Goal: Task Accomplishment & Management: Manage account settings

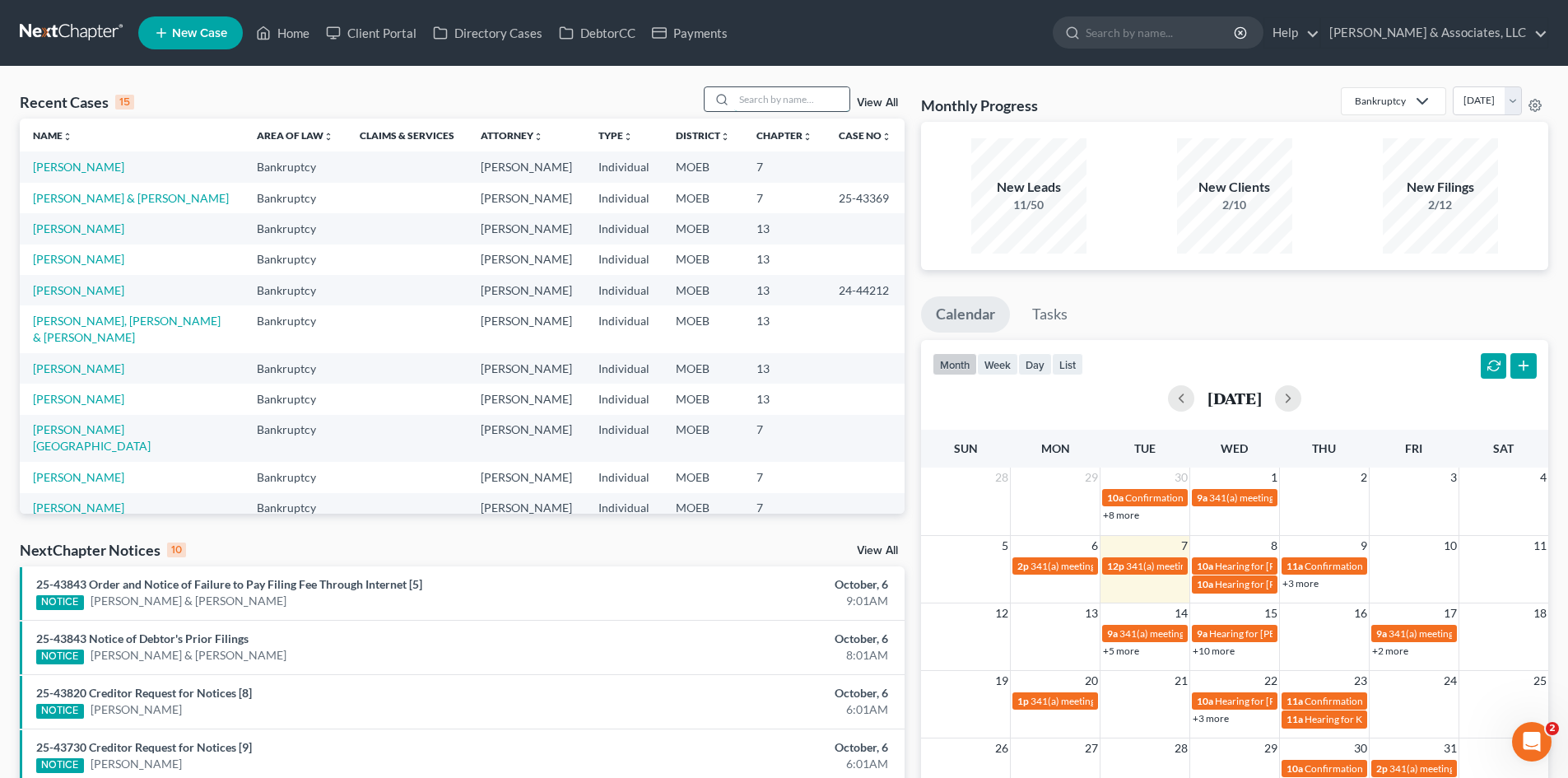
click at [751, 94] on input "search" at bounding box center [791, 99] width 115 height 24
click at [779, 99] on input "search" at bounding box center [791, 99] width 115 height 24
type input "[PERSON_NAME]"
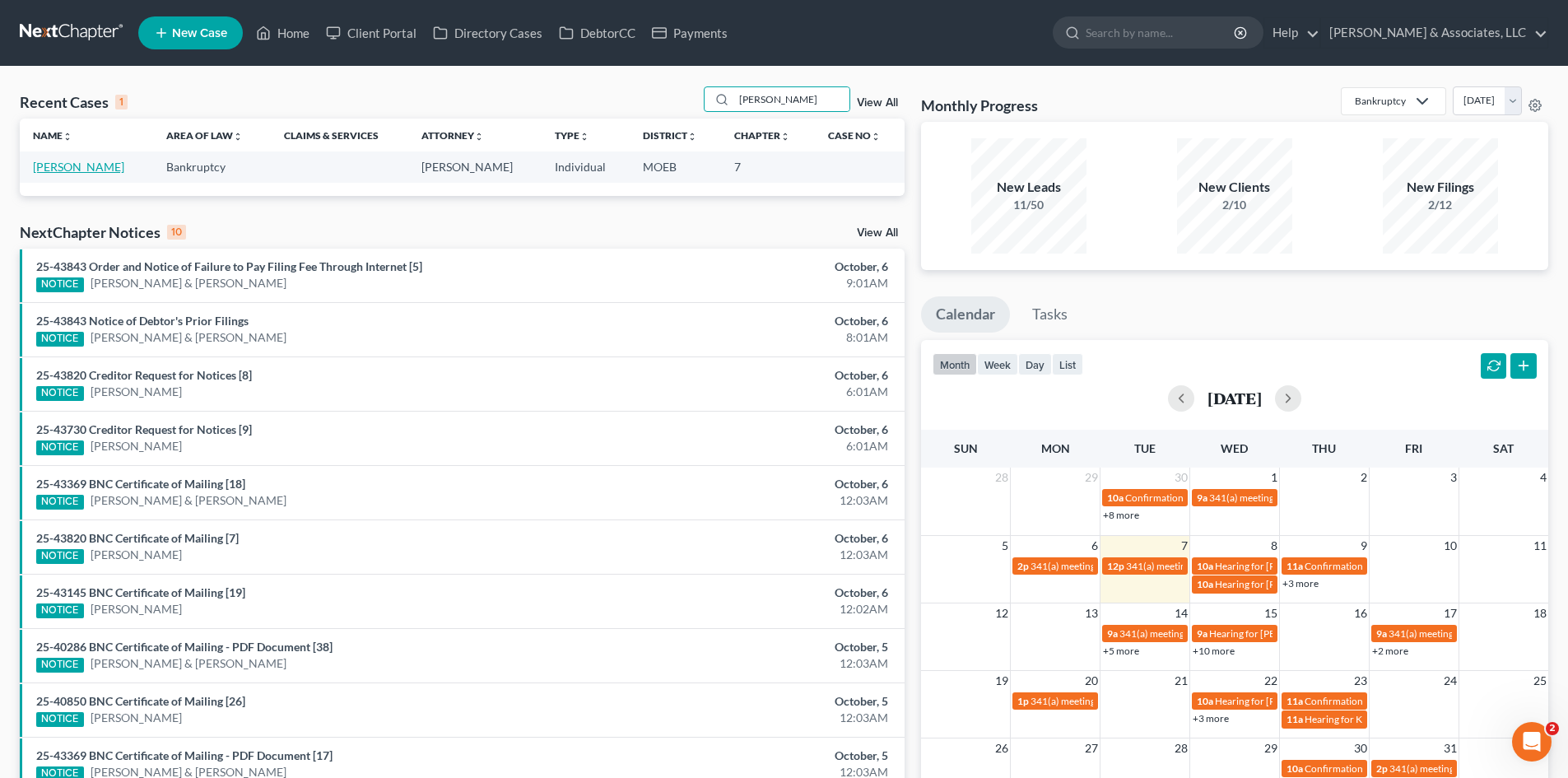
click at [81, 164] on link "[PERSON_NAME]" at bounding box center [78, 166] width 91 height 14
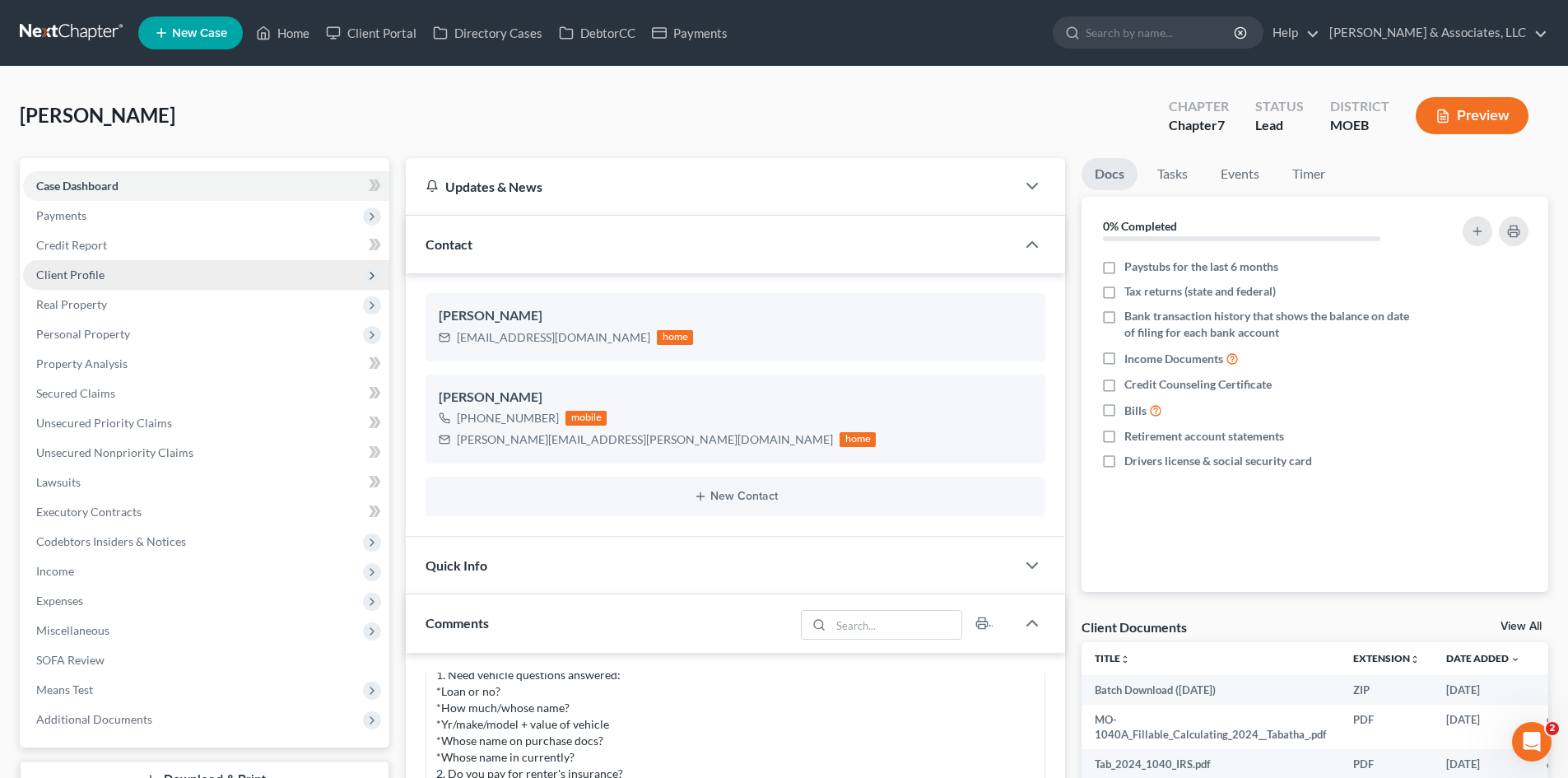
click at [77, 274] on span "Client Profile" at bounding box center [70, 274] width 68 height 14
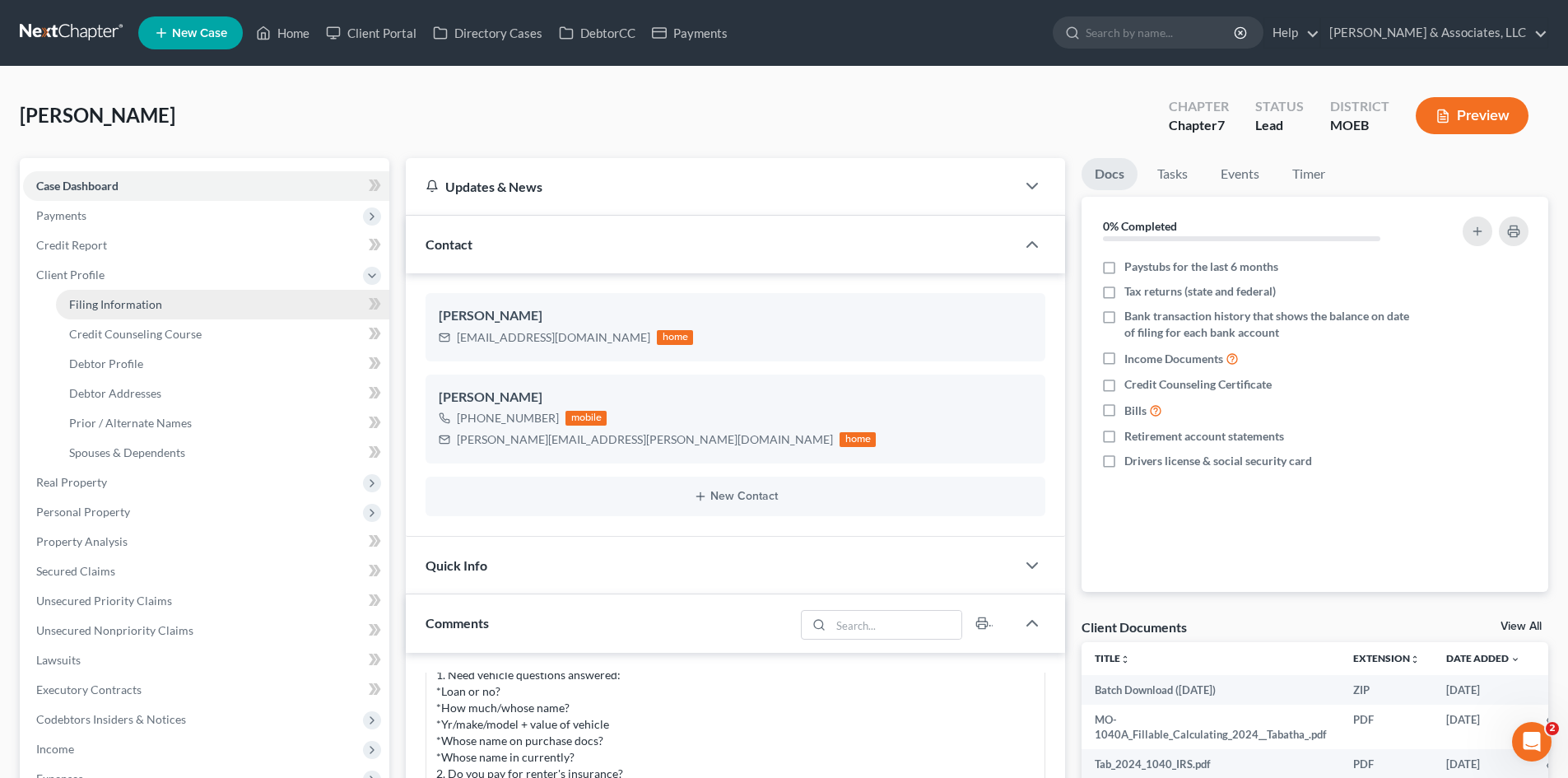
click at [123, 296] on link "Filing Information" at bounding box center [222, 305] width 334 height 30
select select "1"
select select "0"
select select "26"
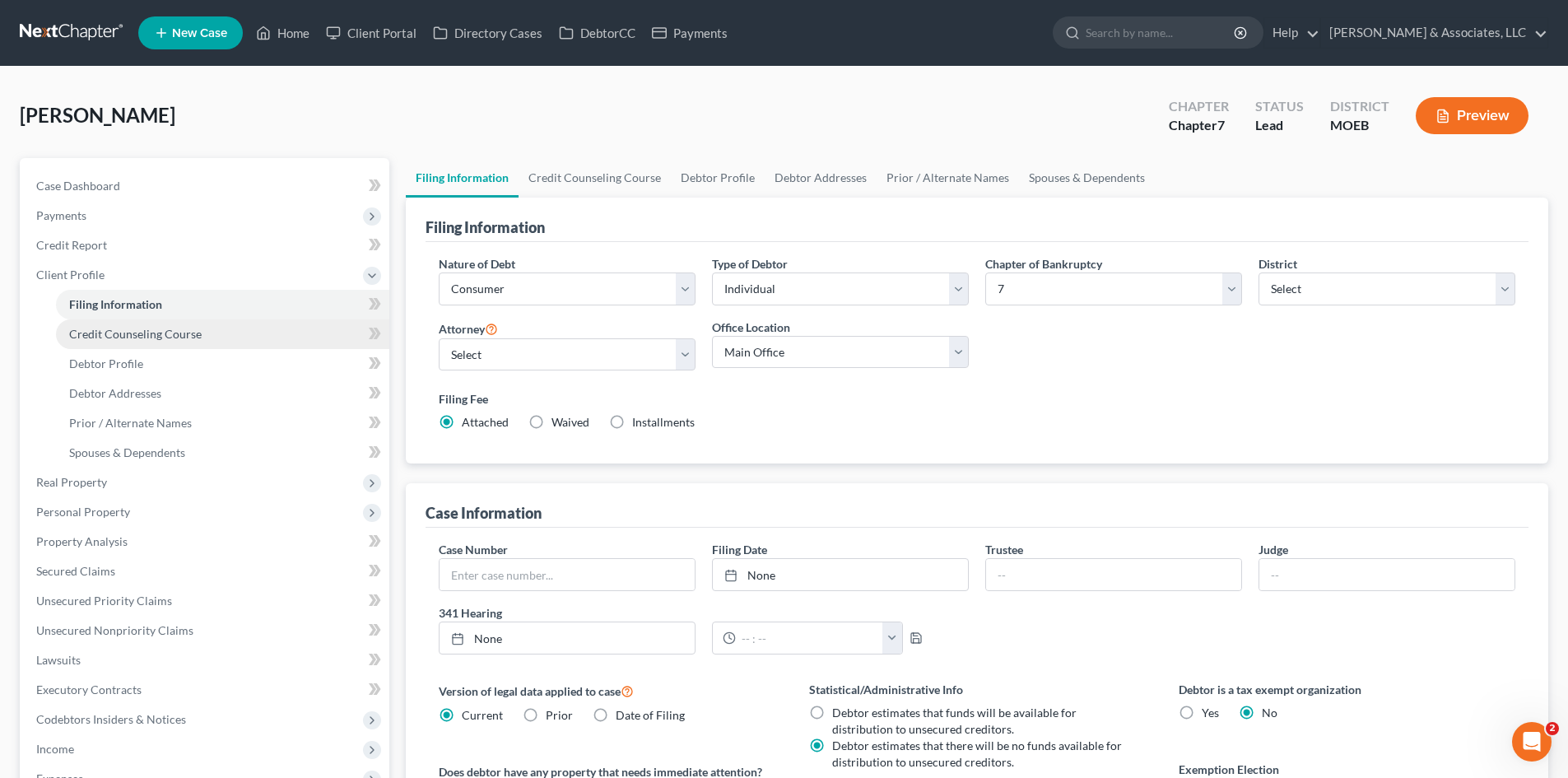
click at [135, 337] on span "Credit Counseling Course" at bounding box center [135, 333] width 132 height 14
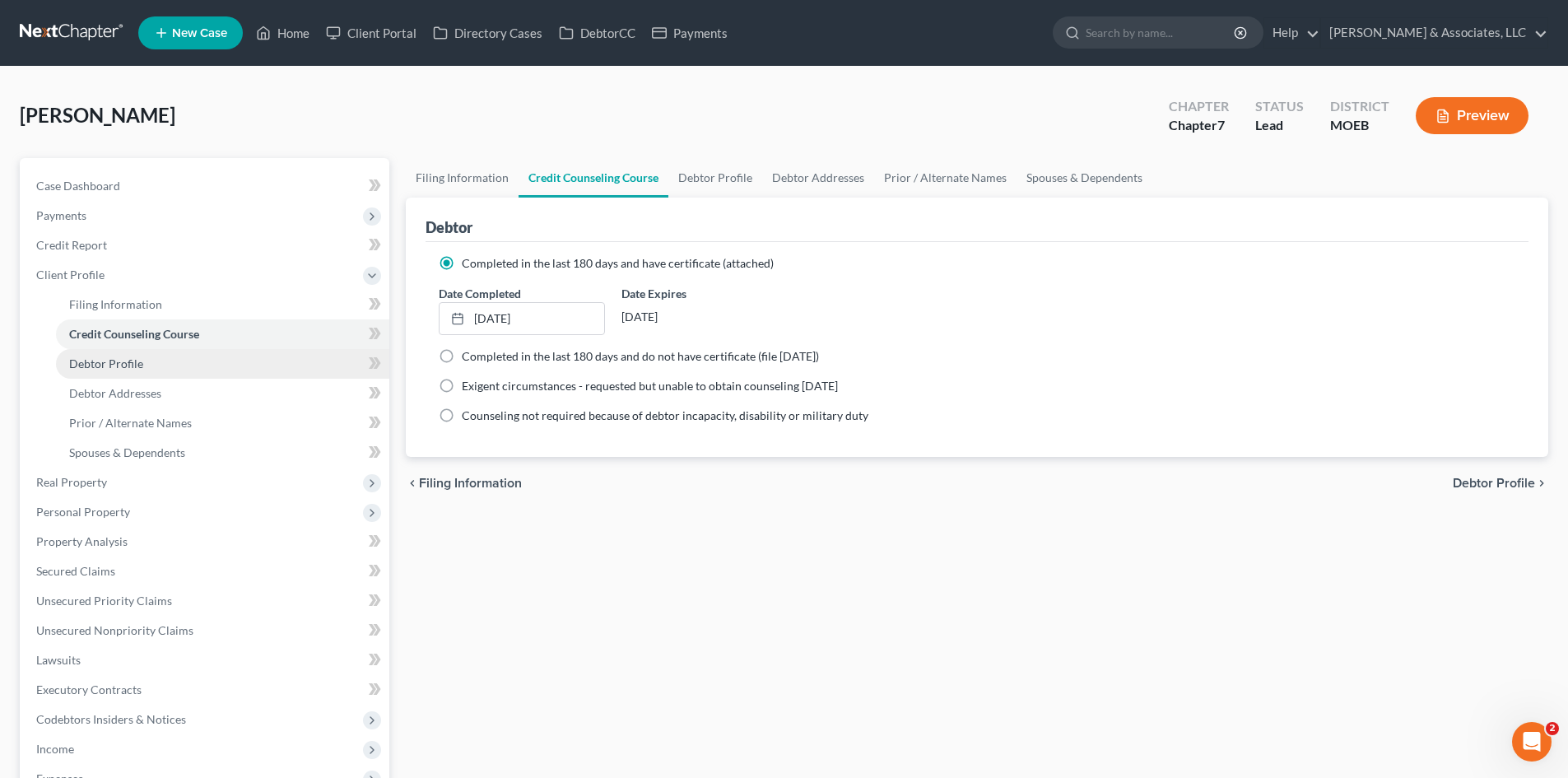
click at [130, 365] on span "Debtor Profile" at bounding box center [106, 363] width 74 height 14
select select "3"
select select "0"
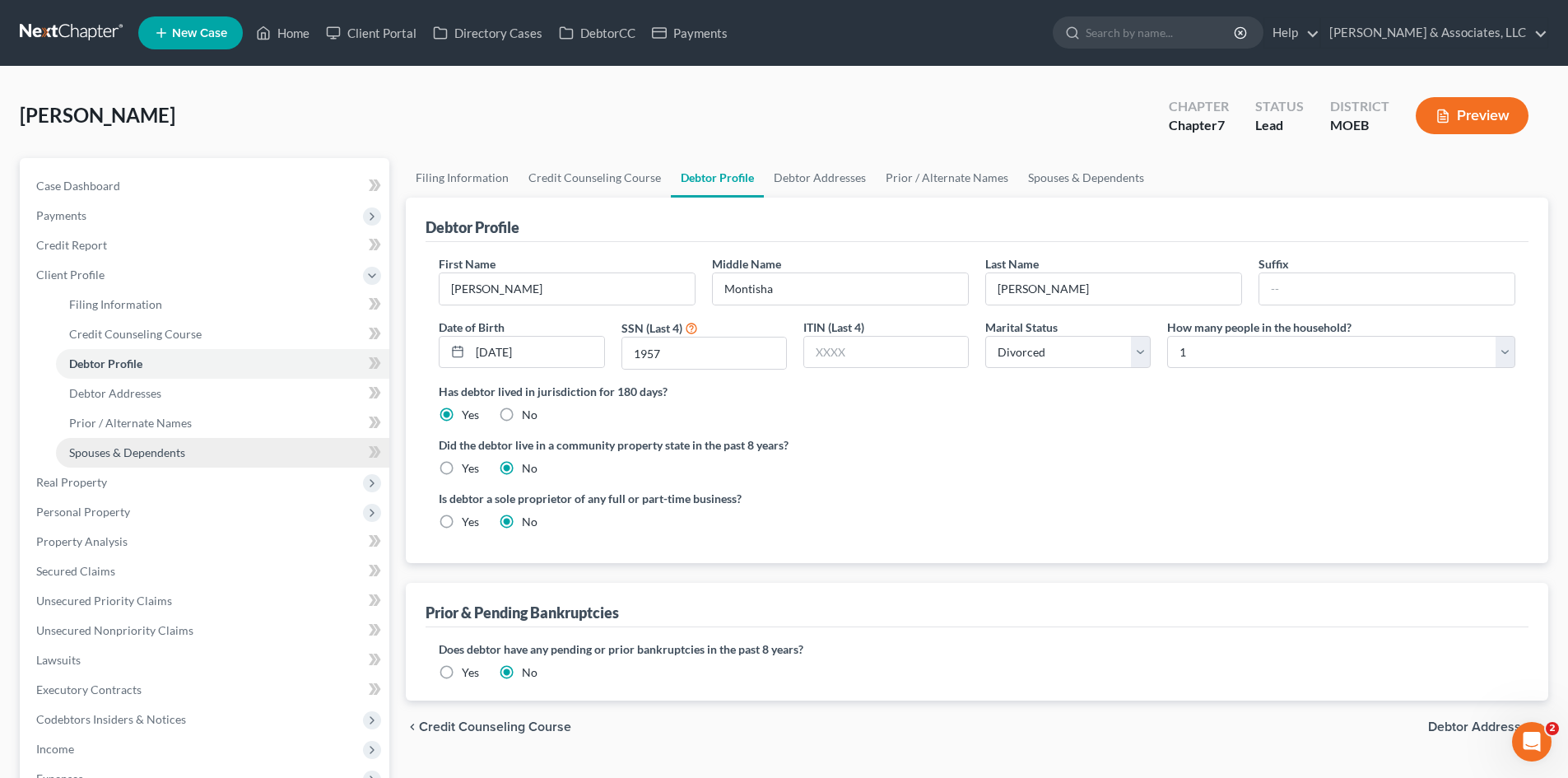
click at [107, 460] on link "Spouses & Dependents" at bounding box center [222, 452] width 334 height 30
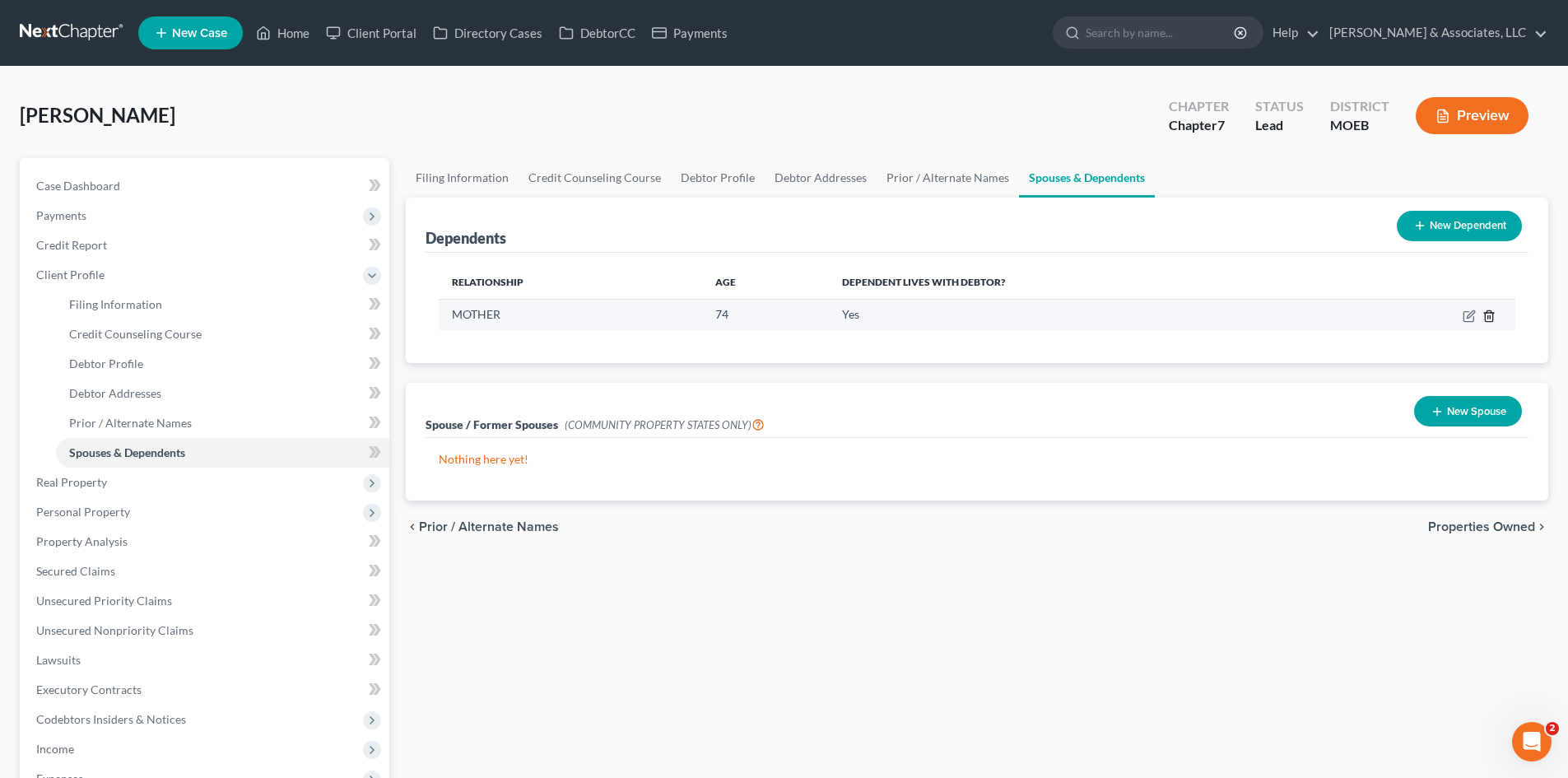
click at [1489, 317] on icon "button" at bounding box center [1489, 316] width 13 height 13
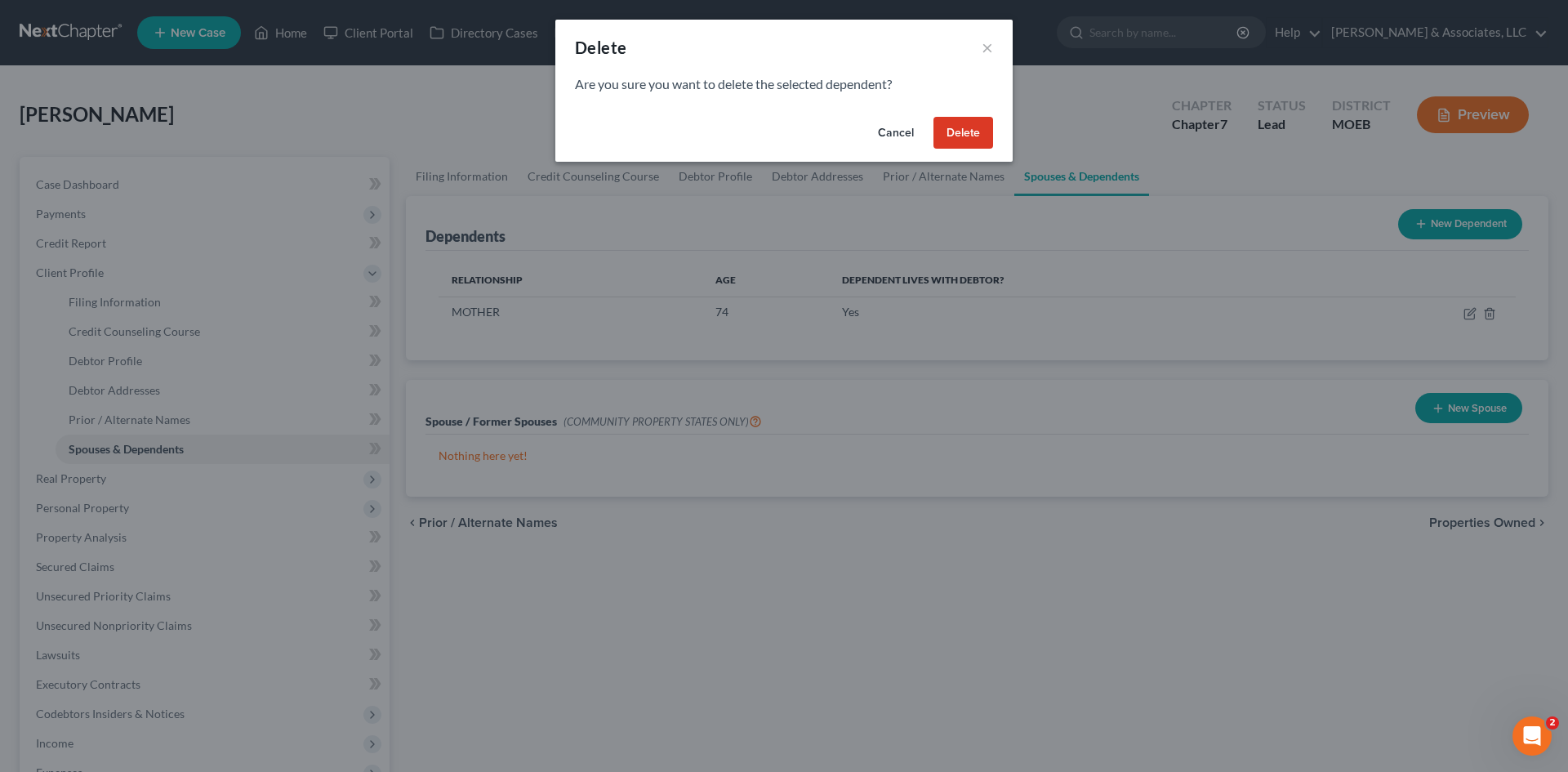
click at [960, 135] on button "Delete" at bounding box center [964, 133] width 60 height 33
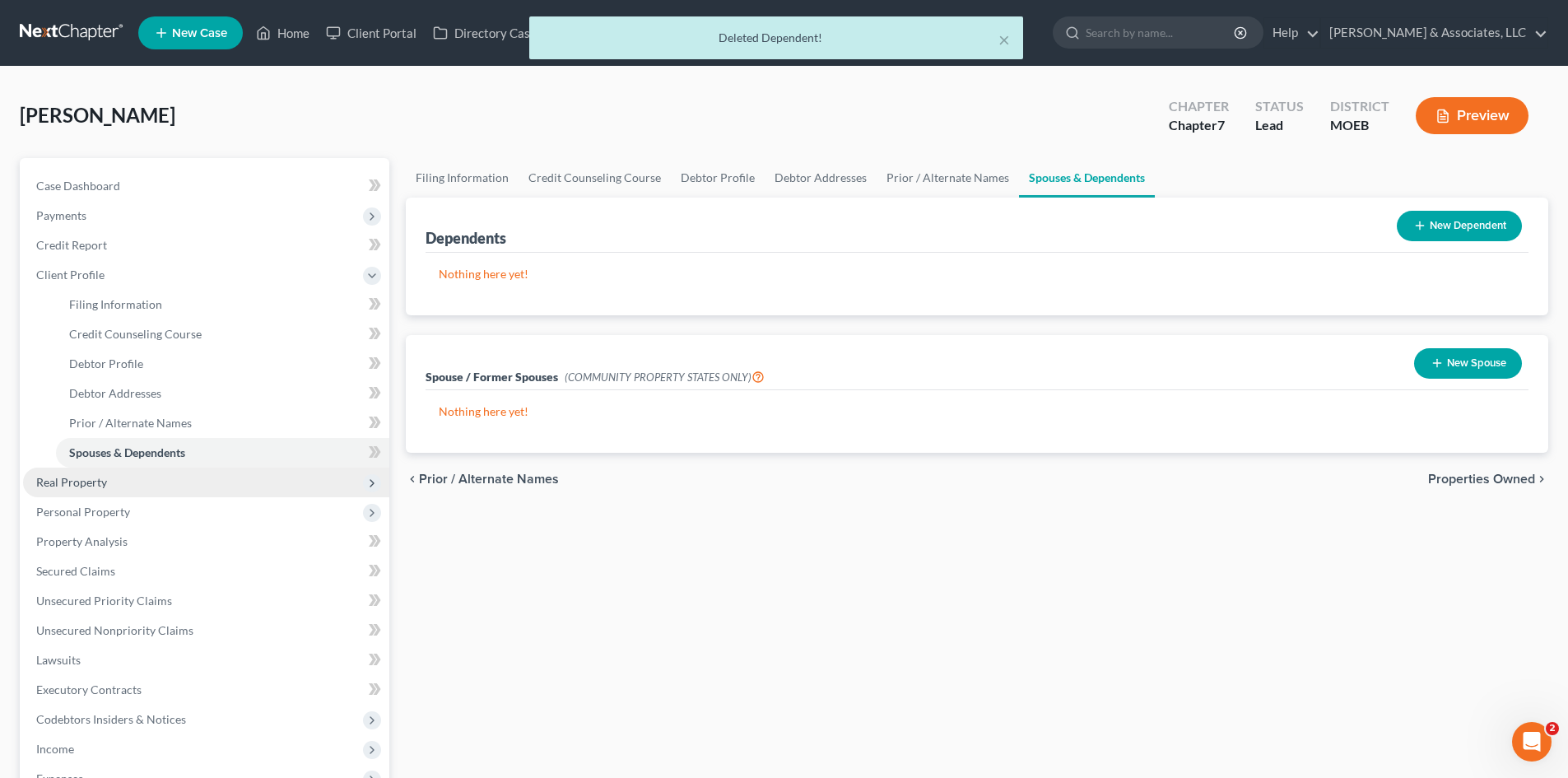
click at [82, 488] on span "Real Property" at bounding box center [72, 482] width 71 height 14
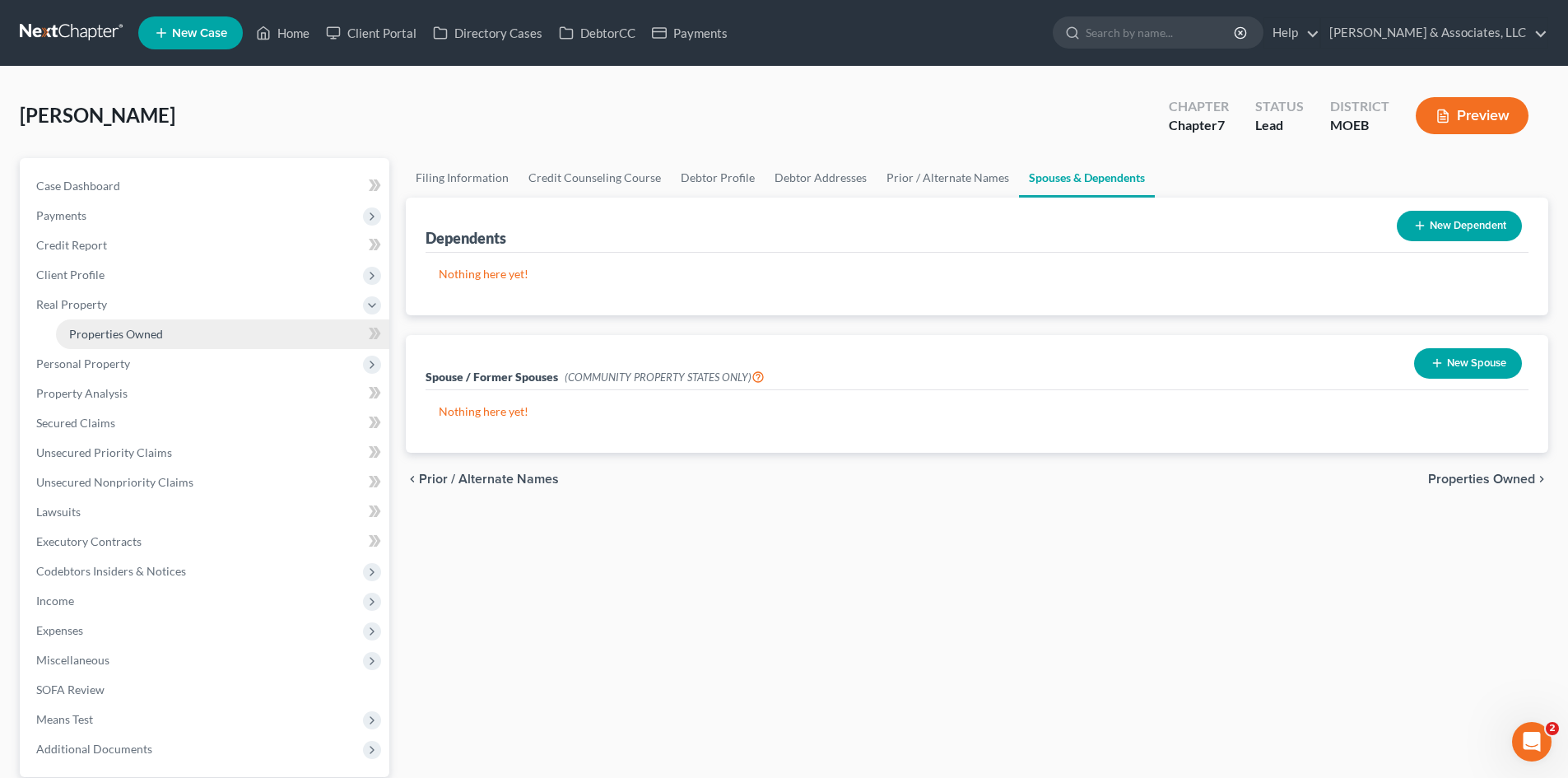
click at [139, 337] on span "Properties Owned" at bounding box center [116, 333] width 94 height 14
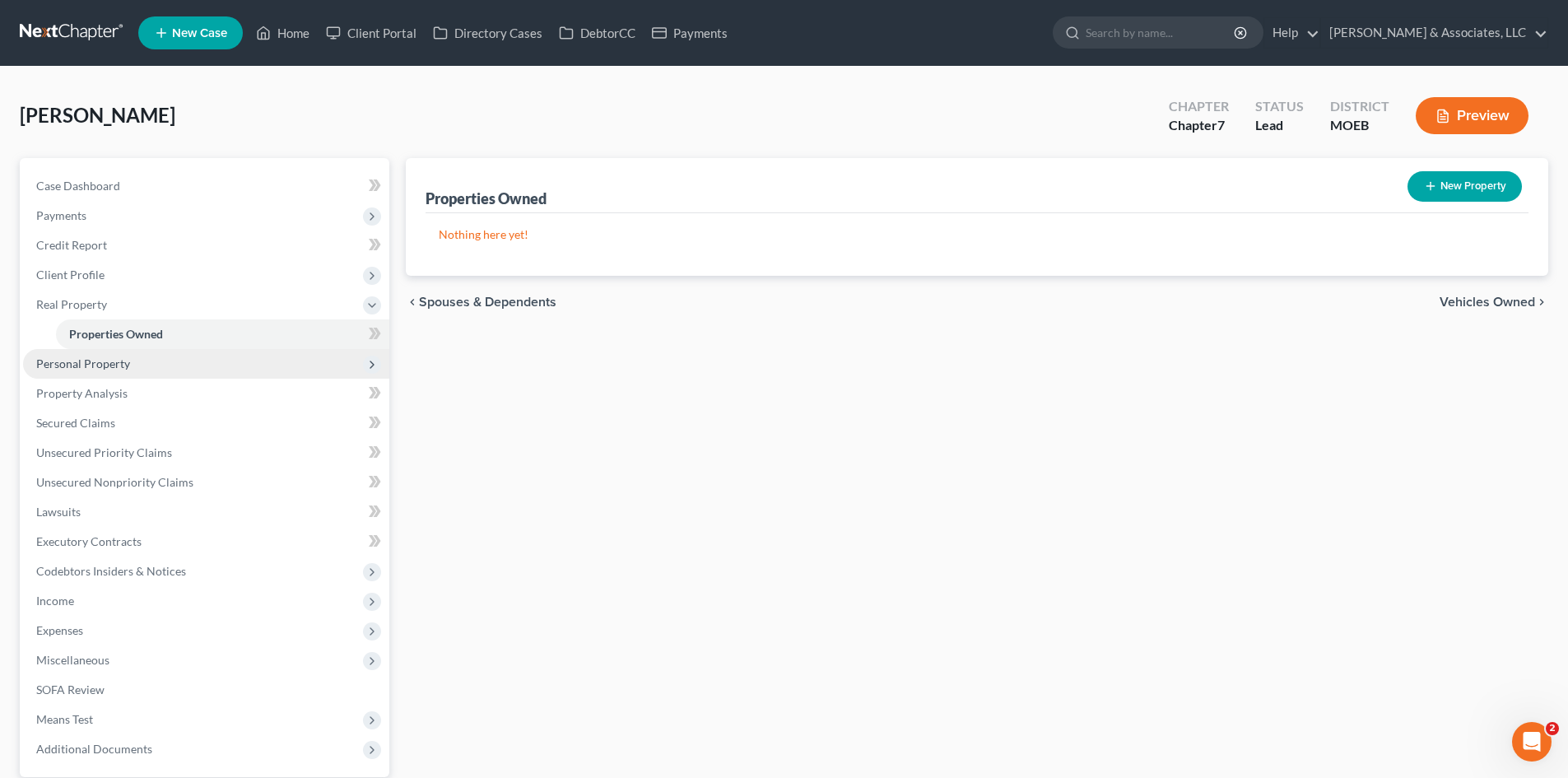
click at [126, 368] on span "Personal Property" at bounding box center [83, 363] width 94 height 14
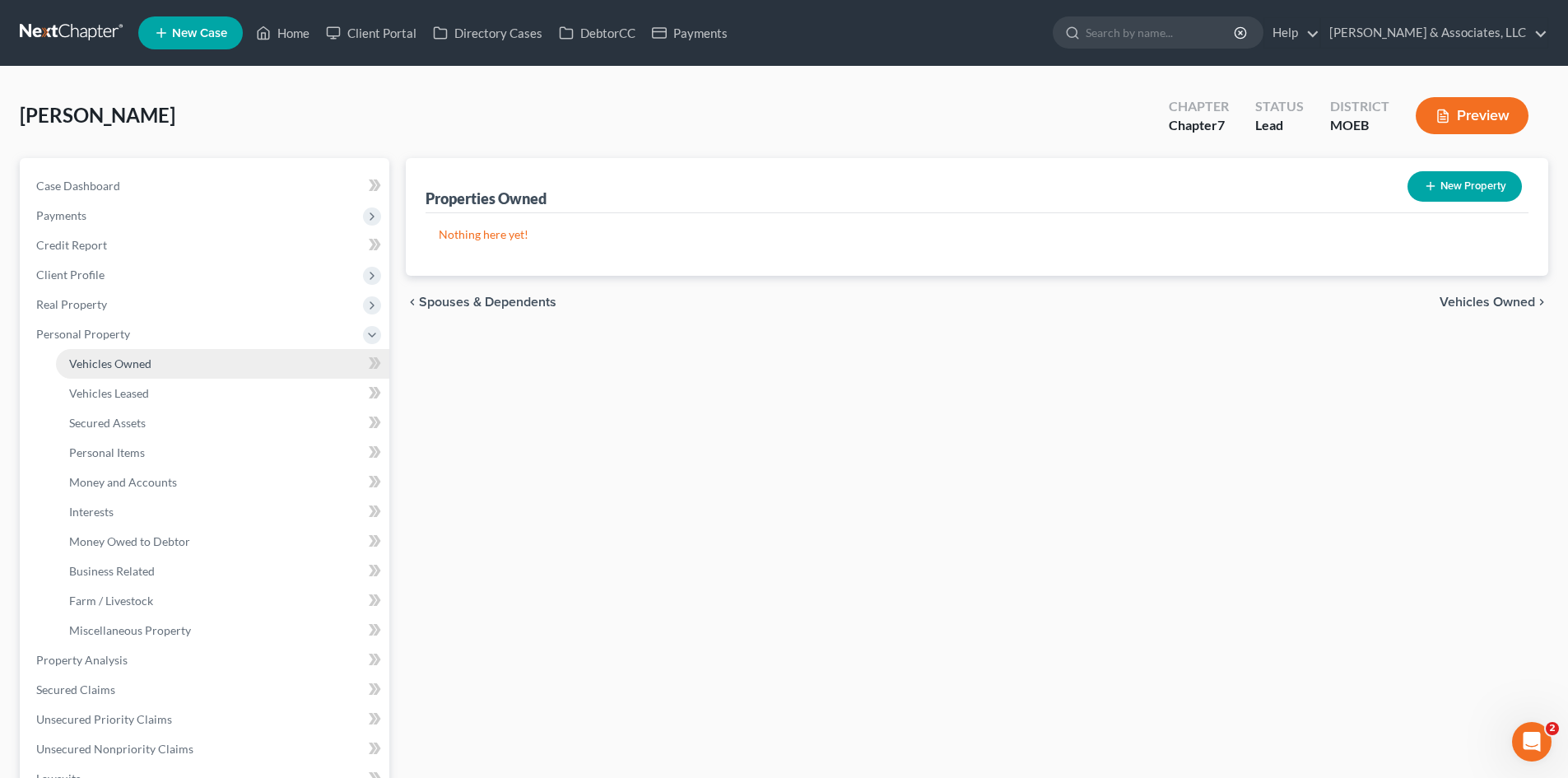
click at [145, 358] on span "Vehicles Owned" at bounding box center [110, 363] width 82 height 14
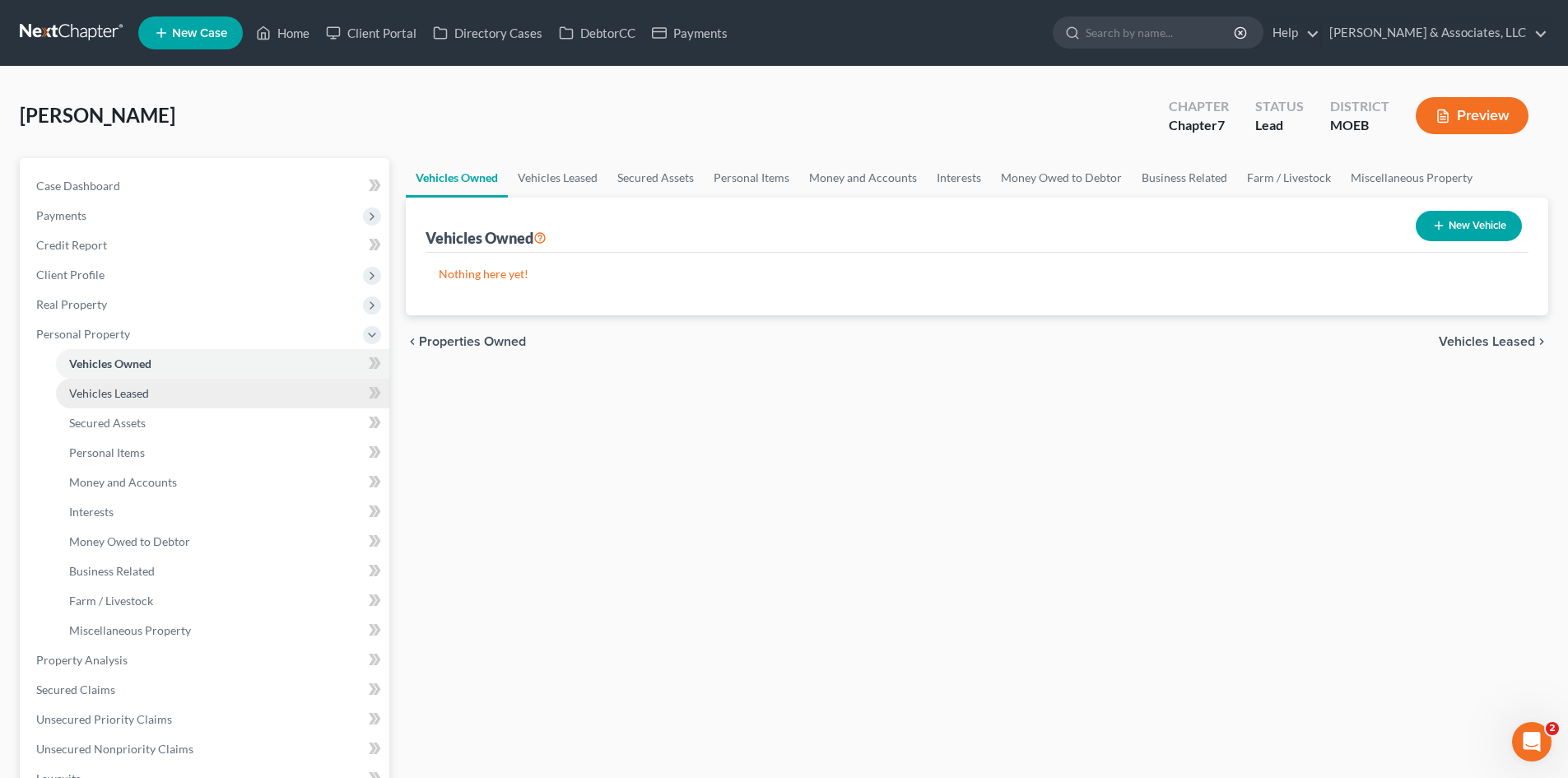
click at [162, 395] on link "Vehicles Leased" at bounding box center [222, 393] width 334 height 30
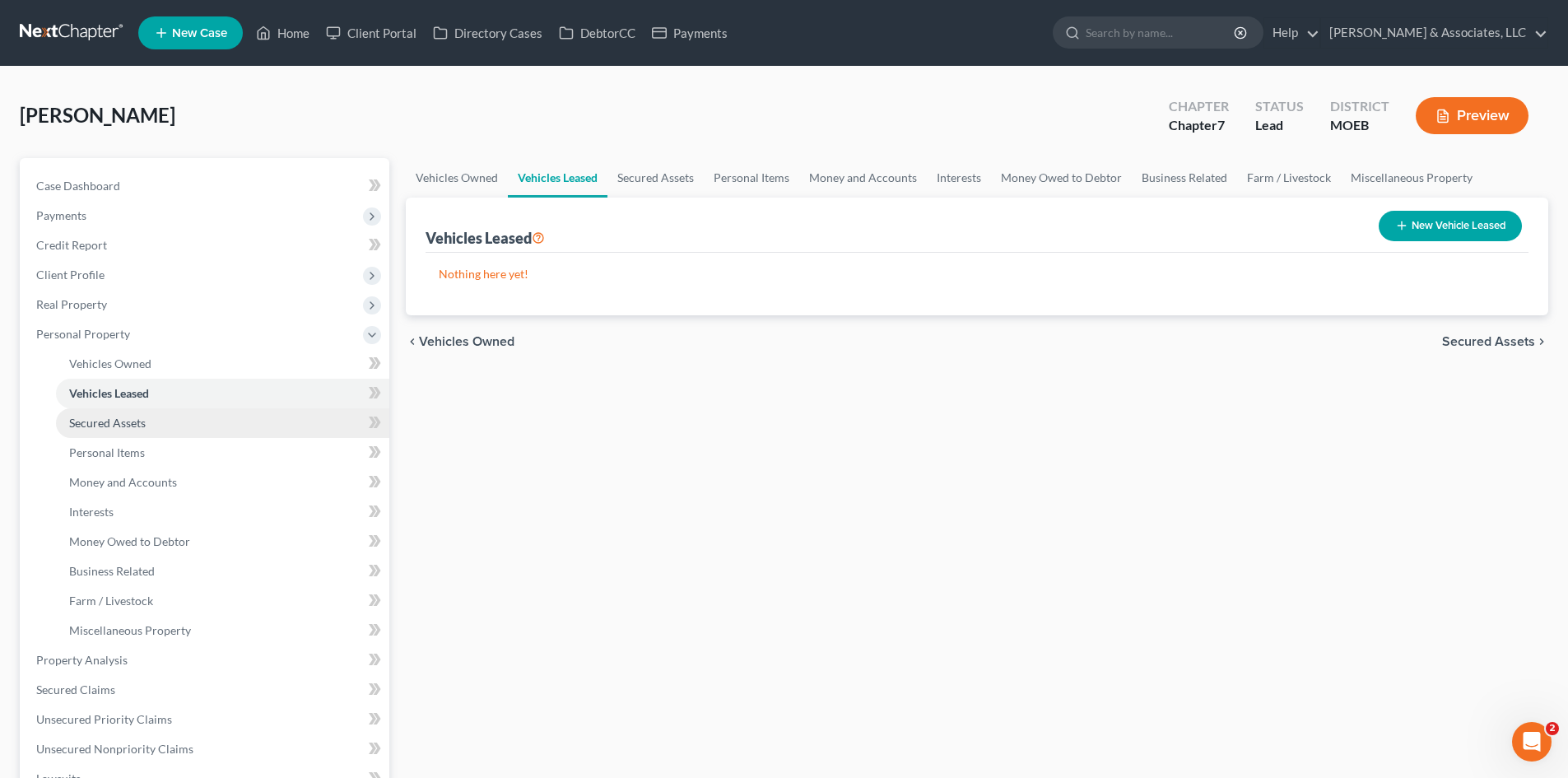
click at [157, 413] on link "Secured Assets" at bounding box center [222, 423] width 334 height 30
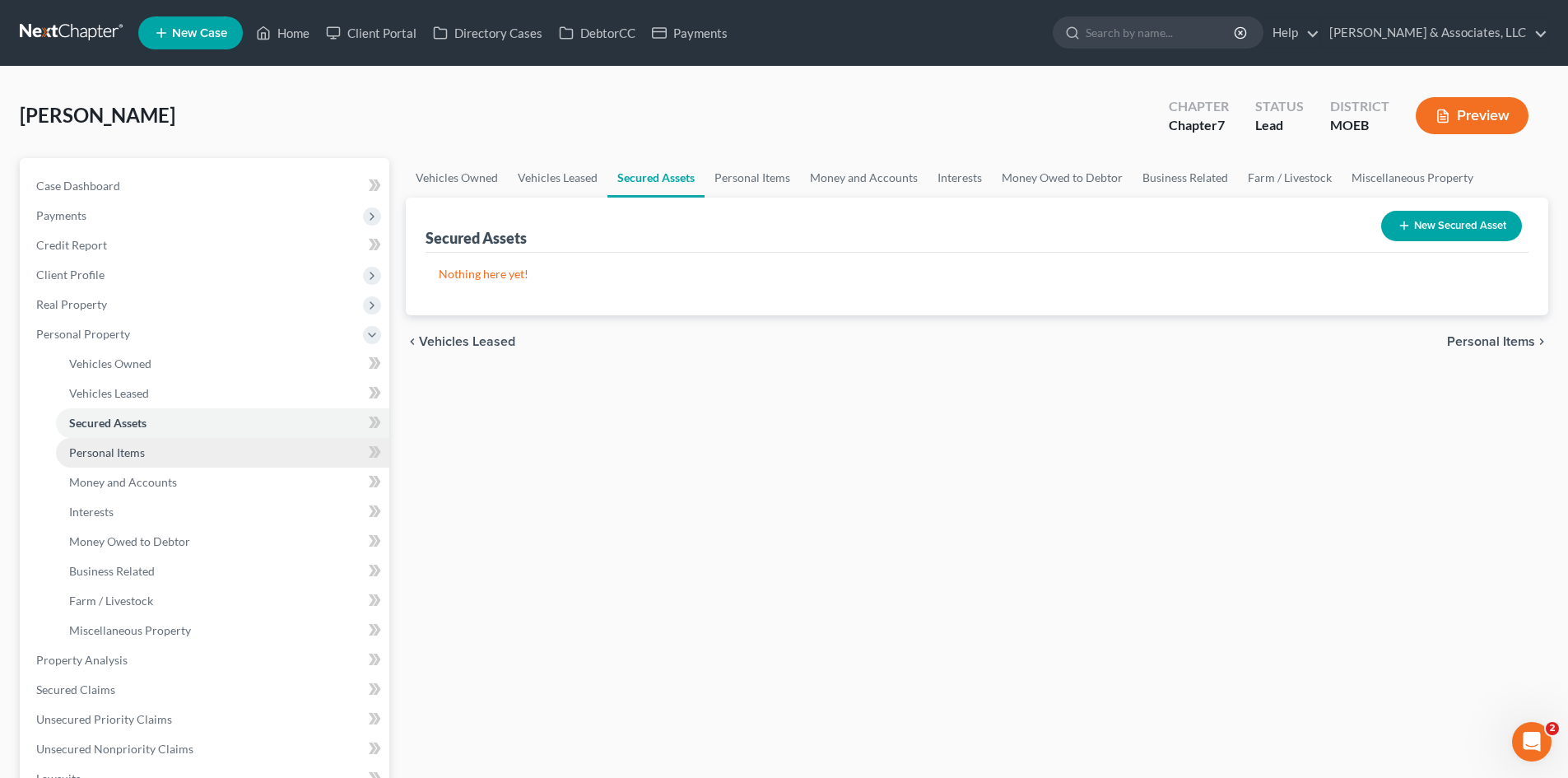
click at [140, 451] on span "Personal Items" at bounding box center [107, 451] width 76 height 14
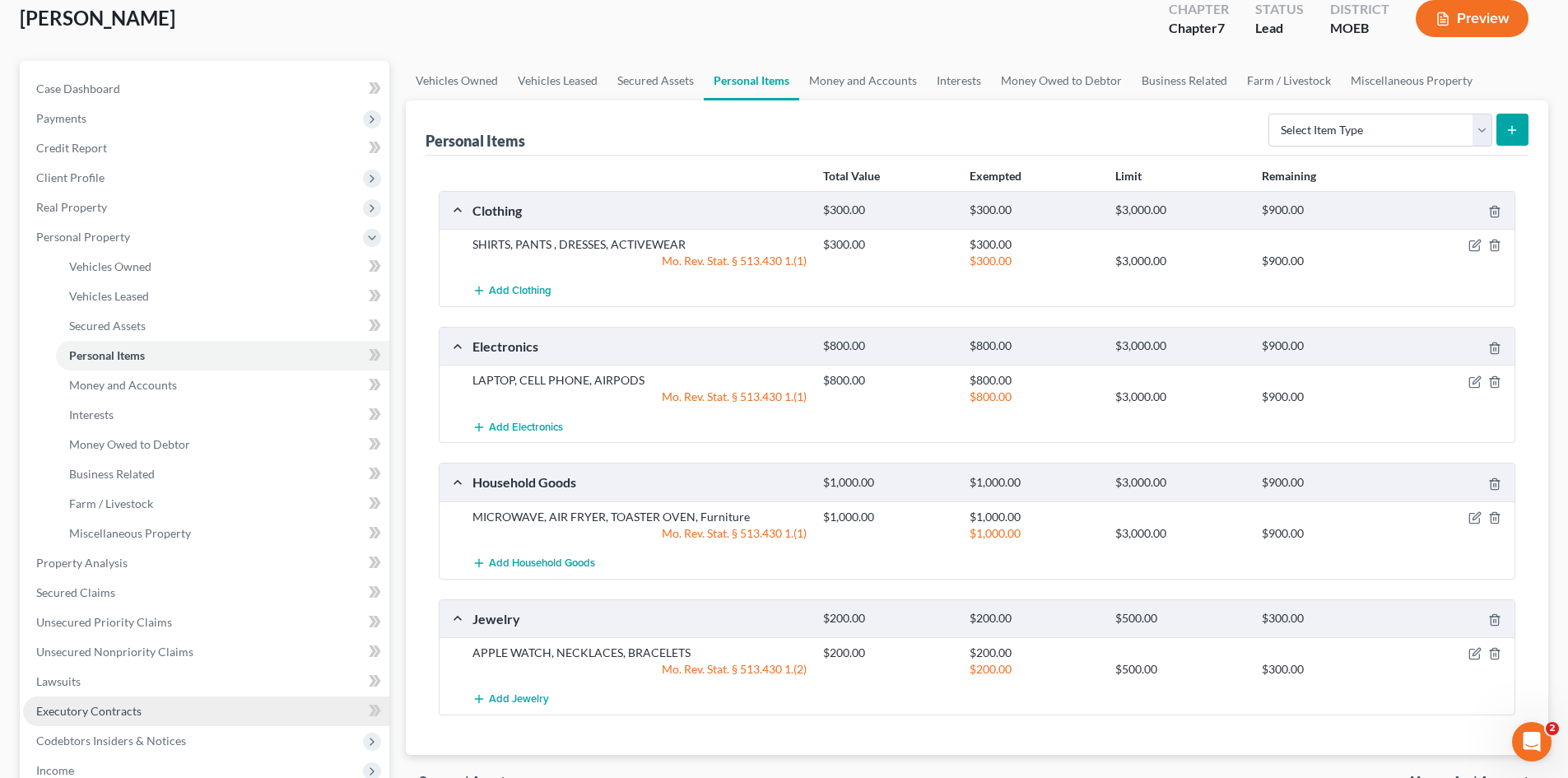
scroll to position [82, 0]
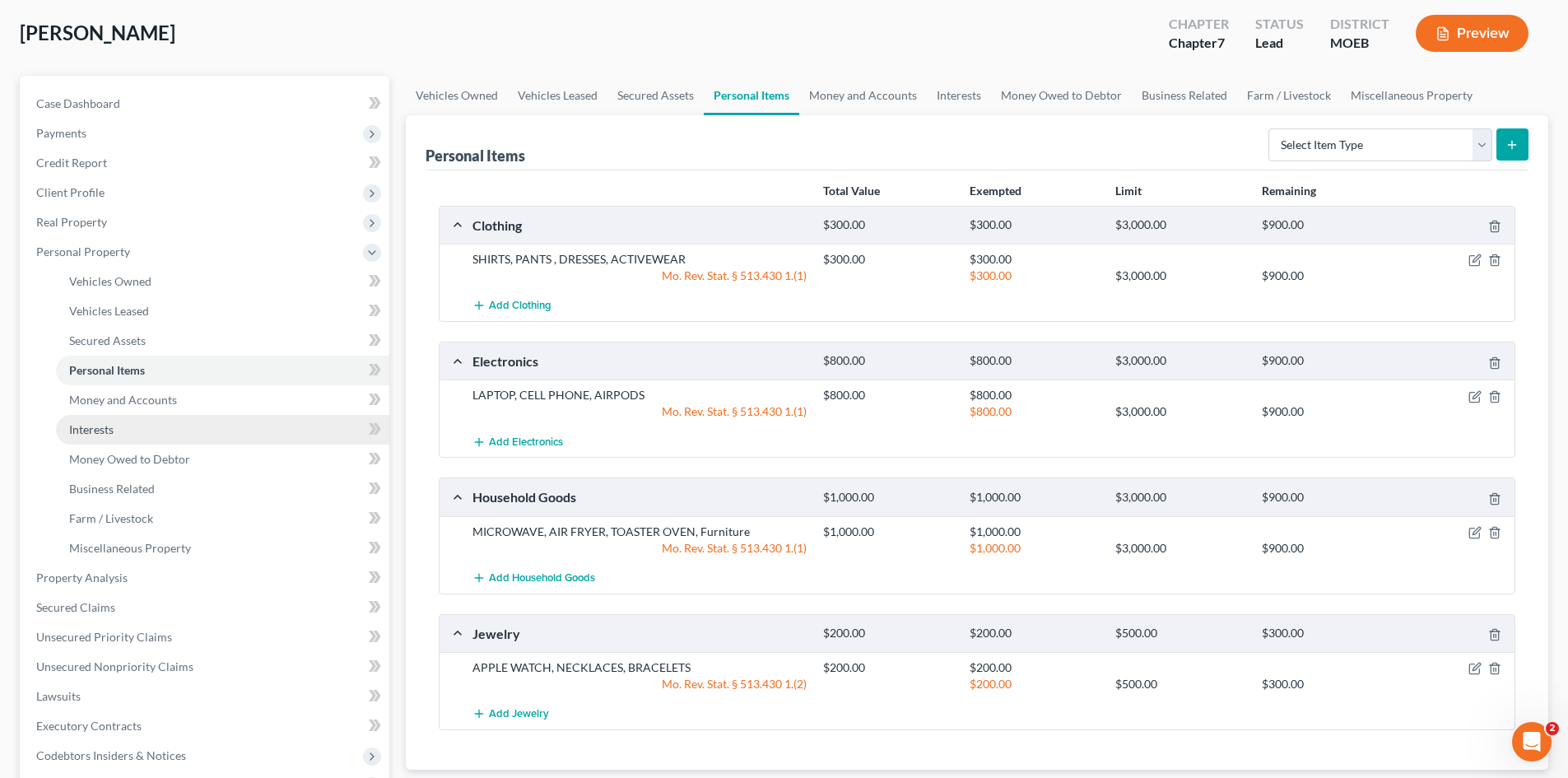
click at [139, 430] on link "Interests" at bounding box center [222, 430] width 334 height 30
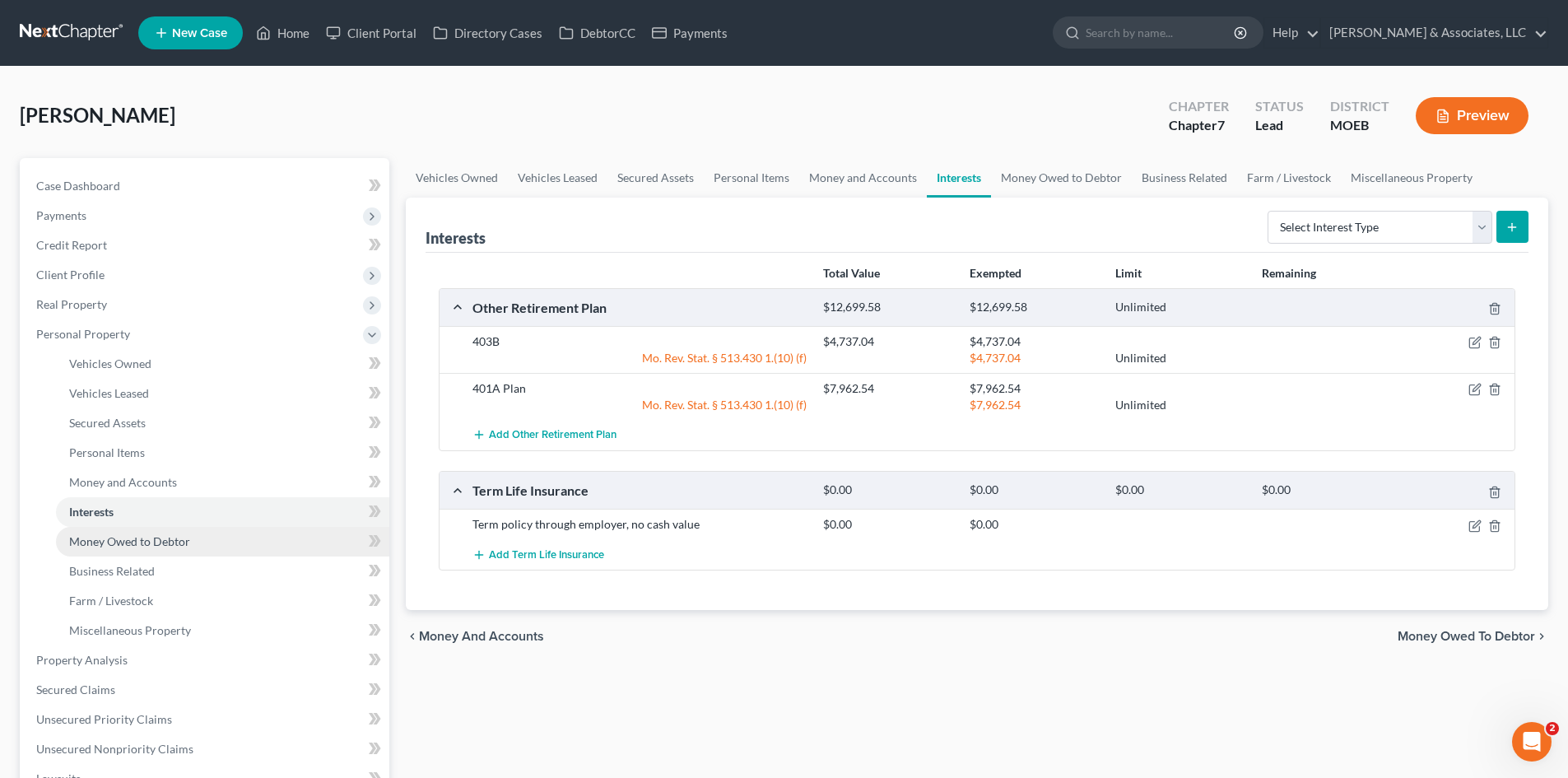
click at [93, 539] on span "Money Owed to Debtor" at bounding box center [129, 541] width 121 height 14
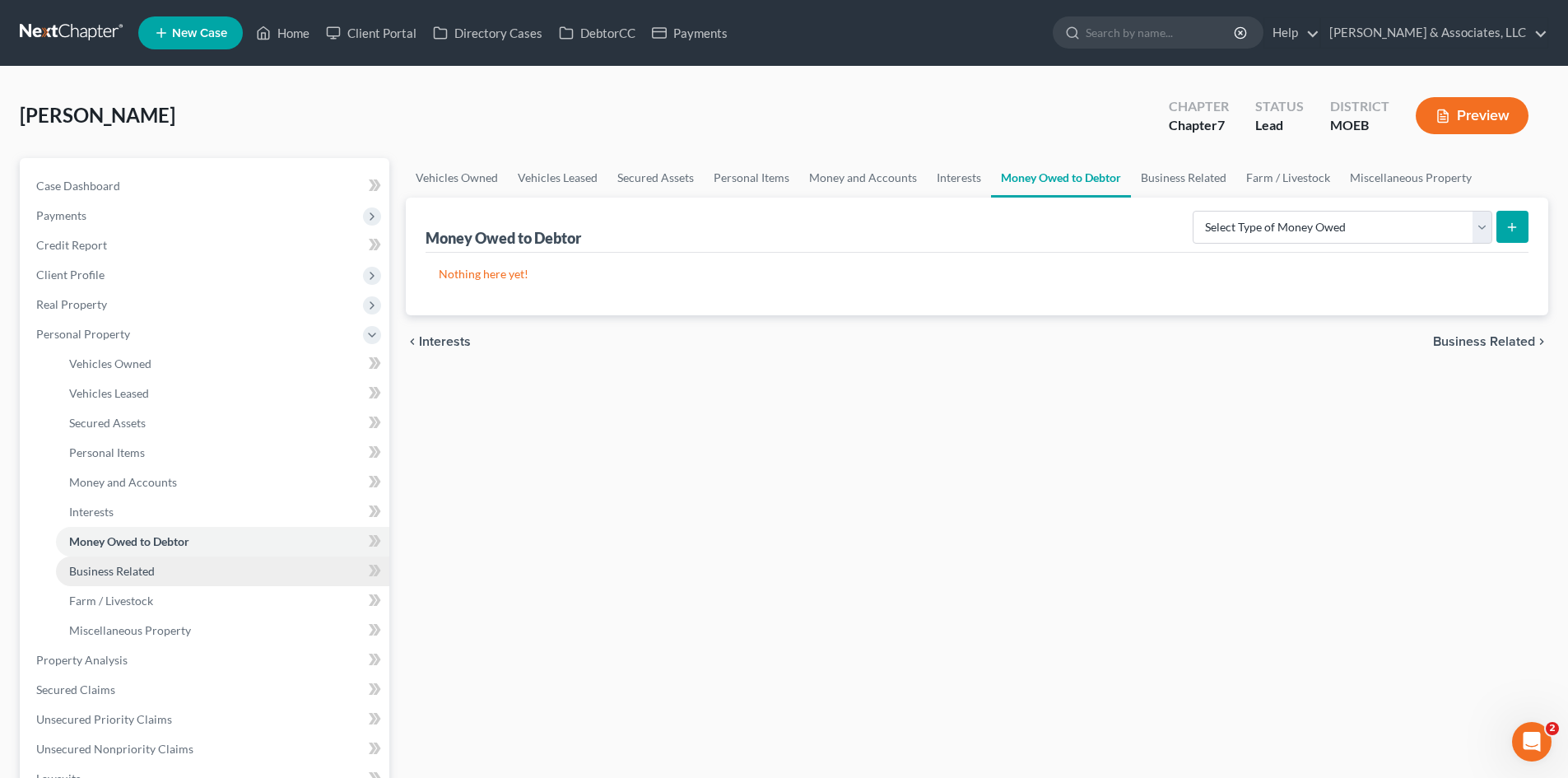
click at [139, 573] on span "Business Related" at bounding box center [112, 570] width 86 height 14
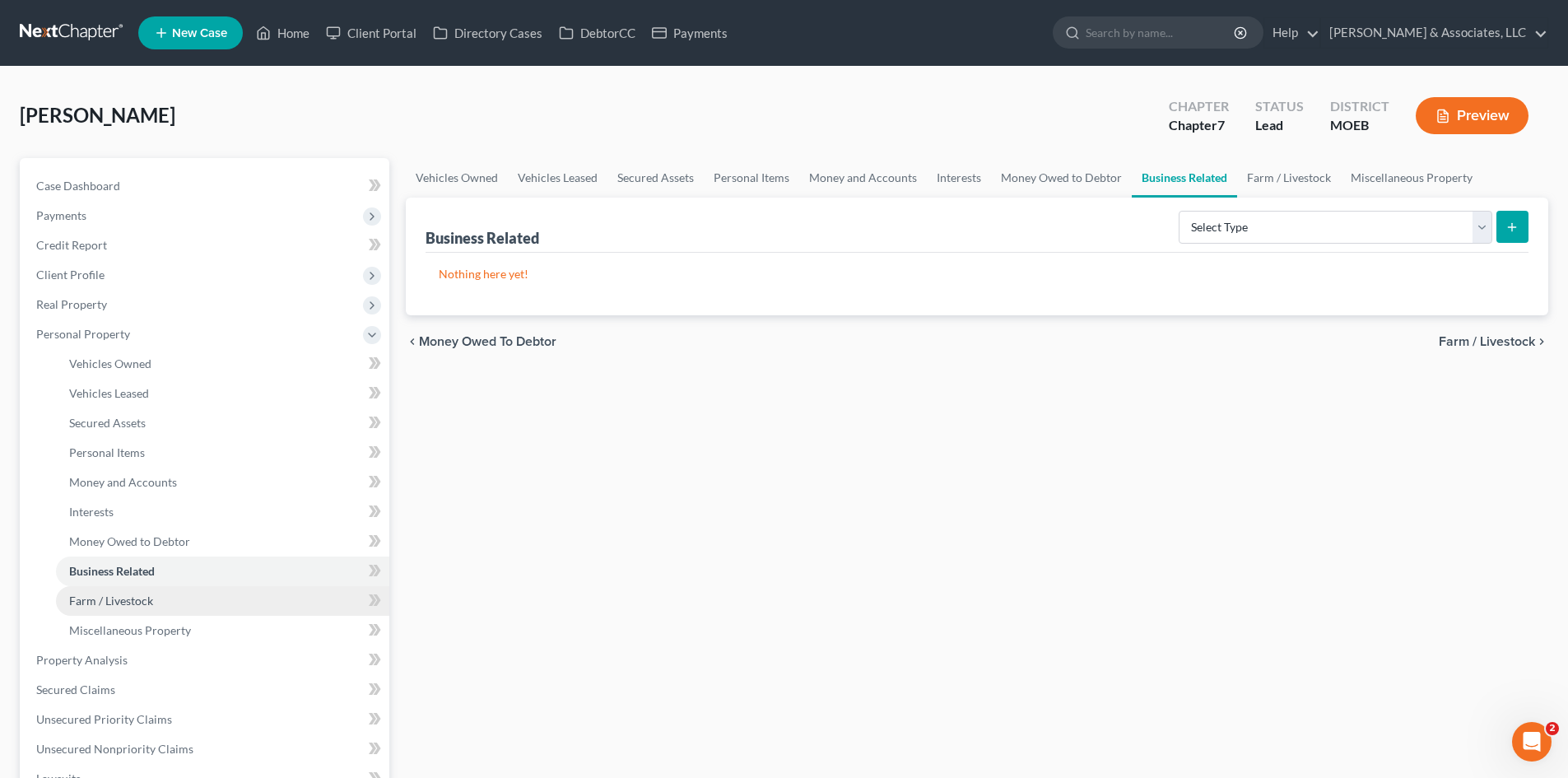
click at [131, 602] on span "Farm / Livestock" at bounding box center [111, 600] width 84 height 14
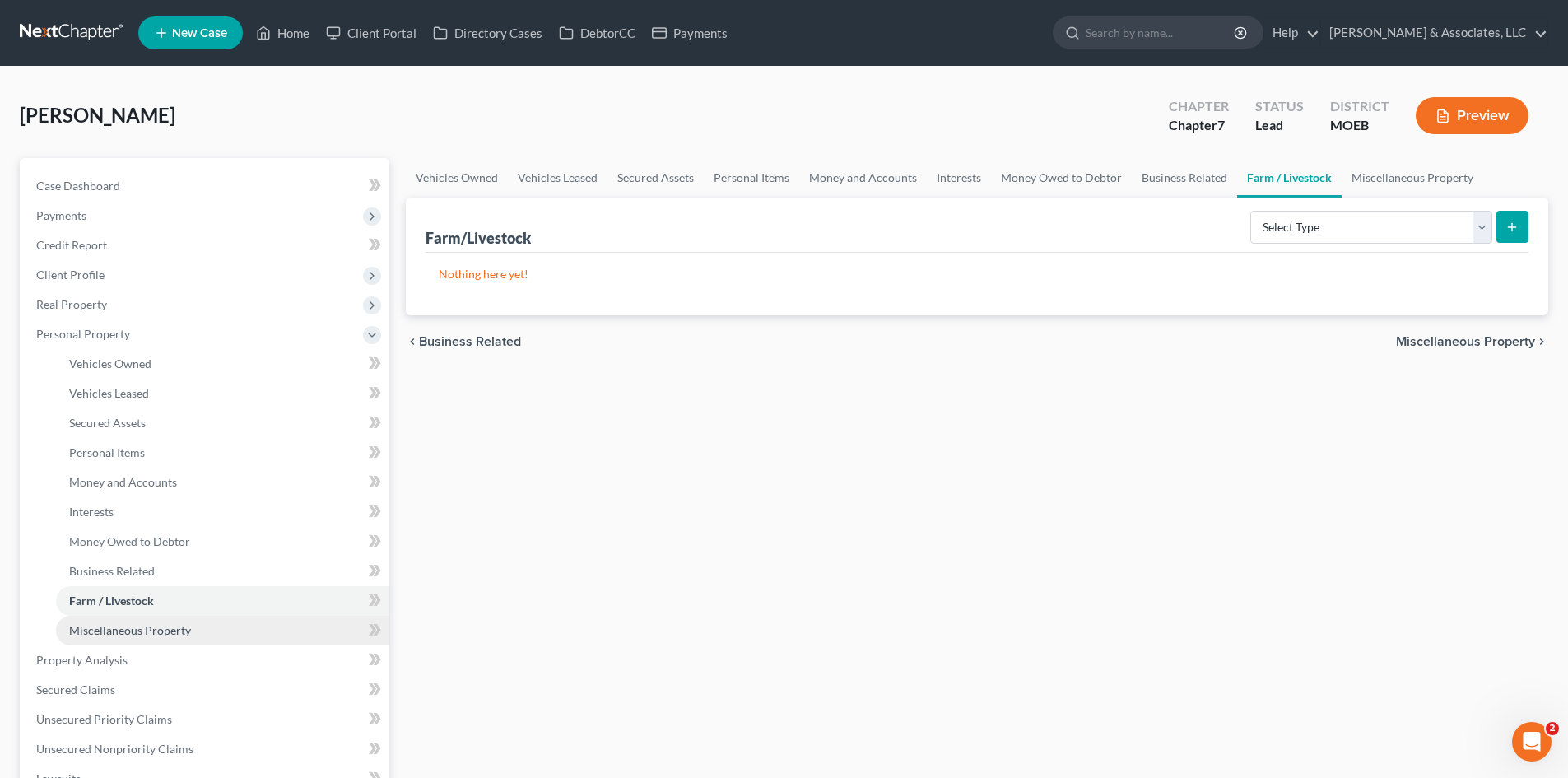
click at [129, 628] on span "Miscellaneous Property" at bounding box center [130, 629] width 122 height 14
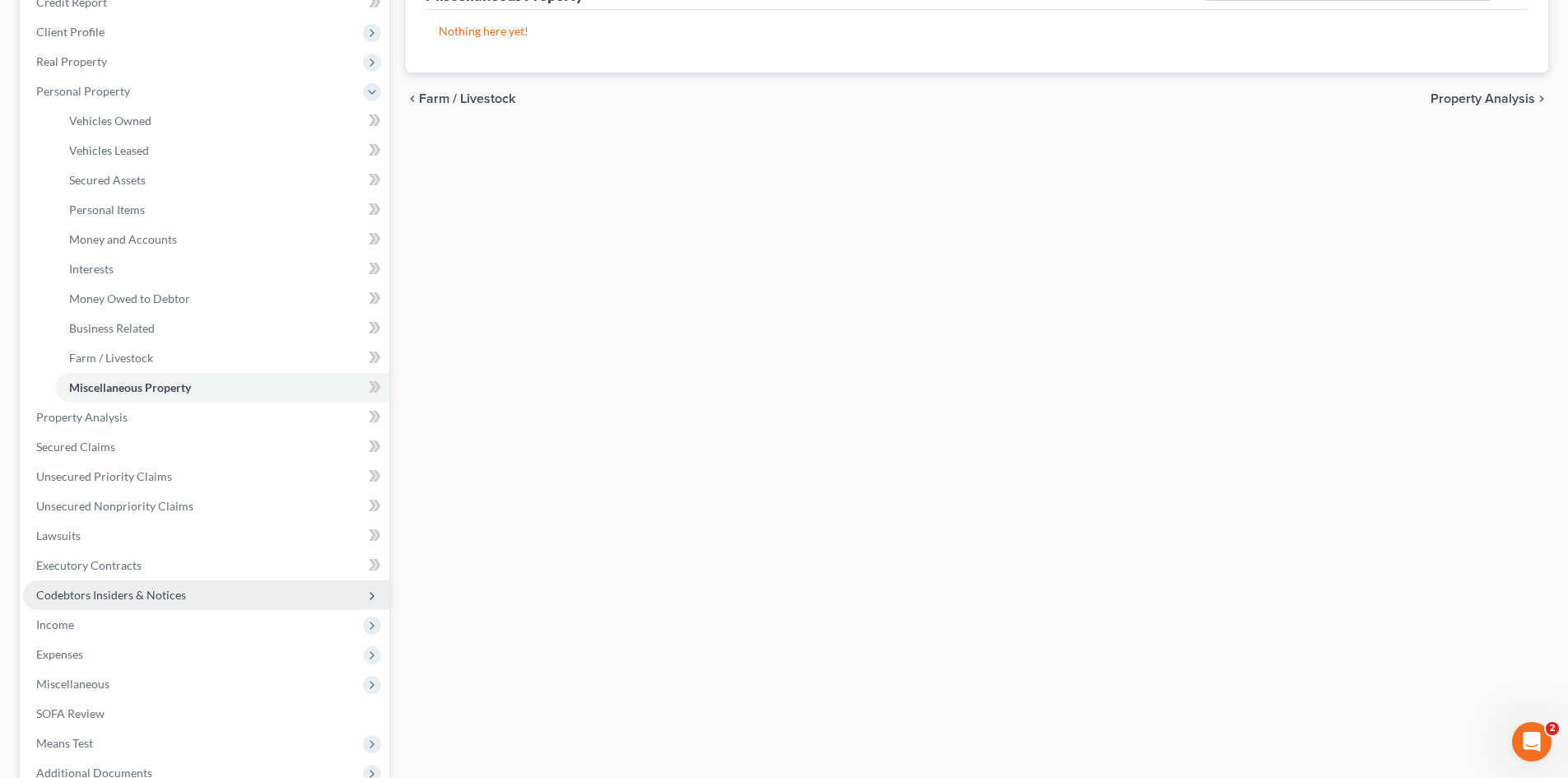
scroll to position [247, 0]
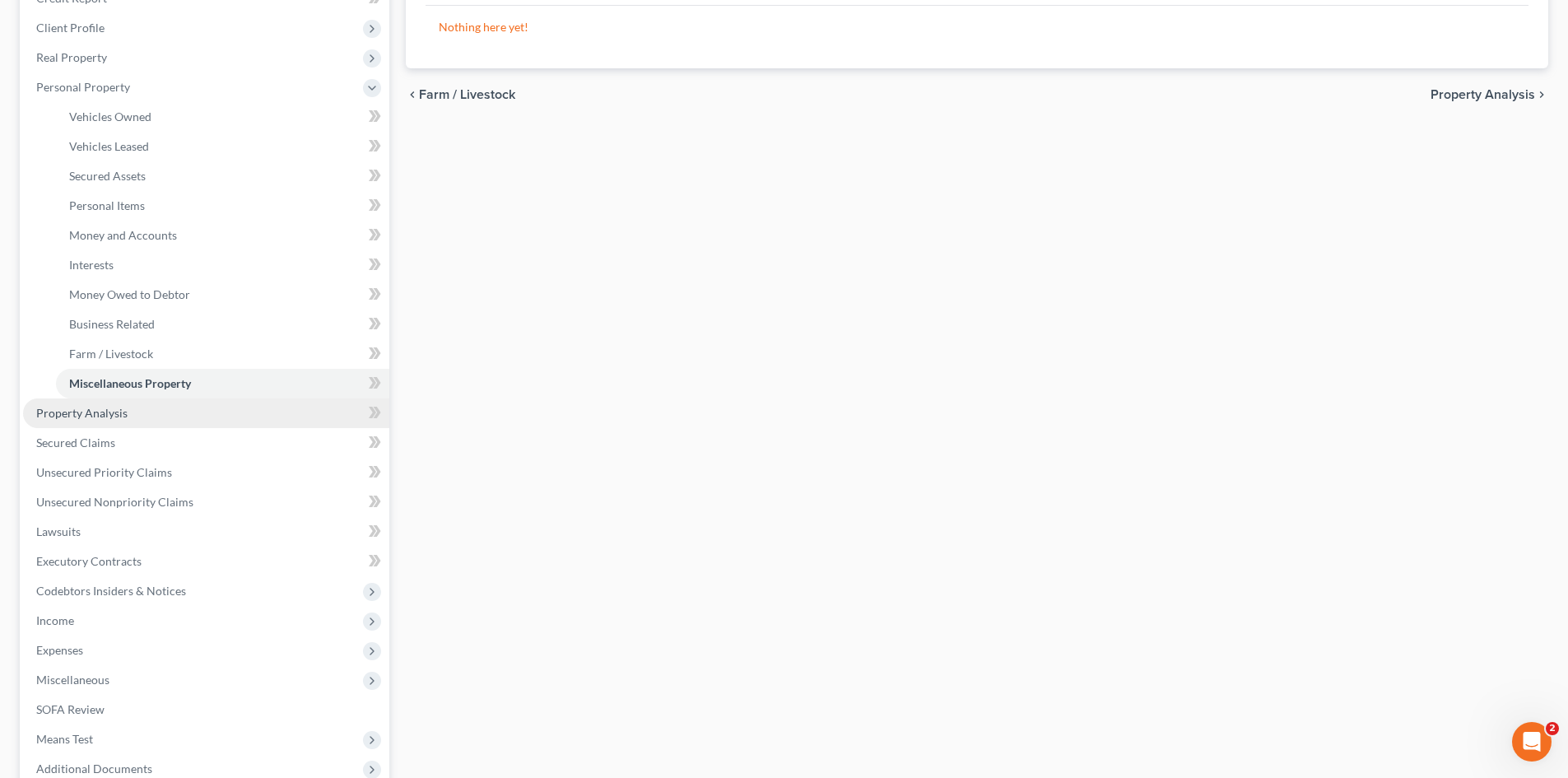
click at [114, 418] on span "Property Analysis" at bounding box center [82, 412] width 91 height 14
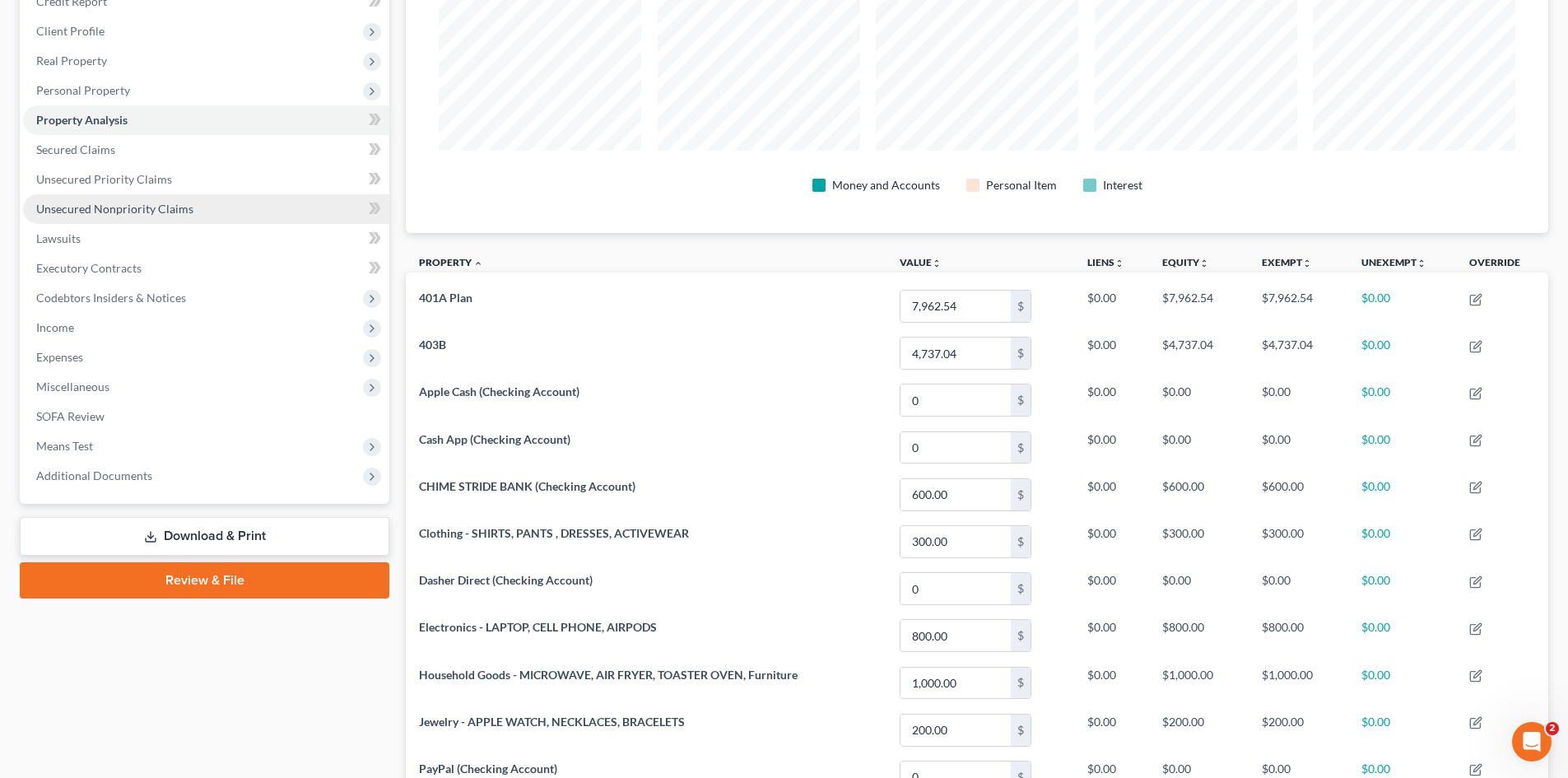
scroll to position [247, 0]
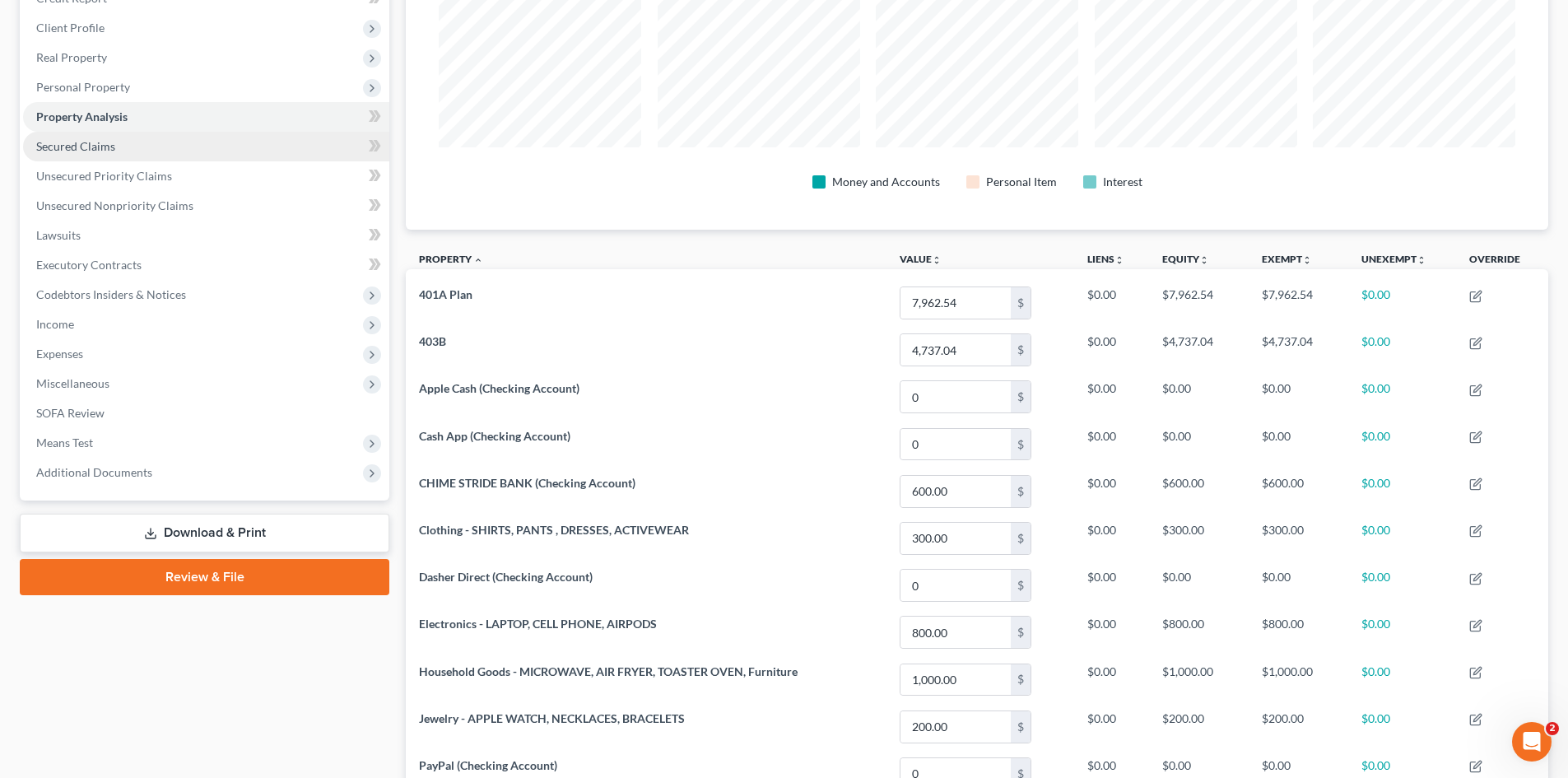
click at [95, 145] on span "Secured Claims" at bounding box center [76, 146] width 79 height 14
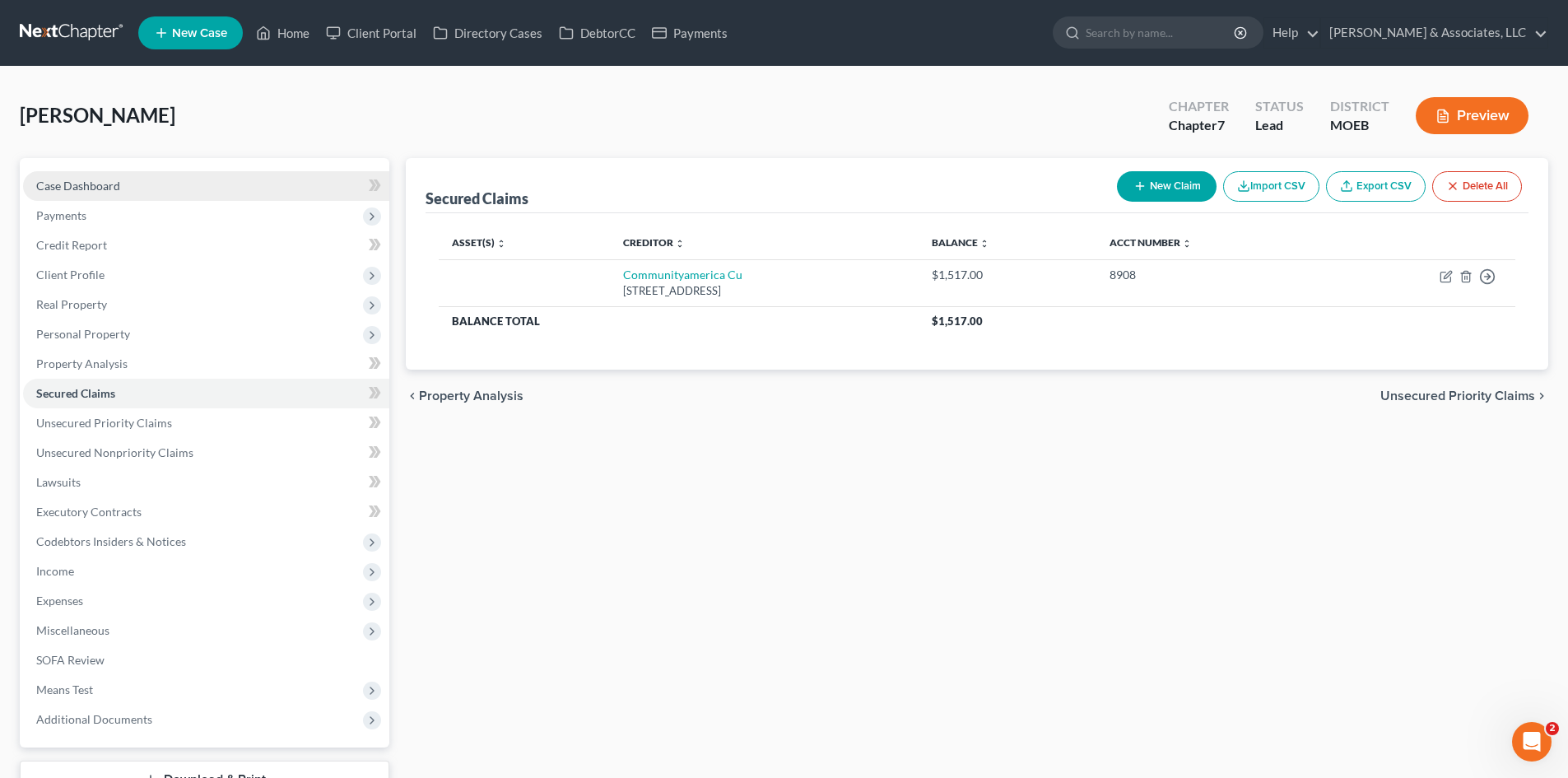
click at [57, 187] on span "Case Dashboard" at bounding box center [78, 185] width 84 height 14
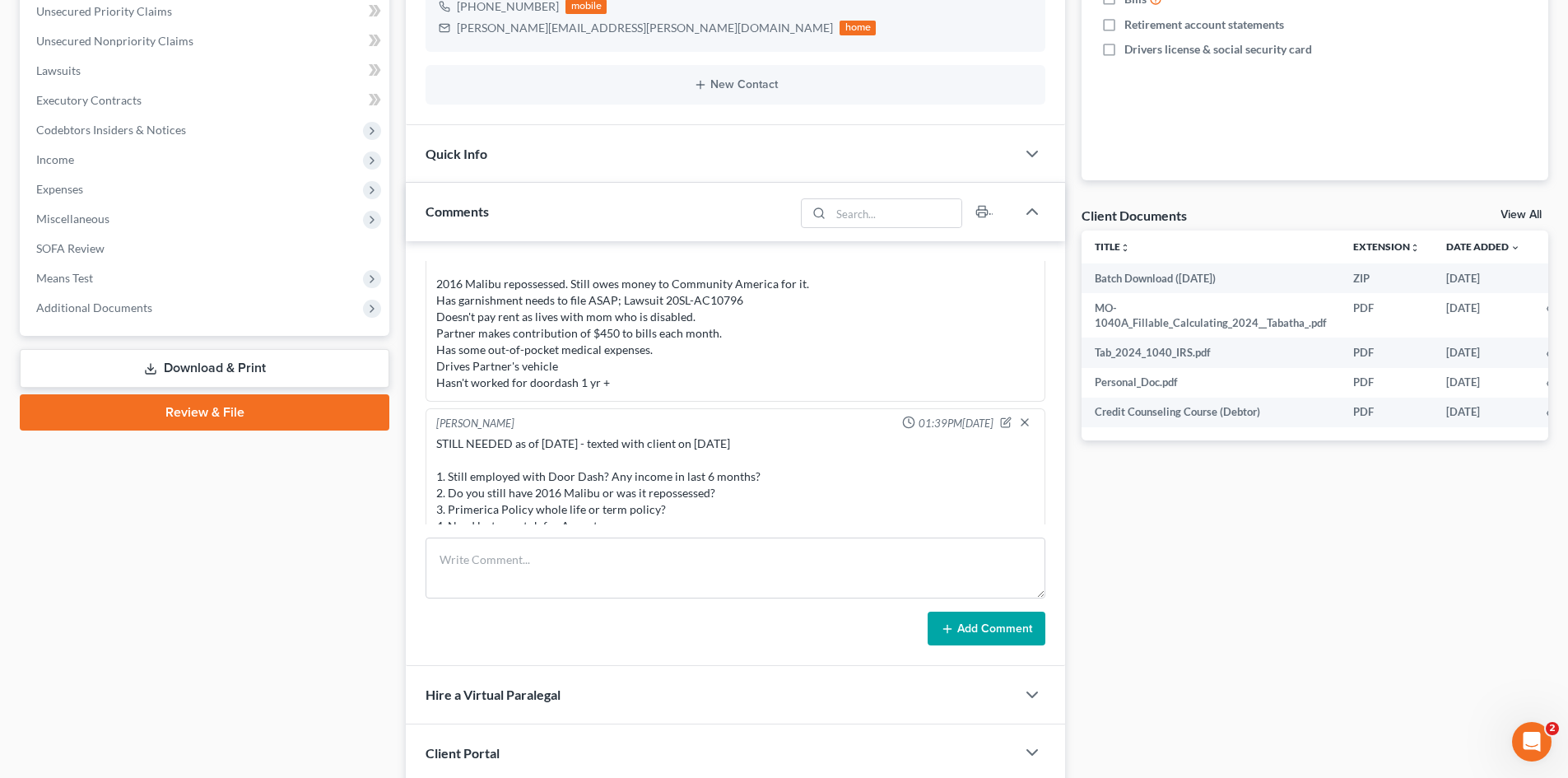
scroll to position [1140, 0]
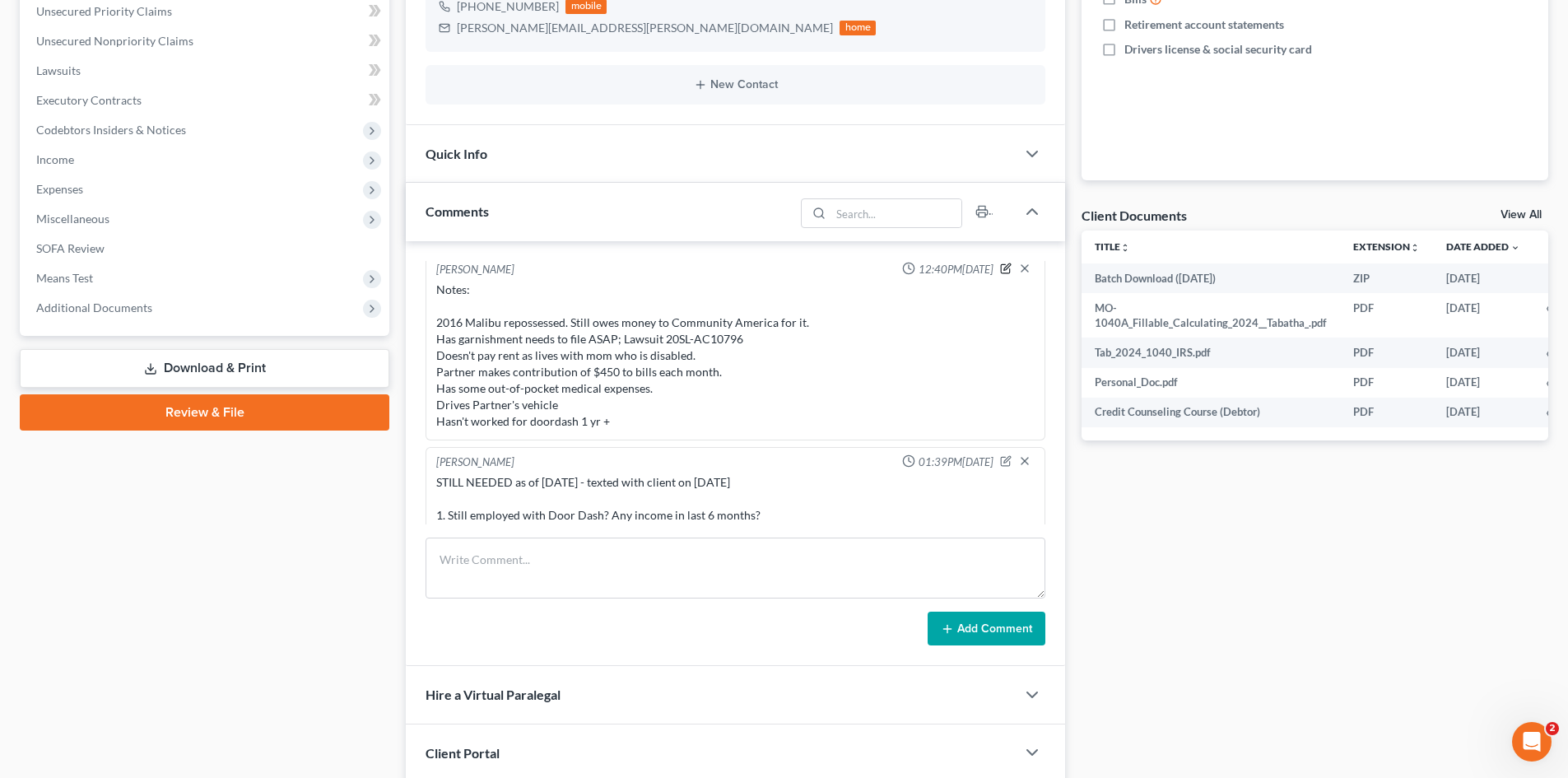
drag, startPoint x: 994, startPoint y: 267, endPoint x: 986, endPoint y: 271, distance: 8.9
click at [1004, 267] on icon "button" at bounding box center [1006, 266] width 6 height 6
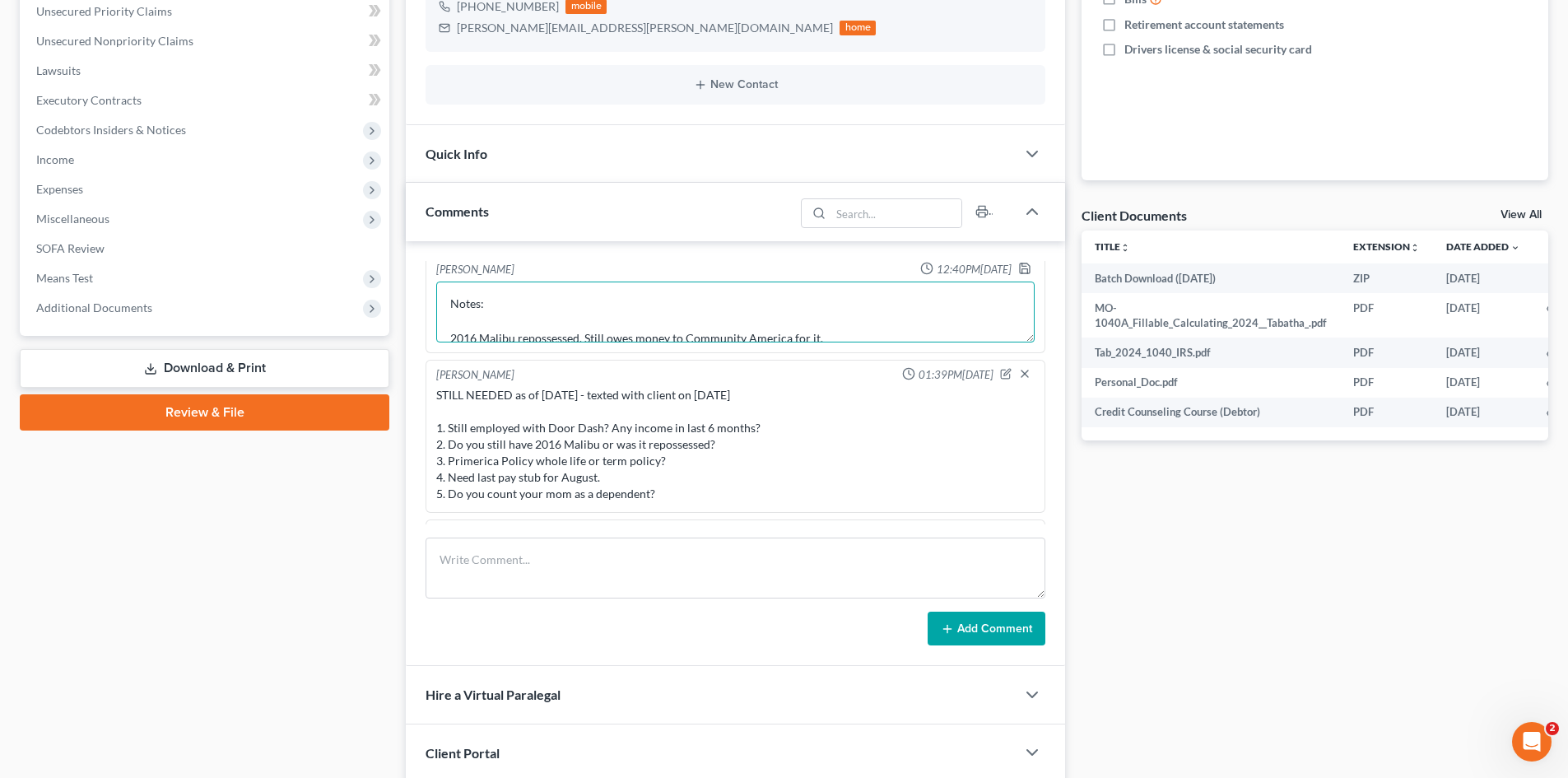
click at [882, 334] on textarea "Notes: 2016 Malibu repossessed. Still owes money to Community America for it. H…" at bounding box center [735, 312] width 598 height 61
type textarea "Notes: 2016 Malibu repossessed. Still owes money to Community America for it. G…"
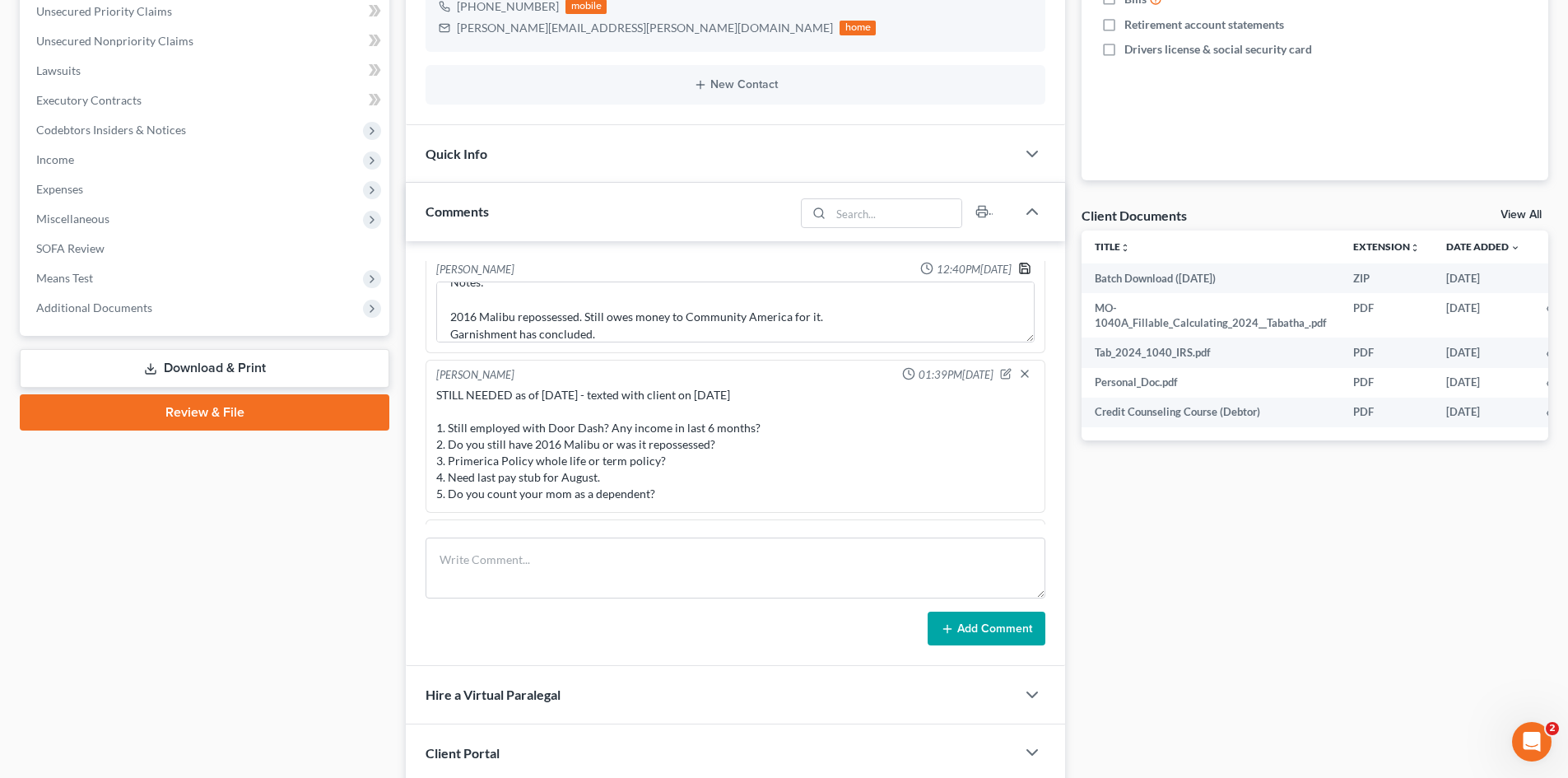
click at [1022, 266] on polyline "button" at bounding box center [1024, 265] width 5 height 3
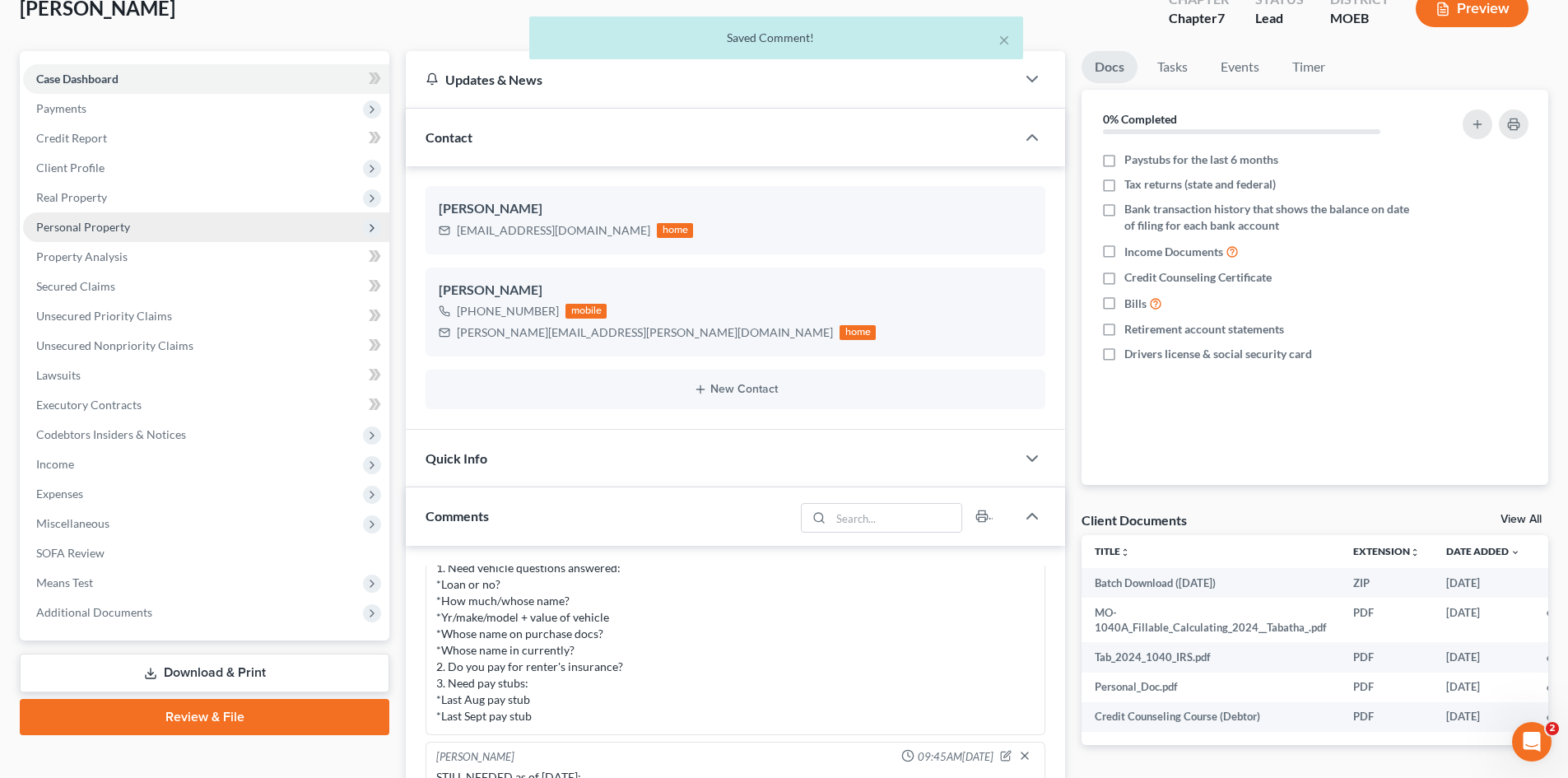
scroll to position [82, 0]
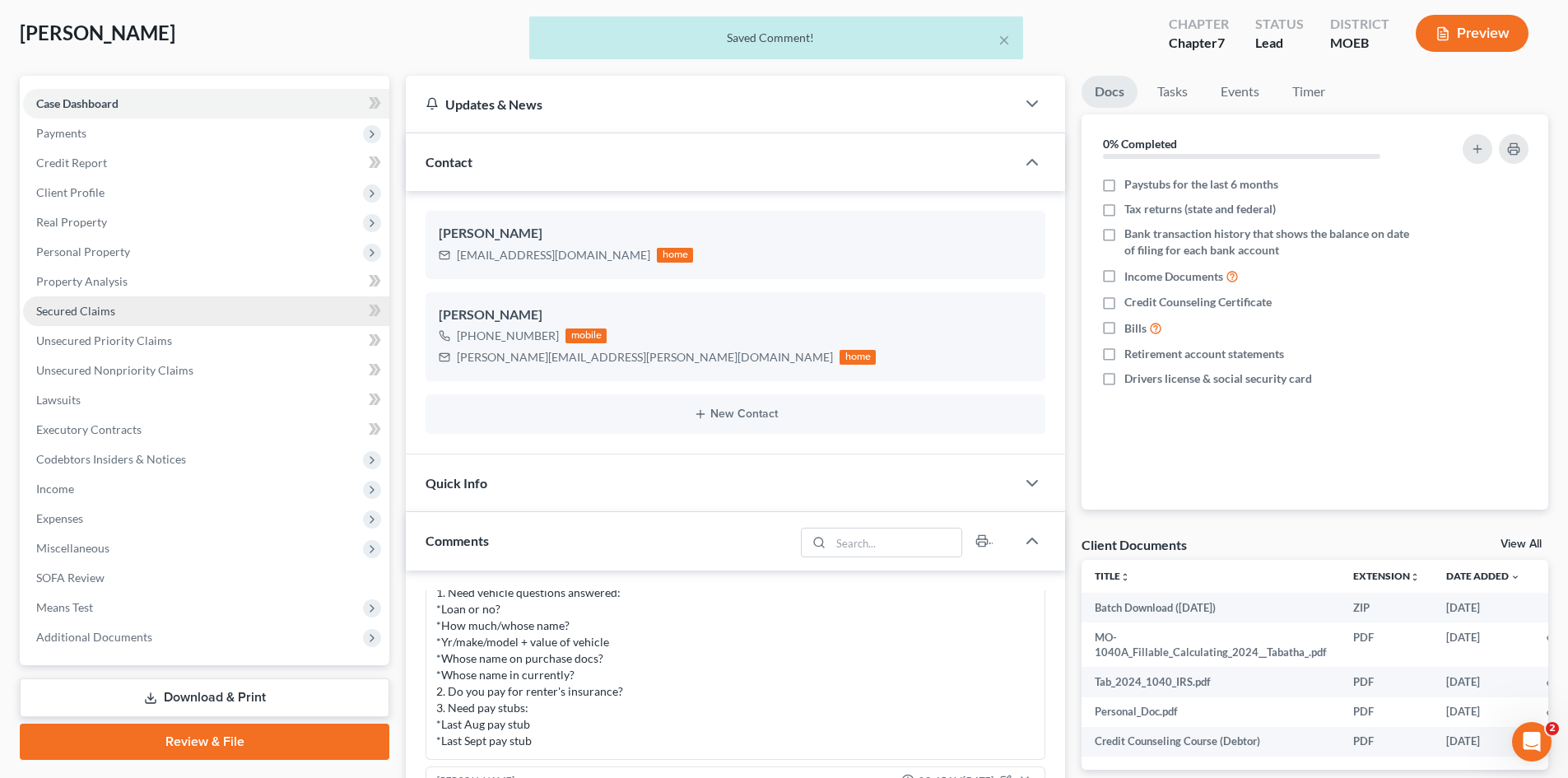
click at [106, 304] on span "Secured Claims" at bounding box center [76, 310] width 79 height 14
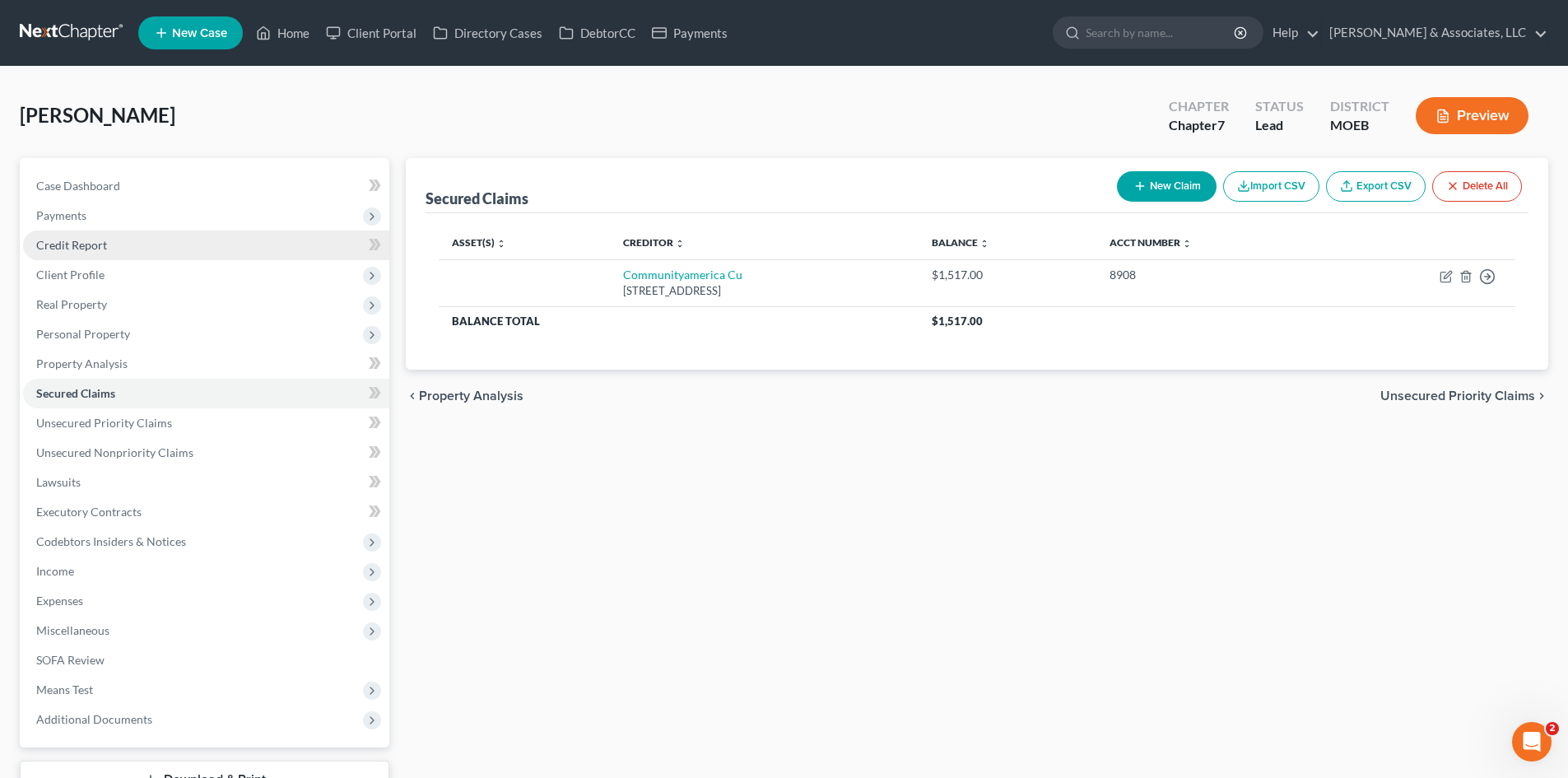
click at [81, 253] on link "Credit Report" at bounding box center [206, 245] width 366 height 30
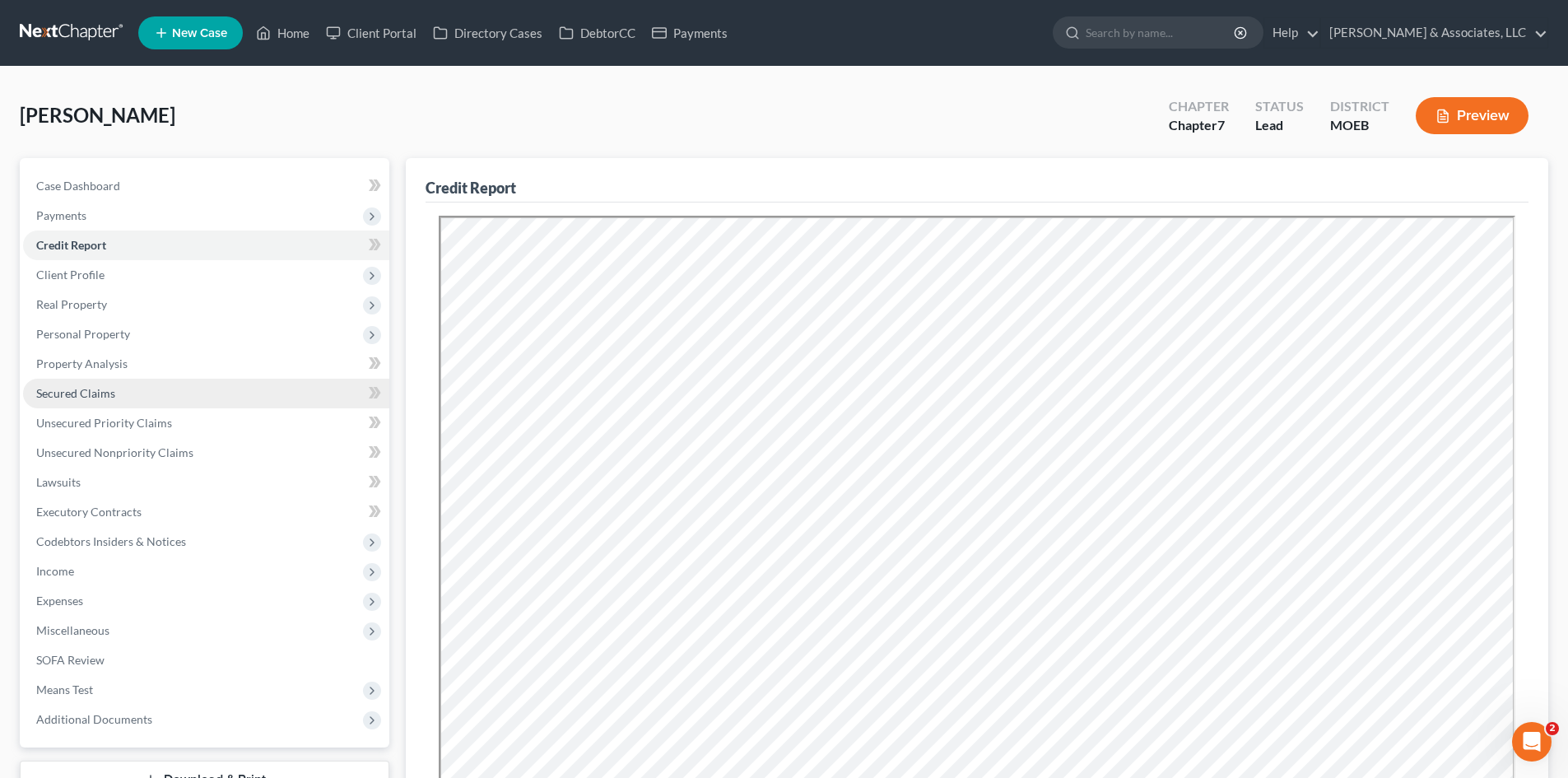
click at [73, 395] on span "Secured Claims" at bounding box center [76, 392] width 79 height 14
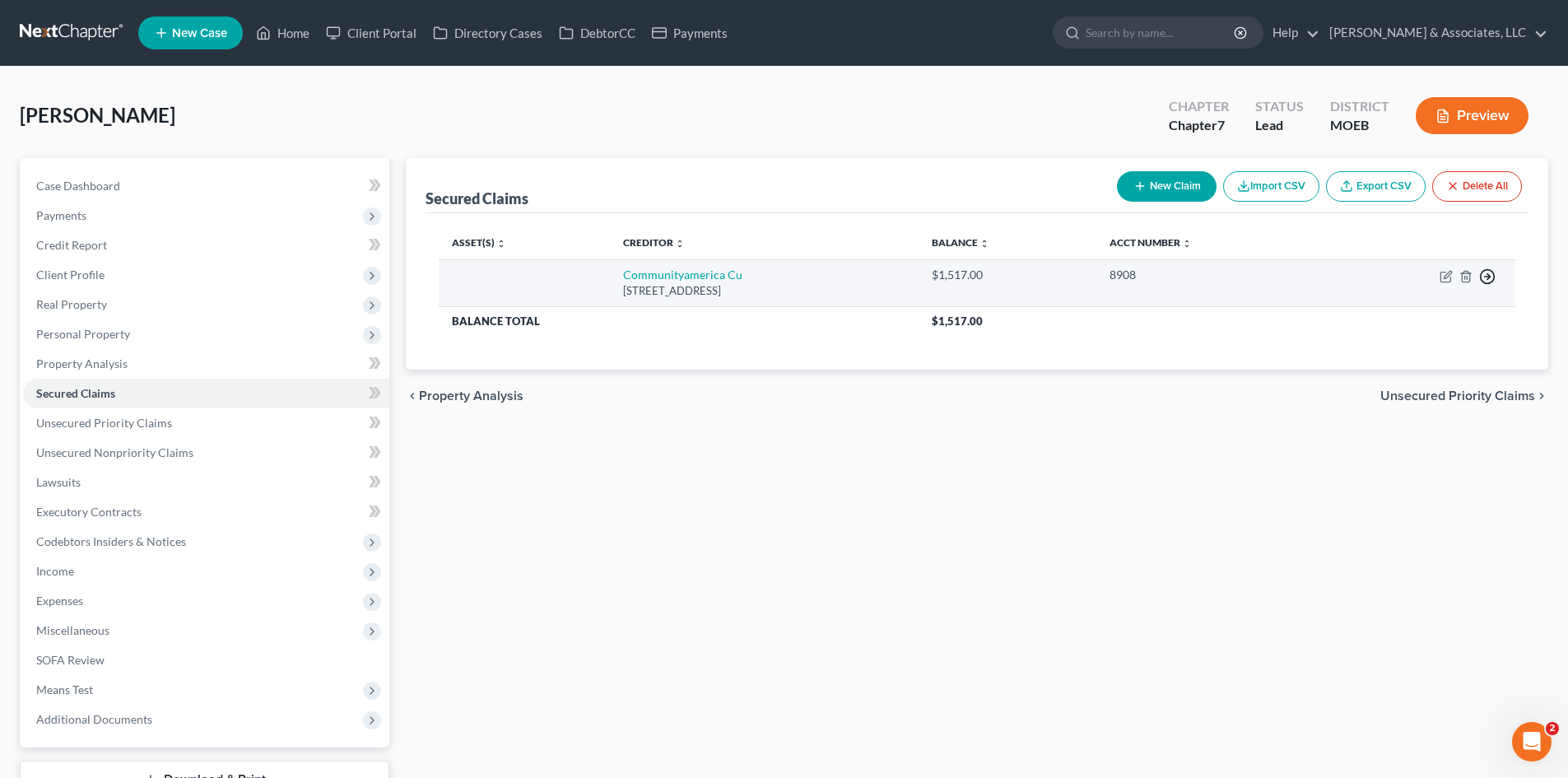
click at [1488, 276] on line "button" at bounding box center [1488, 276] width 5 height 0
click at [1406, 317] on link "Move to F" at bounding box center [1411, 316] width 138 height 28
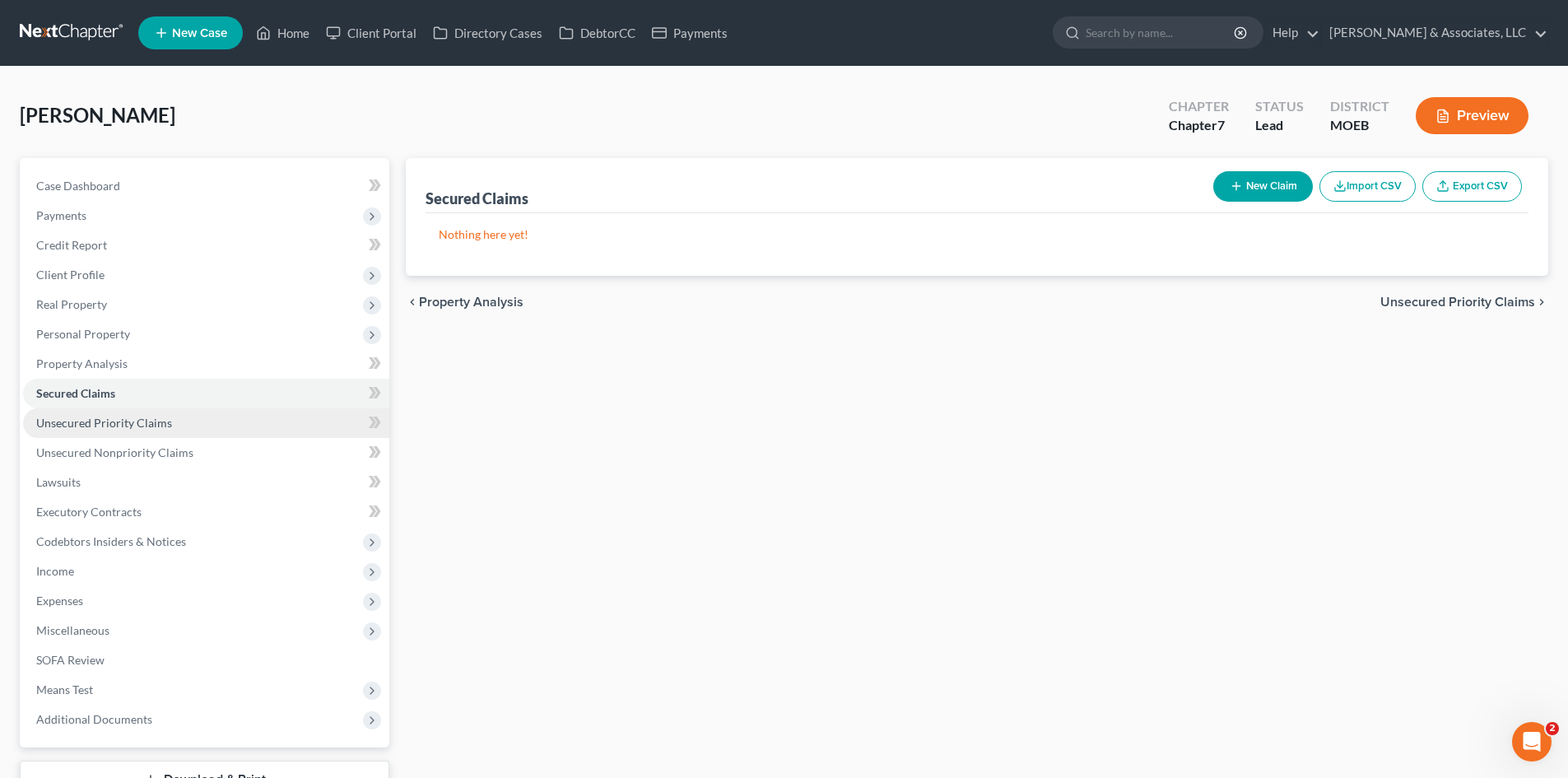
click at [131, 419] on span "Unsecured Priority Claims" at bounding box center [104, 422] width 136 height 14
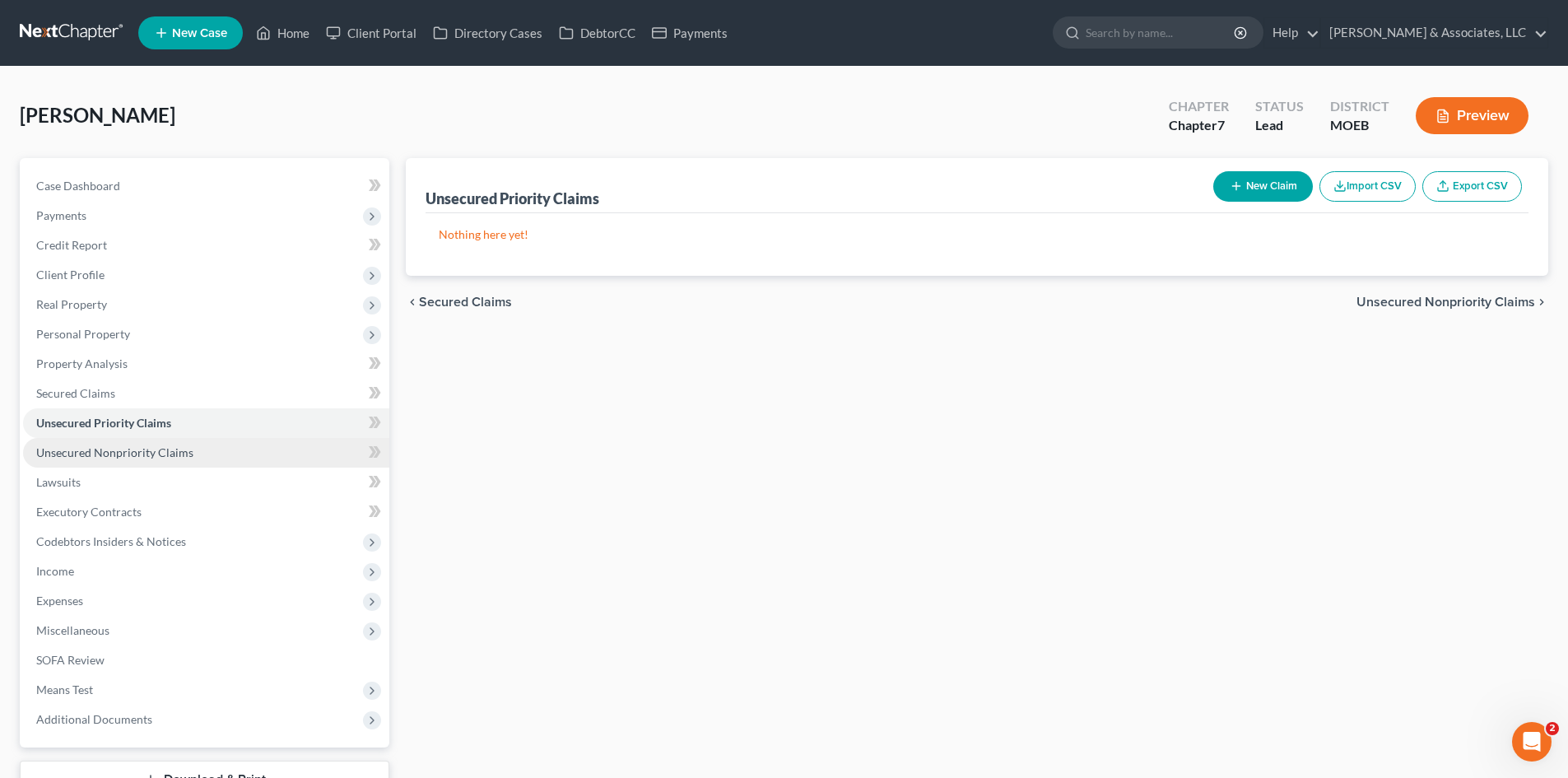
click at [119, 453] on span "Unsecured Nonpriority Claims" at bounding box center [115, 451] width 157 height 14
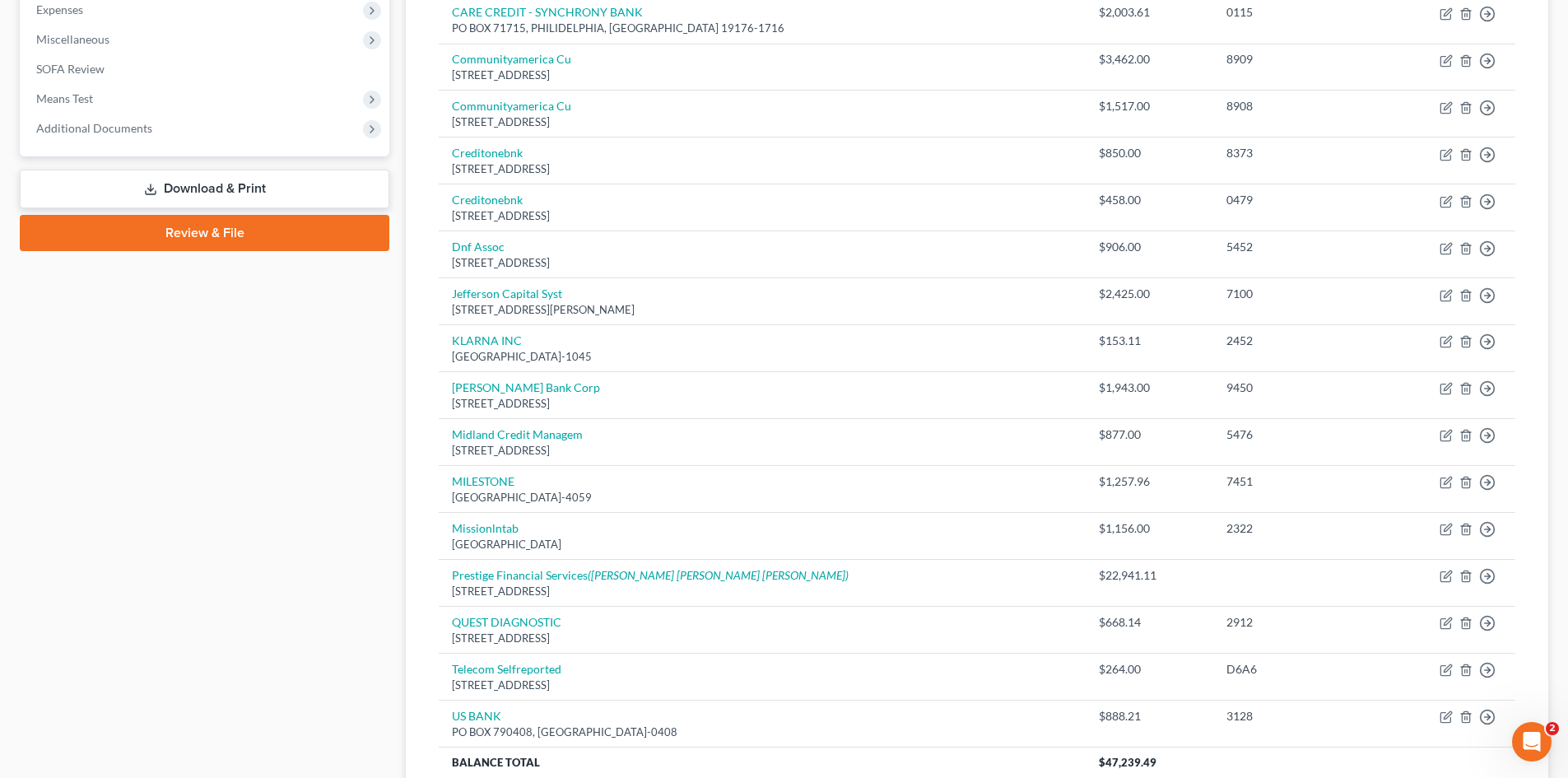
scroll to position [739, 0]
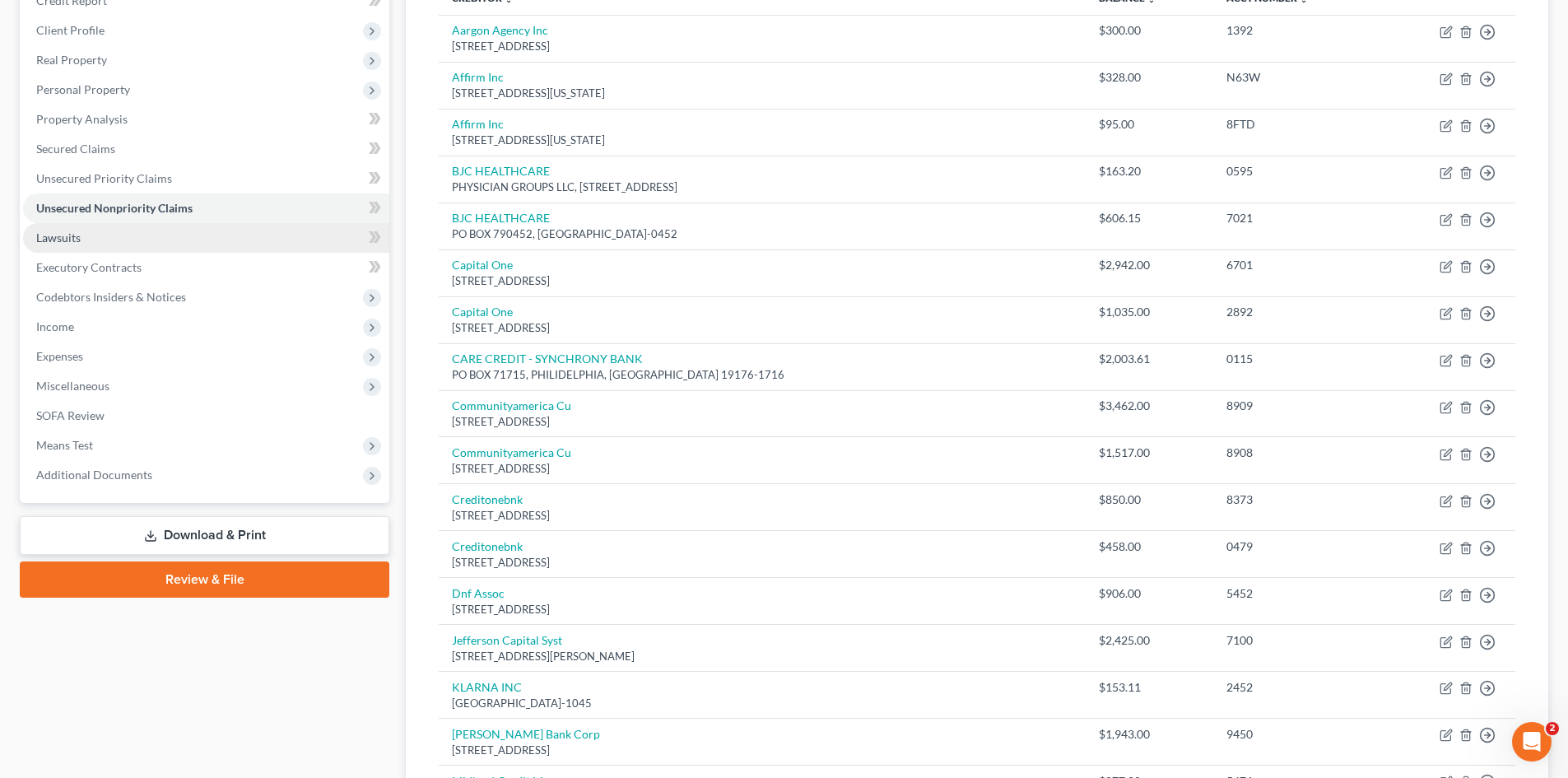
click at [77, 242] on span "Lawsuits" at bounding box center [58, 237] width 45 height 14
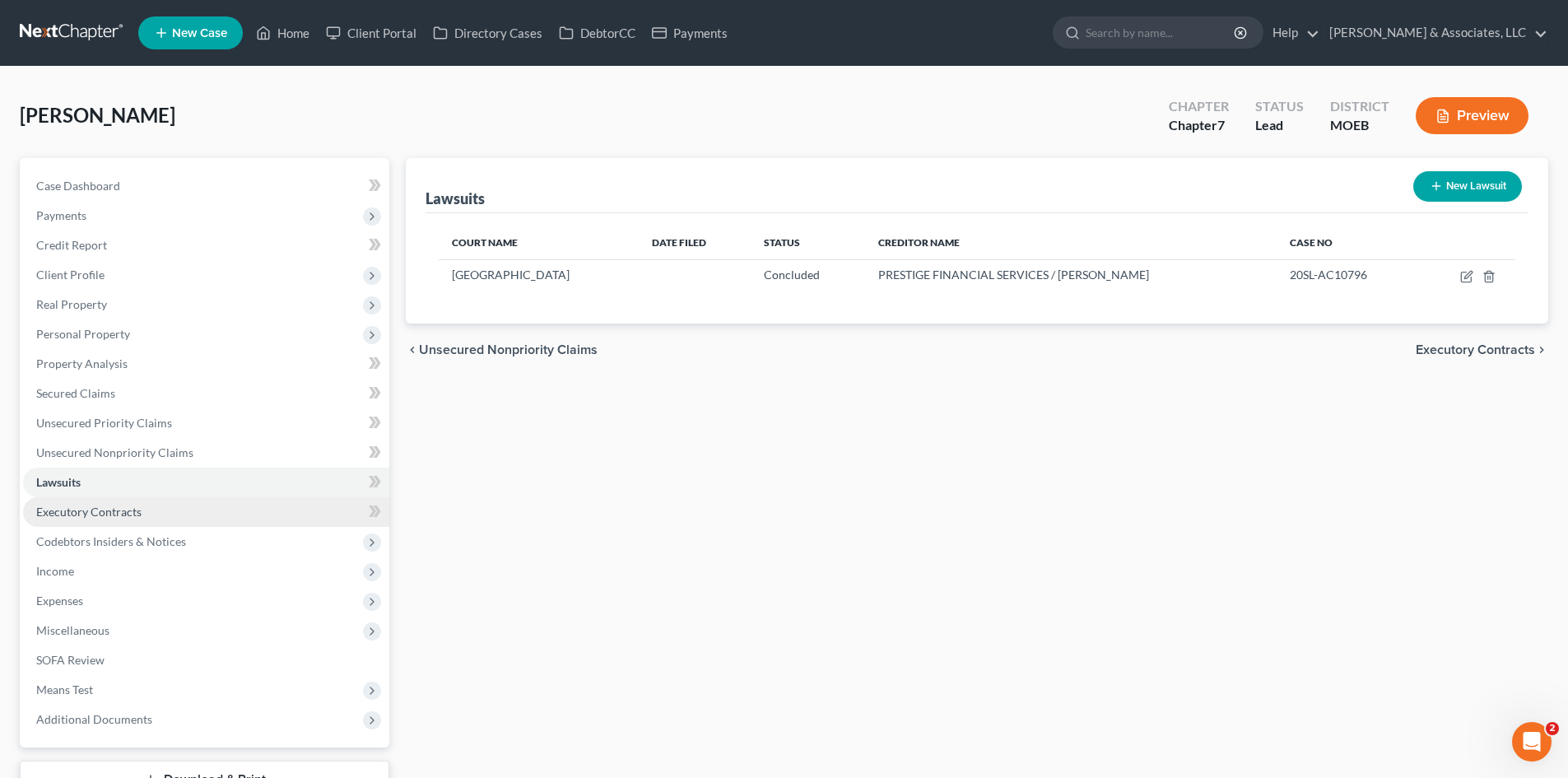
click at [106, 513] on span "Executory Contracts" at bounding box center [89, 511] width 106 height 14
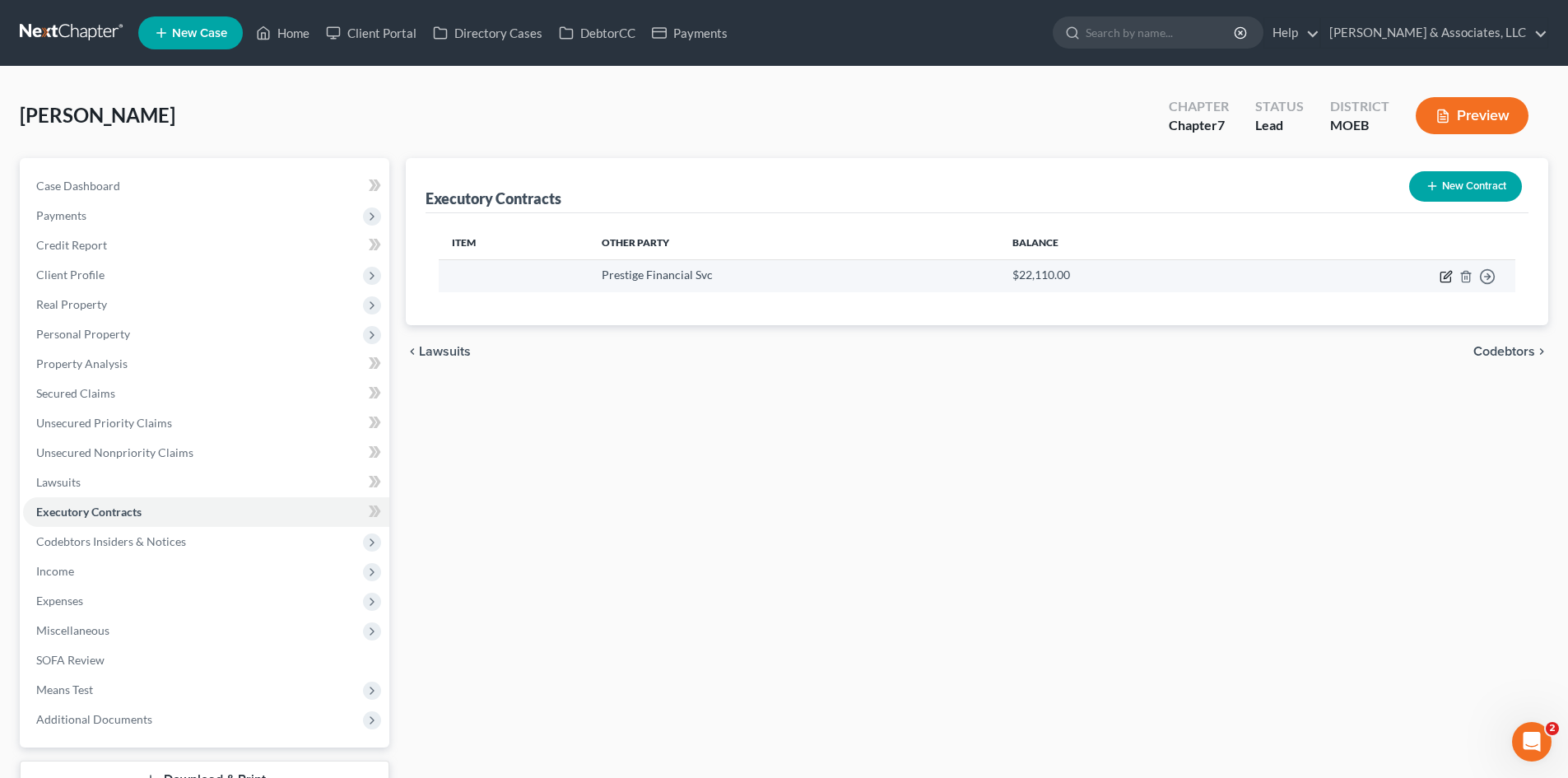
click at [1443, 275] on icon "button" at bounding box center [1446, 276] width 13 height 13
select select "46"
select select "0"
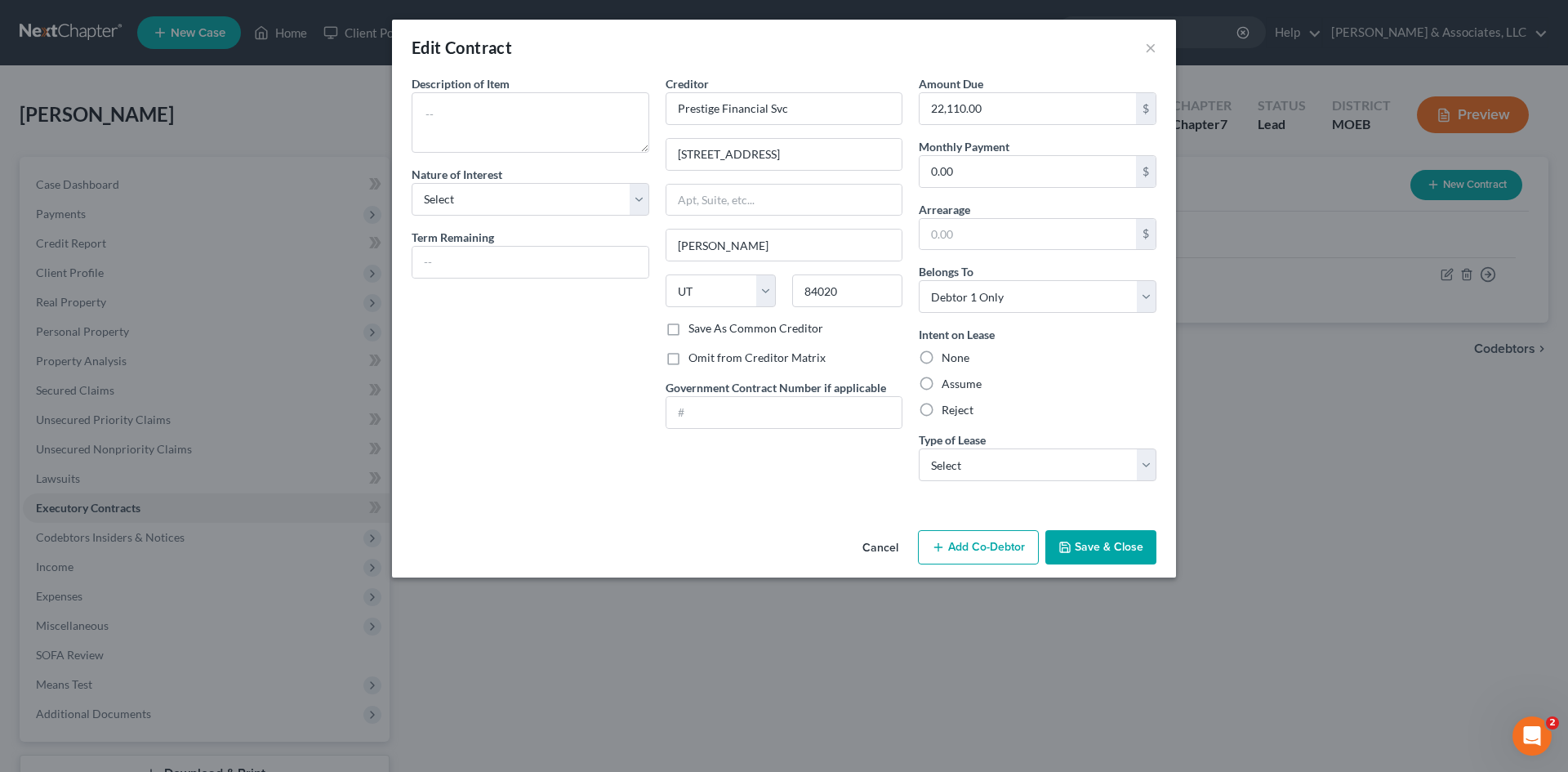
click at [480, 374] on div "Description of non-residential real property * Description of Item * Nature of …" at bounding box center [530, 284] width 254 height 419
click at [1149, 50] on button "×" at bounding box center [1151, 48] width 12 height 20
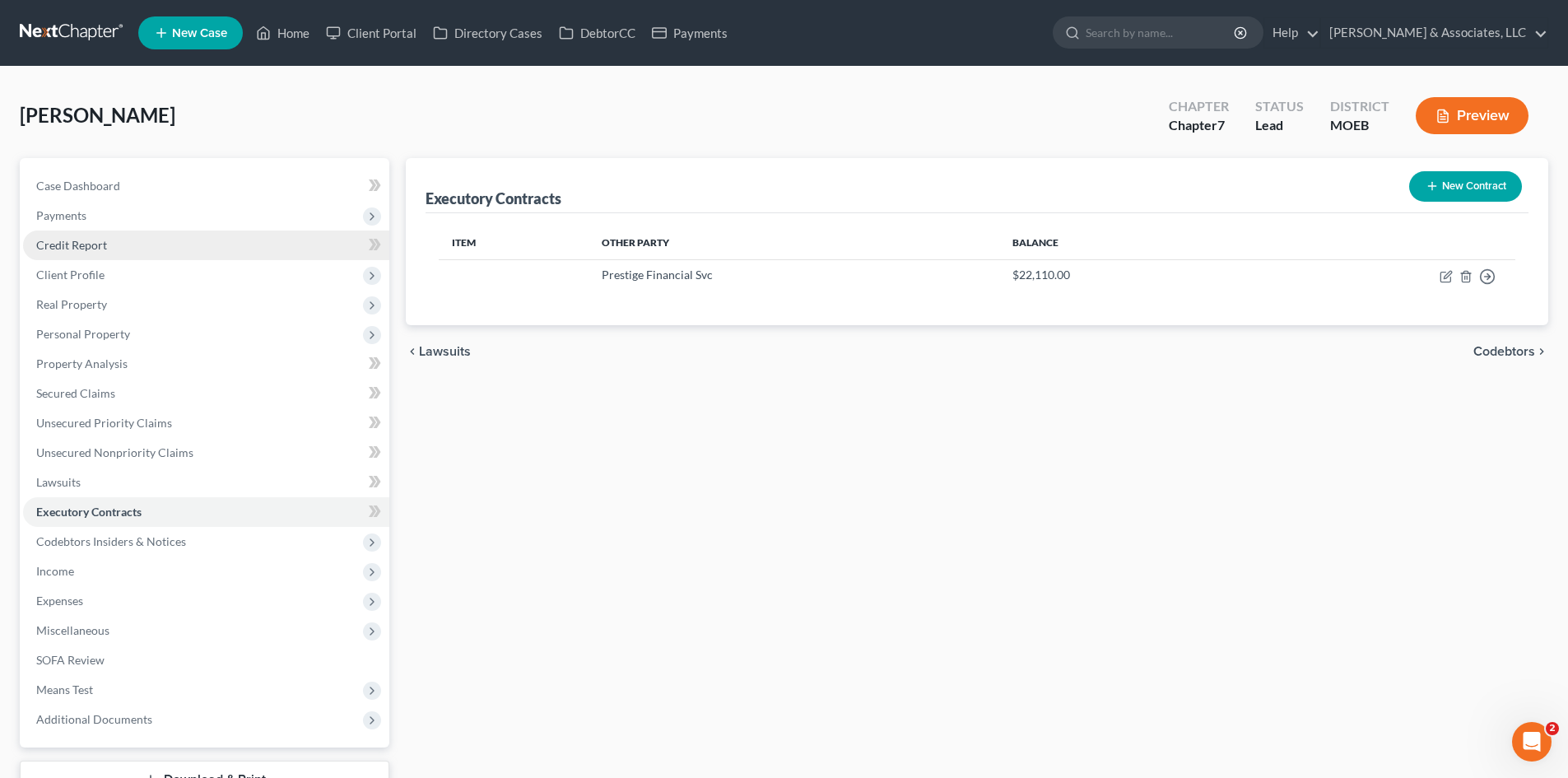
click at [88, 248] on span "Credit Report" at bounding box center [72, 244] width 71 height 14
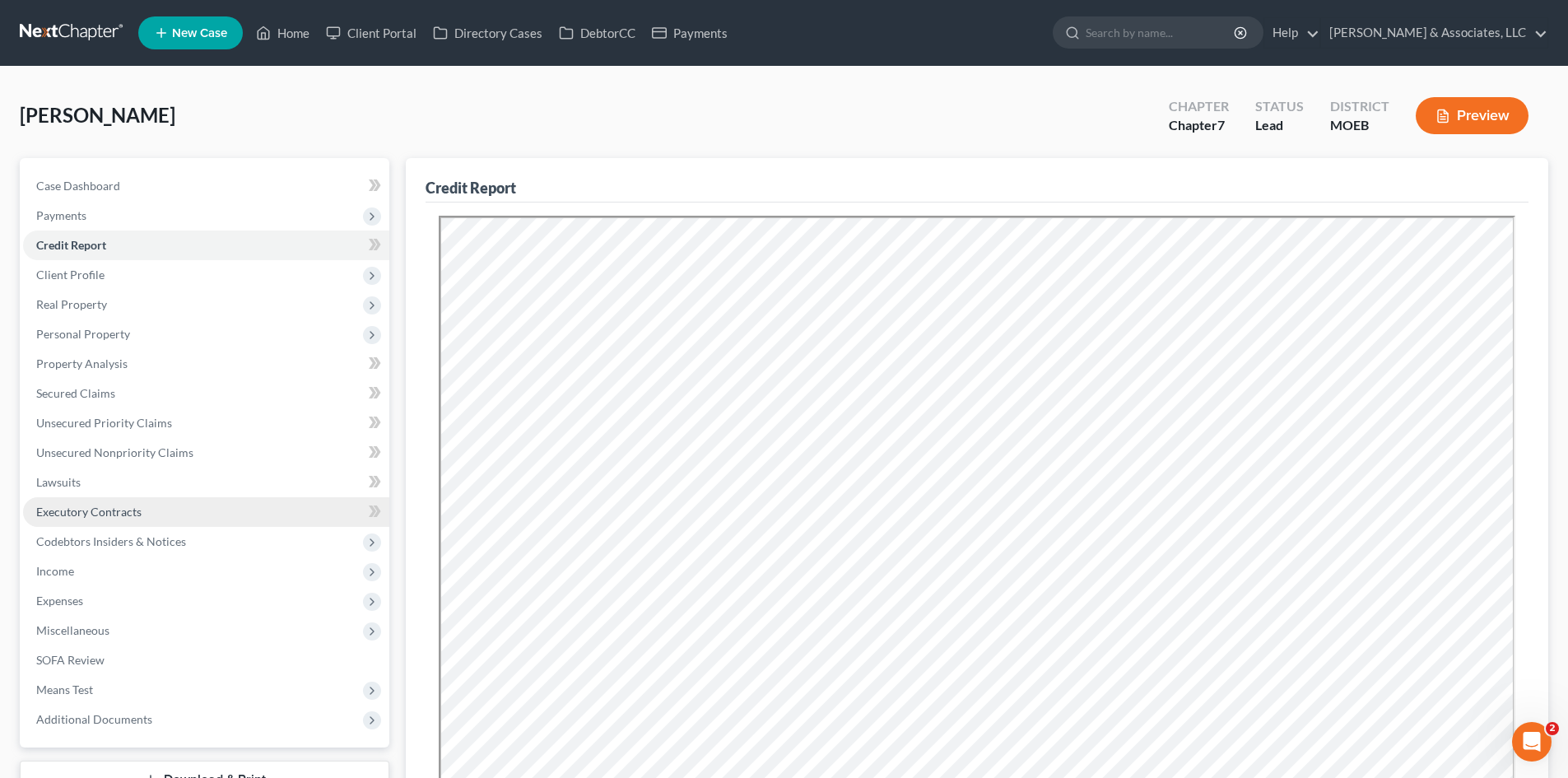
click at [98, 513] on span "Executory Contracts" at bounding box center [89, 511] width 106 height 14
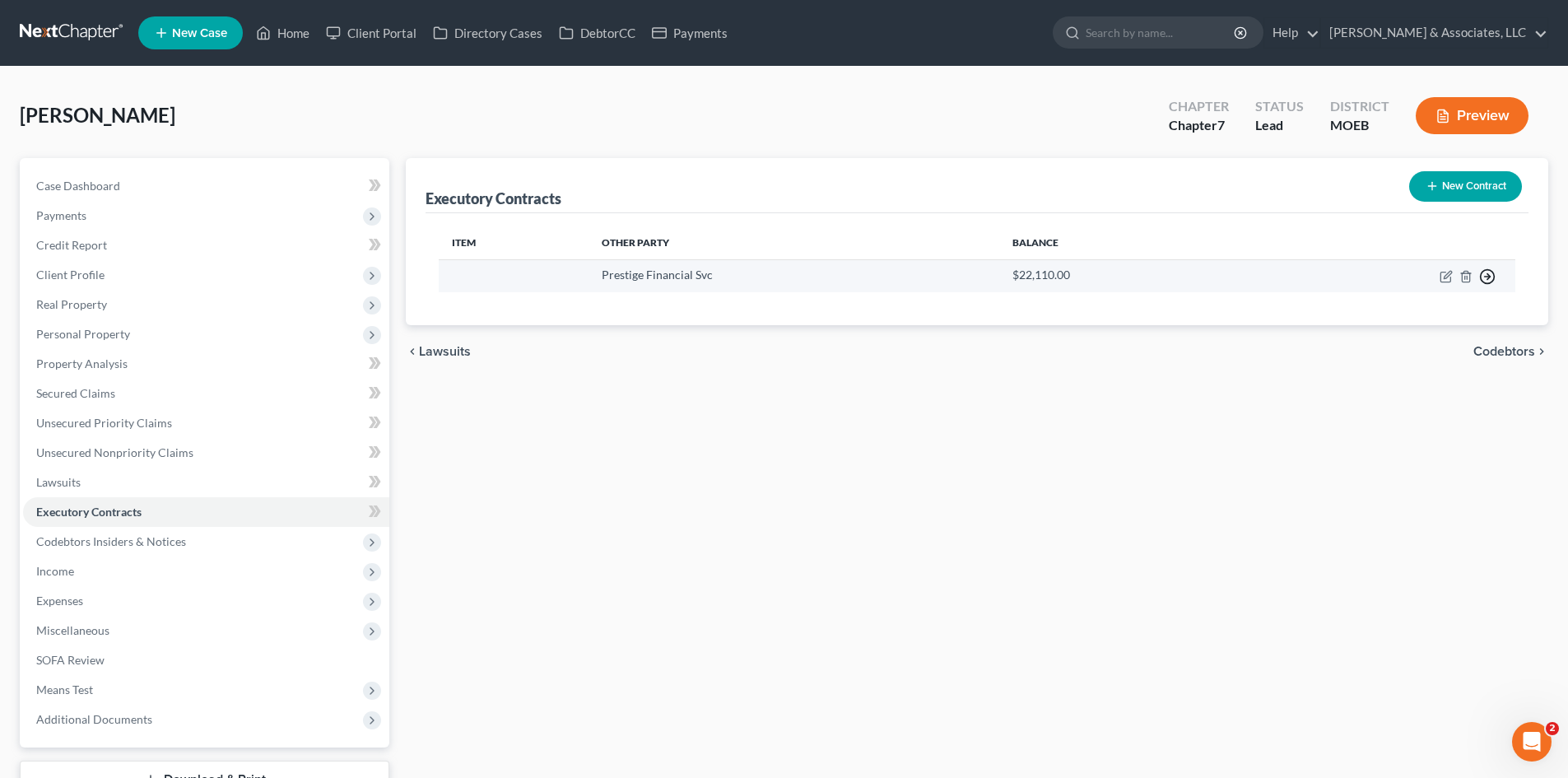
click at [1486, 276] on line "button" at bounding box center [1488, 276] width 5 height 0
click at [1397, 347] on link "Move to F" at bounding box center [1411, 344] width 138 height 28
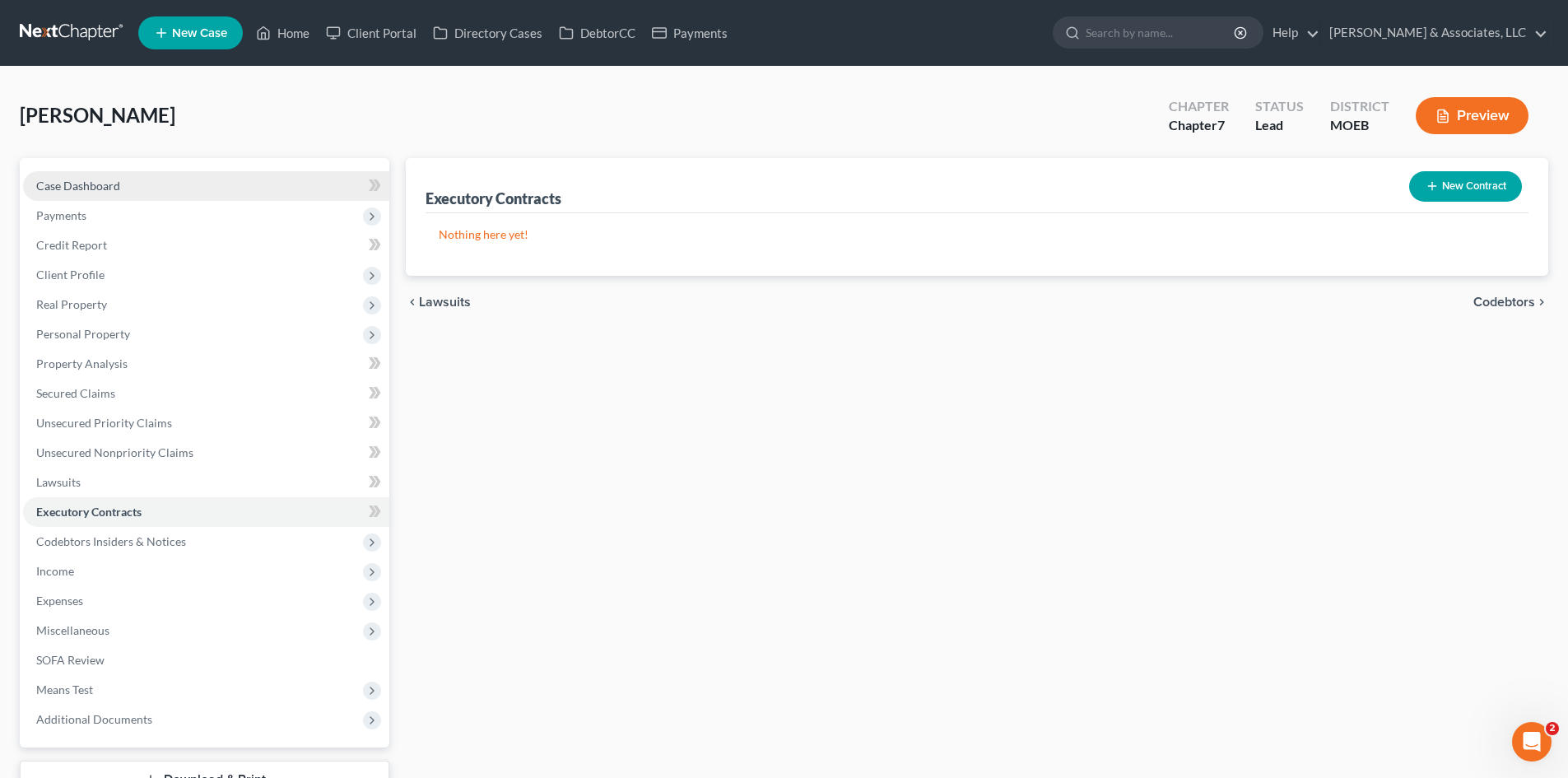
click at [92, 185] on span "Case Dashboard" at bounding box center [78, 185] width 84 height 14
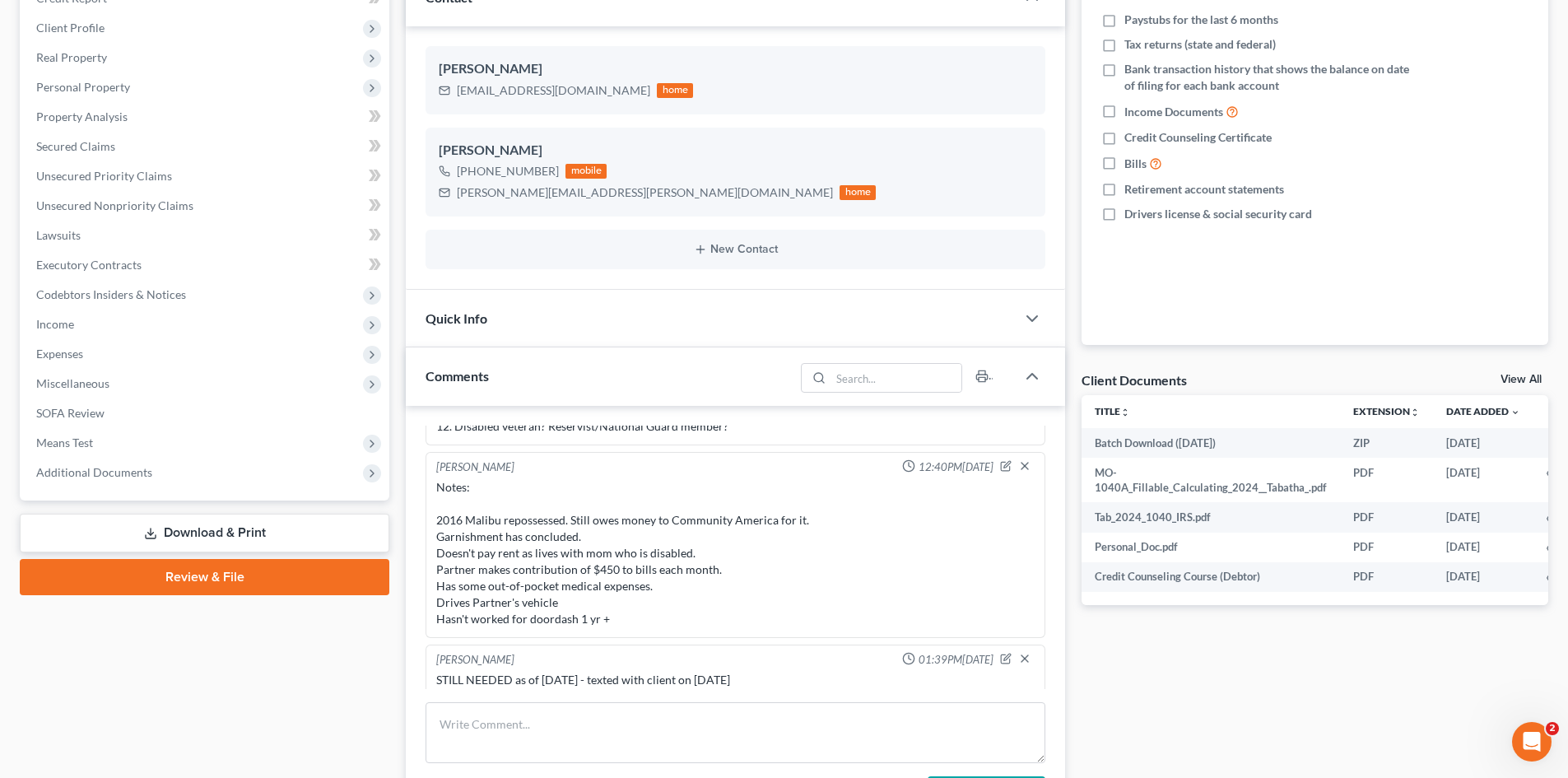
scroll to position [1071, 0]
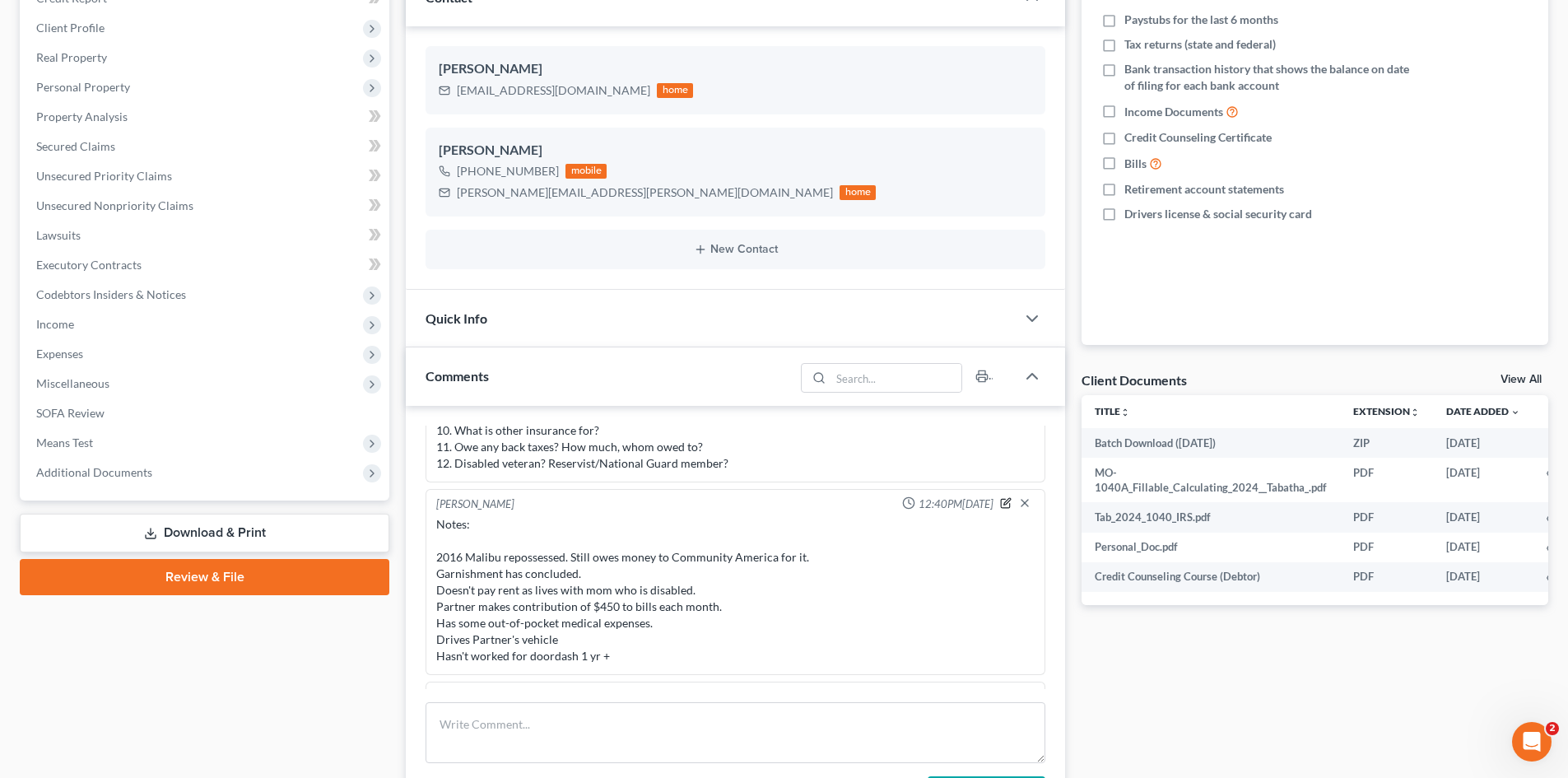
click at [1000, 503] on icon "button" at bounding box center [1006, 503] width 12 height 12
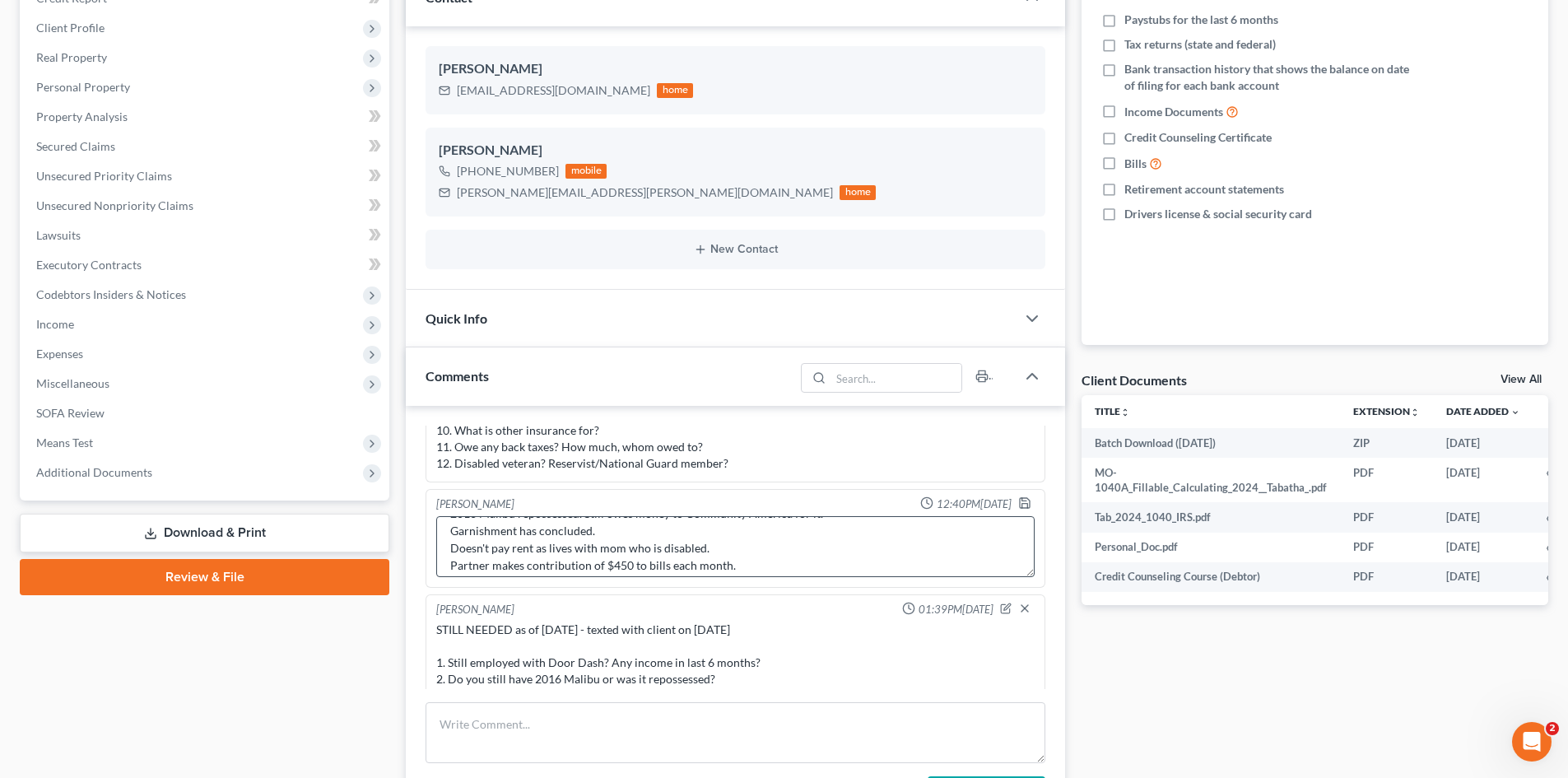
scroll to position [0, 0]
click at [825, 569] on textarea "Notes: 2016 Malibu repossessed. Still owes money to Community America for it. G…" at bounding box center [735, 546] width 598 height 61
click at [744, 568] on textarea "Notes: 2016 Malibu repossessed. Has several repossessions on Garnishment has co…" at bounding box center [735, 546] width 598 height 61
click at [605, 565] on textarea "Notes: 2016 Malibu repossessed. Has several repossessions on Garnishment has co…" at bounding box center [735, 546] width 598 height 61
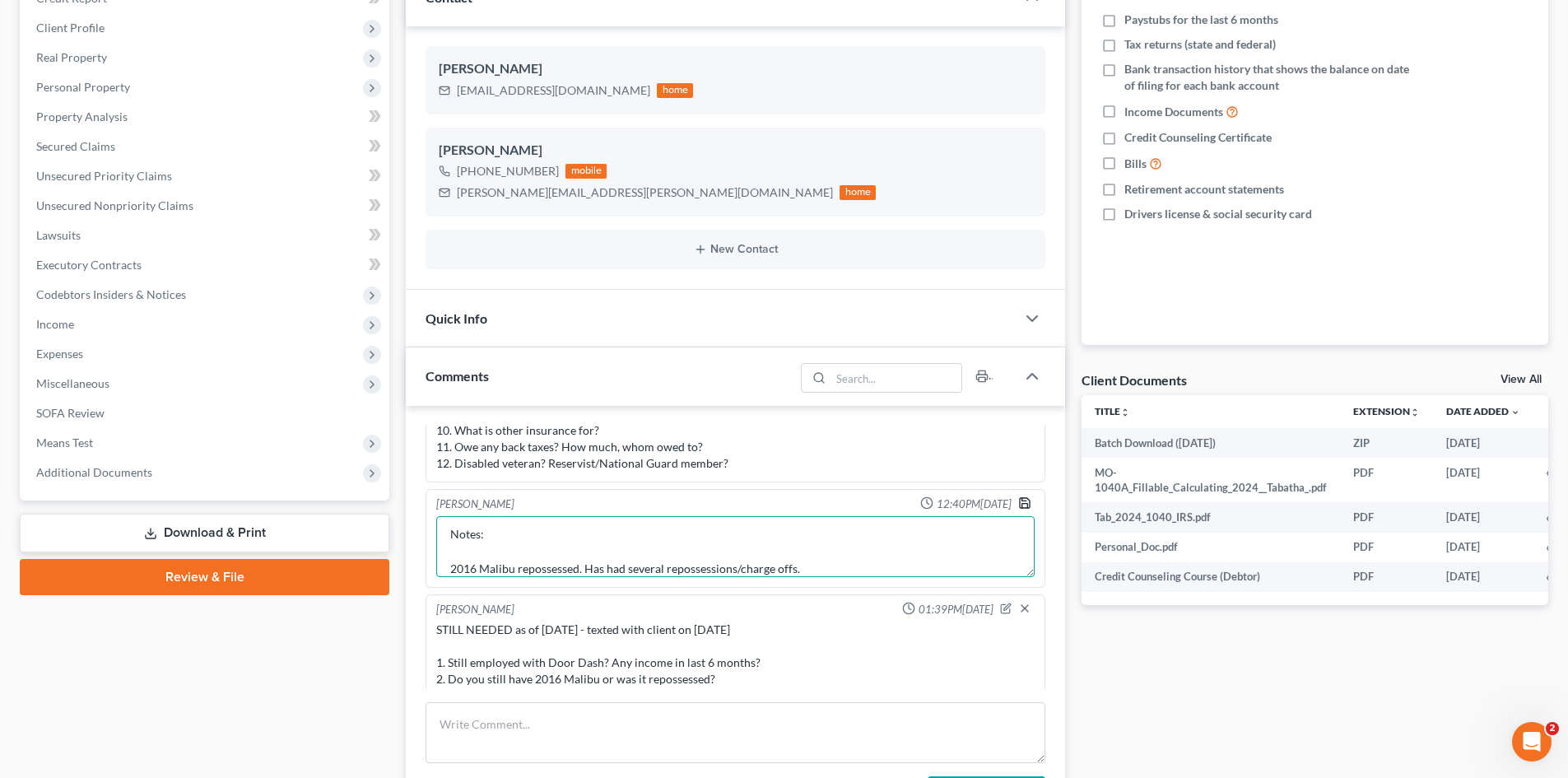
type textarea "Notes: 2016 Malibu repossessed. Has had several repossessions/charge offs. Garn…"
click at [1018, 504] on icon "button" at bounding box center [1025, 503] width 13 height 13
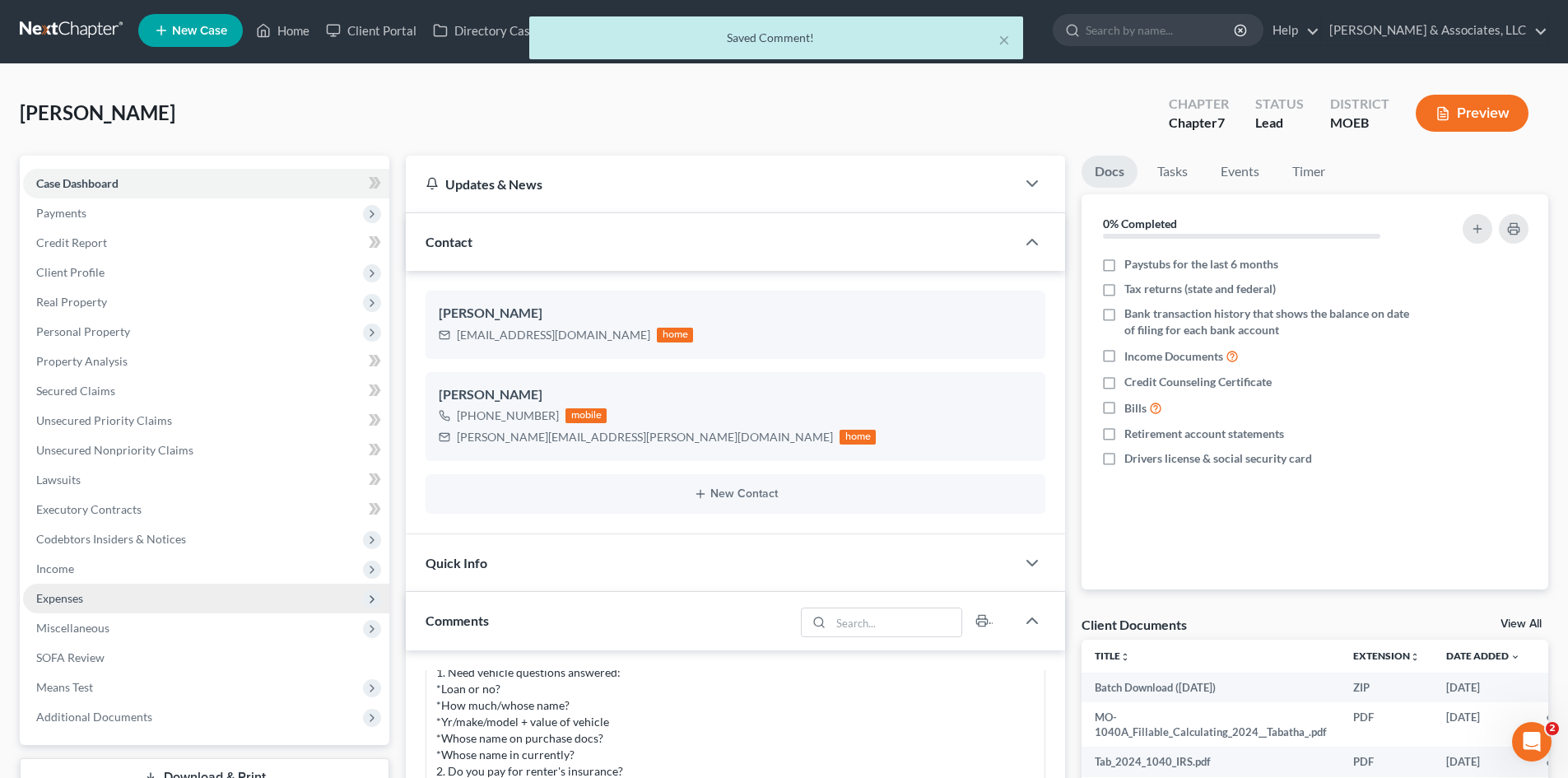
scroll to position [0, 0]
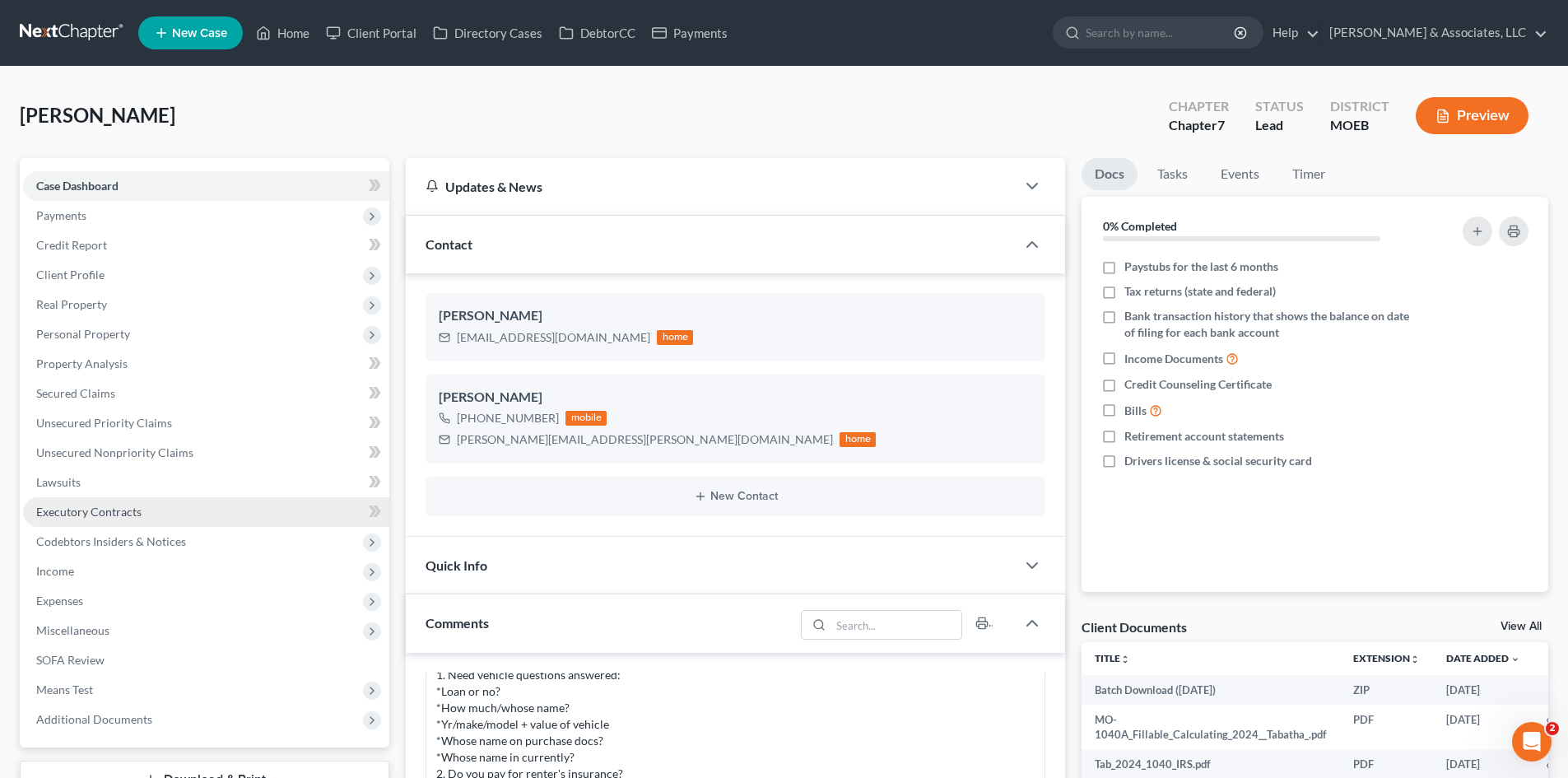
click at [98, 517] on span "Executory Contracts" at bounding box center [89, 511] width 106 height 14
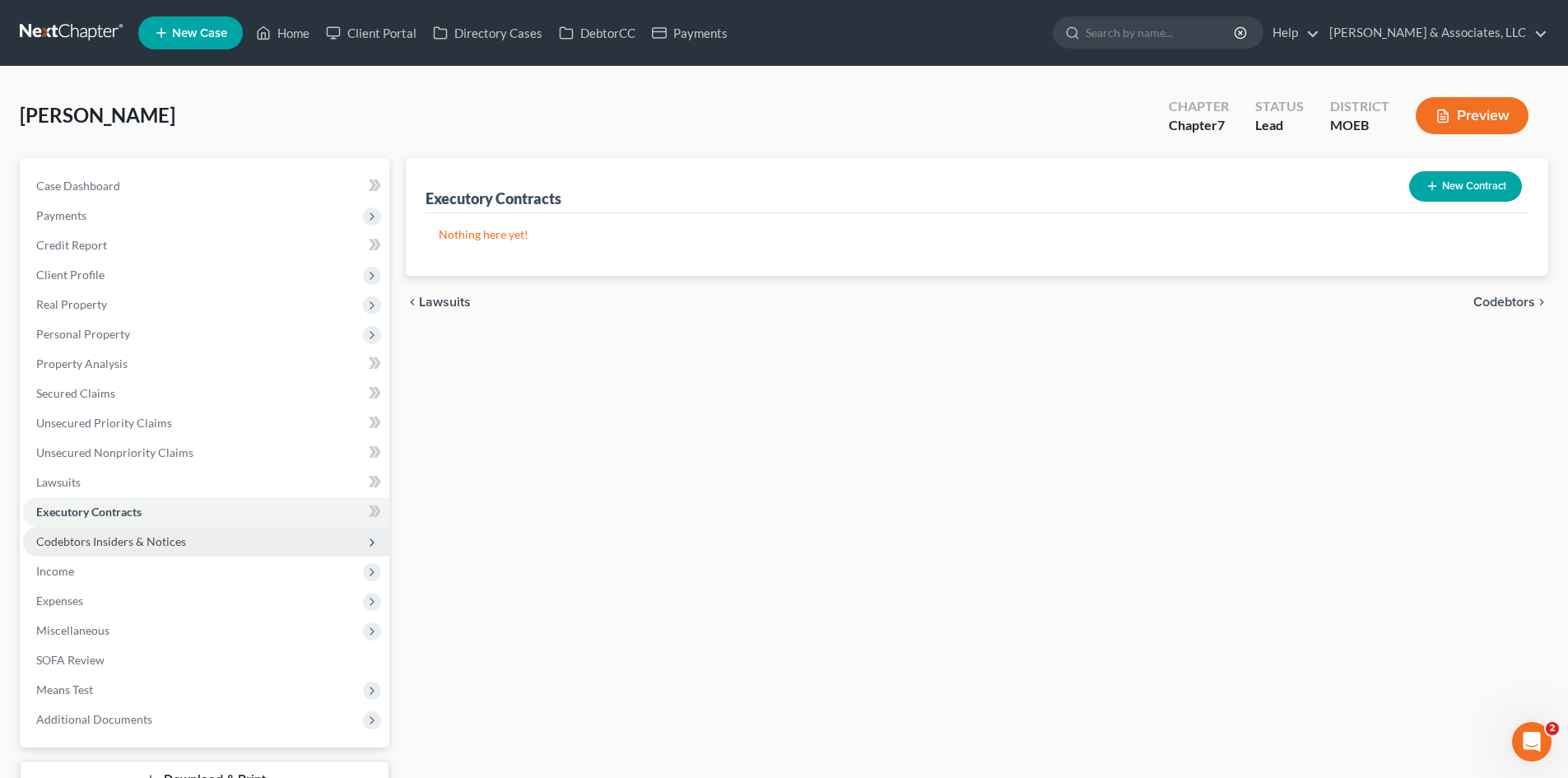
click at [134, 540] on span "Codebtors Insiders & Notices" at bounding box center [111, 541] width 150 height 14
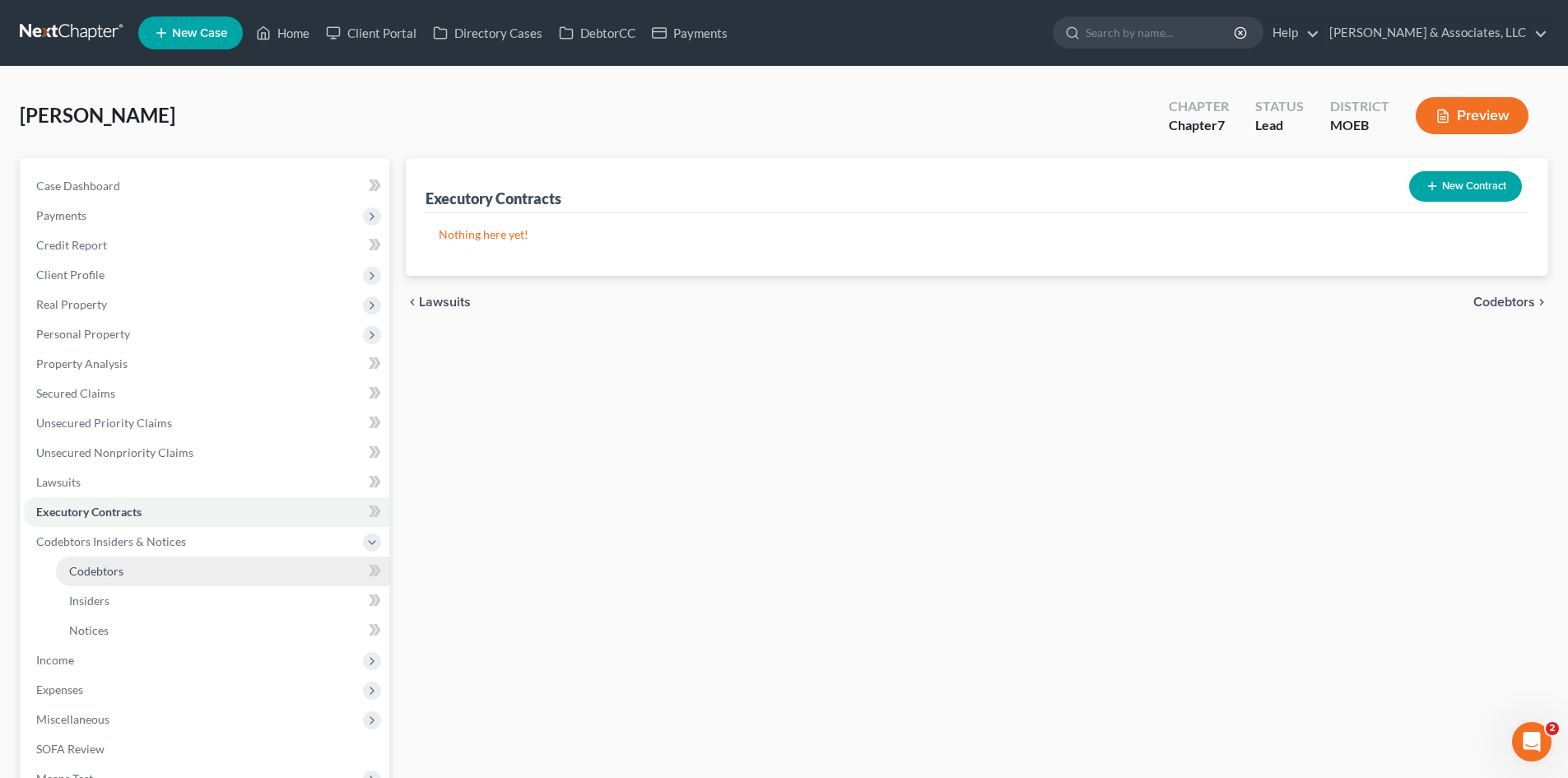
click at [97, 570] on span "Codebtors" at bounding box center [97, 570] width 55 height 14
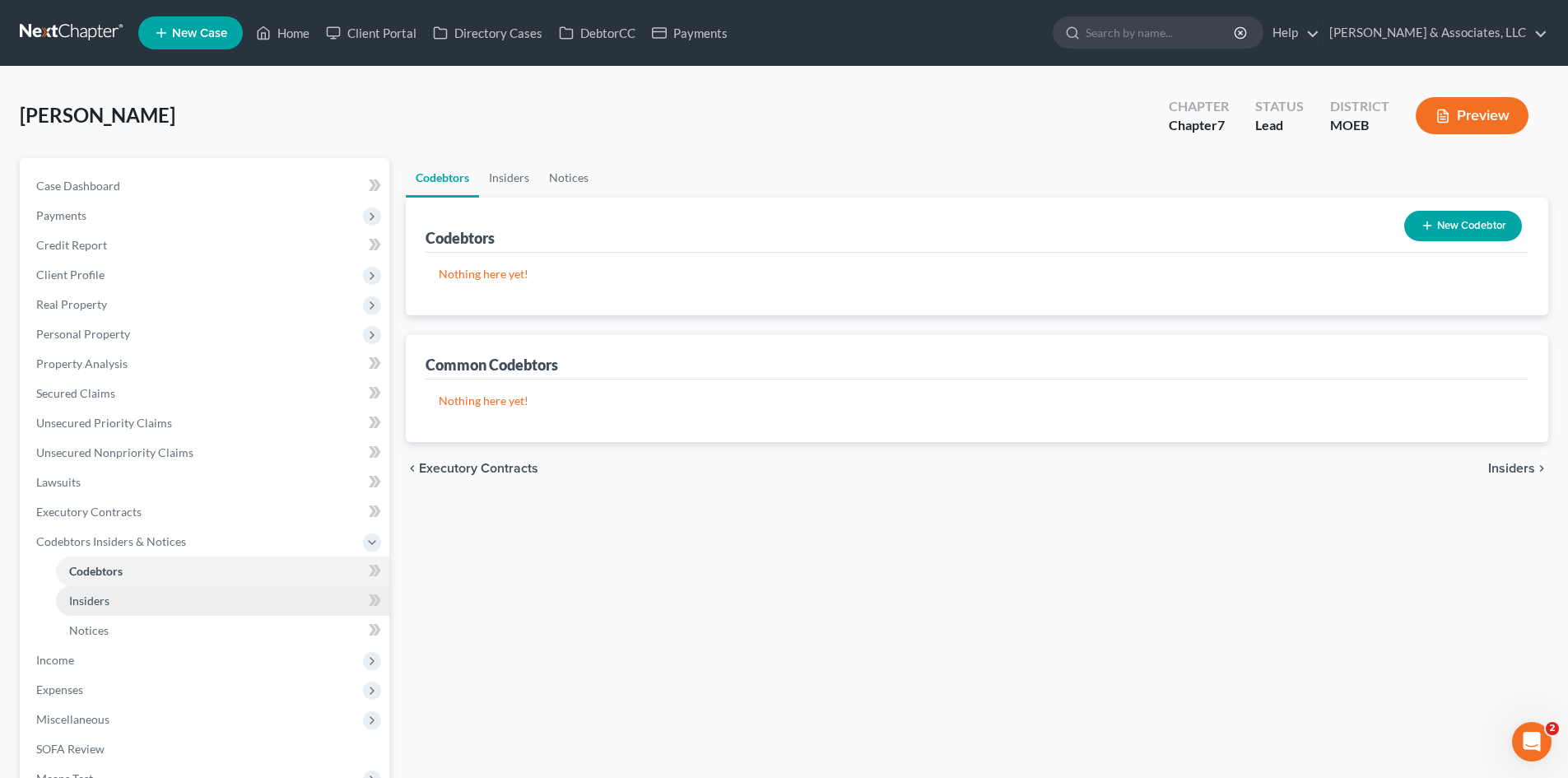
click at [100, 607] on span "Insiders" at bounding box center [89, 600] width 40 height 14
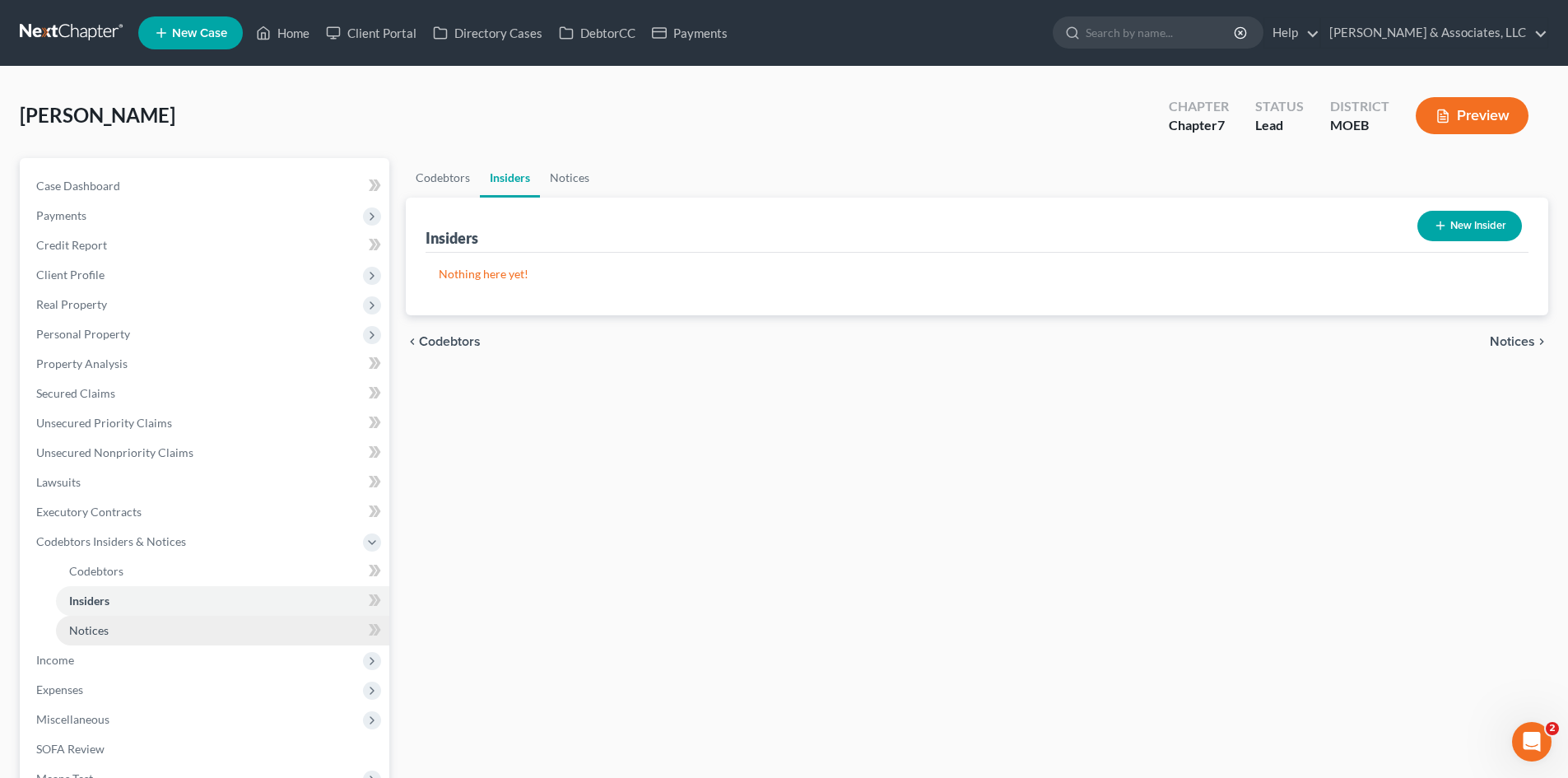
click at [98, 633] on span "Notices" at bounding box center [88, 629] width 39 height 14
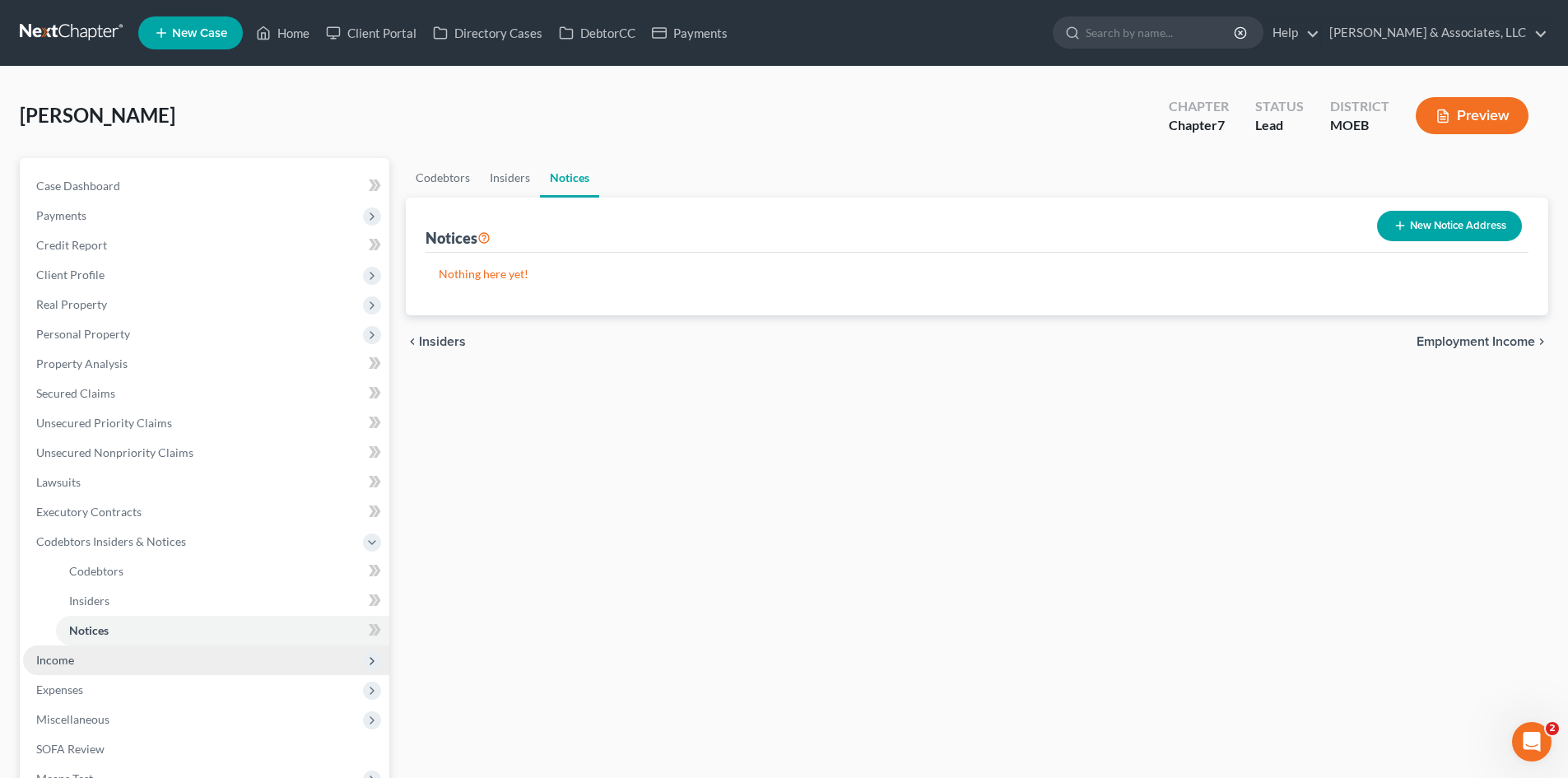
click at [67, 661] on span "Income" at bounding box center [56, 659] width 38 height 14
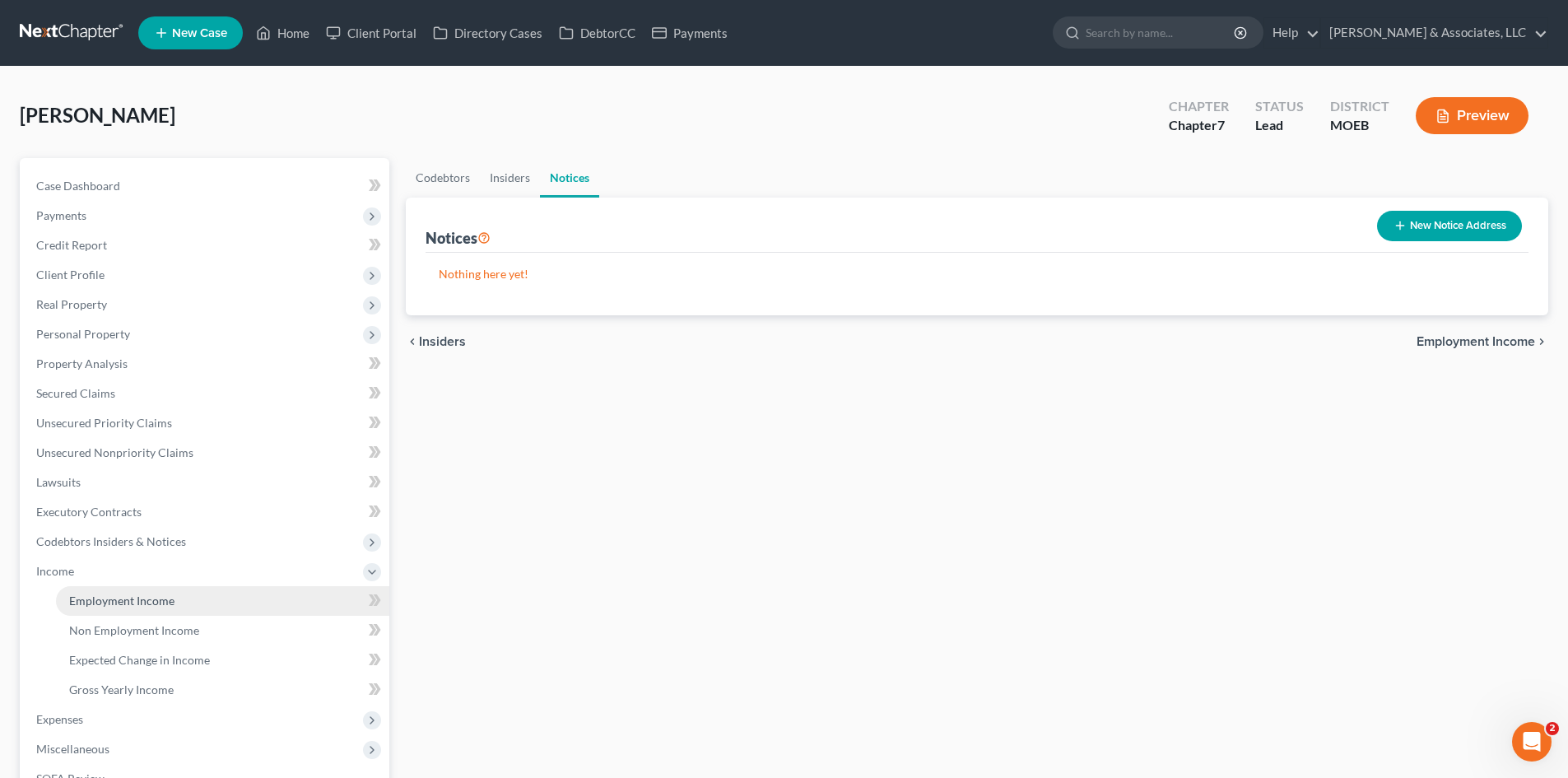
click at [130, 606] on span "Employment Income" at bounding box center [122, 600] width 106 height 14
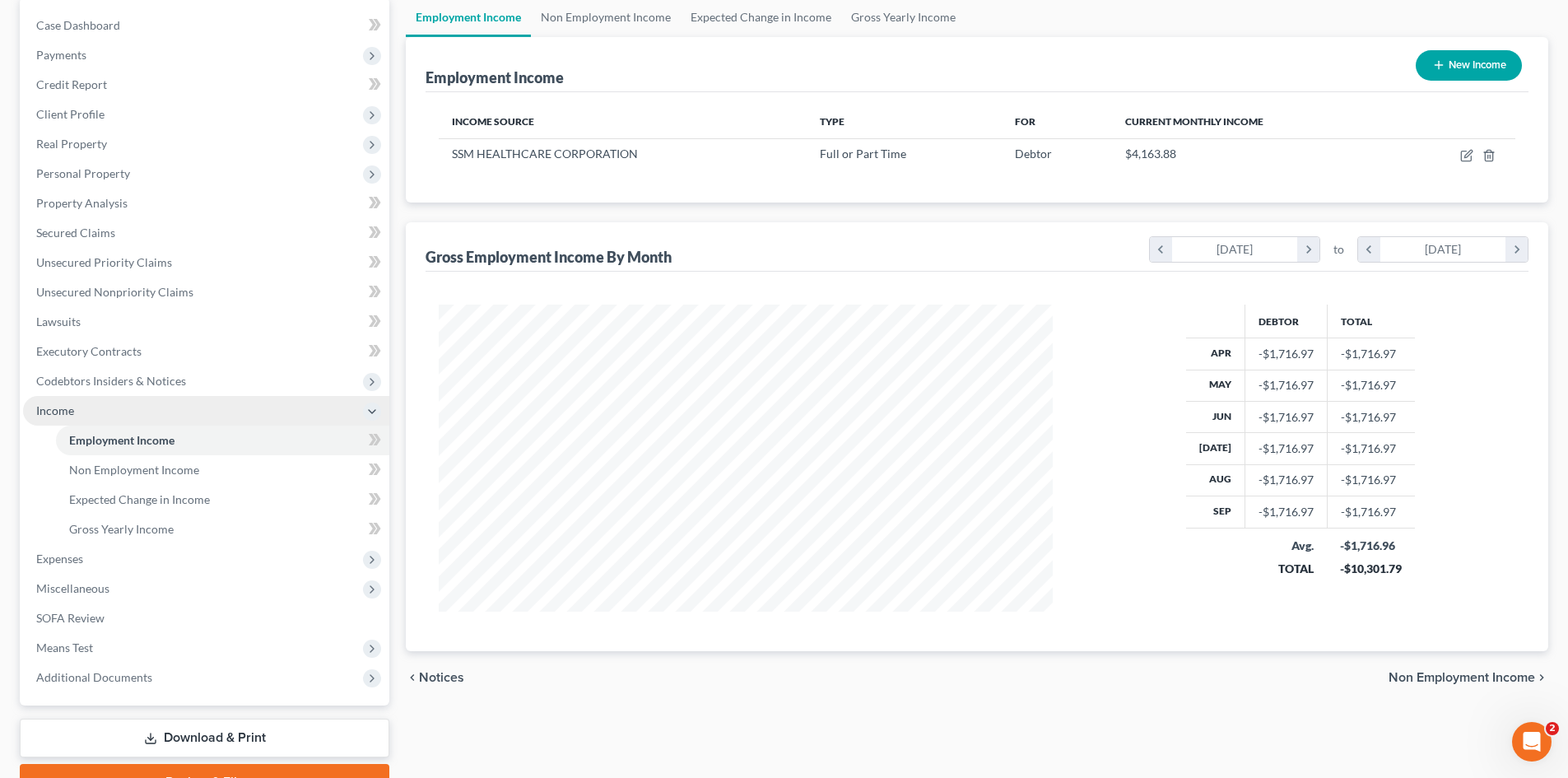
scroll to position [165, 0]
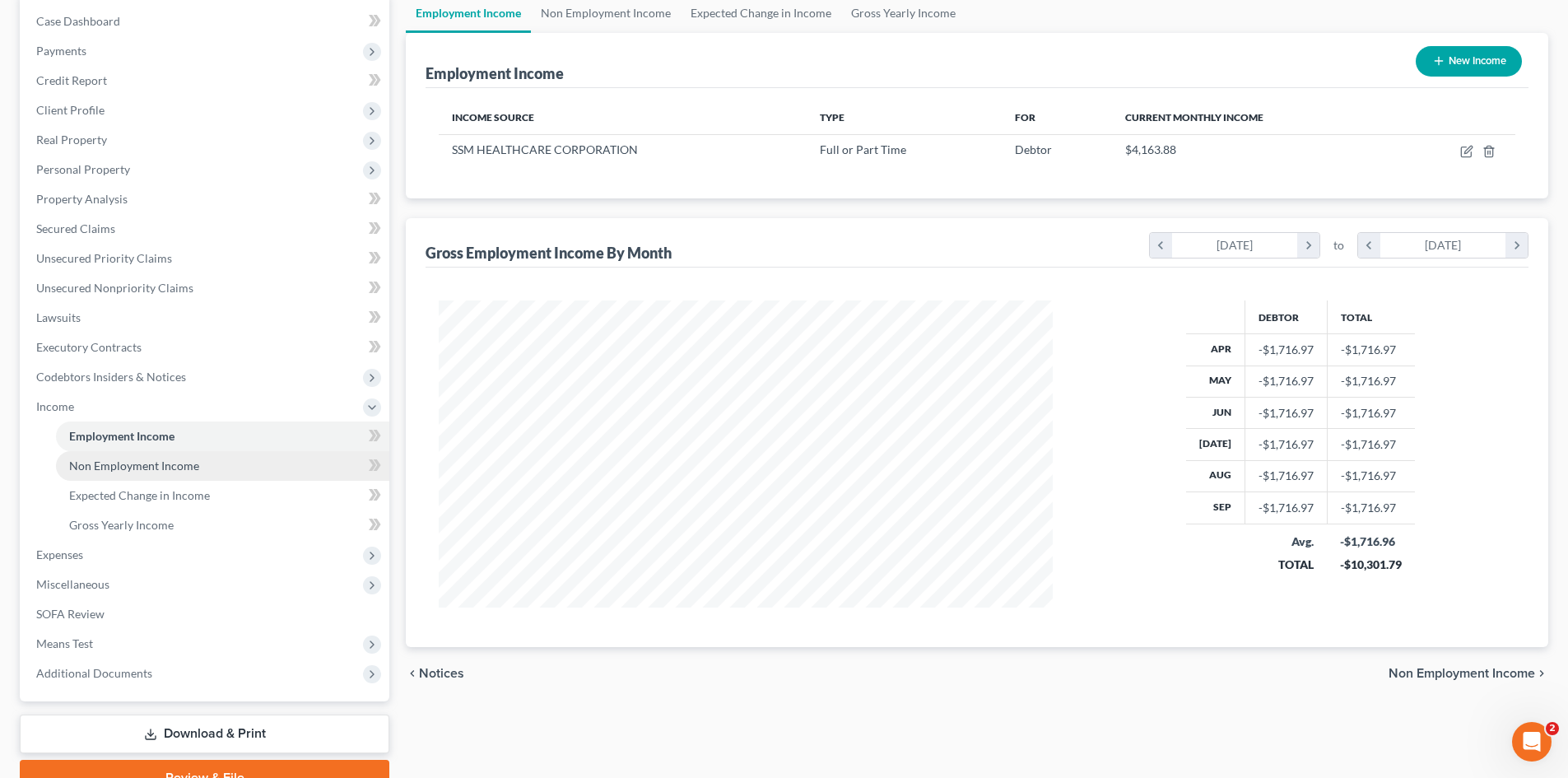
click at [191, 469] on span "Non Employment Income" at bounding box center [134, 465] width 130 height 14
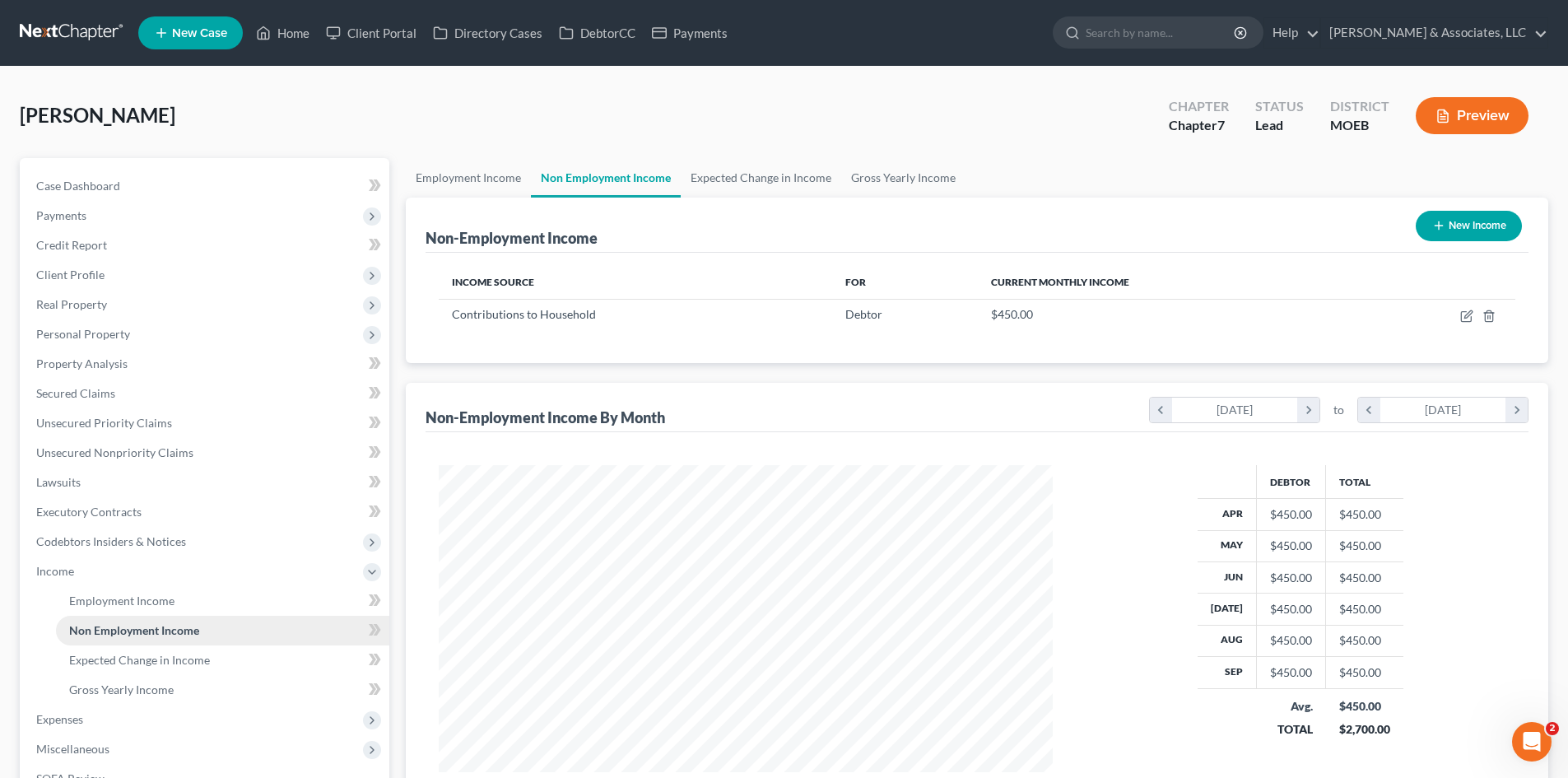
scroll to position [307, 647]
click at [139, 659] on span "Expected Change in Income" at bounding box center [139, 659] width 140 height 14
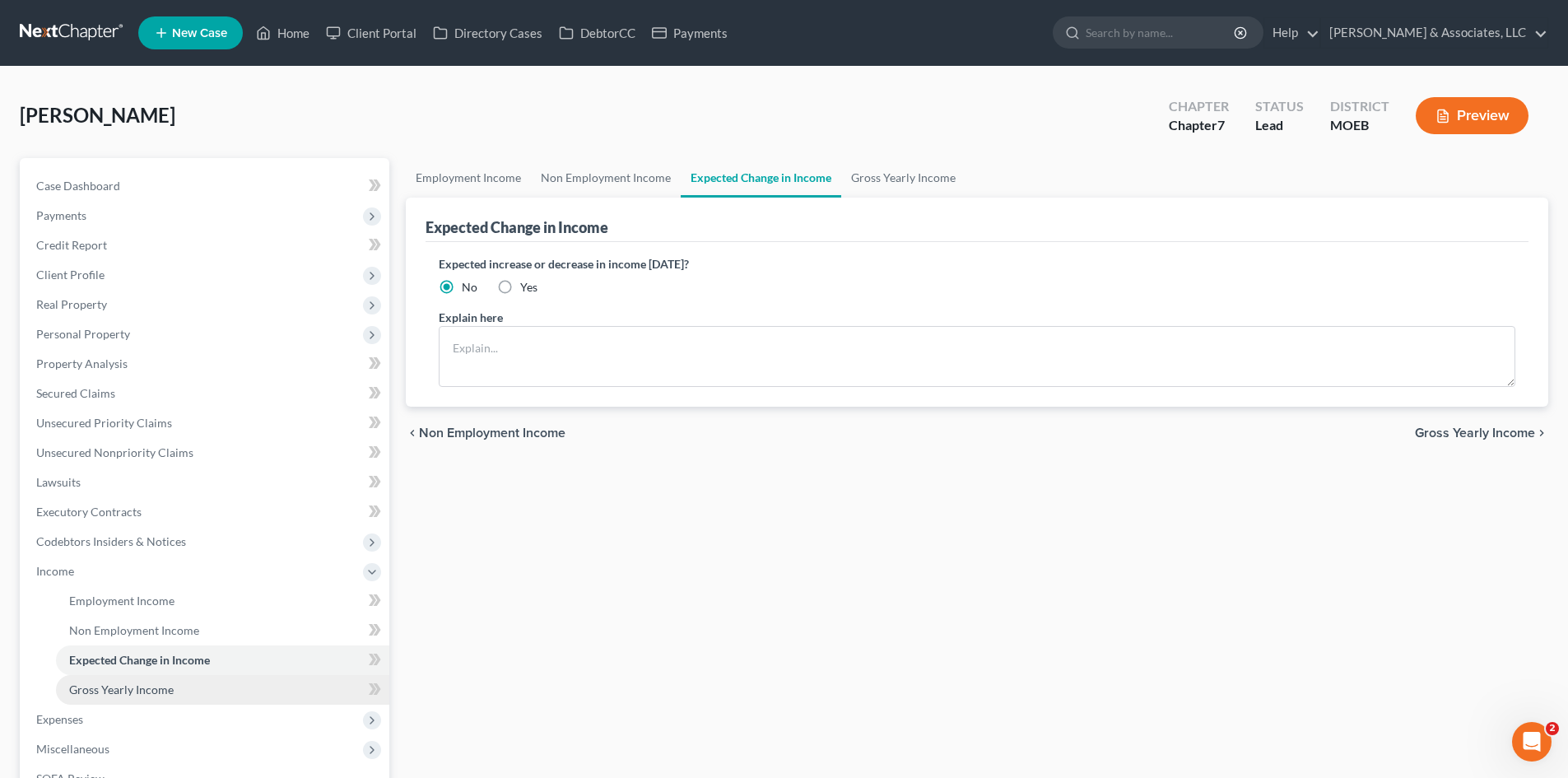
click at [119, 685] on span "Gross Yearly Income" at bounding box center [121, 689] width 105 height 14
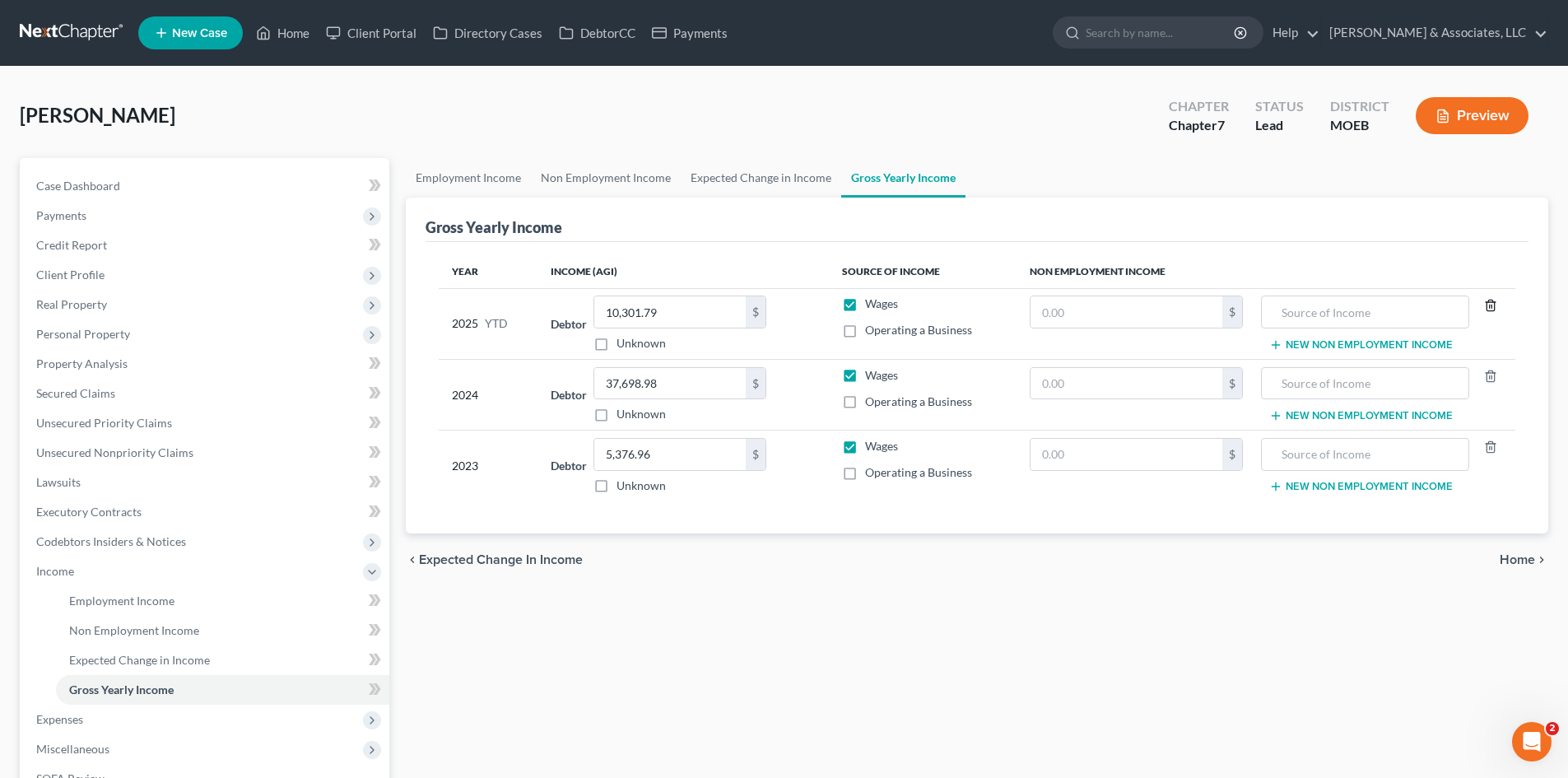
click at [1493, 306] on icon "button" at bounding box center [1491, 306] width 13 height 13
click at [1493, 371] on icon "button" at bounding box center [1491, 376] width 13 height 13
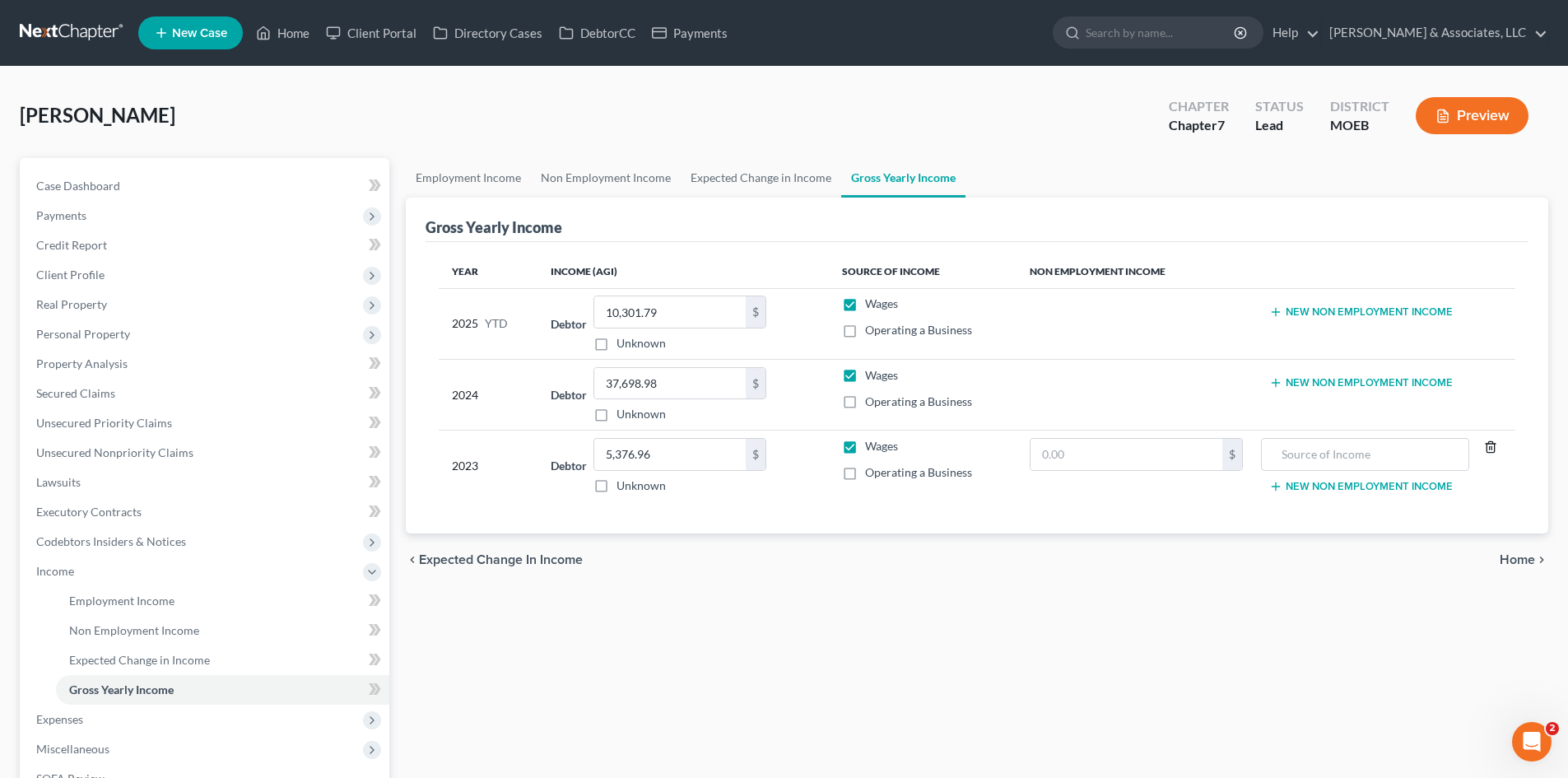
click at [1491, 445] on icon "button" at bounding box center [1491, 447] width 13 height 13
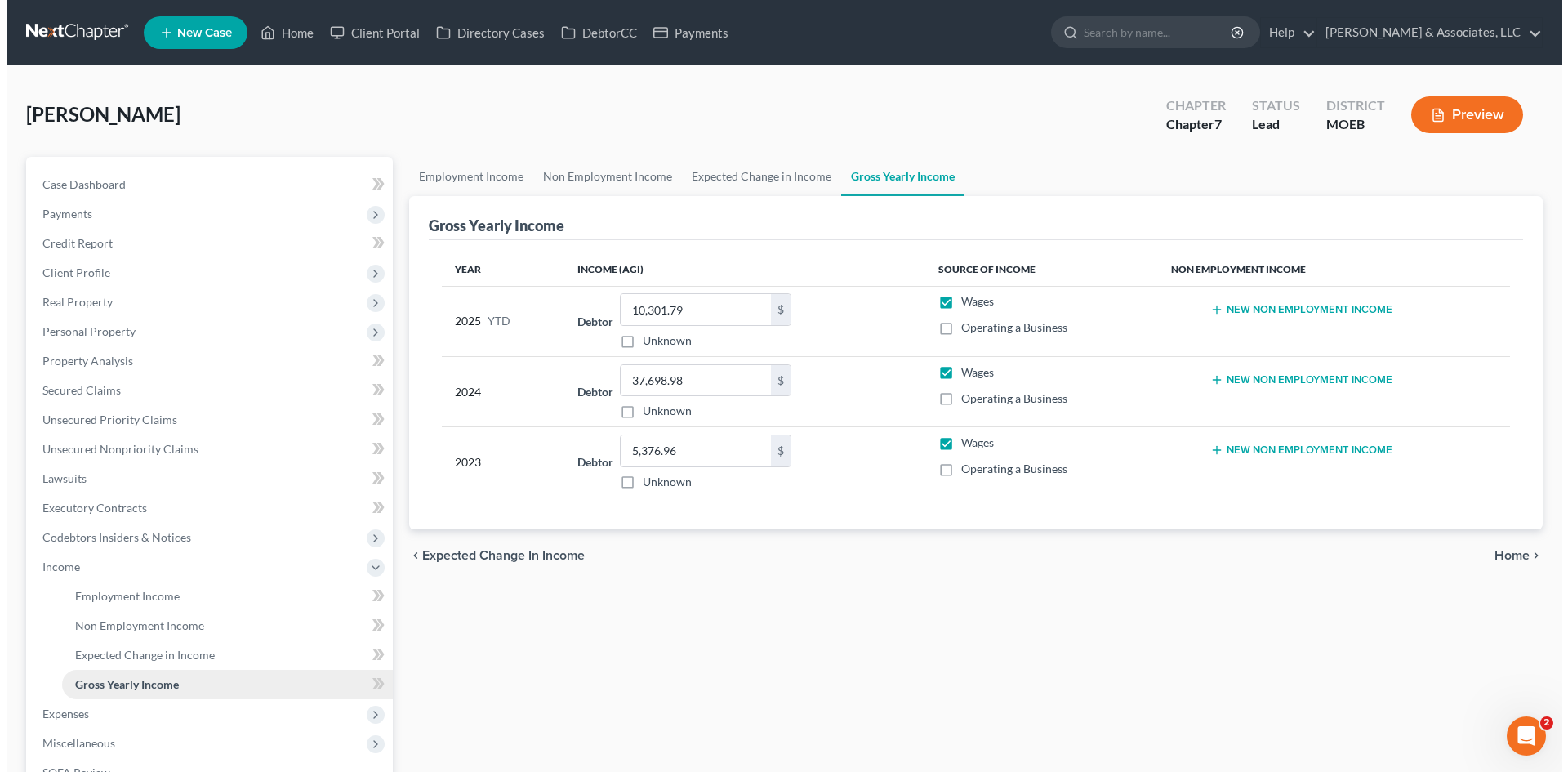
scroll to position [81, 0]
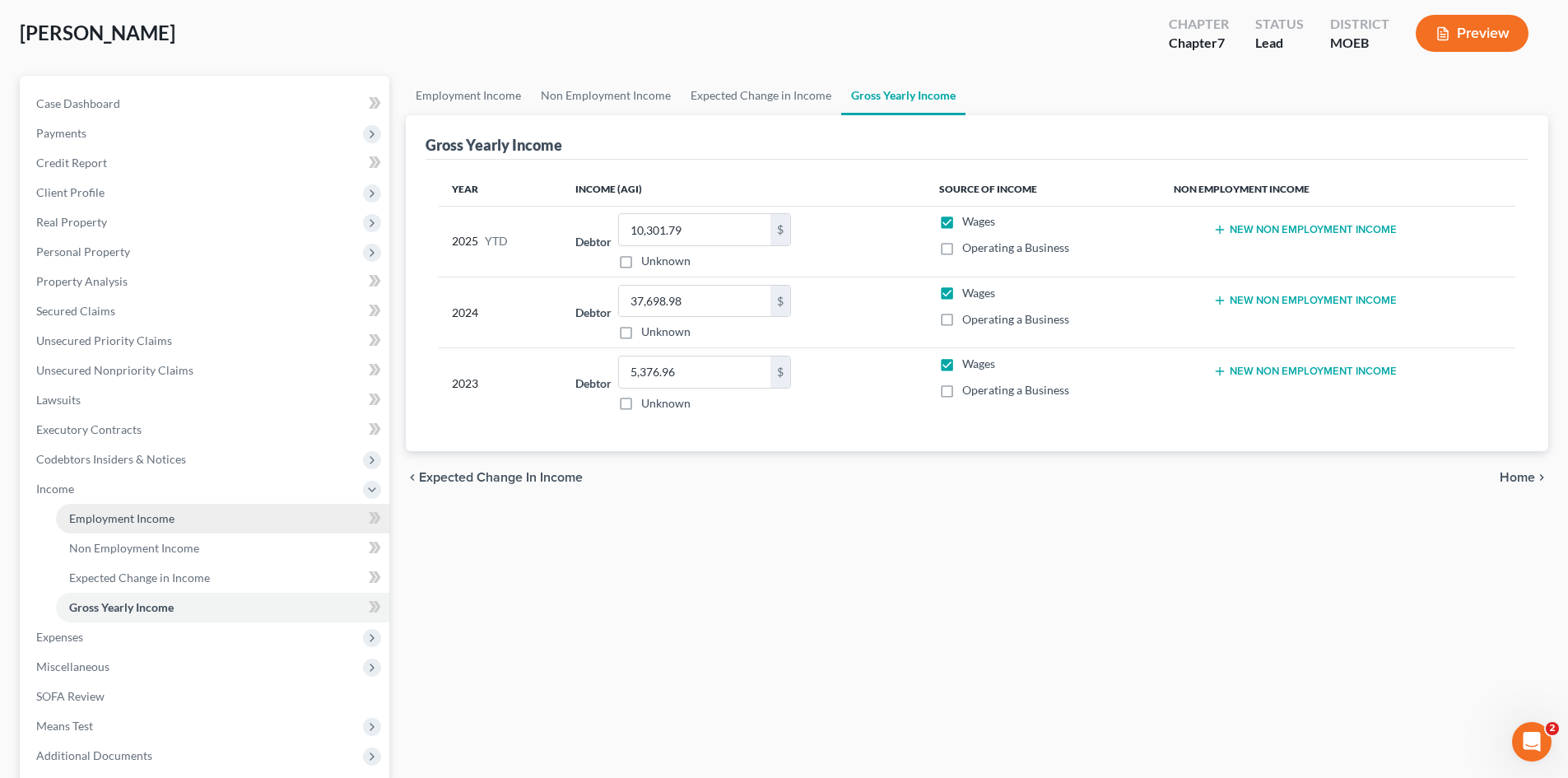
click at [88, 513] on span "Employment Income" at bounding box center [122, 518] width 106 height 14
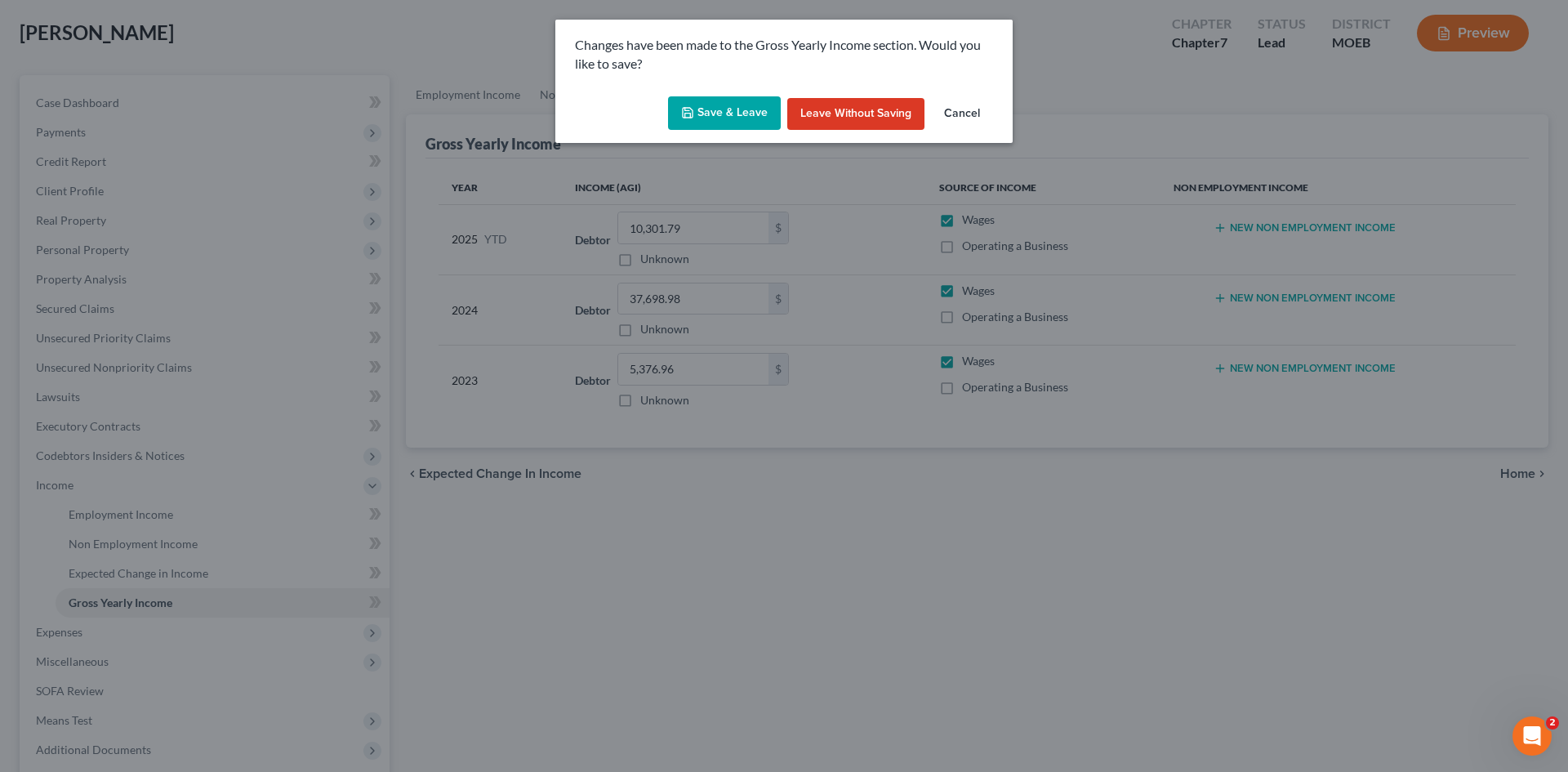
click at [732, 103] on button "Save & Leave" at bounding box center [724, 114] width 113 height 34
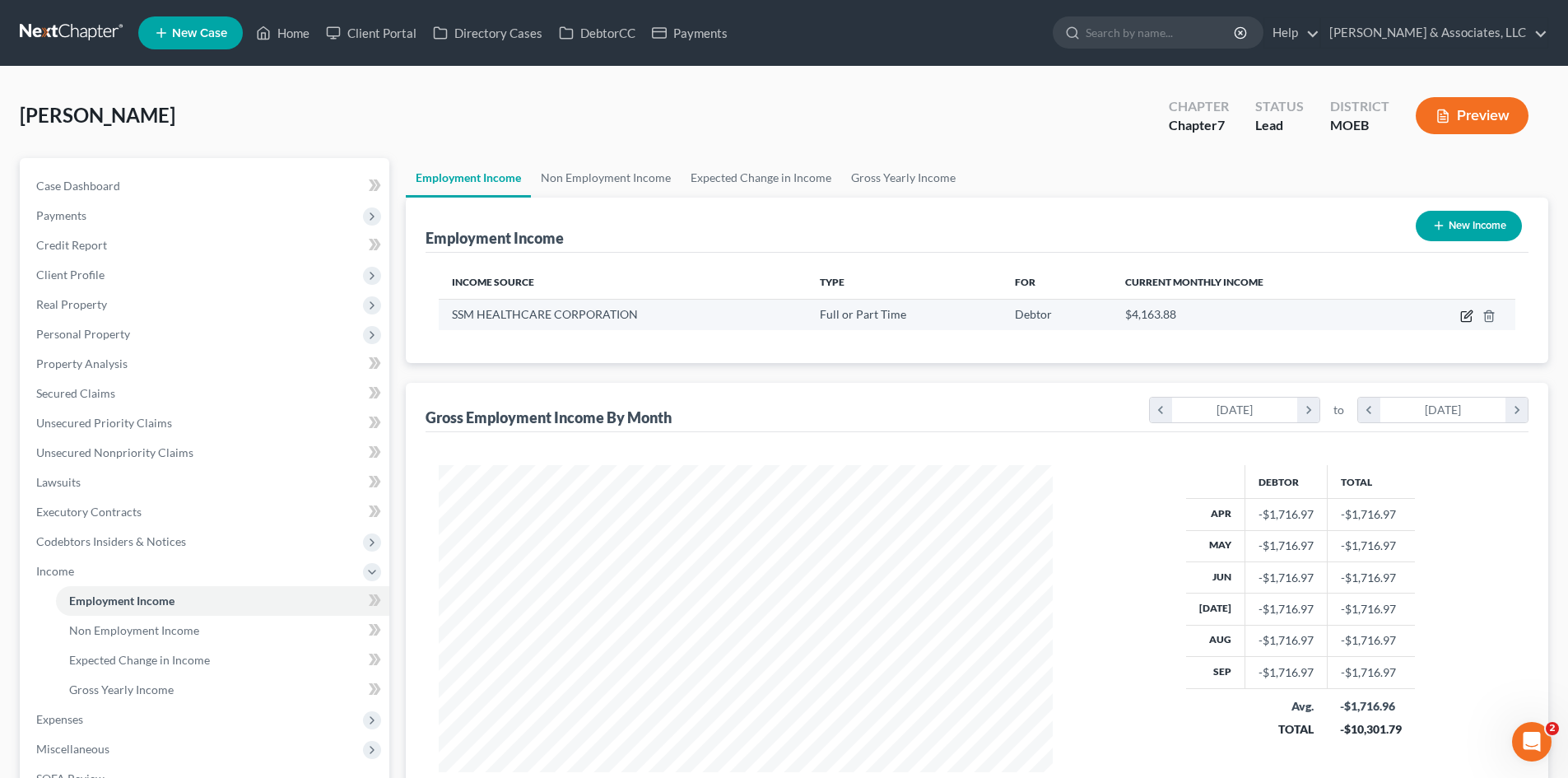
click at [1468, 316] on icon "button" at bounding box center [1467, 316] width 13 height 13
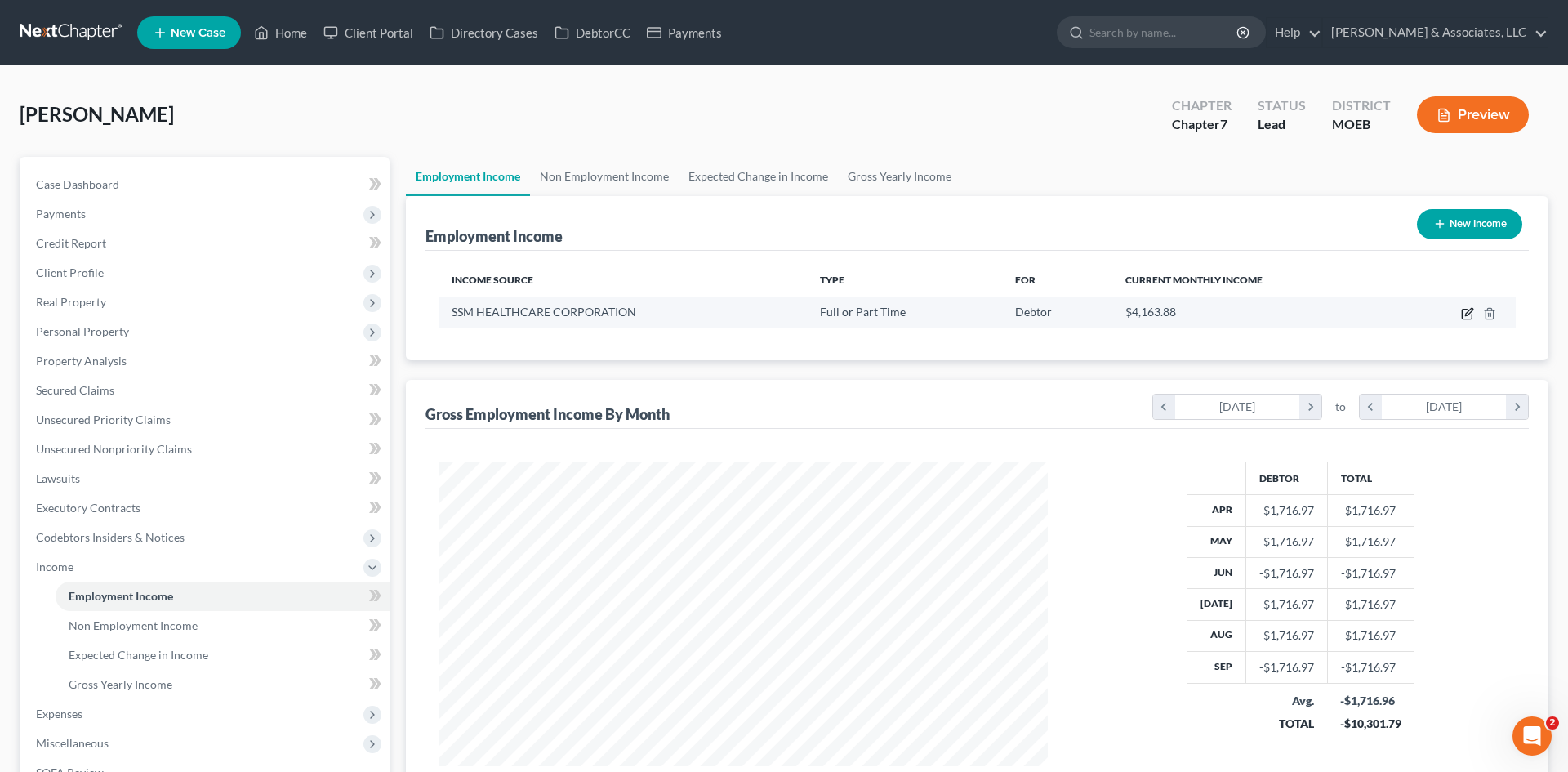
select select "0"
select select "26"
select select "2"
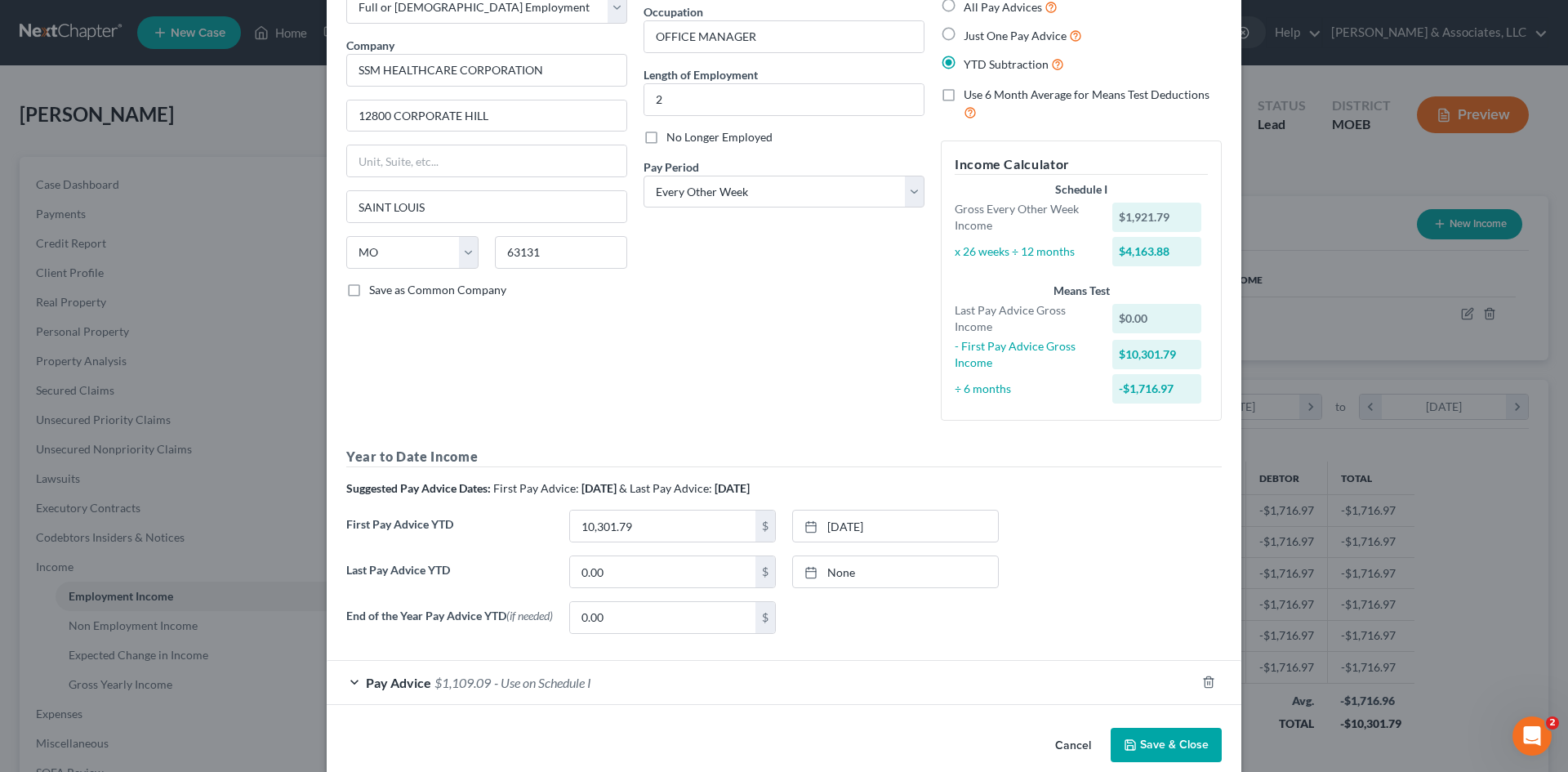
scroll to position [128, 0]
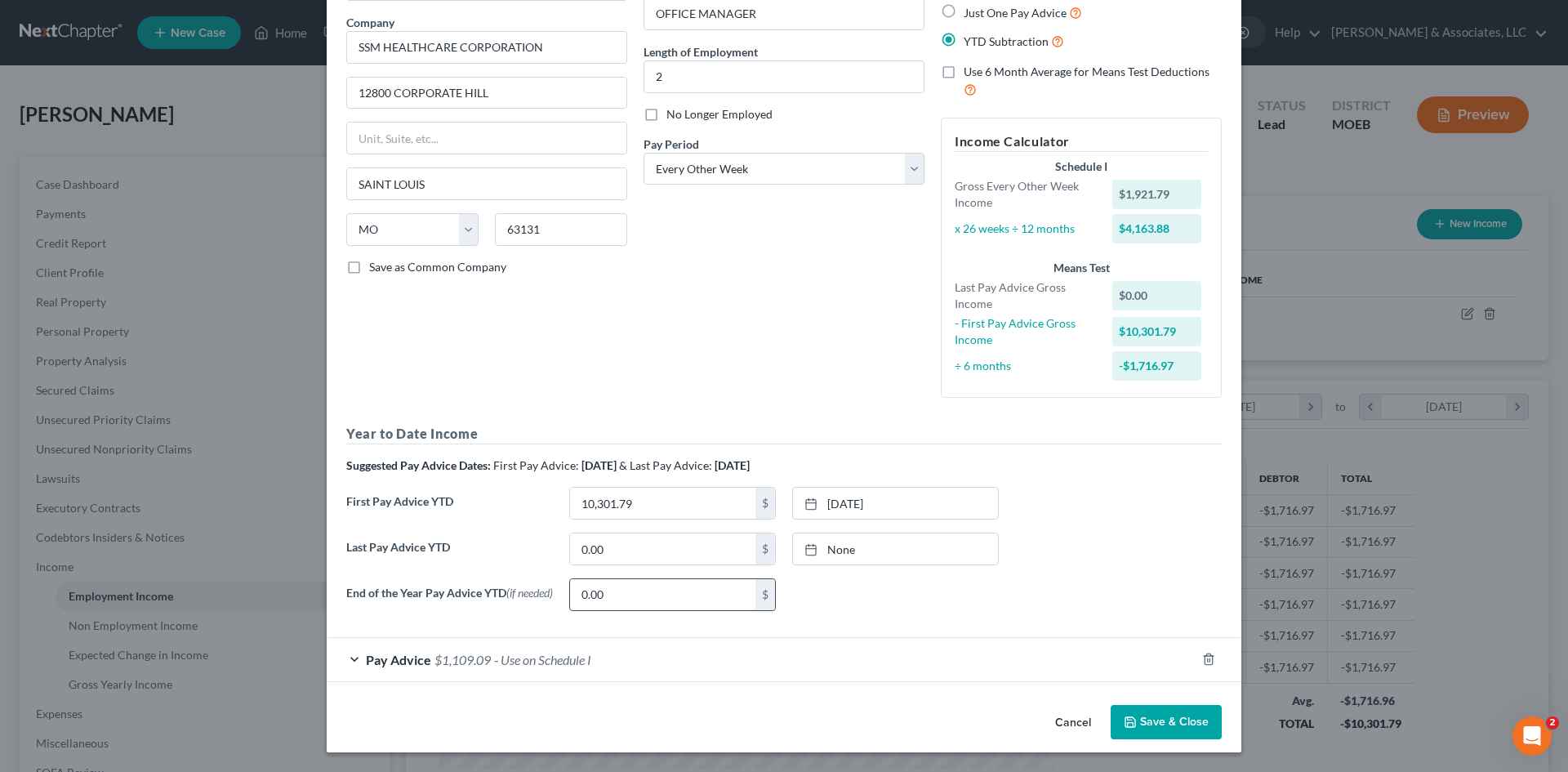
click at [632, 586] on input "0.00" at bounding box center [662, 595] width 185 height 31
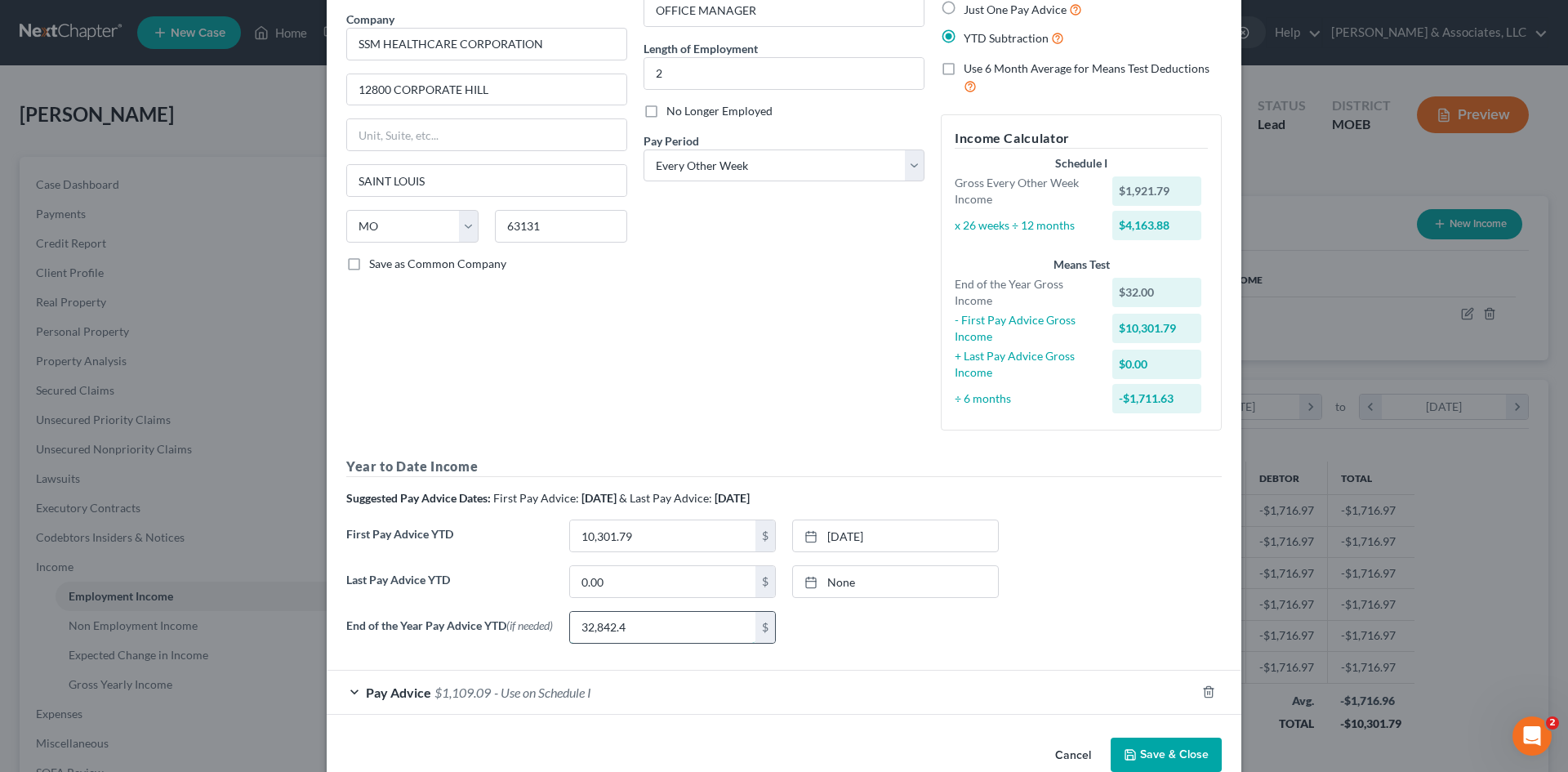
type input "32,842.43"
drag, startPoint x: 685, startPoint y: 636, endPoint x: 524, endPoint y: 650, distance: 161.6
click at [524, 650] on div "End of the Year Pay Advice YTD (if needed) 32,842.43 $ None close Date Time che…" at bounding box center [784, 634] width 892 height 46
click at [641, 584] on input "0.00" at bounding box center [662, 582] width 185 height 31
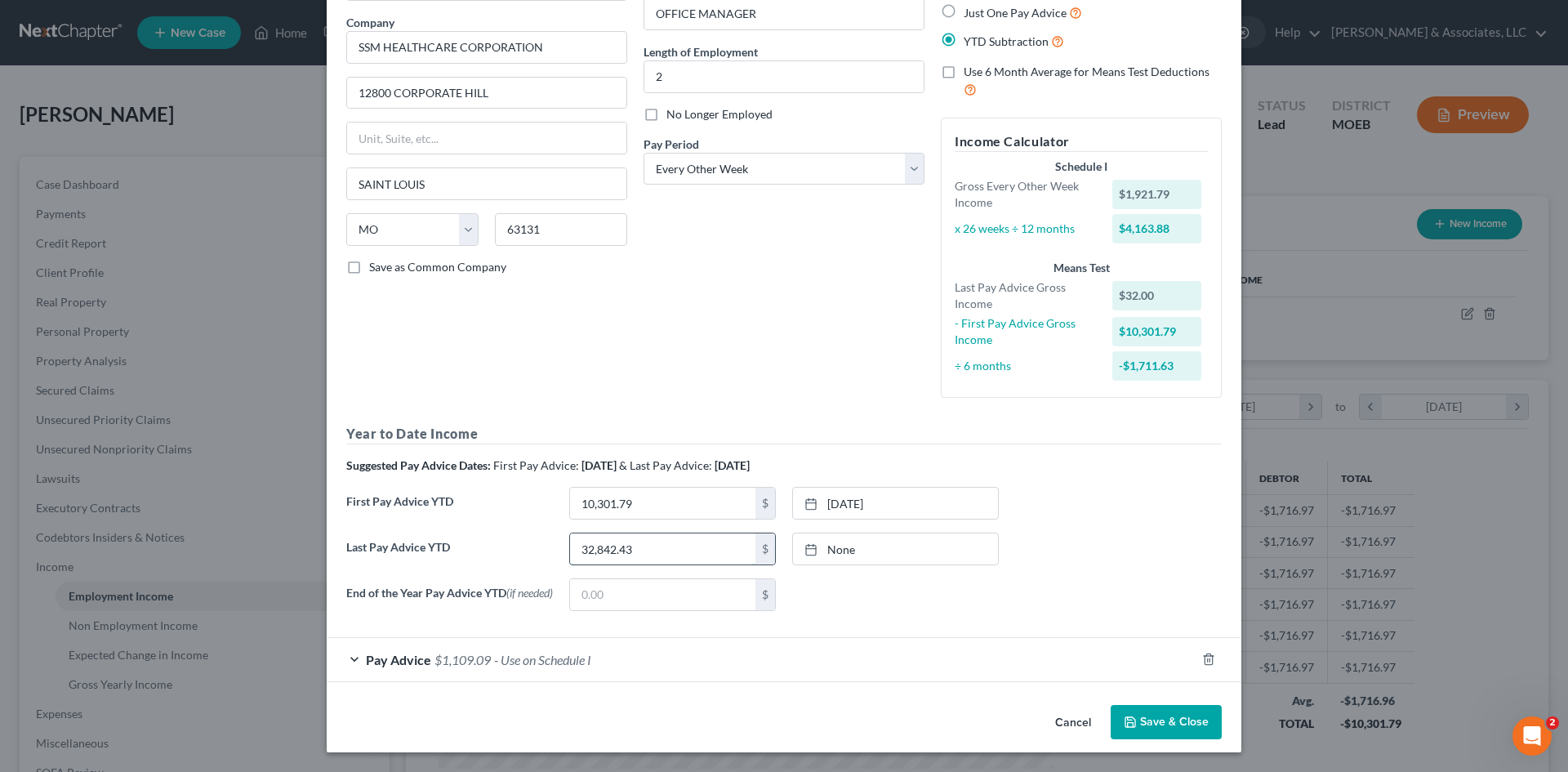
type input "32,842.43"
click at [887, 544] on link "[DATE]" at bounding box center [896, 549] width 205 height 31
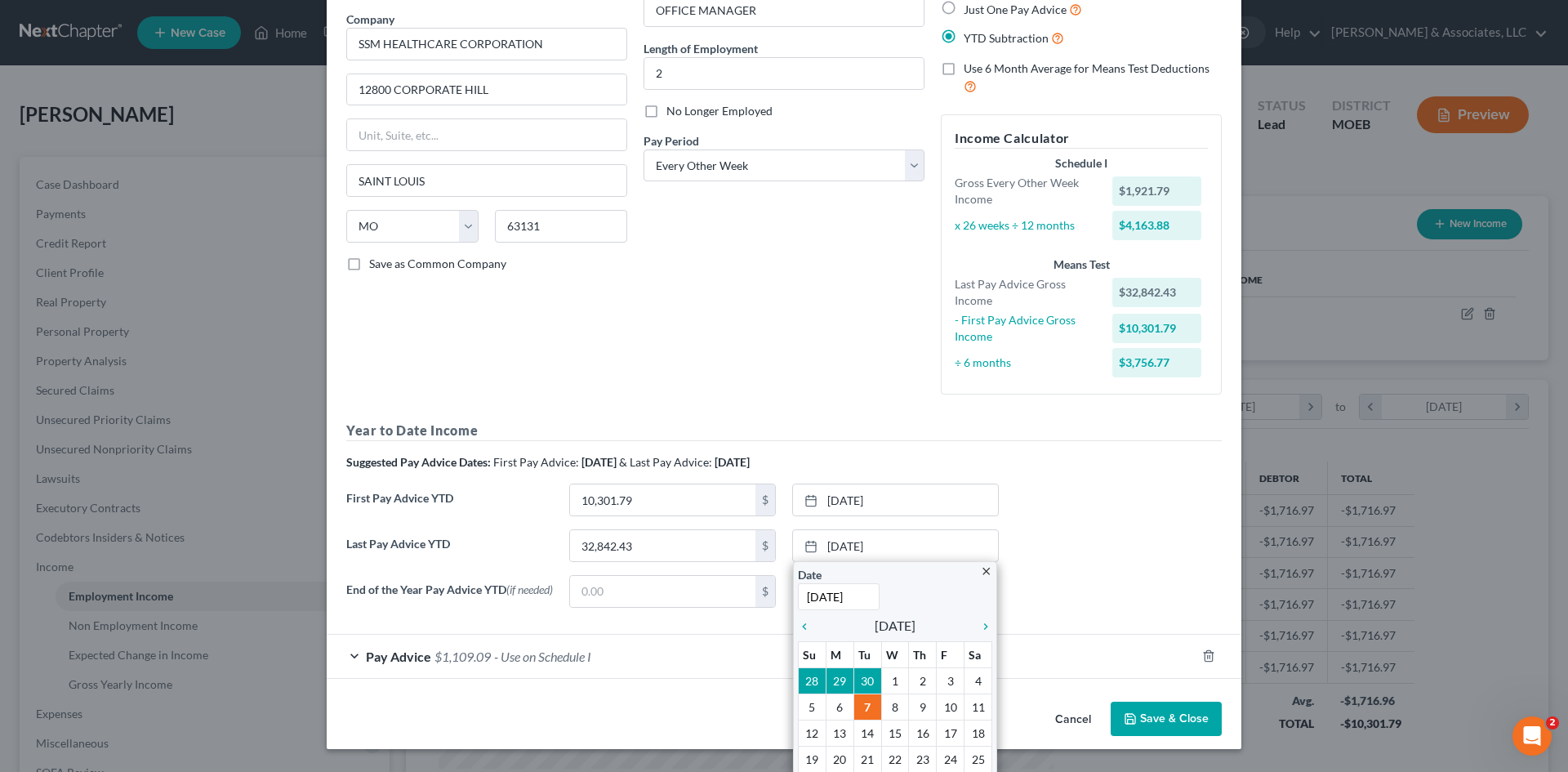
type input "9/26/2025"
click at [1096, 552] on div "Last Pay Advice YTD 32,842.43 $ 10/7/2025 close Date 9/26/2025 Time 12:00 AM ch…" at bounding box center [784, 552] width 892 height 46
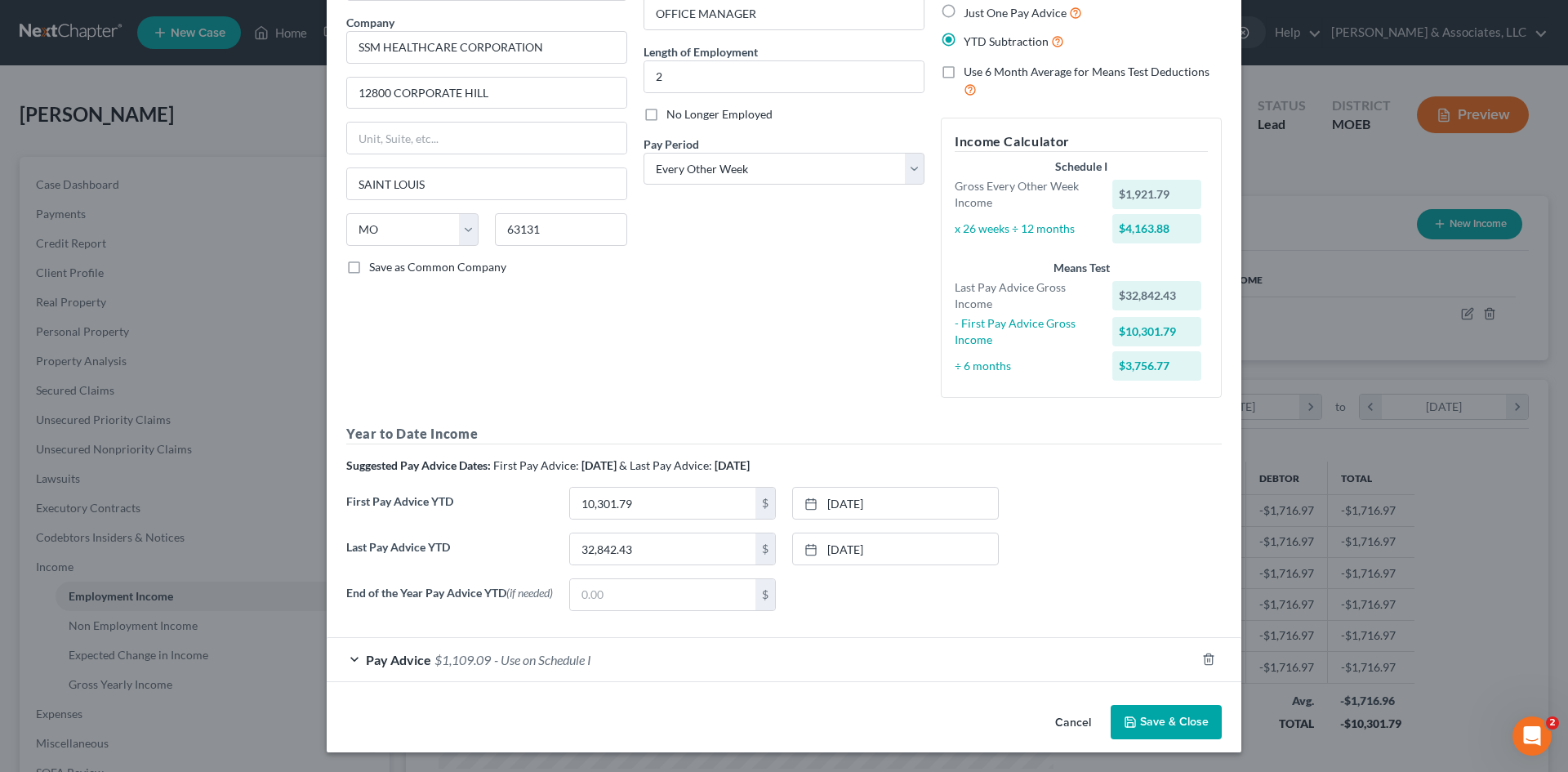
click at [391, 660] on span "Pay Advice" at bounding box center [398, 659] width 65 height 15
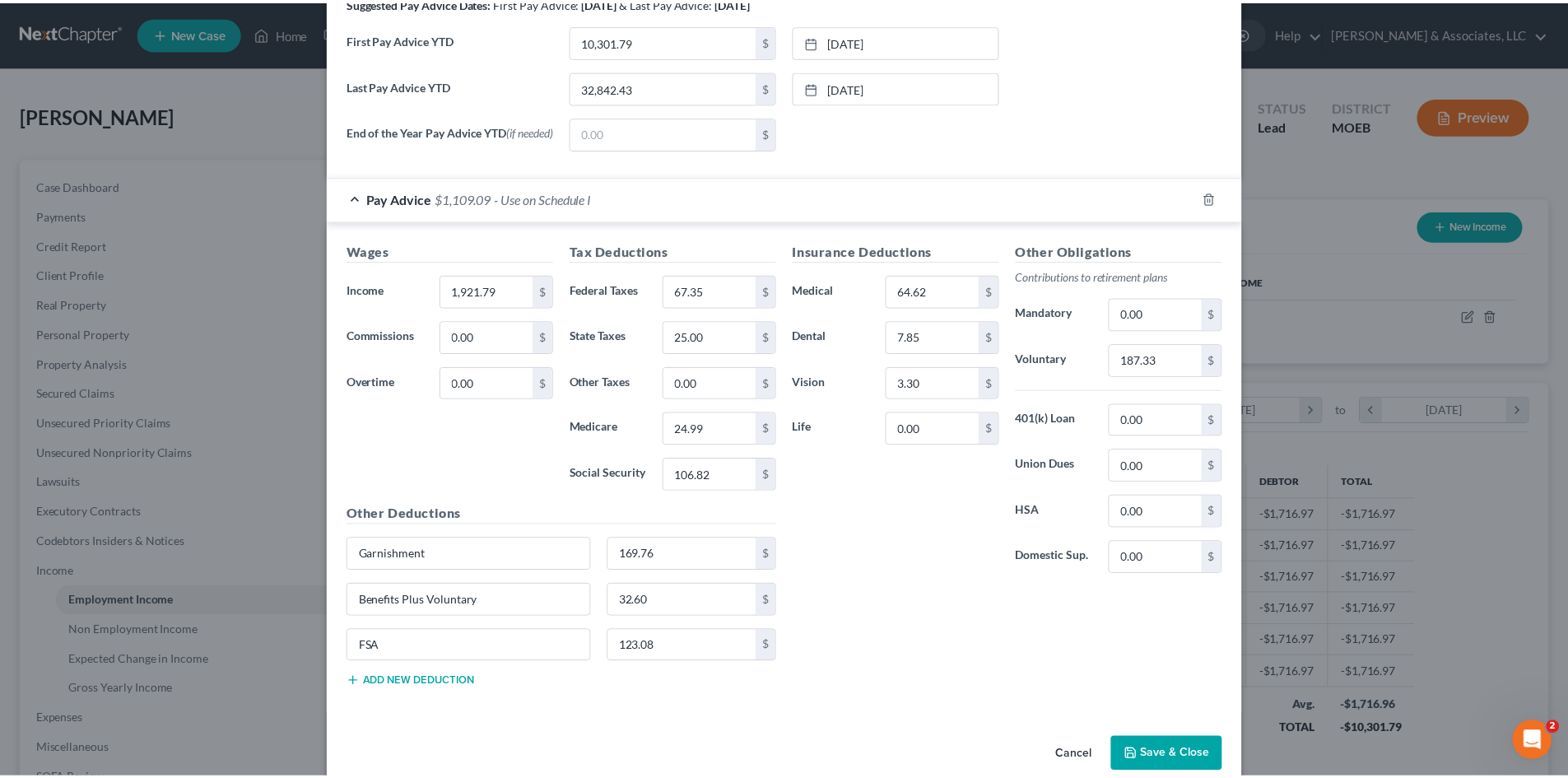
scroll to position [623, 0]
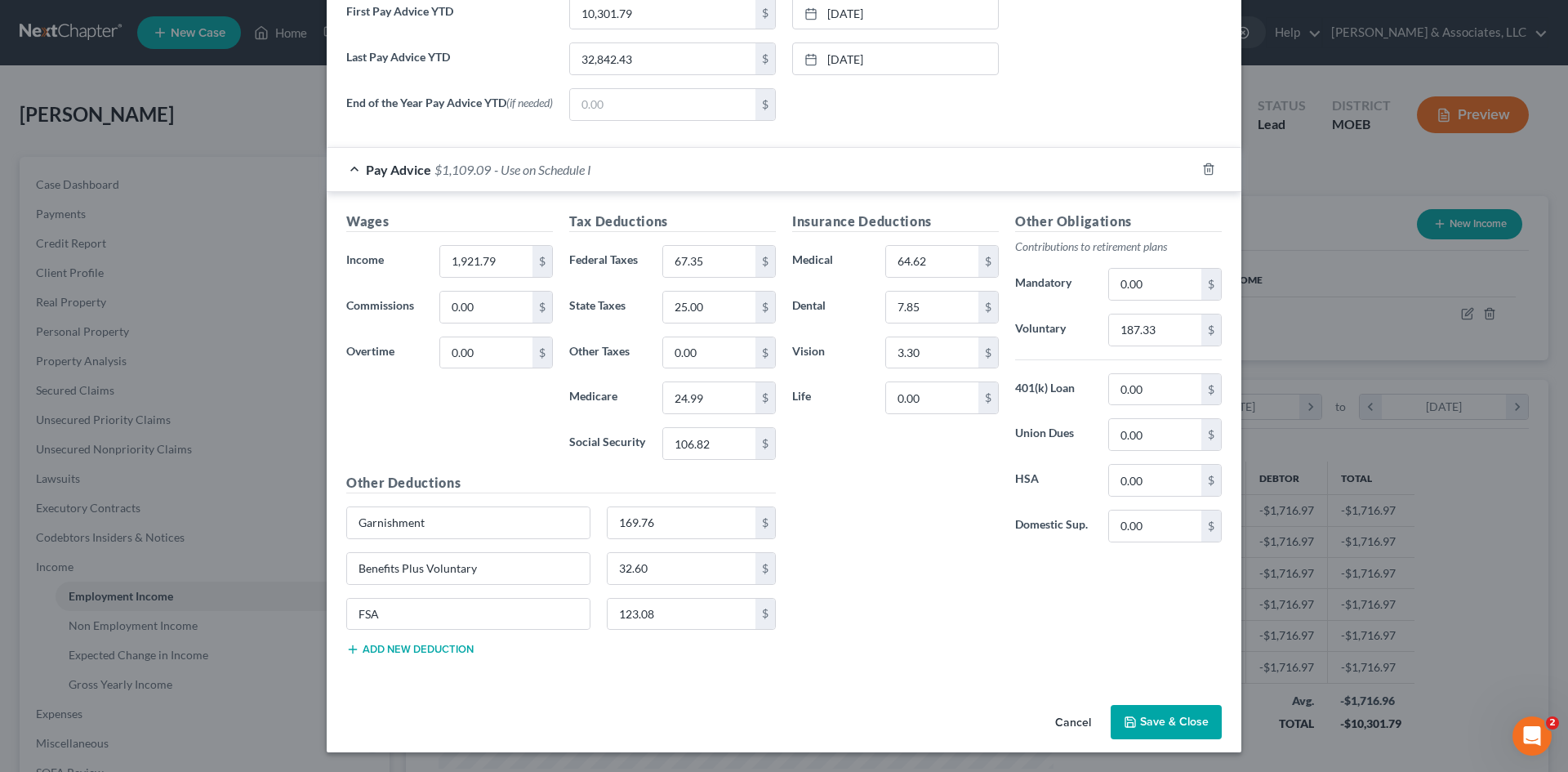
click at [1169, 722] on button "Save & Close" at bounding box center [1166, 722] width 111 height 34
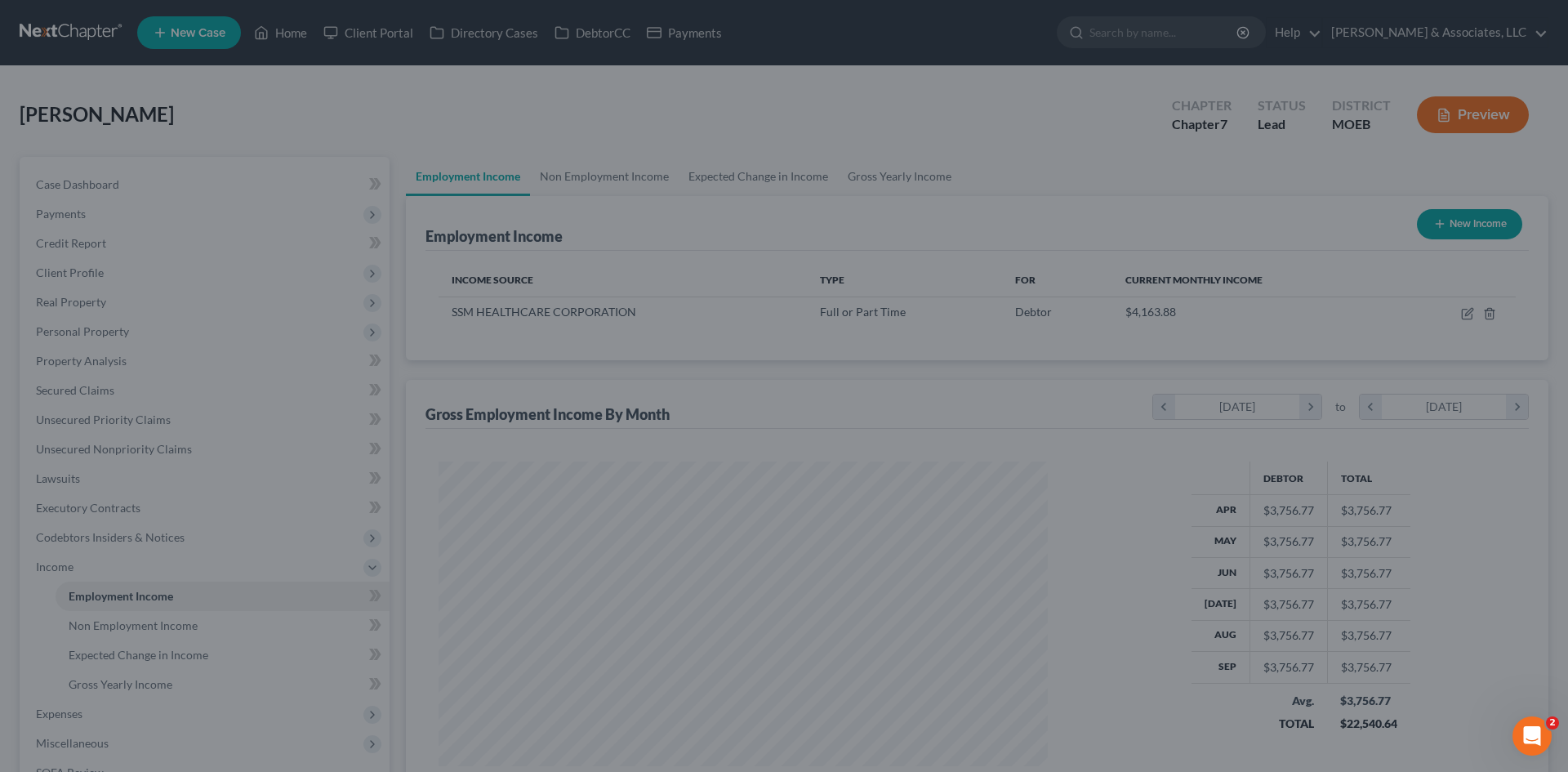
scroll to position [816755, 816191]
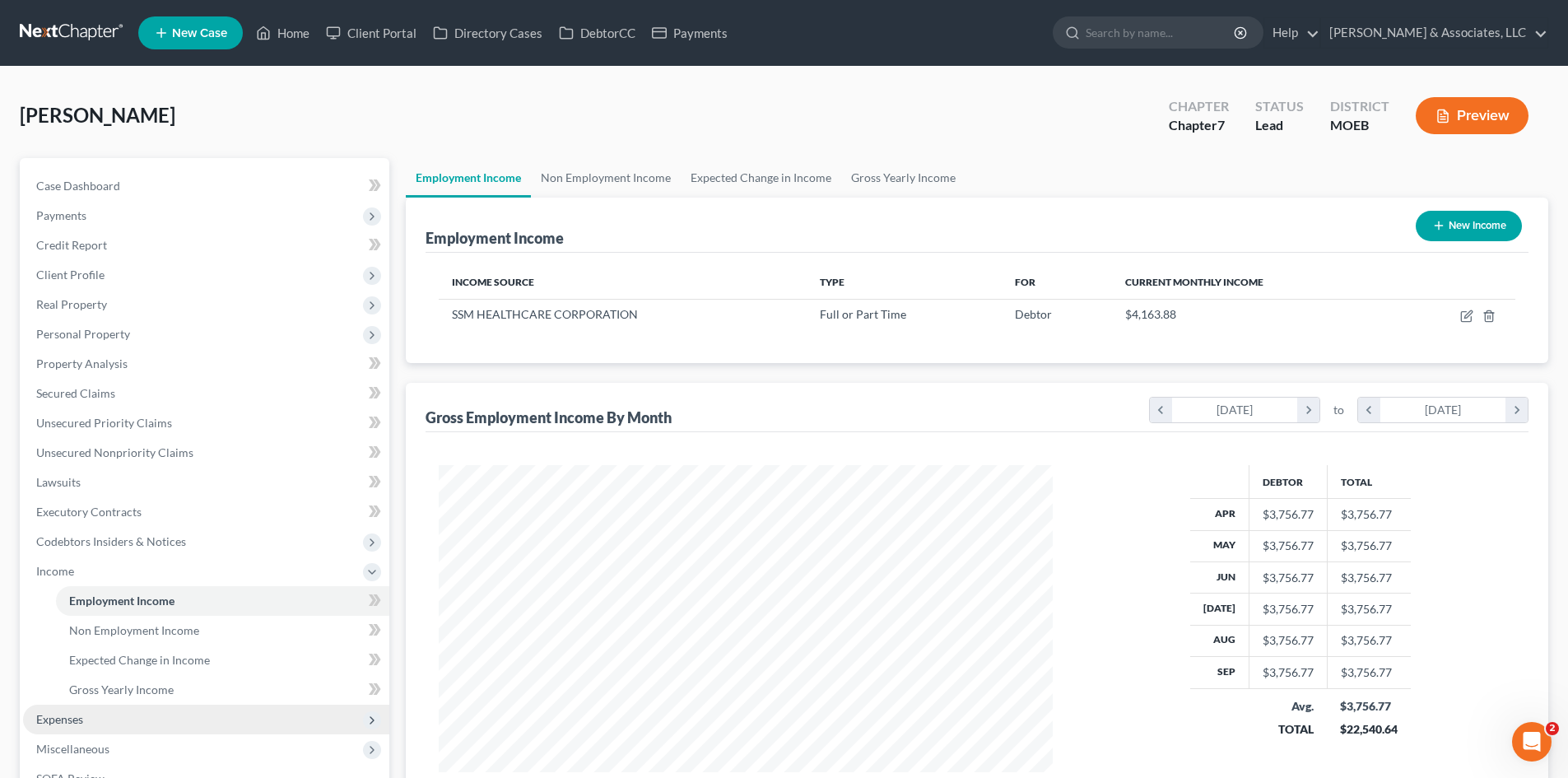
click at [54, 720] on span "Expenses" at bounding box center [59, 719] width 46 height 14
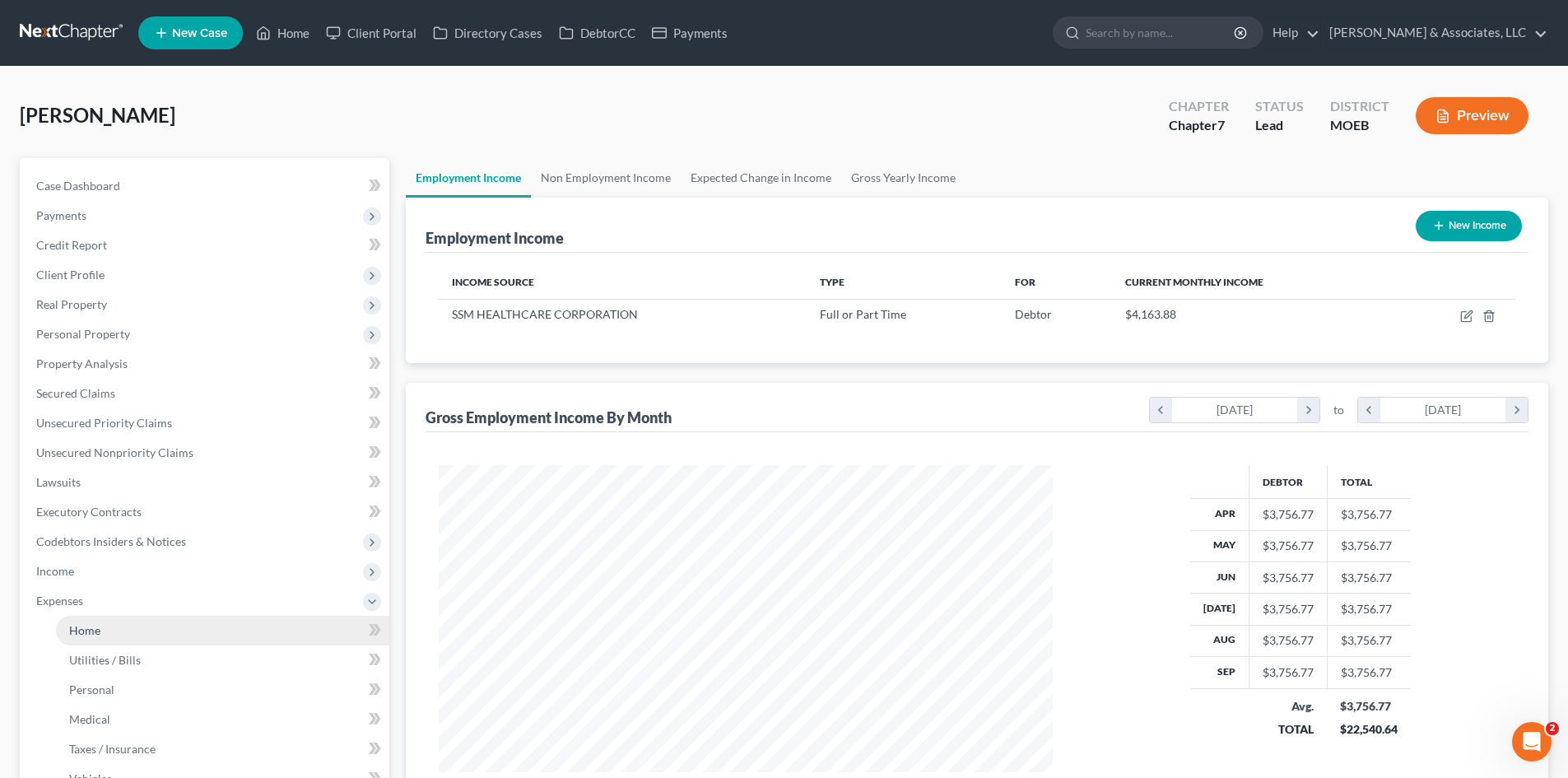
click at [111, 637] on link "Home" at bounding box center [222, 630] width 334 height 30
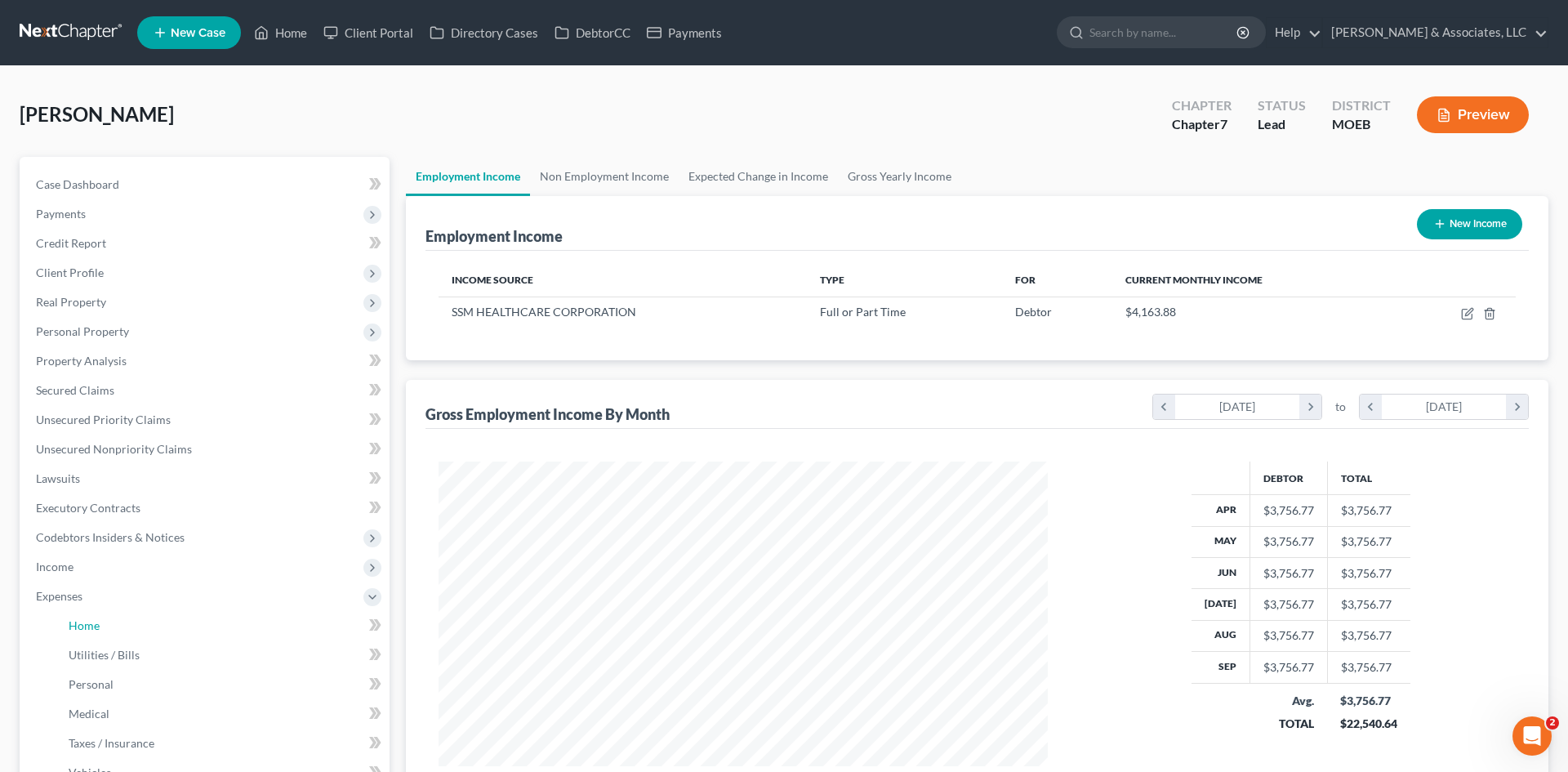
scroll to position [307, 648]
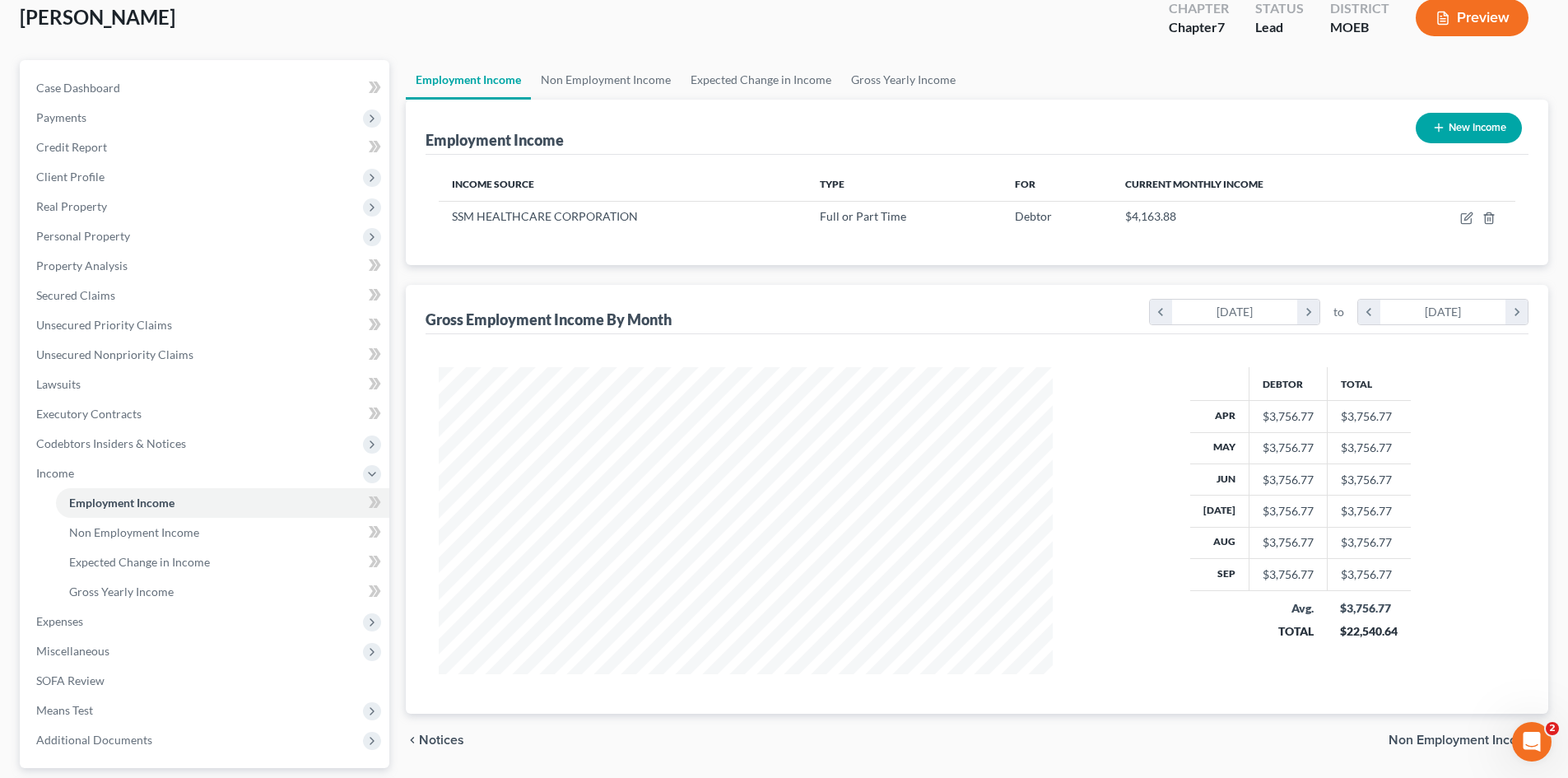
scroll to position [245, 0]
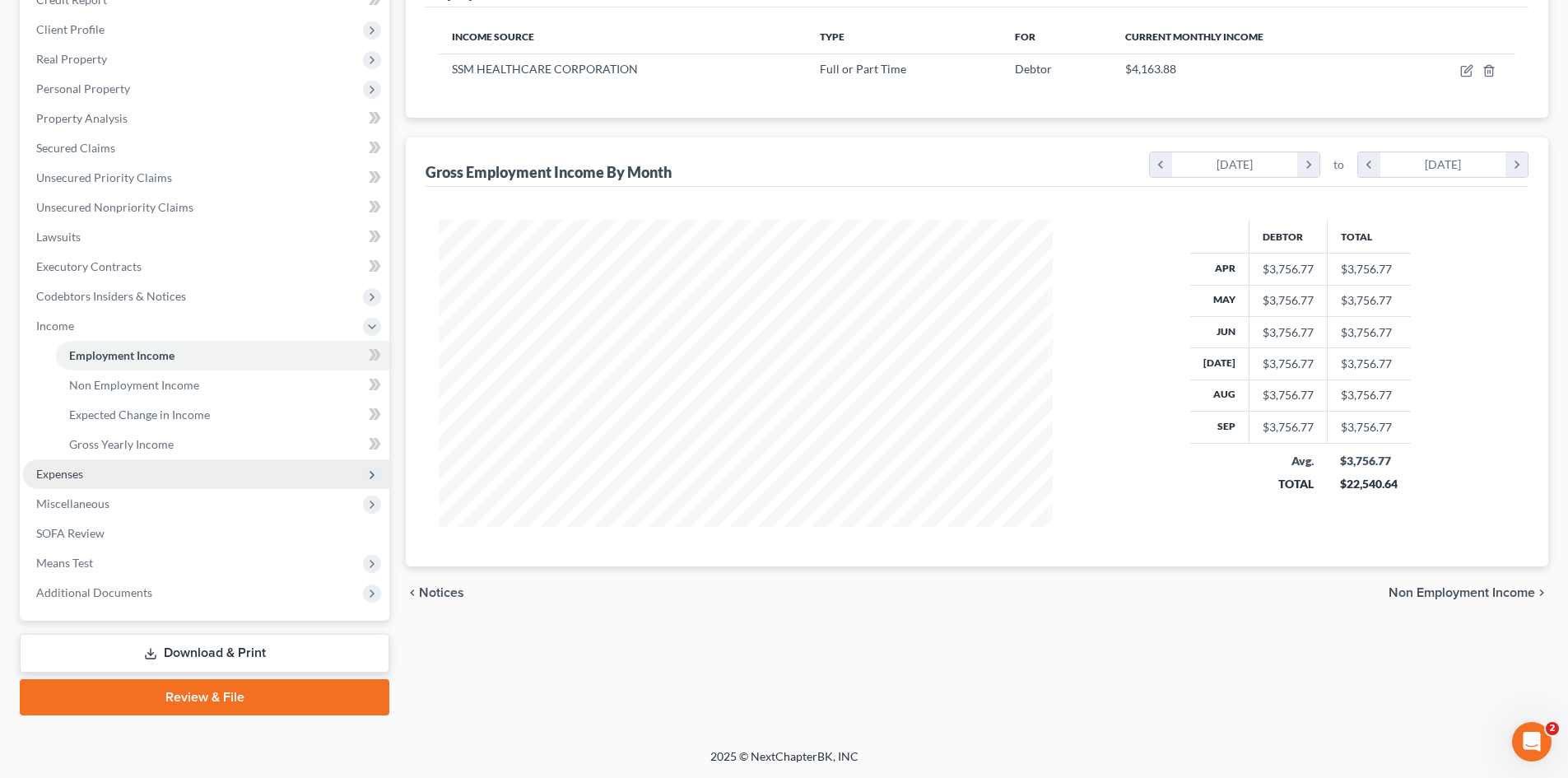
click at [85, 472] on span "Expenses" at bounding box center [206, 474] width 366 height 30
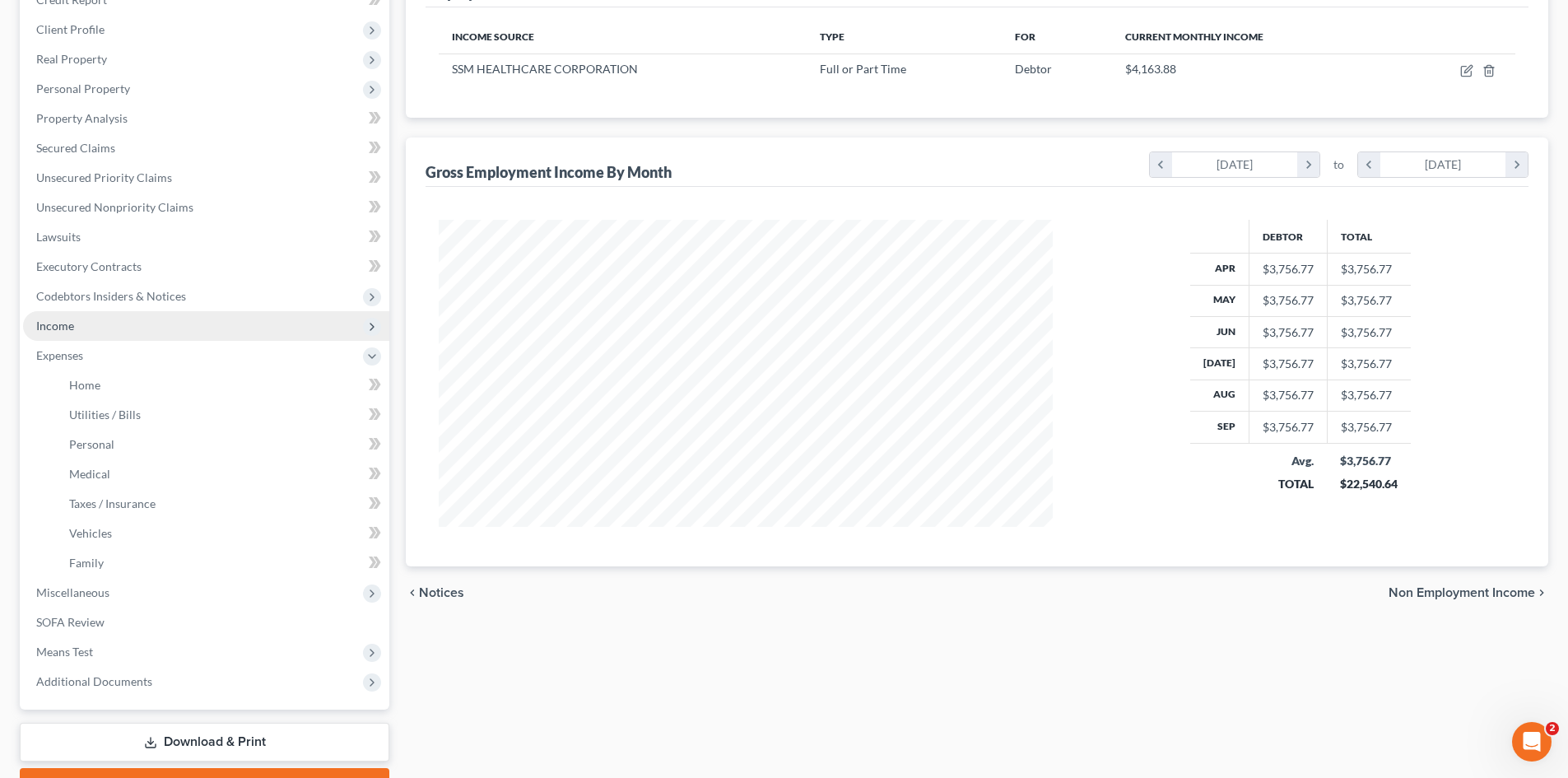
click at [71, 328] on span "Income" at bounding box center [56, 325] width 38 height 14
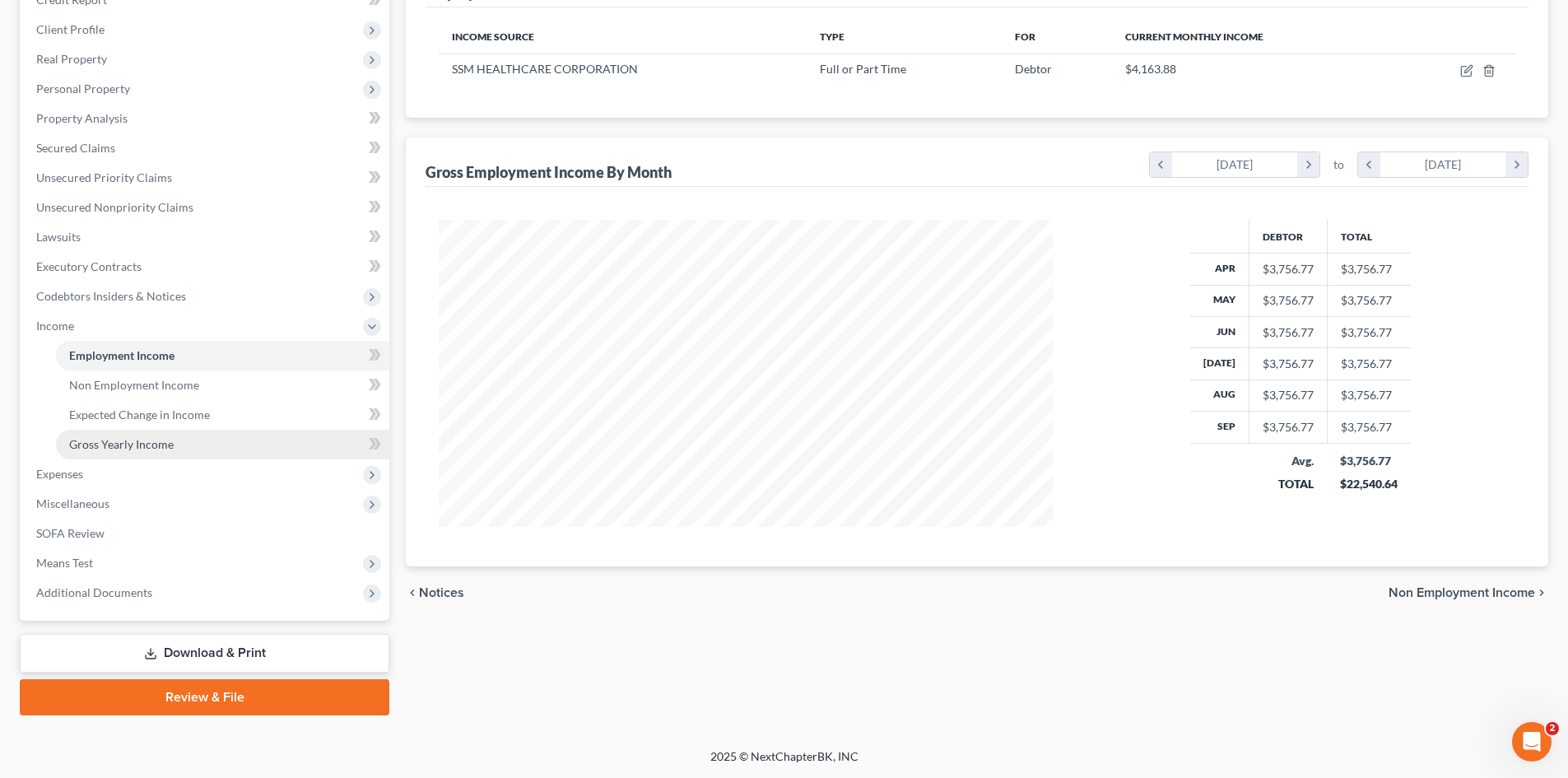
click at [100, 444] on span "Gross Yearly Income" at bounding box center [121, 443] width 105 height 14
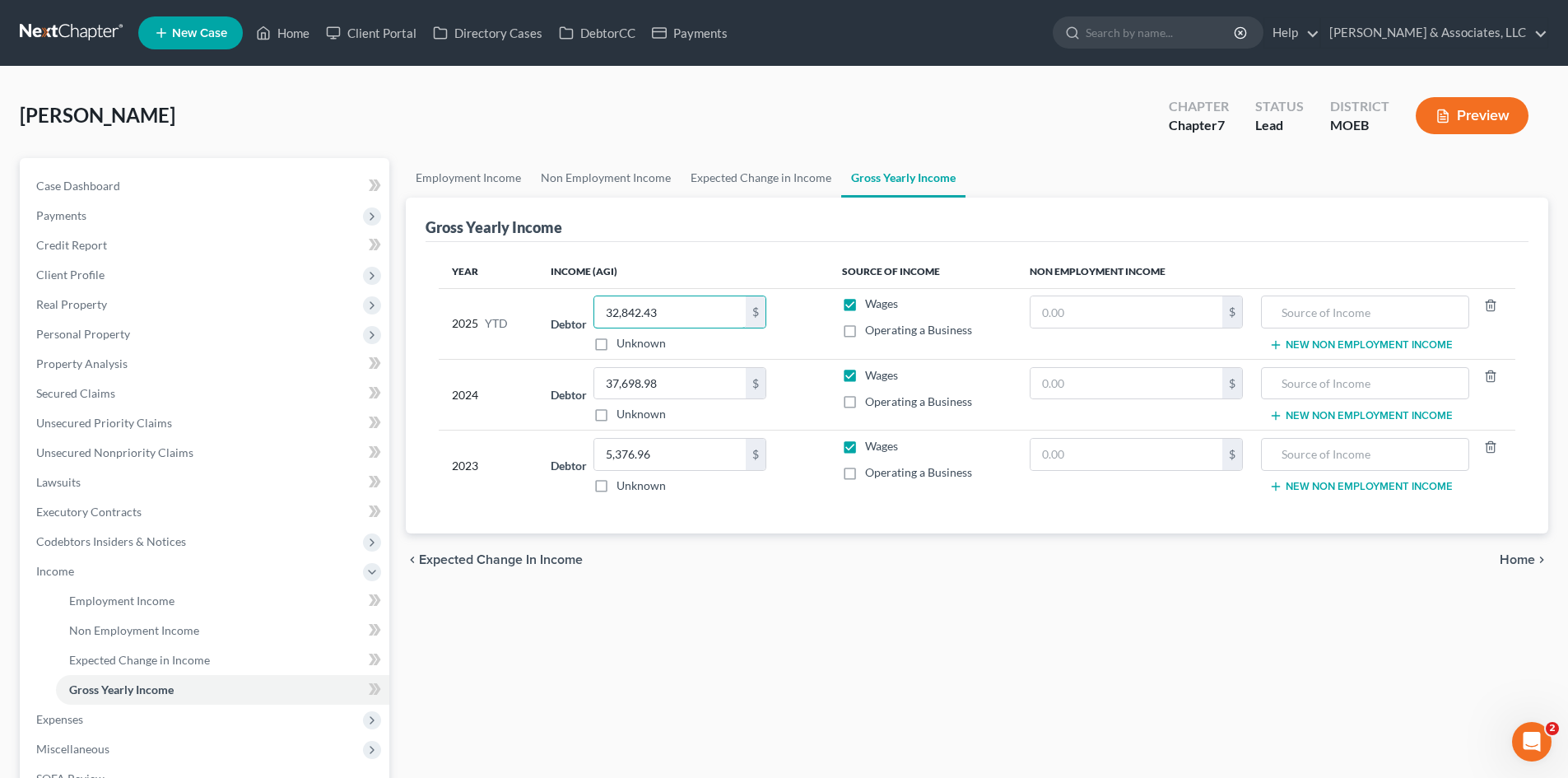
type input "32,842.43"
click at [870, 639] on div "Employment Income Non Employment Income Expected Change in Income Gross Yearly …" at bounding box center [976, 559] width 1159 height 803
click at [108, 720] on span "Expenses" at bounding box center [206, 720] width 366 height 30
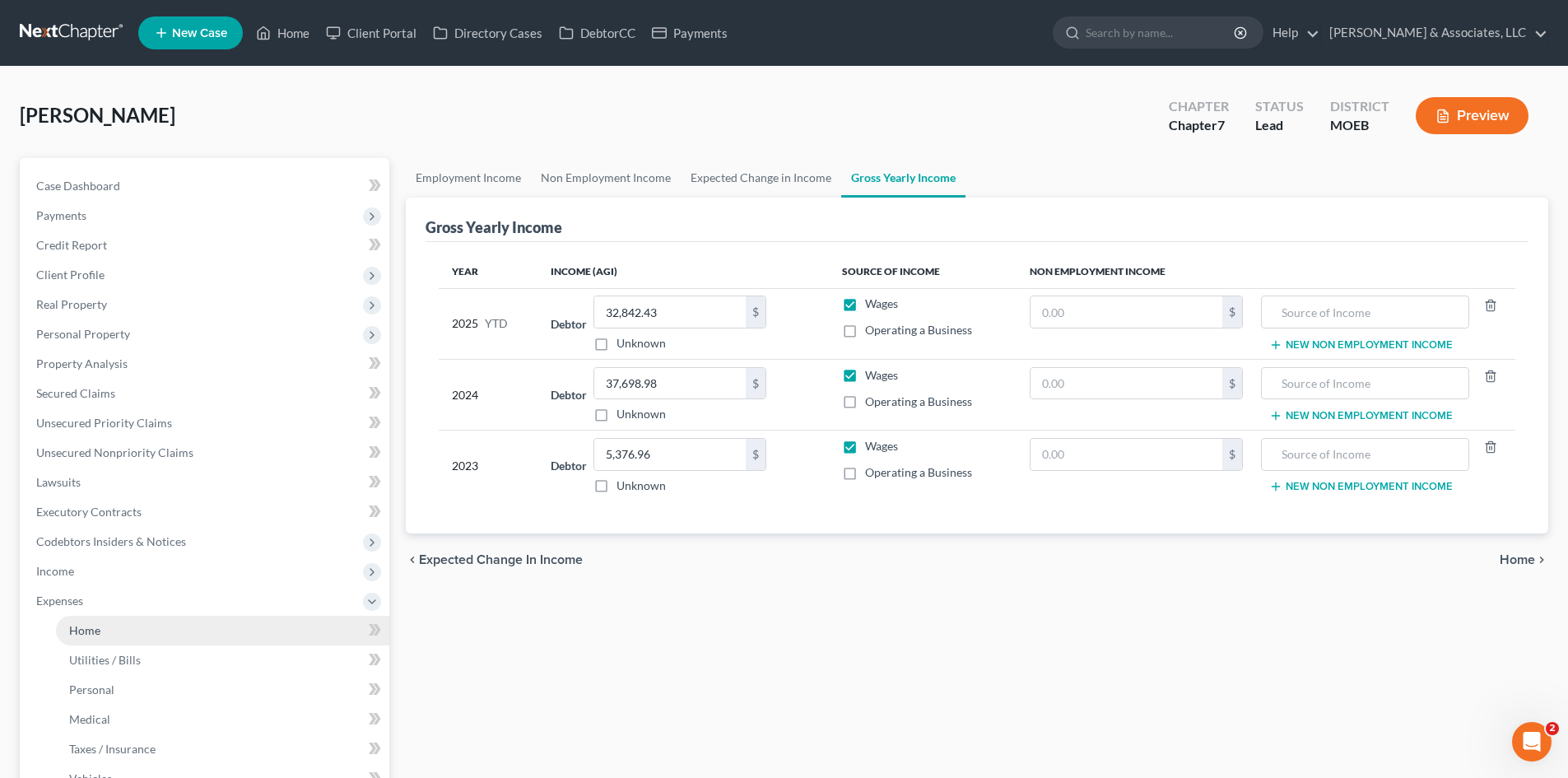
click at [123, 635] on link "Home" at bounding box center [222, 630] width 334 height 30
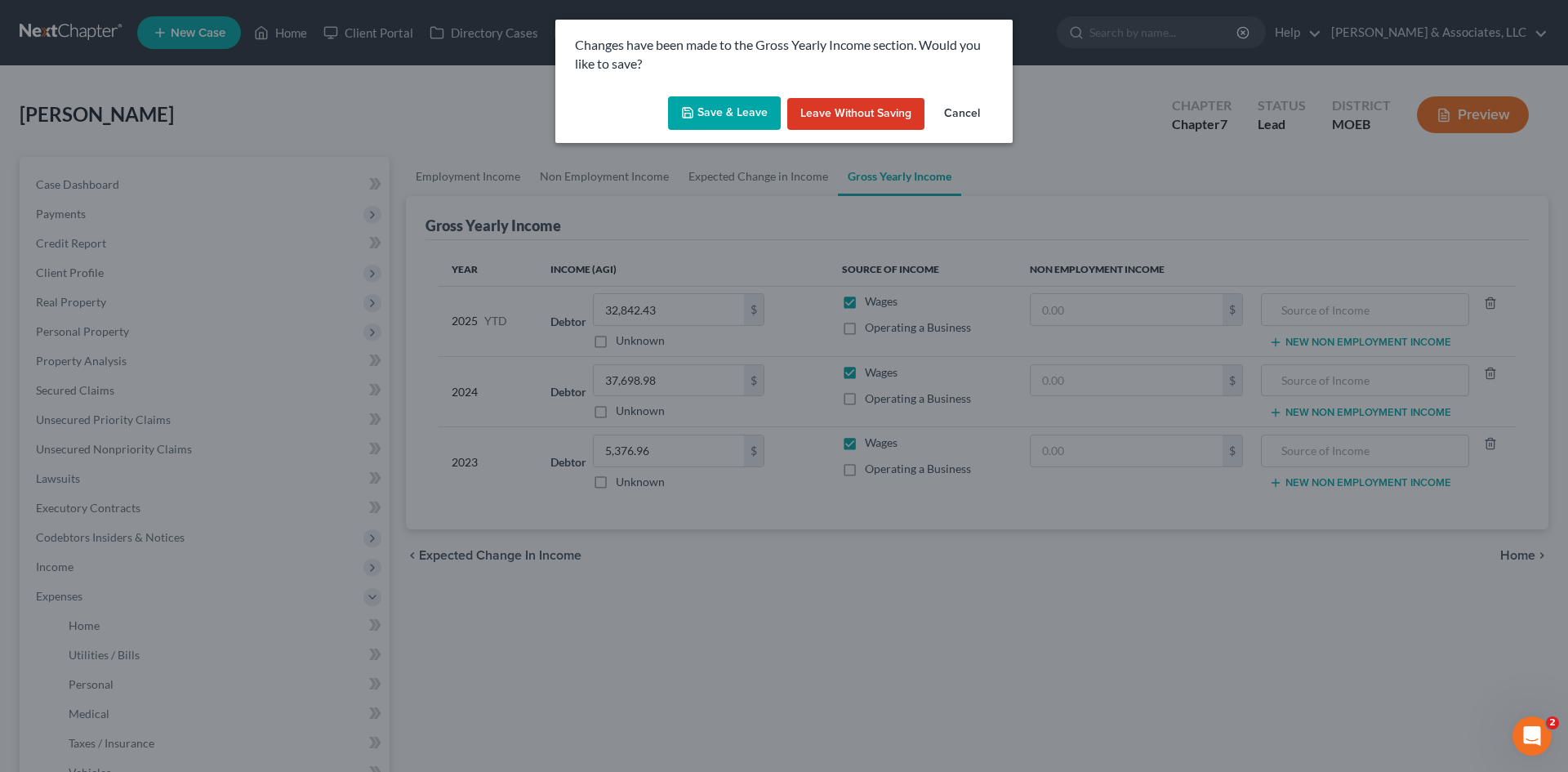
click at [704, 110] on button "Save & Leave" at bounding box center [724, 114] width 113 height 34
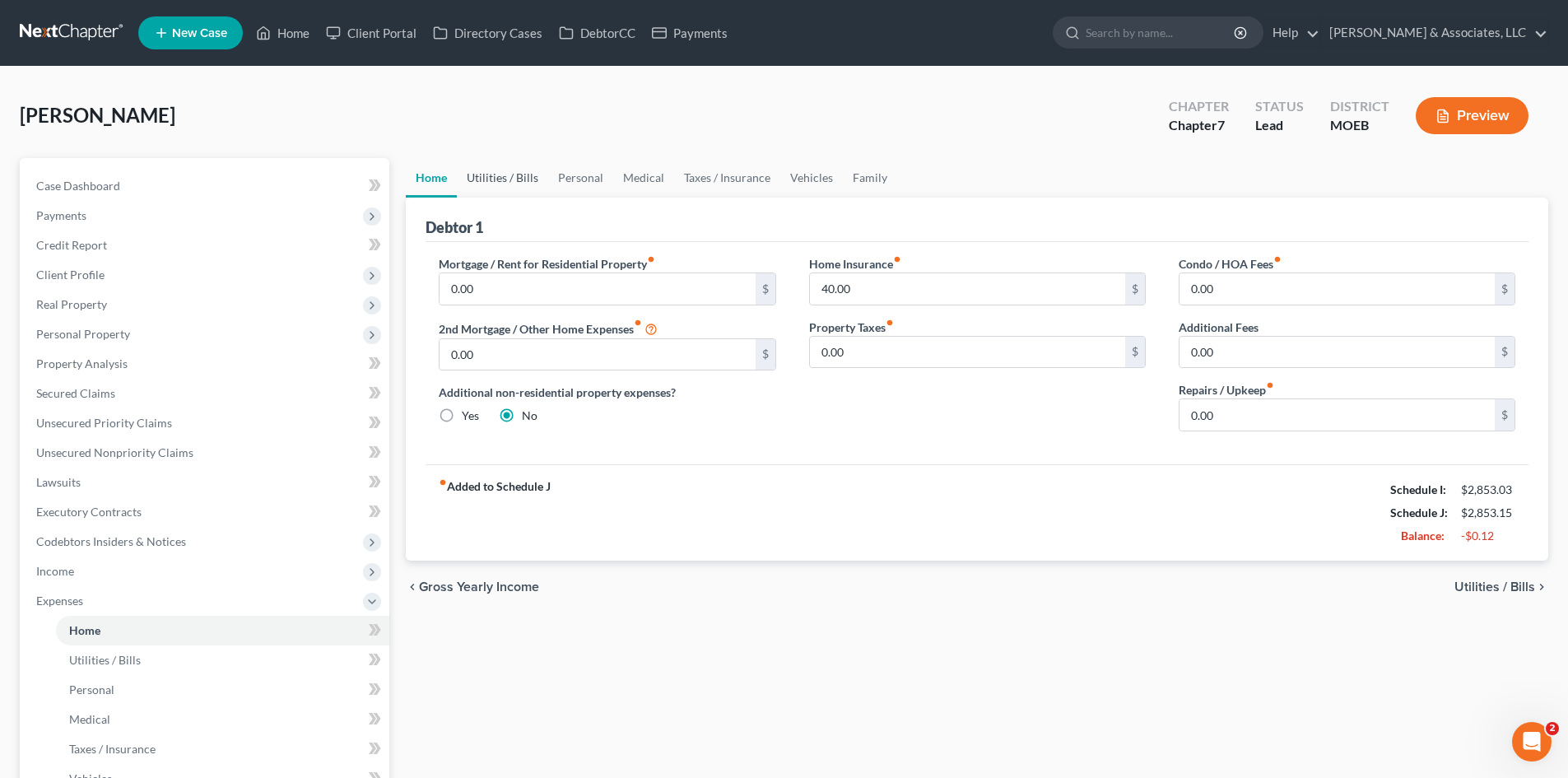
click at [488, 179] on link "Utilities / Bills" at bounding box center [502, 177] width 91 height 39
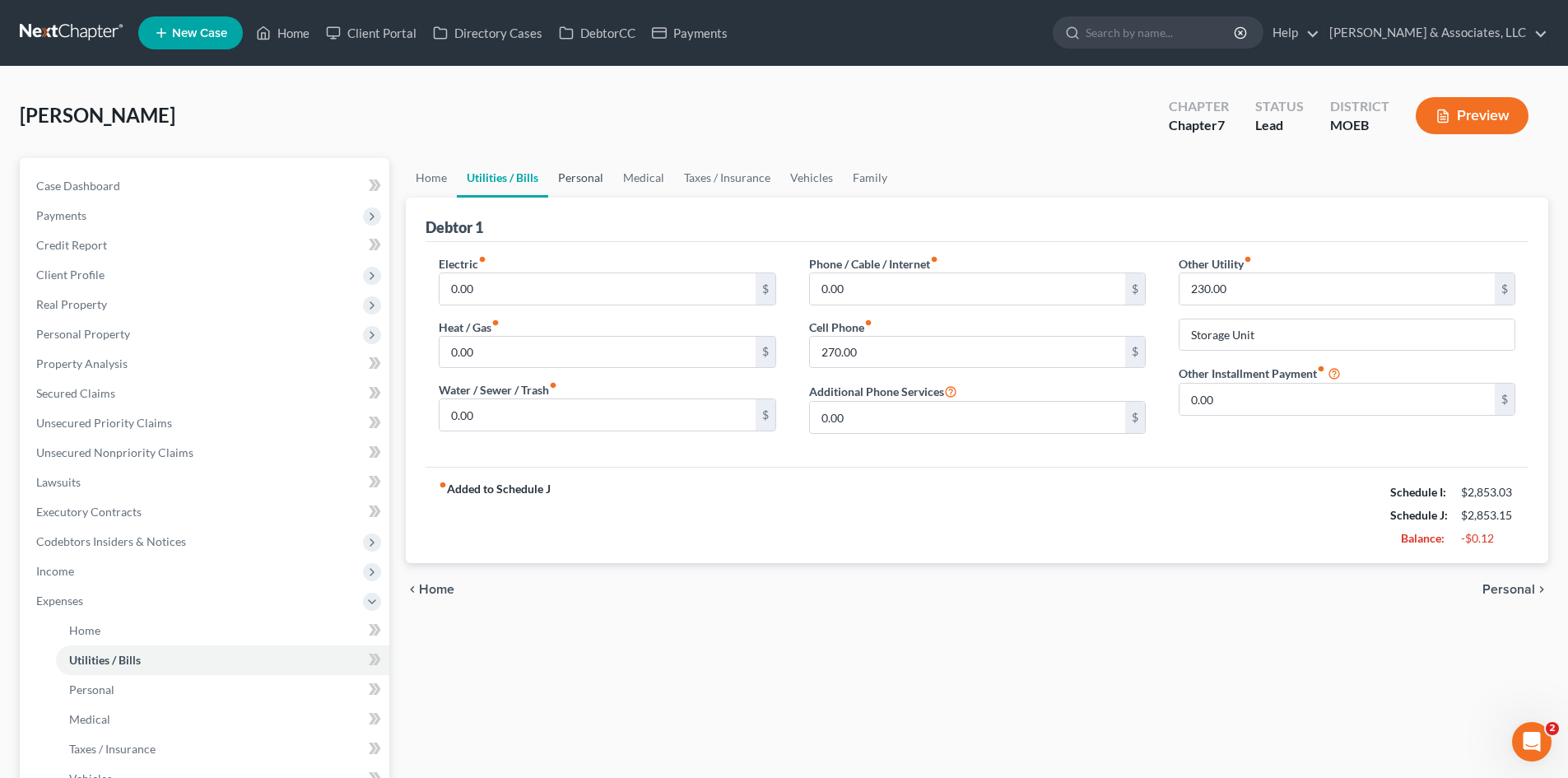
click at [569, 177] on link "Personal" at bounding box center [580, 177] width 65 height 39
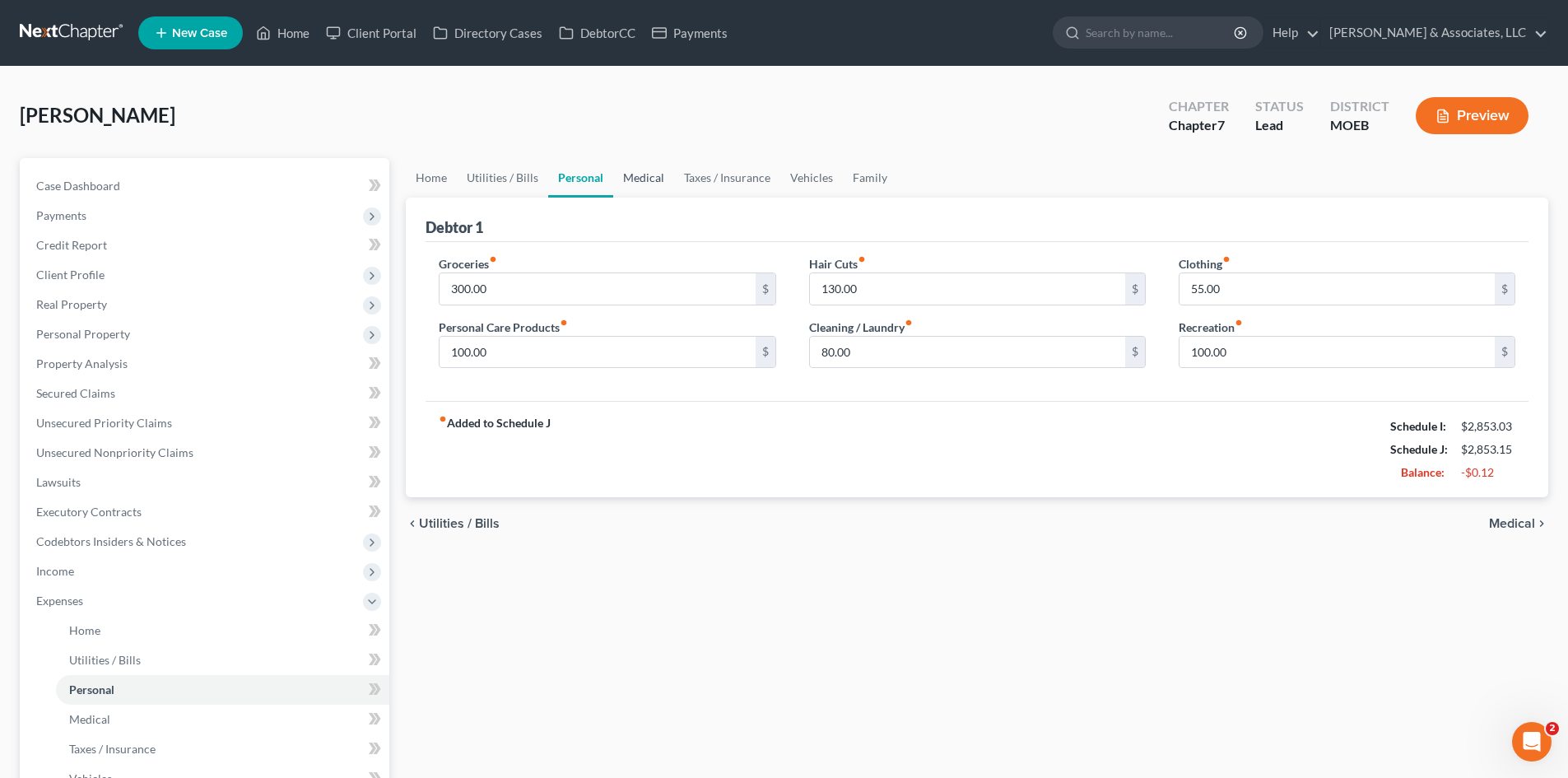
click at [631, 173] on link "Medical" at bounding box center [644, 177] width 61 height 39
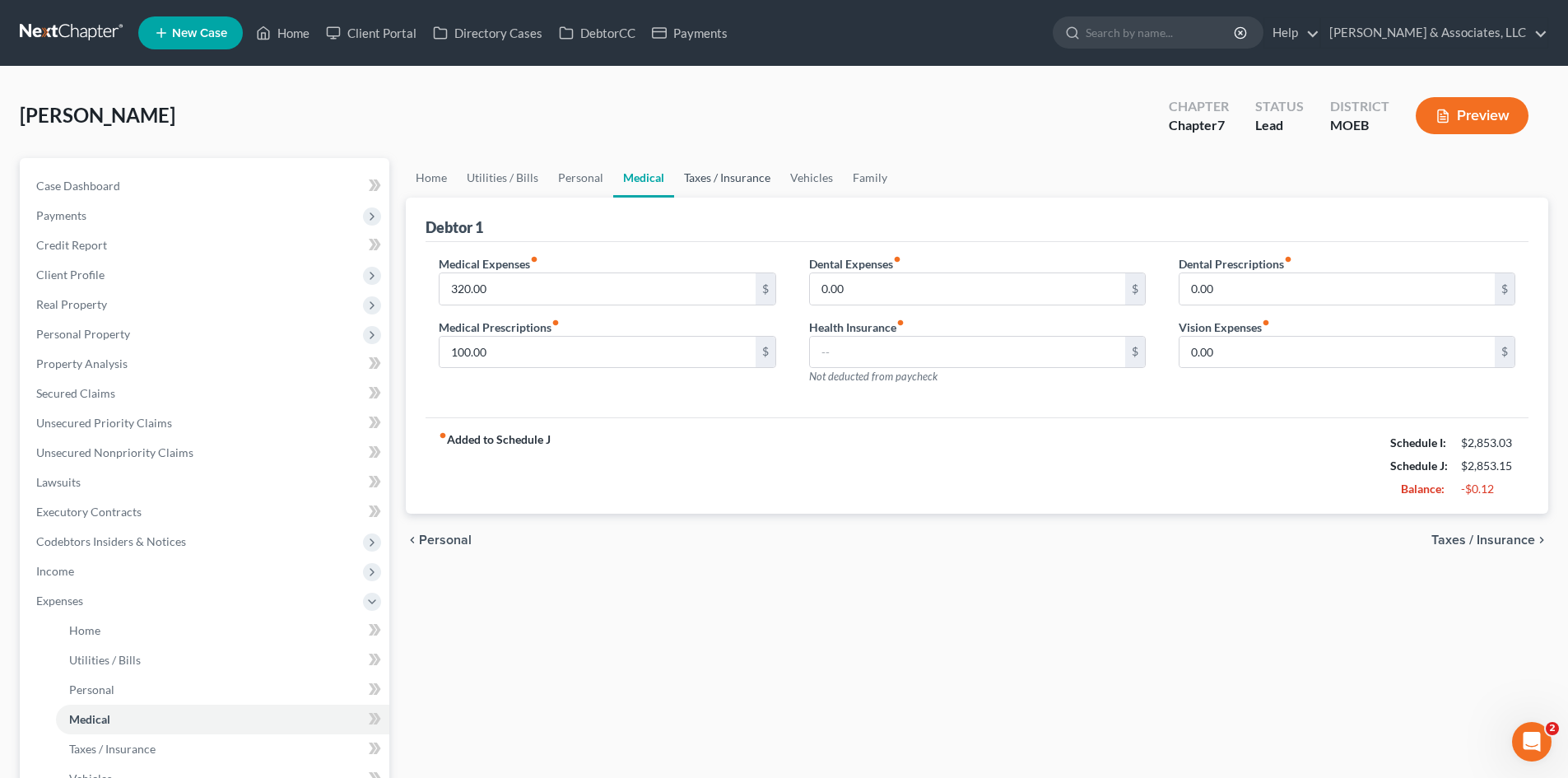
click at [699, 175] on link "Taxes / Insurance" at bounding box center [727, 177] width 106 height 39
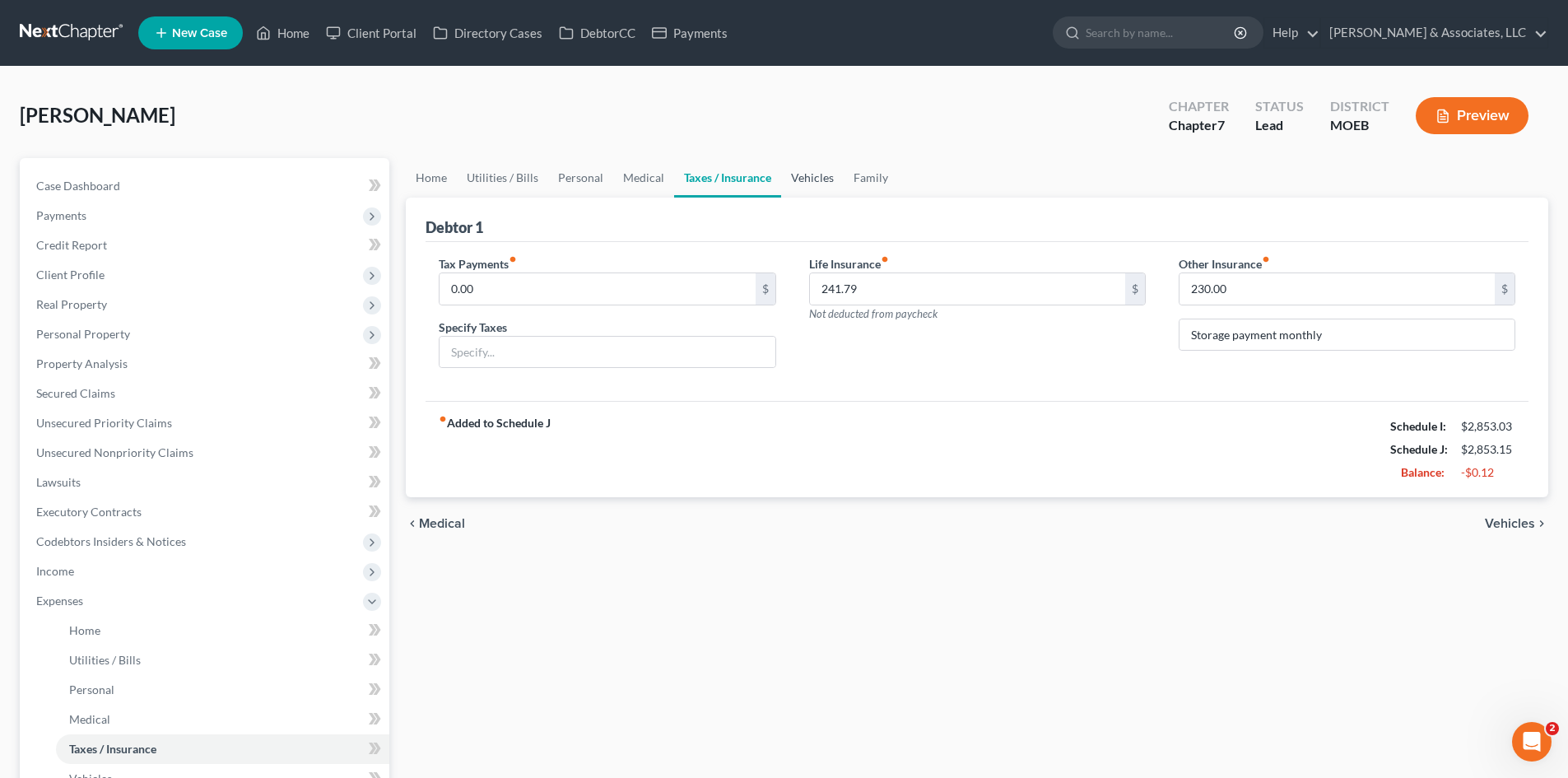
click at [797, 175] on link "Vehicles" at bounding box center [812, 177] width 63 height 39
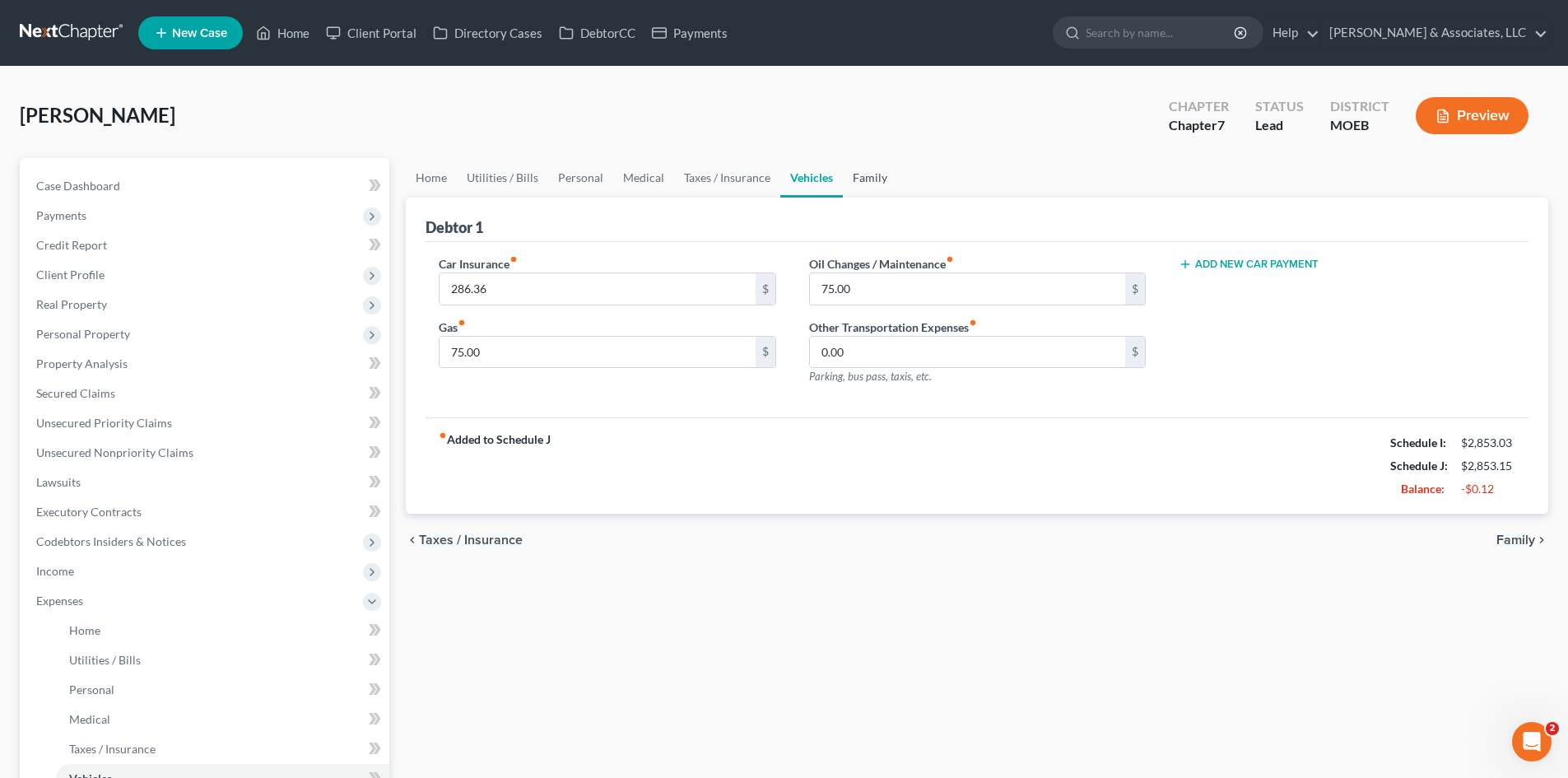
click at [868, 178] on link "Family" at bounding box center [870, 177] width 55 height 39
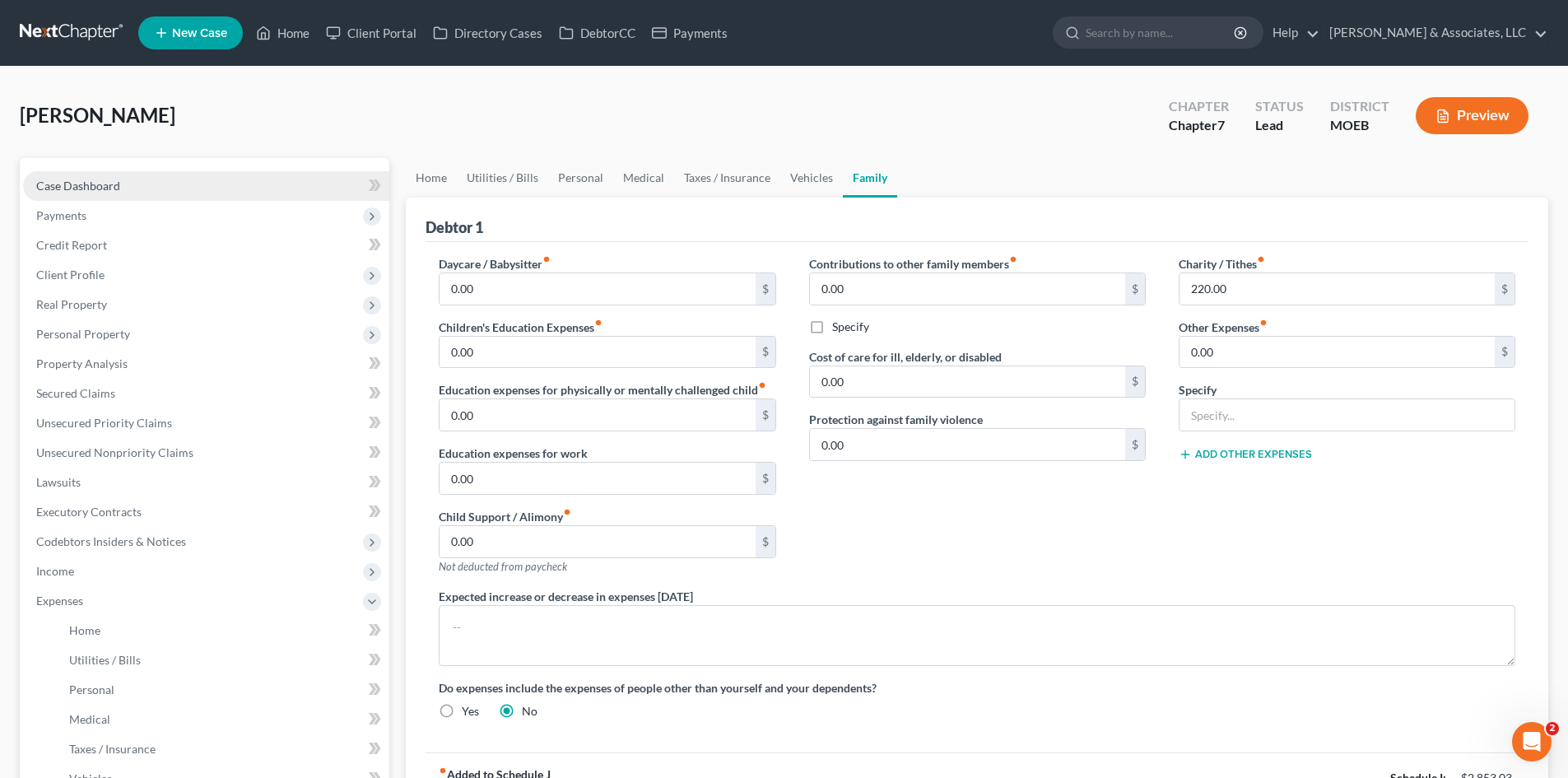
click at [97, 179] on span "Case Dashboard" at bounding box center [78, 185] width 84 height 14
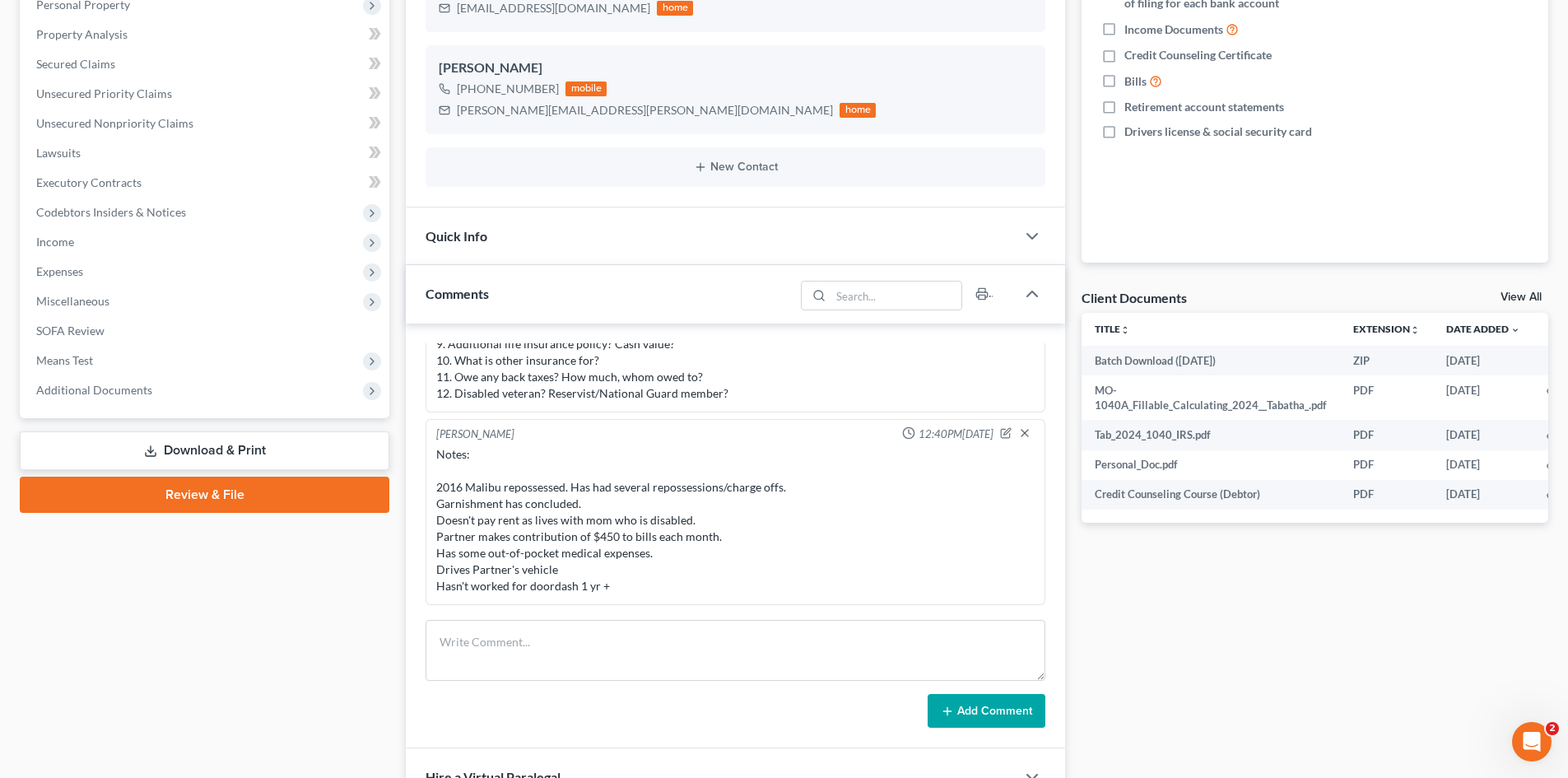
scroll to position [1140, 0]
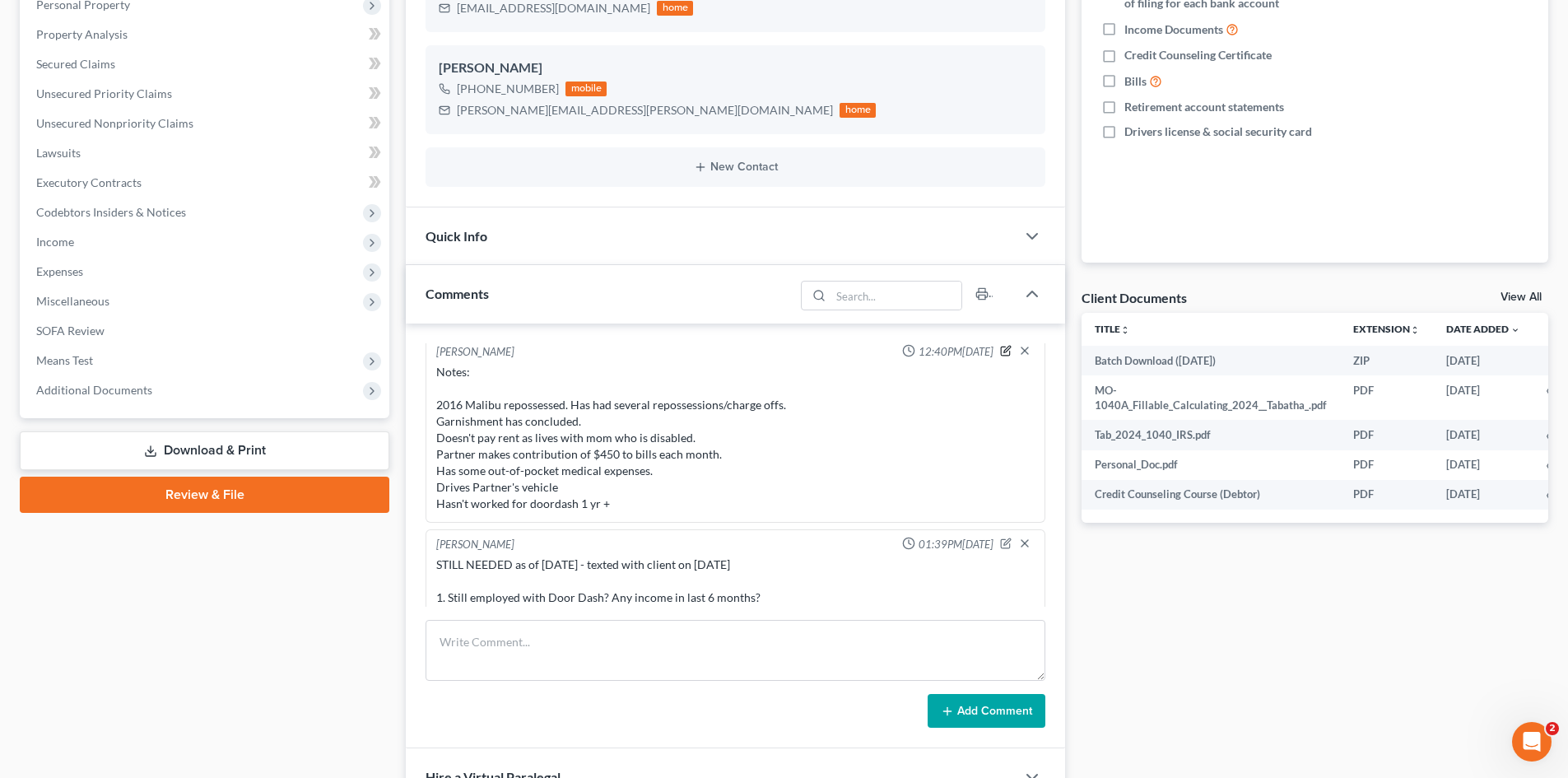
click at [1004, 352] on icon "button" at bounding box center [1006, 348] width 6 height 6
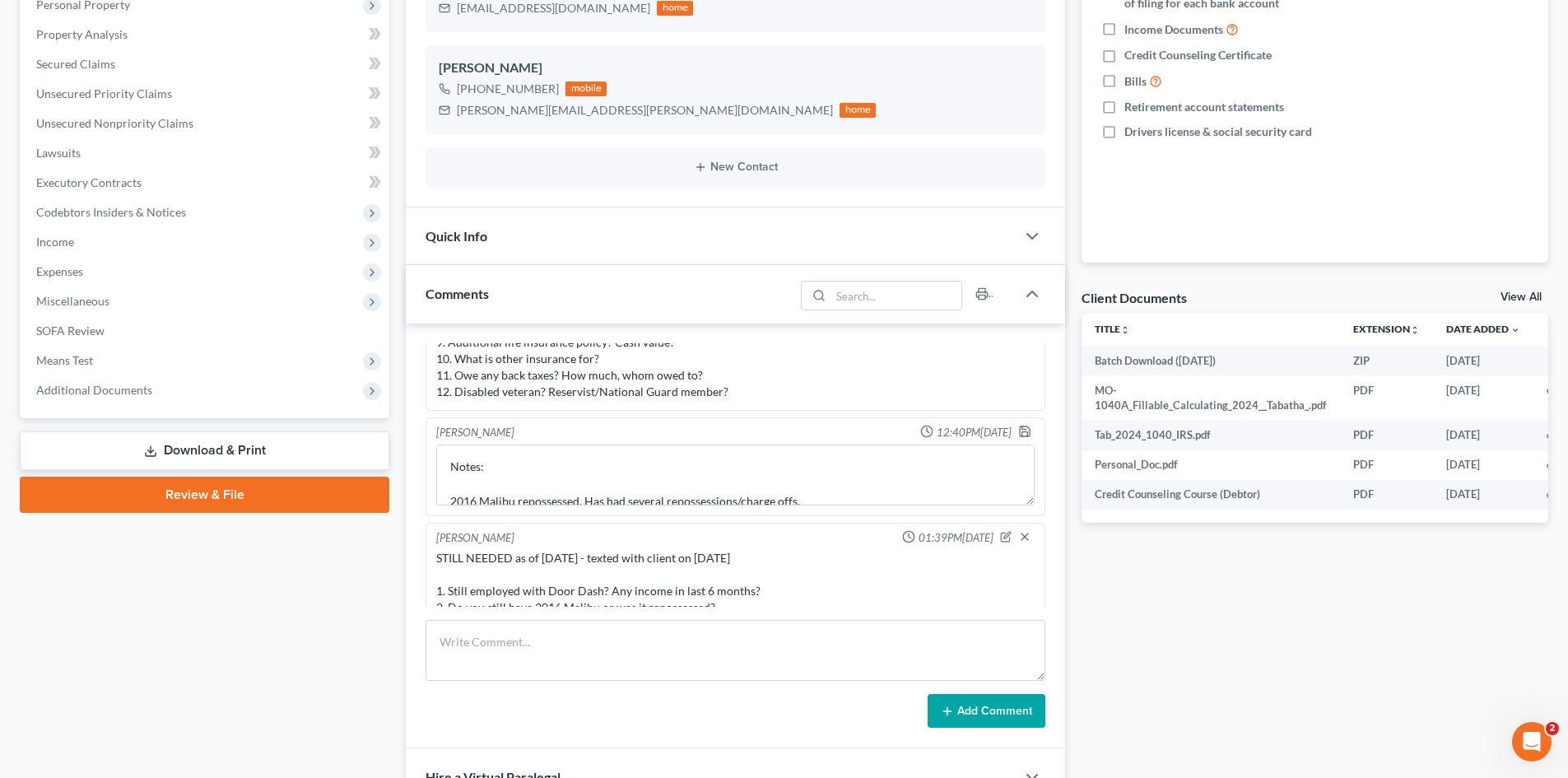
scroll to position [1058, 0]
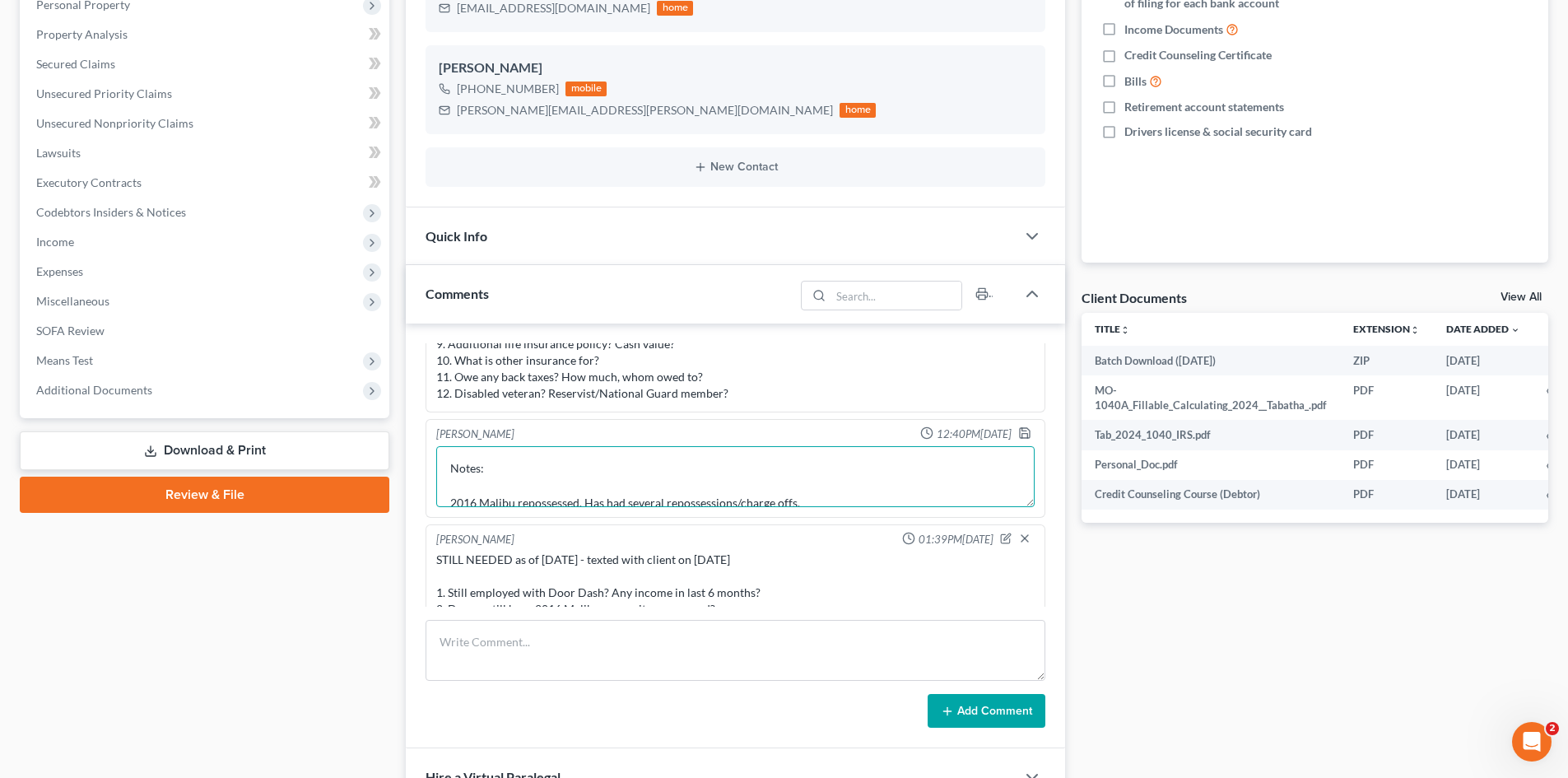
click at [647, 486] on textarea "Notes: 2016 Malibu repossessed. Has had several repossessions/charge offs. Garn…" at bounding box center [735, 476] width 598 height 61
type textarea "Notes: 2016 Malibu repossessed. Has had several repossessions/charge offs. Garn…"
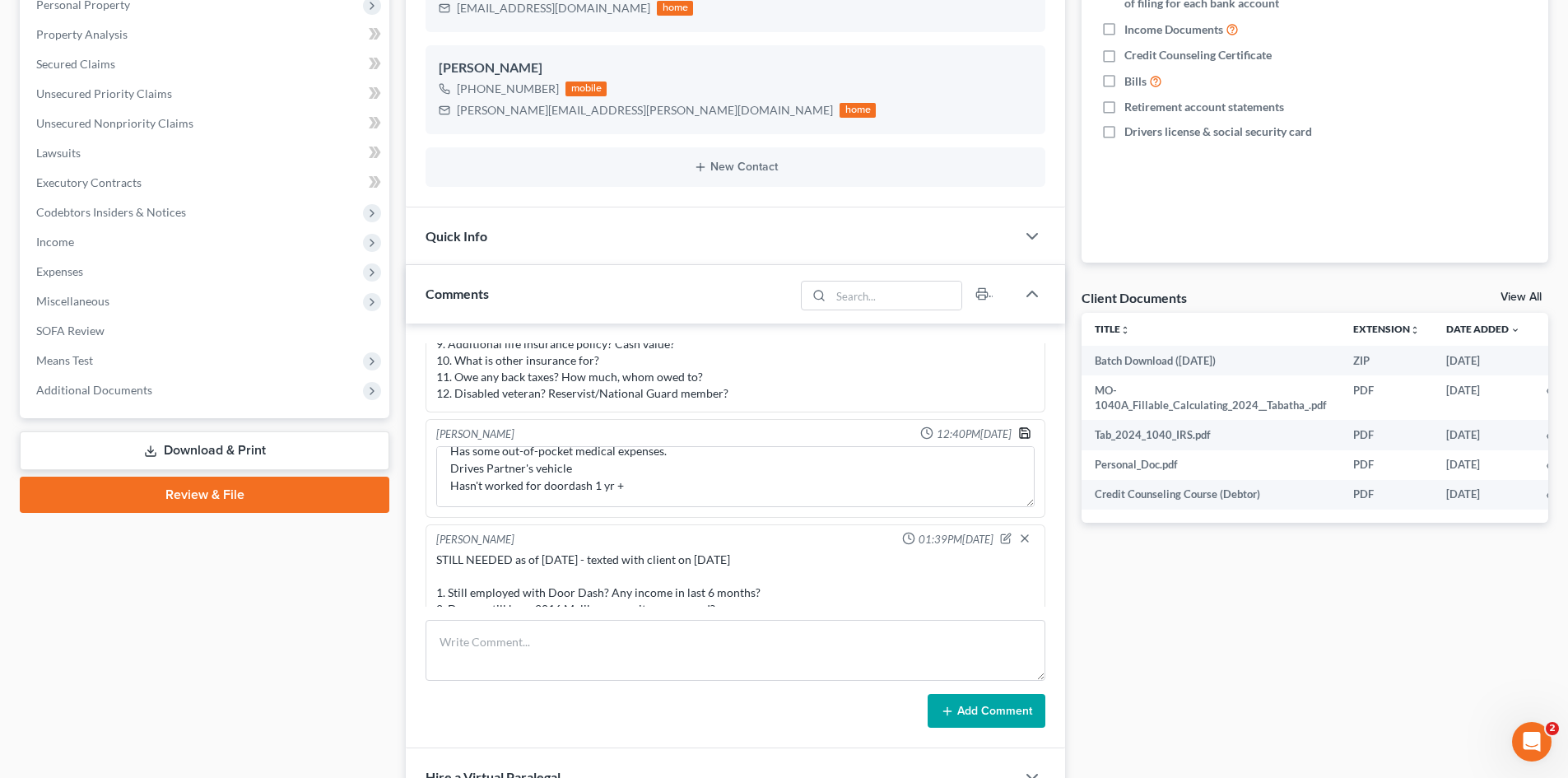
click at [1020, 428] on icon "button" at bounding box center [1025, 432] width 10 height 10
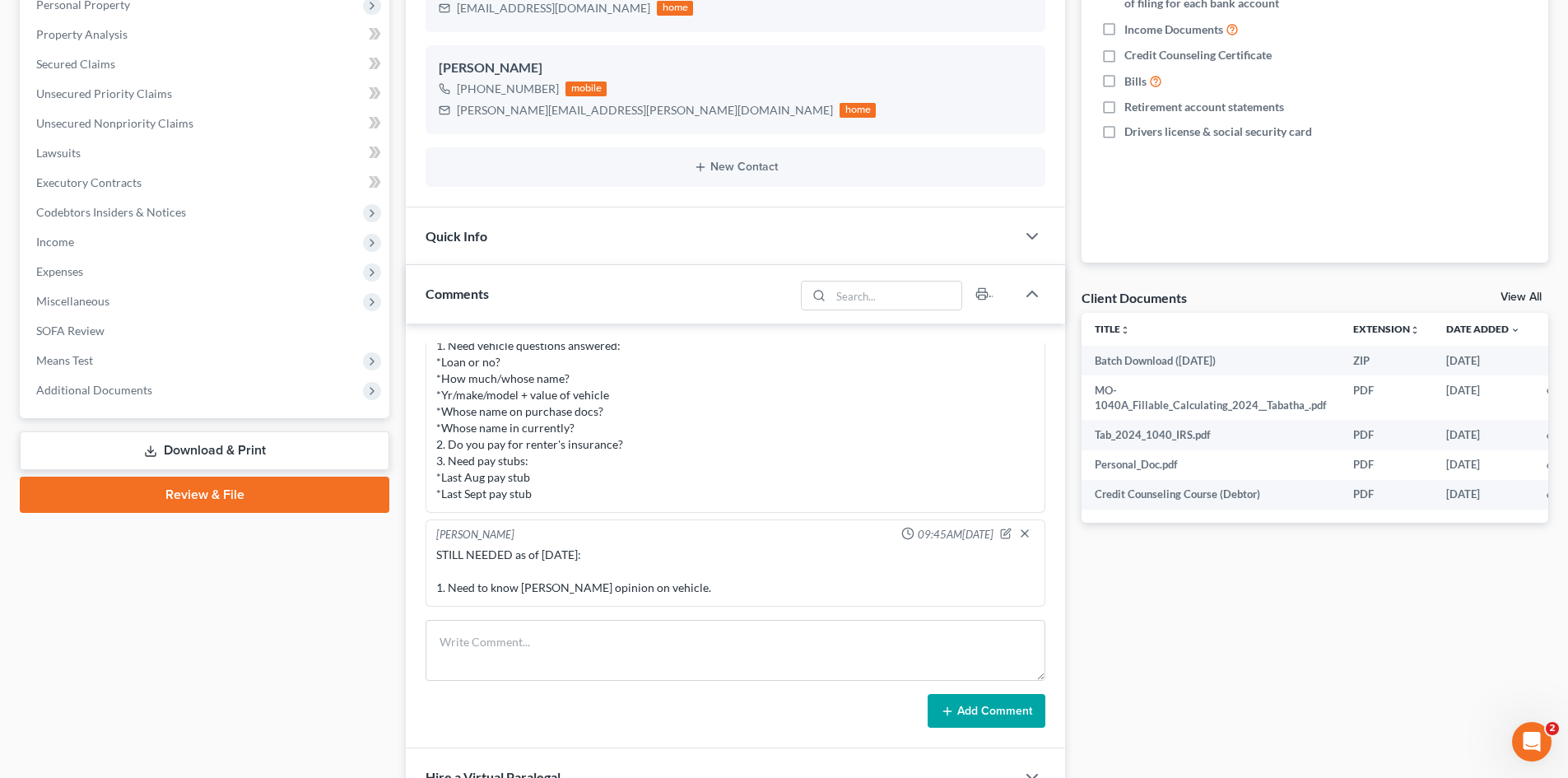
scroll to position [494, 0]
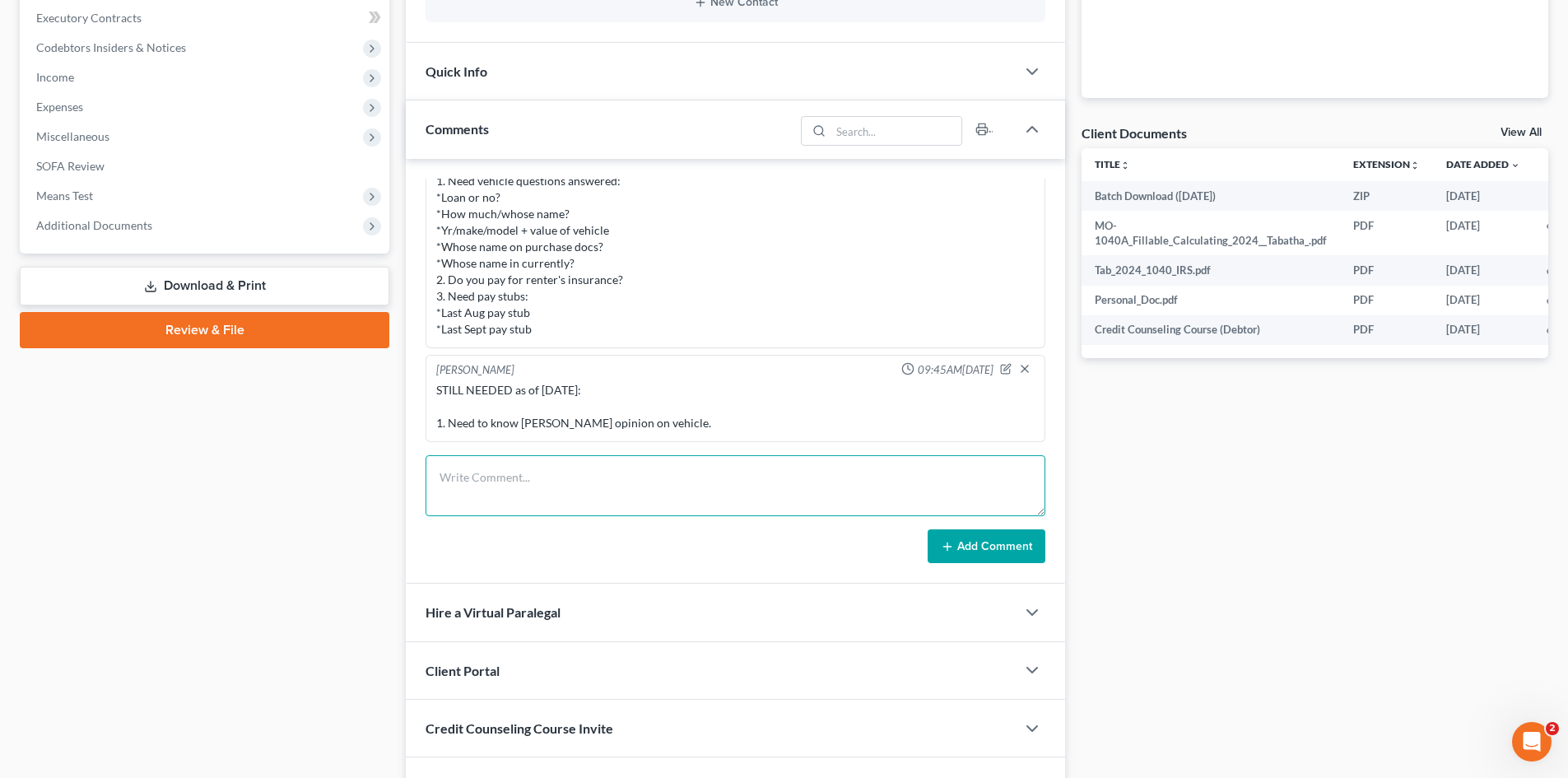
click at [580, 481] on textarea at bounding box center [736, 485] width 620 height 61
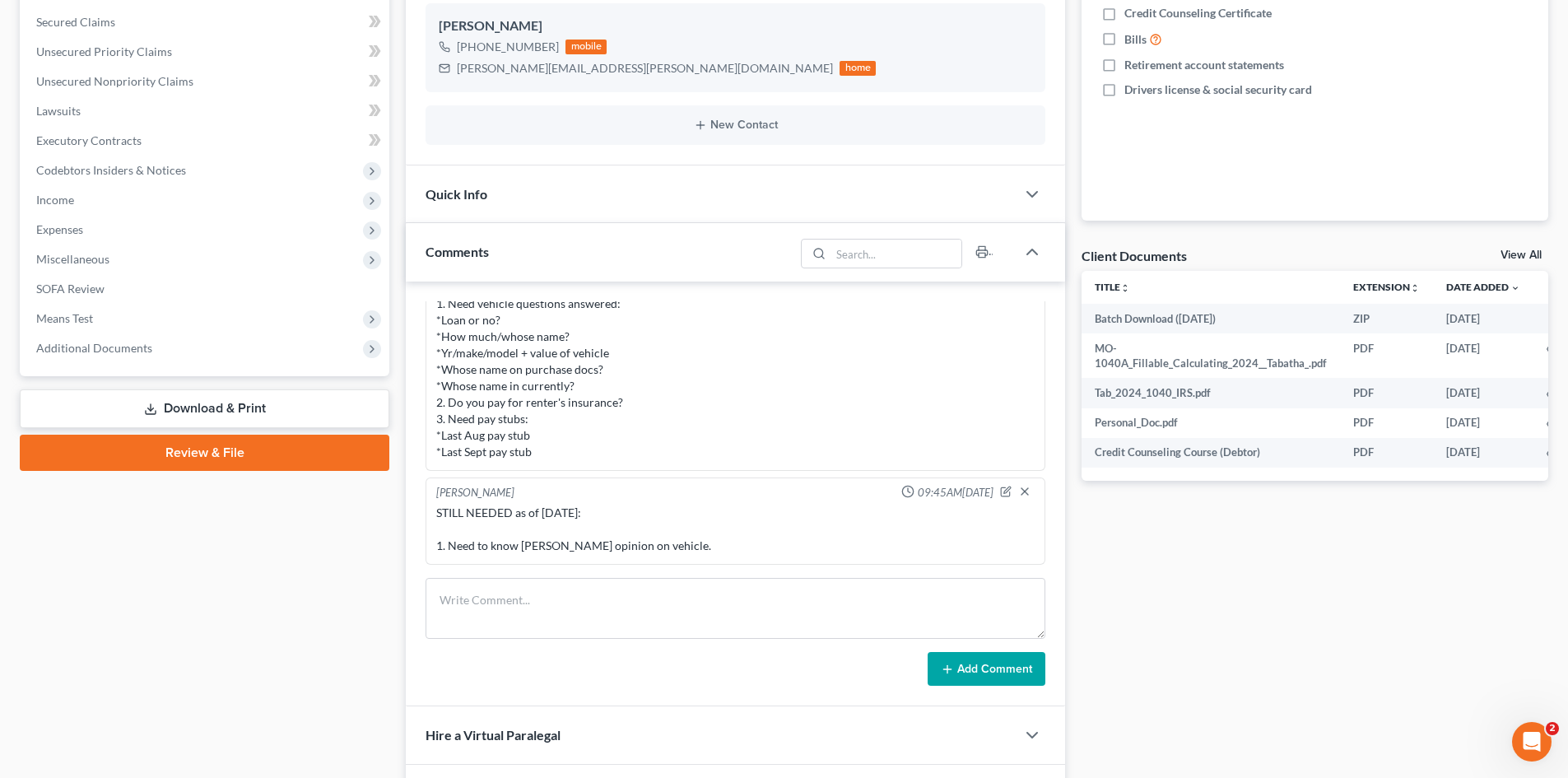
scroll to position [165, 0]
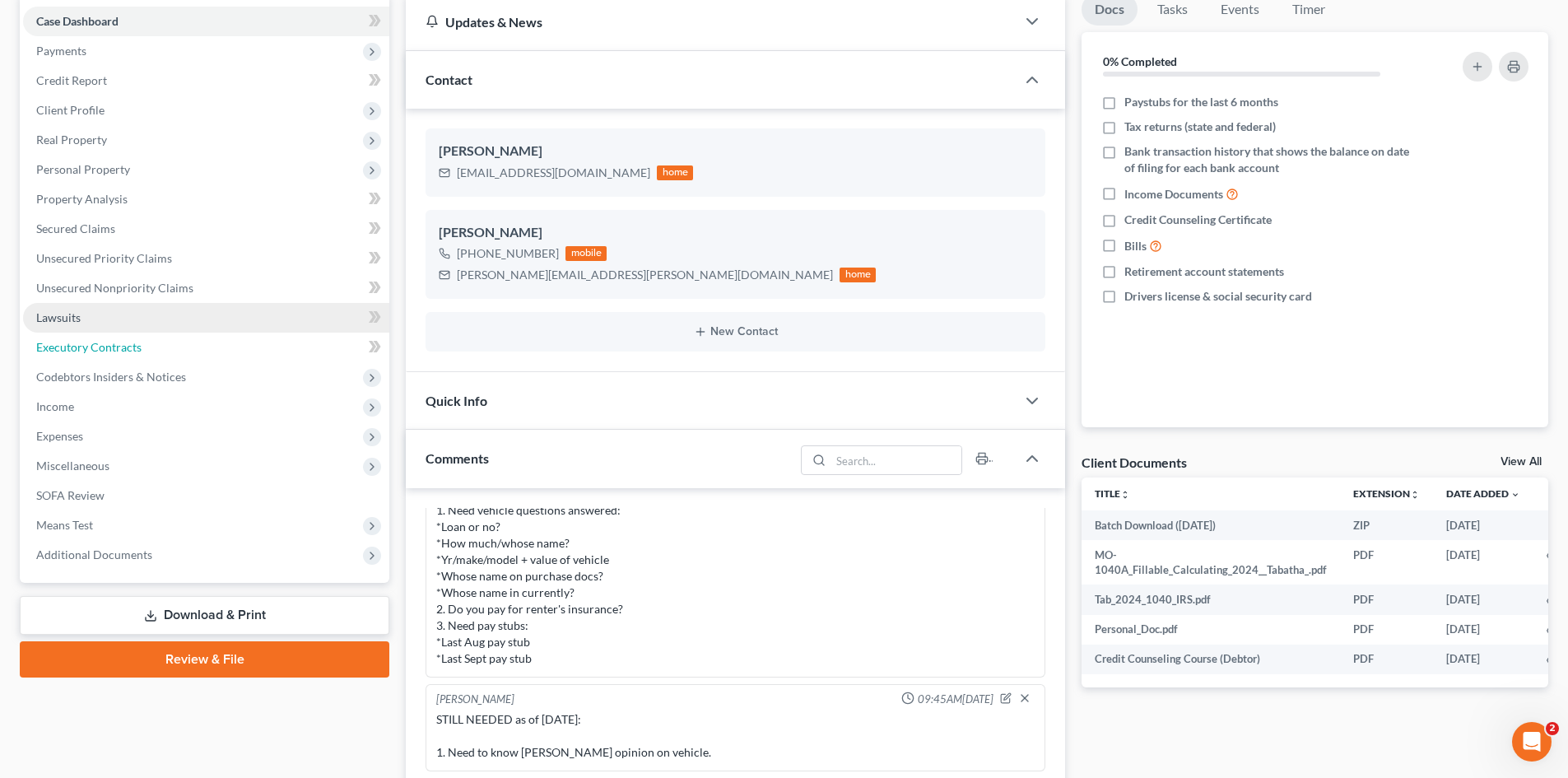
drag, startPoint x: 86, startPoint y: 342, endPoint x: 97, endPoint y: 367, distance: 27.3
click at [86, 342] on span "Executory Contracts" at bounding box center [89, 347] width 106 height 14
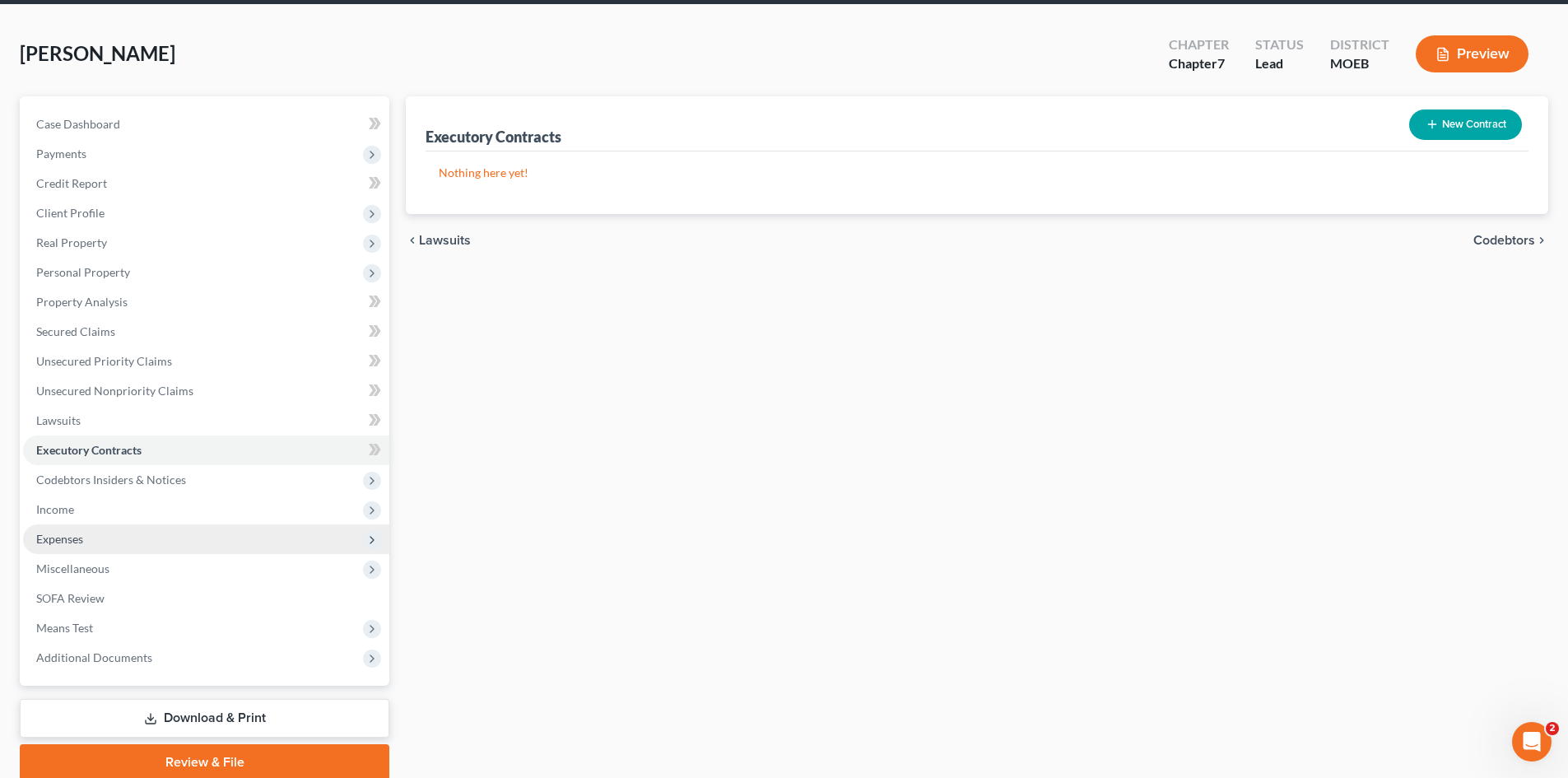
scroll to position [127, 0]
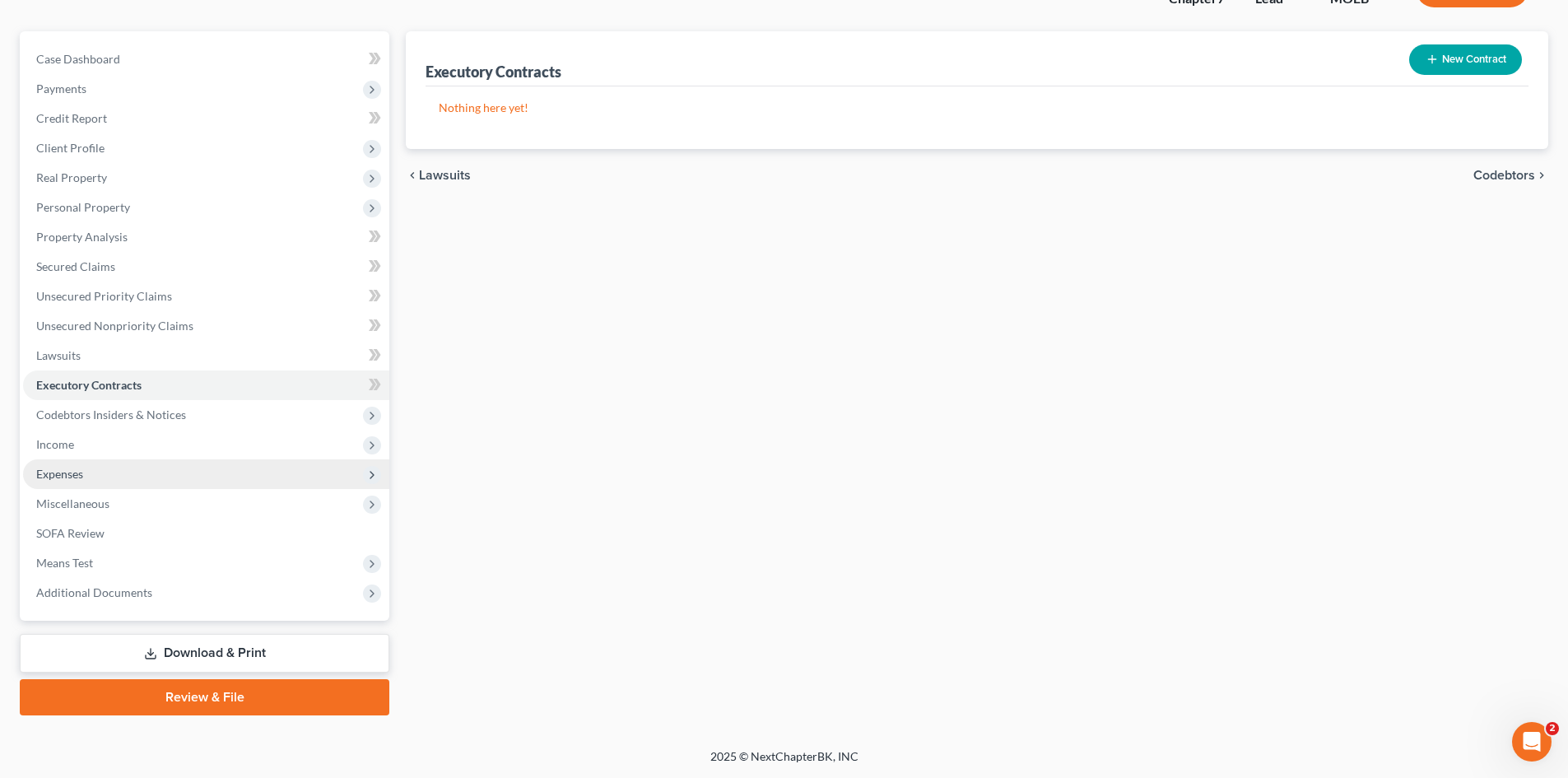
click at [73, 482] on span "Expenses" at bounding box center [206, 474] width 366 height 30
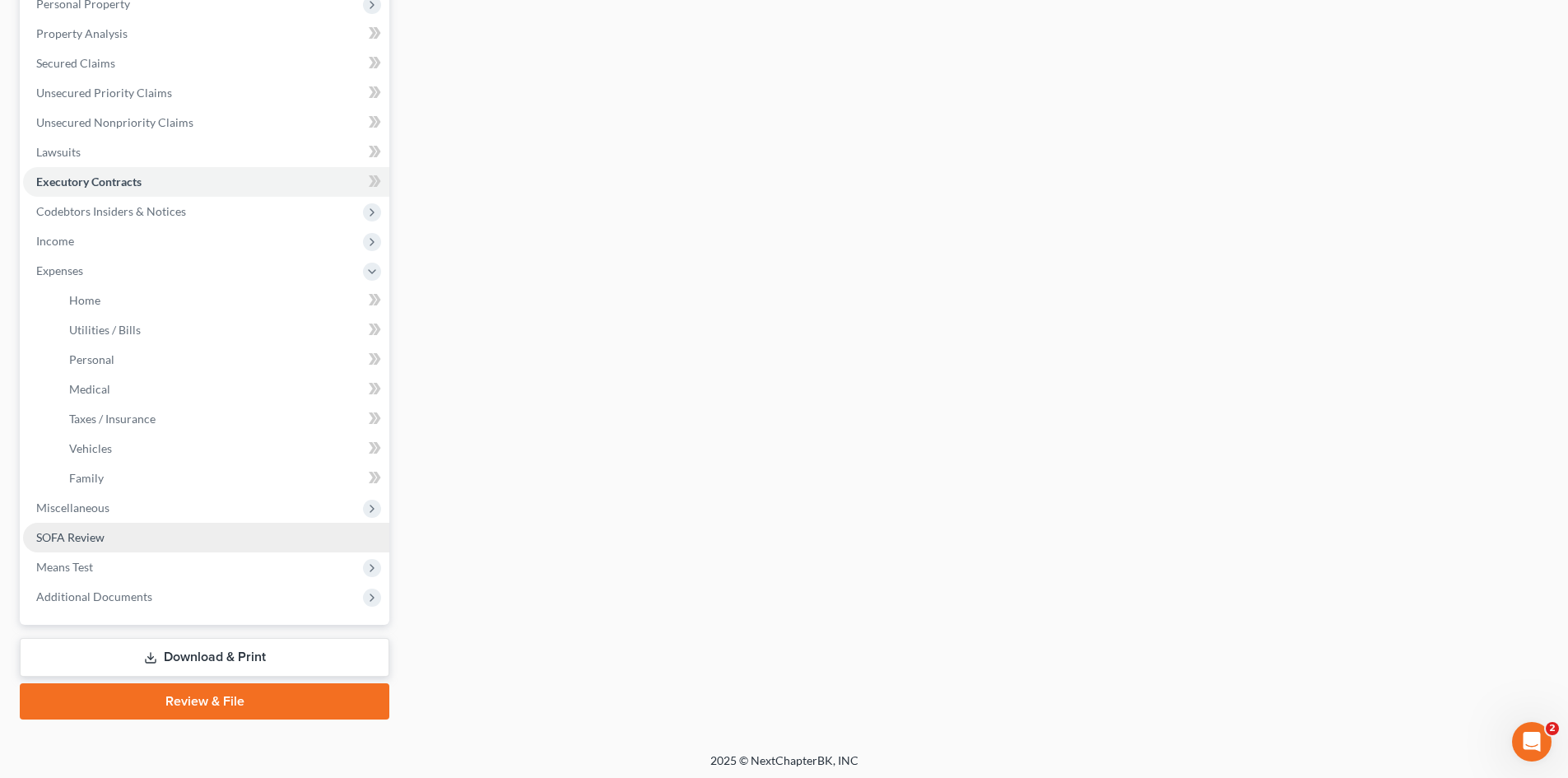
scroll to position [335, 0]
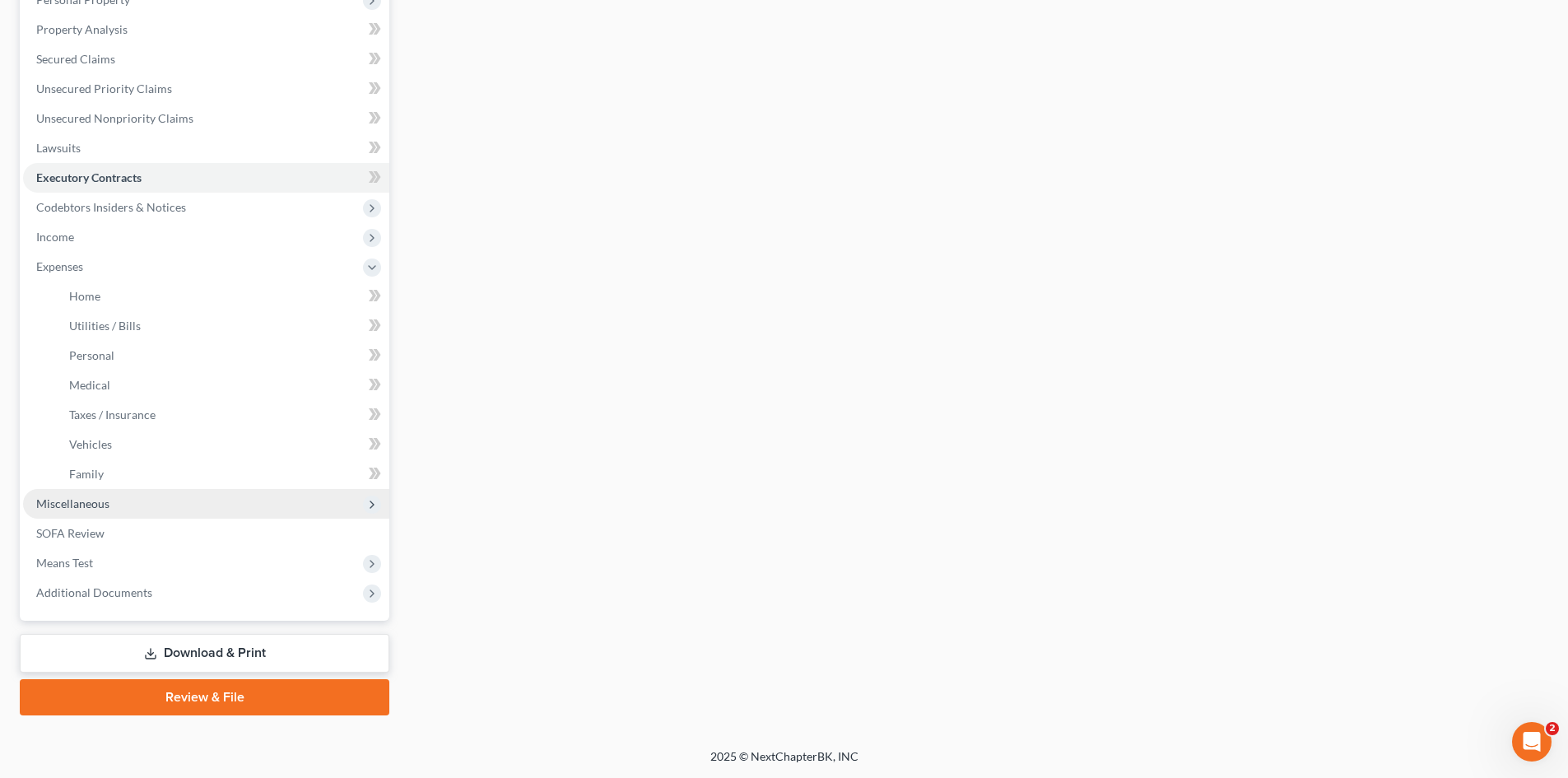
click at [82, 503] on span "Miscellaneous" at bounding box center [73, 503] width 73 height 14
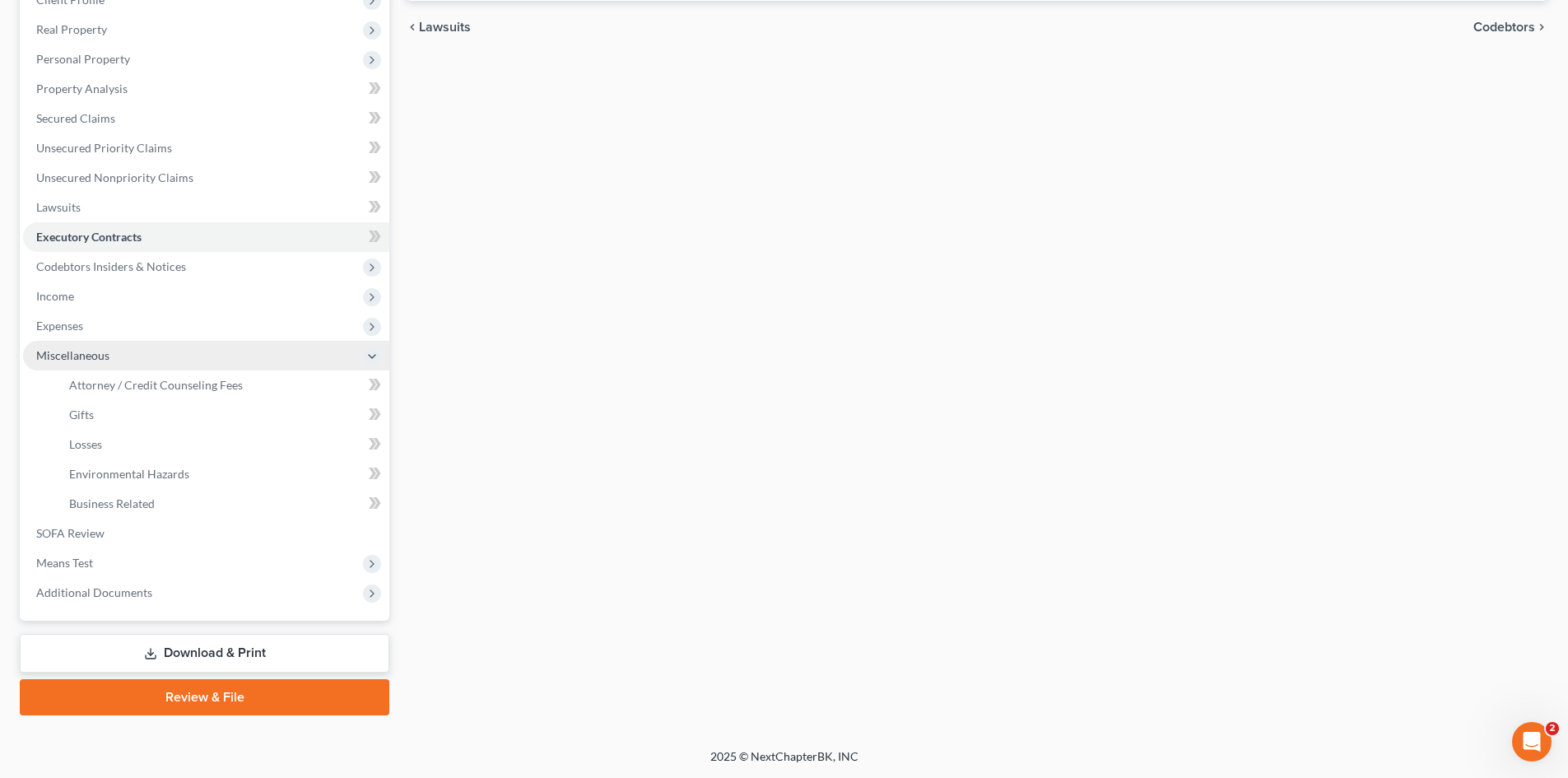
scroll to position [275, 0]
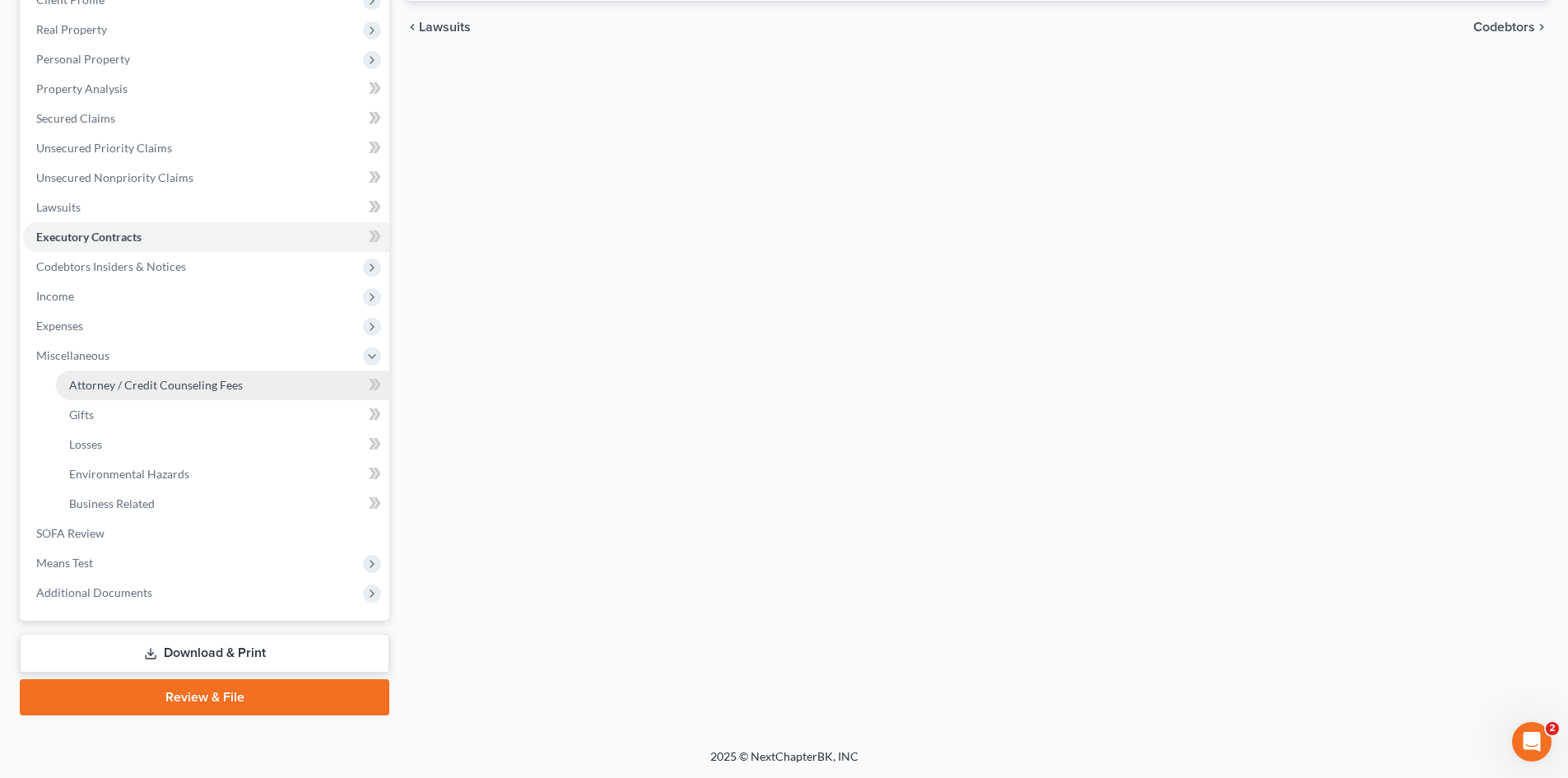
click at [139, 380] on span "Attorney / Credit Counseling Fees" at bounding box center [156, 384] width 173 height 14
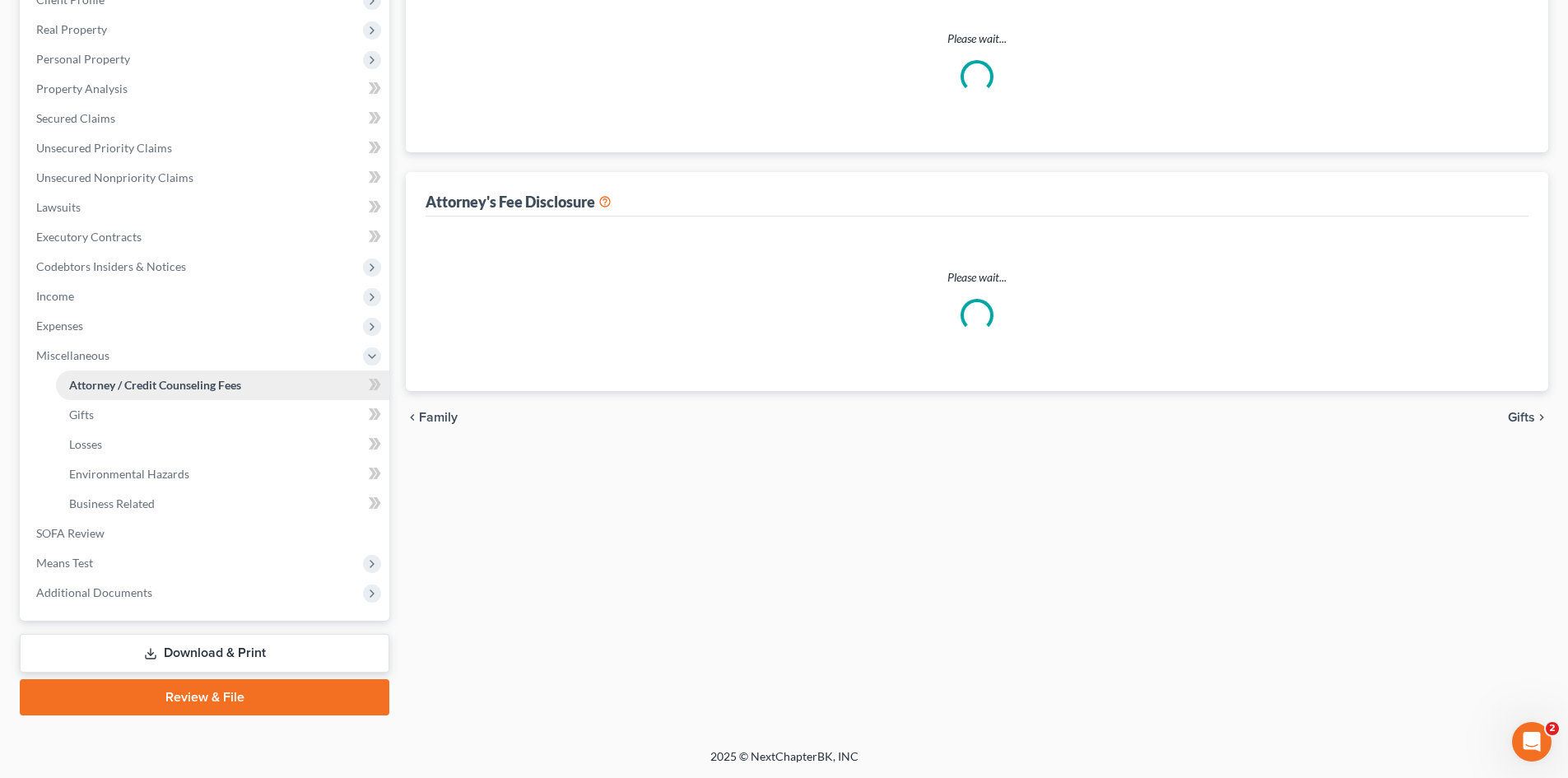
scroll to position [15, 0]
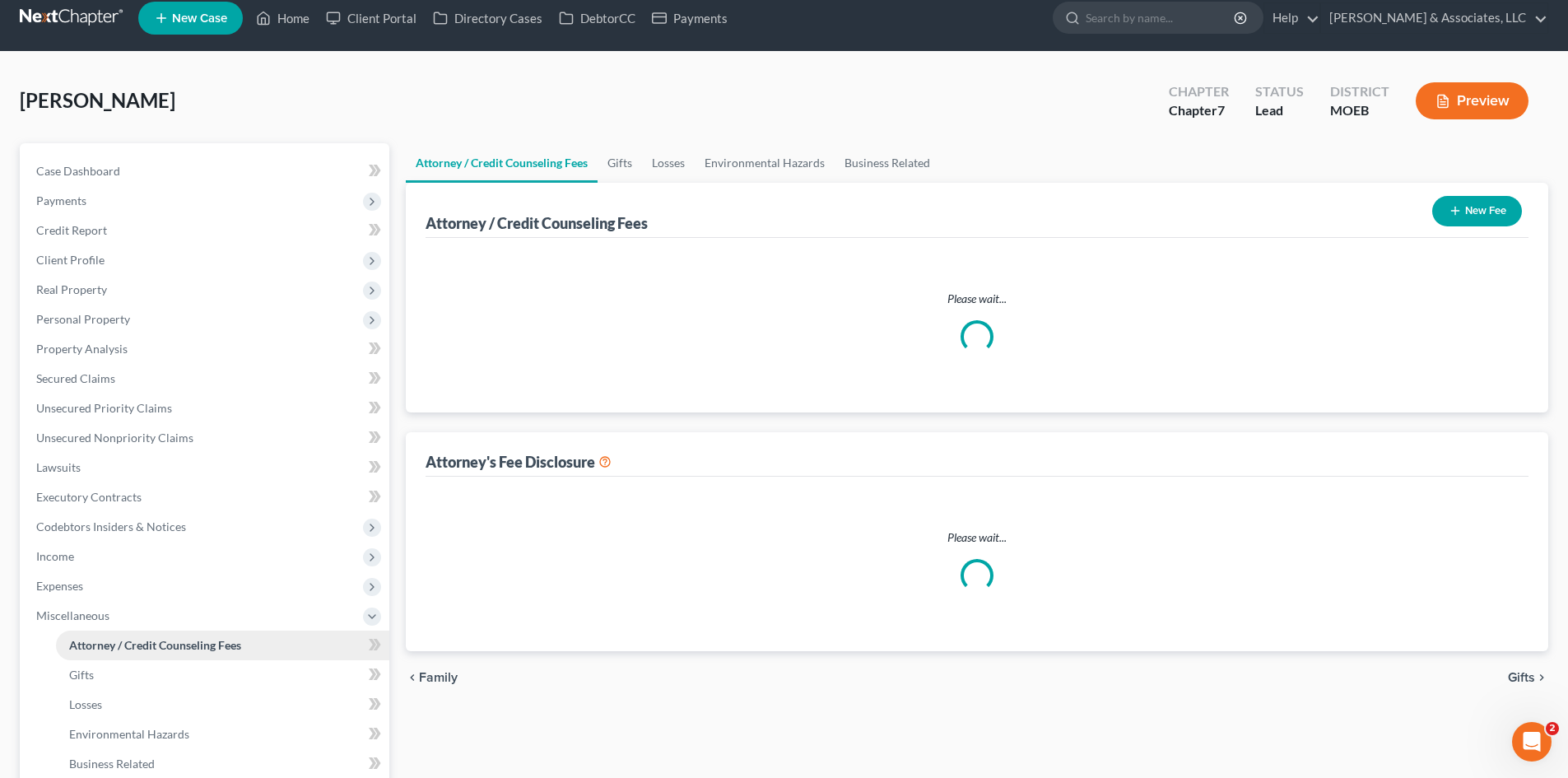
select select "0"
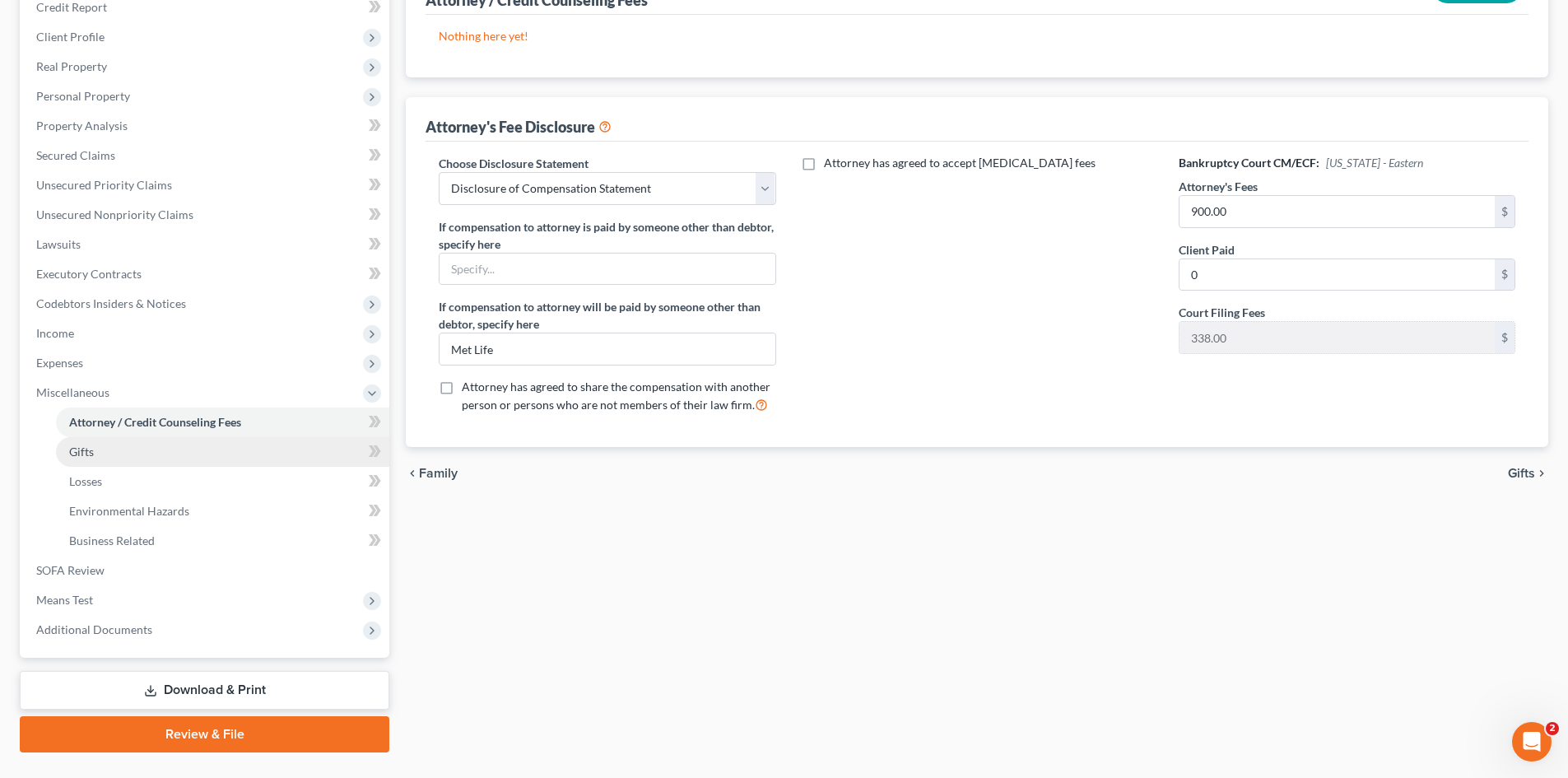
scroll to position [247, 0]
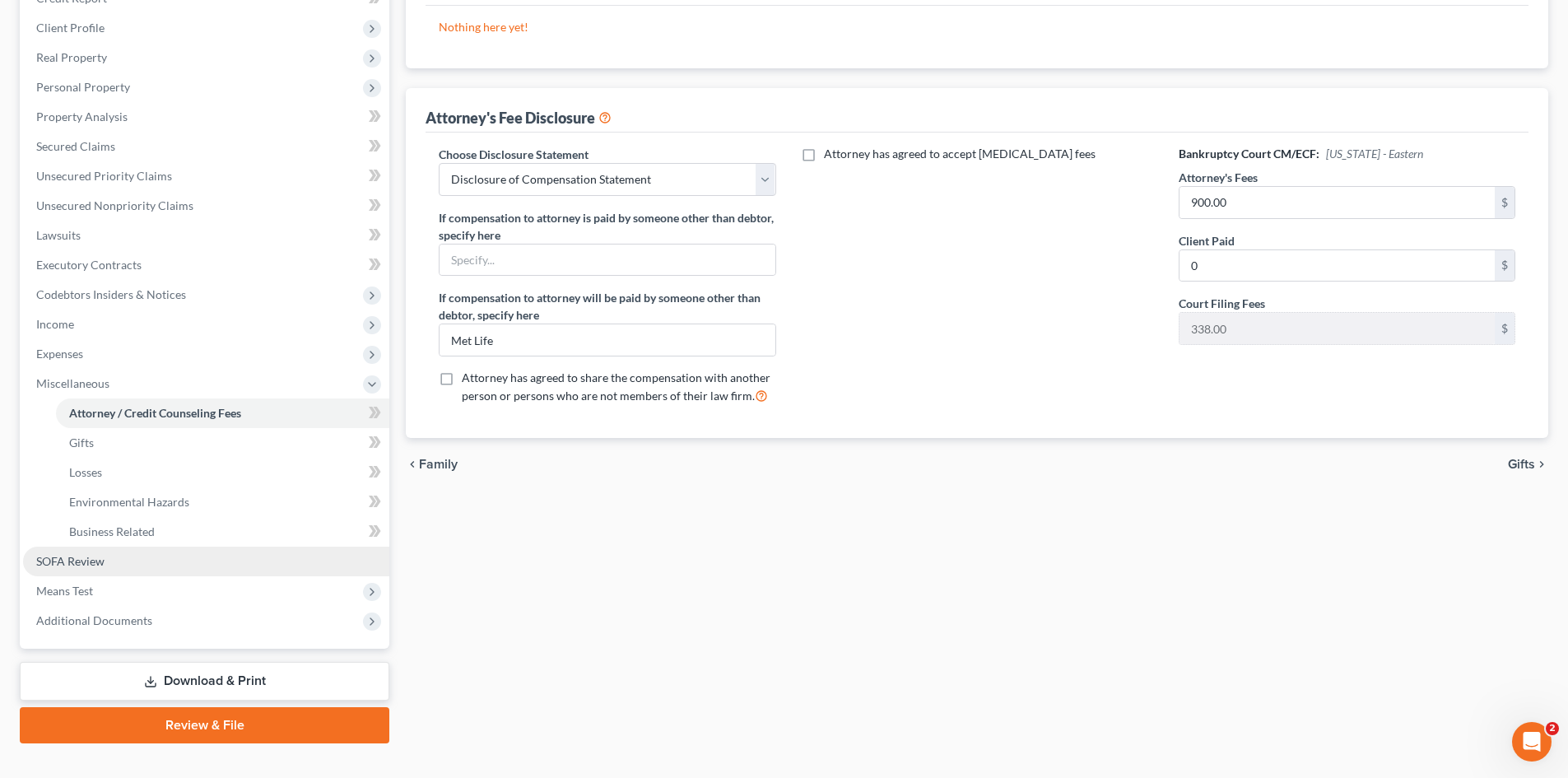
click at [72, 562] on span "SOFA Review" at bounding box center [70, 561] width 68 height 14
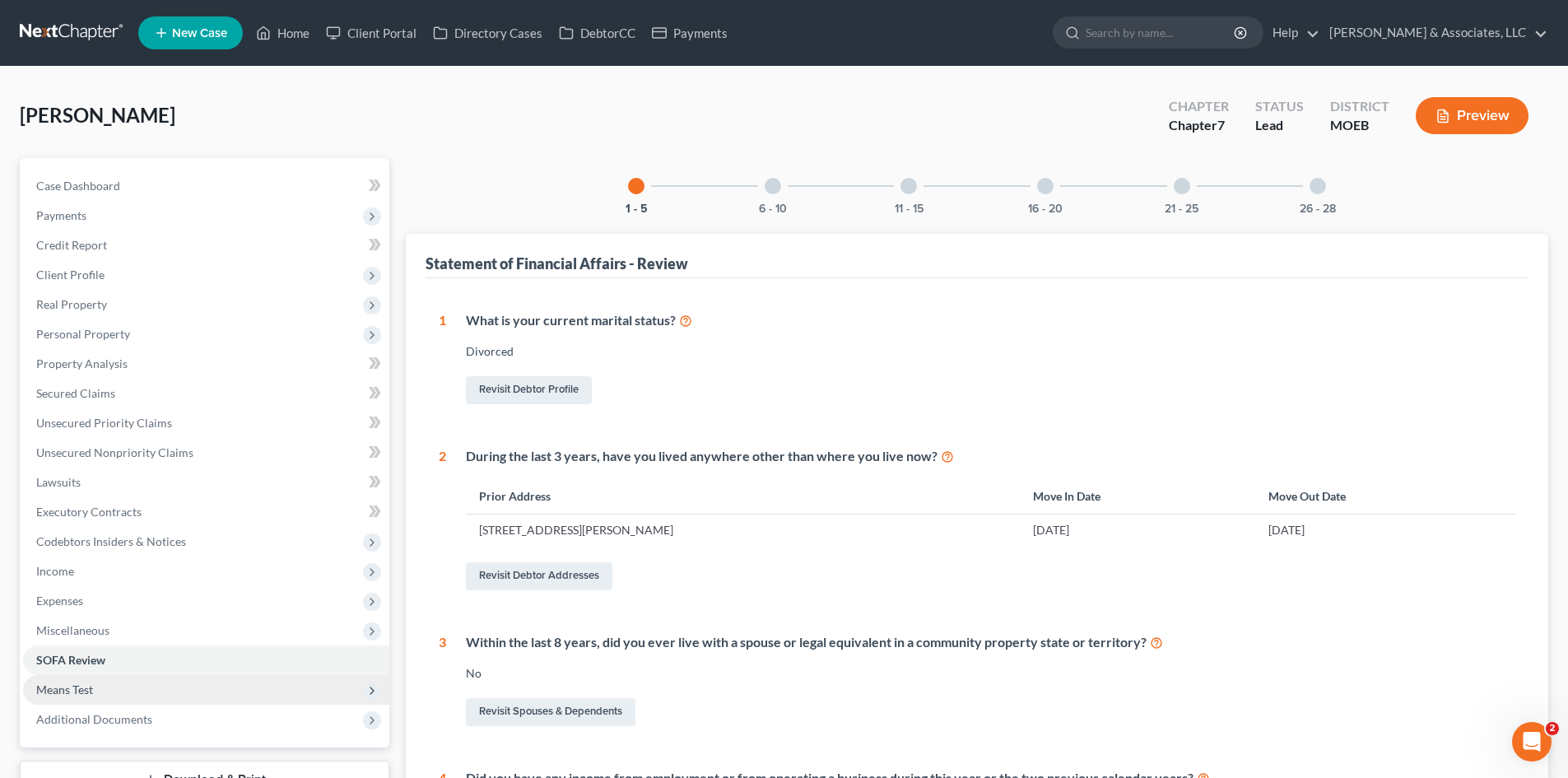
click at [63, 686] on span "Means Test" at bounding box center [65, 689] width 57 height 14
click at [160, 723] on span "Exemption from Presumption" at bounding box center [145, 719] width 152 height 14
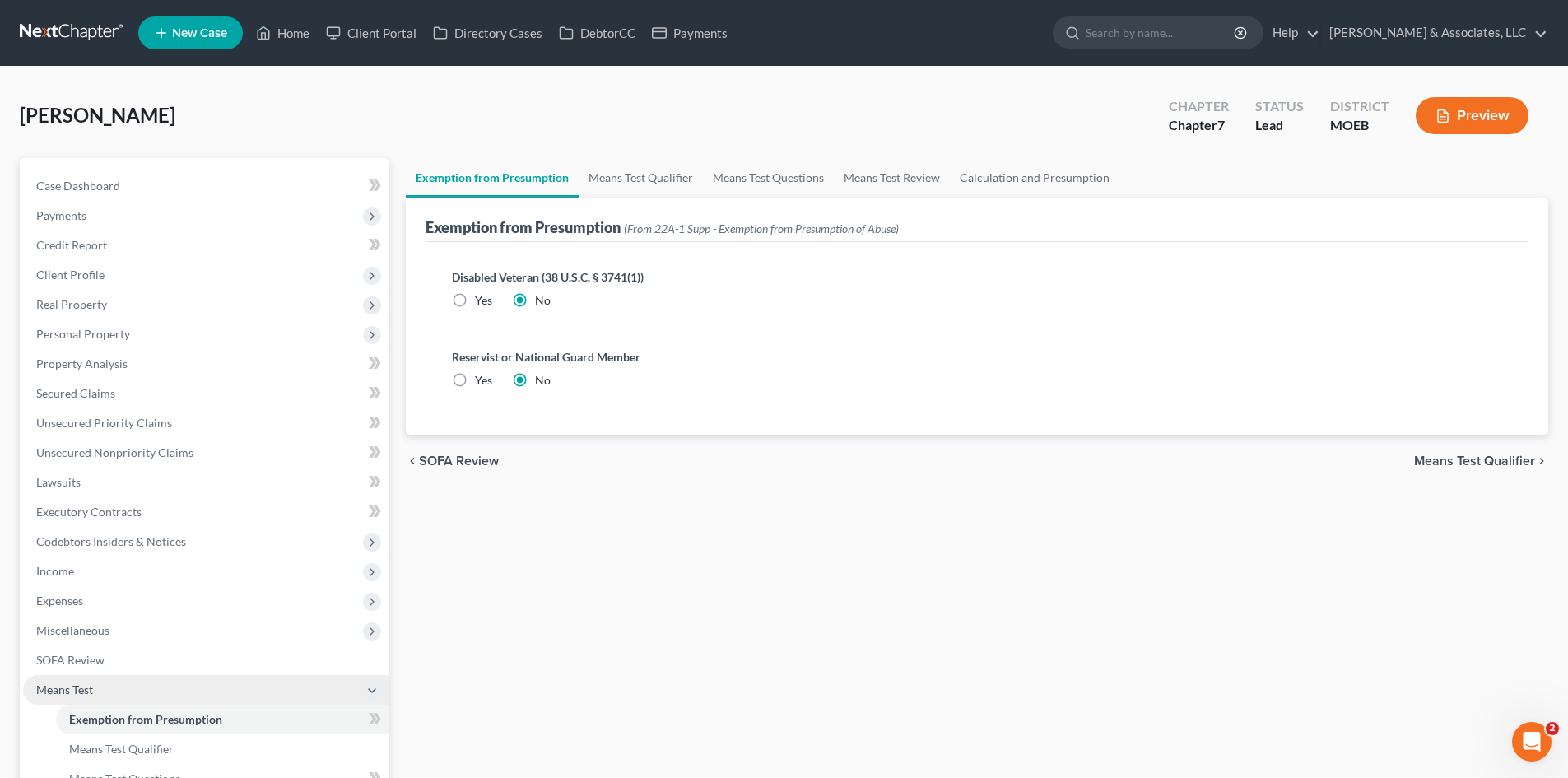
scroll to position [275, 0]
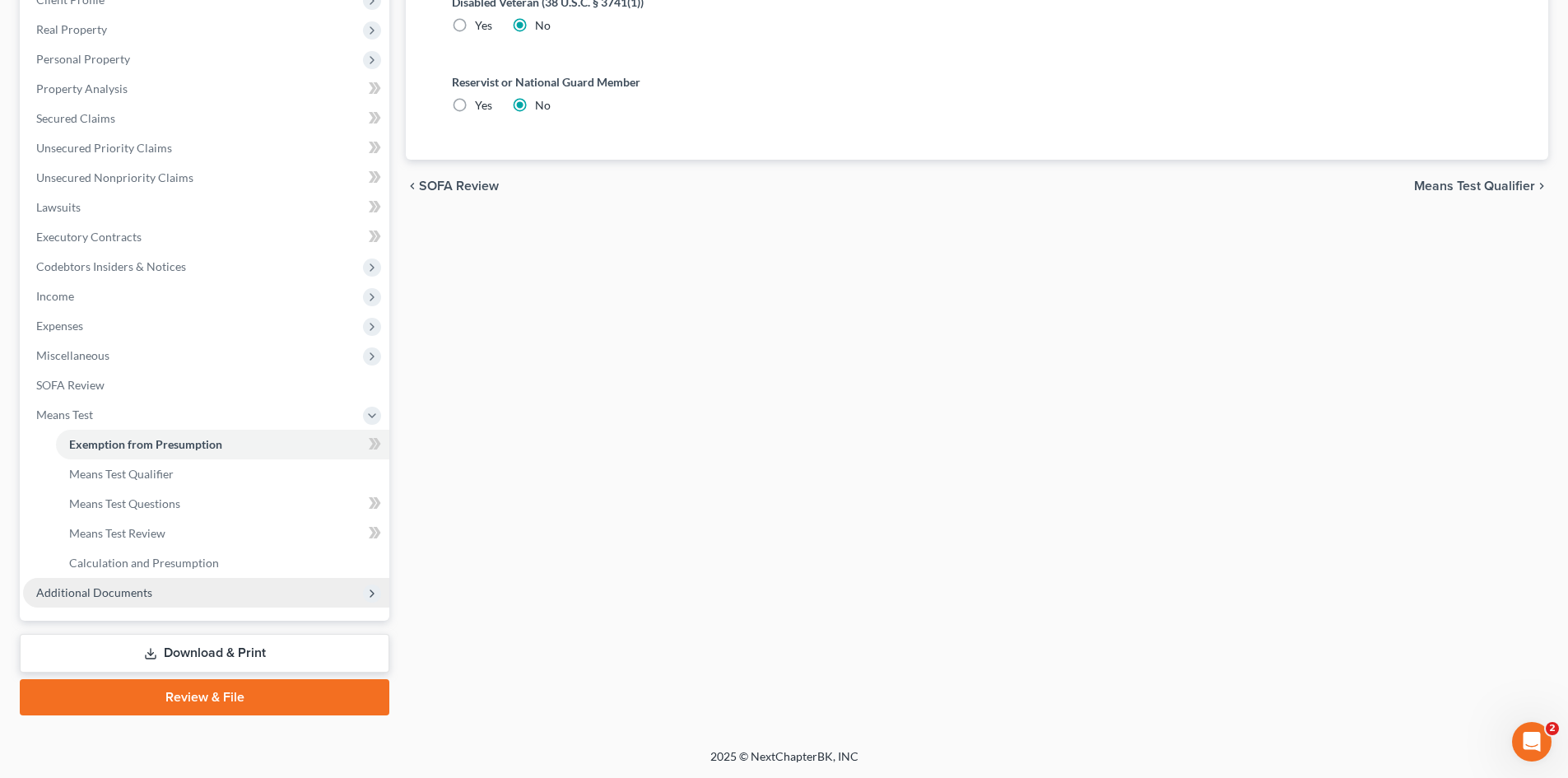
click at [101, 596] on span "Additional Documents" at bounding box center [94, 592] width 116 height 14
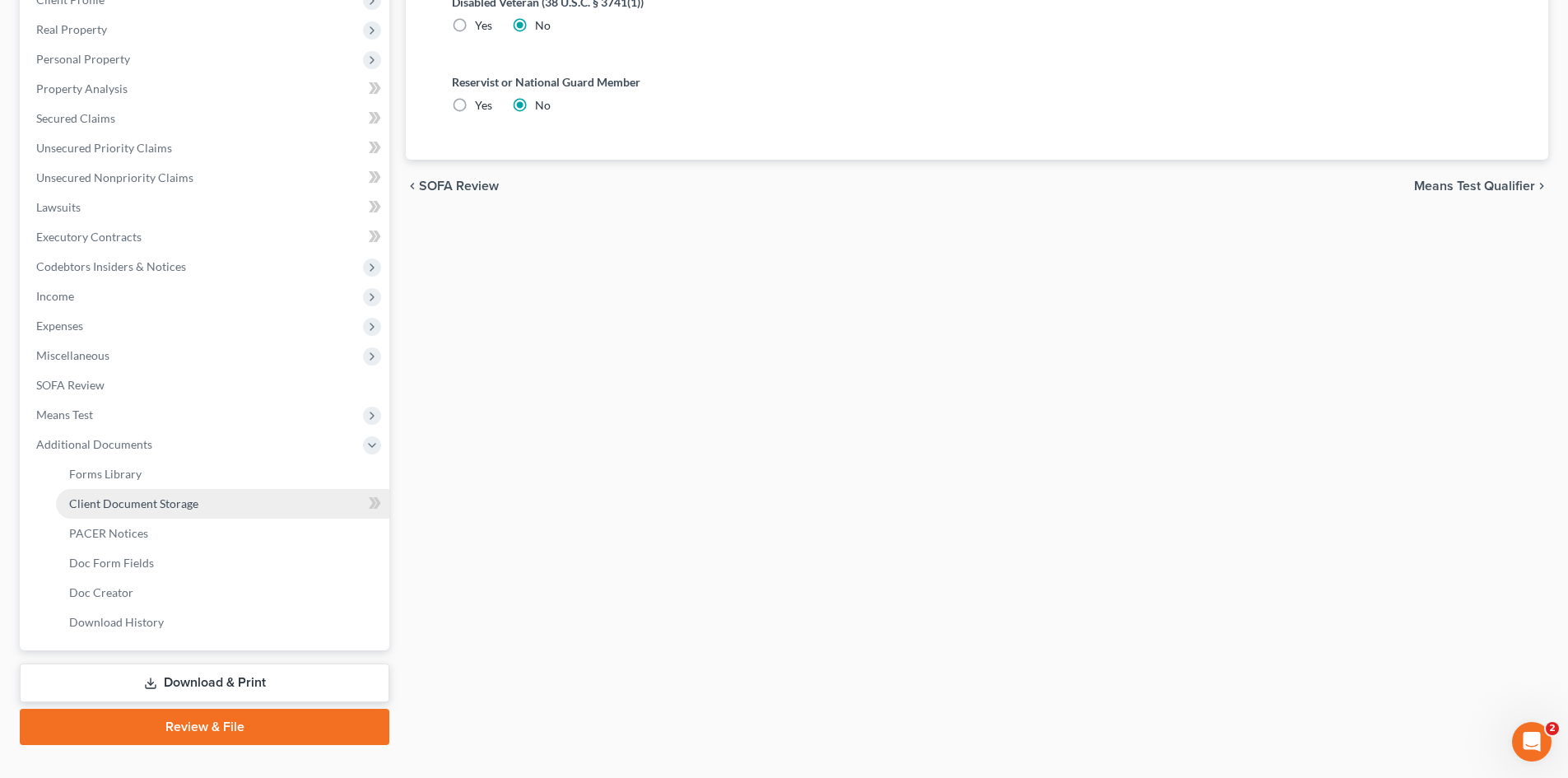
click at [133, 505] on span "Client Document Storage" at bounding box center [134, 503] width 129 height 14
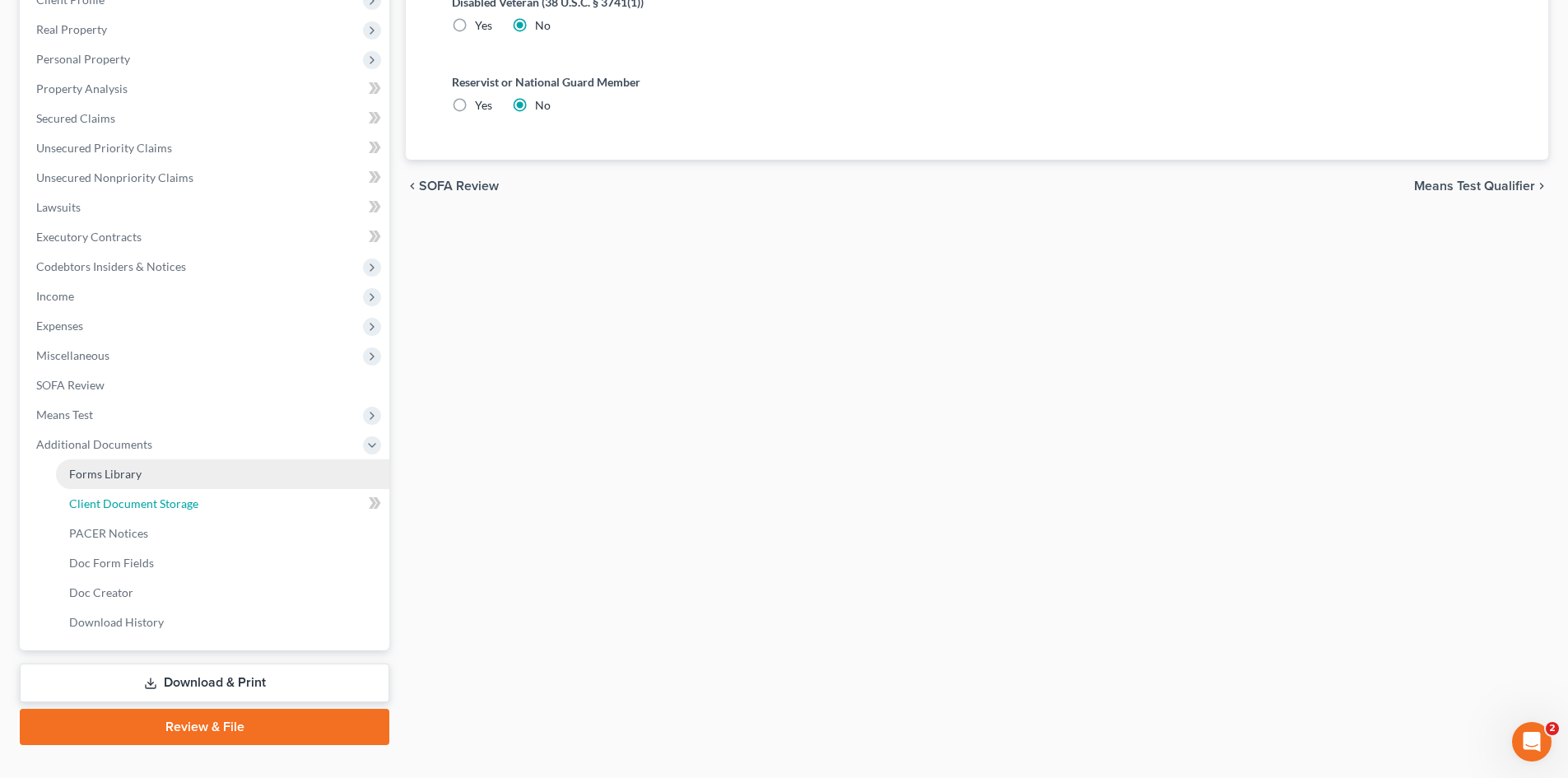
select select "9"
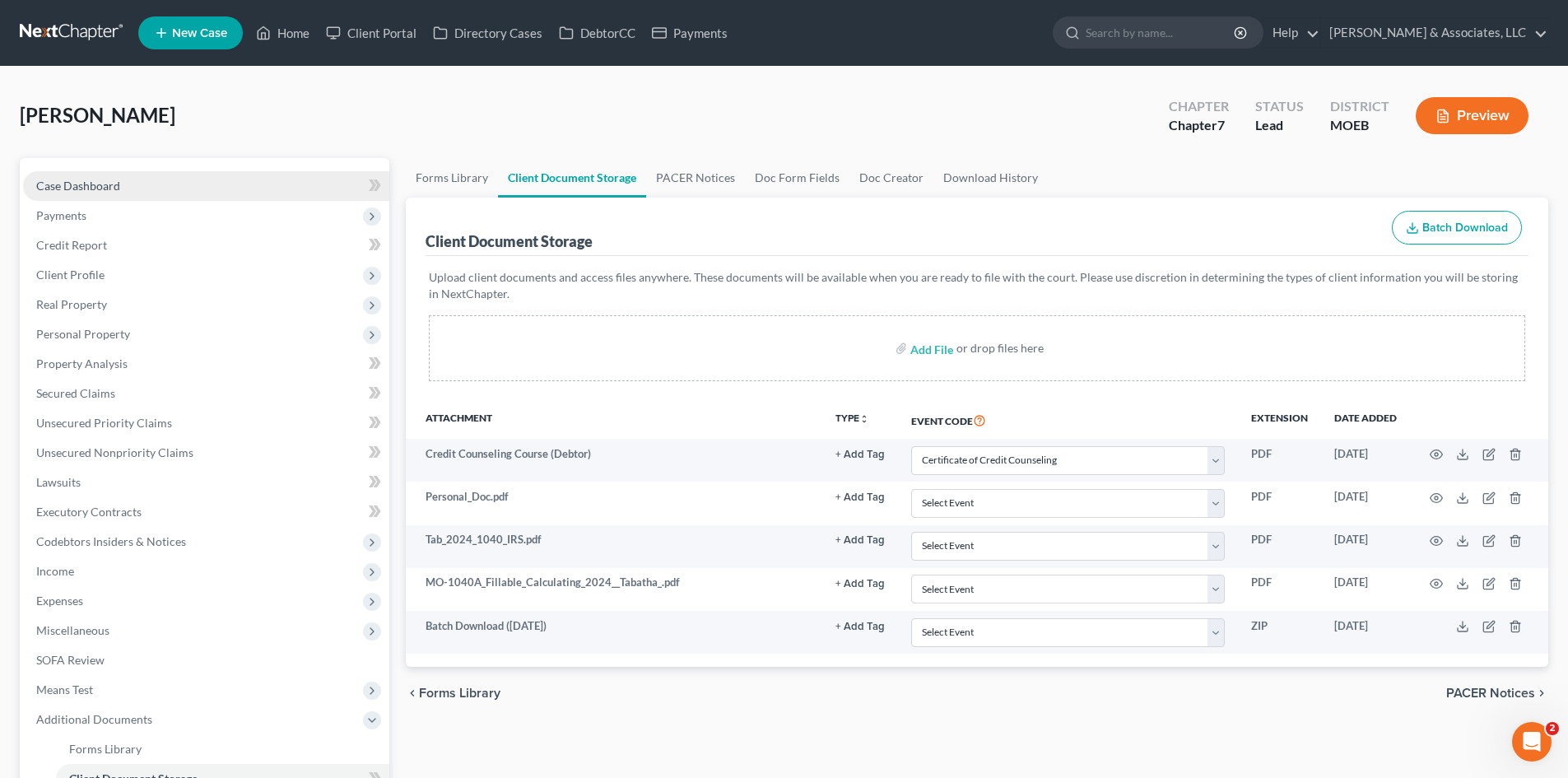
click at [101, 183] on span "Case Dashboard" at bounding box center [78, 185] width 84 height 14
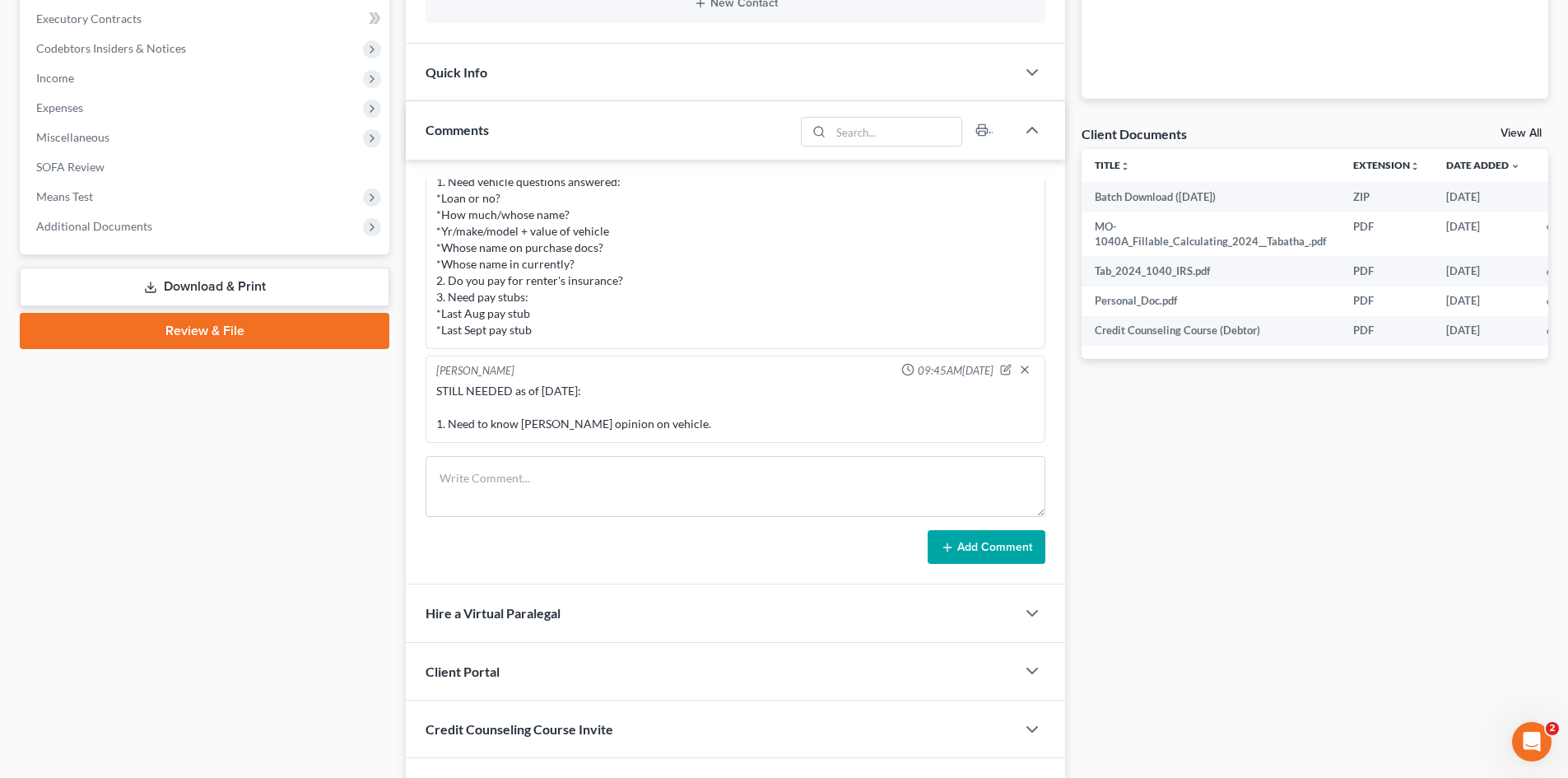
scroll to position [494, 0]
click at [538, 482] on textarea at bounding box center [736, 485] width 620 height 61
type textarea "Ready to file."
click at [1023, 544] on button "Add Comment" at bounding box center [985, 546] width 118 height 35
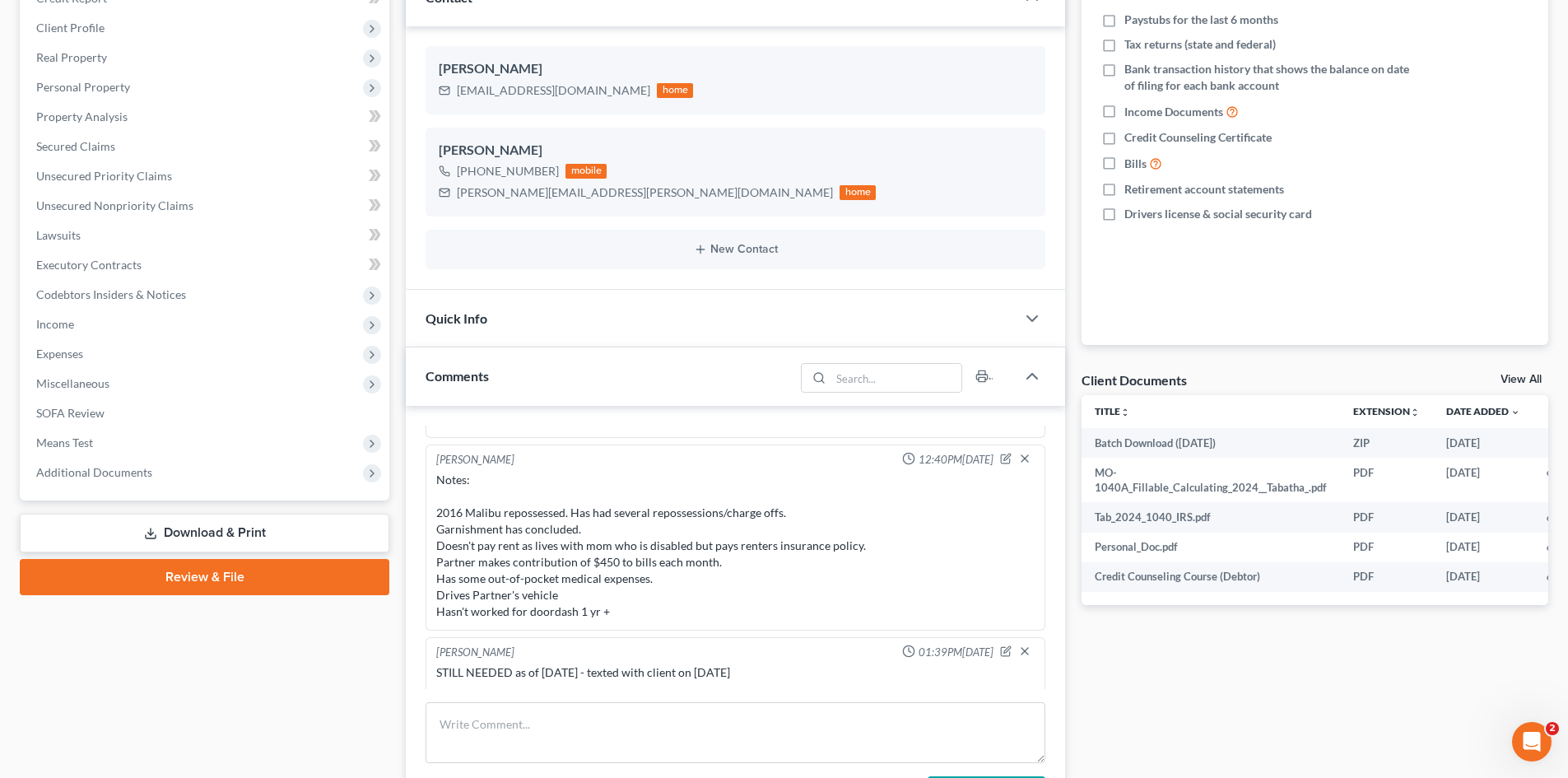
scroll to position [1119, 0]
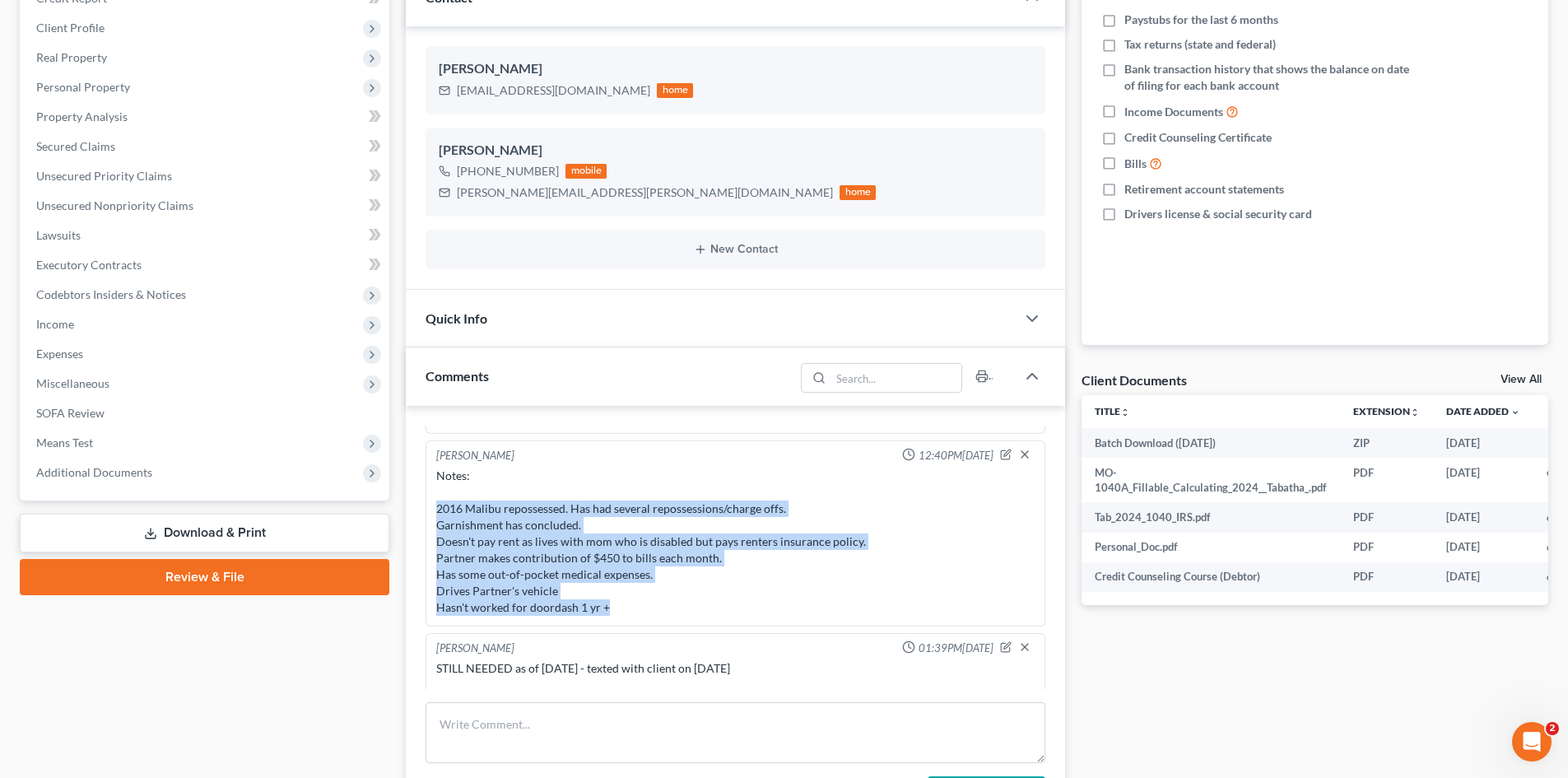
drag, startPoint x: 621, startPoint y: 607, endPoint x: 426, endPoint y: 512, distance: 216.9
click at [426, 512] on div "[PERSON_NAME] 12:40PM[DATE] Notes: 2016 Malibu repossessed. Has had several rep…" at bounding box center [736, 534] width 620 height 186
copy div "2016 Malibu repossessed. Has had several repossessions/charge offs. Garnishment…"
drag, startPoint x: 90, startPoint y: 236, endPoint x: 300, endPoint y: 267, distance: 212.3
click at [90, 236] on link "Lawsuits" at bounding box center [206, 235] width 366 height 30
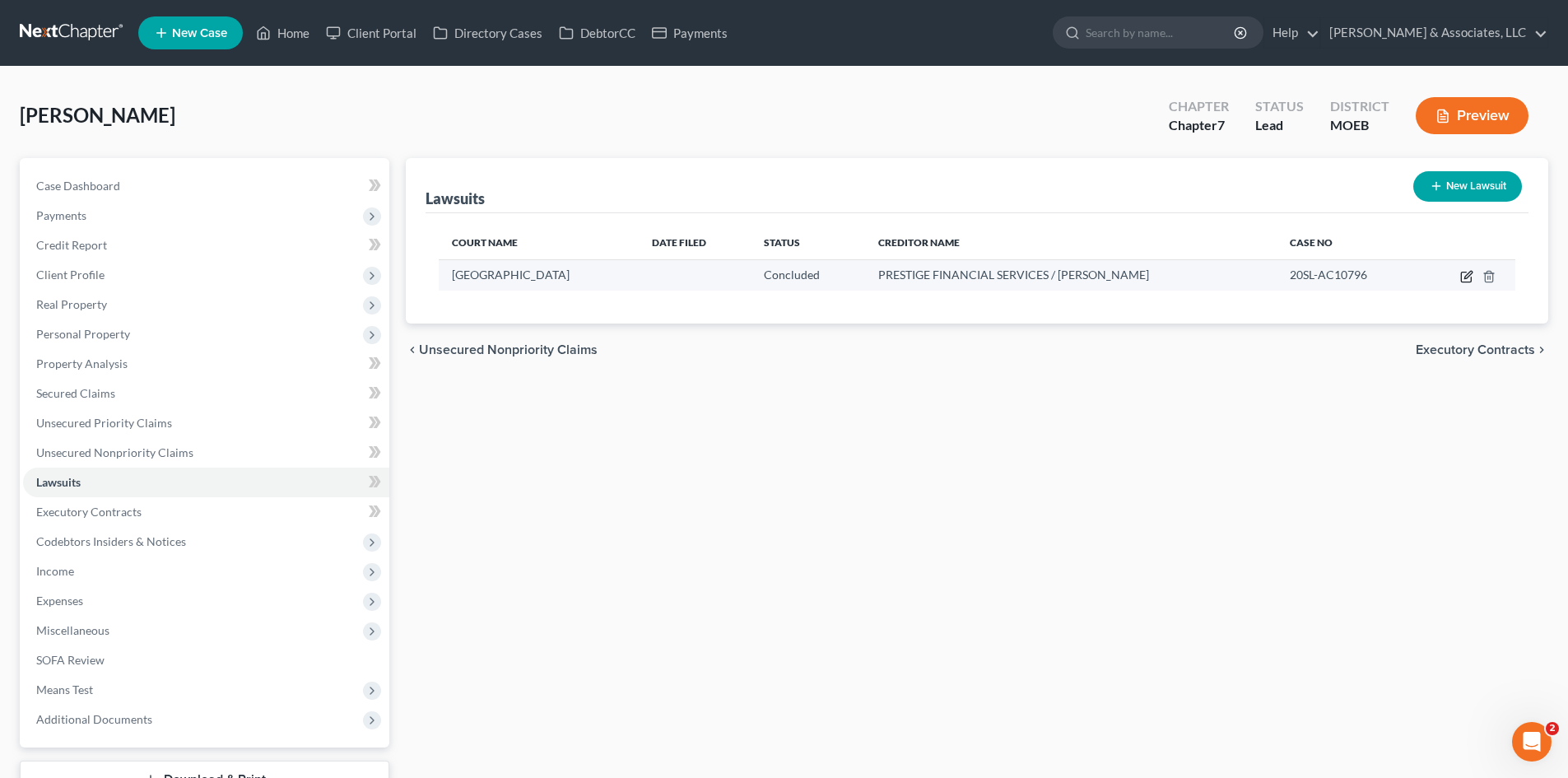
click at [1460, 278] on icon "button" at bounding box center [1465, 277] width 10 height 10
select select "26"
select select "2"
select select "1"
select select "26"
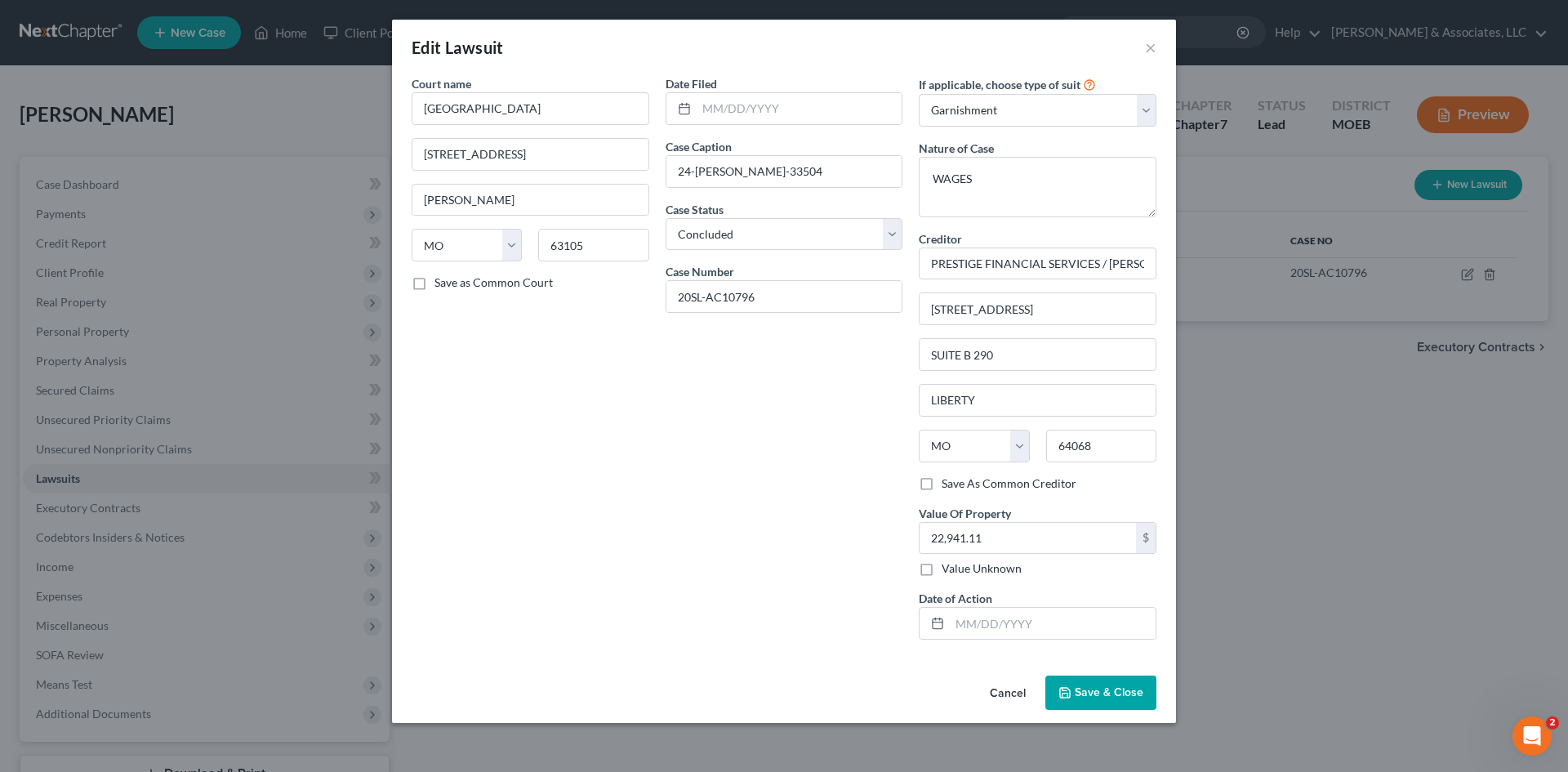
click at [1094, 694] on span "Save & Close" at bounding box center [1109, 691] width 69 height 14
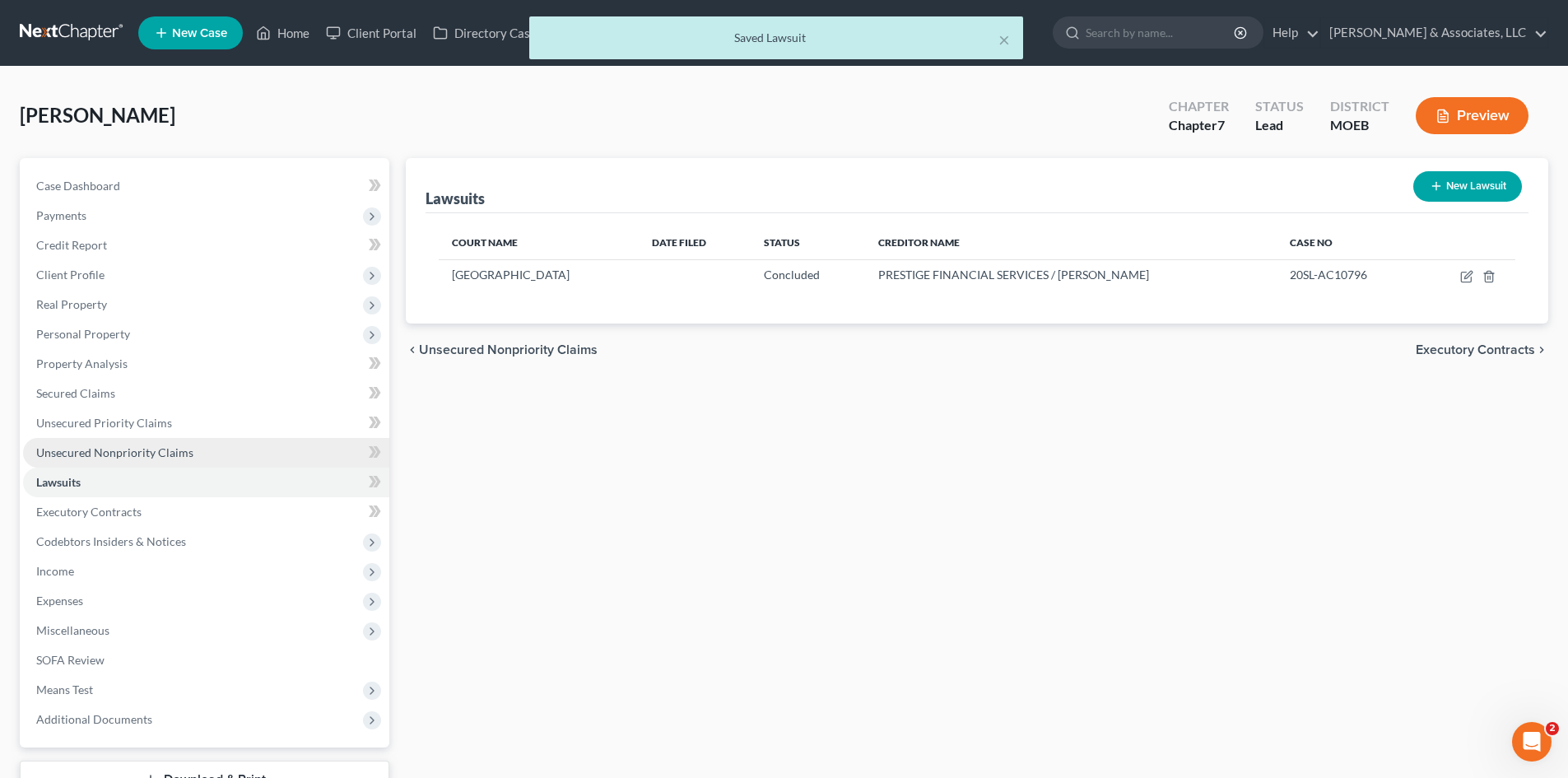
click at [114, 453] on span "Unsecured Nonpriority Claims" at bounding box center [115, 451] width 157 height 14
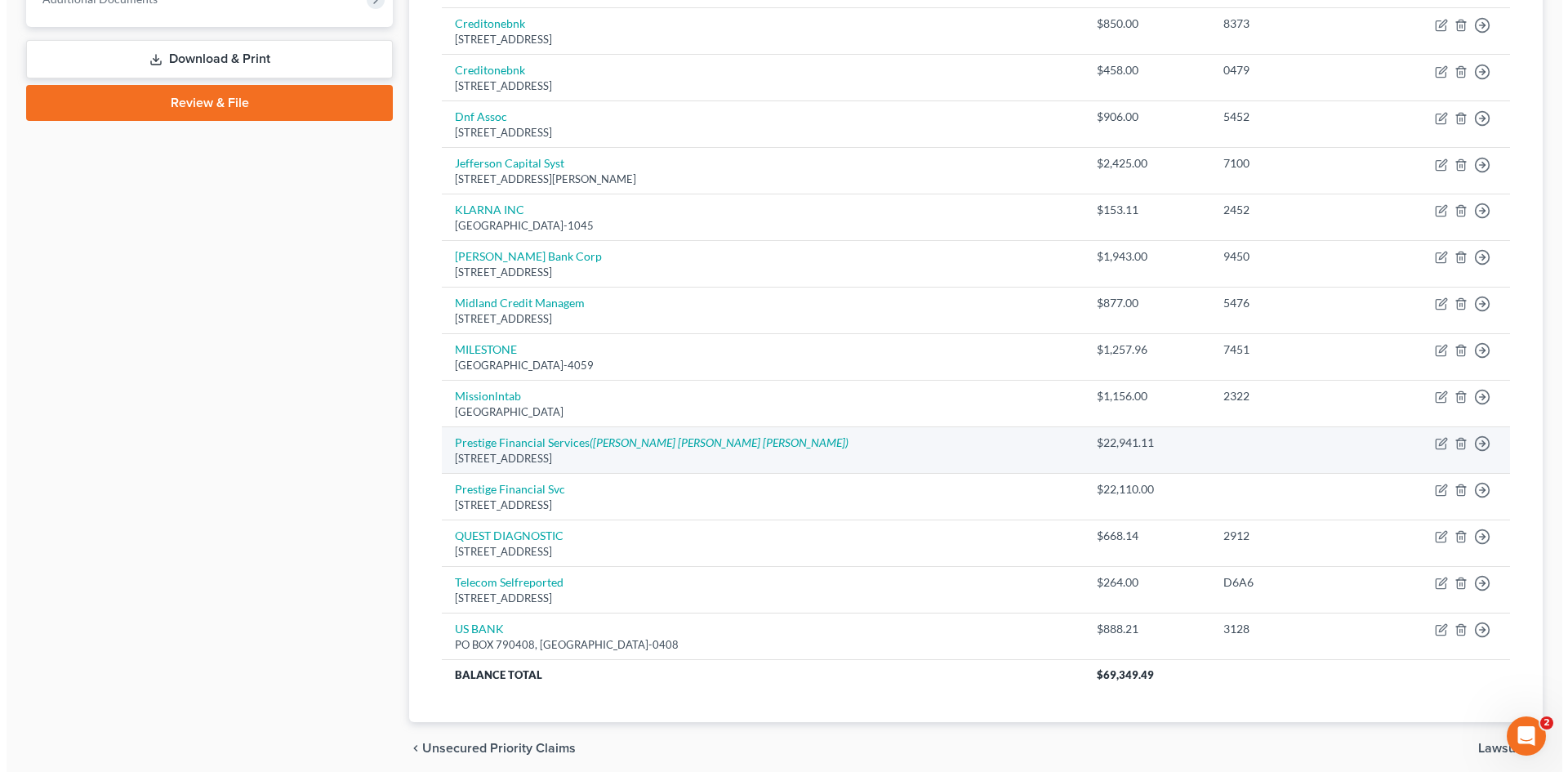
scroll to position [779, 0]
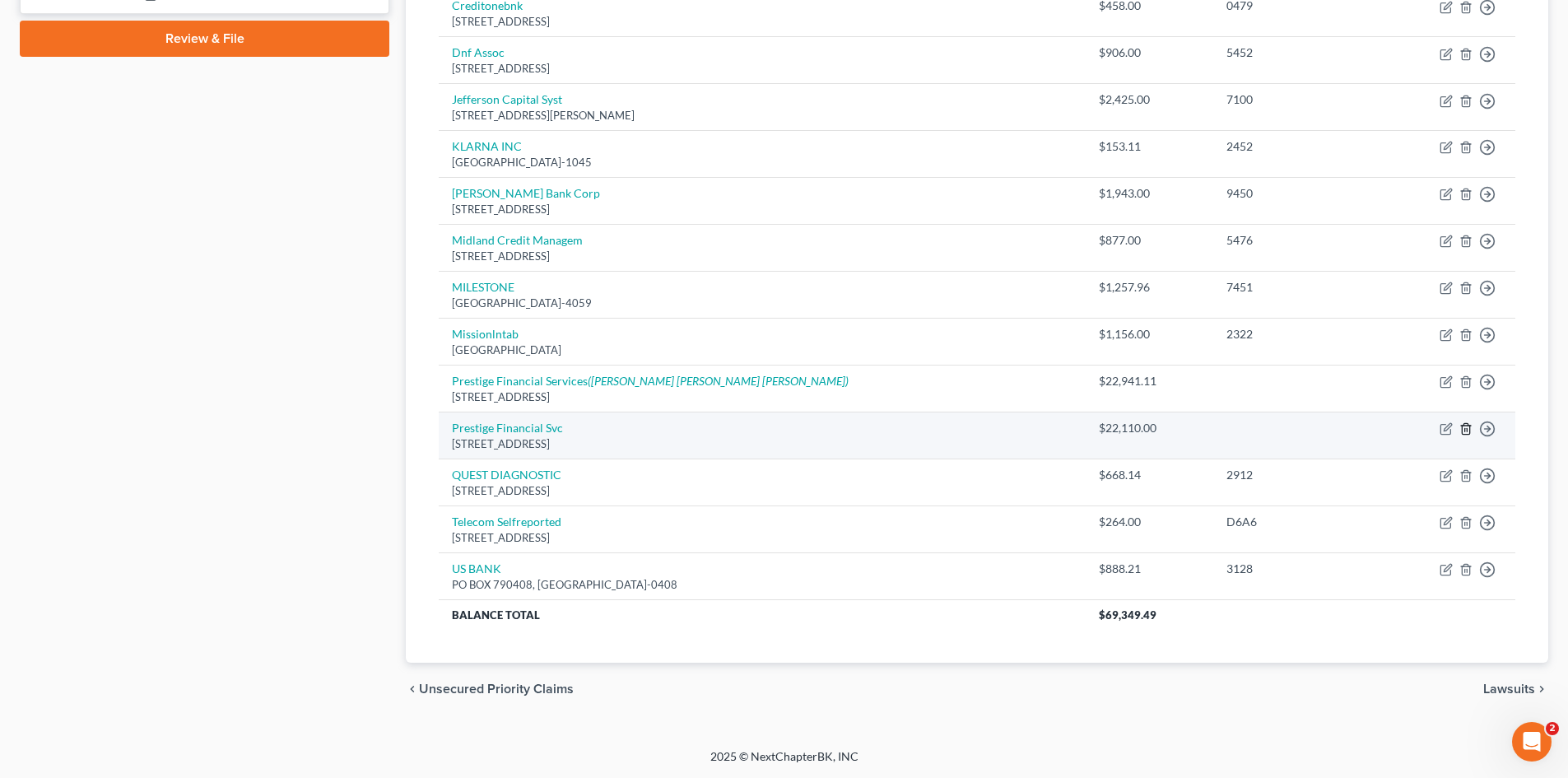
click at [1464, 428] on icon "button" at bounding box center [1466, 429] width 13 height 13
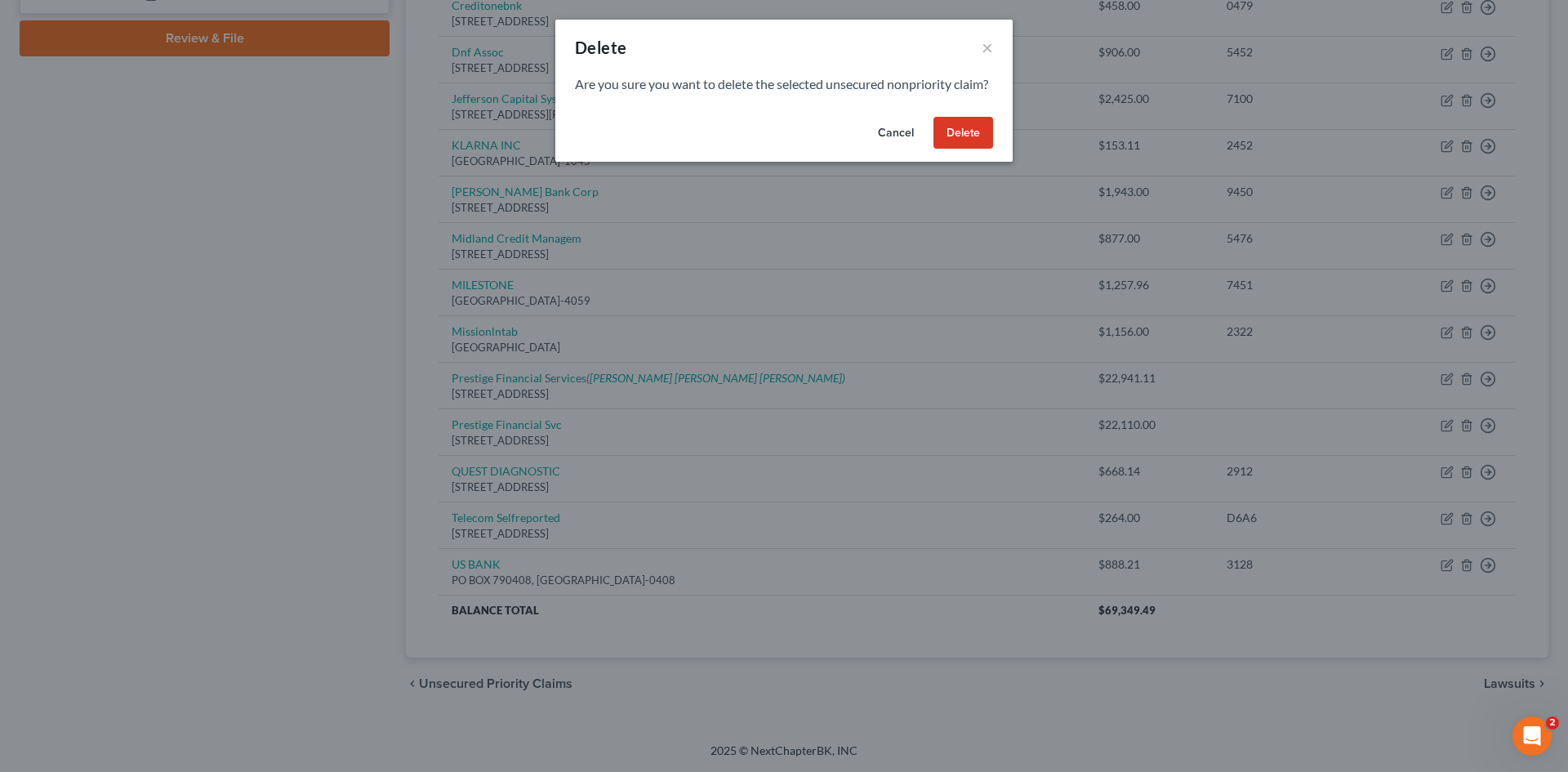
click at [961, 148] on button "Delete" at bounding box center [964, 133] width 60 height 33
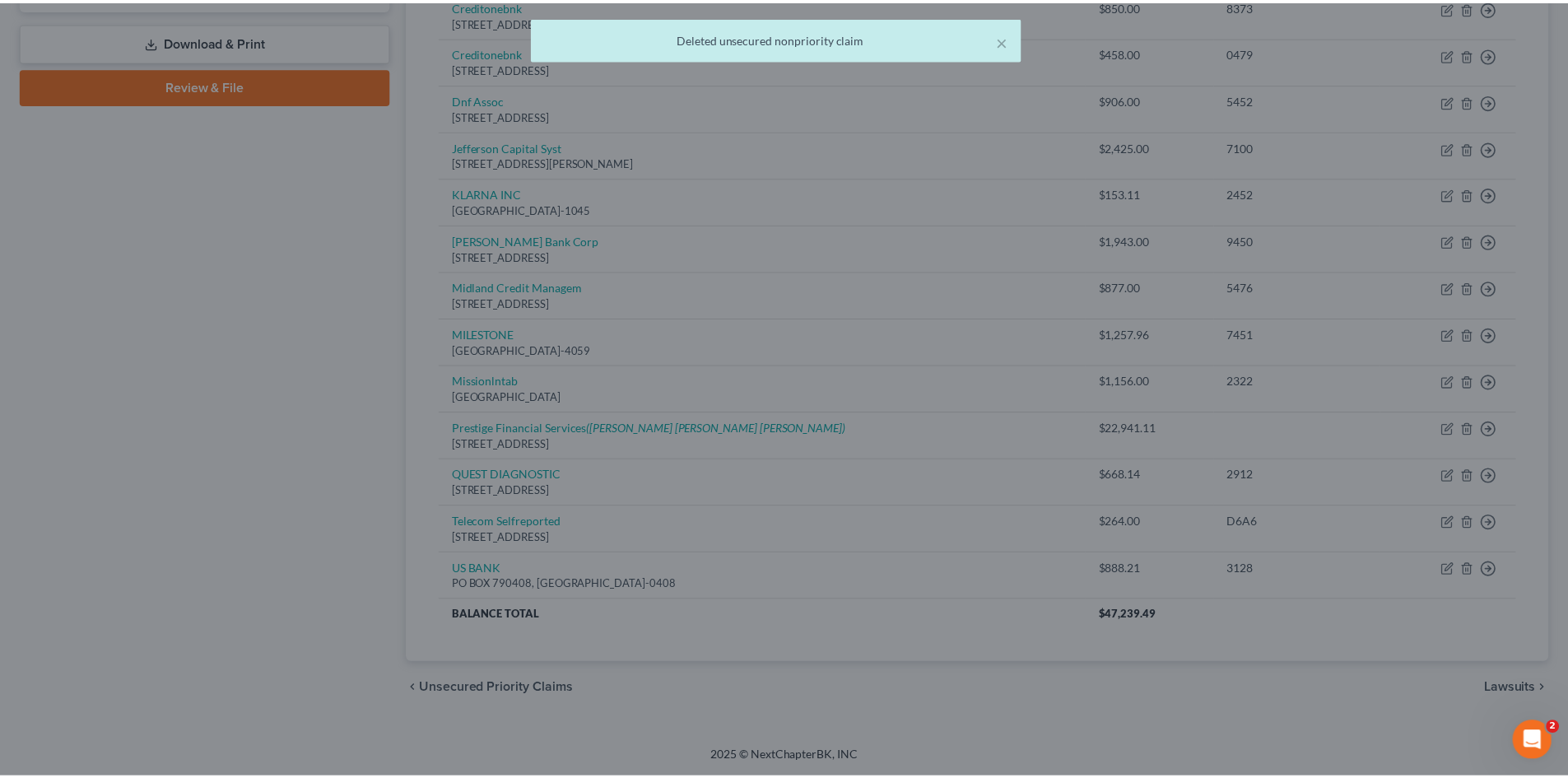
scroll to position [739, 0]
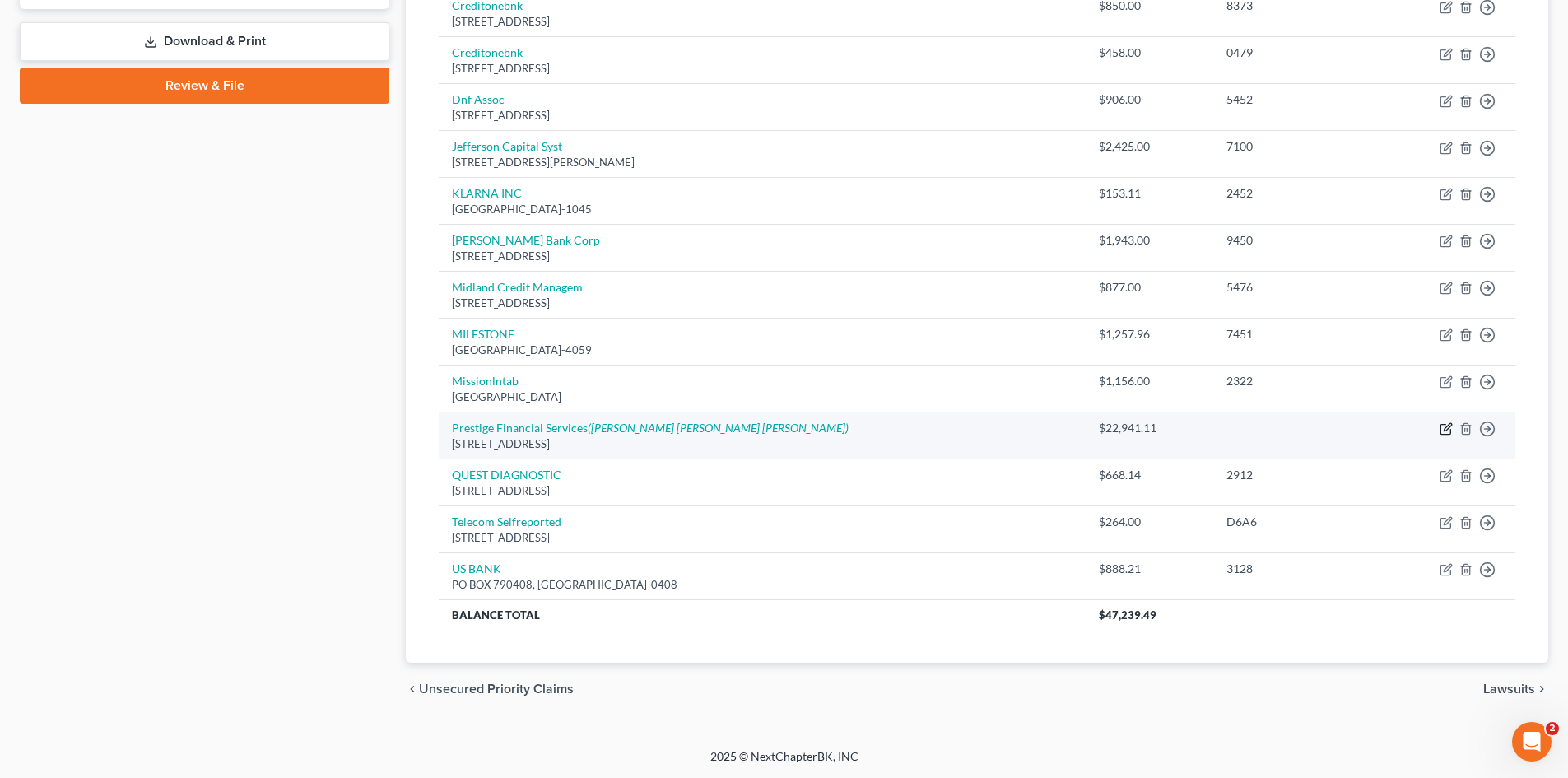
click at [1443, 429] on icon "button" at bounding box center [1446, 429] width 13 height 13
select select "26"
select select "8"
select select "0"
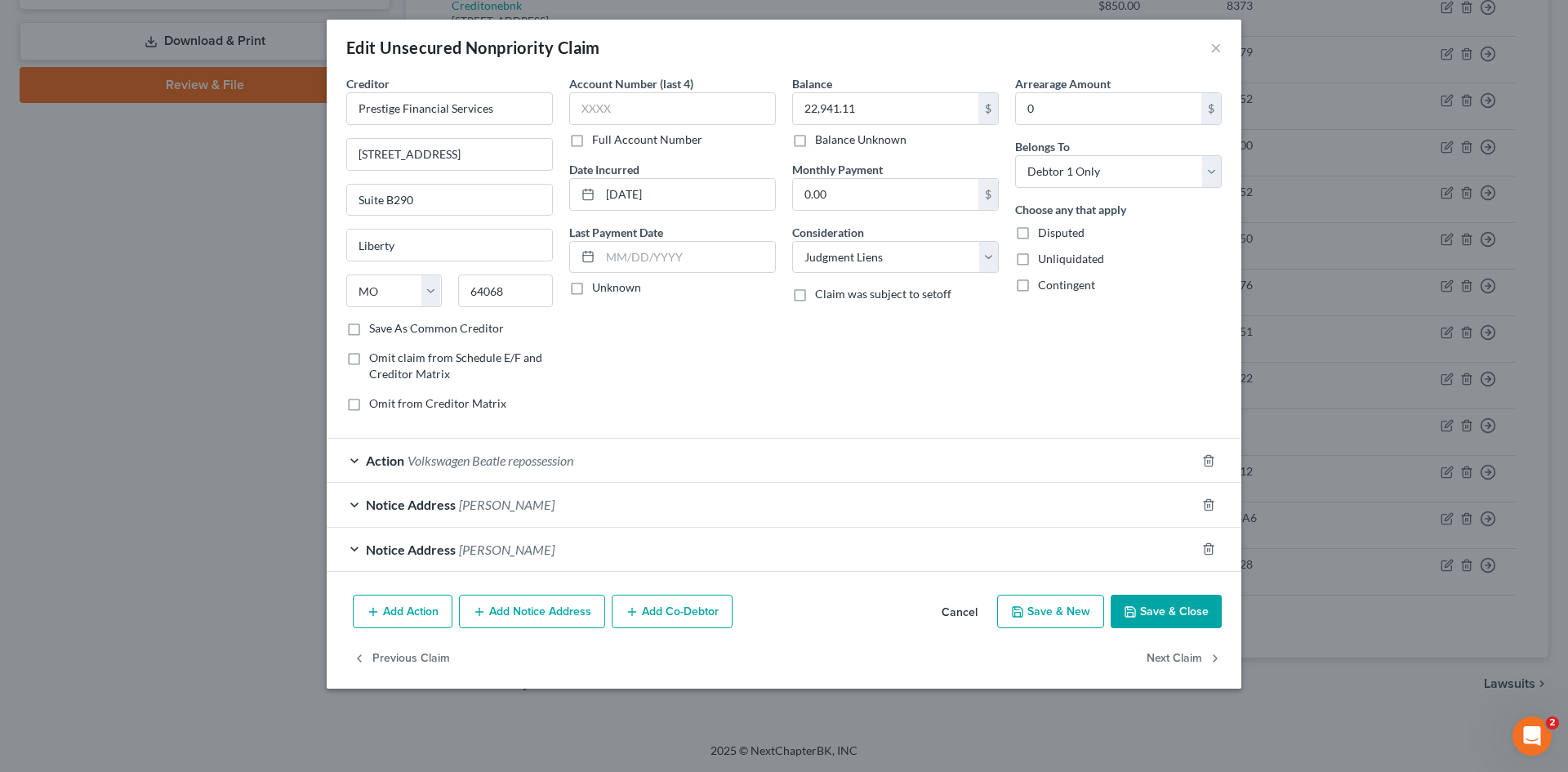
click at [1175, 611] on button "Save & Close" at bounding box center [1166, 612] width 111 height 34
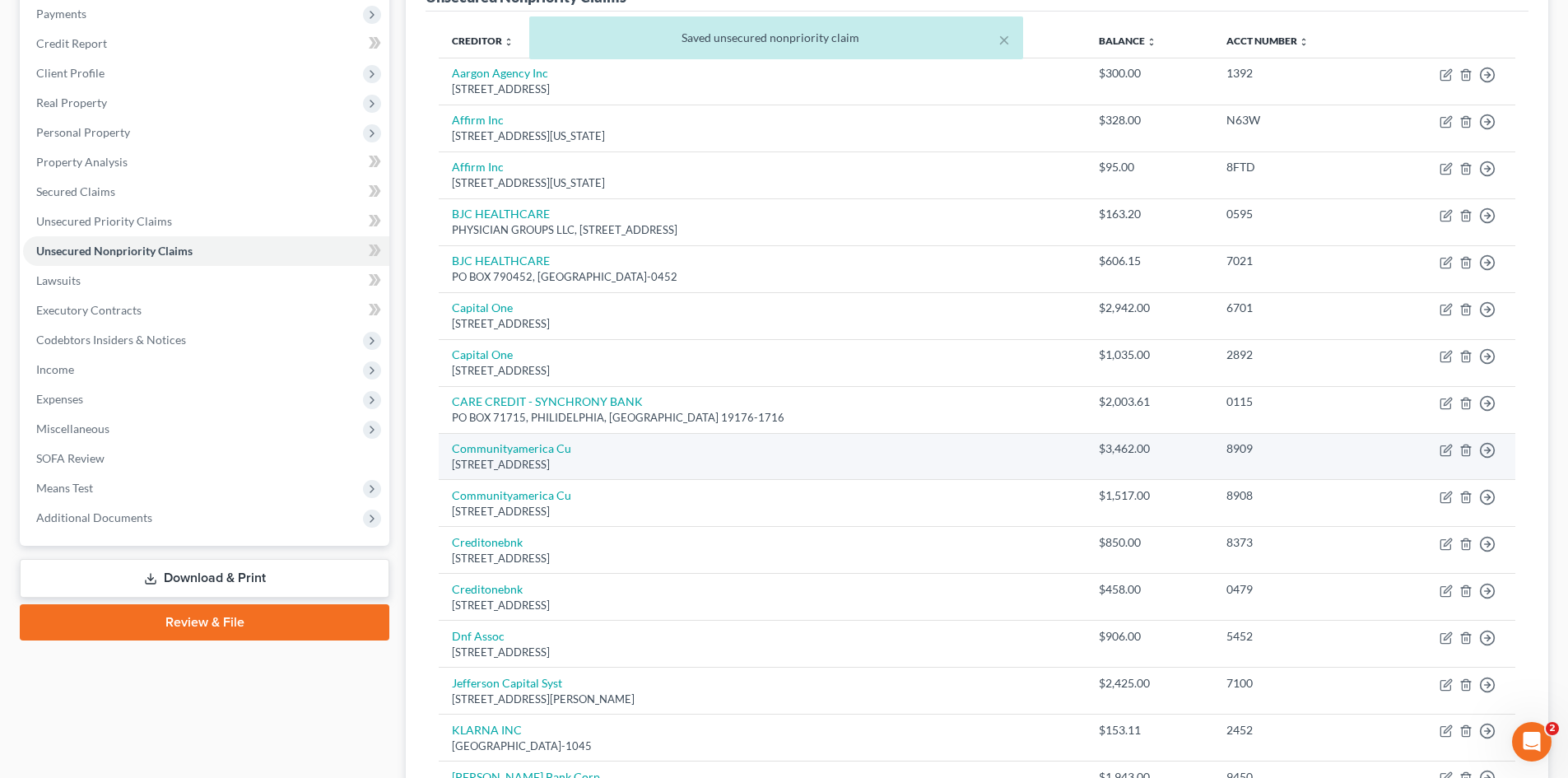
scroll to position [0, 0]
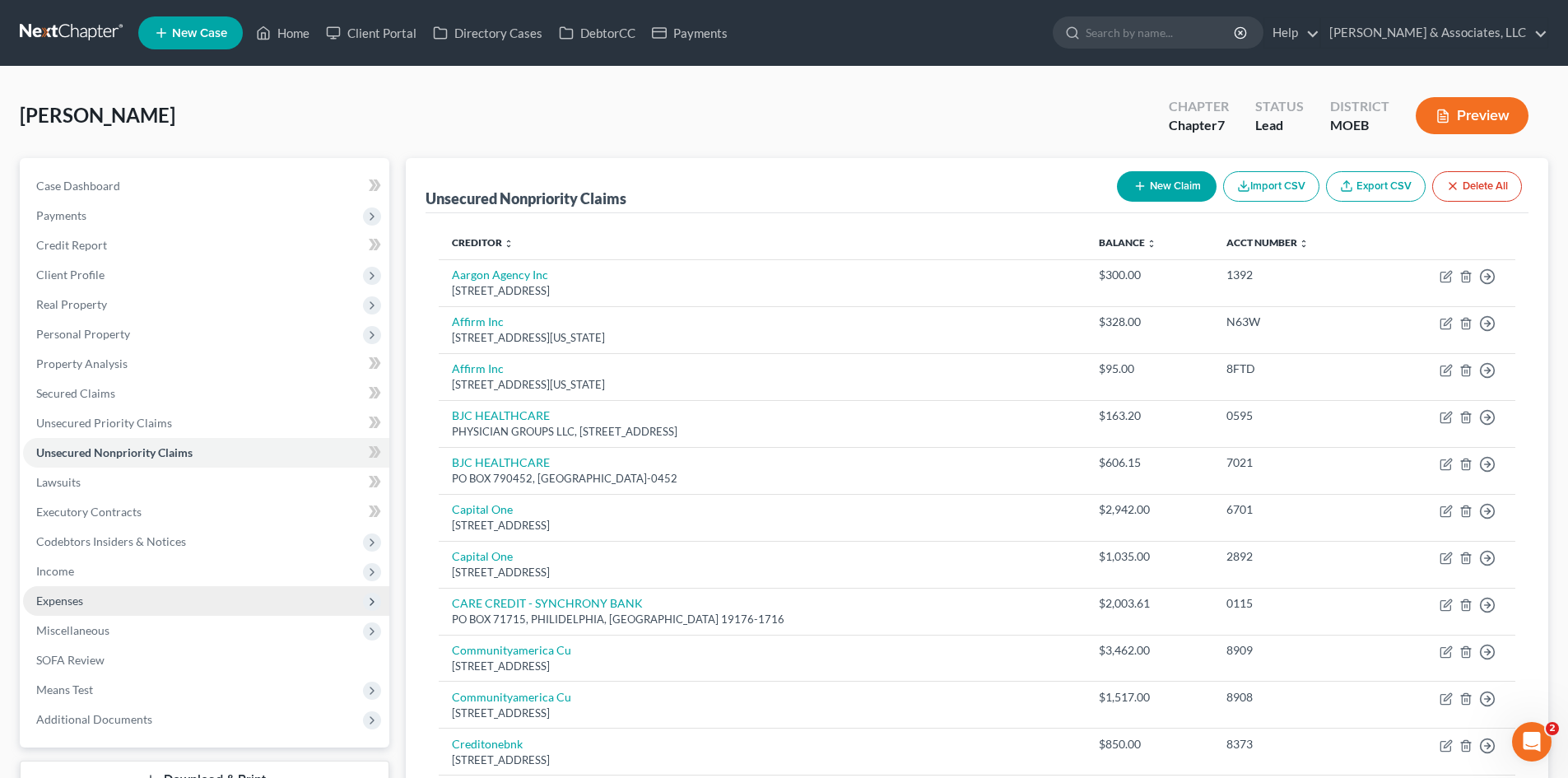
click at [87, 598] on span "Expenses" at bounding box center [206, 601] width 366 height 30
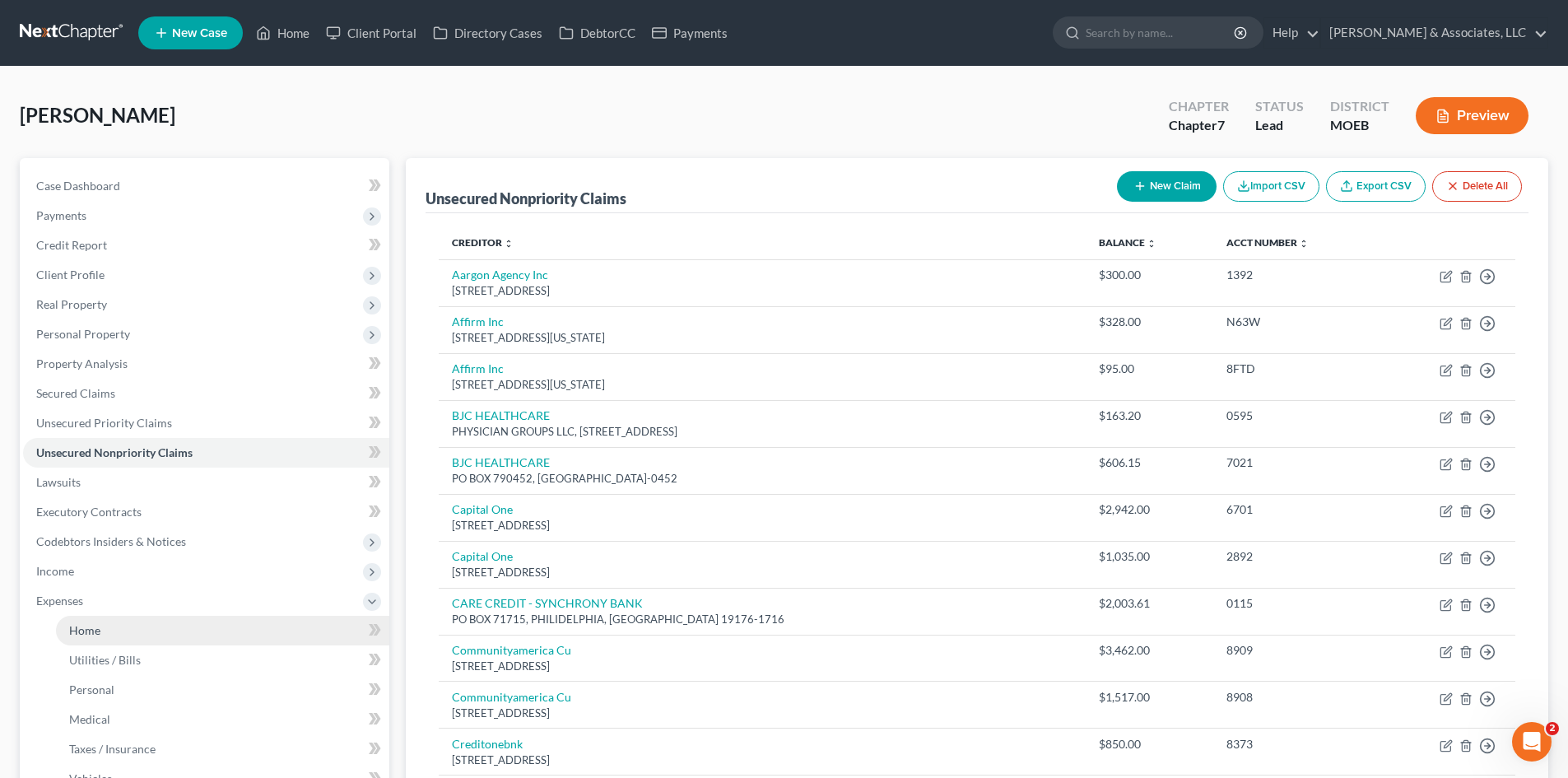
scroll to position [165, 0]
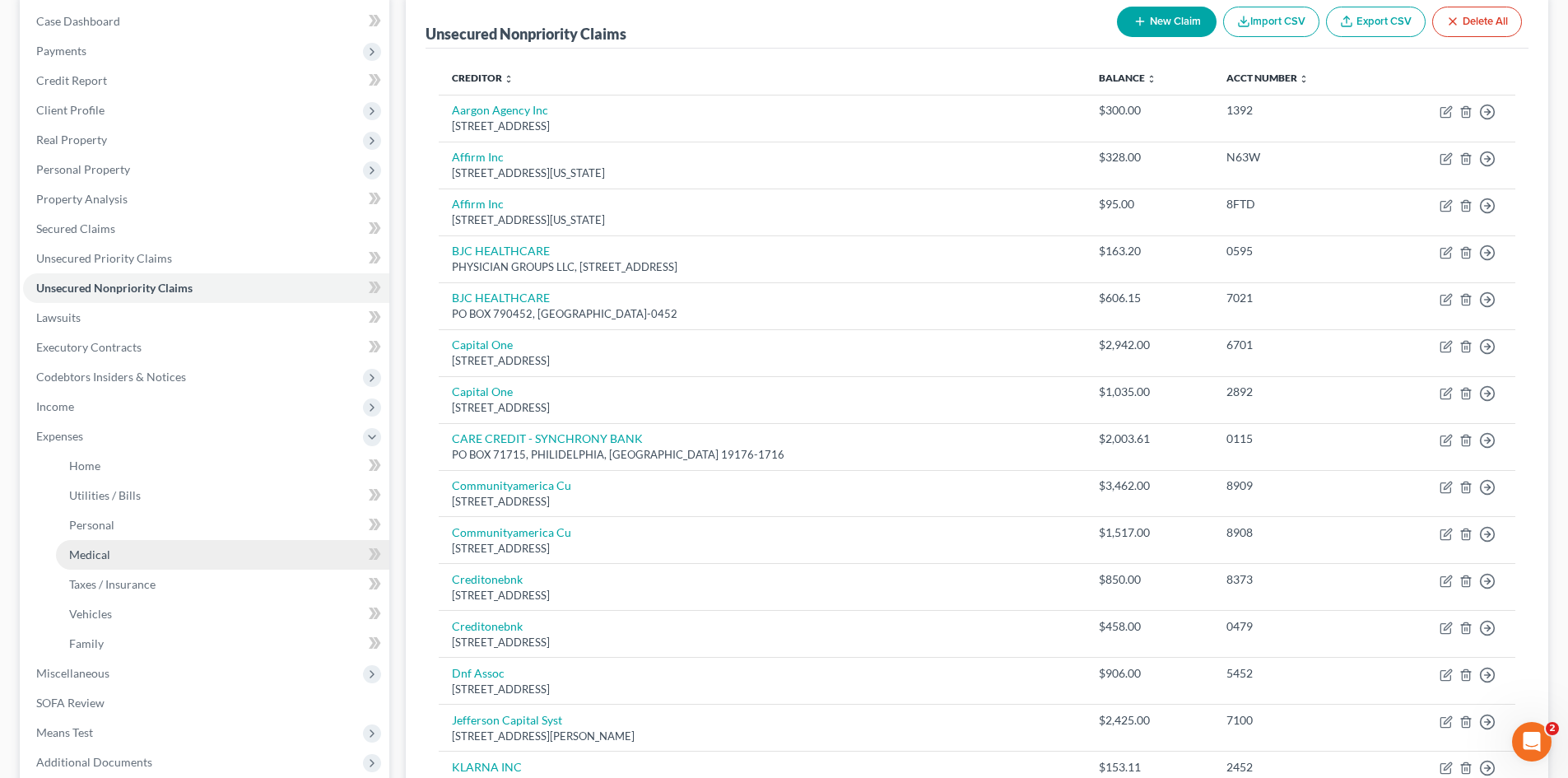
click at [85, 547] on span "Medical" at bounding box center [89, 554] width 41 height 14
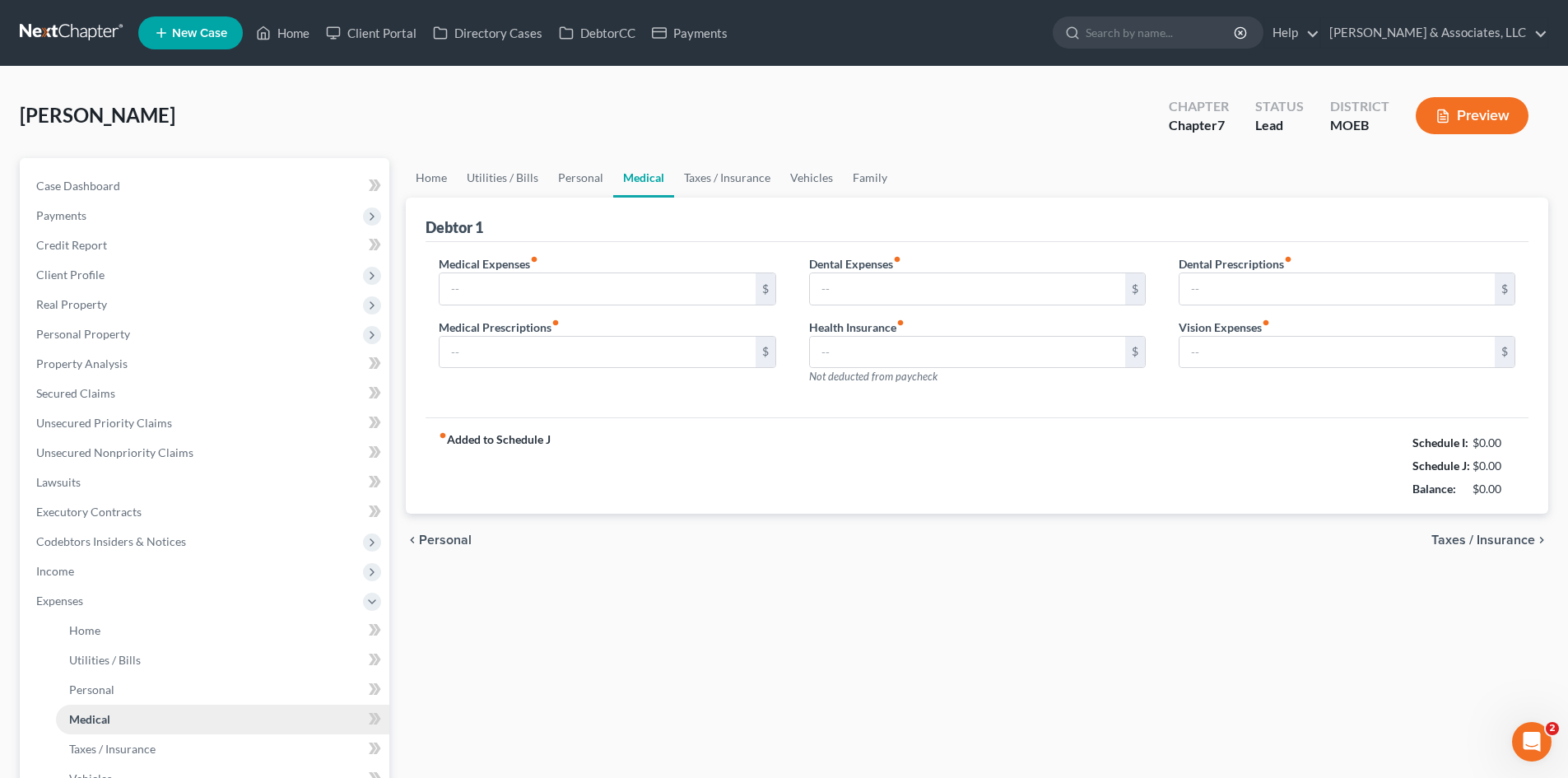
type input "320.00"
type input "100.00"
type input "0.00"
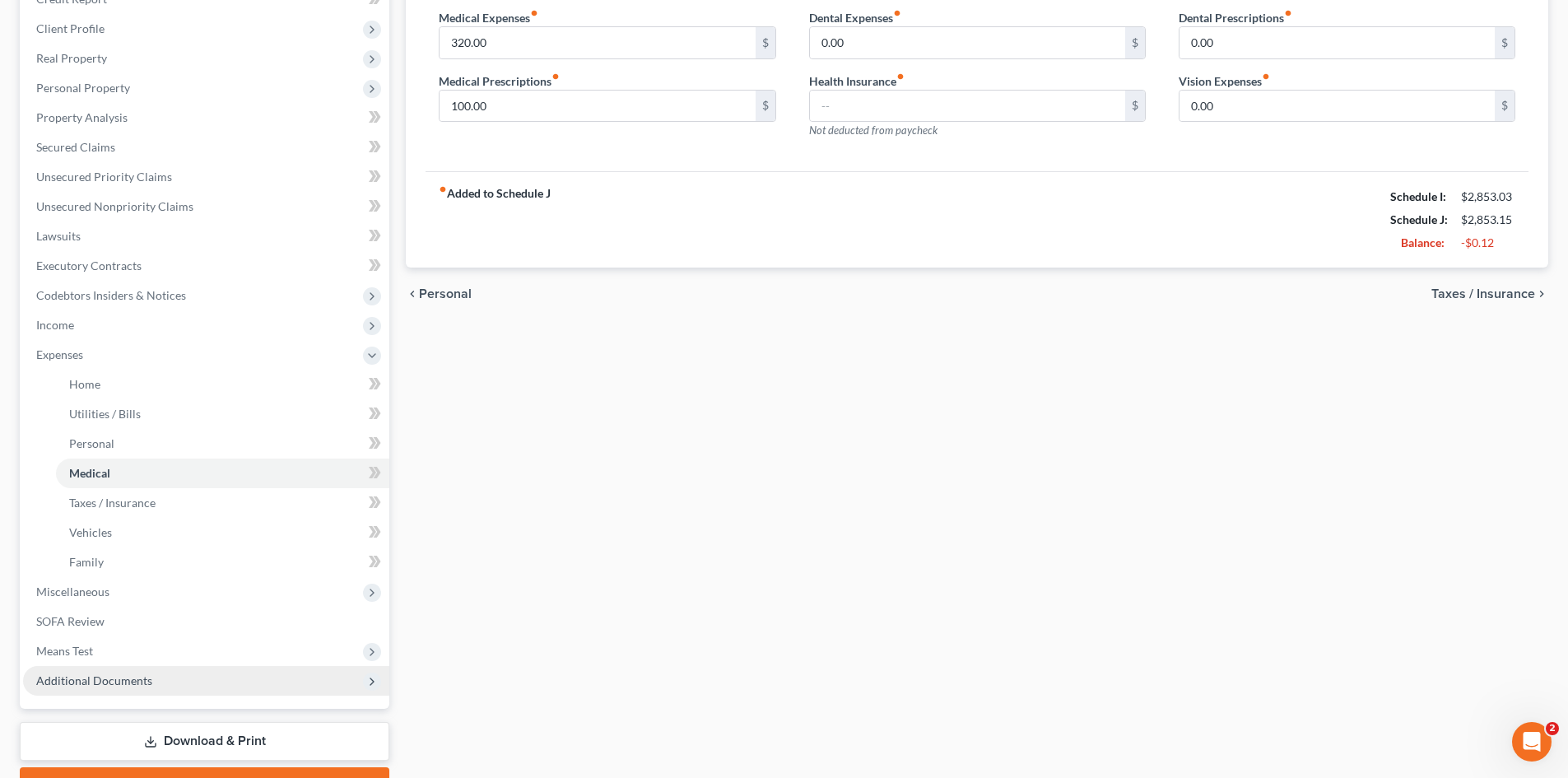
scroll to position [247, 0]
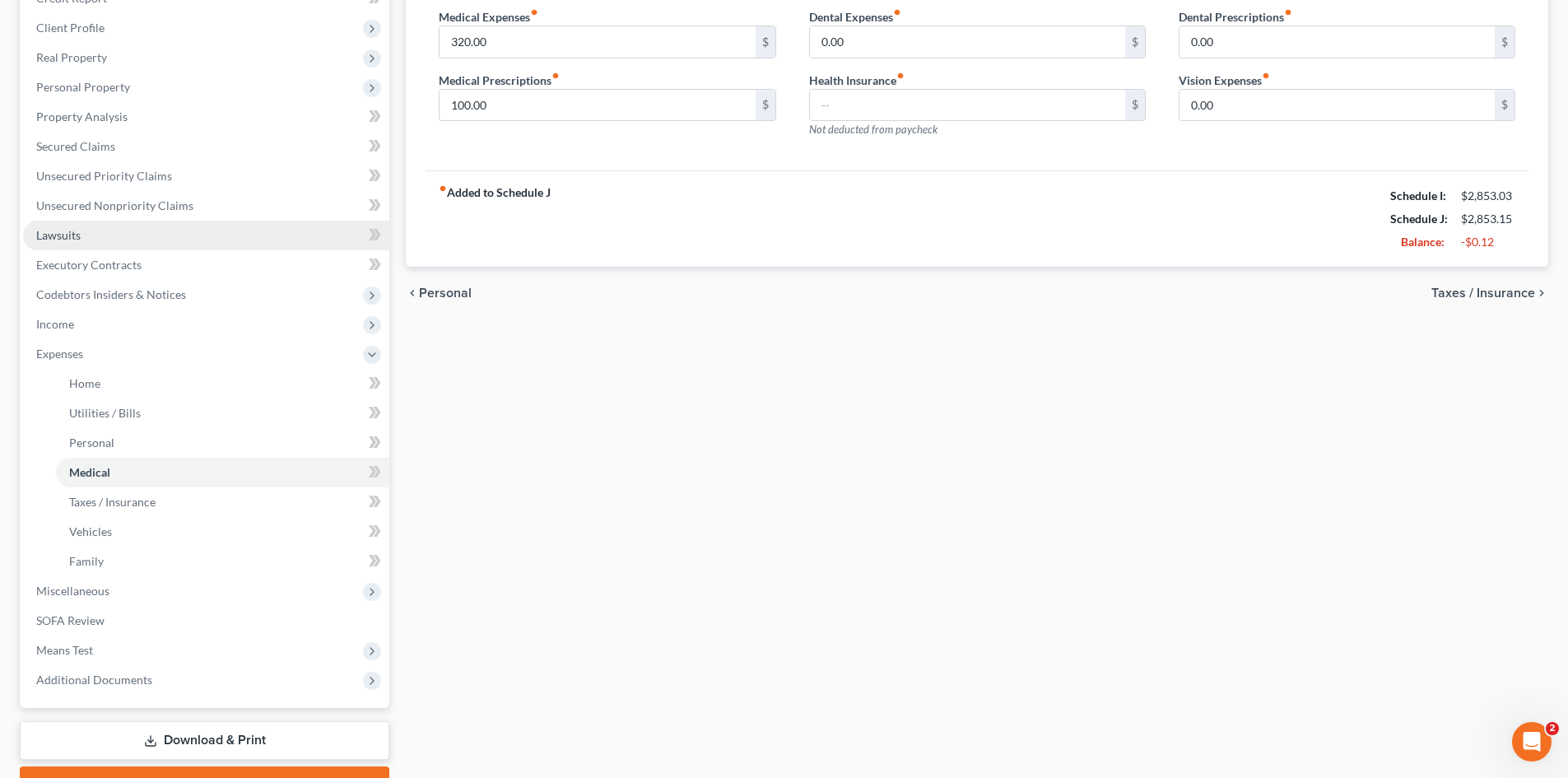
click at [77, 231] on span "Lawsuits" at bounding box center [58, 234] width 45 height 14
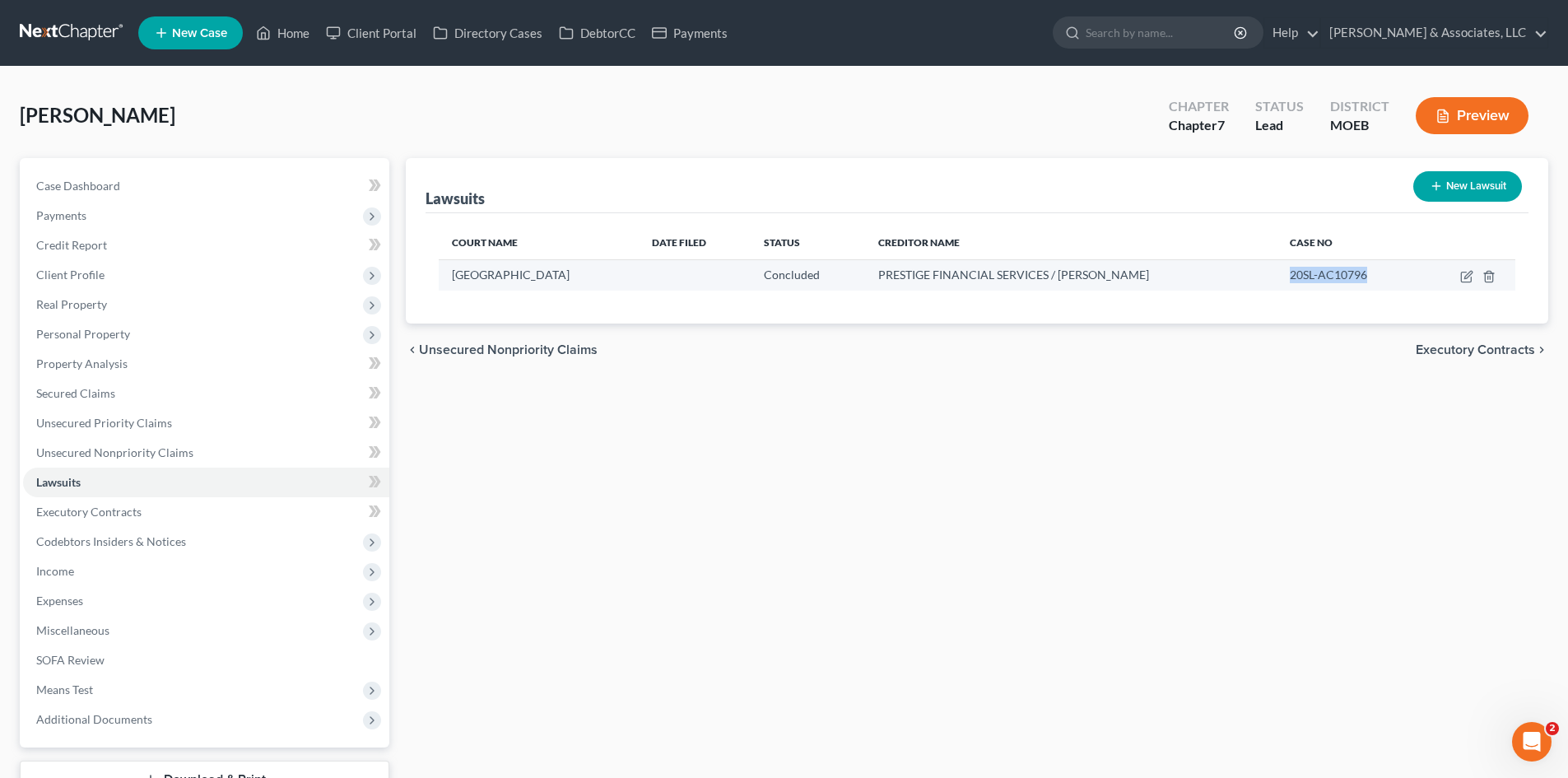
drag, startPoint x: 1398, startPoint y: 275, endPoint x: 1308, endPoint y: 278, distance: 90.0
click at [1308, 278] on div "20SL-AC10796" at bounding box center [1348, 275] width 118 height 16
copy span "20SL-AC10796"
click at [1469, 277] on icon "button" at bounding box center [1467, 276] width 13 height 13
select select "26"
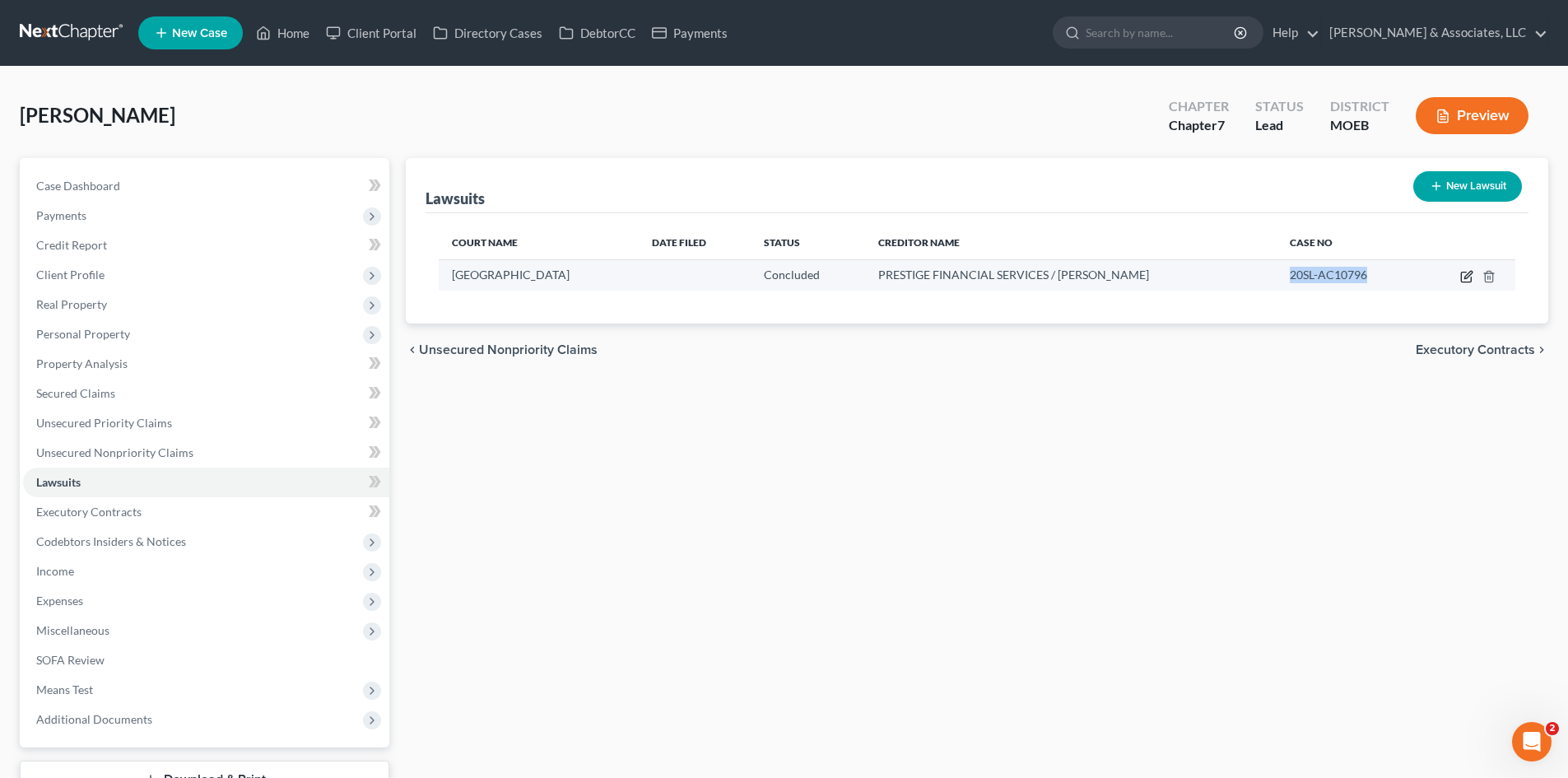
select select "2"
select select "1"
select select "26"
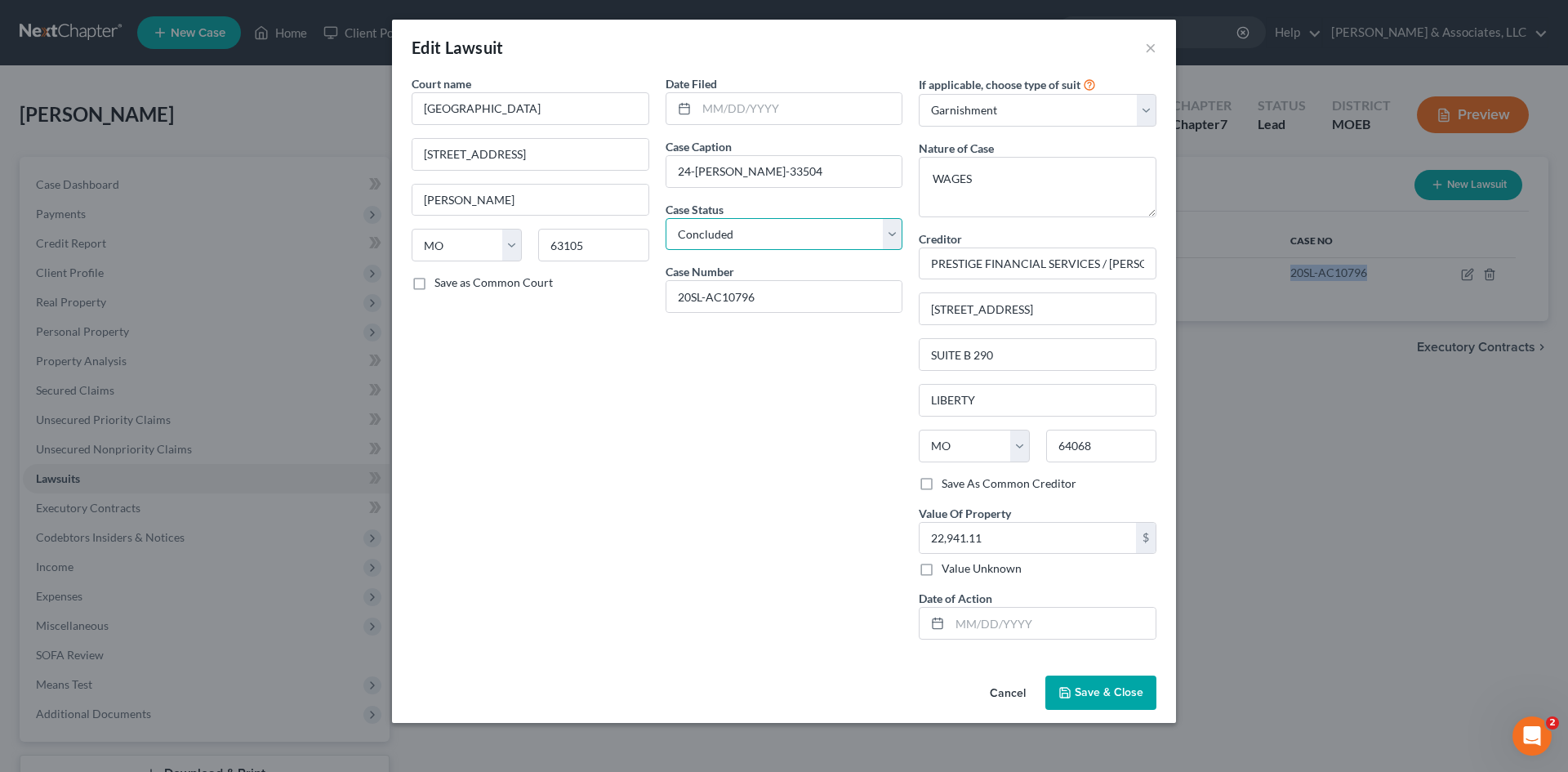
click at [831, 231] on select "Select Pending On Appeal Concluded" at bounding box center [784, 234] width 238 height 33
click at [844, 198] on div "Date Filed Case Caption 24-[PERSON_NAME]-33504 Case Status * Select Pending On …" at bounding box center [784, 364] width 254 height 577
click at [841, 240] on select "Select Pending On Appeal Concluded" at bounding box center [784, 234] width 238 height 33
click at [666, 218] on select "Select Pending On Appeal Concluded" at bounding box center [784, 234] width 238 height 33
click at [1046, 618] on input "text" at bounding box center [1053, 624] width 206 height 31
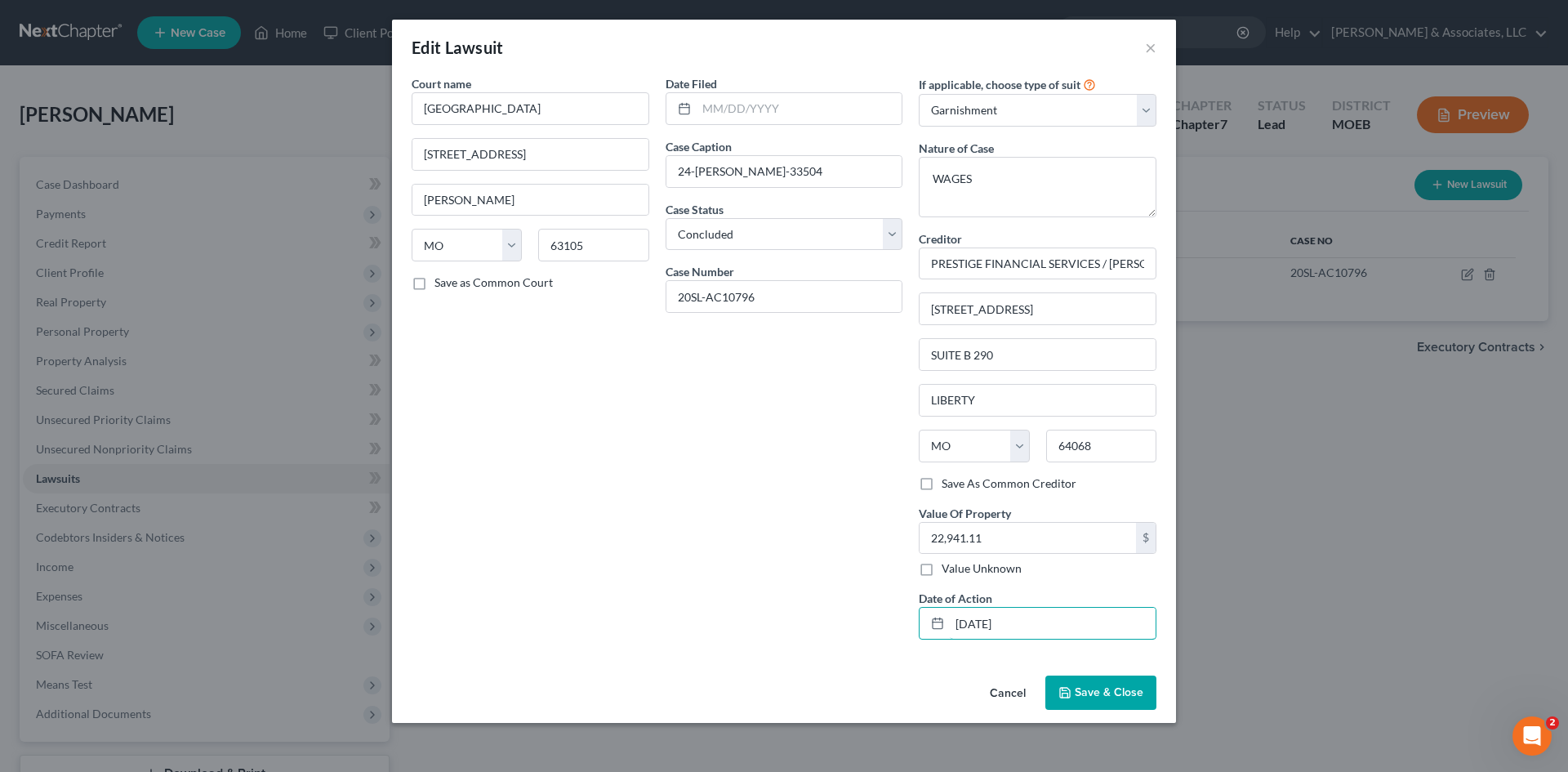
type input "[DATE]"
click at [1110, 694] on span "Save & Close" at bounding box center [1109, 691] width 69 height 14
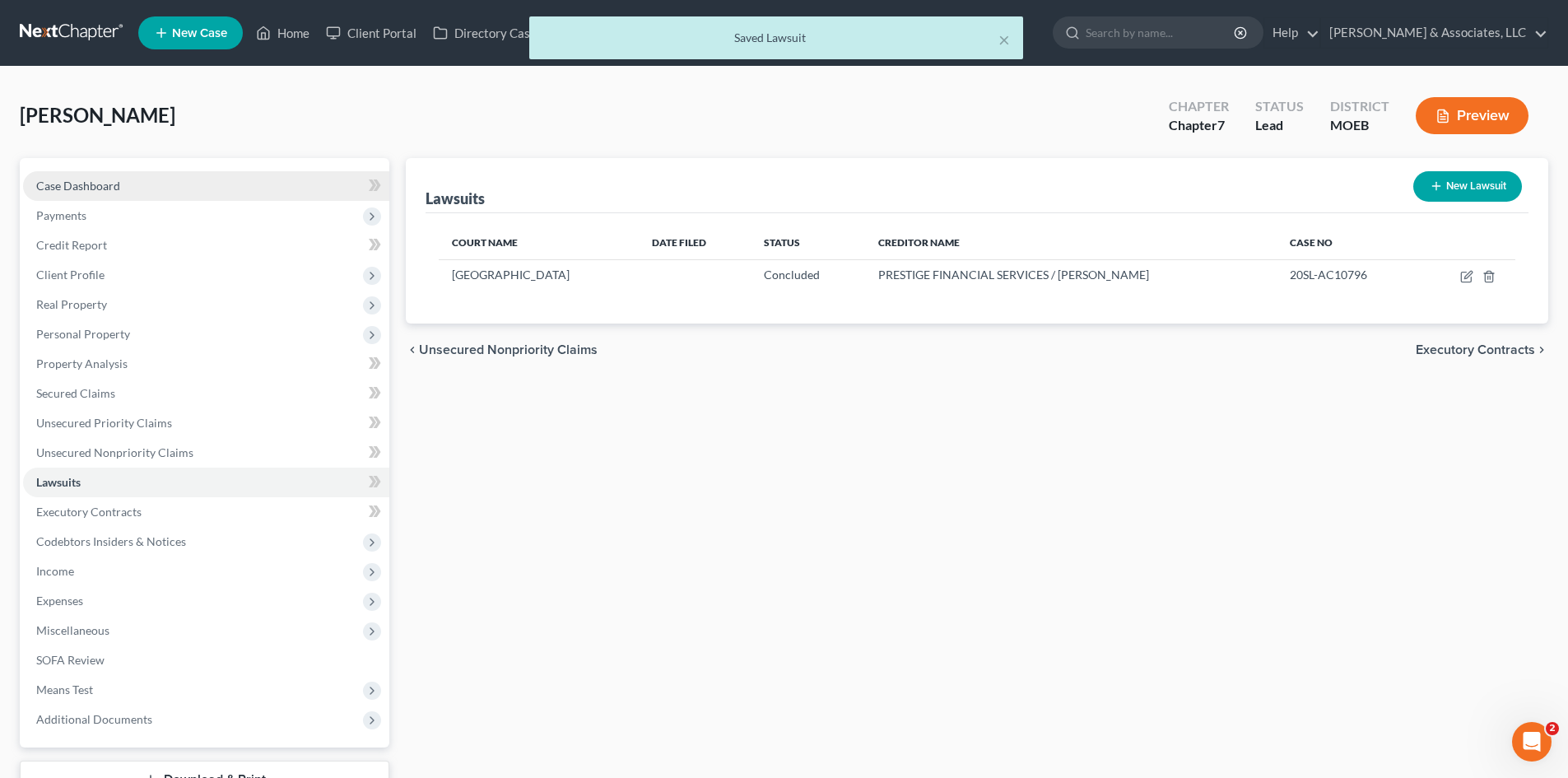
click at [108, 186] on span "Case Dashboard" at bounding box center [78, 185] width 84 height 14
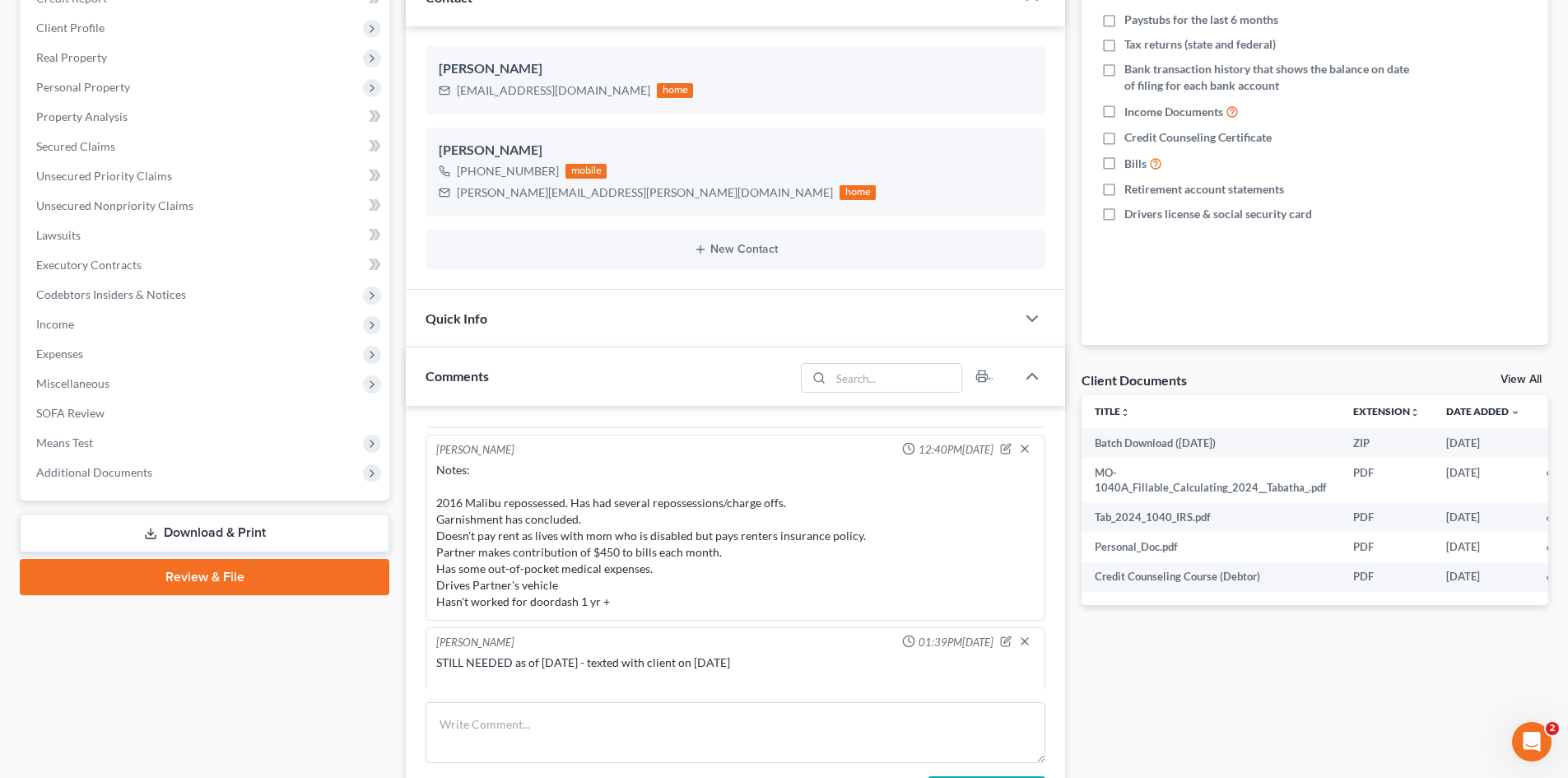
scroll to position [1119, 0]
click at [1000, 451] on icon "button" at bounding box center [1006, 454] width 12 height 12
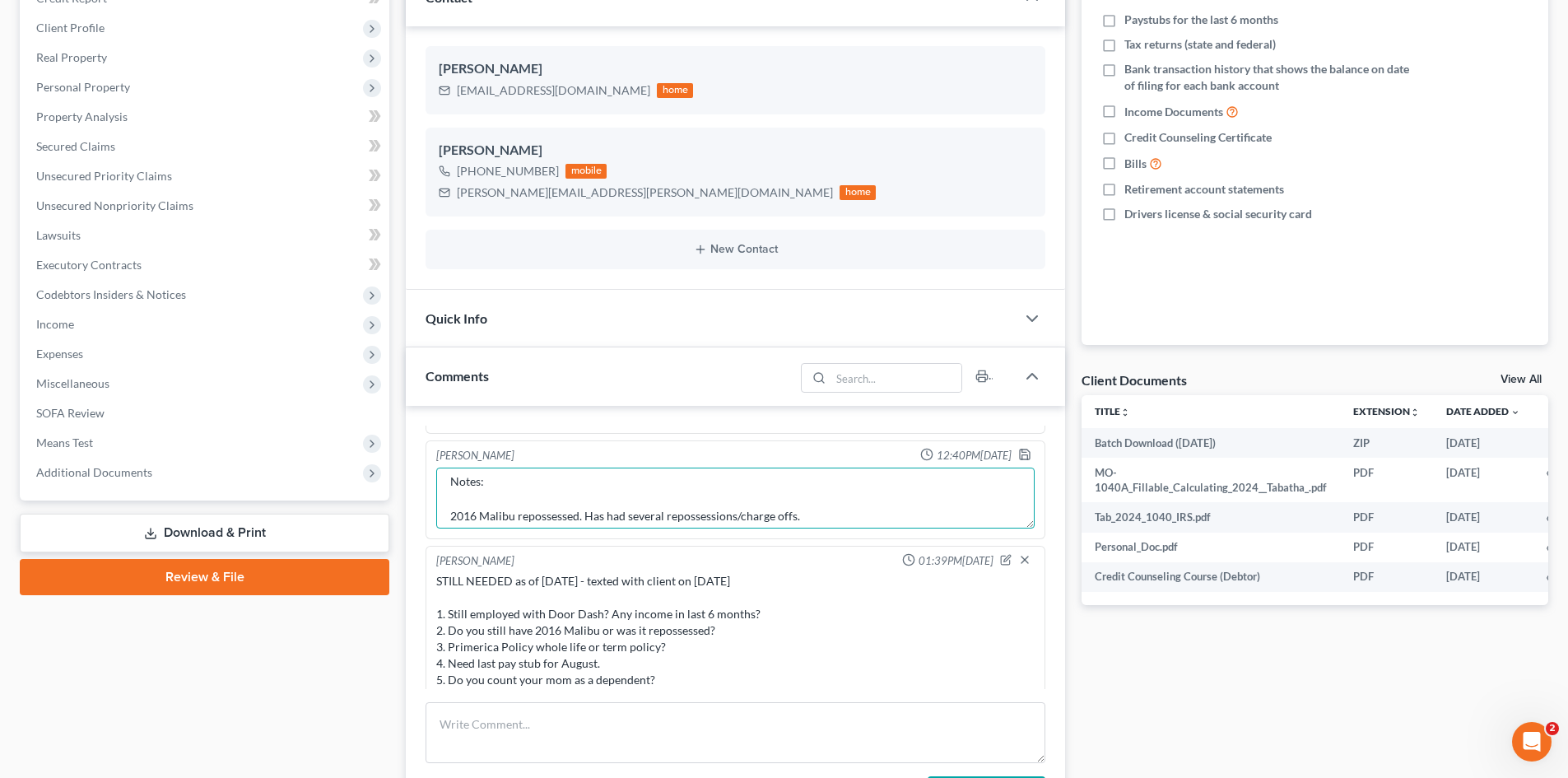
scroll to position [0, 0]
drag, startPoint x: 597, startPoint y: 482, endPoint x: 476, endPoint y: 499, distance: 122.2
click at [480, 521] on textarea "Notes: 2016 Malibu repossessed. Has had several repossessions/charge offs. Garn…" at bounding box center [735, 498] width 598 height 61
click at [535, 522] on textarea "Notes: 2016 Malibu repossessed. Has had several repossessions/charge offs. Garn…" at bounding box center [735, 498] width 598 height 61
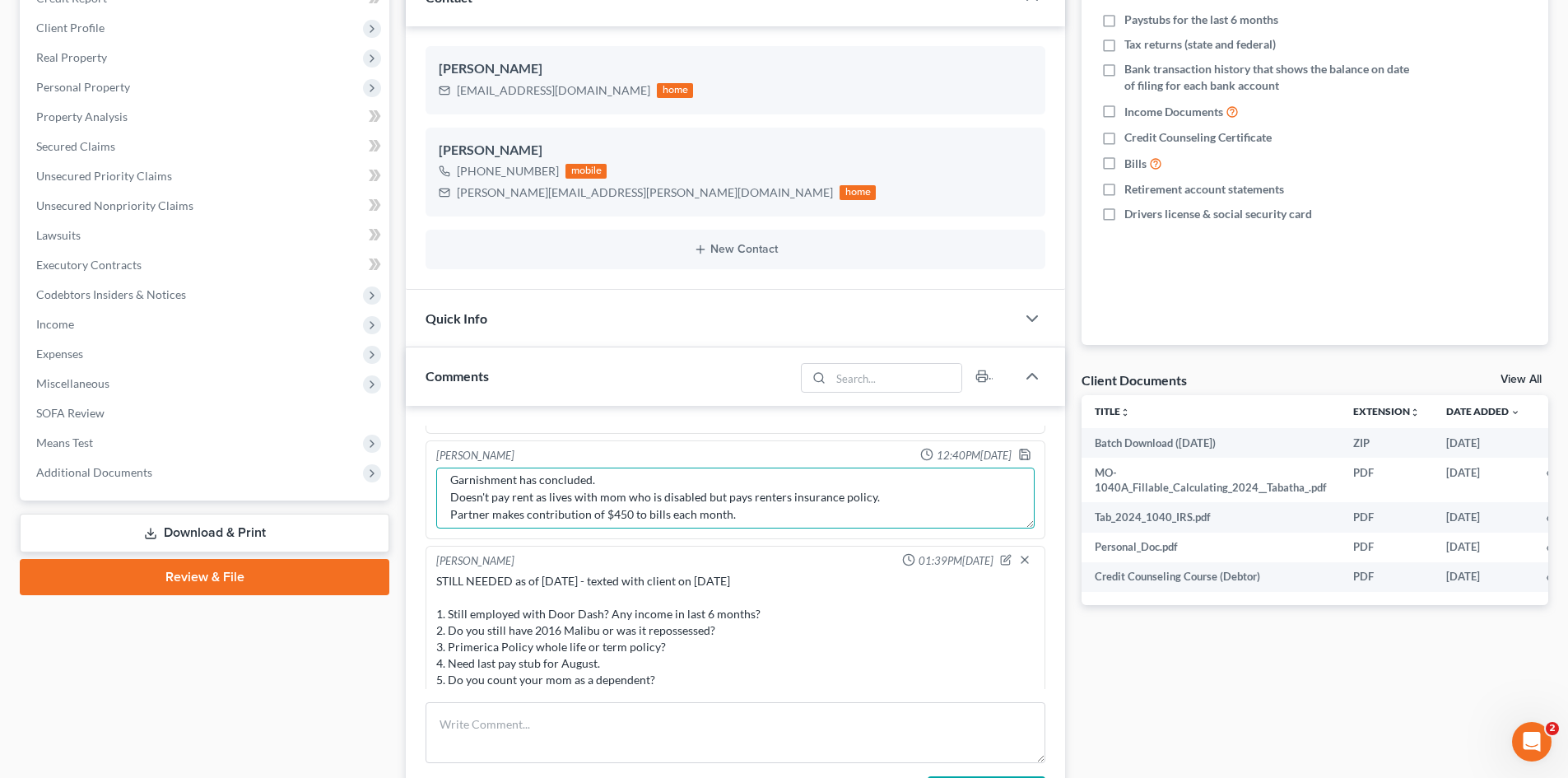
click at [588, 473] on textarea "Notes: 2016 Malibu repossessed. Has had several repossessions/charge offs. Garn…" at bounding box center [735, 498] width 598 height 61
type textarea "Notes: 2016 Malibu repossessed. Has had several repossessions/charge offs. Has …"
click at [1018, 449] on icon "button" at bounding box center [1025, 454] width 13 height 13
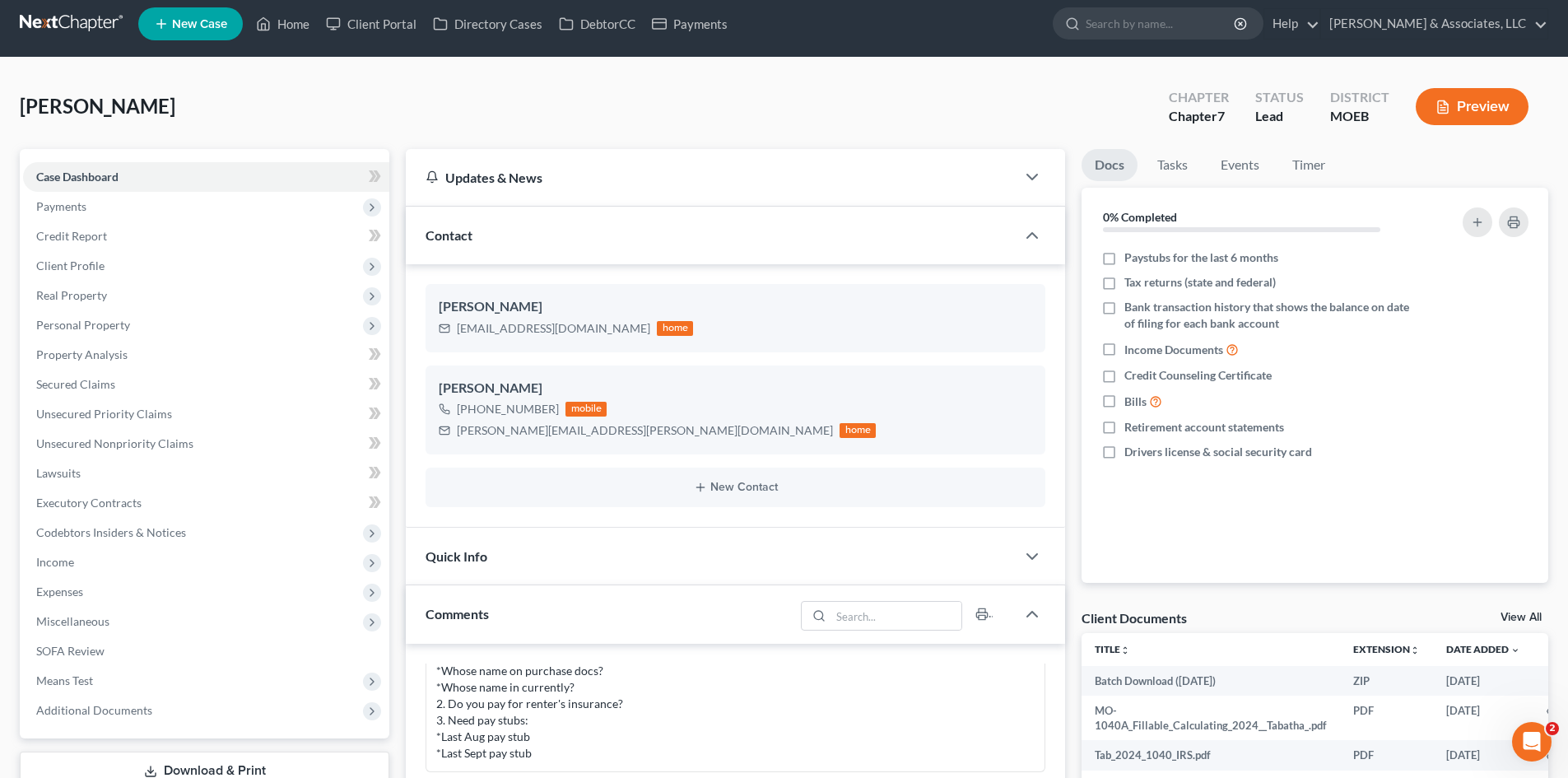
scroll to position [0, 0]
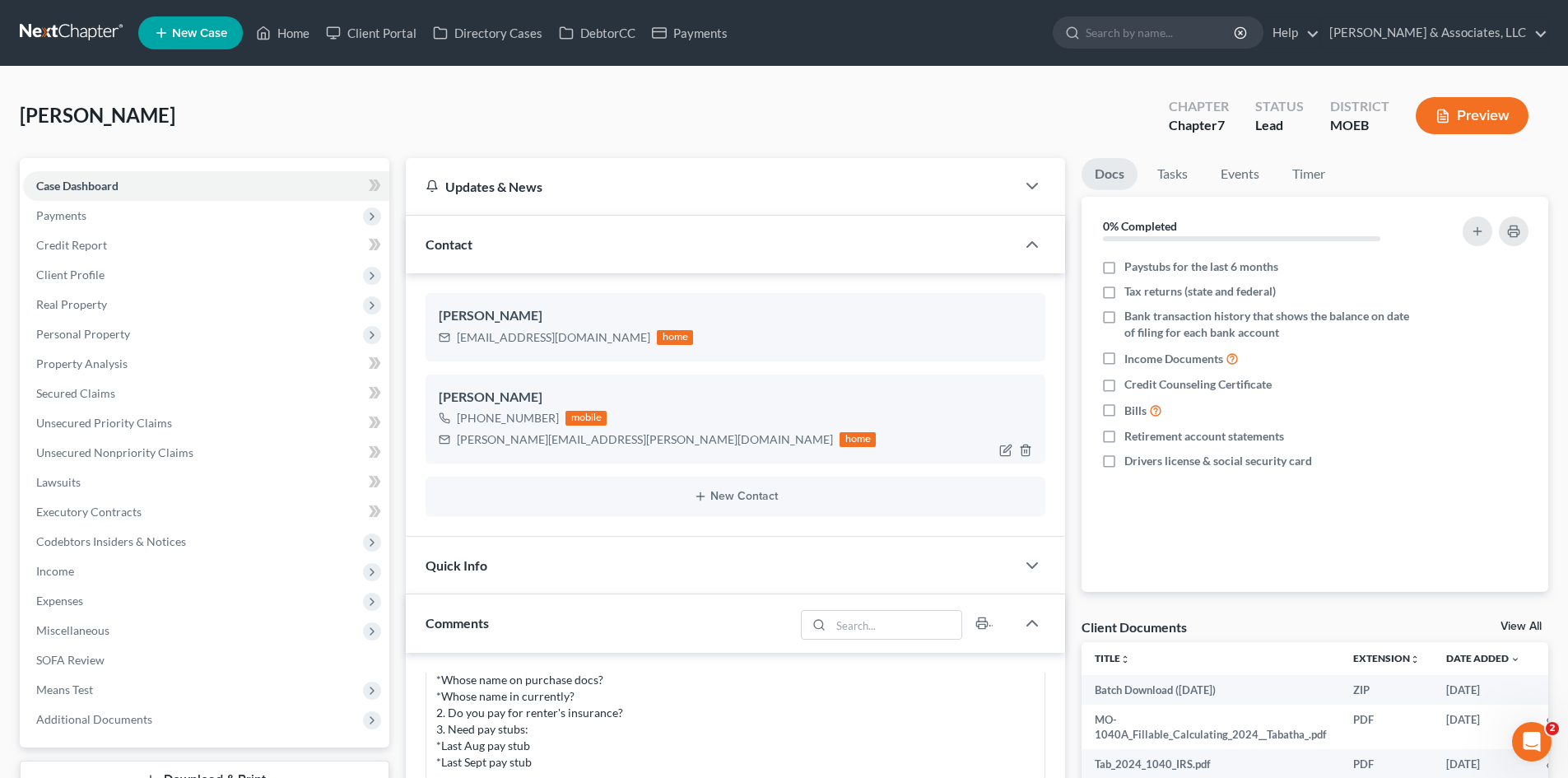
drag, startPoint x: 551, startPoint y: 416, endPoint x: 475, endPoint y: 420, distance: 76.1
click at [475, 420] on div "[PHONE_NUMBER]" at bounding box center [508, 419] width 102 height 16
copy div "314) 496-7488"
drag, startPoint x: 294, startPoint y: 32, endPoint x: 283, endPoint y: 31, distance: 11.0
click at [294, 32] on link "Home" at bounding box center [283, 33] width 70 height 30
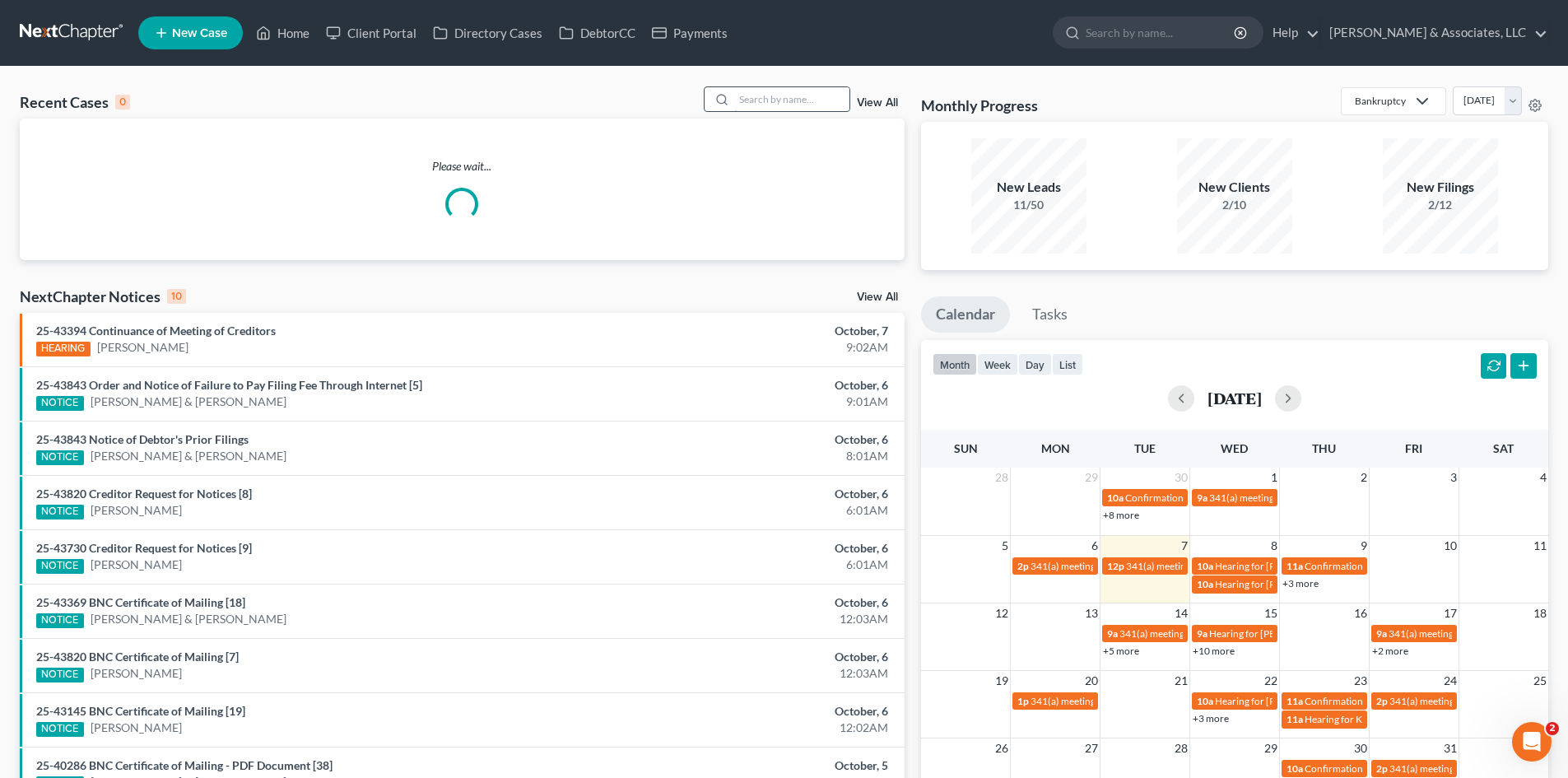
click at [772, 98] on input "search" at bounding box center [791, 99] width 115 height 24
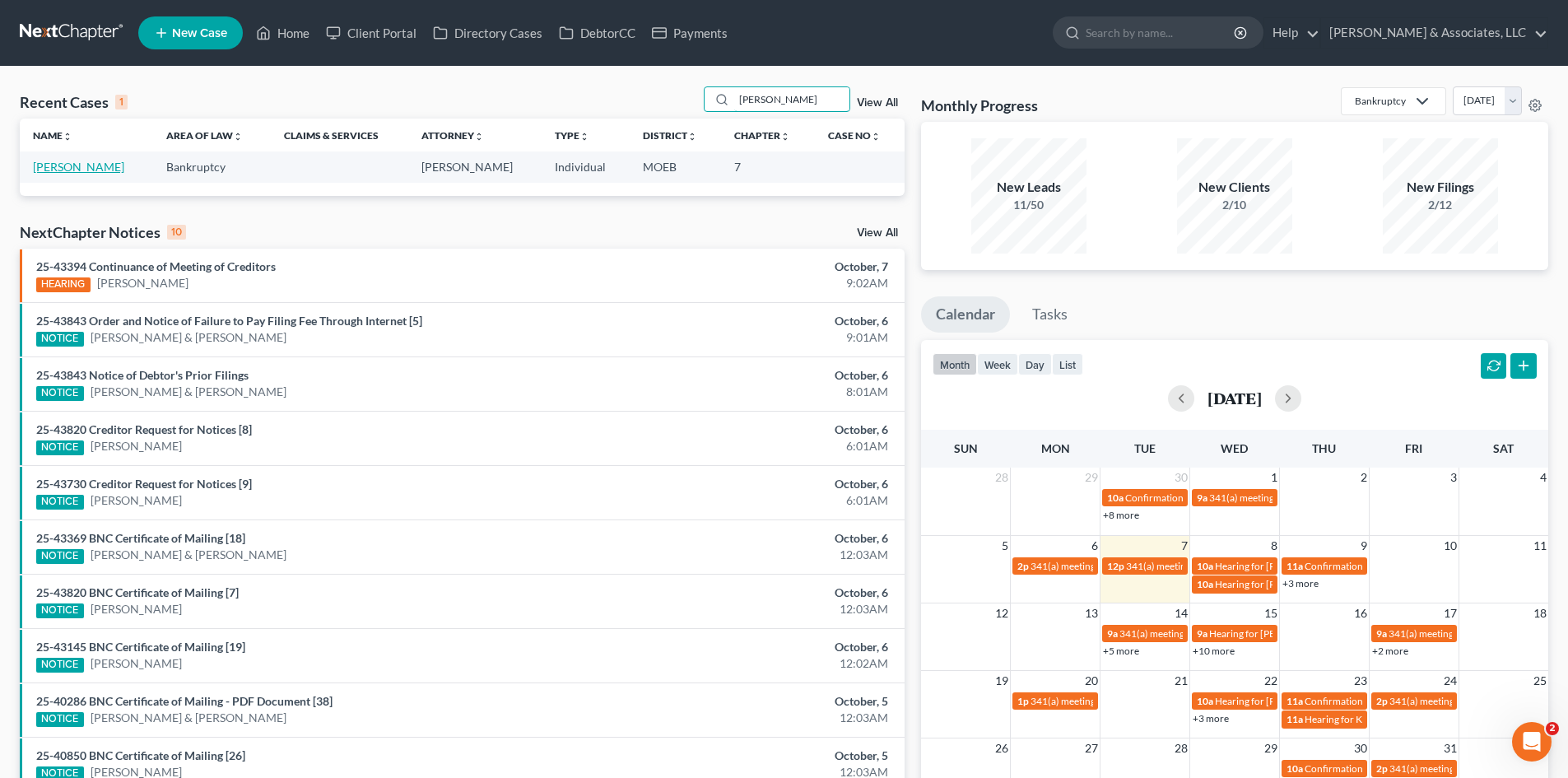
type input "[PERSON_NAME]"
click at [86, 165] on link "[PERSON_NAME]" at bounding box center [78, 166] width 91 height 14
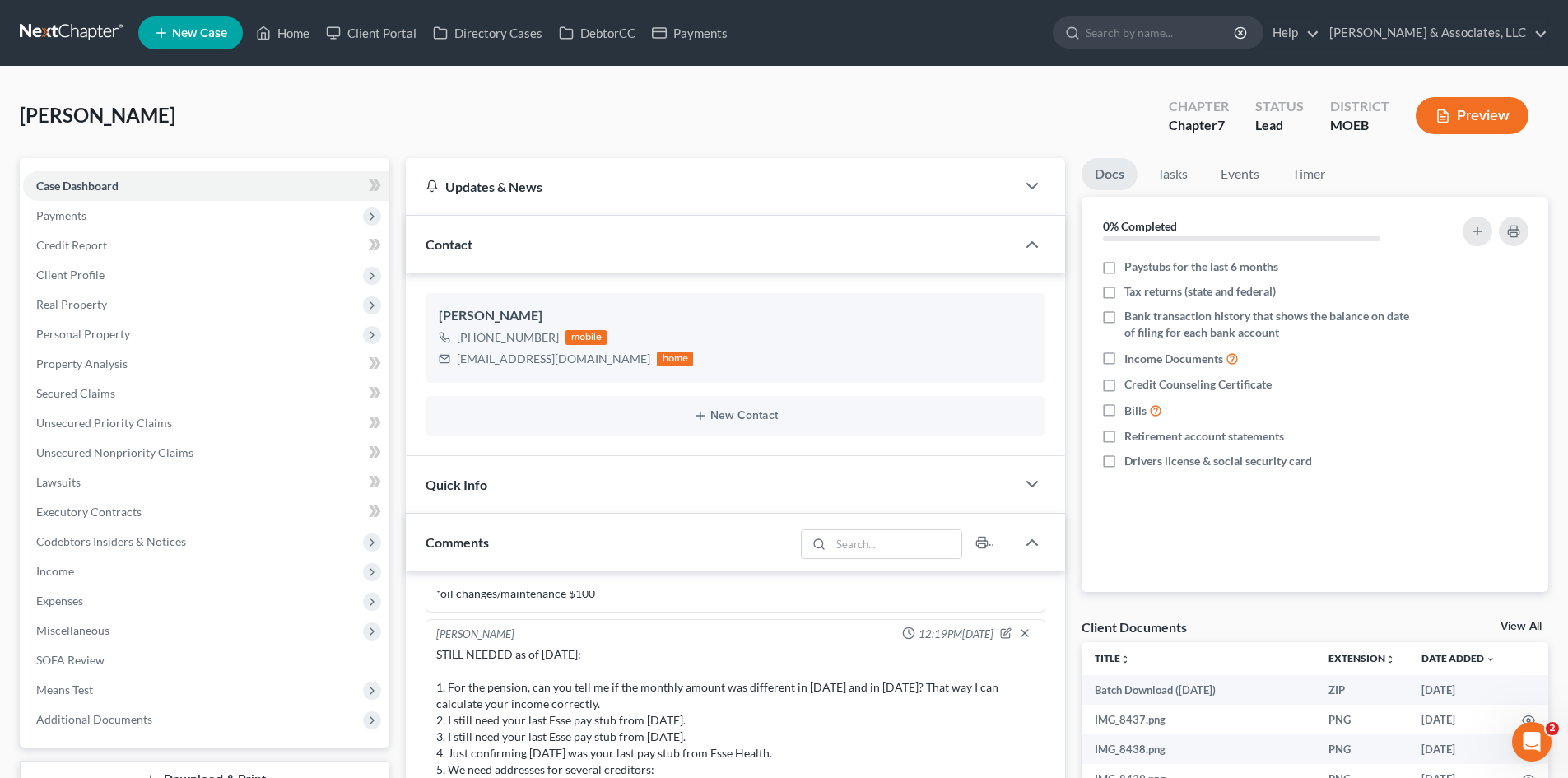
scroll to position [247, 0]
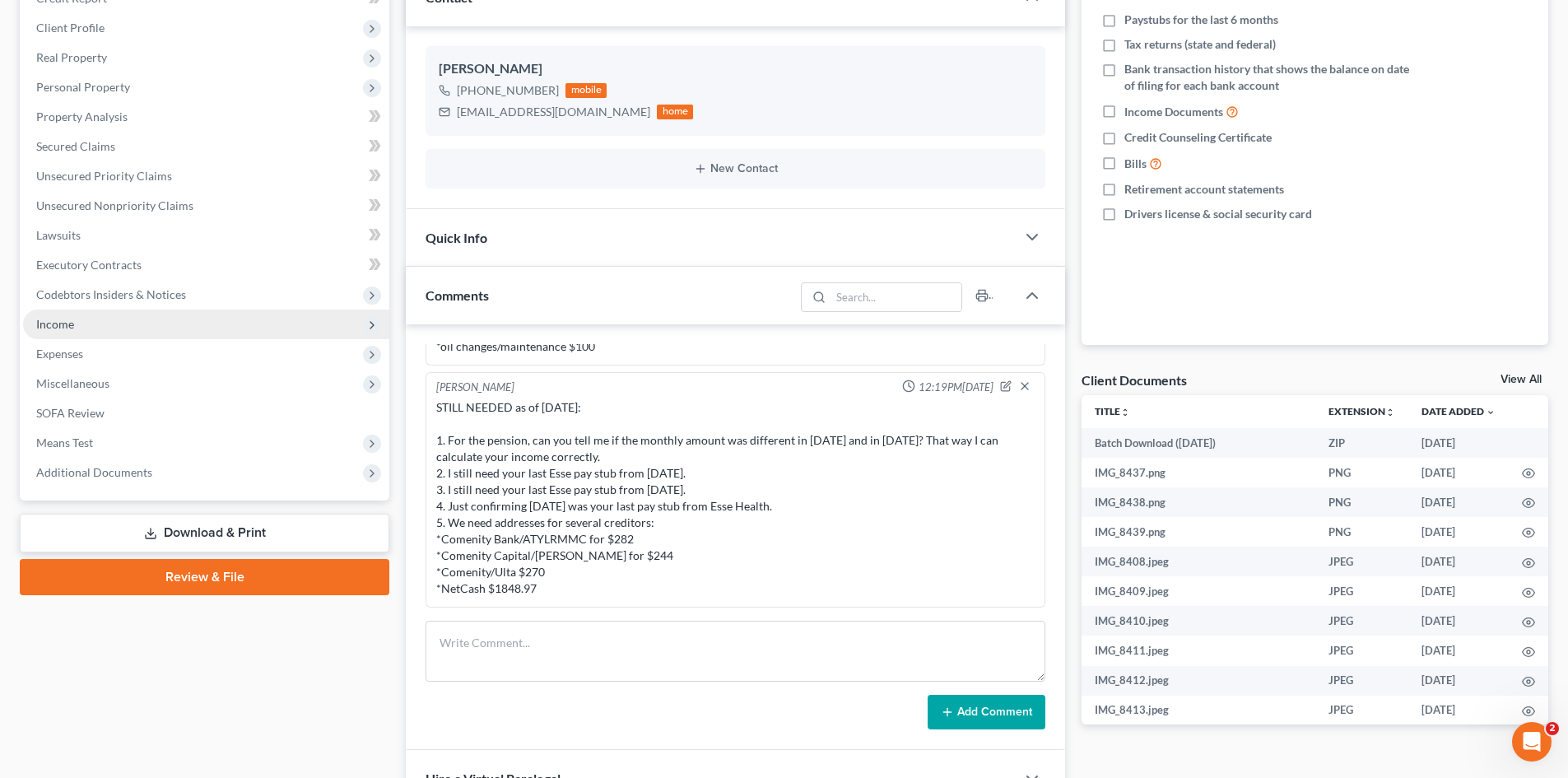
click at [71, 329] on span "Income" at bounding box center [56, 324] width 38 height 14
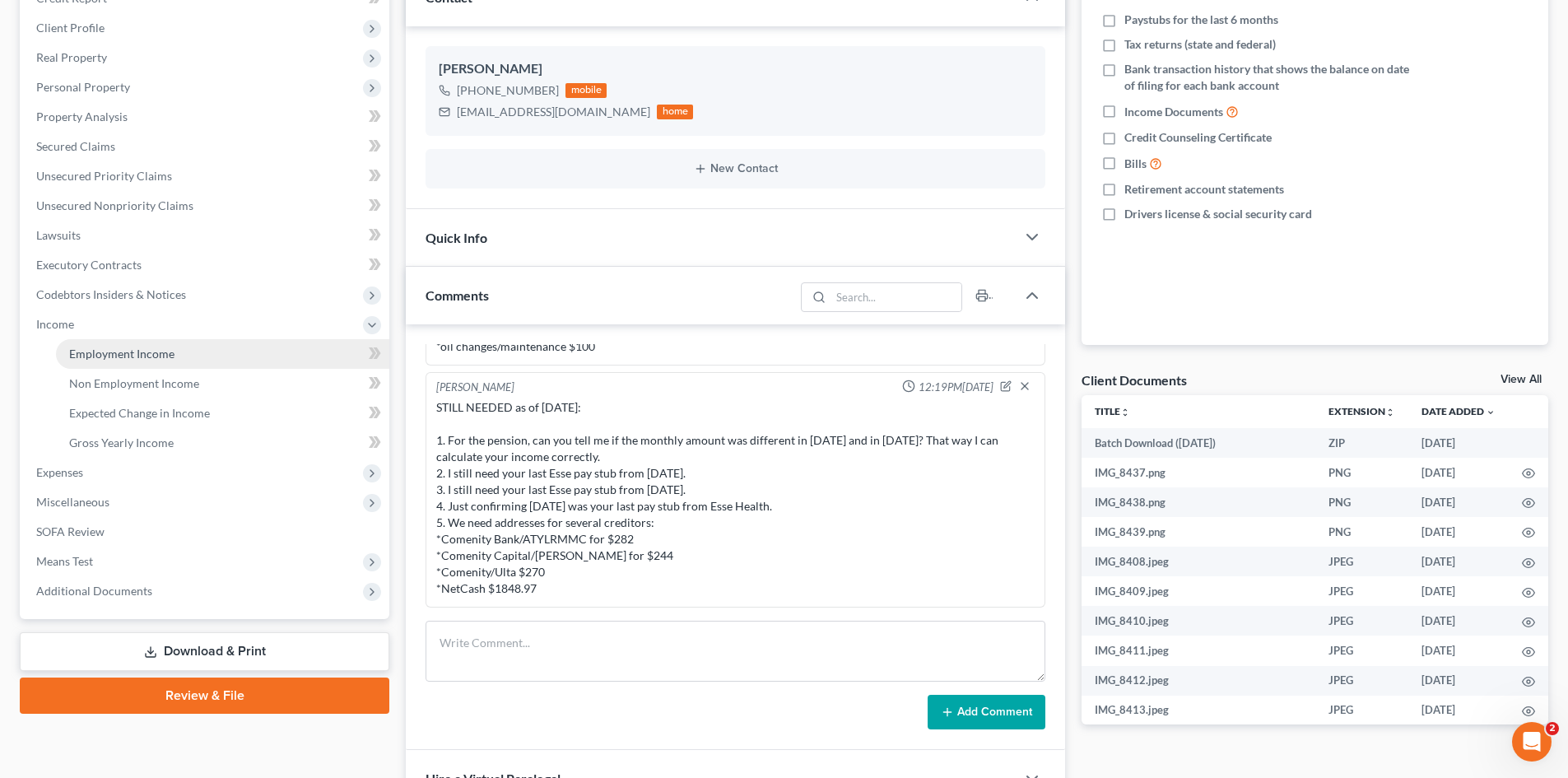
click at [113, 358] on span "Employment Income" at bounding box center [122, 353] width 106 height 14
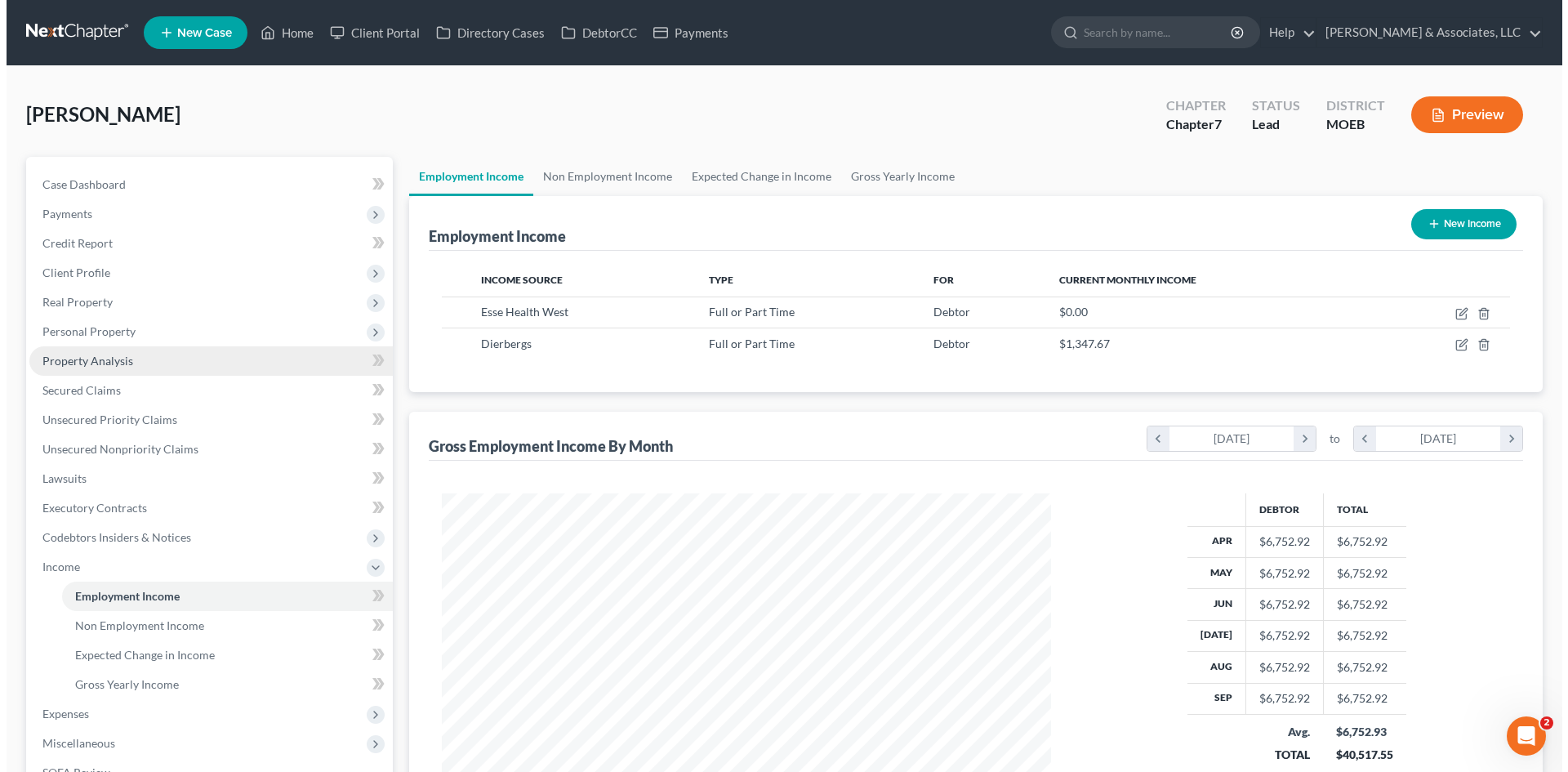
scroll to position [305, 642]
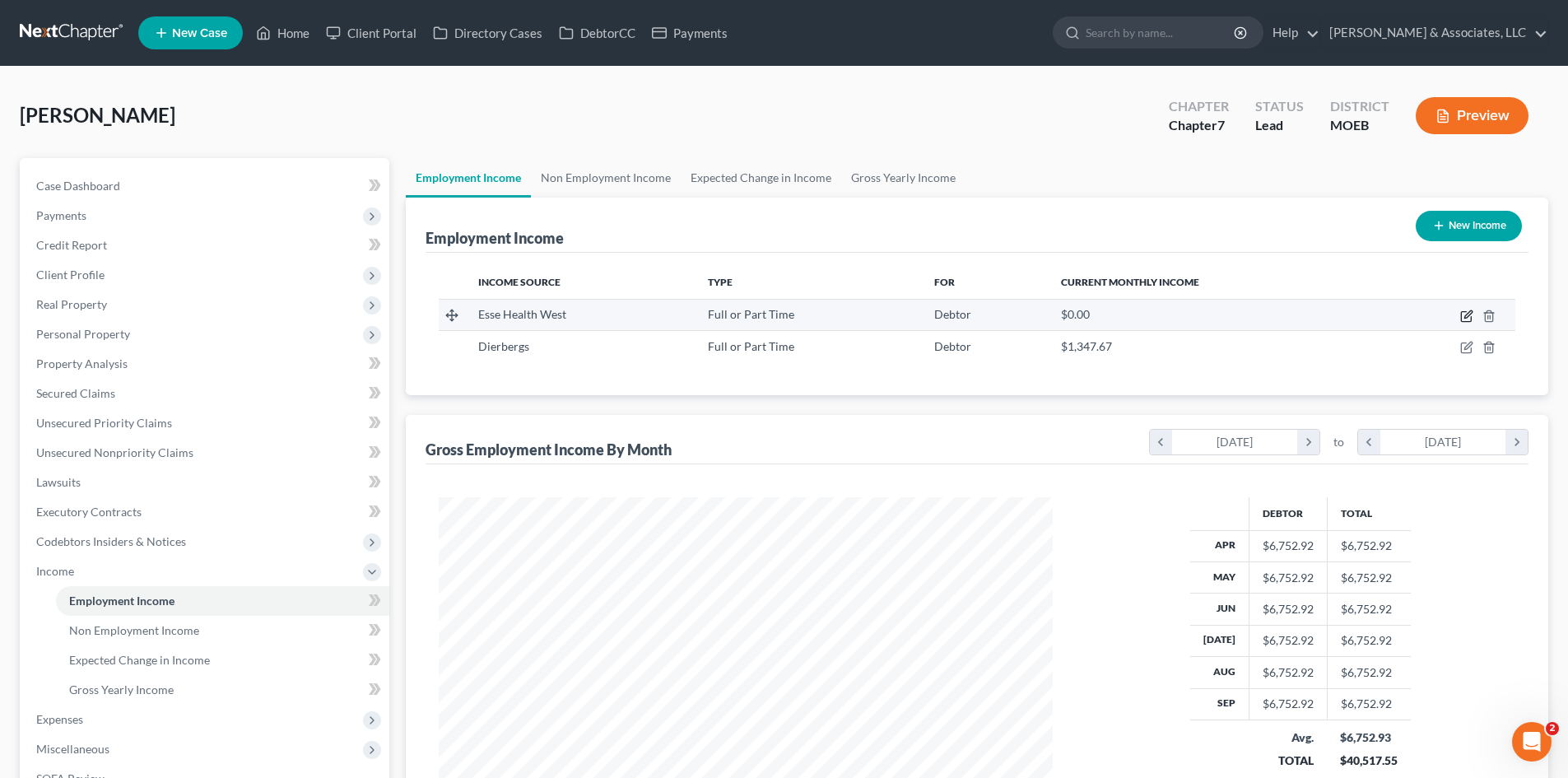
click at [1469, 311] on icon "button" at bounding box center [1467, 316] width 13 height 13
select select "0"
select select "26"
select select "2"
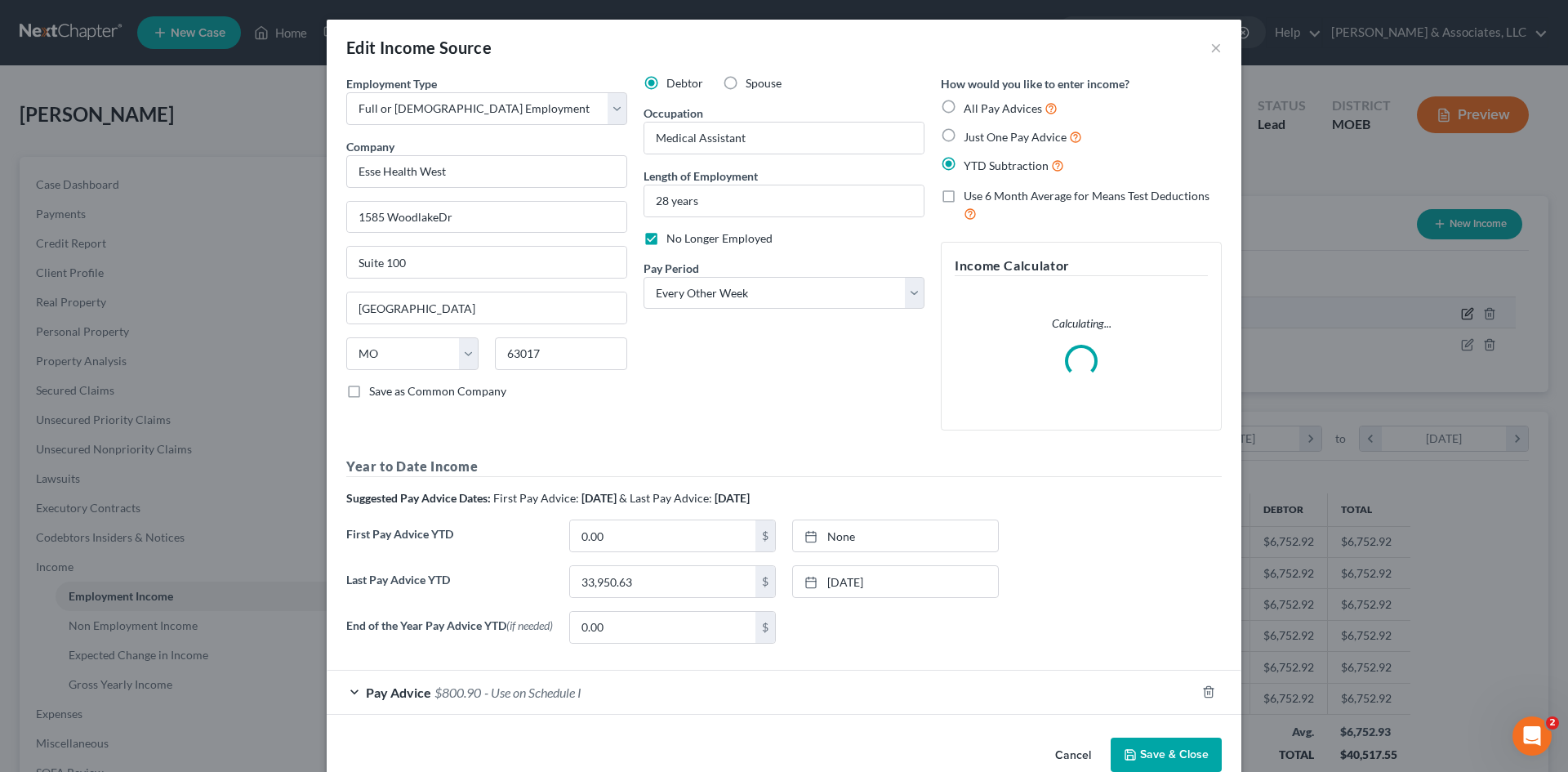
scroll to position [307, 648]
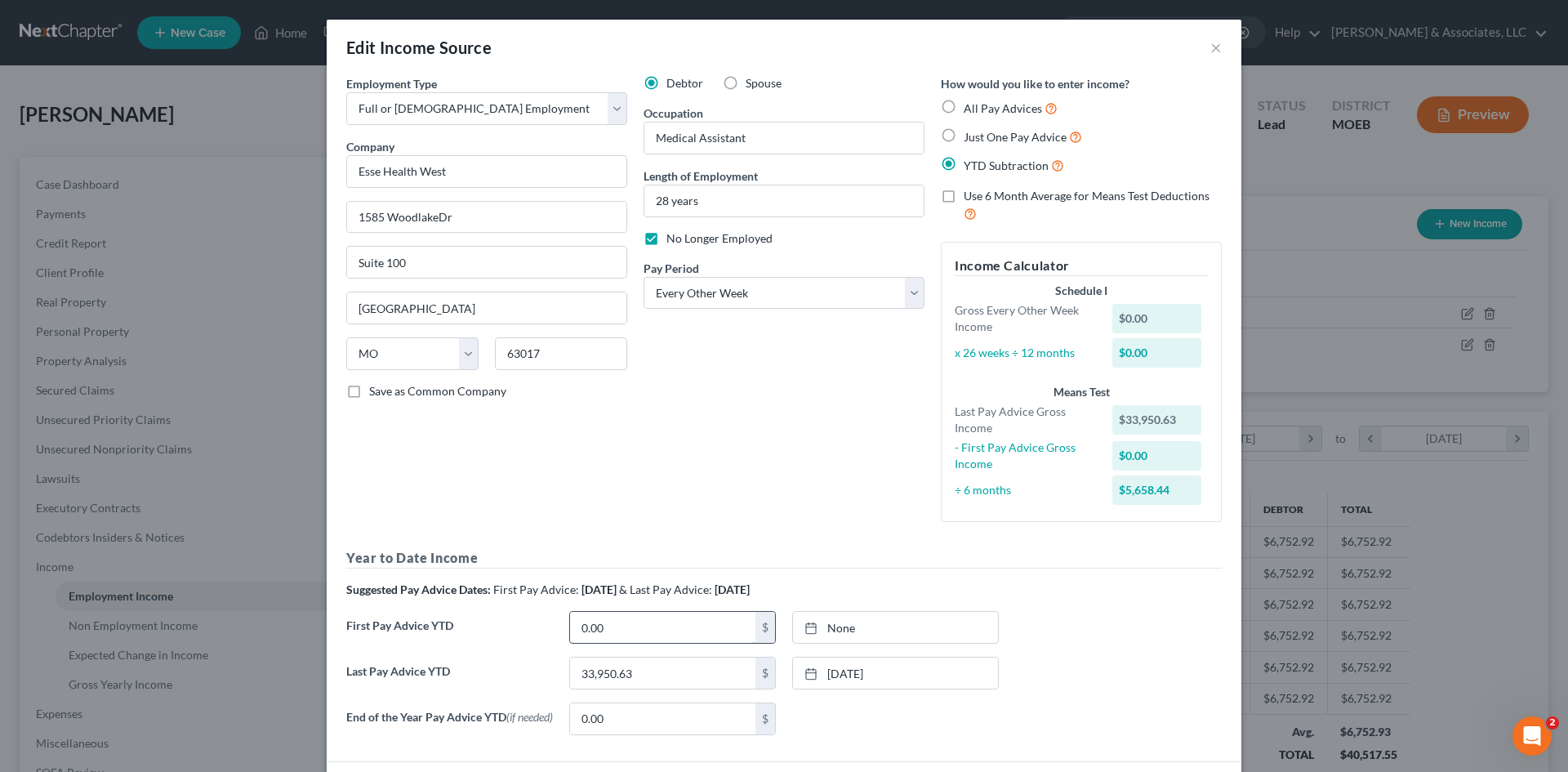
click at [694, 628] on input "0.00" at bounding box center [662, 627] width 185 height 31
type input "11,570.20"
click at [886, 632] on link "None" at bounding box center [896, 627] width 205 height 31
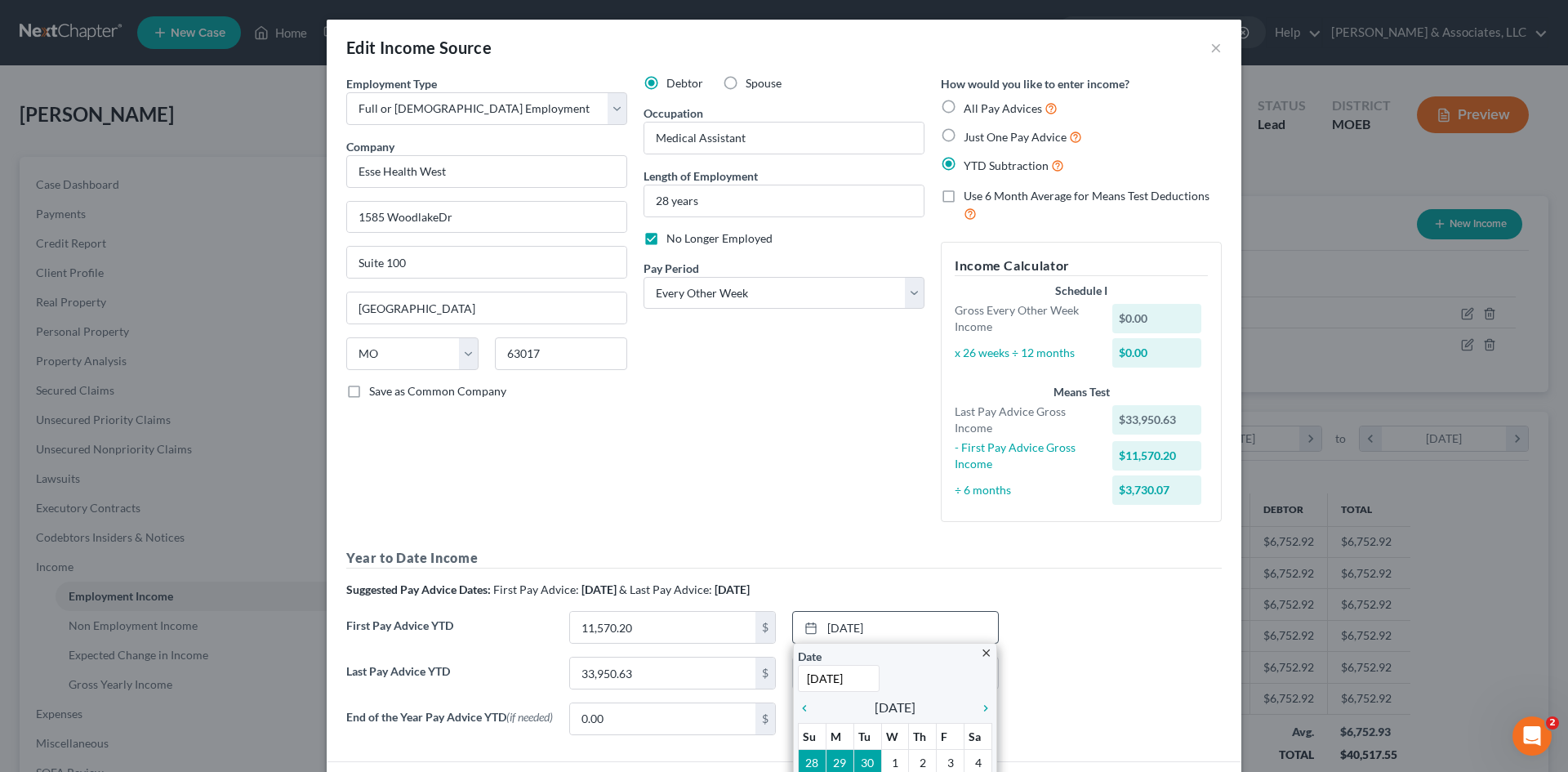
click at [867, 688] on input "[DATE]" at bounding box center [839, 679] width 81 height 27
drag, startPoint x: 865, startPoint y: 682, endPoint x: 751, endPoint y: 682, distance: 114.0
click at [751, 682] on div "Year to Date Income Suggested Pay Advice Dates: First Pay Advice: [DATE] & Last…" at bounding box center [784, 648] width 876 height 199
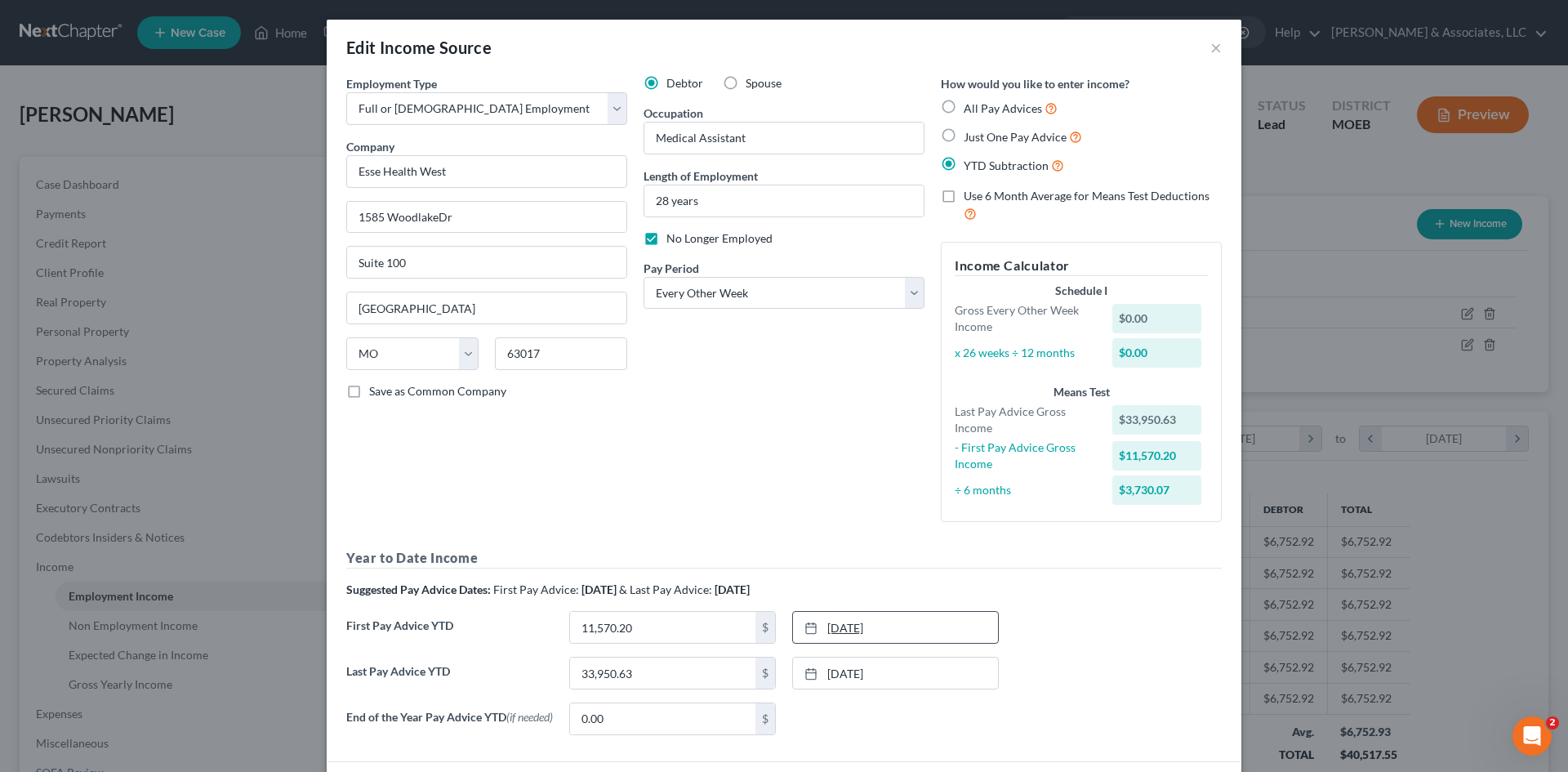
click at [900, 625] on link "[DATE]" at bounding box center [896, 627] width 205 height 31
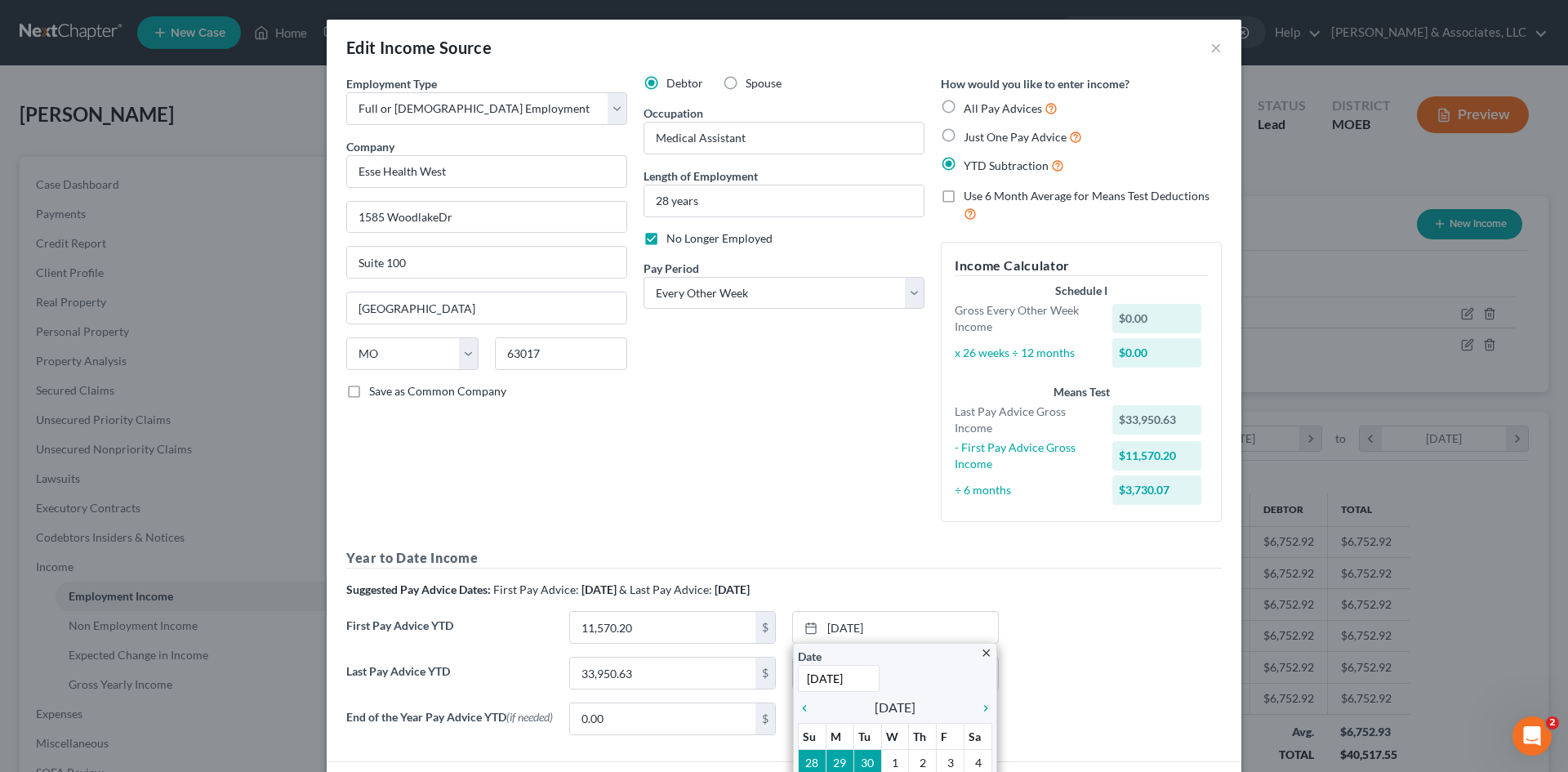
type input "[DATE]"
click at [1136, 605] on div "Year to Date Income Suggested Pay Advice Dates: First Pay Advice: [DATE] & Last…" at bounding box center [784, 648] width 876 height 199
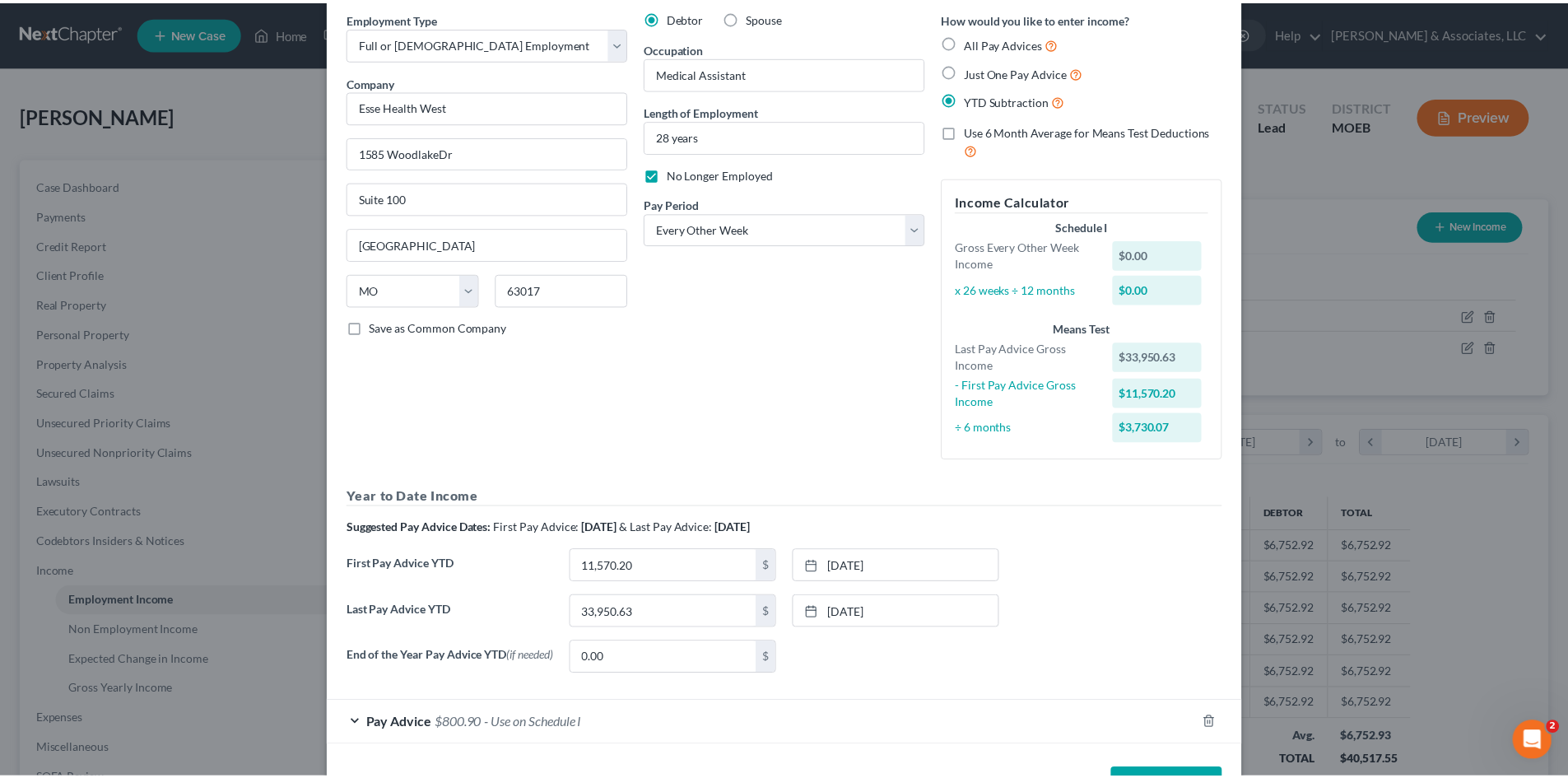
scroll to position [129, 0]
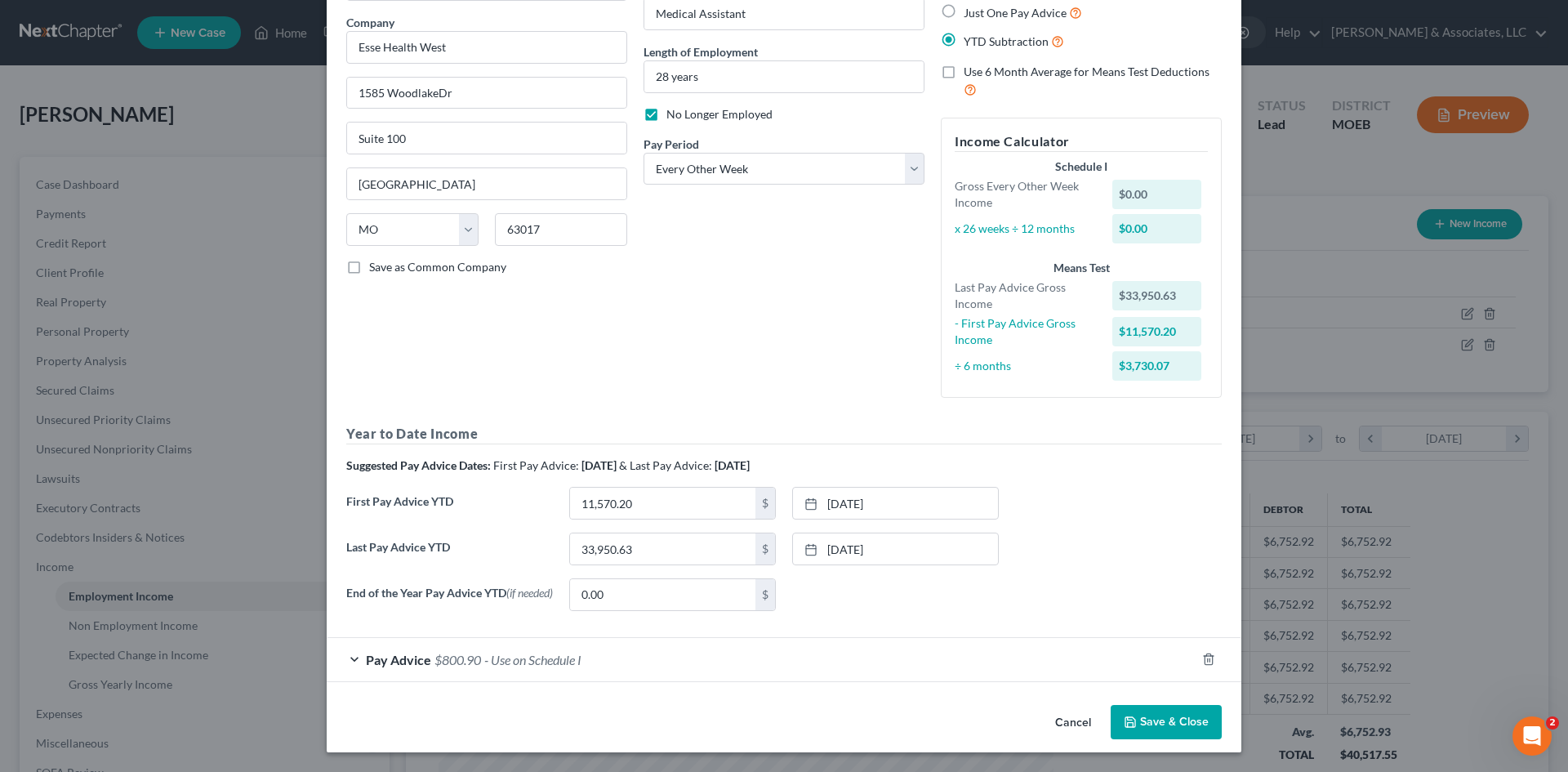
drag, startPoint x: 1367, startPoint y: 297, endPoint x: 1050, endPoint y: 730, distance: 536.6
click at [1367, 297] on div "Edit Income Source × Employment Type * Select Full or [DEMOGRAPHIC_DATA] Employ…" at bounding box center [784, 386] width 1568 height 772
click at [648, 546] on input "33,950.63" at bounding box center [662, 549] width 185 height 31
type input "37,596.71"
click at [1141, 729] on button "Save & Close" at bounding box center [1166, 722] width 111 height 34
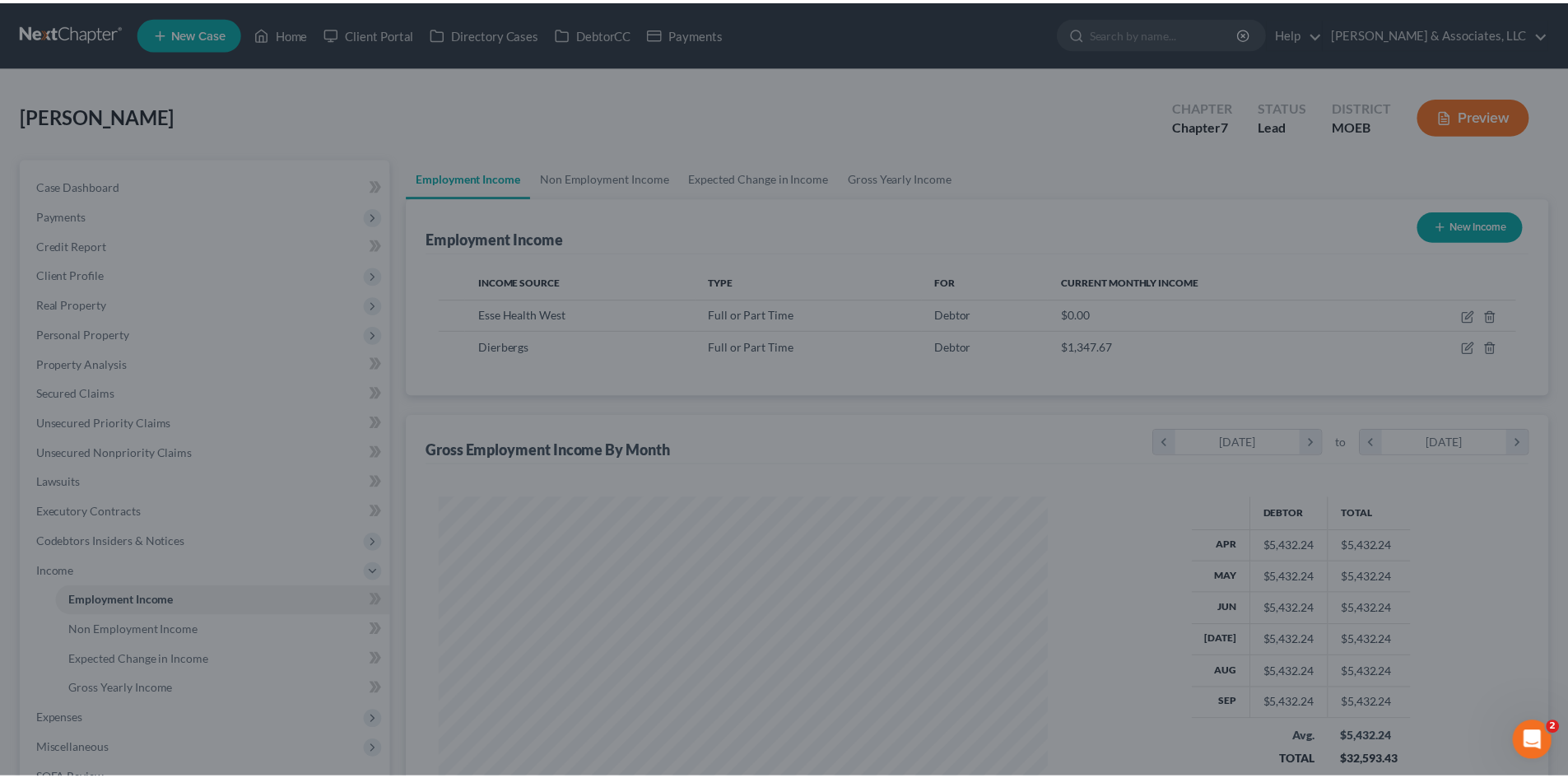
scroll to position [823103, 822359]
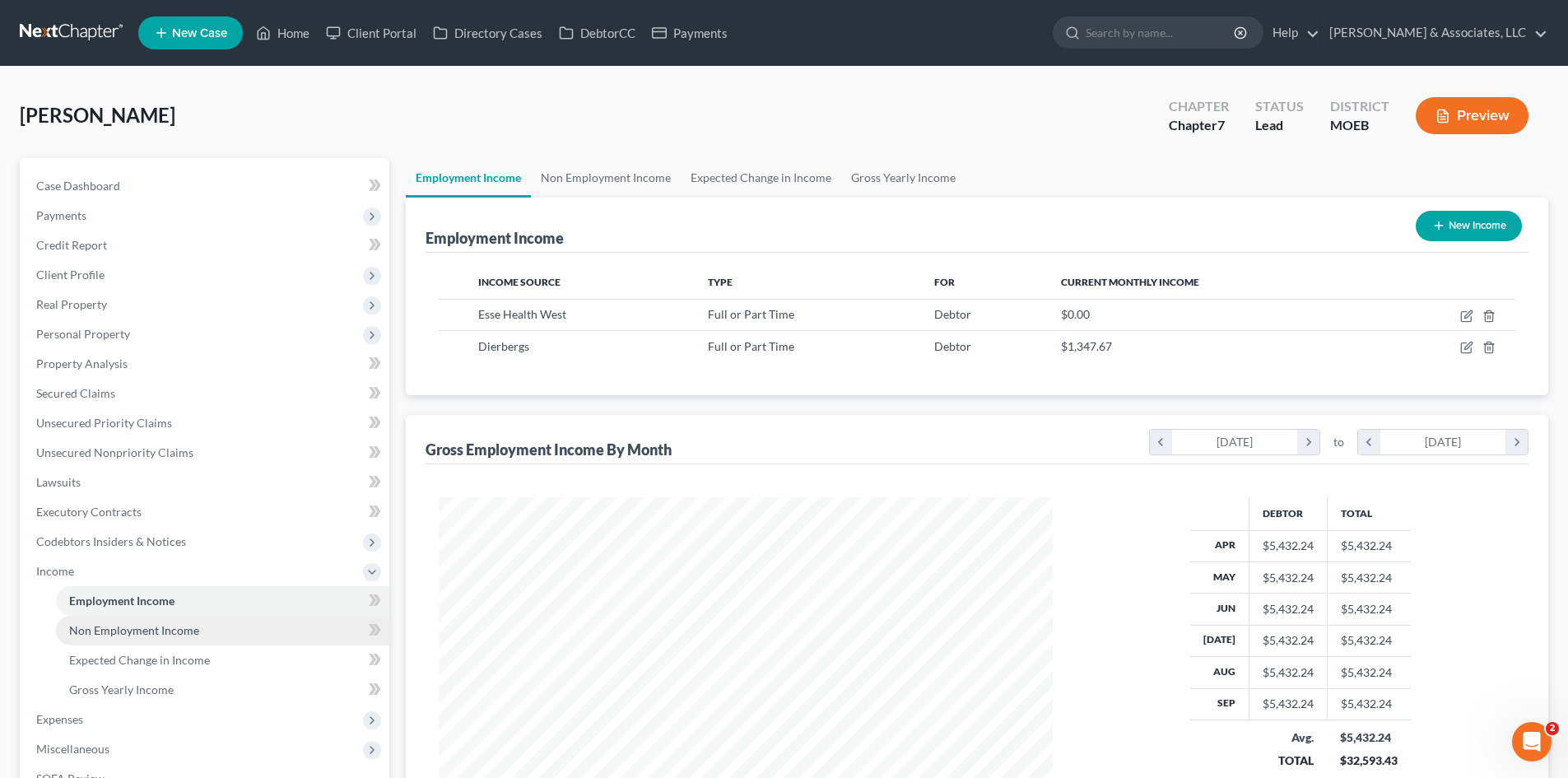
drag, startPoint x: 167, startPoint y: 629, endPoint x: 167, endPoint y: 638, distance: 9.0
click at [167, 629] on span "Non Employment Income" at bounding box center [134, 629] width 130 height 14
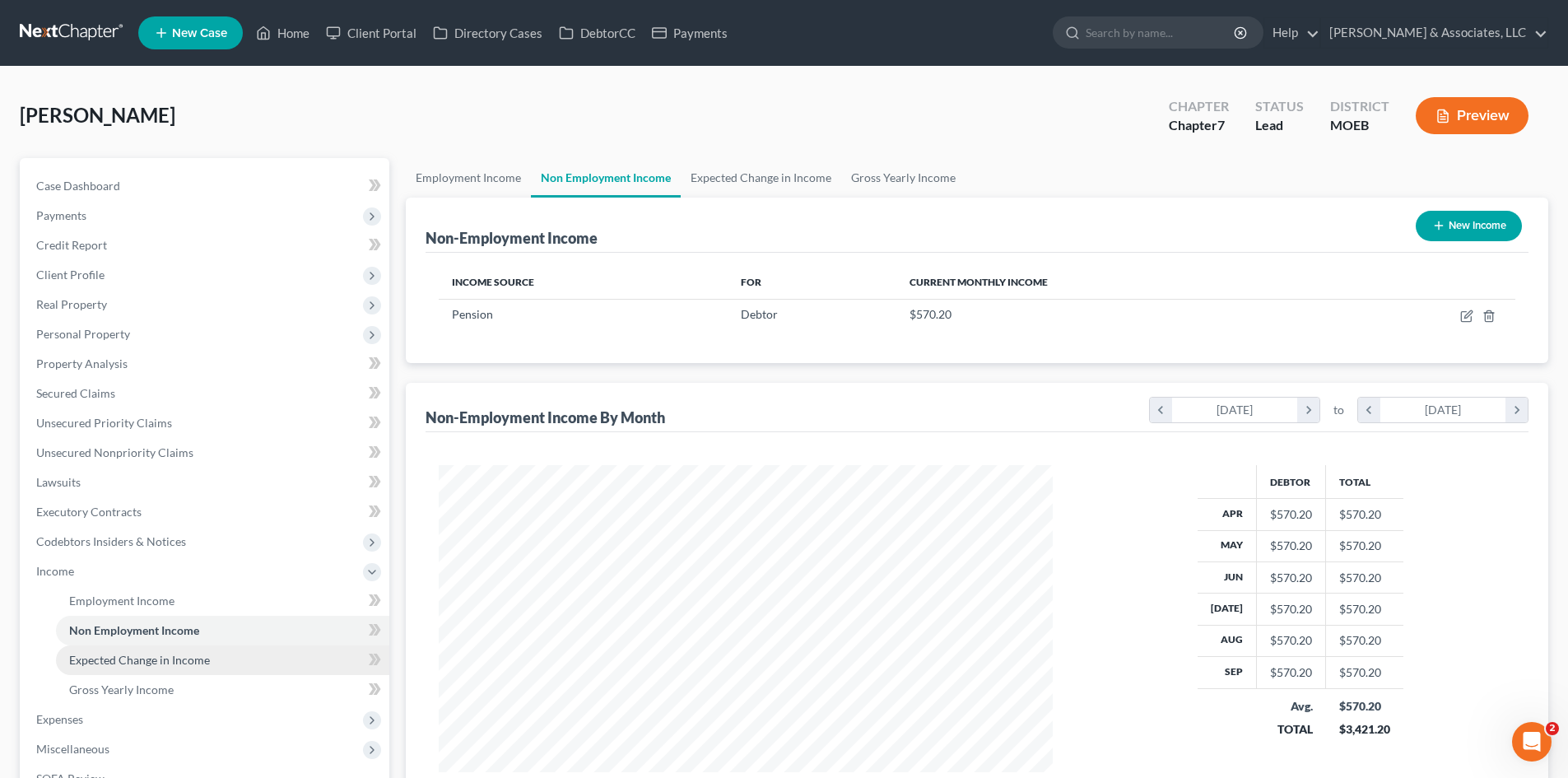
click at [153, 663] on span "Expected Change in Income" at bounding box center [139, 659] width 140 height 14
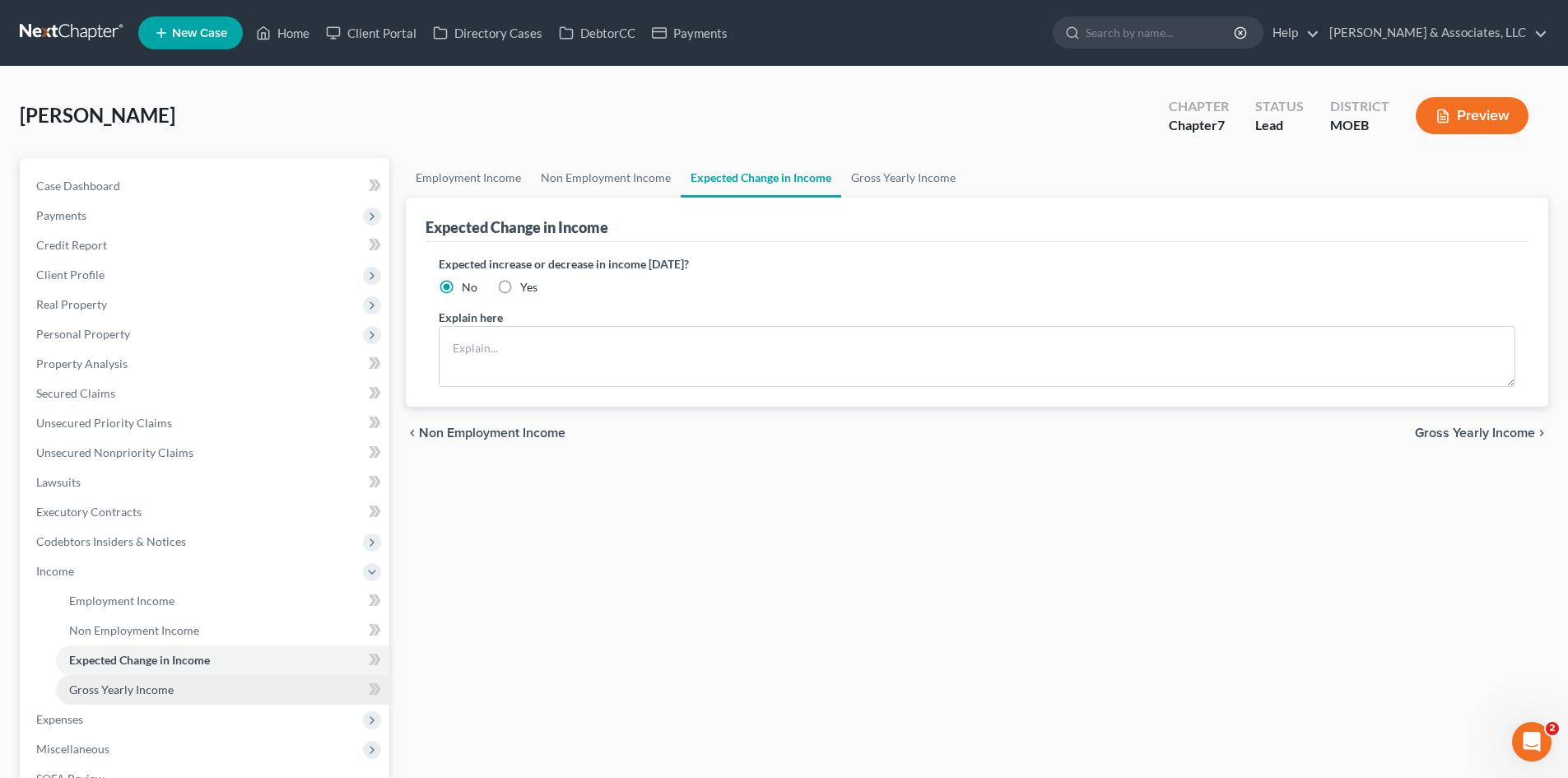
click at [140, 689] on span "Gross Yearly Income" at bounding box center [121, 689] width 105 height 14
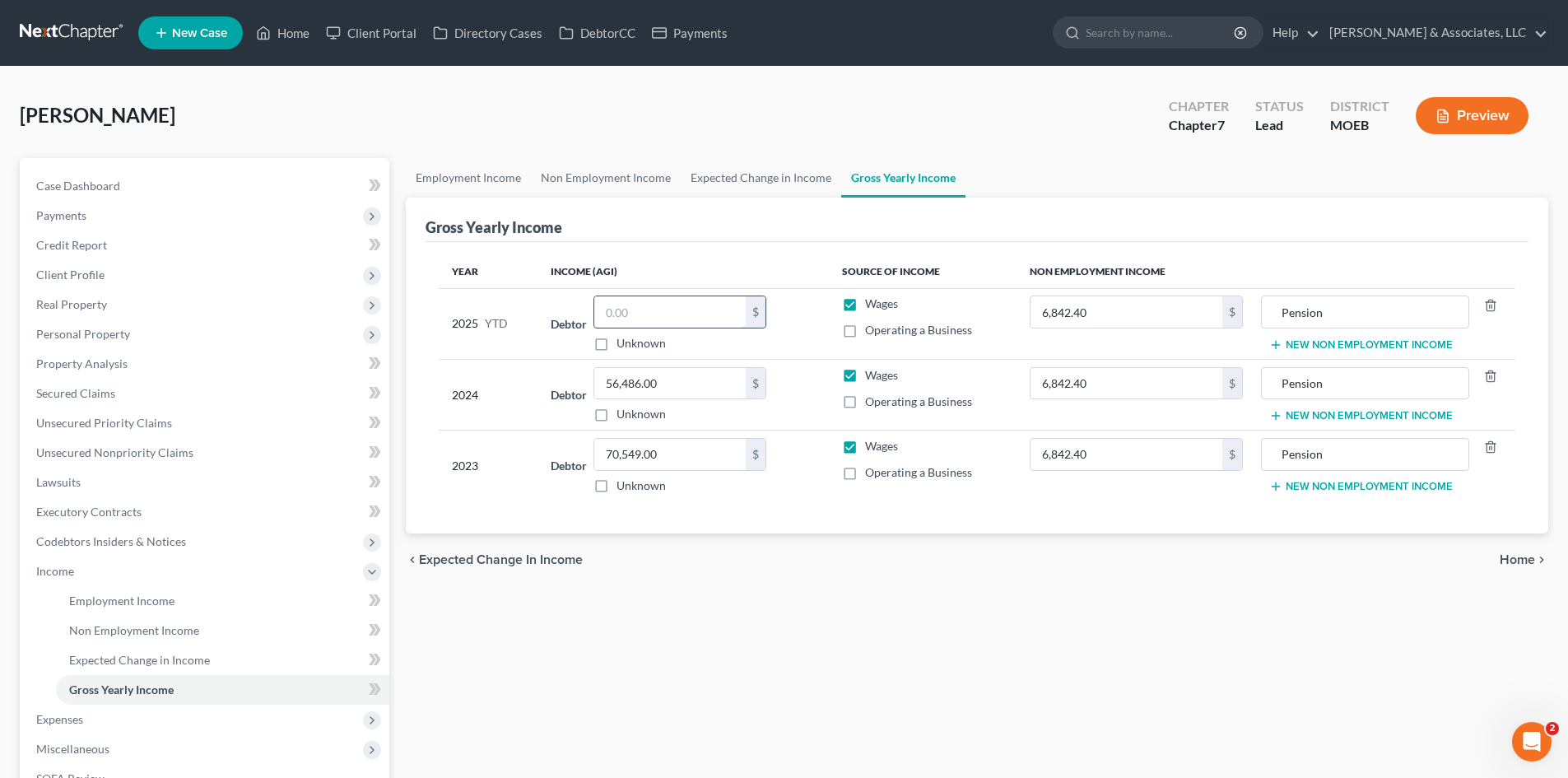
click at [648, 314] on input "text" at bounding box center [670, 312] width 151 height 31
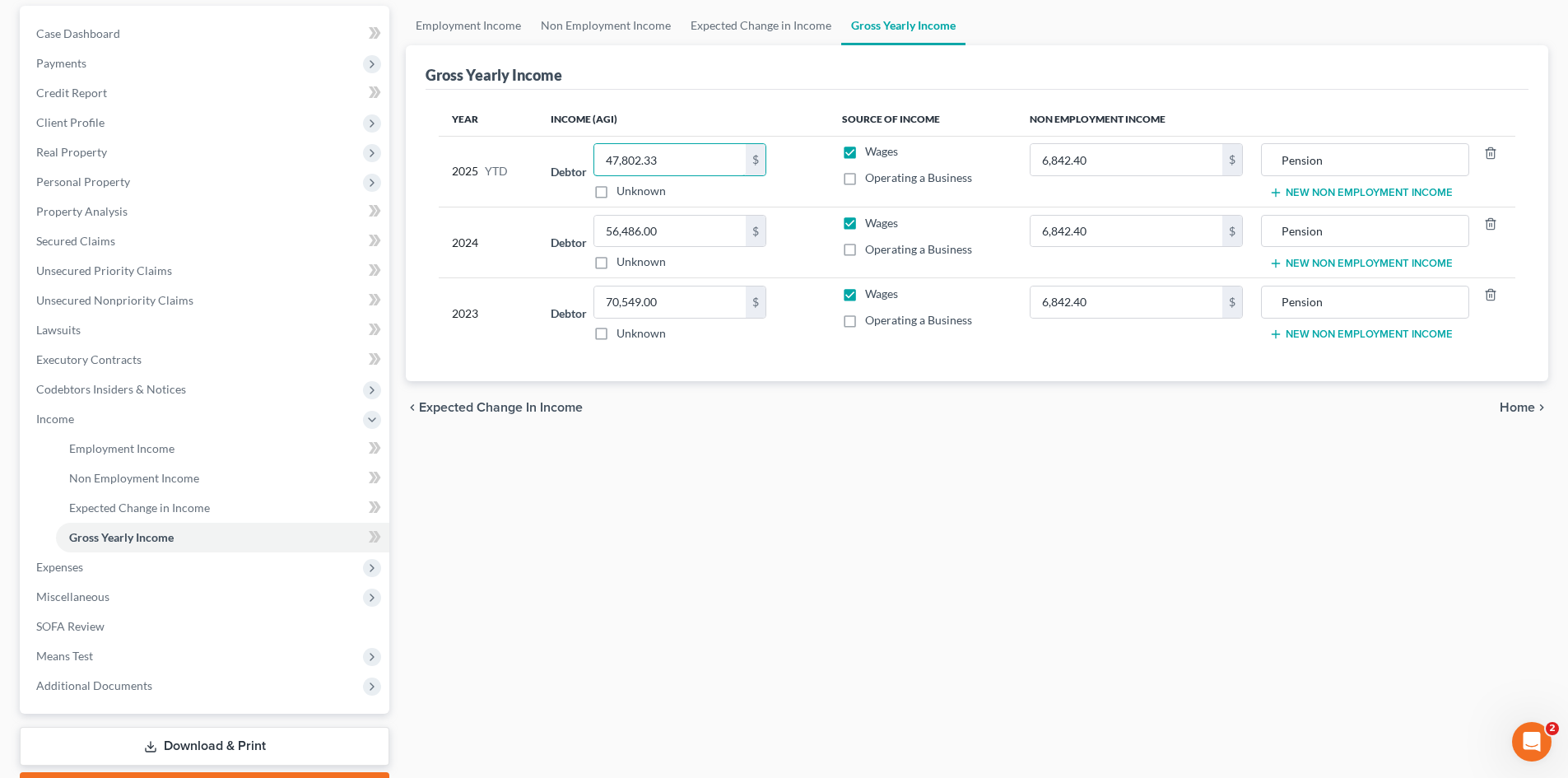
scroll to position [165, 0]
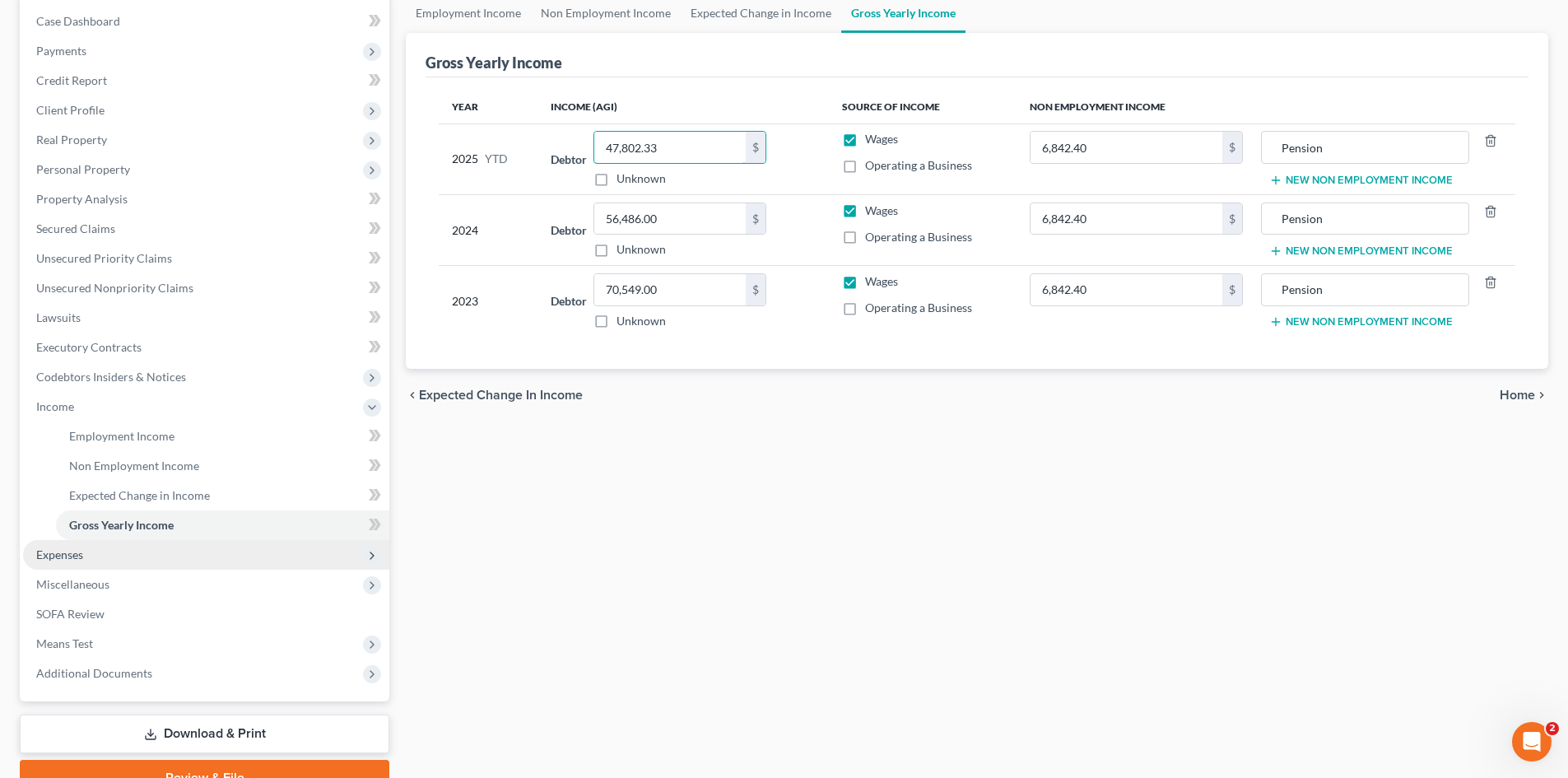
type input "47,802.33"
click at [145, 545] on span "Expenses" at bounding box center [206, 555] width 366 height 30
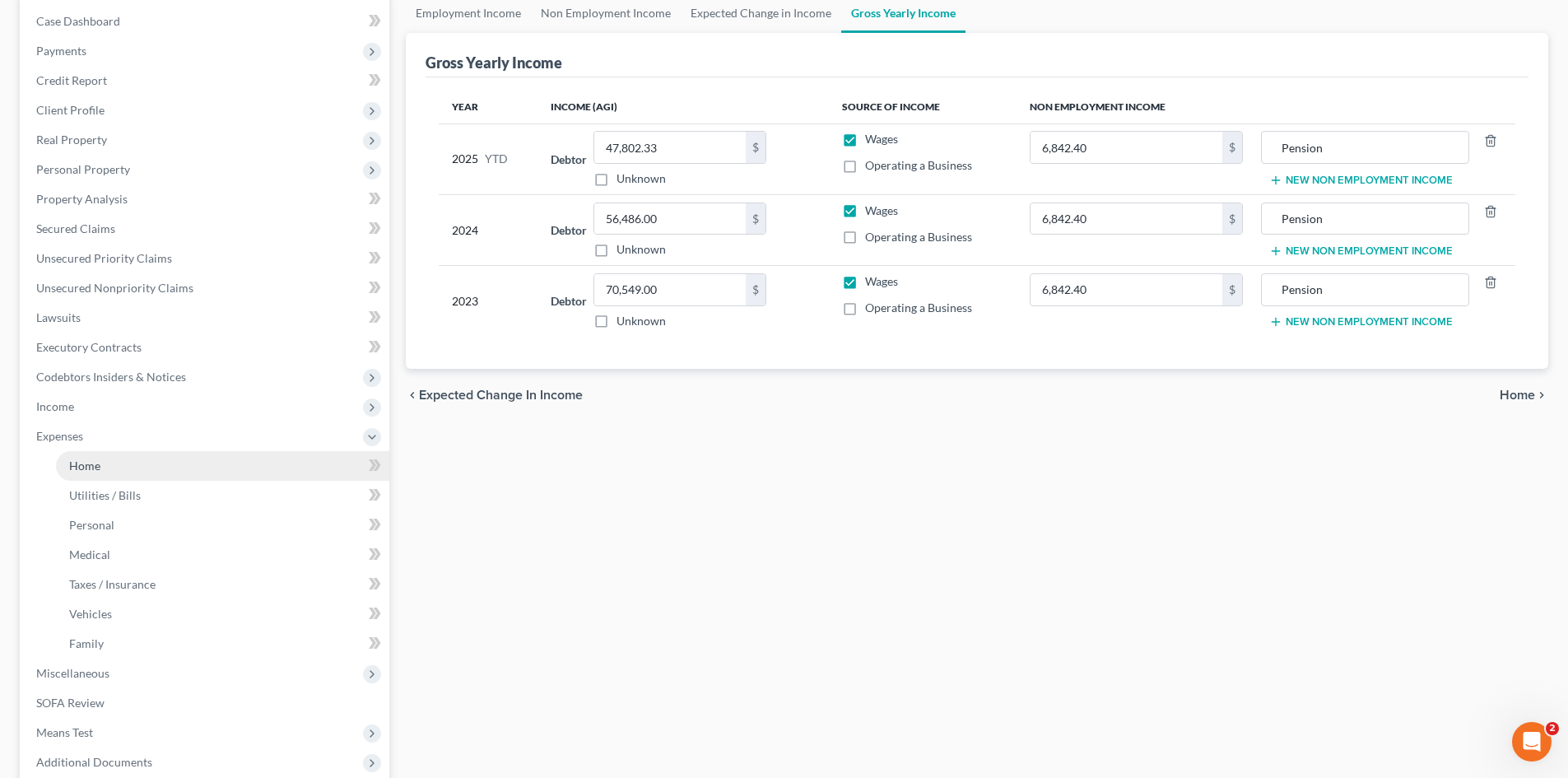
click at [105, 476] on link "Home" at bounding box center [222, 466] width 334 height 30
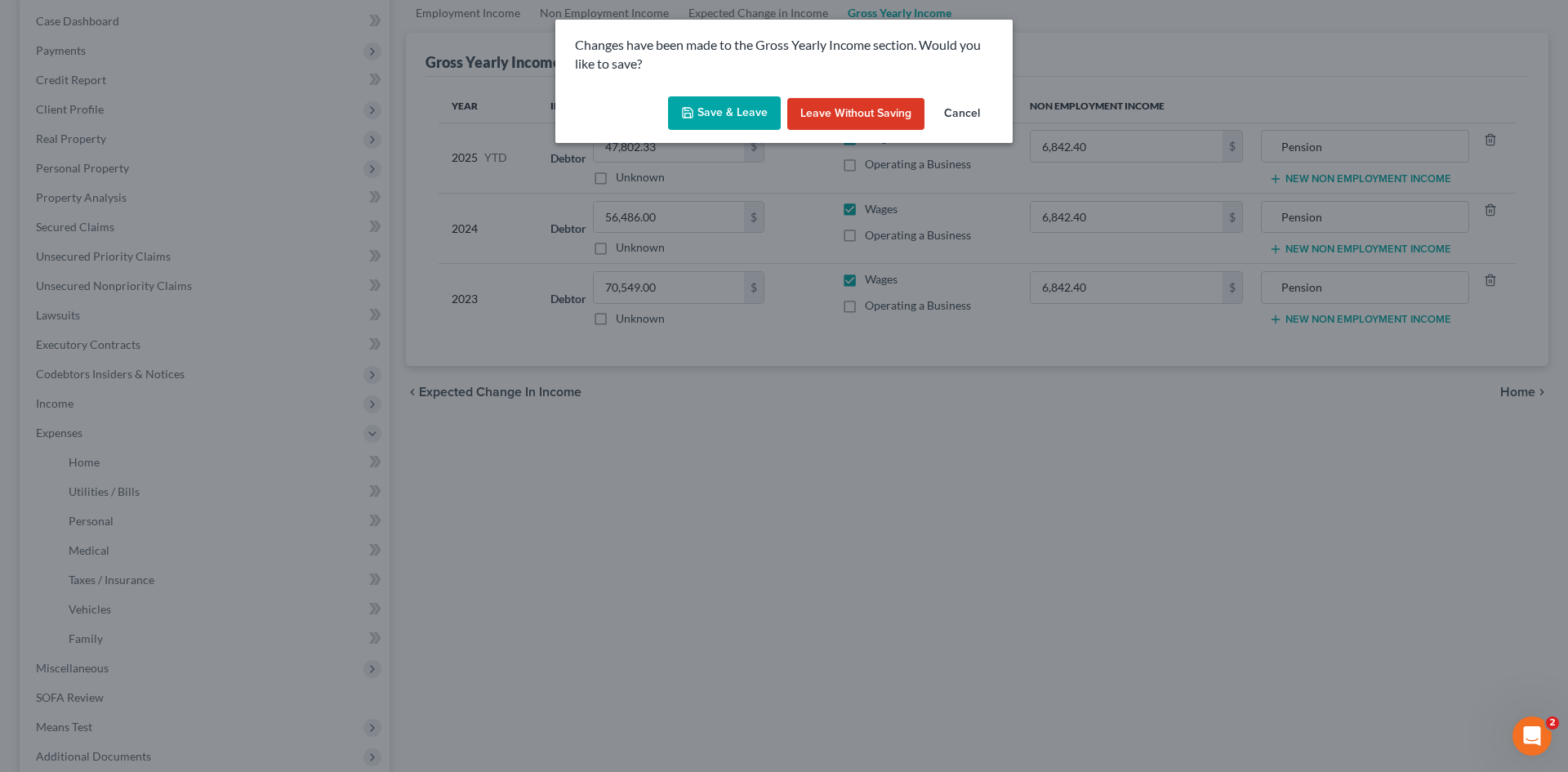
click at [730, 110] on button "Save & Leave" at bounding box center [724, 114] width 113 height 34
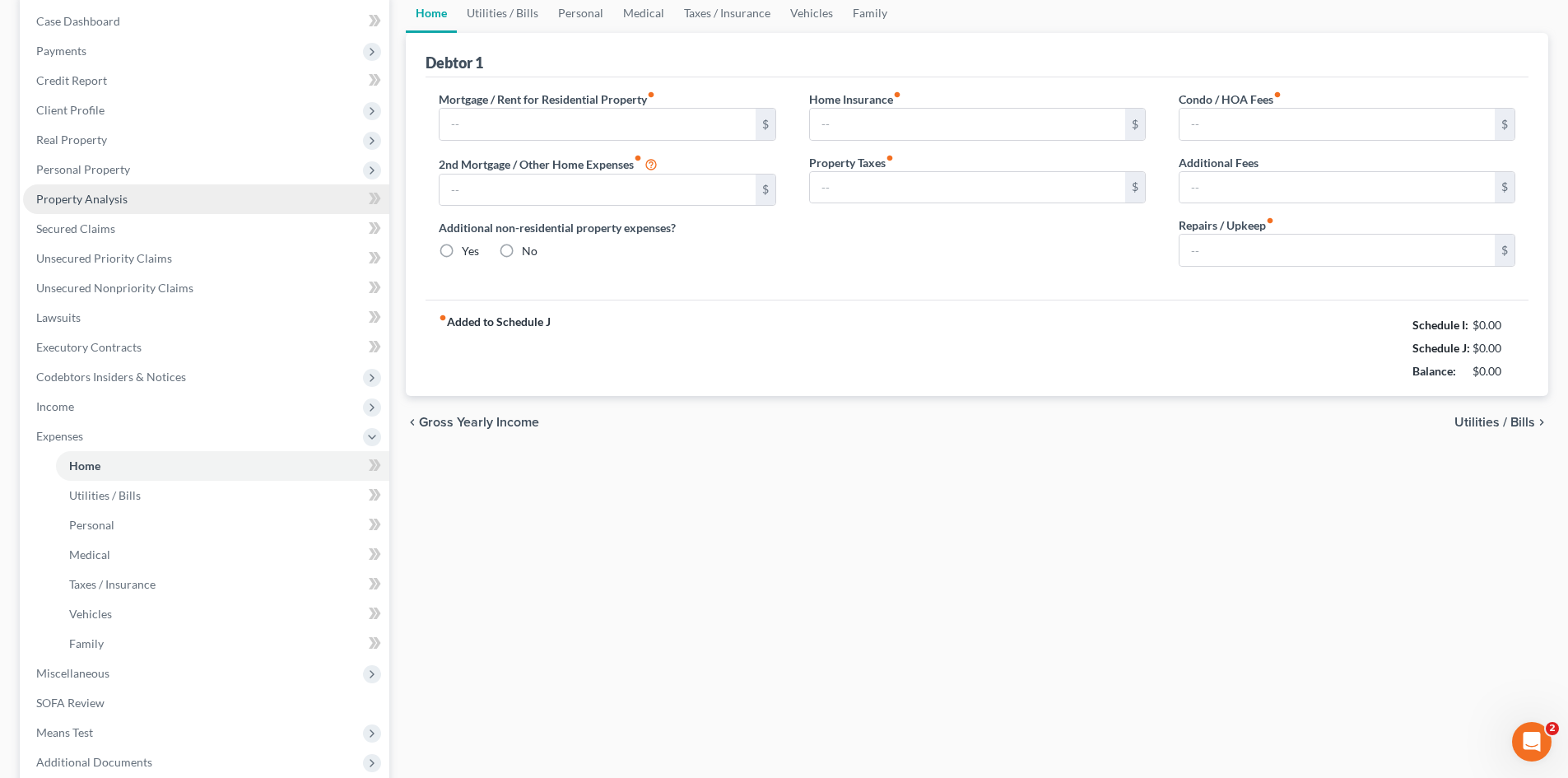
type input "400.00"
radio input "true"
type input "0.00"
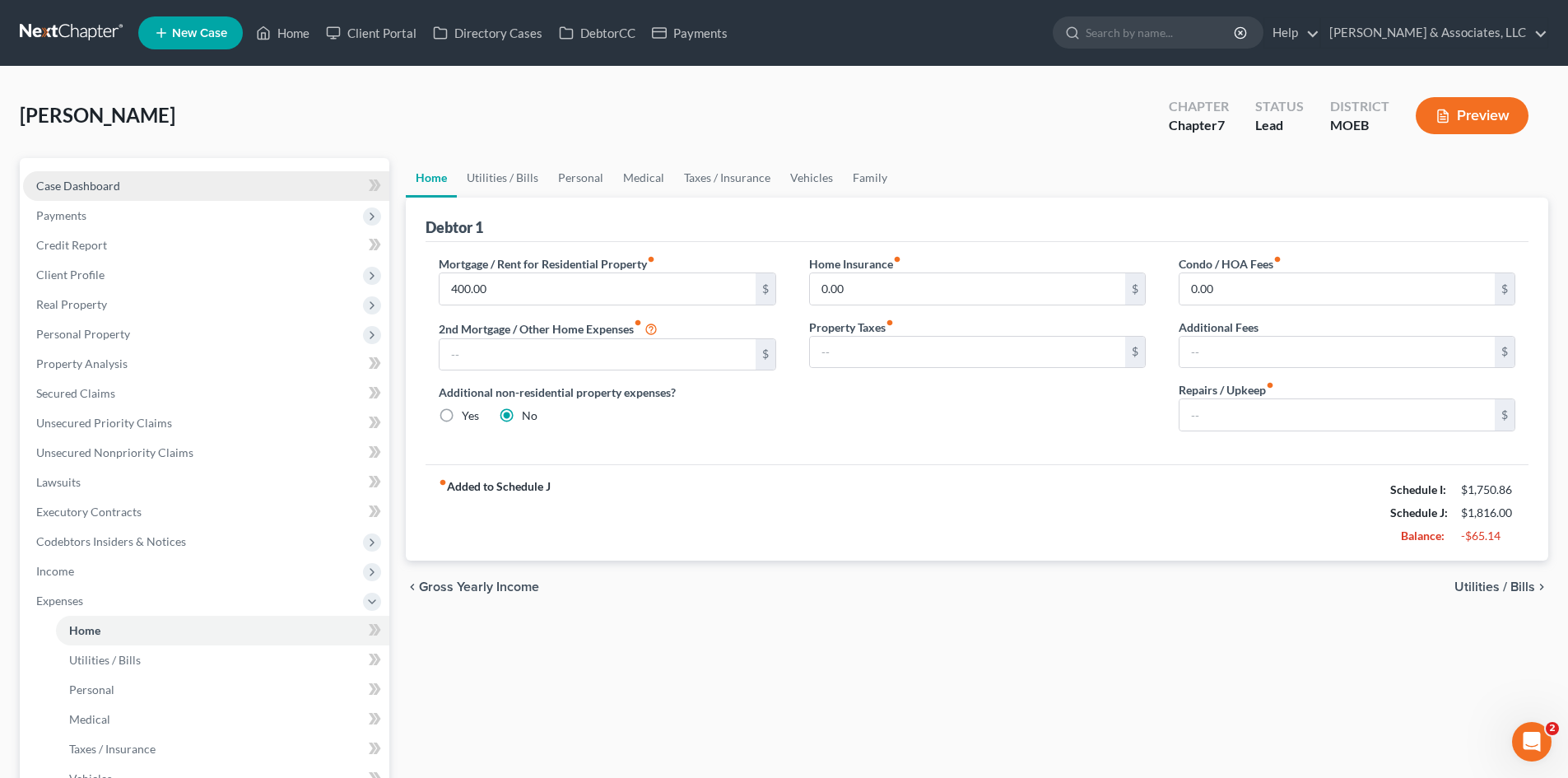
click at [98, 182] on span "Case Dashboard" at bounding box center [78, 185] width 84 height 14
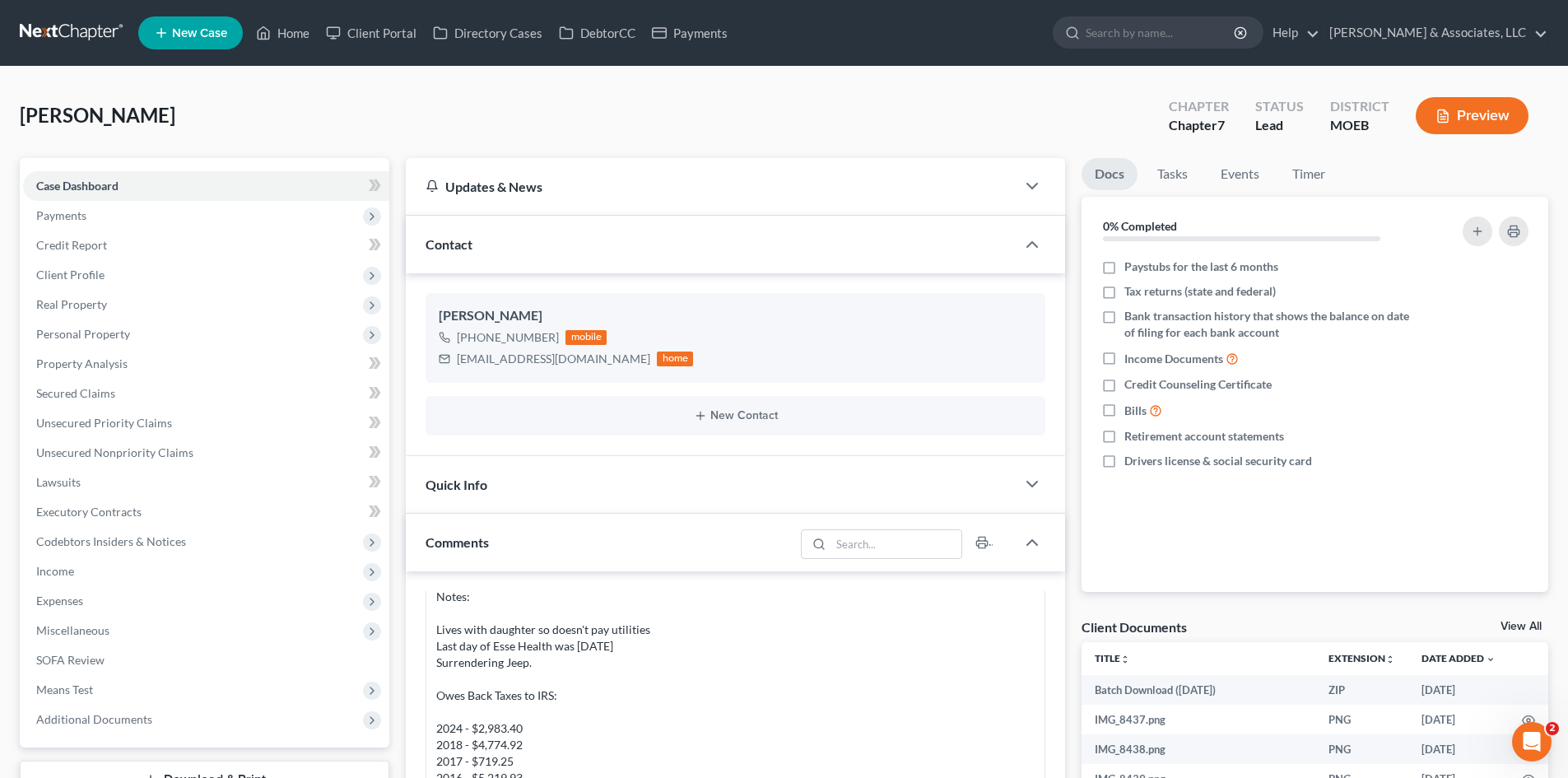
scroll to position [887, 0]
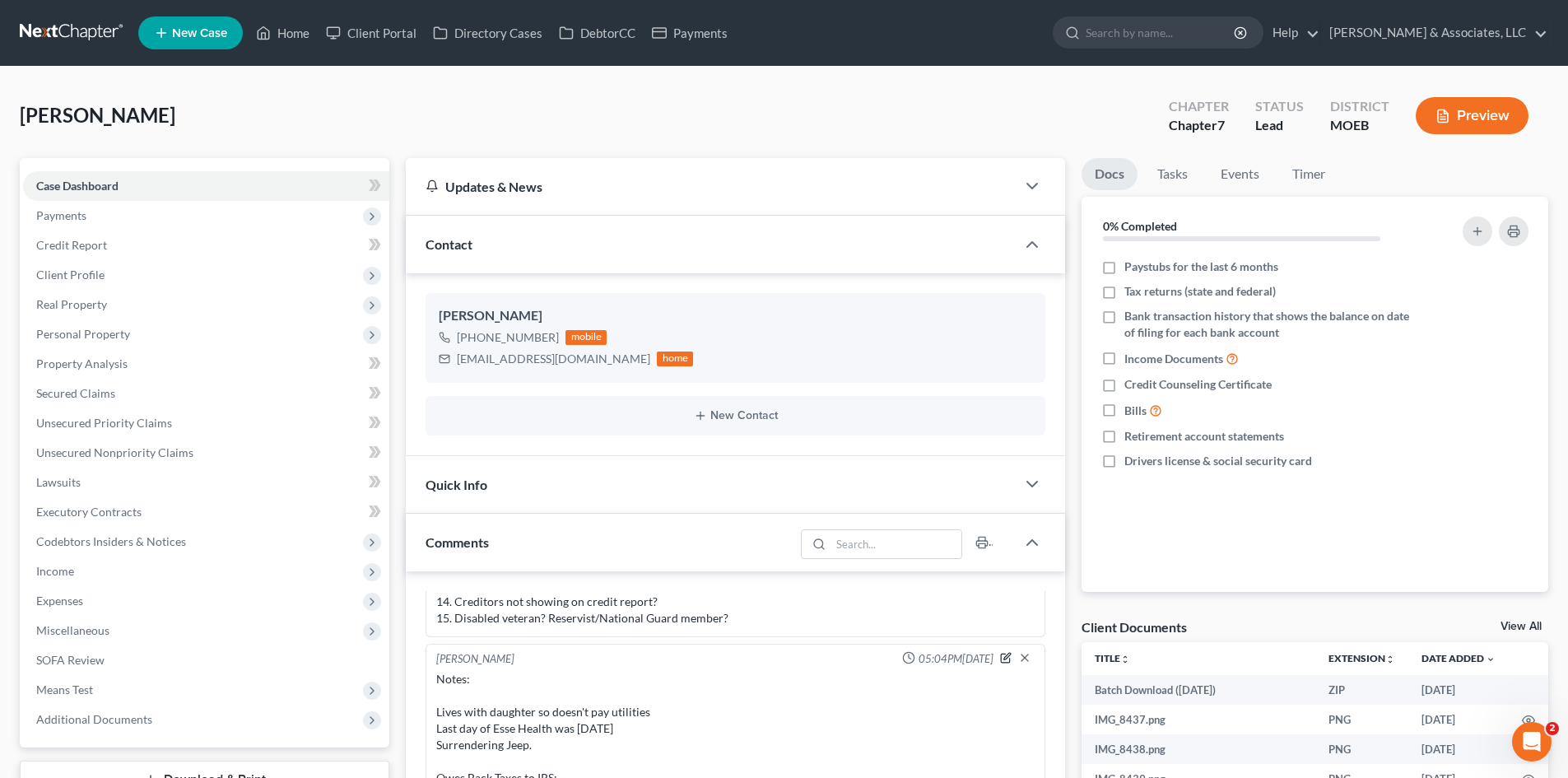
click at [1000, 658] on icon "button" at bounding box center [1006, 658] width 12 height 12
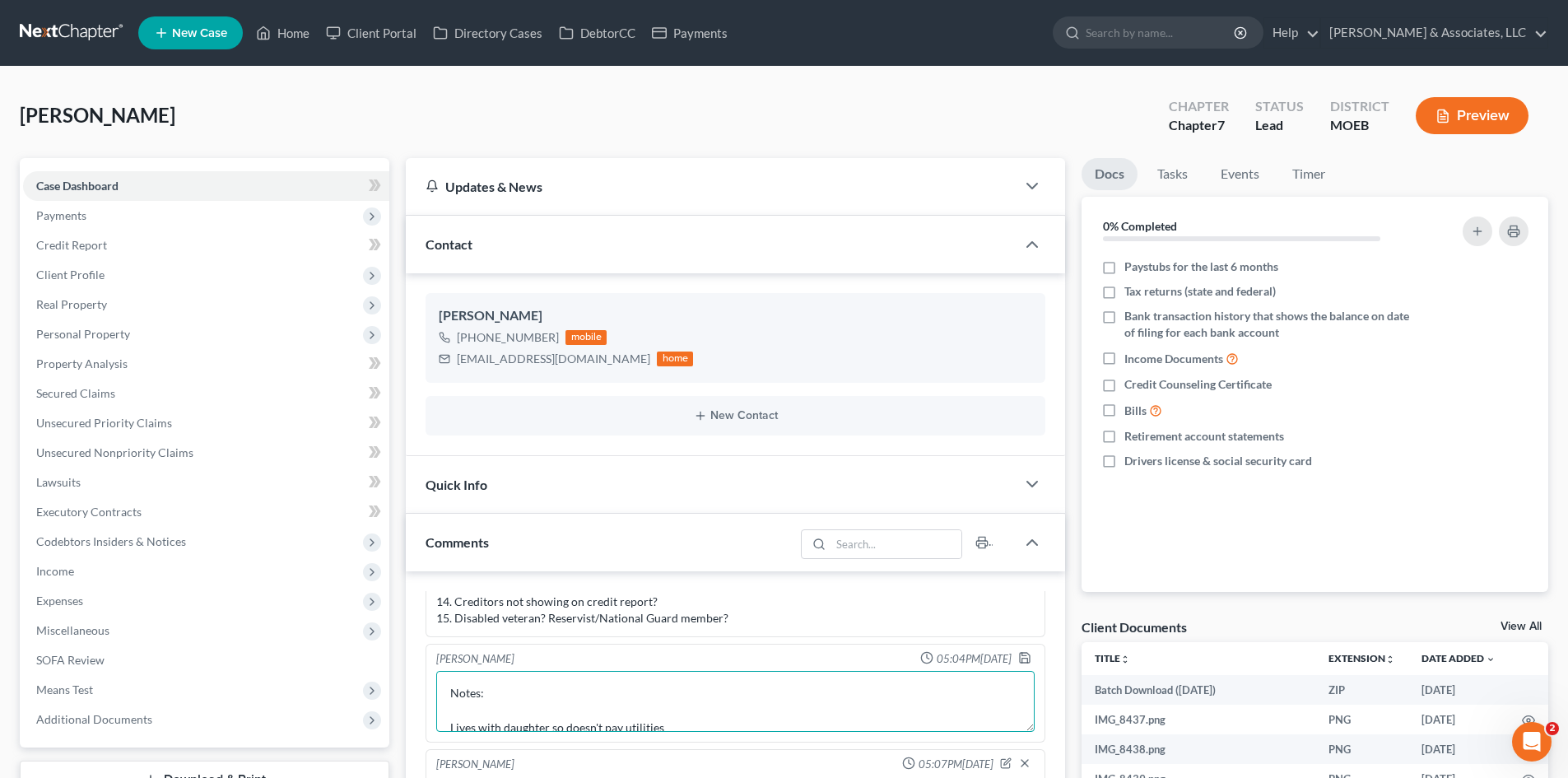
click at [634, 716] on textarea "Notes: Lives with daughter so doesn't pay utilities Last day of Esse Health was…" at bounding box center [735, 701] width 598 height 61
type textarea "Notes: Lives with daughter so doesn't pay utilities Last day of Esse Health was…"
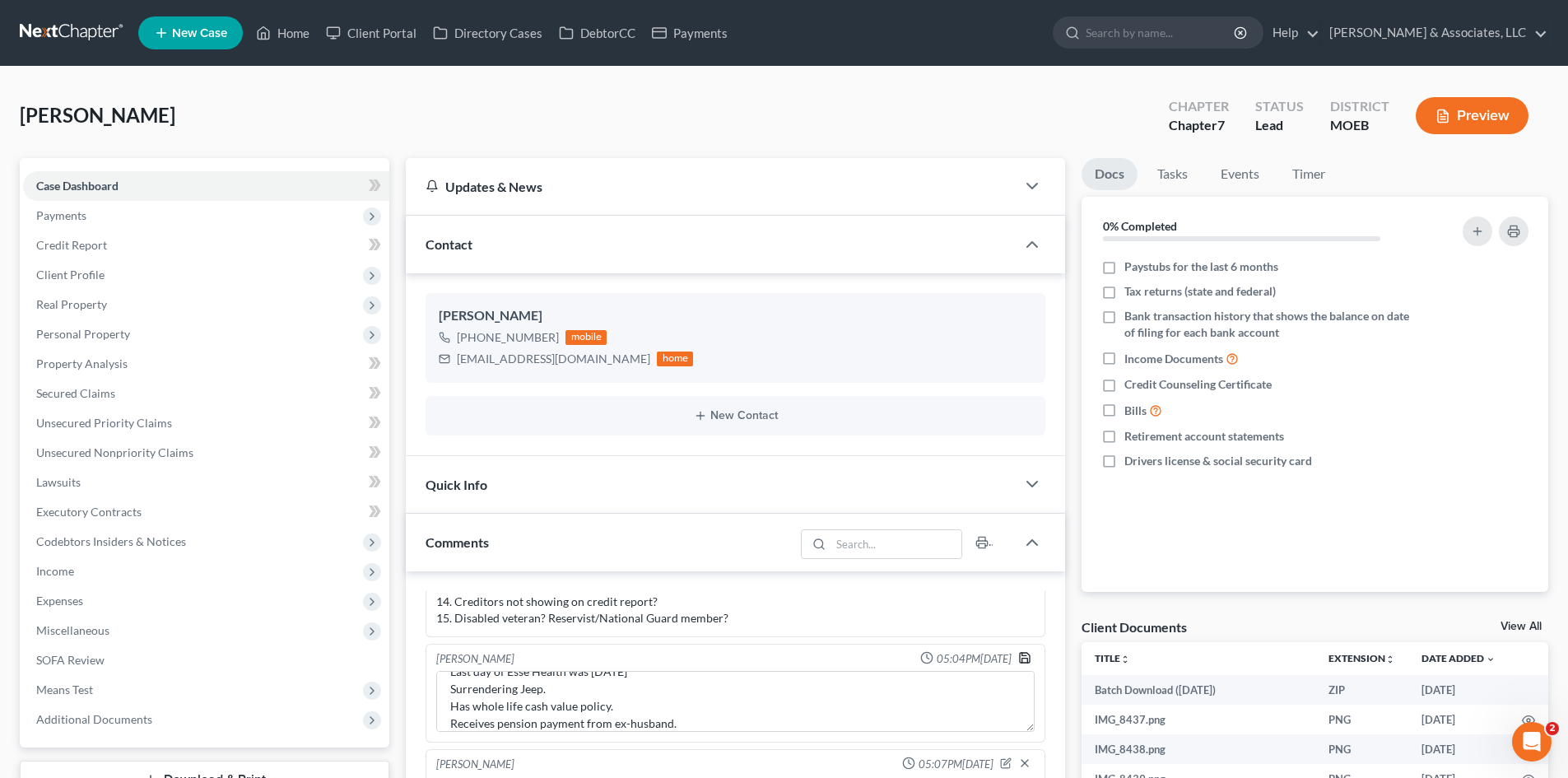
click at [1022, 655] on polyline "button" at bounding box center [1024, 654] width 5 height 3
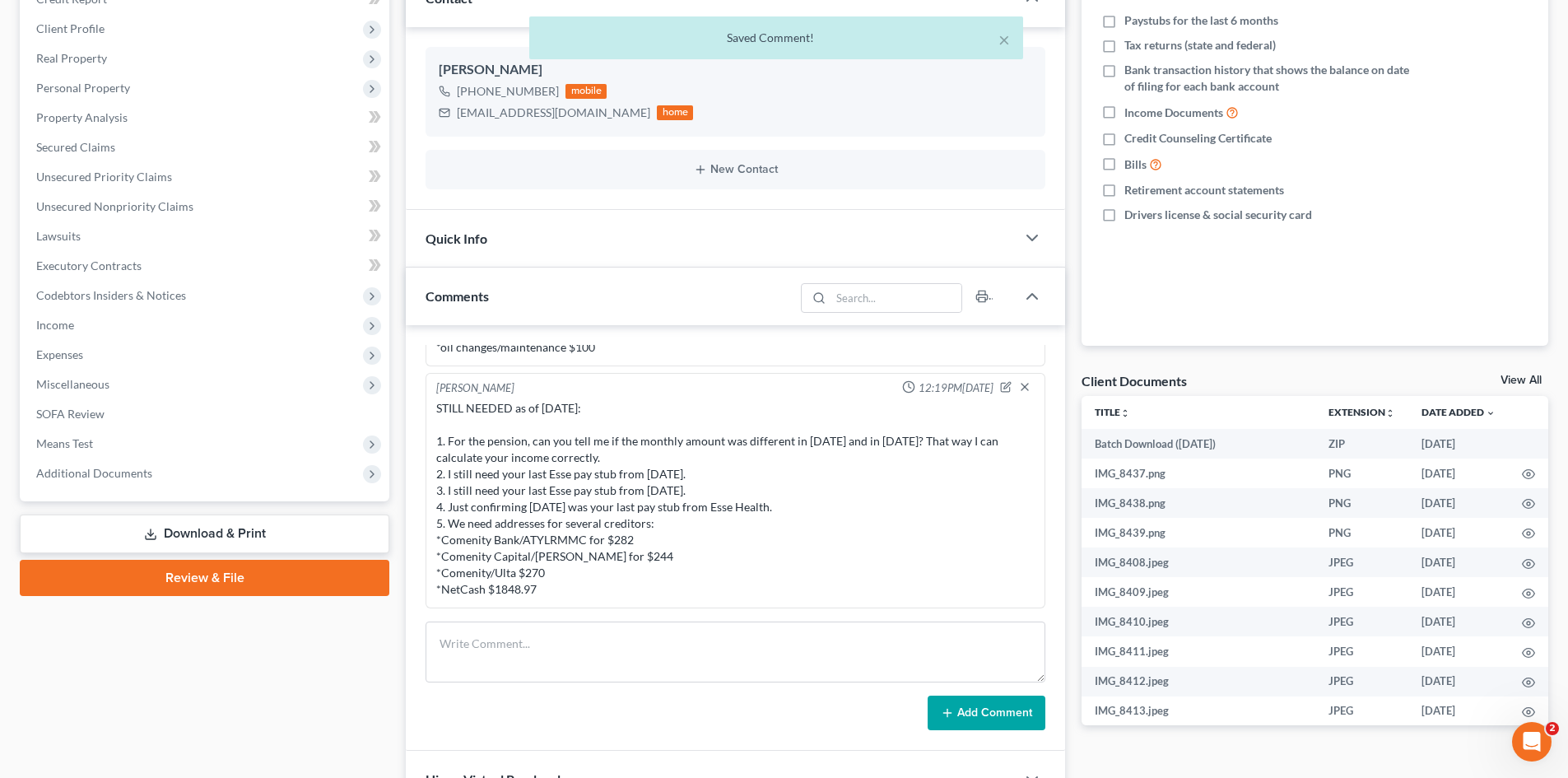
scroll to position [247, 0]
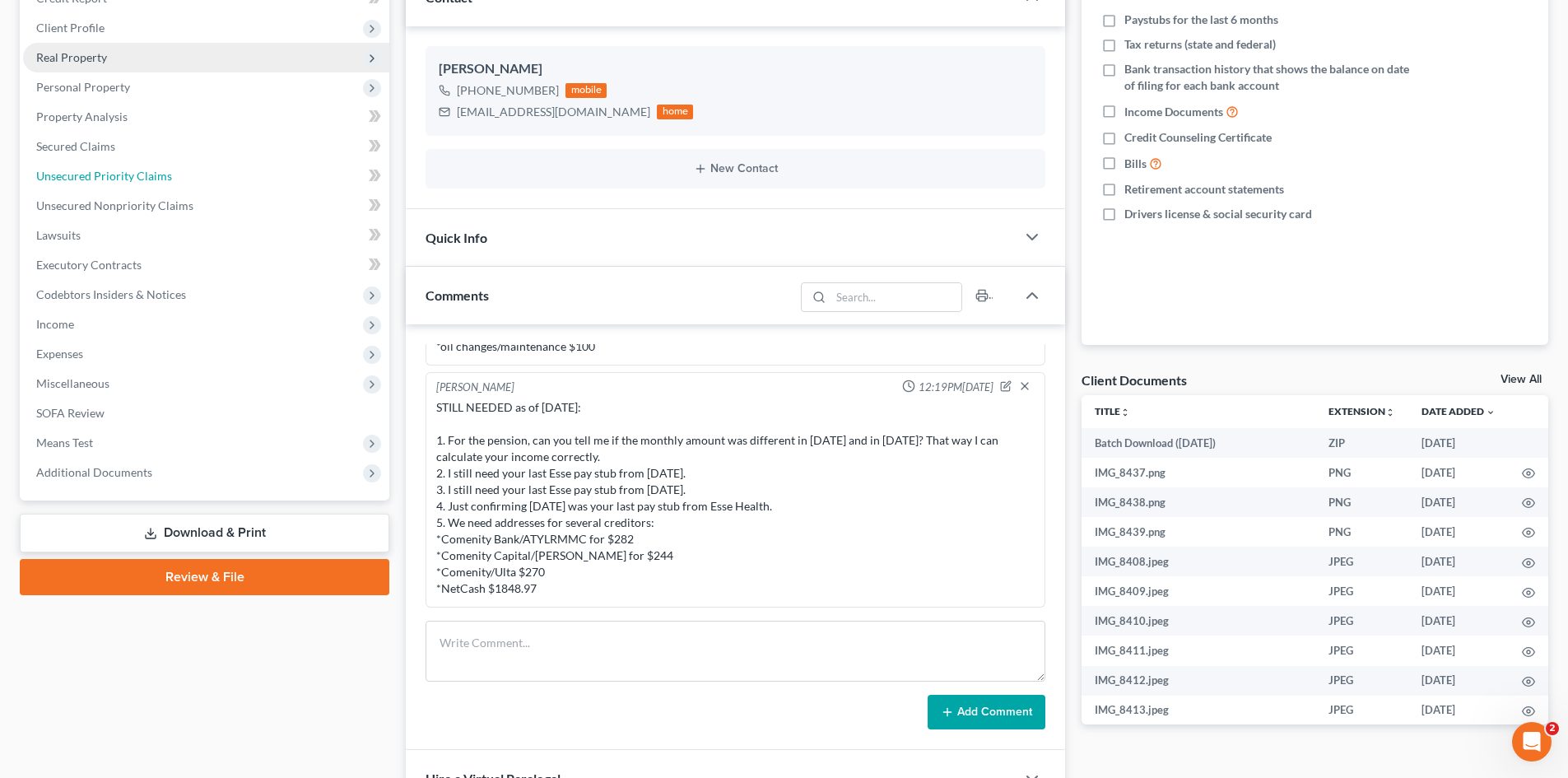
drag, startPoint x: 109, startPoint y: 179, endPoint x: 132, endPoint y: 188, distance: 24.7
click at [109, 179] on span "Unsecured Priority Claims" at bounding box center [104, 175] width 136 height 14
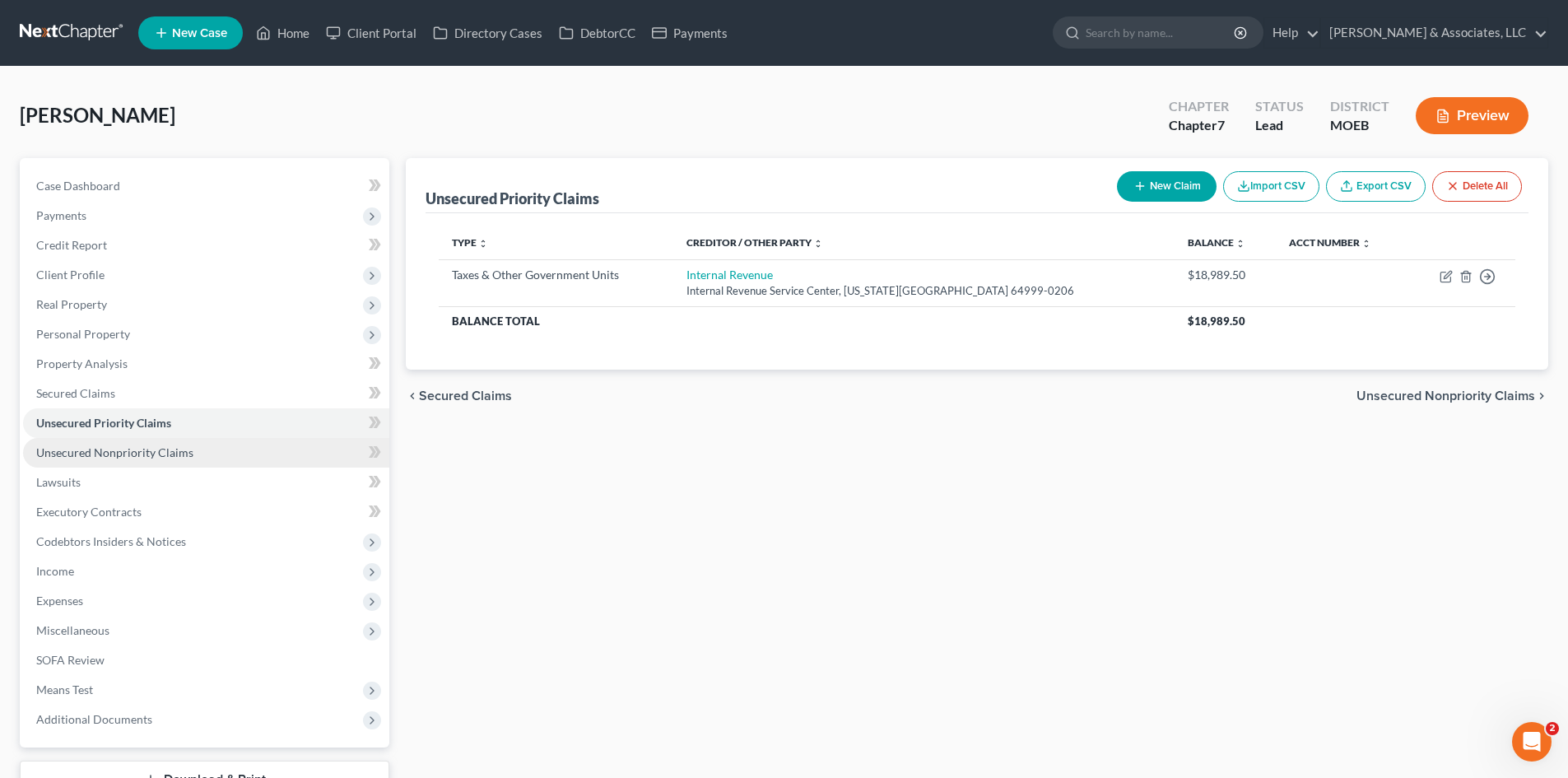
click at [142, 456] on span "Unsecured Nonpriority Claims" at bounding box center [115, 451] width 157 height 14
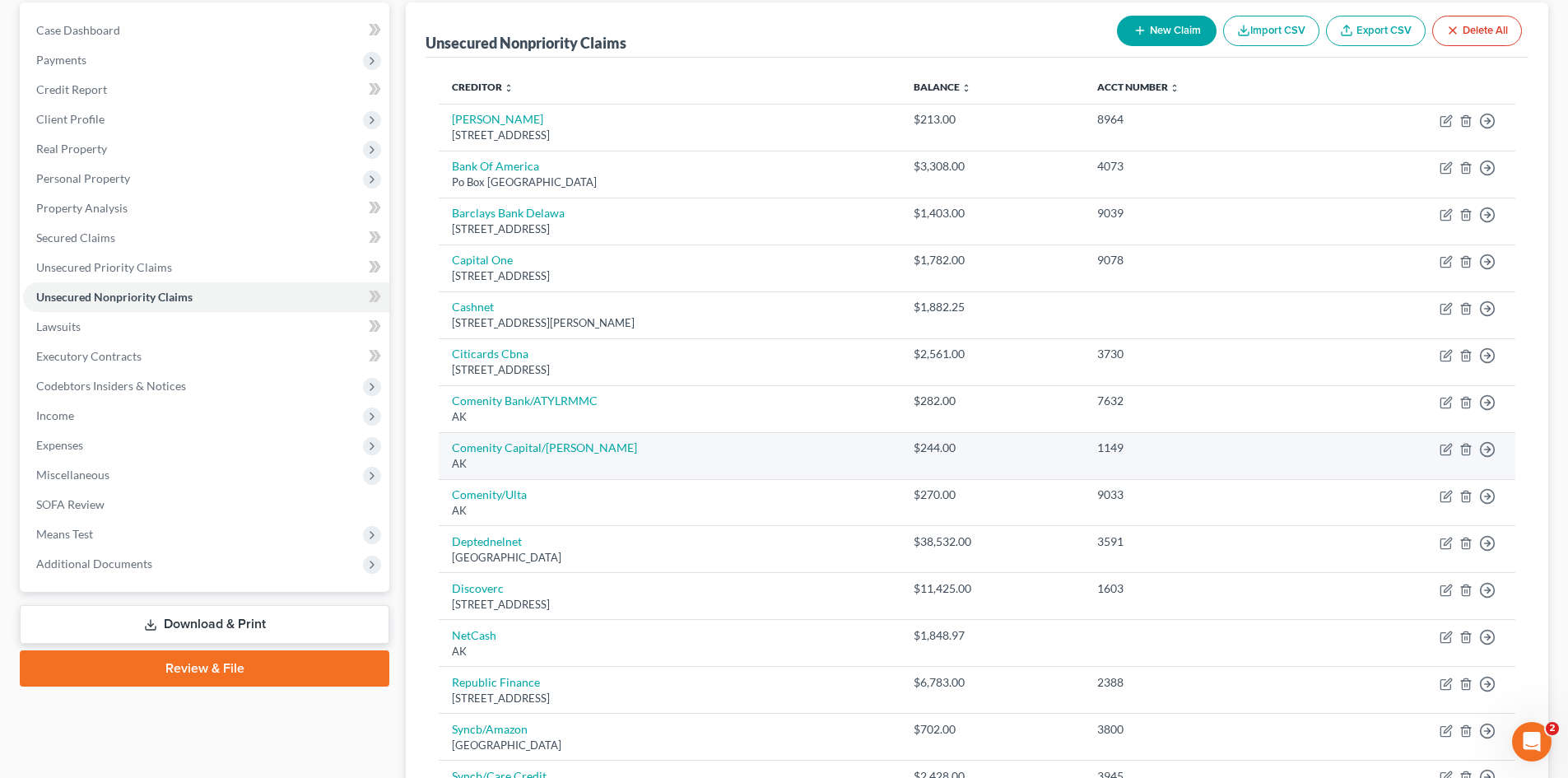
scroll to position [165, 0]
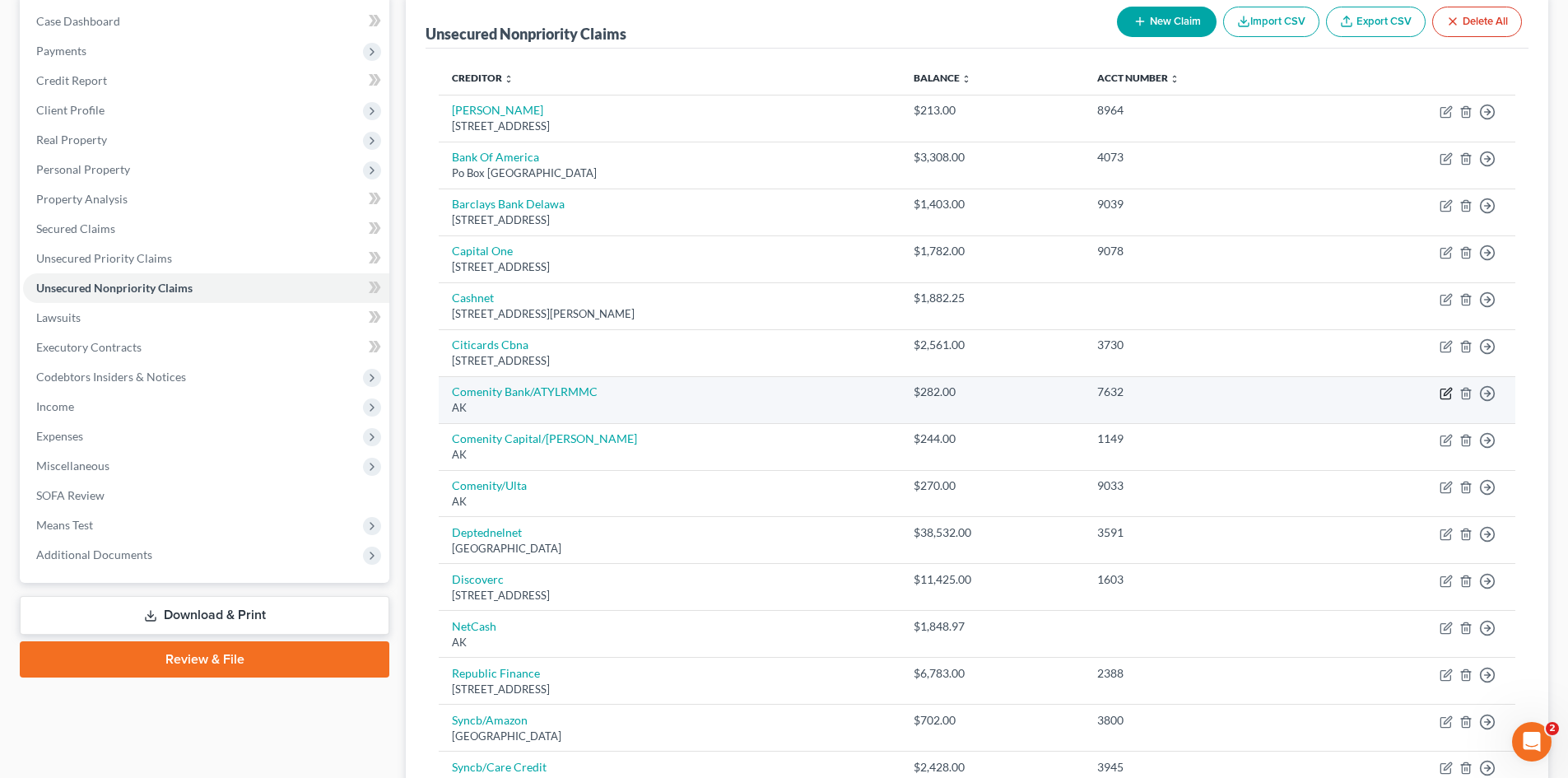
click at [1446, 394] on icon "button" at bounding box center [1446, 393] width 13 height 13
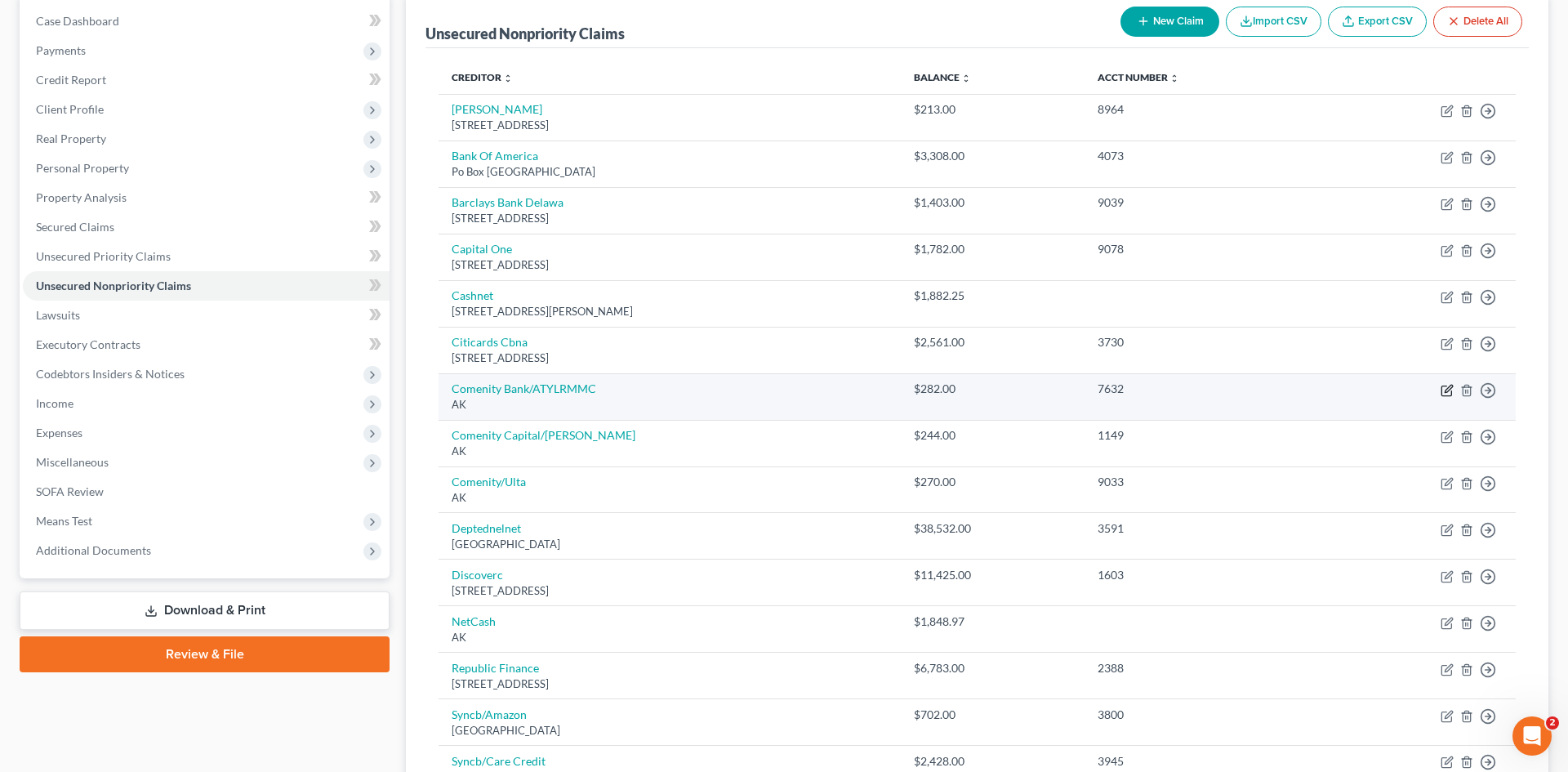
select select "1"
select select "2"
select select "0"
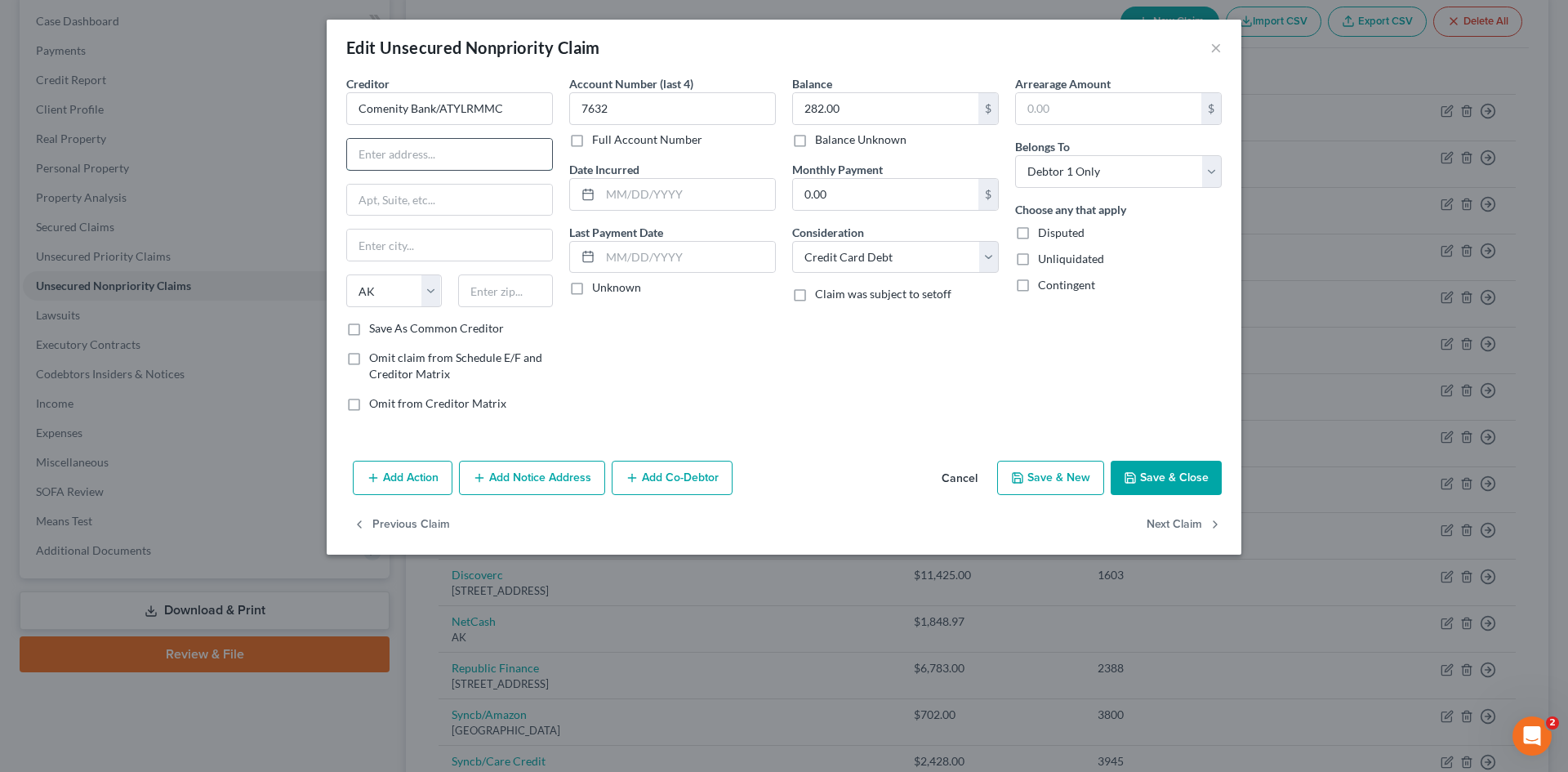
click at [416, 146] on input "text" at bounding box center [450, 154] width 205 height 31
type input "PO Box 182273"
type input "Columbus"
select select "36"
type input "43218"
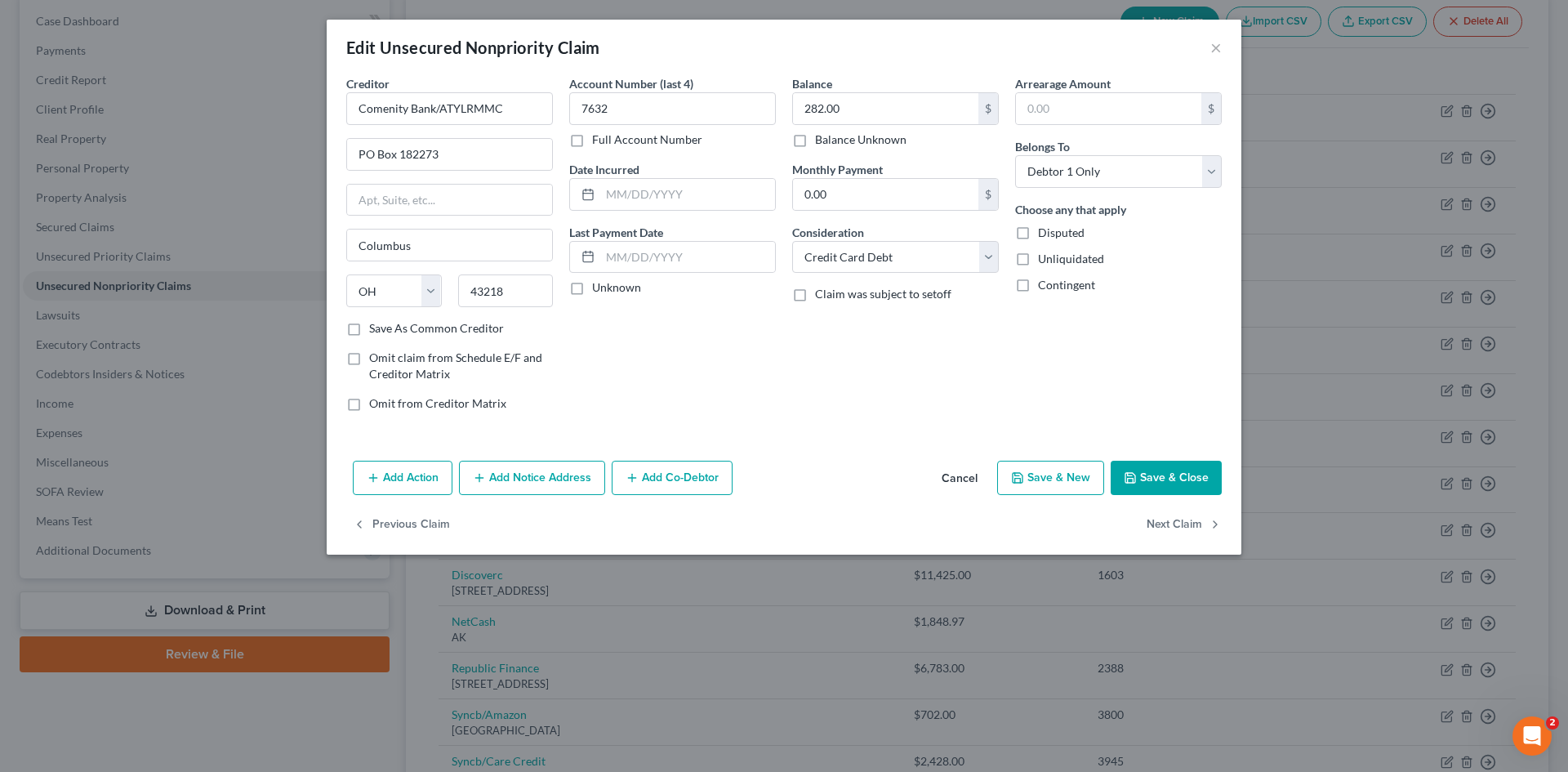
click at [1174, 475] on button "Save & Close" at bounding box center [1166, 478] width 111 height 34
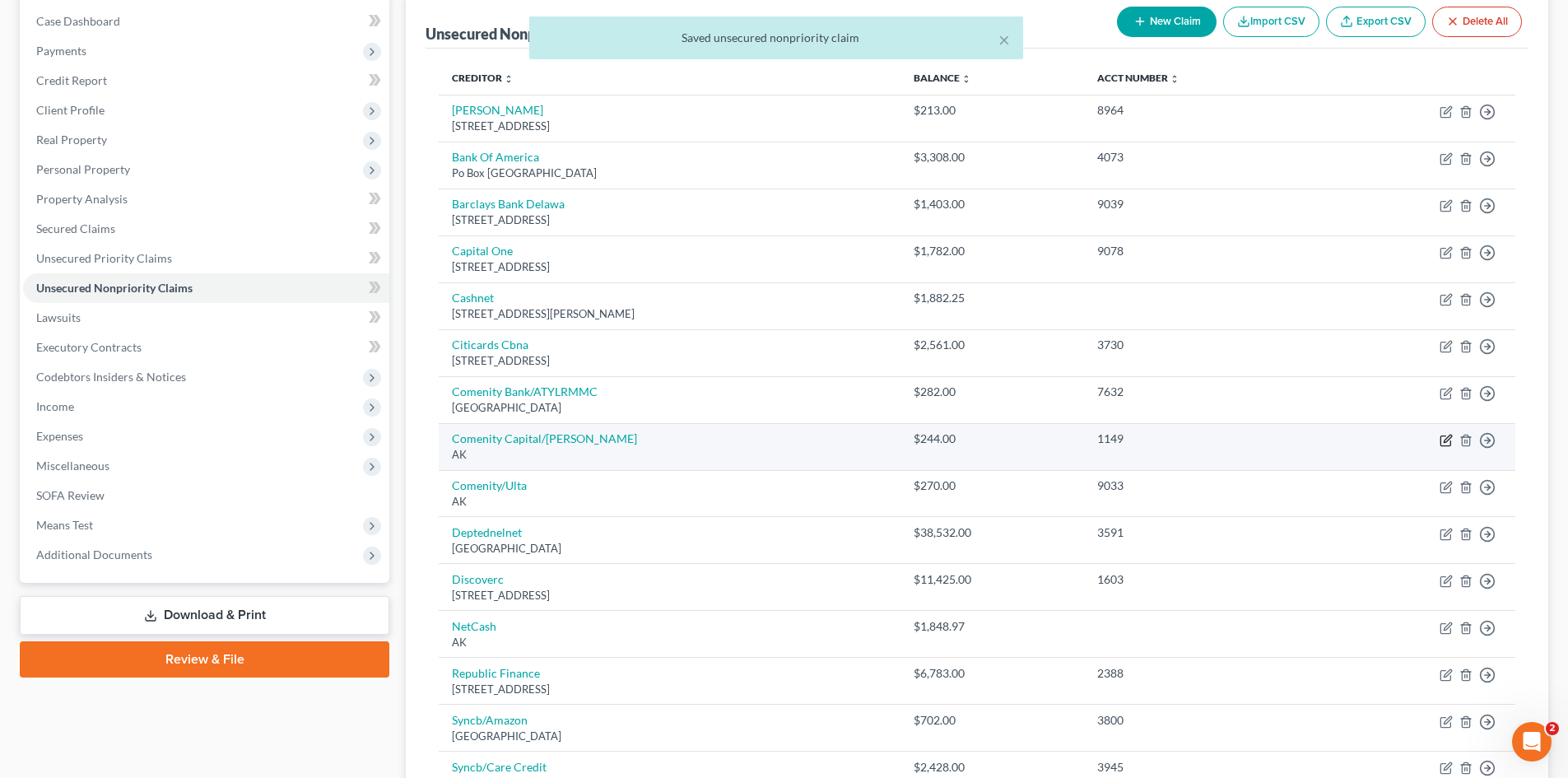
click at [1443, 439] on icon "button" at bounding box center [1446, 441] width 13 height 13
select select "1"
select select "2"
select select "0"
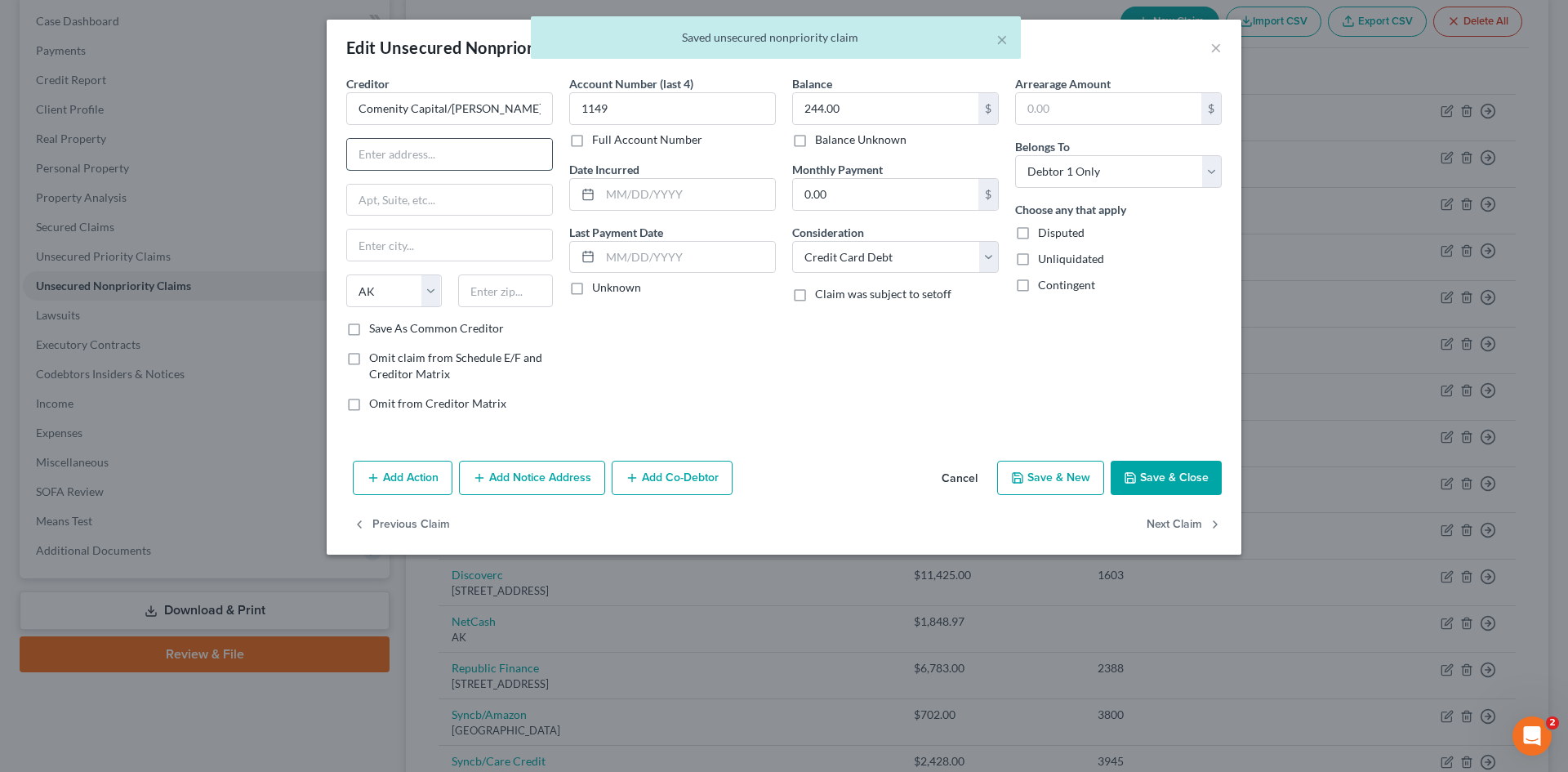
click at [391, 159] on input "text" at bounding box center [450, 154] width 205 height 31
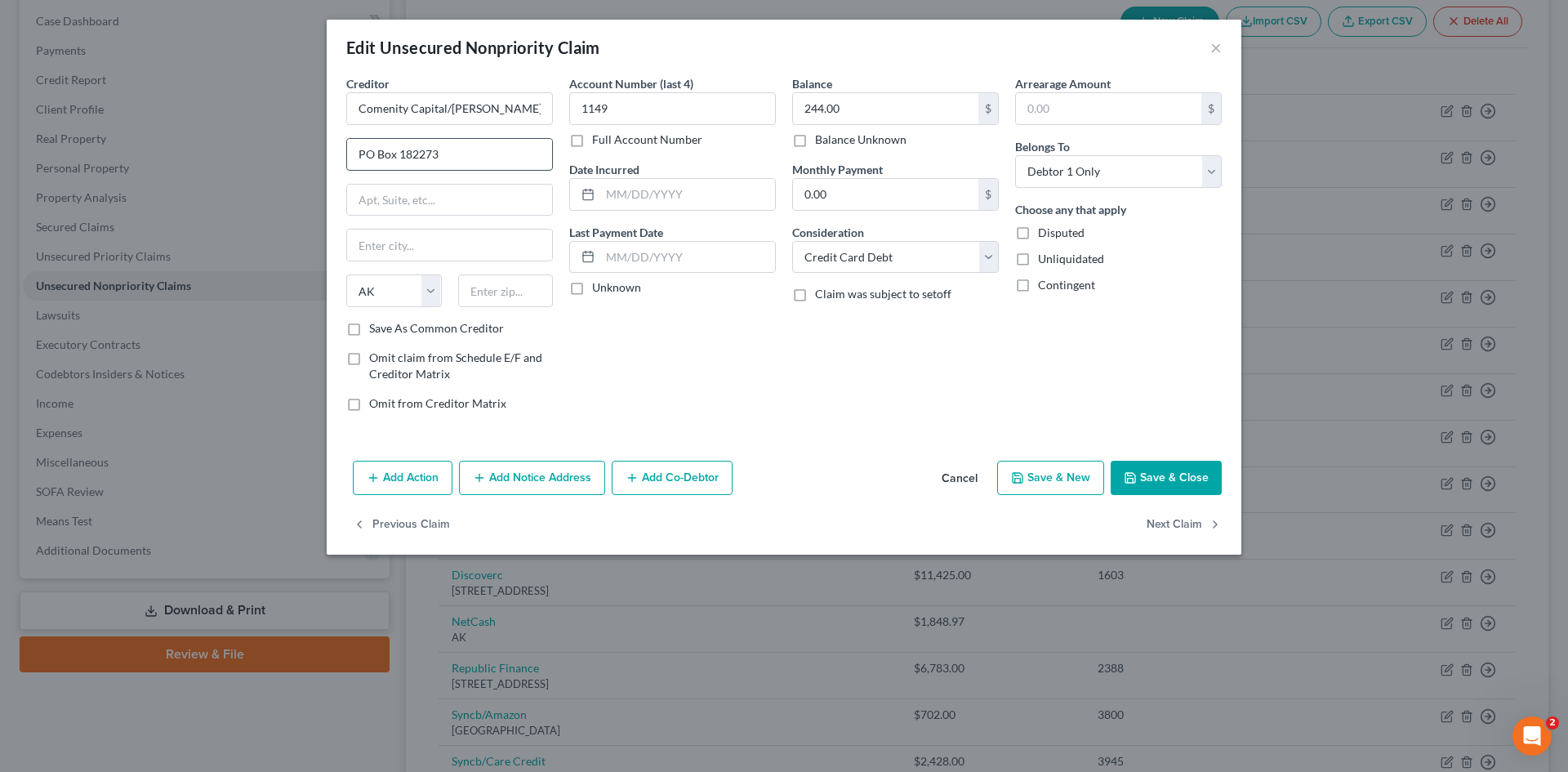
type input "PO Box 182273"
drag, startPoint x: 460, startPoint y: 244, endPoint x: 294, endPoint y: 247, distance: 166.0
click at [294, 247] on div "Edit Unsecured Nonpriority Claim × Creditor * Comenity Capital/[PERSON_NAME] PO…" at bounding box center [784, 386] width 1568 height 772
type input "Columbus"
select select "36"
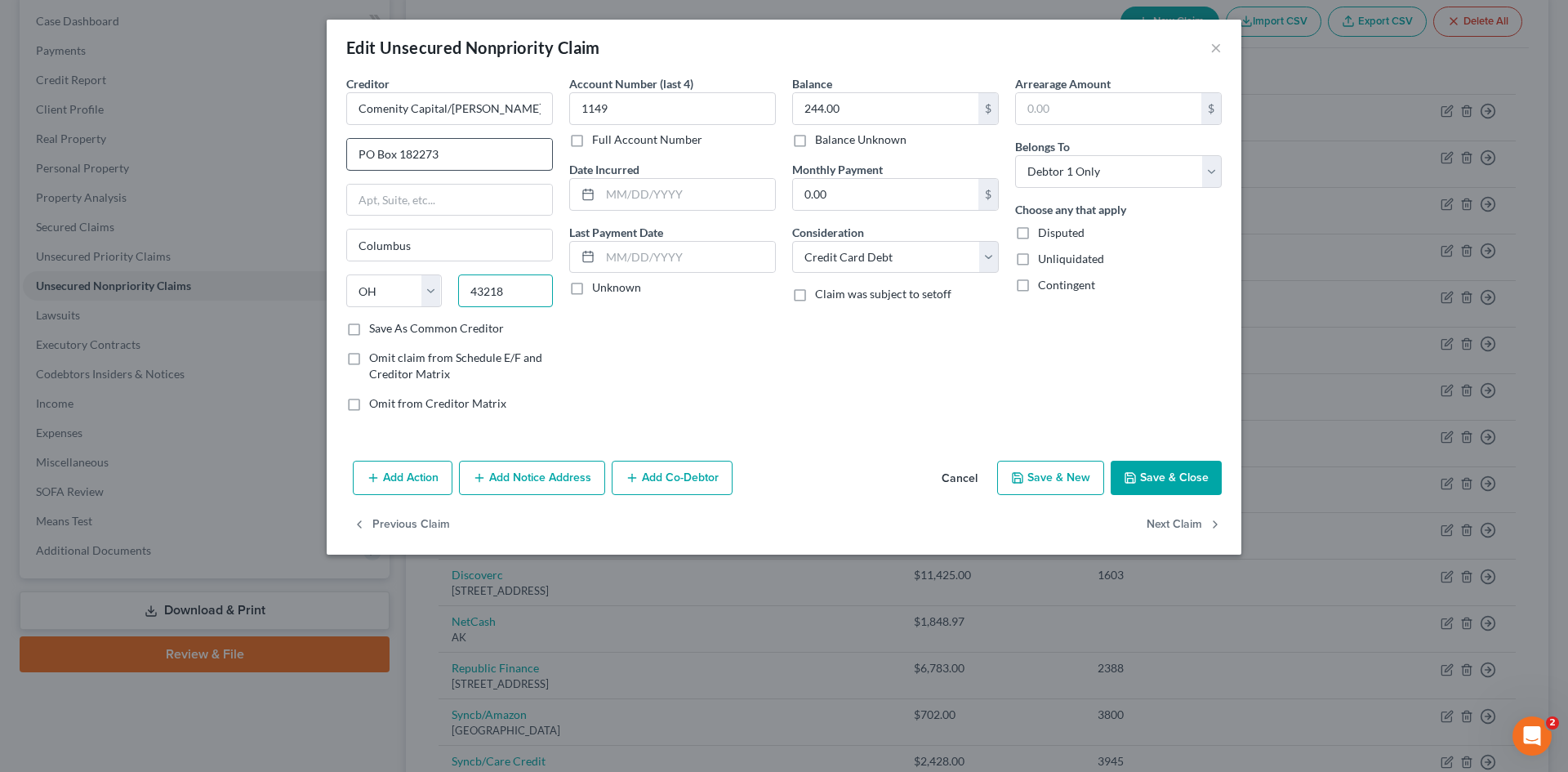
type input "43218"
drag, startPoint x: 442, startPoint y: 155, endPoint x: 348, endPoint y: 157, distance: 94.0
click at [348, 157] on input "PO Box 182273" at bounding box center [450, 154] width 205 height 31
type input "PO Box 183003"
type input "/"
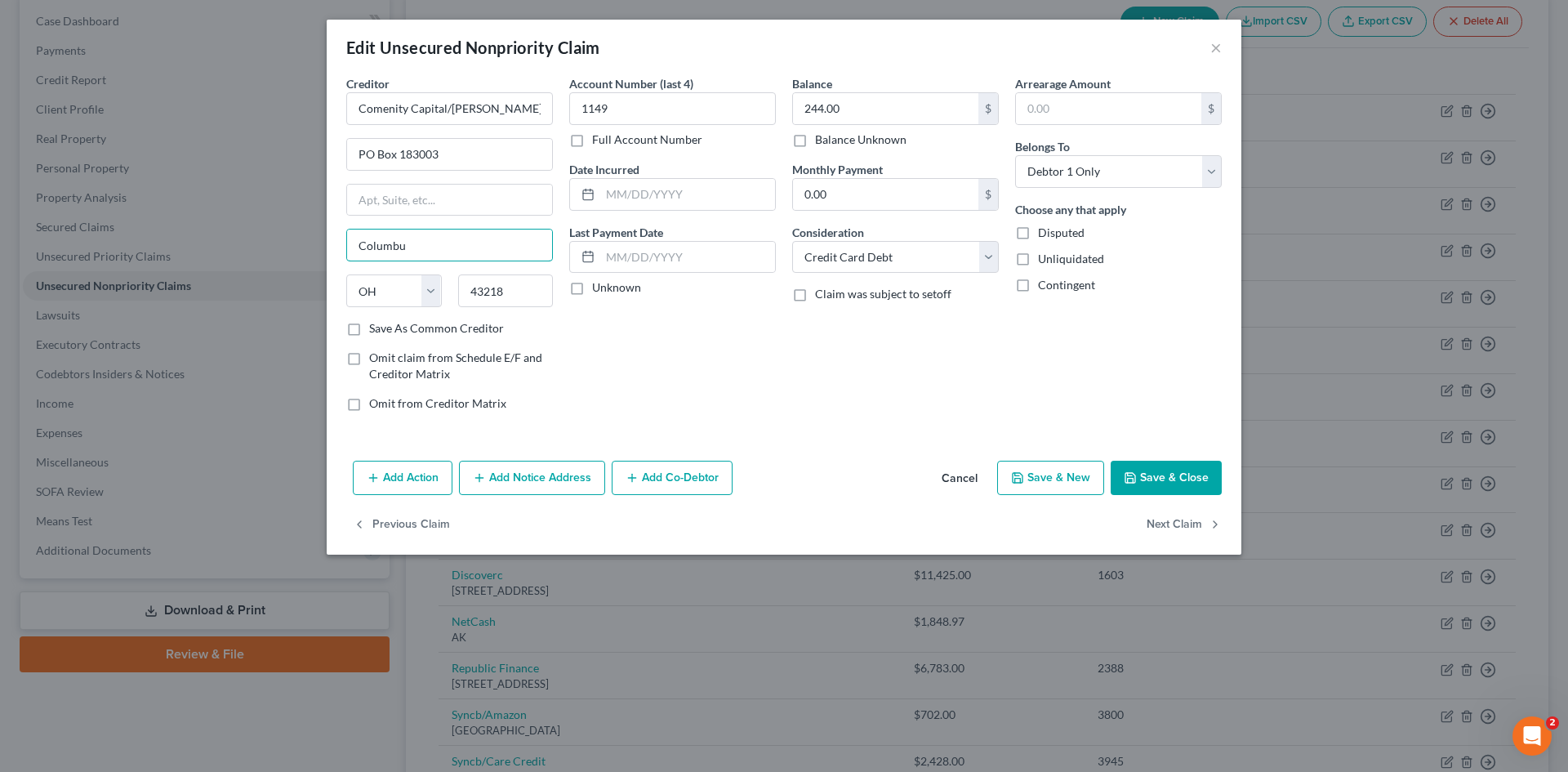
type input "Columbus"
click at [1179, 483] on button "Save & Close" at bounding box center [1166, 478] width 111 height 34
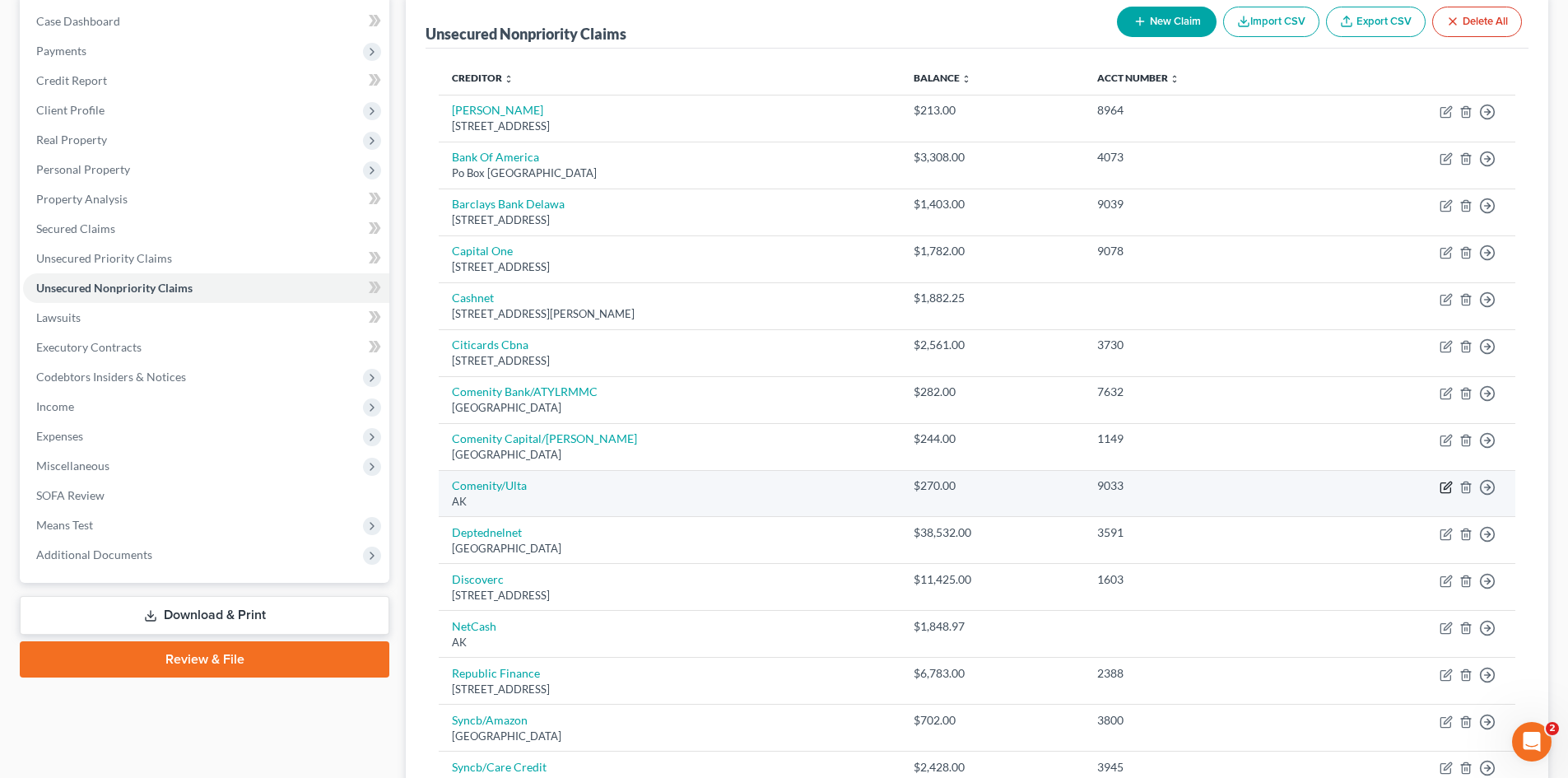
click at [1447, 488] on icon "button" at bounding box center [1447, 485] width 7 height 7
select select "1"
select select "2"
select select "0"
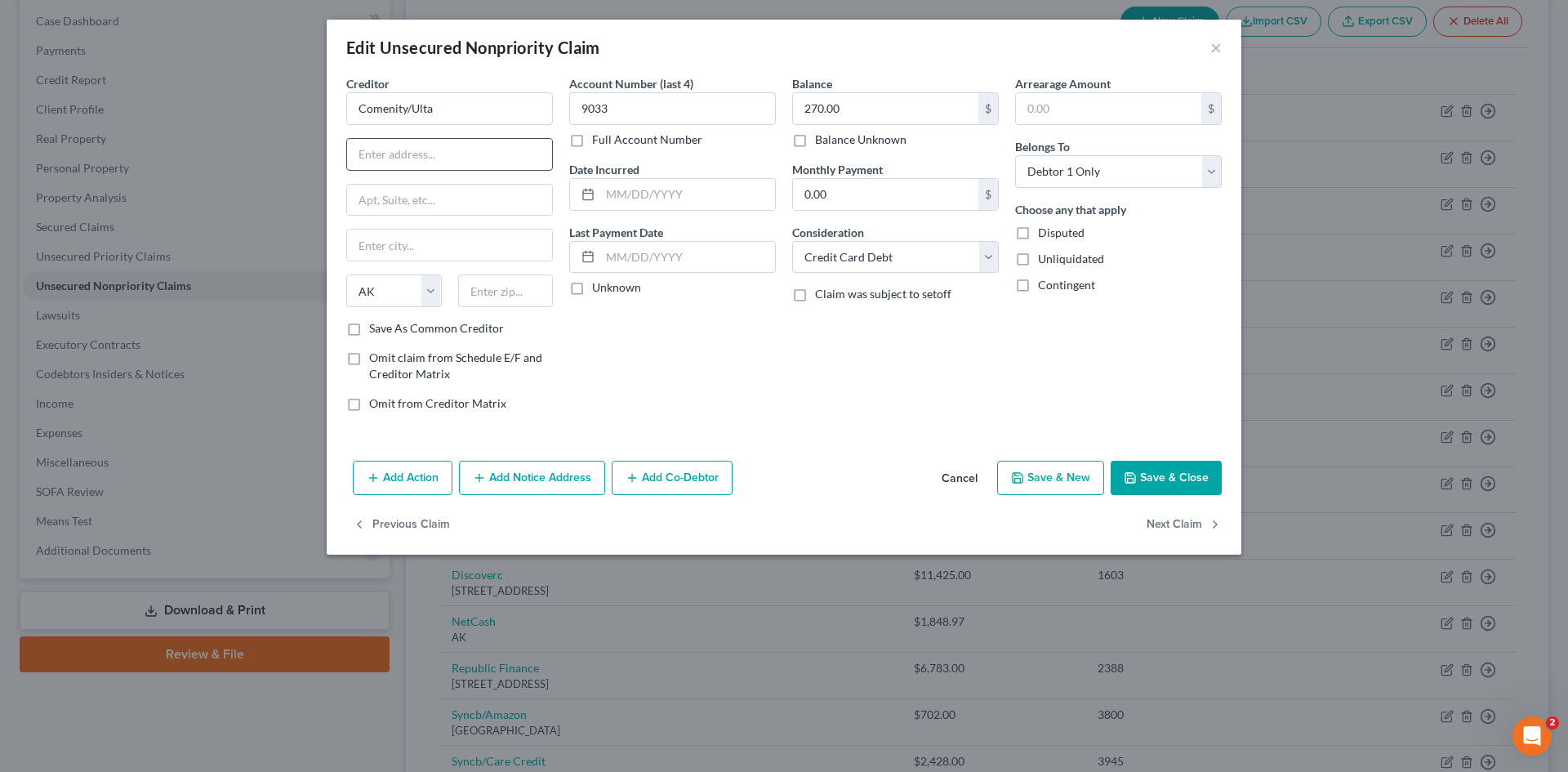
drag, startPoint x: 386, startPoint y: 153, endPoint x: 377, endPoint y: 148, distance: 10.3
click at [386, 153] on input "text" at bounding box center [450, 154] width 205 height 31
type input "PO Box 182273"
click at [419, 247] on input "text" at bounding box center [450, 245] width 205 height 31
click at [383, 248] on input "Colubus" at bounding box center [450, 245] width 205 height 31
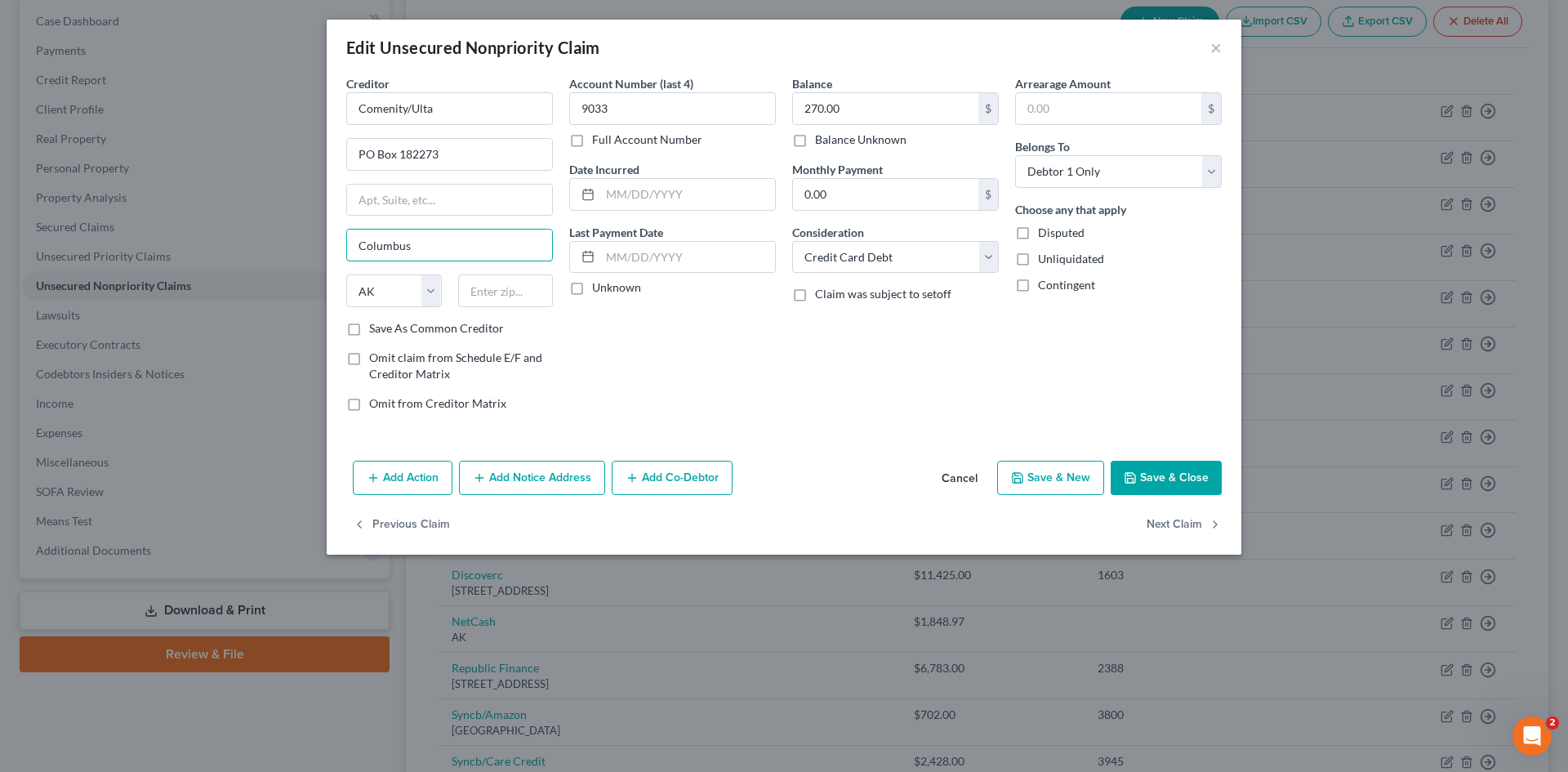
type input "Columbus"
select select "36"
type input "43218"
click at [1164, 467] on button "Save & Close" at bounding box center [1166, 478] width 111 height 34
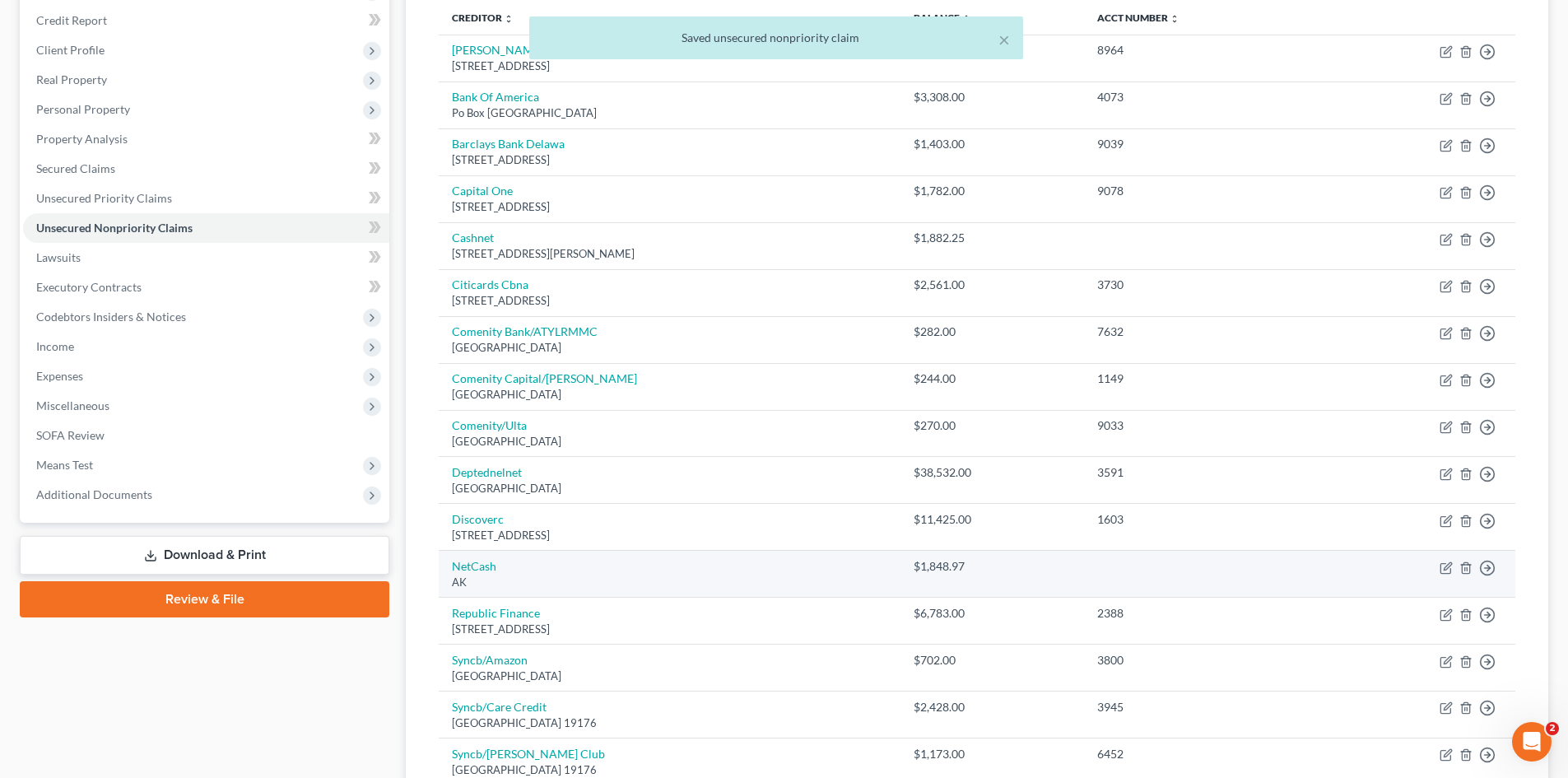
scroll to position [247, 0]
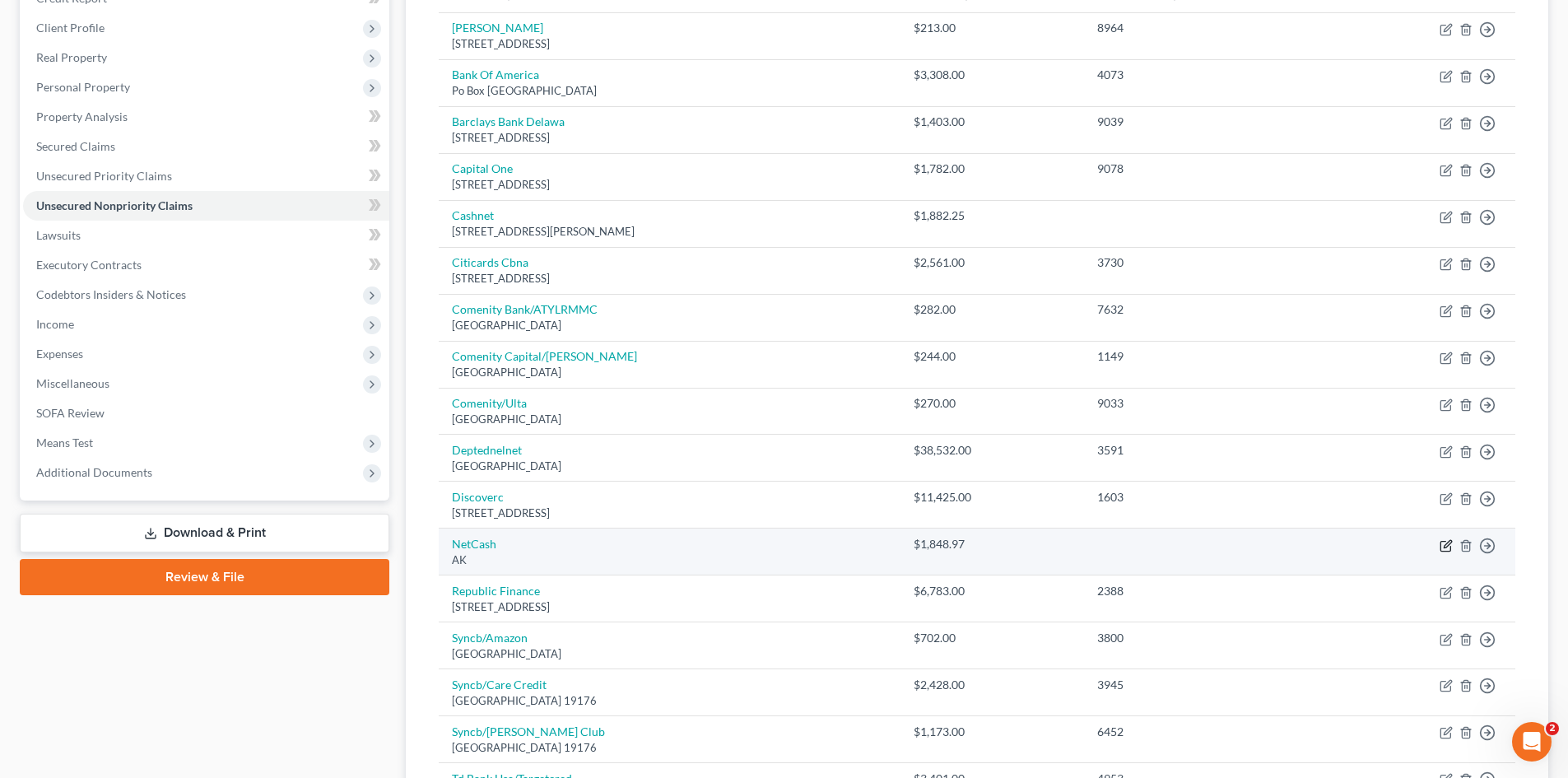
click at [1443, 546] on icon "button" at bounding box center [1447, 544] width 7 height 7
select select "1"
select select "2"
select select "0"
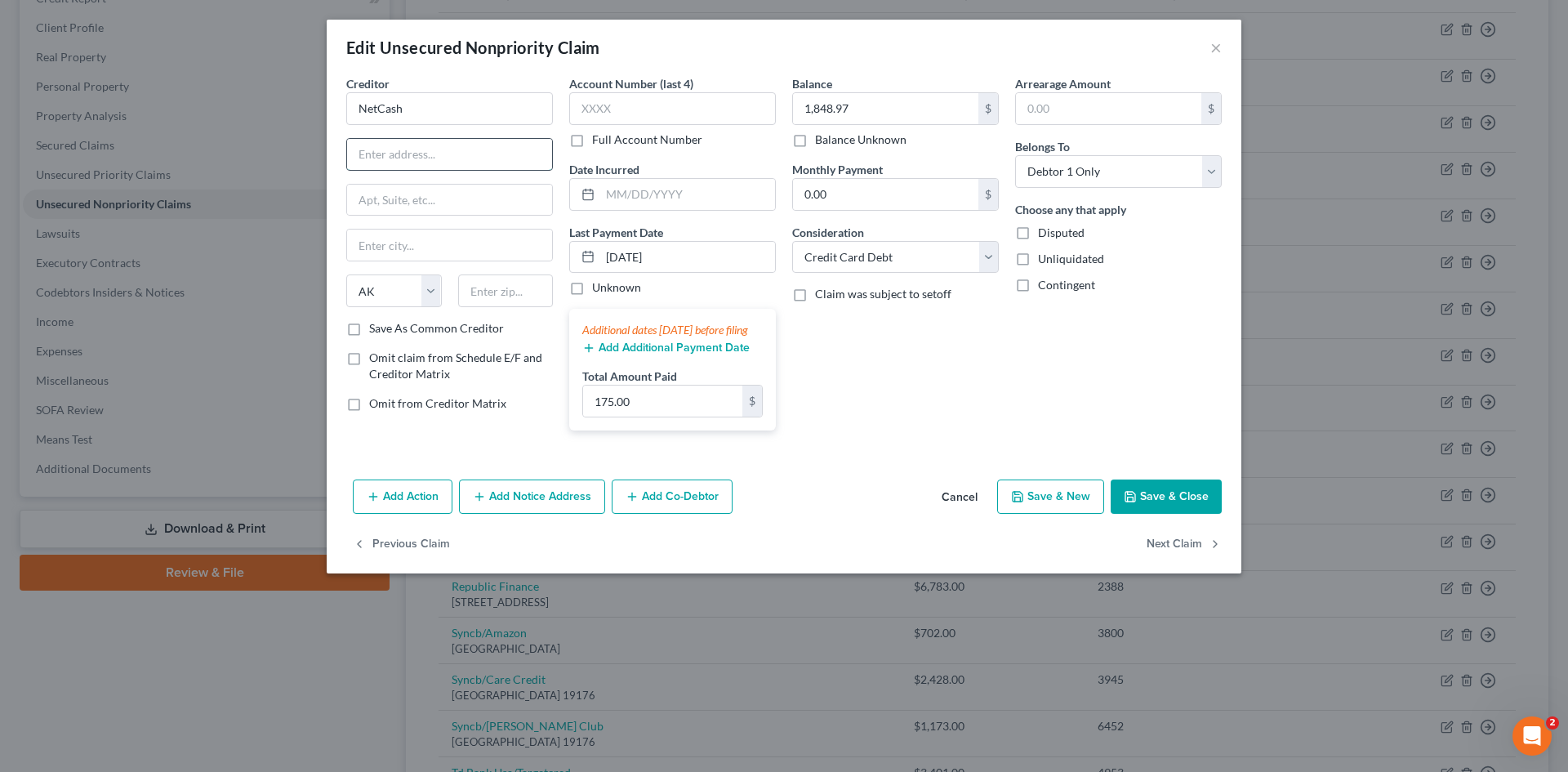
click at [433, 161] on input "text" at bounding box center [450, 154] width 205 height 31
type input "[STREET_ADDRESS][PERSON_NAME]"
click at [452, 198] on input "text" at bounding box center [450, 200] width 205 height 31
type input "Suite 600"
type input "[GEOGRAPHIC_DATA]"
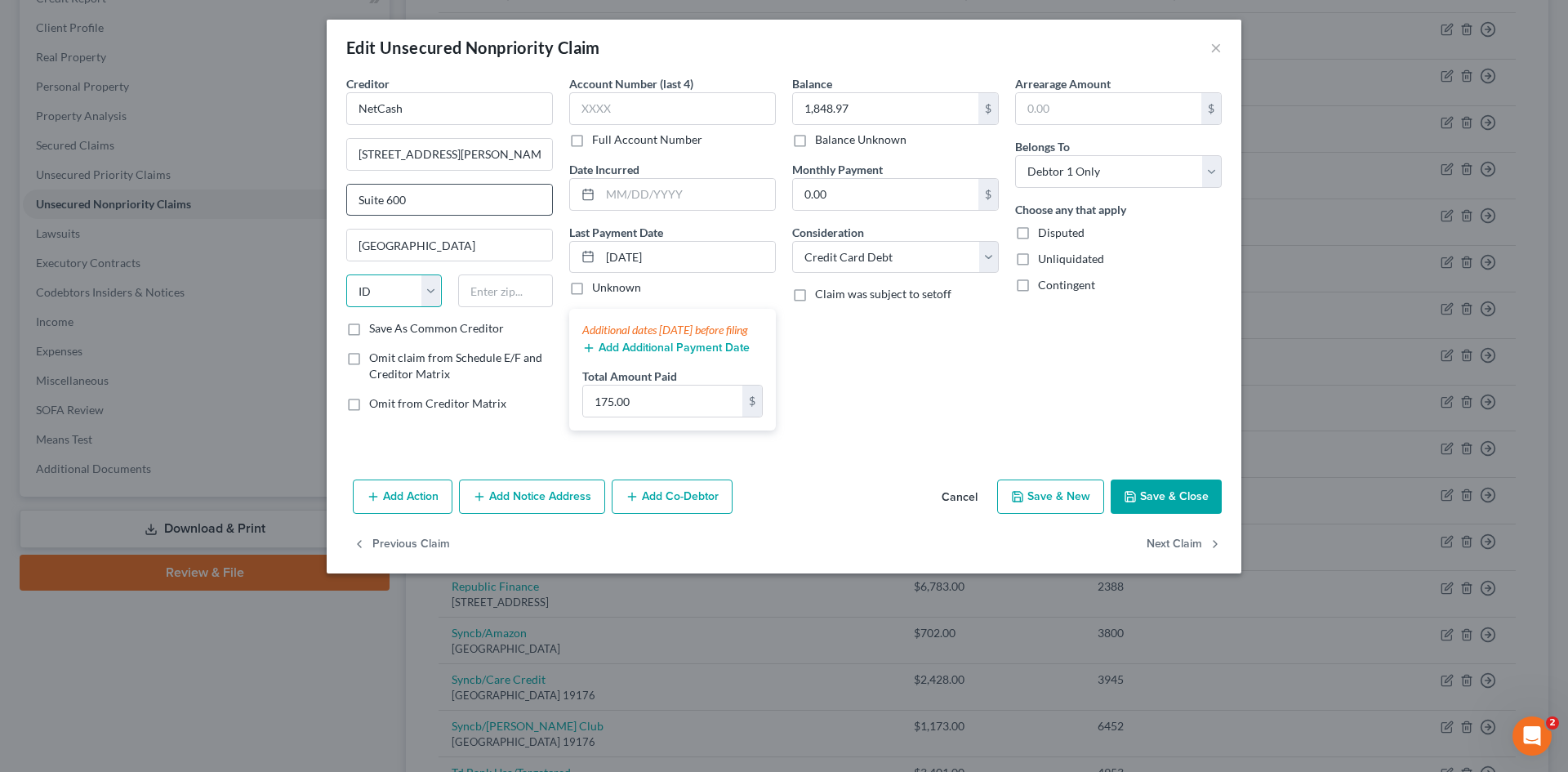
select select "14"
type input "60604"
click at [881, 385] on div "Balance 1,848.97 $ Balance Unknown Balance Undetermined 1,848.97 $ Balance Unkn…" at bounding box center [896, 259] width 223 height 368
click at [894, 385] on div "Balance 1,848.97 $ Balance Unknown Balance Undetermined 1,848.97 $ Balance Unkn…" at bounding box center [896, 259] width 223 height 368
click at [1218, 45] on button "×" at bounding box center [1216, 48] width 12 height 20
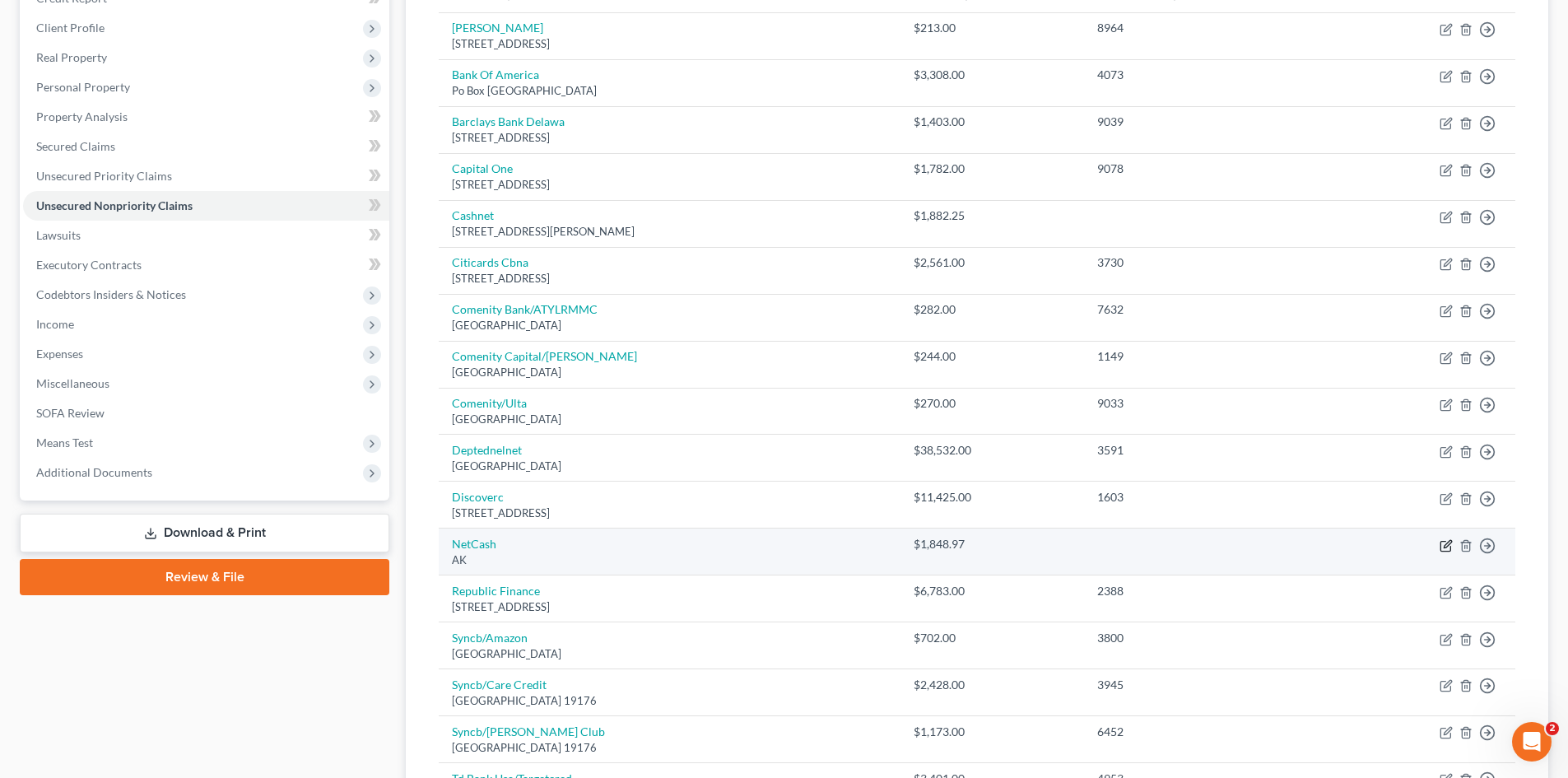
click at [1444, 546] on icon "button" at bounding box center [1447, 544] width 7 height 7
select select "1"
select select "2"
select select "0"
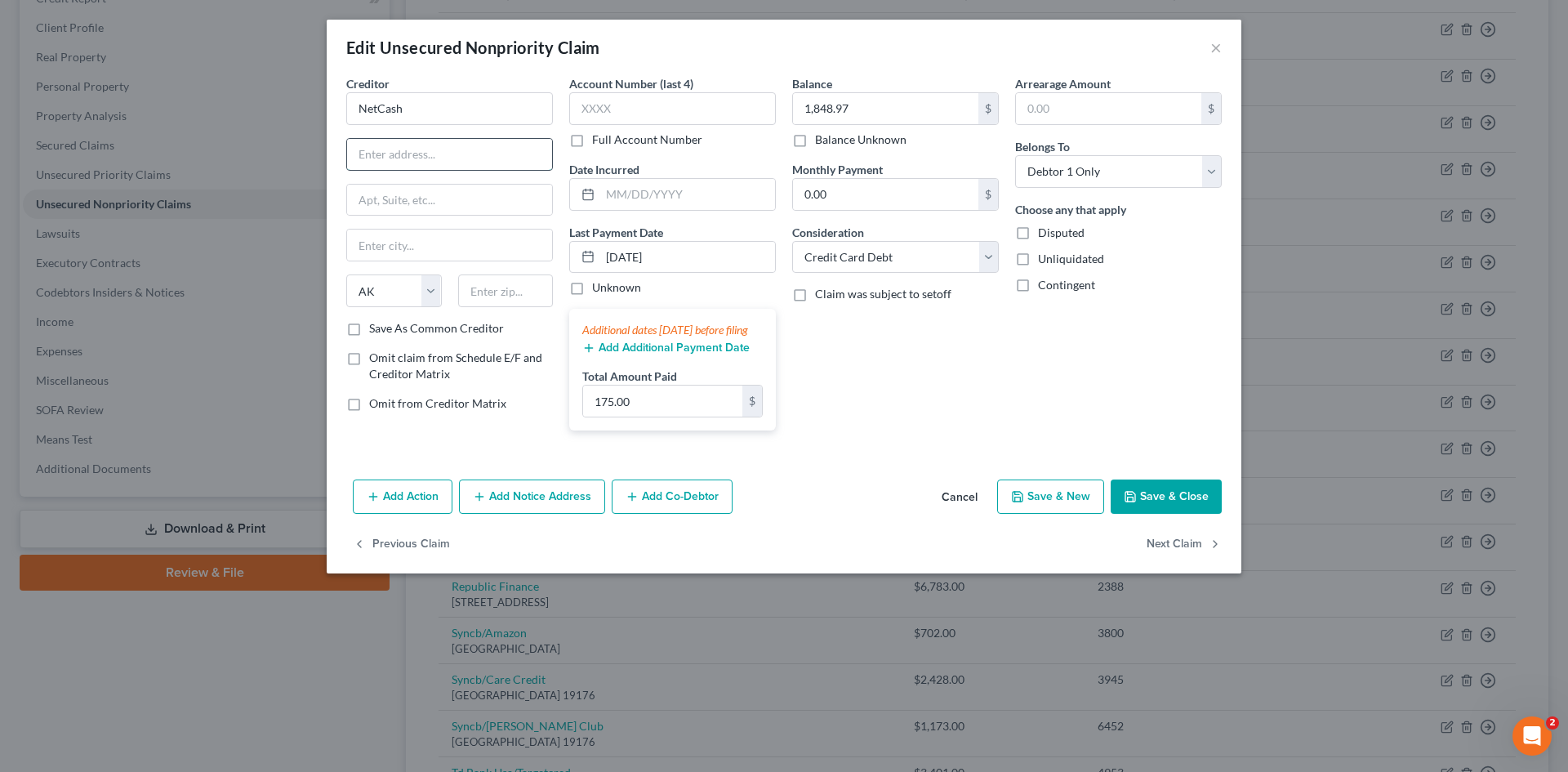
click at [432, 153] on input "text" at bounding box center [450, 154] width 205 height 31
click at [422, 114] on input "NetCash" at bounding box center [450, 109] width 206 height 33
type input "NetCash [GEOGRAPHIC_DATA]"
type input "[STREET_ADDRESS][PERSON_NAME]"
click at [471, 196] on input "text" at bounding box center [450, 200] width 205 height 31
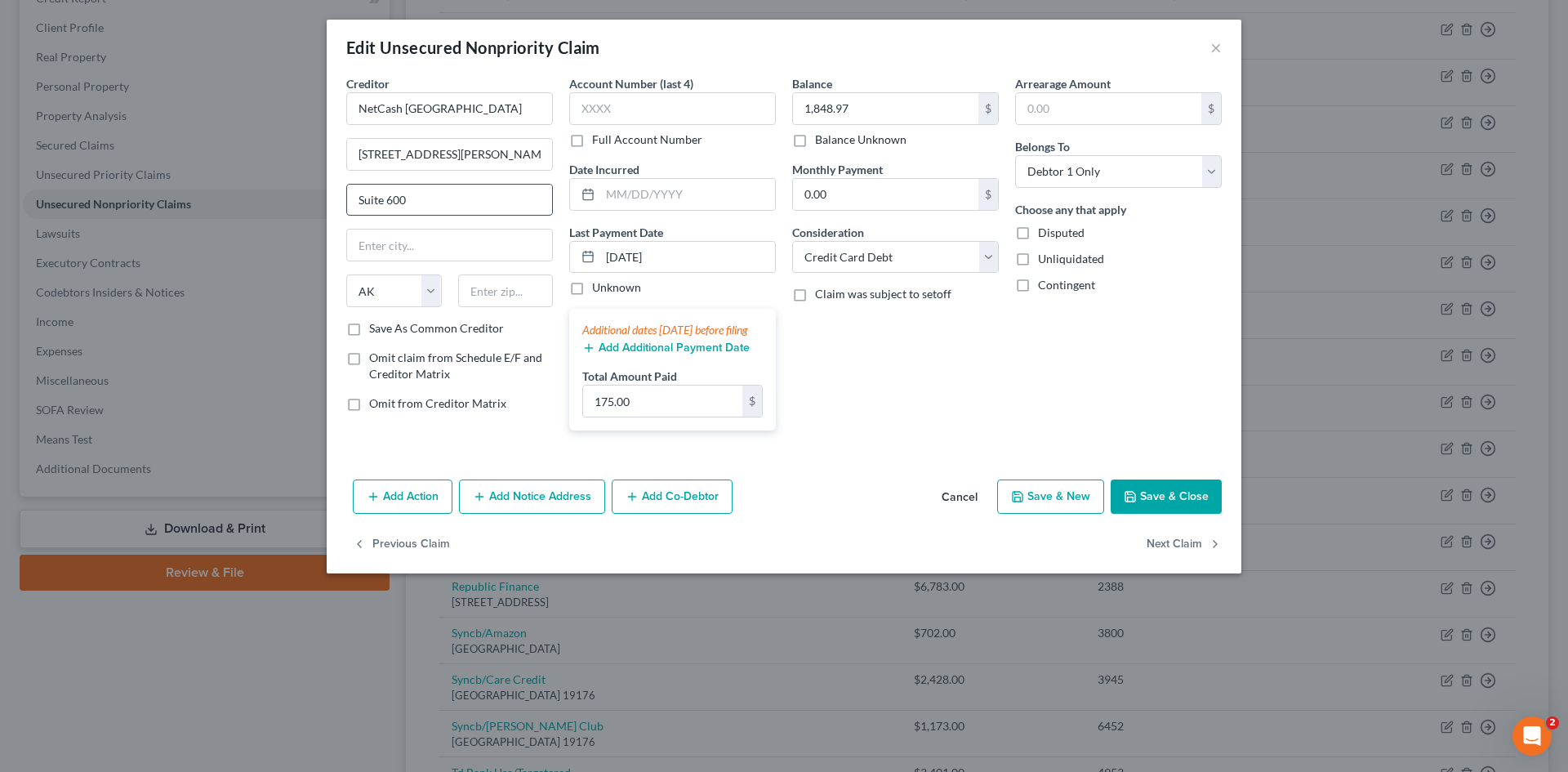
type input "Suite 600"
type input "[GEOGRAPHIC_DATA]"
select select "14"
type input "60604"
click at [1202, 514] on button "Save & Close" at bounding box center [1166, 497] width 111 height 34
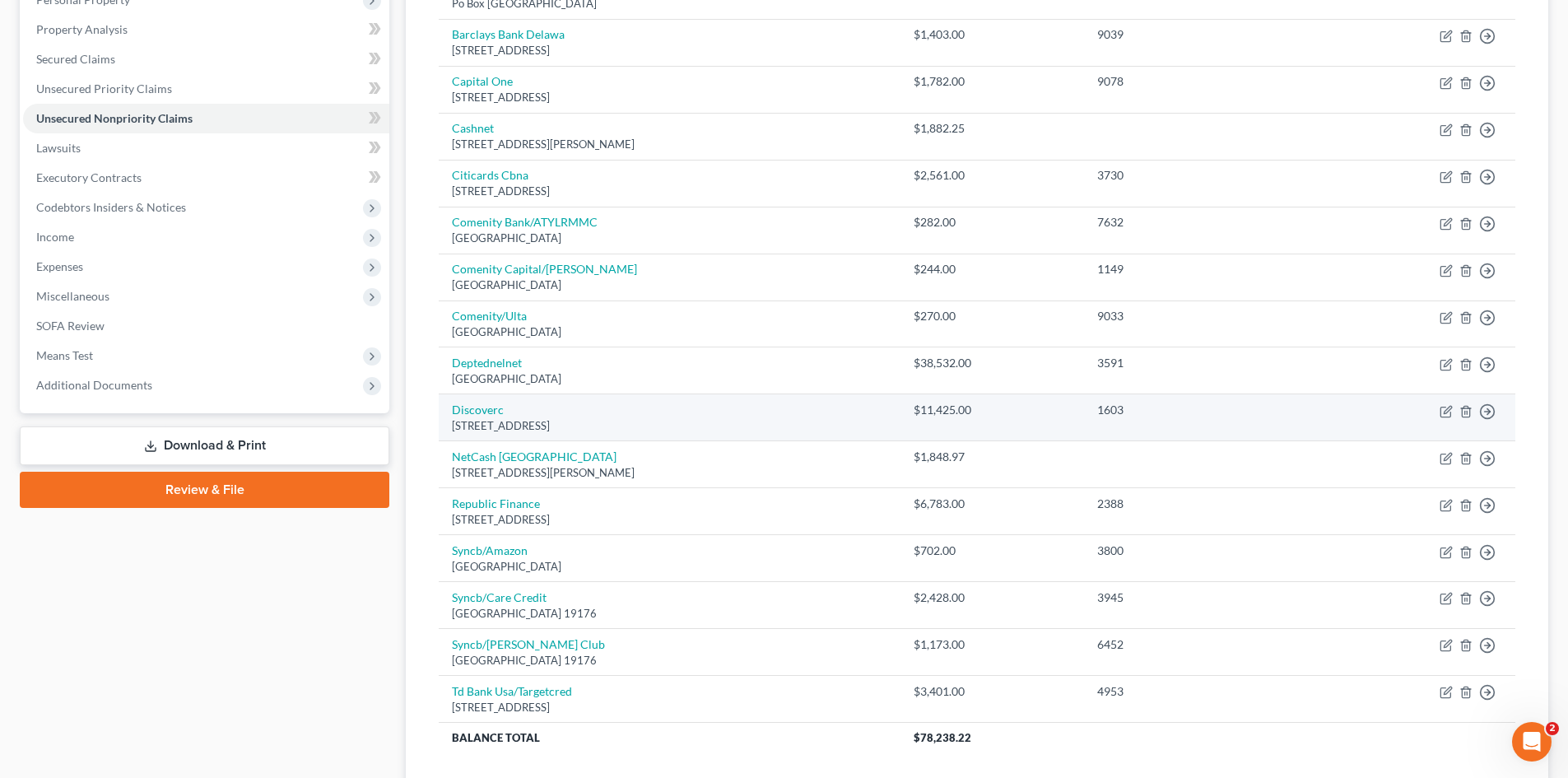
scroll to position [210, 0]
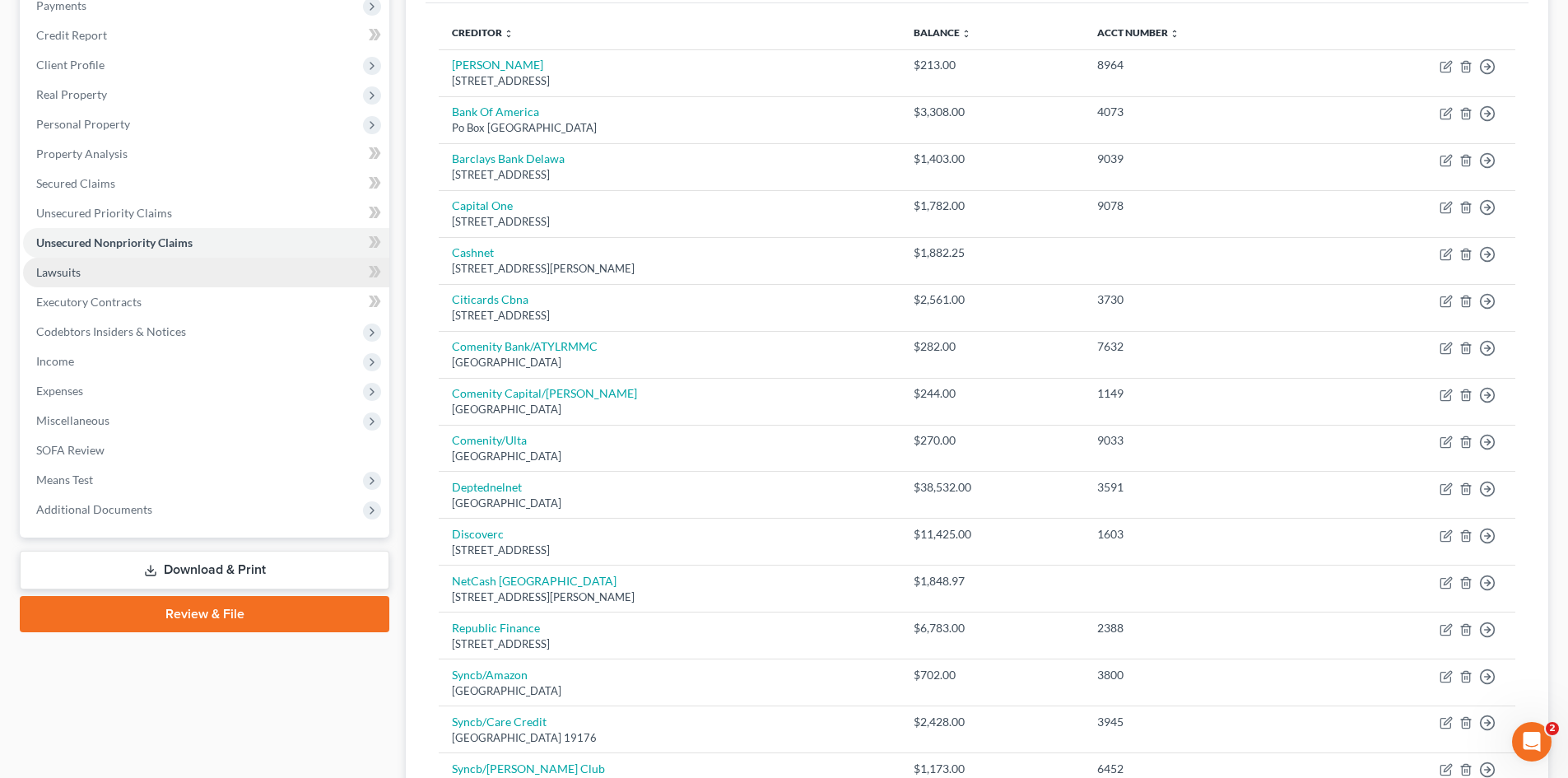
click at [44, 275] on span "Lawsuits" at bounding box center [58, 272] width 45 height 14
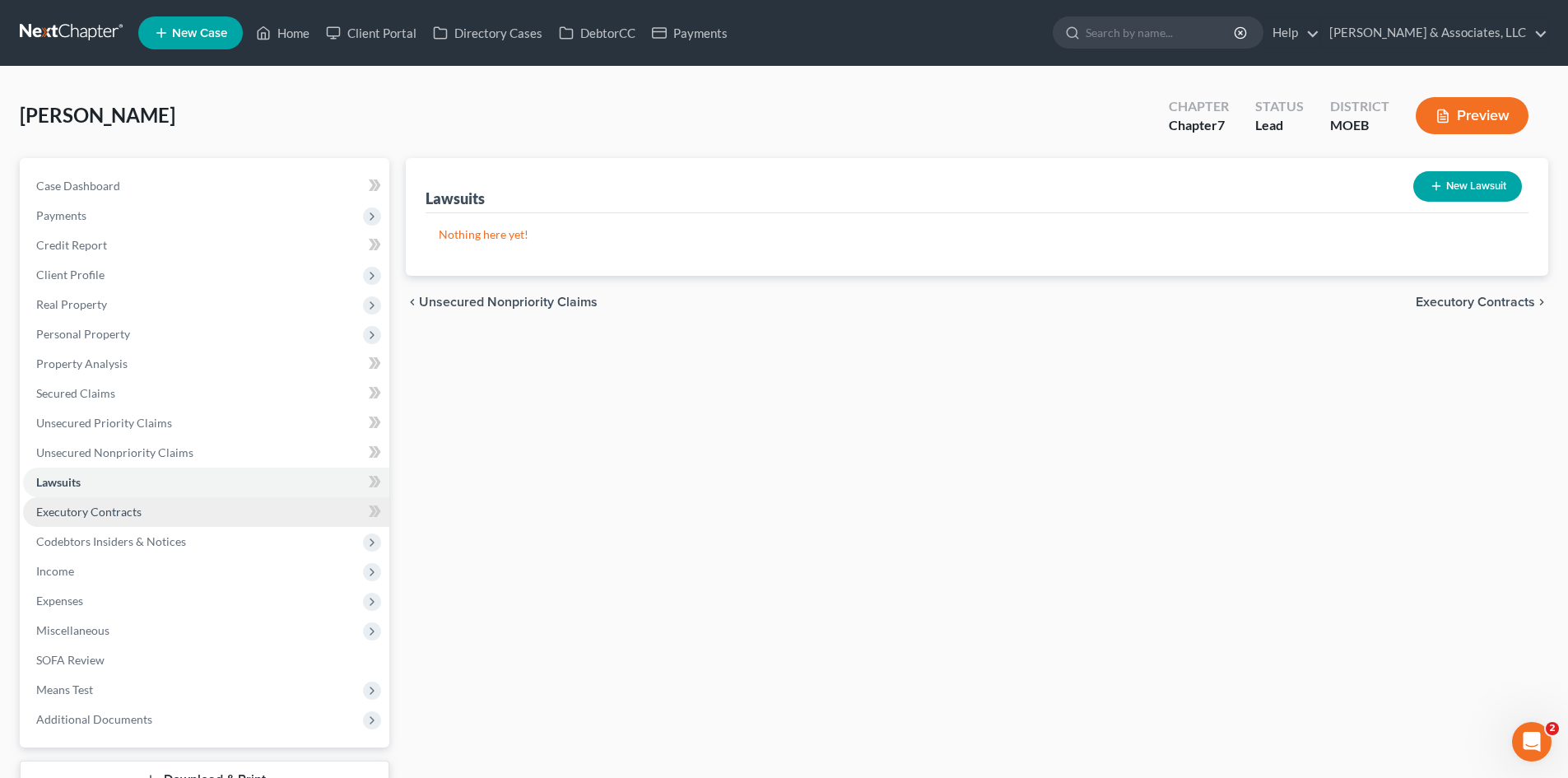
click at [127, 511] on span "Executory Contracts" at bounding box center [89, 511] width 106 height 14
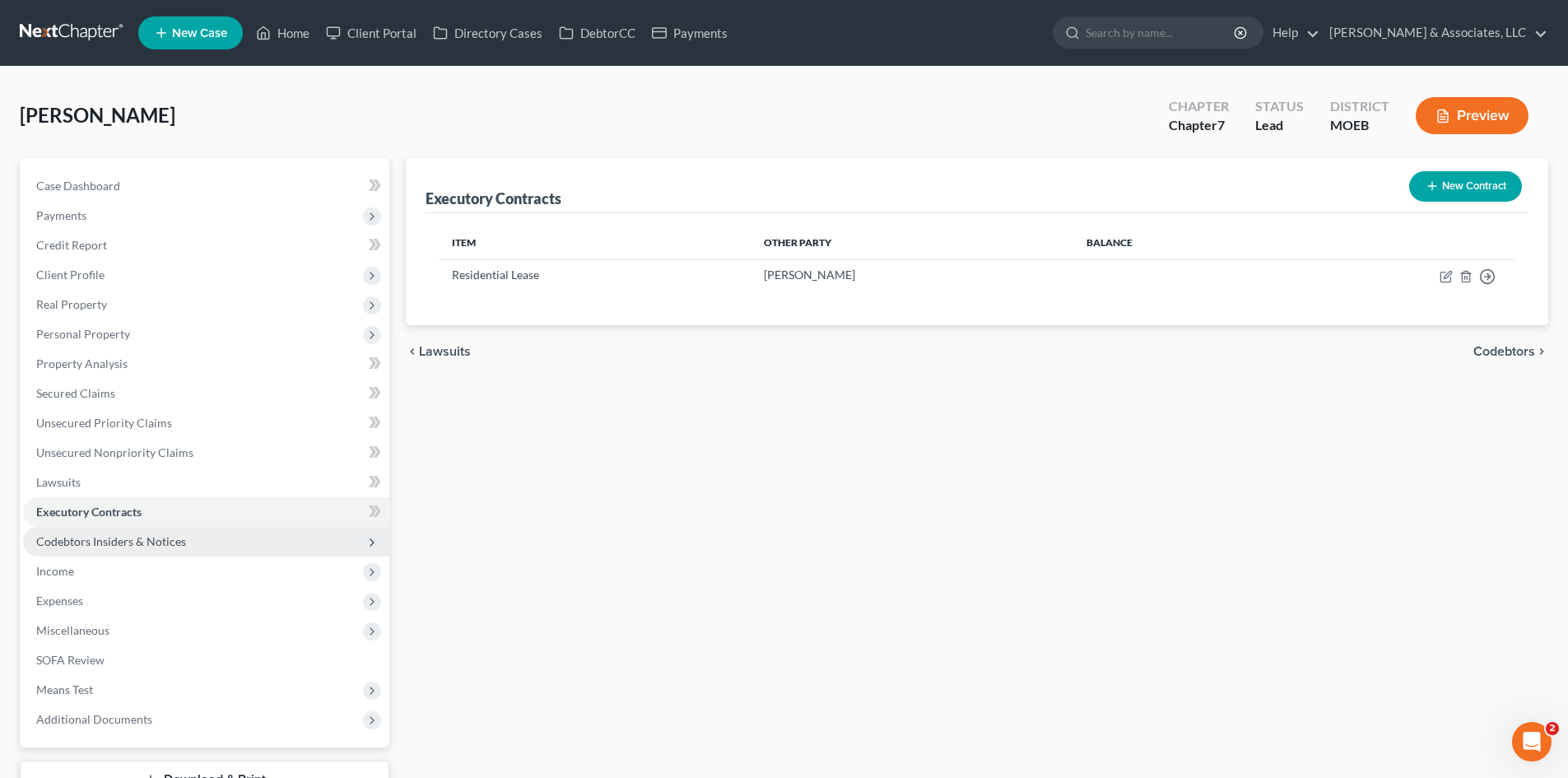
click at [145, 542] on span "Codebtors Insiders & Notices" at bounding box center [111, 541] width 150 height 14
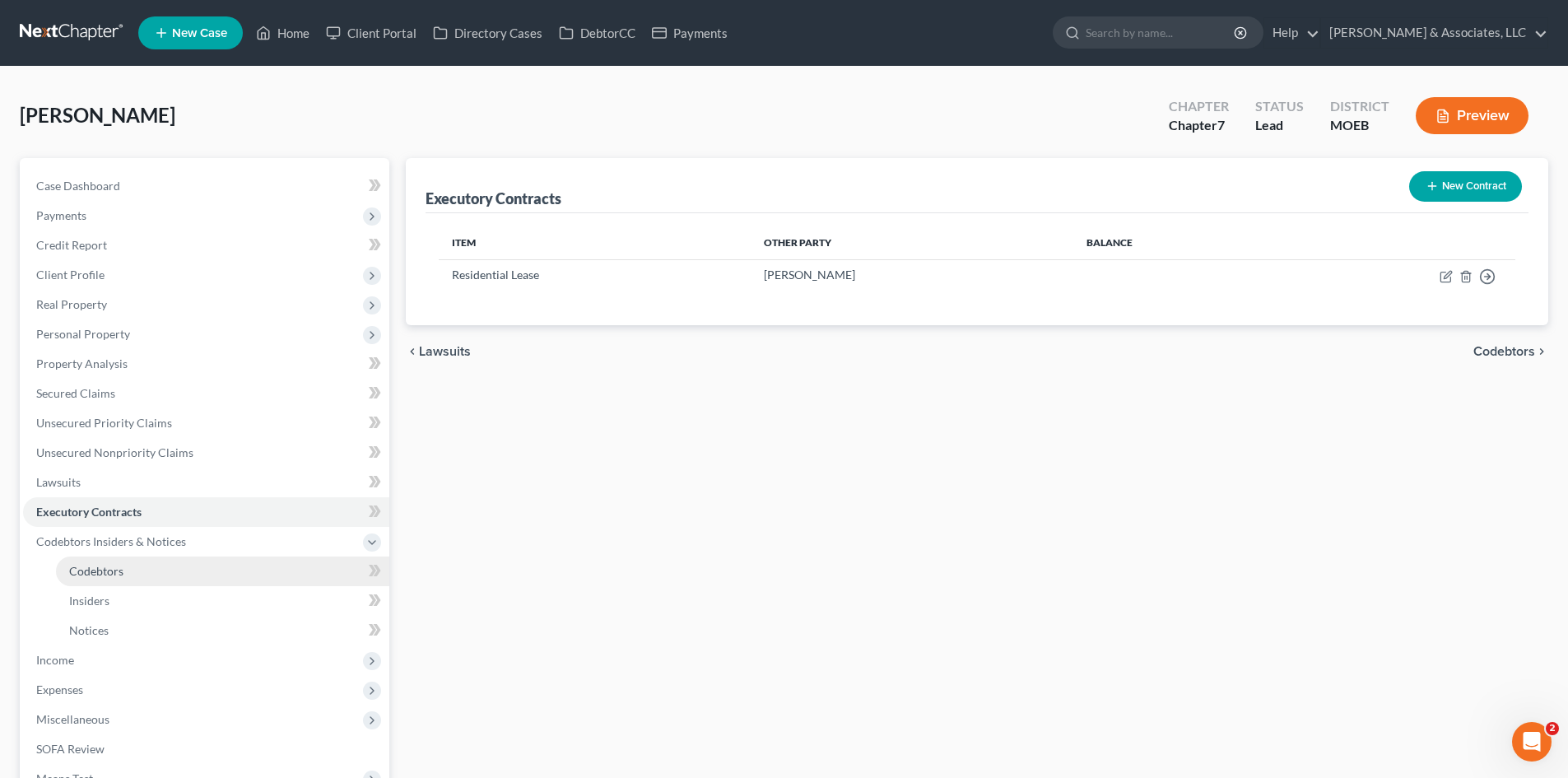
click at [108, 569] on span "Codebtors" at bounding box center [97, 570] width 55 height 14
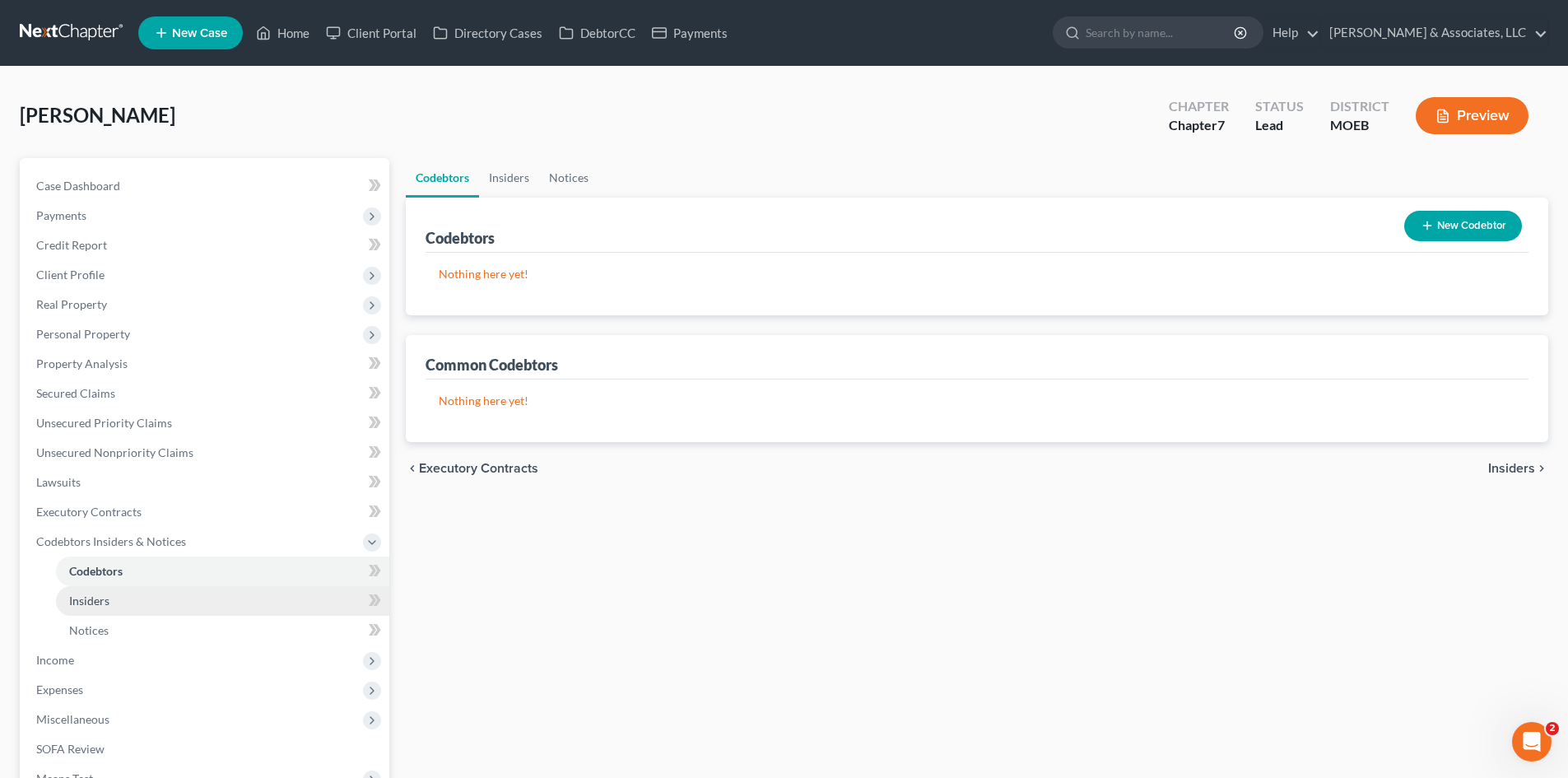
click at [95, 601] on span "Insiders" at bounding box center [89, 600] width 40 height 14
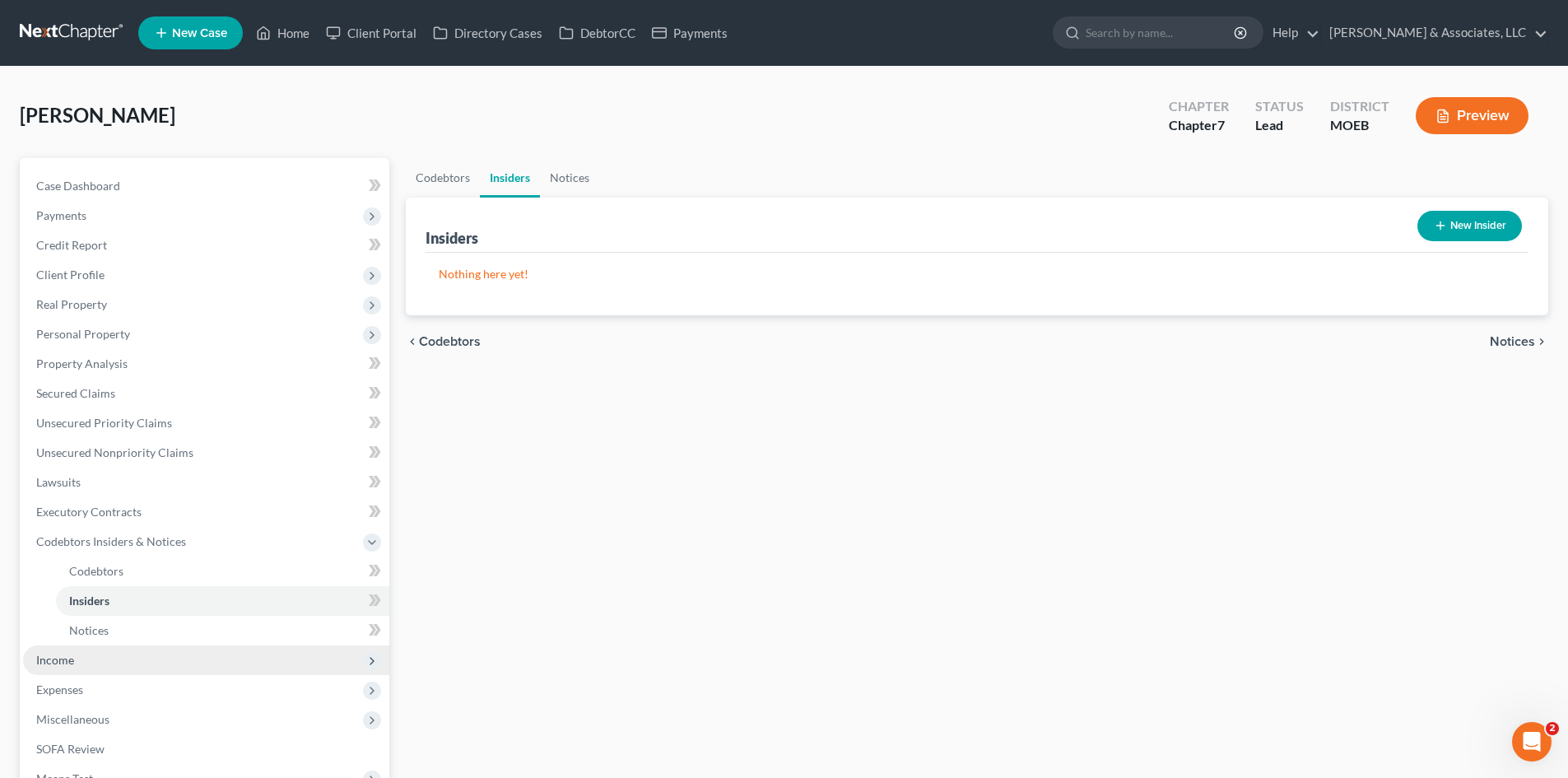
click at [64, 665] on span "Income" at bounding box center [56, 659] width 38 height 14
click at [133, 596] on span "Employment Income" at bounding box center [122, 600] width 106 height 14
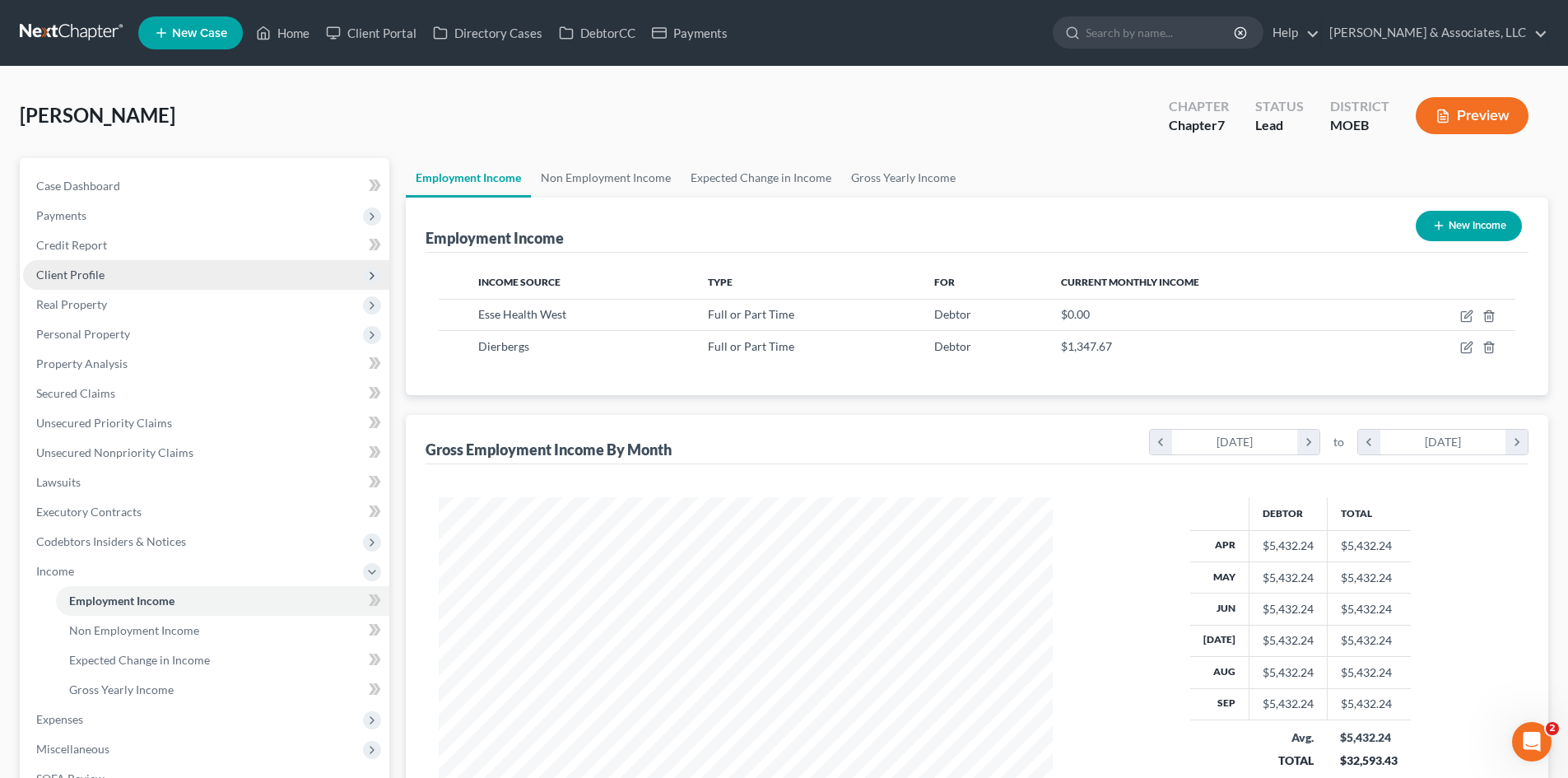
scroll to position [307, 647]
click at [57, 182] on span "Case Dashboard" at bounding box center [78, 185] width 84 height 14
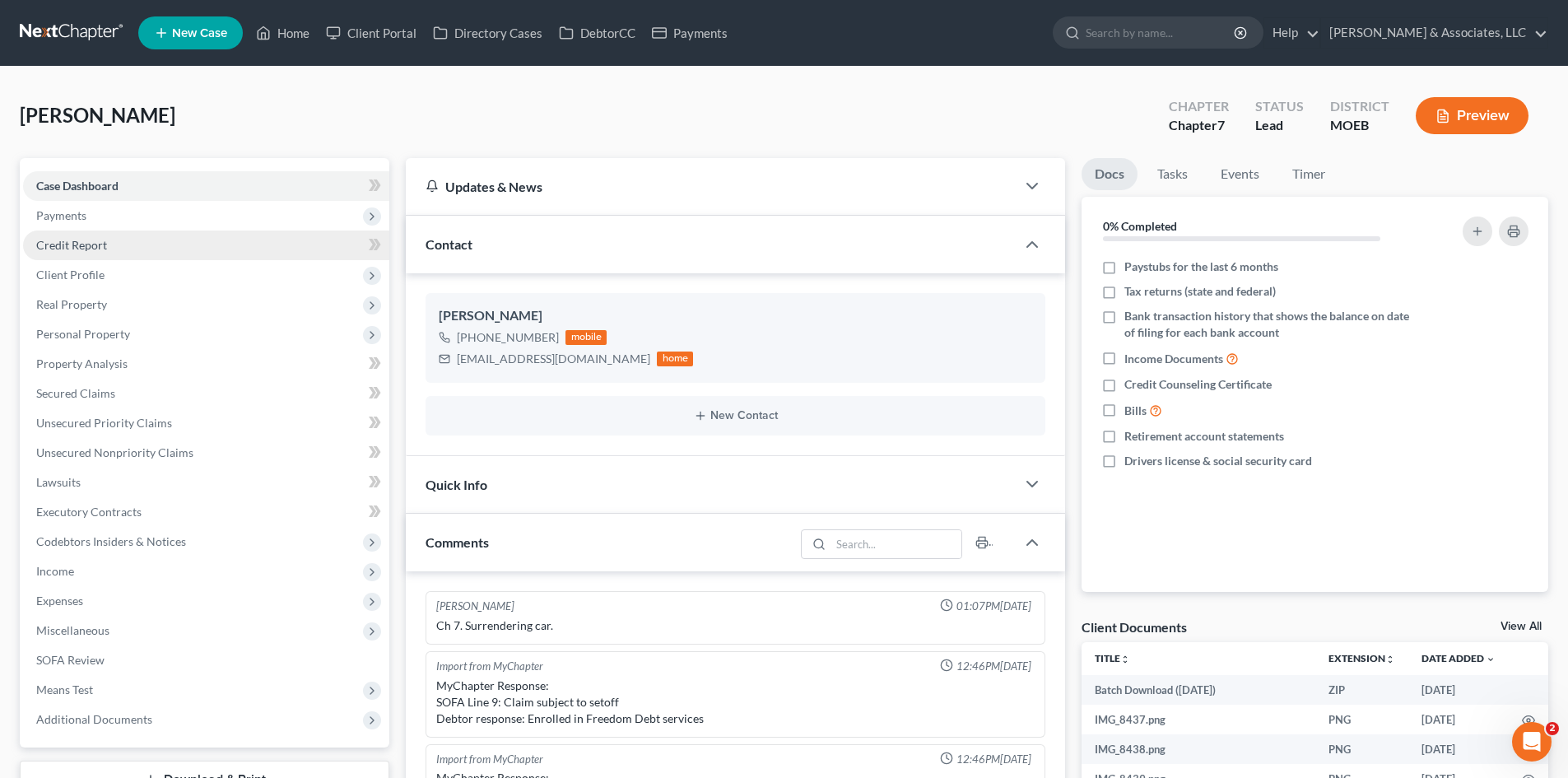
scroll to position [2057, 0]
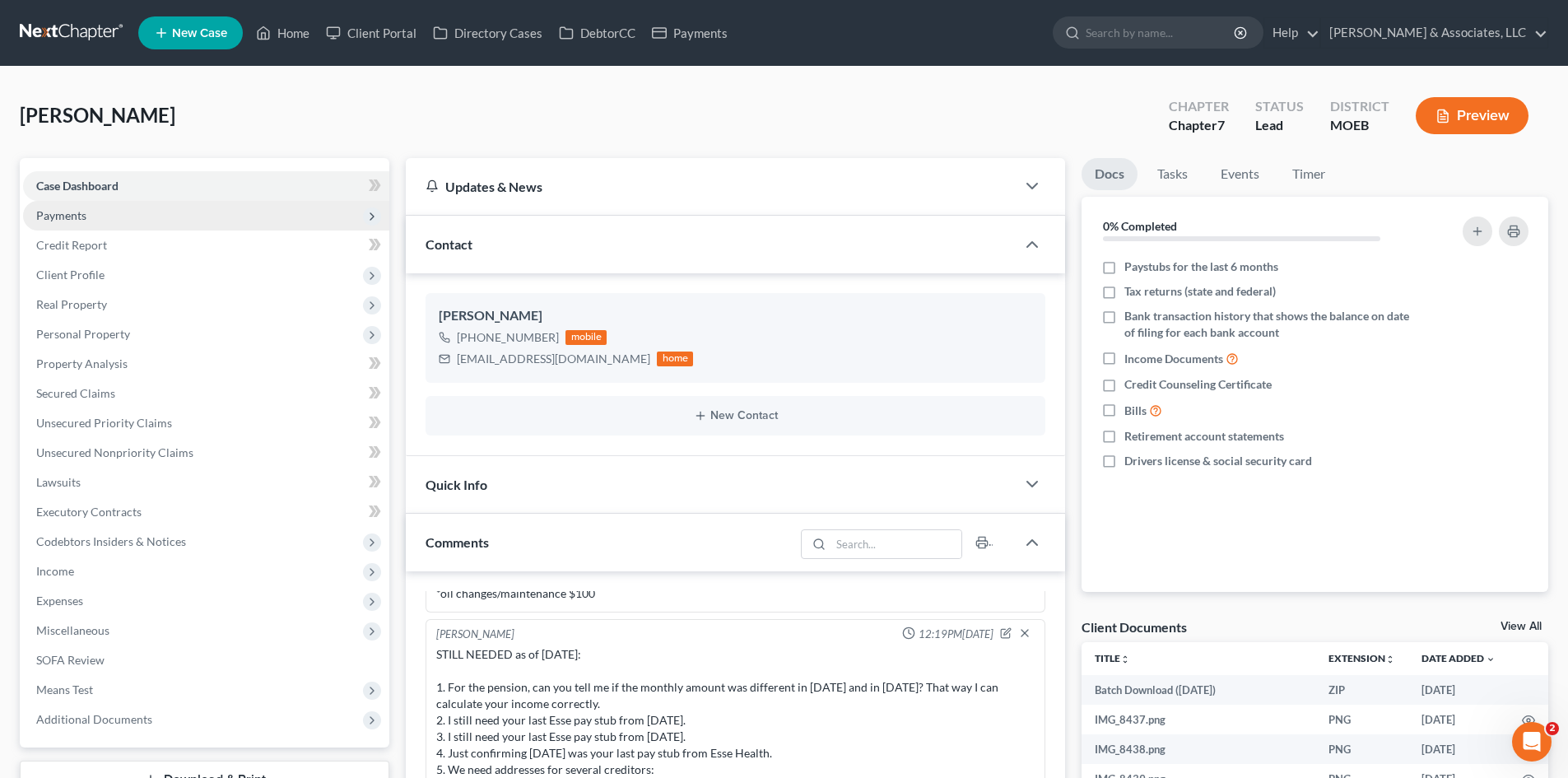
click at [79, 219] on span "Payments" at bounding box center [61, 214] width 50 height 14
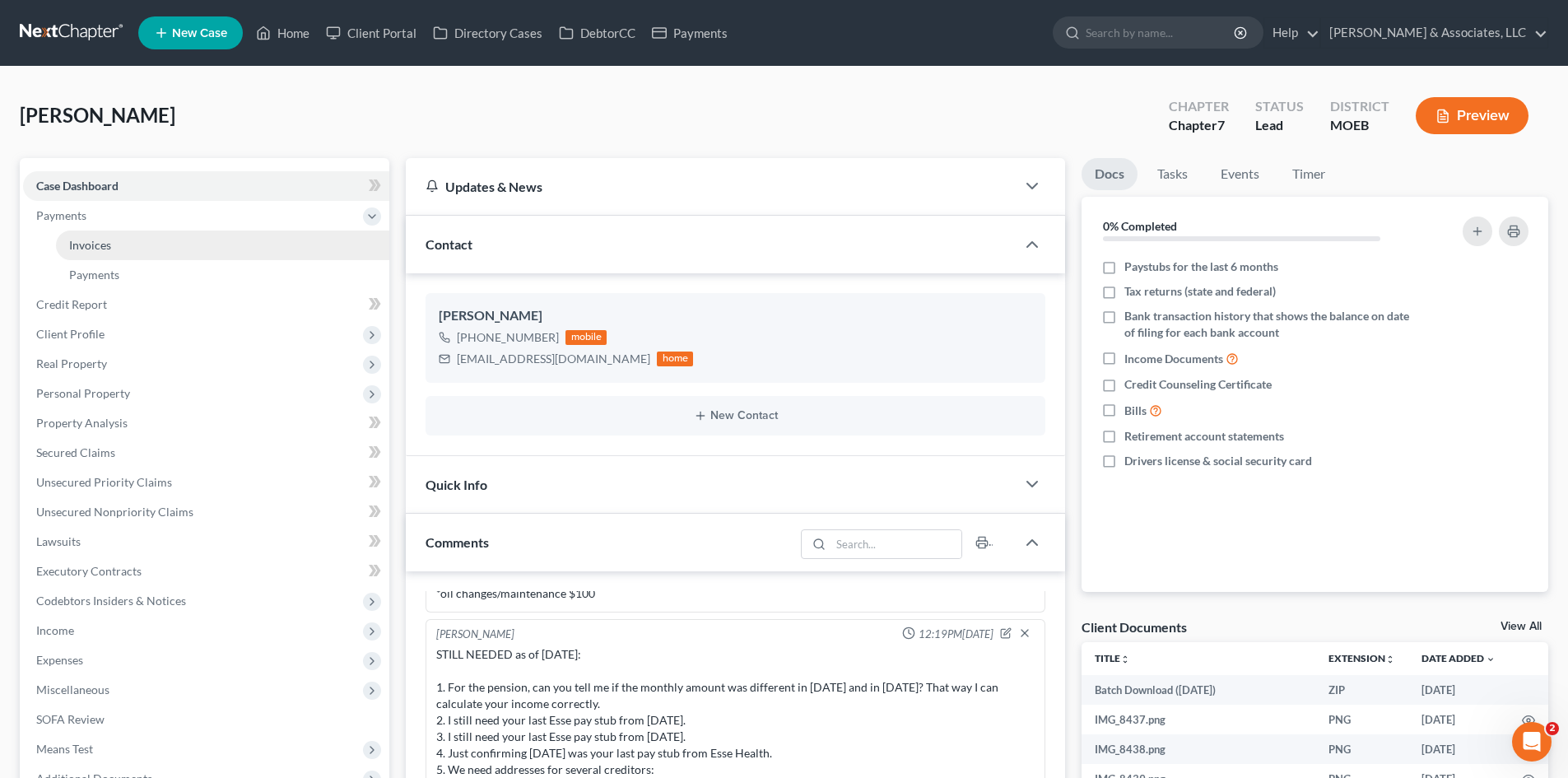
click at [81, 256] on link "Invoices" at bounding box center [222, 245] width 334 height 30
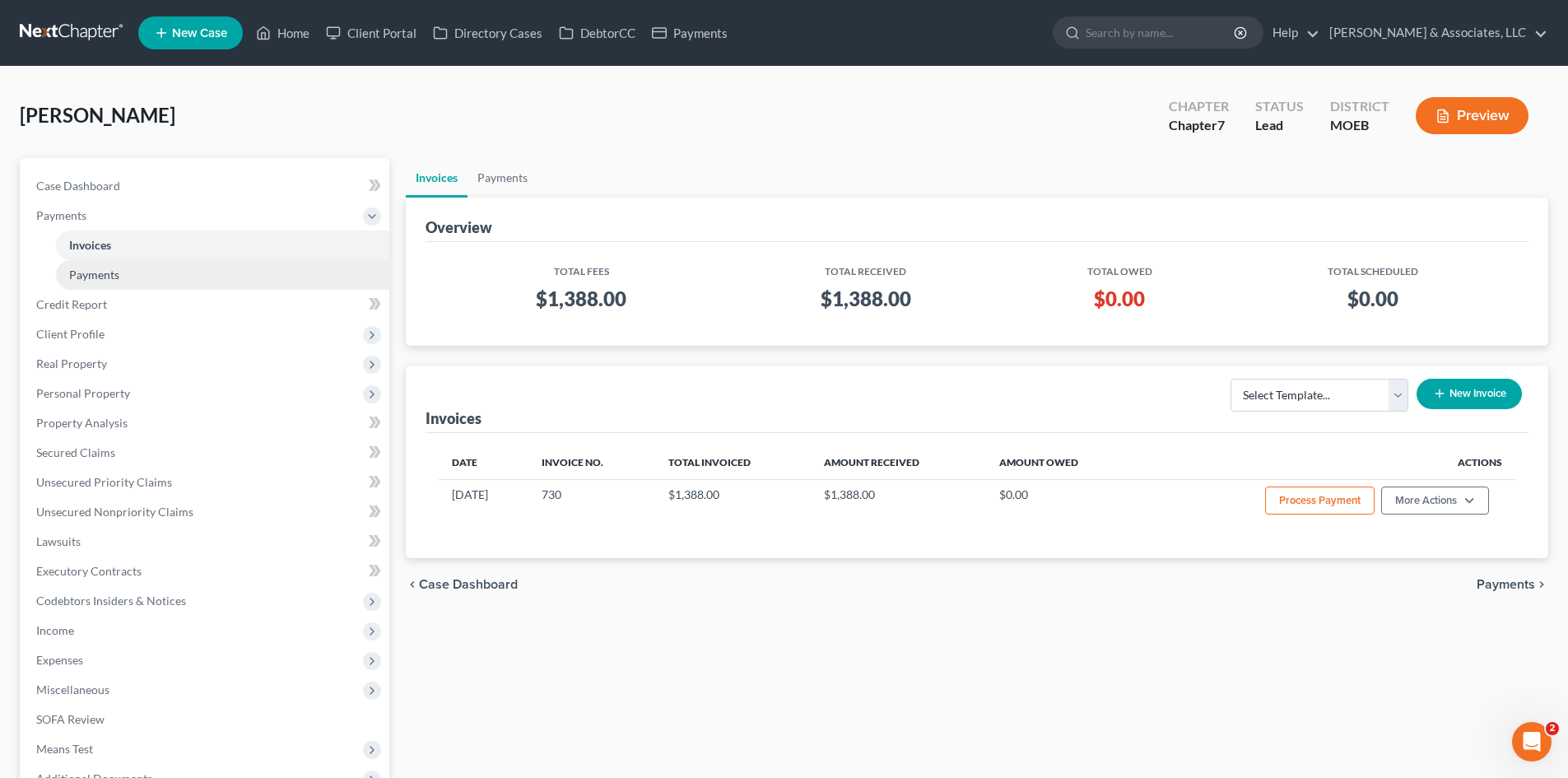
click at [102, 278] on span "Payments" at bounding box center [94, 274] width 50 height 14
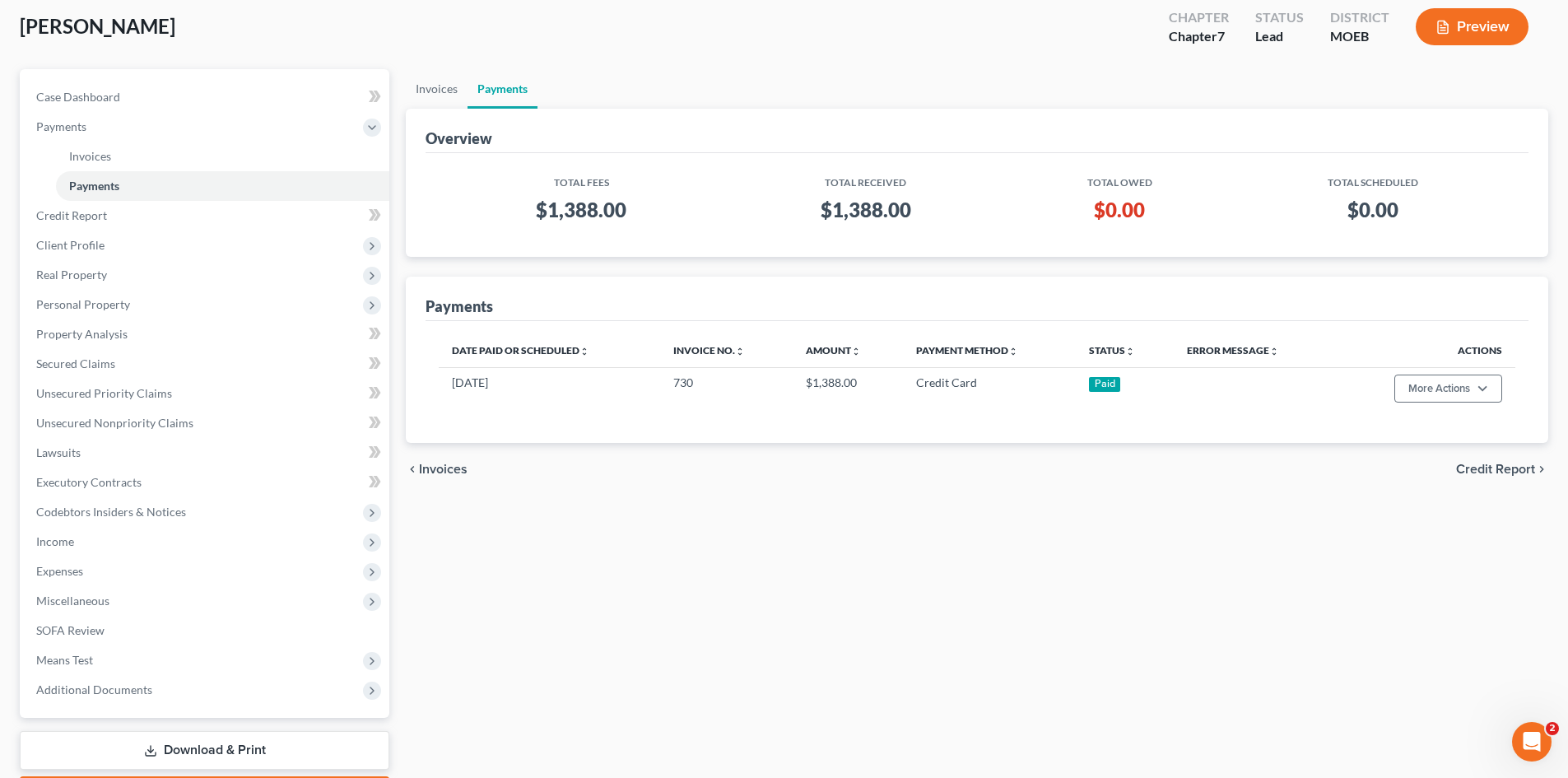
scroll to position [186, 0]
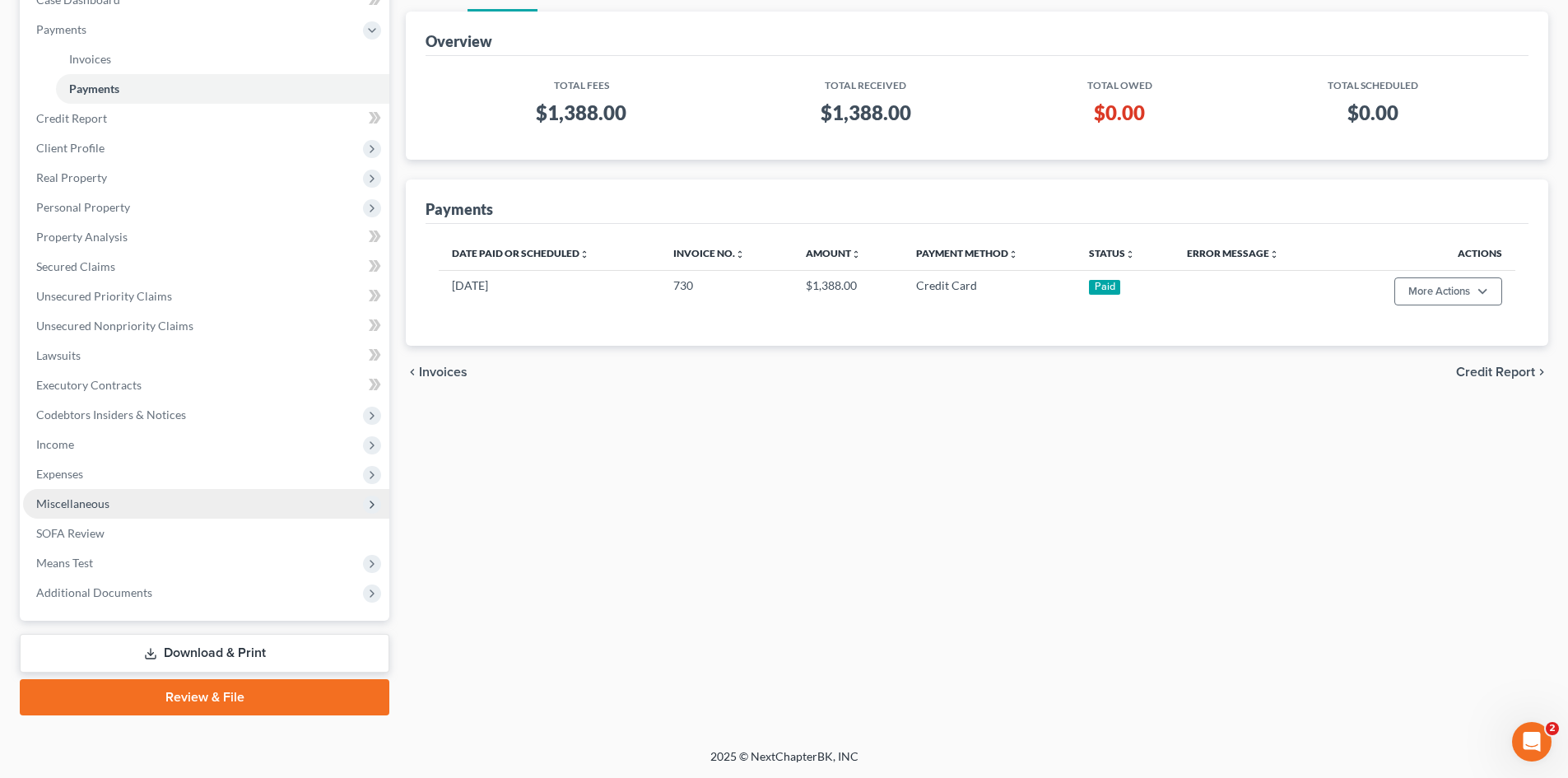
click at [66, 503] on span "Miscellaneous" at bounding box center [73, 503] width 73 height 14
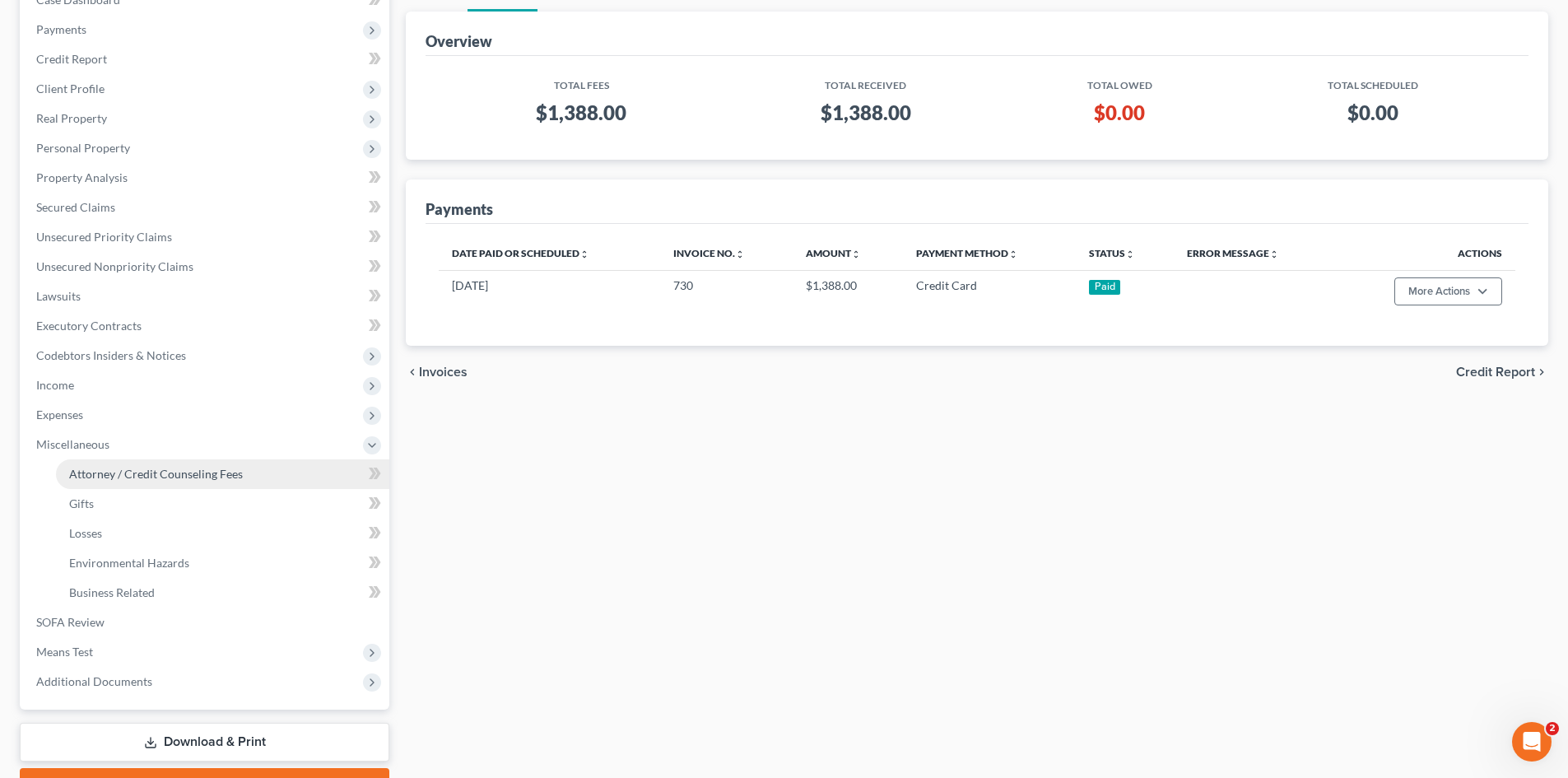
click at [178, 470] on span "Attorney / Credit Counseling Fees" at bounding box center [156, 473] width 173 height 14
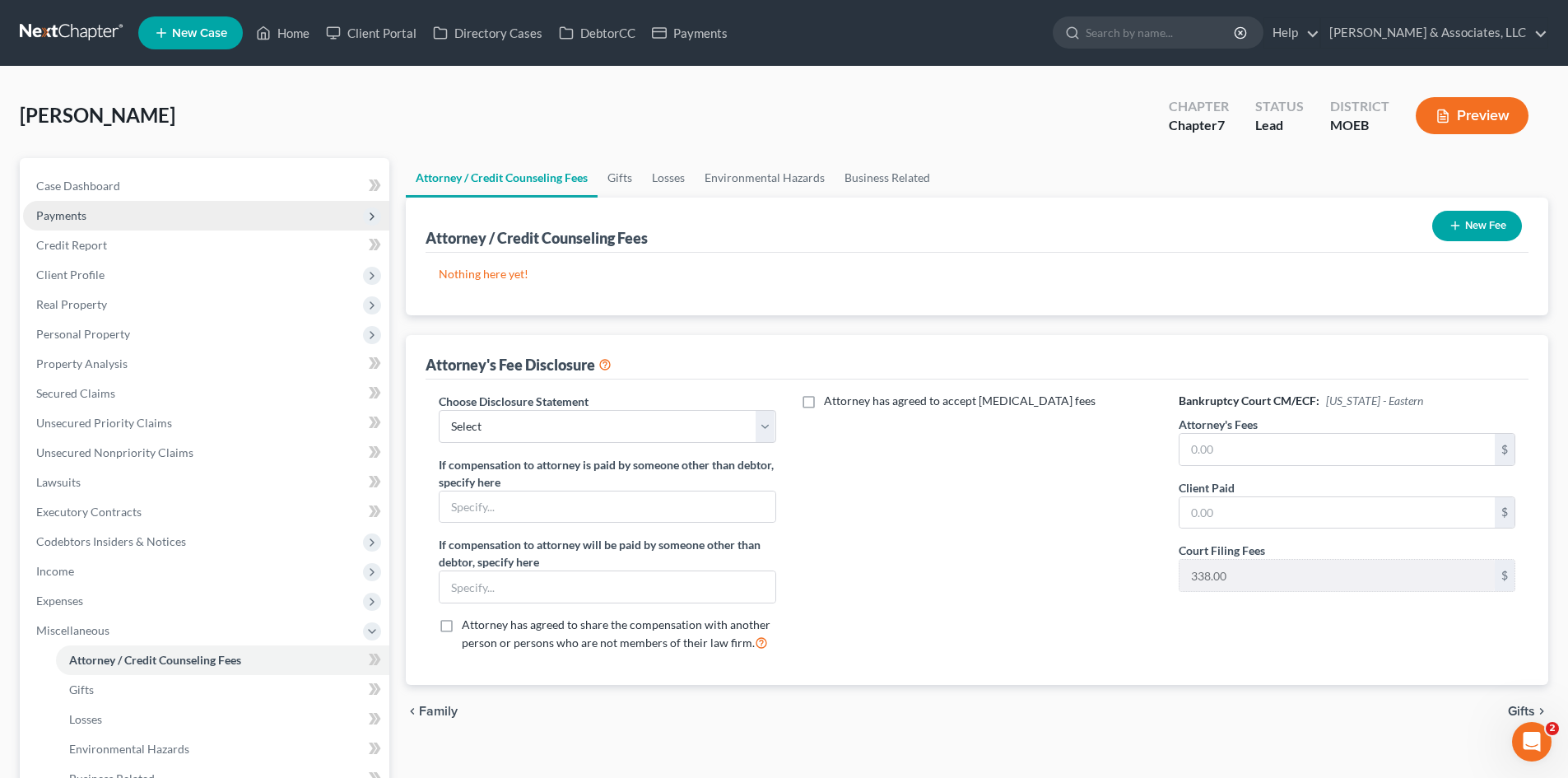
click at [64, 223] on span "Payments" at bounding box center [206, 215] width 366 height 30
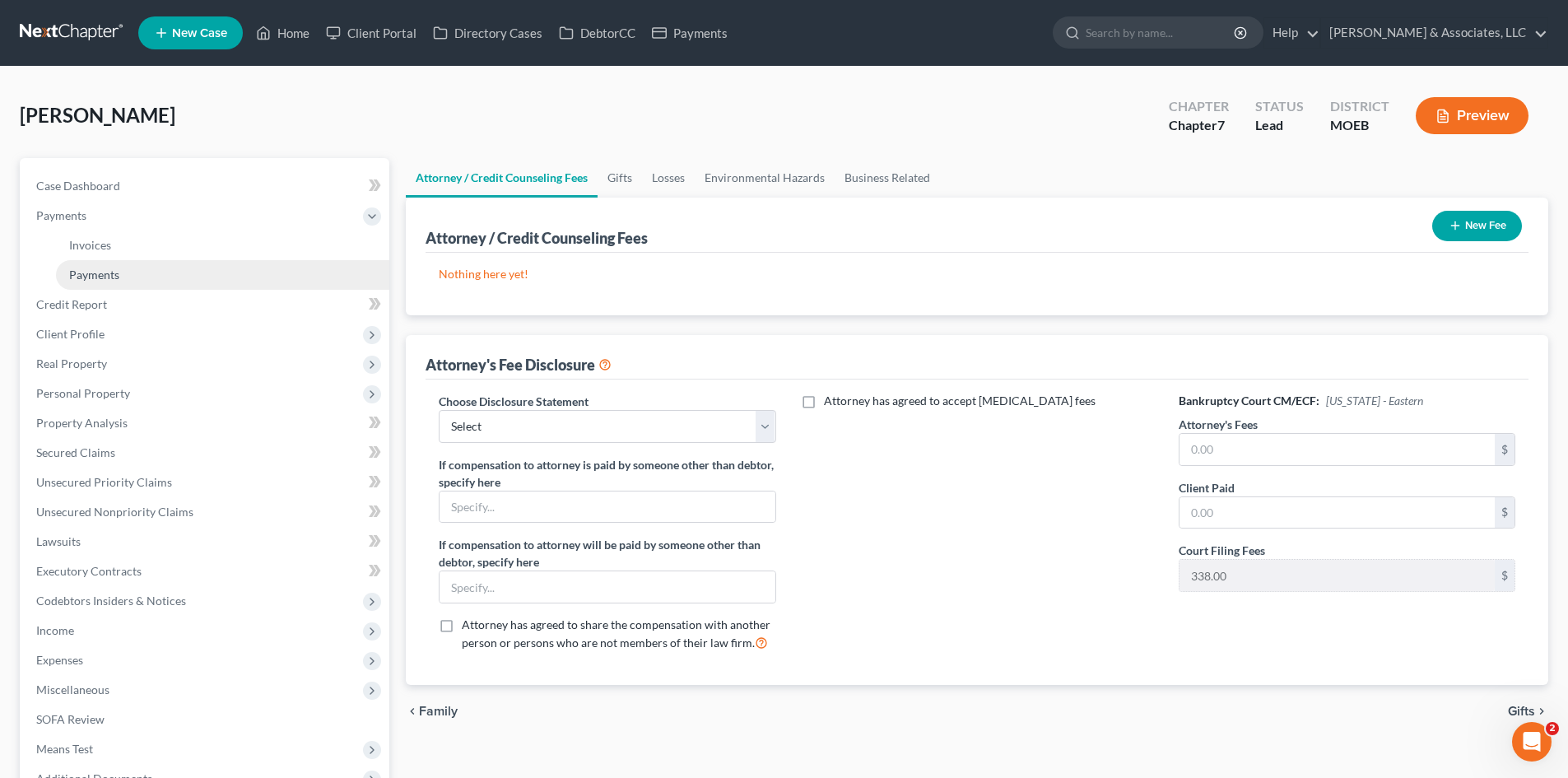
click at [91, 275] on span "Payments" at bounding box center [94, 274] width 50 height 14
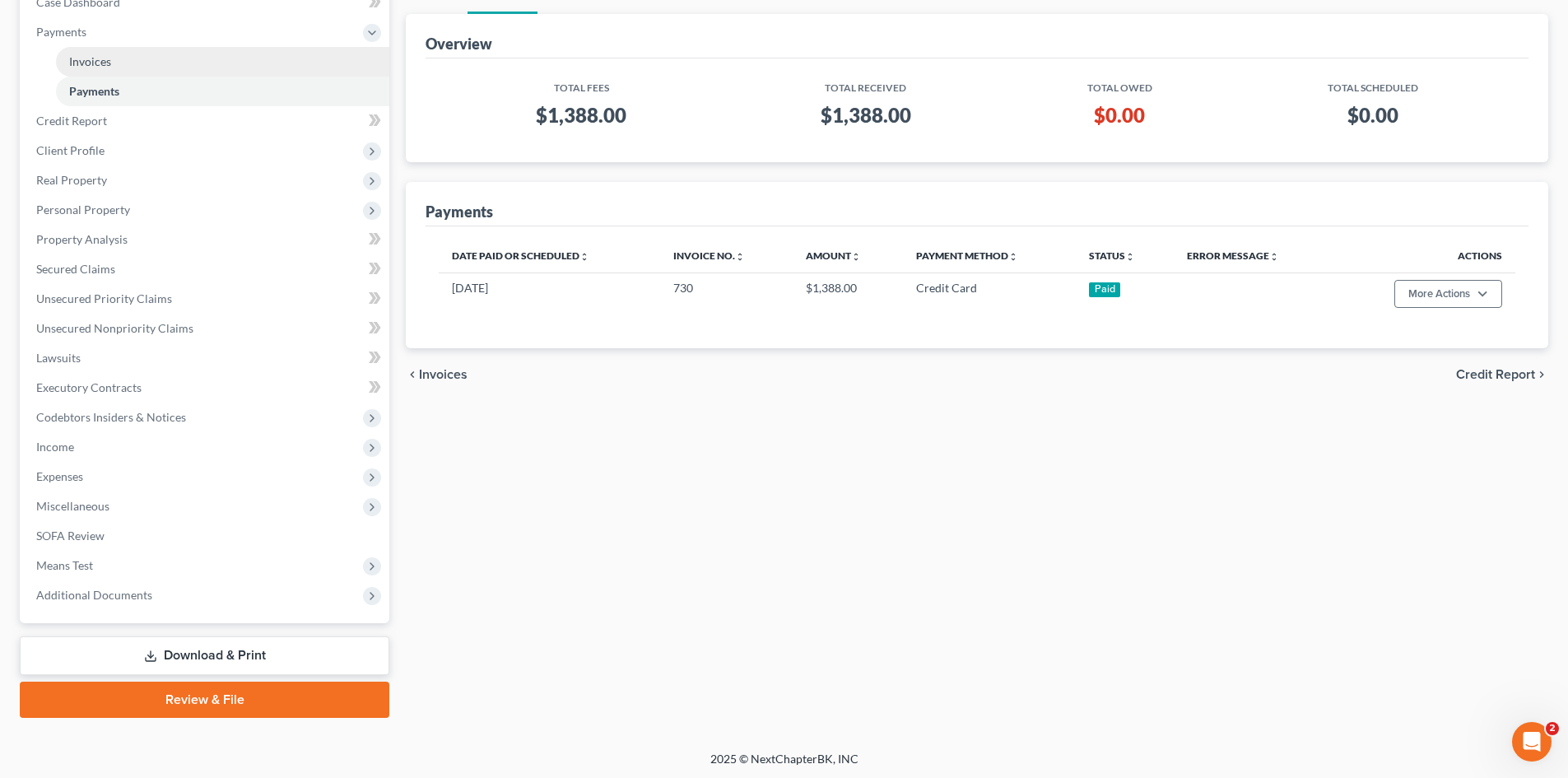
scroll to position [186, 0]
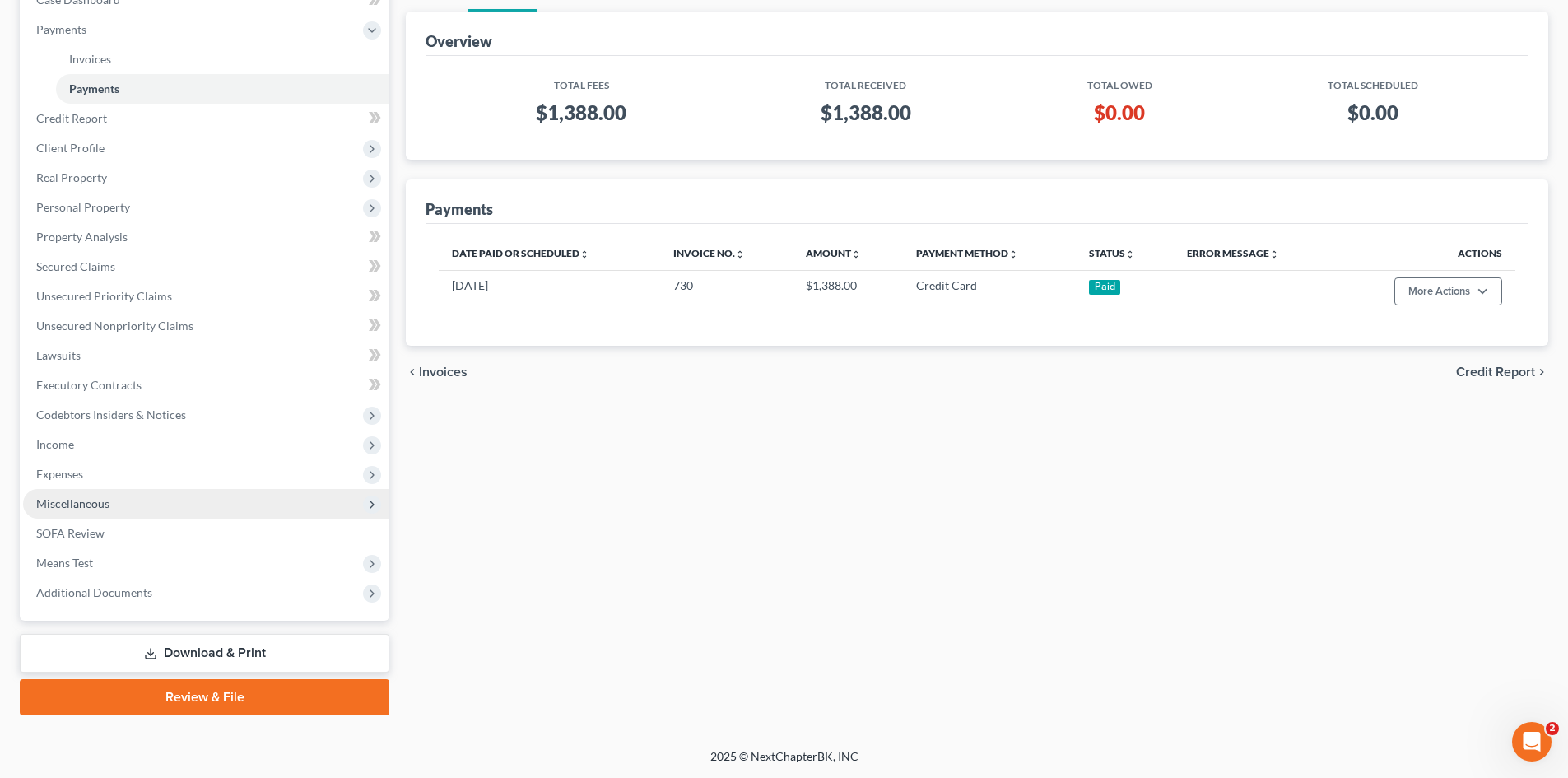
click at [84, 504] on span "Miscellaneous" at bounding box center [73, 503] width 73 height 14
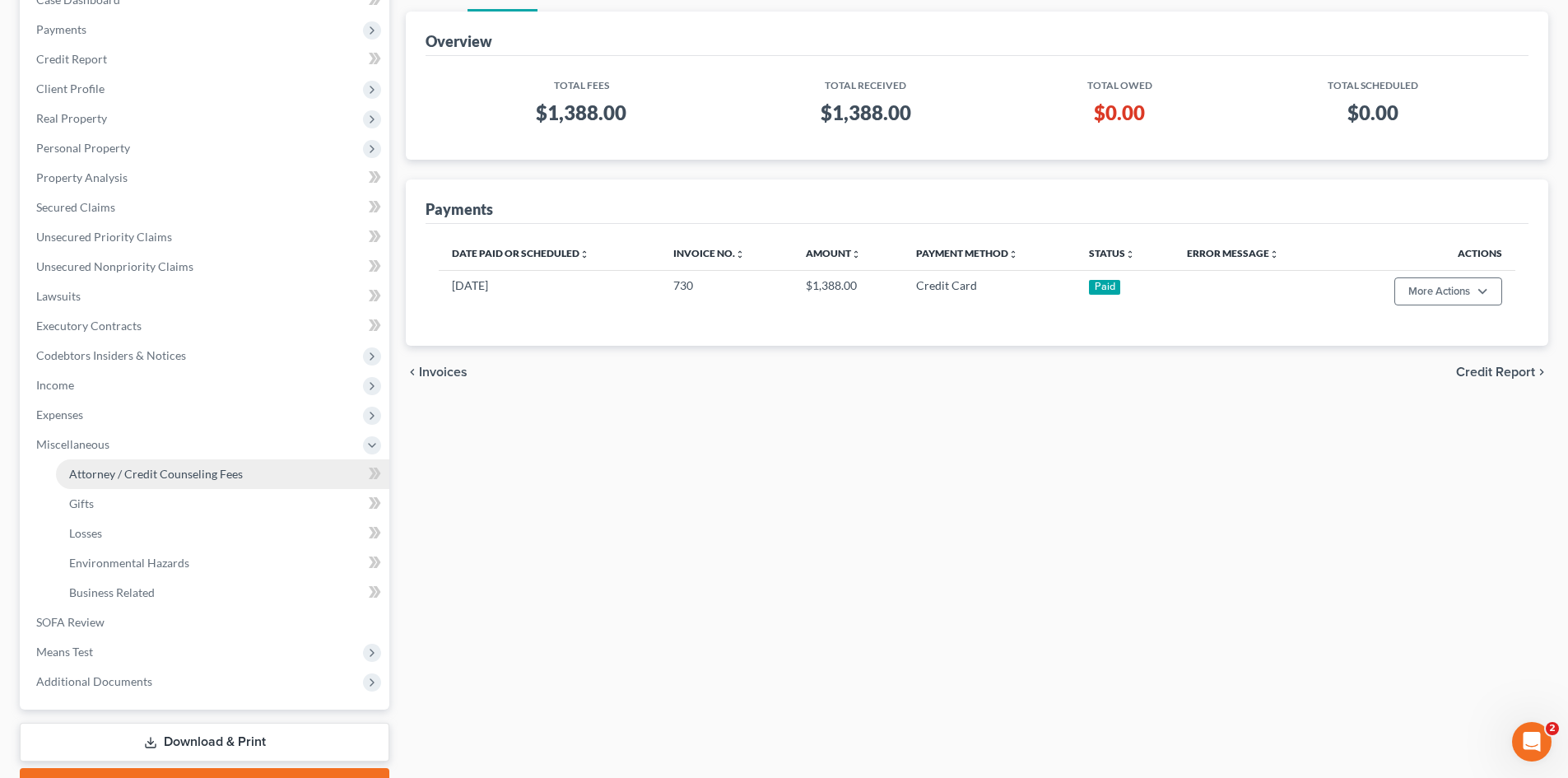
click at [226, 462] on link "Attorney / Credit Counseling Fees" at bounding box center [222, 474] width 334 height 30
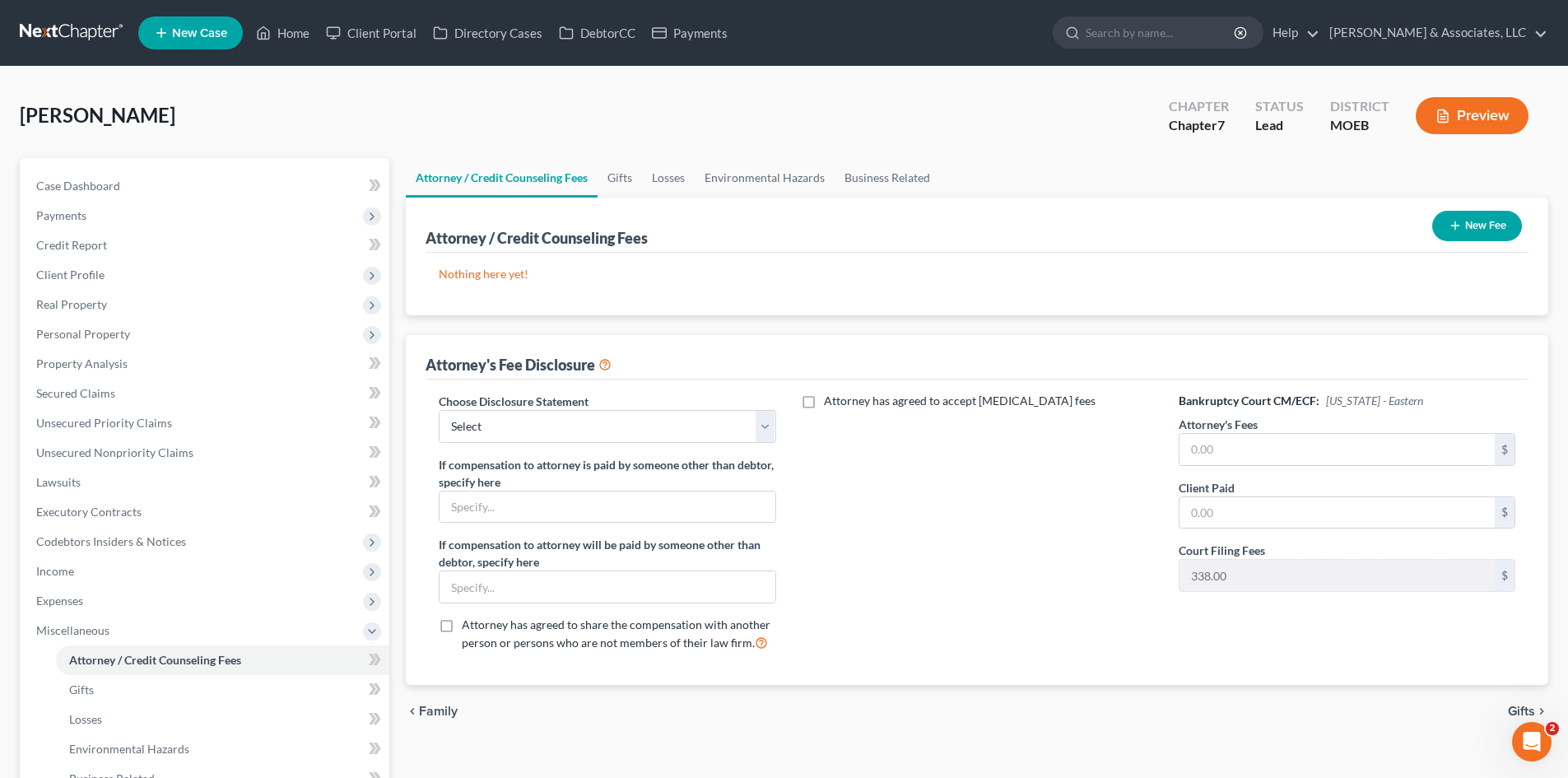
click at [1477, 217] on button "New Fee" at bounding box center [1477, 225] width 89 height 30
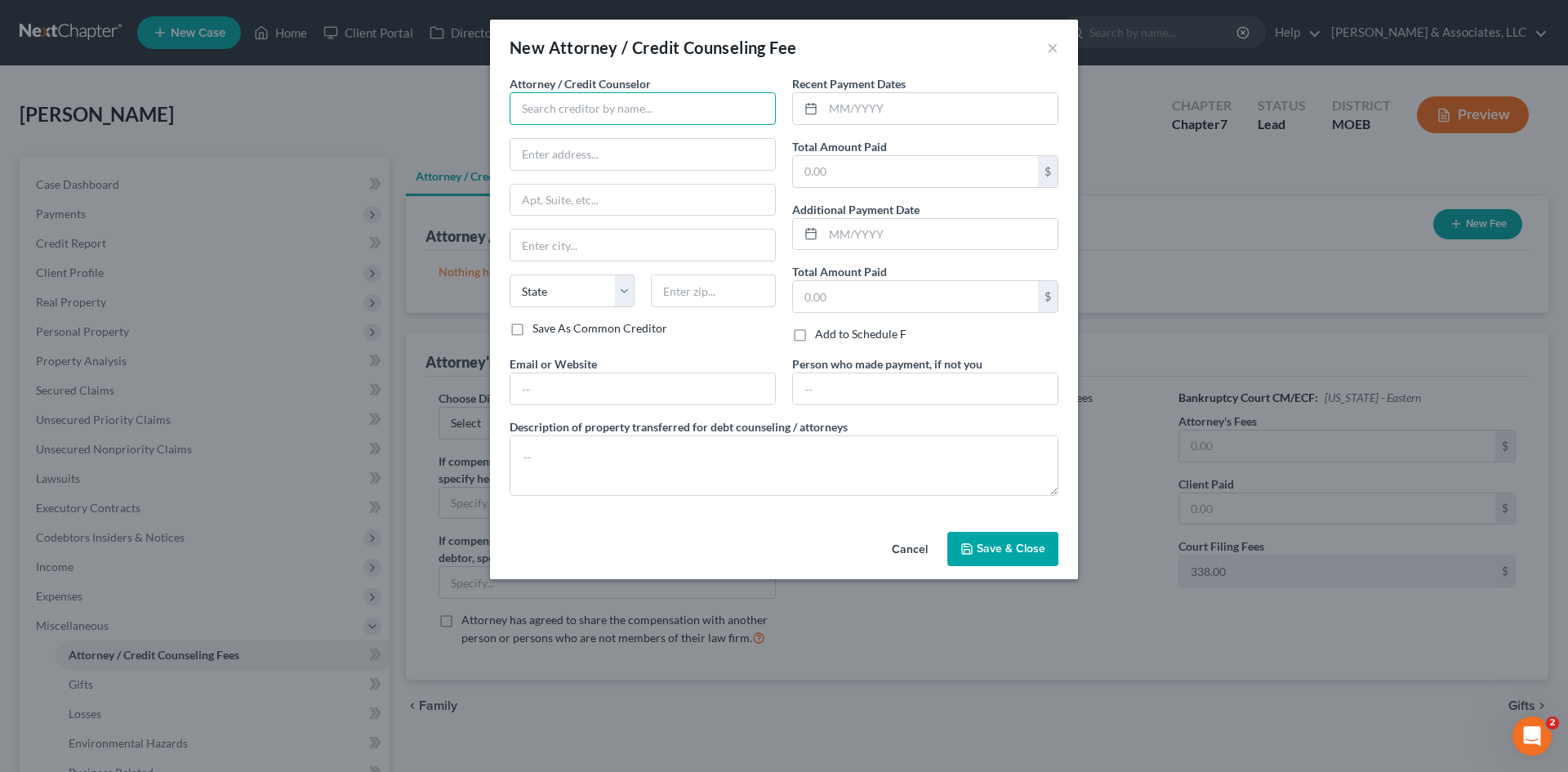
click at [643, 100] on input "text" at bounding box center [642, 109] width 266 height 33
click at [620, 138] on div "[PERSON_NAME] & Associates" at bounding box center [608, 138] width 170 height 16
type input "[PERSON_NAME] & Associates"
type input "[STREET_ADDRESS]"
type input "Saint [PERSON_NAME]"
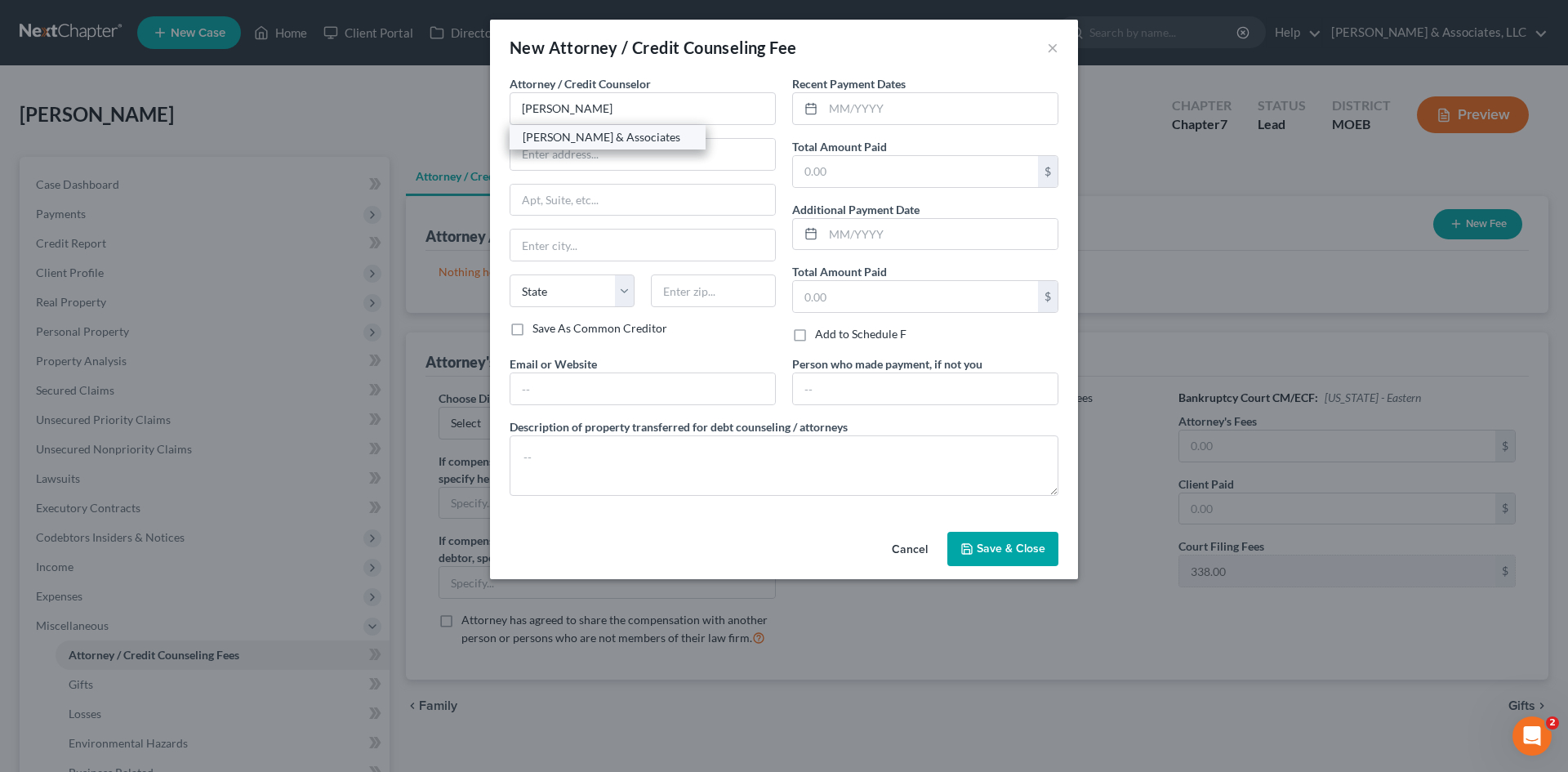
select select "26"
type input "63303"
click at [594, 383] on input "text" at bounding box center [642, 389] width 265 height 31
type input "[URL][DOMAIN_NAME]"
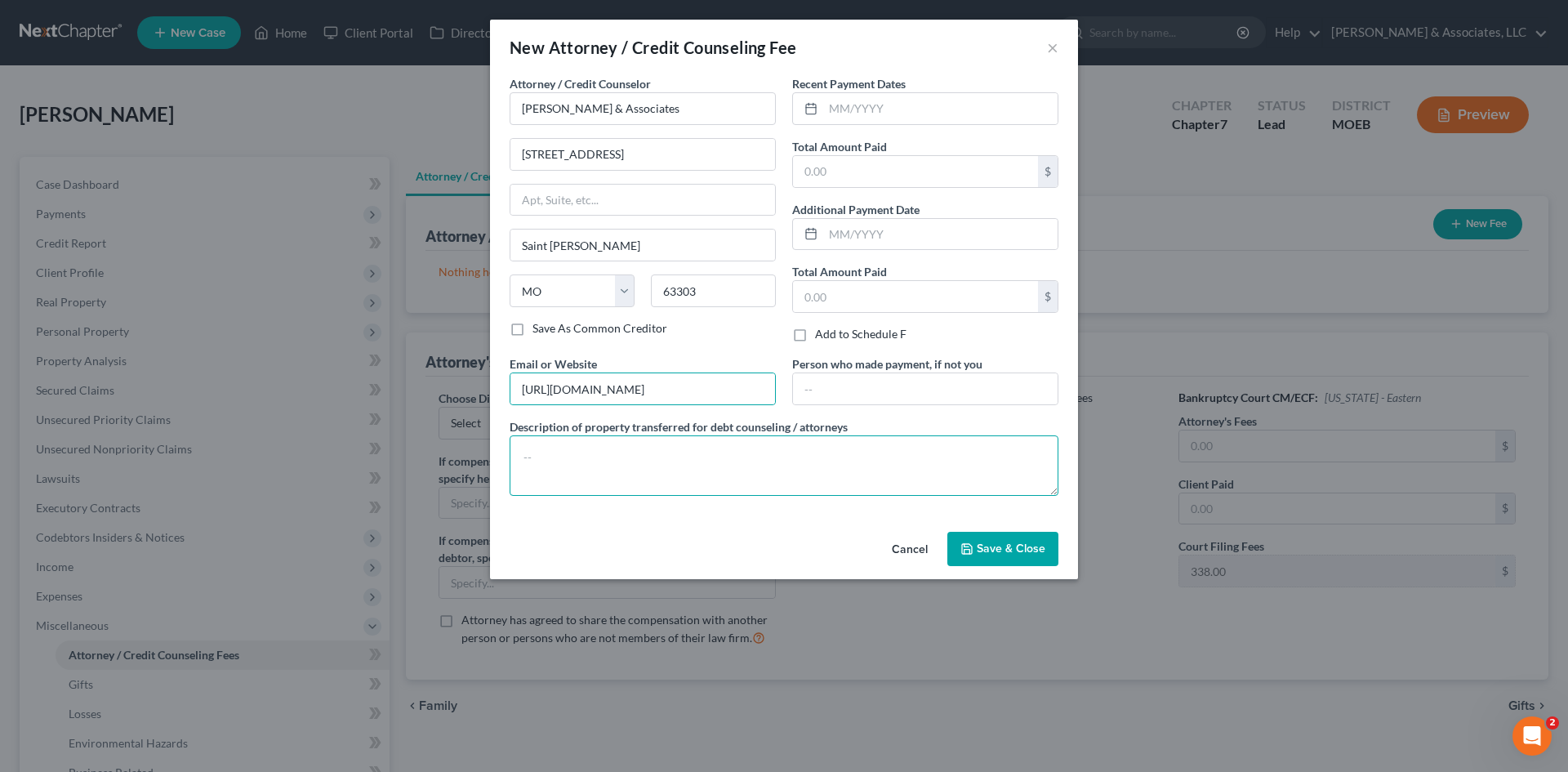
click at [573, 462] on textarea at bounding box center [784, 465] width 549 height 61
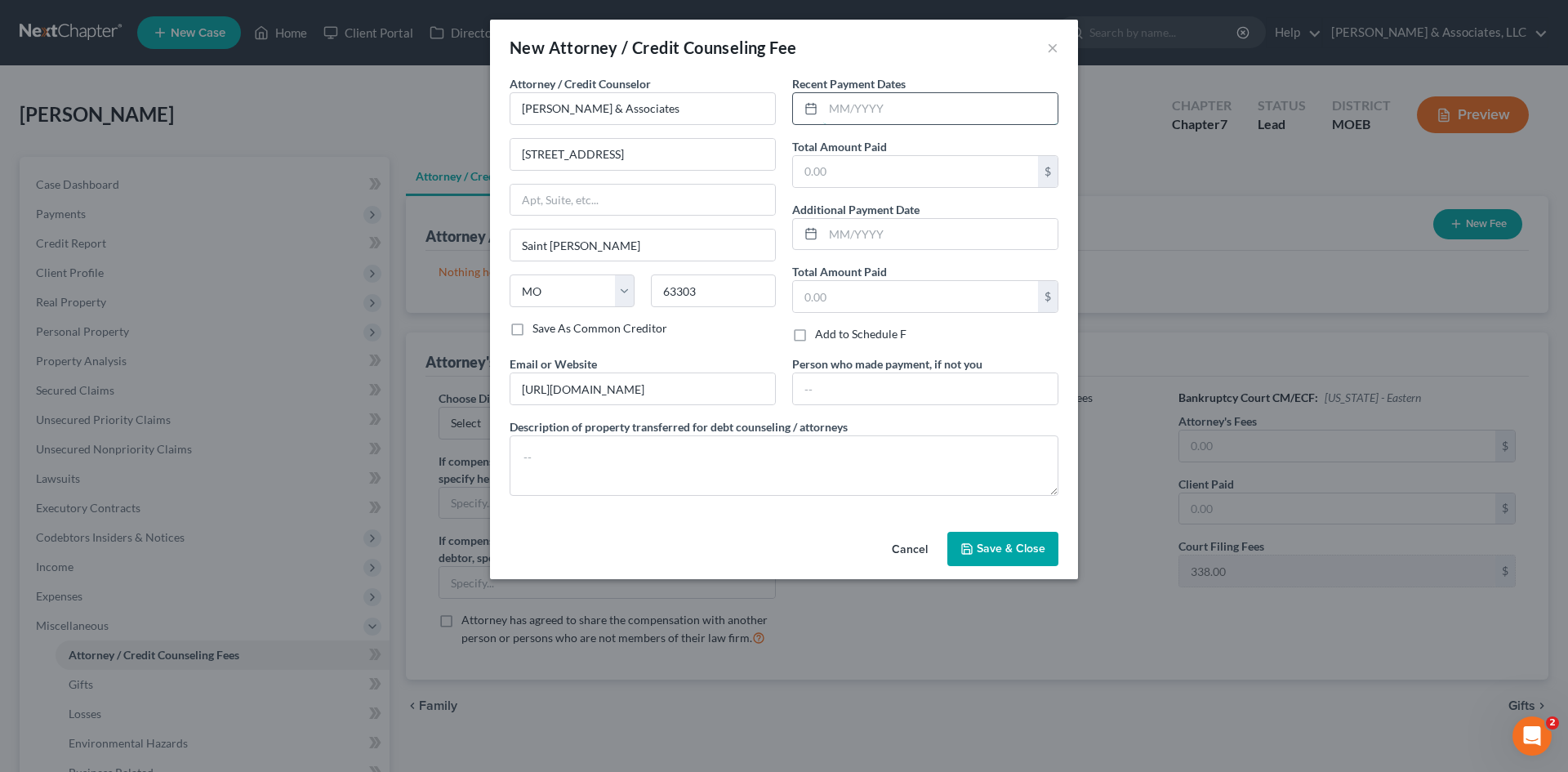
click at [884, 108] on input "text" at bounding box center [940, 109] width 234 height 31
type input "[DATE]"
type input "1,050"
click at [1014, 554] on span "Save & Close" at bounding box center [1012, 548] width 69 height 14
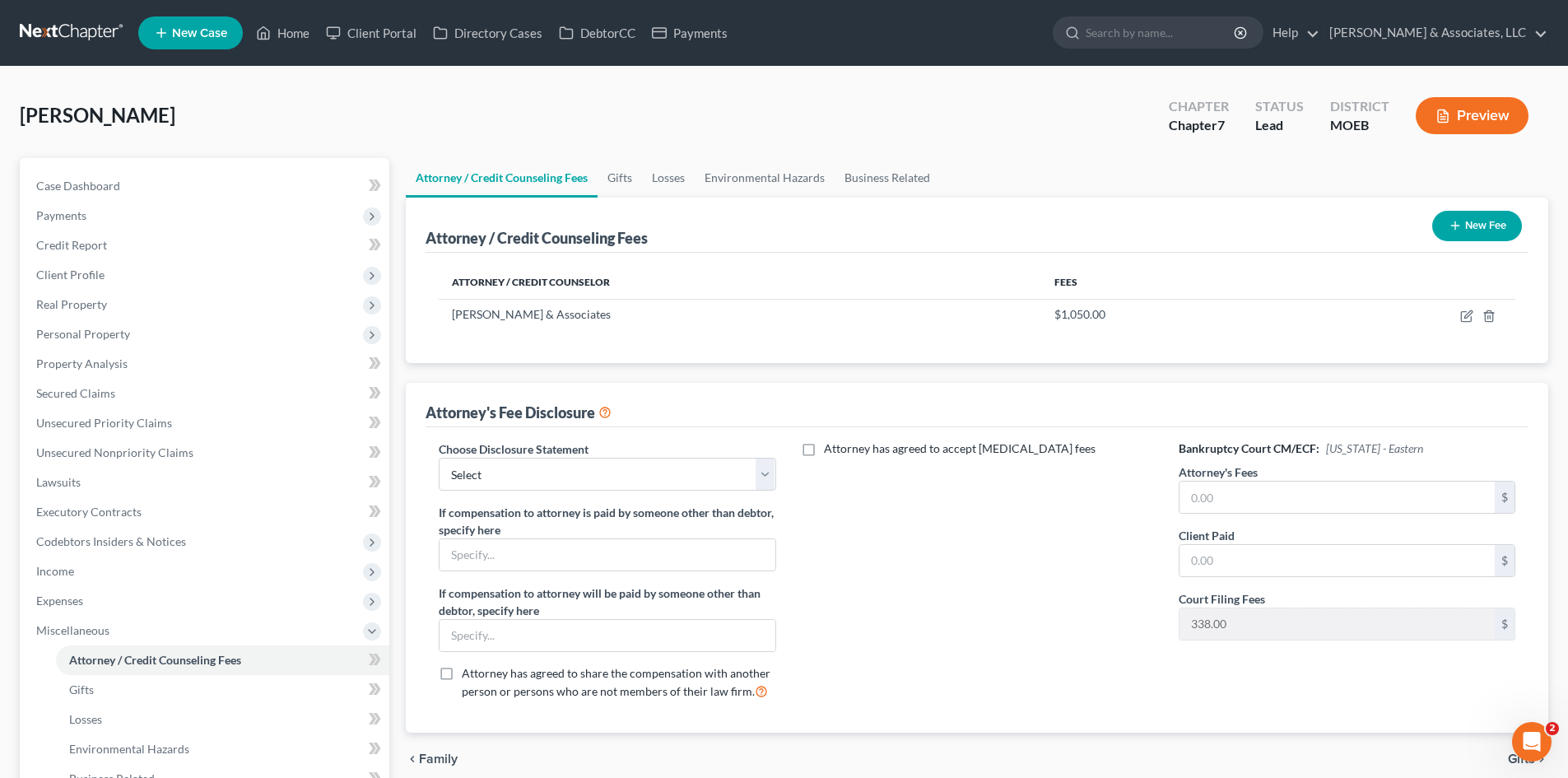
click at [701, 492] on div "Choose Disclosure Statement Select Disclosure of Compensation Statement If comp…" at bounding box center [606, 576] width 369 height 273
click at [669, 486] on select "Select Disclosure of Compensation Statement" at bounding box center [606, 474] width 336 height 33
select select "0"
click at [438, 458] on select "Select Disclosure of Compensation Statement" at bounding box center [606, 474] width 336 height 33
click at [1265, 502] on input "text" at bounding box center [1337, 497] width 315 height 31
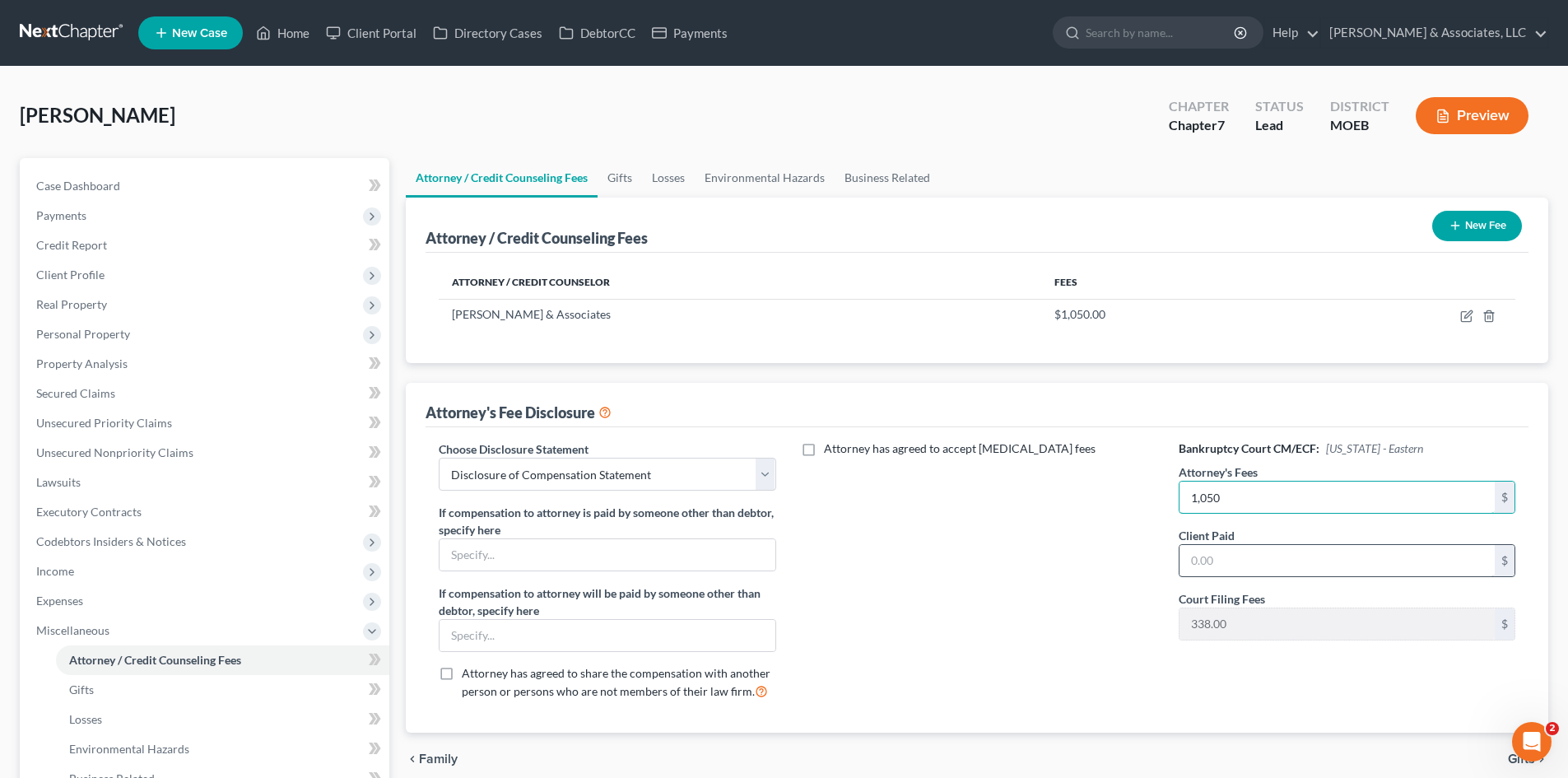
type input "1,050"
click at [1222, 572] on input "text" at bounding box center [1337, 561] width 315 height 31
type input "1,050"
click at [895, 690] on div "Attorney has agreed to accept [MEDICAL_DATA] fees" at bounding box center [976, 576] width 369 height 273
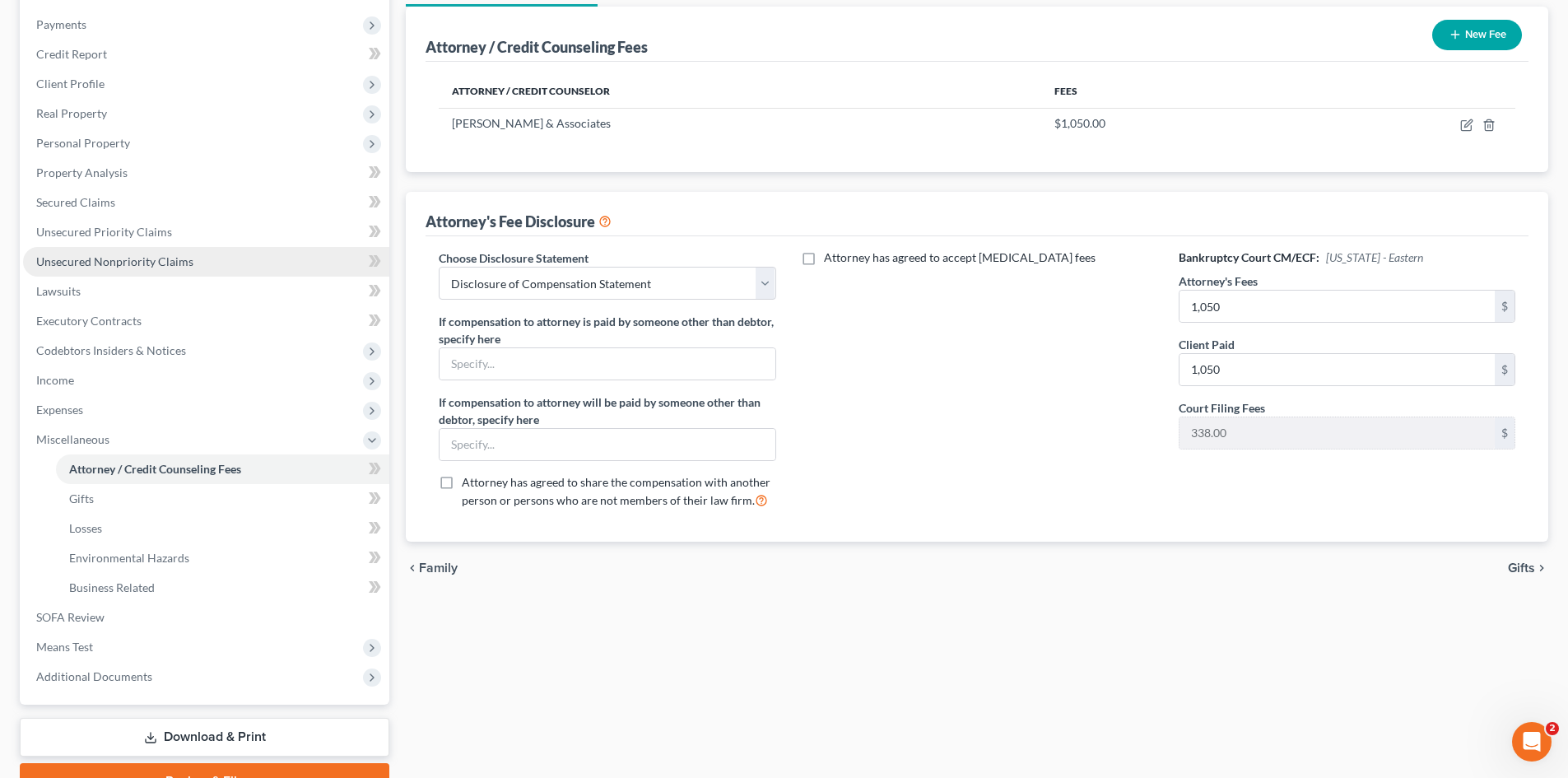
scroll to position [110, 0]
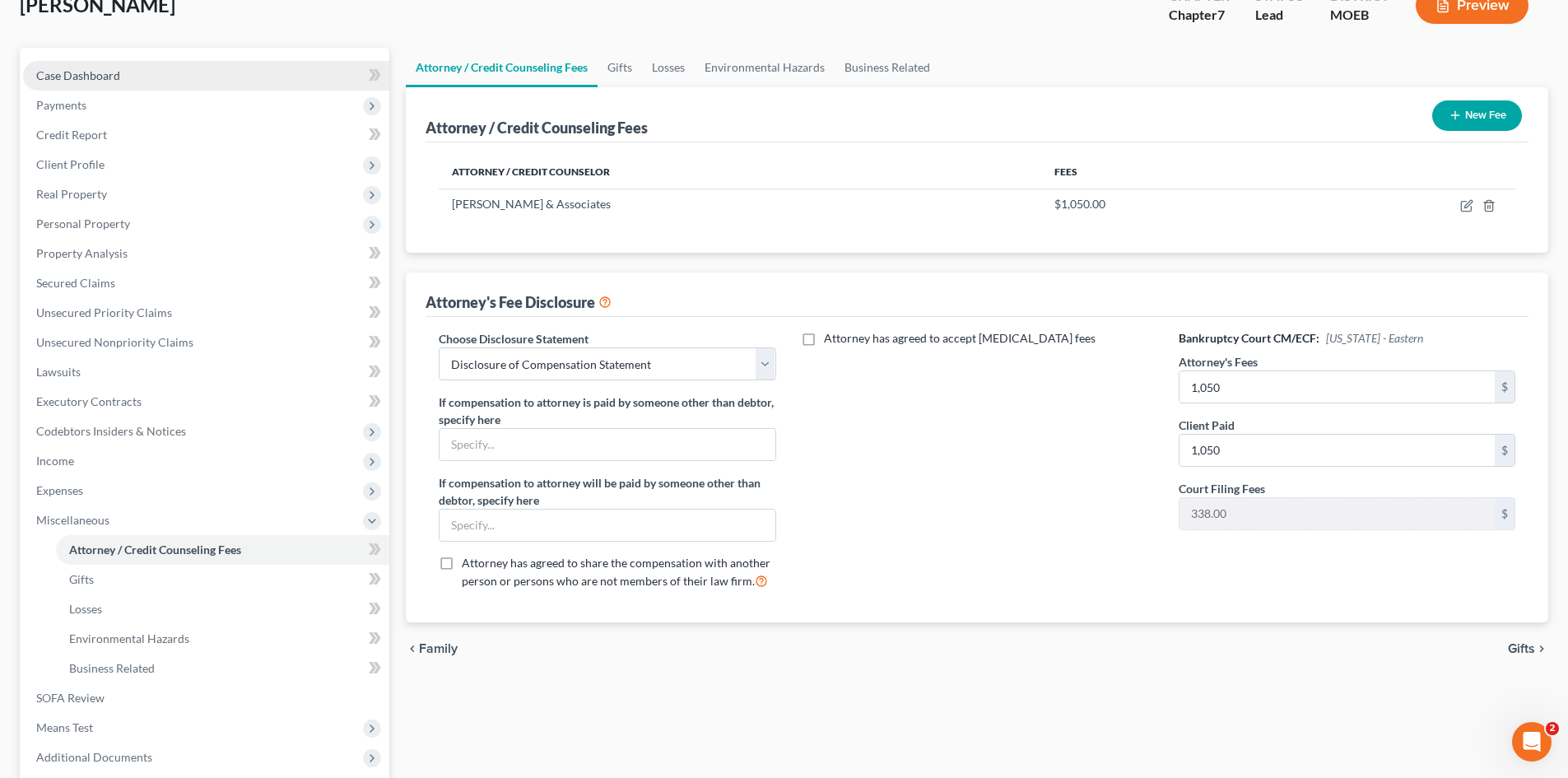
click at [81, 76] on span "Case Dashboard" at bounding box center [78, 75] width 84 height 14
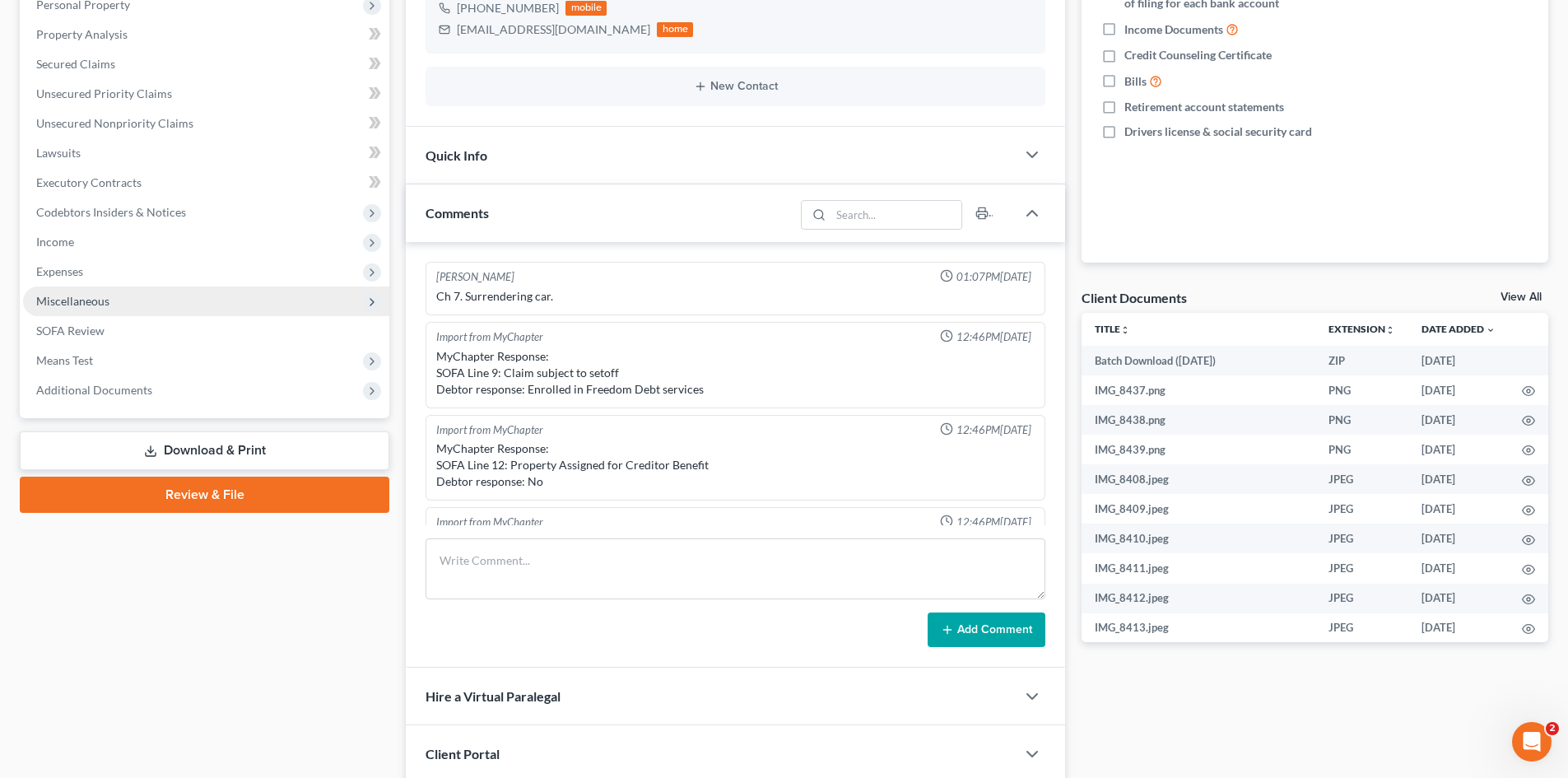
click at [67, 302] on span "Miscellaneous" at bounding box center [73, 300] width 73 height 14
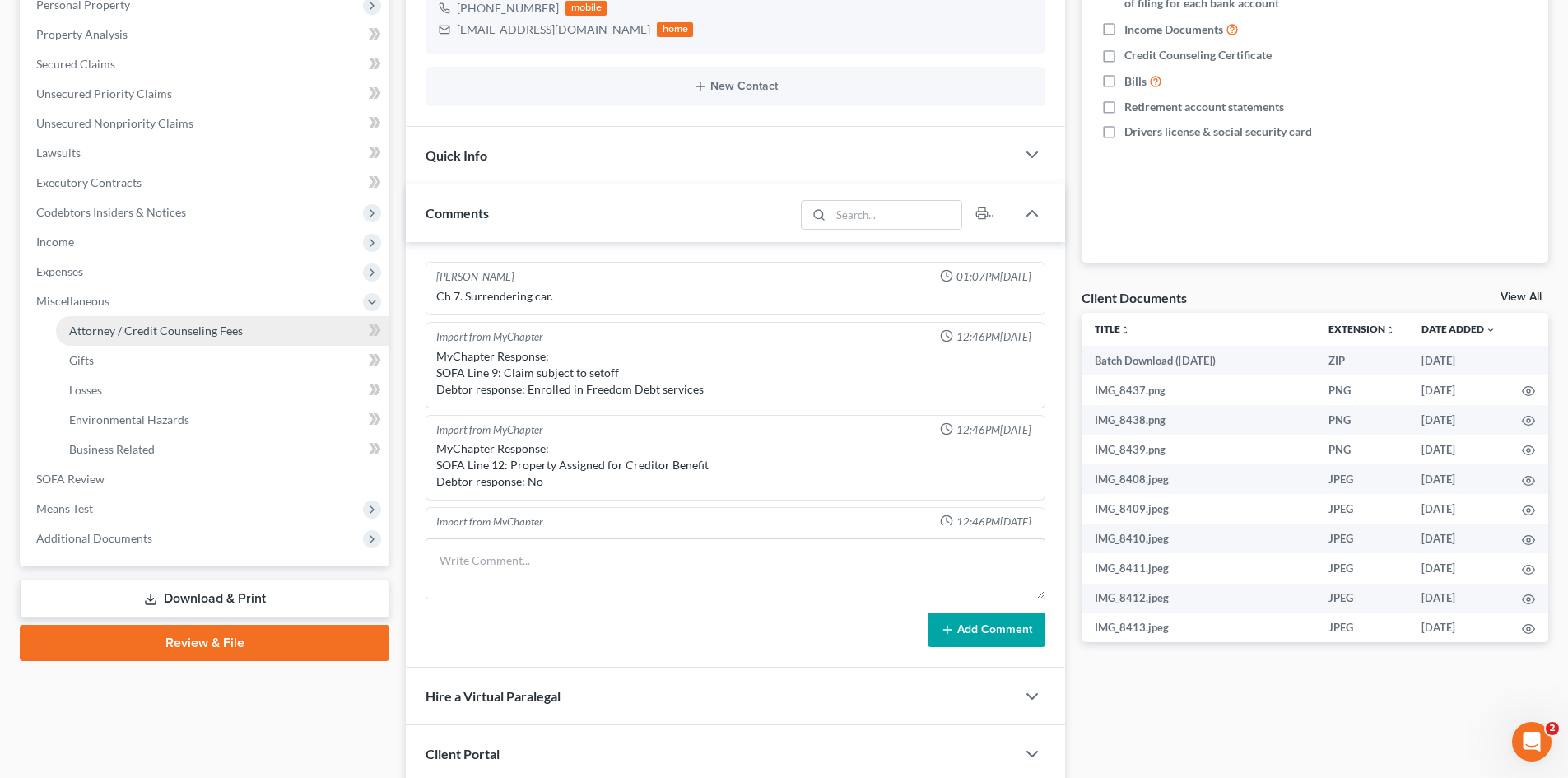
click at [162, 332] on span "Attorney / Credit Counseling Fees" at bounding box center [156, 330] width 173 height 14
select select "0"
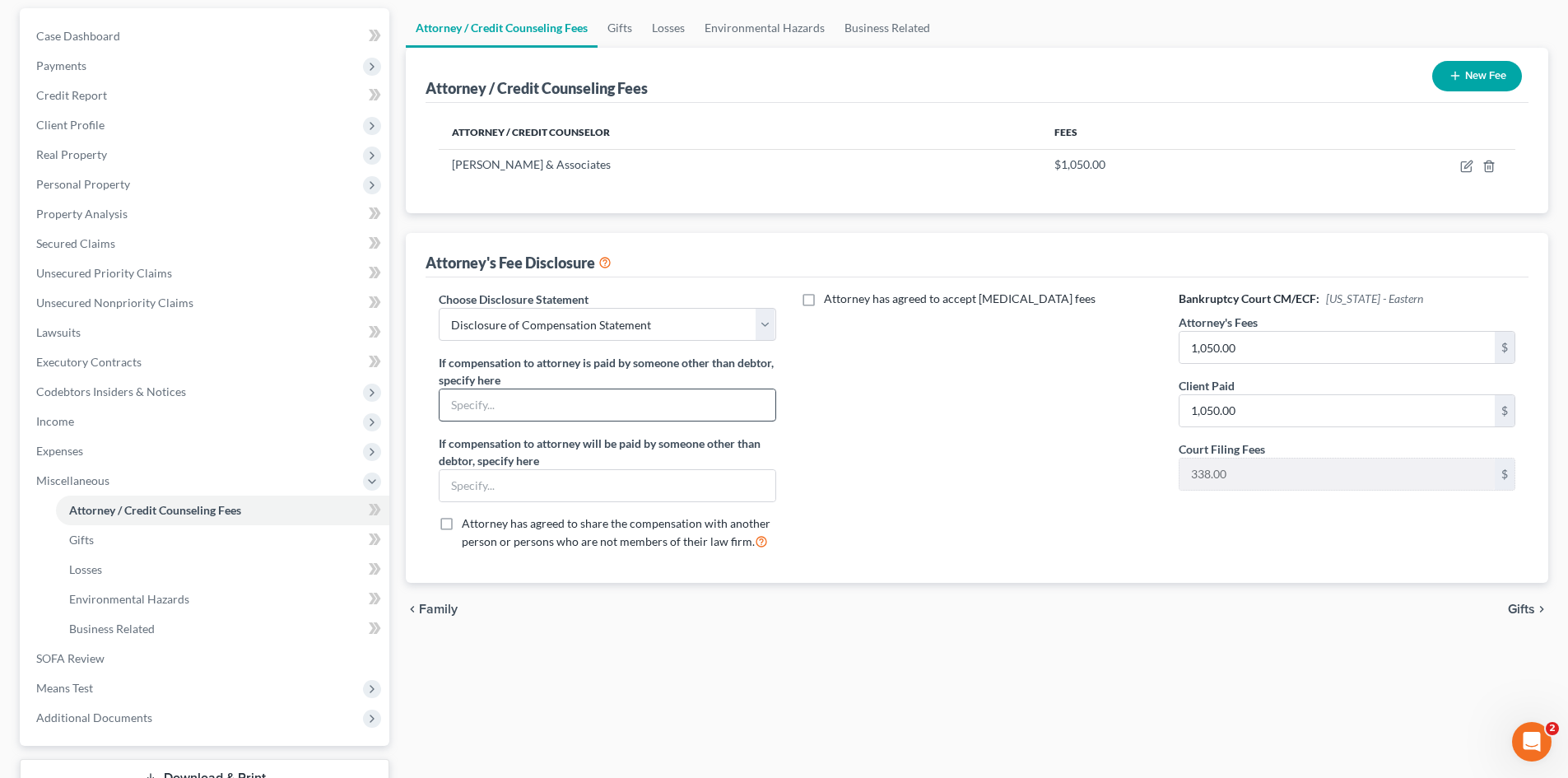
scroll to position [165, 0]
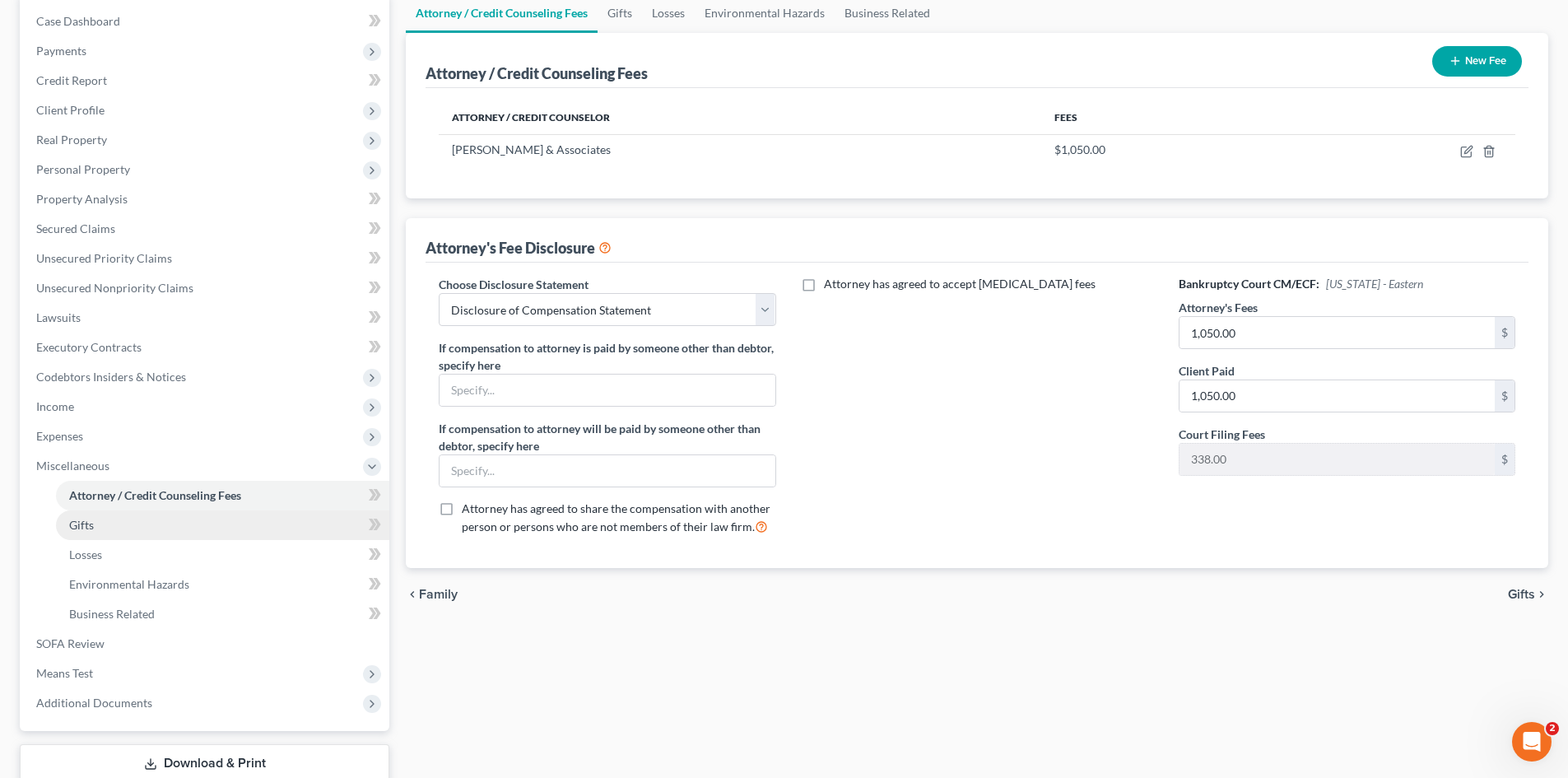
click at [82, 526] on span "Gifts" at bounding box center [81, 524] width 25 height 14
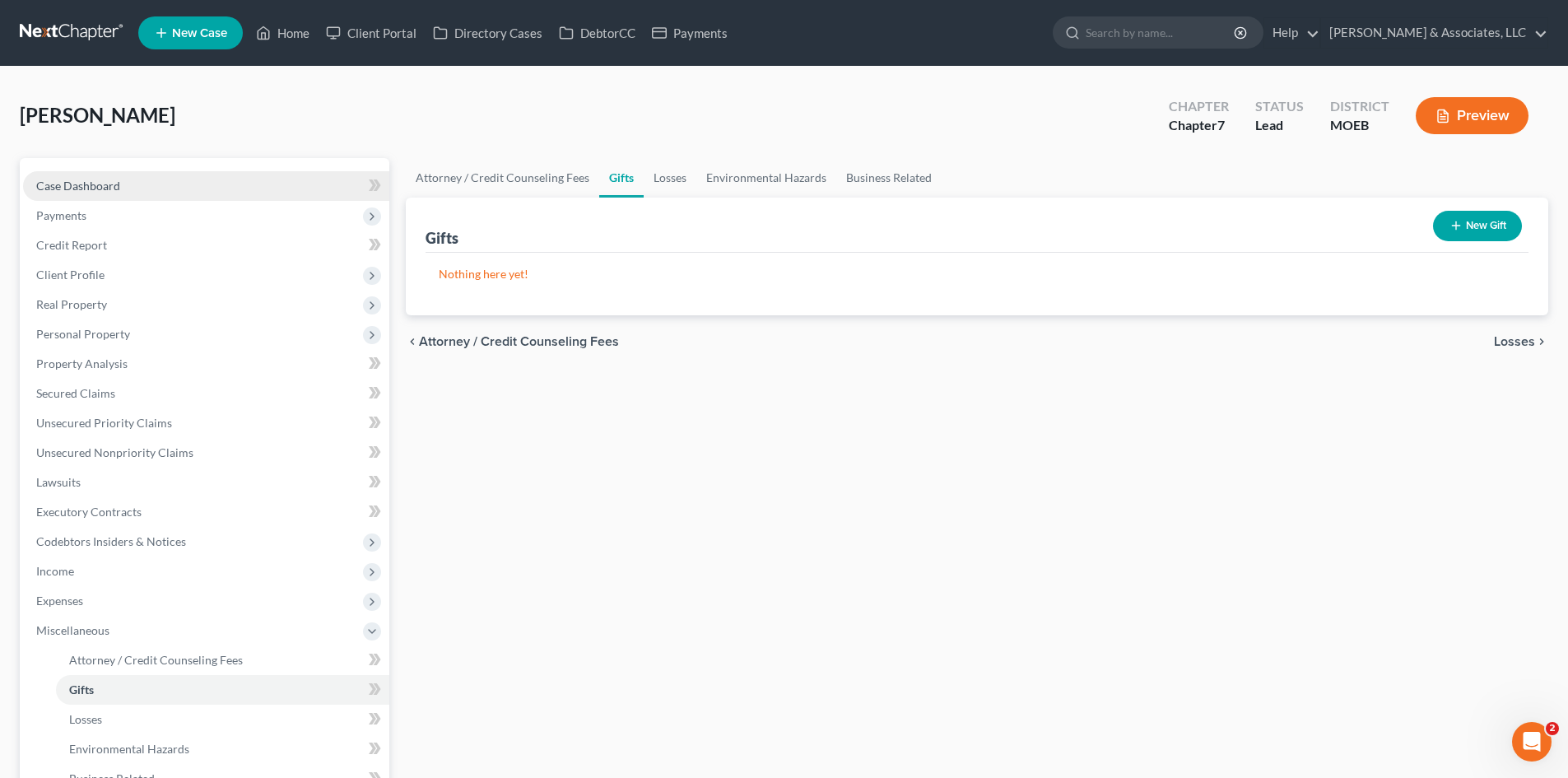
click at [67, 185] on span "Case Dashboard" at bounding box center [78, 185] width 84 height 14
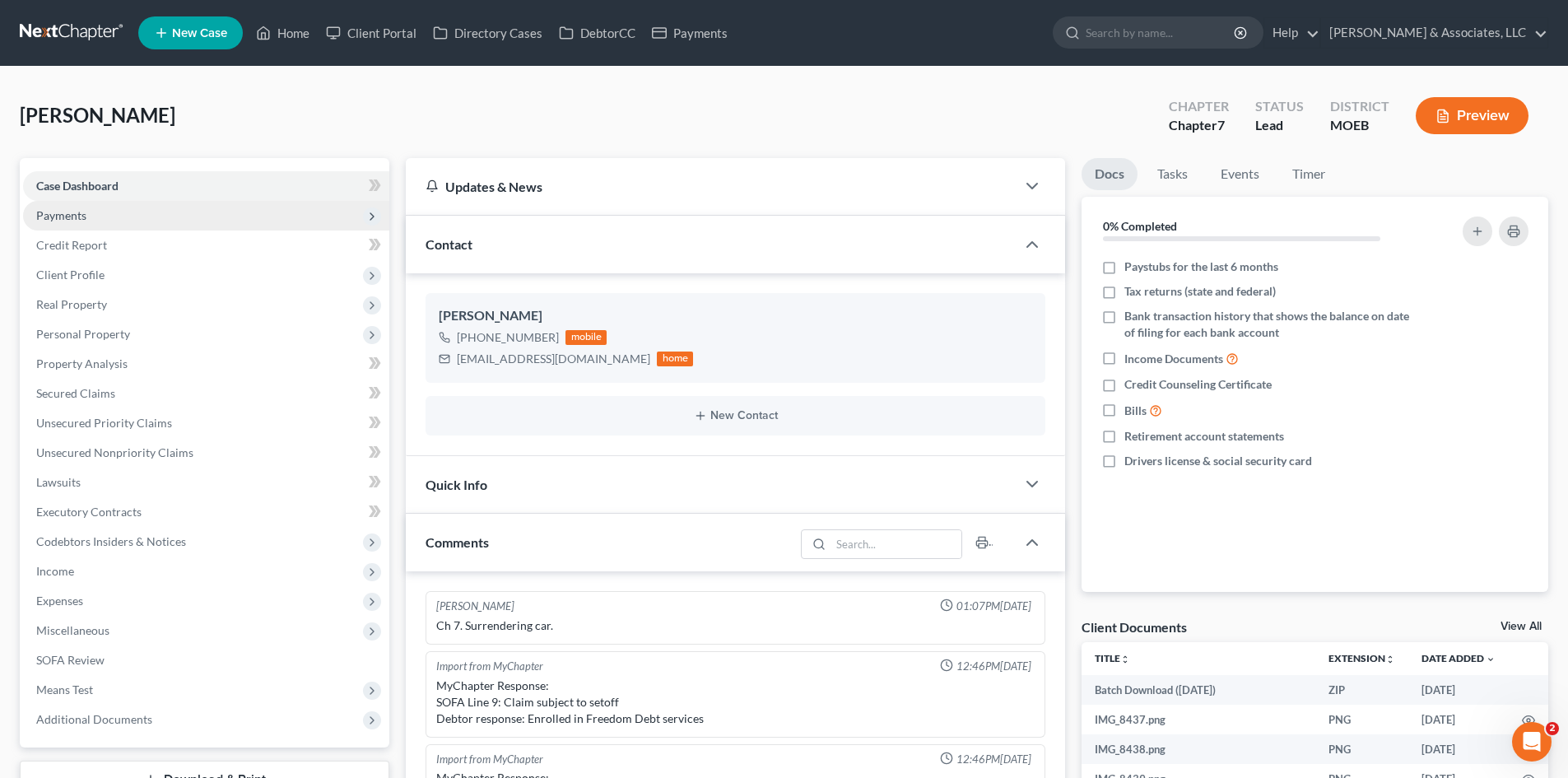
scroll to position [2057, 0]
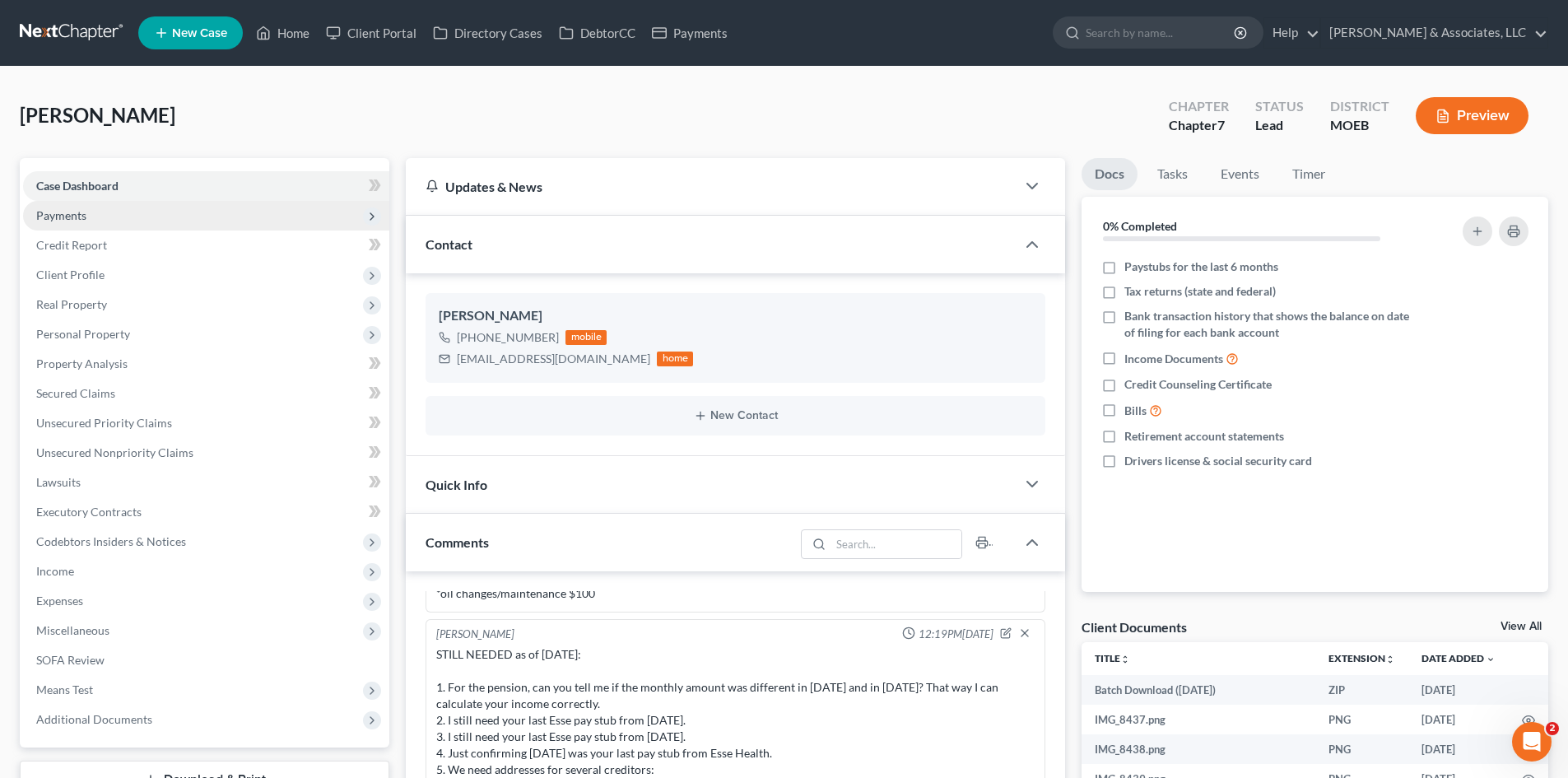
click at [81, 217] on span "Payments" at bounding box center [61, 214] width 50 height 14
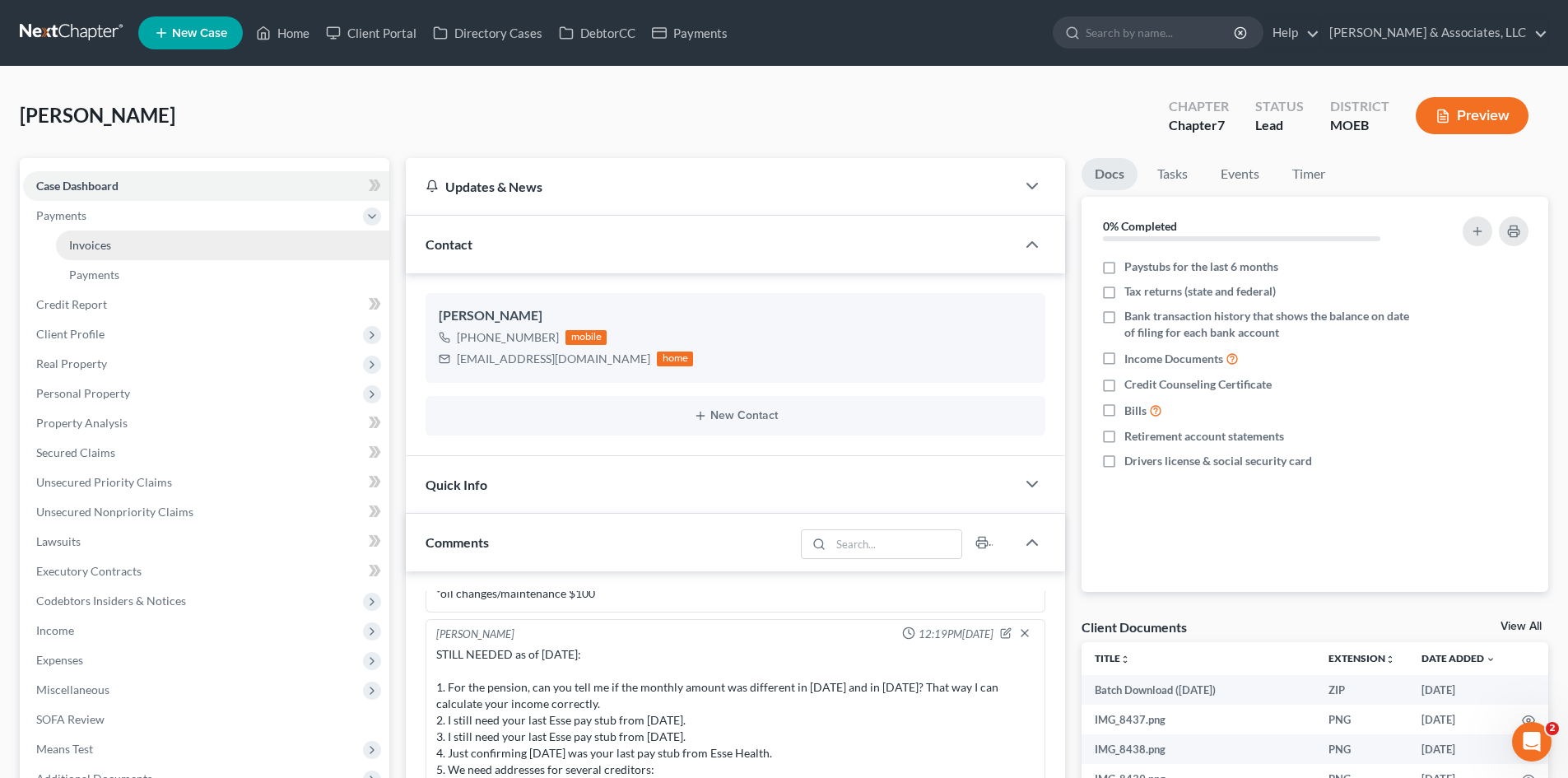
click at [101, 242] on span "Invoices" at bounding box center [90, 244] width 42 height 14
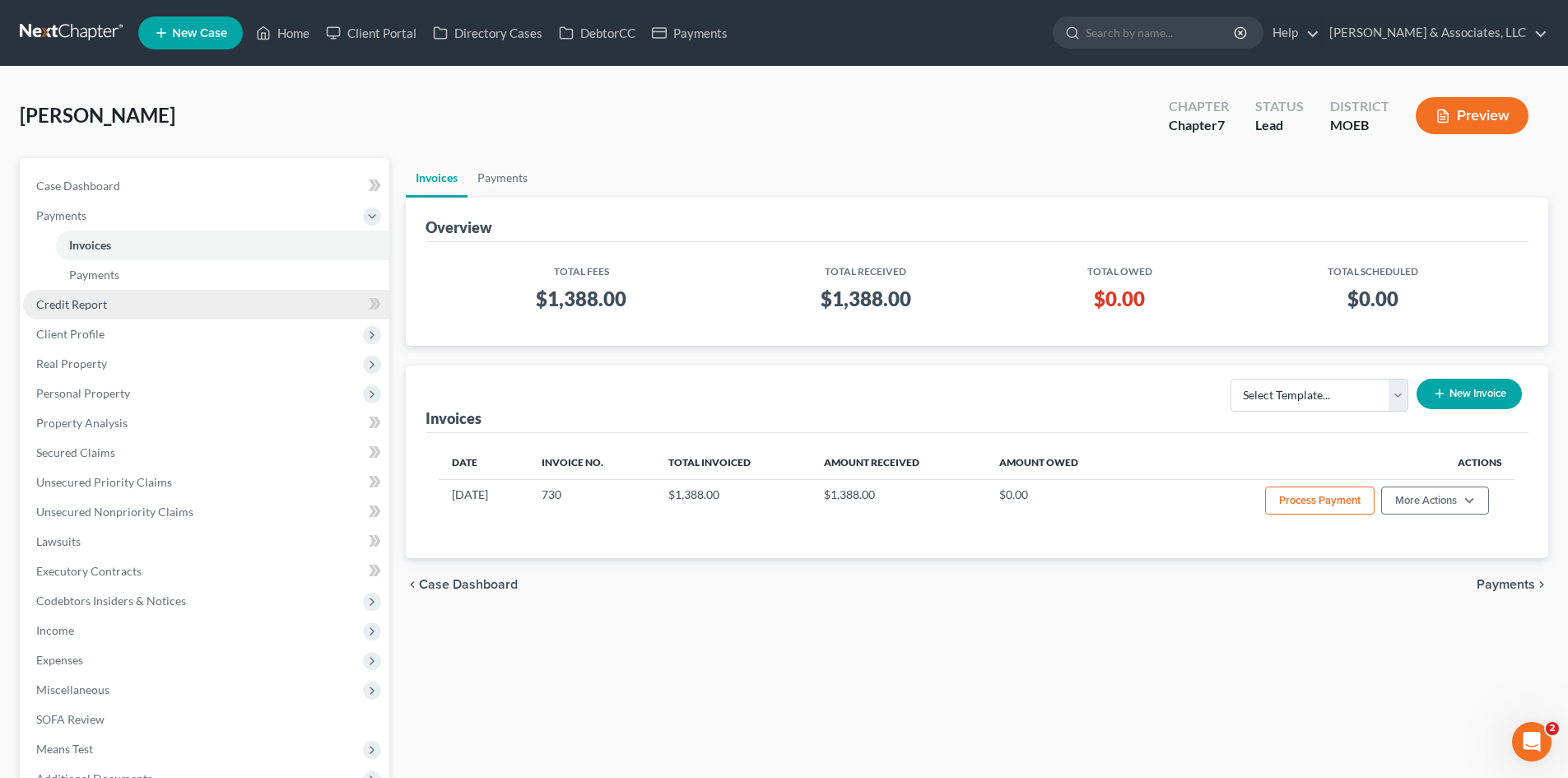
click at [82, 306] on span "Credit Report" at bounding box center [72, 304] width 71 height 14
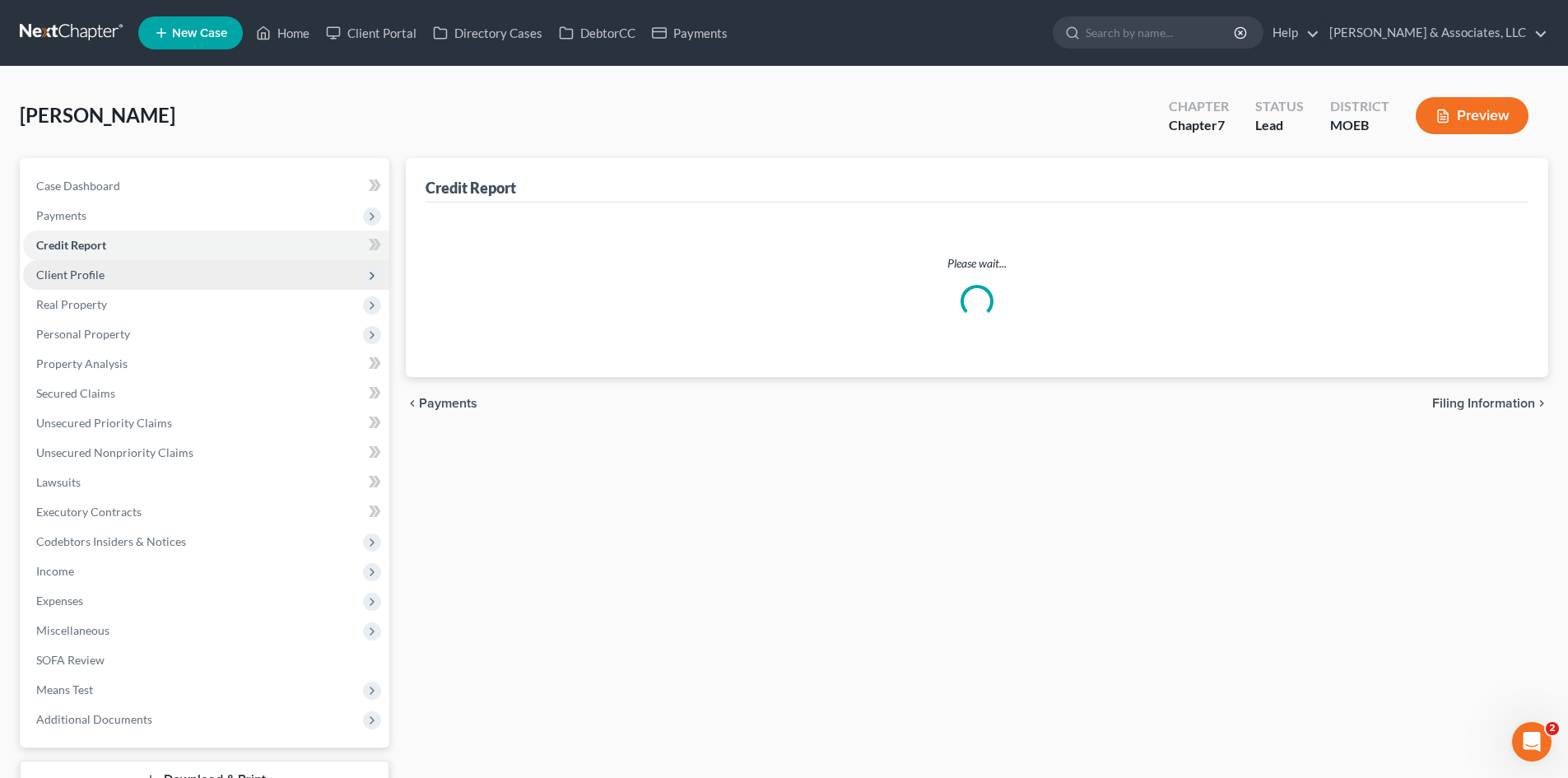
click at [93, 282] on span "Client Profile" at bounding box center [70, 274] width 68 height 14
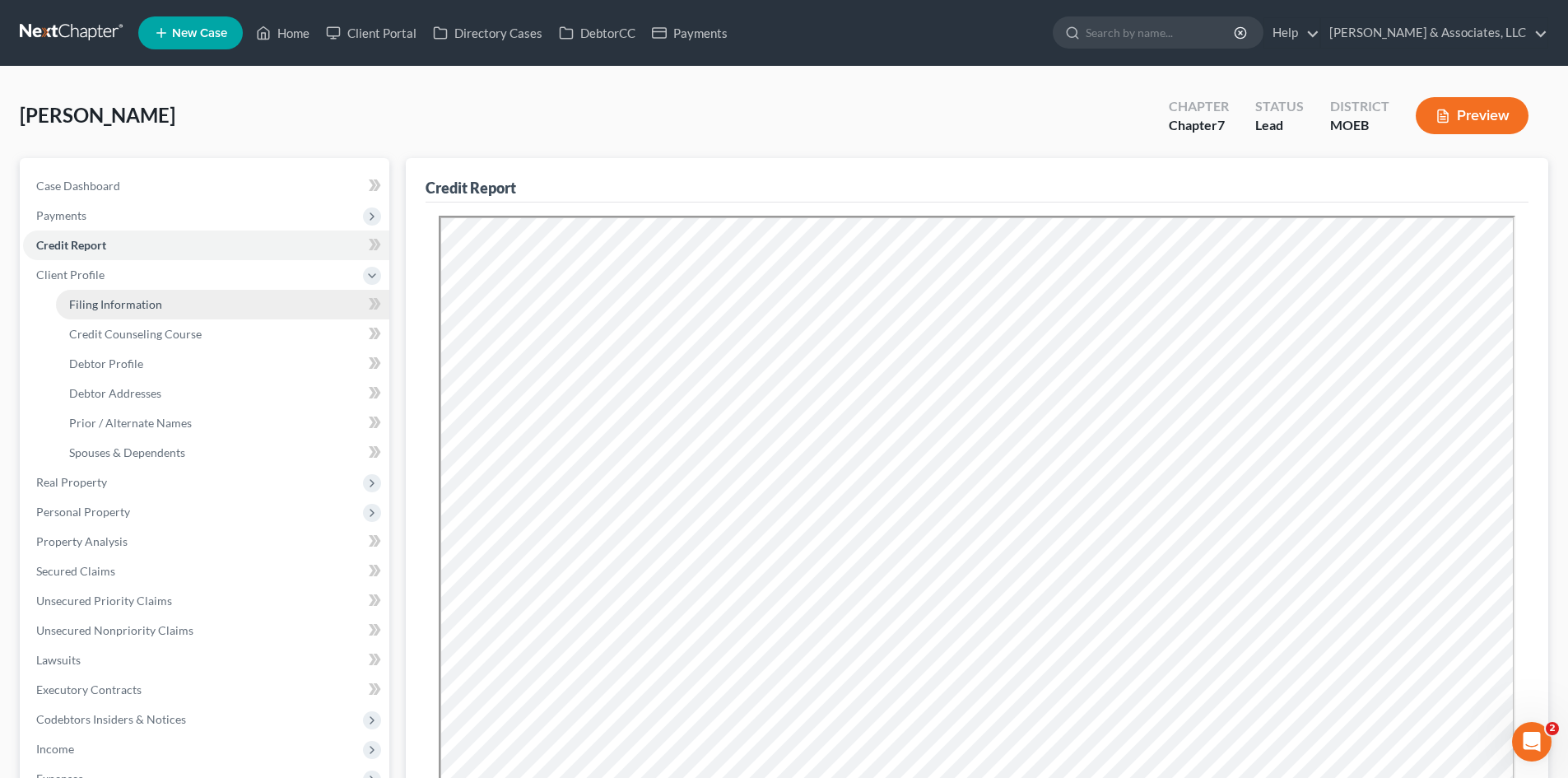
click at [168, 309] on link "Filing Information" at bounding box center [222, 305] width 334 height 30
select select "1"
select select "0"
select select "26"
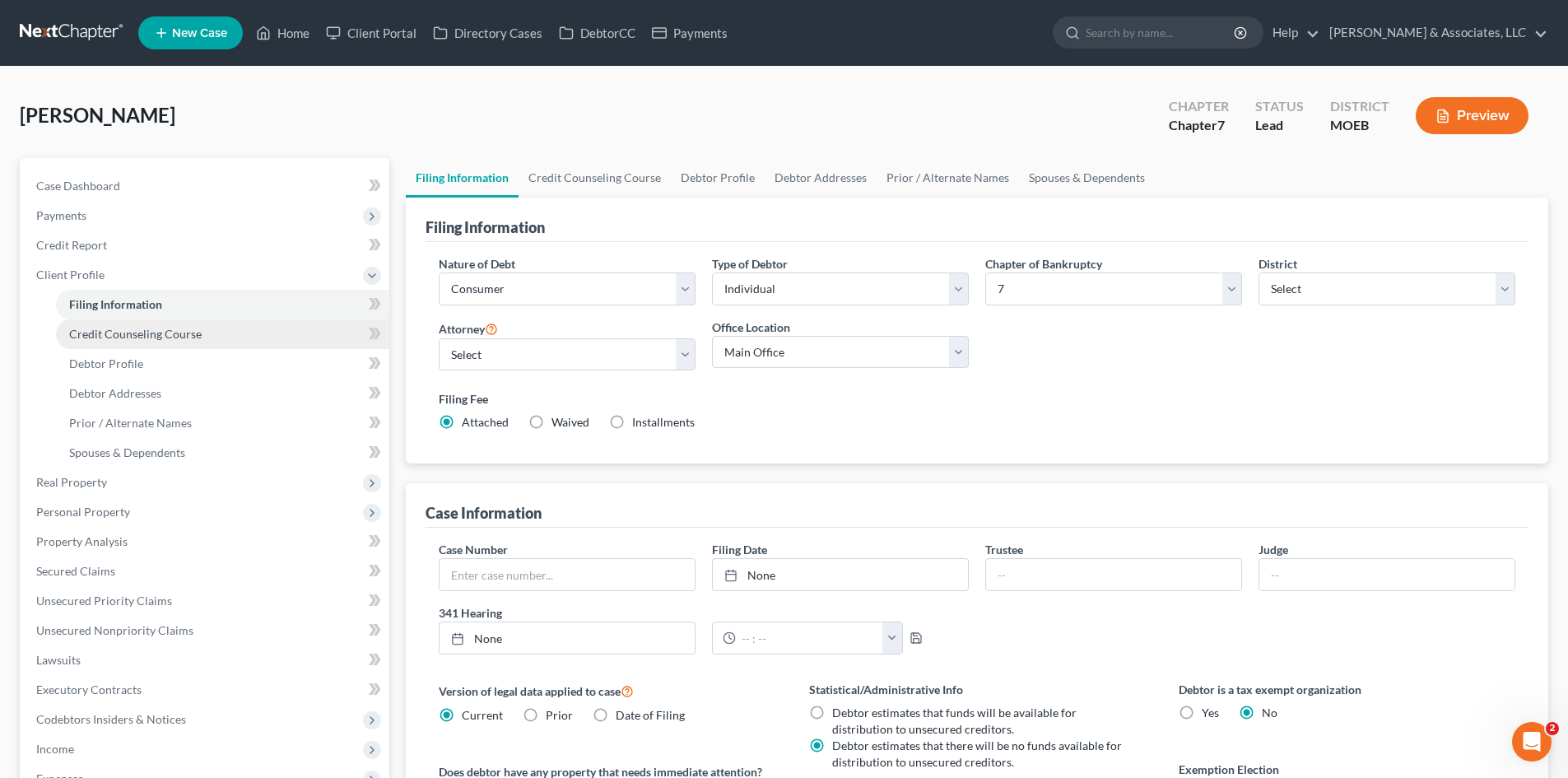
click at [147, 336] on span "Credit Counseling Course" at bounding box center [135, 333] width 132 height 14
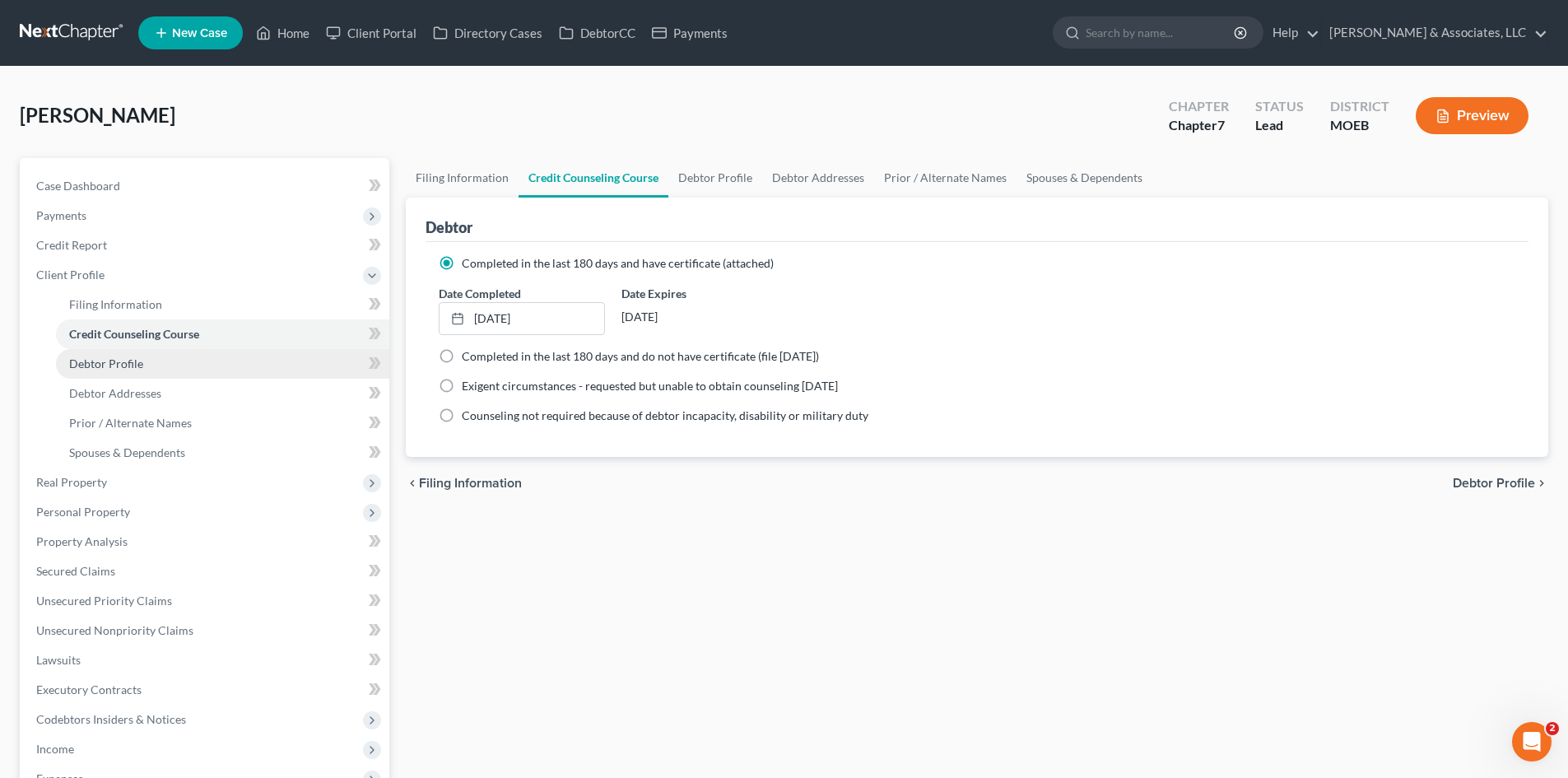
click at [129, 370] on link "Debtor Profile" at bounding box center [222, 364] width 334 height 30
select select "0"
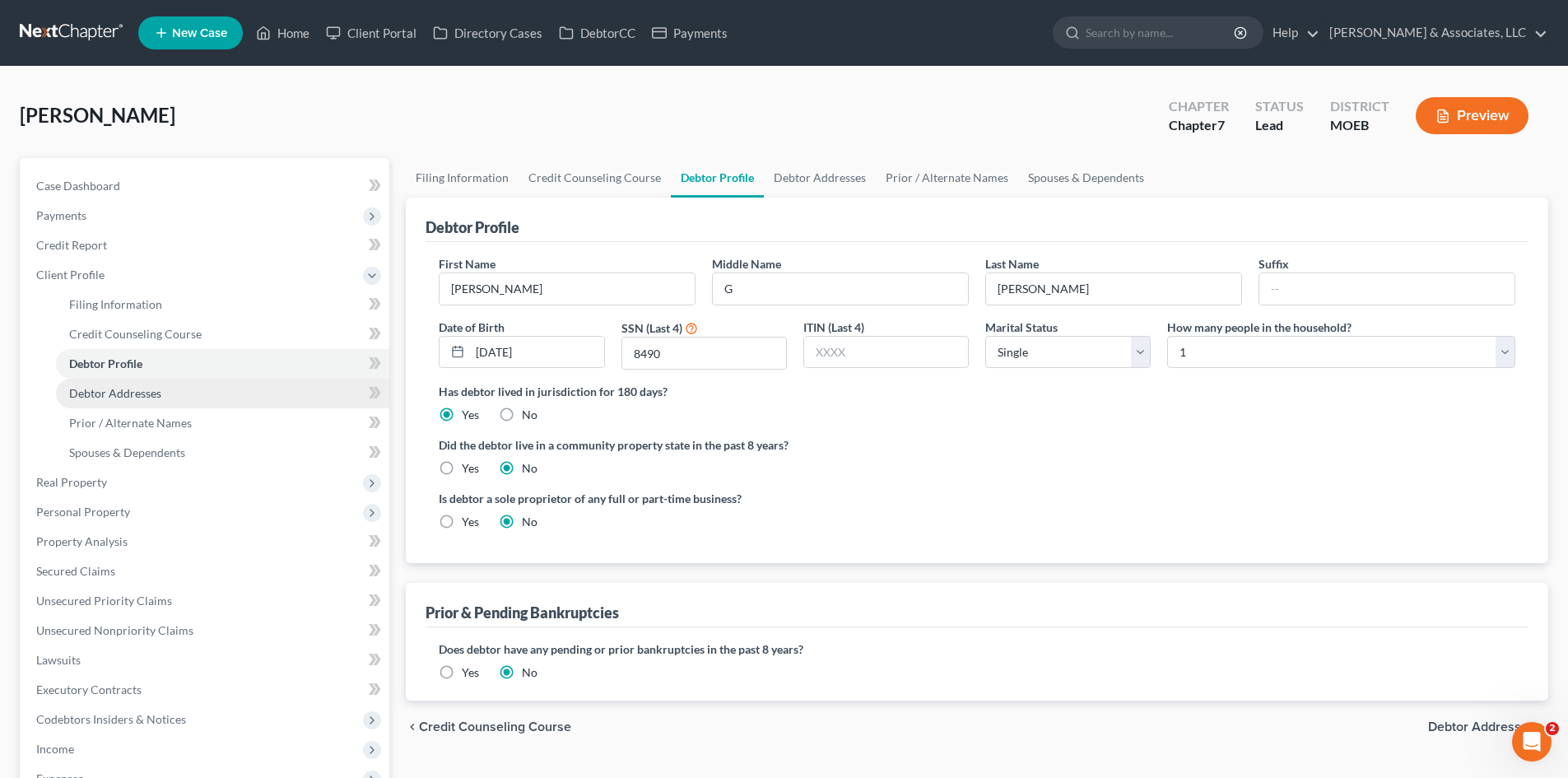
click at [139, 395] on span "Debtor Addresses" at bounding box center [115, 392] width 92 height 14
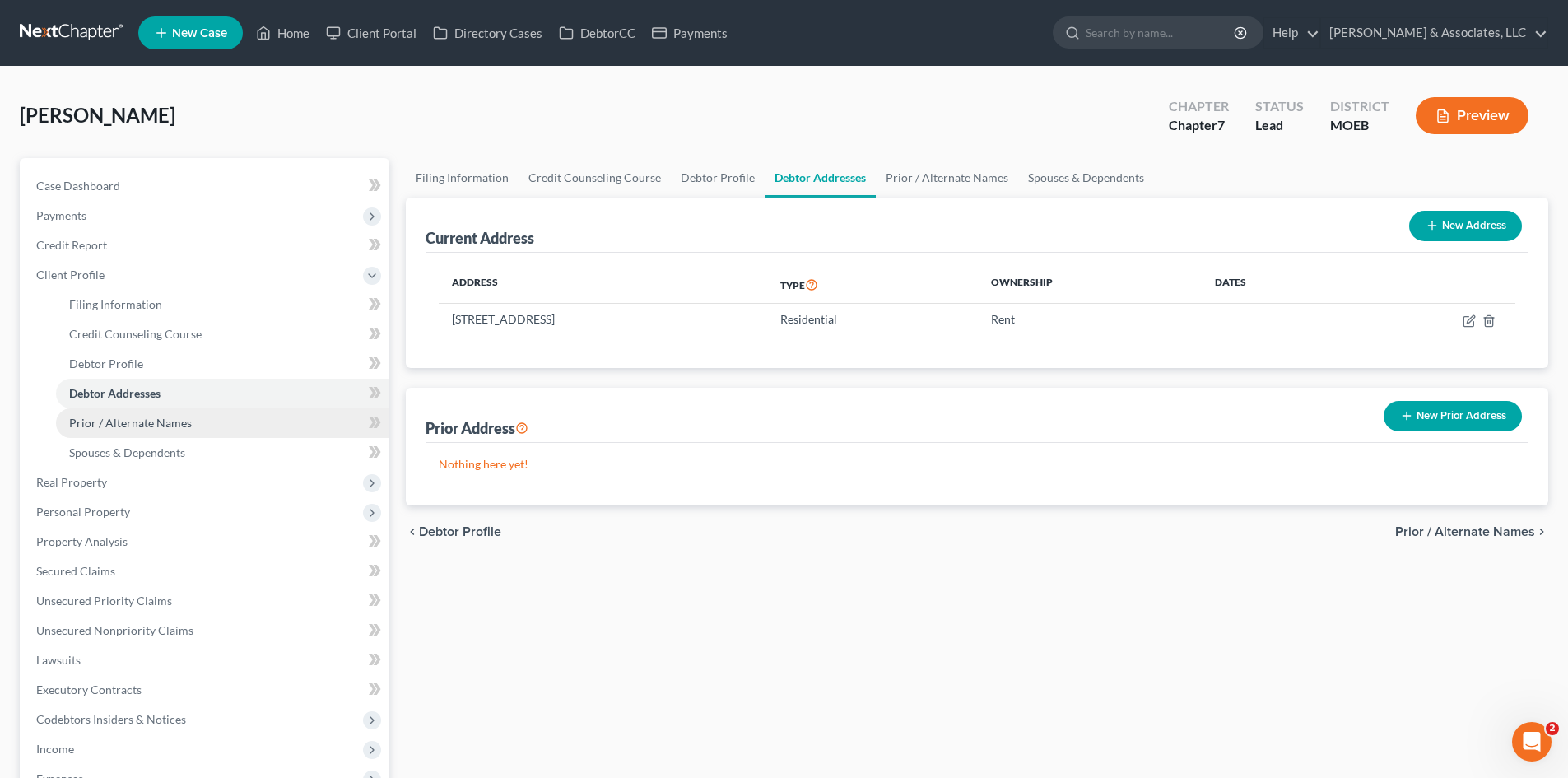
click at [180, 427] on span "Prior / Alternate Names" at bounding box center [130, 422] width 123 height 14
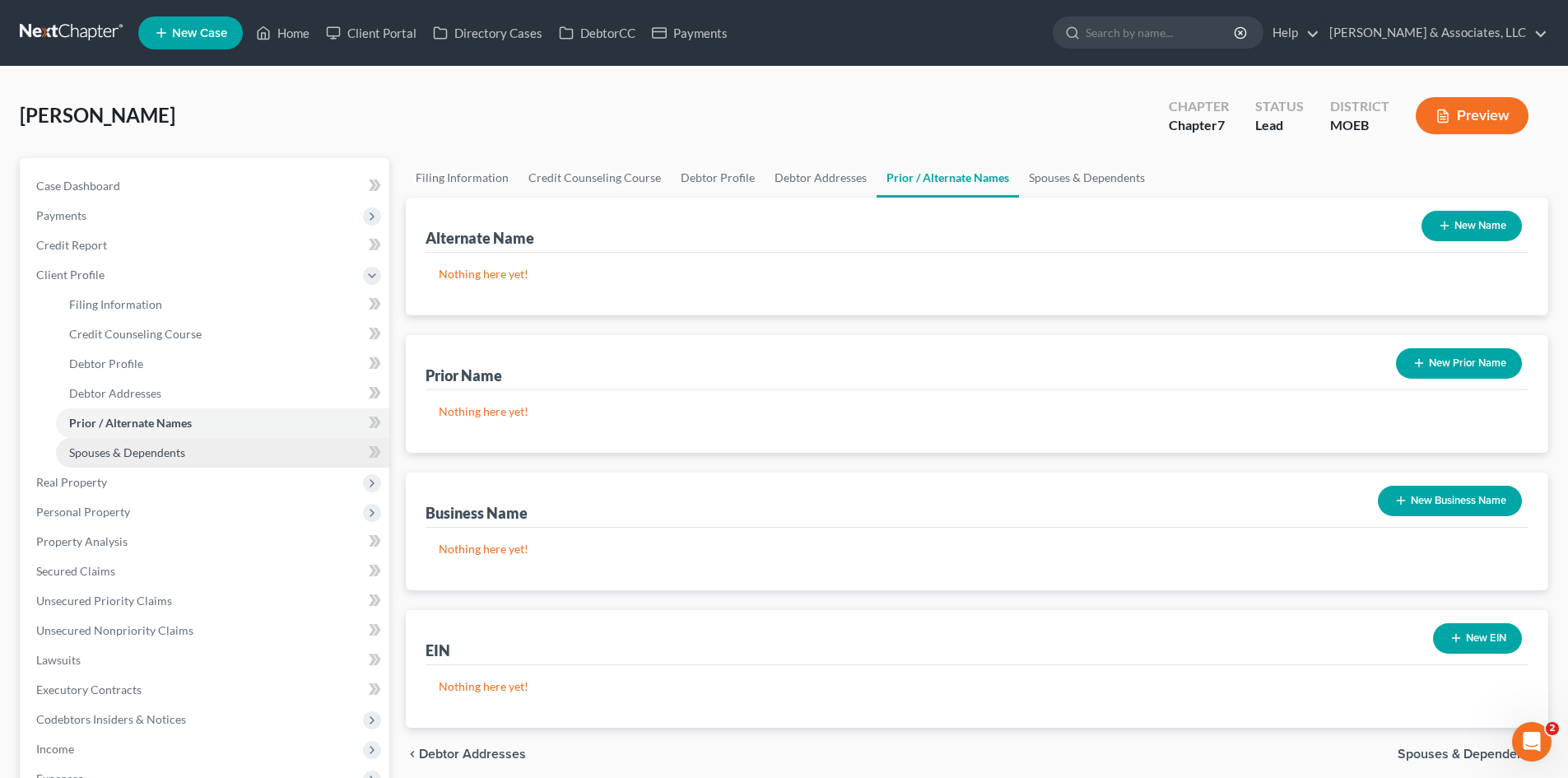
click at [178, 445] on span "Spouses & Dependents" at bounding box center [127, 451] width 116 height 14
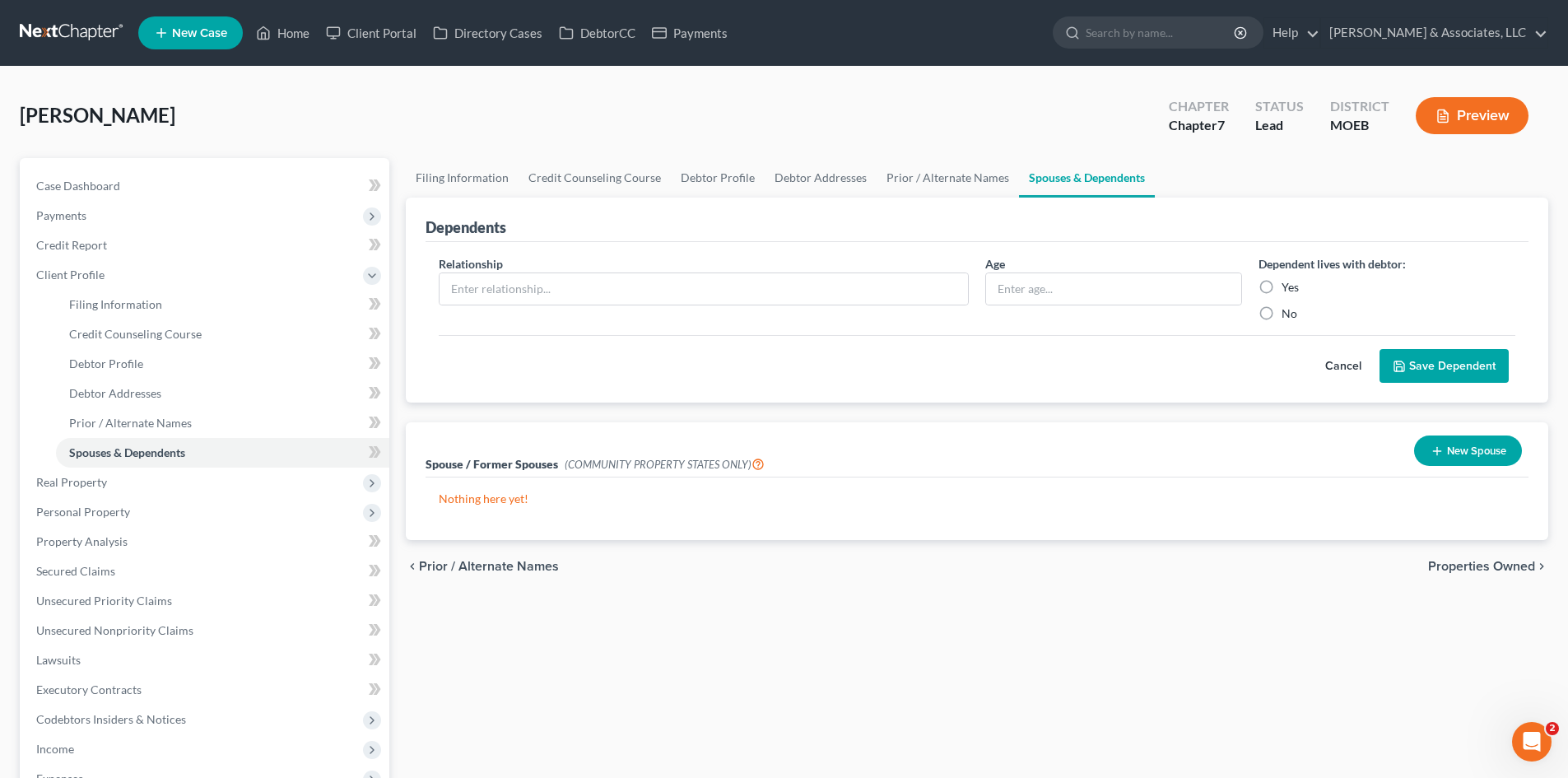
click at [1338, 365] on button "Cancel" at bounding box center [1343, 367] width 72 height 33
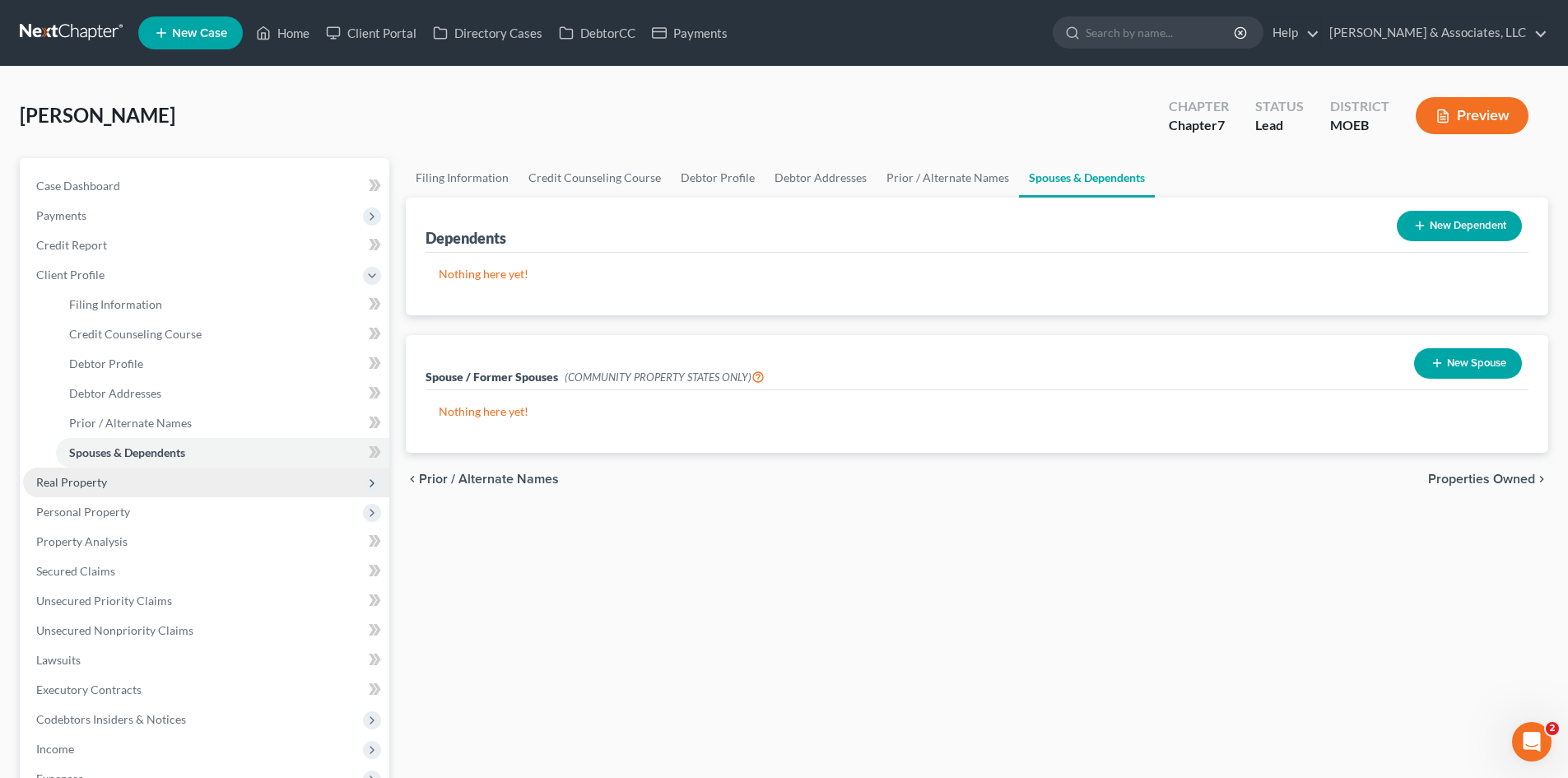
click at [98, 485] on span "Real Property" at bounding box center [72, 482] width 71 height 14
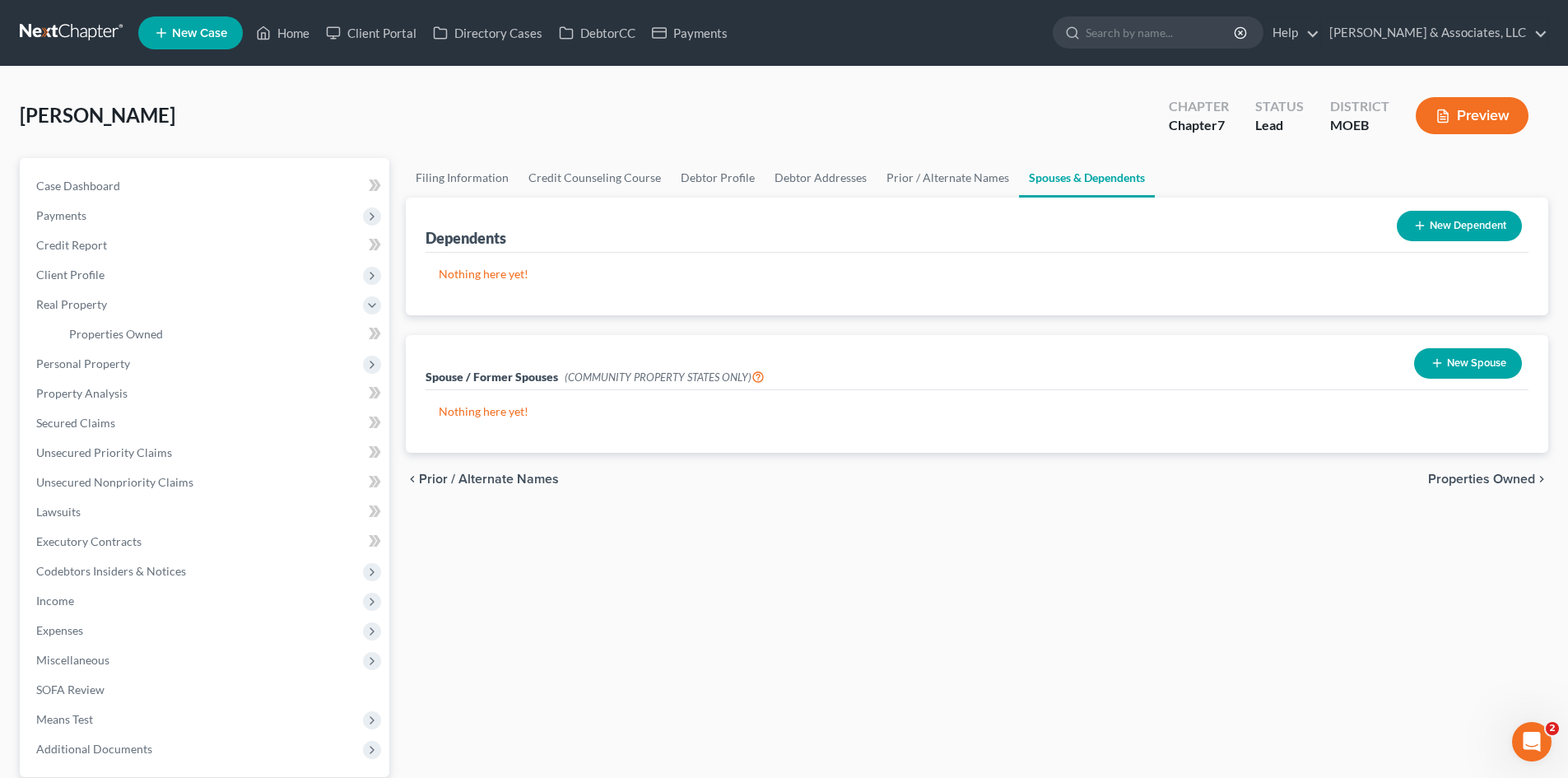
click at [1487, 467] on div "chevron_left Prior / Alternate Names Properties Owned chevron_right" at bounding box center [976, 480] width 1142 height 53
click at [1483, 482] on span "Properties Owned" at bounding box center [1480, 479] width 107 height 13
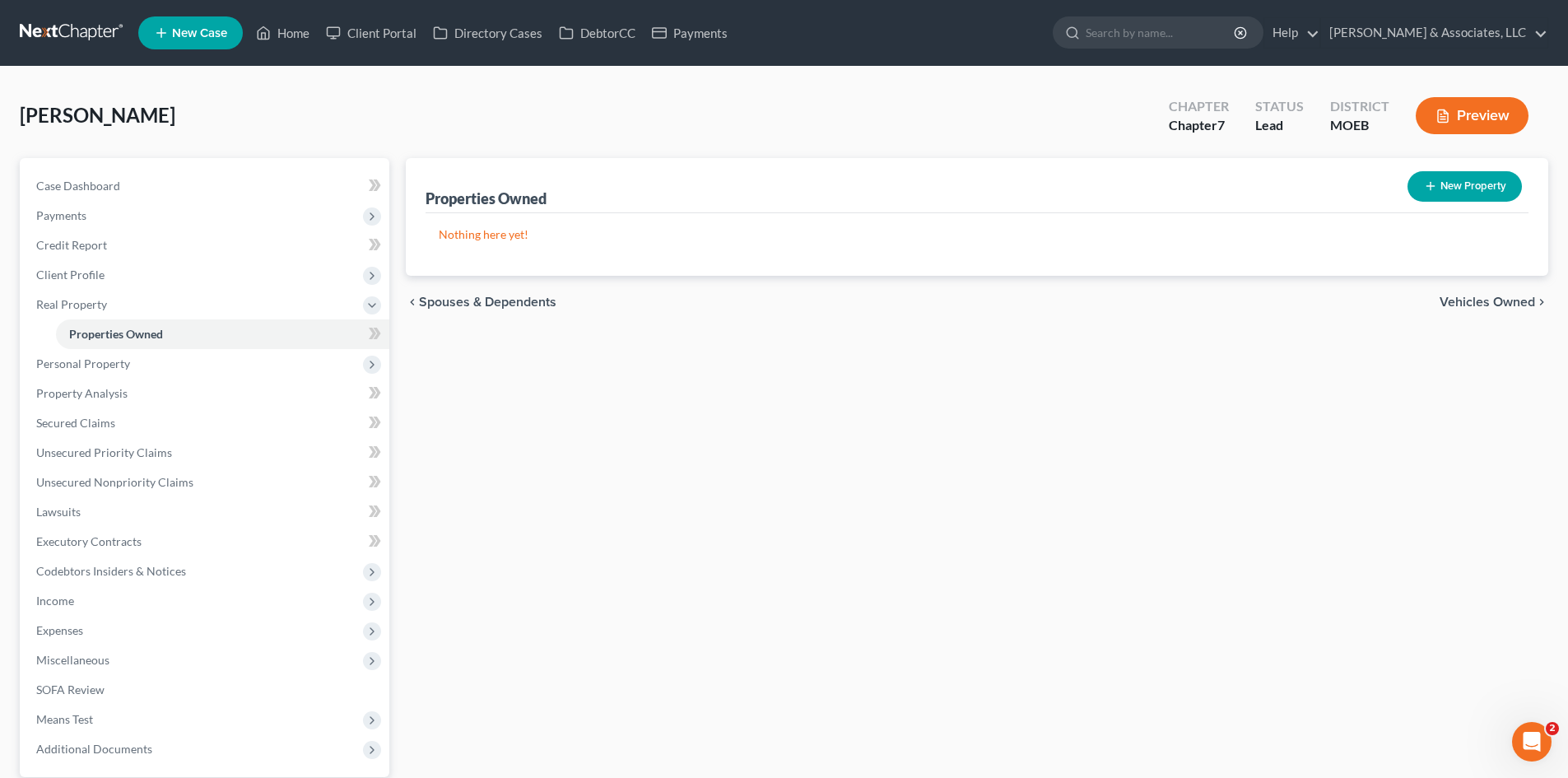
click at [1474, 301] on span "Vehicles Owned" at bounding box center [1487, 302] width 96 height 13
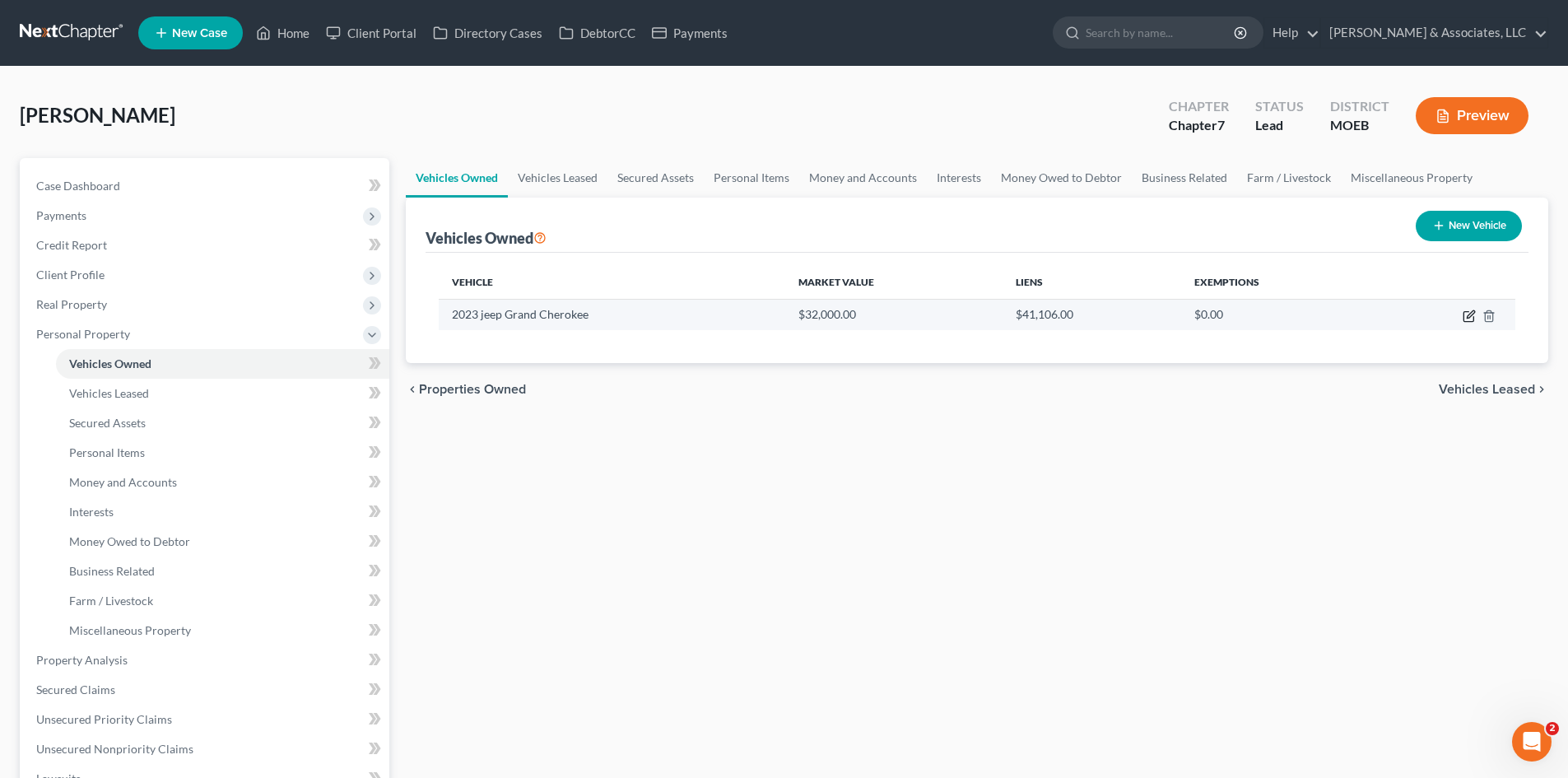
click at [1470, 316] on icon "button" at bounding box center [1470, 314] width 7 height 7
select select "0"
select select "3"
select select "0"
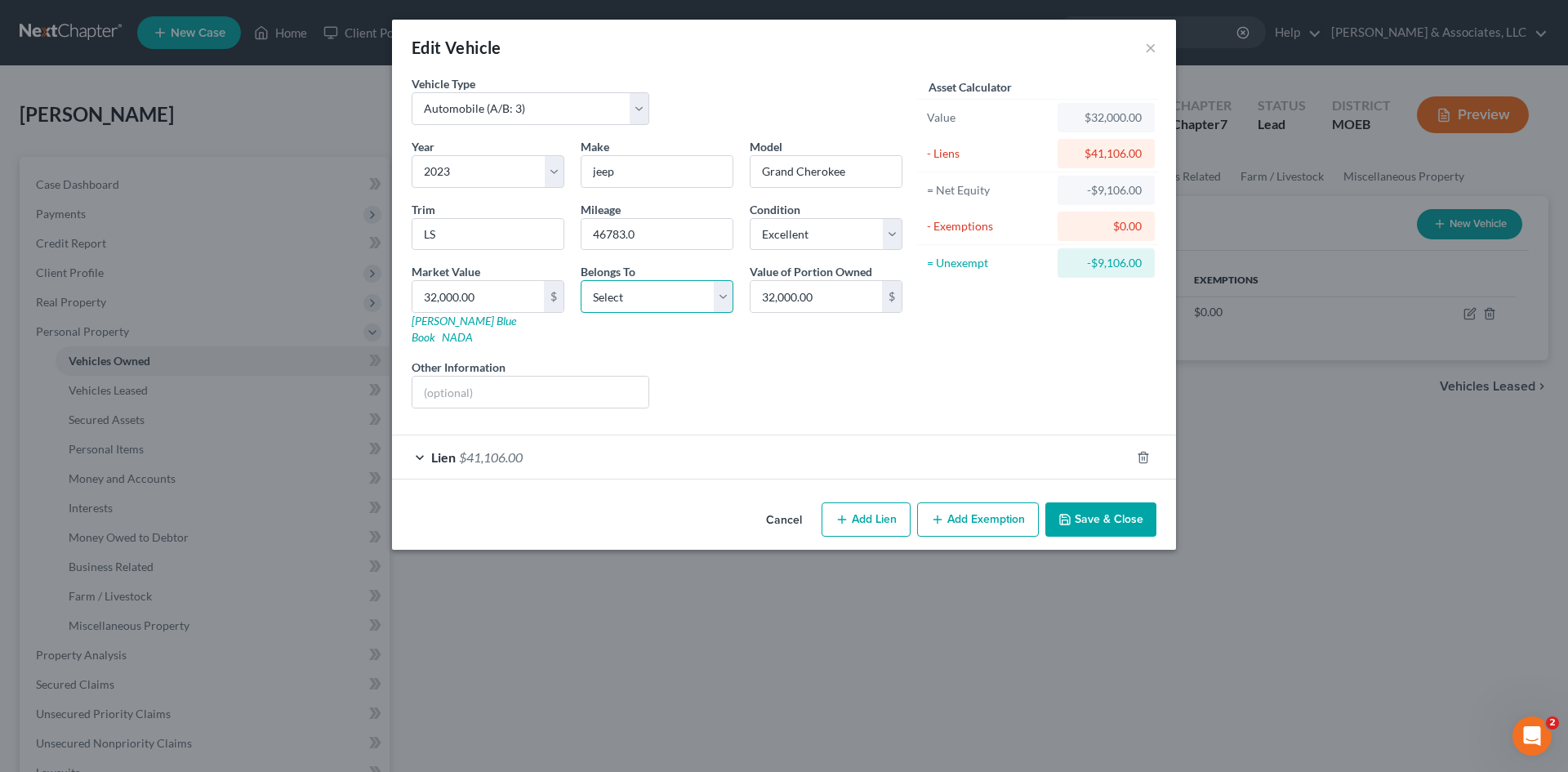
click at [699, 294] on select "Select Debtor 1 Only Debtor 2 Only Debtor 1 And Debtor 2 Only At Least One Of T…" at bounding box center [657, 297] width 153 height 33
select select "0"
click at [581, 281] on select "Select Debtor 1 Only Debtor 2 Only Debtor 1 And Debtor 2 Only At Least One Of T…" at bounding box center [657, 297] width 153 height 33
click at [870, 446] on div "Lien $41,106.00" at bounding box center [761, 457] width 738 height 43
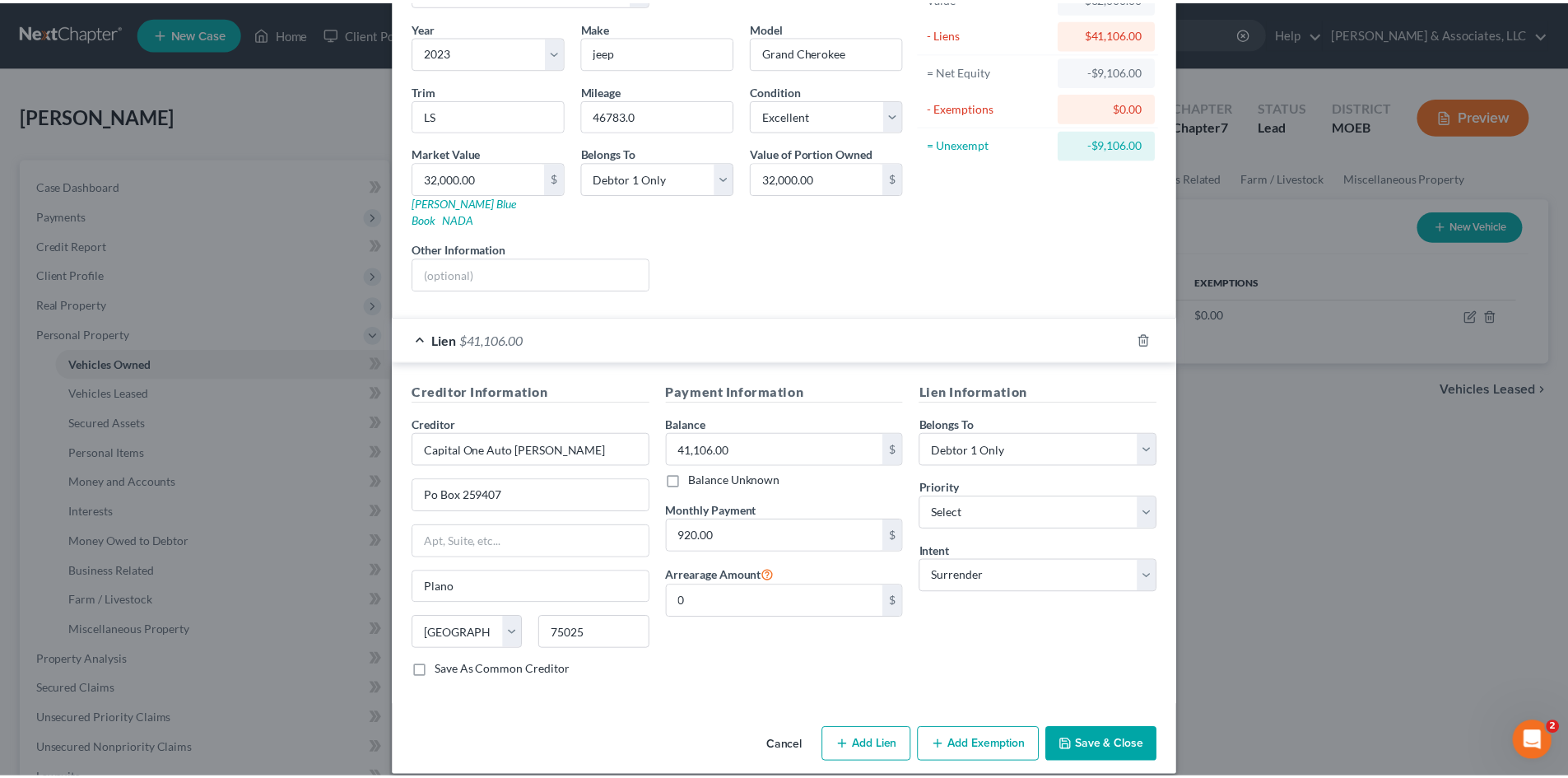
scroll to position [123, 0]
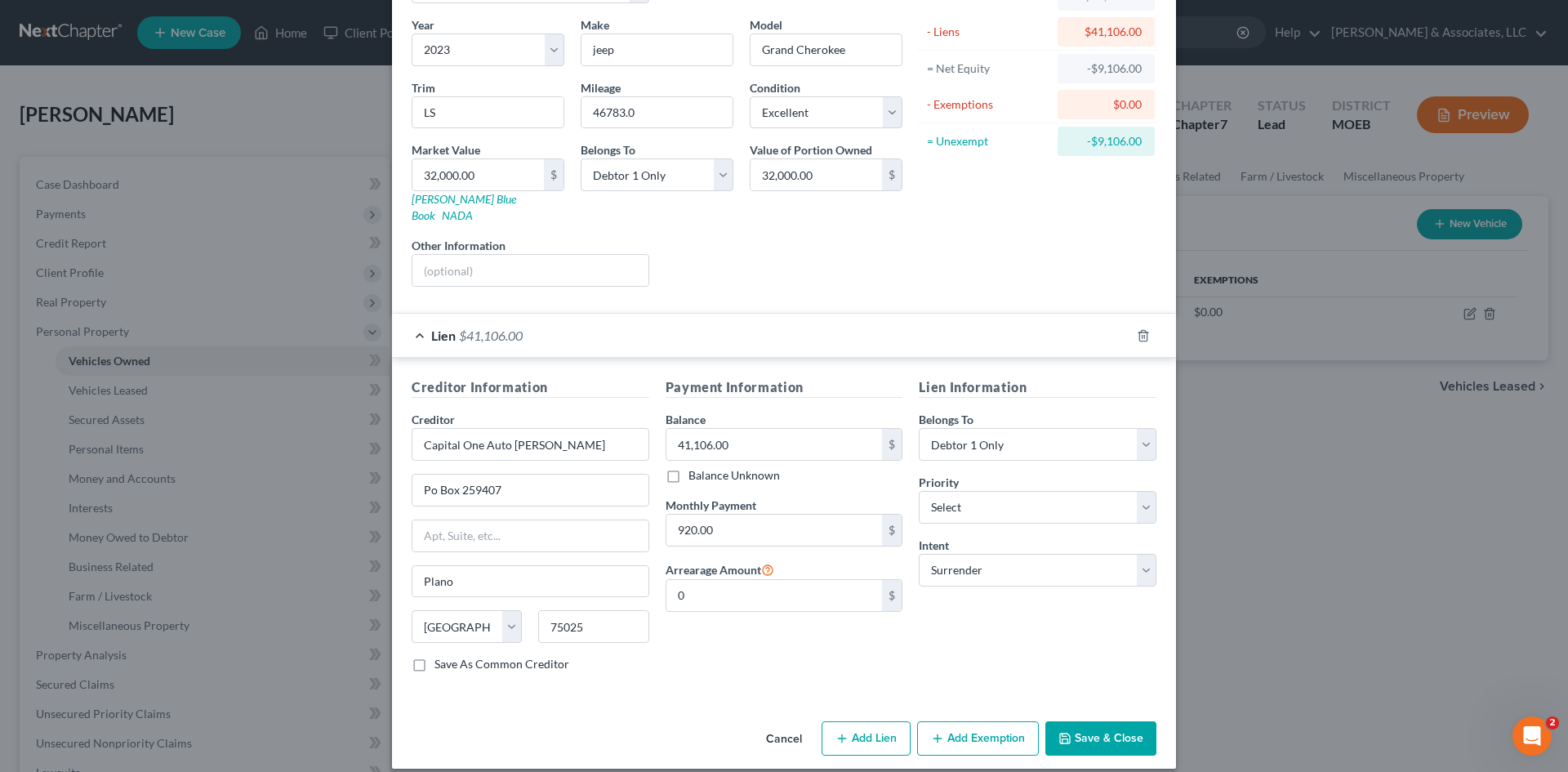
click at [1107, 721] on button "Save & Close" at bounding box center [1101, 739] width 111 height 34
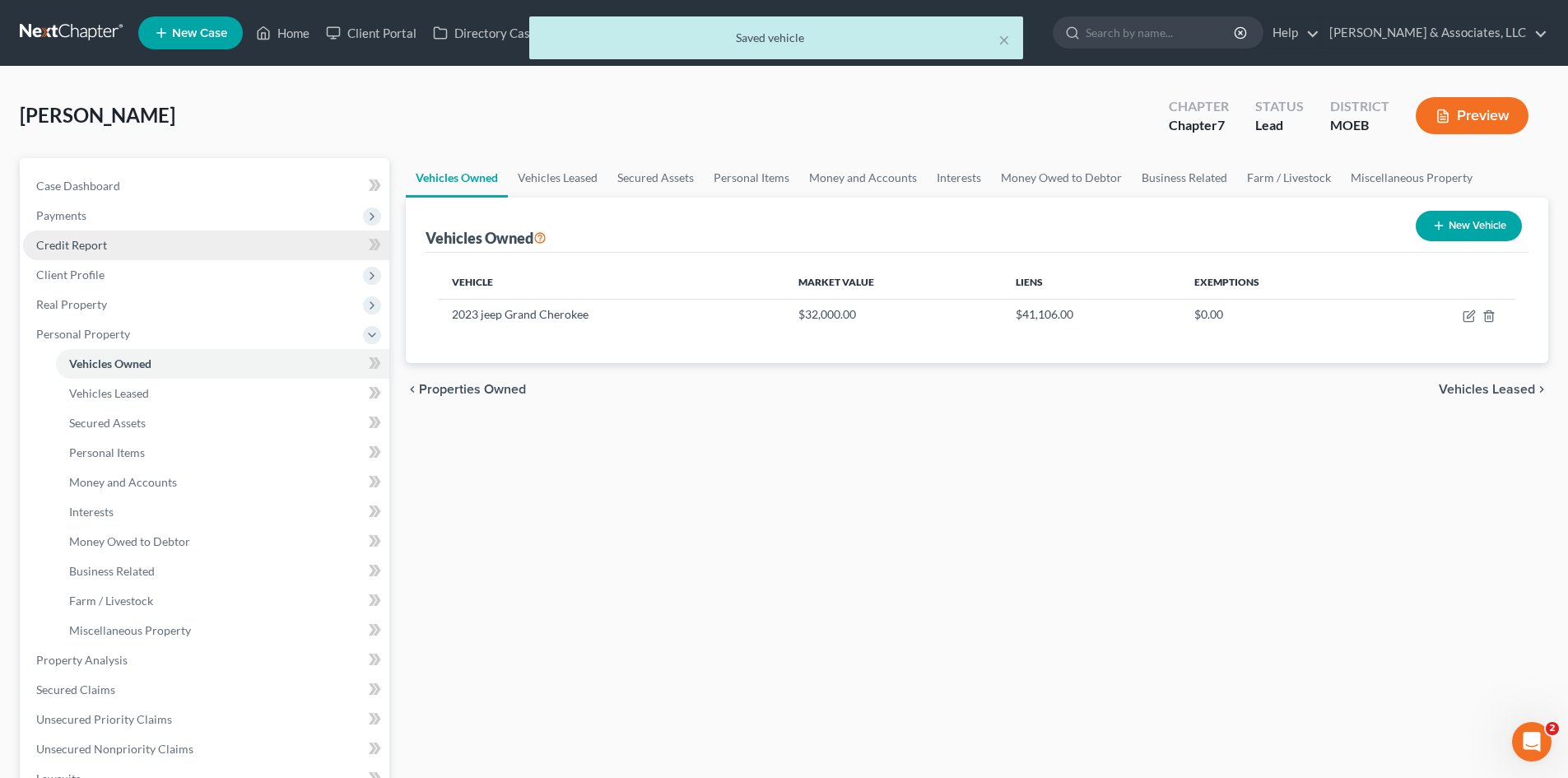
click at [92, 253] on link "Credit Report" at bounding box center [206, 245] width 366 height 30
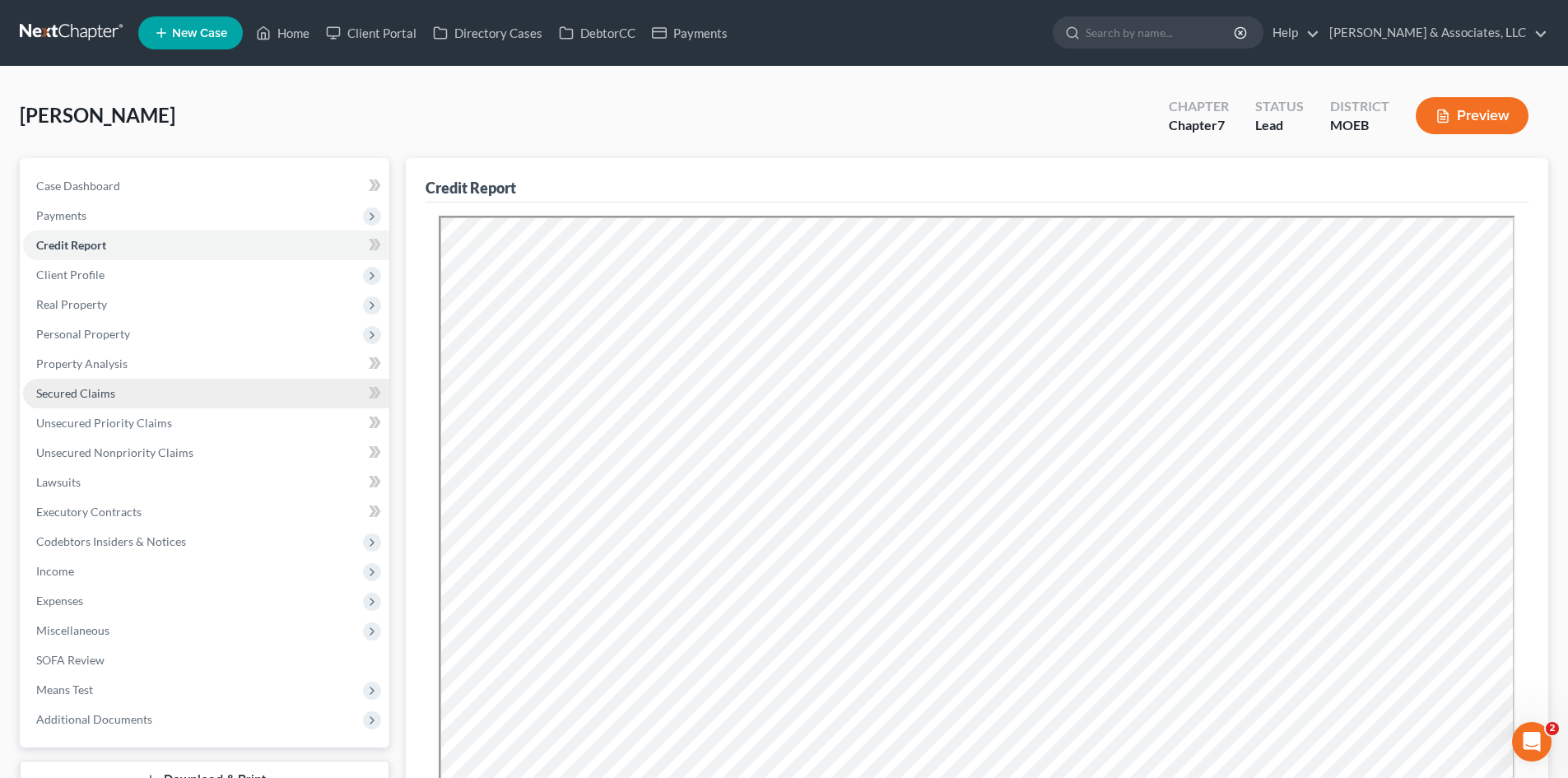
click at [92, 395] on span "Secured Claims" at bounding box center [76, 392] width 79 height 14
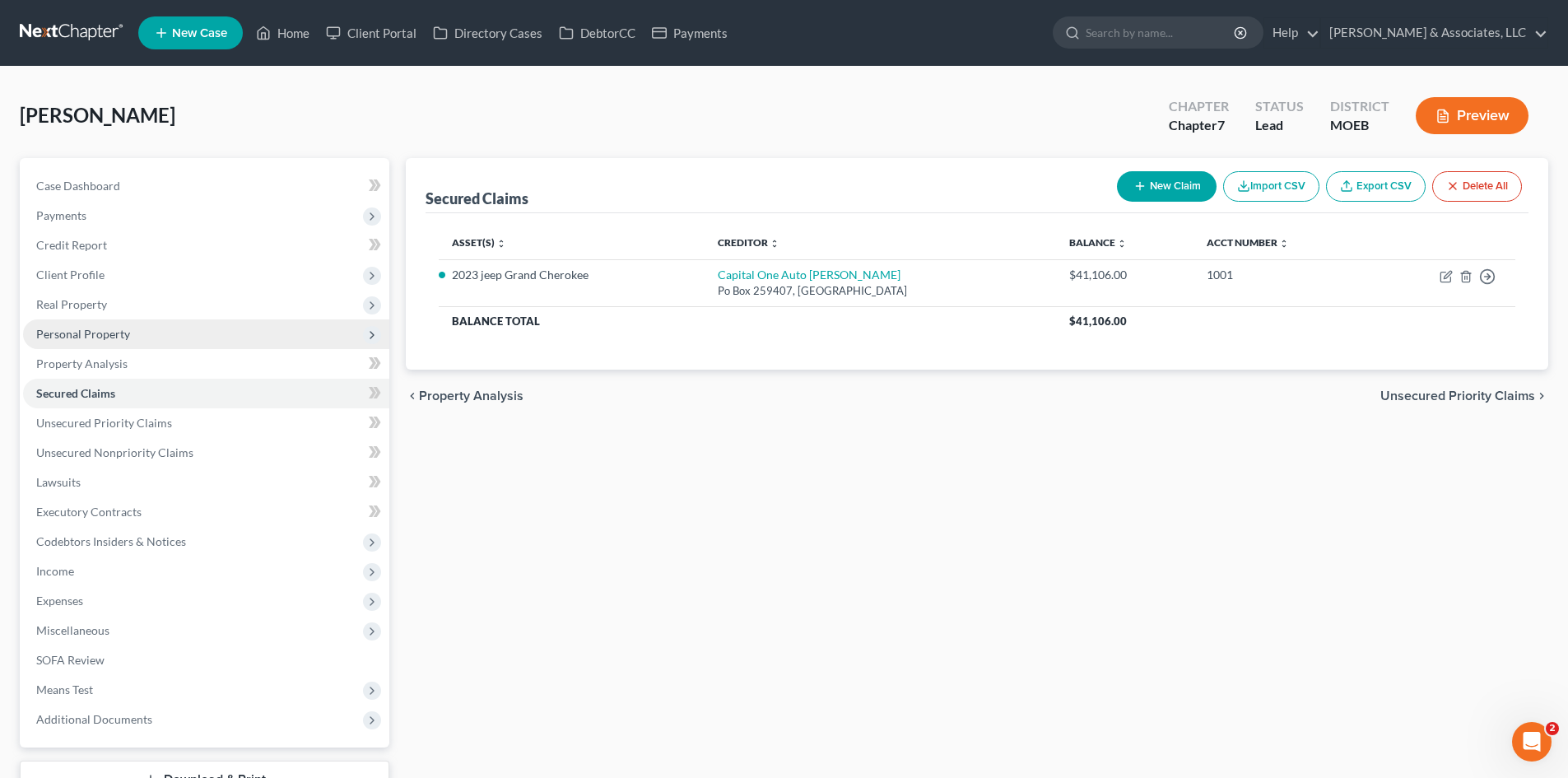
click at [95, 334] on span "Personal Property" at bounding box center [83, 333] width 94 height 14
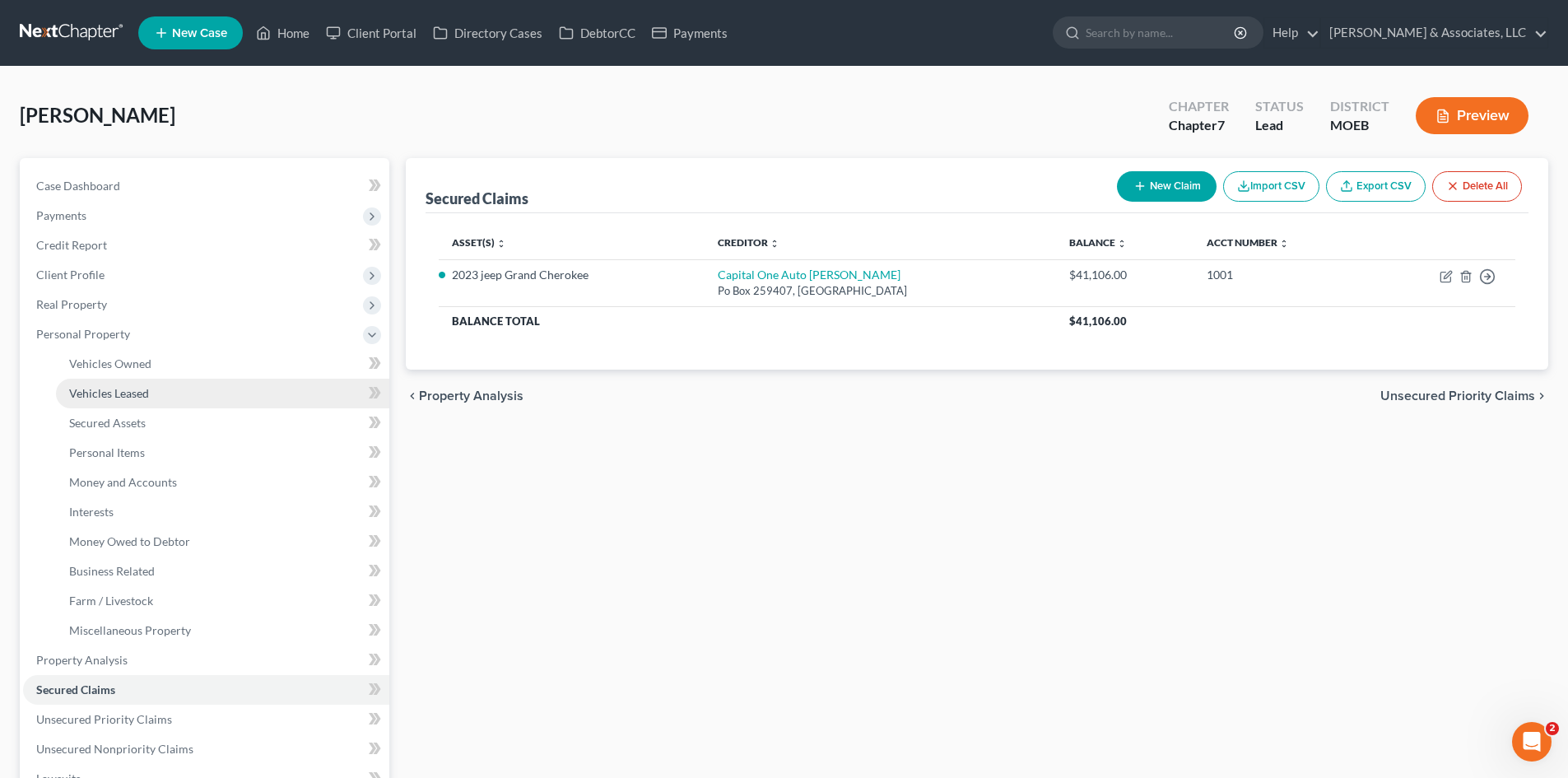
click at [119, 393] on span "Vehicles Leased" at bounding box center [109, 392] width 80 height 14
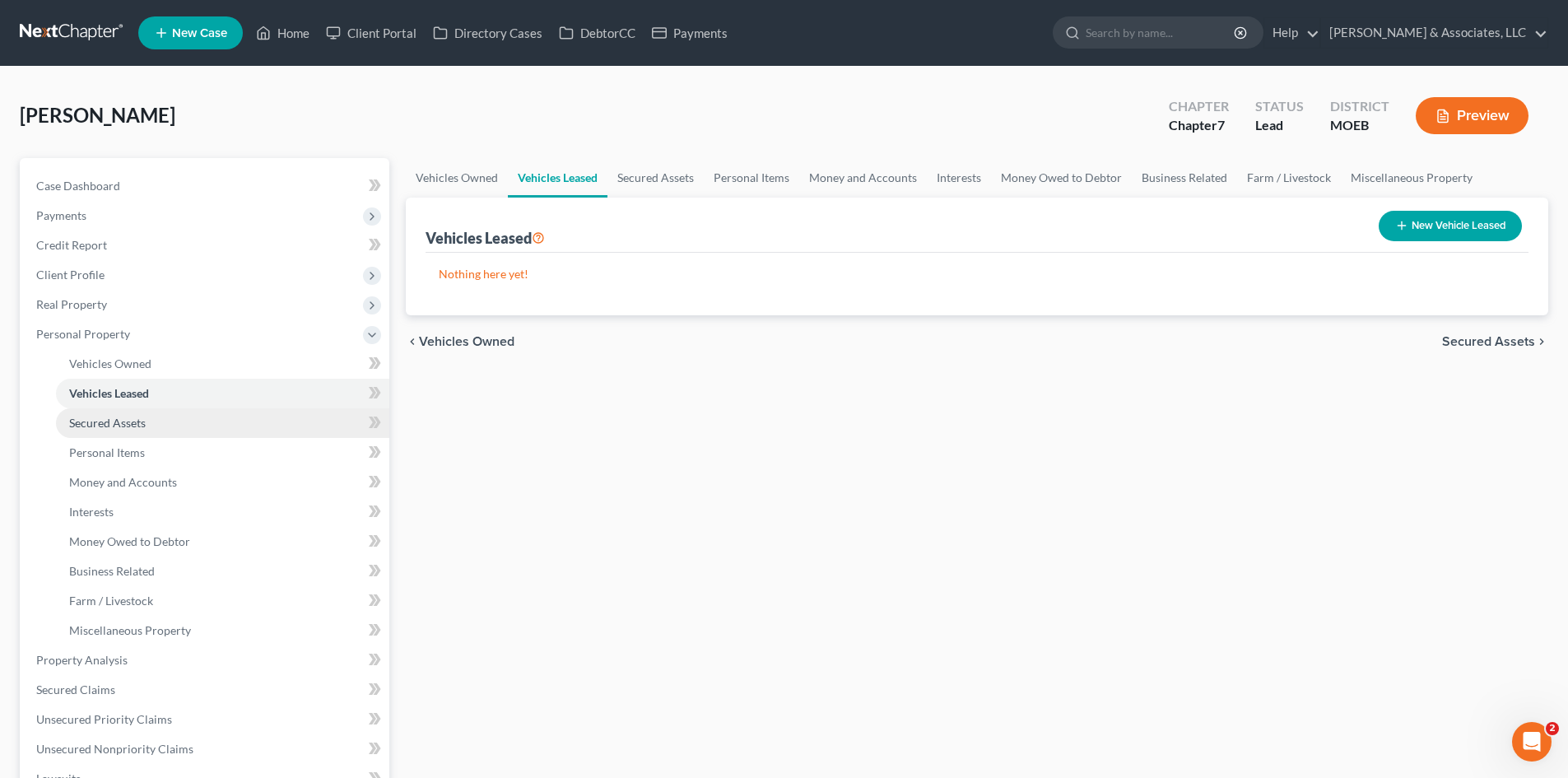
click at [126, 420] on span "Secured Assets" at bounding box center [108, 422] width 77 height 14
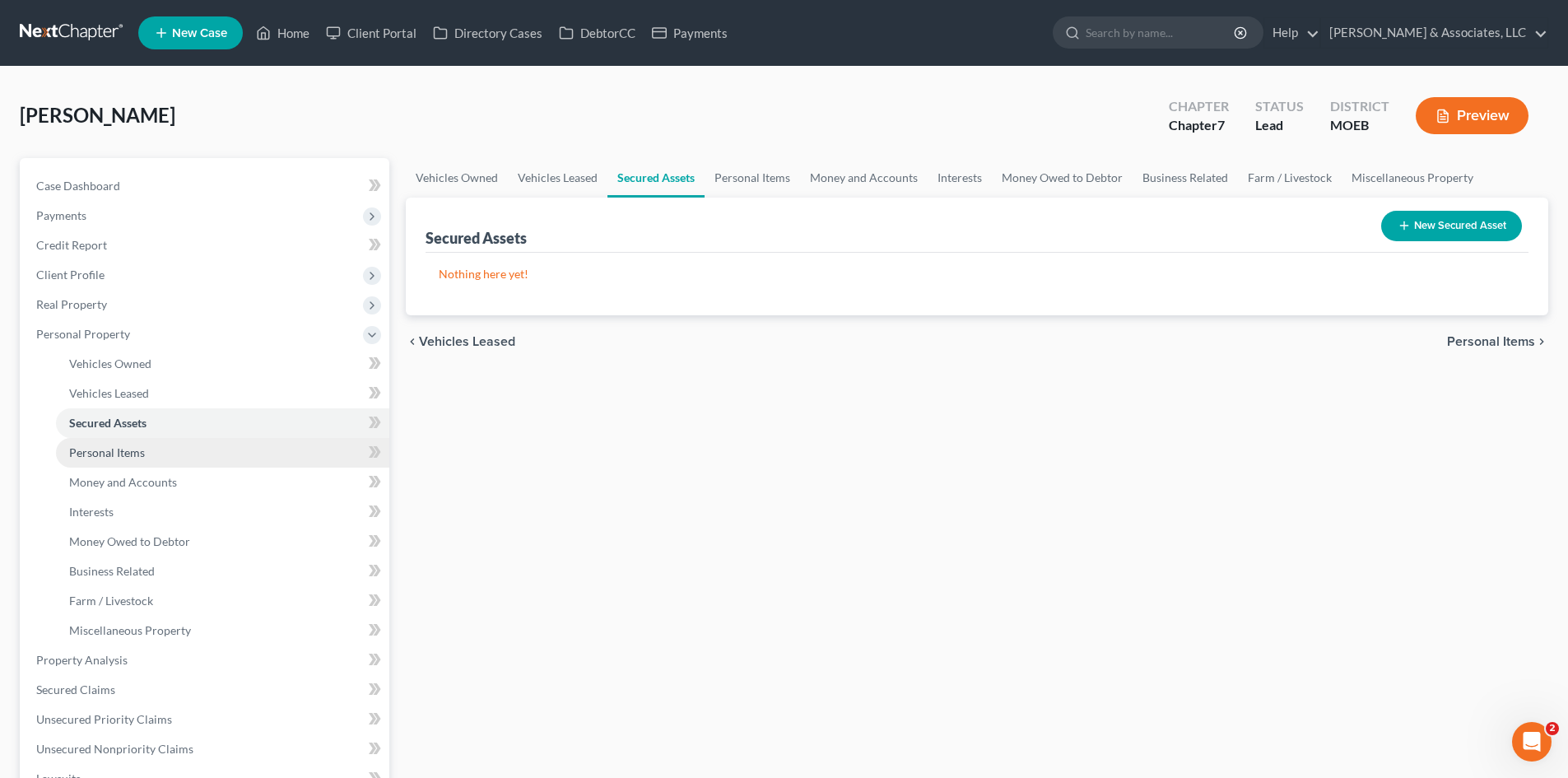
click at [129, 454] on span "Personal Items" at bounding box center [107, 451] width 76 height 14
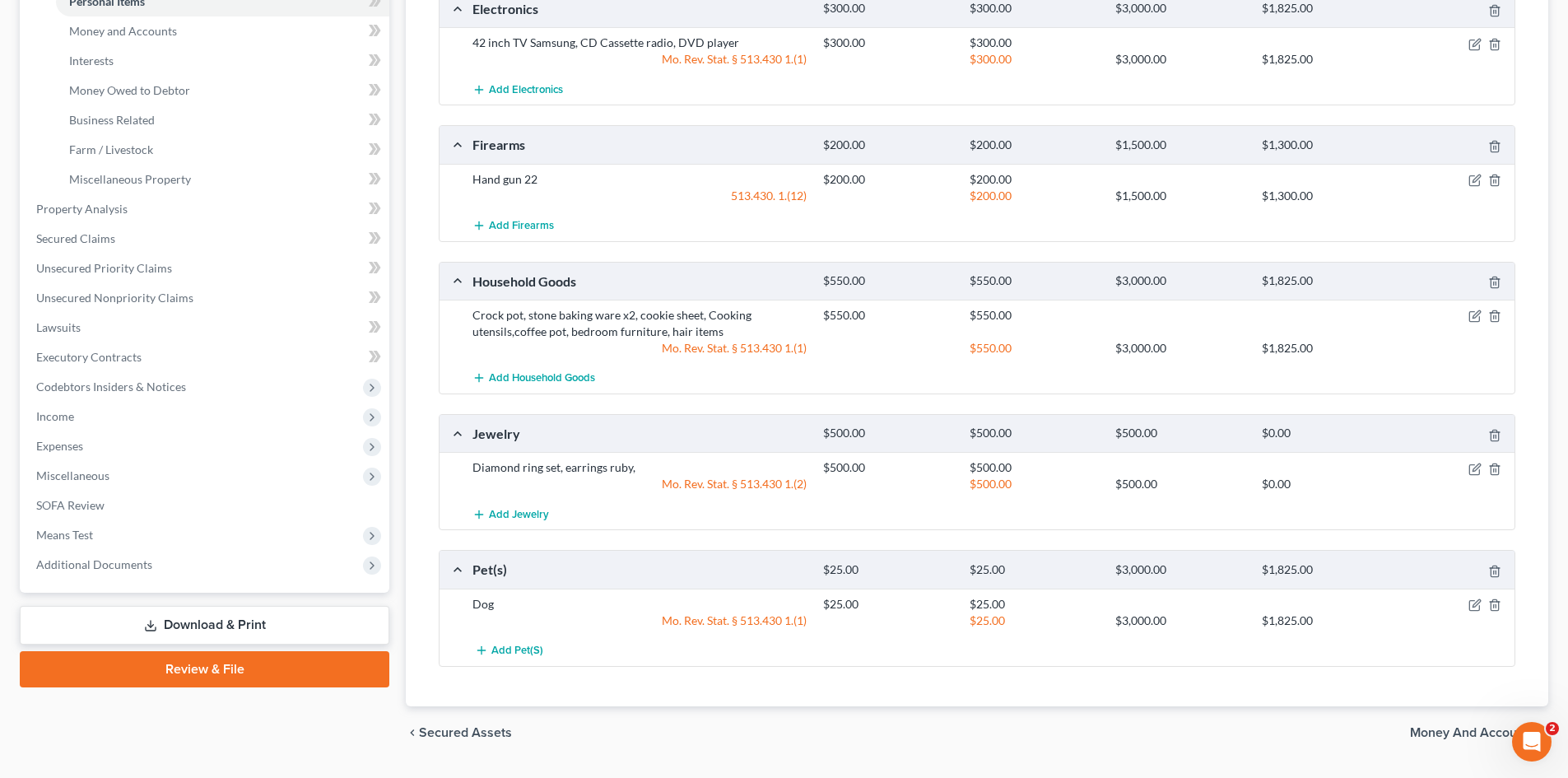
scroll to position [494, 0]
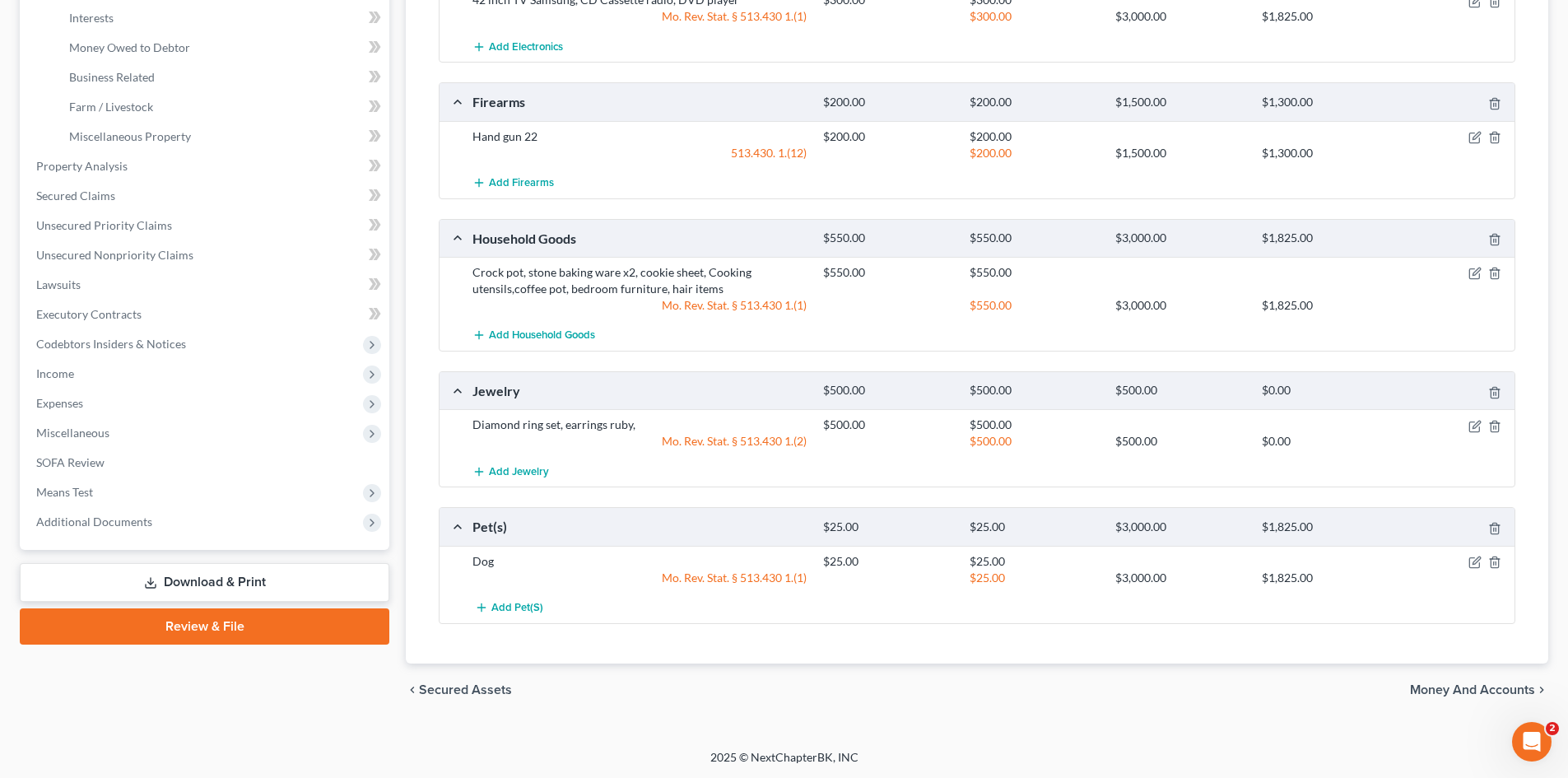
click at [1469, 690] on span "Money and Accounts" at bounding box center [1471, 690] width 125 height 13
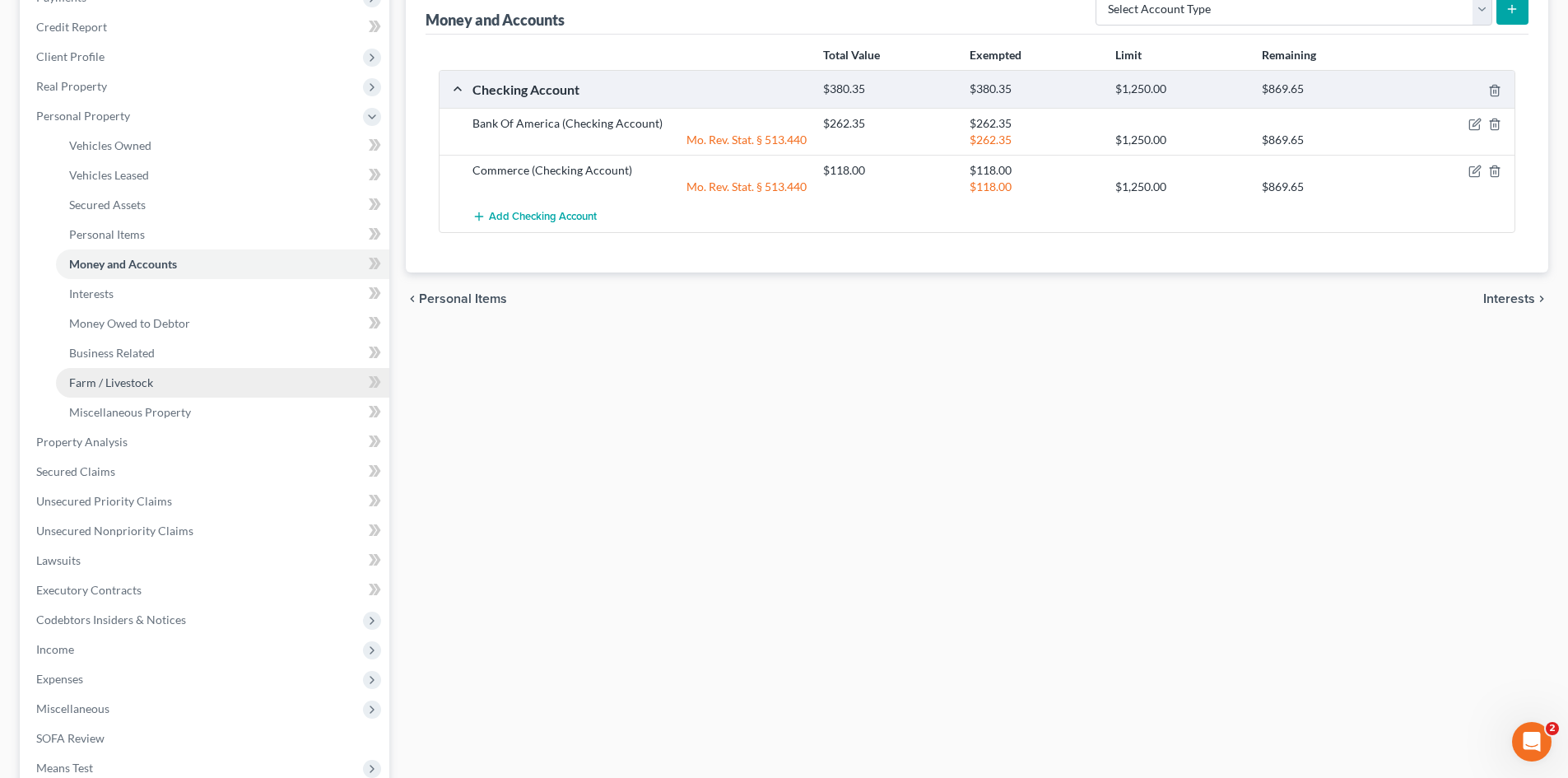
scroll to position [247, 0]
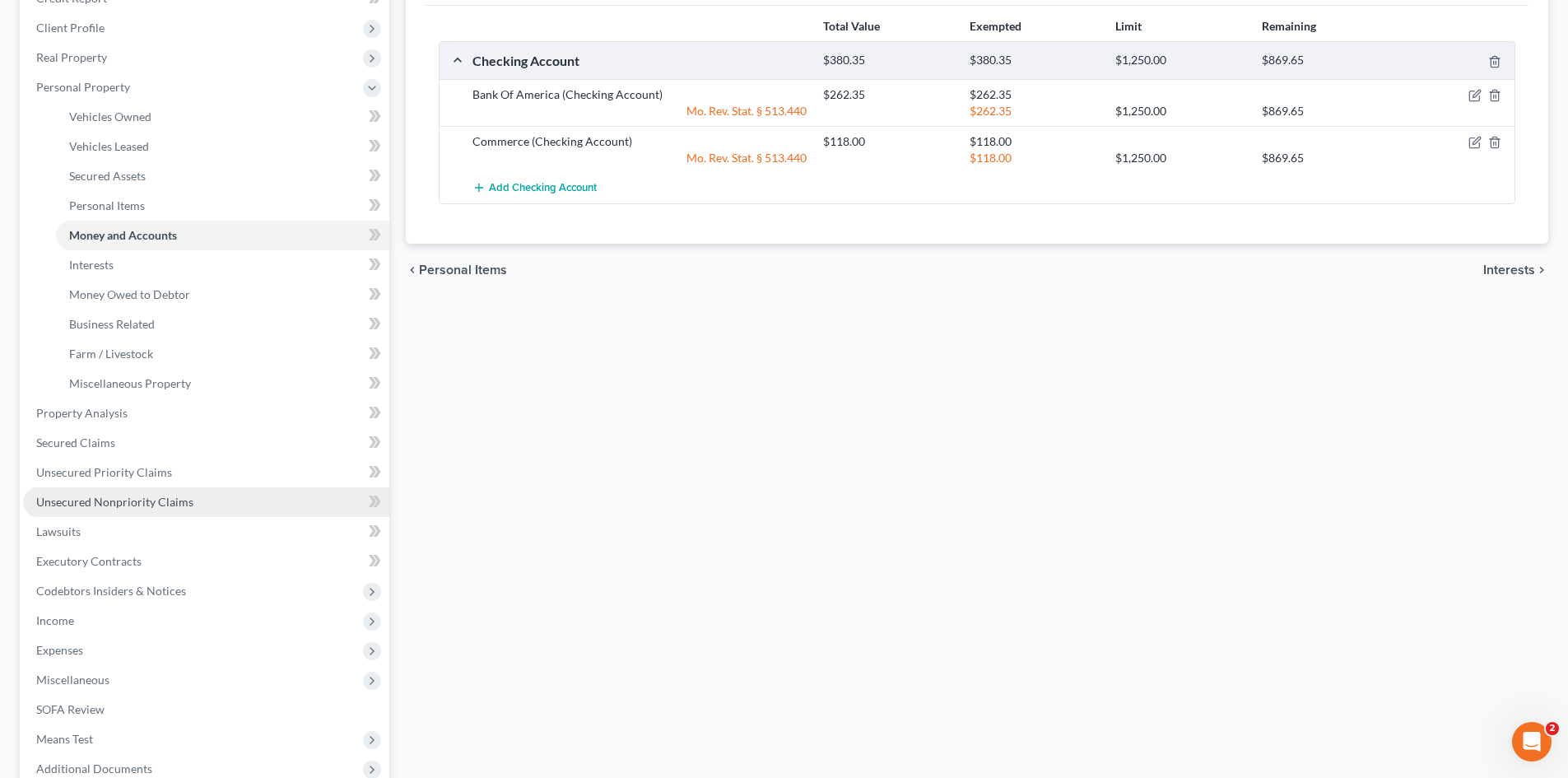
click at [89, 504] on span "Unsecured Nonpriority Claims" at bounding box center [115, 502] width 157 height 14
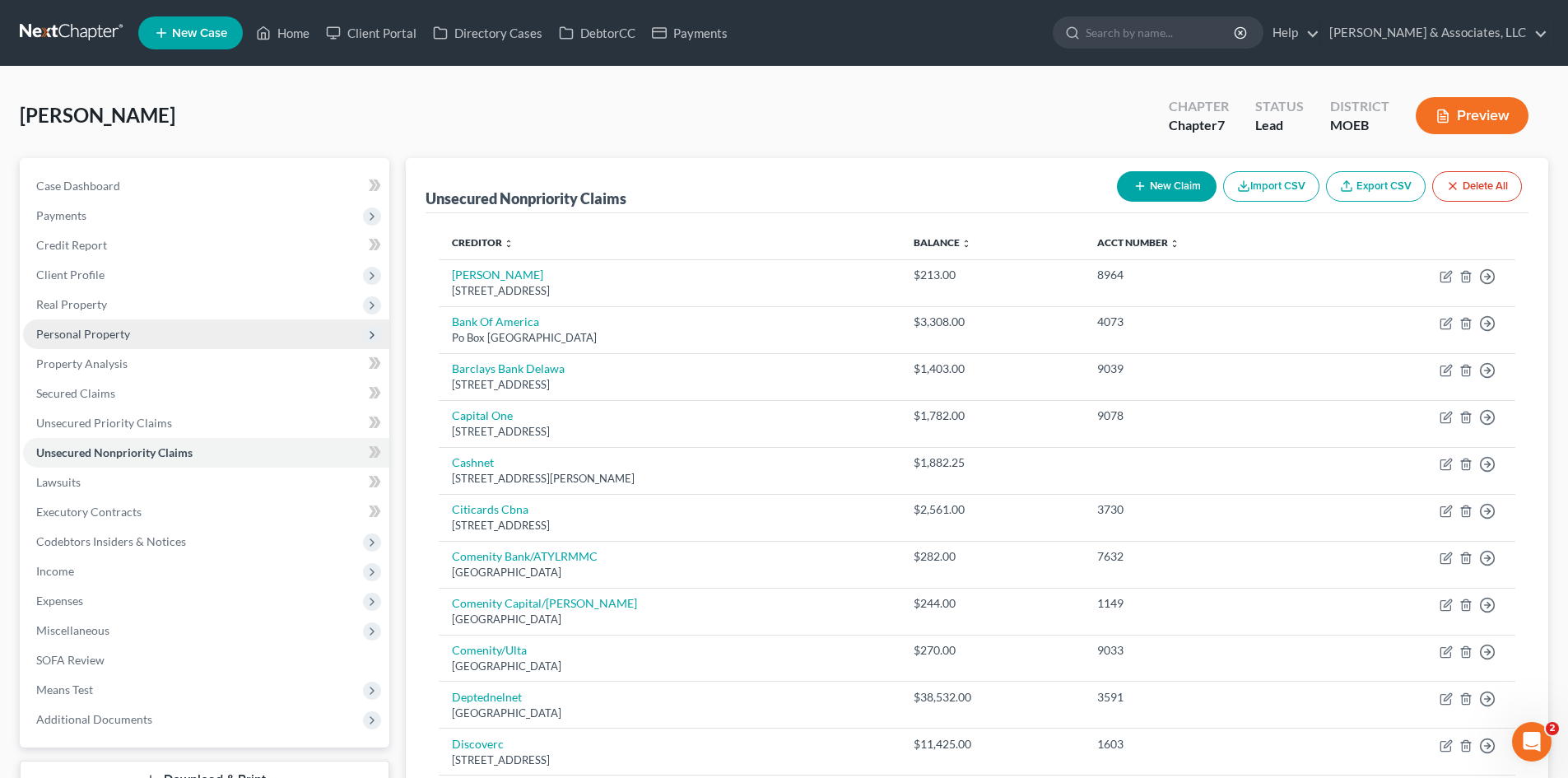
click at [105, 337] on span "Personal Property" at bounding box center [83, 333] width 94 height 14
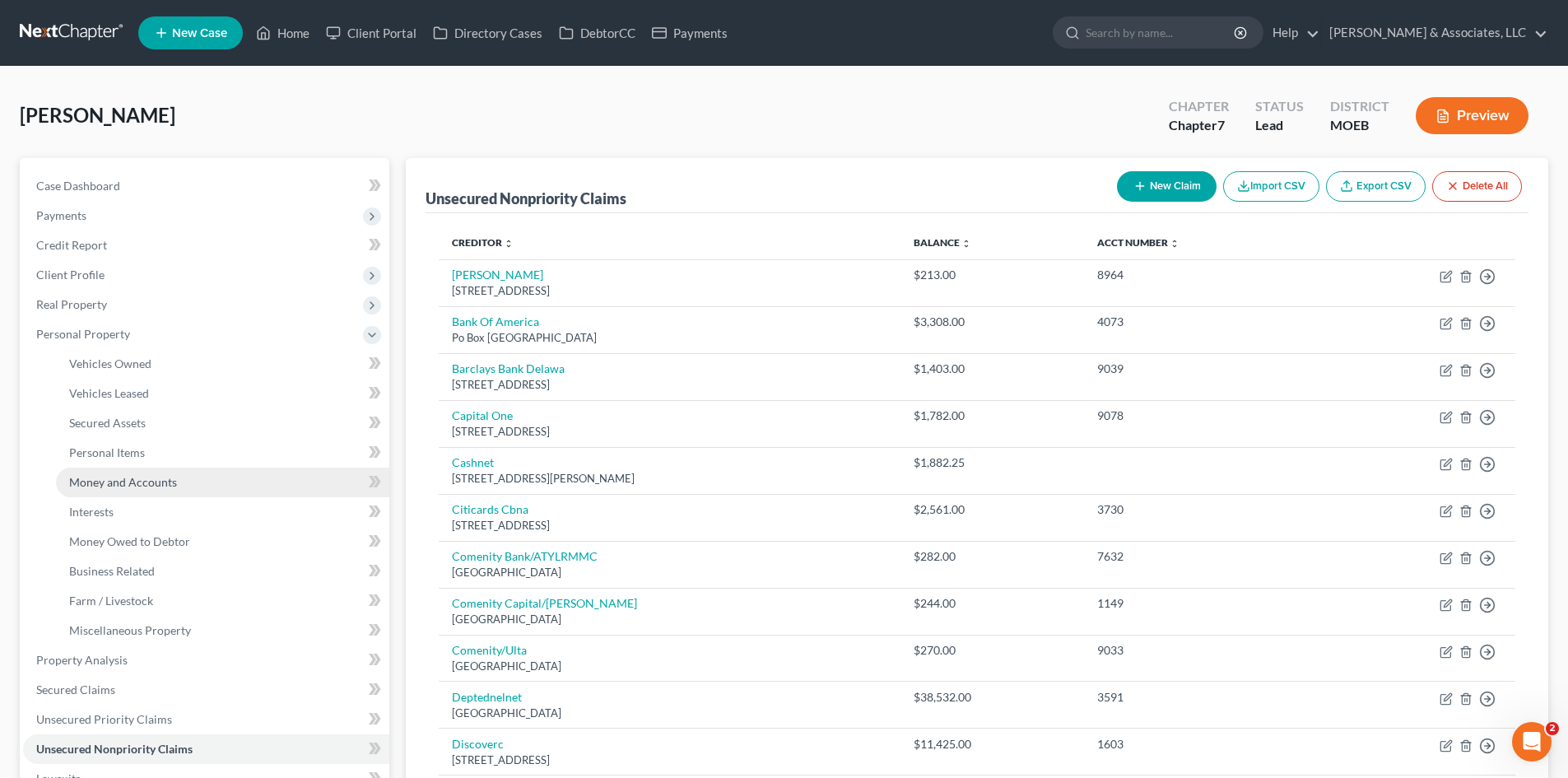
click at [146, 479] on span "Money and Accounts" at bounding box center [123, 482] width 108 height 14
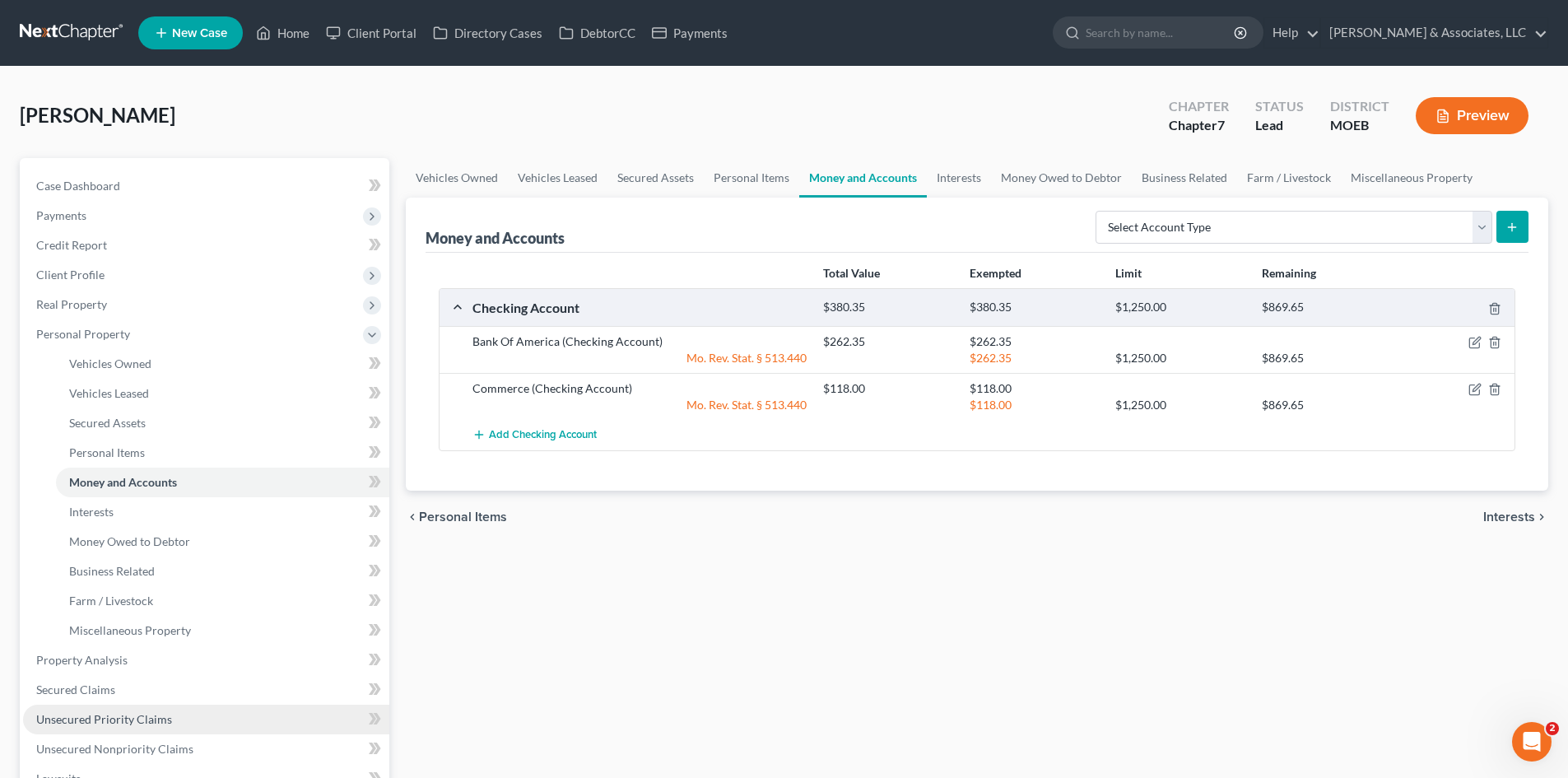
click at [140, 721] on span "Unsecured Priority Claims" at bounding box center [104, 719] width 136 height 14
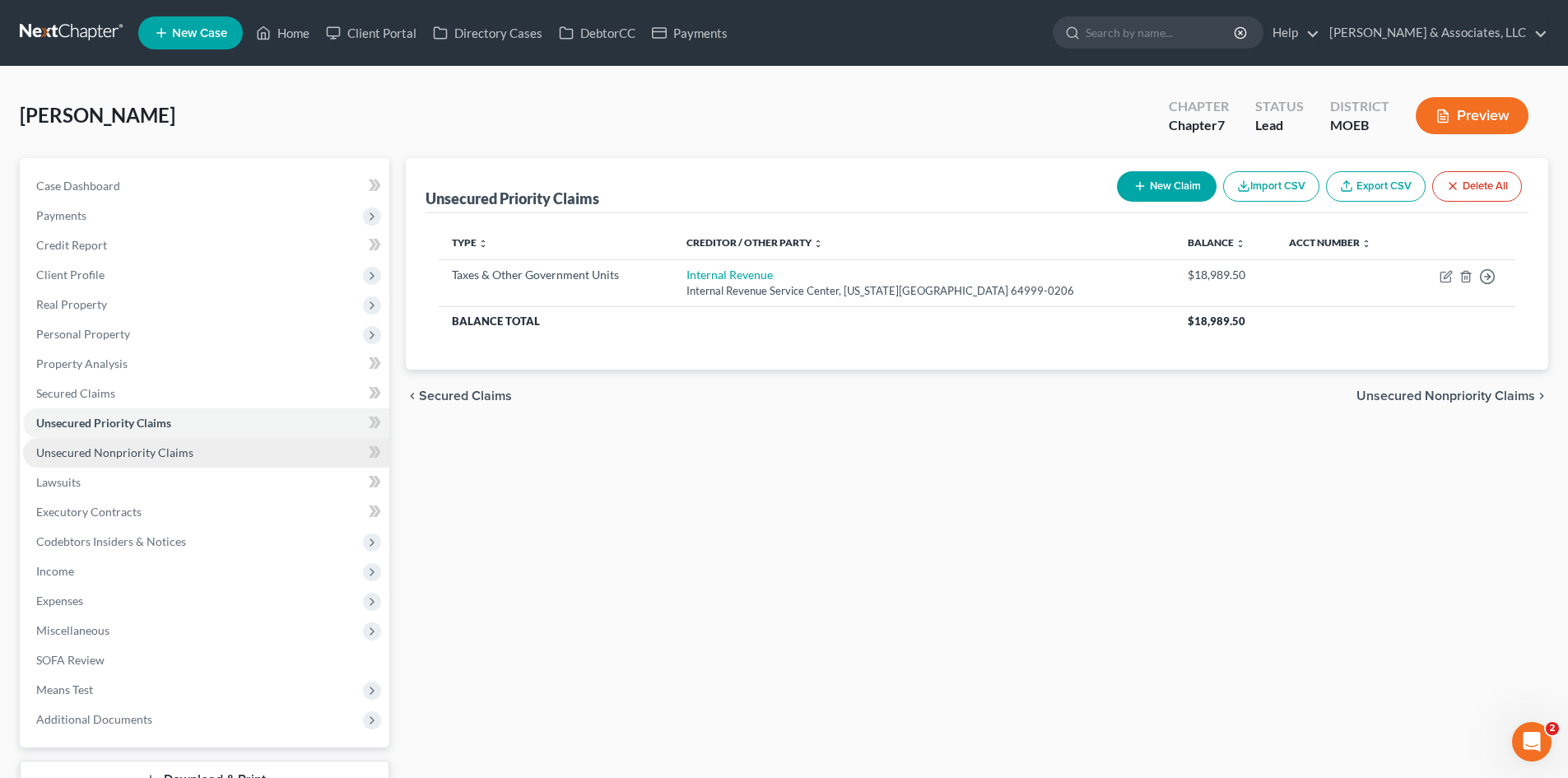
click at [119, 452] on span "Unsecured Nonpriority Claims" at bounding box center [115, 451] width 157 height 14
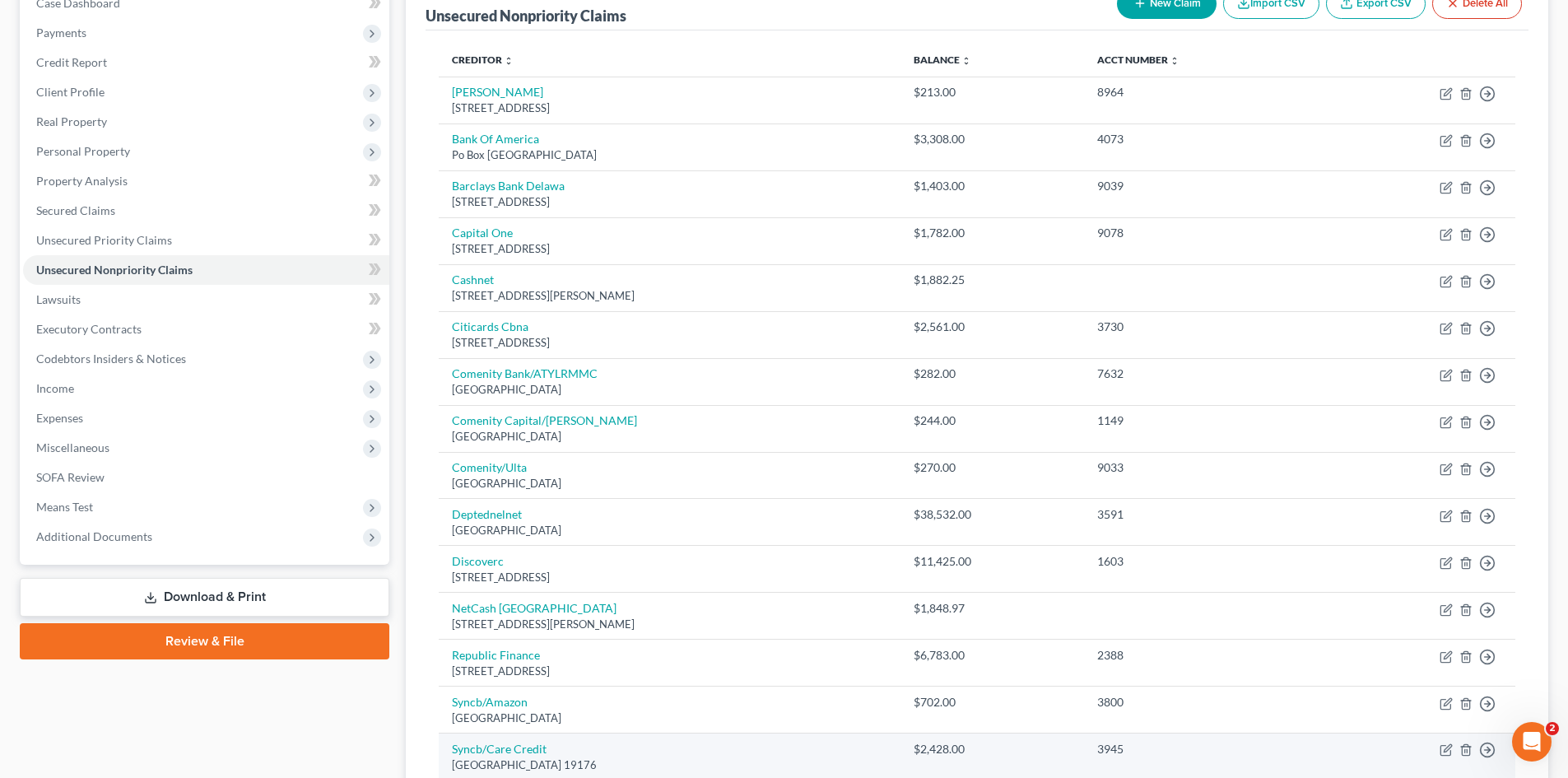
scroll to position [165, 0]
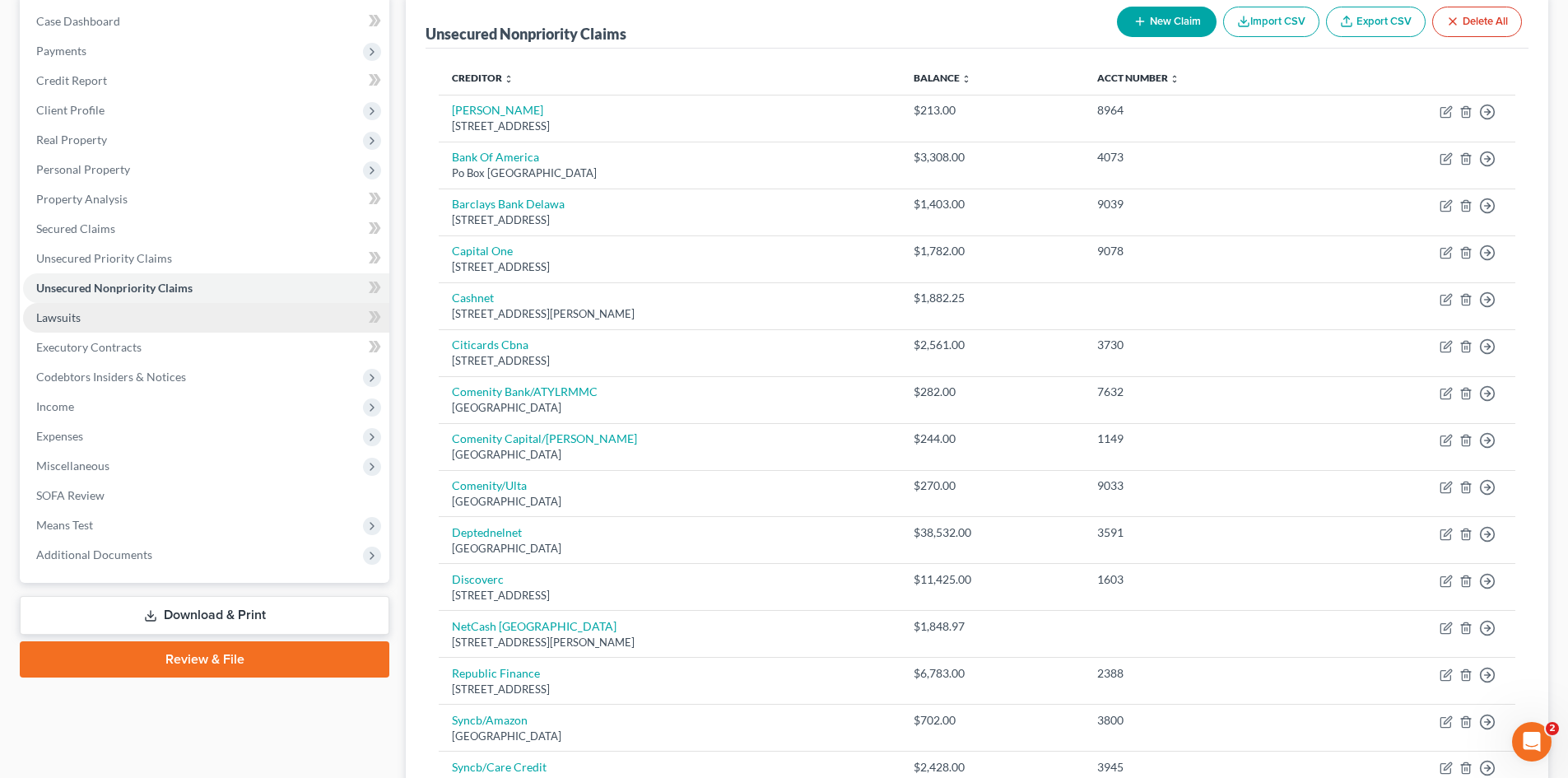
click at [102, 319] on link "Lawsuits" at bounding box center [206, 317] width 366 height 30
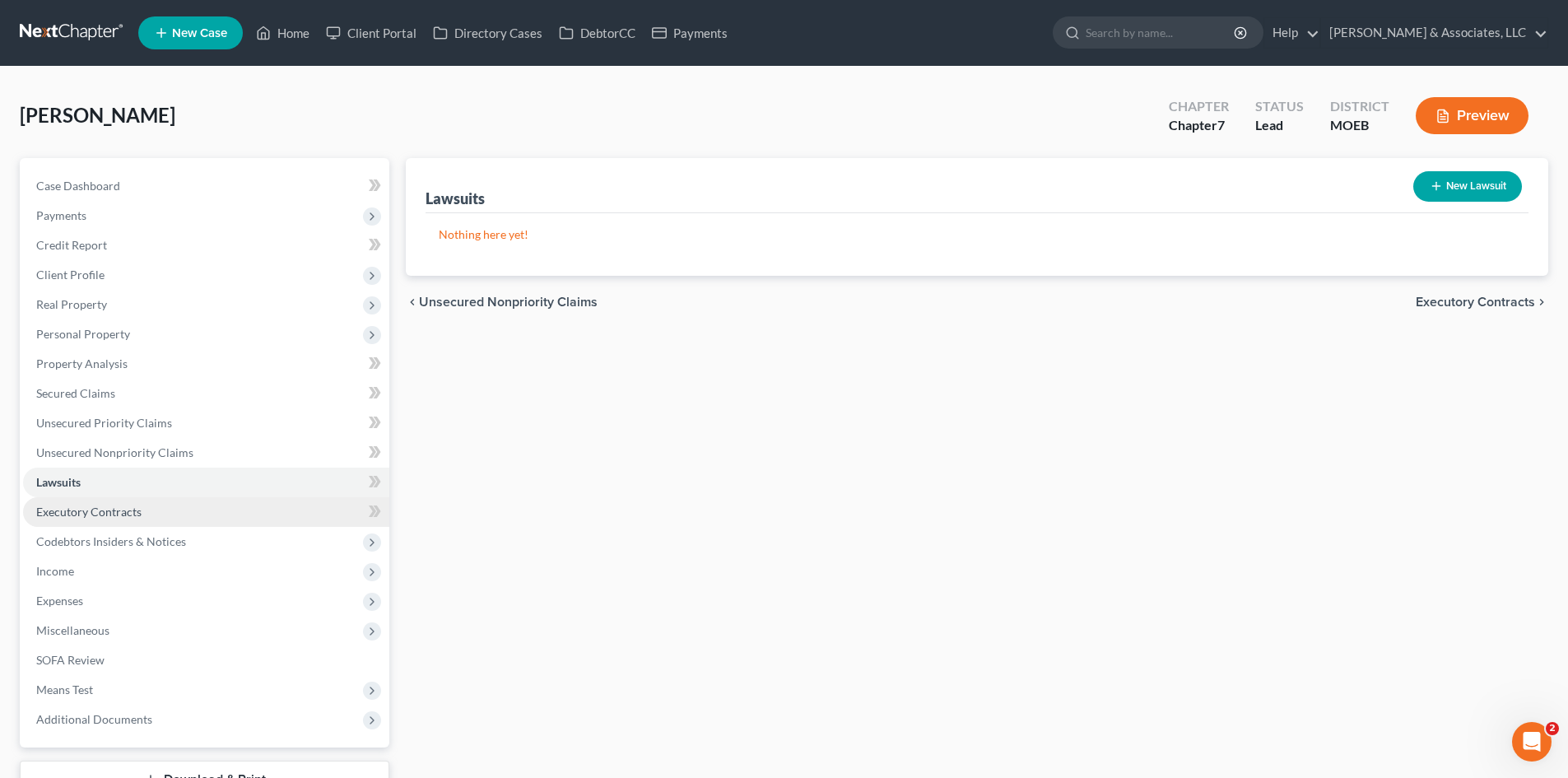
click at [130, 515] on span "Executory Contracts" at bounding box center [89, 511] width 106 height 14
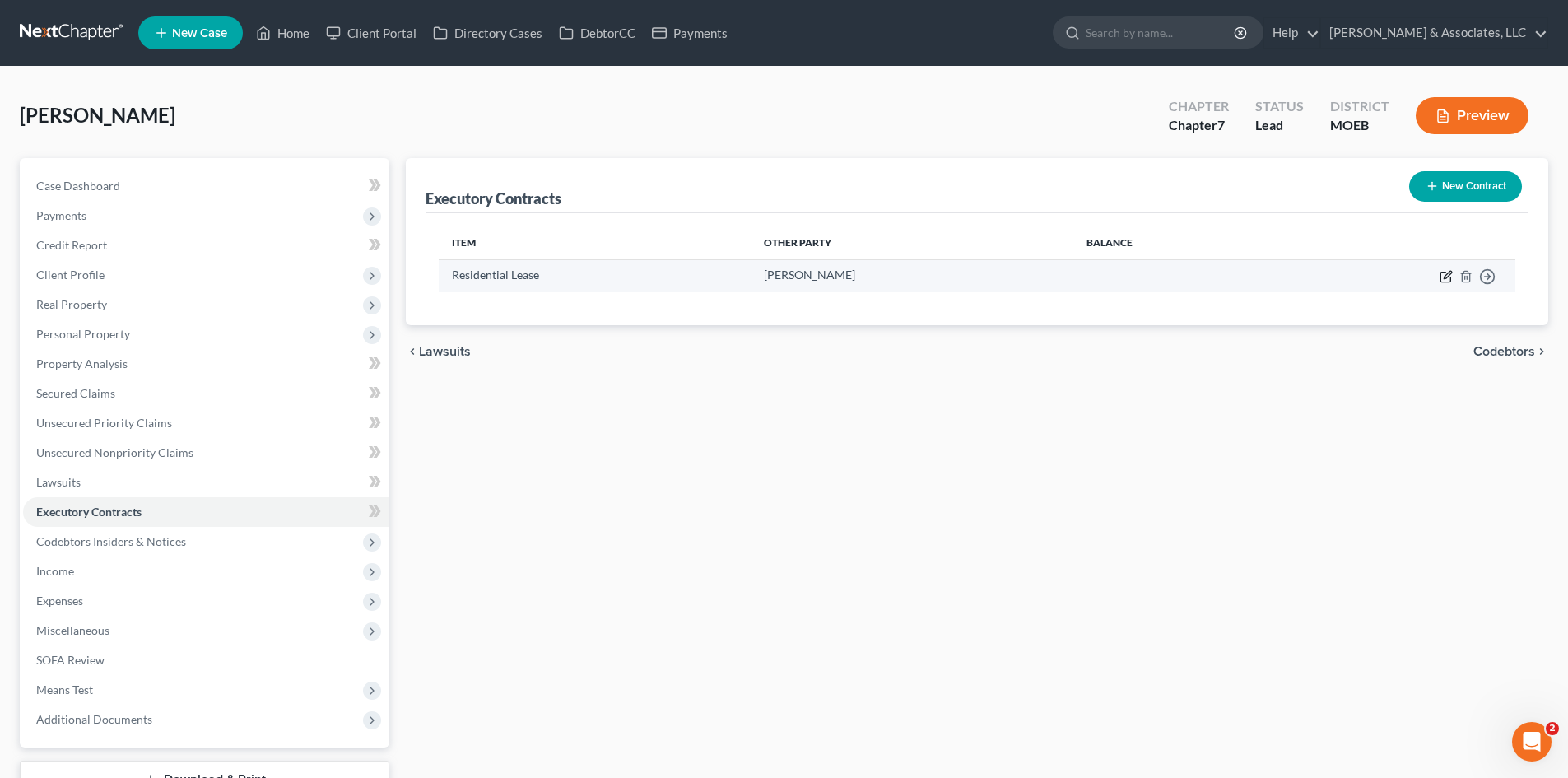
click at [1449, 276] on icon "button" at bounding box center [1446, 276] width 13 height 13
select select "3"
select select "26"
select select "0"
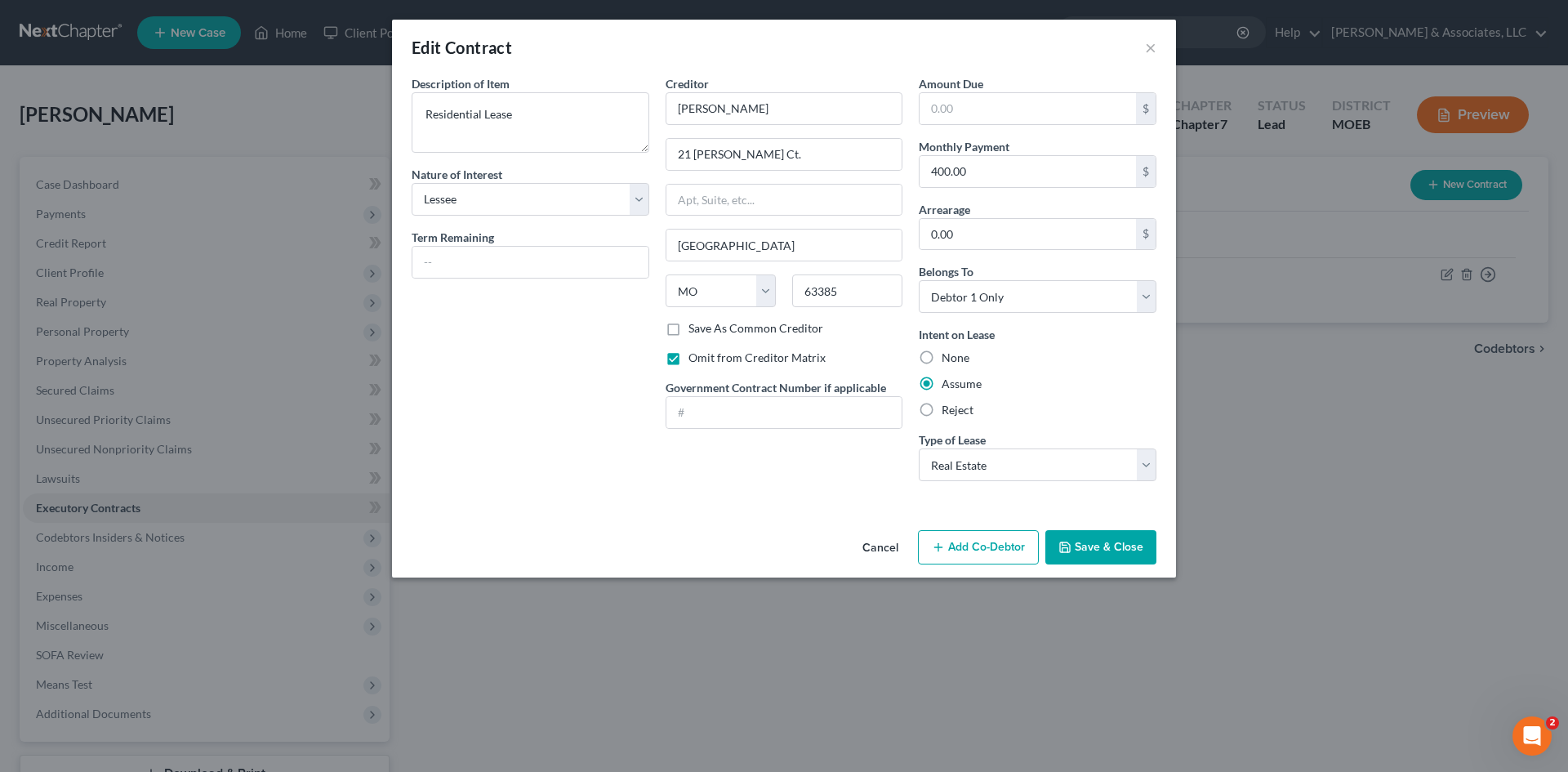
click at [1107, 550] on button "Save & Close" at bounding box center [1101, 548] width 111 height 34
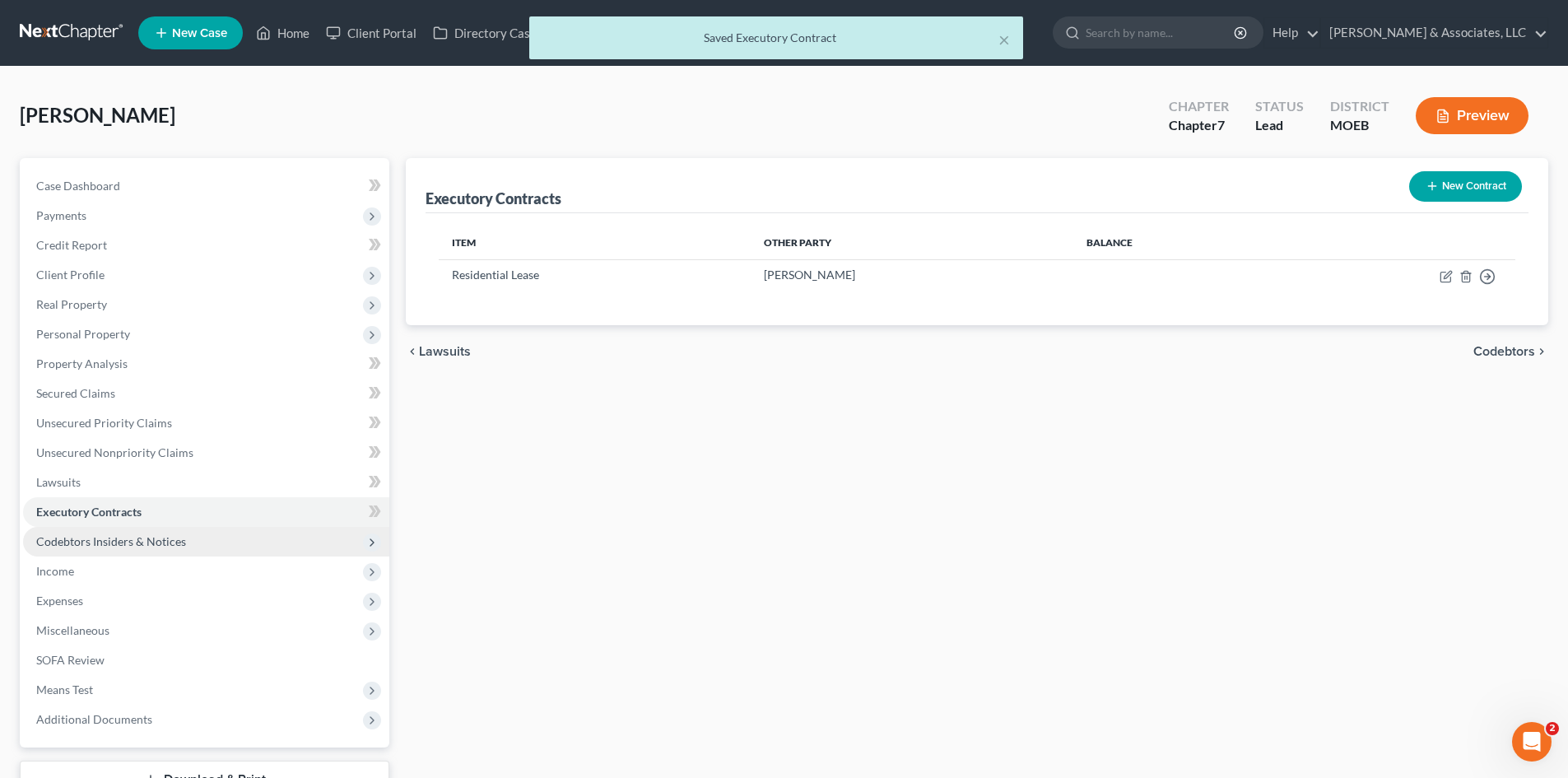
click at [106, 545] on span "Codebtors Insiders & Notices" at bounding box center [111, 541] width 150 height 14
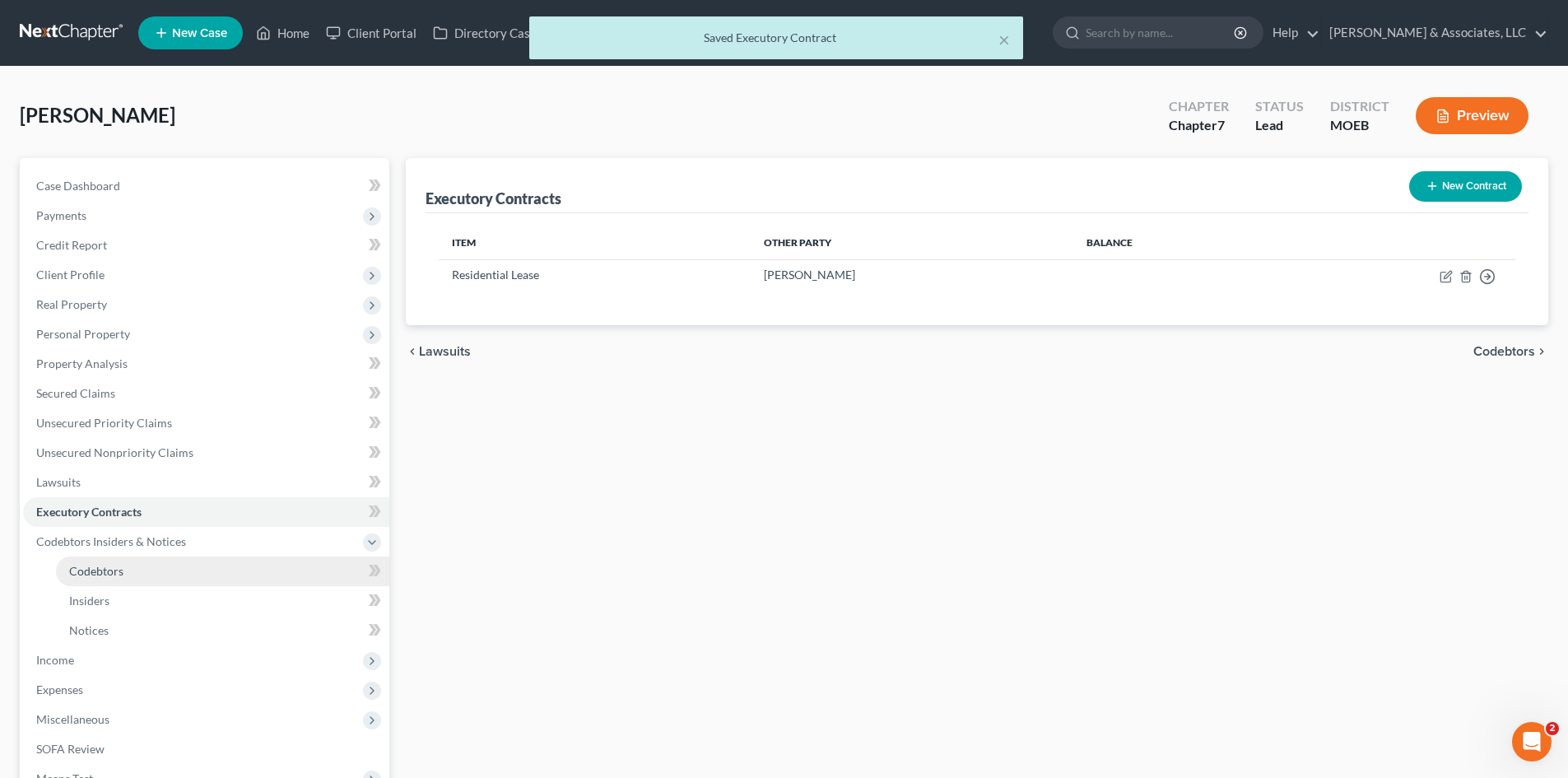
click at [98, 575] on span "Codebtors" at bounding box center [97, 570] width 55 height 14
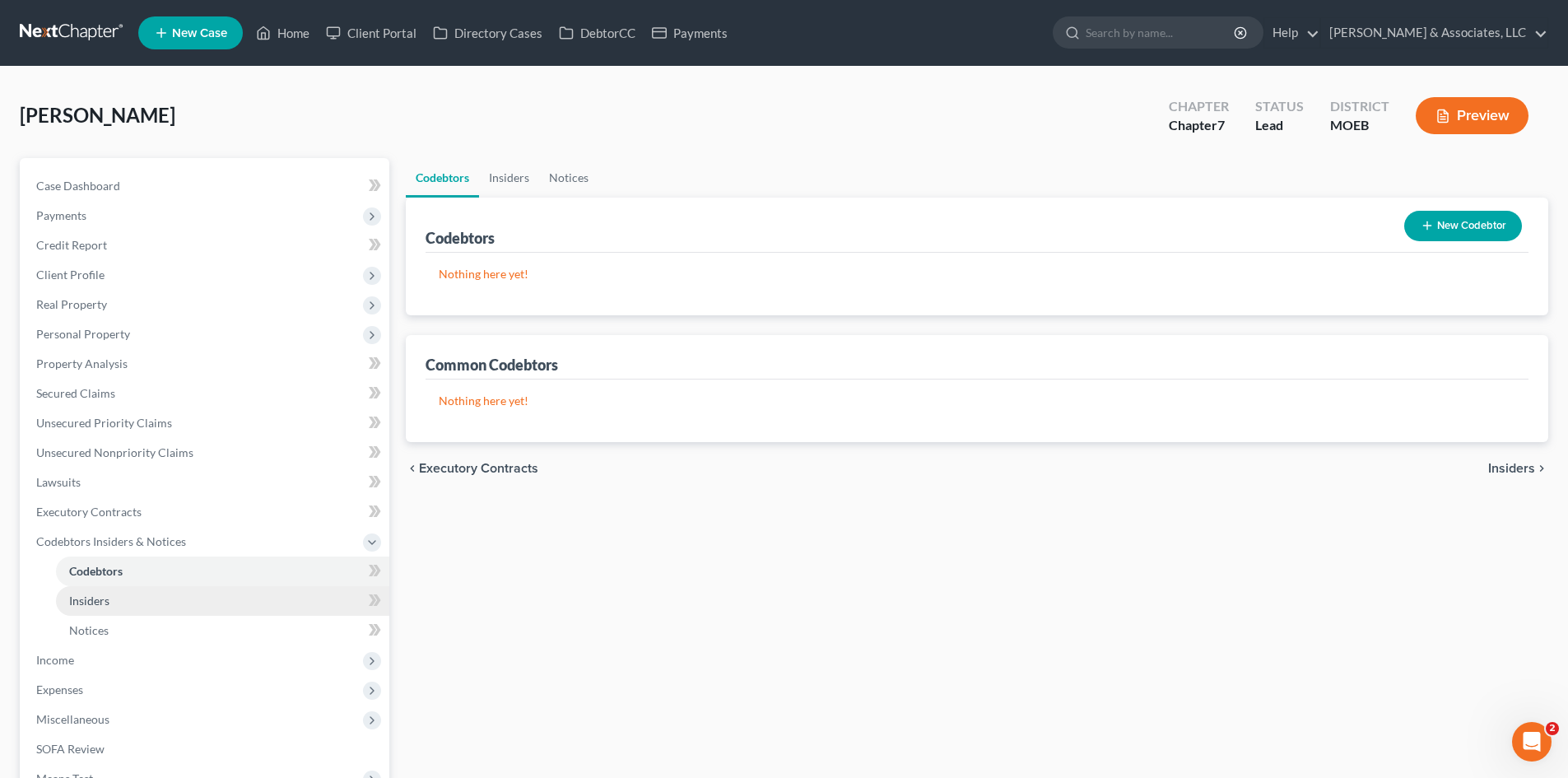
click at [100, 603] on span "Insiders" at bounding box center [89, 600] width 40 height 14
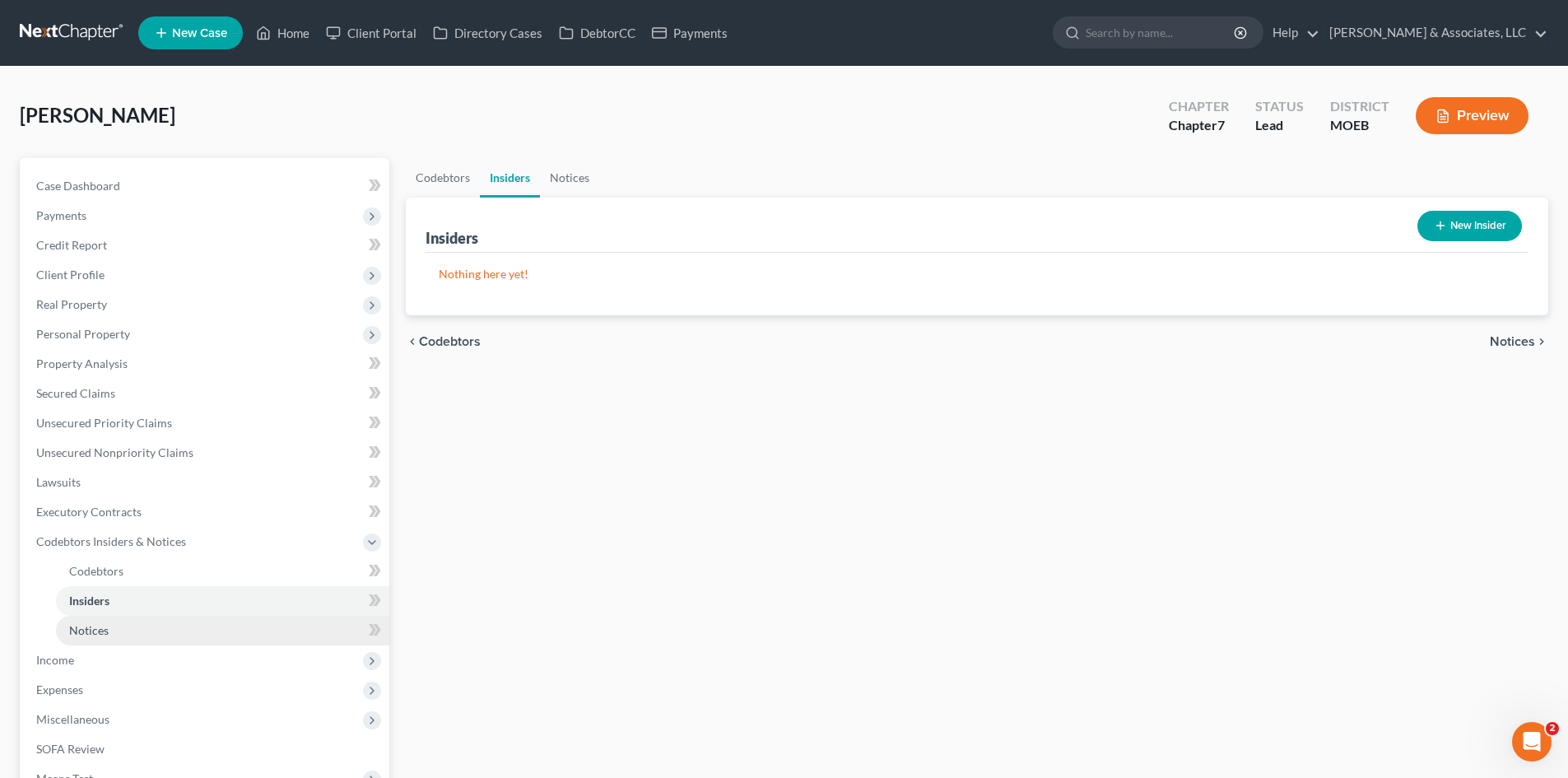
click at [101, 628] on span "Notices" at bounding box center [88, 629] width 39 height 14
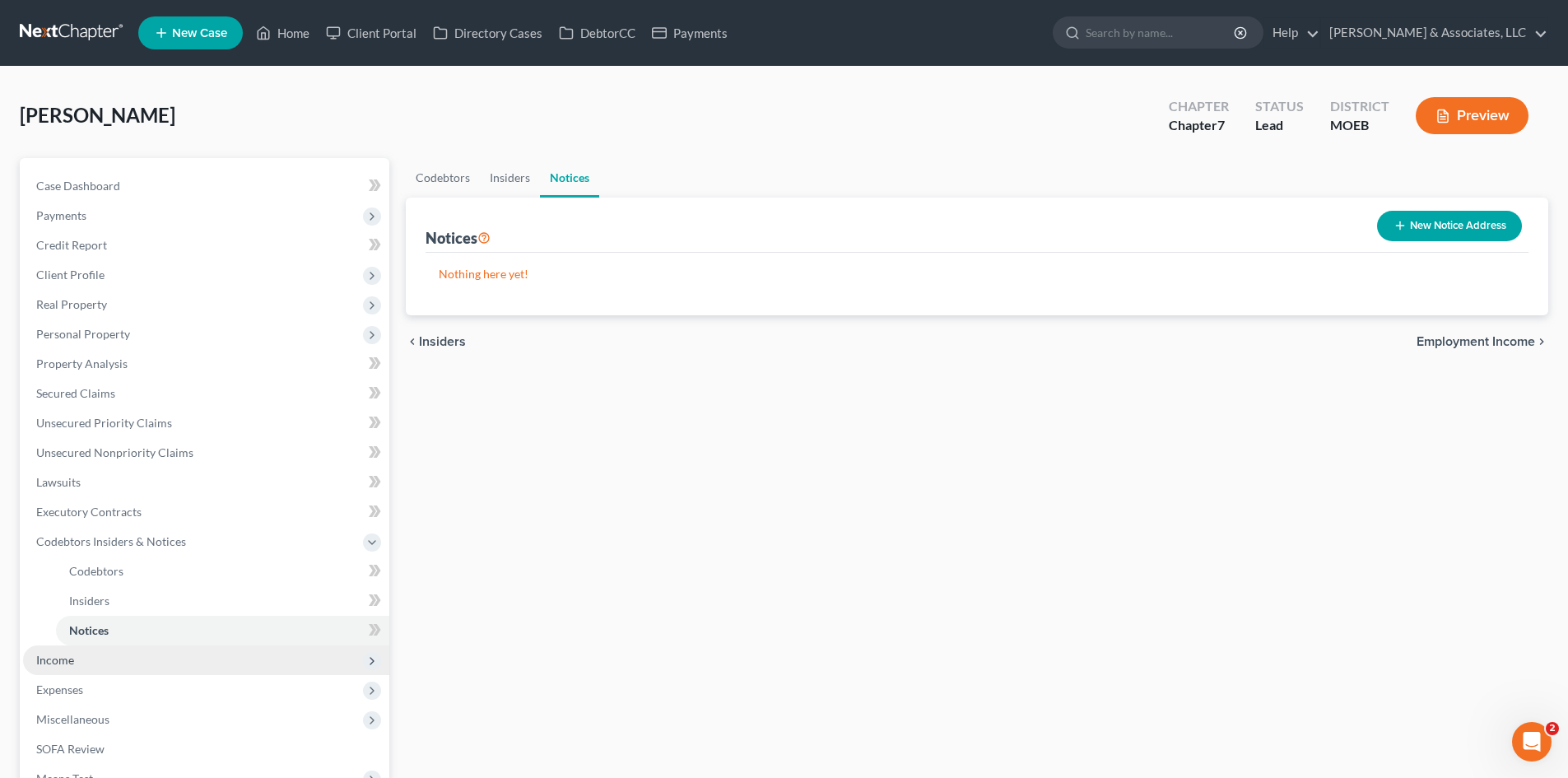
click at [67, 659] on span "Income" at bounding box center [56, 659] width 38 height 14
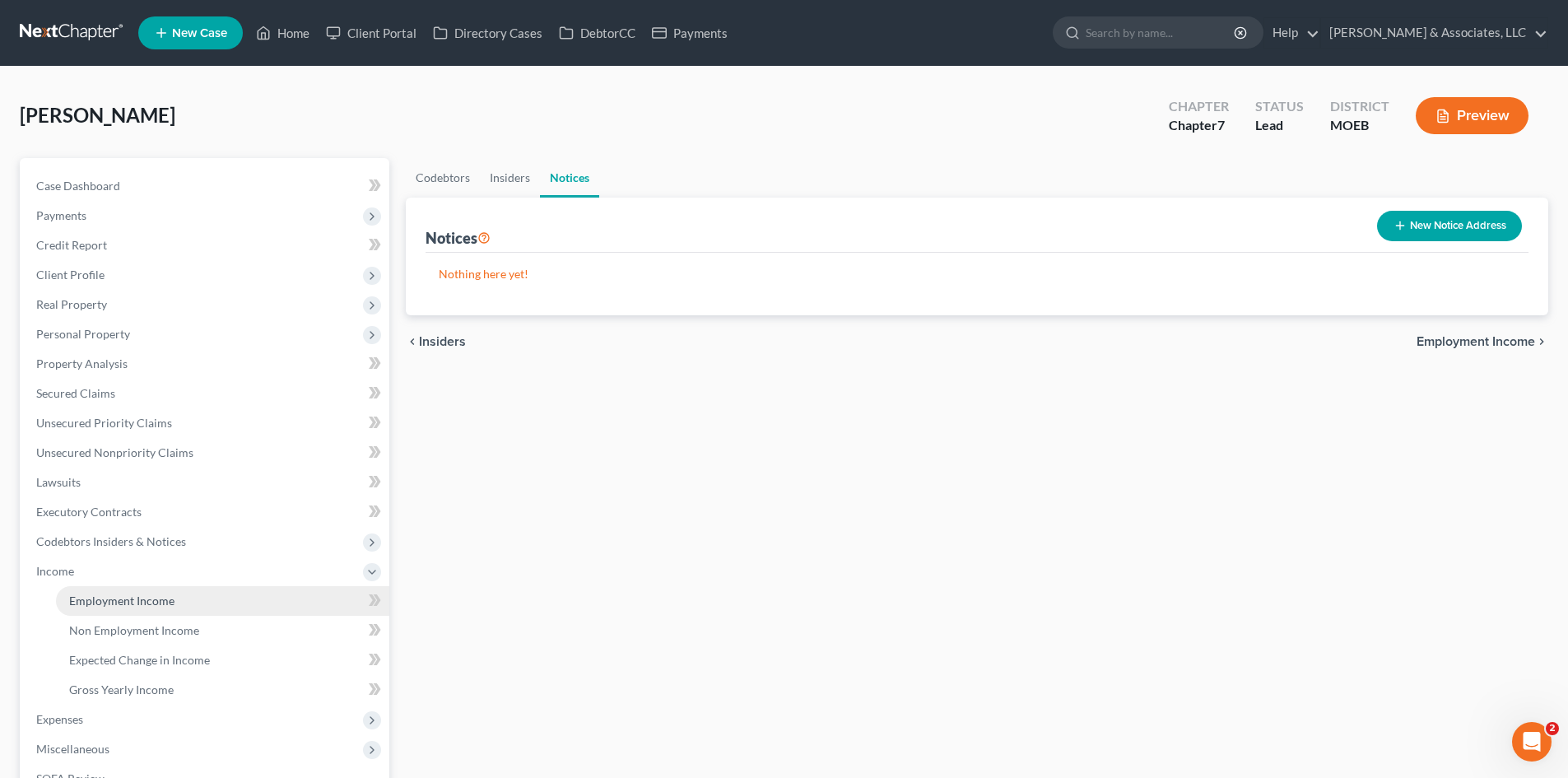
click at [150, 598] on span "Employment Income" at bounding box center [122, 600] width 106 height 14
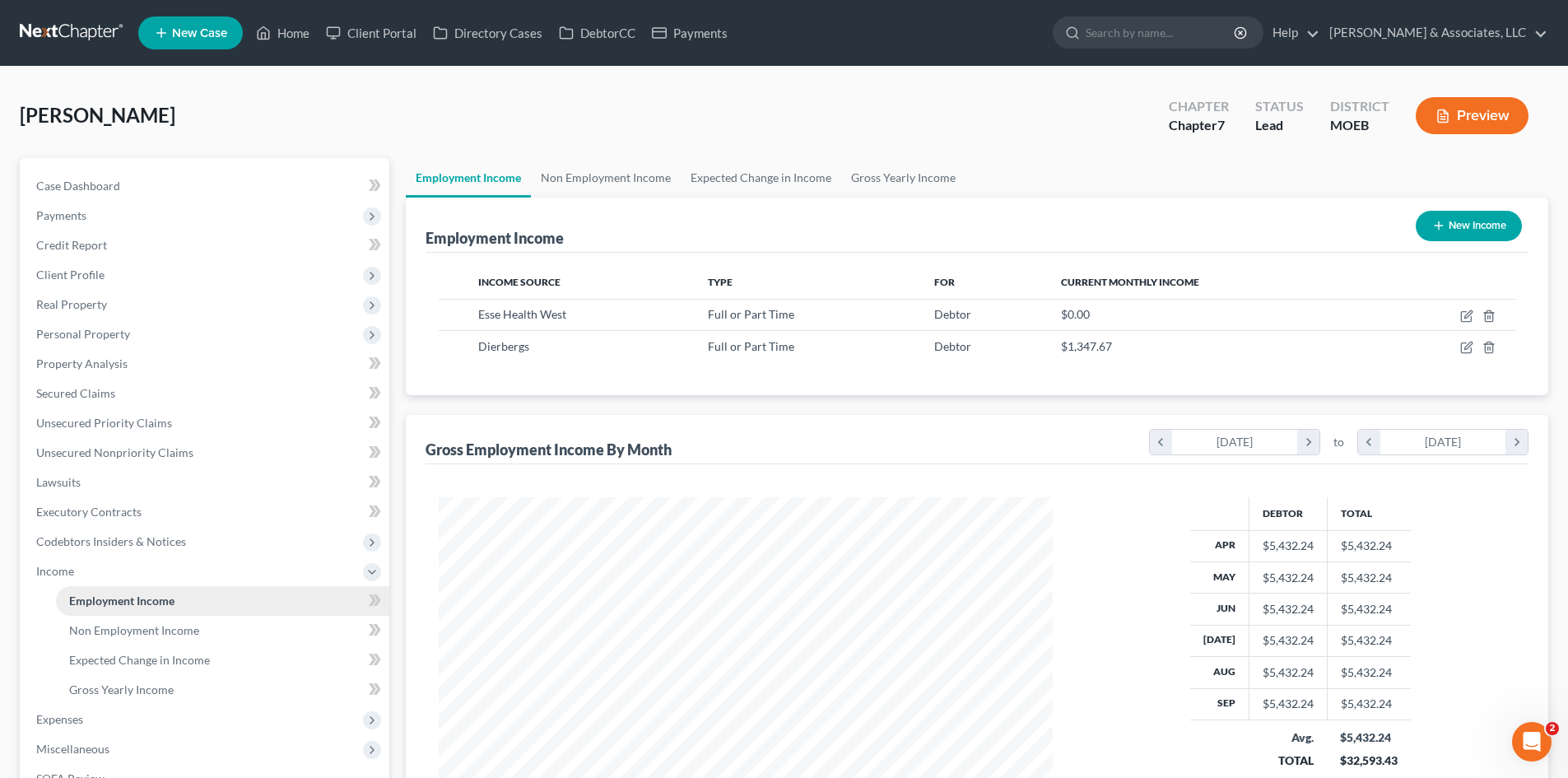
scroll to position [307, 647]
click at [115, 642] on link "Non Employment Income" at bounding box center [222, 630] width 334 height 30
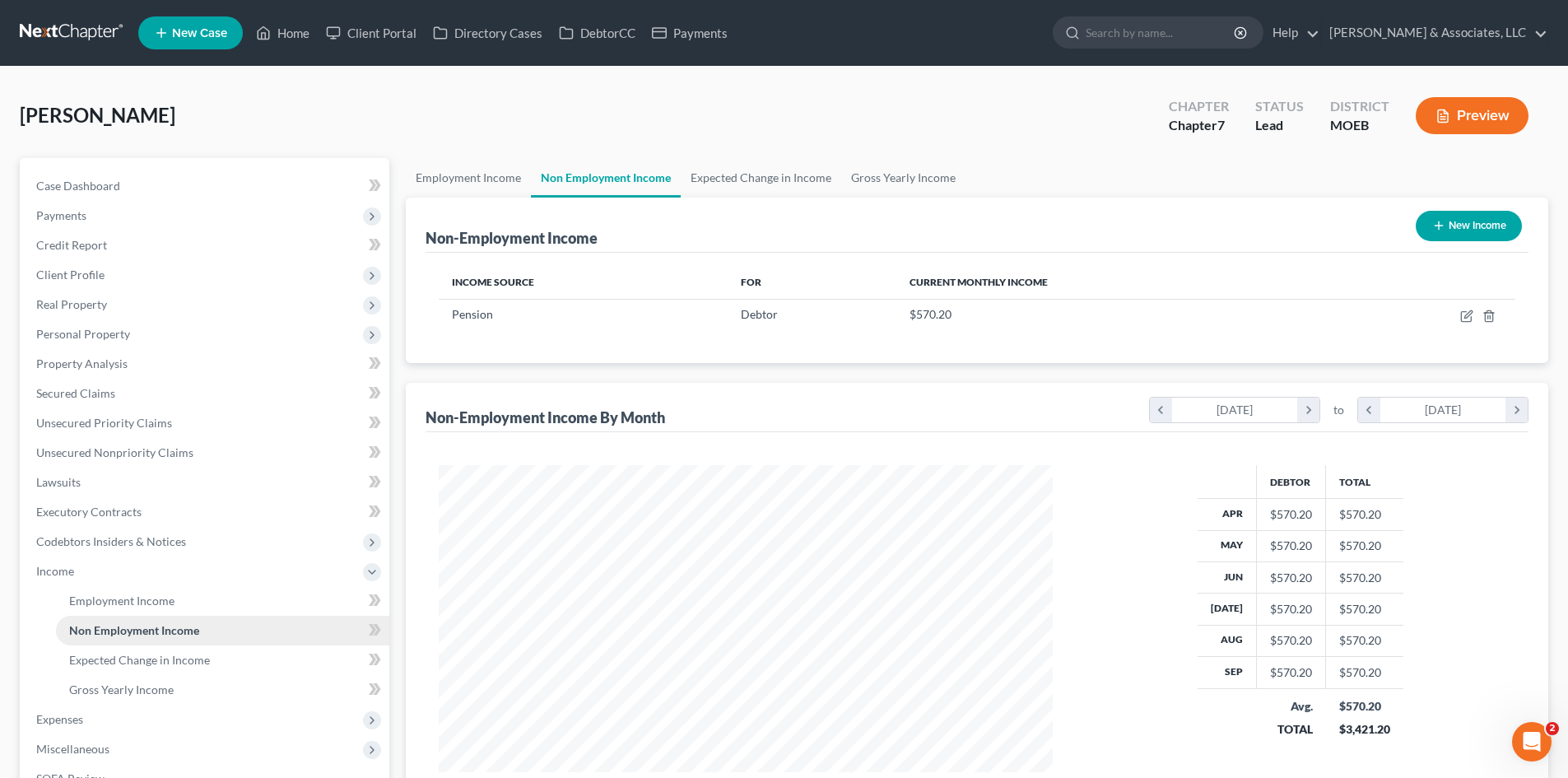
scroll to position [307, 647]
click at [205, 663] on span "Expected Change in Income" at bounding box center [139, 659] width 140 height 14
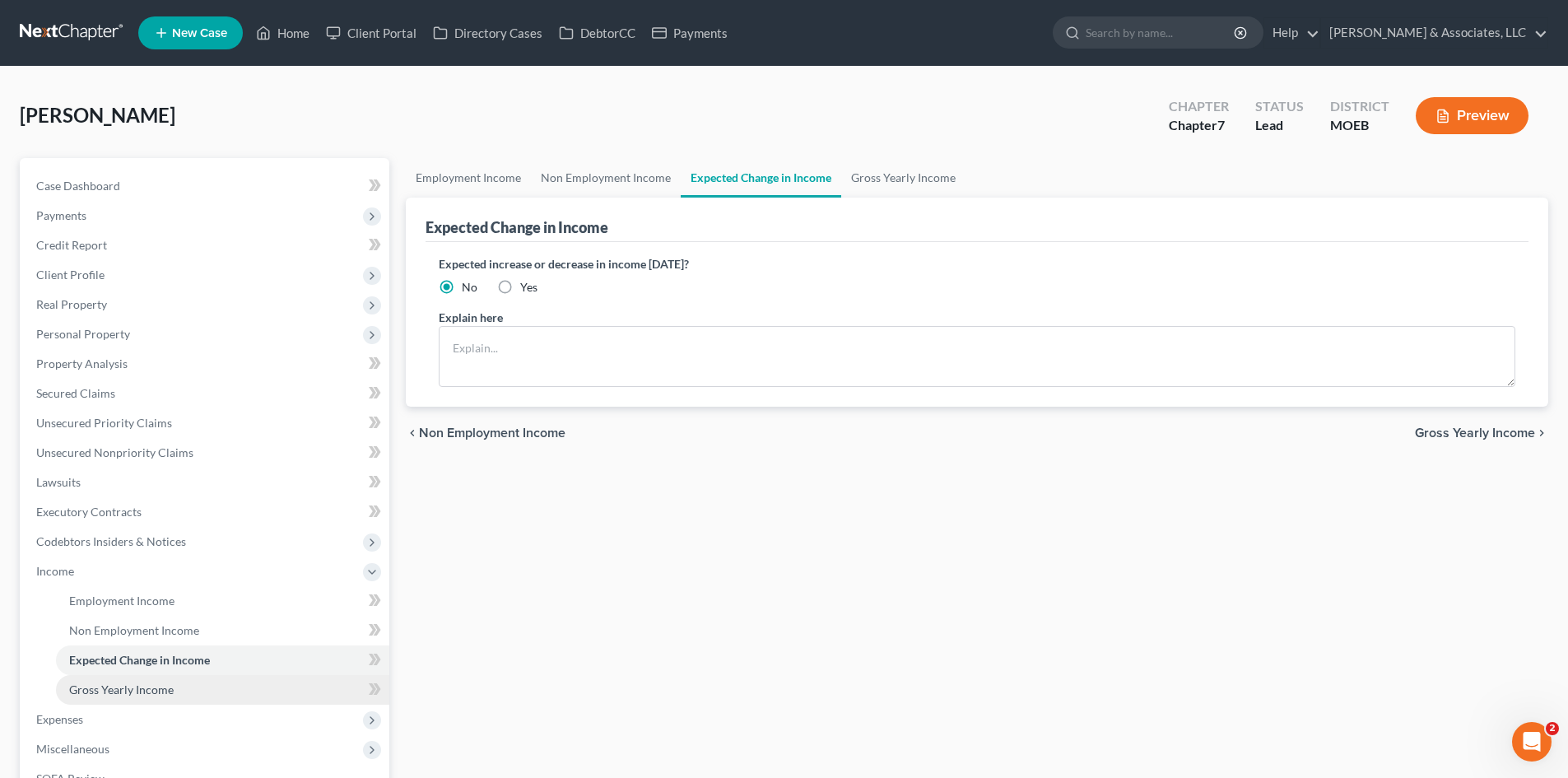
click at [173, 696] on link "Gross Yearly Income" at bounding box center [222, 690] width 334 height 30
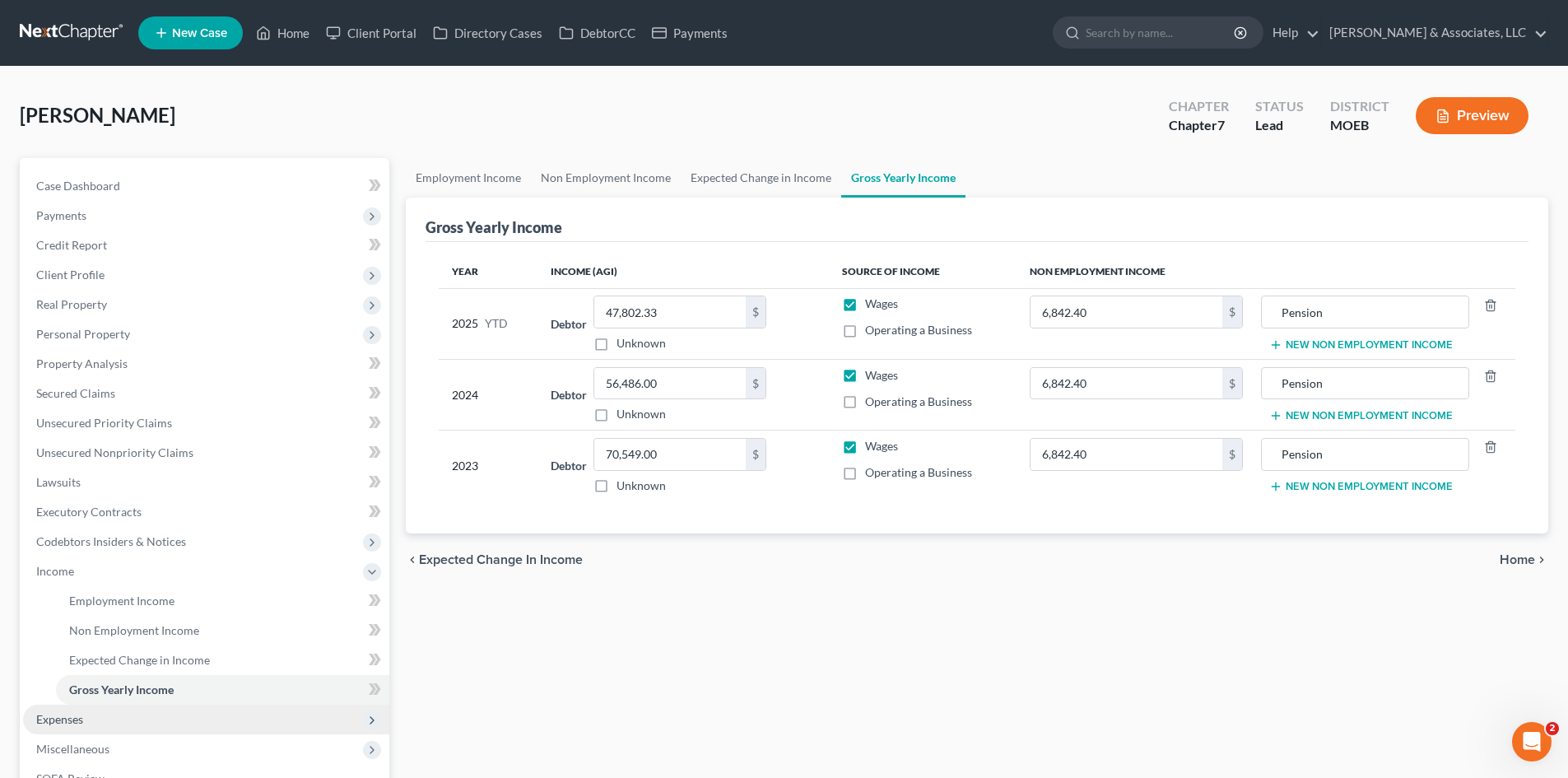
click at [75, 724] on span "Expenses" at bounding box center [59, 719] width 46 height 14
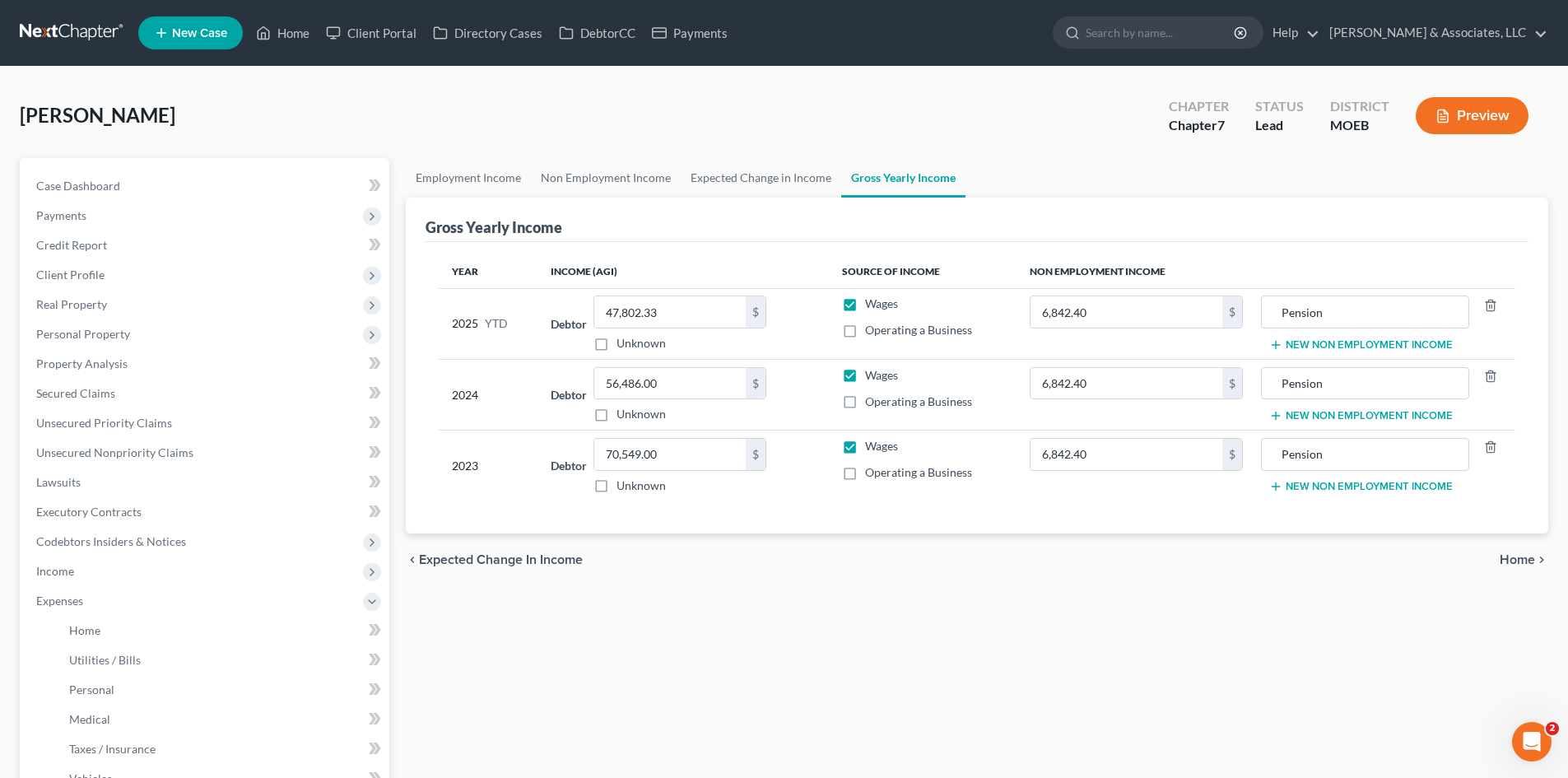
scroll to position [82, 0]
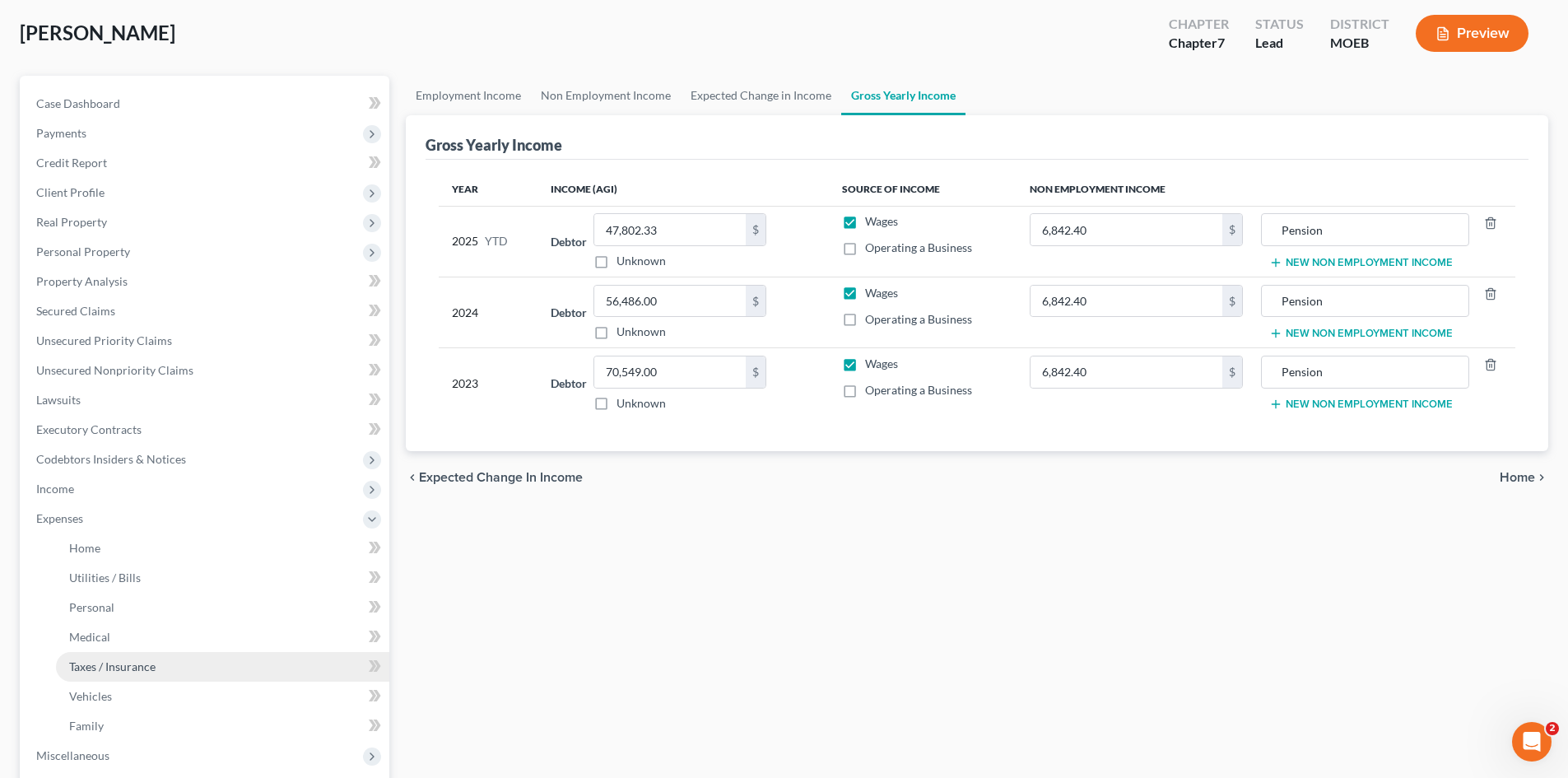
click at [137, 667] on span "Taxes / Insurance" at bounding box center [112, 666] width 87 height 14
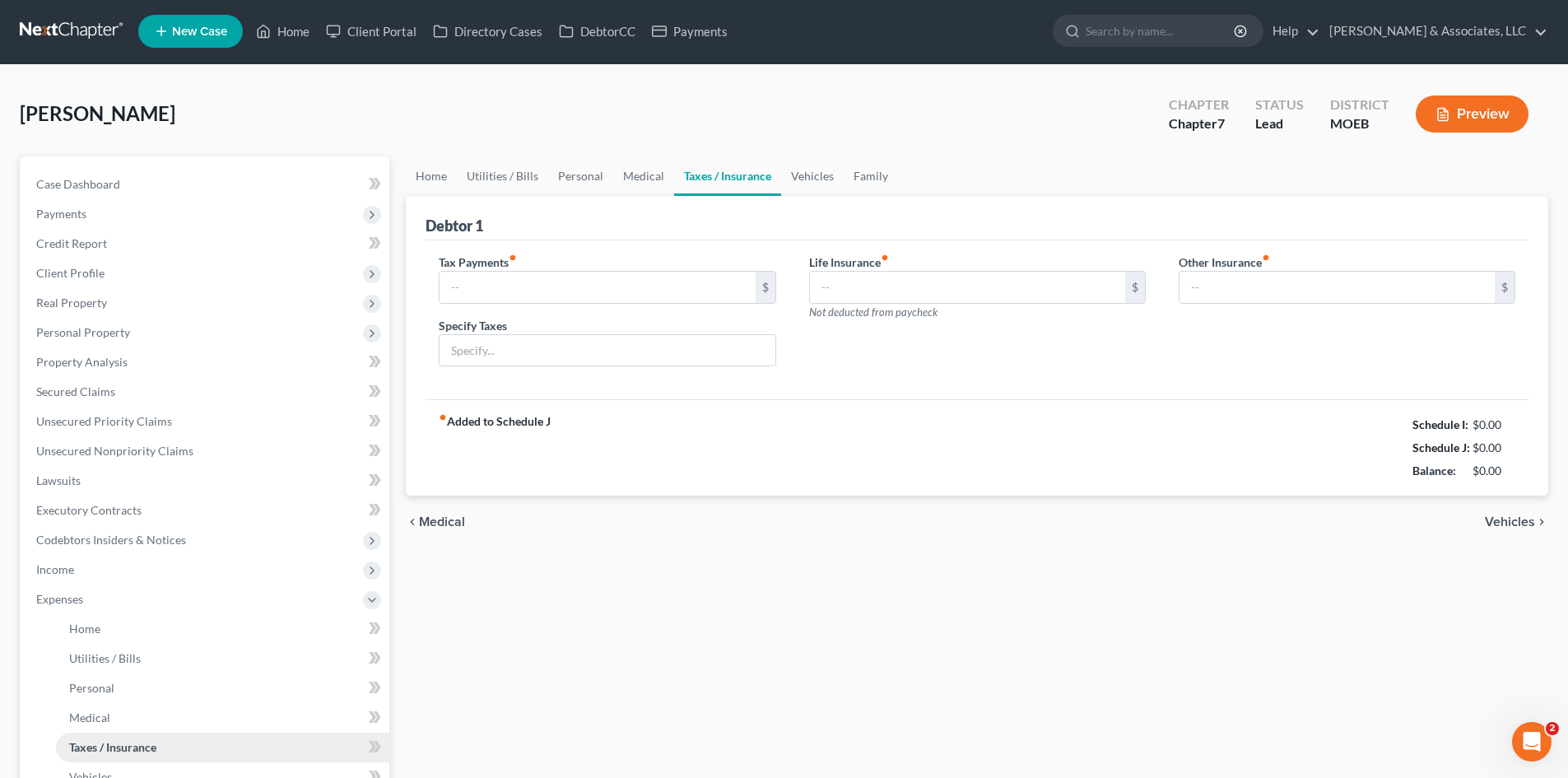
type input "0.00"
type input "59.00"
type input "0.00"
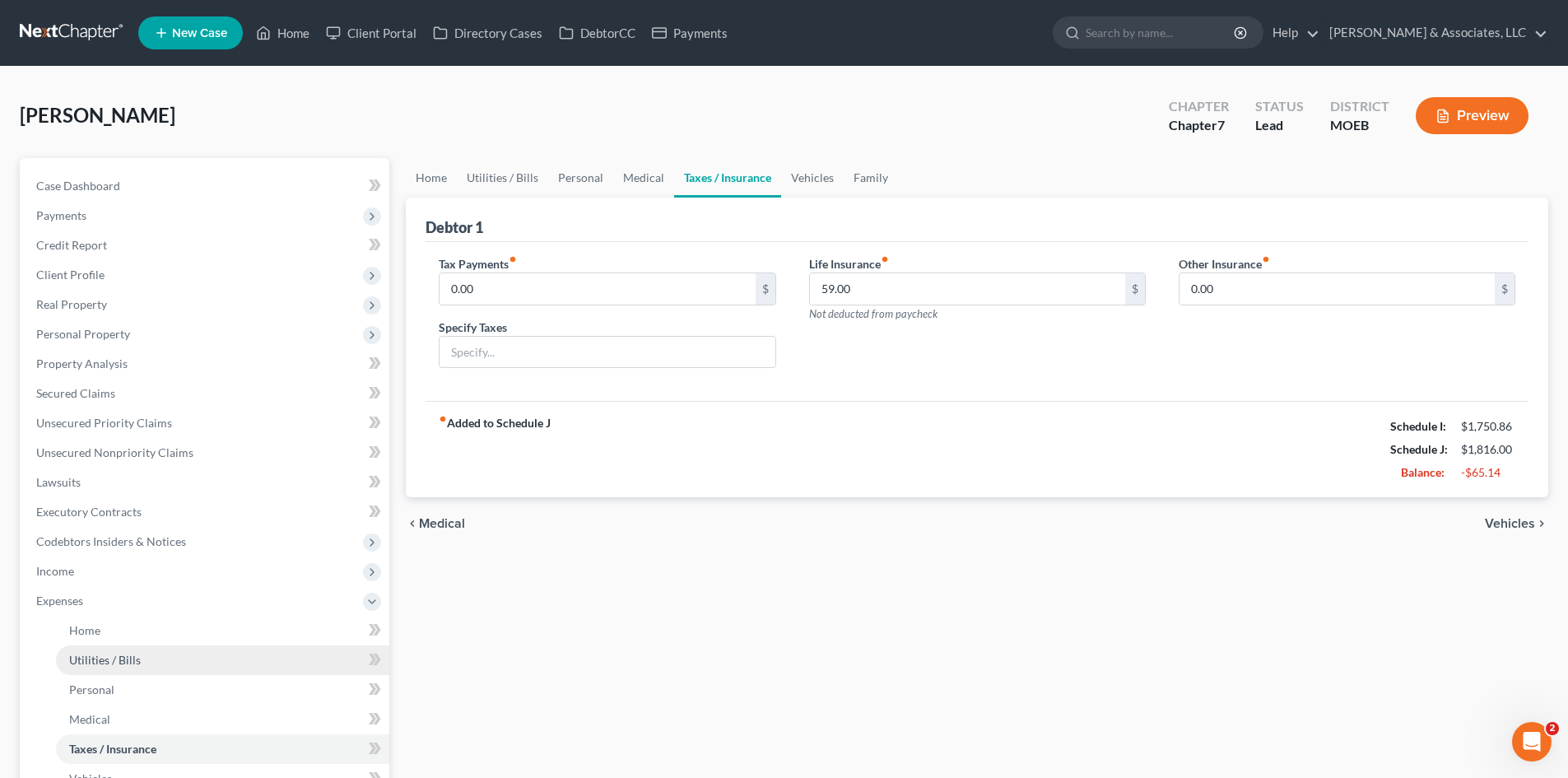
scroll to position [165, 0]
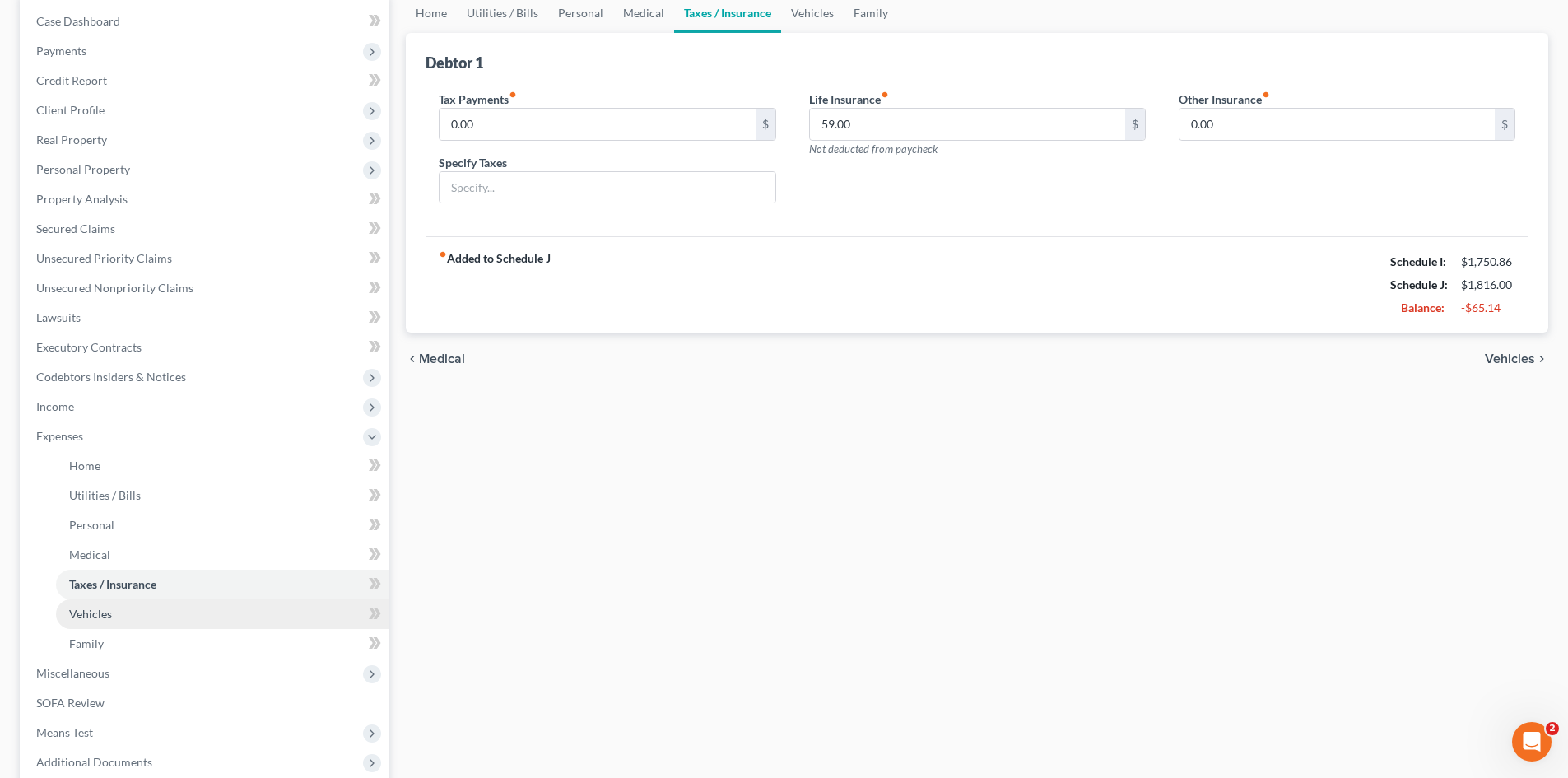
click at [128, 620] on link "Vehicles" at bounding box center [222, 614] width 334 height 30
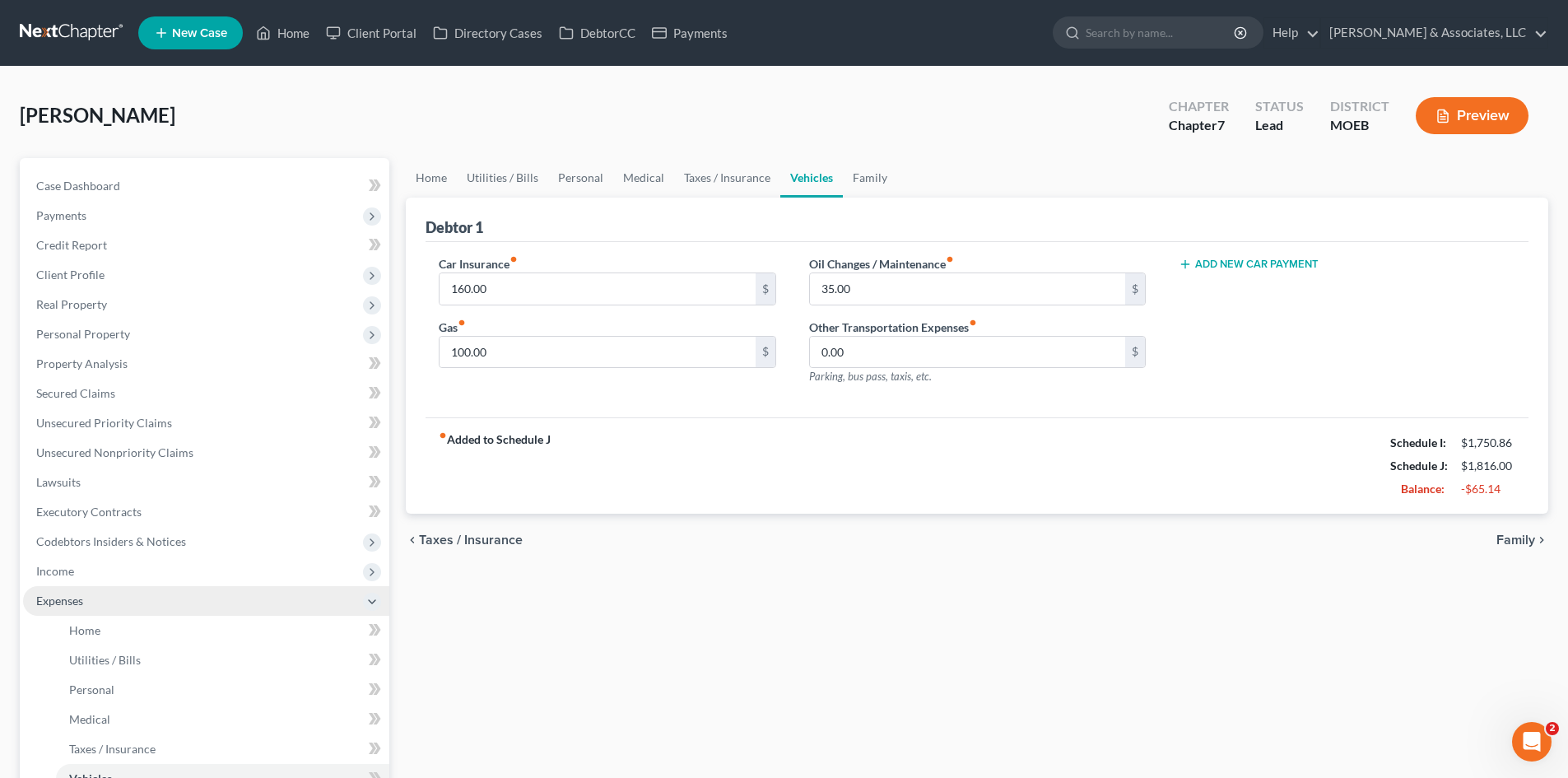
scroll to position [165, 0]
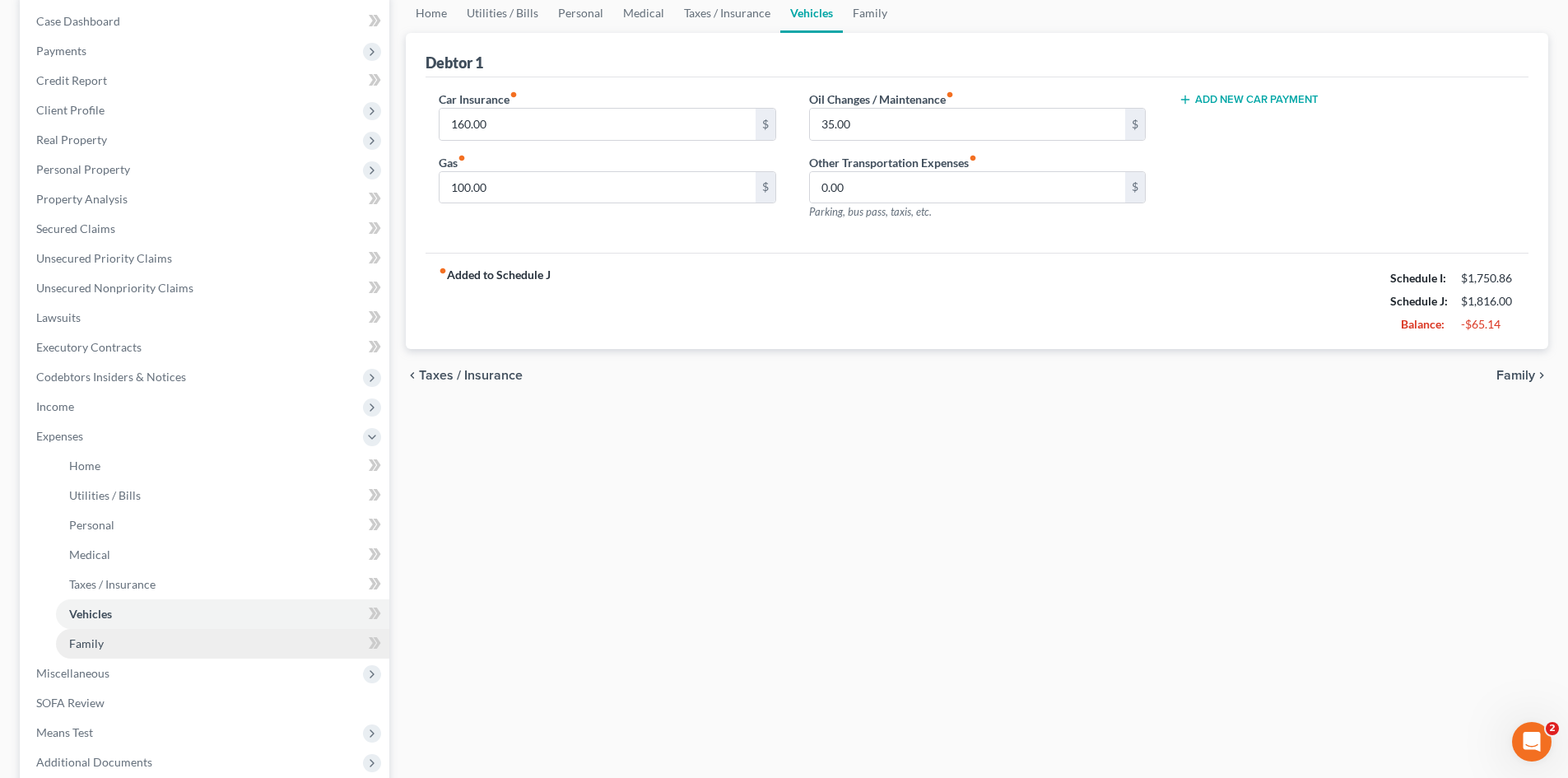
click at [92, 641] on span "Family" at bounding box center [87, 643] width 35 height 14
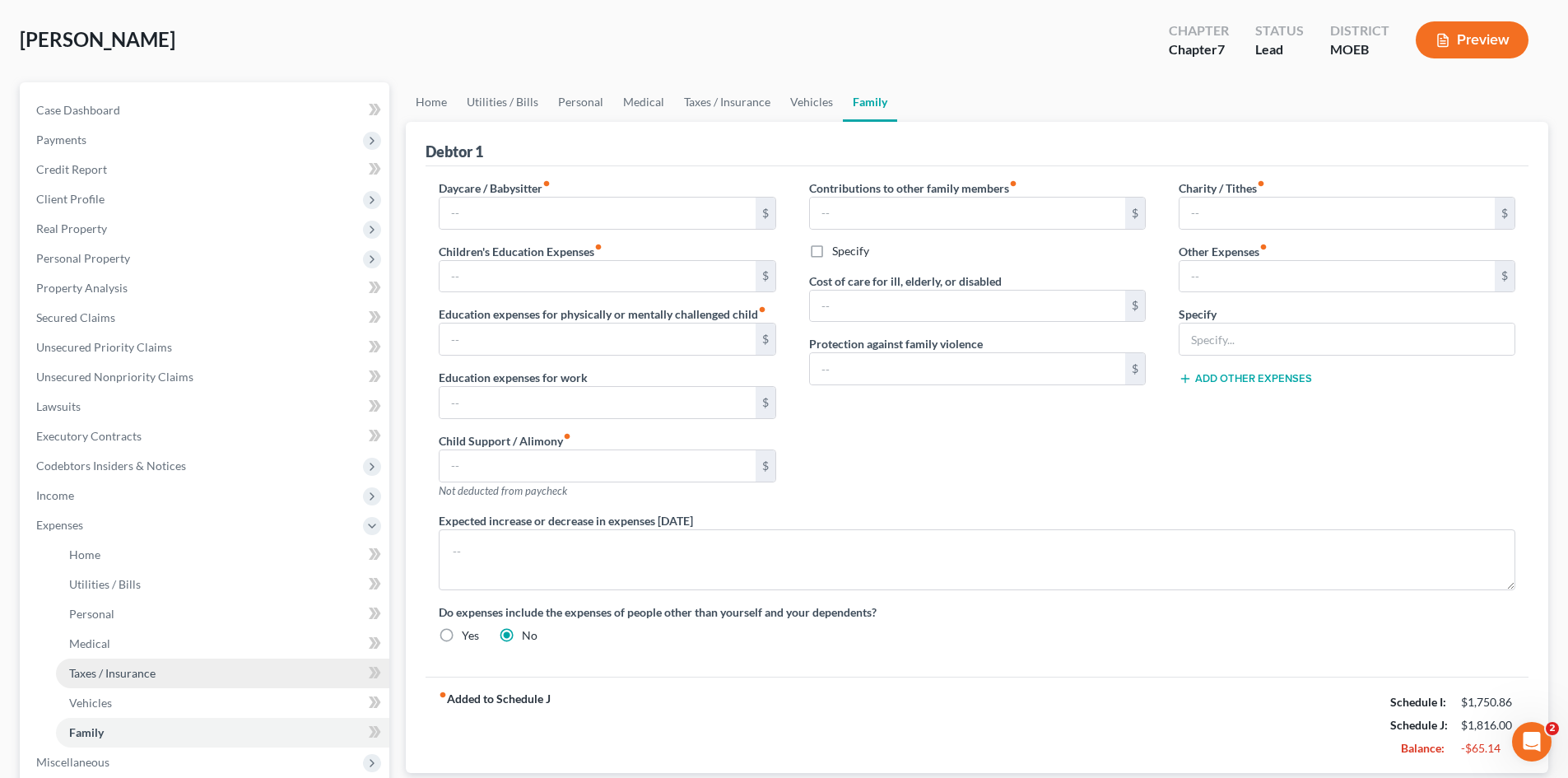
scroll to position [165, 0]
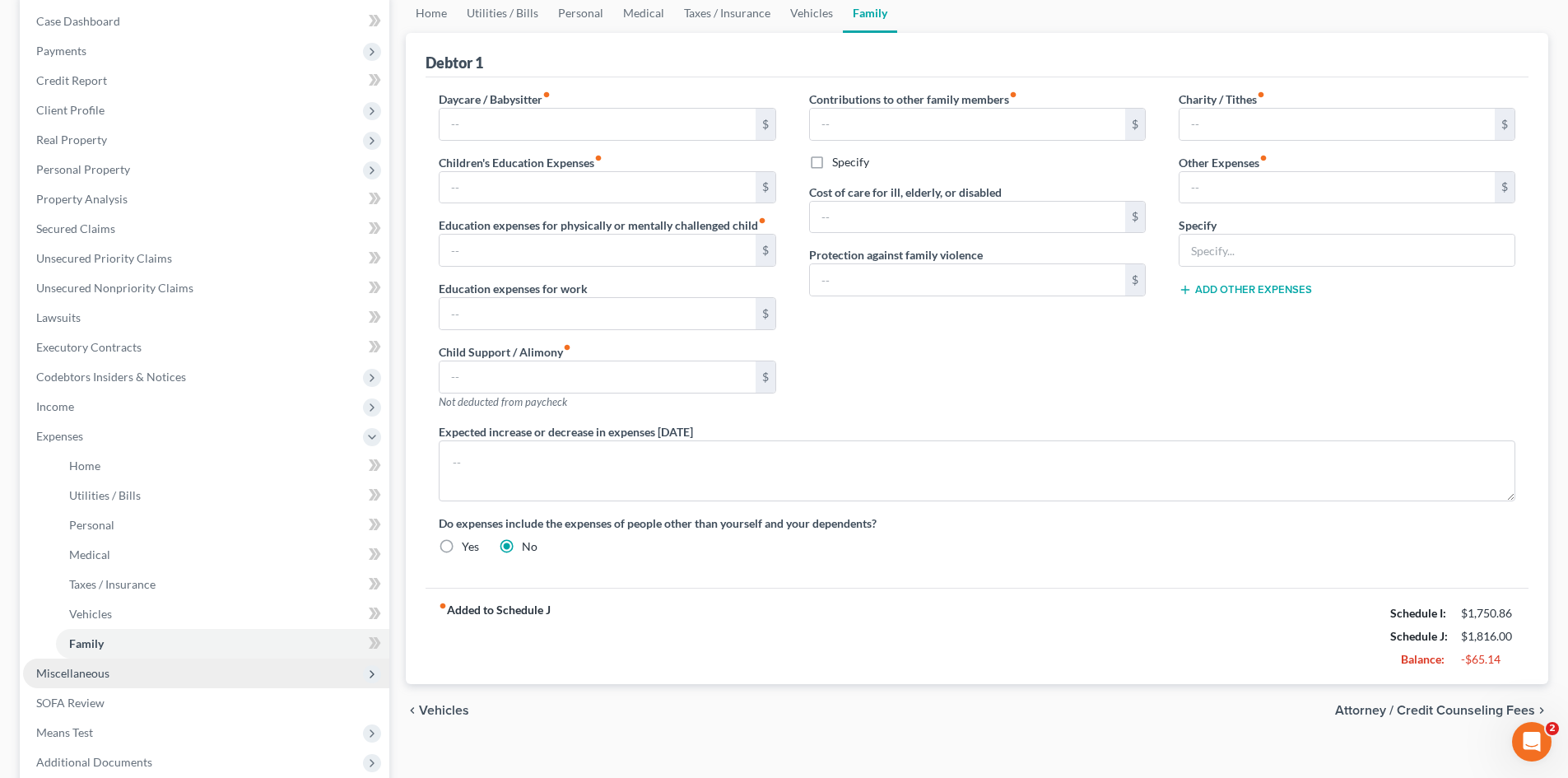
click at [84, 675] on span "Miscellaneous" at bounding box center [73, 672] width 73 height 14
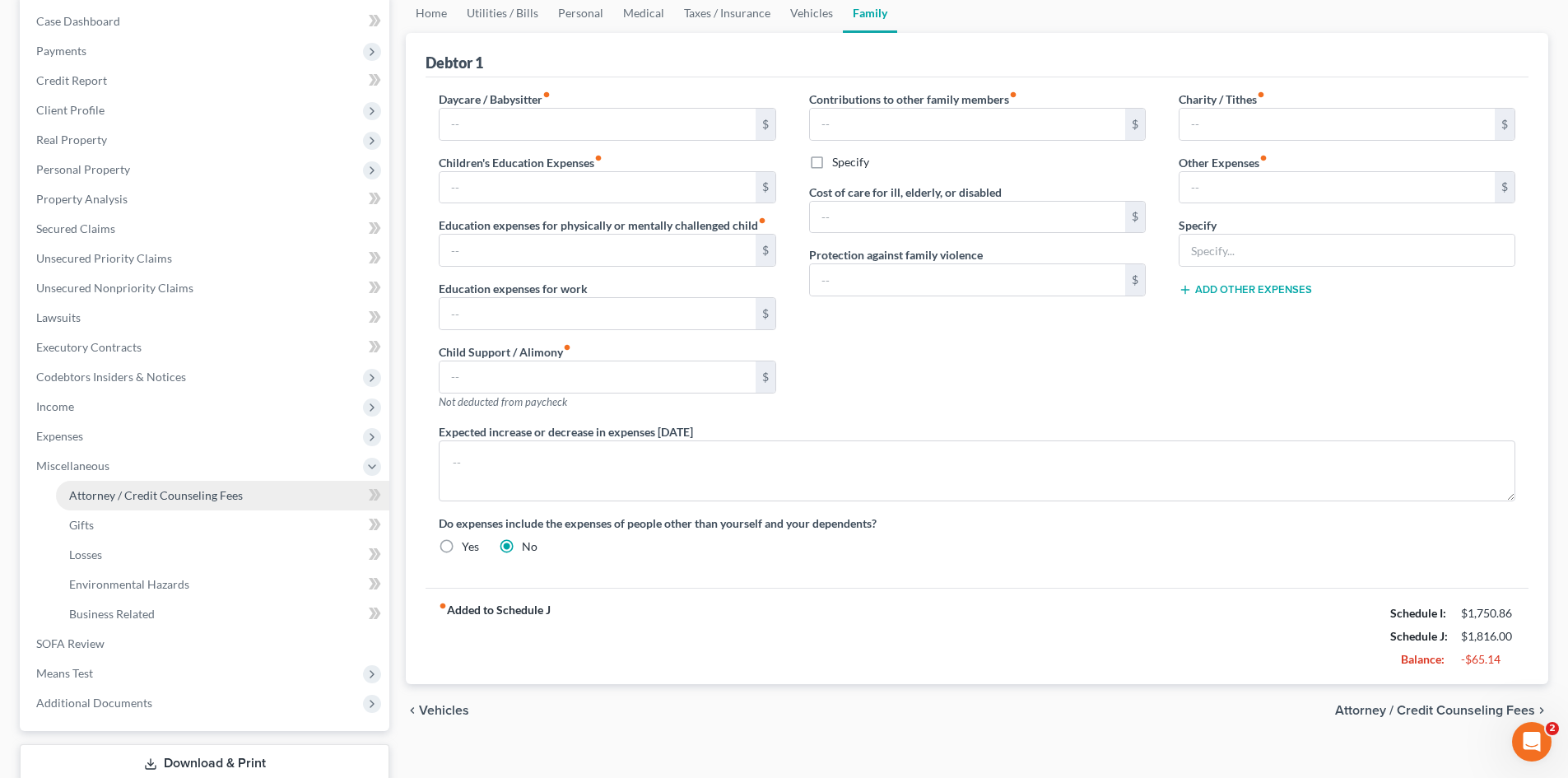
click at [136, 495] on span "Attorney / Credit Counseling Fees" at bounding box center [156, 494] width 173 height 14
select select "0"
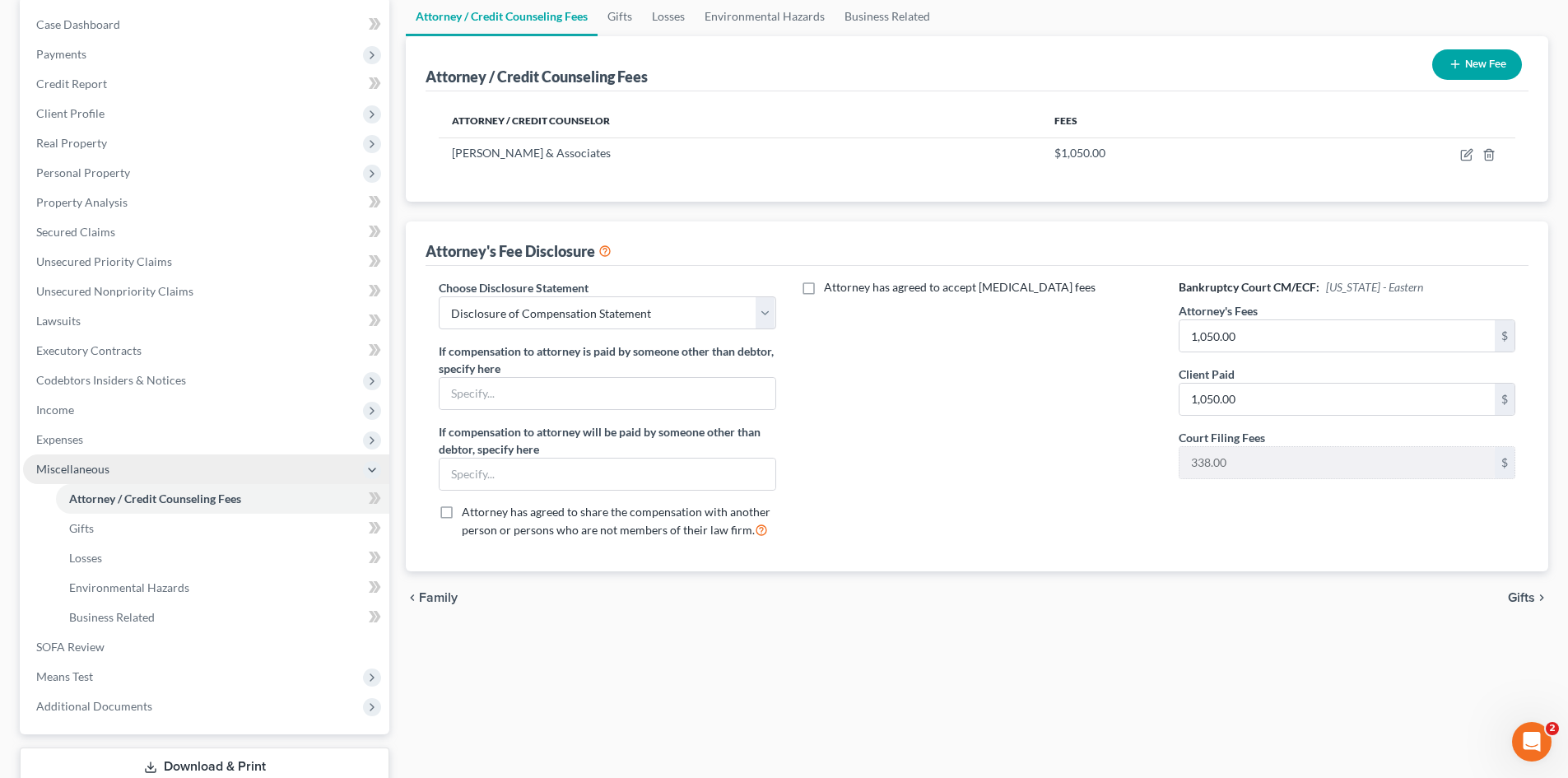
scroll to position [165, 0]
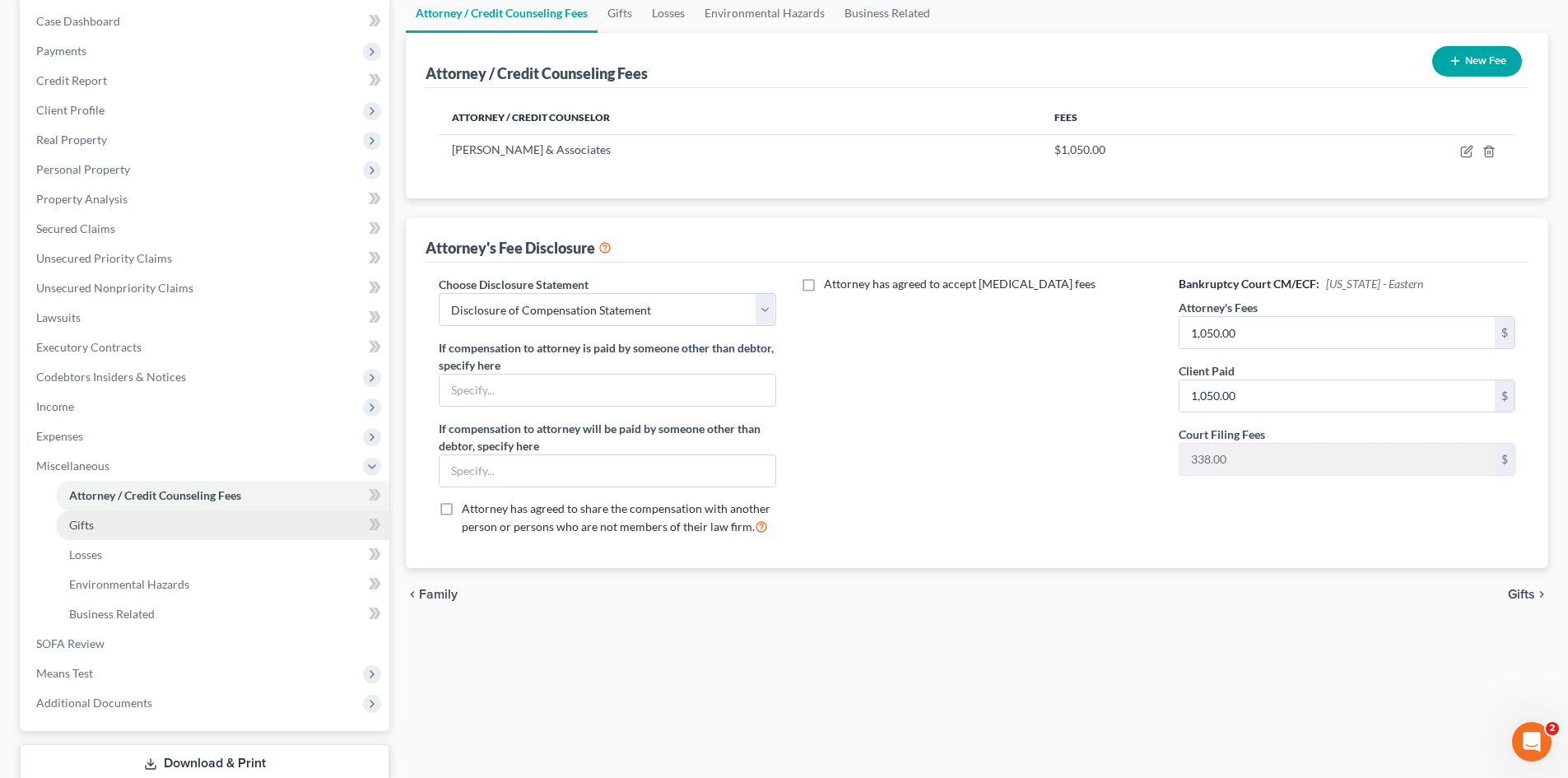
click at [77, 533] on link "Gifts" at bounding box center [222, 525] width 334 height 30
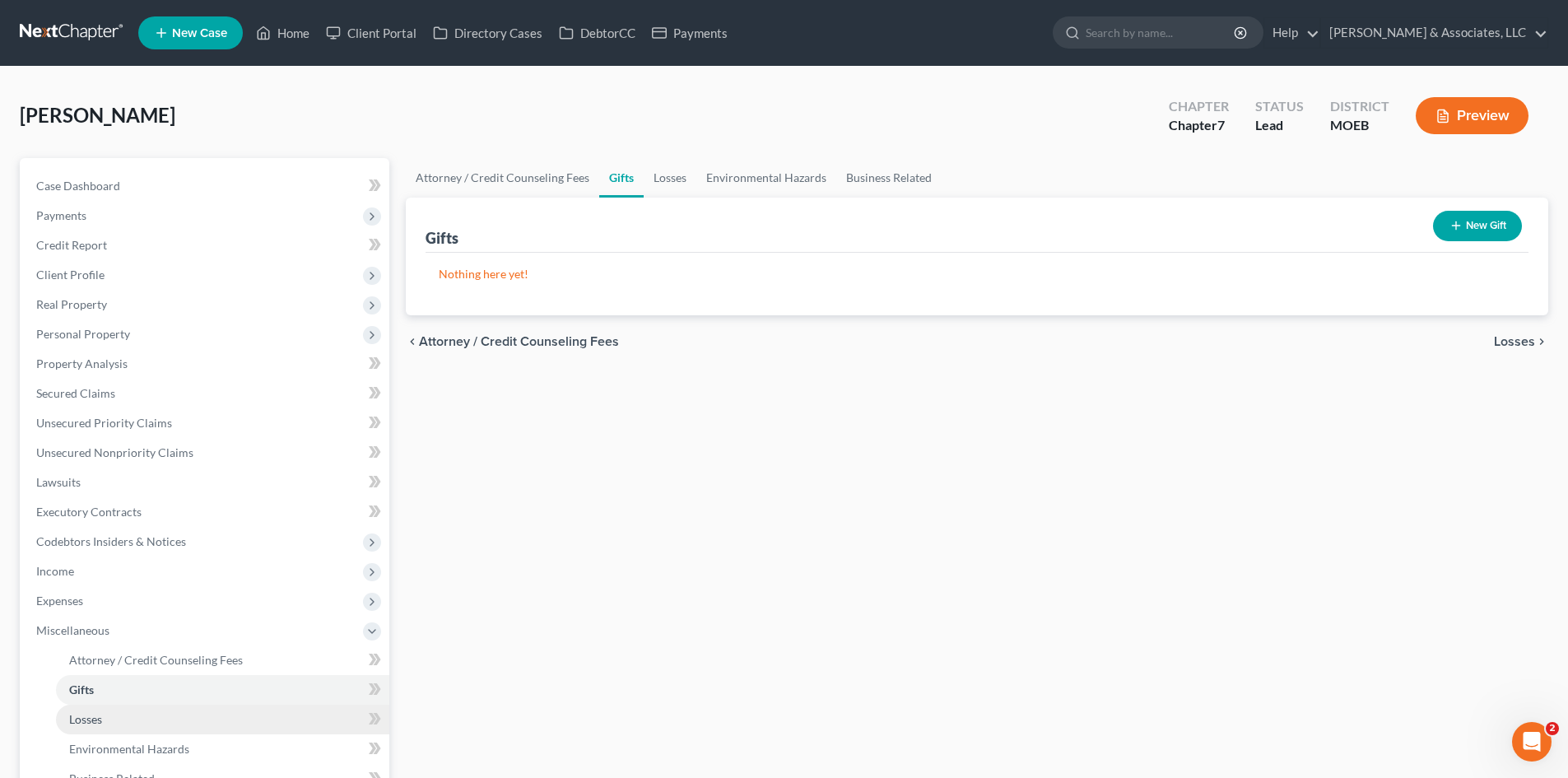
click at [85, 723] on span "Losses" at bounding box center [86, 719] width 33 height 14
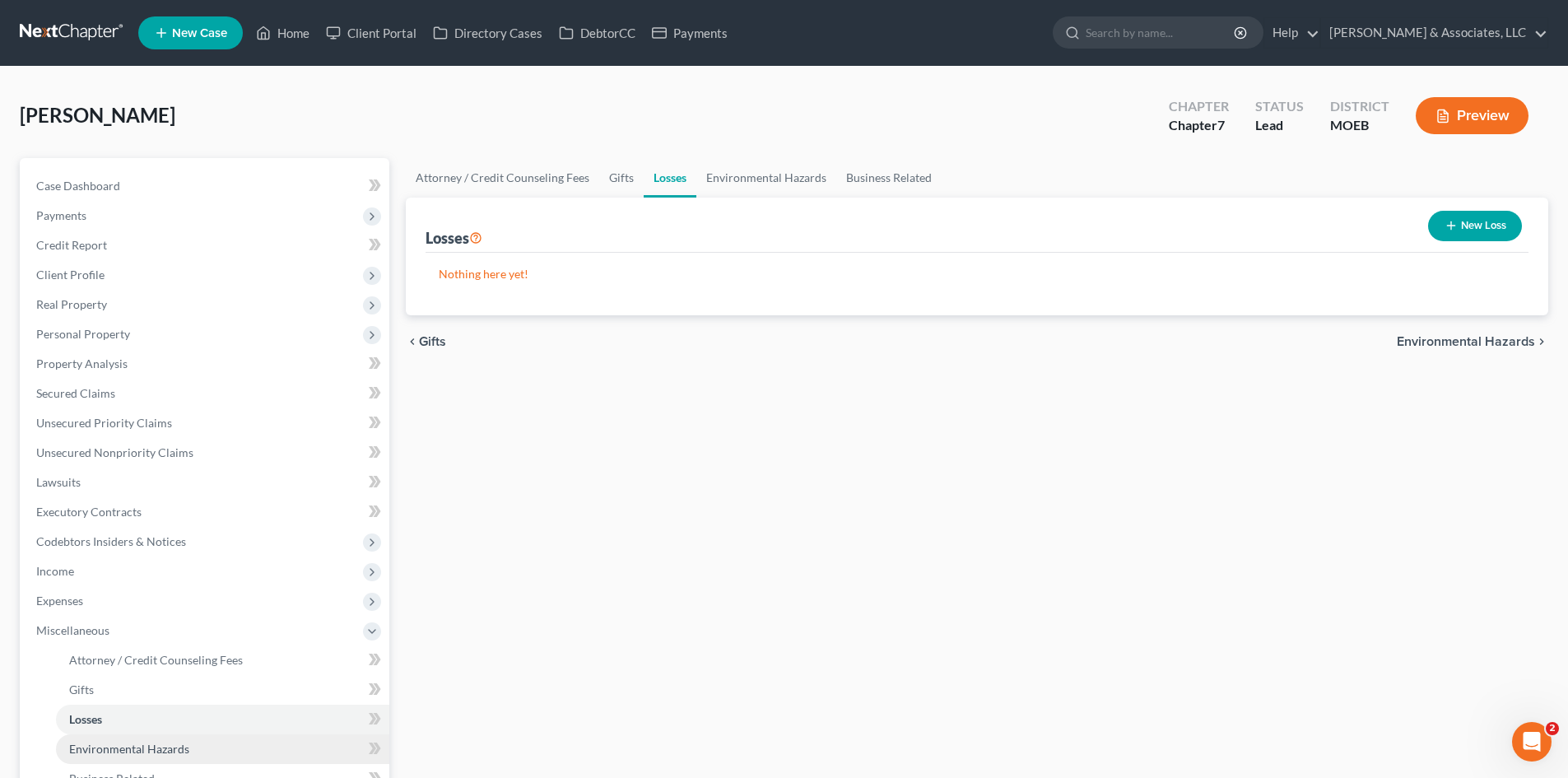
click at [123, 744] on span "Environmental Hazards" at bounding box center [129, 748] width 120 height 14
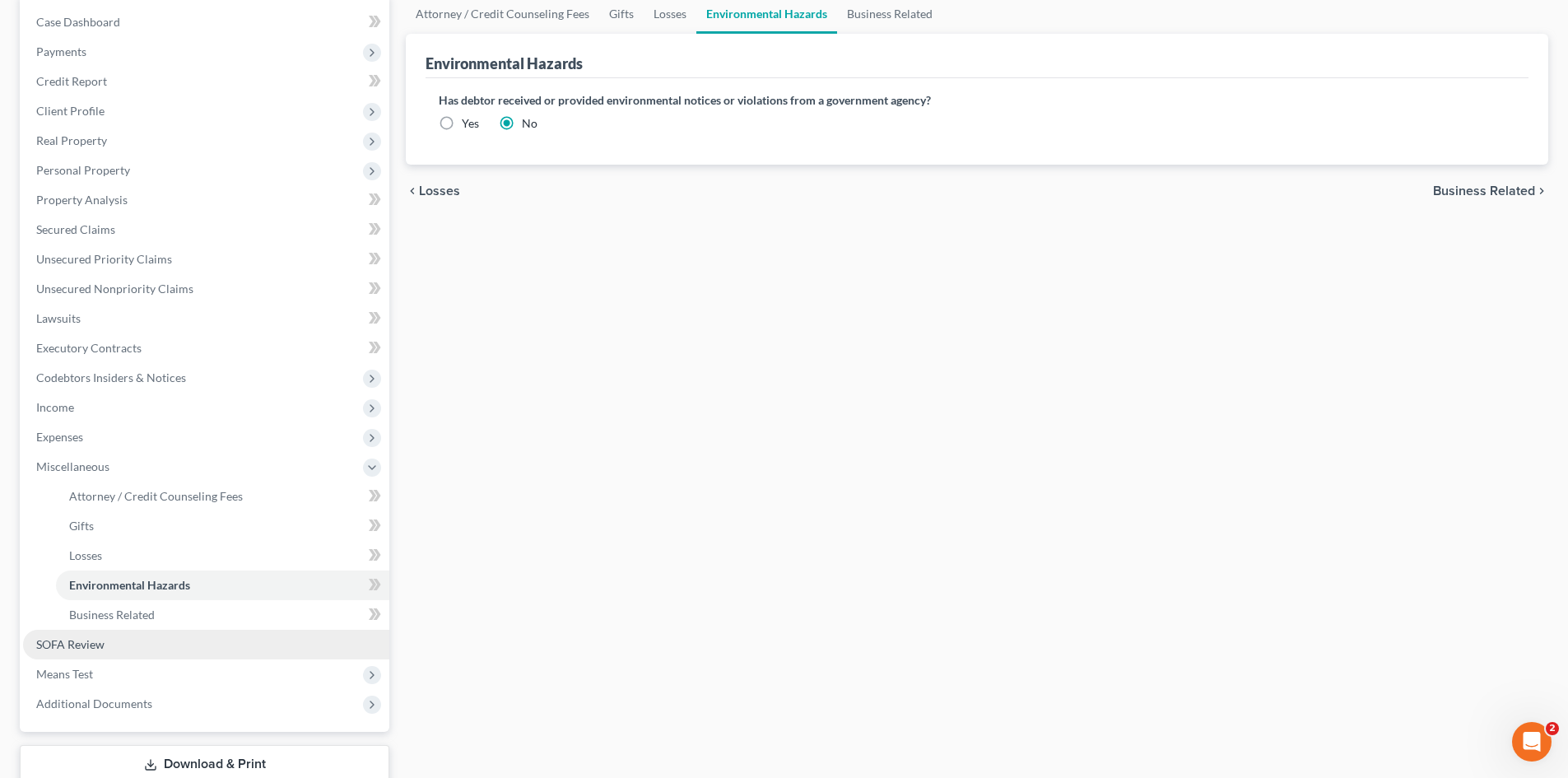
scroll to position [165, 0]
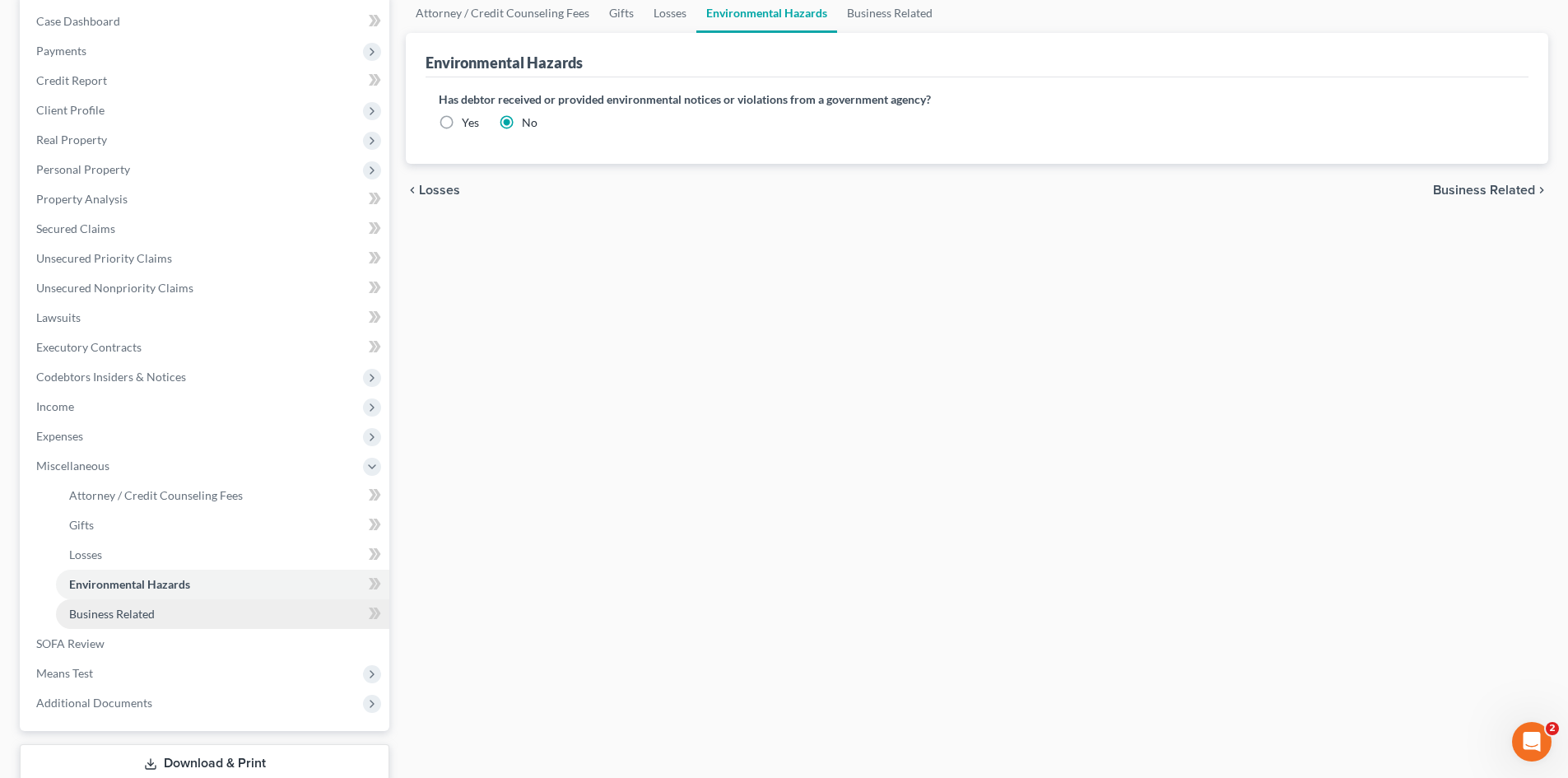
click at [194, 625] on link "Business Related" at bounding box center [222, 614] width 334 height 30
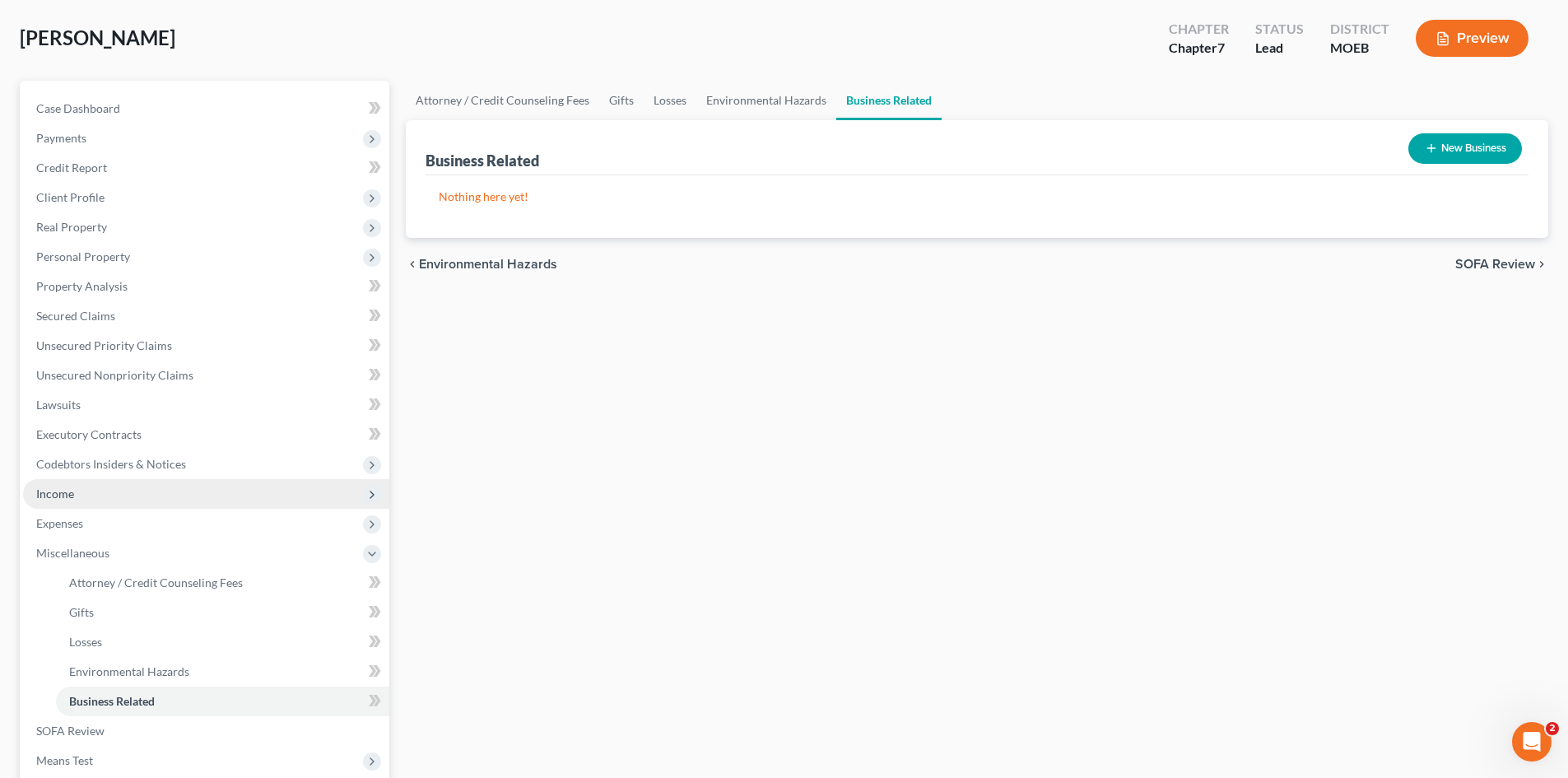
scroll to position [247, 0]
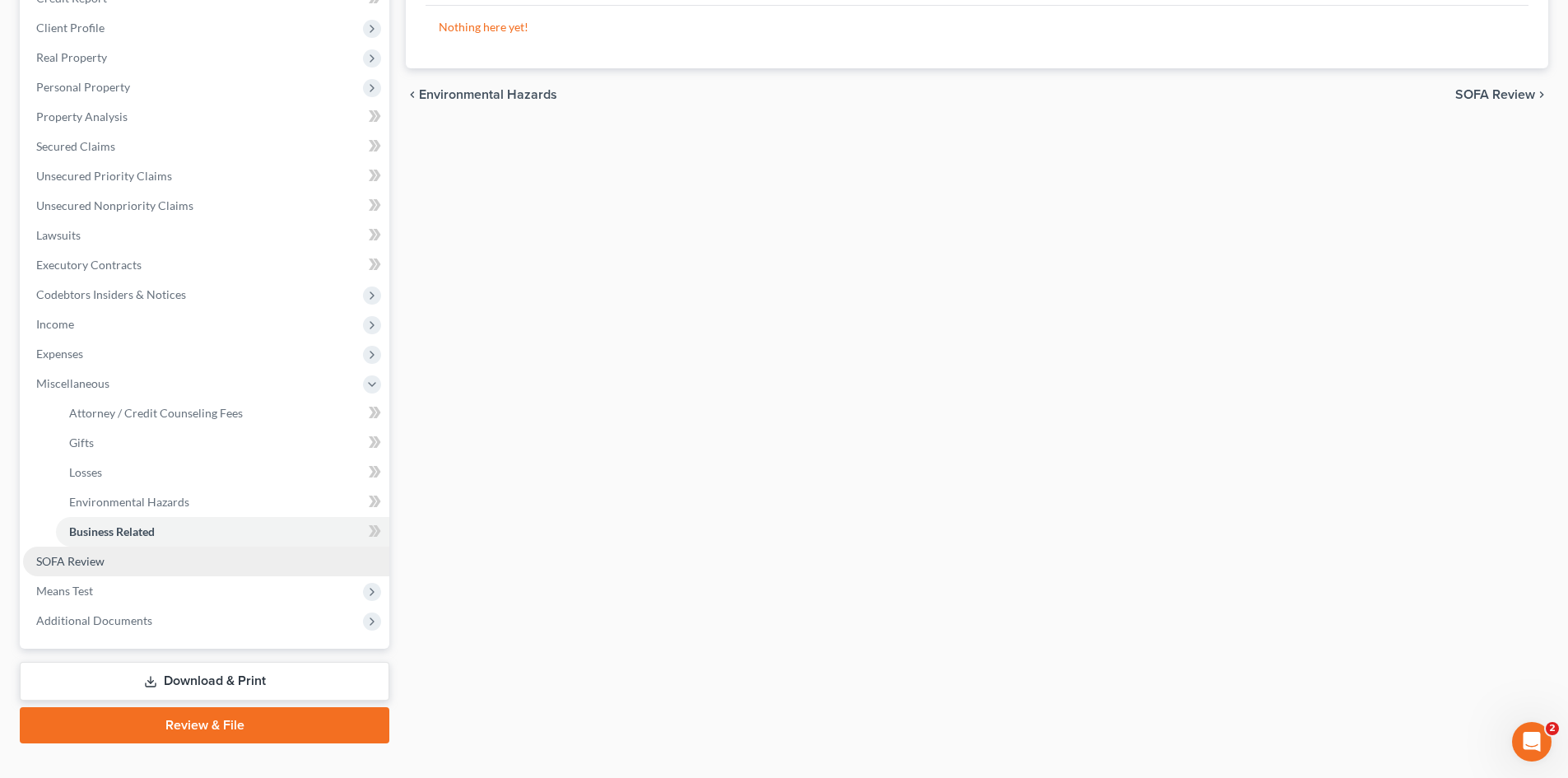
click at [88, 560] on span "SOFA Review" at bounding box center [70, 561] width 68 height 14
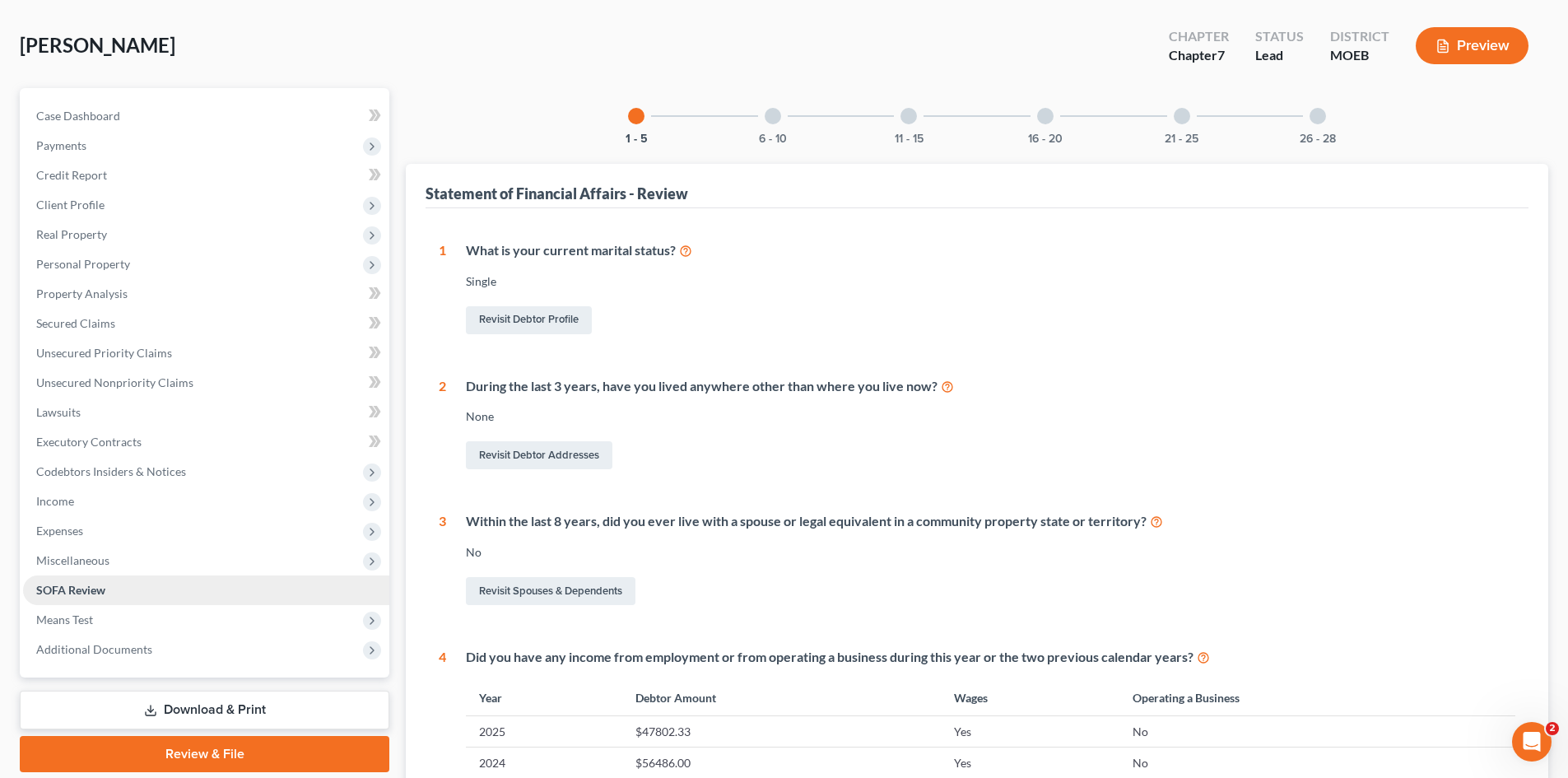
scroll to position [165, 0]
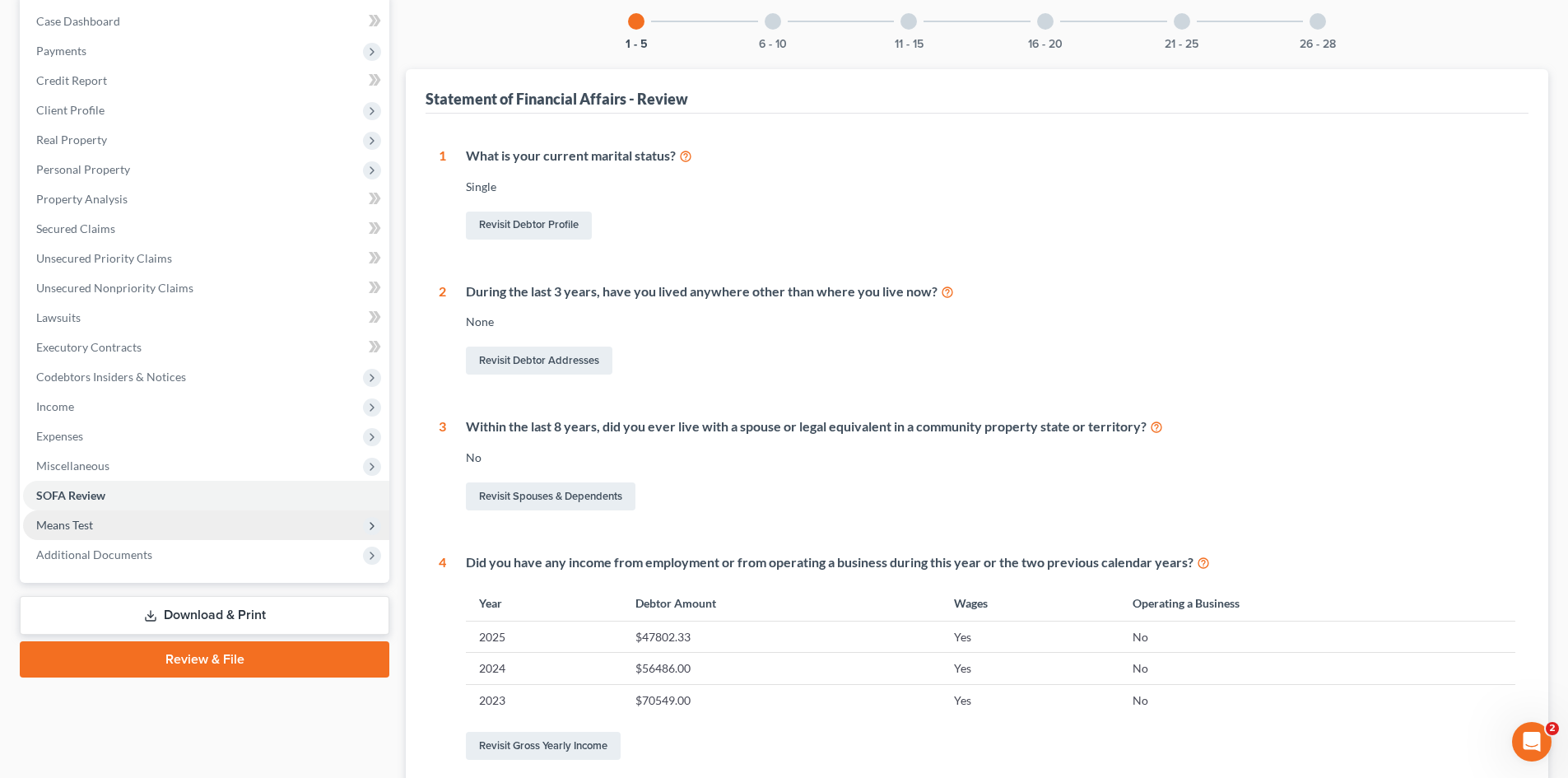
click at [91, 534] on span "Means Test" at bounding box center [206, 525] width 366 height 30
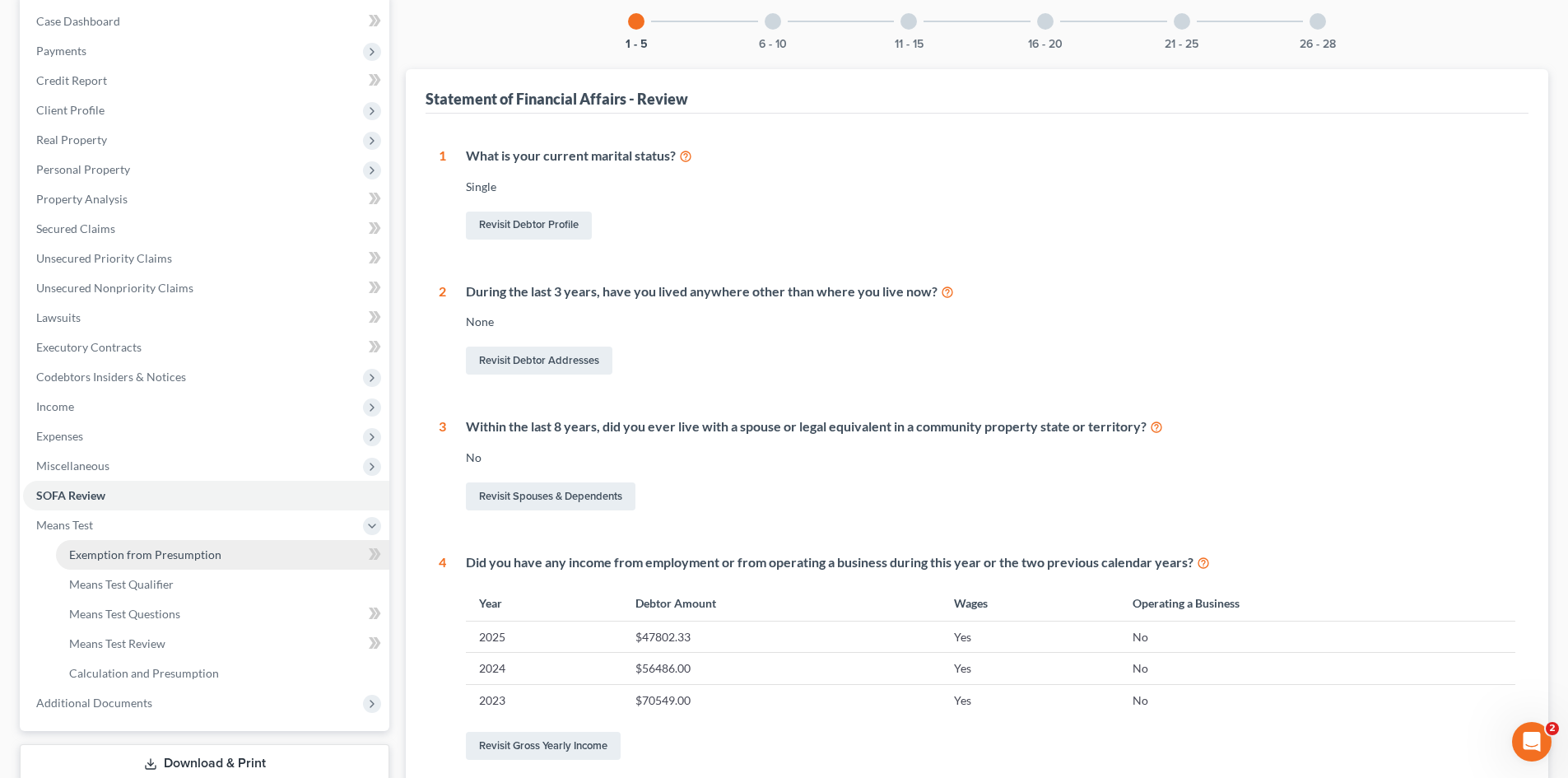
click at [155, 563] on link "Exemption from Presumption" at bounding box center [222, 555] width 334 height 30
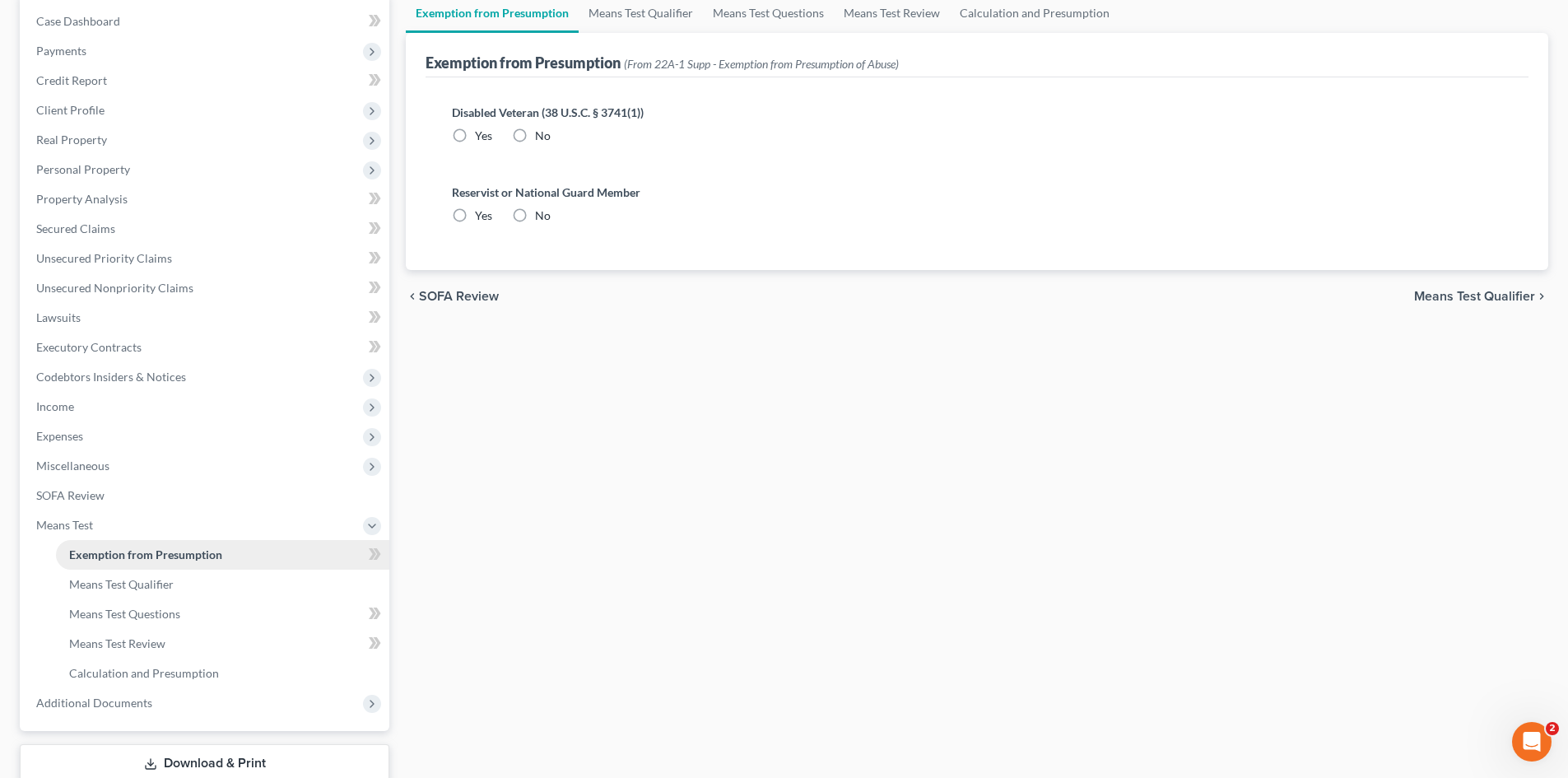
scroll to position [23, 0]
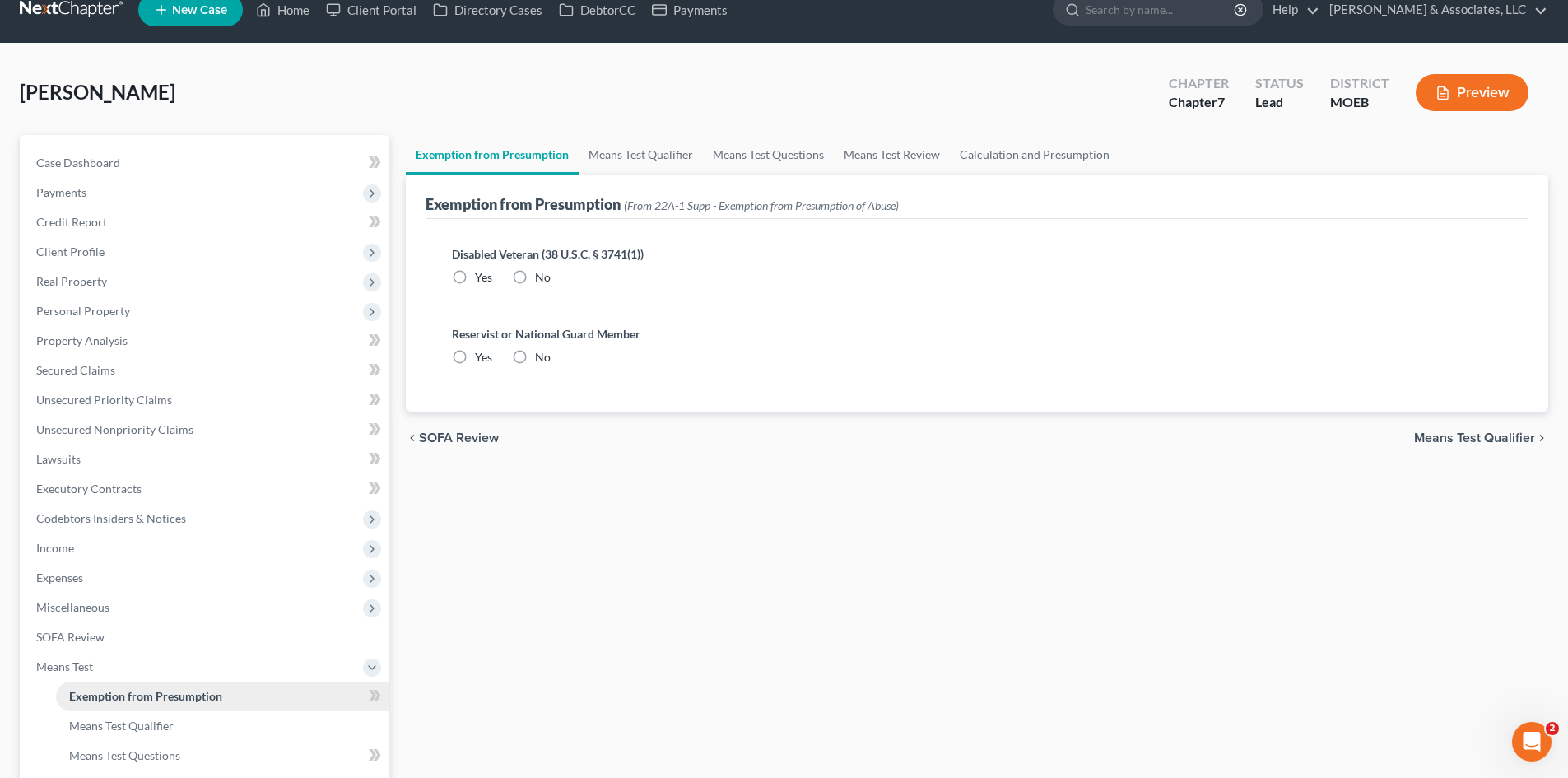
radio input "true"
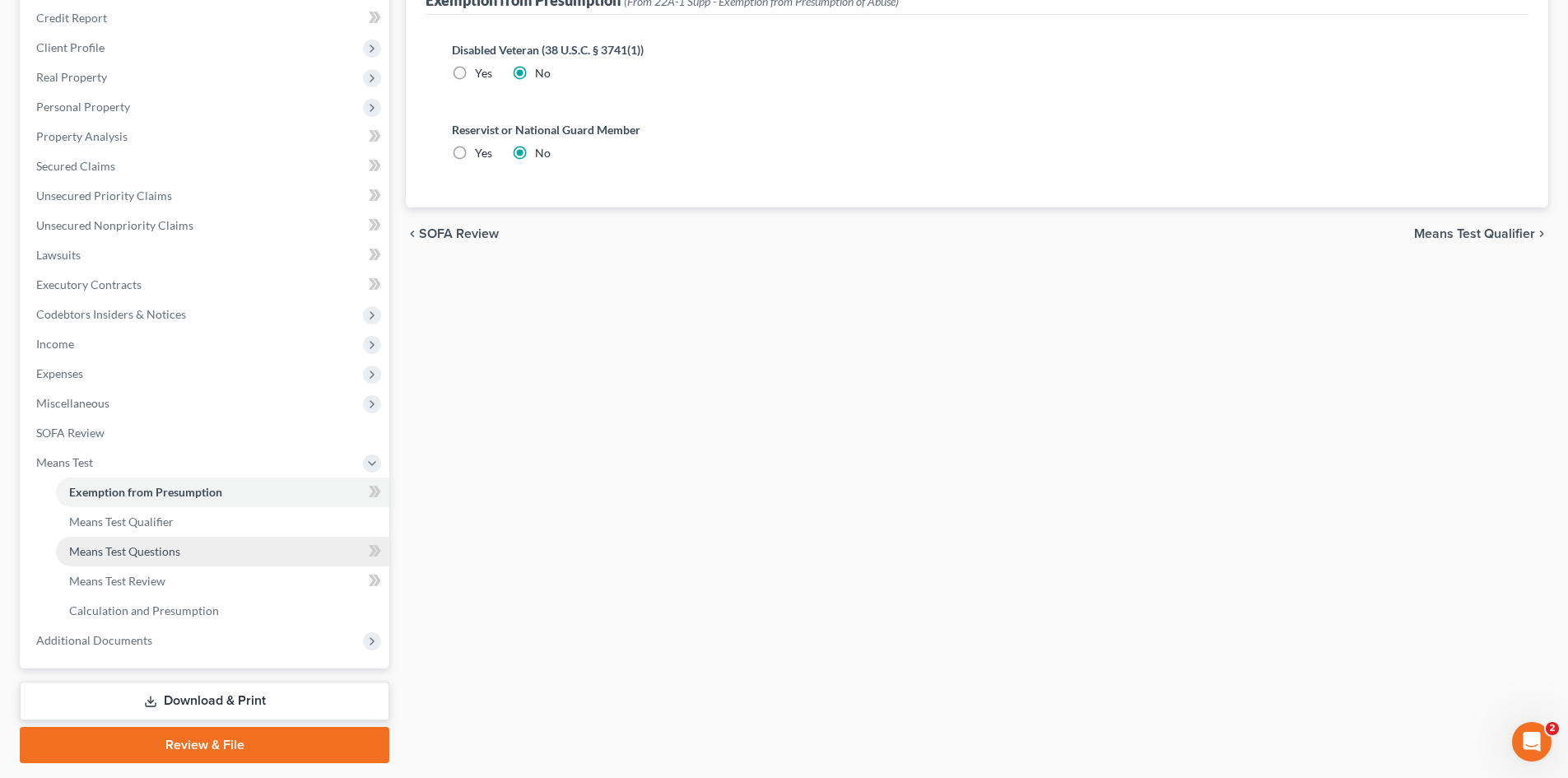
scroll to position [247, 0]
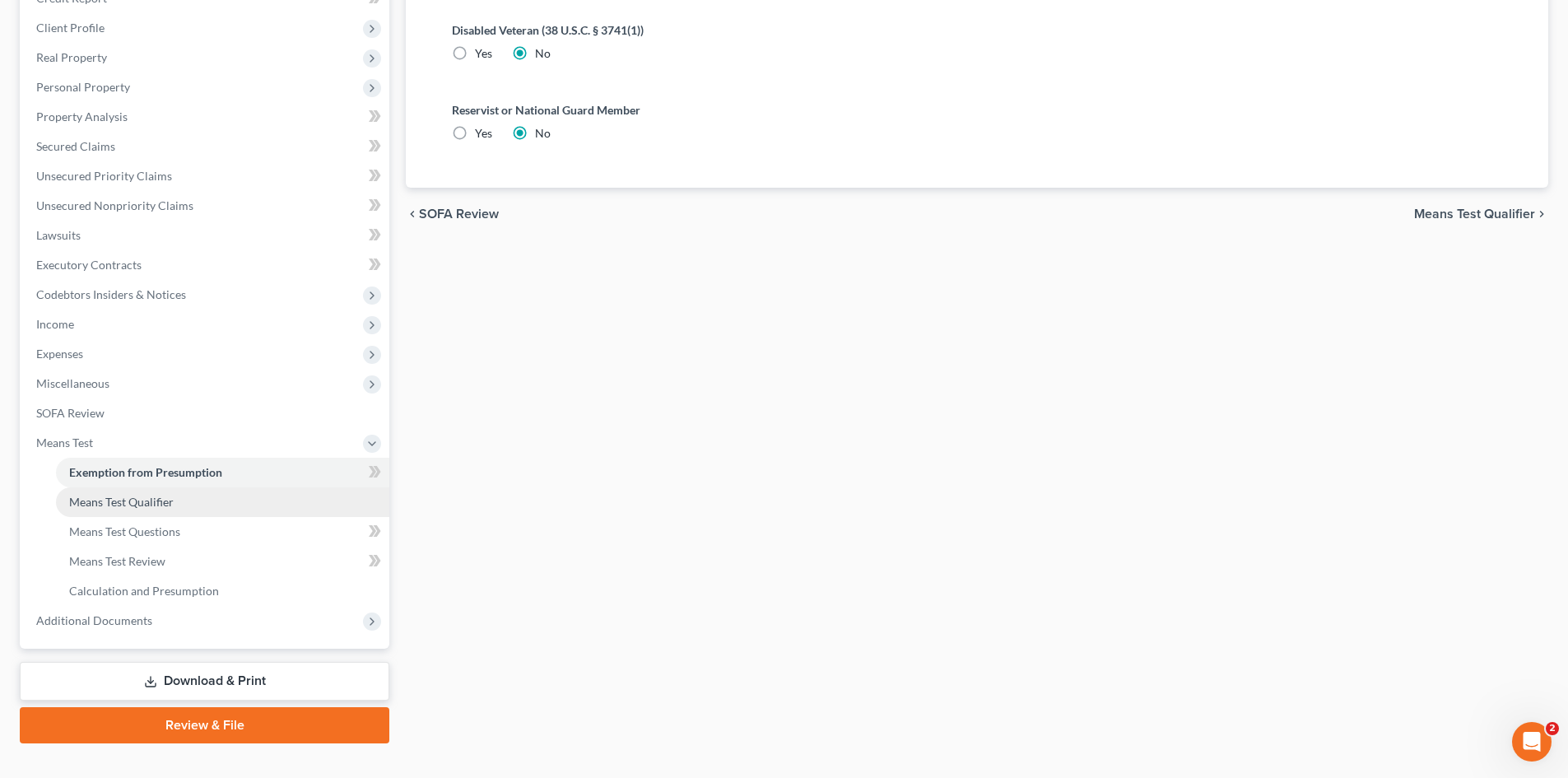
click at [156, 500] on span "Means Test Qualifier" at bounding box center [121, 502] width 105 height 14
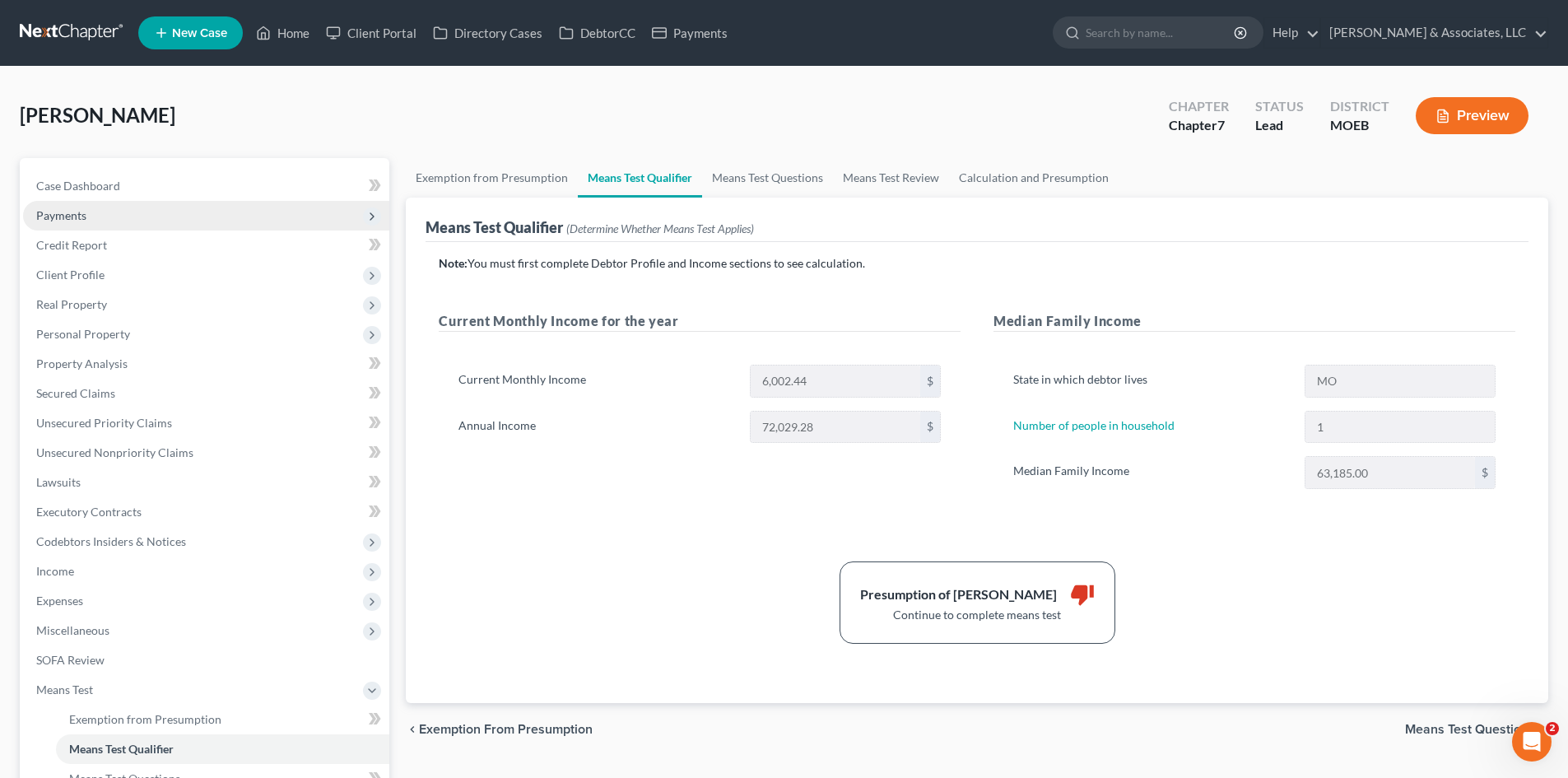
click at [67, 217] on span "Payments" at bounding box center [61, 214] width 50 height 14
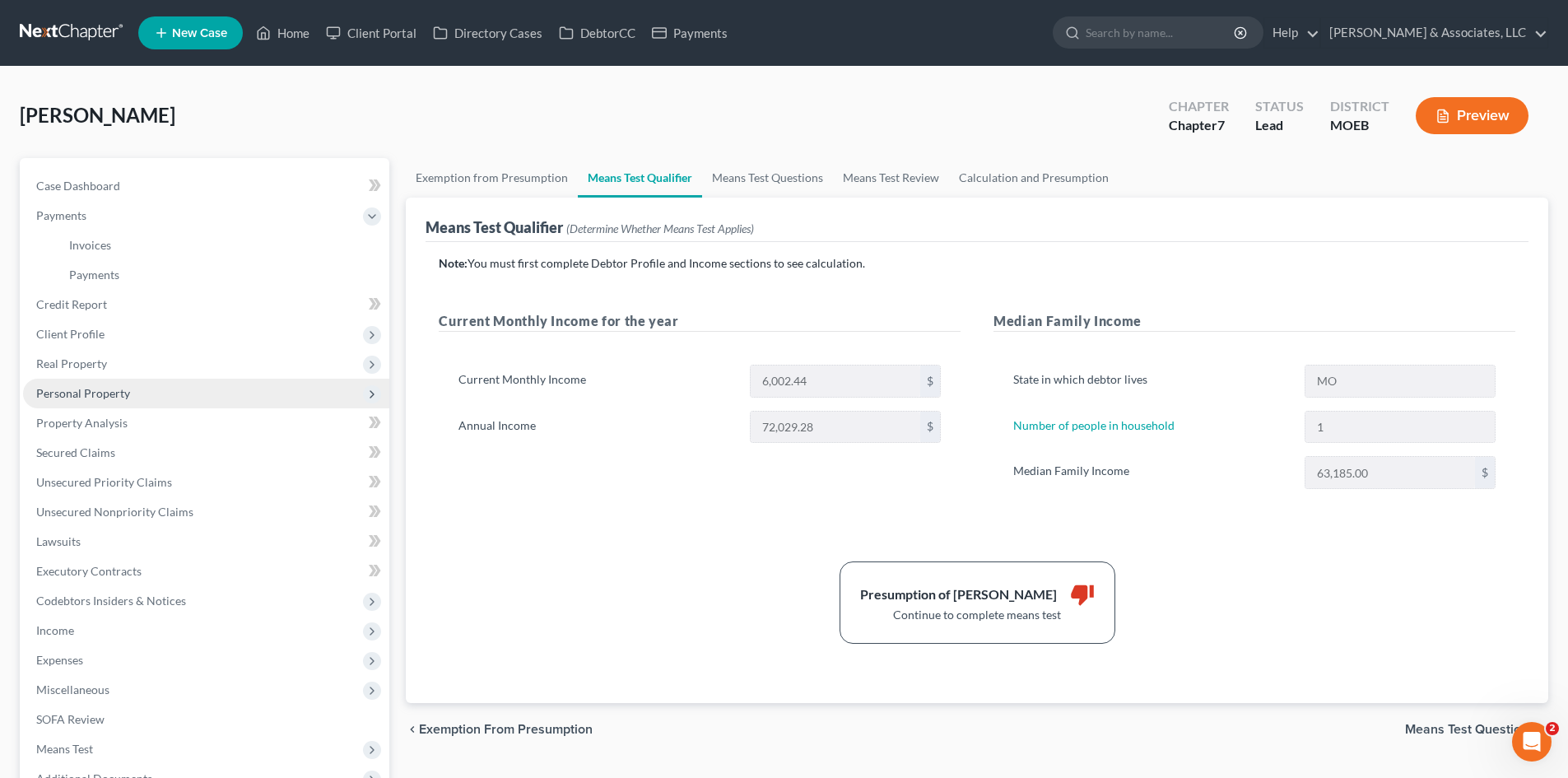
click at [122, 397] on span "Personal Property" at bounding box center [83, 392] width 94 height 14
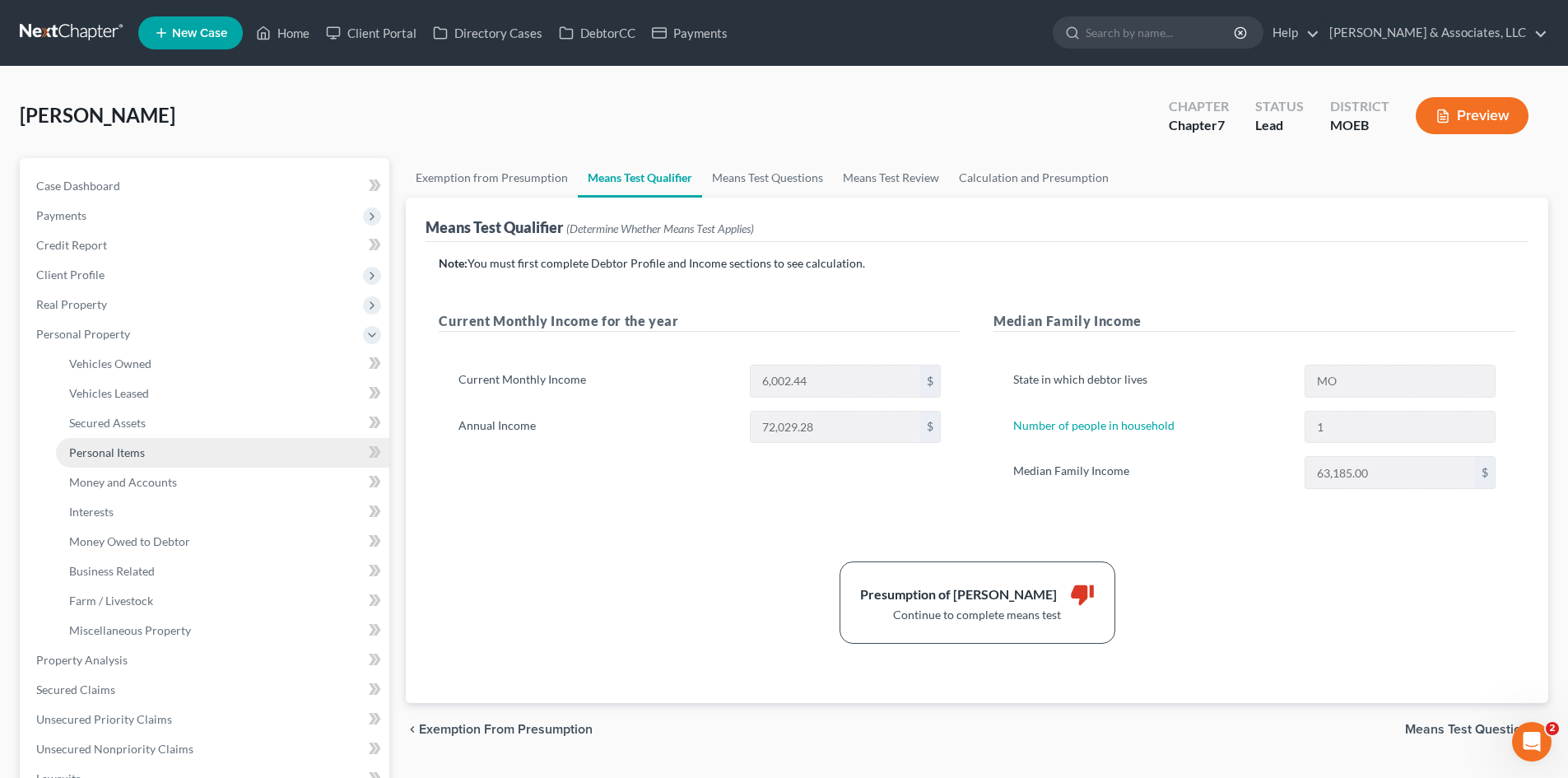
click at [109, 451] on span "Personal Items" at bounding box center [107, 451] width 76 height 14
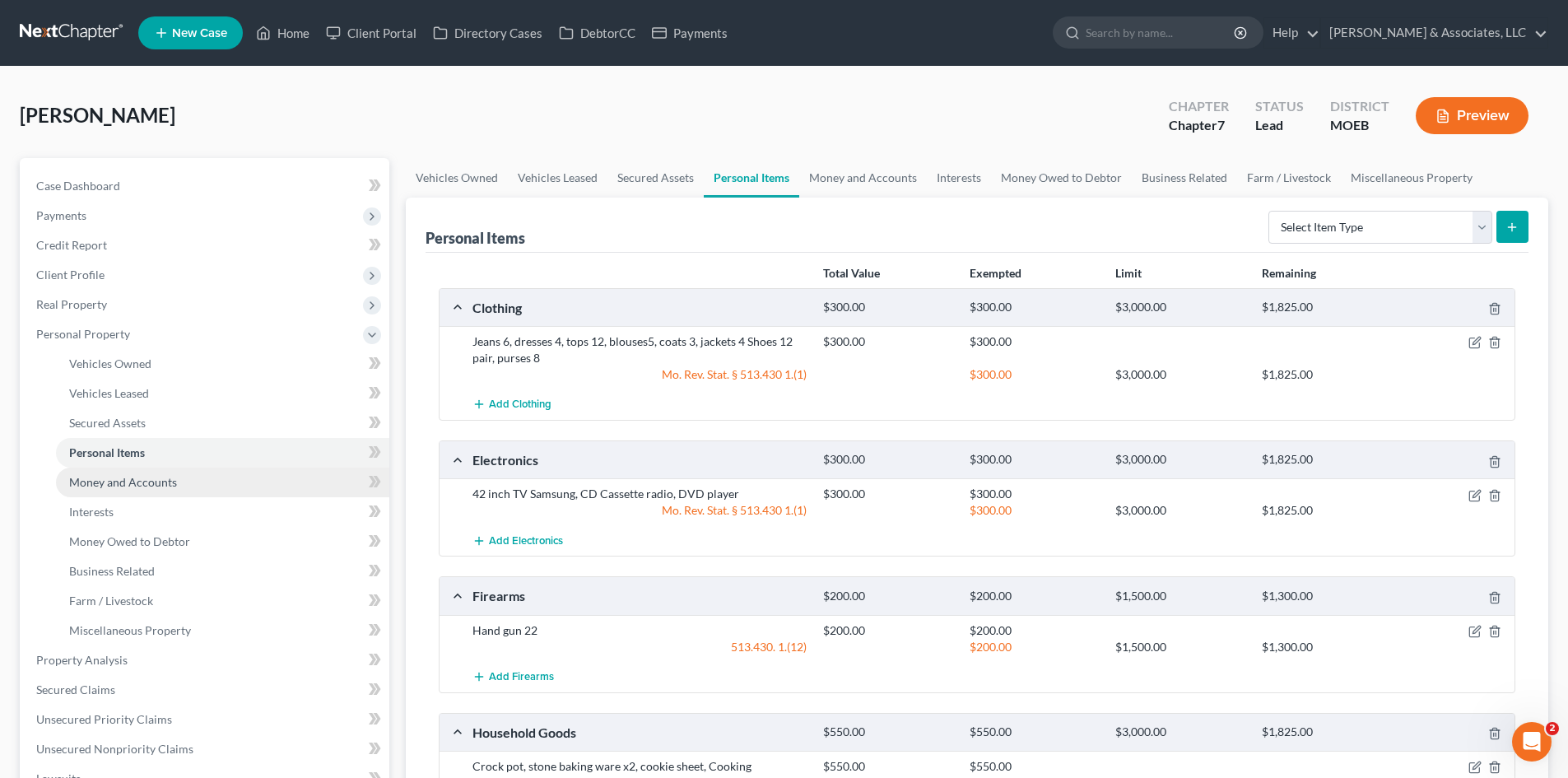
click at [117, 483] on span "Money and Accounts" at bounding box center [123, 482] width 108 height 14
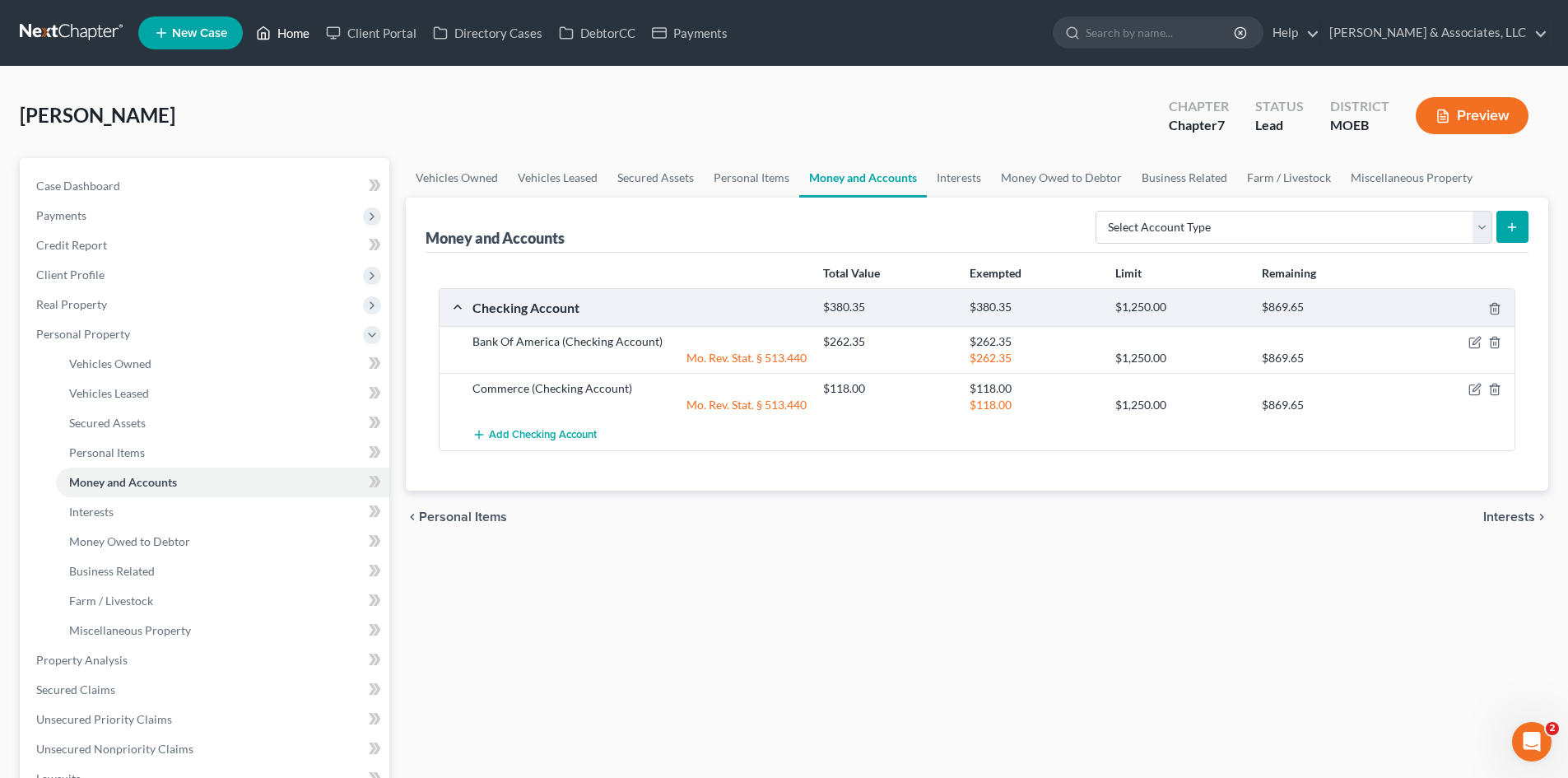
click at [299, 35] on link "Home" at bounding box center [283, 33] width 70 height 30
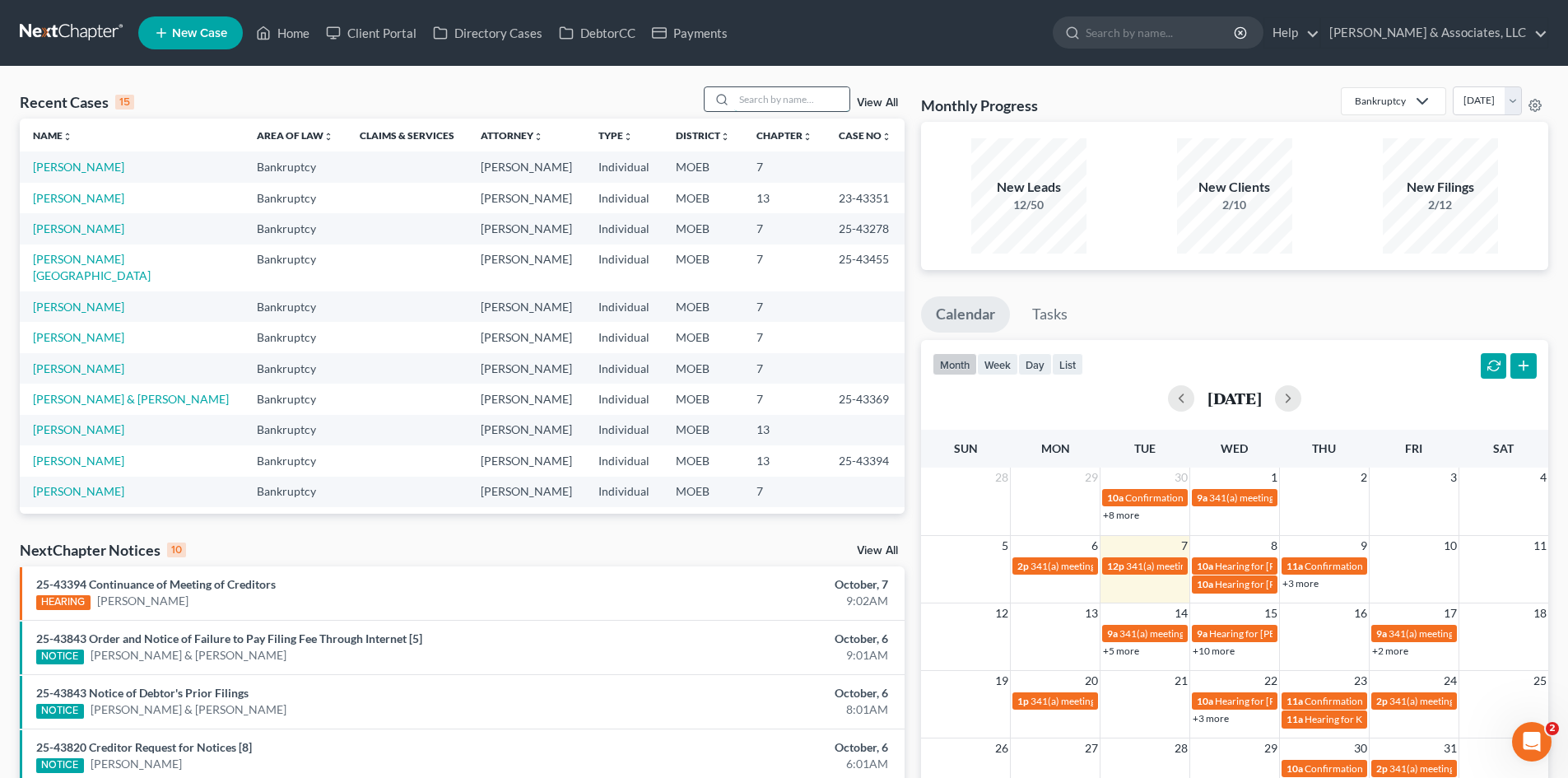
click at [775, 98] on input "search" at bounding box center [791, 99] width 115 height 24
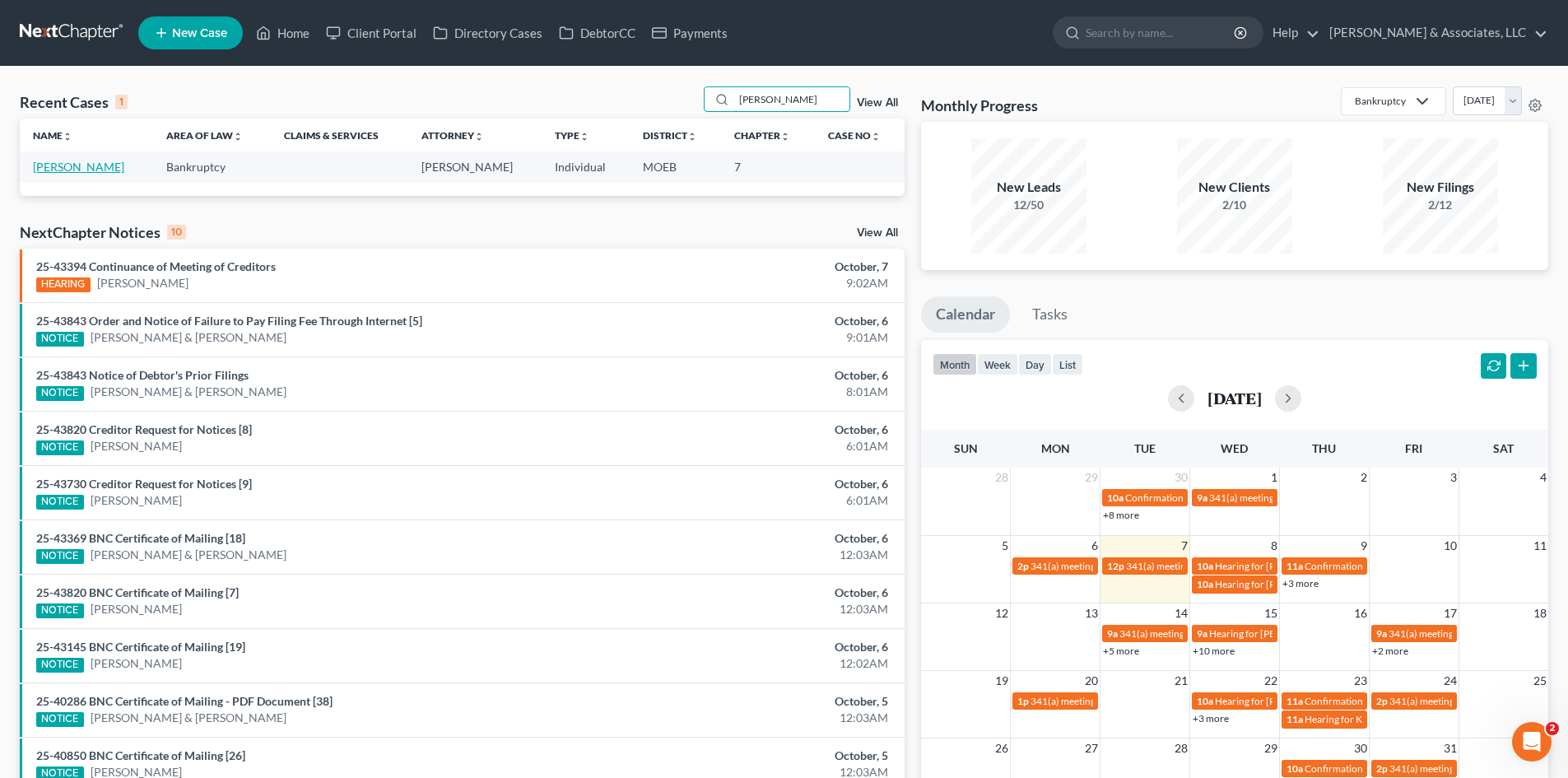
type input "[PERSON_NAME]"
click at [78, 162] on link "[PERSON_NAME]" at bounding box center [78, 166] width 91 height 14
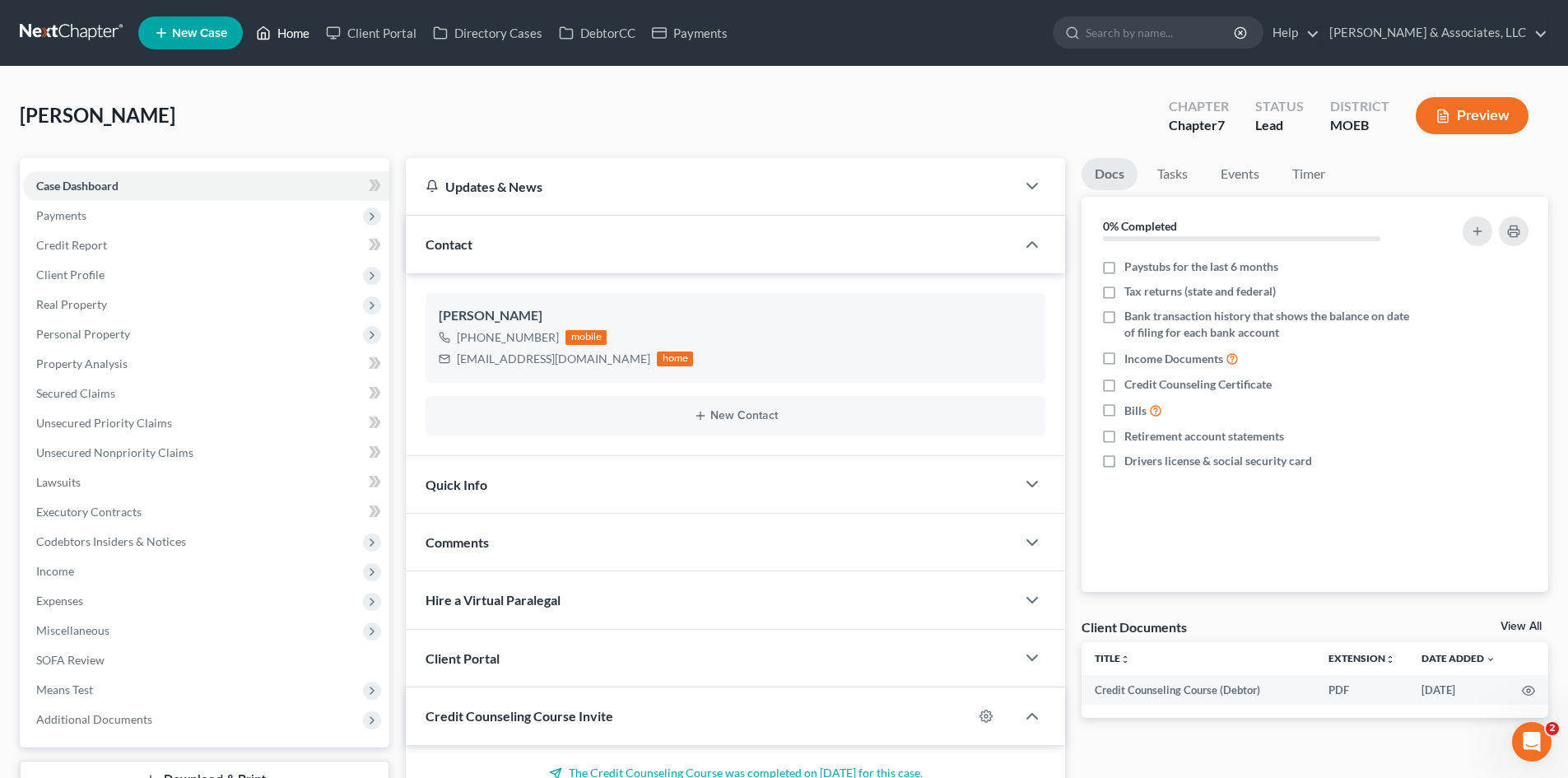
click at [296, 40] on link "Home" at bounding box center [283, 33] width 70 height 30
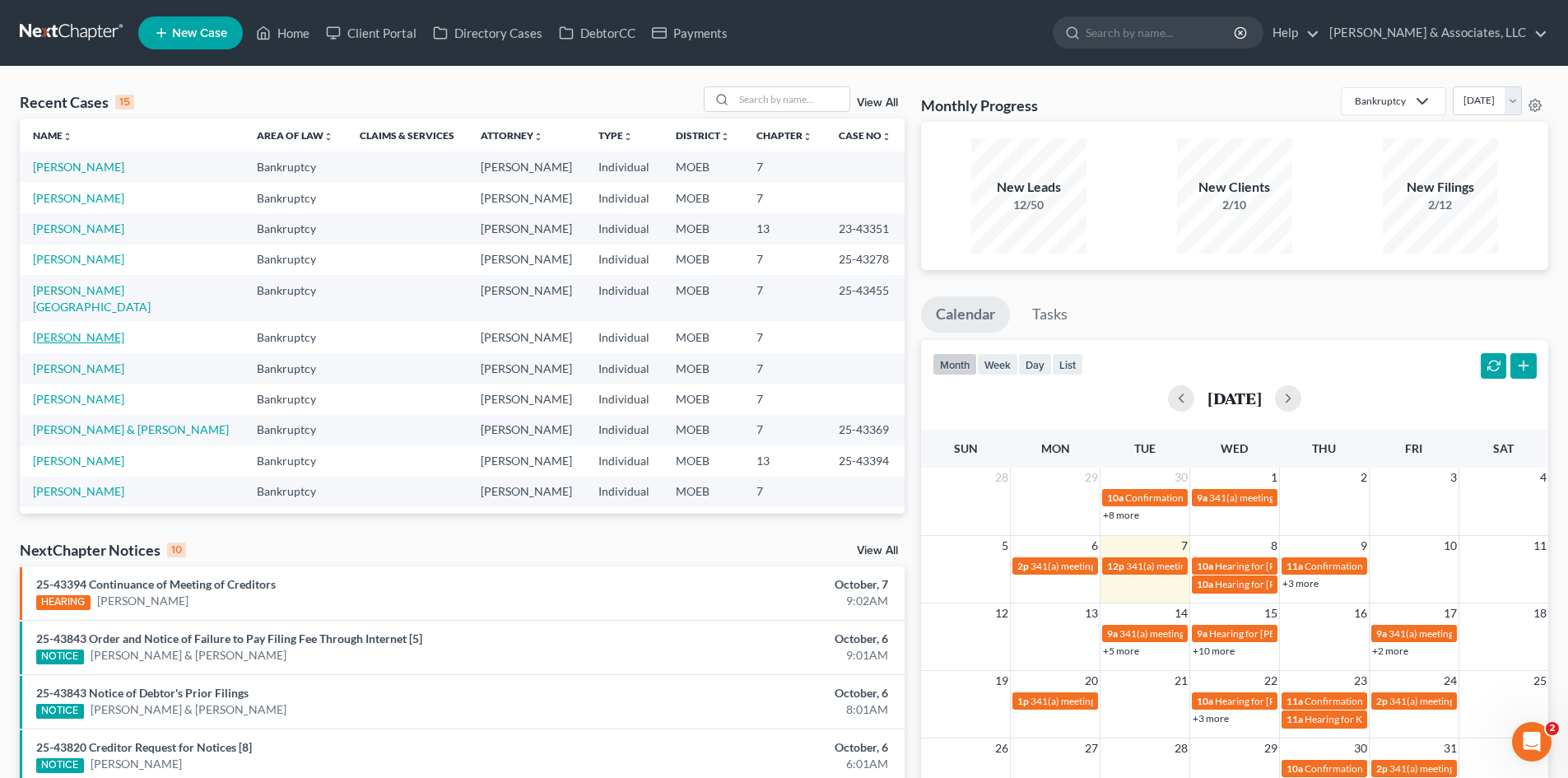
click at [67, 330] on link "[PERSON_NAME]" at bounding box center [78, 337] width 91 height 14
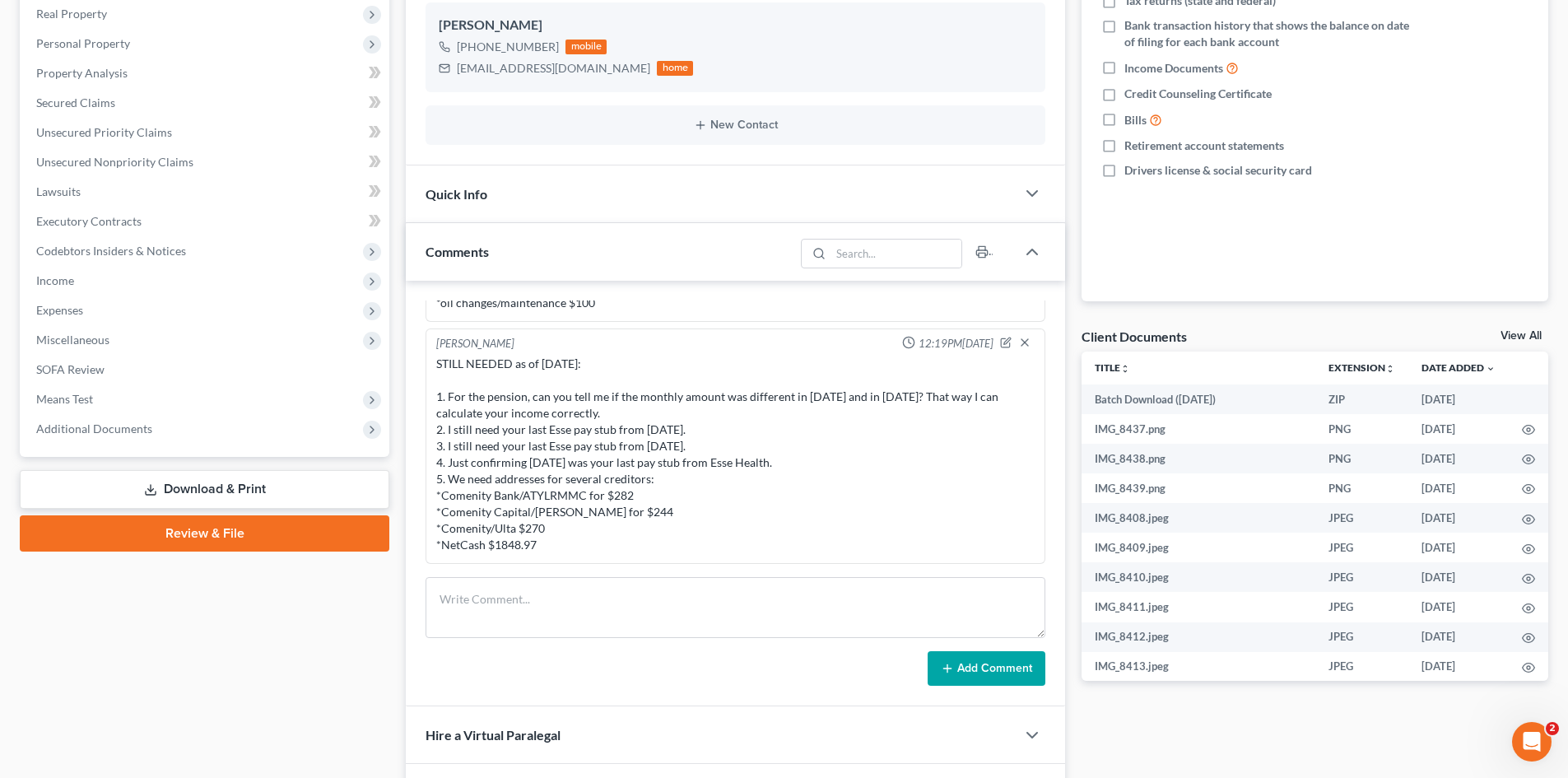
scroll to position [329, 0]
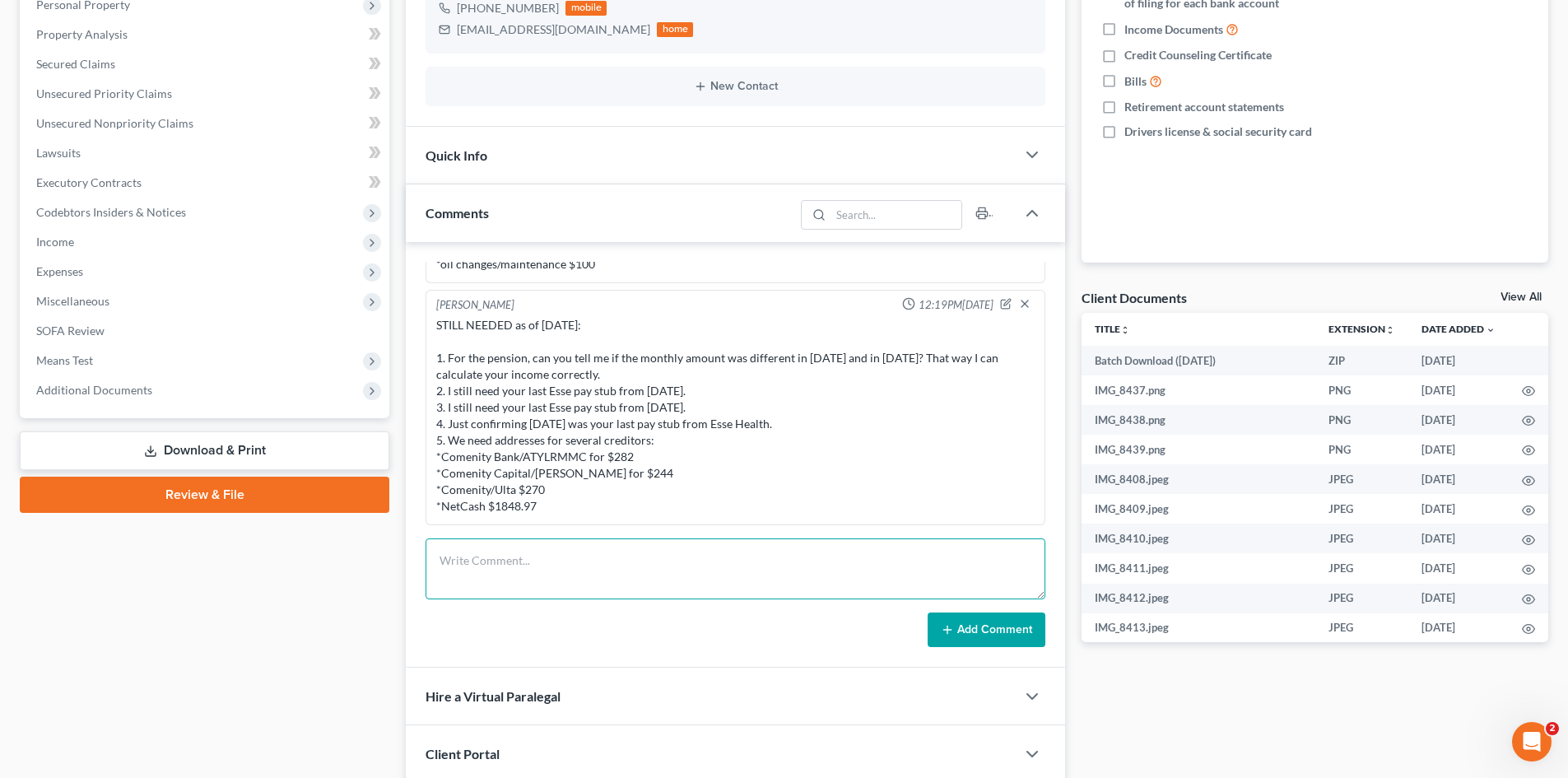
click at [514, 558] on textarea at bounding box center [736, 568] width 620 height 61
drag, startPoint x: 685, startPoint y: 590, endPoint x: 963, endPoint y: 639, distance: 282.3
click at [435, 564] on textarea "STILL NEEDED as of [DATE] 1. Need to know when last pay stub from Esse Health 2…" at bounding box center [736, 568] width 620 height 61
click at [789, 575] on textarea "STILL NEEDED as of [DATE] 1. Need to know when last pay stub from Esse Health 2…" at bounding box center [736, 568] width 620 height 61
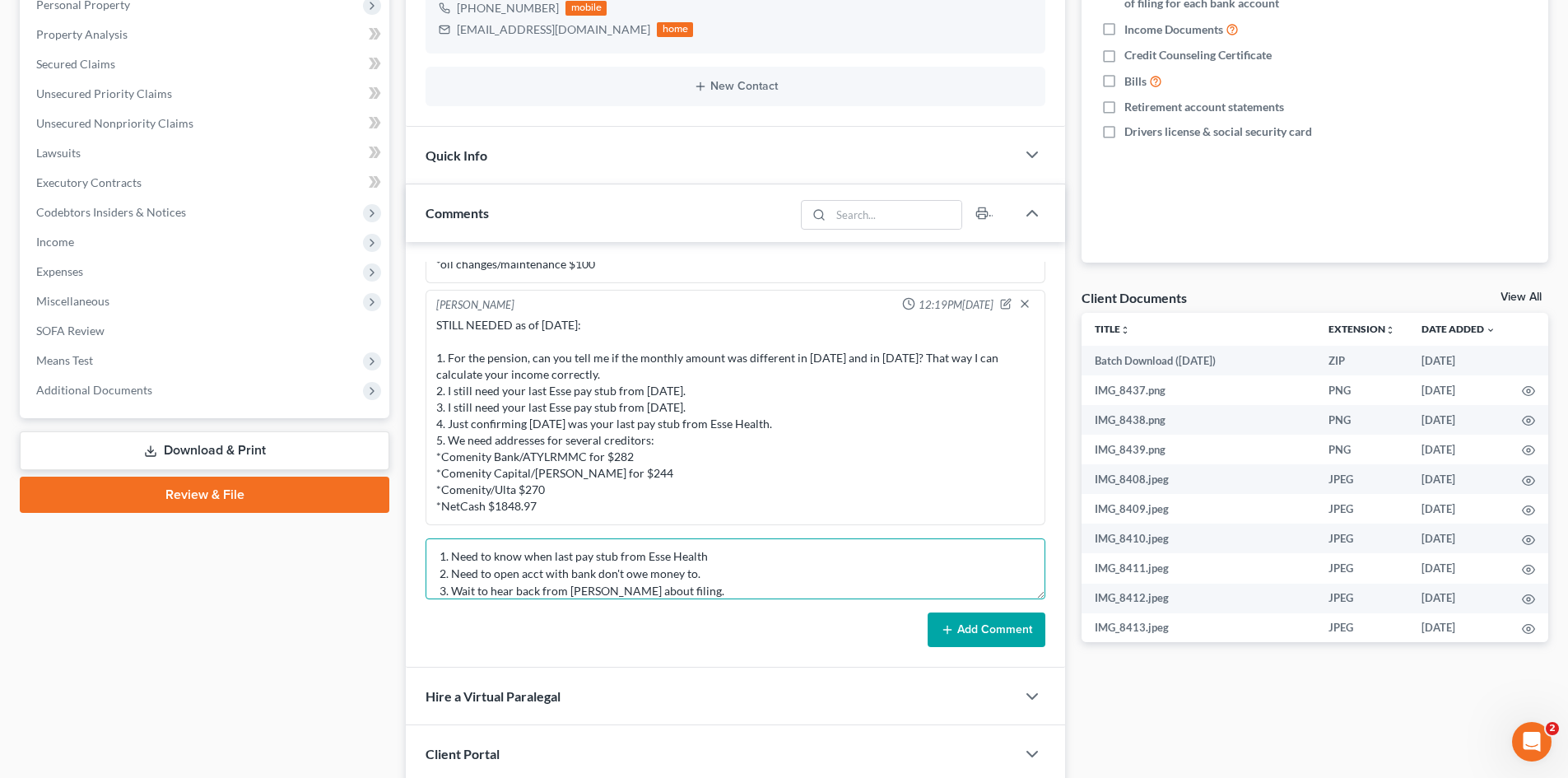
type textarea "STILL NEEDED as of [DATE] 1. Need to know when last pay stub from Esse Health 2…"
click at [979, 641] on button "Add Comment" at bounding box center [985, 630] width 118 height 35
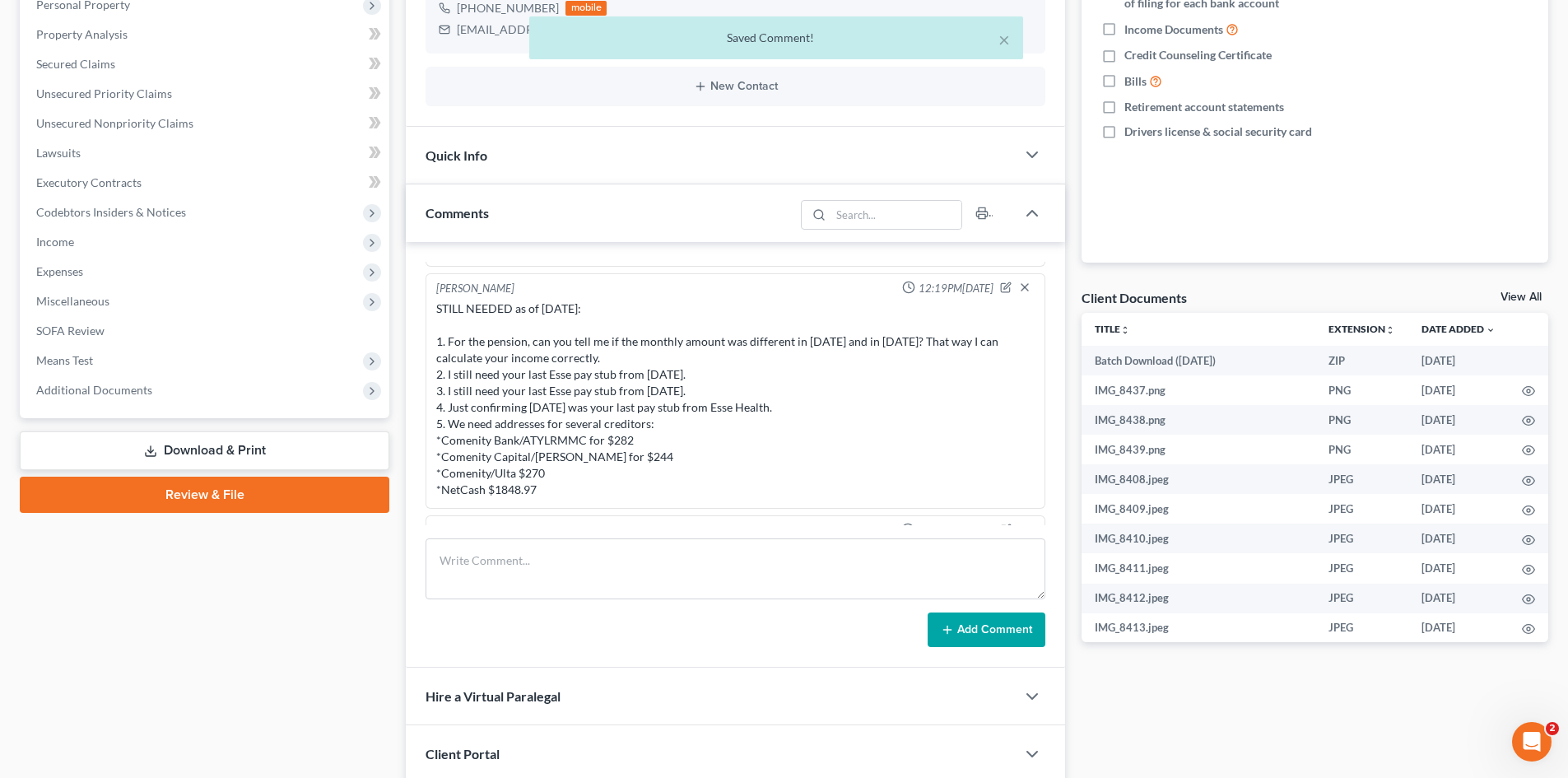
scroll to position [2184, 0]
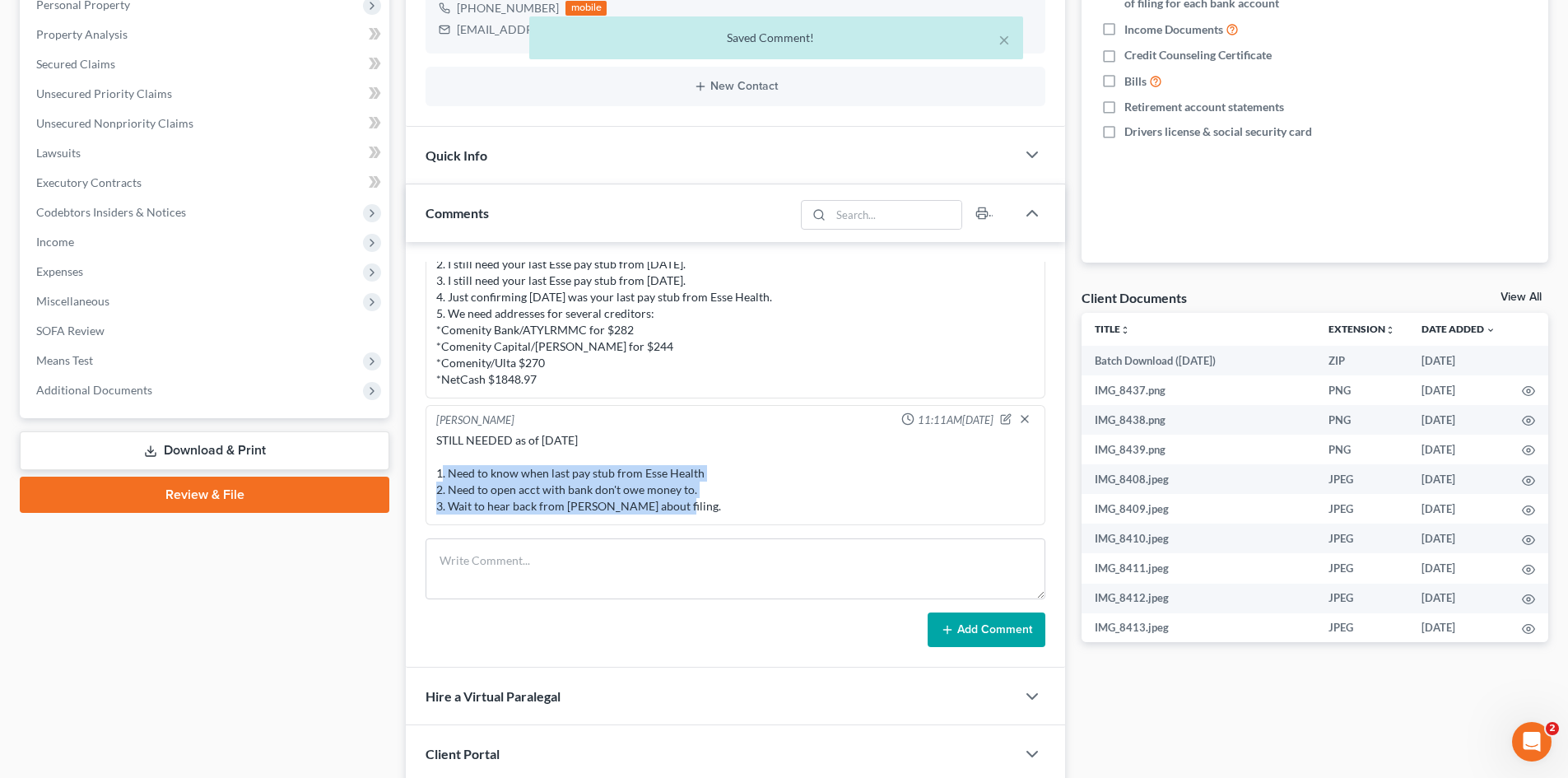
drag, startPoint x: 676, startPoint y: 511, endPoint x: 439, endPoint y: 476, distance: 239.6
click at [439, 476] on div "STILL NEEDED as of [DATE] 1. Need to know when last pay stub from Esse Health 2…" at bounding box center [735, 473] width 598 height 82
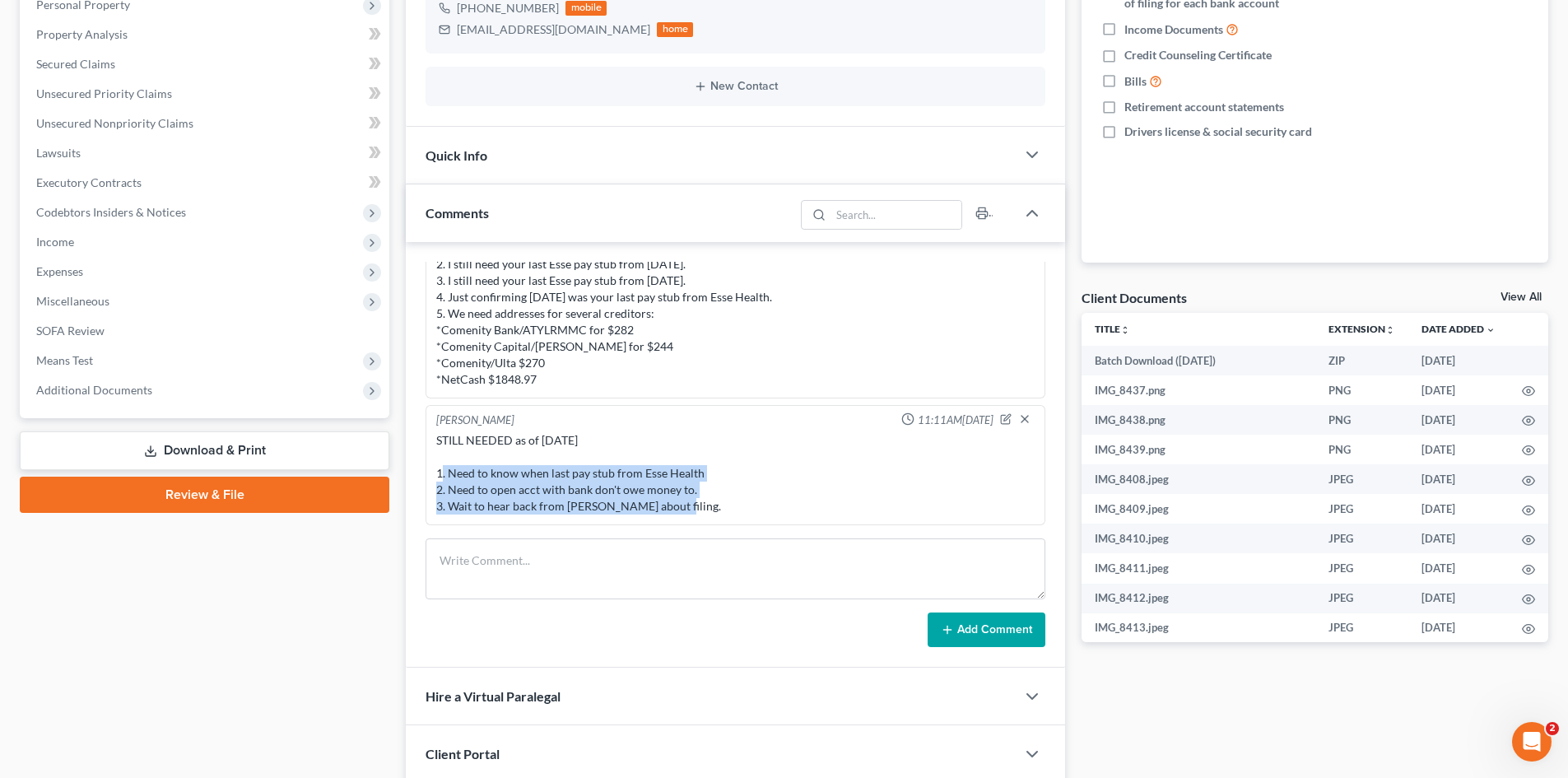
copy div "1. Need to know when last pay stub from Esse Health 2. Need to open acct with b…"
click at [1449, 172] on div "Nothing here yet! Paystubs for the last 6 months Tax returns (state and federal…" at bounding box center [1315, 94] width 467 height 337
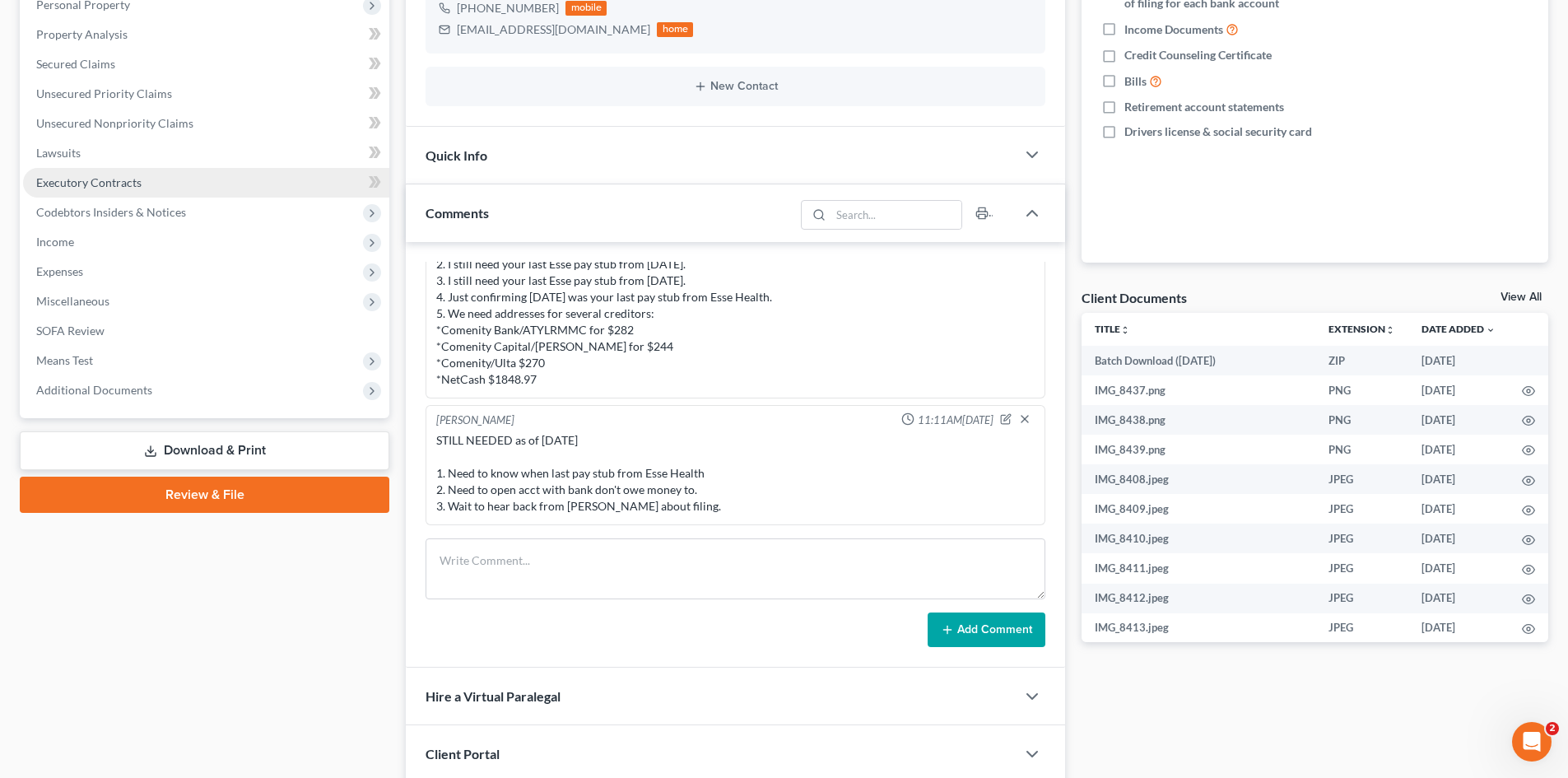
scroll to position [165, 0]
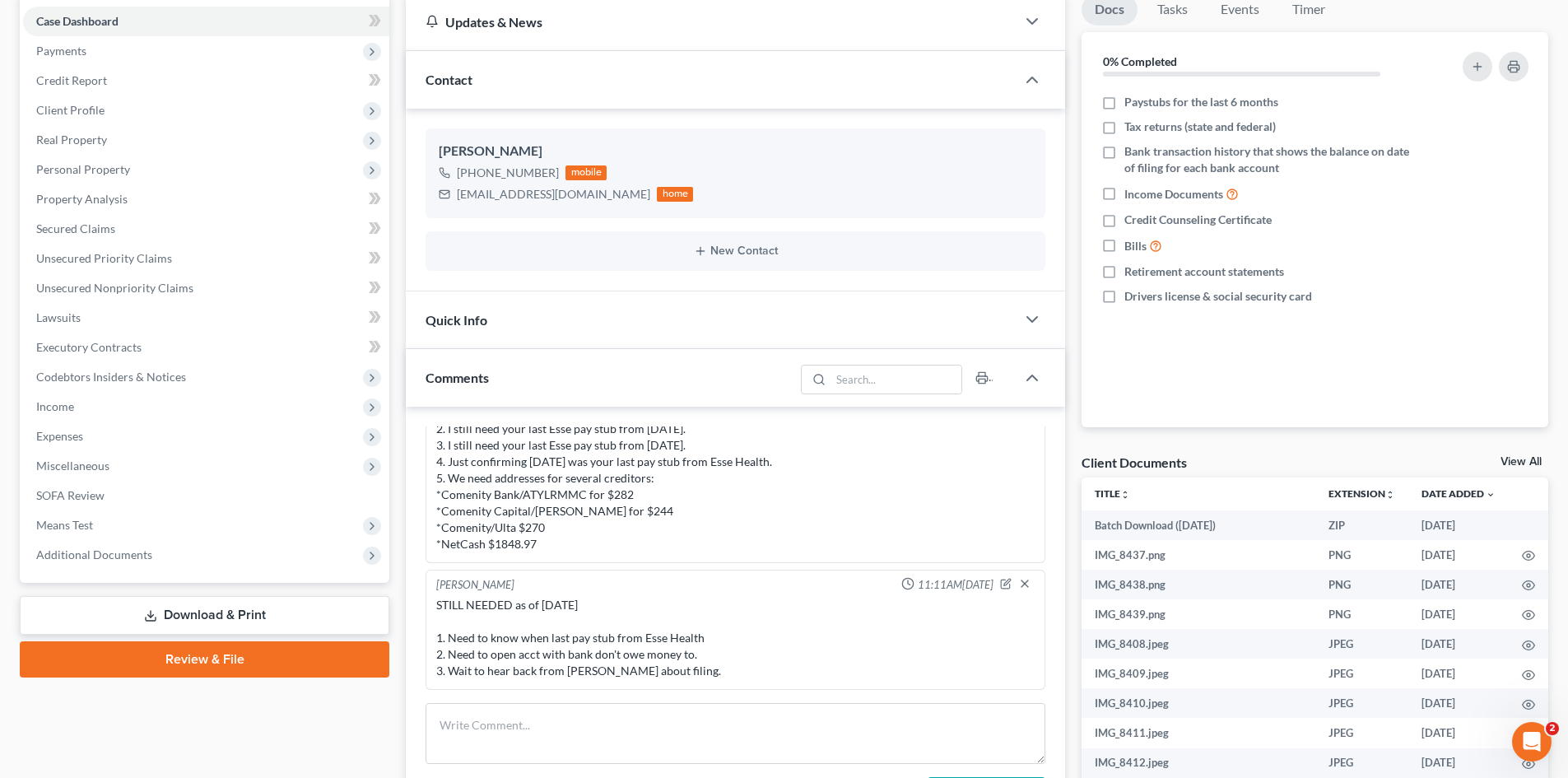
drag, startPoint x: 55, startPoint y: 410, endPoint x: 938, endPoint y: 335, distance: 886.2
click at [56, 410] on span "Income" at bounding box center [56, 406] width 38 height 14
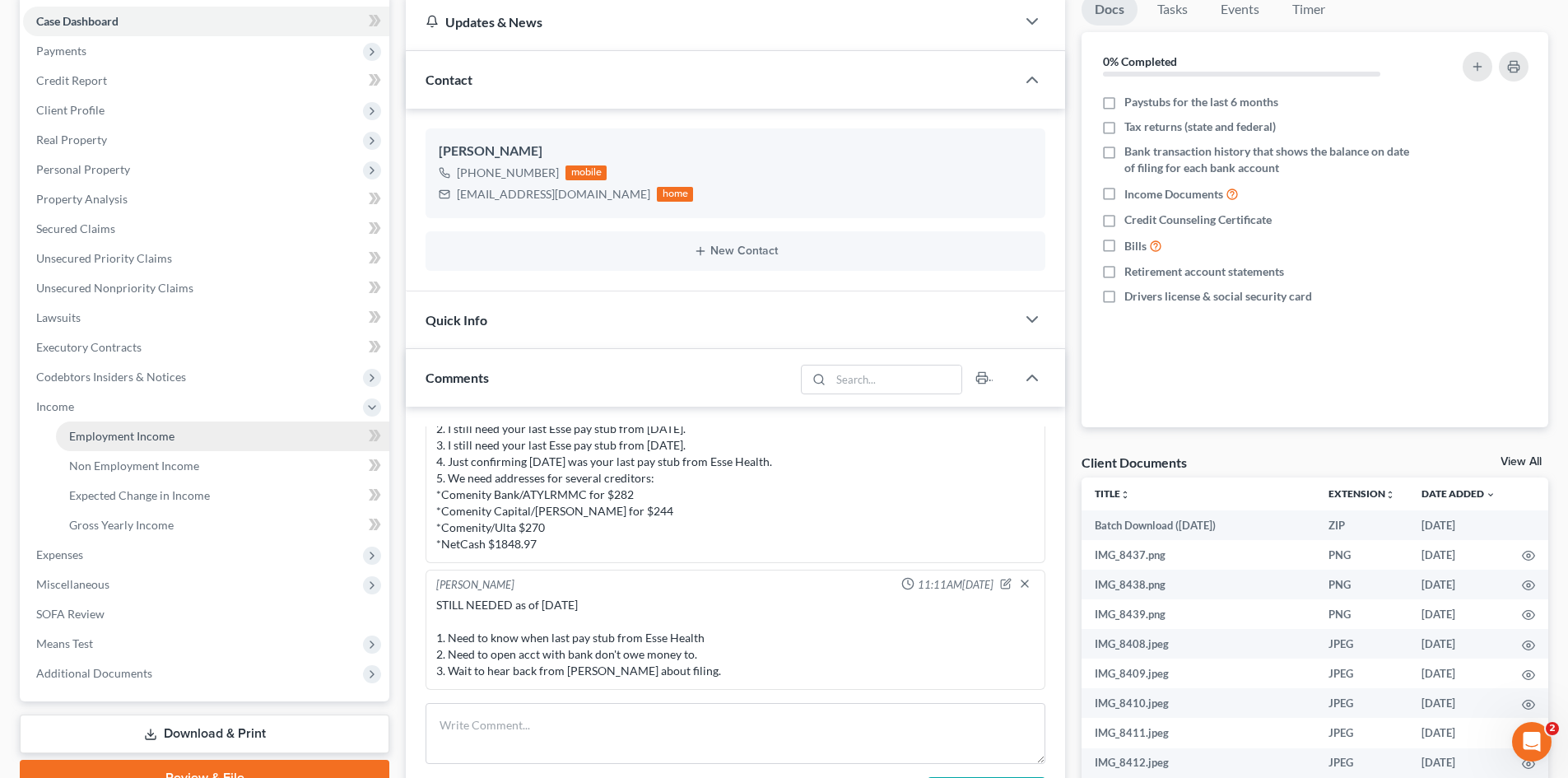
drag, startPoint x: 134, startPoint y: 439, endPoint x: 148, endPoint y: 432, distance: 15.7
click at [135, 439] on span "Employment Income" at bounding box center [122, 435] width 106 height 14
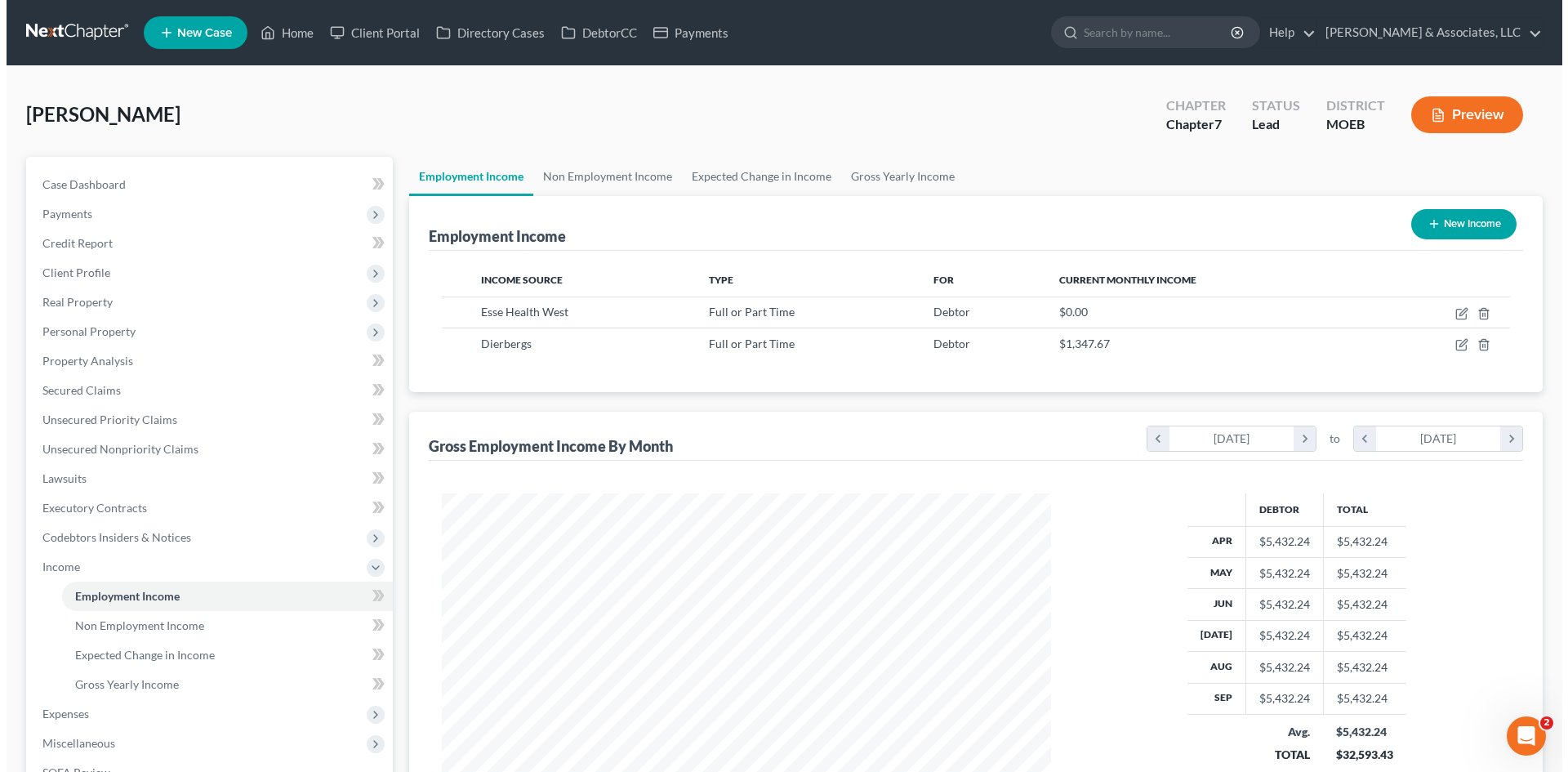
scroll to position [305, 642]
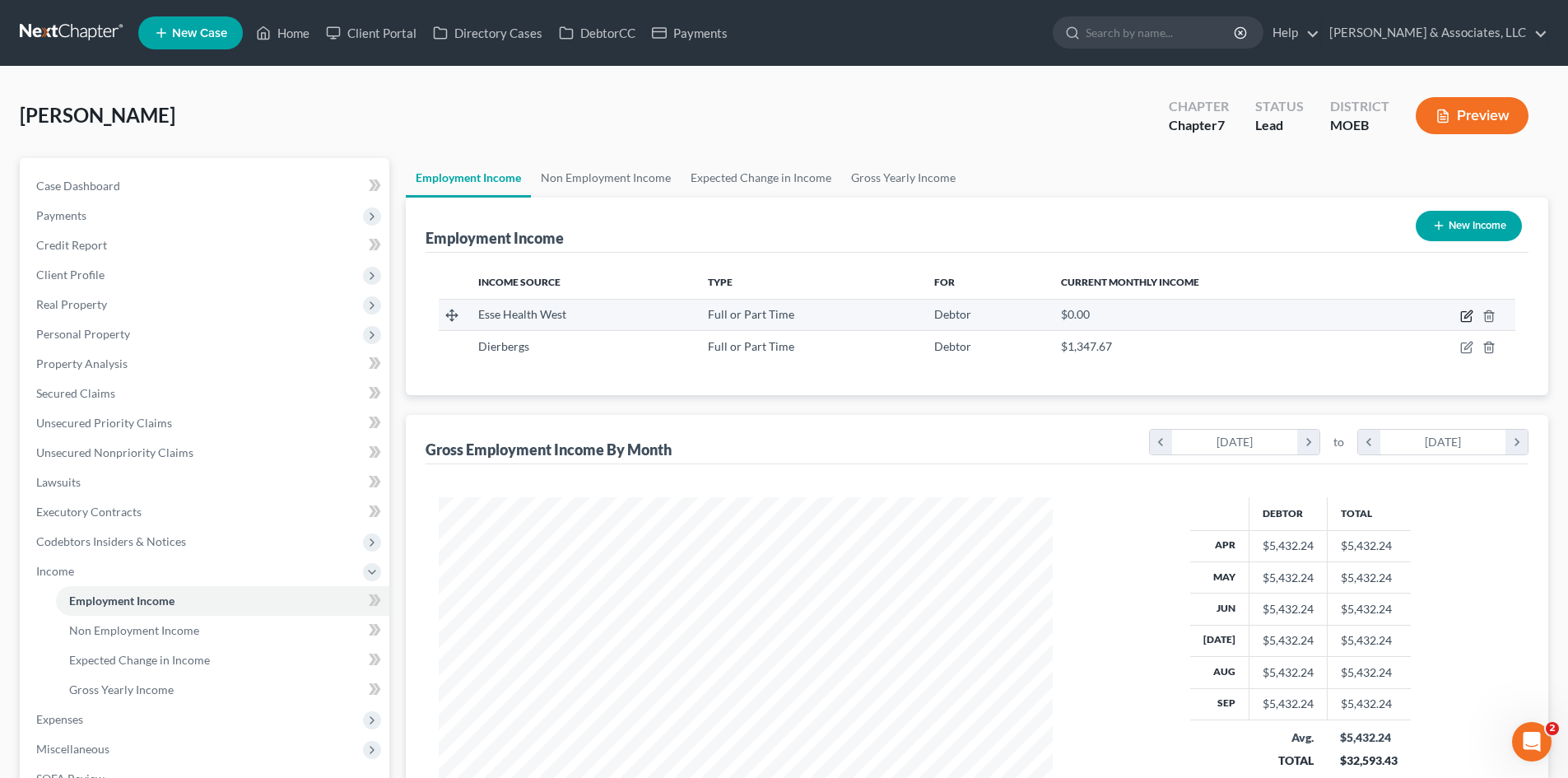
click at [1465, 320] on icon "button" at bounding box center [1467, 316] width 13 height 13
select select "0"
select select "26"
select select "2"
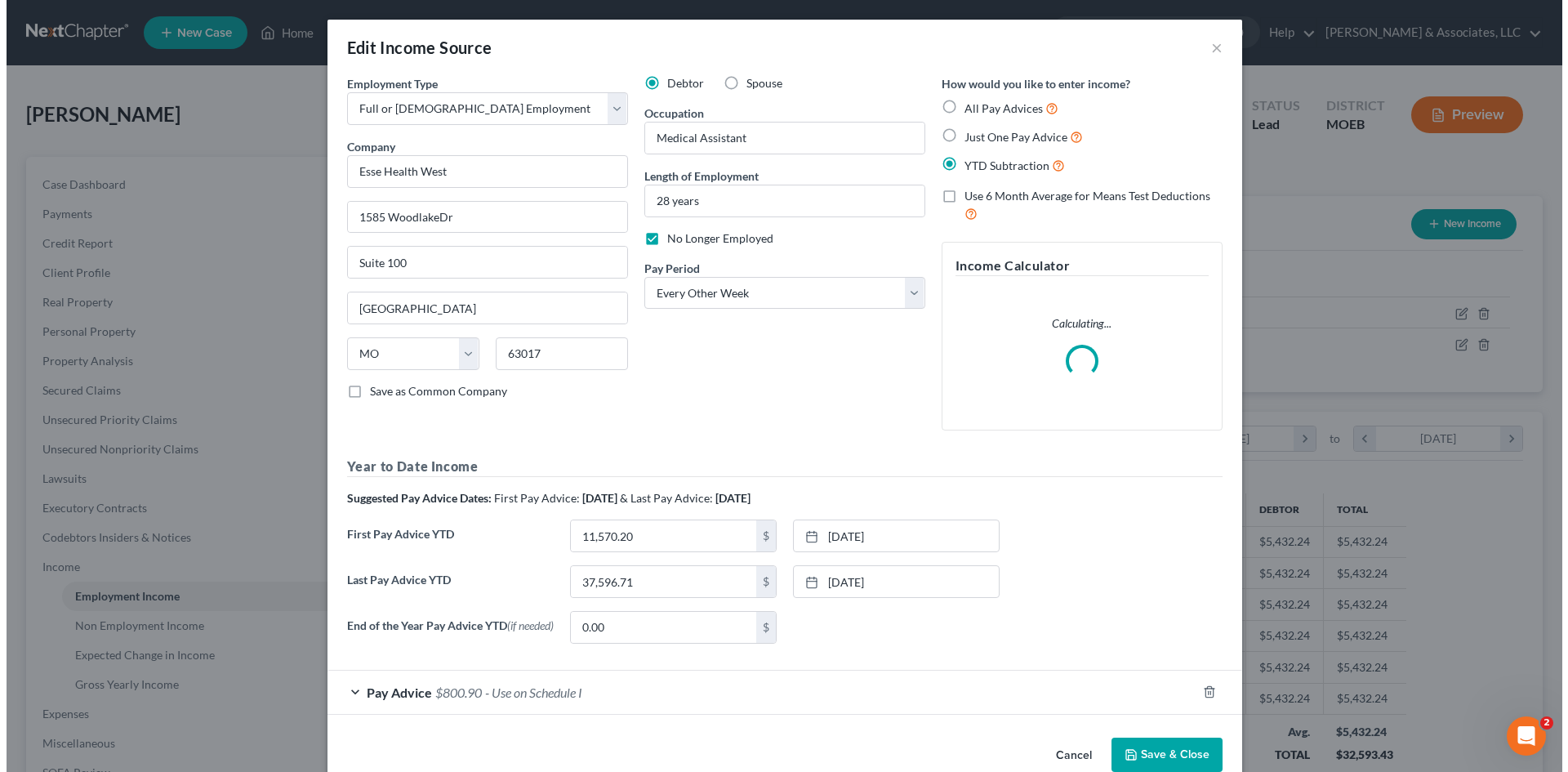
scroll to position [307, 648]
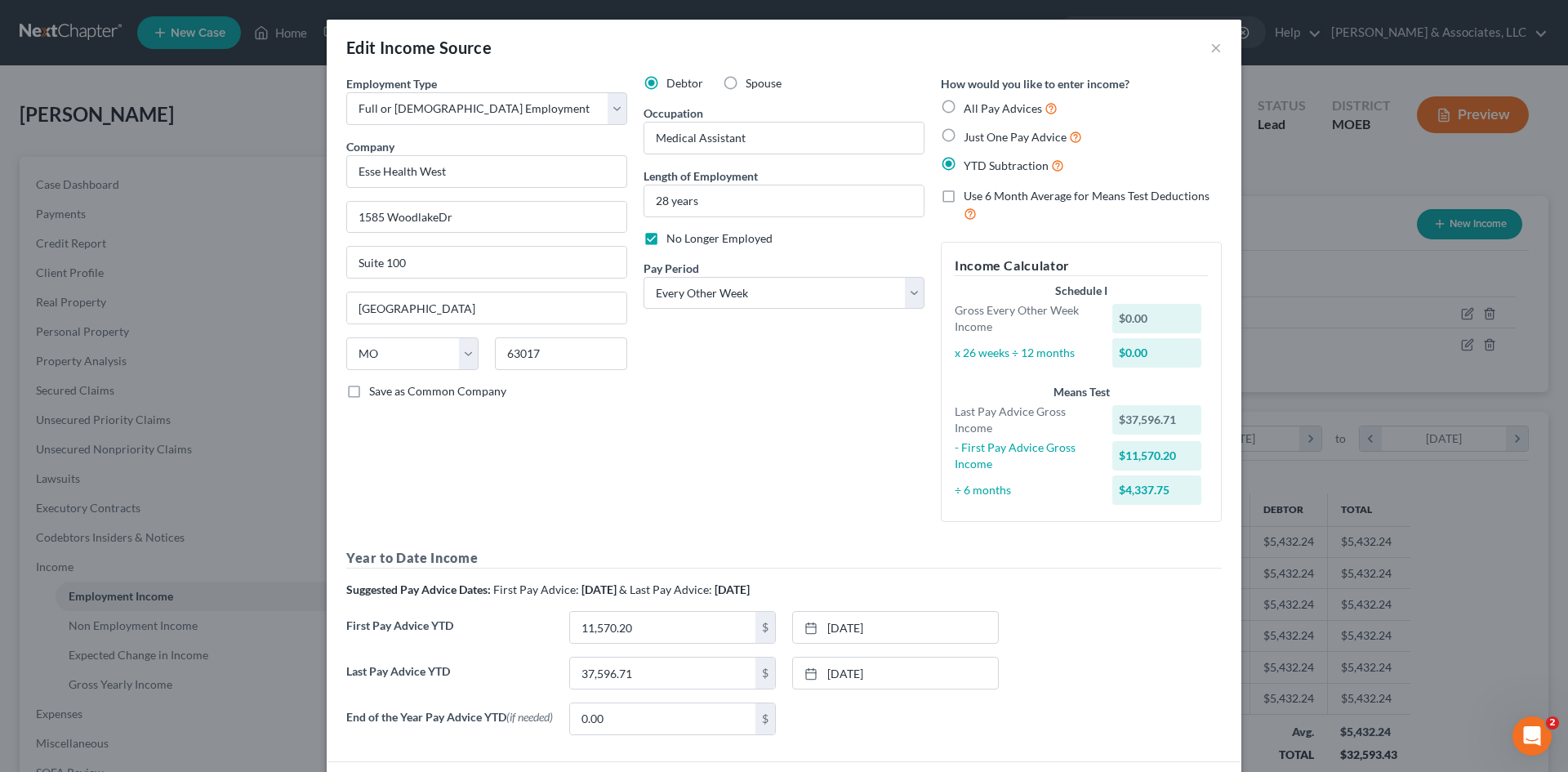
click at [667, 241] on label "No Longer Employed" at bounding box center [719, 239] width 106 height 16
click at [673, 241] on input "No Longer Employed" at bounding box center [679, 236] width 11 height 11
checkbox input "false"
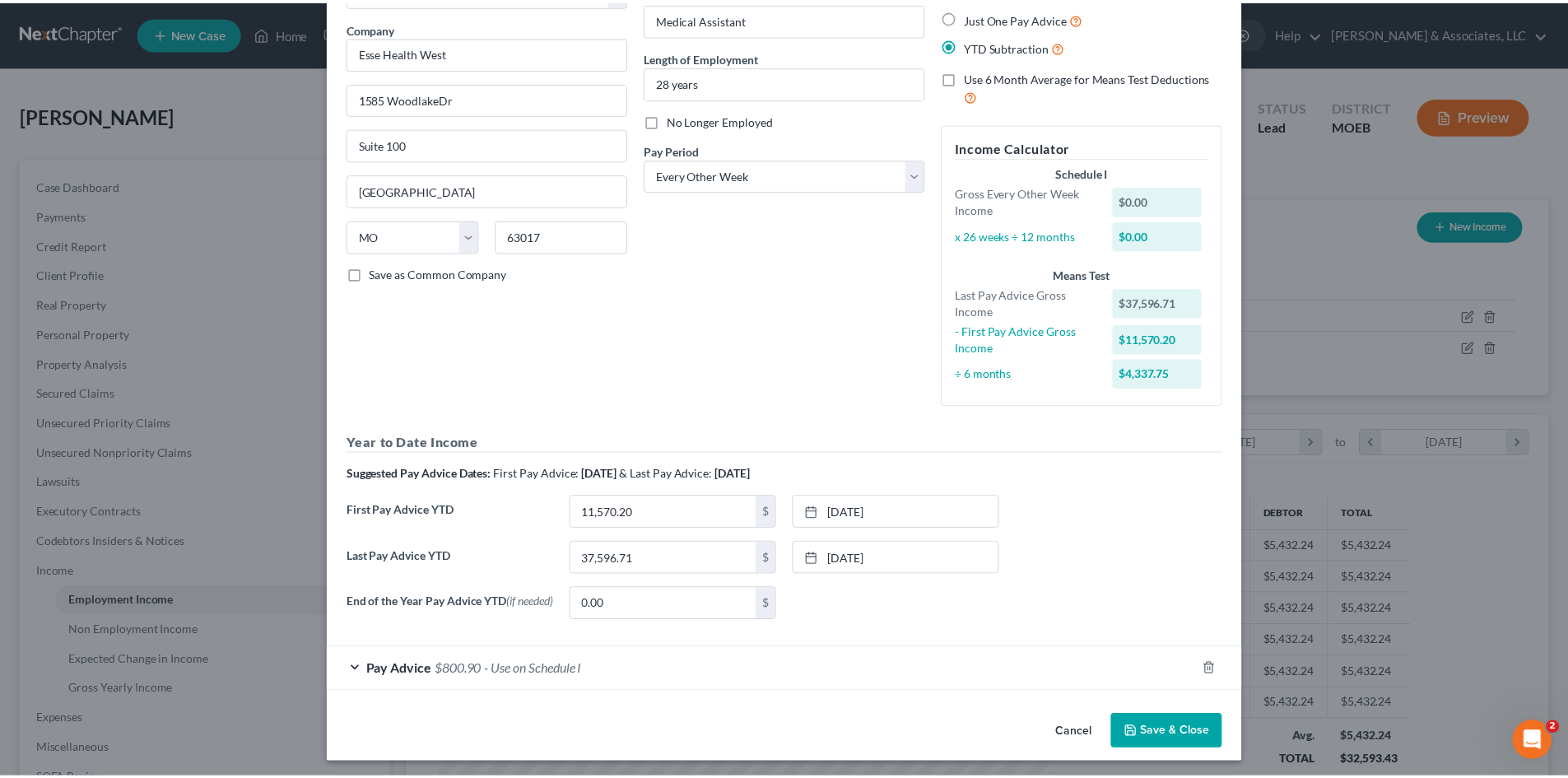
scroll to position [129, 0]
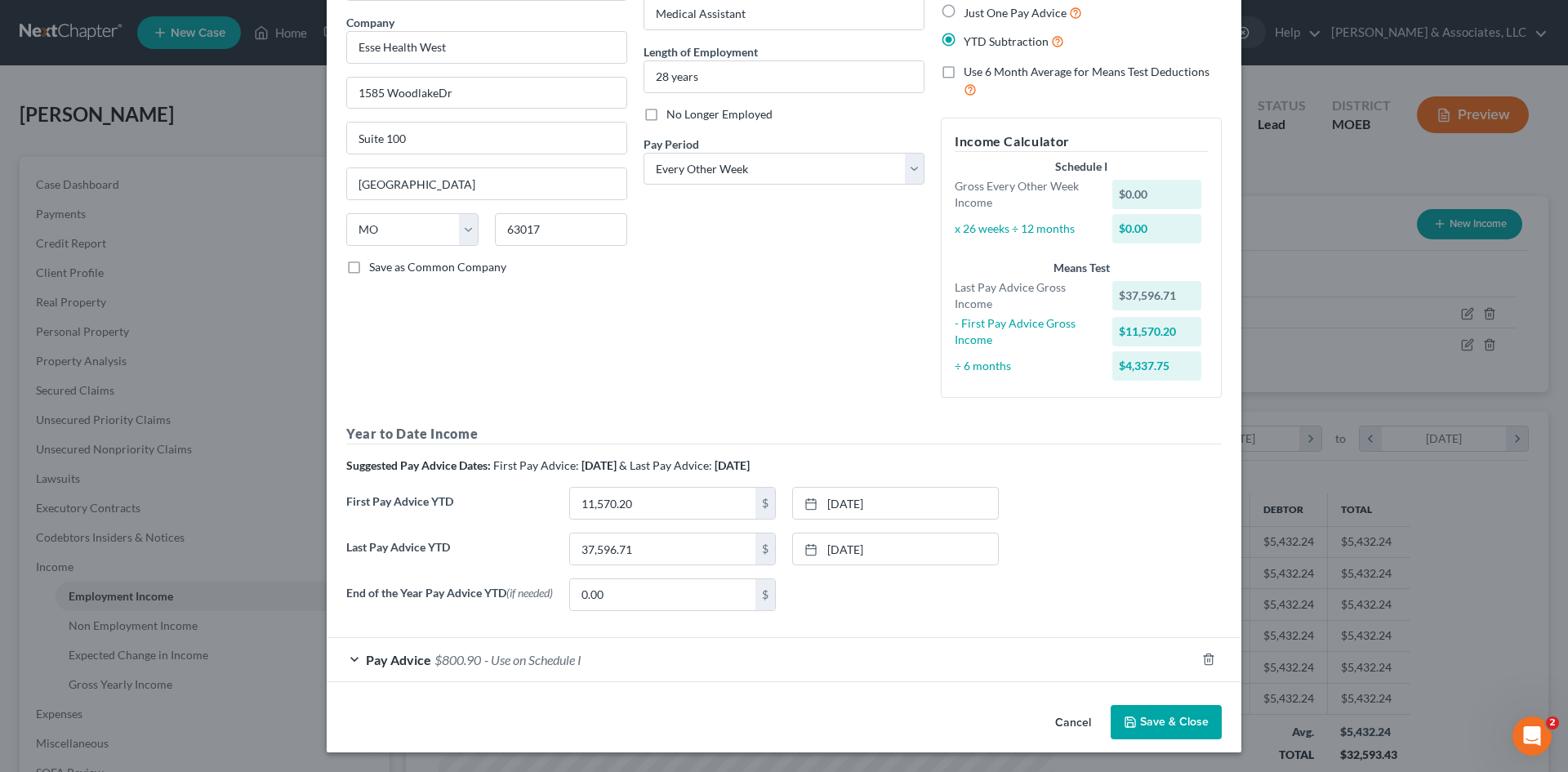
click at [1128, 727] on polyline "button" at bounding box center [1131, 725] width 5 height 5
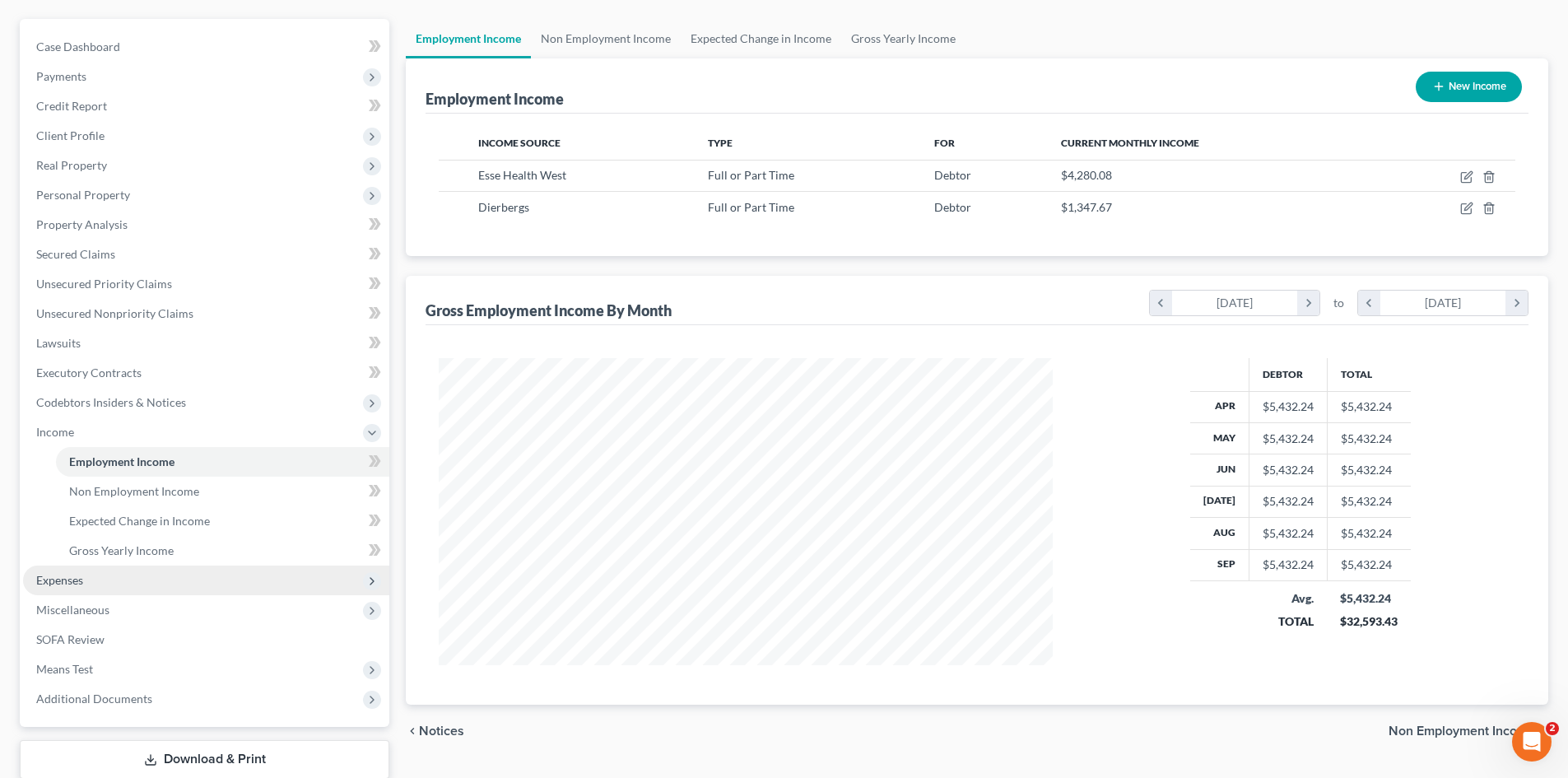
scroll to position [245, 0]
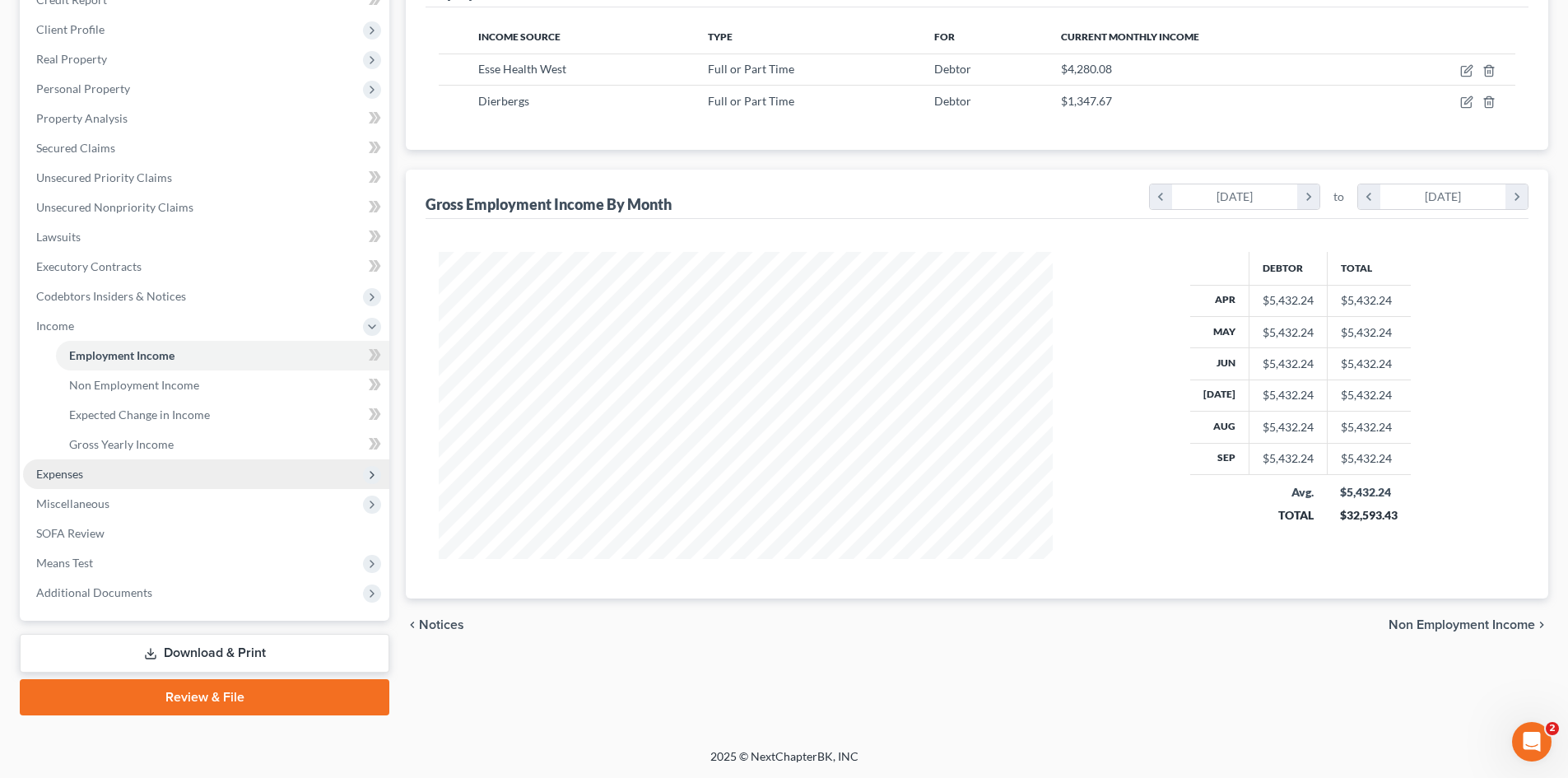
click at [57, 473] on span "Expenses" at bounding box center [59, 473] width 46 height 14
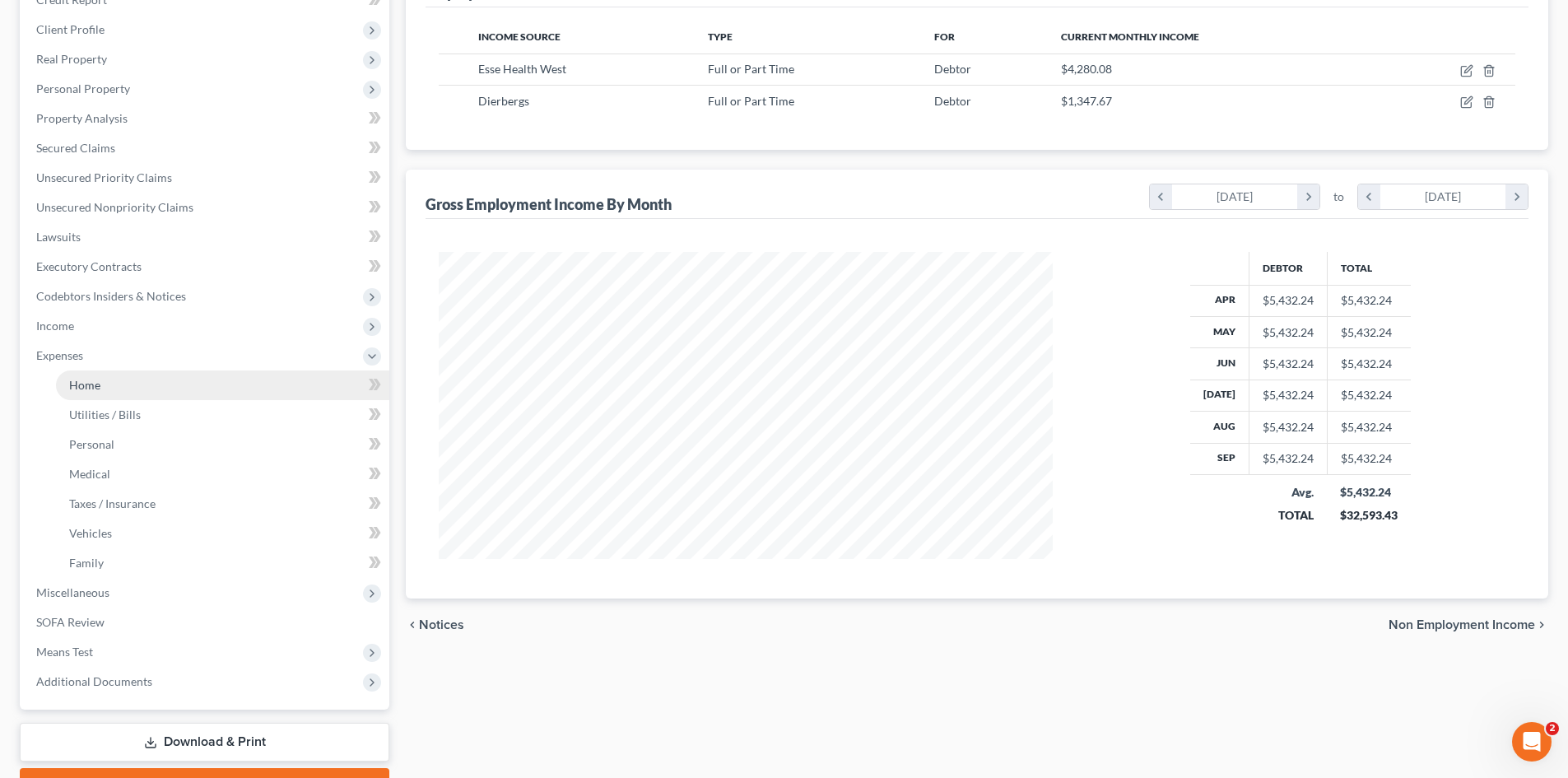
click at [100, 380] on link "Home" at bounding box center [222, 385] width 334 height 30
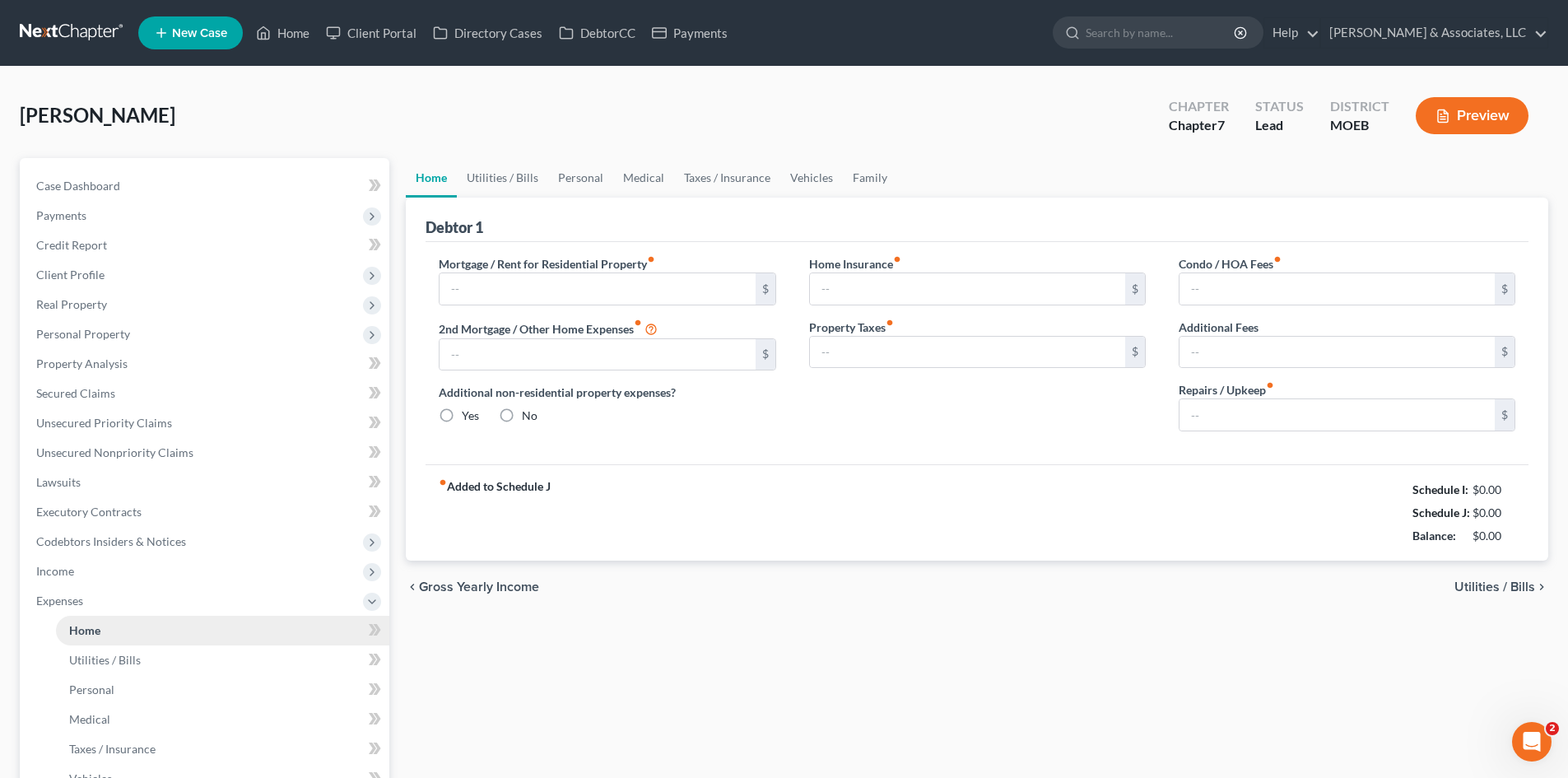
type input "400.00"
radio input "true"
type input "0.00"
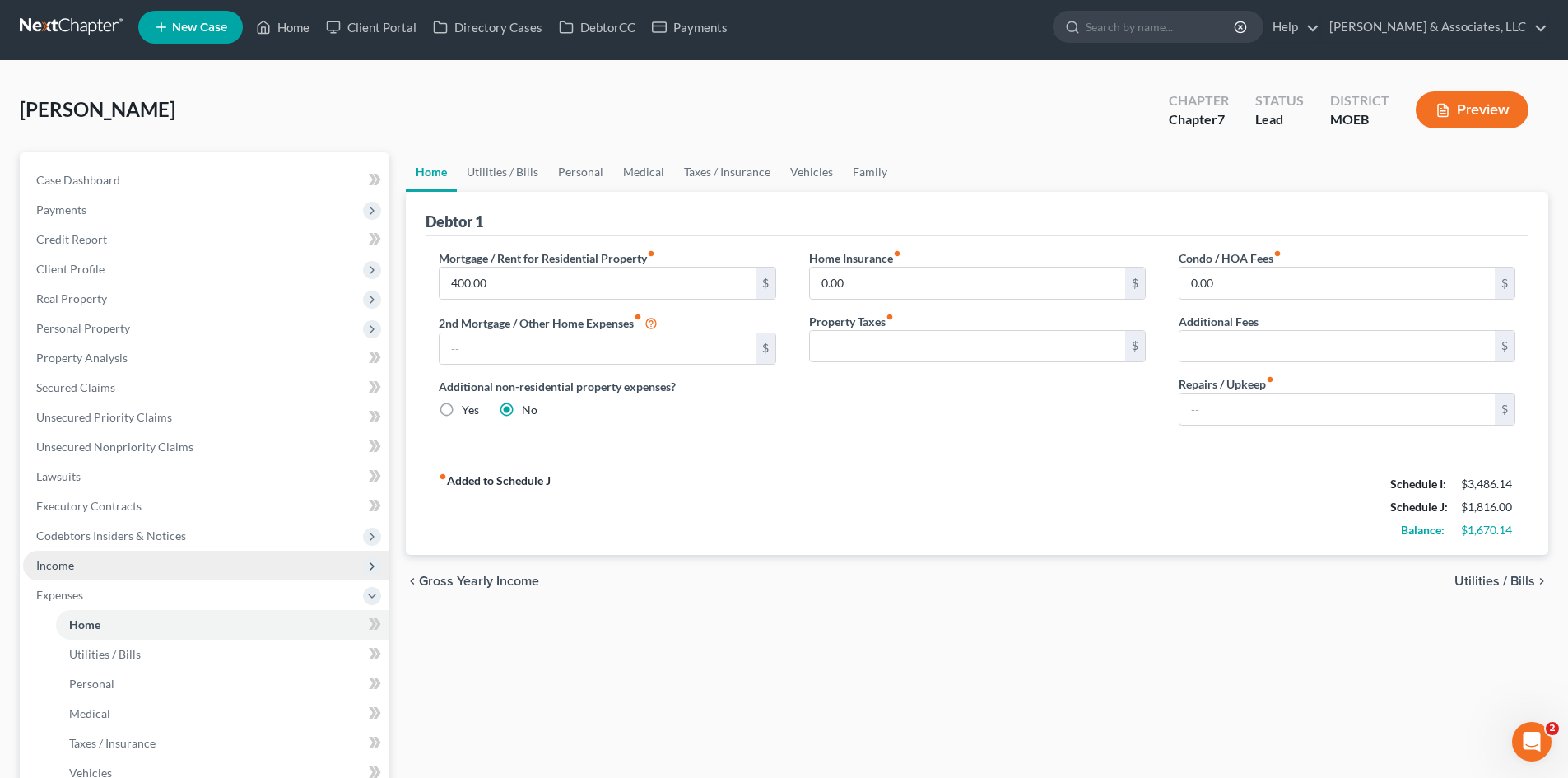
scroll to position [5, 0]
click at [516, 171] on link "Utilities / Bills" at bounding box center [502, 172] width 91 height 39
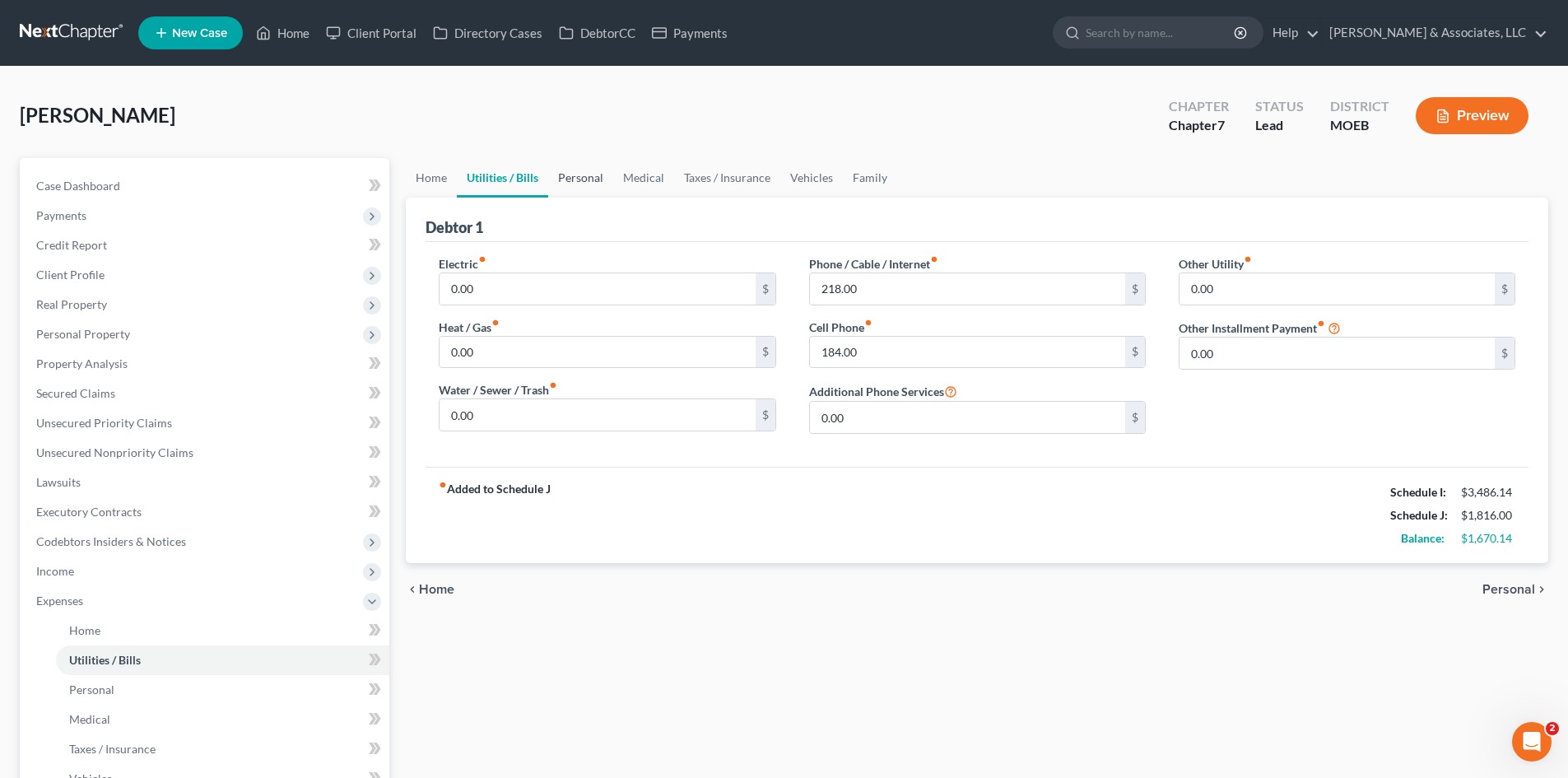
click at [573, 175] on link "Personal" at bounding box center [580, 177] width 65 height 39
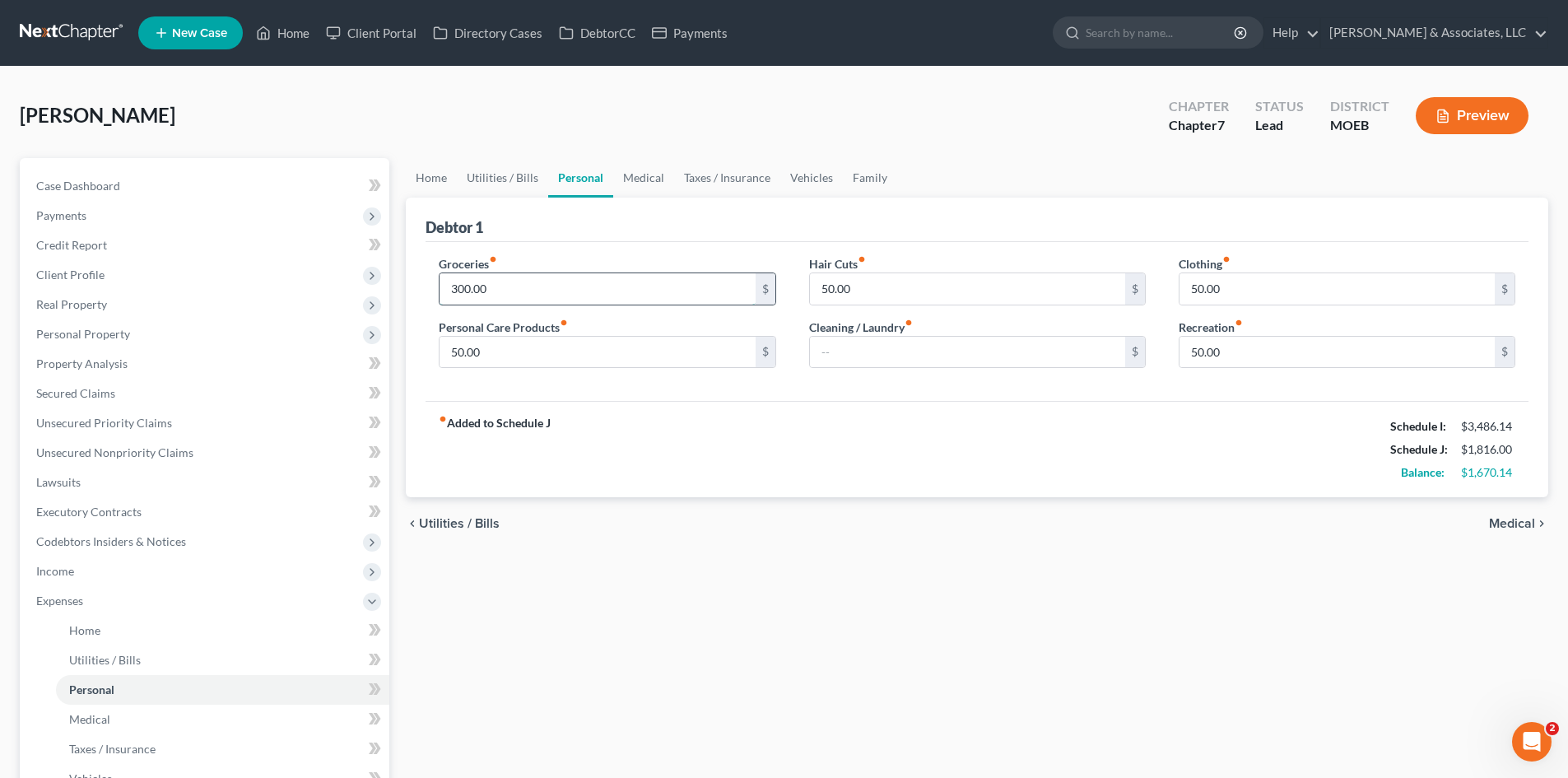
click at [499, 292] on input "300.00" at bounding box center [597, 289] width 315 height 31
type input "400.00"
click at [827, 348] on input "text" at bounding box center [967, 352] width 315 height 31
type input "2"
type input "30.00"
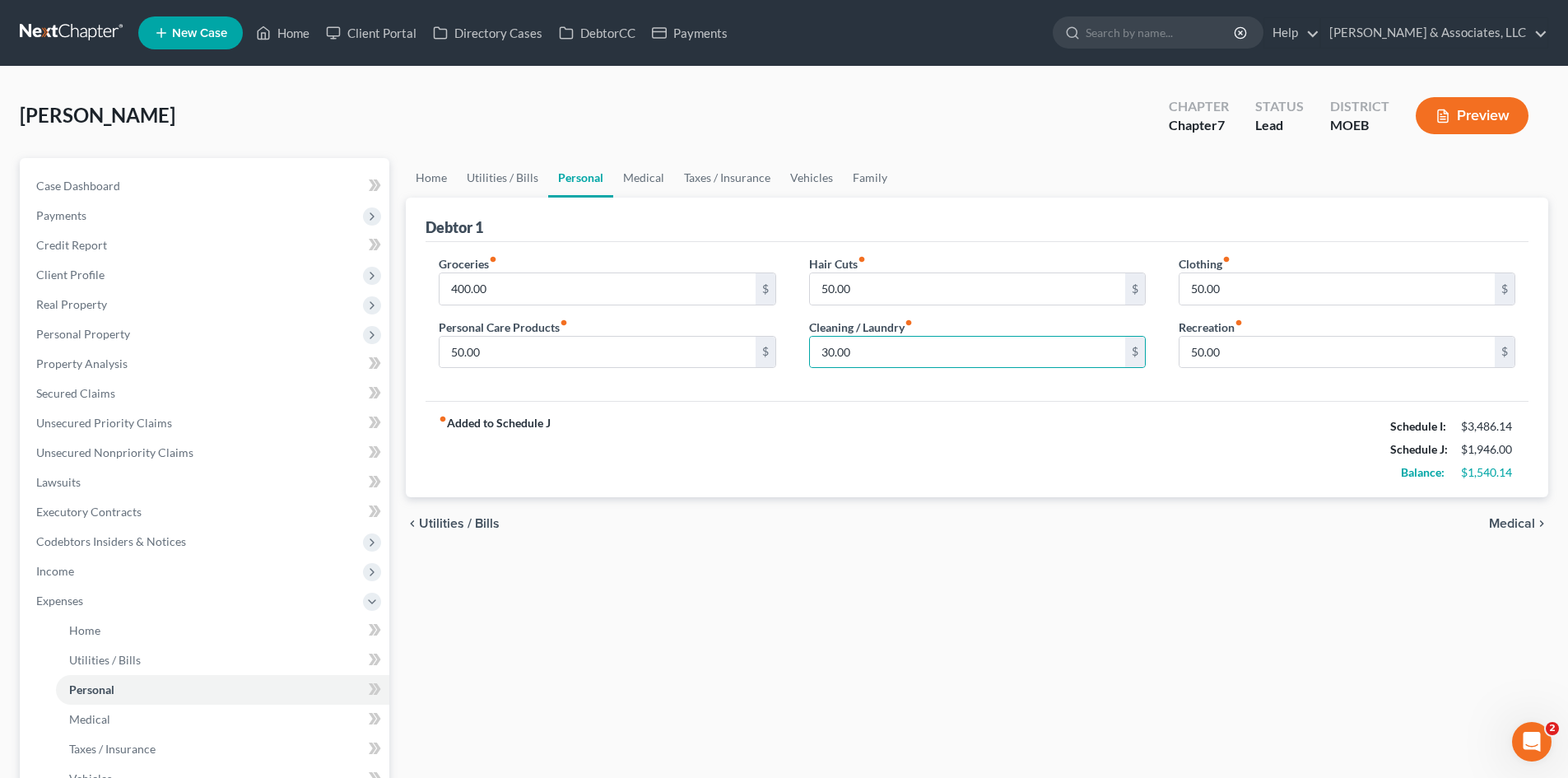
click at [1193, 470] on div "fiber_manual_record Added to Schedule J Schedule I: $3,486.14 Schedule J: $1,94…" at bounding box center [977, 450] width 1103 height 97
click at [633, 179] on link "Medical" at bounding box center [644, 177] width 61 height 39
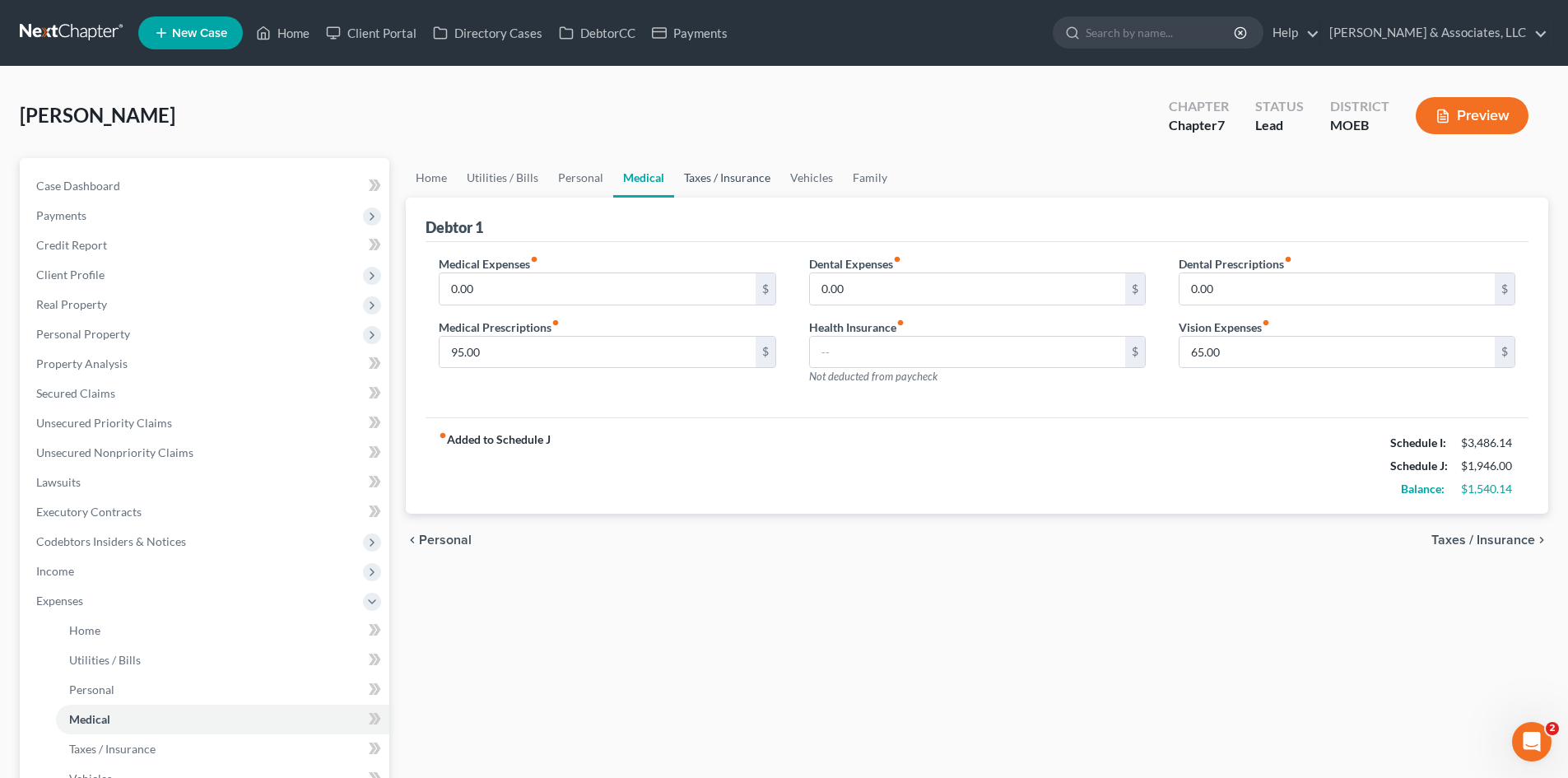
click at [717, 181] on link "Taxes / Insurance" at bounding box center [727, 177] width 106 height 39
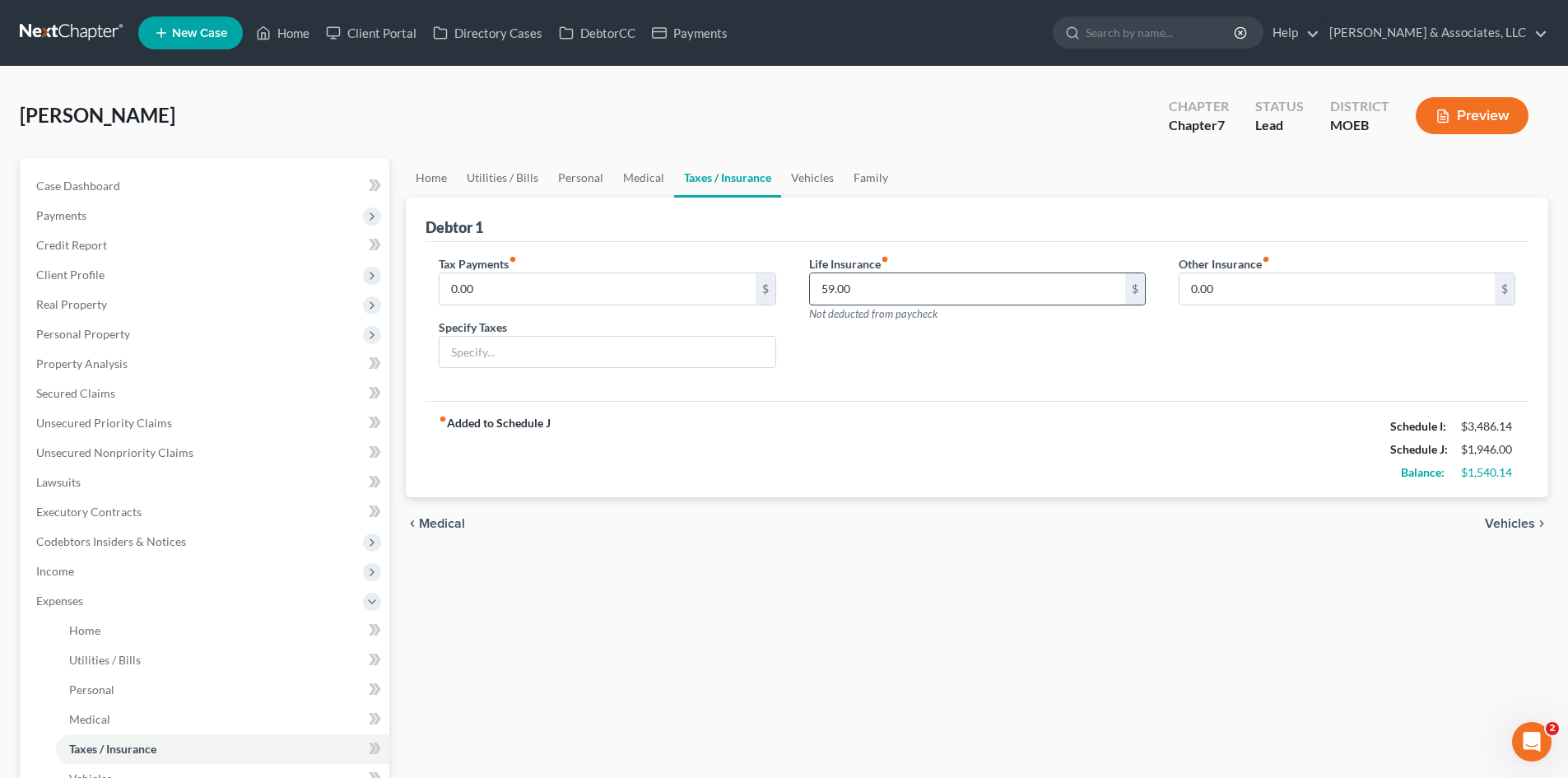
click at [864, 286] on input "59.00" at bounding box center [967, 289] width 315 height 31
type input "60.00"
click at [803, 171] on link "Vehicles" at bounding box center [812, 177] width 63 height 39
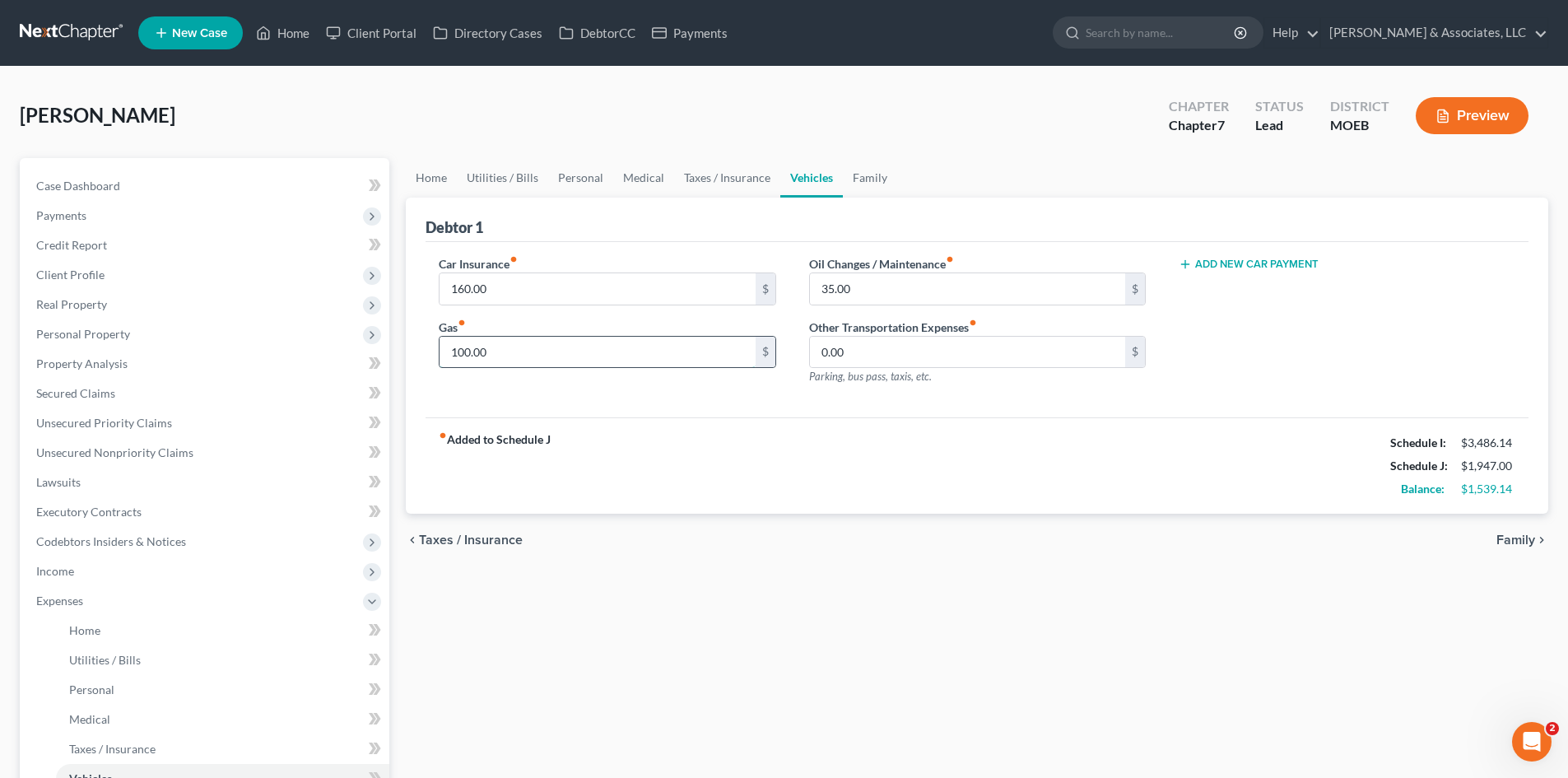
click at [502, 348] on input "100.00" at bounding box center [597, 352] width 315 height 31
type input "125.00"
click at [891, 289] on input "35.00" at bounding box center [967, 289] width 315 height 31
type input "4"
click at [859, 175] on link "Family" at bounding box center [870, 177] width 55 height 39
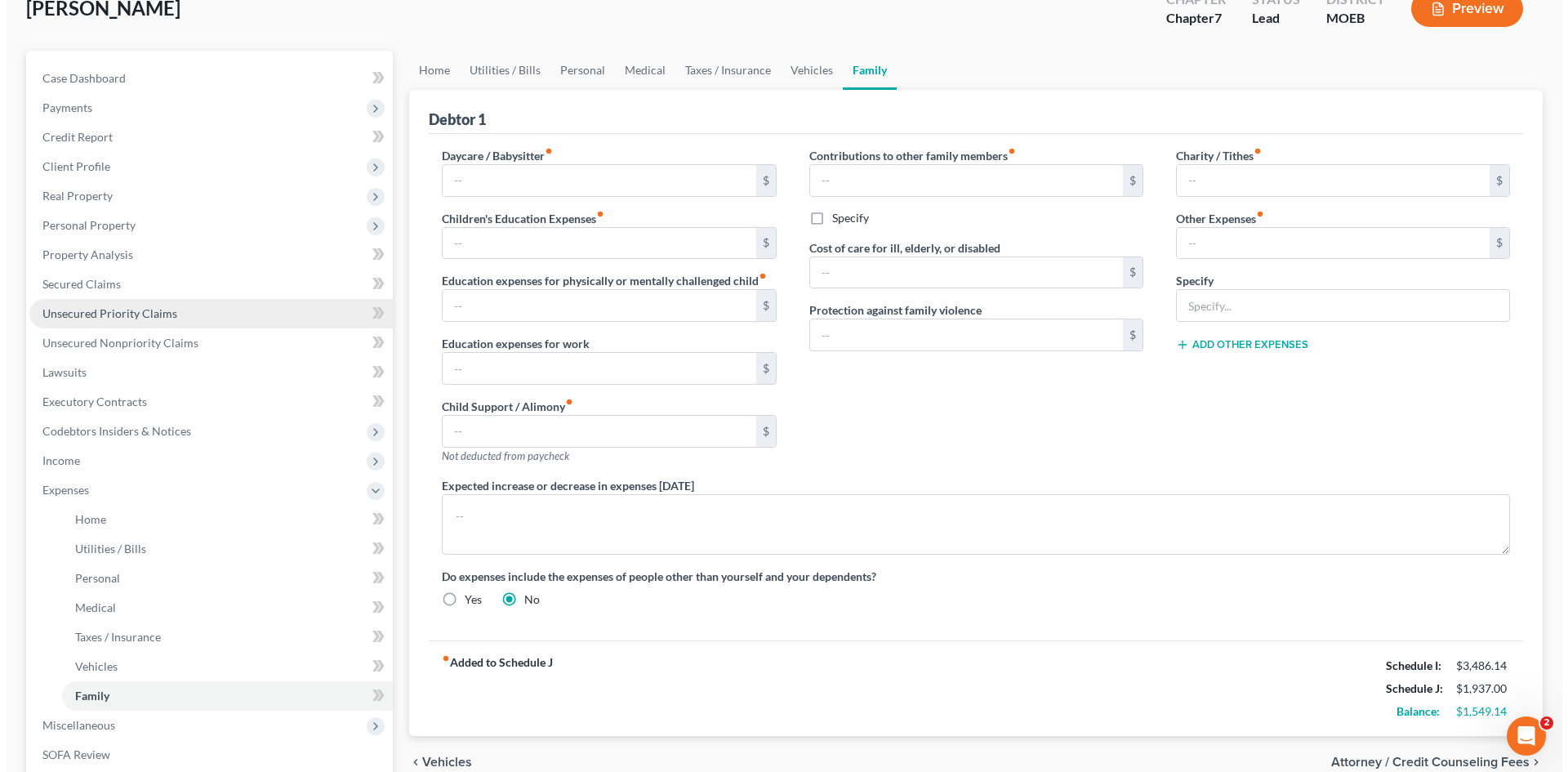
scroll to position [81, 0]
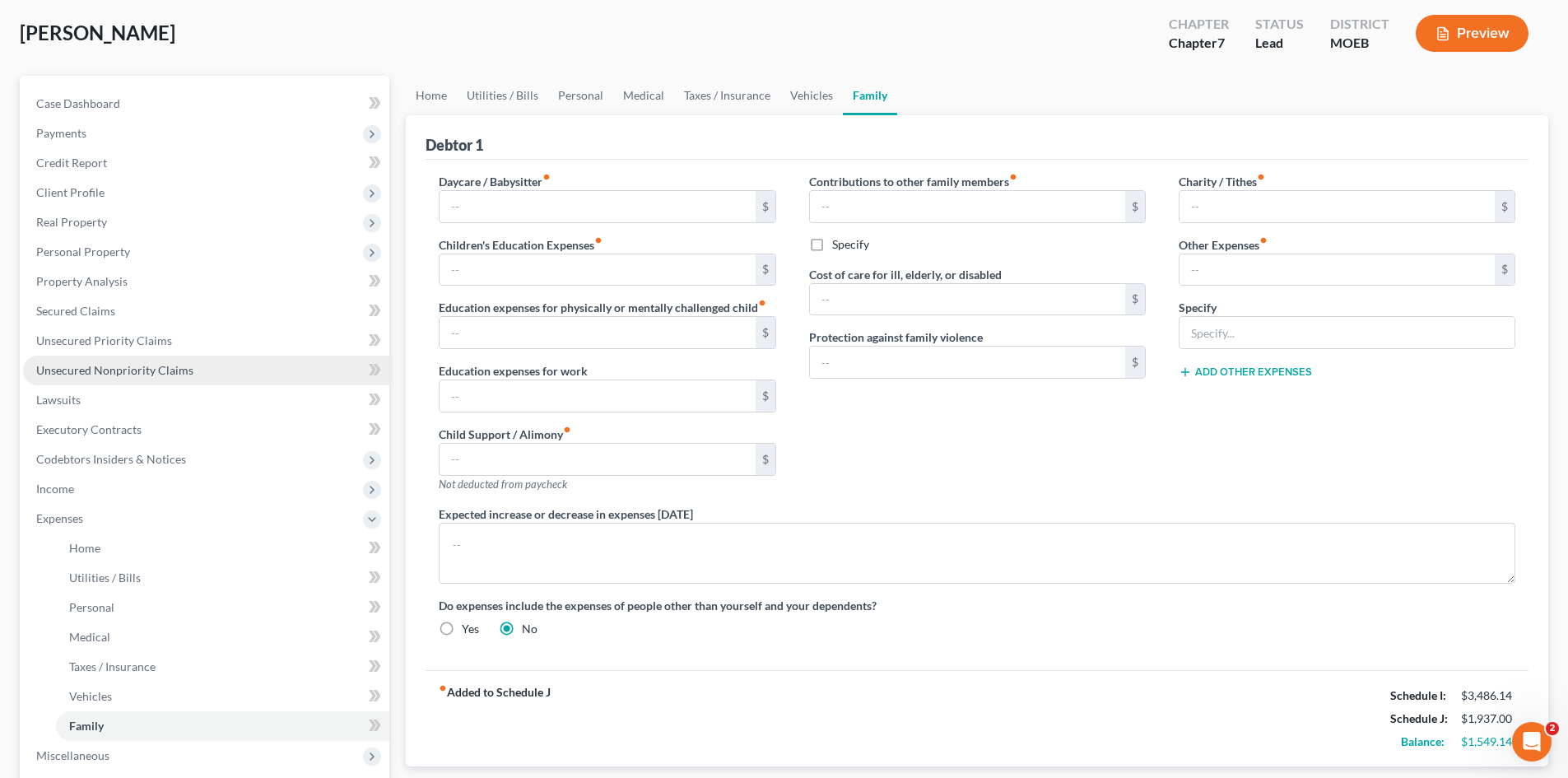
click at [121, 368] on span "Unsecured Nonpriority Claims" at bounding box center [115, 369] width 157 height 14
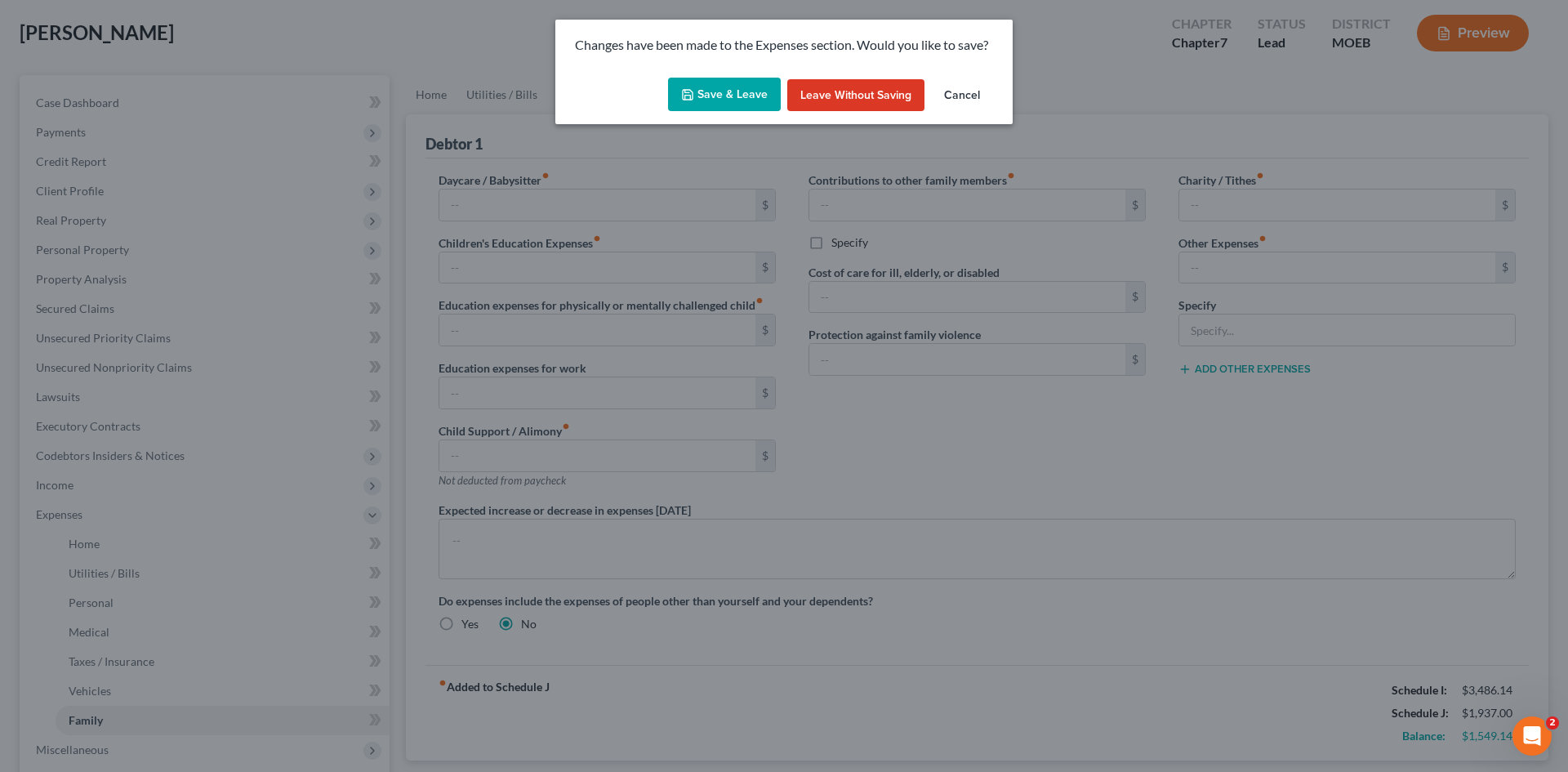
click at [716, 99] on button "Save & Leave" at bounding box center [724, 95] width 113 height 34
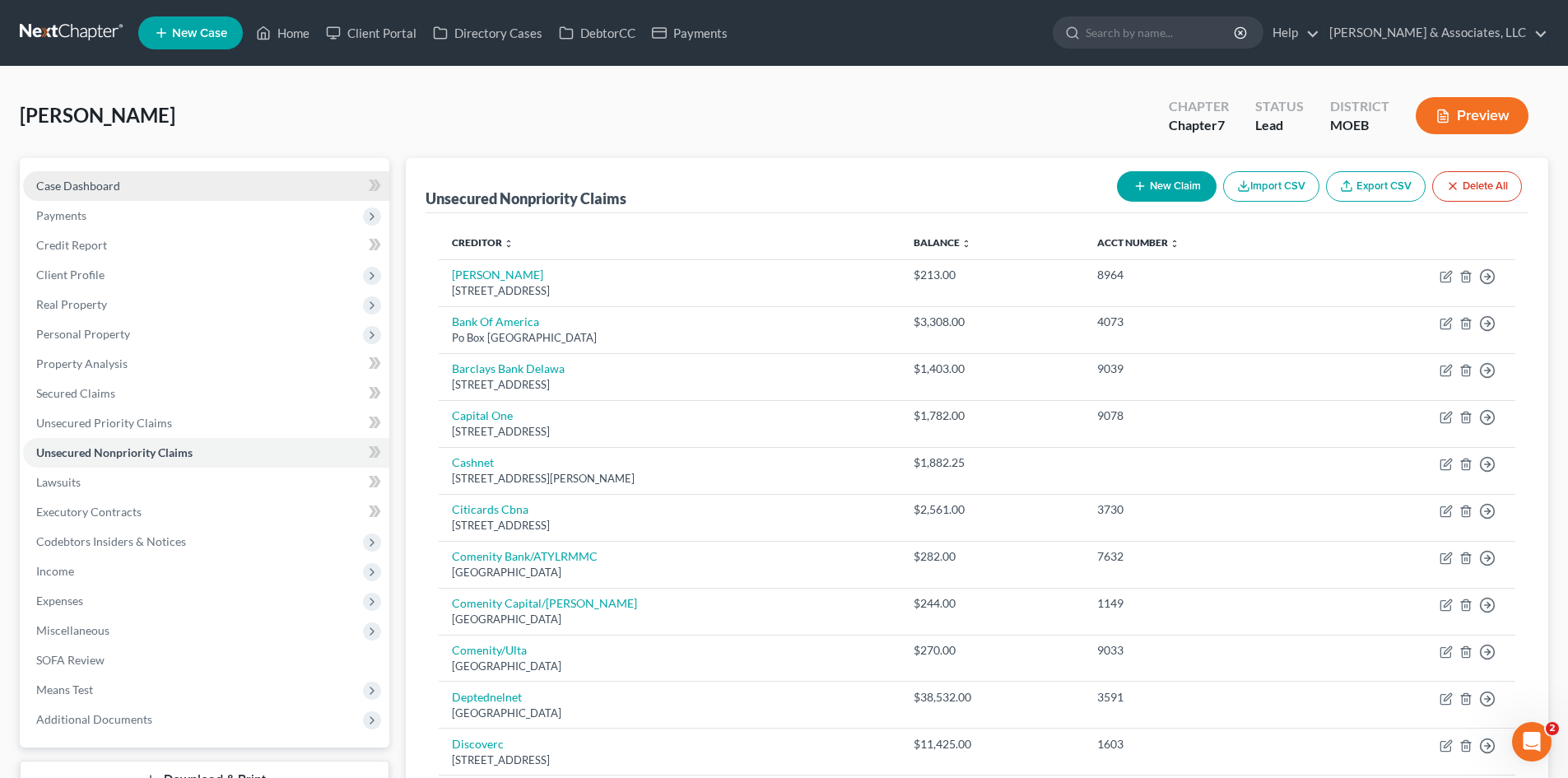
click at [118, 198] on link "Case Dashboard" at bounding box center [206, 186] width 366 height 30
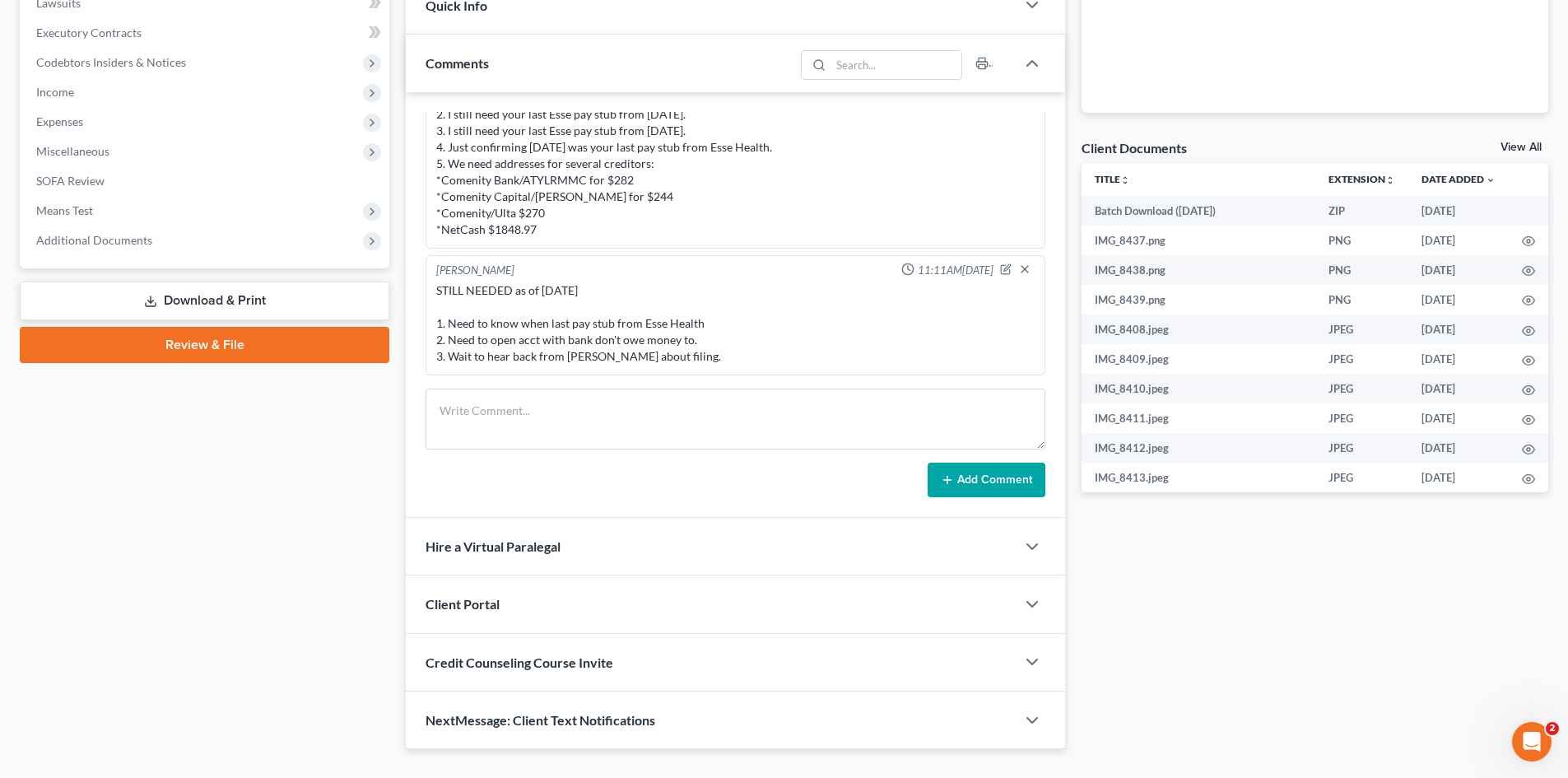
scroll to position [494, 0]
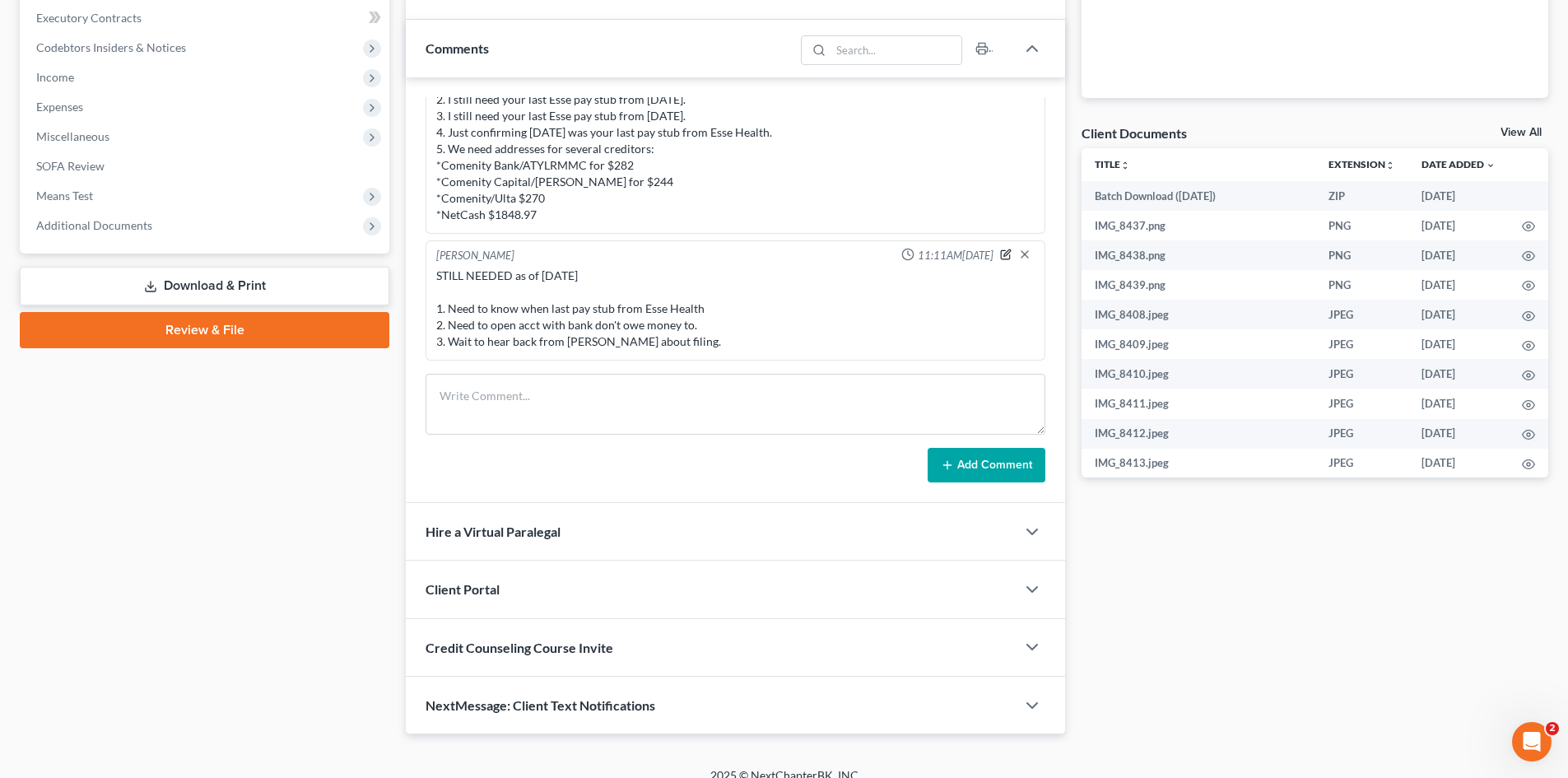
click at [1000, 251] on icon "button" at bounding box center [1006, 254] width 12 height 12
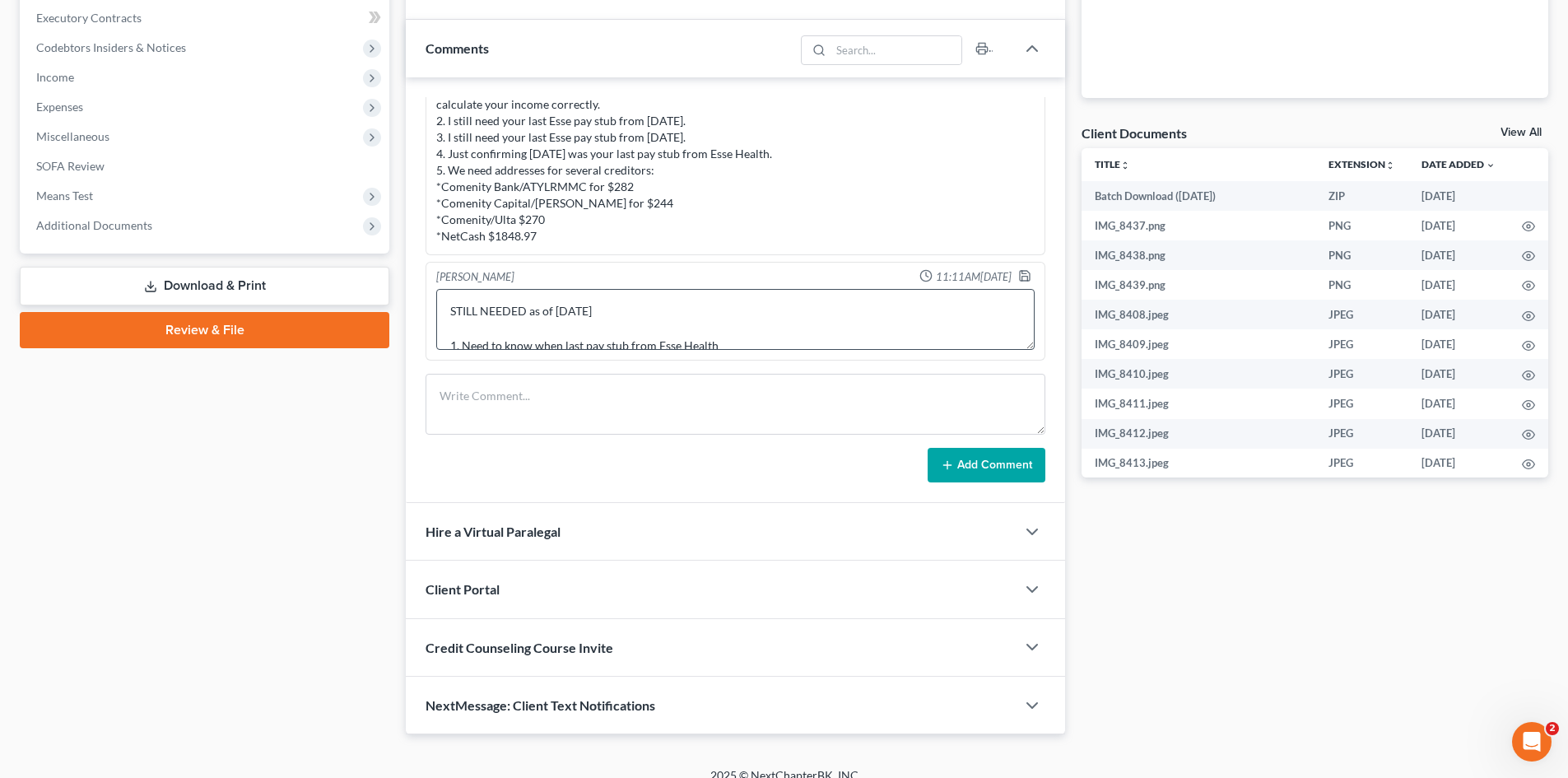
scroll to position [52, 0]
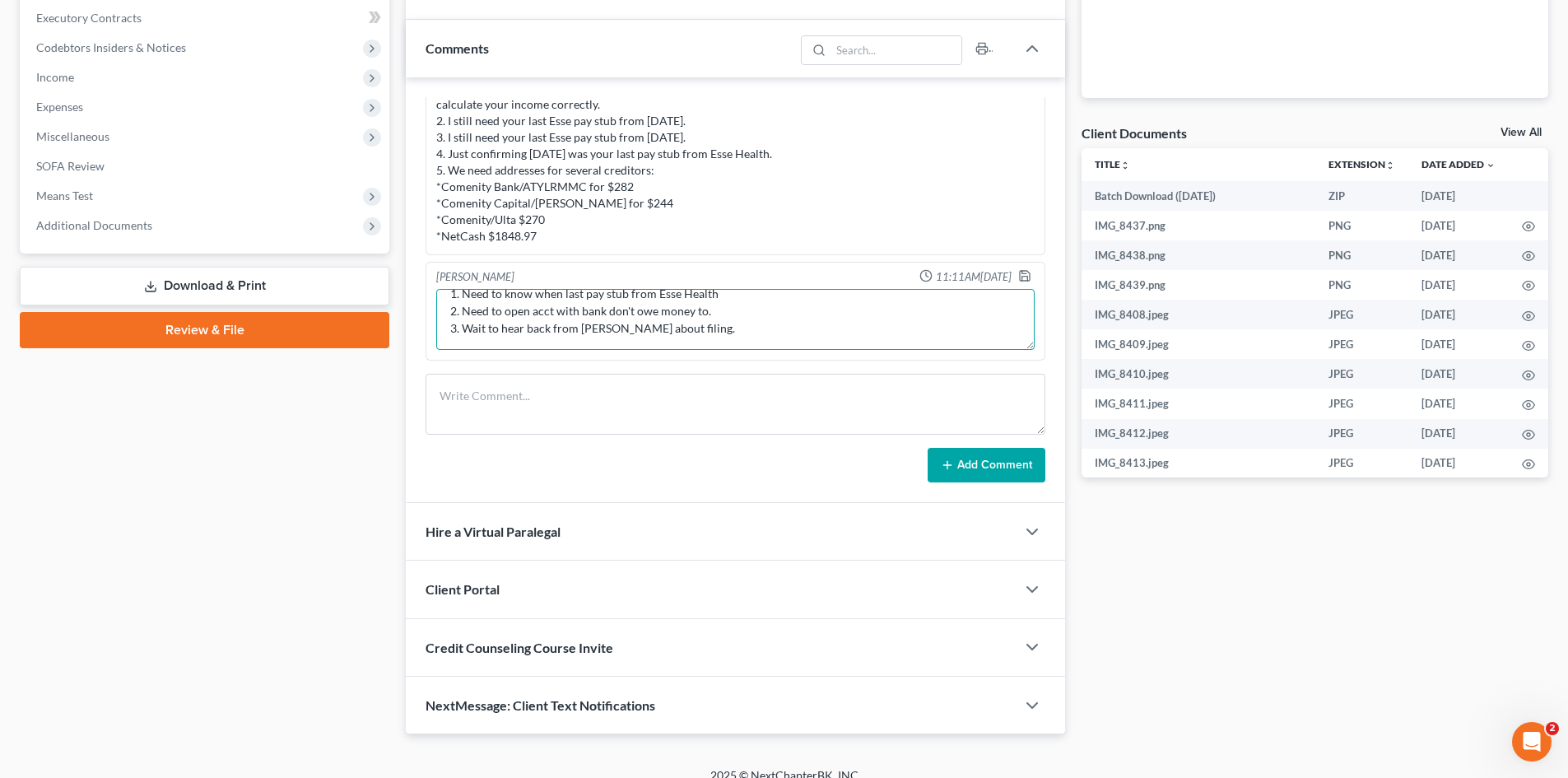
click at [726, 295] on textarea "STILL NEEDED as of [DATE] 1. Need to know when last pay stub from Esse Health 2…" at bounding box center [735, 319] width 598 height 61
click at [855, 292] on textarea "STILL NEEDED as of [DATE] 1. Need to know when last pay stub from Esse Health. …" at bounding box center [735, 319] width 598 height 61
click at [837, 296] on textarea "STILL NEEDED as of [DATE] 1. Need to know when last pay stub from Esse Health. …" at bounding box center [735, 319] width 598 height 61
click at [831, 299] on textarea "STILL NEEDED as of [DATE] 1. Need to know when last pay stub from Esse Health. …" at bounding box center [735, 319] width 598 height 61
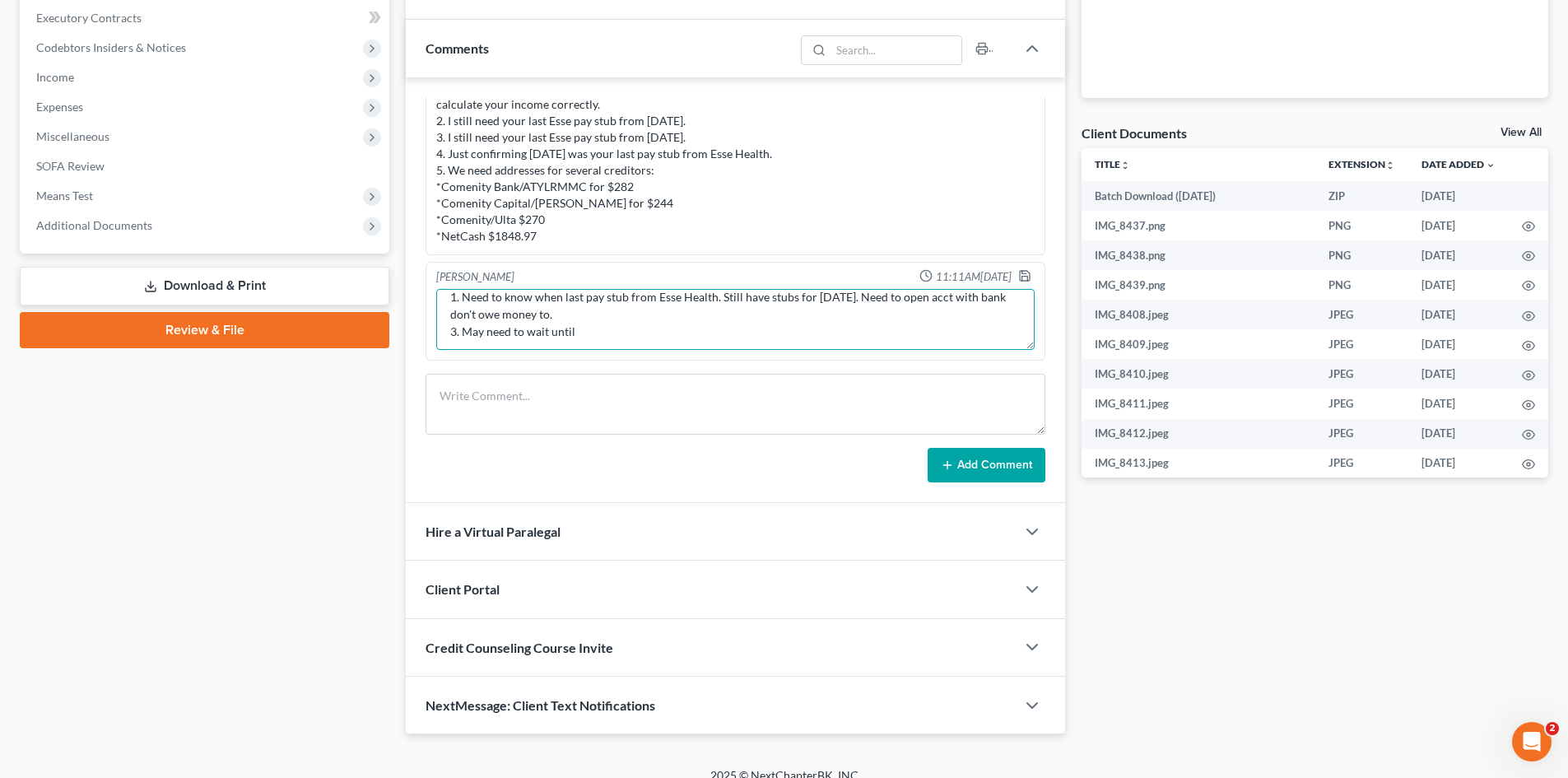
click at [784, 299] on textarea "STILL NEEDED as of [DATE] 1. Need to know when last pay stub from Esse Health. …" at bounding box center [735, 319] width 598 height 61
drag, startPoint x: 608, startPoint y: 338, endPoint x: 421, endPoint y: 345, distance: 187.1
click at [421, 345] on div "[PERSON_NAME] 01:07PM[DATE] Ch 7. Surrendering car. STILL NEEDED as of [DATE] 1…" at bounding box center [735, 290] width 659 height 426
type textarea "STILL NEEDED as of [DATE] 1. Need to know when last pay stub from Esse Health. …"
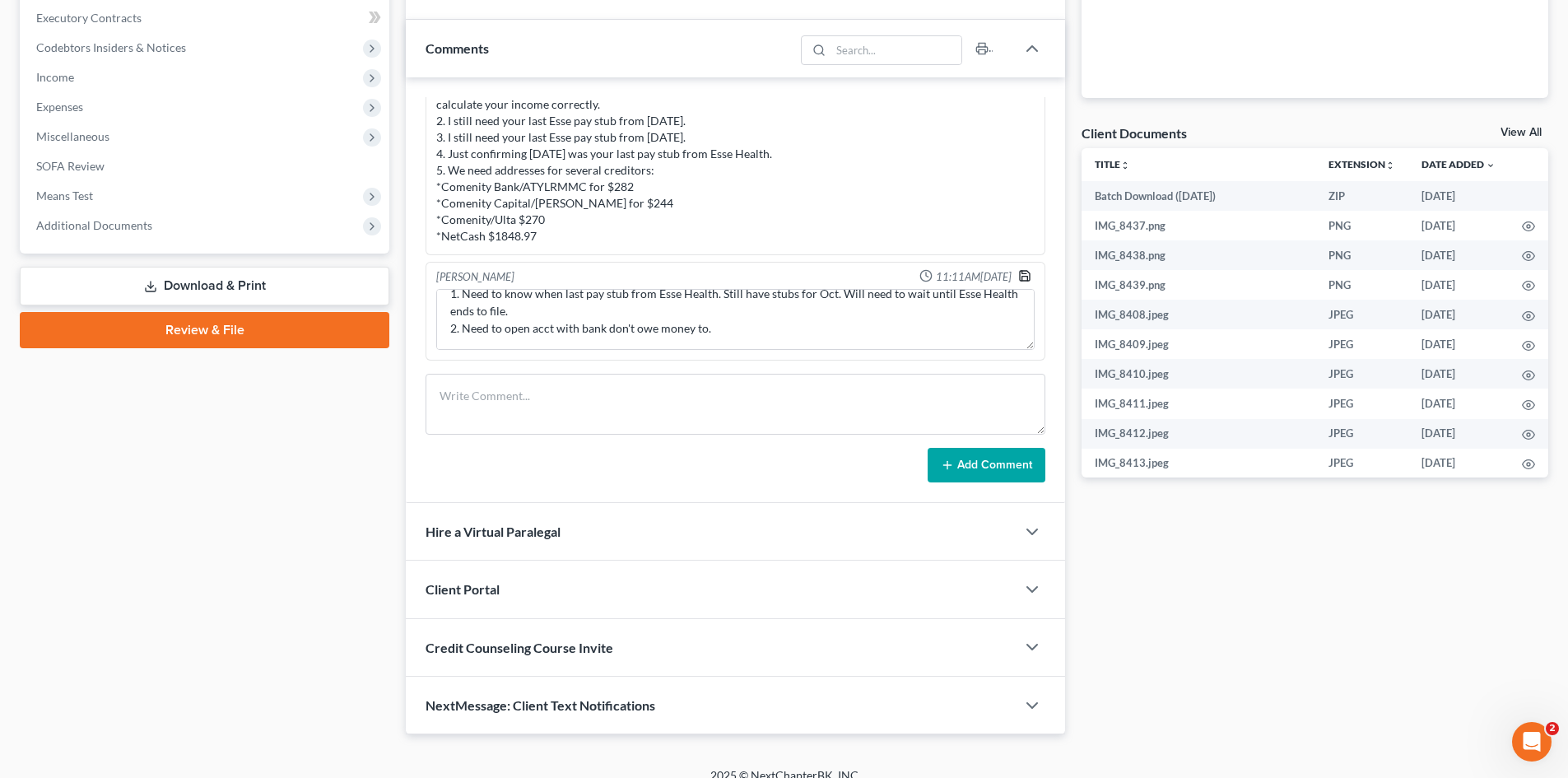
click at [1018, 270] on icon "button" at bounding box center [1025, 275] width 13 height 13
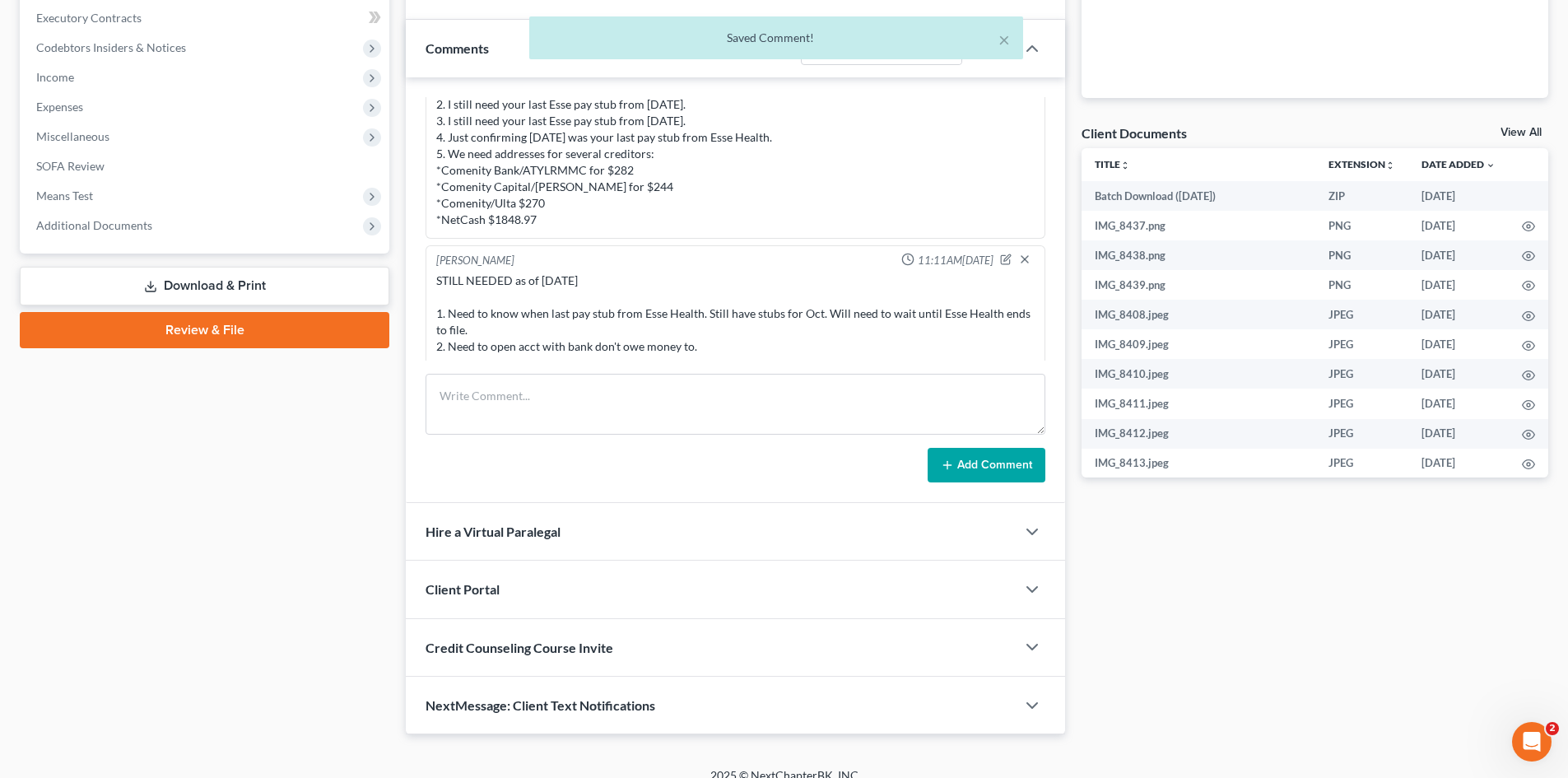
scroll to position [2184, 0]
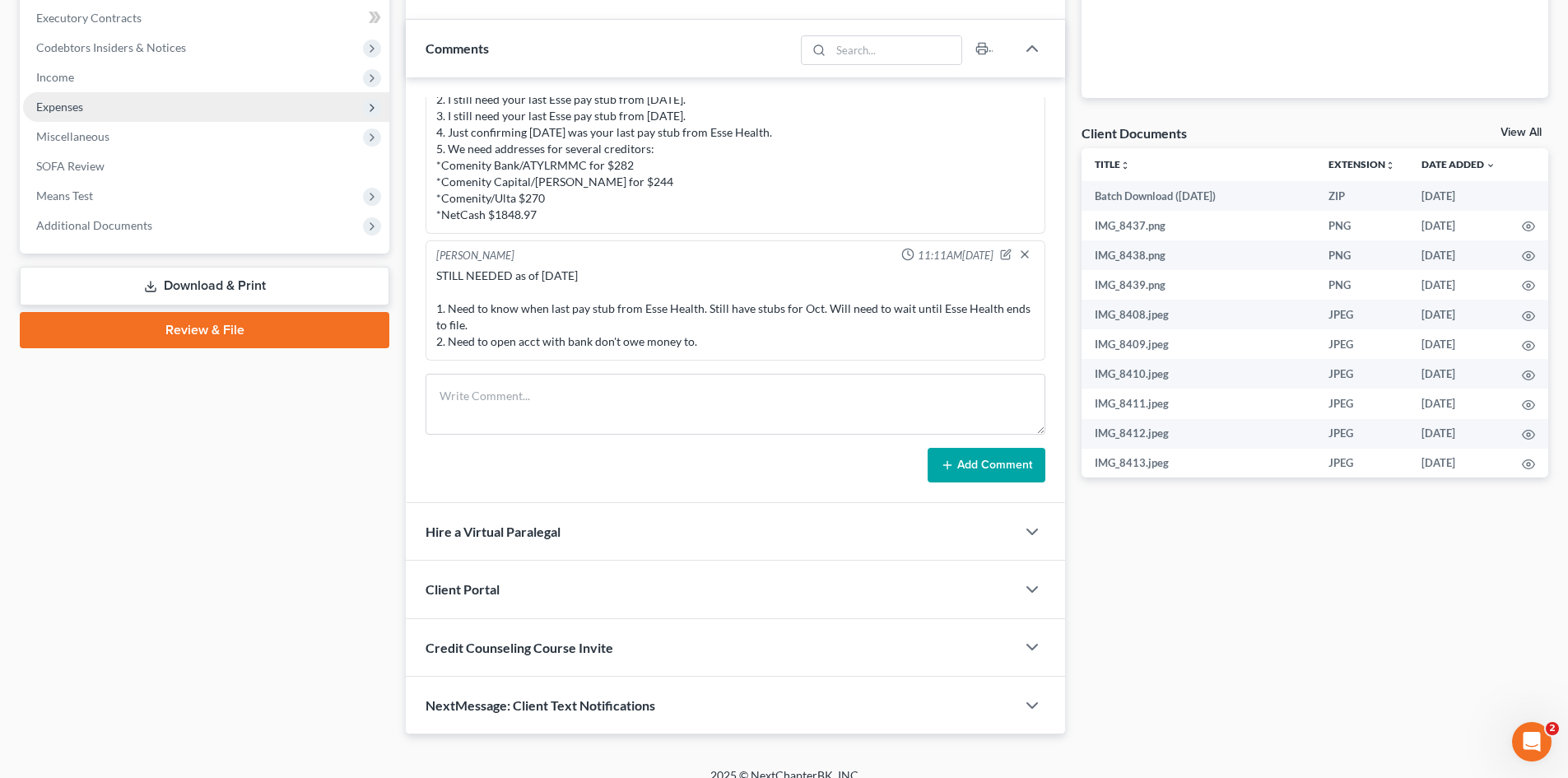
click at [85, 106] on span "Expenses" at bounding box center [206, 107] width 366 height 30
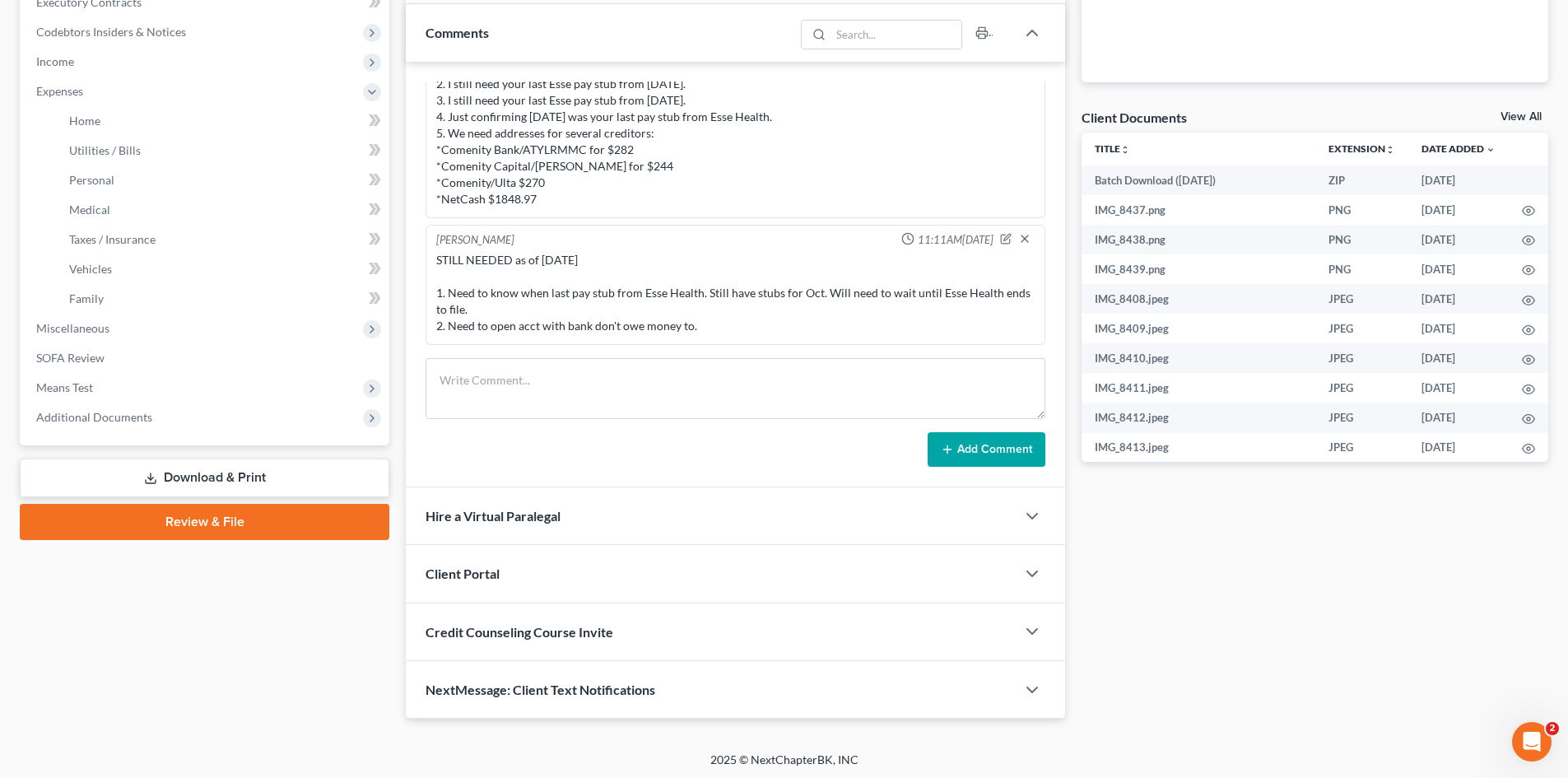
scroll to position [513, 0]
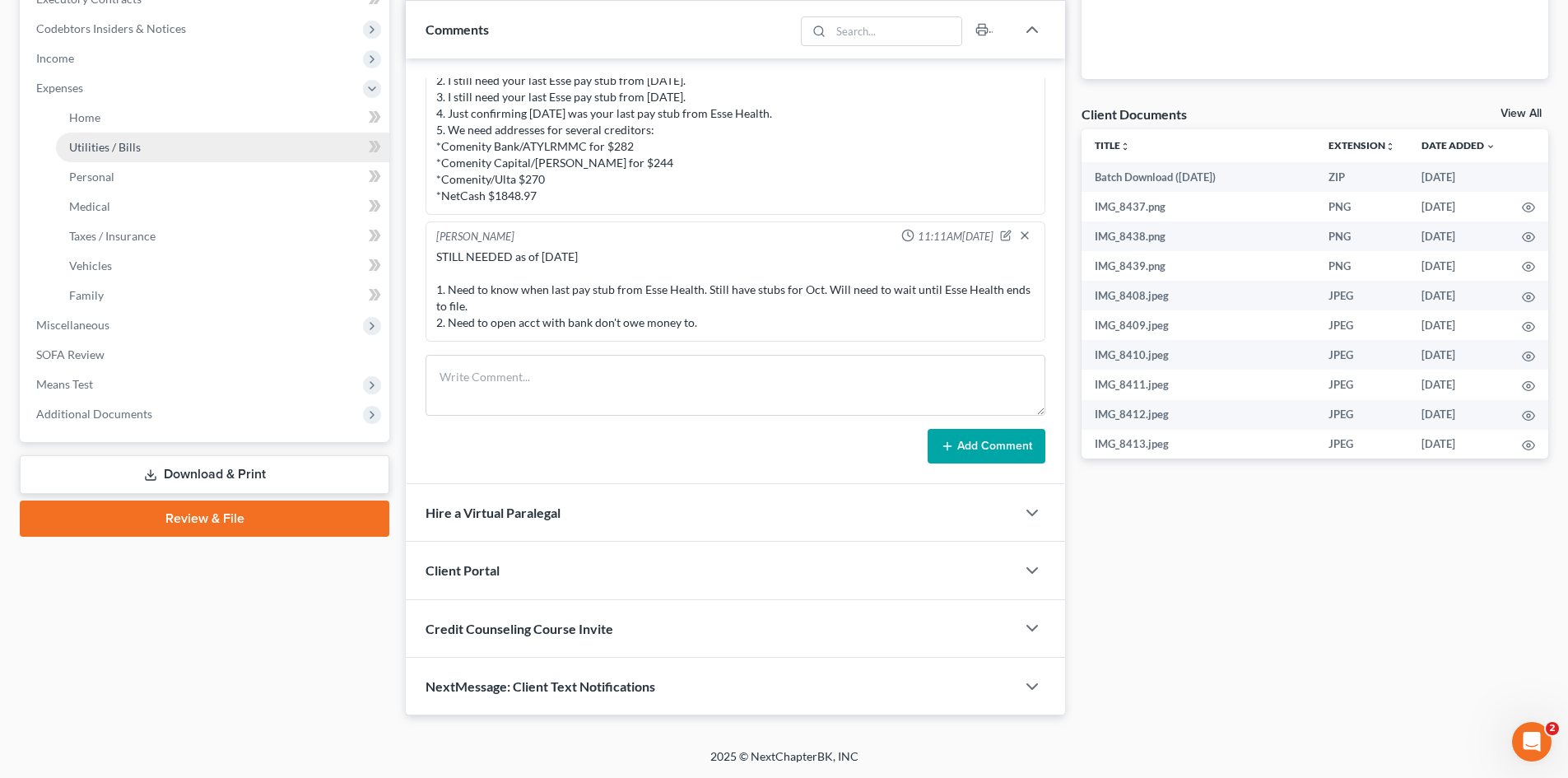
click at [115, 150] on span "Utilities / Bills" at bounding box center [105, 146] width 72 height 14
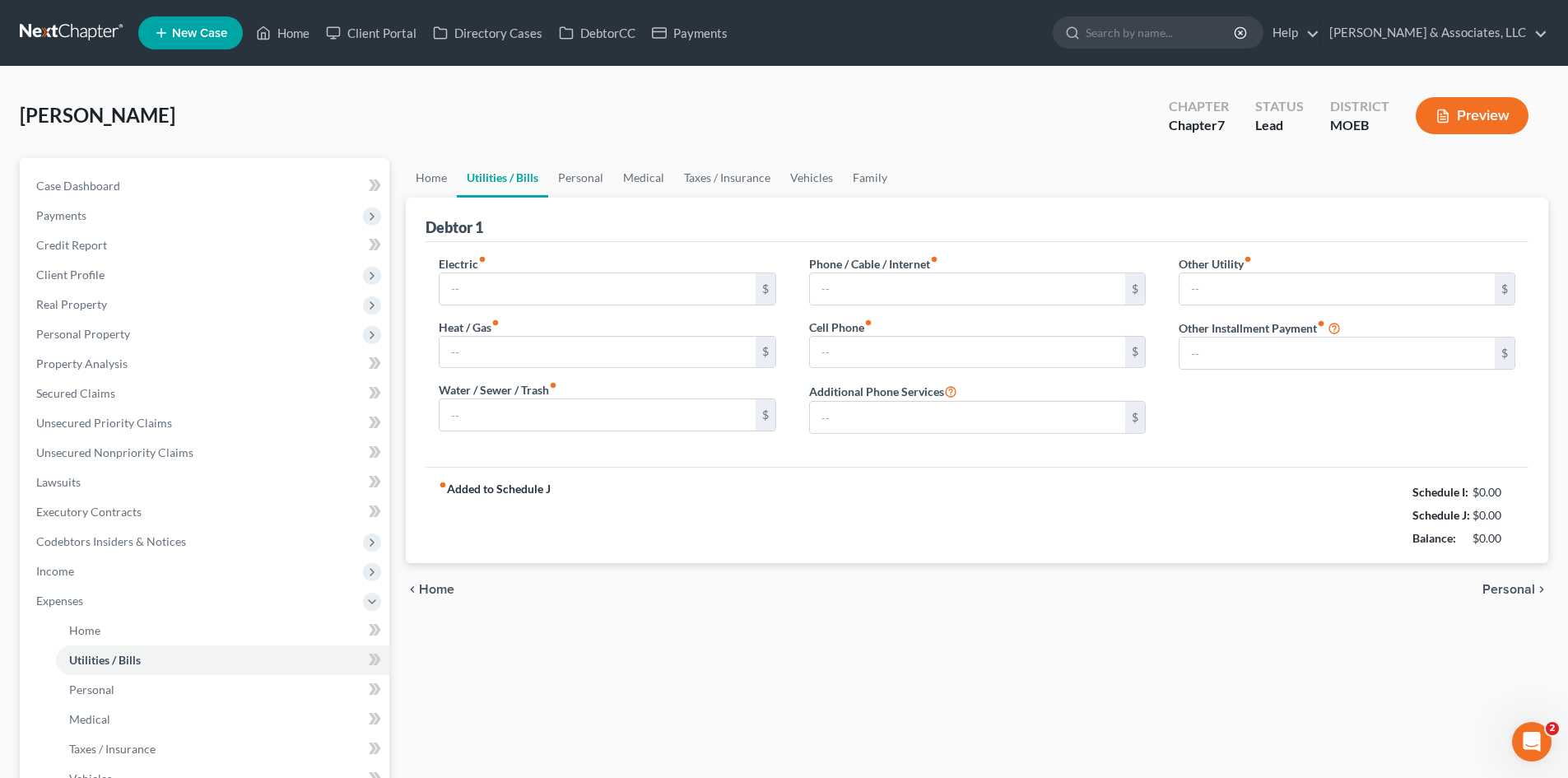
type input "0.00"
type input "218.00"
type input "184.00"
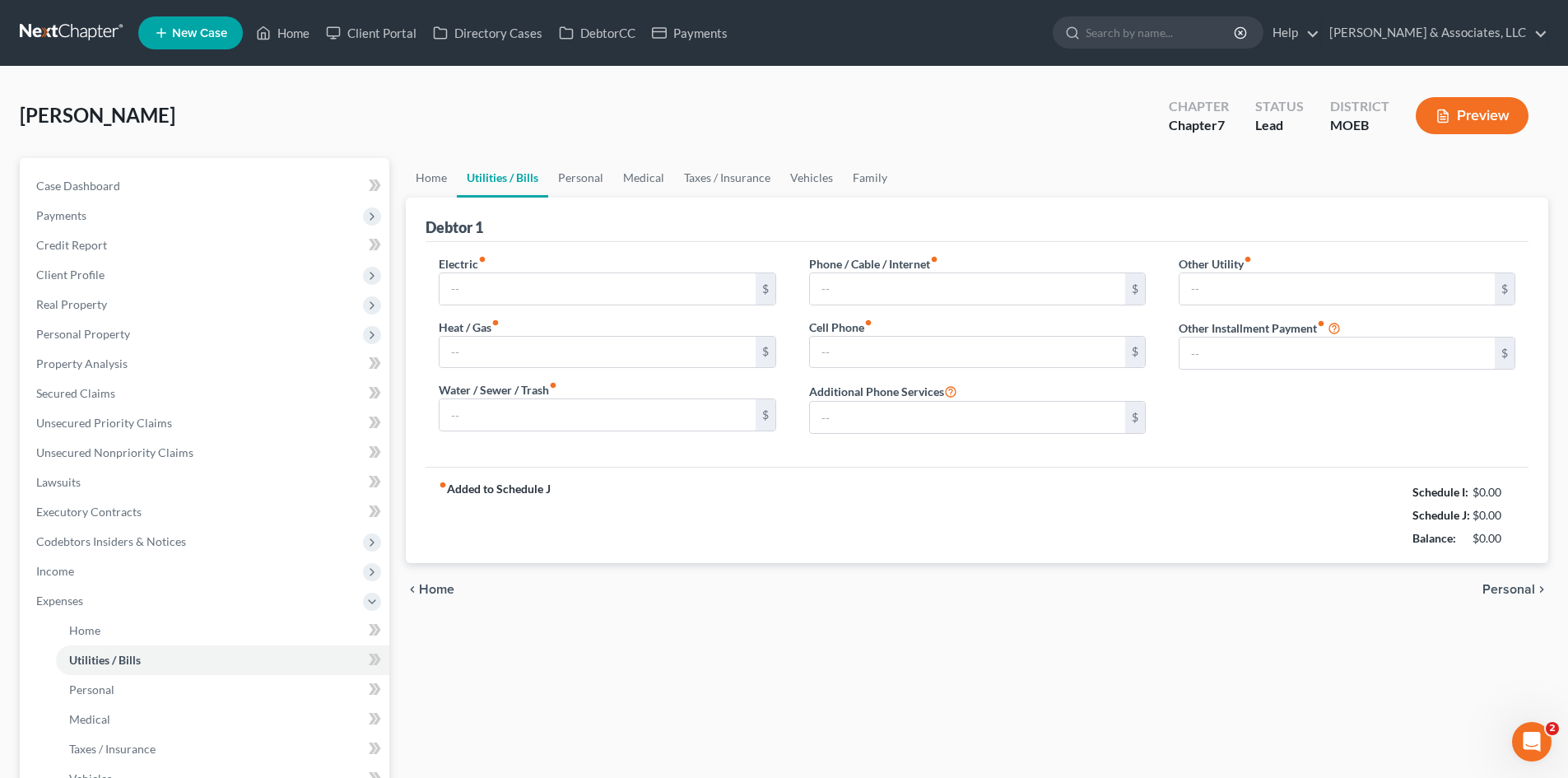
type input "0.00"
click at [94, 191] on span "Case Dashboard" at bounding box center [78, 185] width 84 height 14
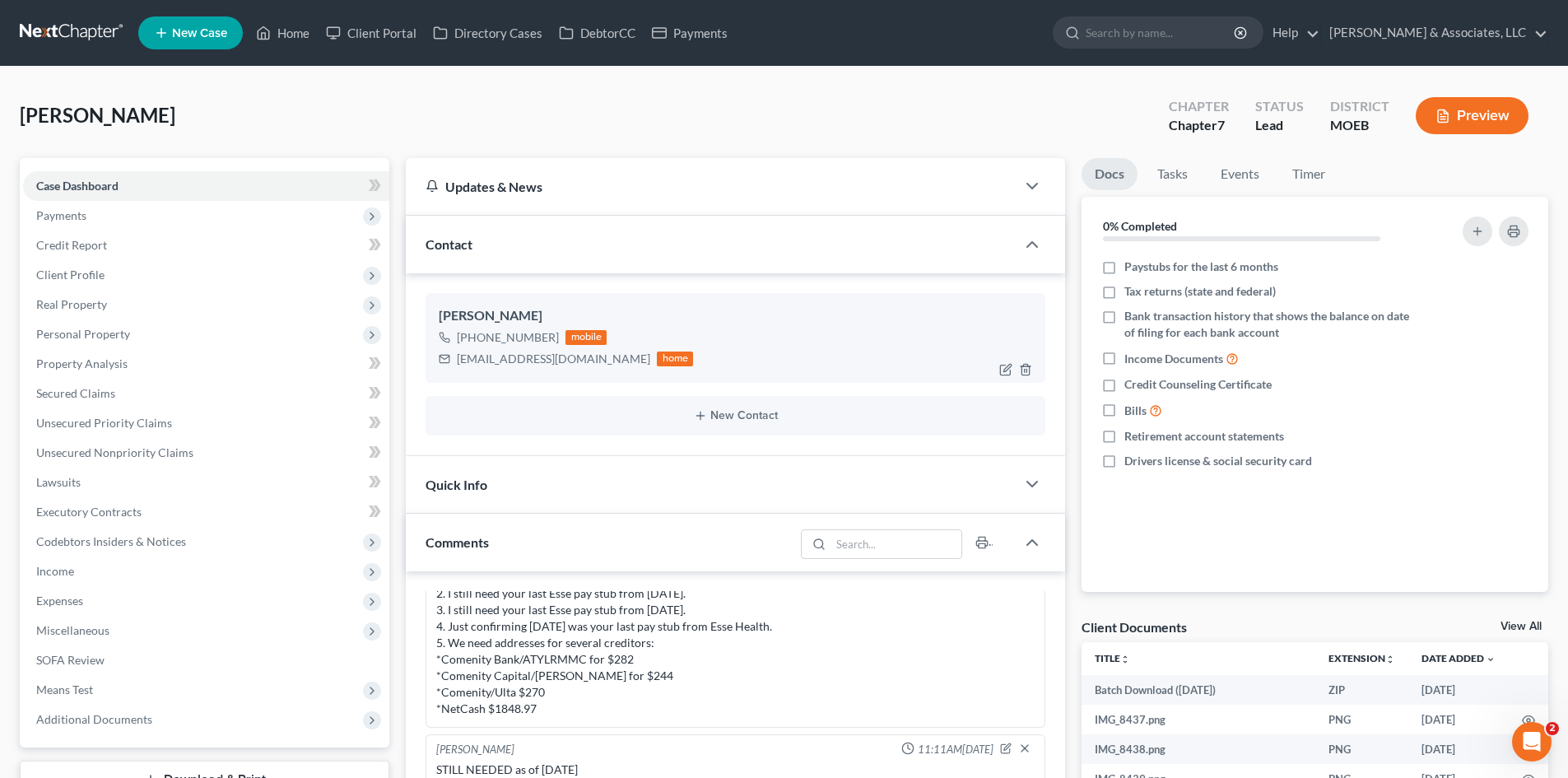
click at [475, 339] on div "[PHONE_NUMBER] mobile" at bounding box center [565, 337] width 254 height 21
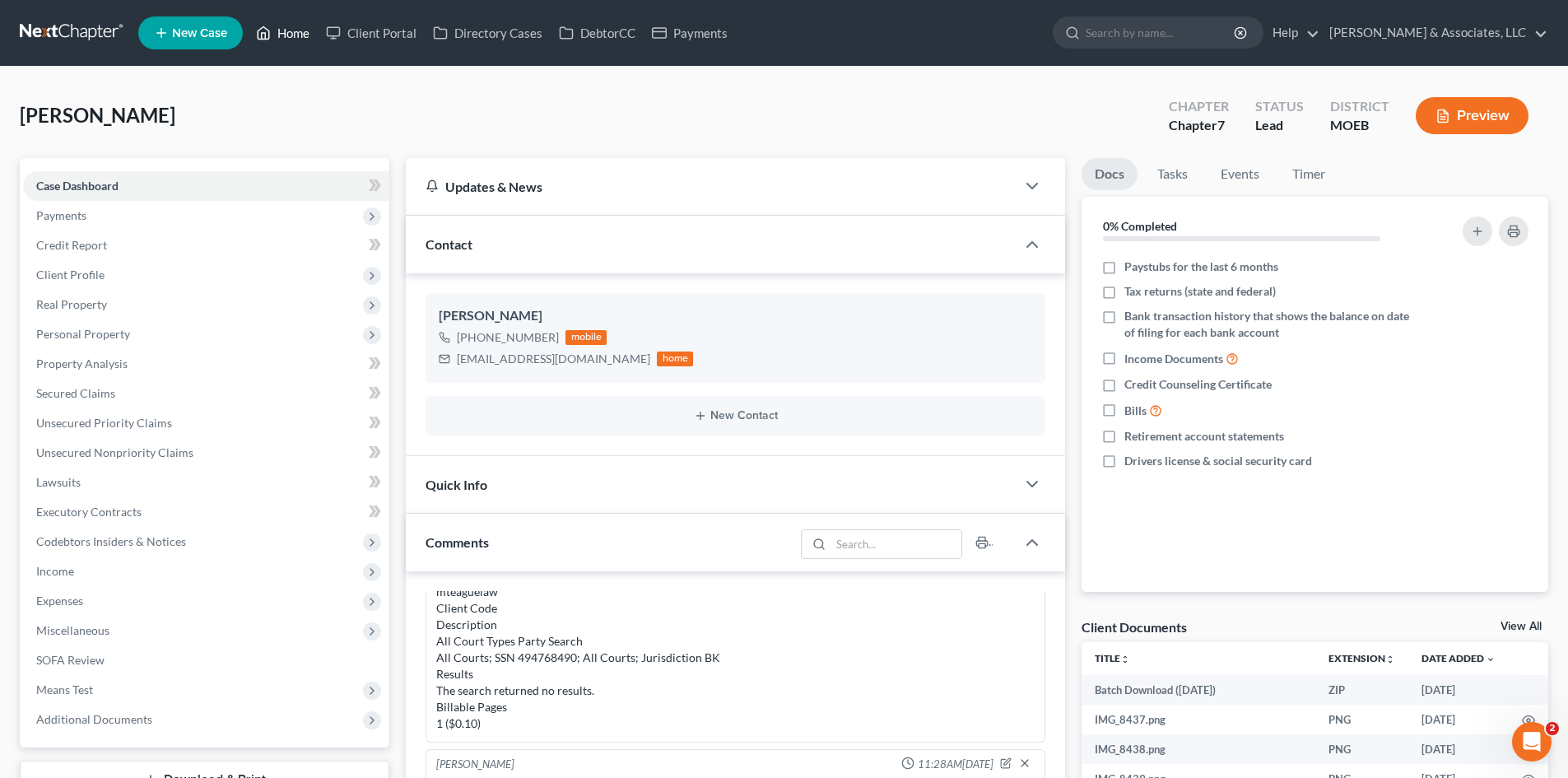
click at [294, 31] on link "Home" at bounding box center [283, 33] width 70 height 30
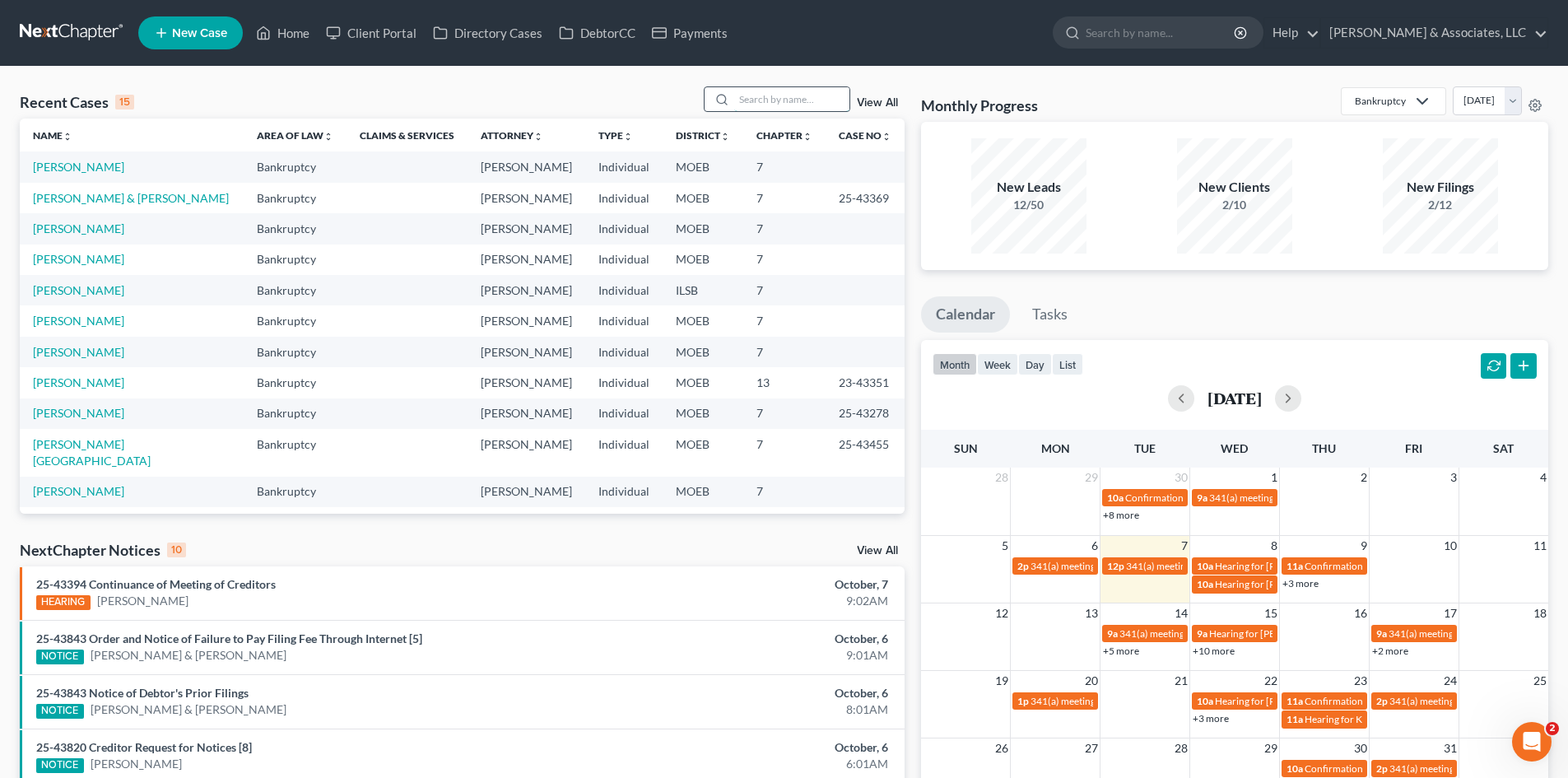
click at [778, 99] on input "search" at bounding box center [791, 99] width 115 height 24
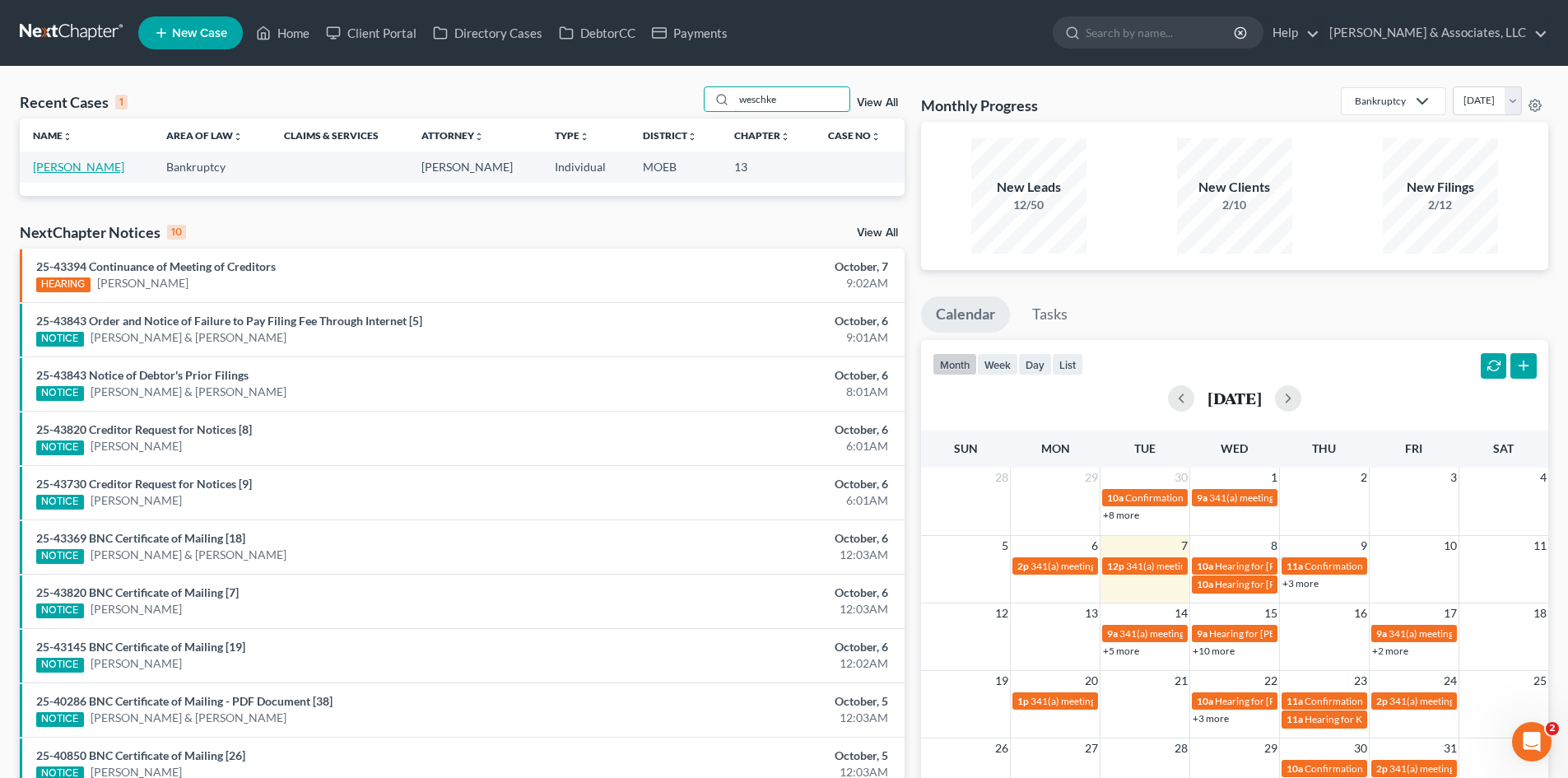
type input "weschke"
click at [86, 171] on link "[PERSON_NAME]" at bounding box center [78, 166] width 91 height 14
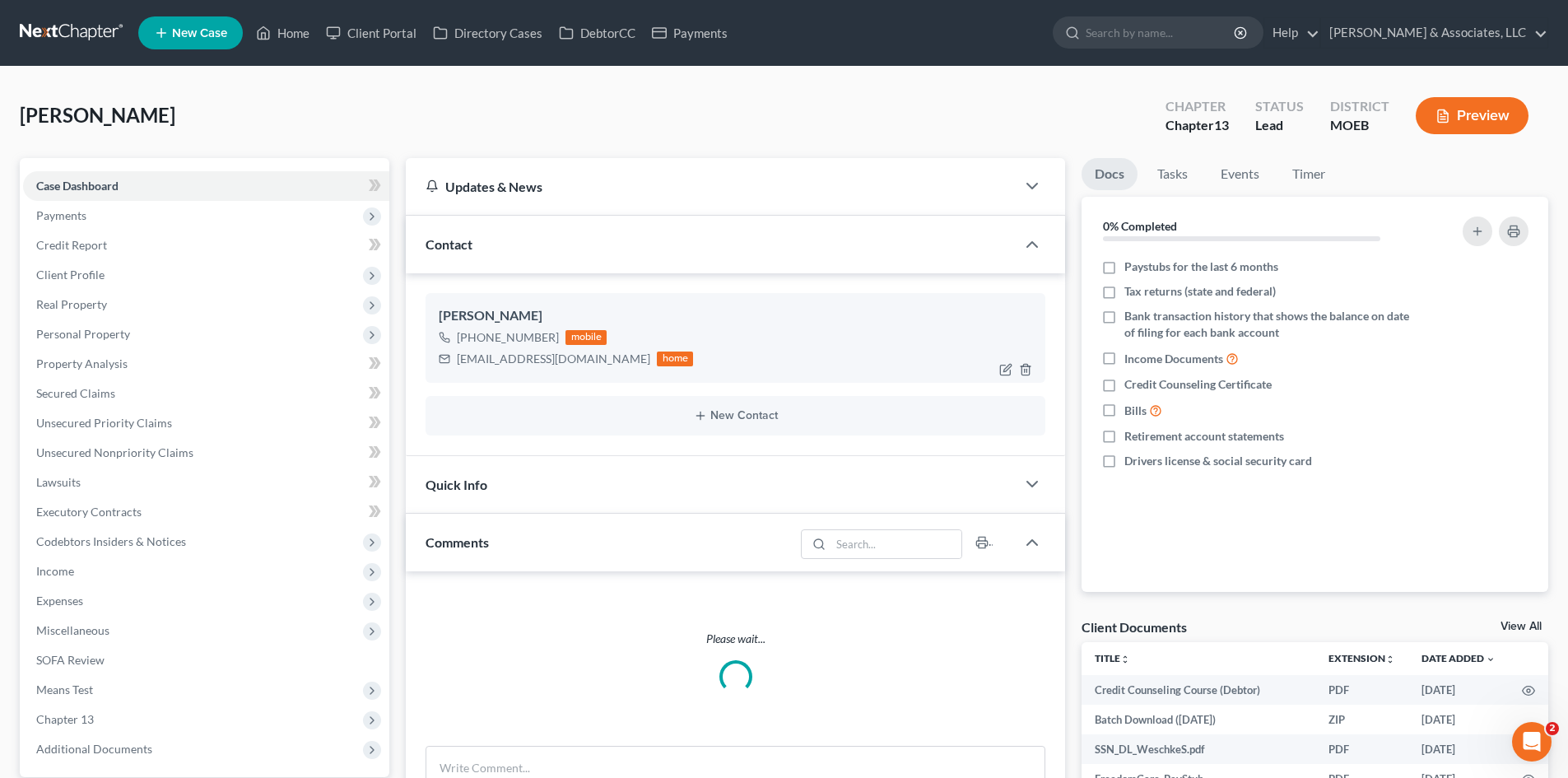
drag, startPoint x: 550, startPoint y: 337, endPoint x: 529, endPoint y: 338, distance: 21.0
click at [473, 337] on div "[PHONE_NUMBER]" at bounding box center [508, 337] width 102 height 16
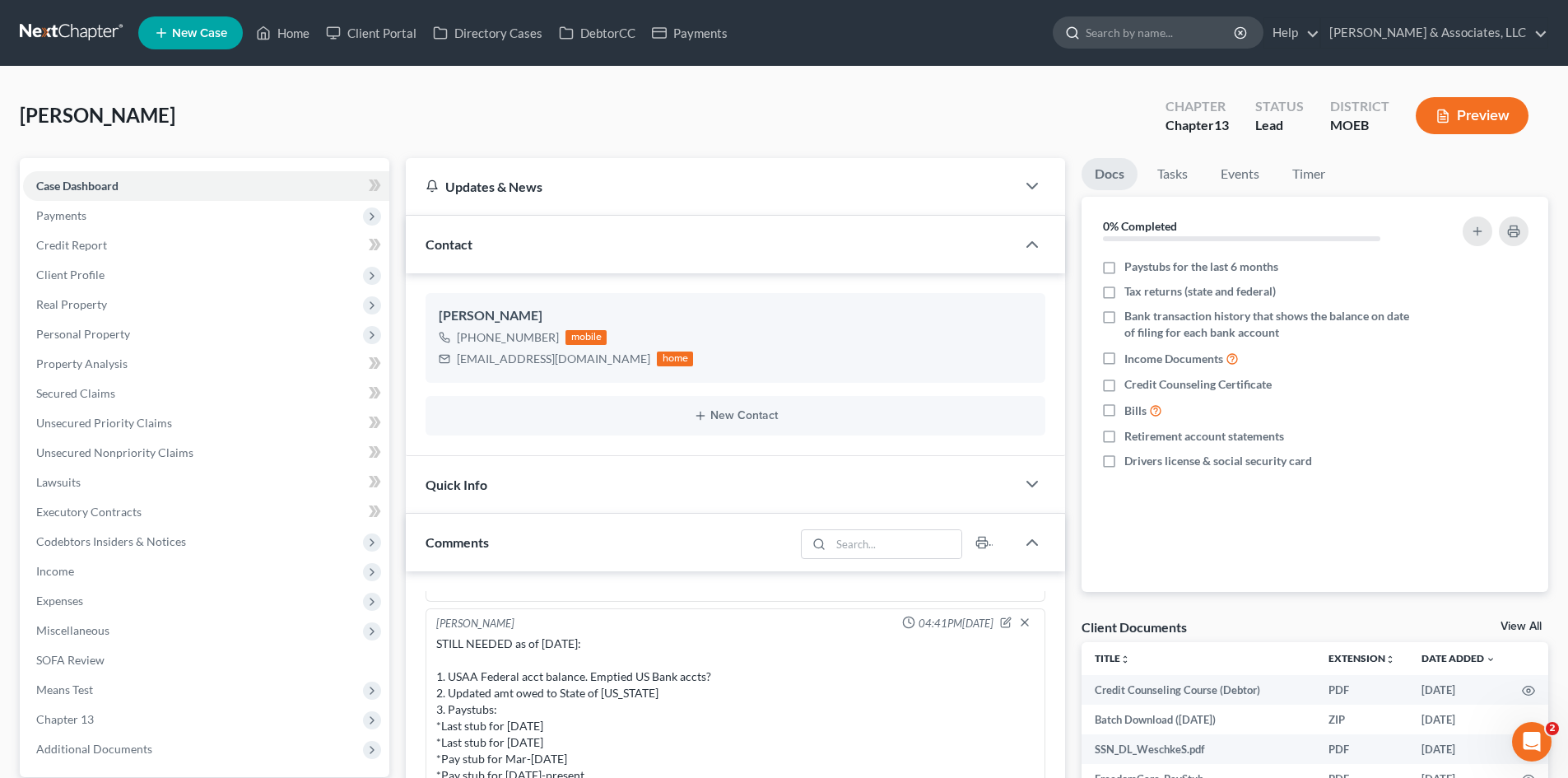
click at [1179, 30] on input "search" at bounding box center [1161, 32] width 150 height 30
type input "[PERSON_NAME]"
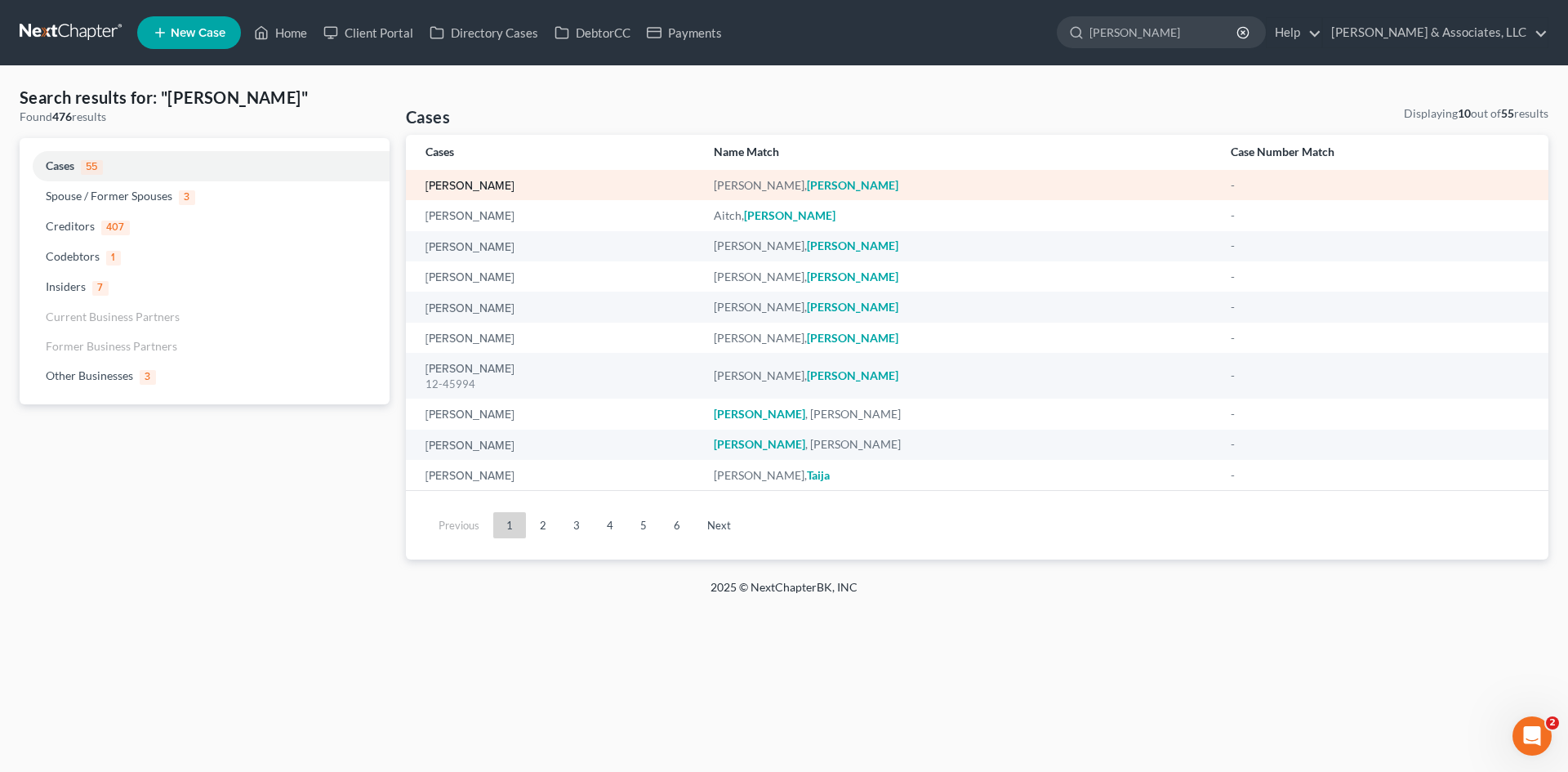
click at [474, 182] on link "[PERSON_NAME]" at bounding box center [470, 186] width 89 height 12
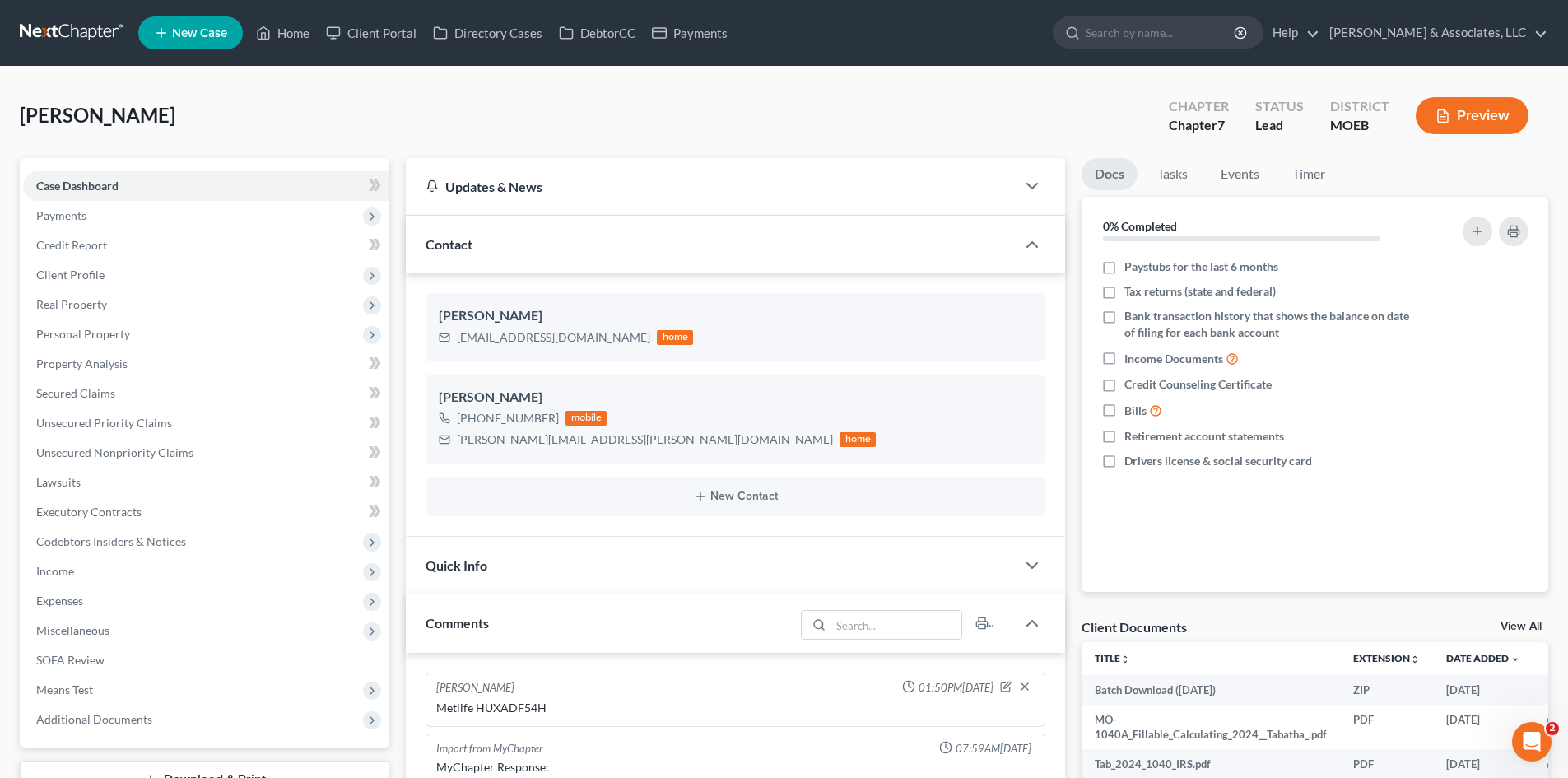
scroll to position [1613, 0]
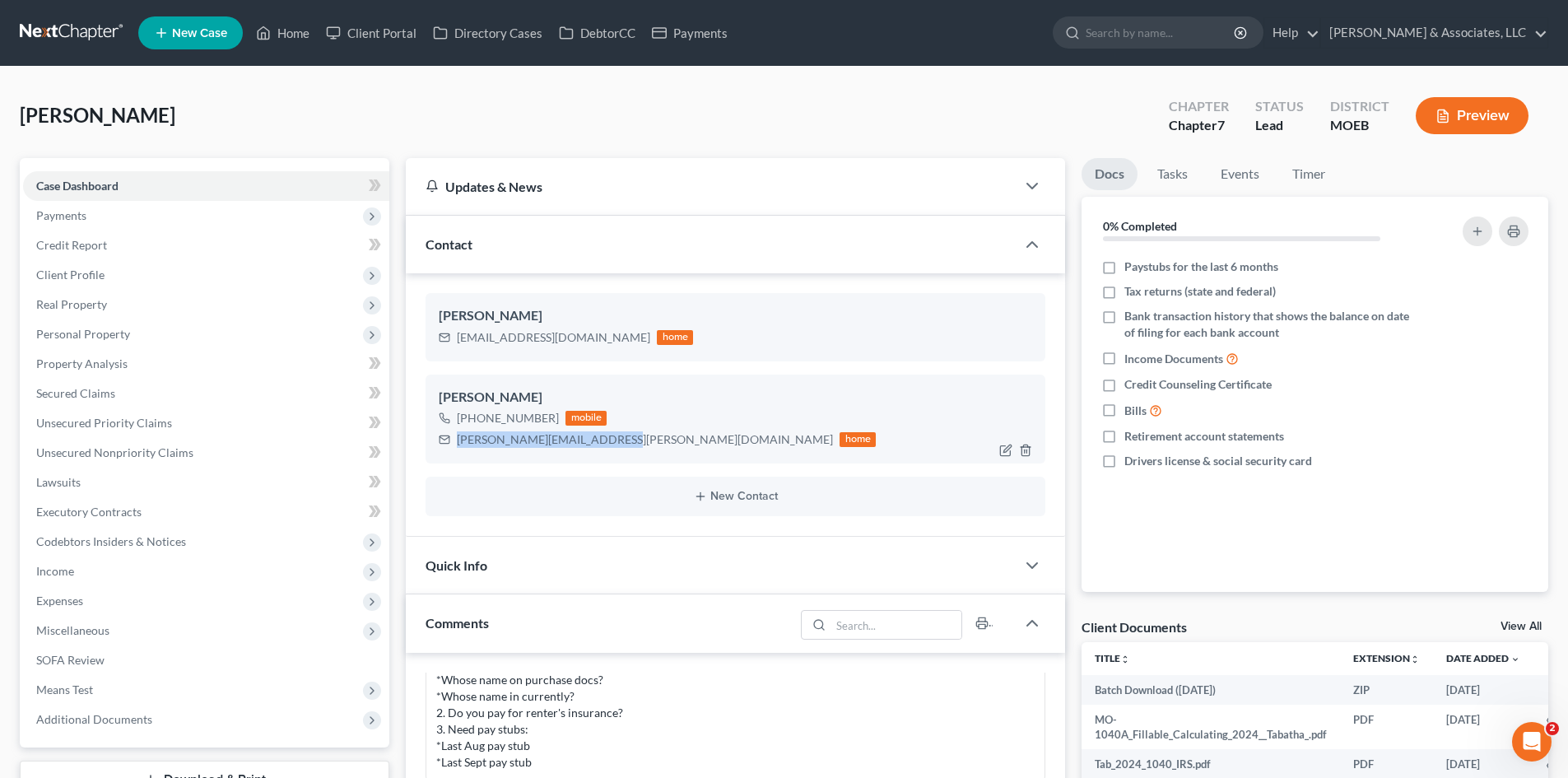
drag, startPoint x: 611, startPoint y: 443, endPoint x: 454, endPoint y: 449, distance: 157.1
click at [454, 449] on div "tabatha.smith@ssmhealth.com home" at bounding box center [656, 439] width 437 height 21
copy div "[PERSON_NAME][EMAIL_ADDRESS][PERSON_NAME][DOMAIN_NAME]"
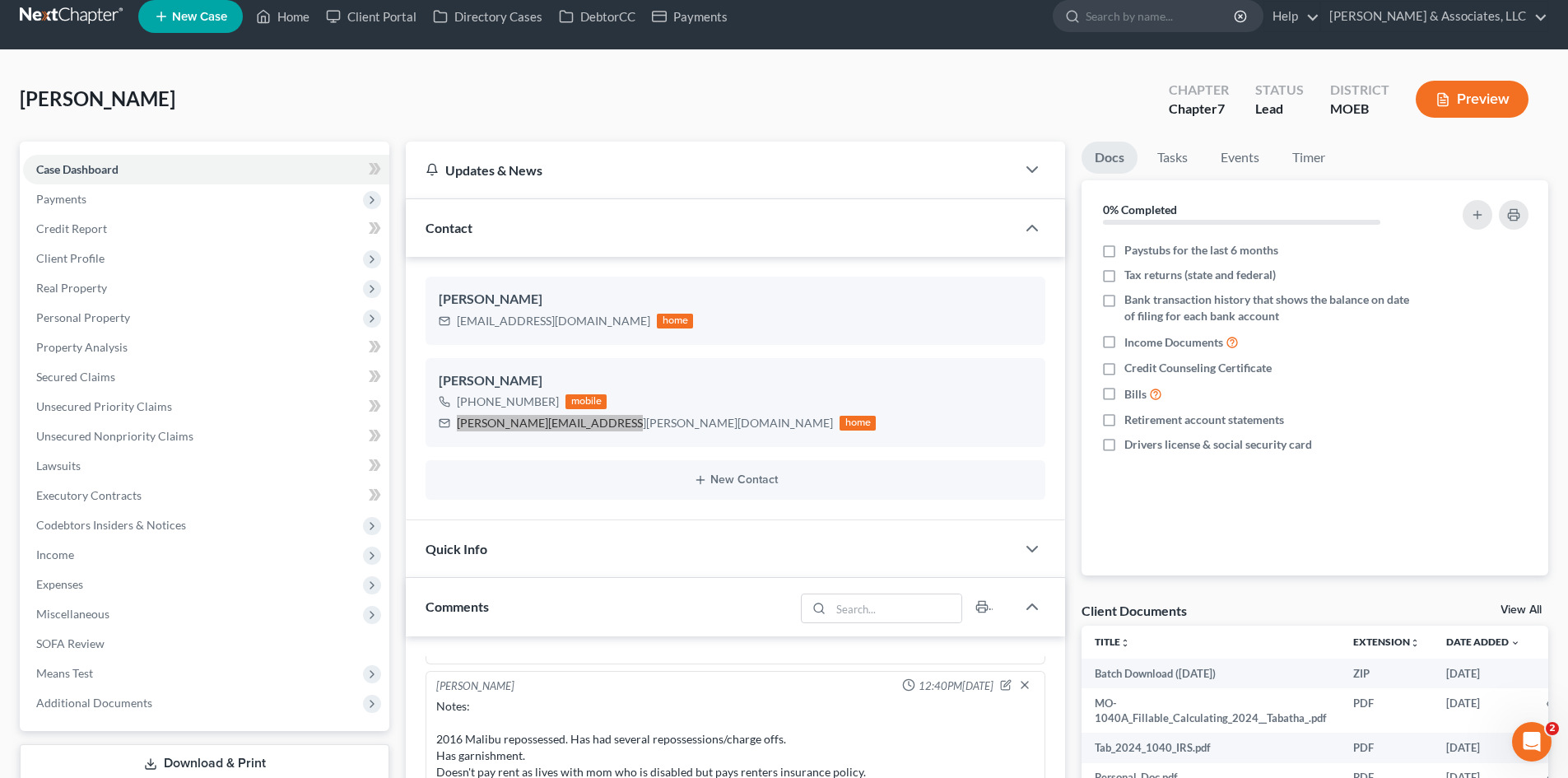
scroll to position [0, 0]
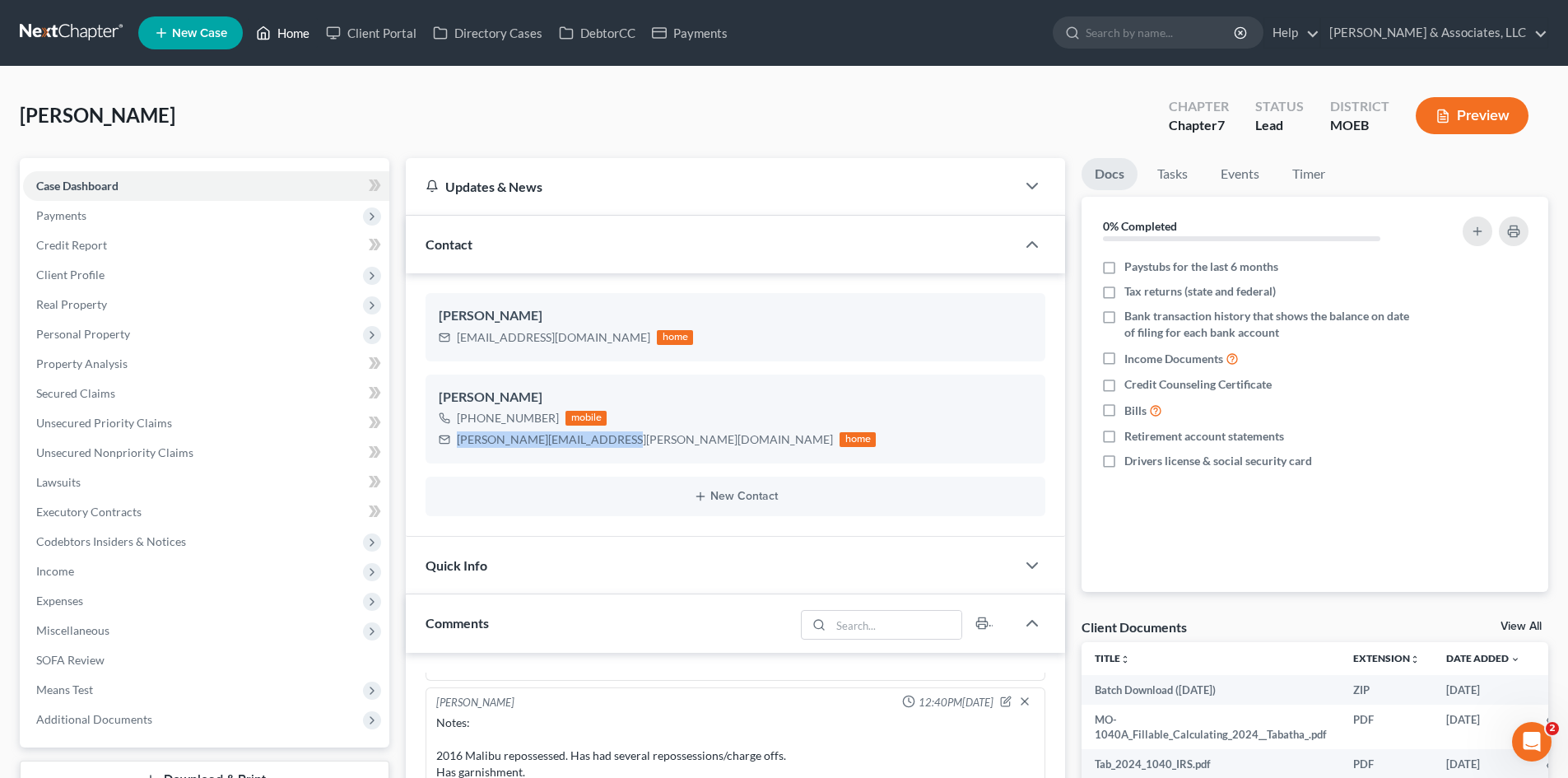
click at [291, 34] on link "Home" at bounding box center [283, 33] width 70 height 30
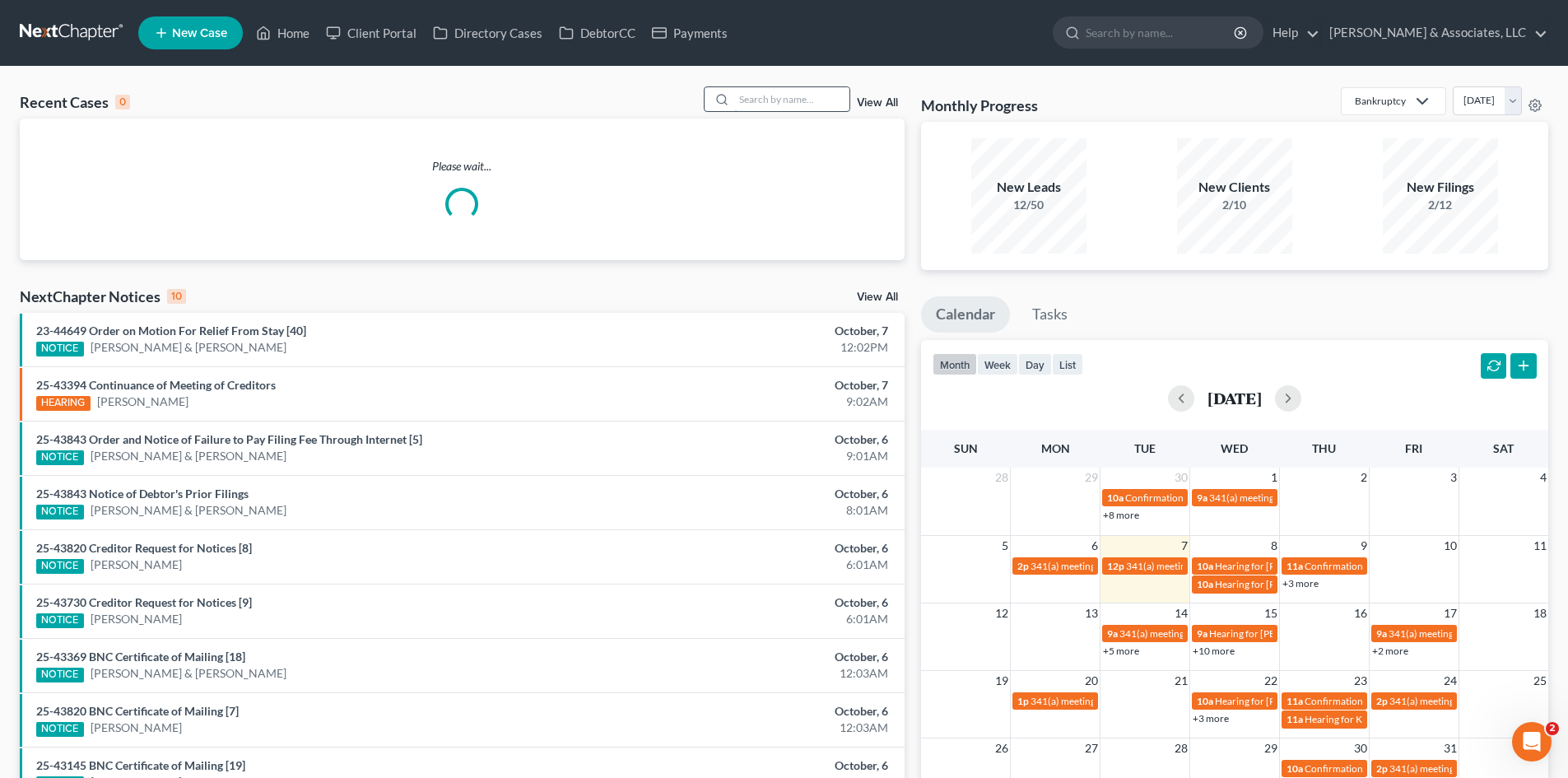
click at [776, 100] on input "search" at bounding box center [791, 99] width 115 height 24
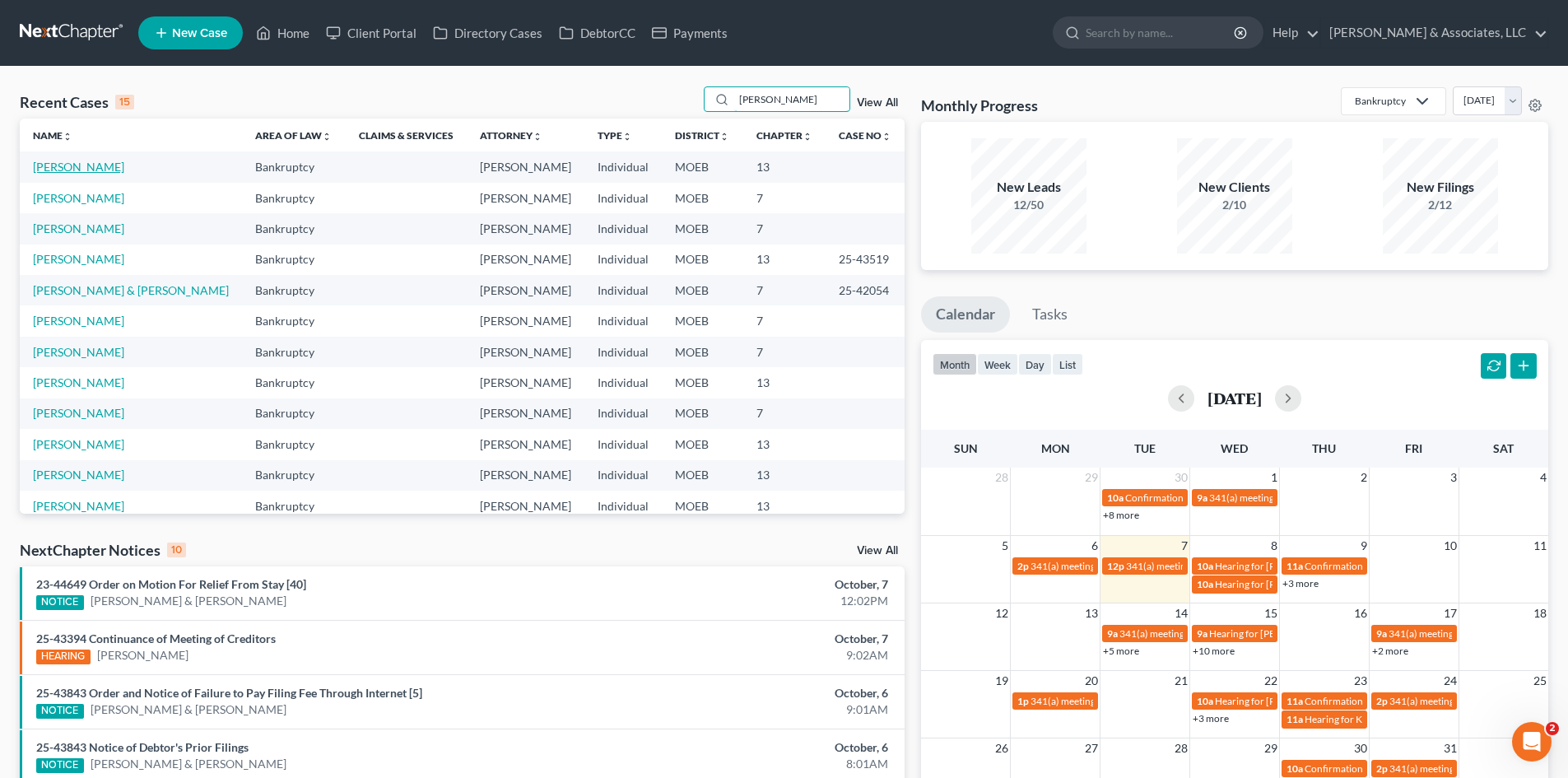
type input "johnson"
click at [84, 169] on link "Johnson, Crystal" at bounding box center [78, 166] width 91 height 14
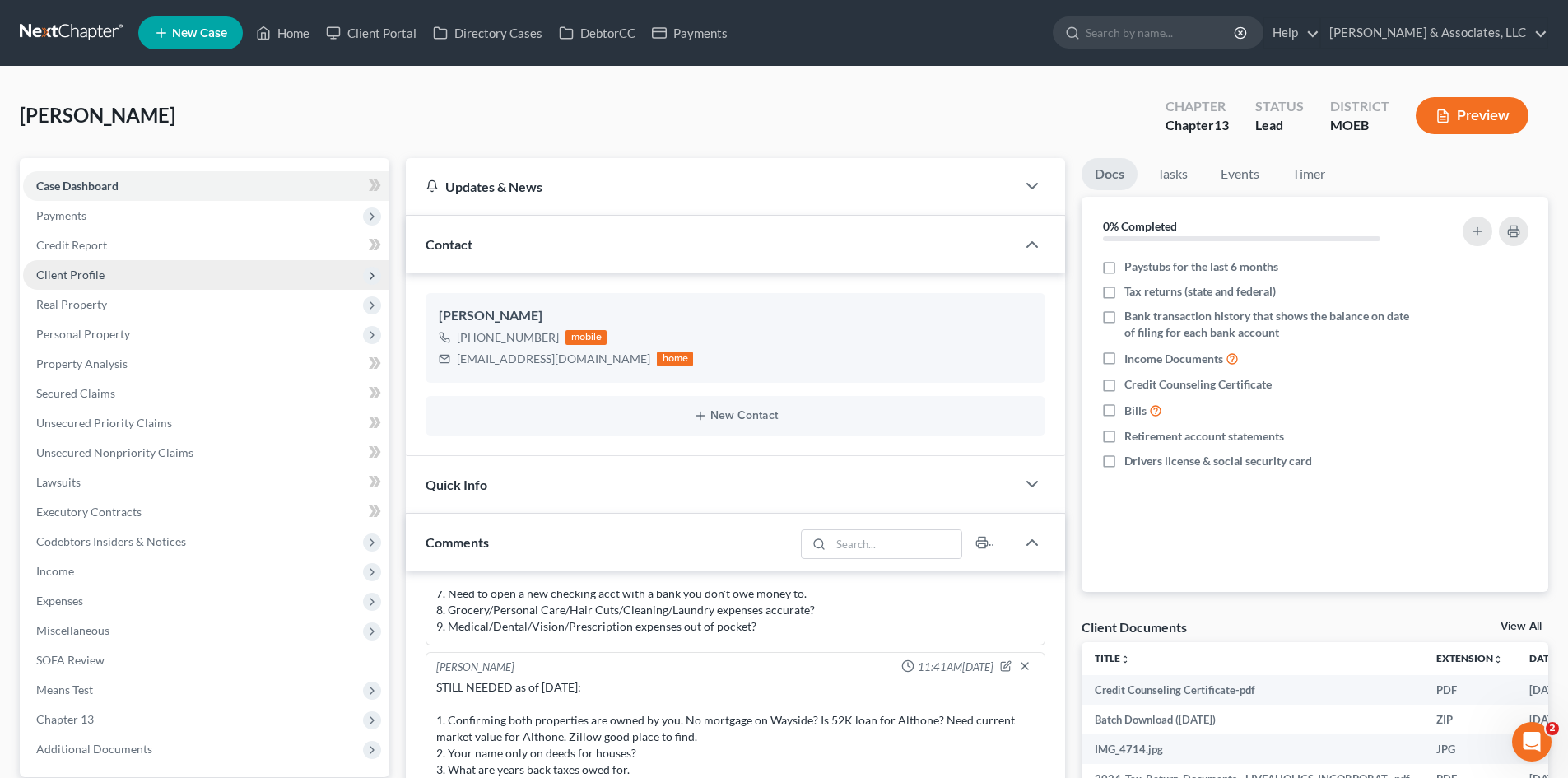
click at [89, 275] on span "Client Profile" at bounding box center [70, 274] width 68 height 14
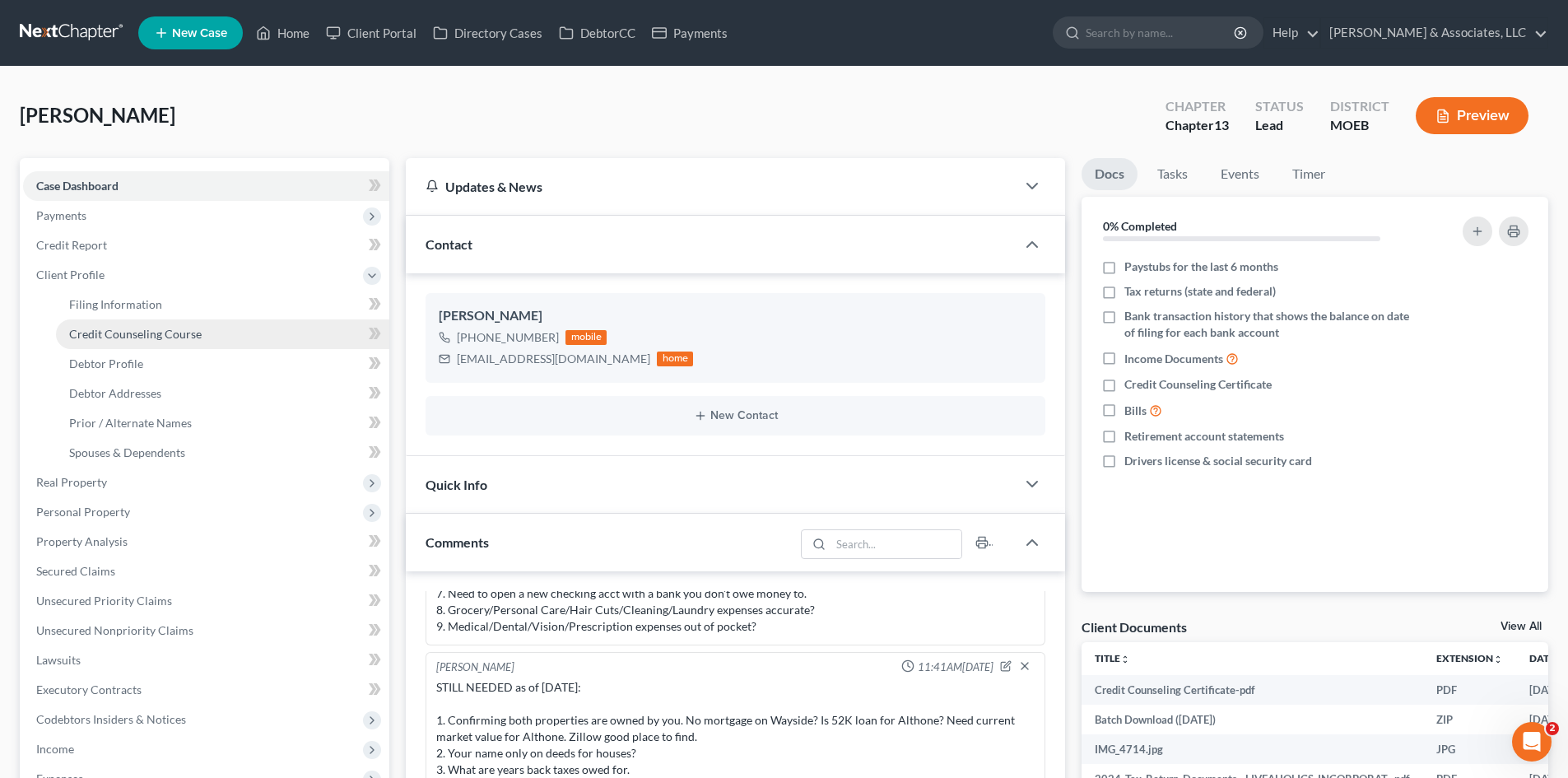
click at [131, 338] on span "Credit Counseling Course" at bounding box center [135, 333] width 132 height 14
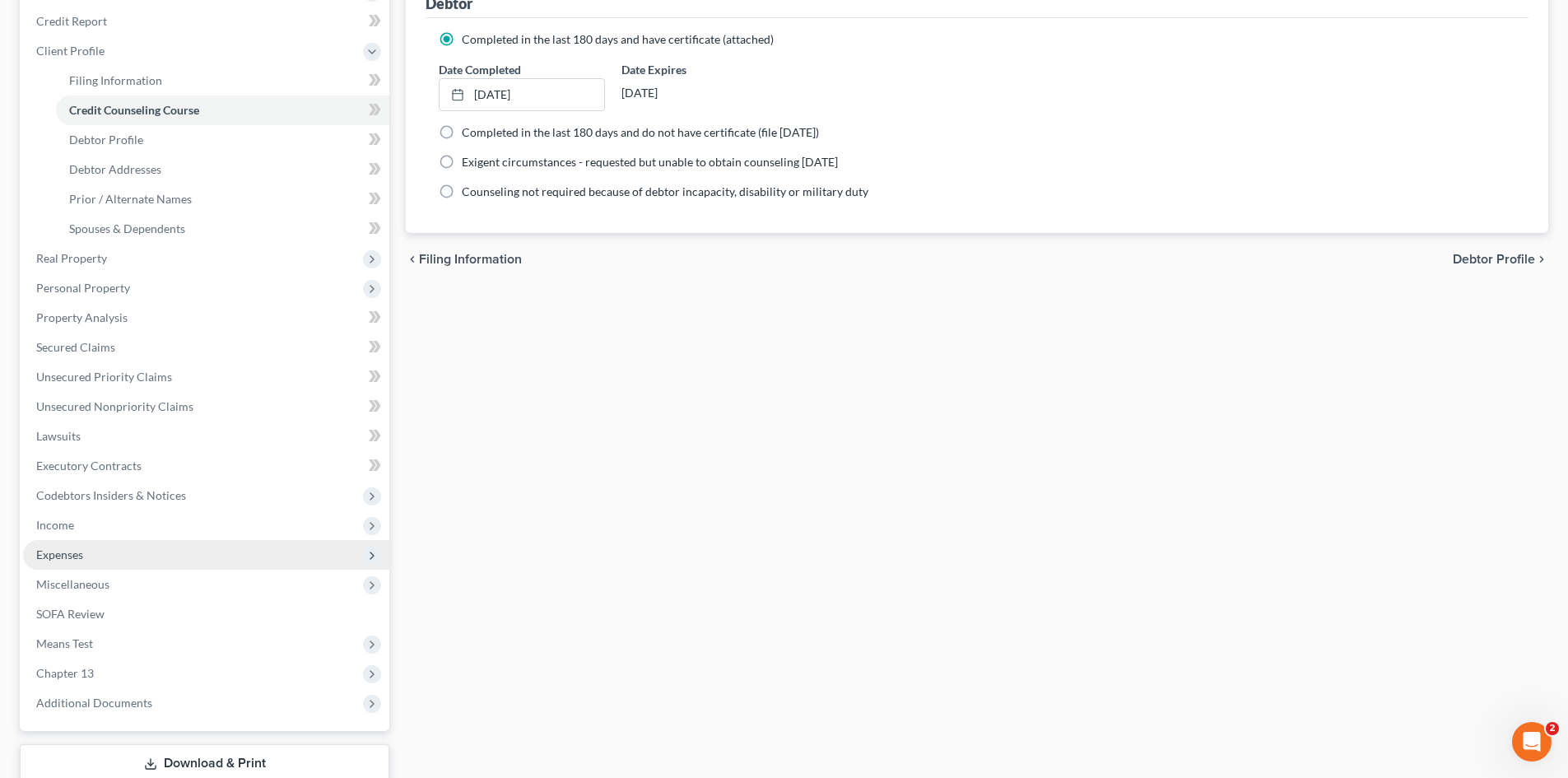
scroll to position [82, 0]
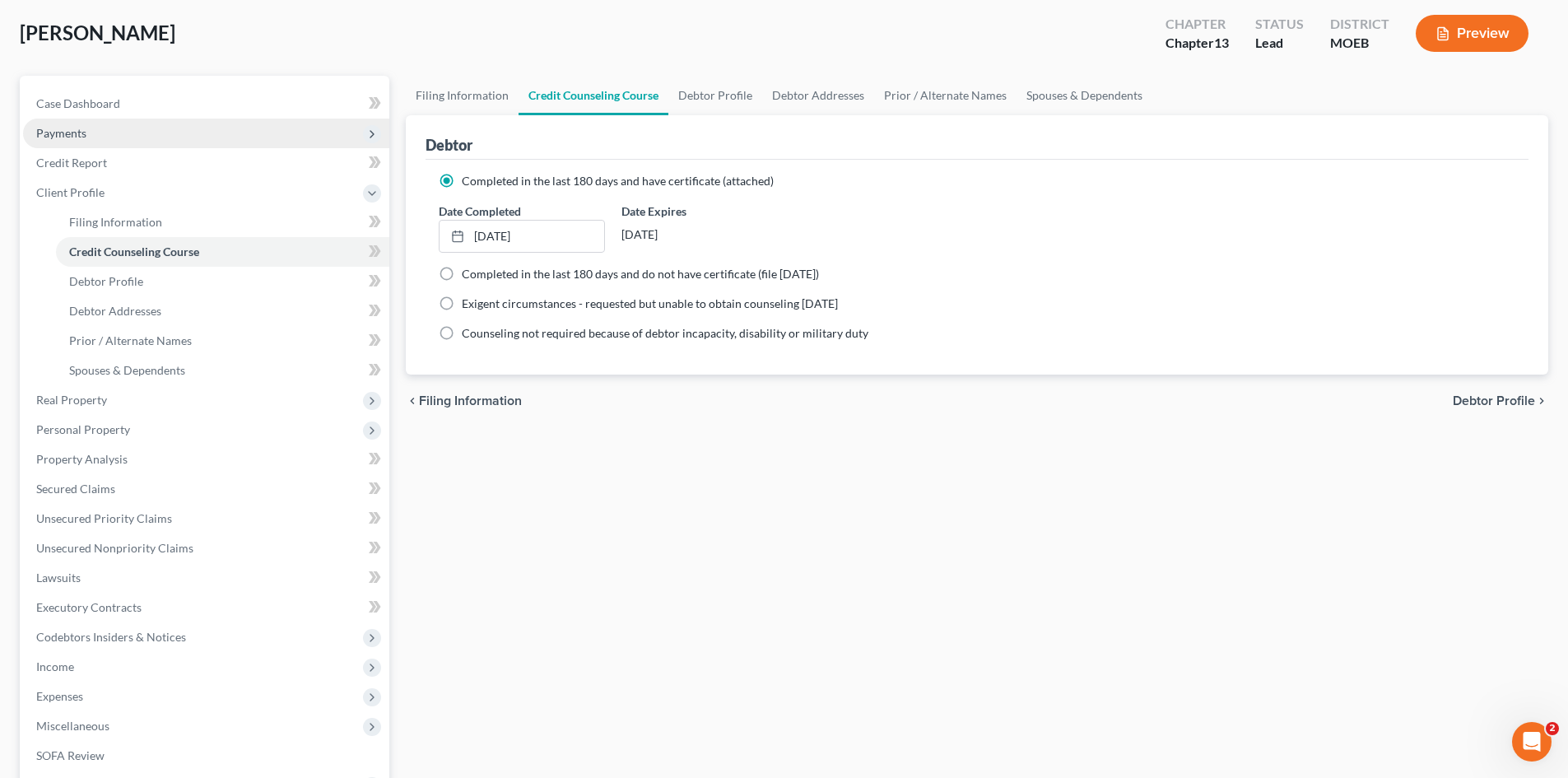
click at [83, 127] on span "Payments" at bounding box center [61, 132] width 50 height 14
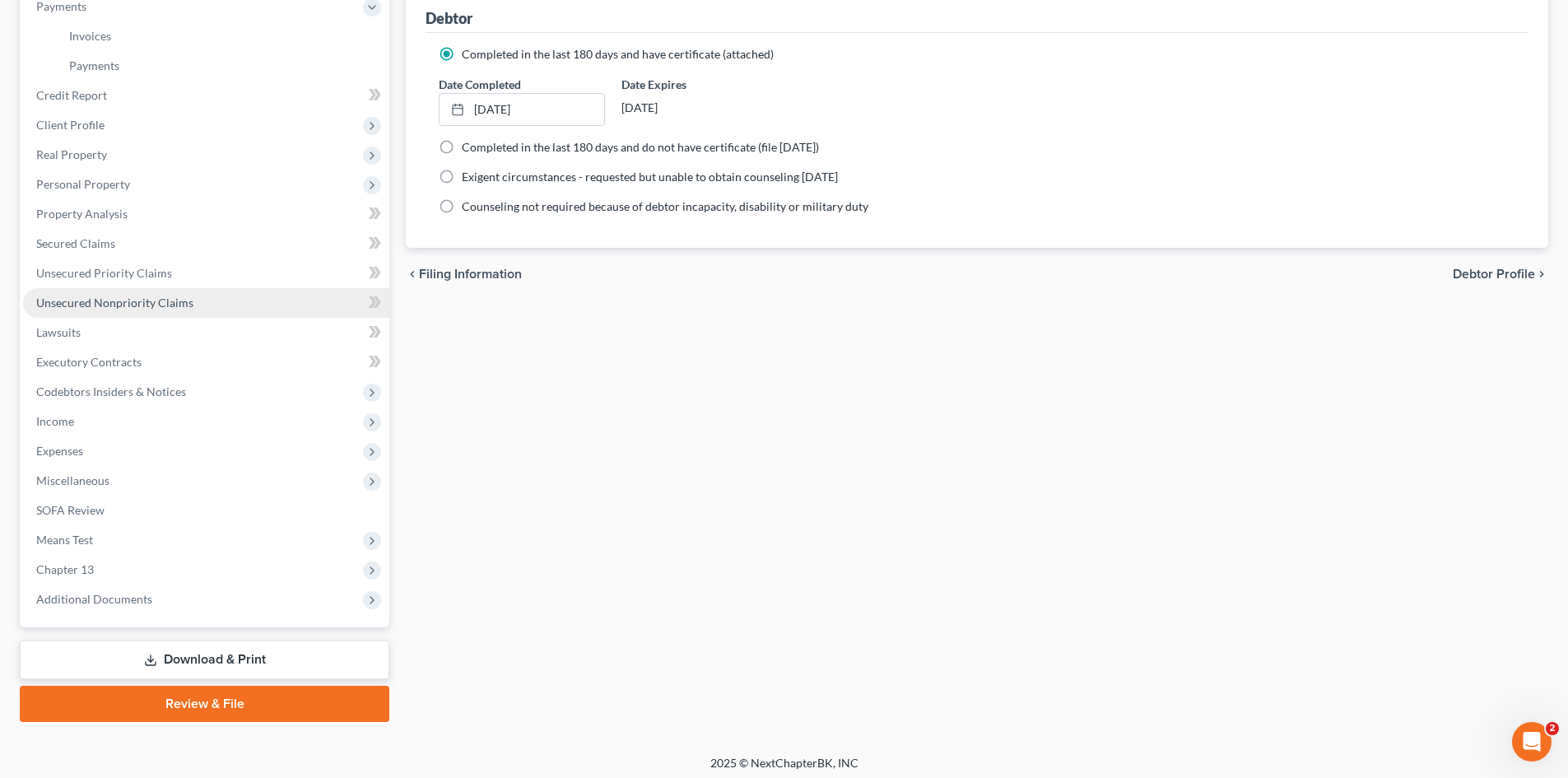
scroll to position [0, 0]
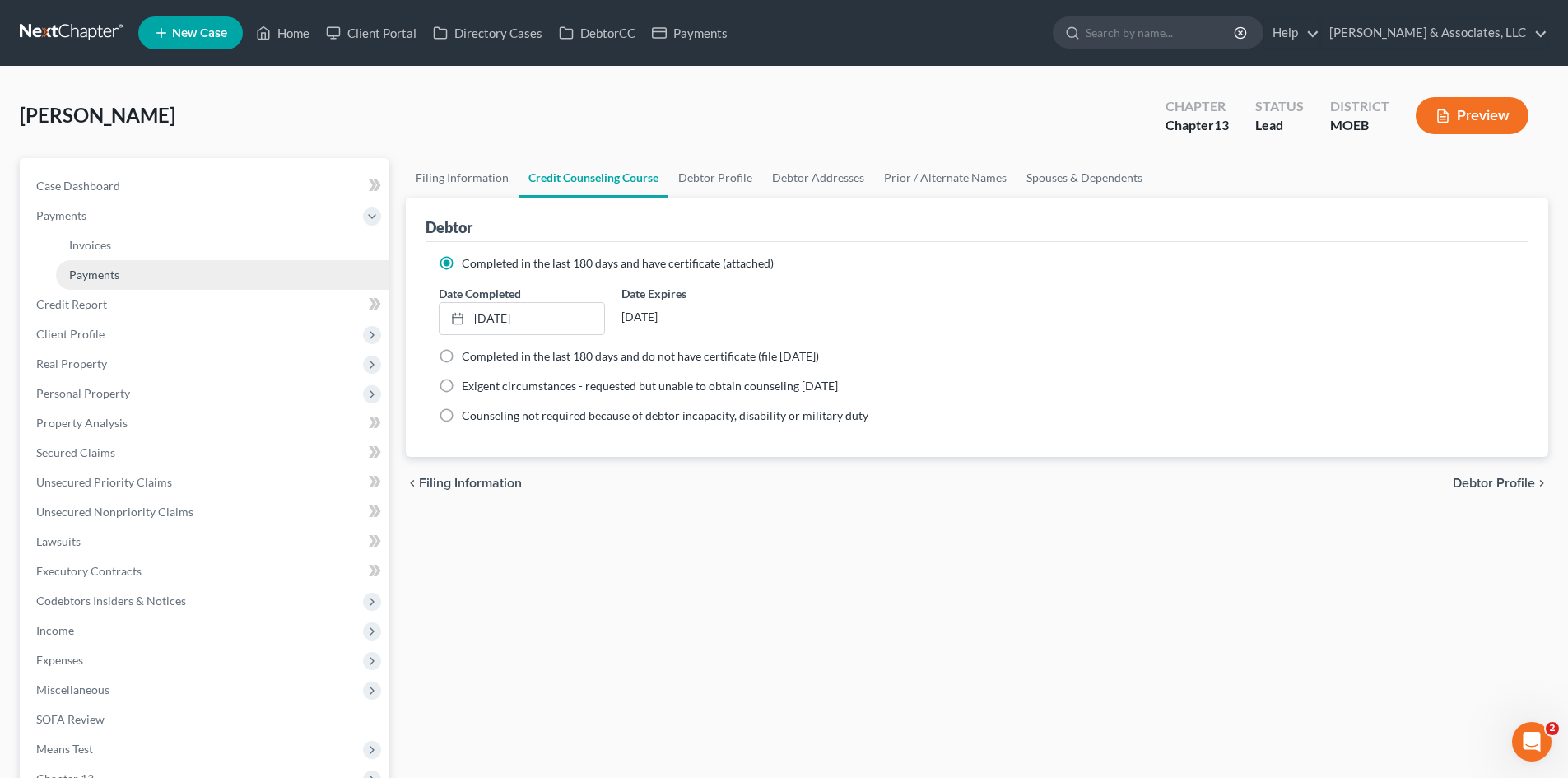
click at [78, 275] on span "Payments" at bounding box center [94, 274] width 50 height 14
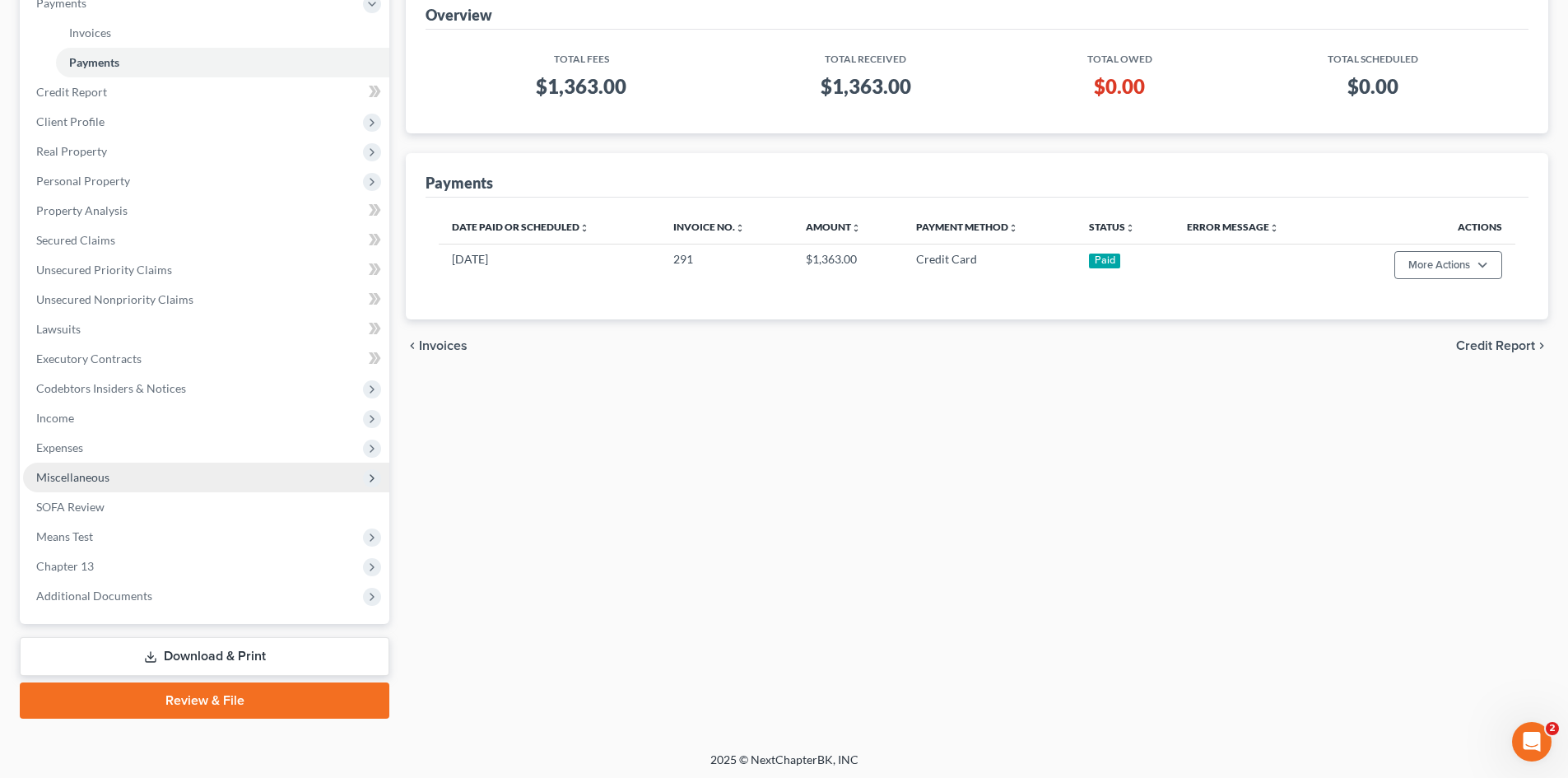
scroll to position [216, 0]
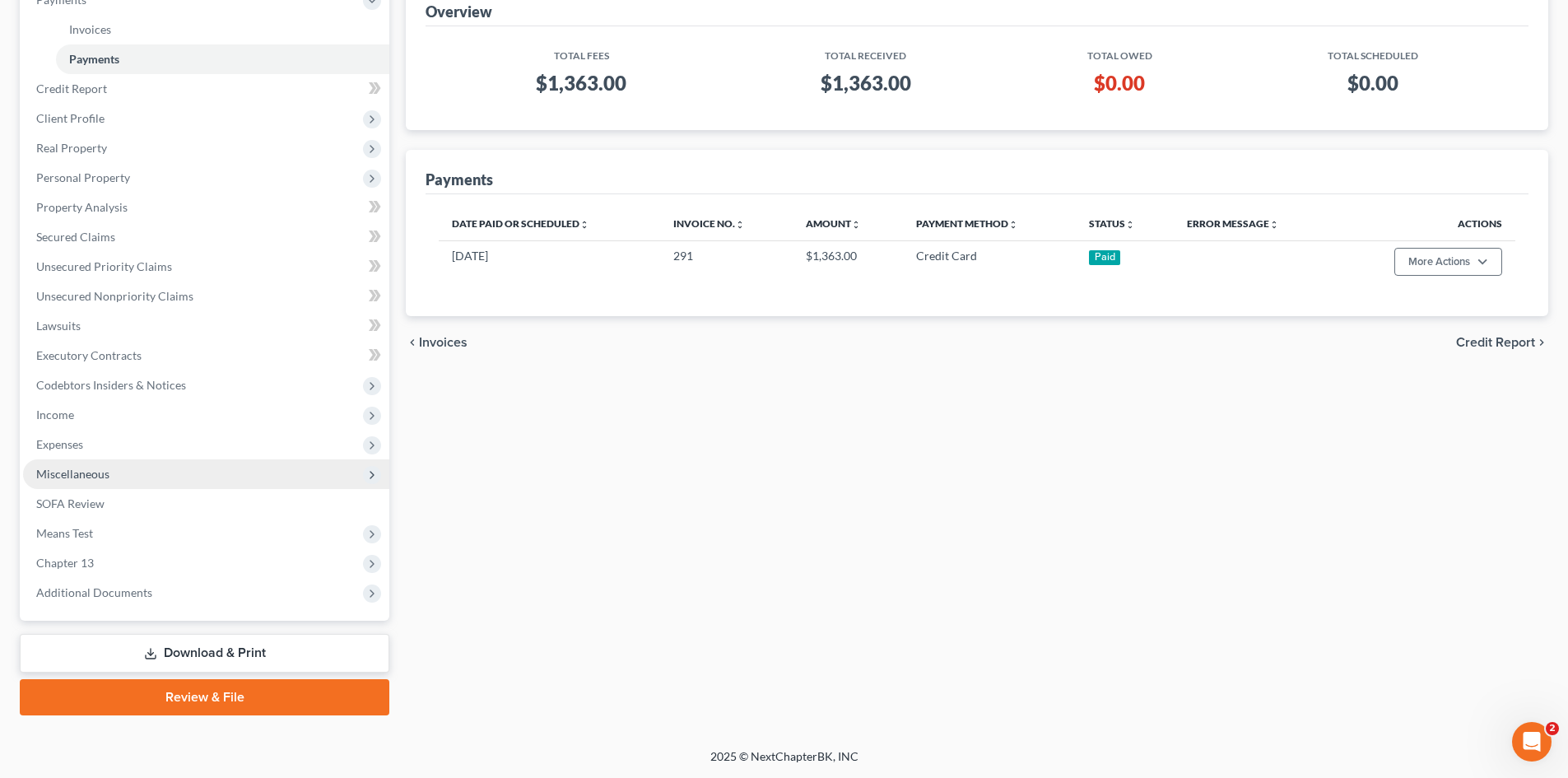
click at [80, 470] on span "Miscellaneous" at bounding box center [73, 473] width 73 height 14
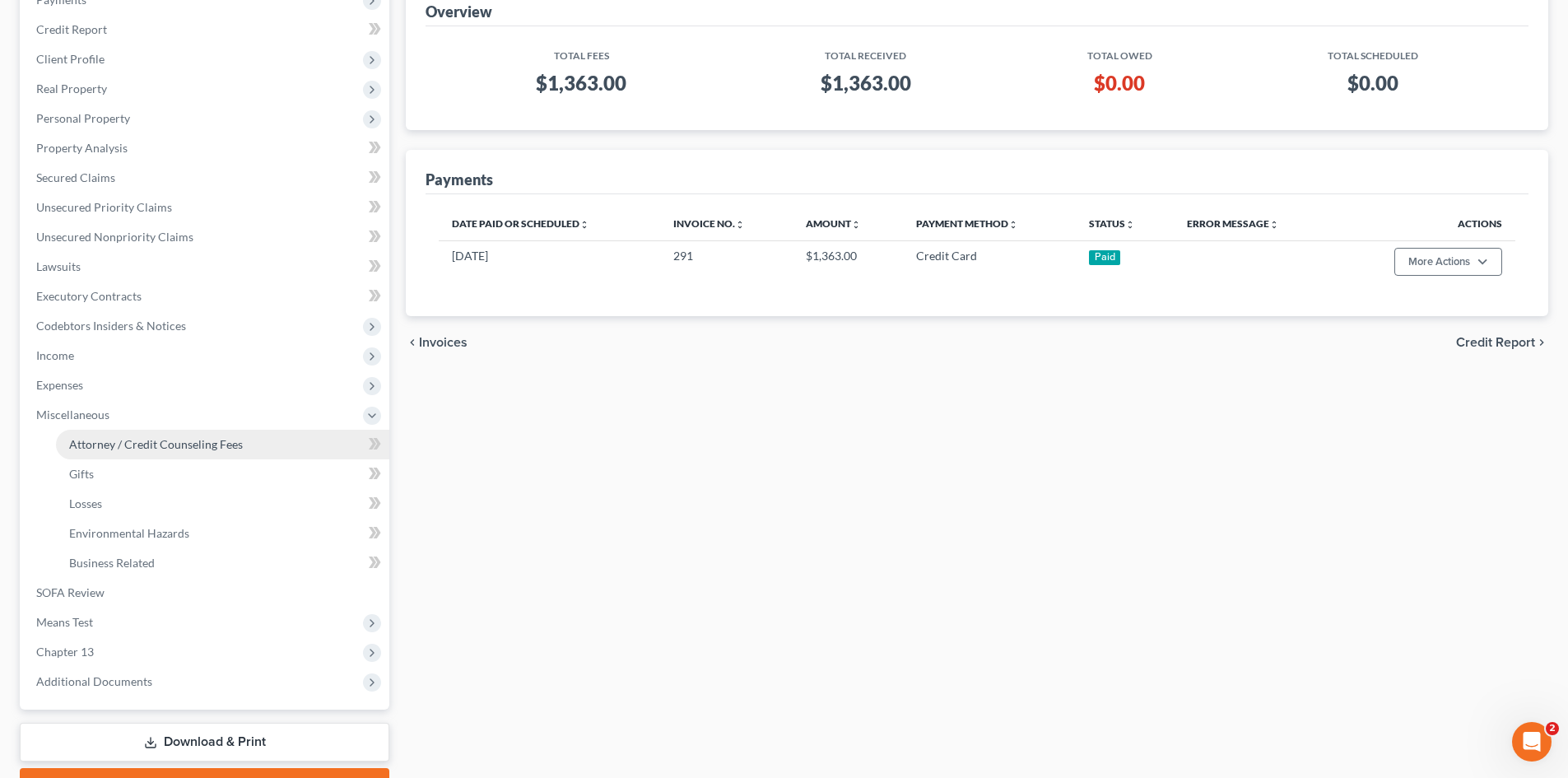
click at [133, 444] on span "Attorney / Credit Counseling Fees" at bounding box center [156, 443] width 173 height 14
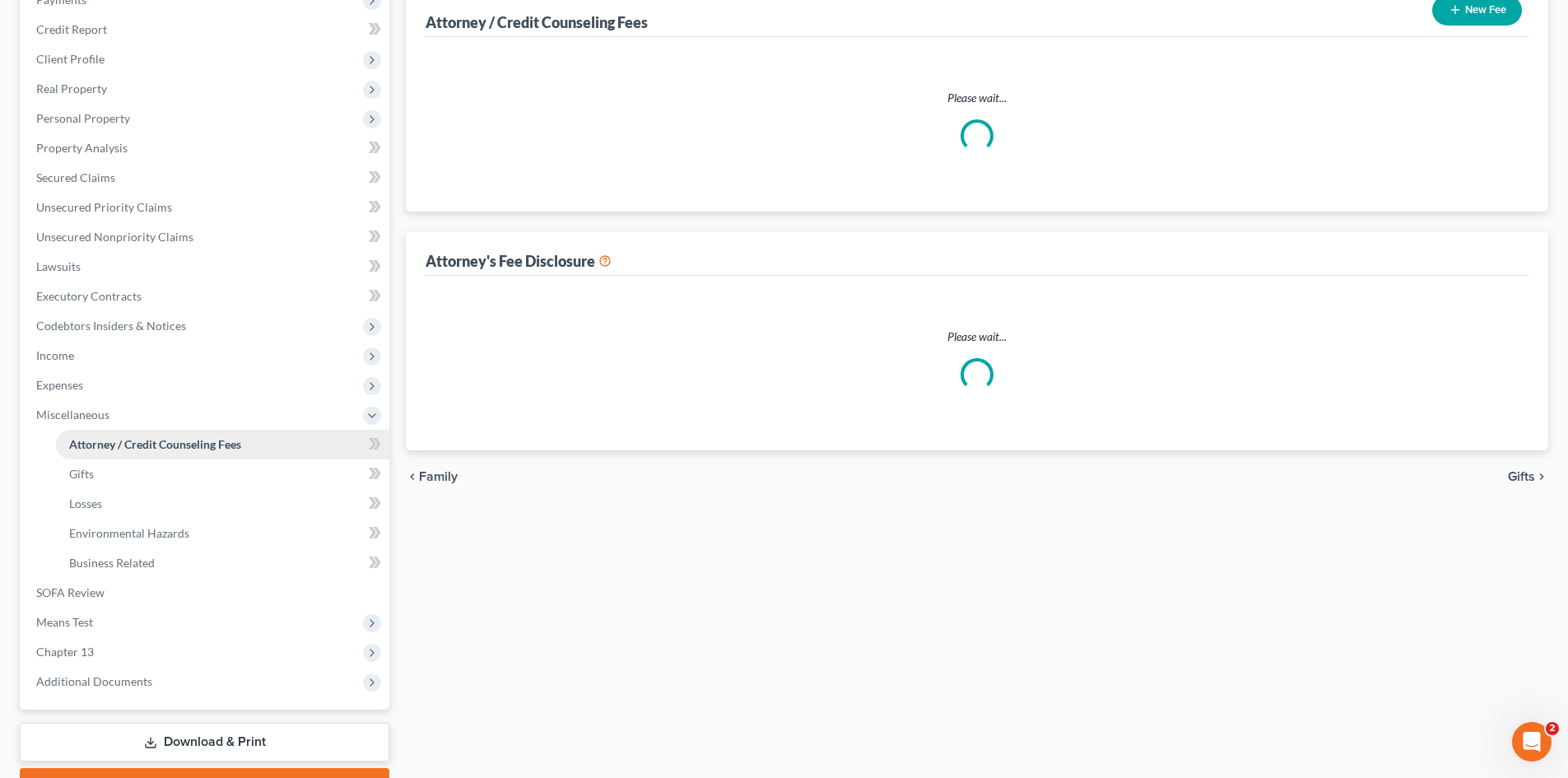
select select "0"
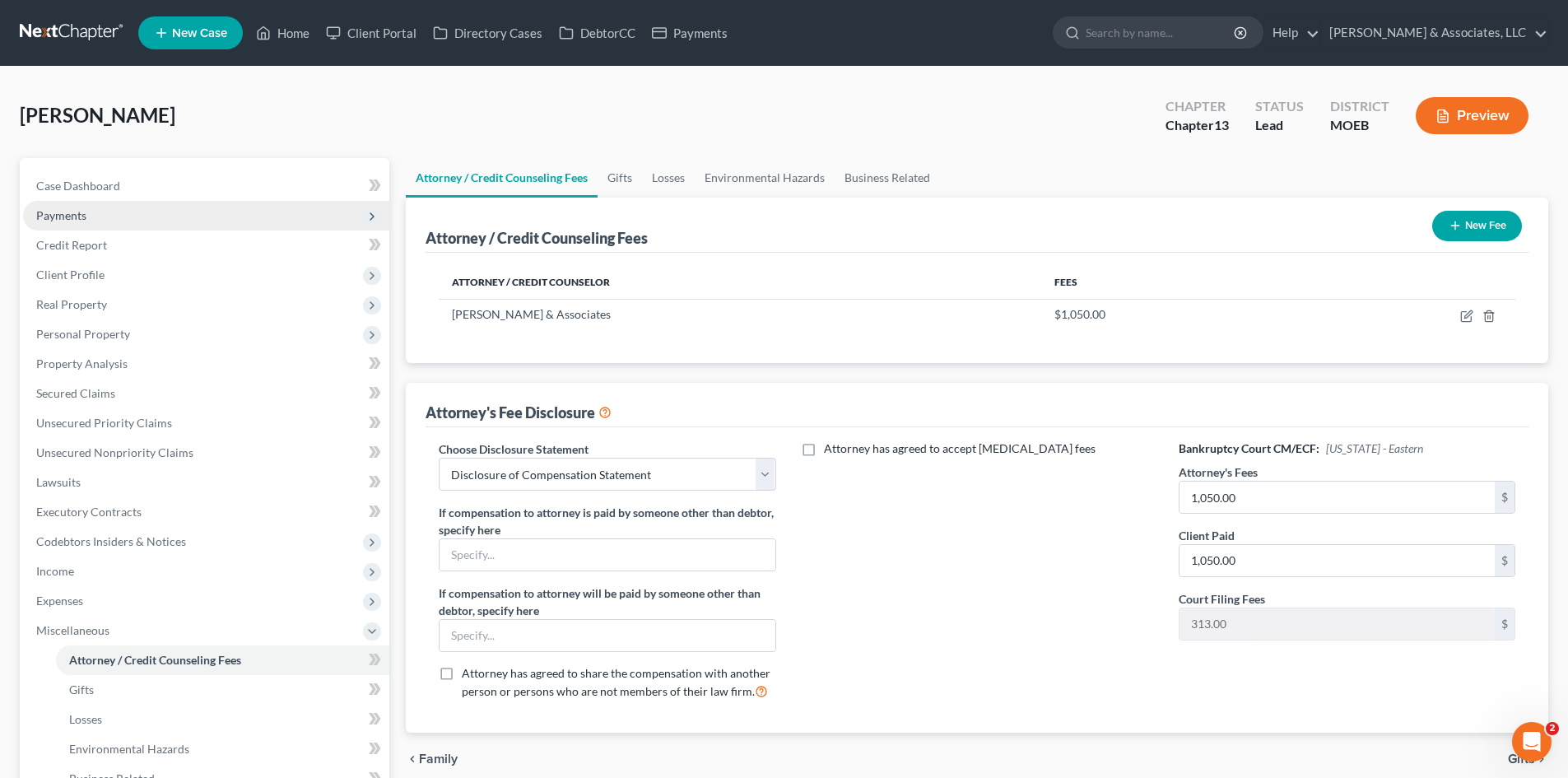
click at [89, 215] on span "Payments" at bounding box center [206, 215] width 366 height 30
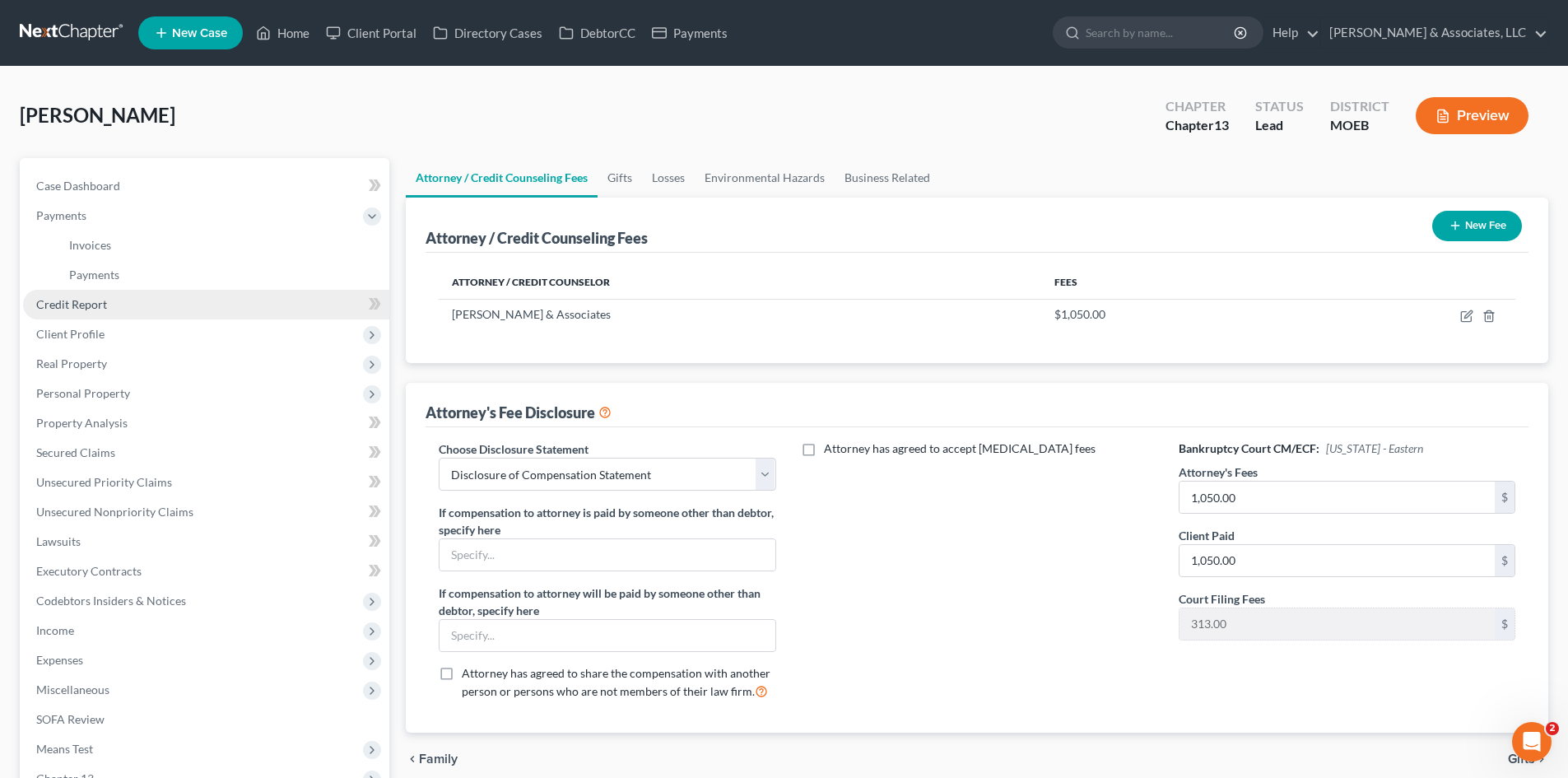
click at [79, 308] on span "Credit Report" at bounding box center [72, 304] width 71 height 14
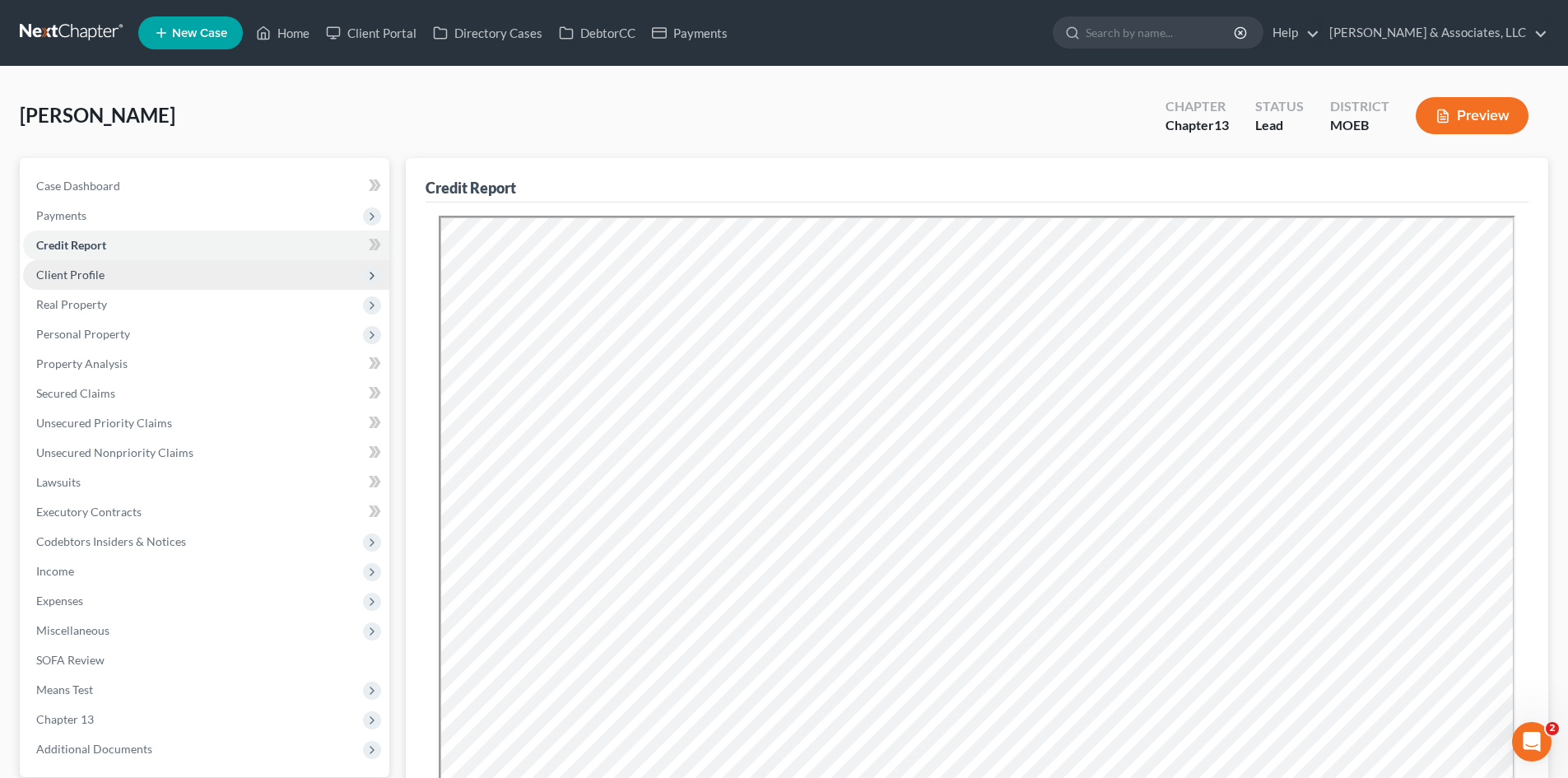
click at [85, 285] on span "Client Profile" at bounding box center [206, 275] width 366 height 30
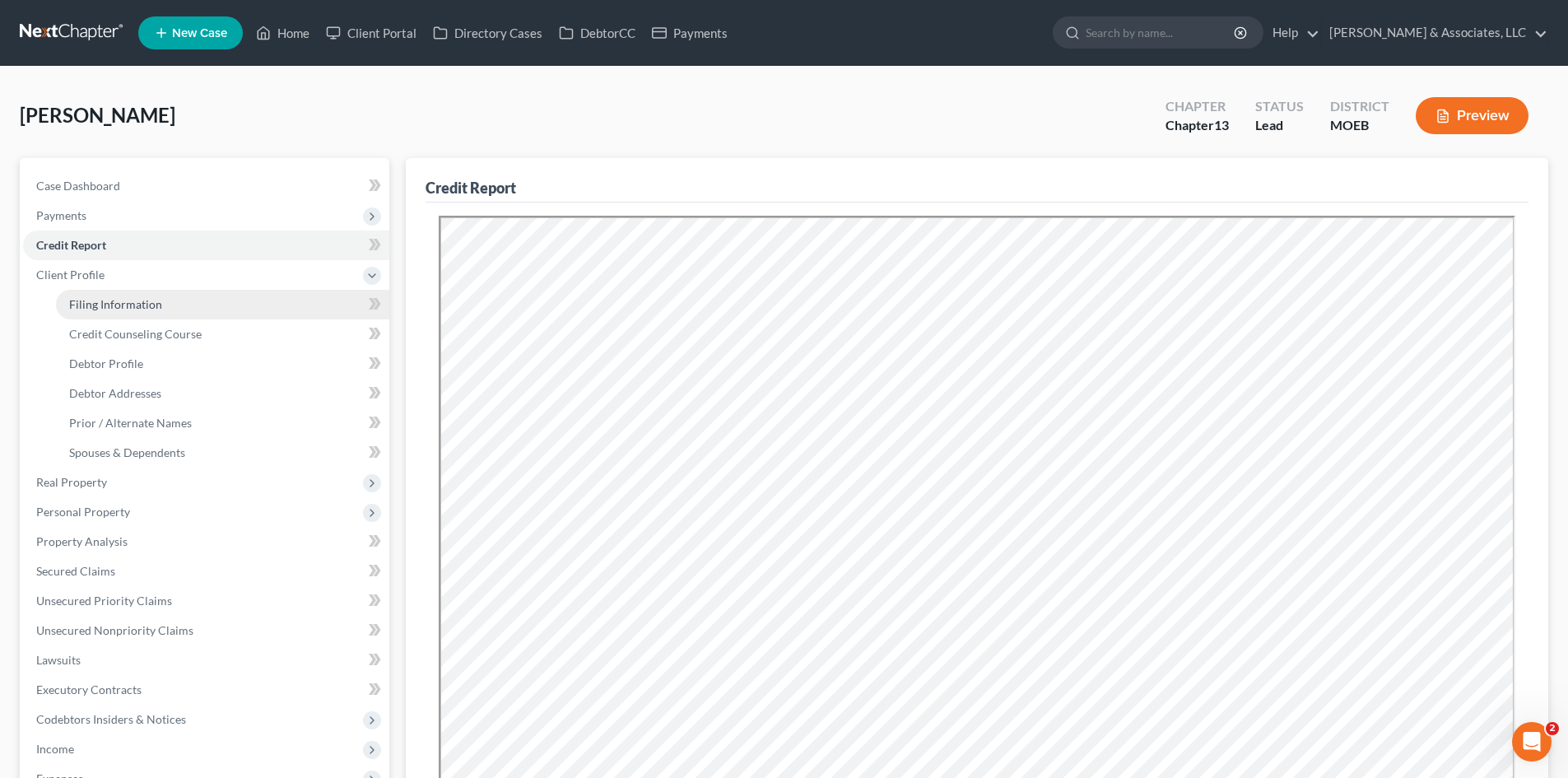
click at [127, 307] on span "Filing Information" at bounding box center [116, 304] width 93 height 14
select select "1"
select select "0"
select select "3"
select select "26"
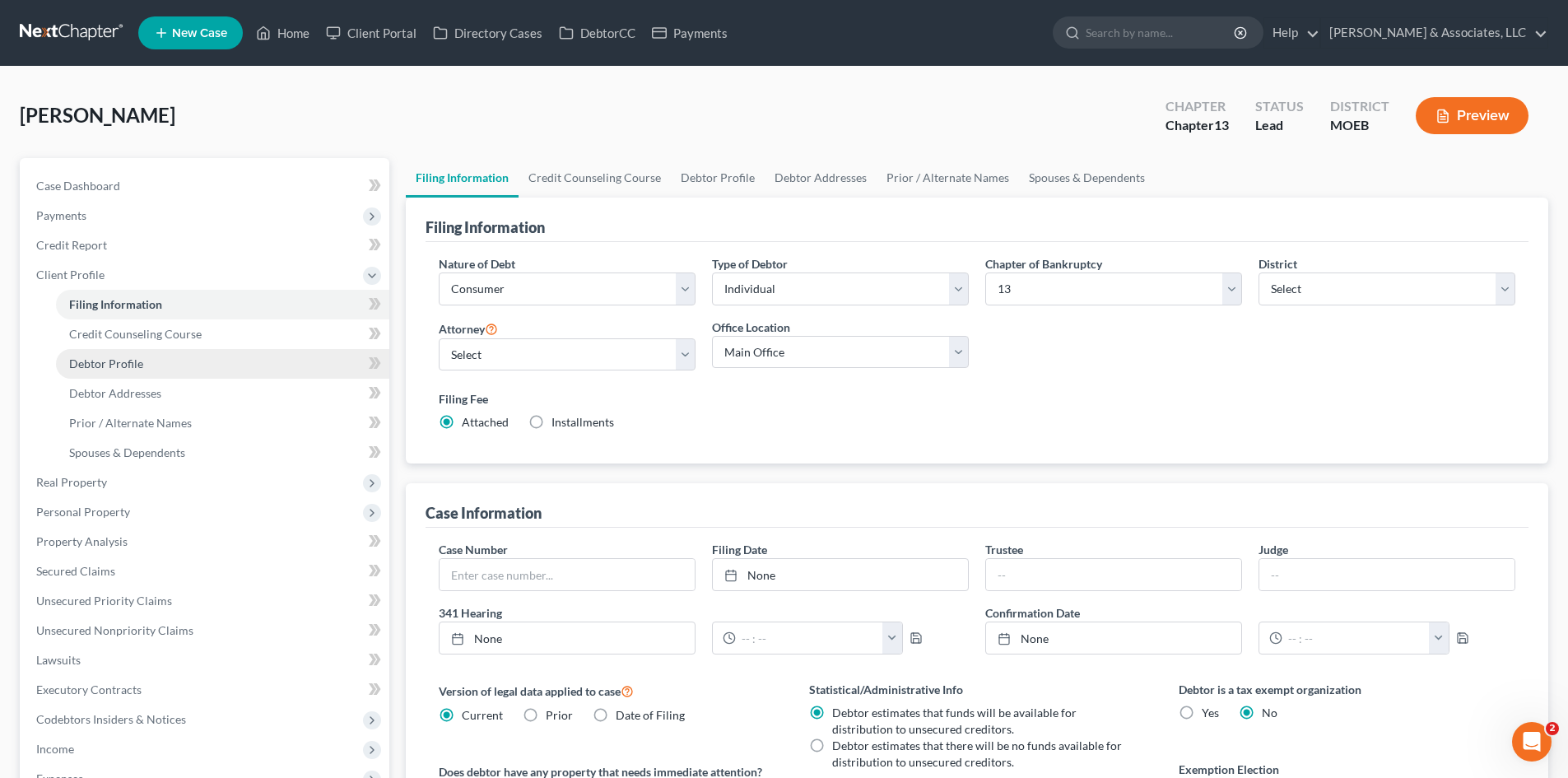
click at [109, 363] on span "Debtor Profile" at bounding box center [106, 363] width 74 height 14
select select "0"
select select "3"
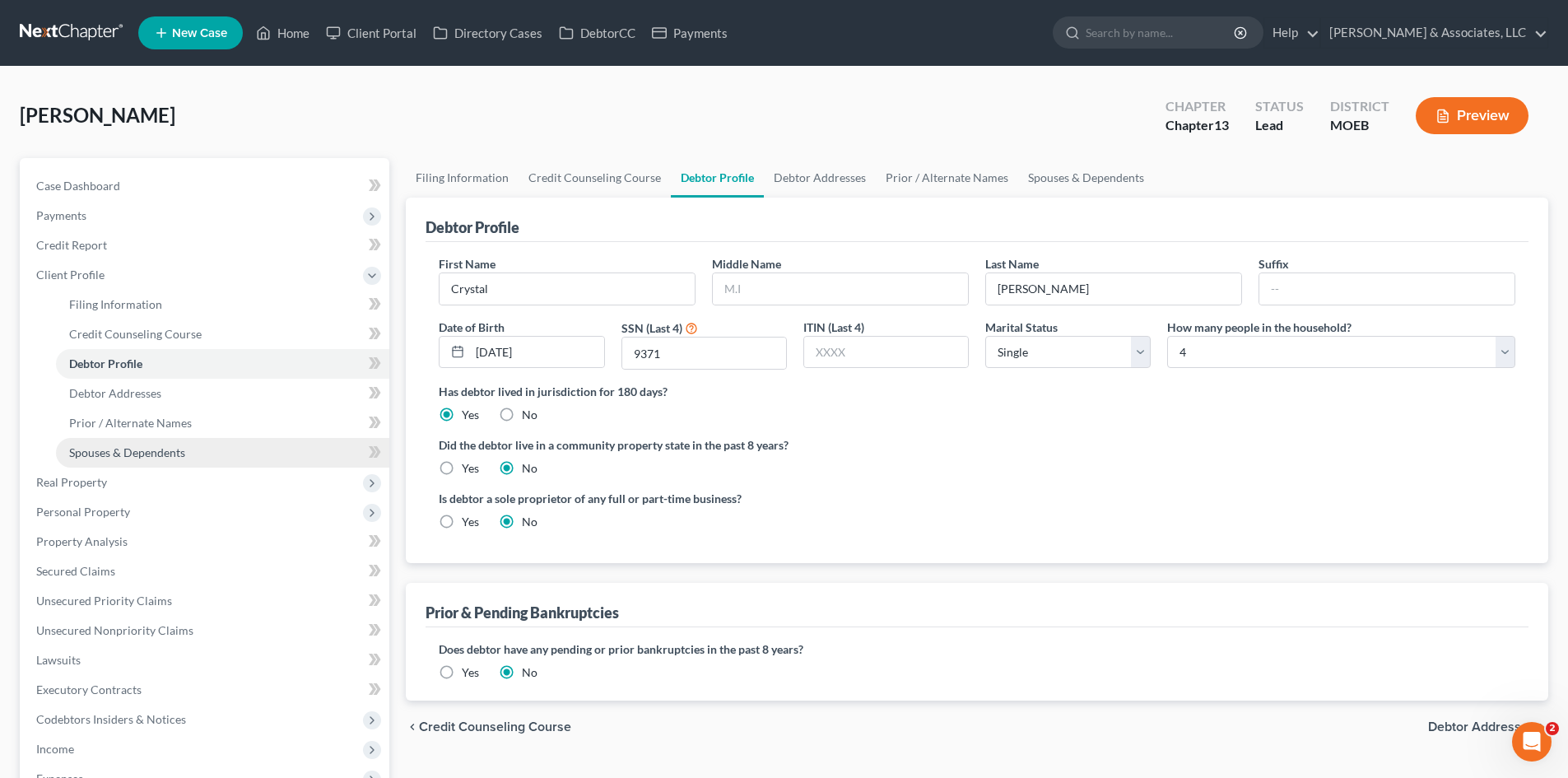
click at [134, 453] on span "Spouses & Dependents" at bounding box center [127, 451] width 116 height 14
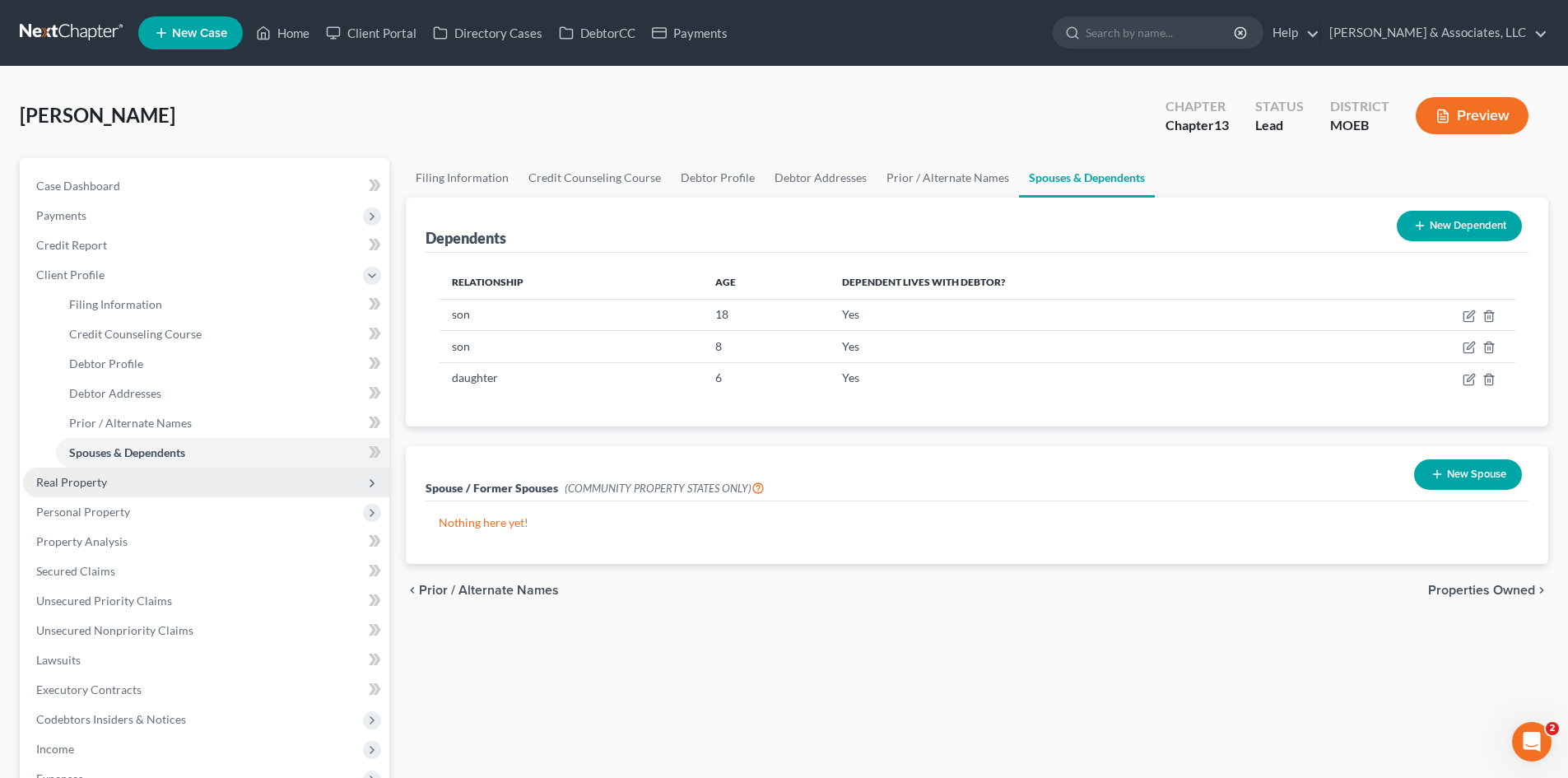
click at [58, 480] on span "Real Property" at bounding box center [72, 482] width 71 height 14
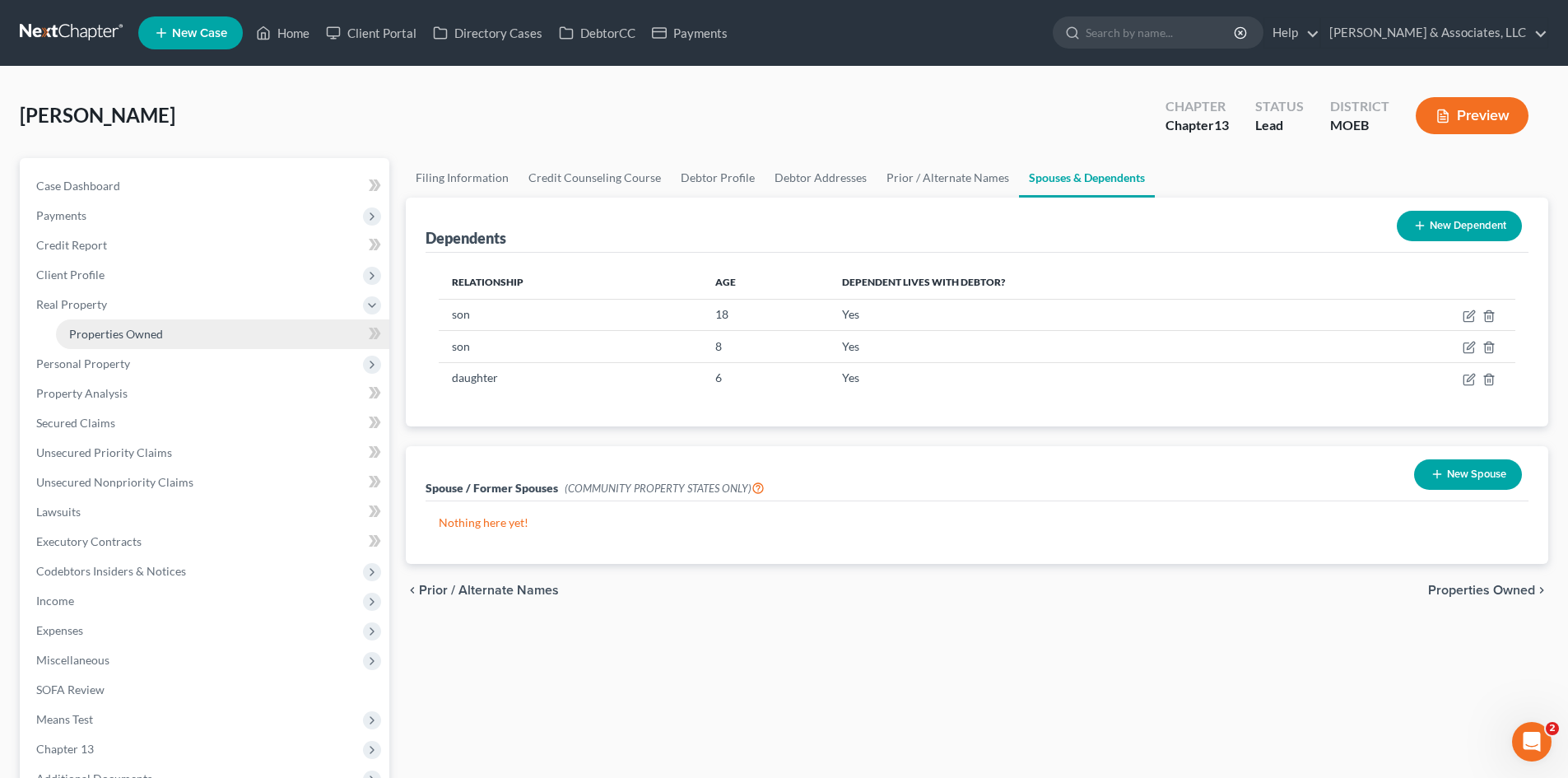
click at [128, 329] on span "Properties Owned" at bounding box center [116, 333] width 94 height 14
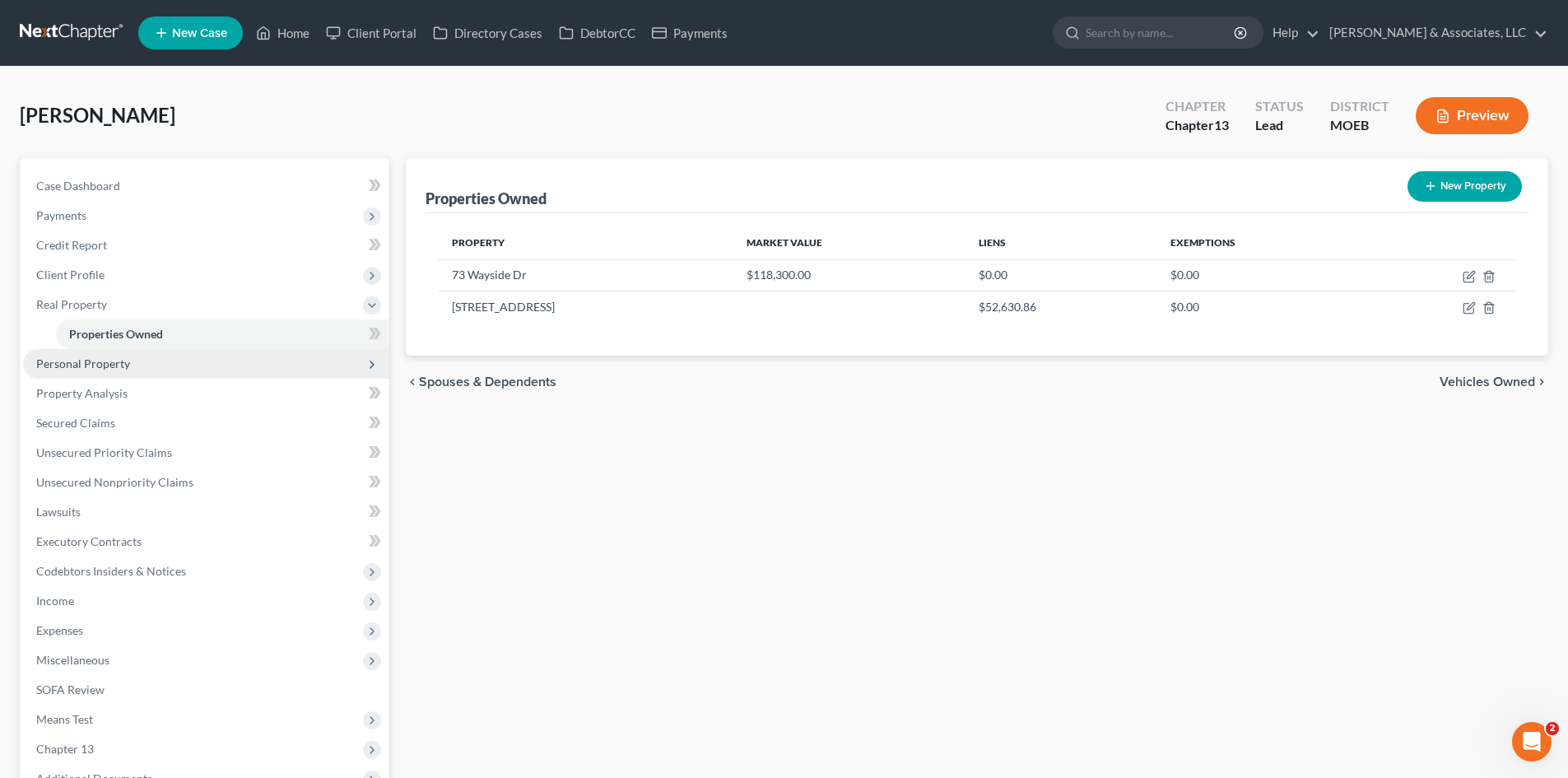
click at [105, 368] on span "Personal Property" at bounding box center [83, 363] width 94 height 14
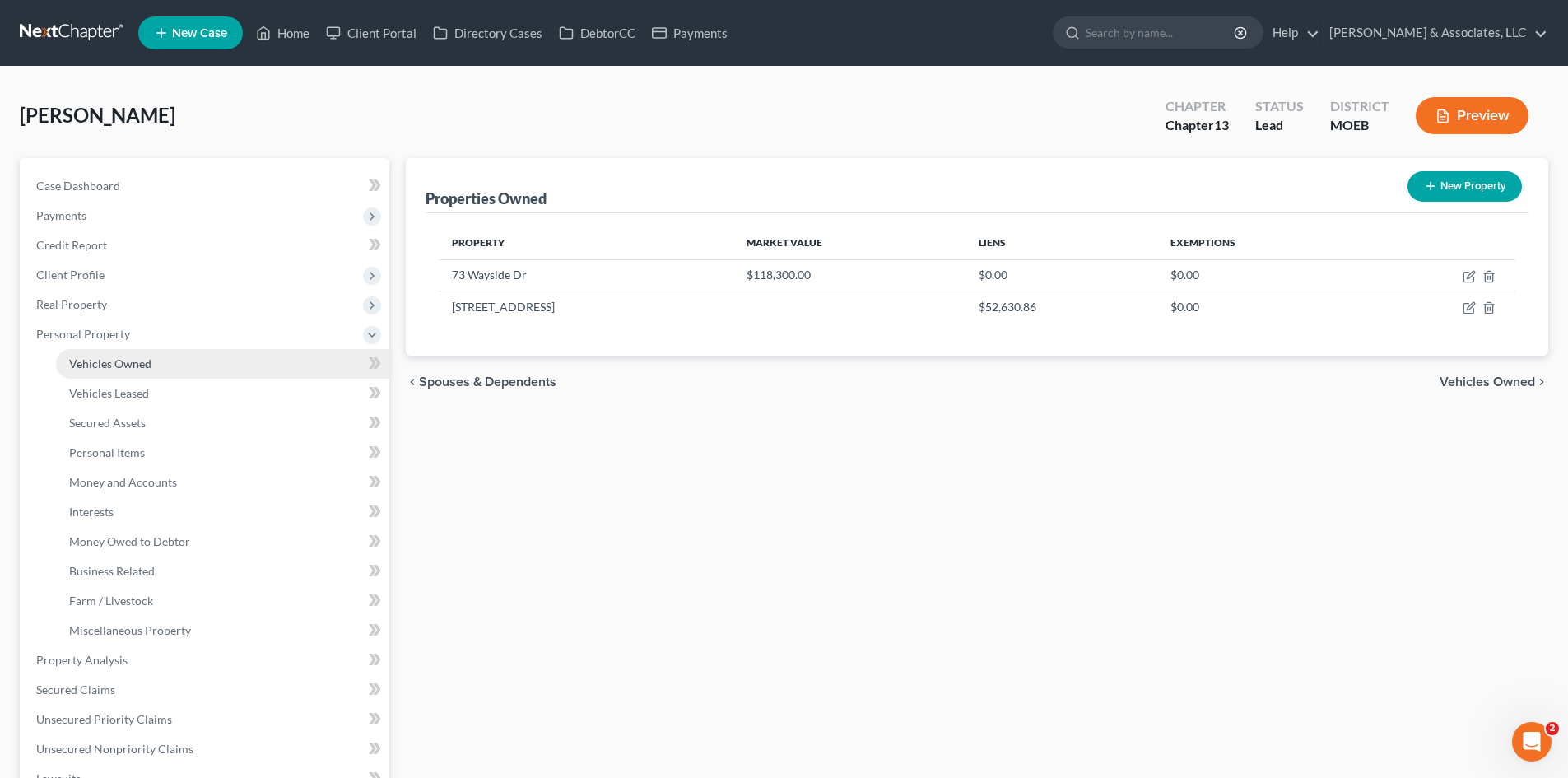
click at [98, 366] on span "Vehicles Owned" at bounding box center [110, 363] width 82 height 14
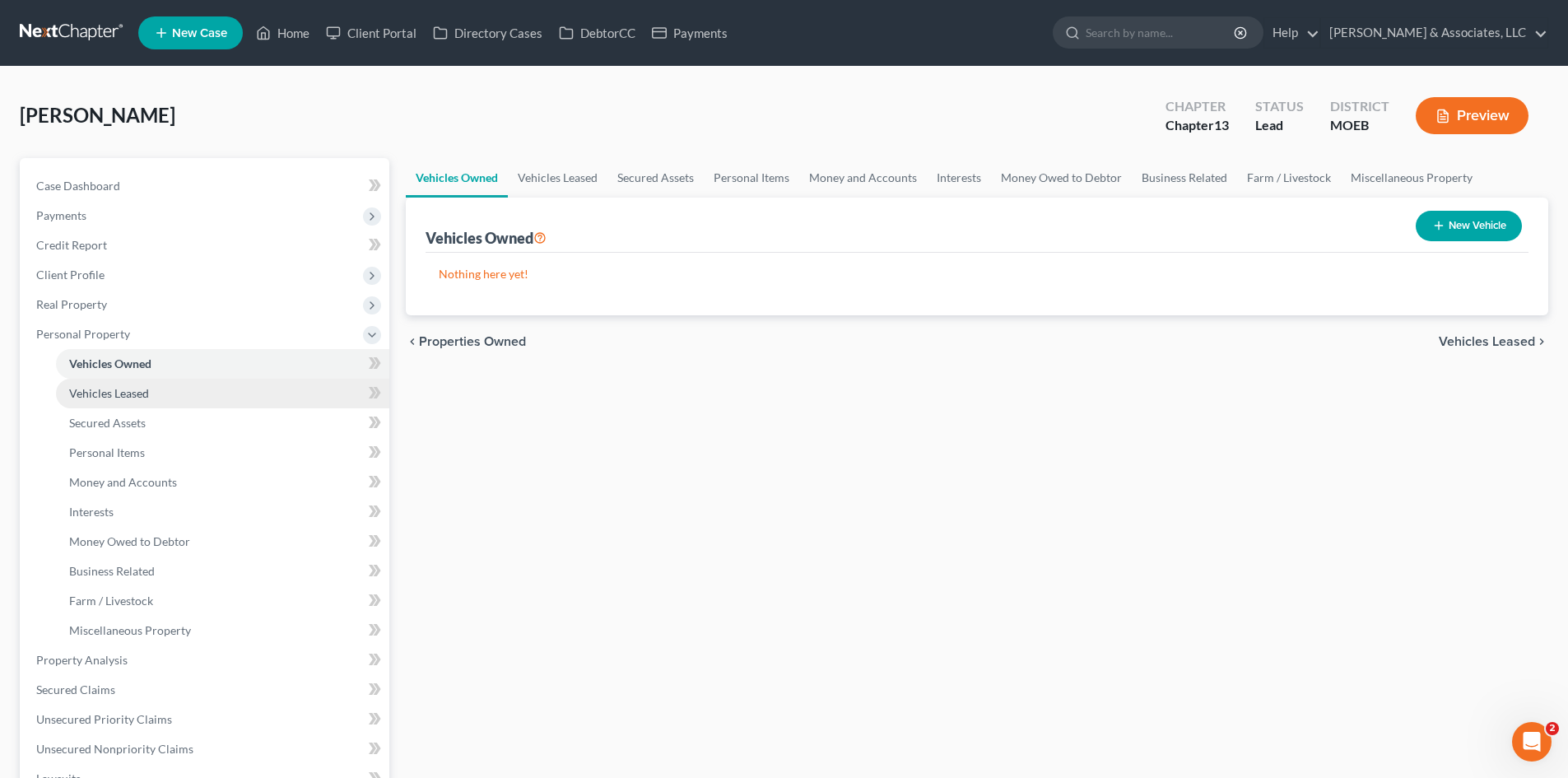
click at [114, 392] on span "Vehicles Leased" at bounding box center [109, 392] width 80 height 14
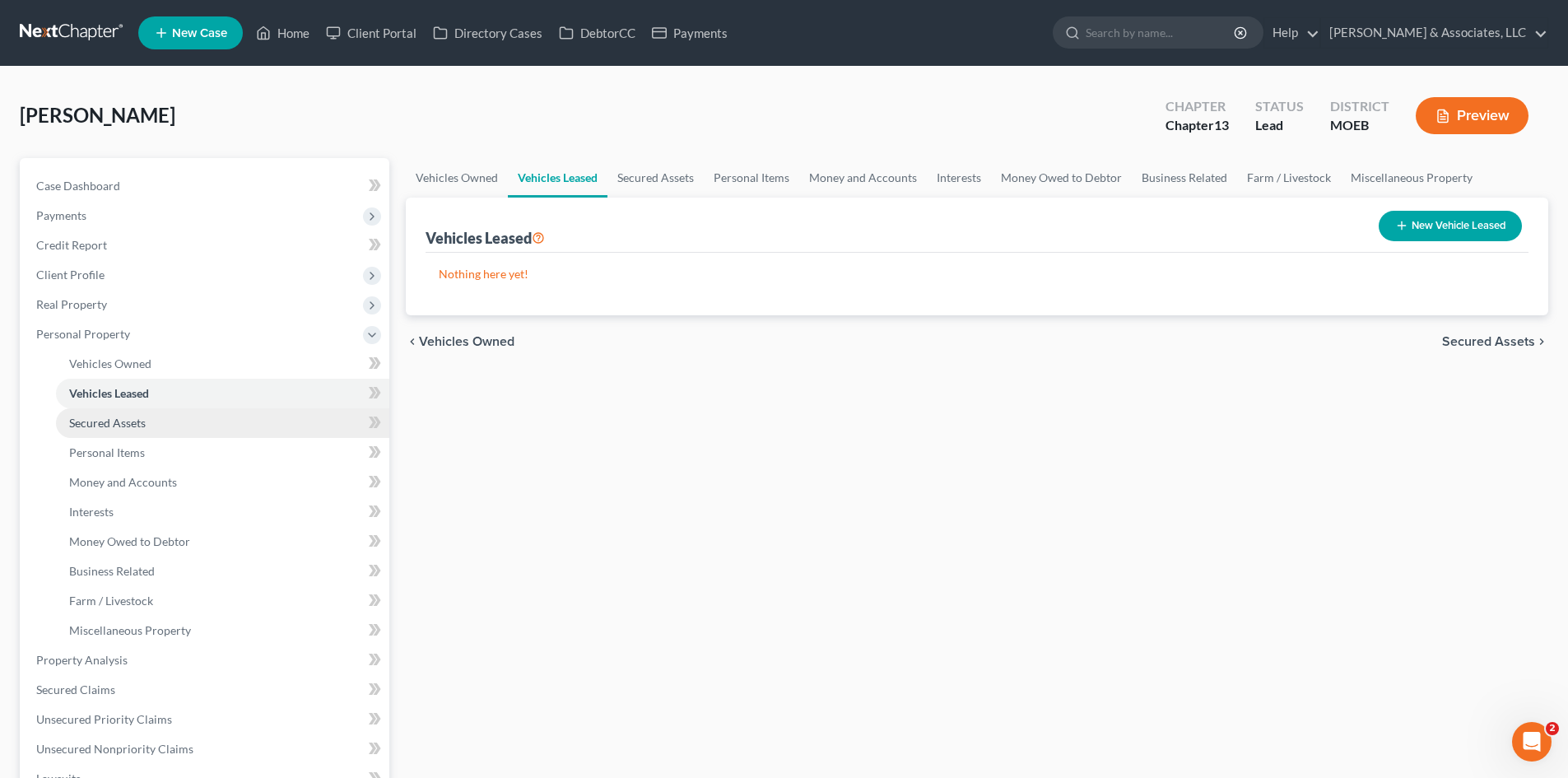
click at [117, 416] on span "Secured Assets" at bounding box center [108, 422] width 77 height 14
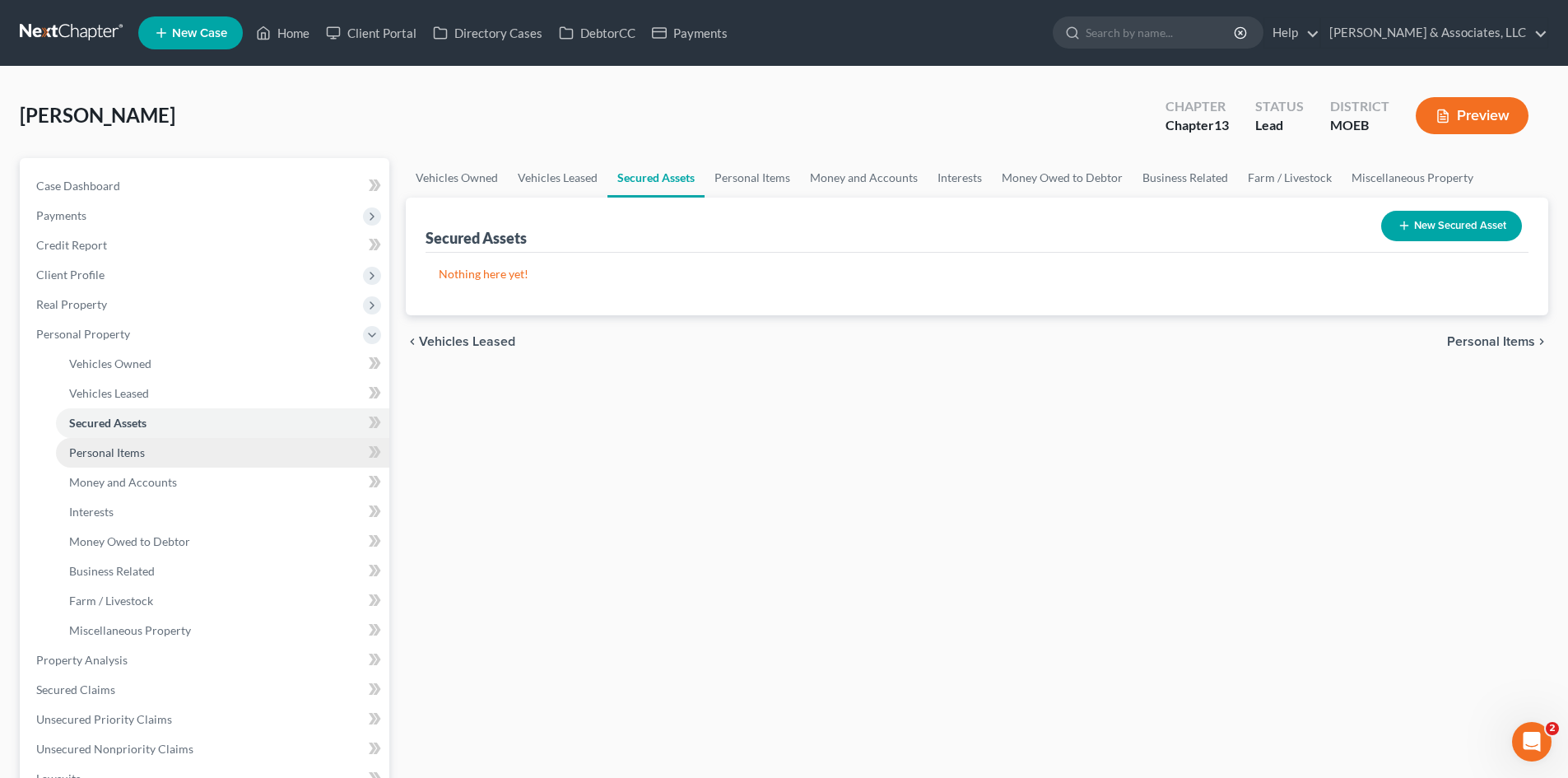
click at [122, 450] on span "Personal Items" at bounding box center [107, 451] width 76 height 14
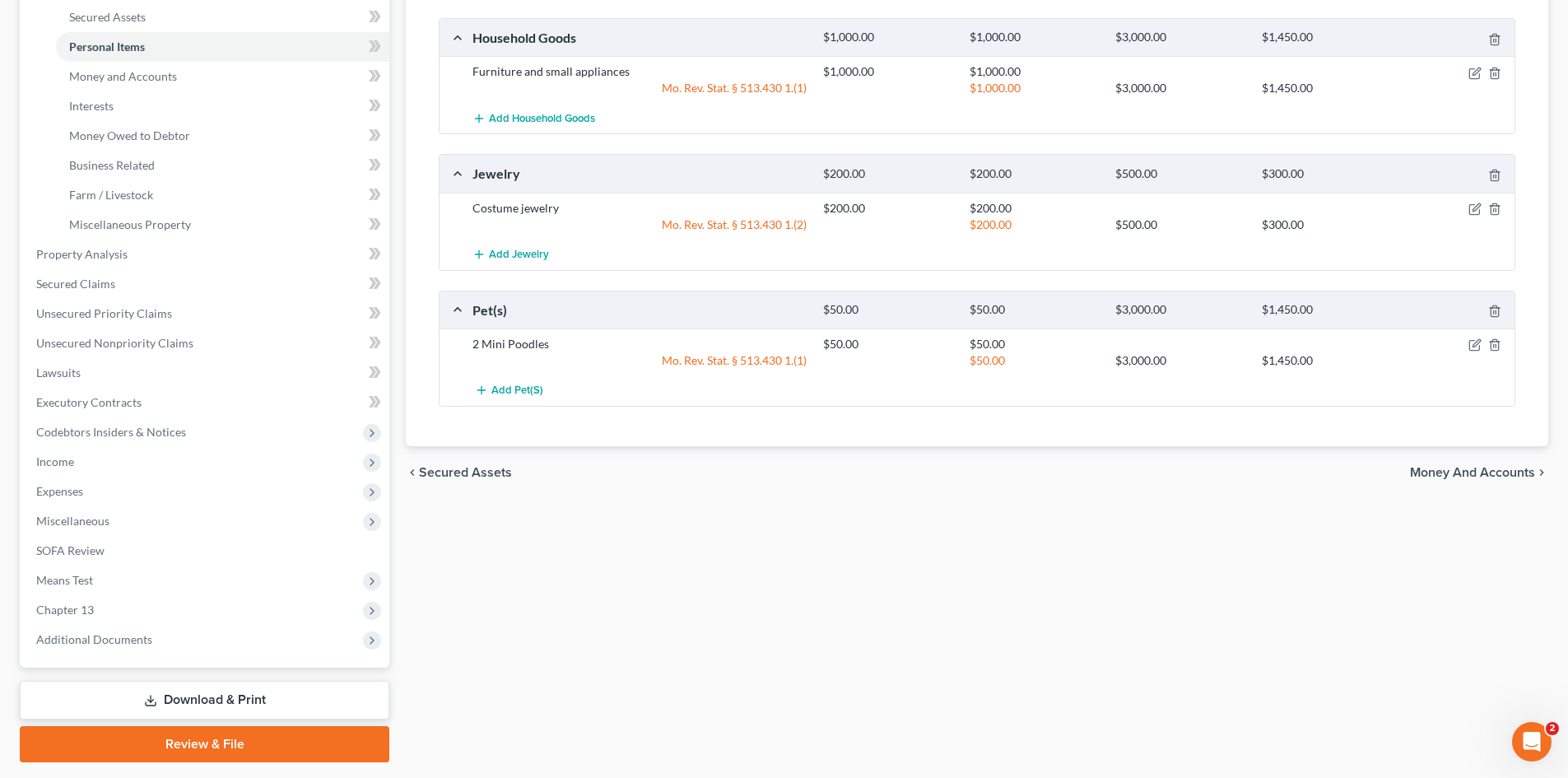
scroll to position [411, 0]
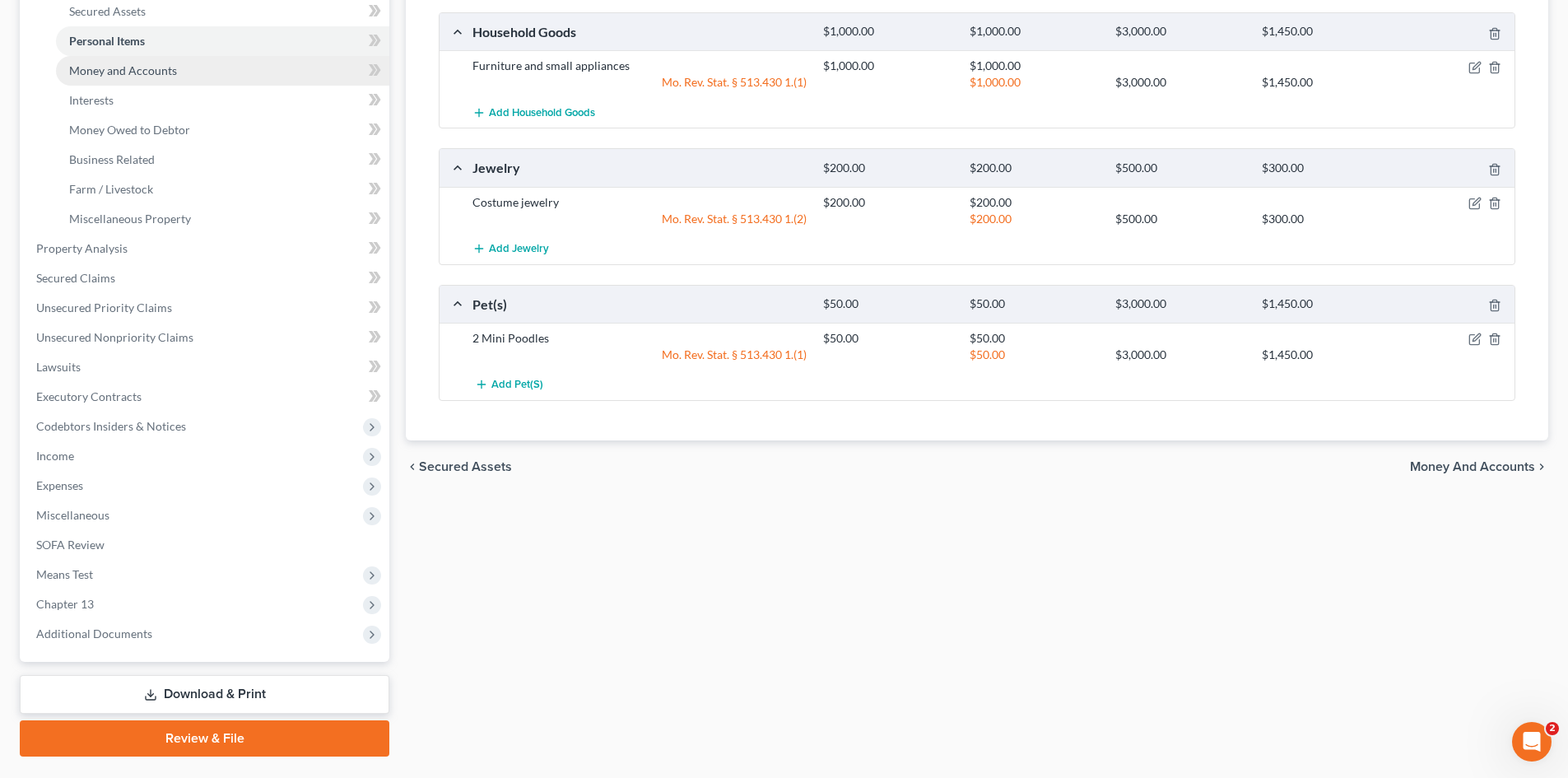
click at [128, 70] on span "Money and Accounts" at bounding box center [123, 70] width 108 height 14
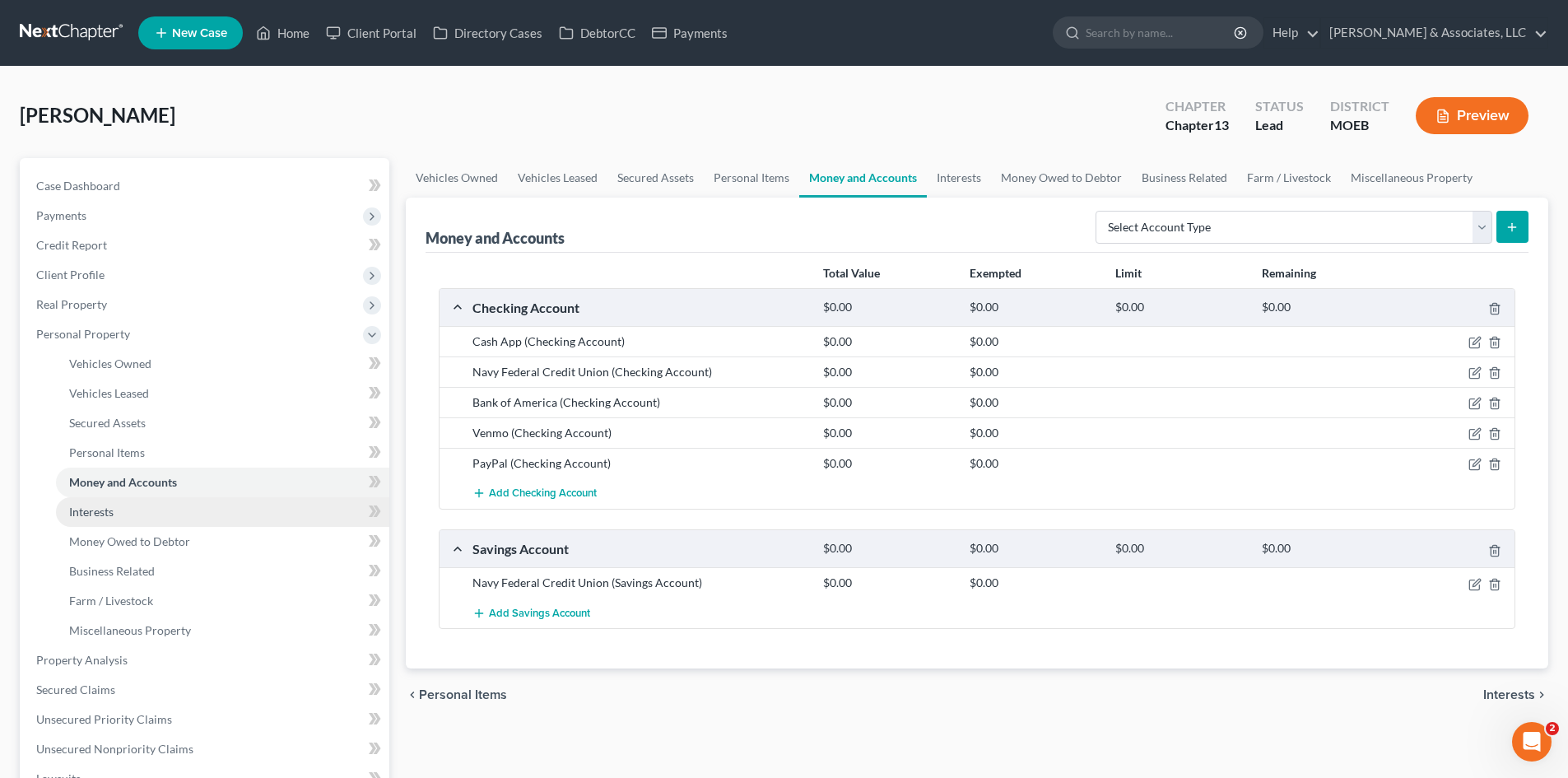
click at [100, 517] on span "Interests" at bounding box center [91, 511] width 45 height 14
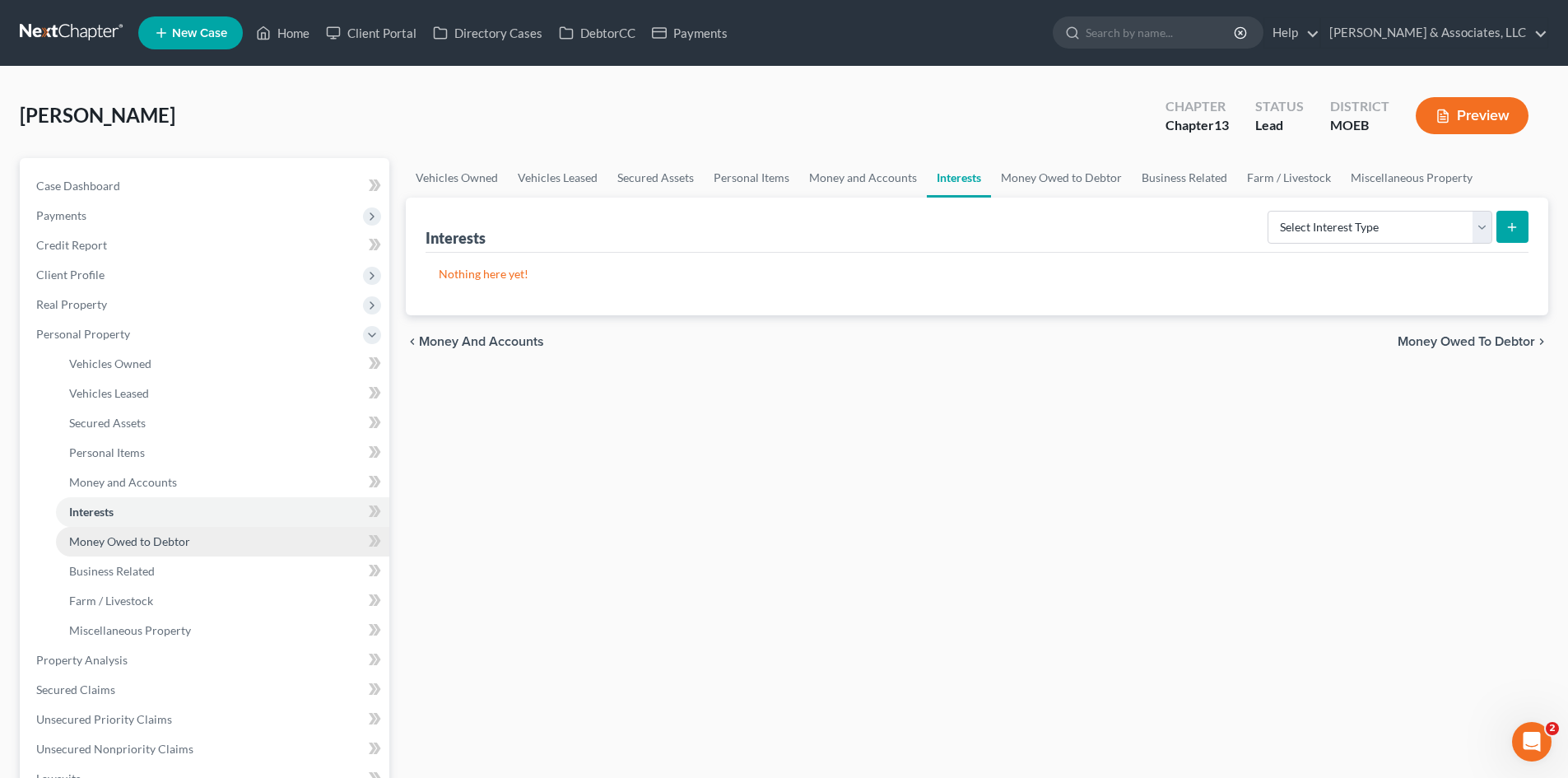
click at [176, 541] on span "Money Owed to Debtor" at bounding box center [129, 541] width 121 height 14
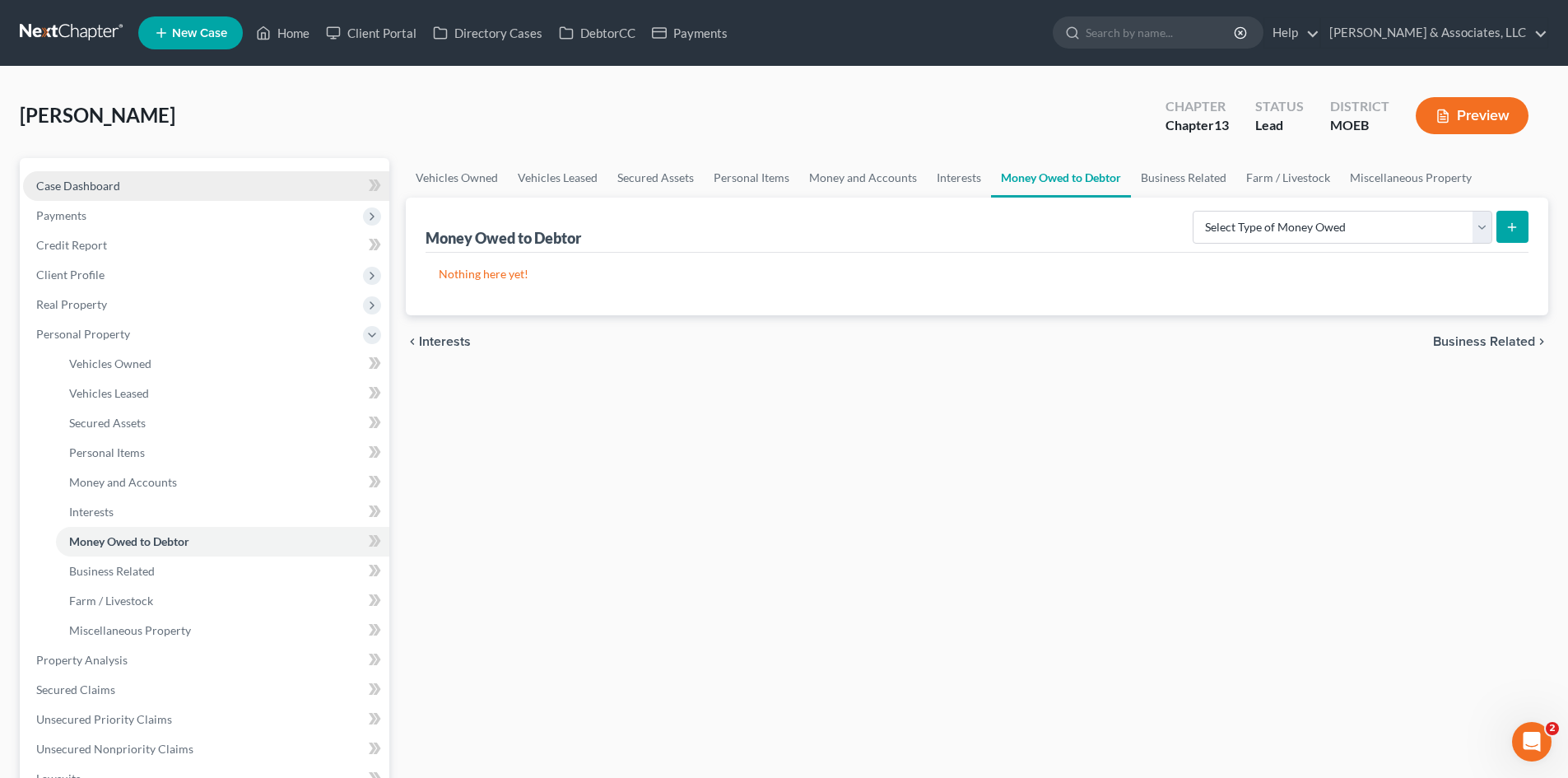
click at [95, 184] on span "Case Dashboard" at bounding box center [78, 185] width 84 height 14
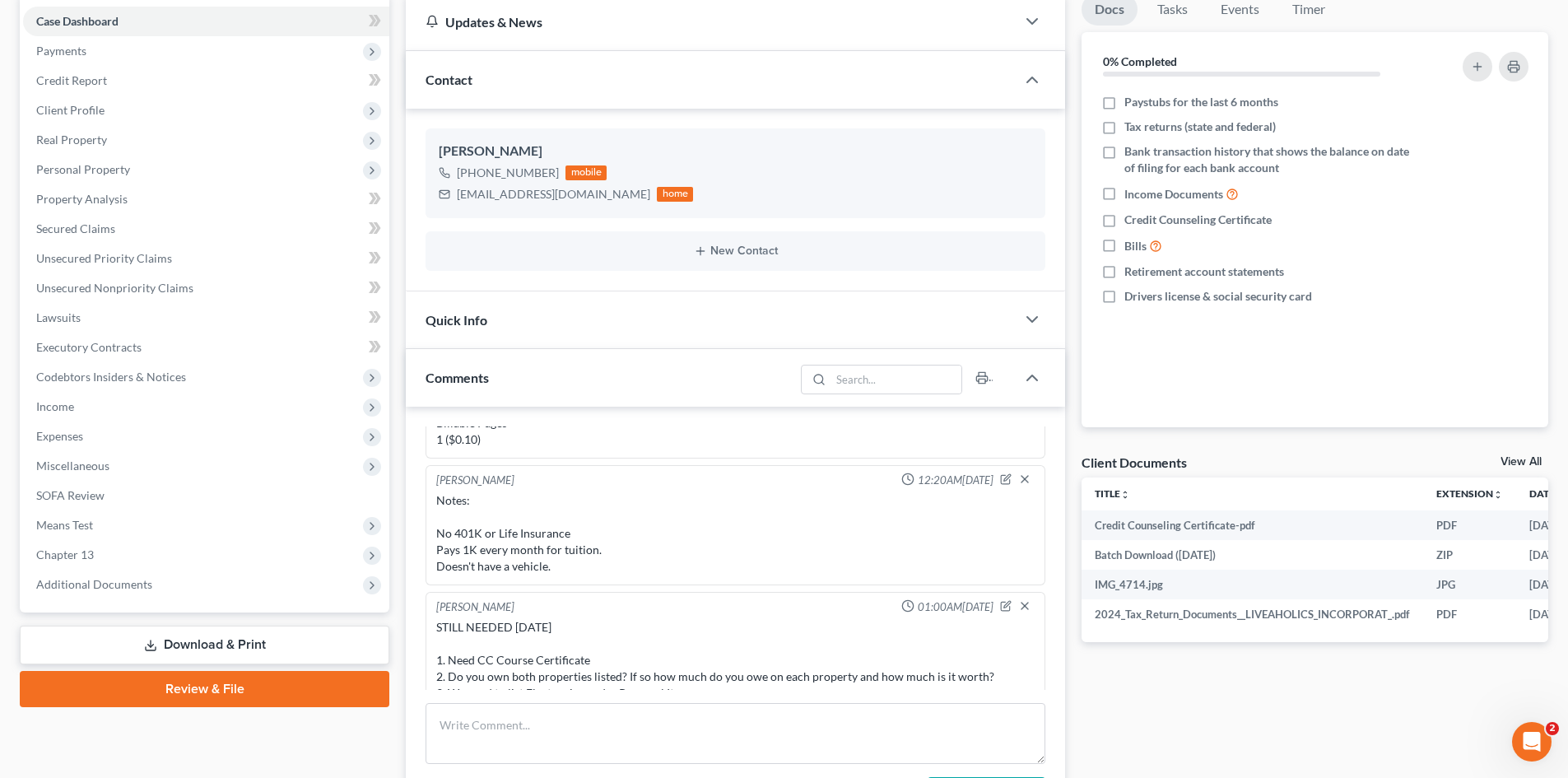
scroll to position [1207, 0]
drag, startPoint x: 665, startPoint y: 470, endPoint x: 591, endPoint y: 586, distance: 137.6
click at [591, 586] on div "Lori Haire 12:19PM, 10/30/2024 Ch 13. Equity in houses and business Liz O'Fallo…" at bounding box center [735, 619] width 659 height 426
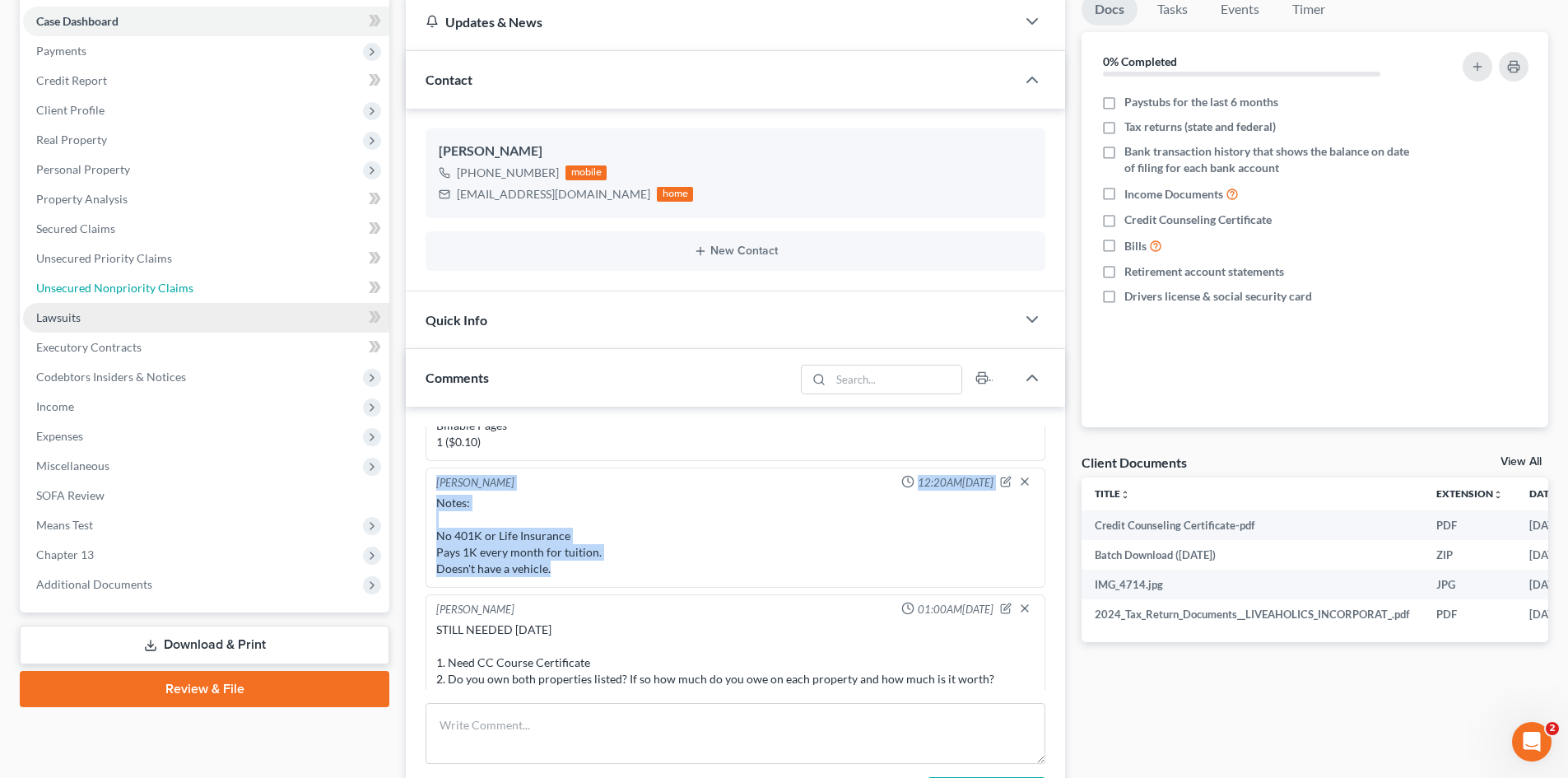
drag, startPoint x: 103, startPoint y: 292, endPoint x: 325, endPoint y: 310, distance: 222.7
click at [103, 292] on span "Unsecured Nonpriority Claims" at bounding box center [115, 287] width 157 height 14
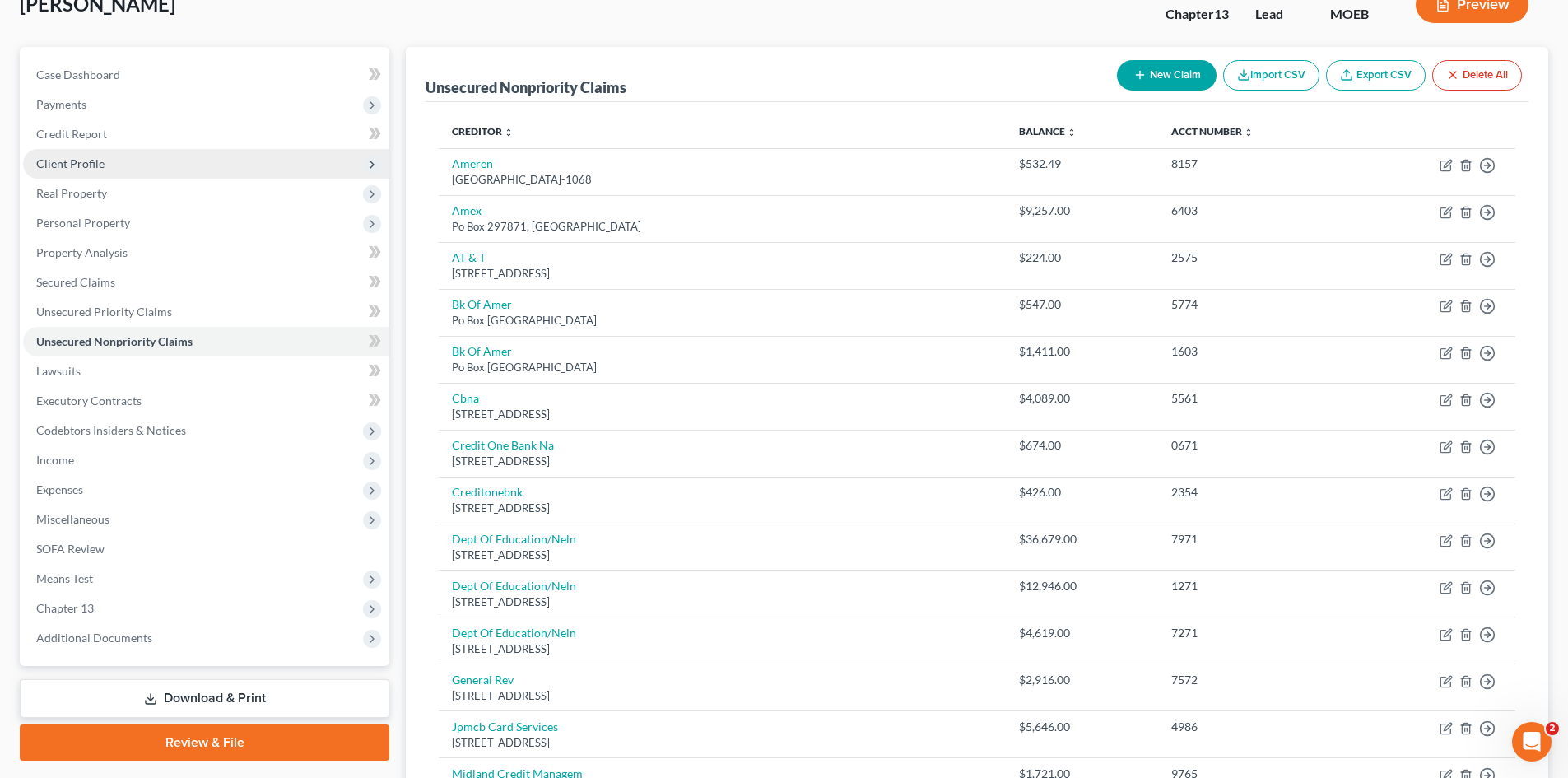
scroll to position [82, 0]
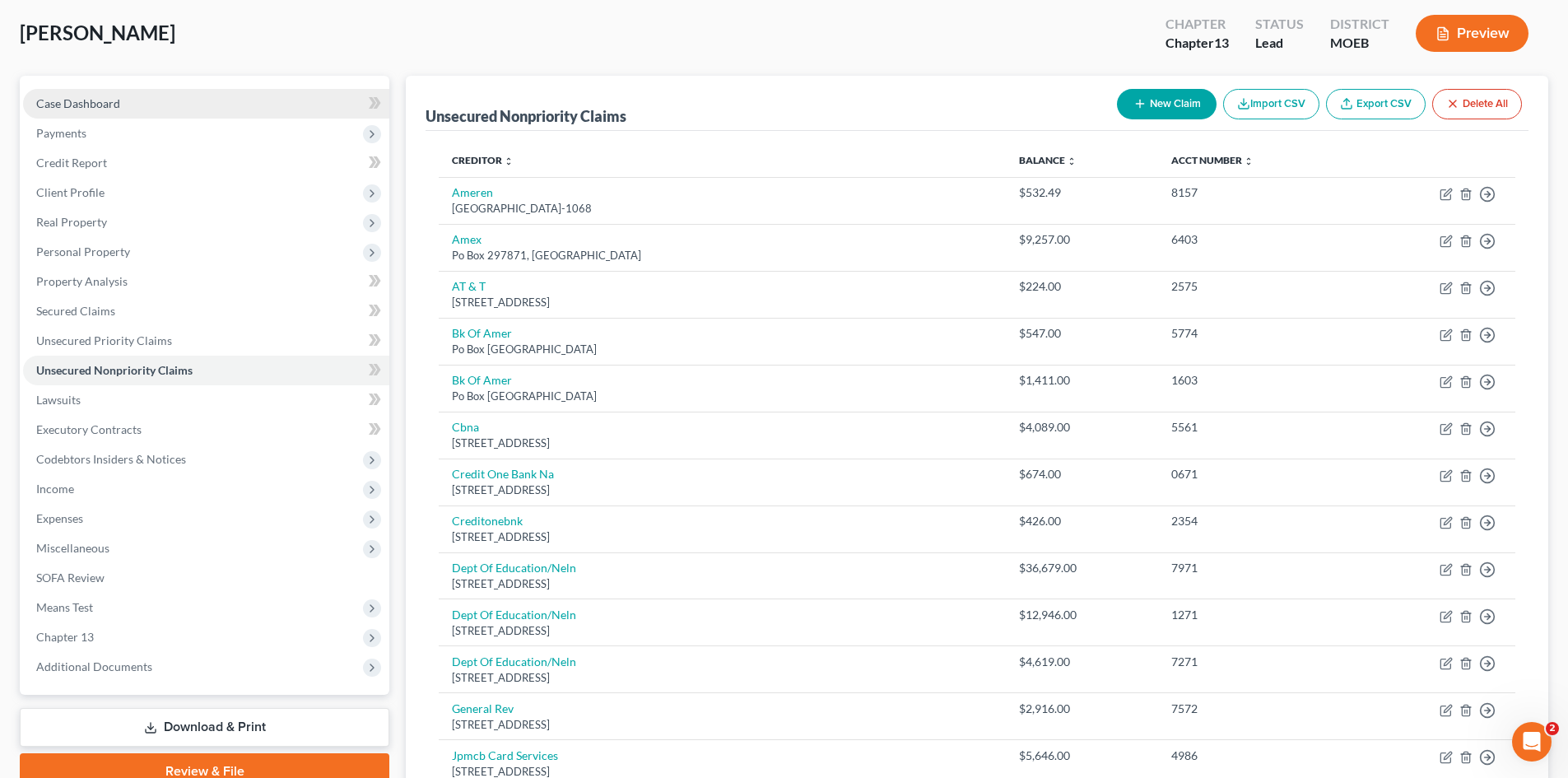
click at [91, 110] on link "Case Dashboard" at bounding box center [206, 104] width 366 height 30
click at [108, 255] on span "Personal Property" at bounding box center [83, 251] width 94 height 14
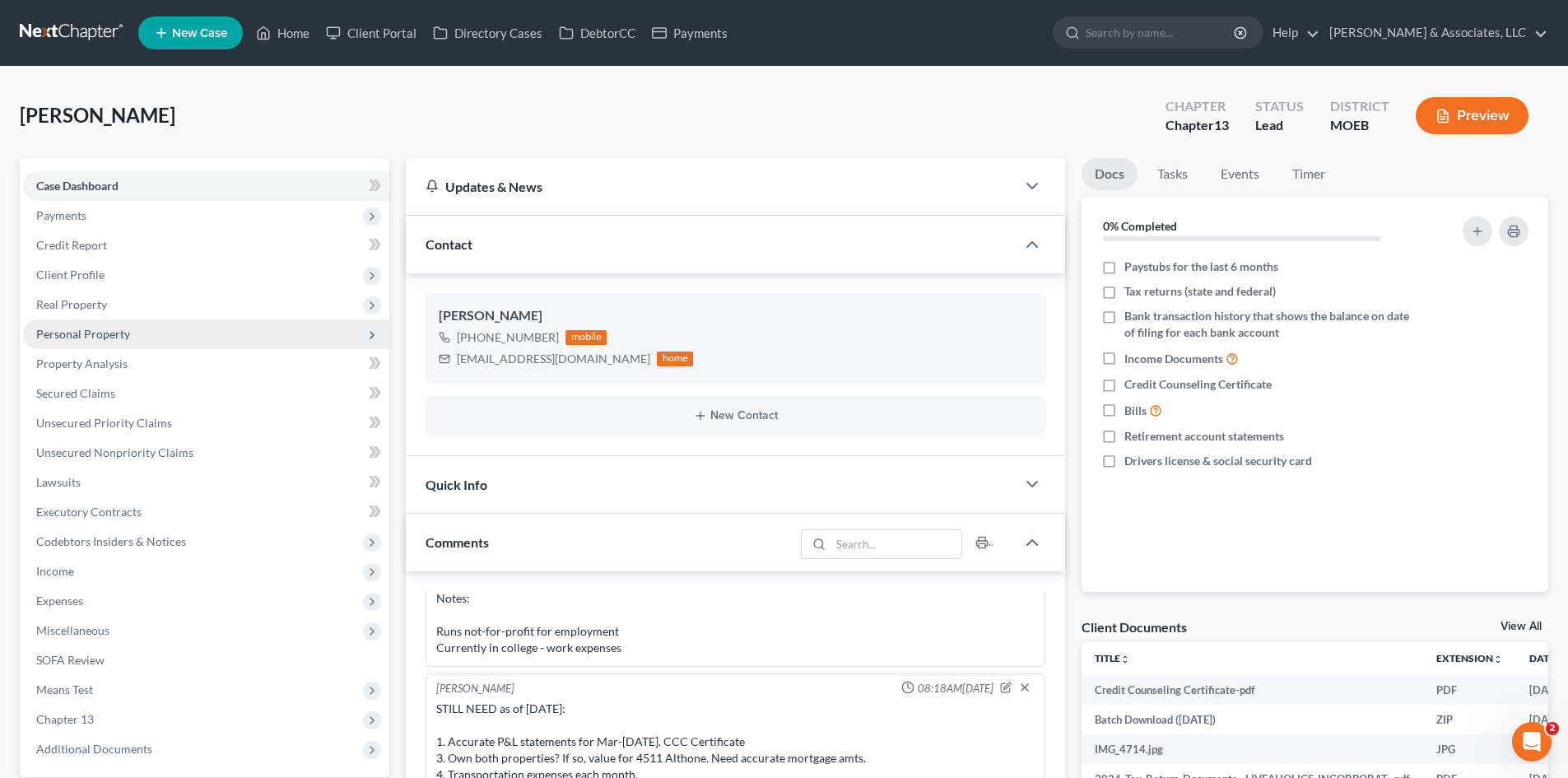
click at [89, 328] on span "Personal Property" at bounding box center [83, 333] width 94 height 14
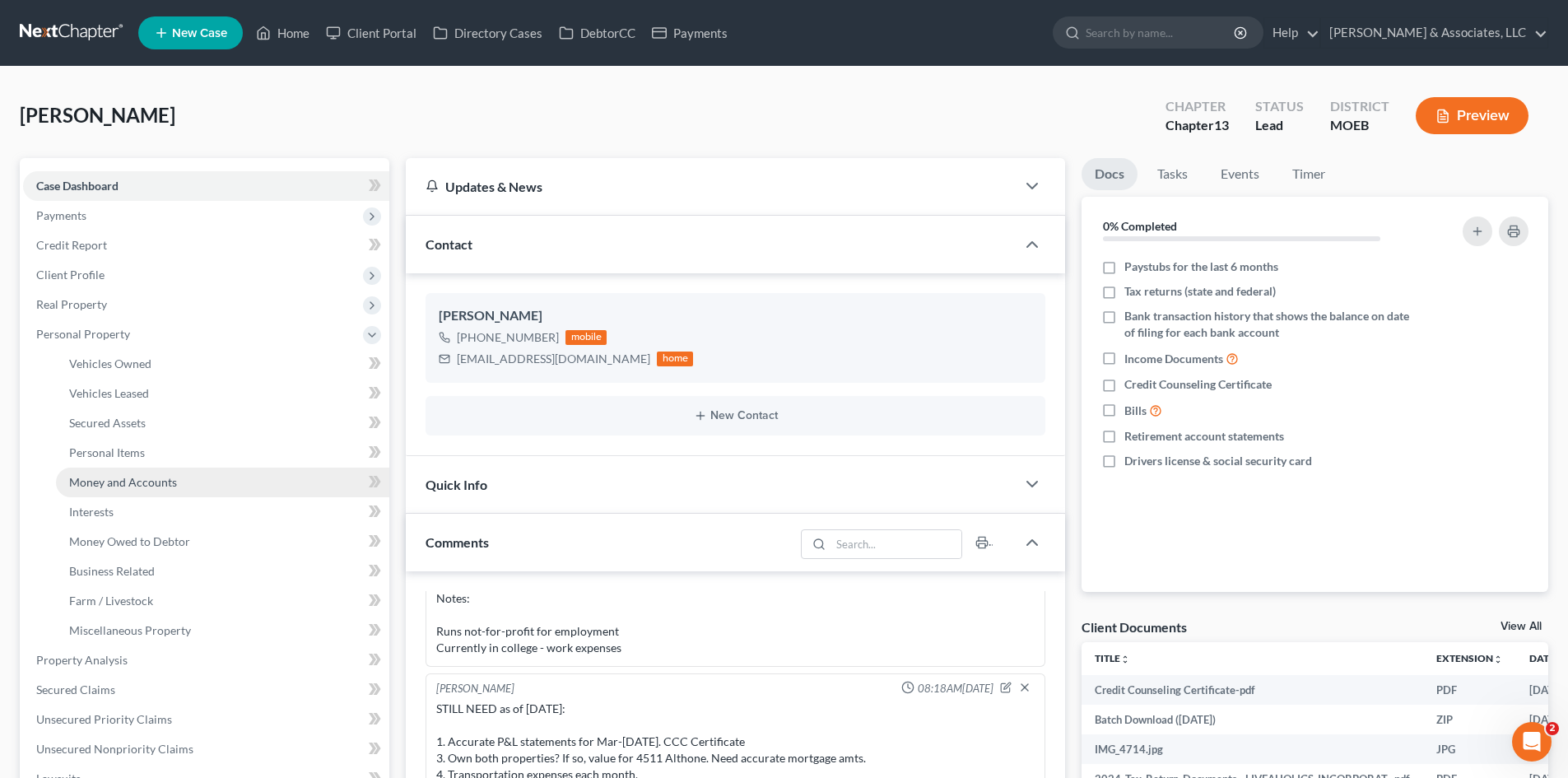
click at [131, 482] on span "Money and Accounts" at bounding box center [123, 482] width 108 height 14
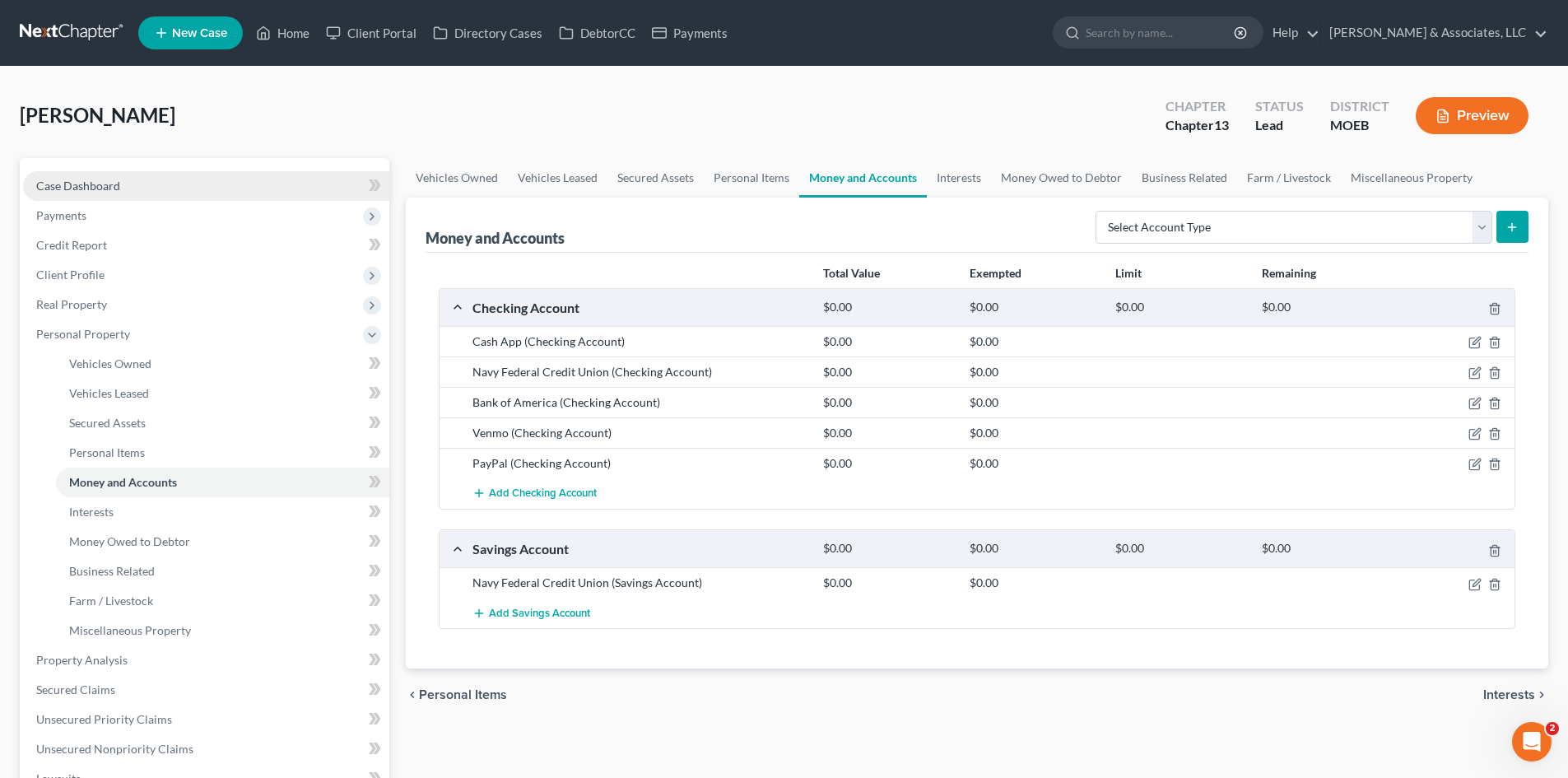
click at [139, 178] on link "Case Dashboard" at bounding box center [206, 186] width 366 height 30
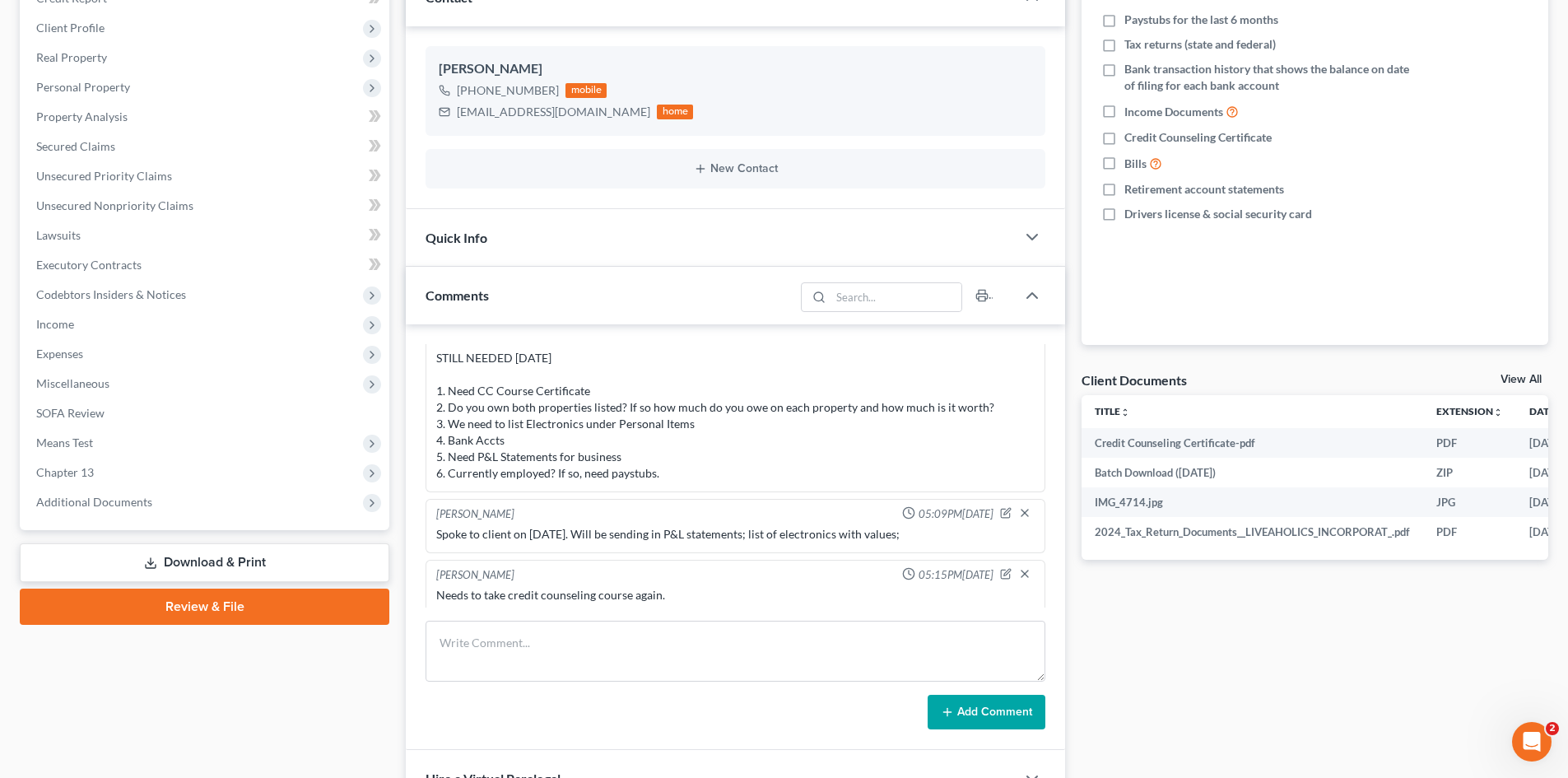
scroll to position [1207, 0]
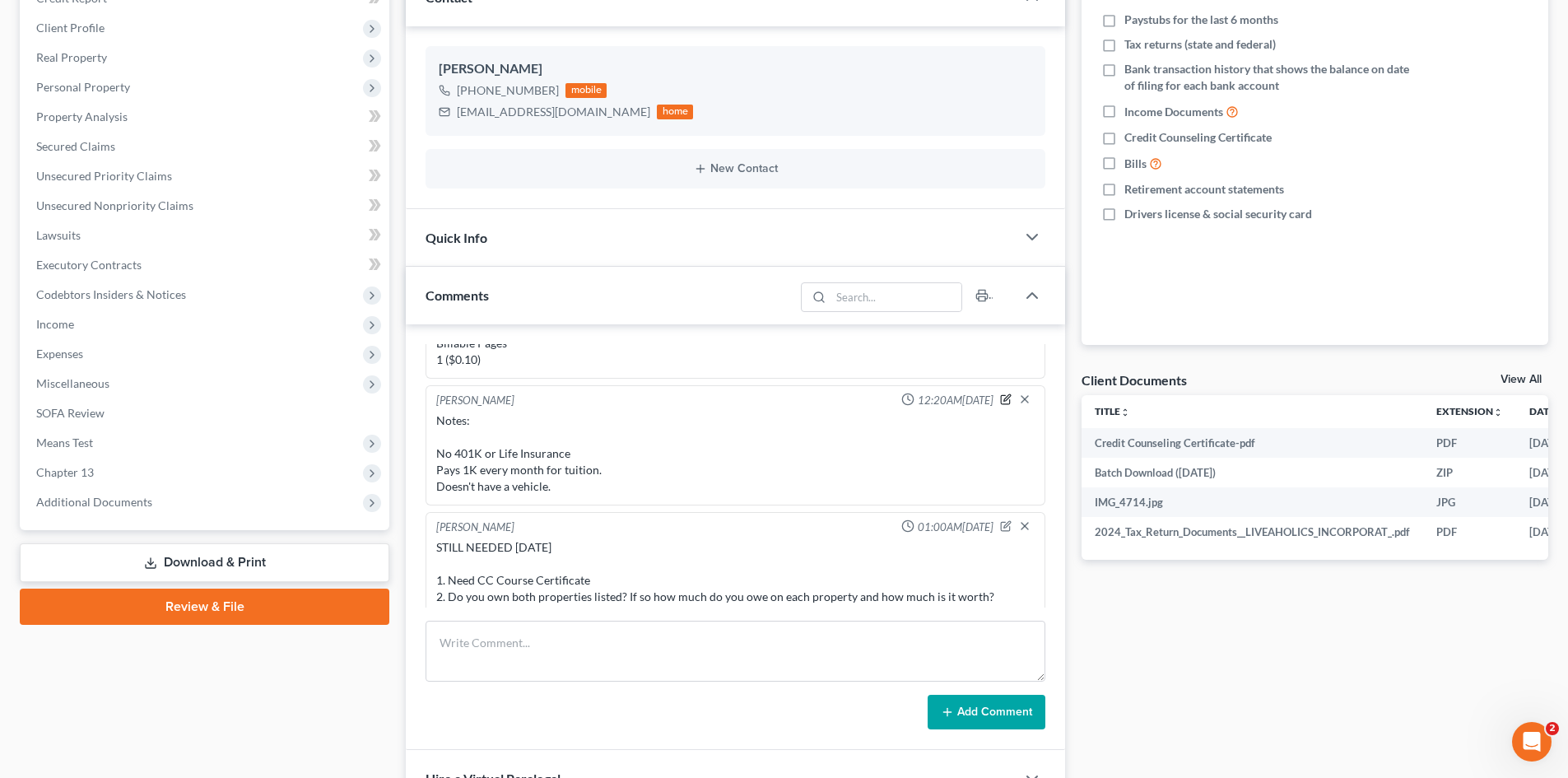
click at [1000, 395] on icon "button" at bounding box center [1006, 399] width 12 height 12
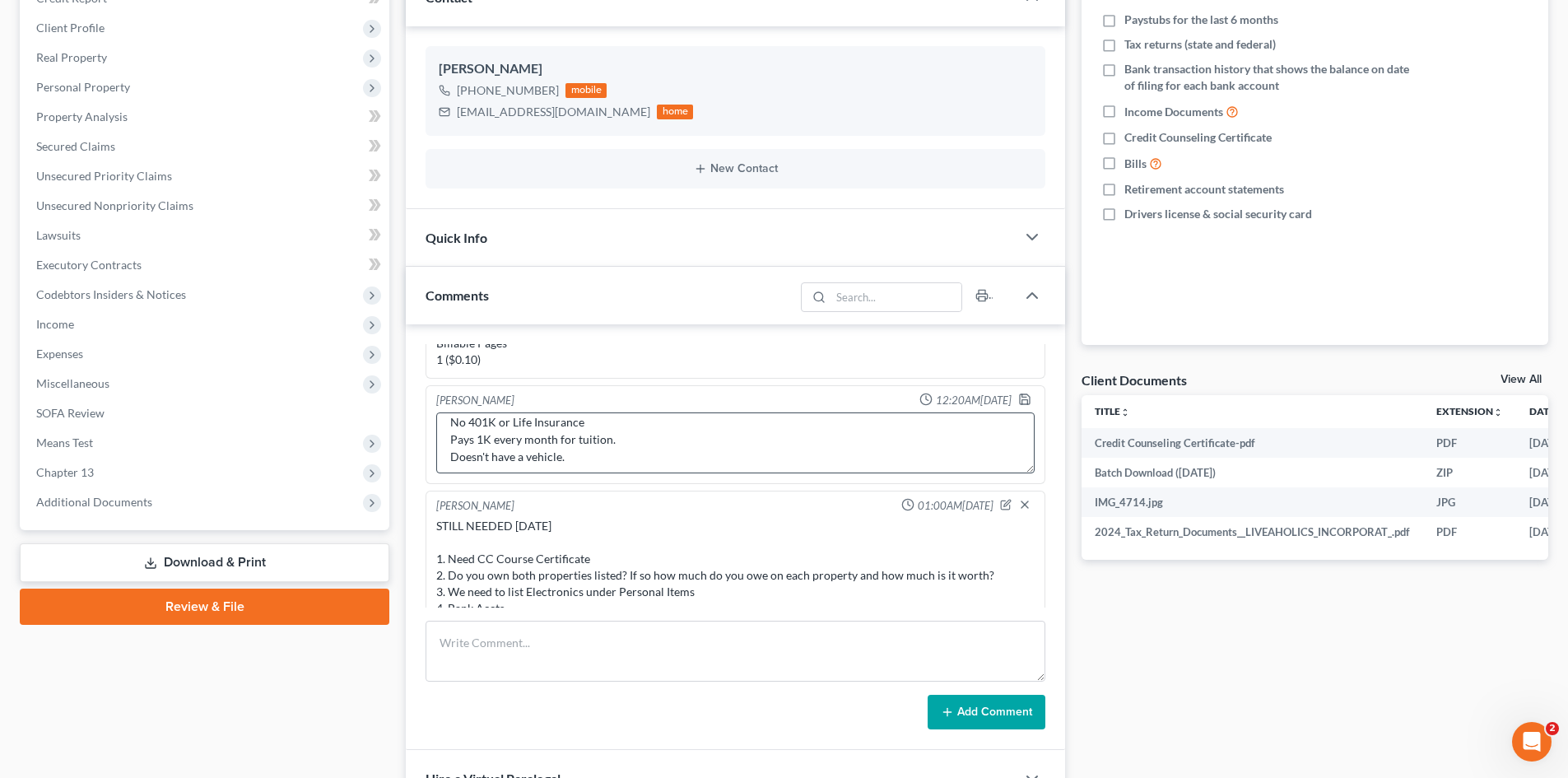
scroll to position [52, 0]
click at [617, 459] on textarea "Notes: No 401K or Life Insurance Pays 1K every month for tuition. Doesn't have …" at bounding box center [735, 442] width 598 height 61
type textarea "Notes: No 401K or Life Insurance Pays 1K every month for tuition. Doesn't have …"
click at [1018, 397] on icon "button" at bounding box center [1025, 399] width 13 height 13
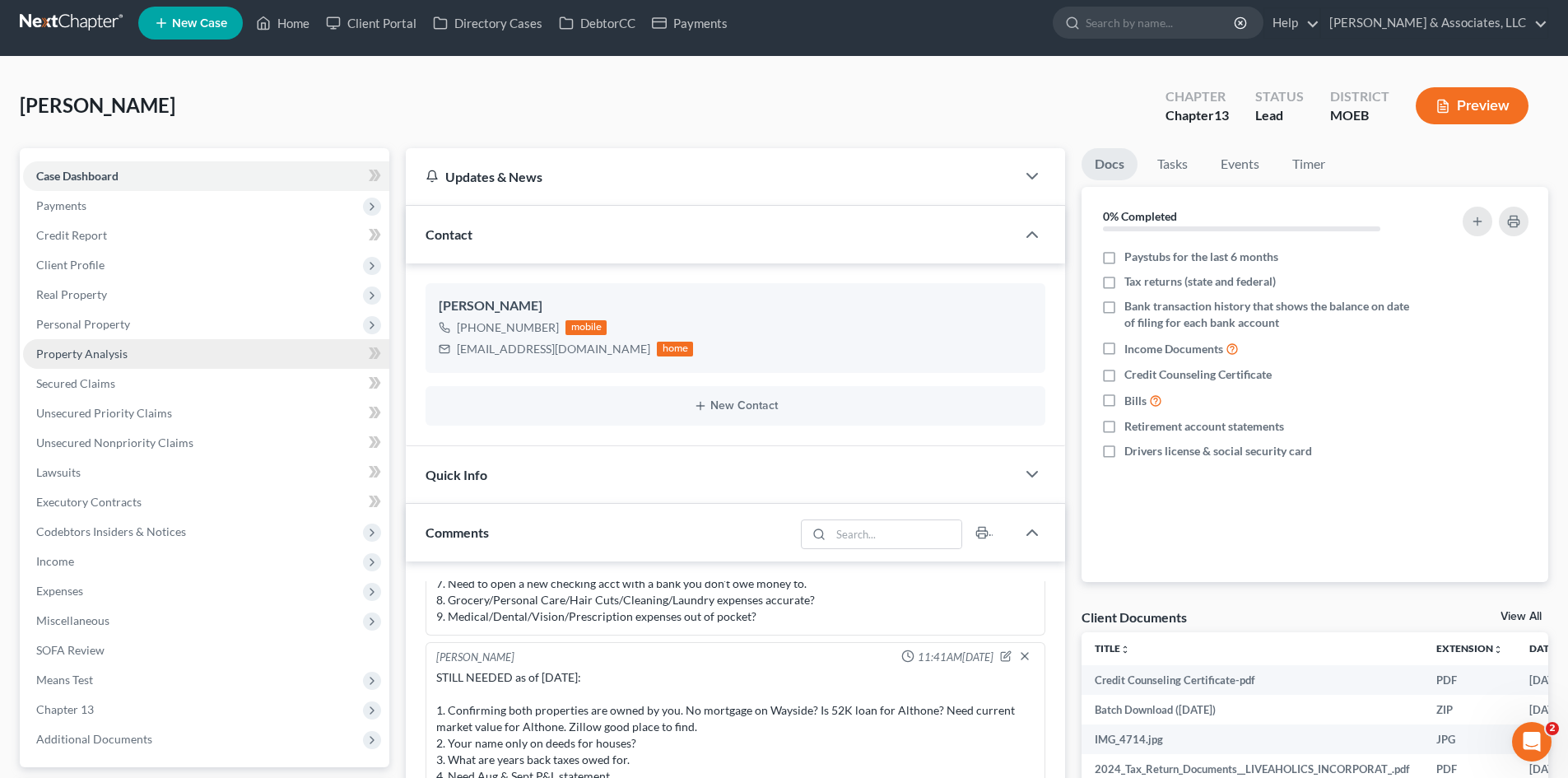
scroll to position [0, 0]
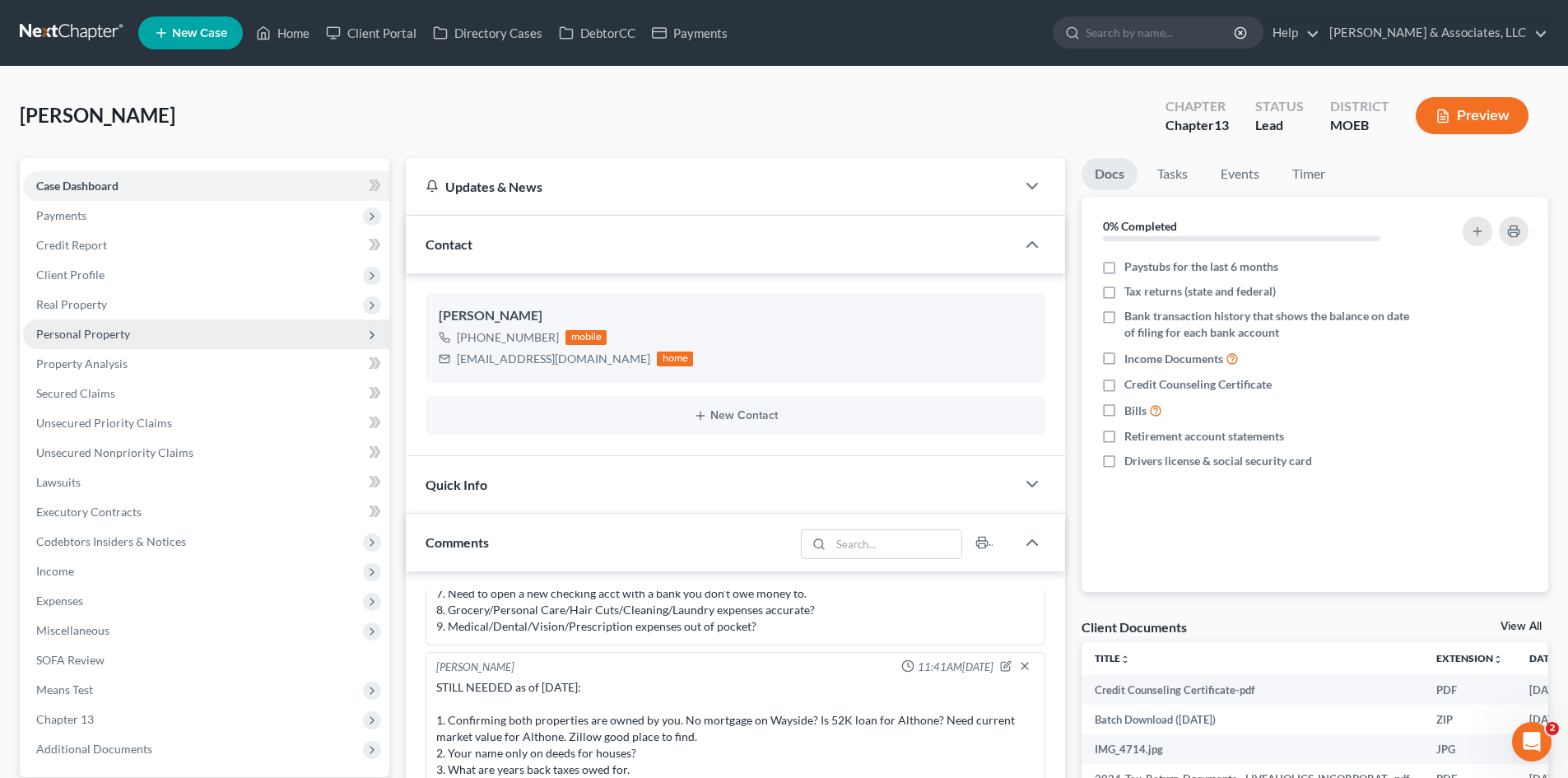
click at [108, 338] on span "Personal Property" at bounding box center [83, 333] width 94 height 14
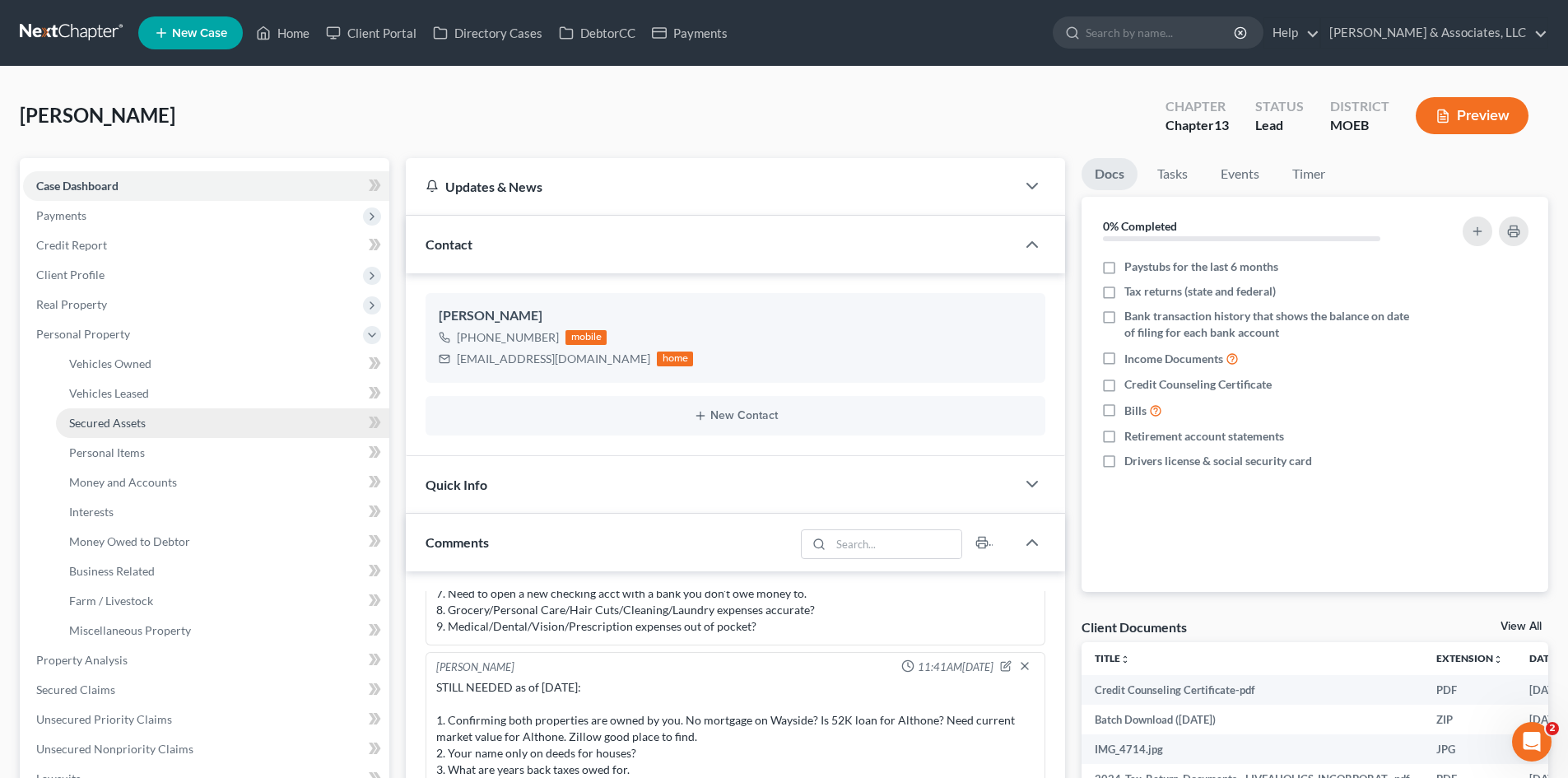
click at [98, 422] on span "Secured Assets" at bounding box center [108, 422] width 77 height 14
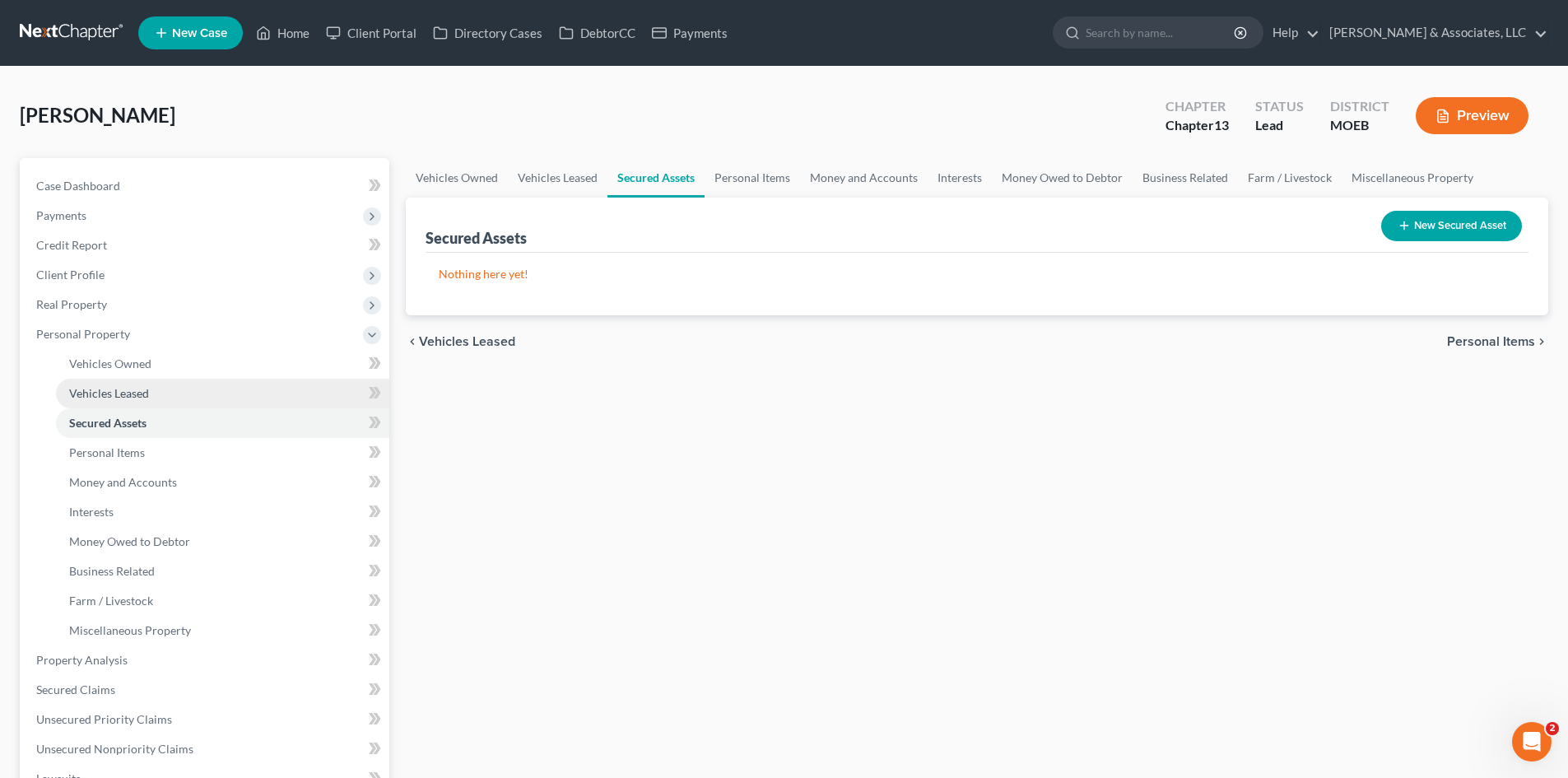
click at [114, 396] on span "Vehicles Leased" at bounding box center [109, 392] width 80 height 14
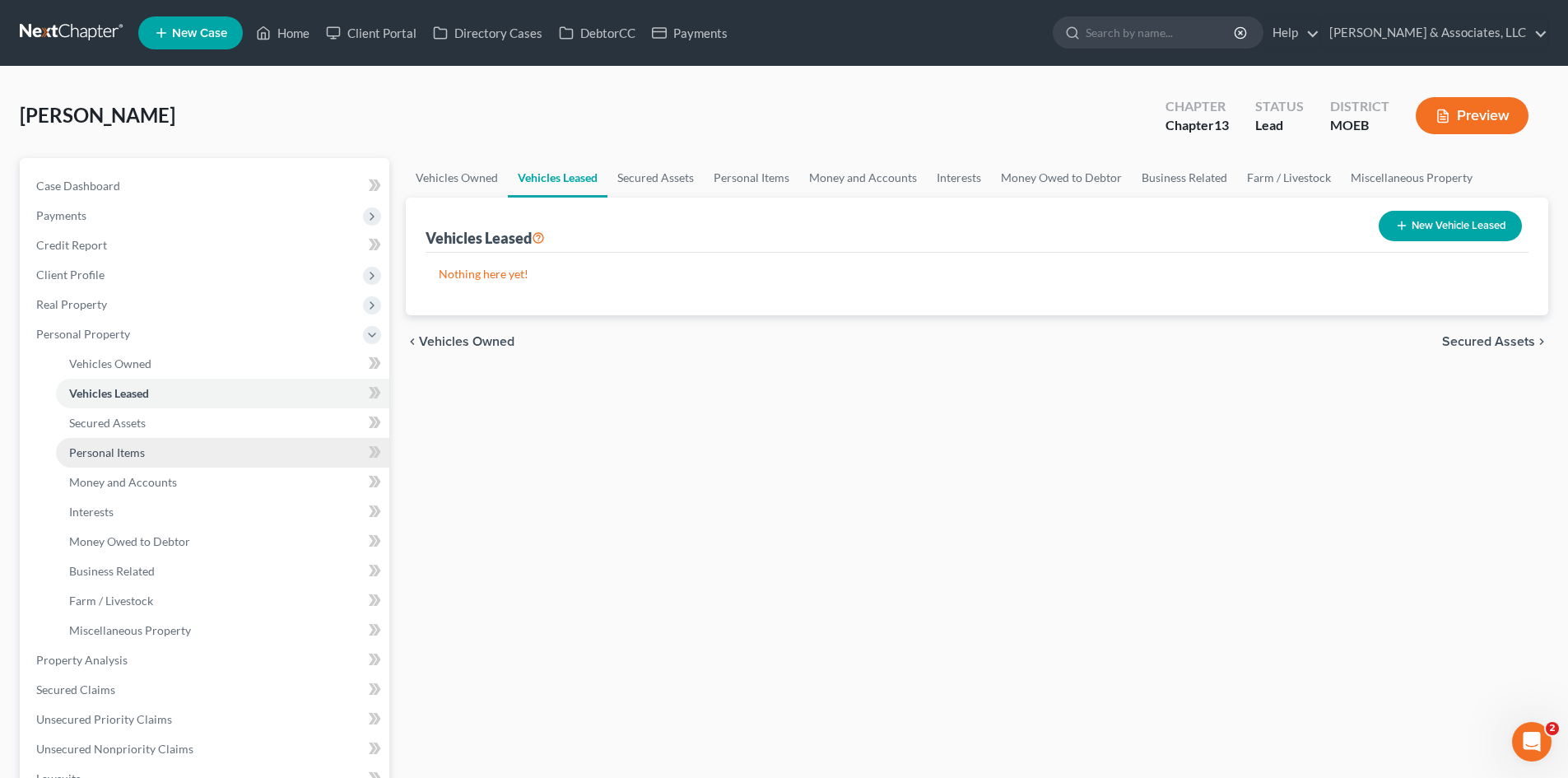
click at [112, 451] on span "Personal Items" at bounding box center [107, 451] width 76 height 14
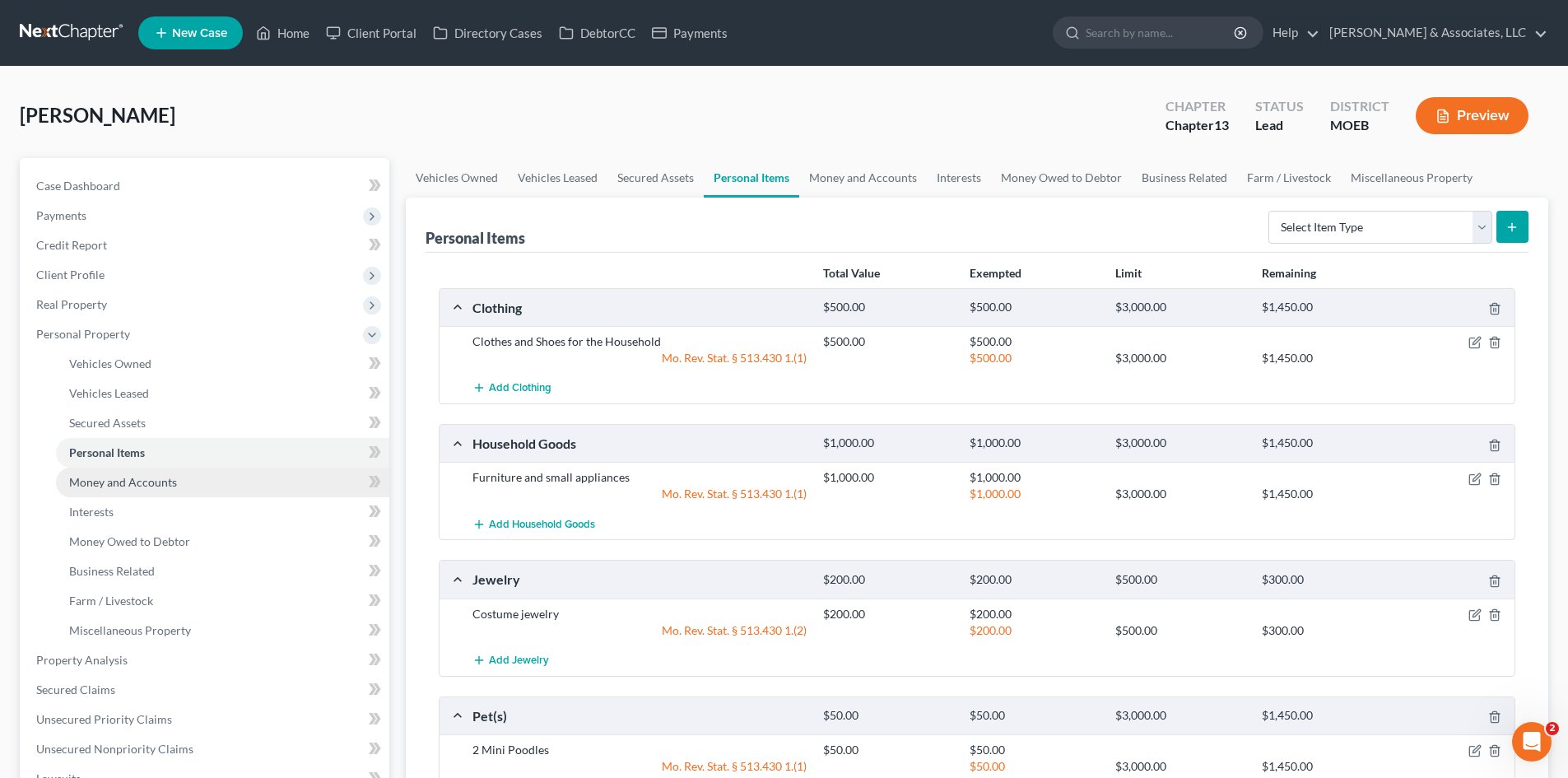
click at [136, 486] on span "Money and Accounts" at bounding box center [123, 482] width 108 height 14
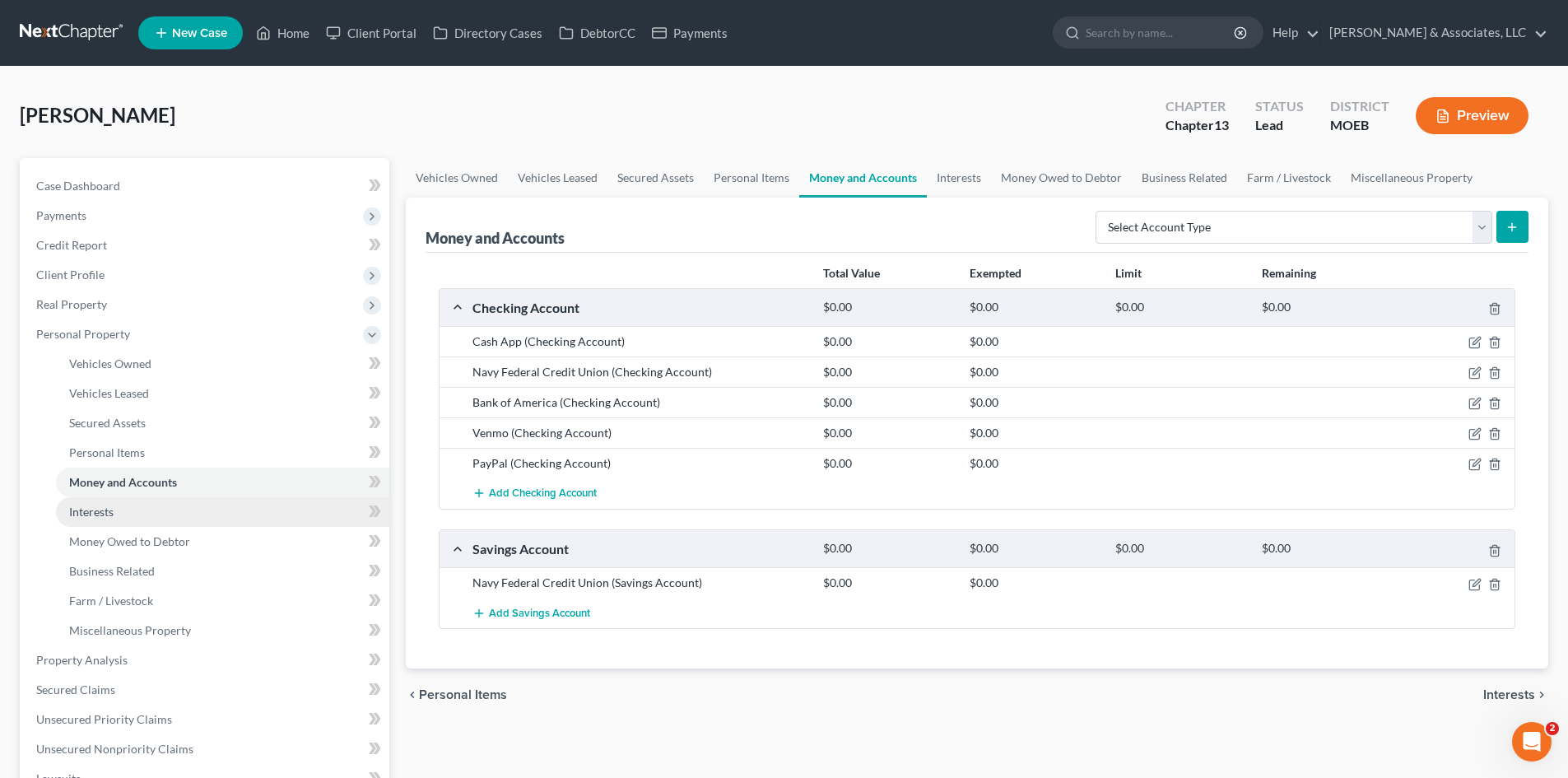
click at [126, 517] on link "Interests" at bounding box center [222, 512] width 334 height 30
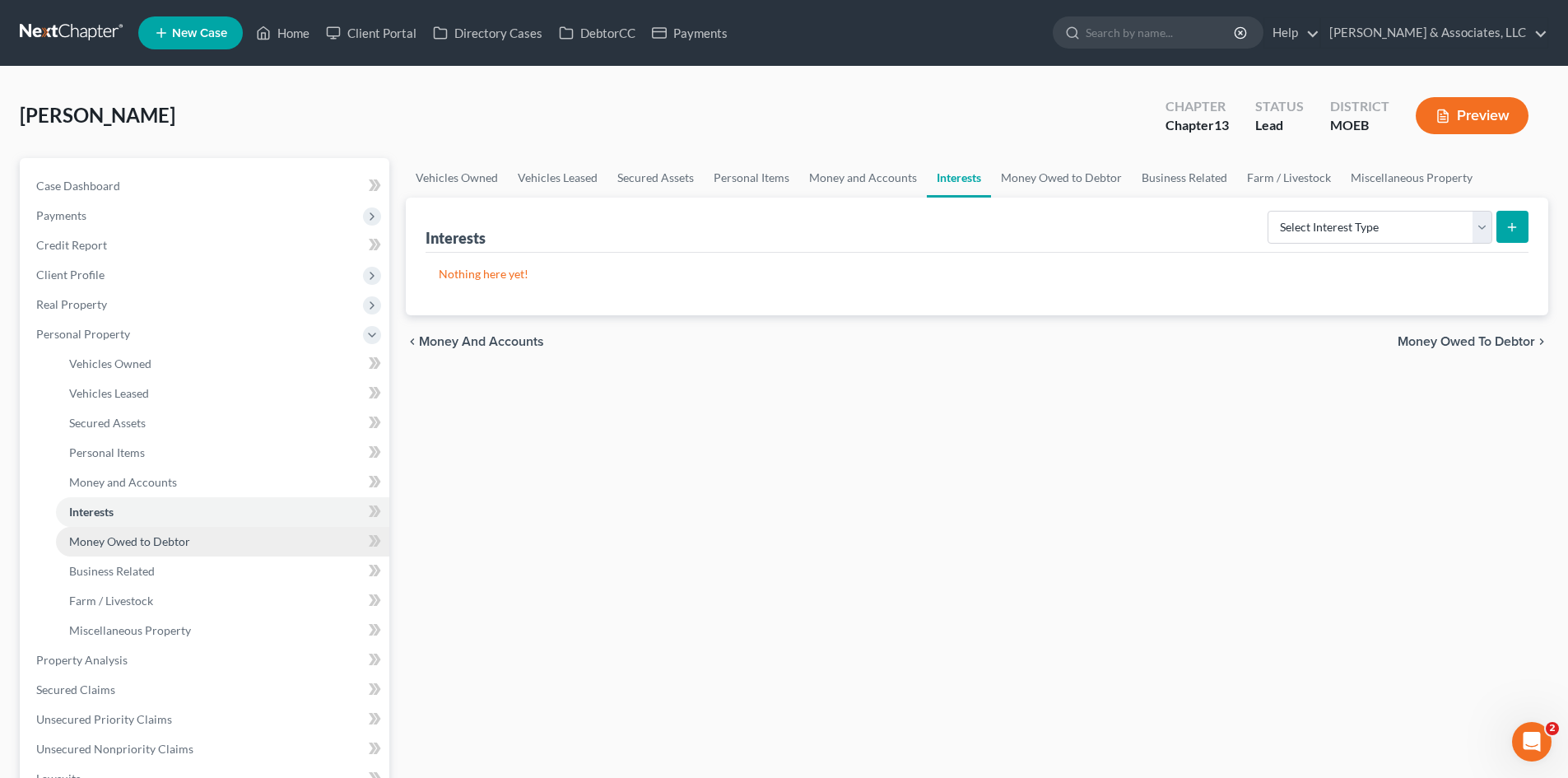
click at [147, 537] on span "Money Owed to Debtor" at bounding box center [129, 541] width 121 height 14
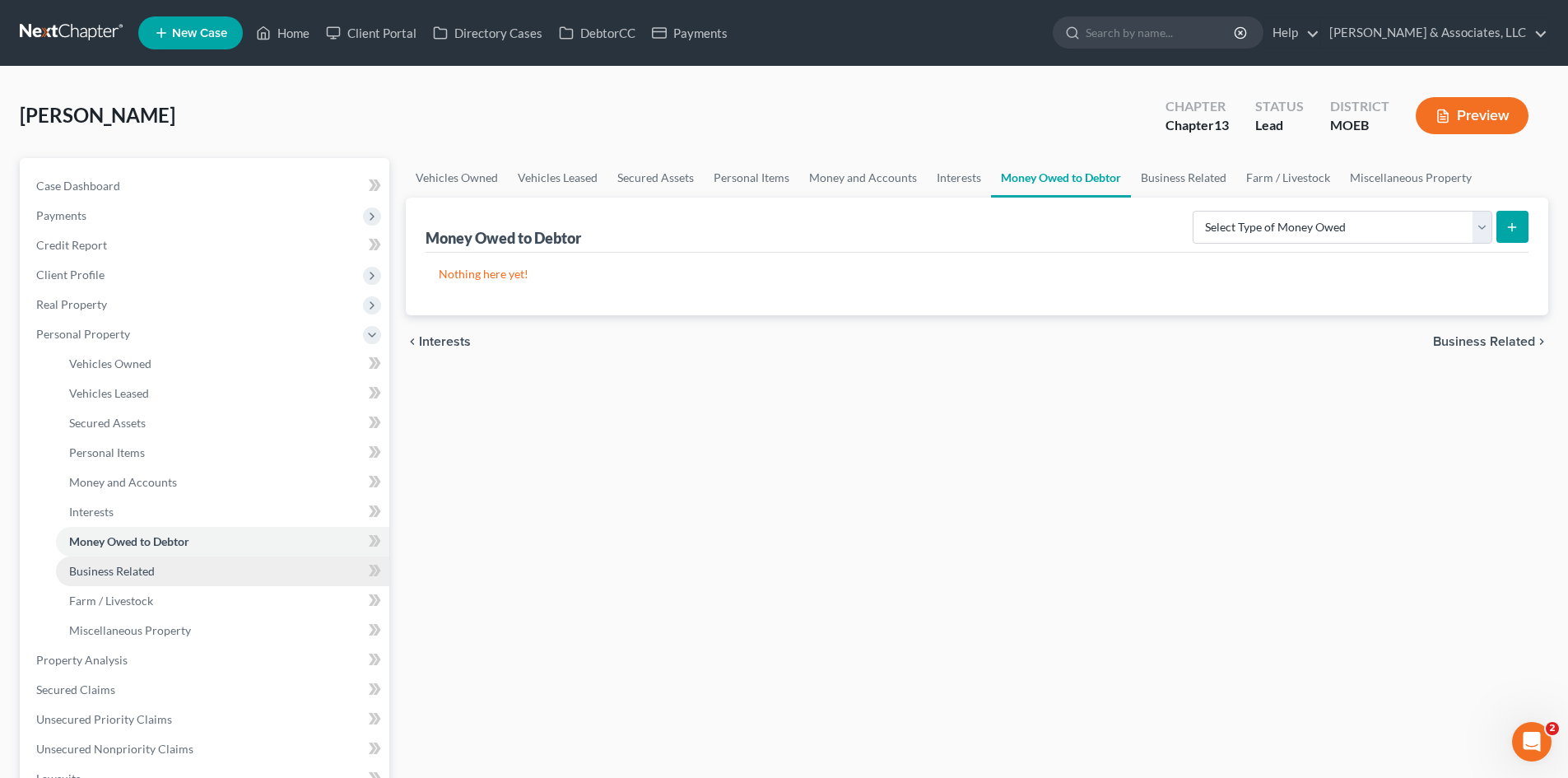
click at [149, 574] on span "Business Related" at bounding box center [112, 570] width 86 height 14
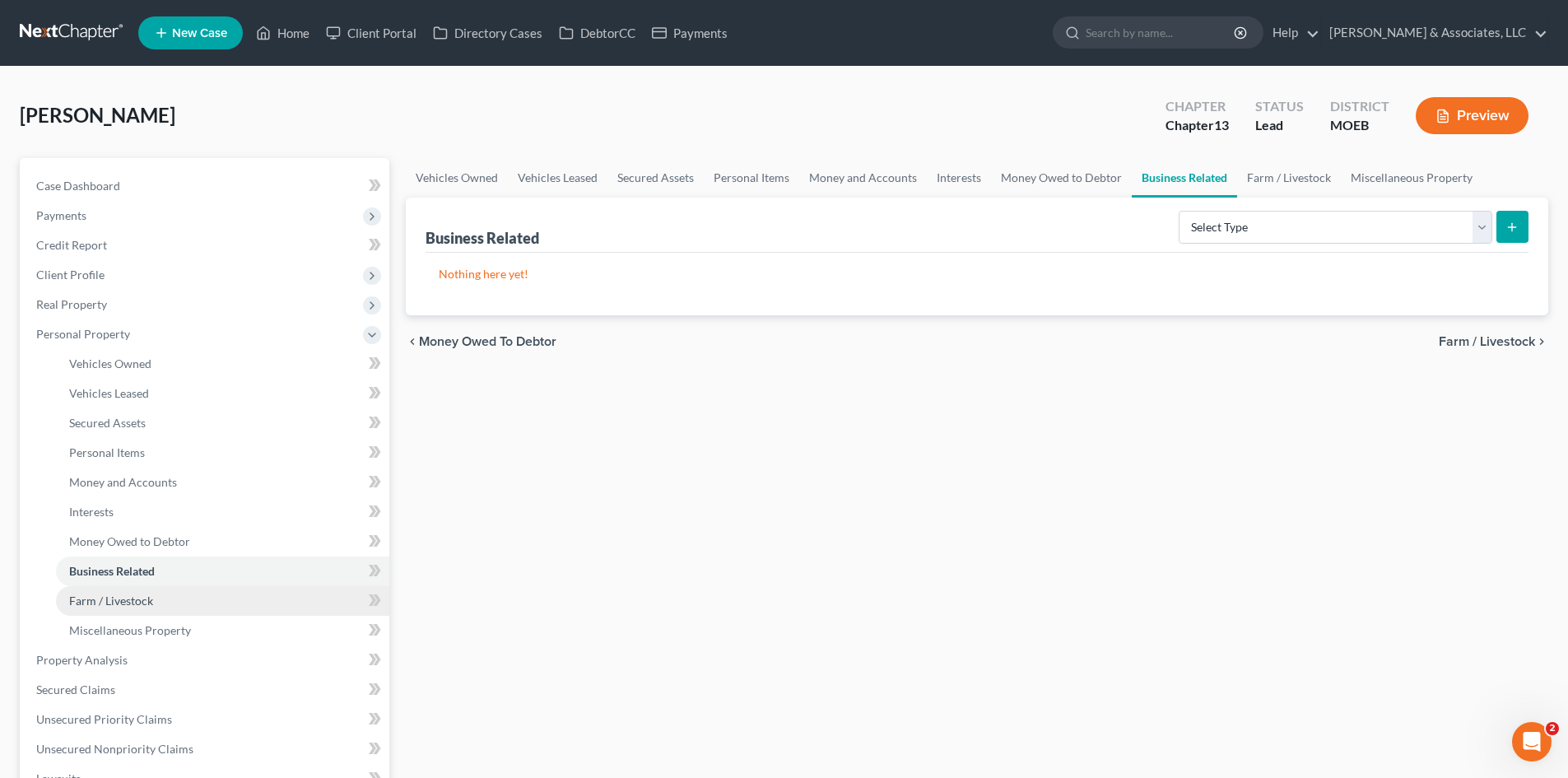
click at [140, 594] on span "Farm / Livestock" at bounding box center [111, 600] width 84 height 14
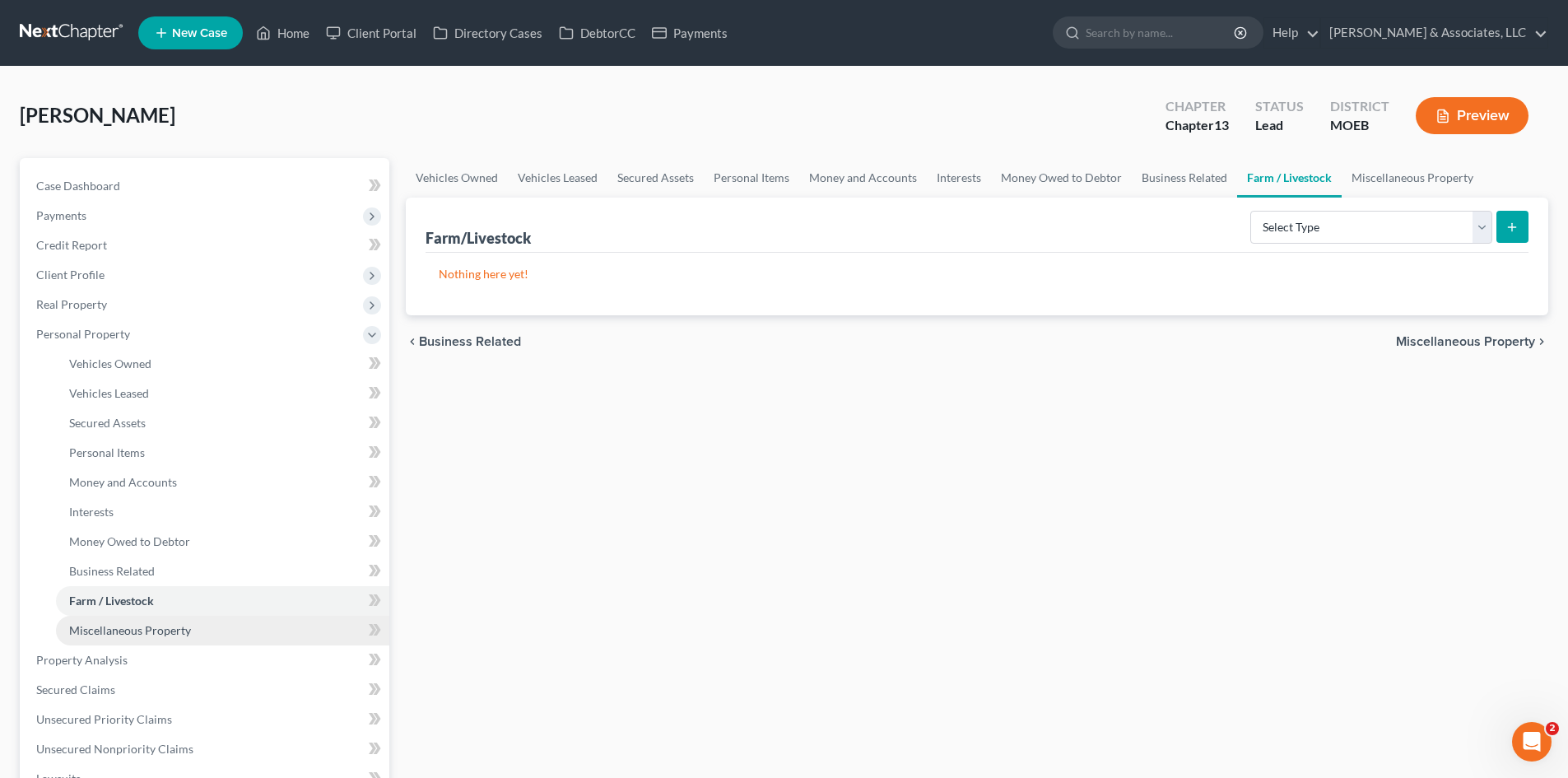
click at [168, 628] on span "Miscellaneous Property" at bounding box center [130, 629] width 122 height 14
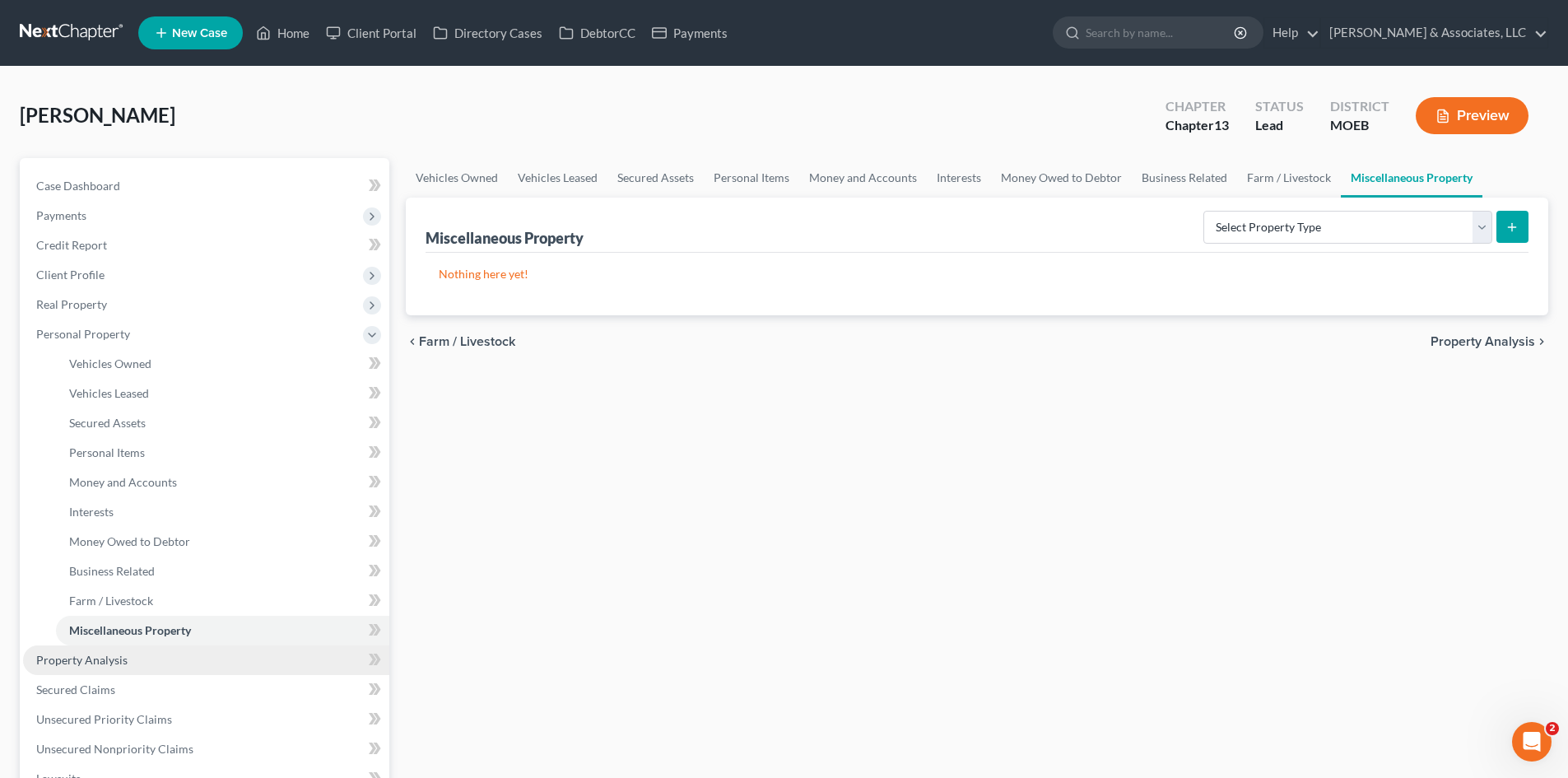
drag, startPoint x: 90, startPoint y: 662, endPoint x: 100, endPoint y: 657, distance: 11.2
click at [91, 662] on span "Property Analysis" at bounding box center [82, 659] width 91 height 14
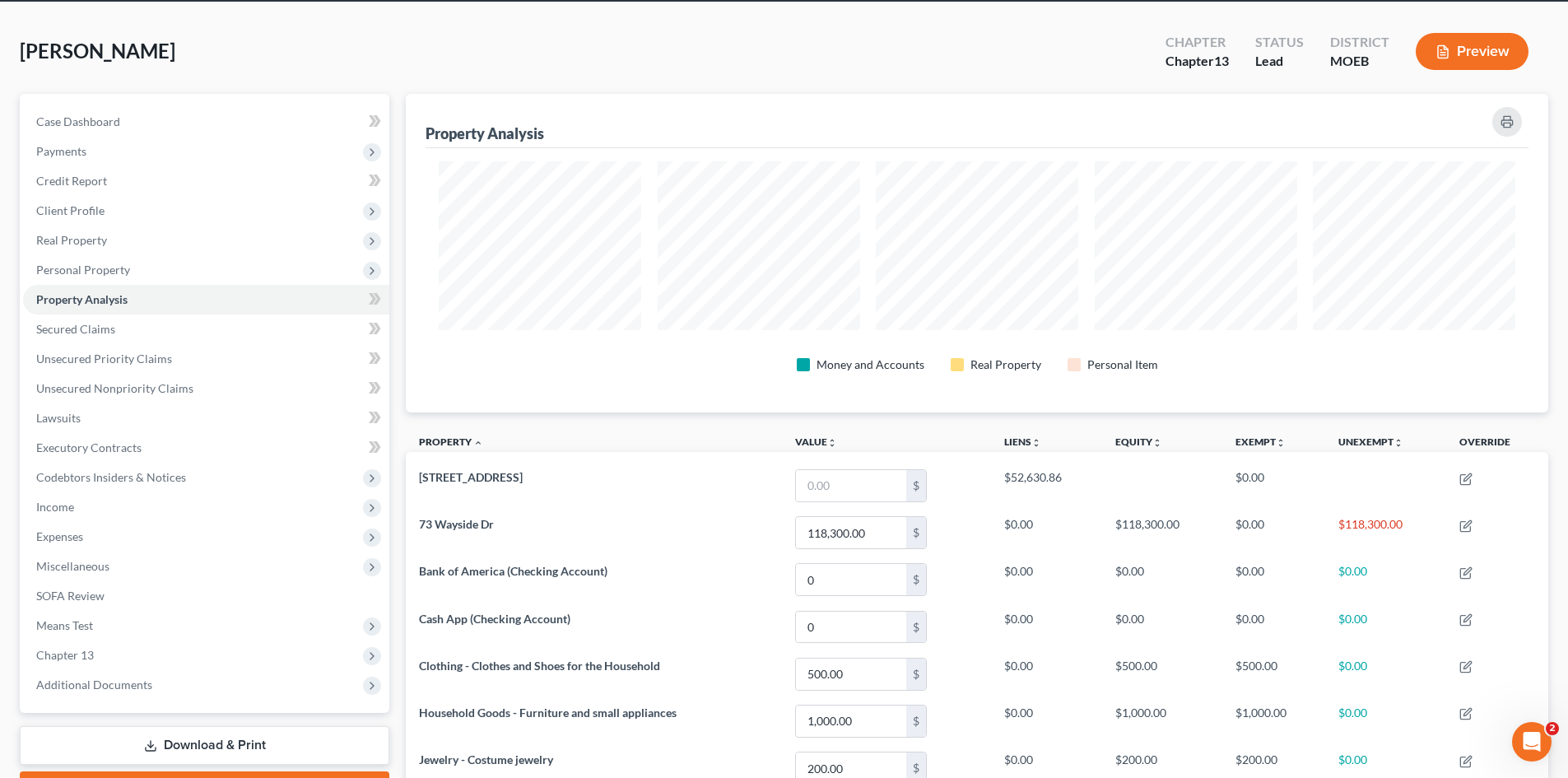
scroll to position [64, 0]
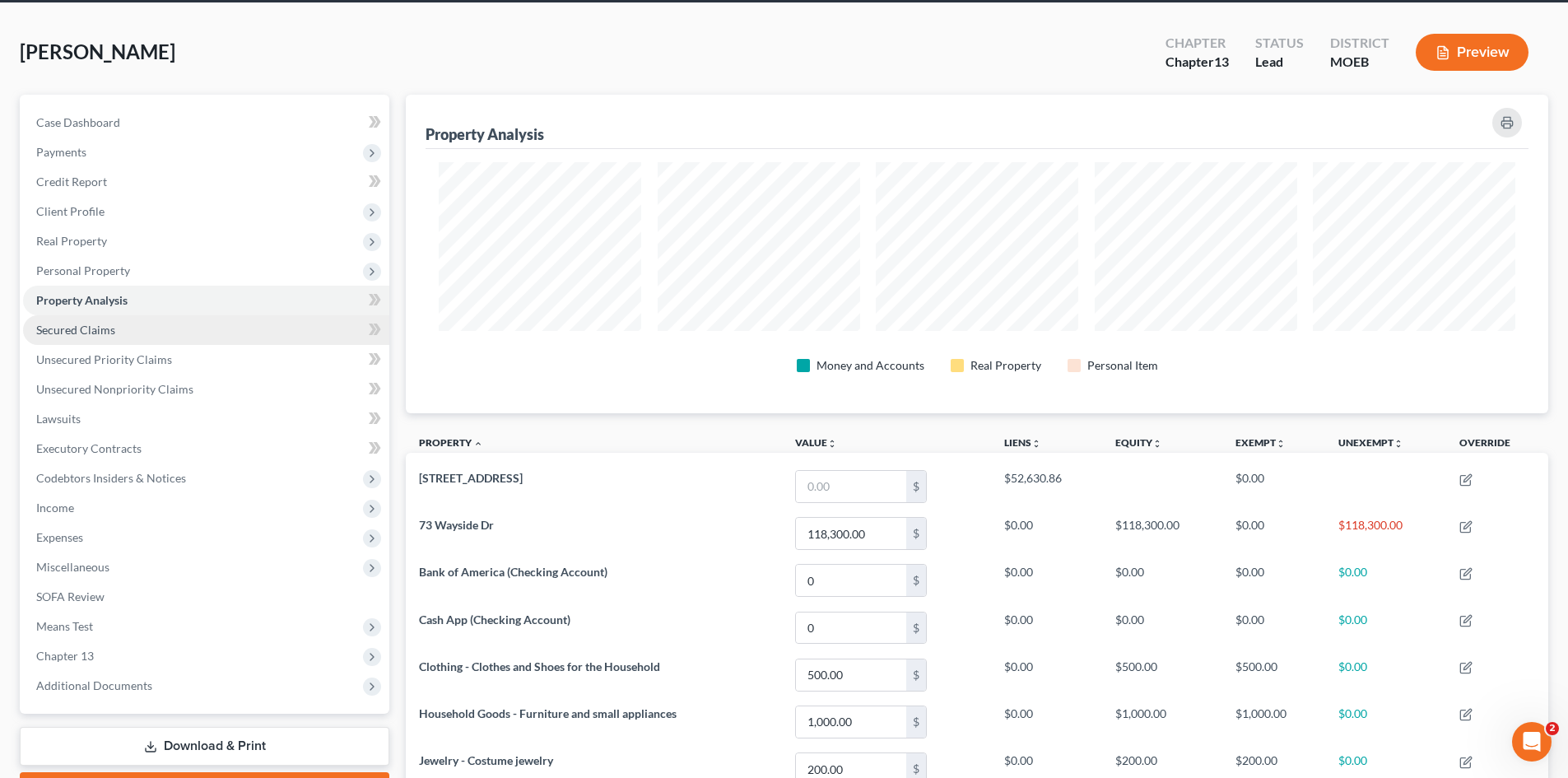
click at [106, 326] on span "Secured Claims" at bounding box center [76, 329] width 79 height 14
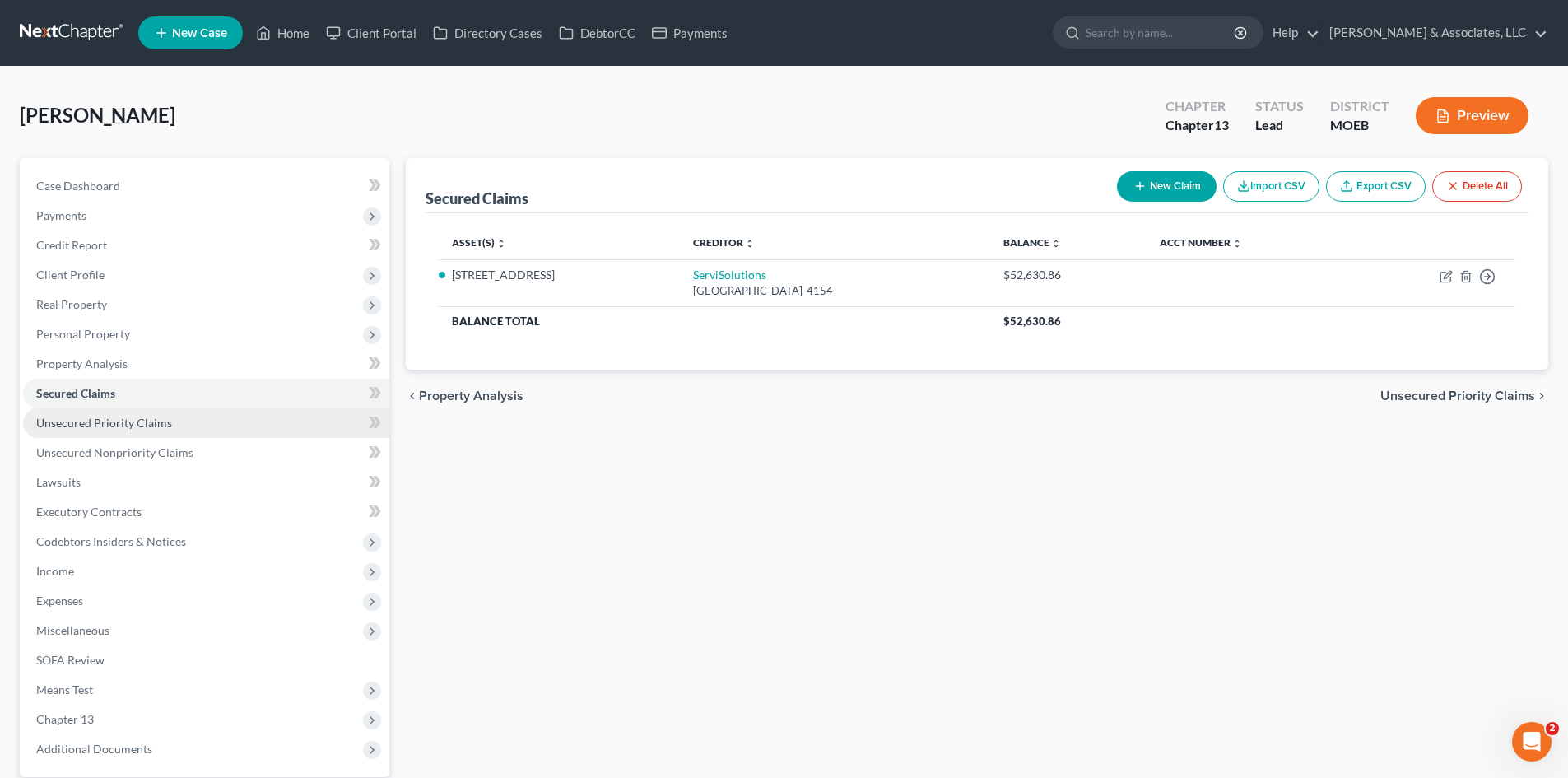
click at [137, 425] on span "Unsecured Priority Claims" at bounding box center [104, 422] width 136 height 14
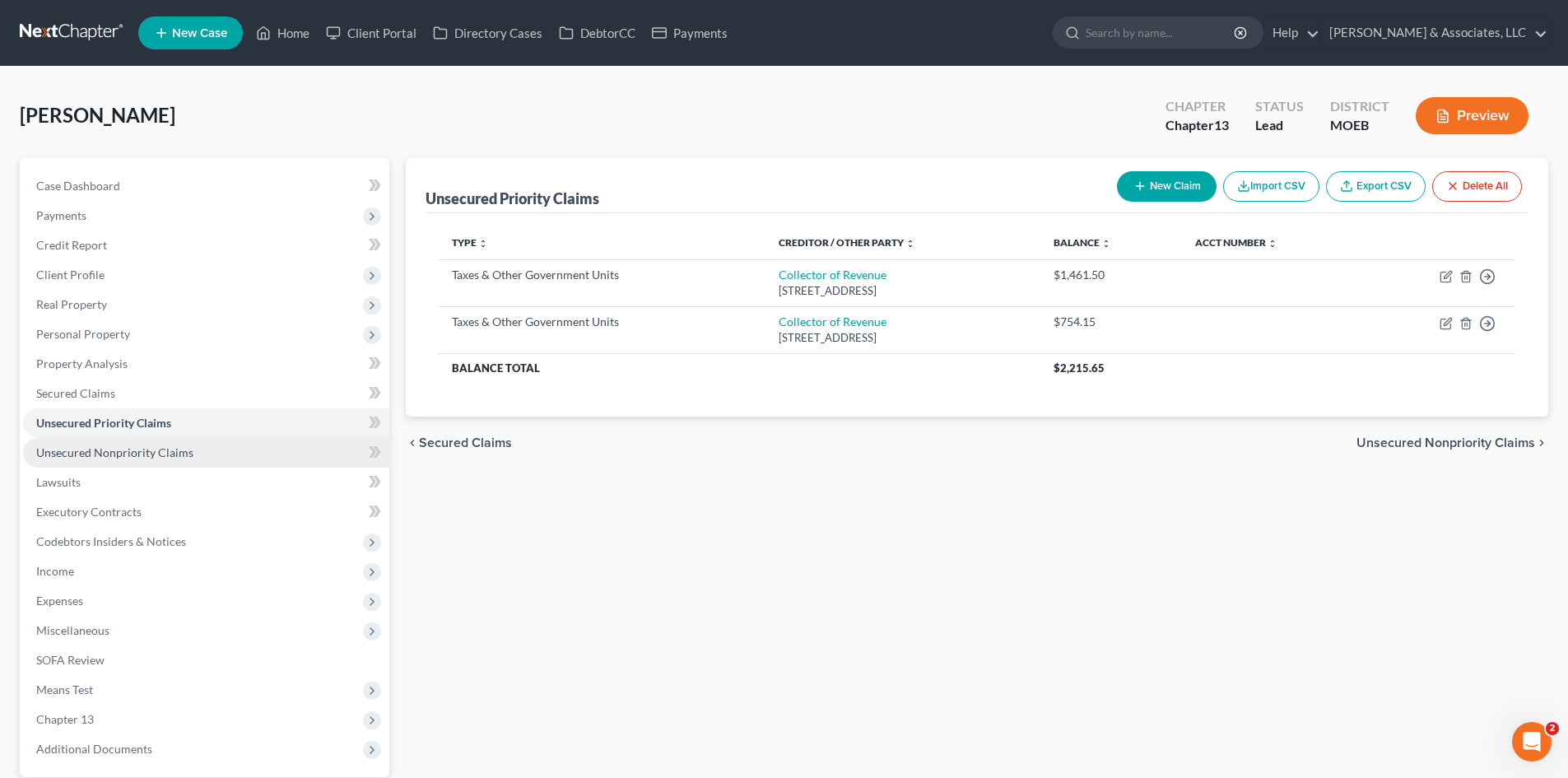
click at [131, 453] on span "Unsecured Nonpriority Claims" at bounding box center [115, 451] width 157 height 14
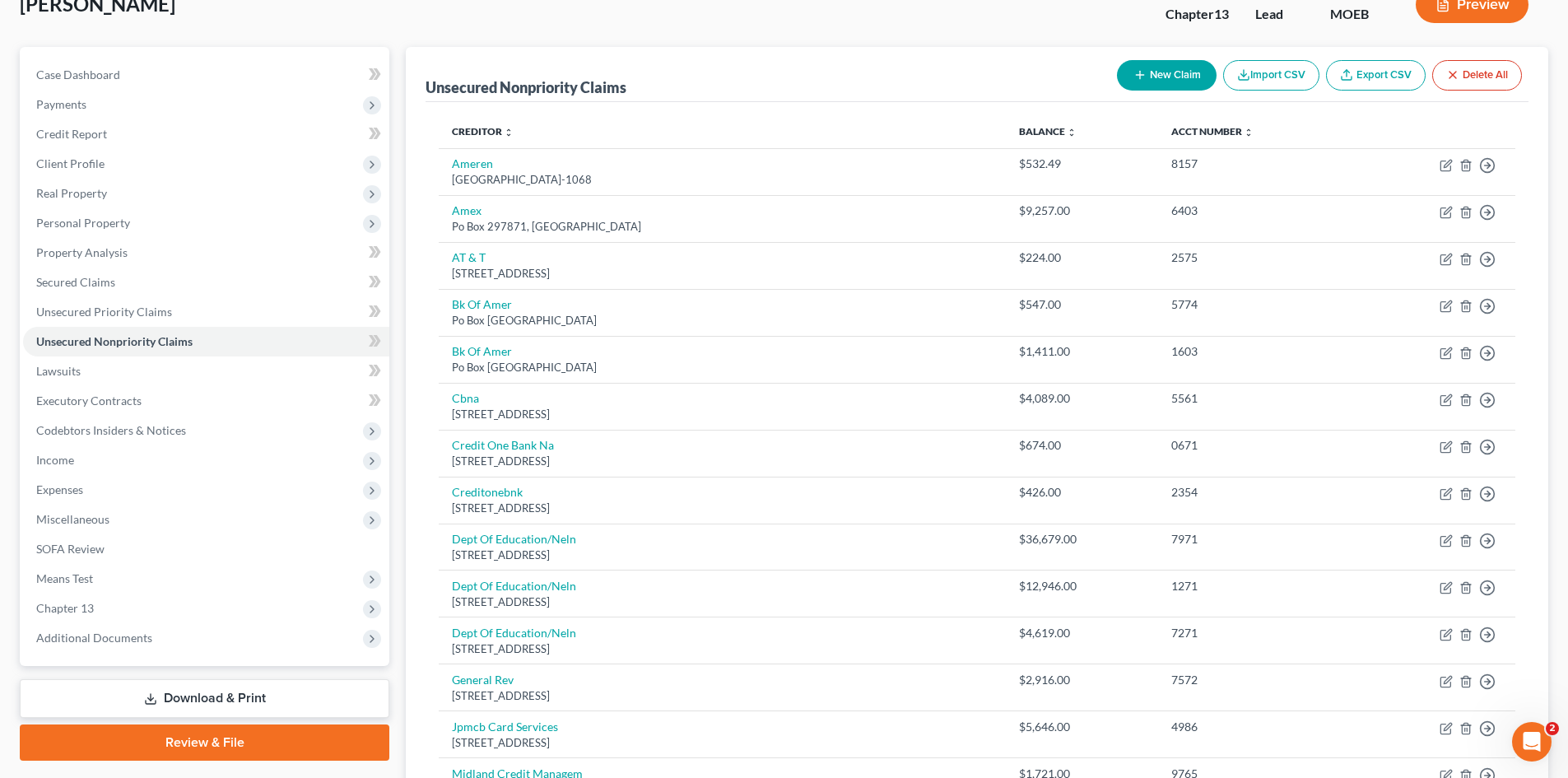
scroll to position [82, 0]
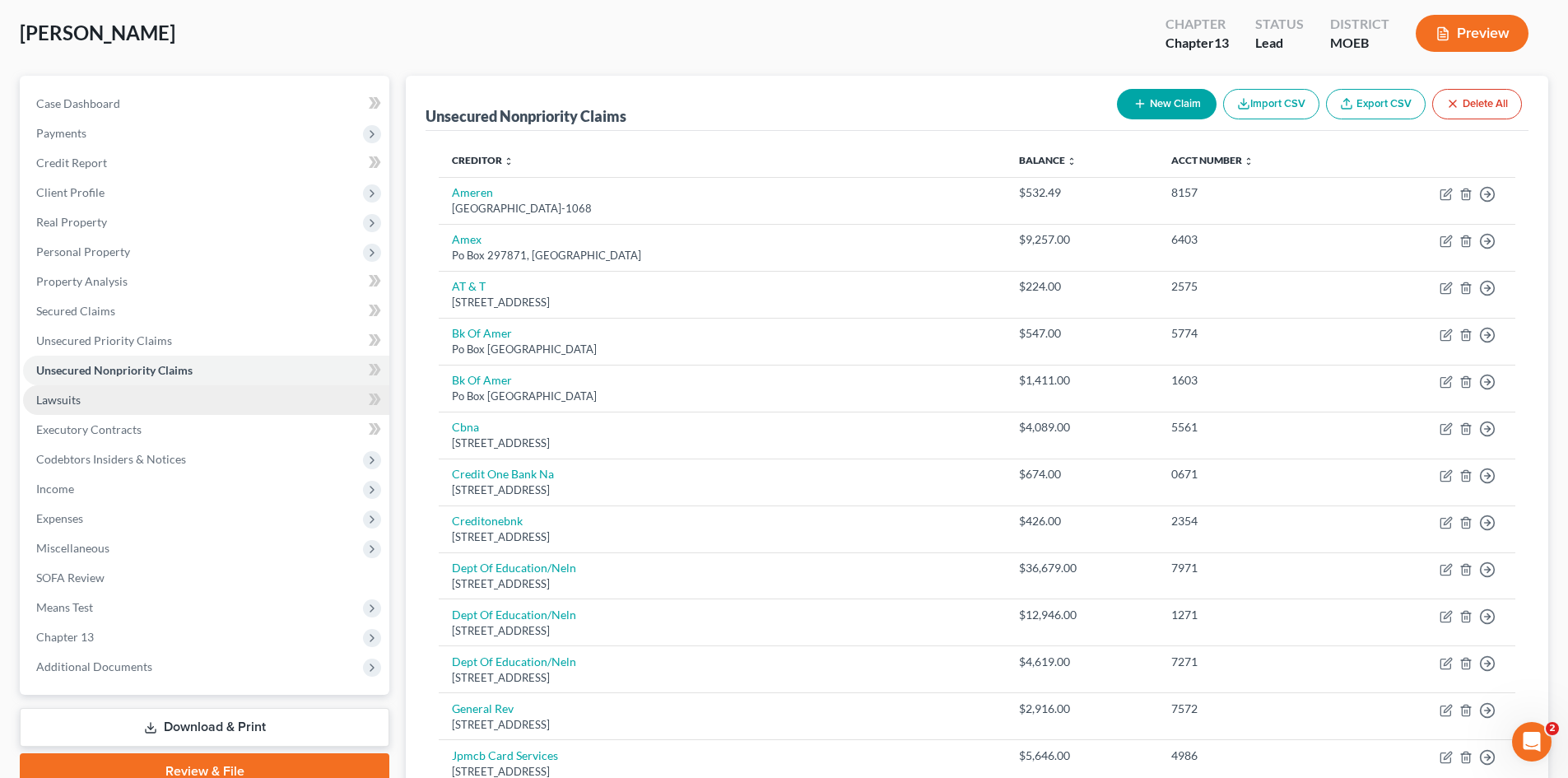
click at [132, 400] on link "Lawsuits" at bounding box center [206, 400] width 366 height 30
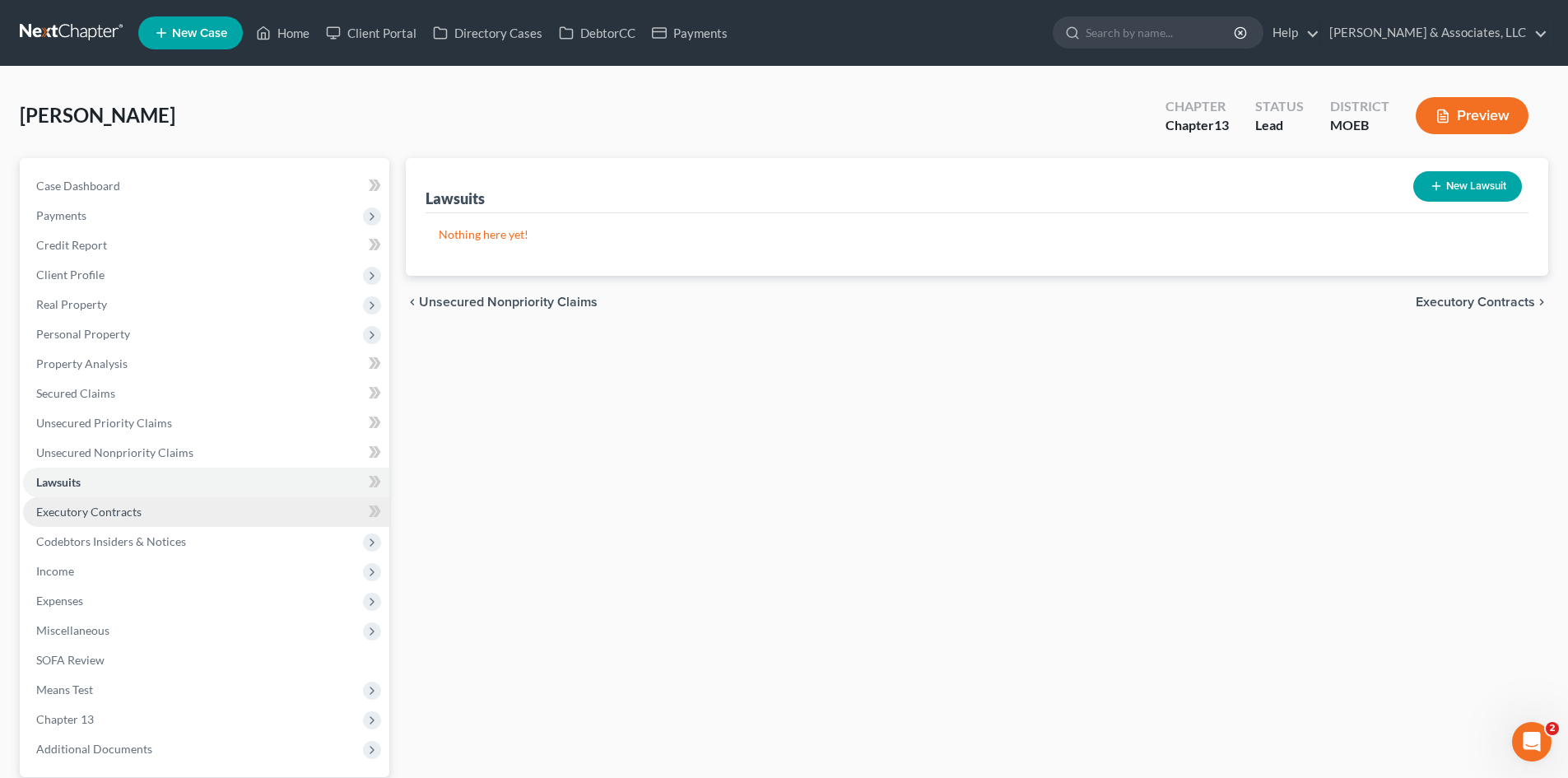
click at [86, 514] on span "Executory Contracts" at bounding box center [89, 511] width 106 height 14
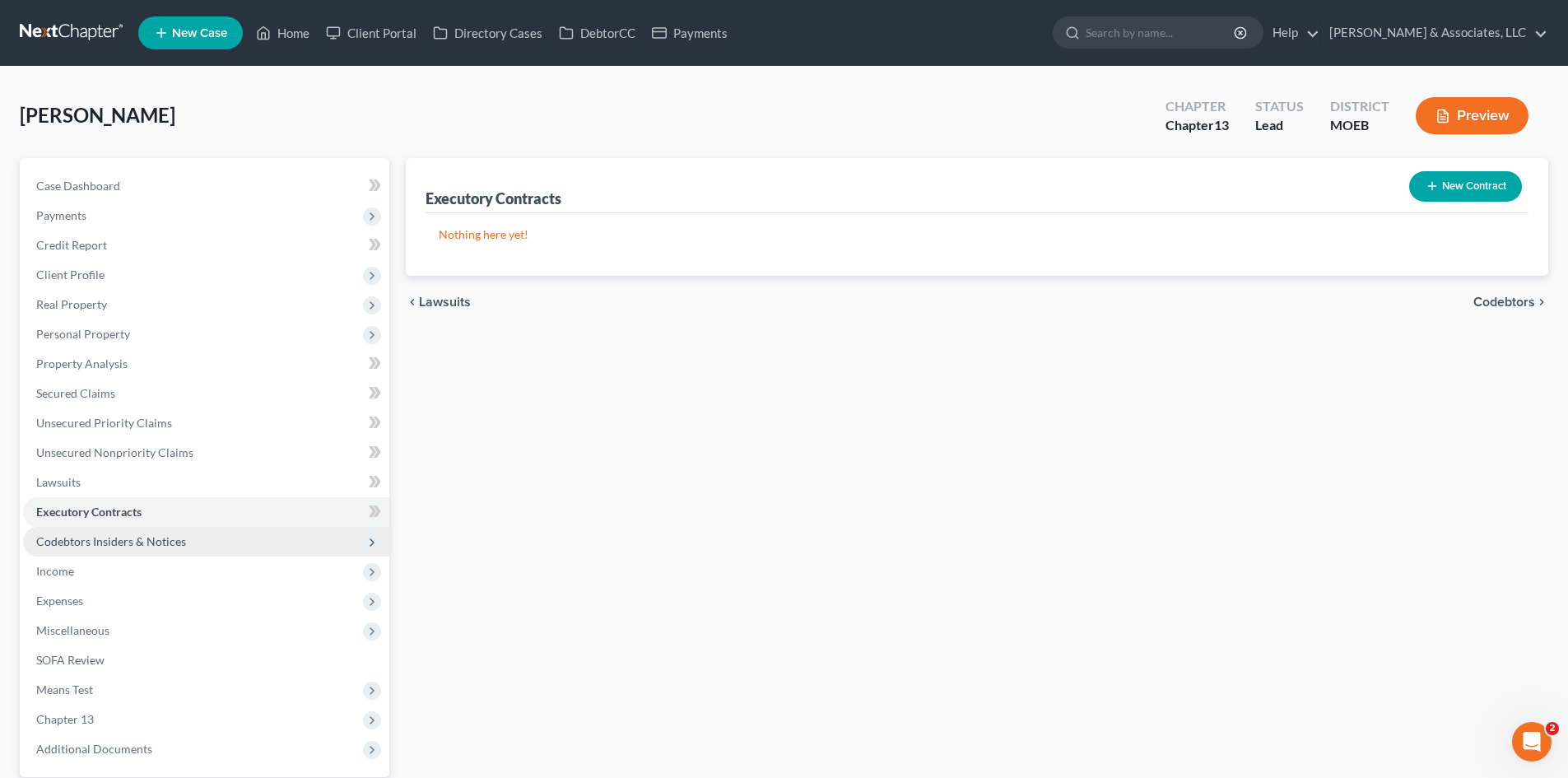
click at [159, 548] on span "Codebtors Insiders & Notices" at bounding box center [206, 542] width 366 height 30
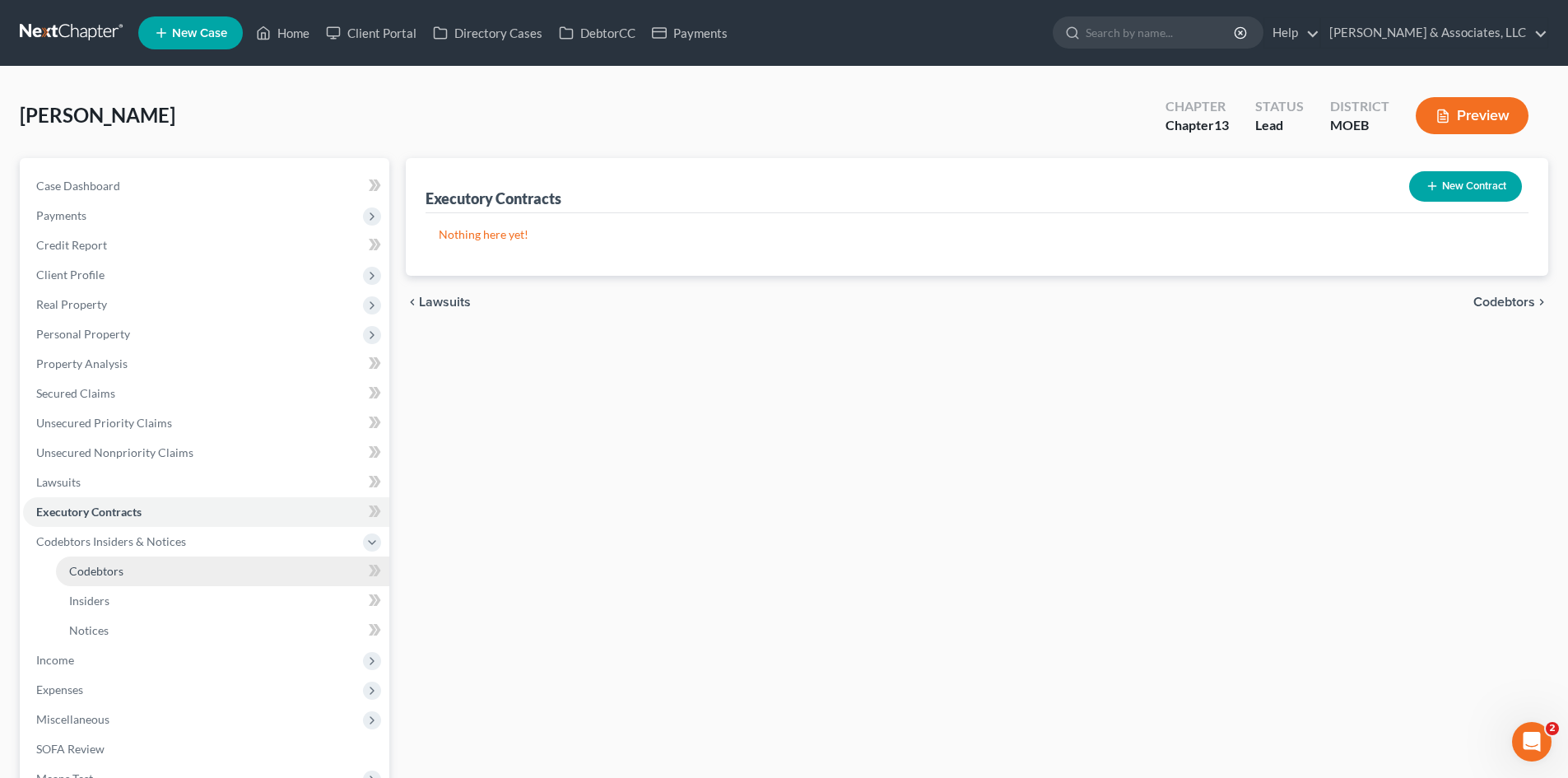
click at [106, 569] on span "Codebtors" at bounding box center [97, 570] width 55 height 14
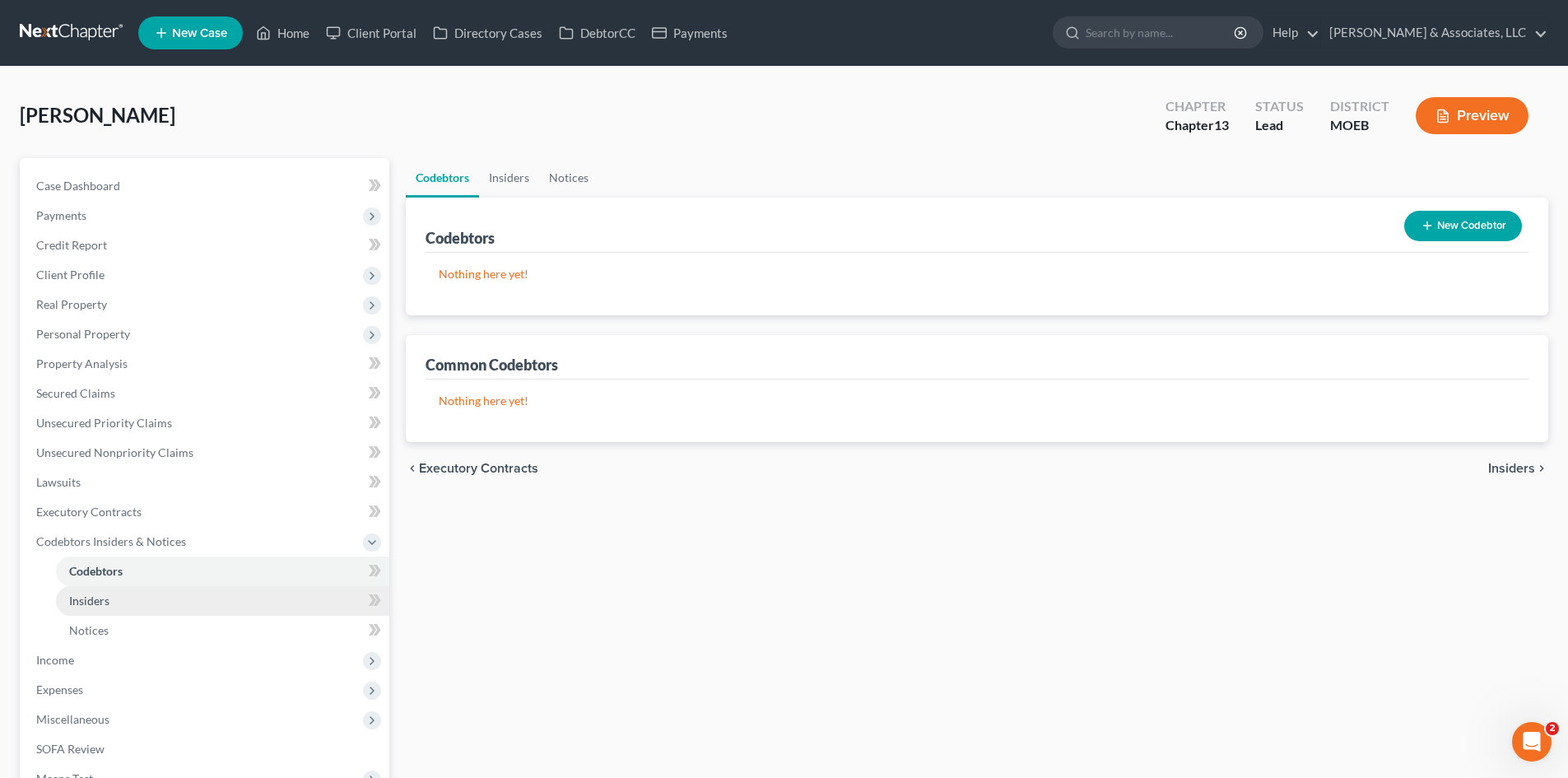
click at [97, 604] on span "Insiders" at bounding box center [89, 600] width 40 height 14
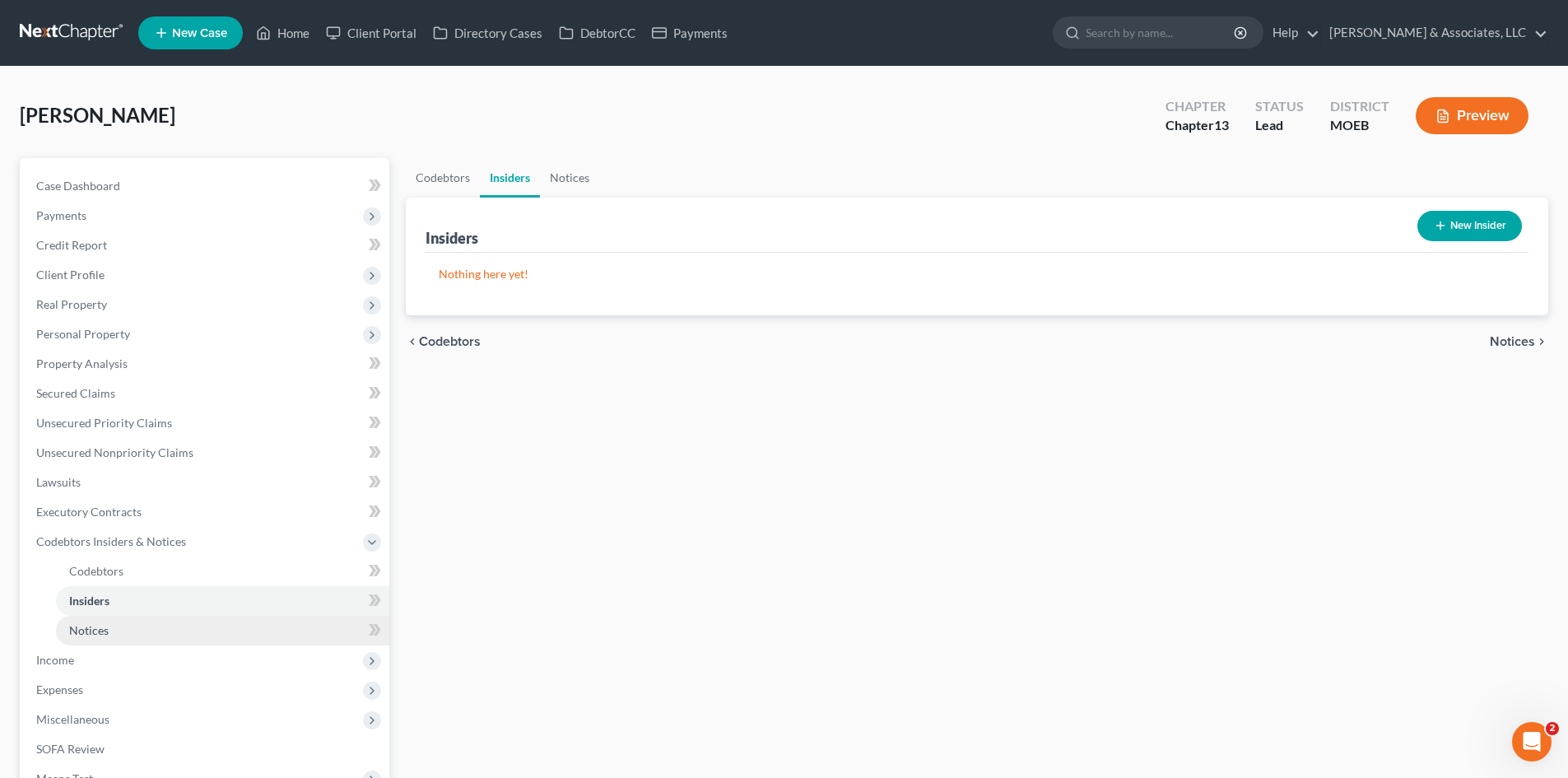
click at [93, 628] on span "Notices" at bounding box center [88, 629] width 39 height 14
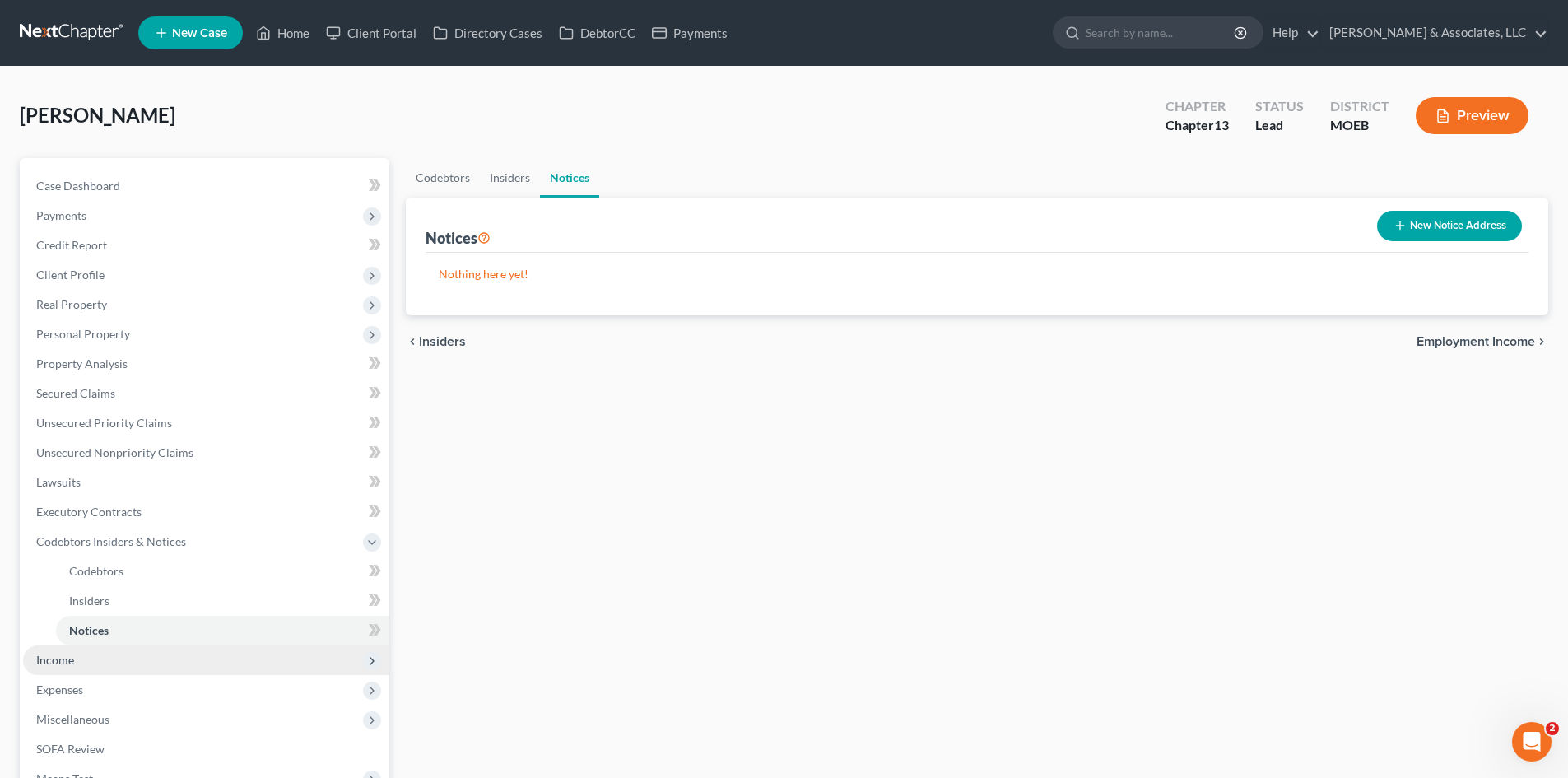
click at [76, 660] on span "Income" at bounding box center [206, 660] width 366 height 30
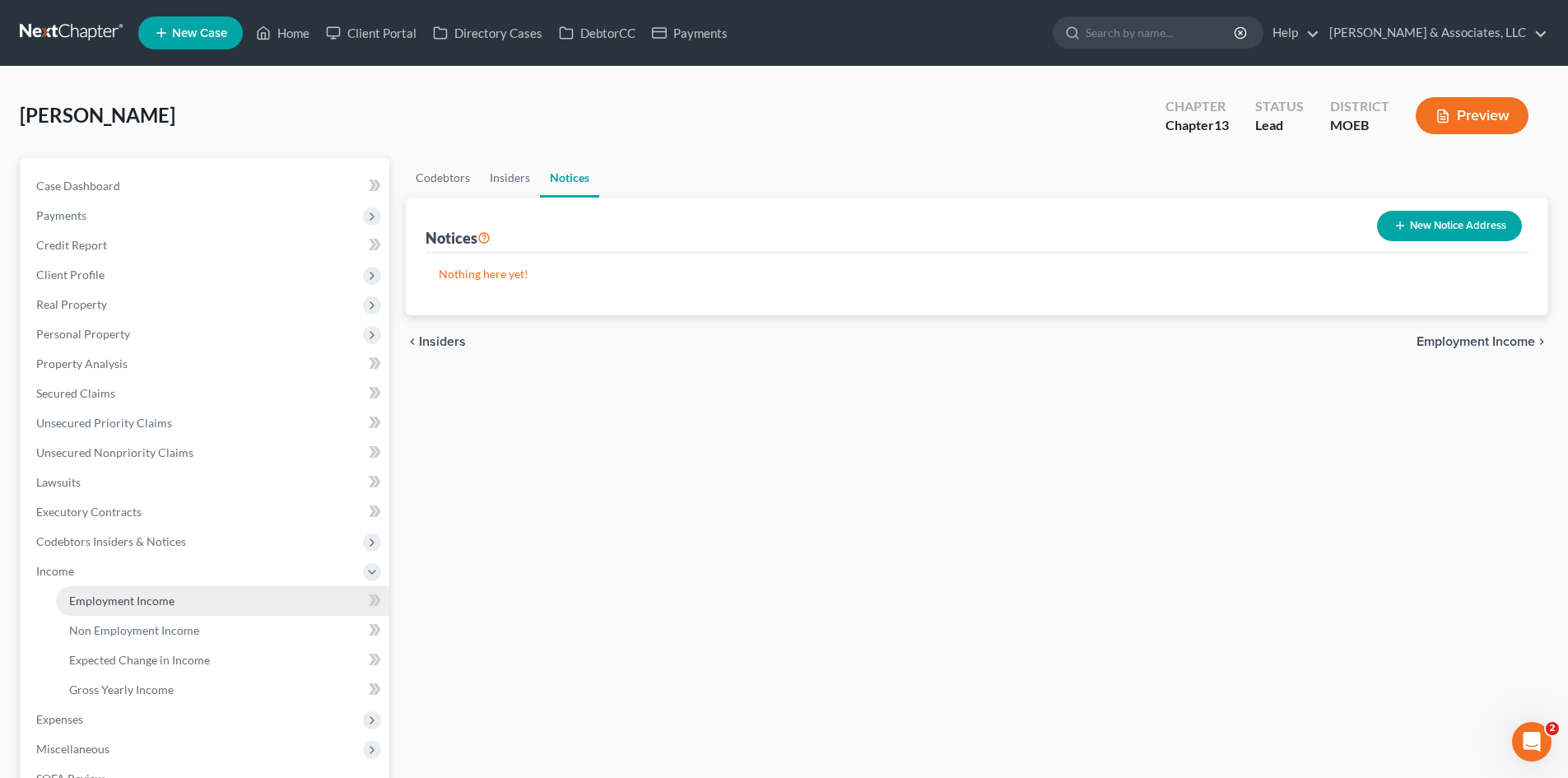
click at [172, 605] on span "Employment Income" at bounding box center [122, 600] width 106 height 14
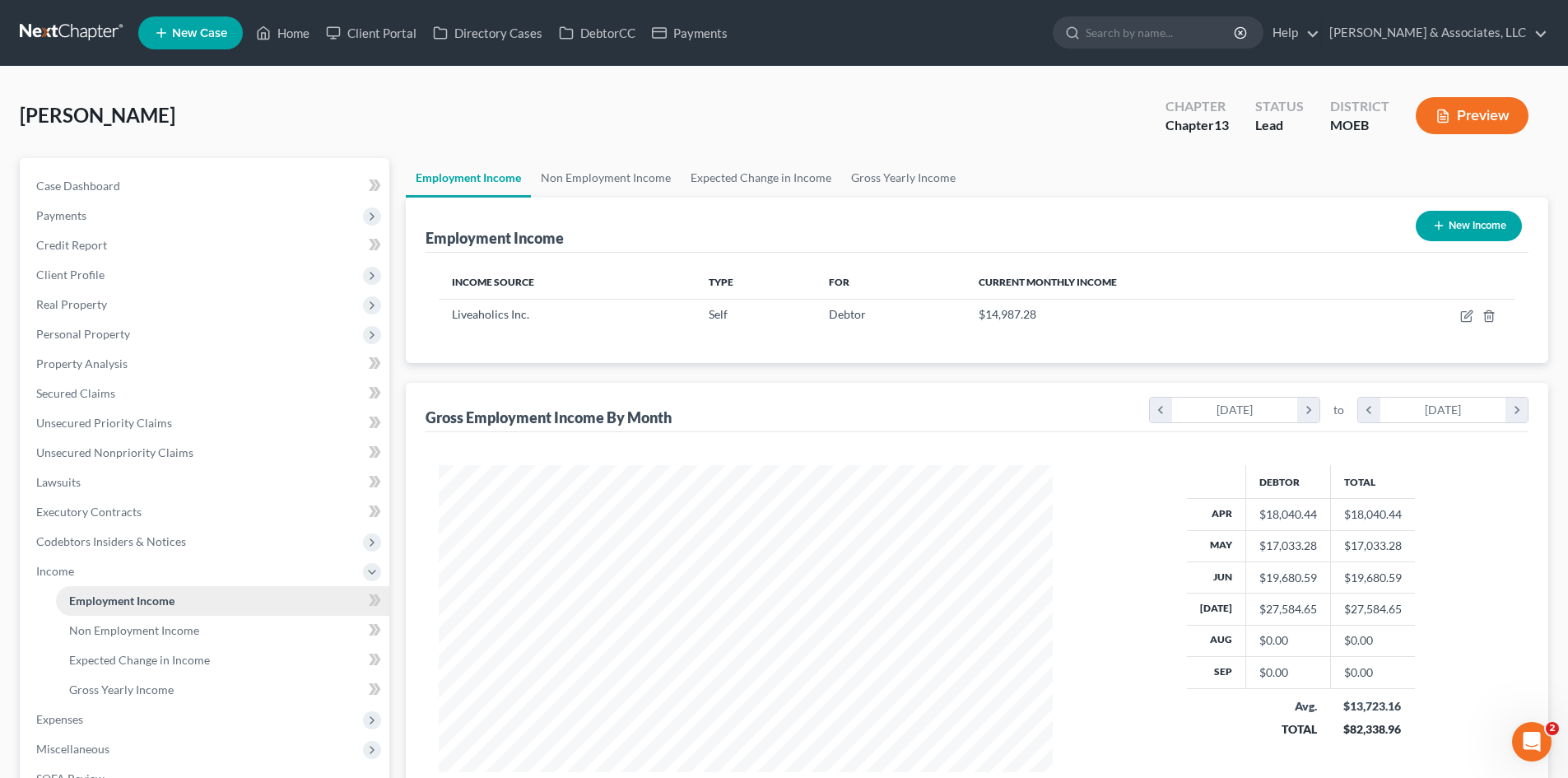
scroll to position [307, 647]
click at [146, 628] on span "Non Employment Income" at bounding box center [134, 629] width 130 height 14
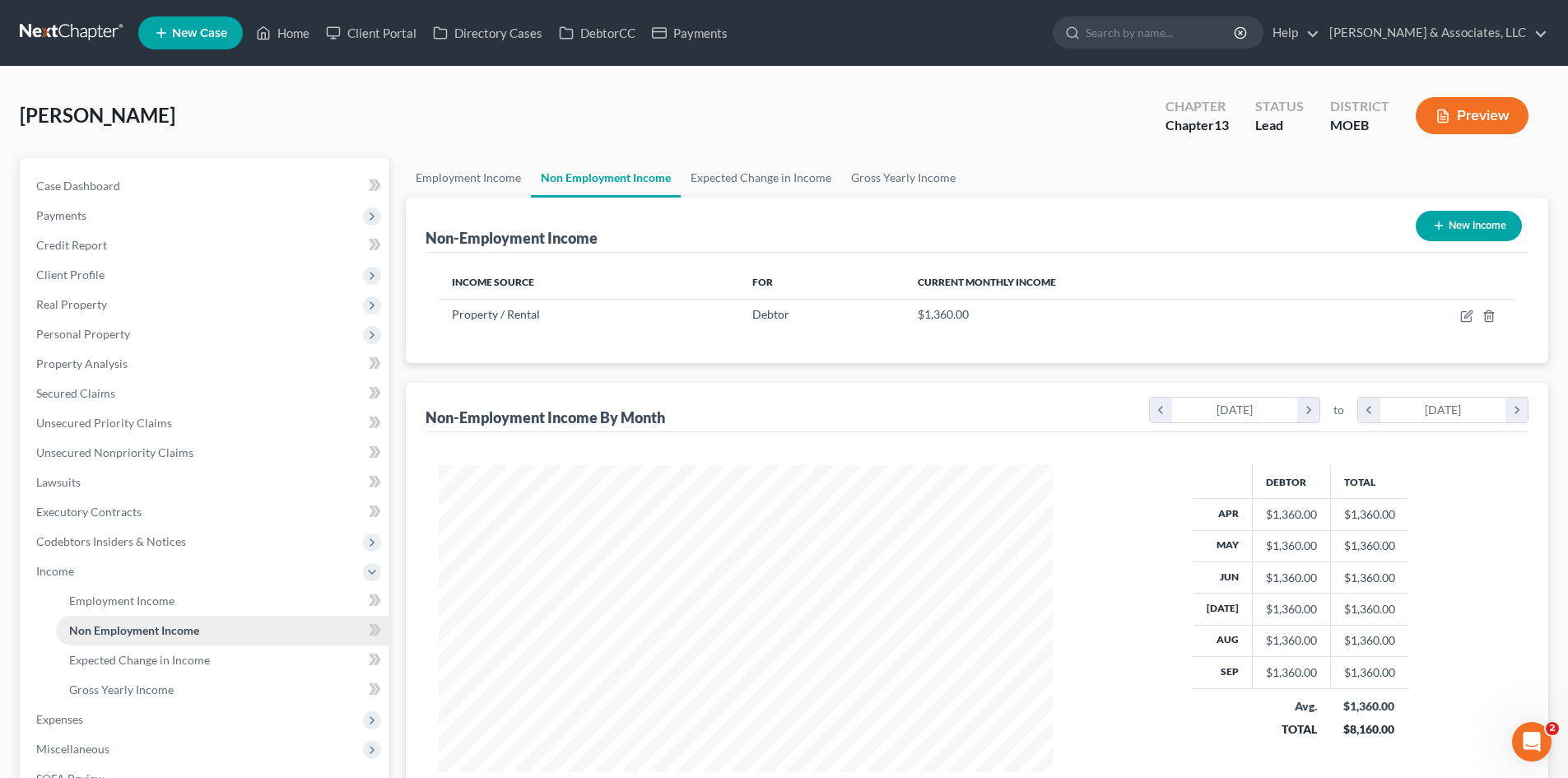
scroll to position [307, 647]
click at [184, 661] on span "Expected Change in Income" at bounding box center [139, 659] width 140 height 14
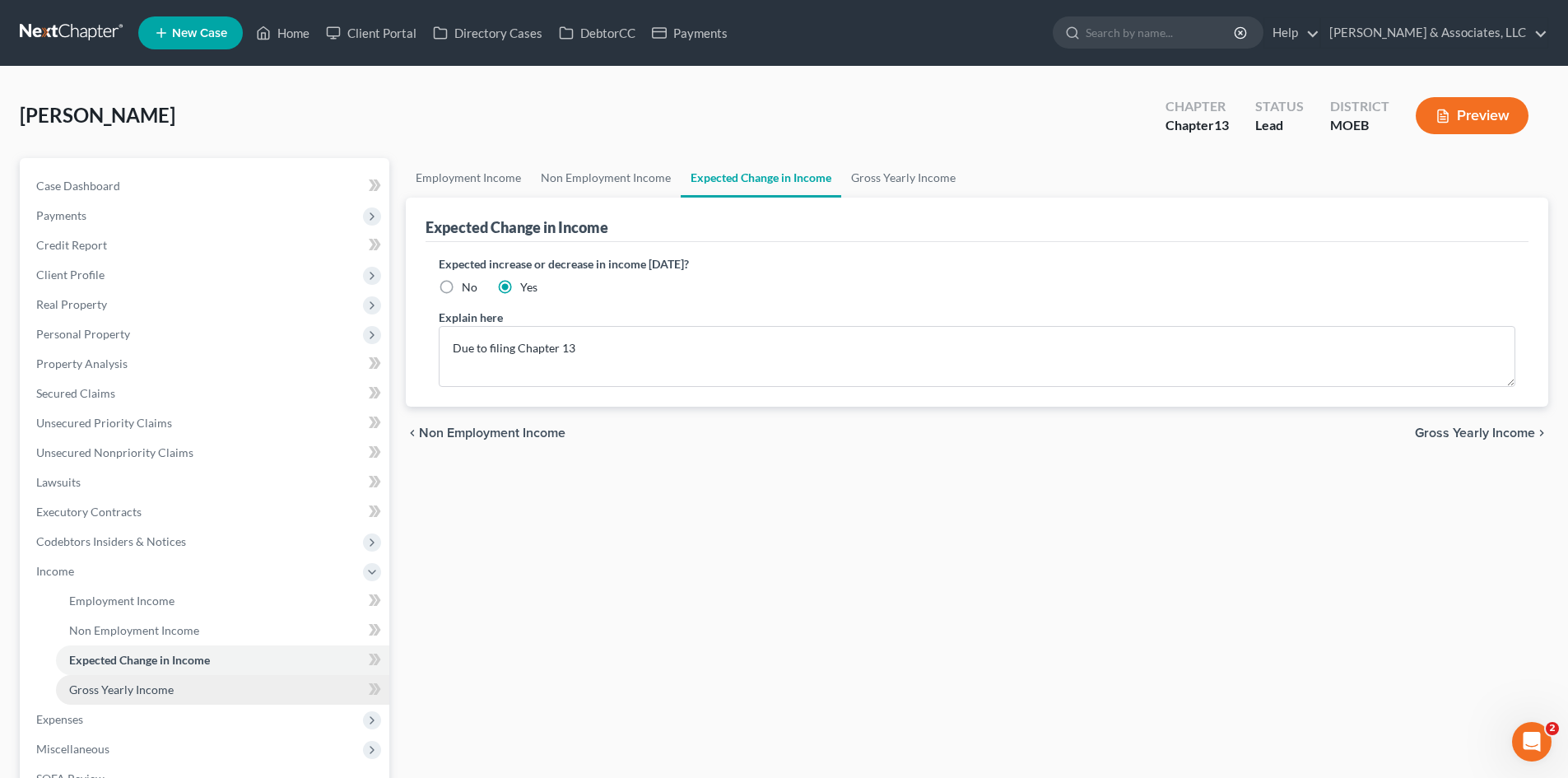
click at [173, 691] on link "Gross Yearly Income" at bounding box center [222, 690] width 334 height 30
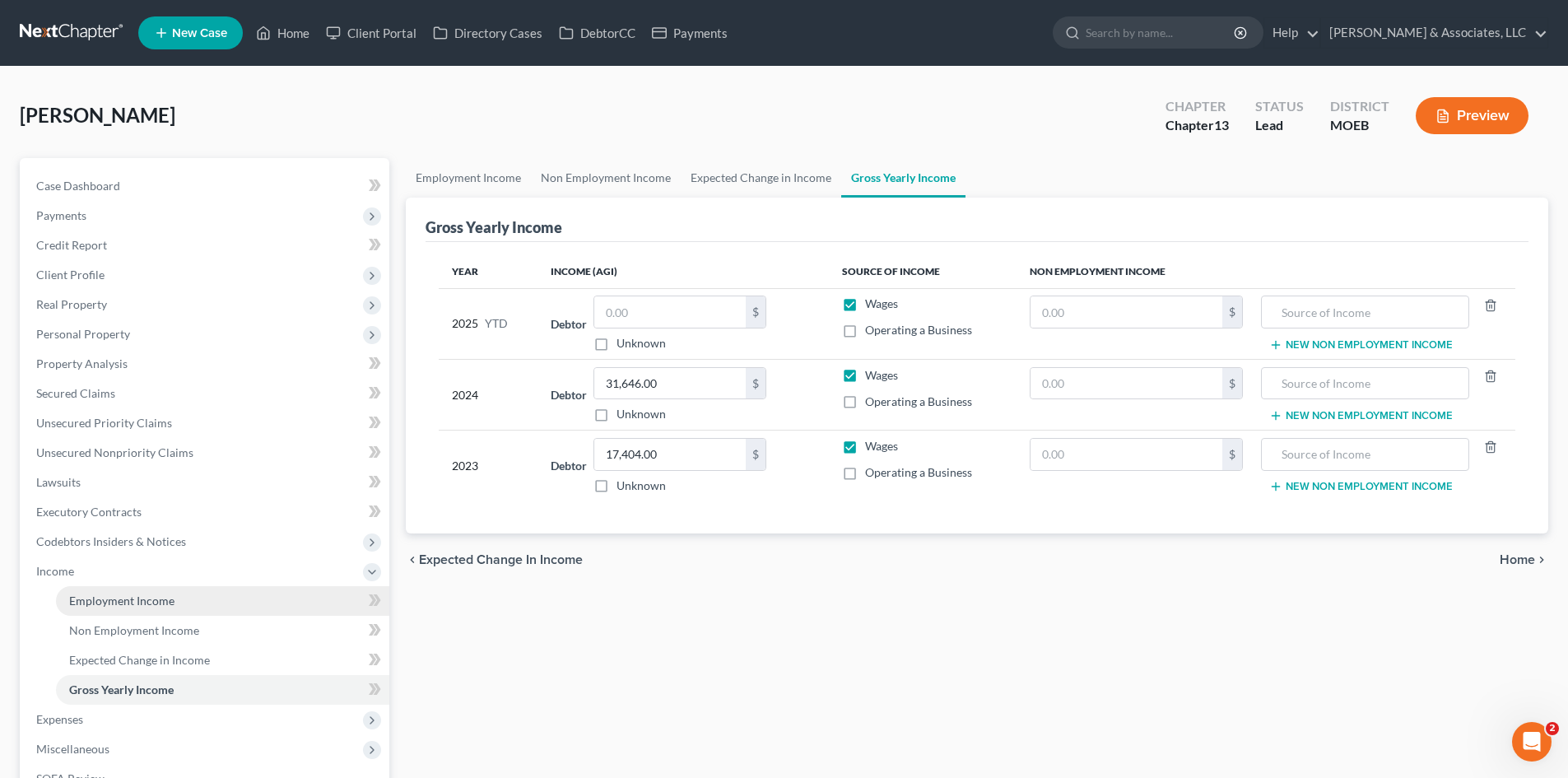
click at [146, 597] on span "Employment Income" at bounding box center [122, 600] width 106 height 14
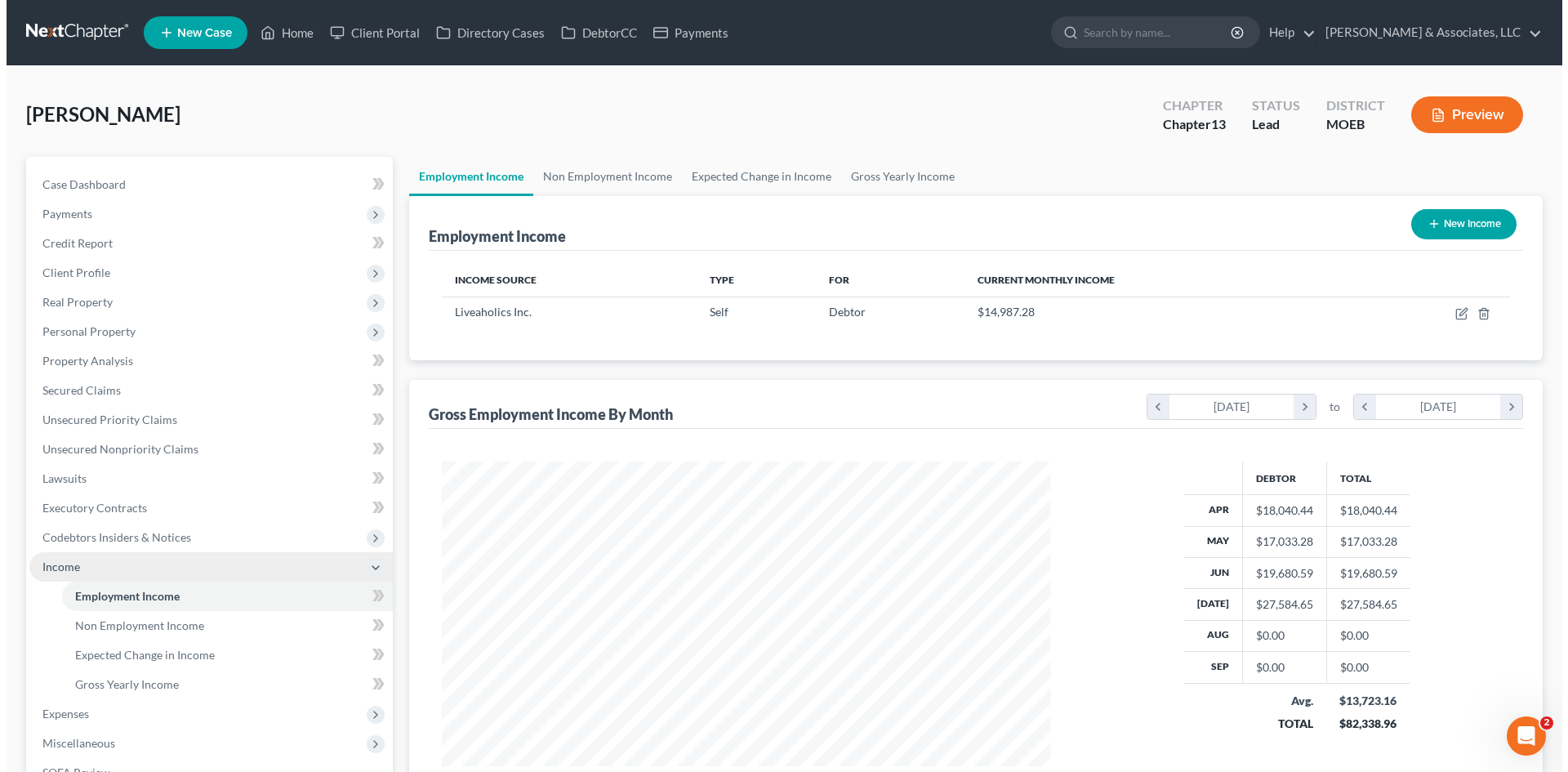
scroll to position [305, 642]
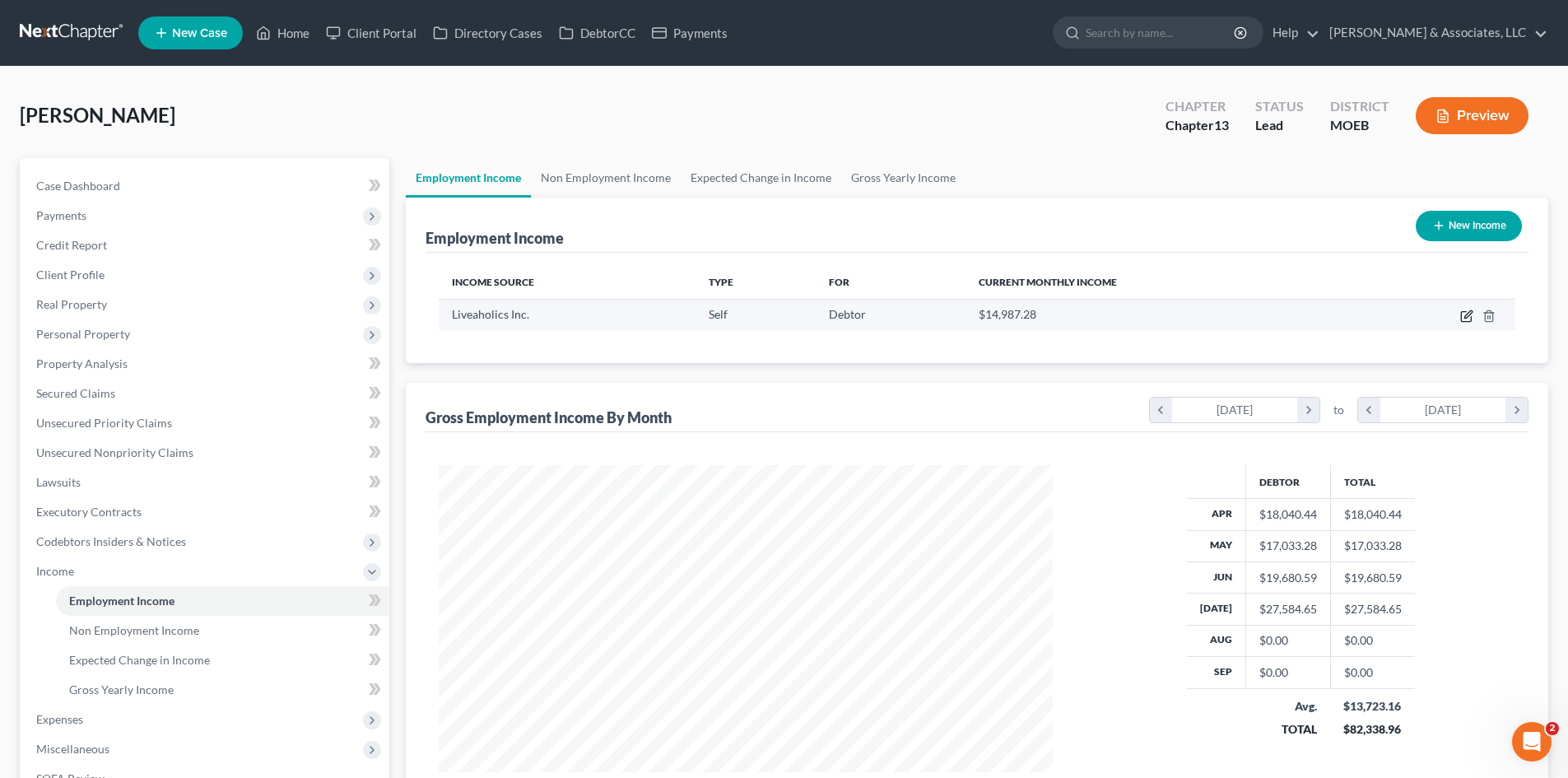
click at [1471, 310] on icon "button" at bounding box center [1468, 314] width 7 height 7
select select "1"
select select "26"
select select "0"
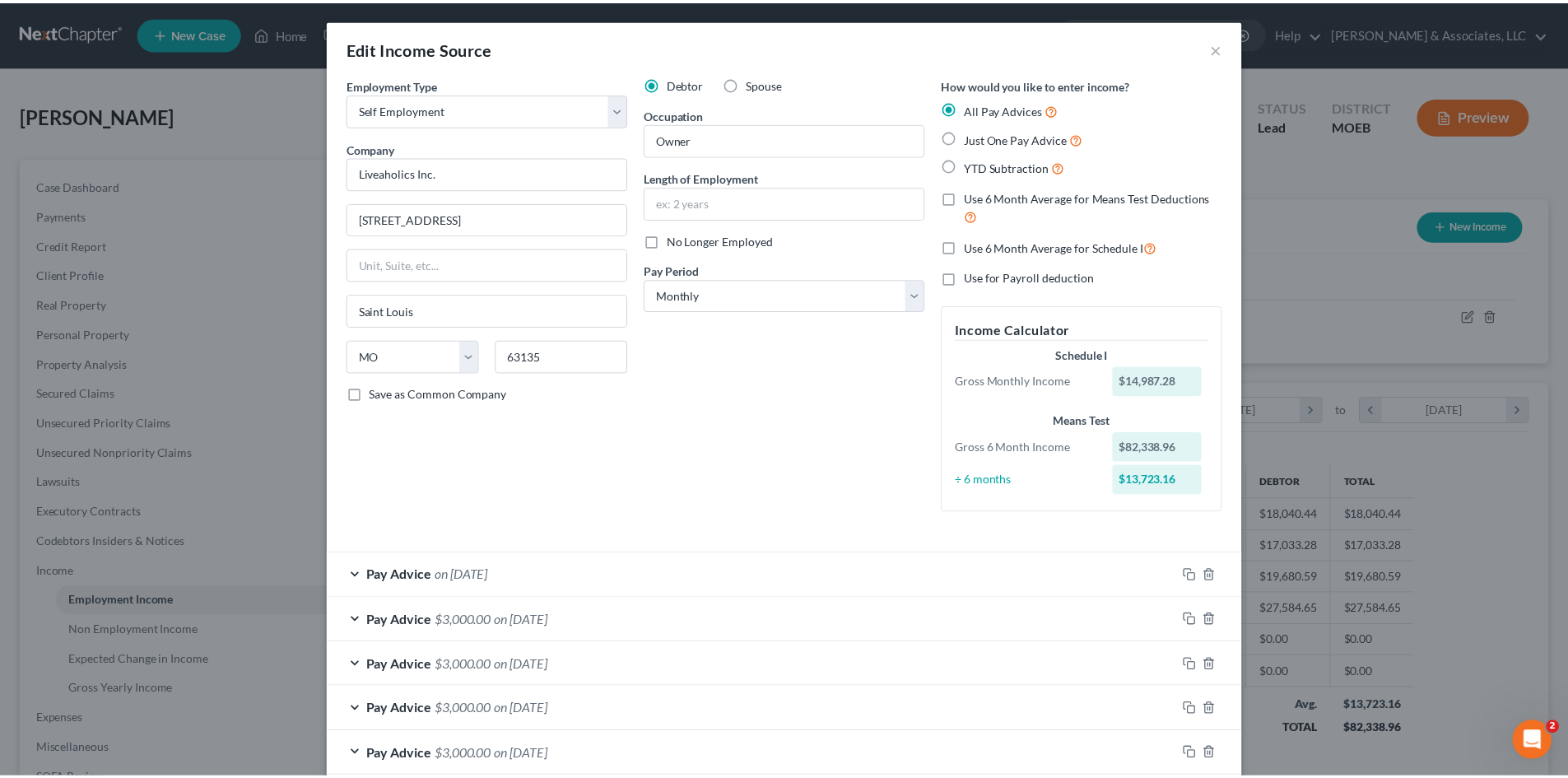
scroll to position [309, 653]
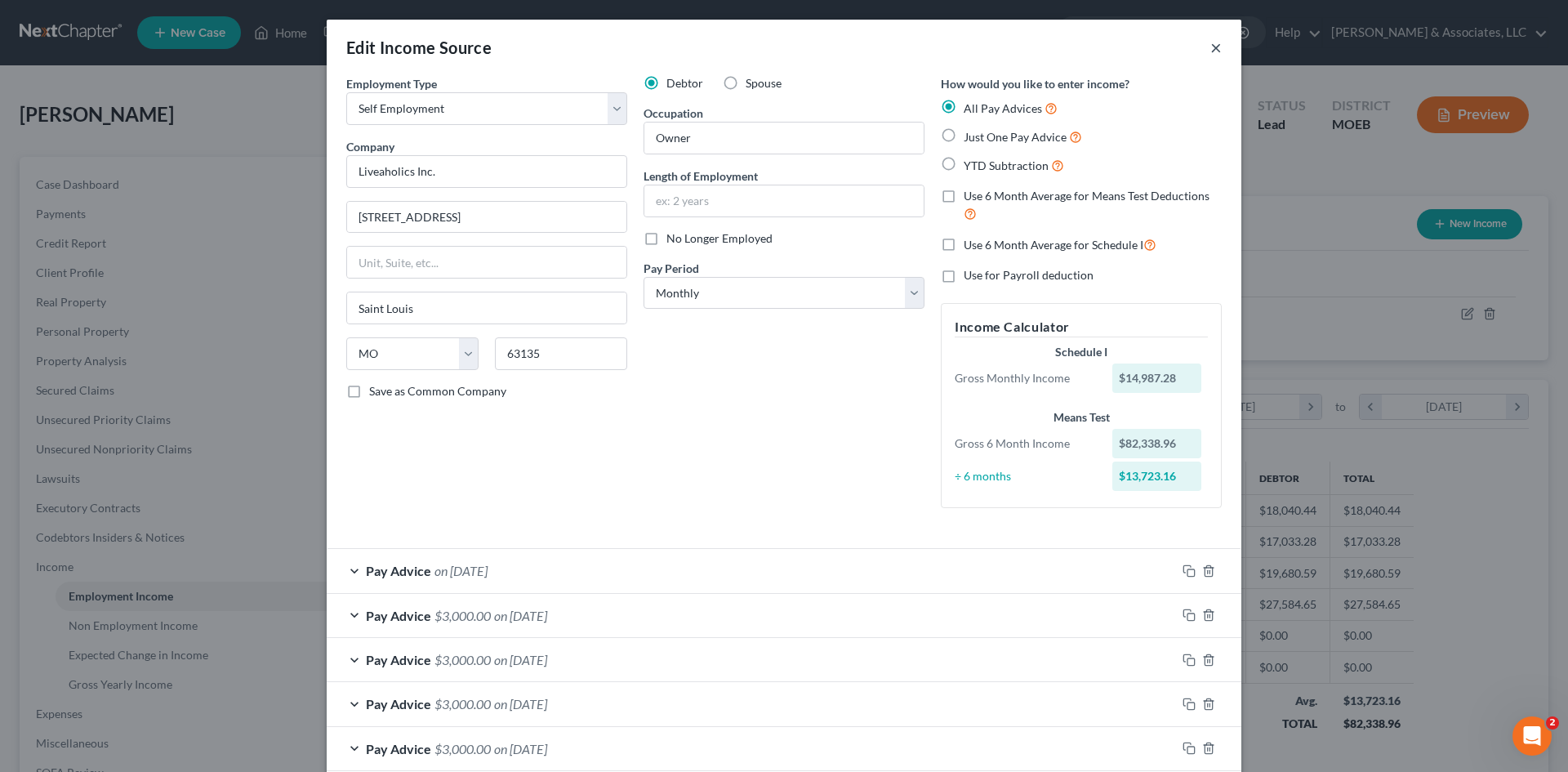
click at [1214, 47] on button "×" at bounding box center [1216, 48] width 12 height 20
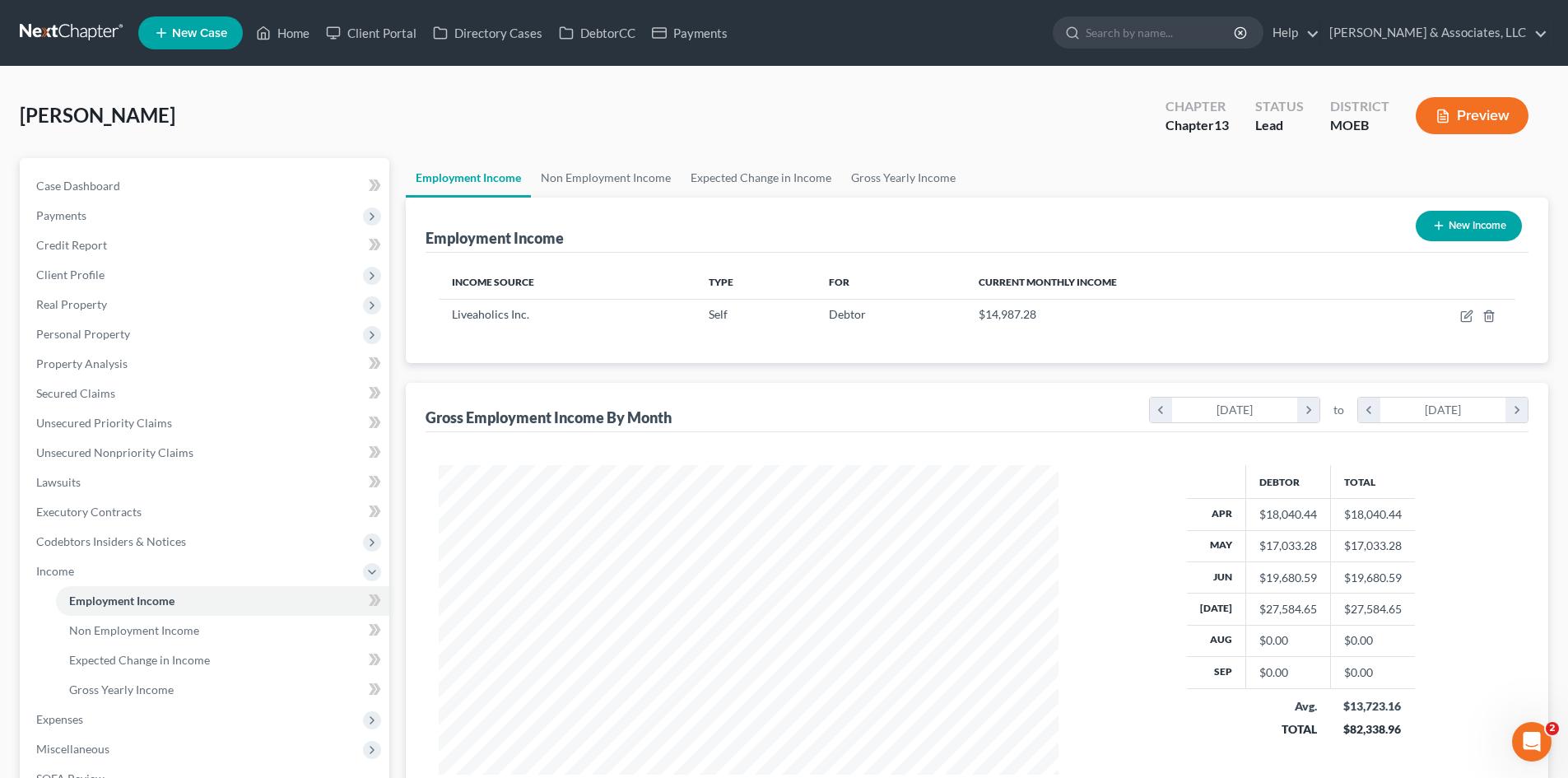
scroll to position [823103, 822359]
click at [150, 694] on span "Gross Yearly Income" at bounding box center [121, 689] width 105 height 14
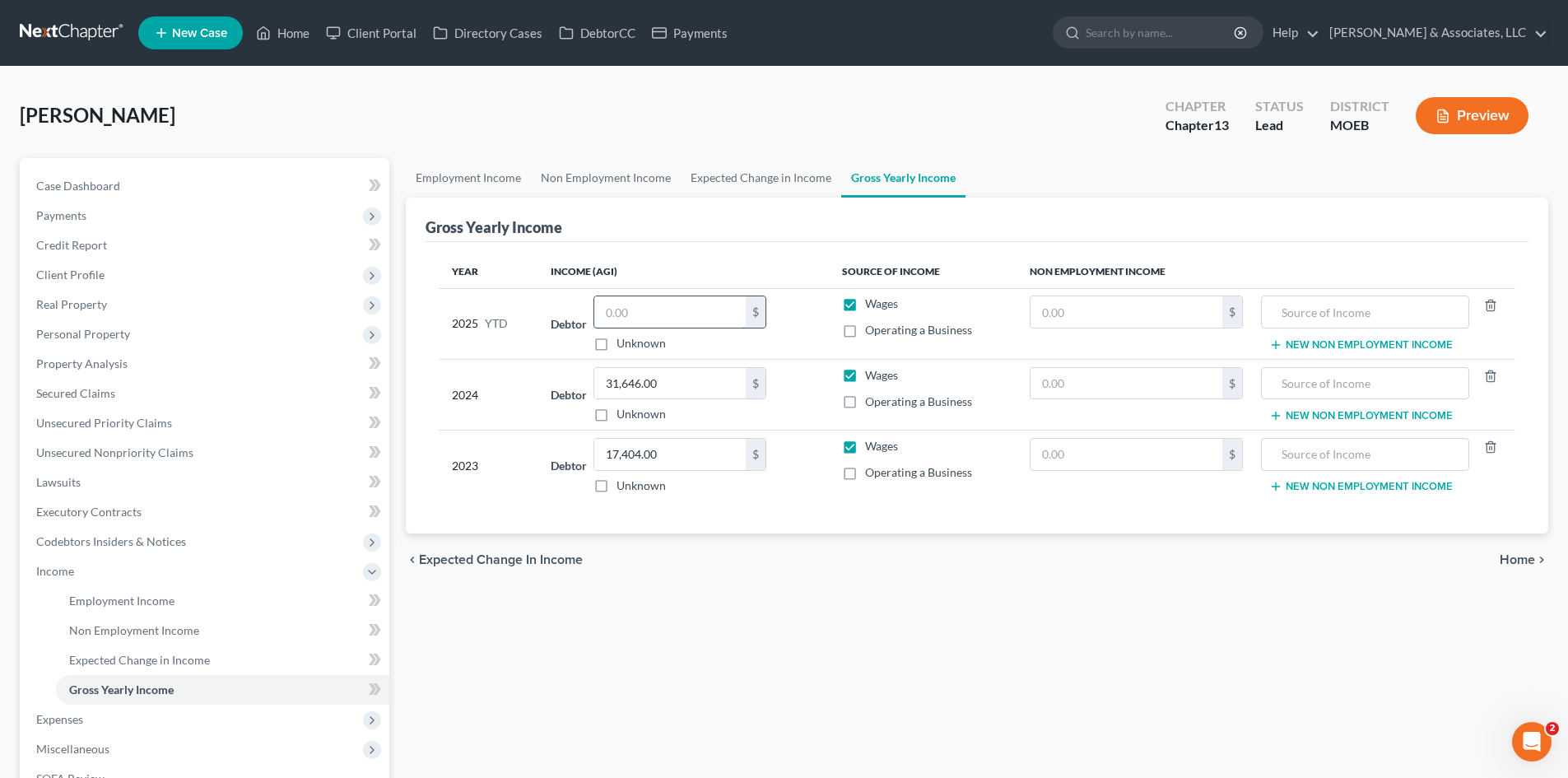
click at [656, 313] on input "text" at bounding box center [670, 312] width 151 height 31
type input "30,000"
click at [113, 719] on span "Expenses" at bounding box center [206, 720] width 366 height 30
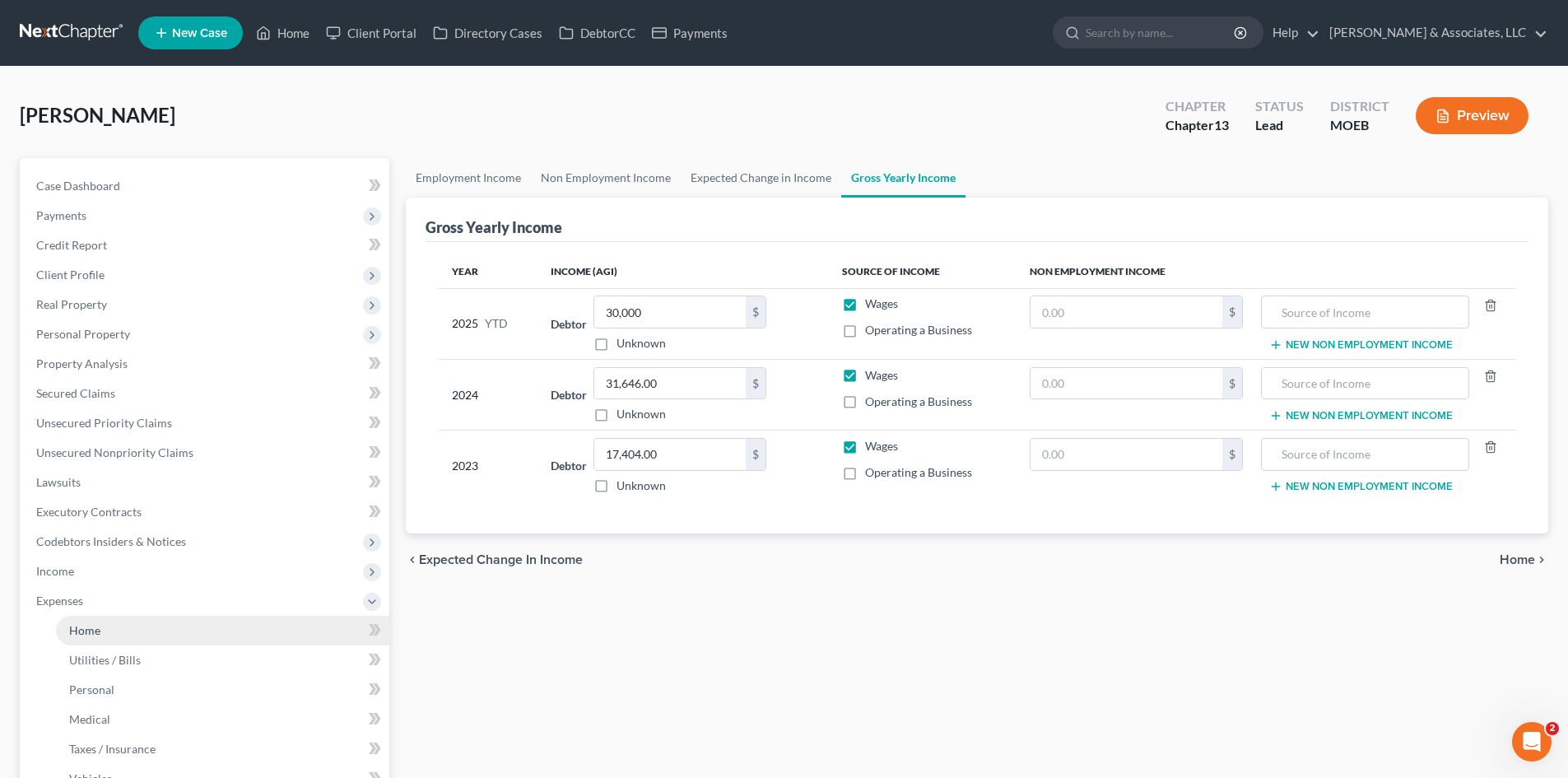
click at [116, 630] on link "Home" at bounding box center [222, 630] width 334 height 30
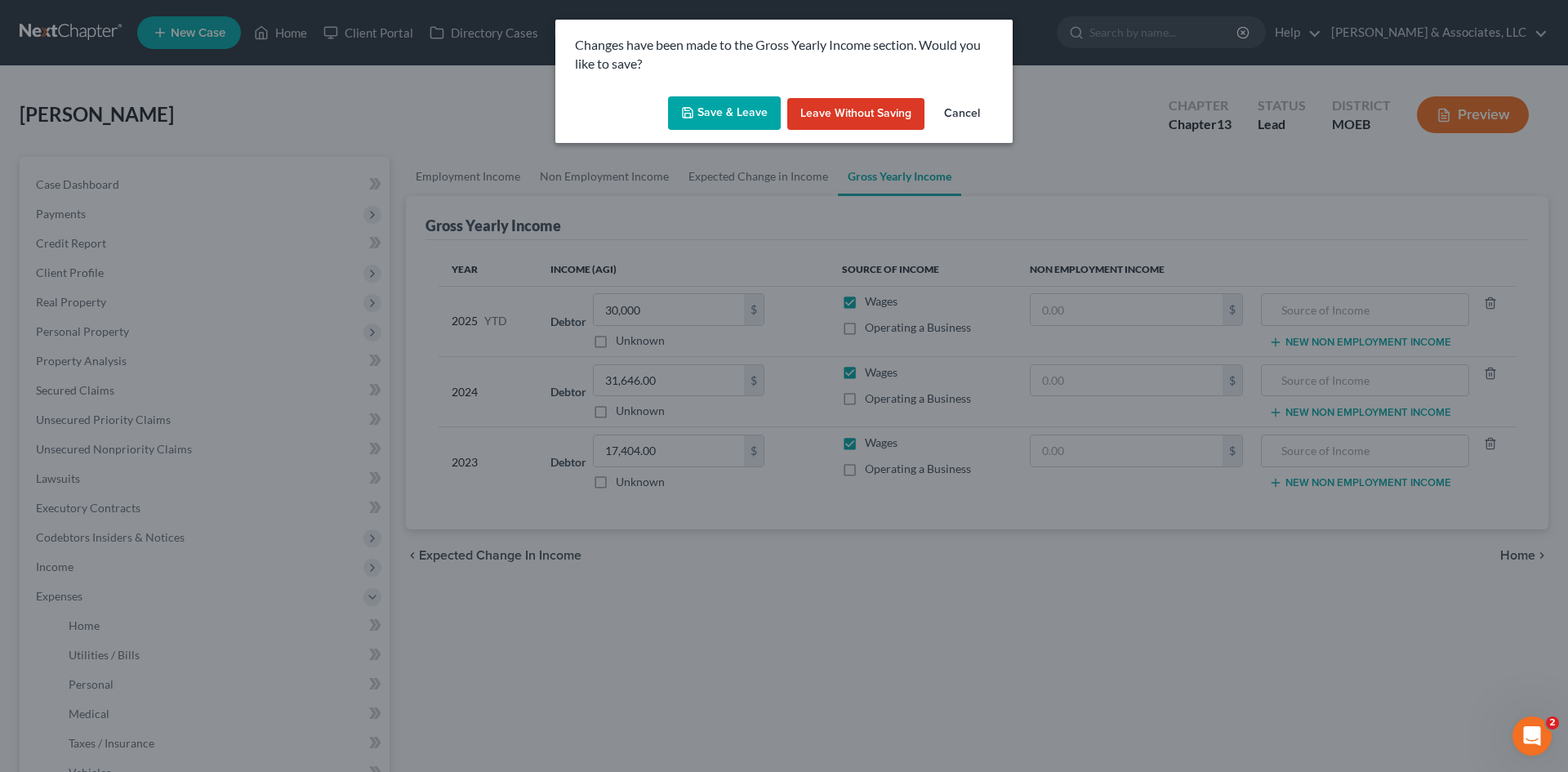
click at [718, 108] on button "Save & Leave" at bounding box center [724, 114] width 113 height 34
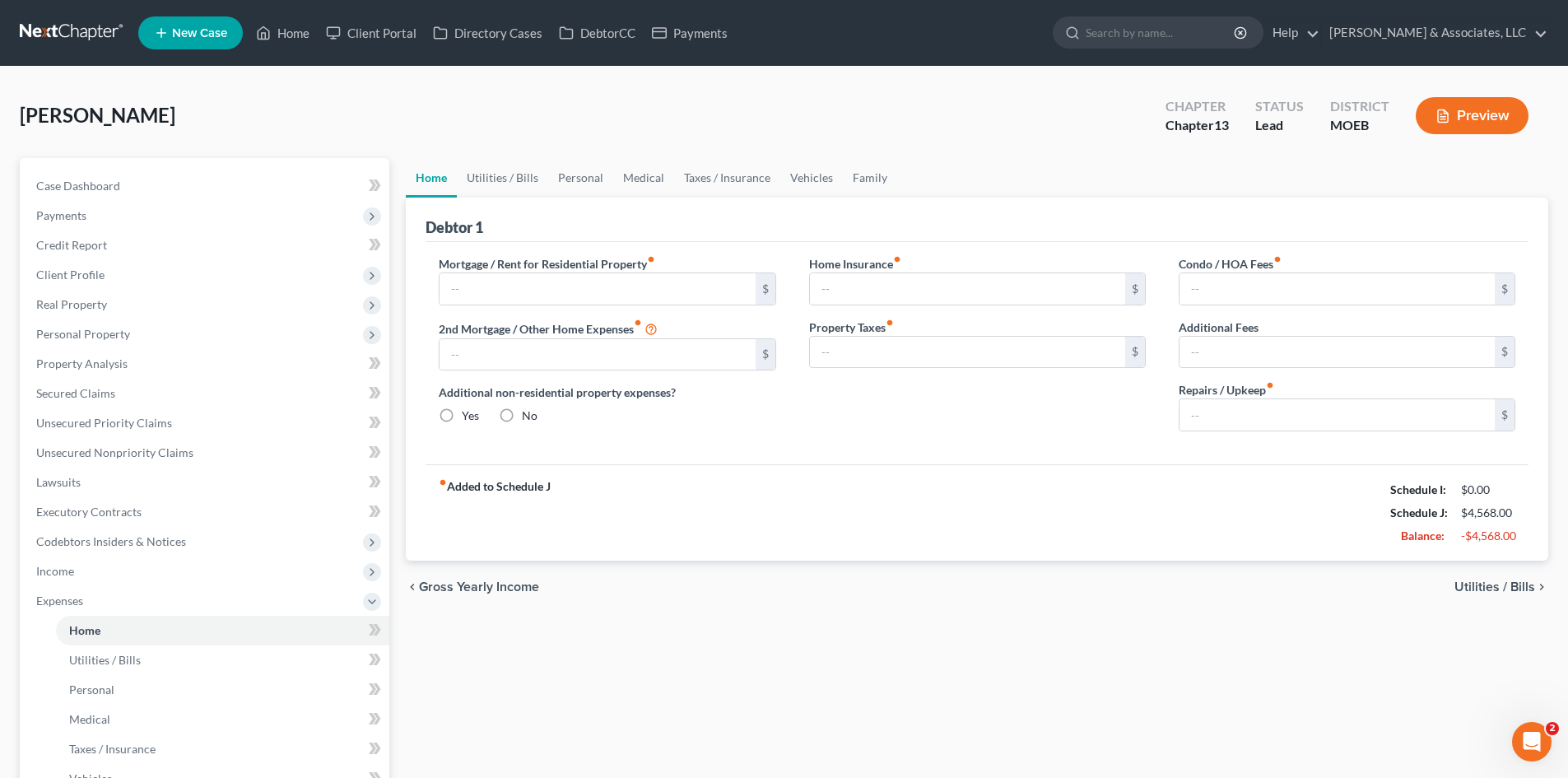
type input "0.00"
type input "601.00"
radio input "true"
type input "298.00"
type input "120.00"
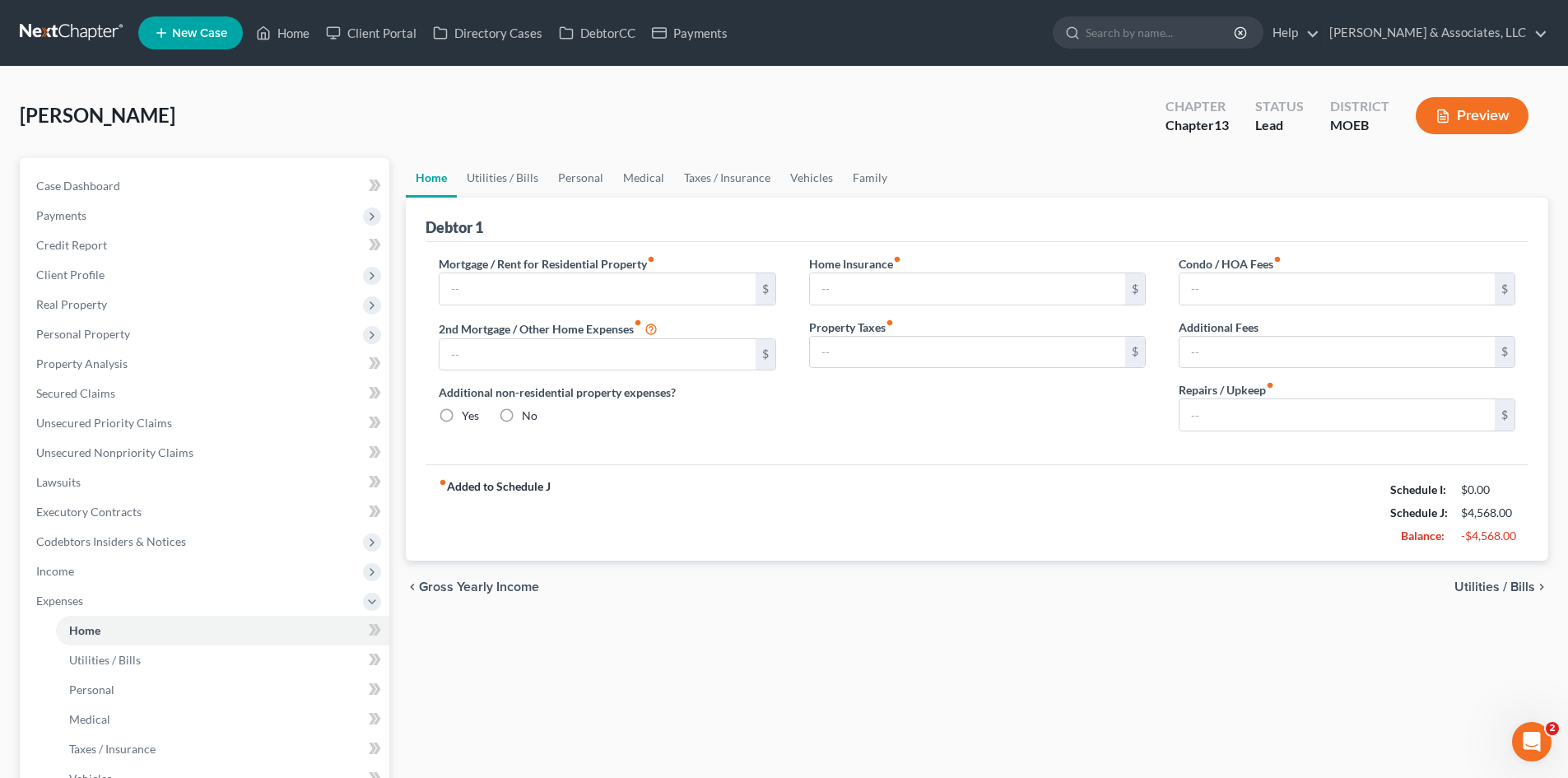
type input "0.00"
click at [496, 178] on link "Utilities / Bills" at bounding box center [502, 177] width 91 height 39
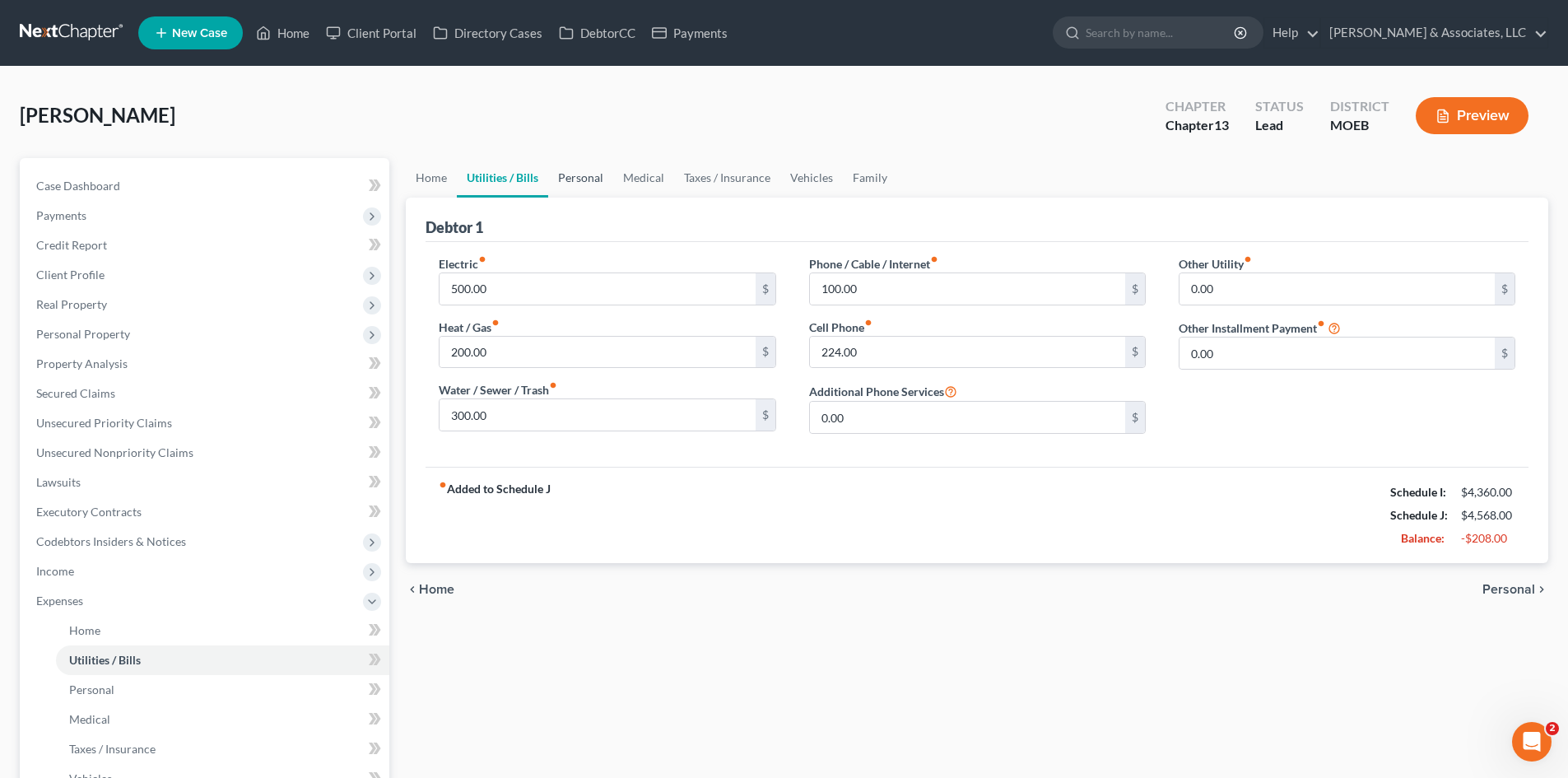
click at [588, 178] on link "Personal" at bounding box center [580, 177] width 65 height 39
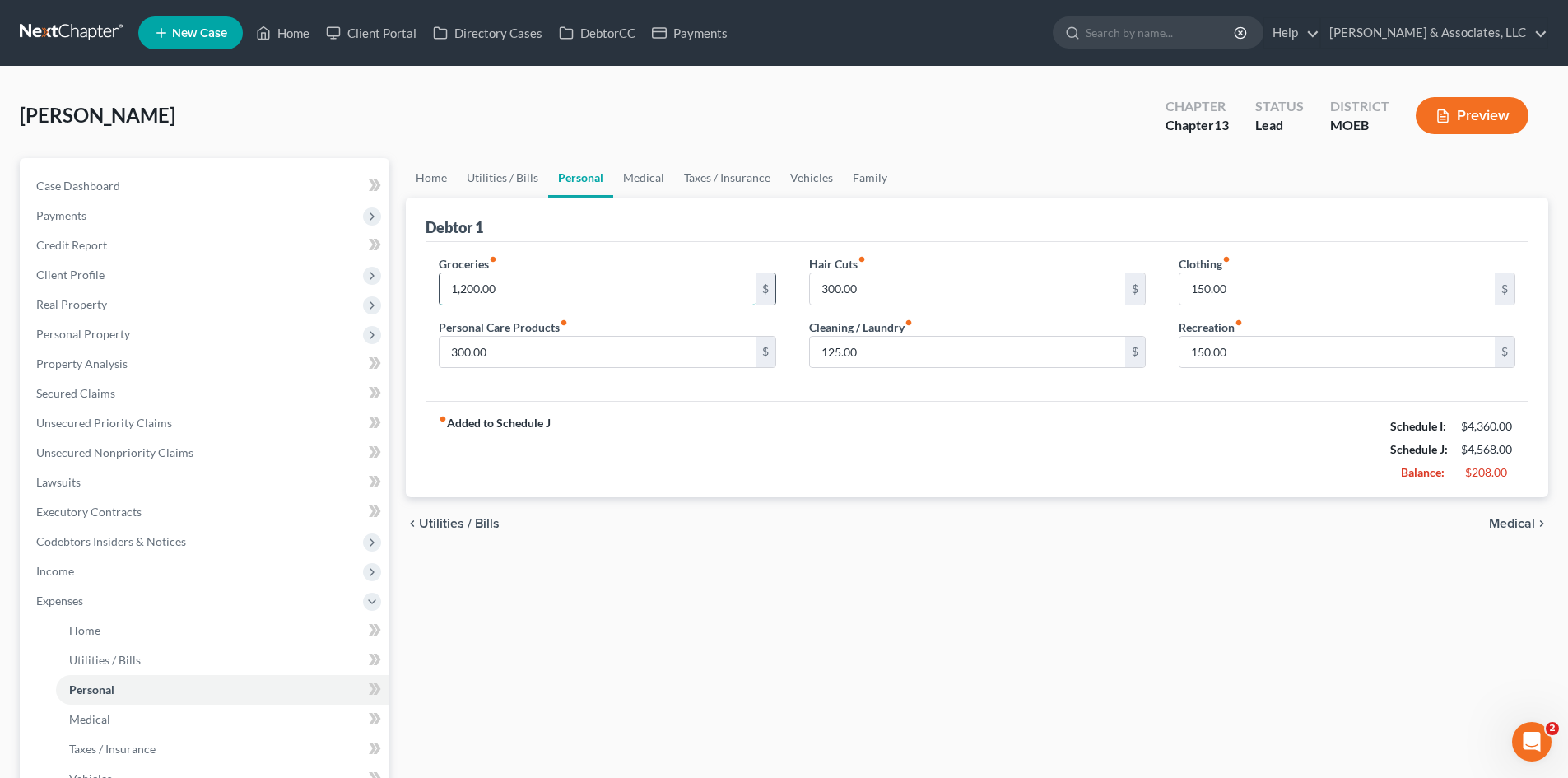
click at [554, 290] on input "1,200.00" at bounding box center [597, 289] width 315 height 31
drag, startPoint x: 538, startPoint y: 285, endPoint x: 441, endPoint y: 285, distance: 97.0
click at [441, 285] on input "1,000.00" at bounding box center [597, 289] width 315 height 31
type input "1,100.00"
click at [520, 351] on input "300.00" at bounding box center [597, 352] width 315 height 31
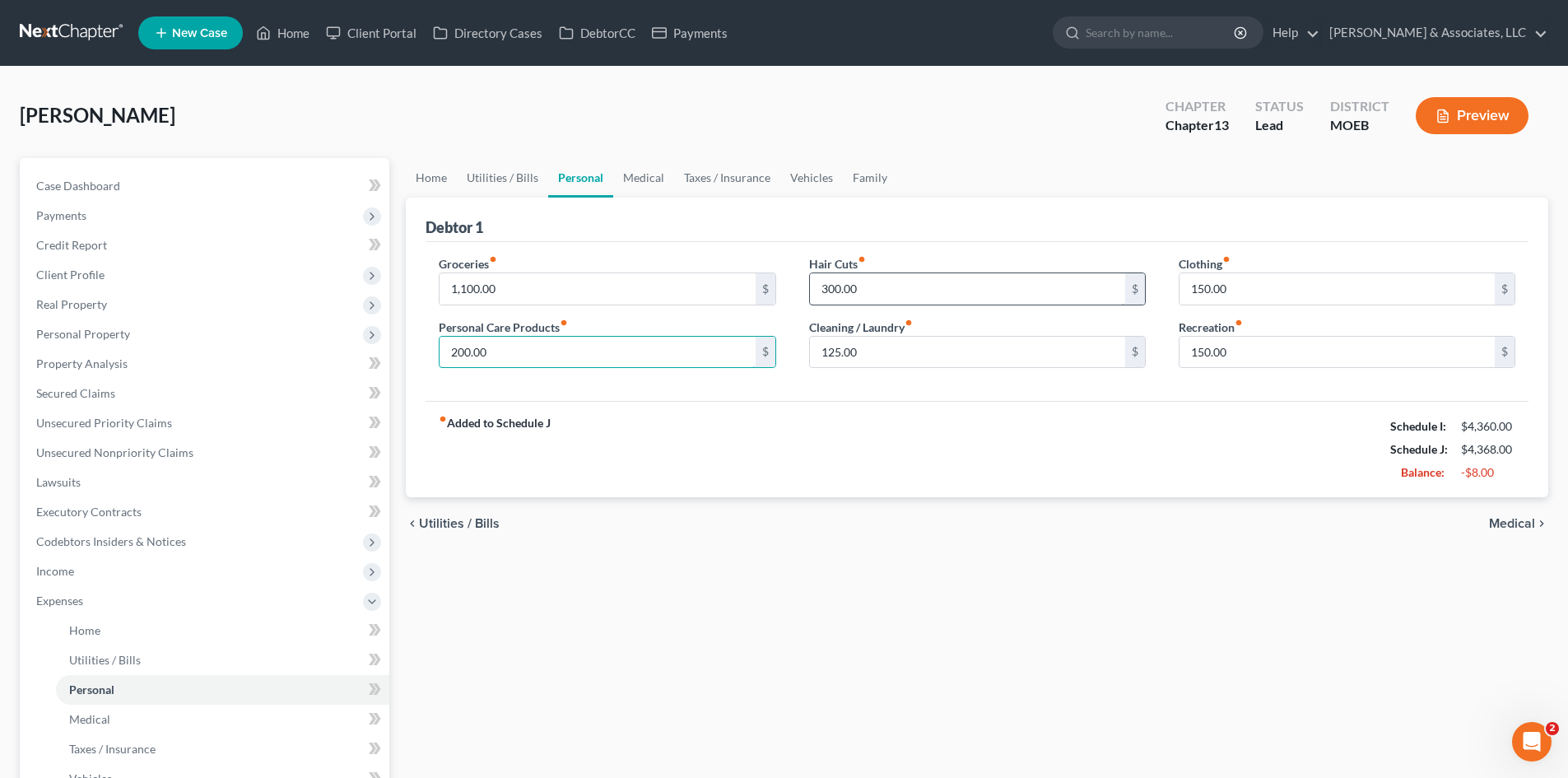
type input "200.00"
click at [882, 279] on input "300.00" at bounding box center [967, 289] width 315 height 31
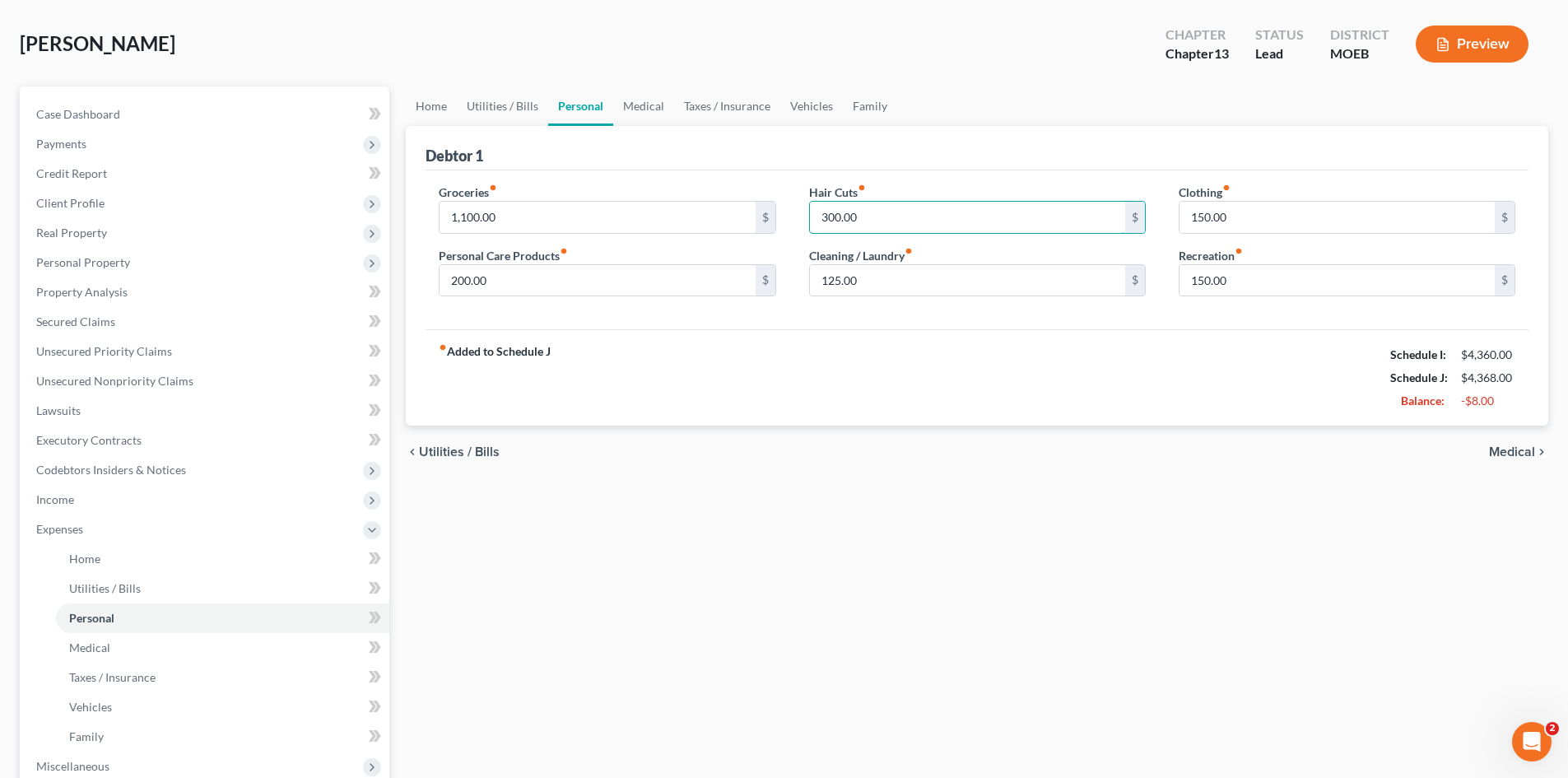
scroll to position [165, 0]
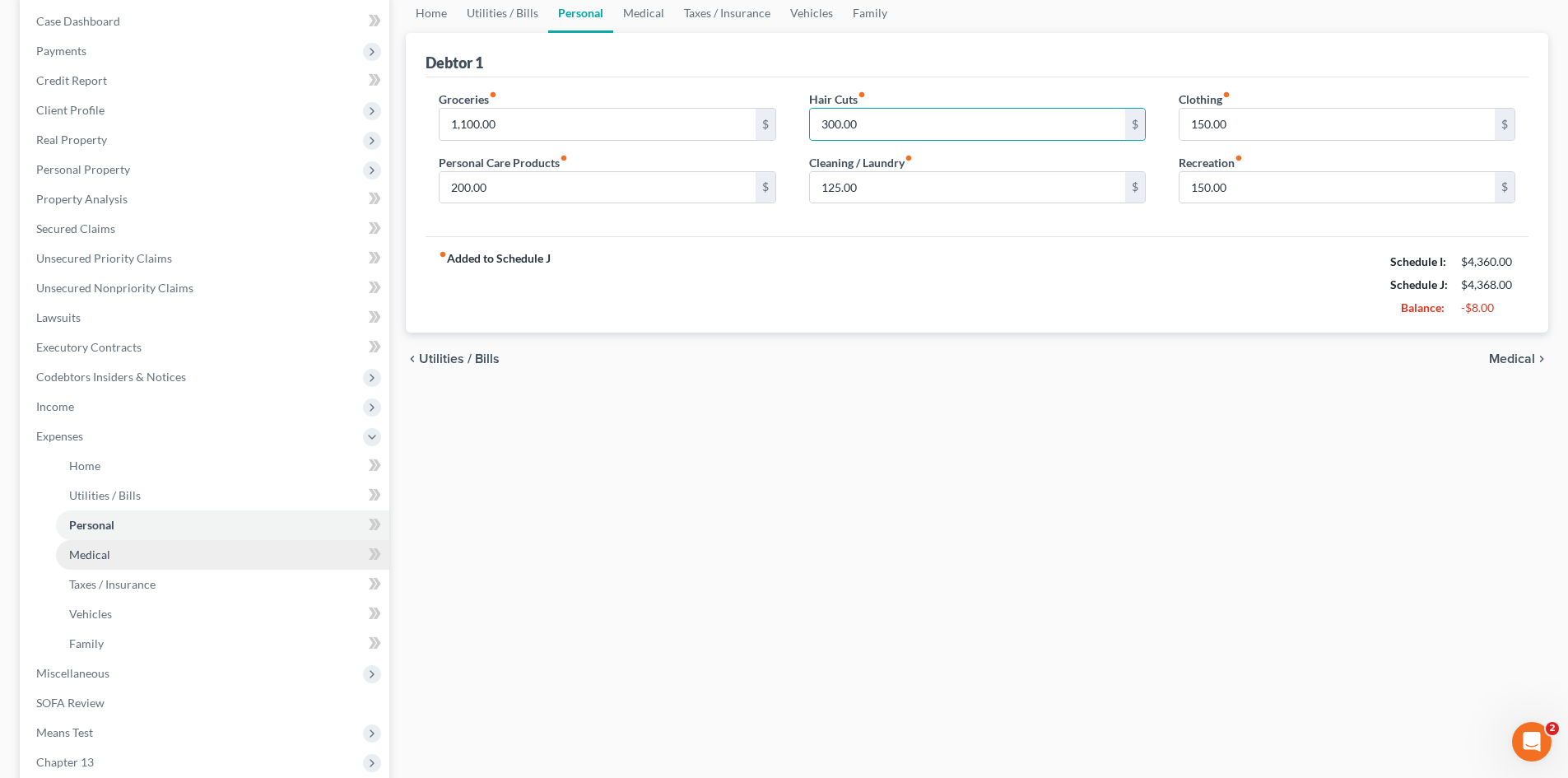
click at [90, 550] on span "Medical" at bounding box center [89, 554] width 41 height 14
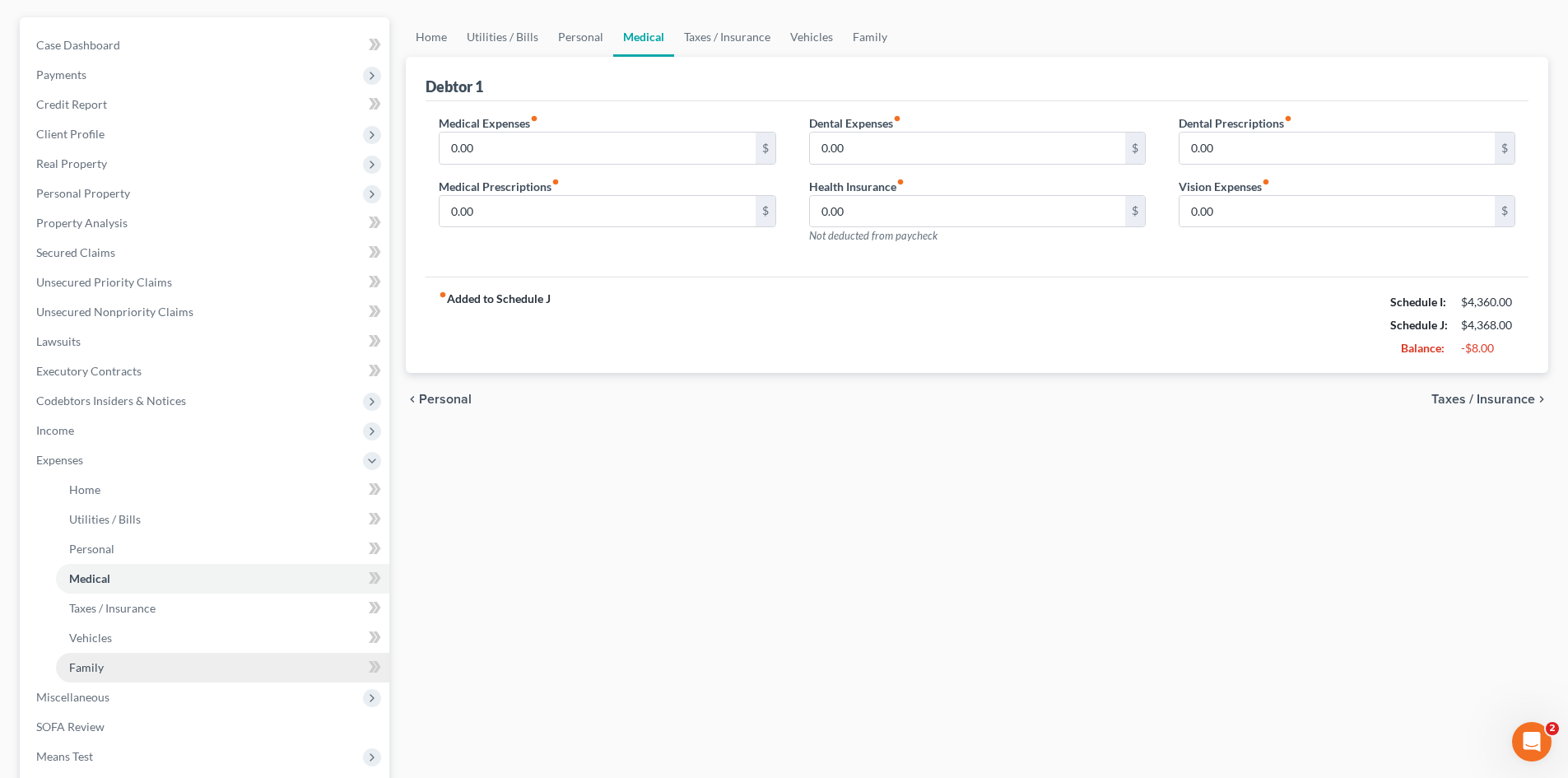
scroll to position [165, 0]
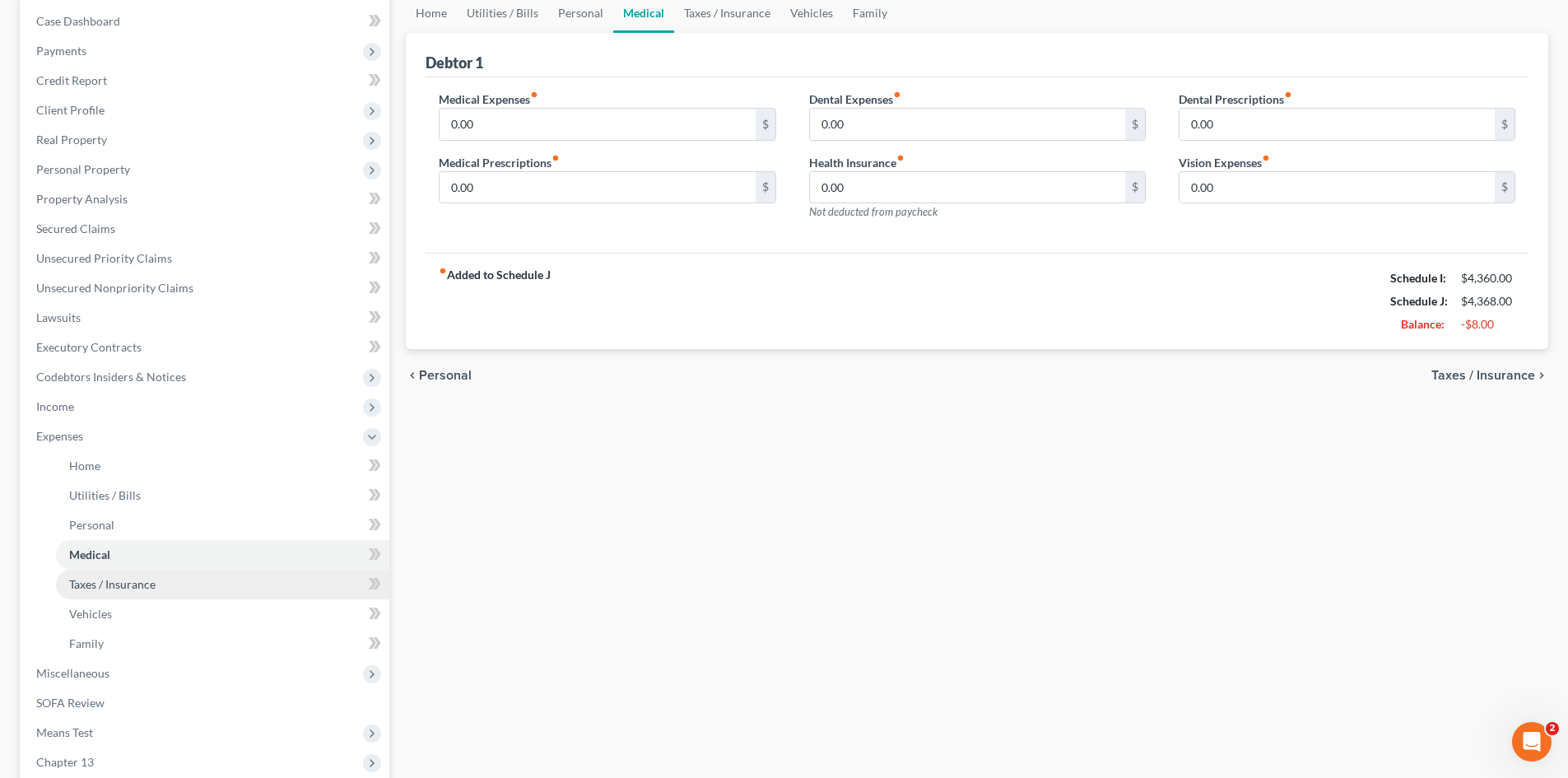
click at [124, 585] on span "Taxes / Insurance" at bounding box center [112, 584] width 87 height 14
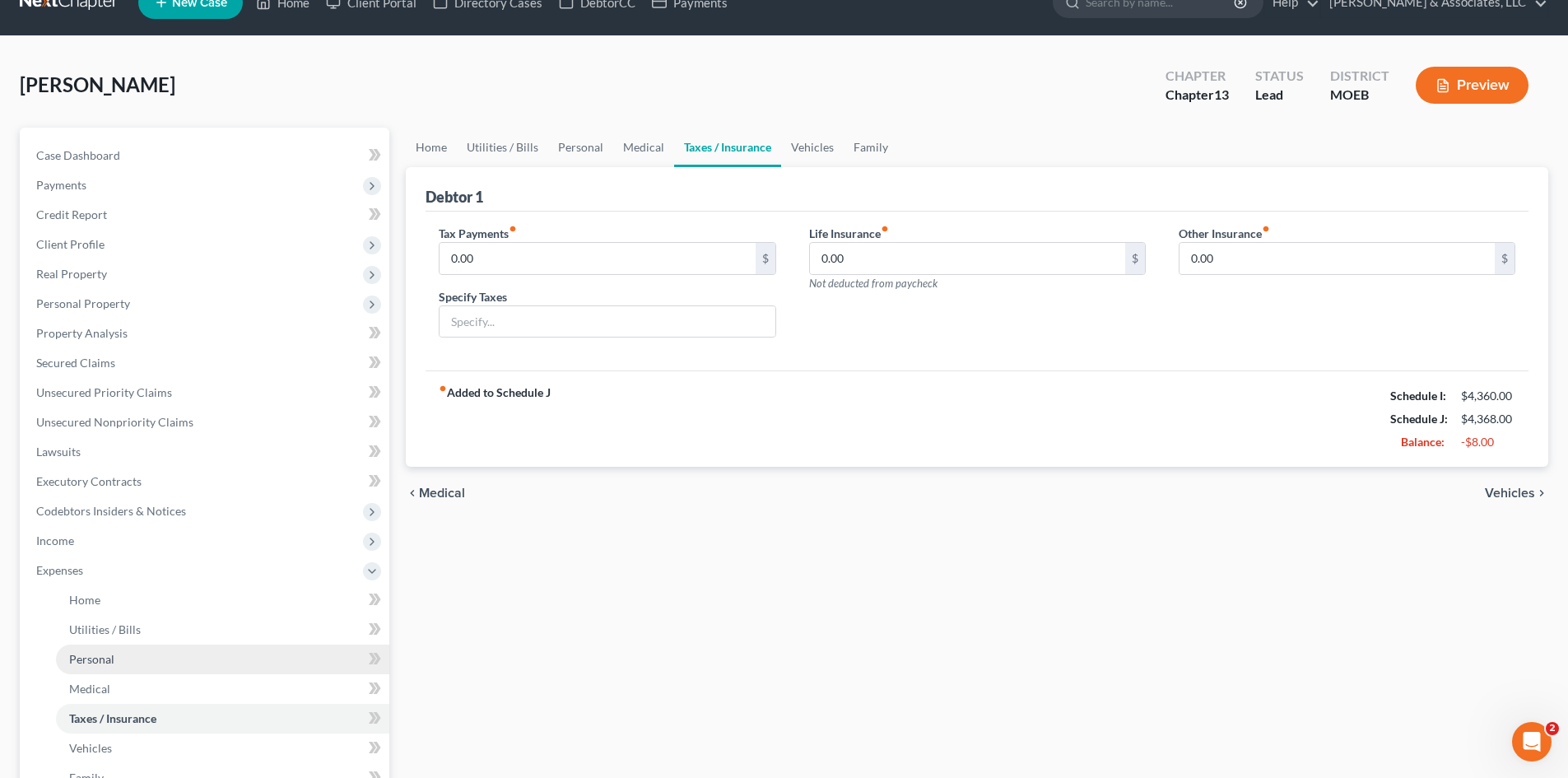
scroll to position [82, 0]
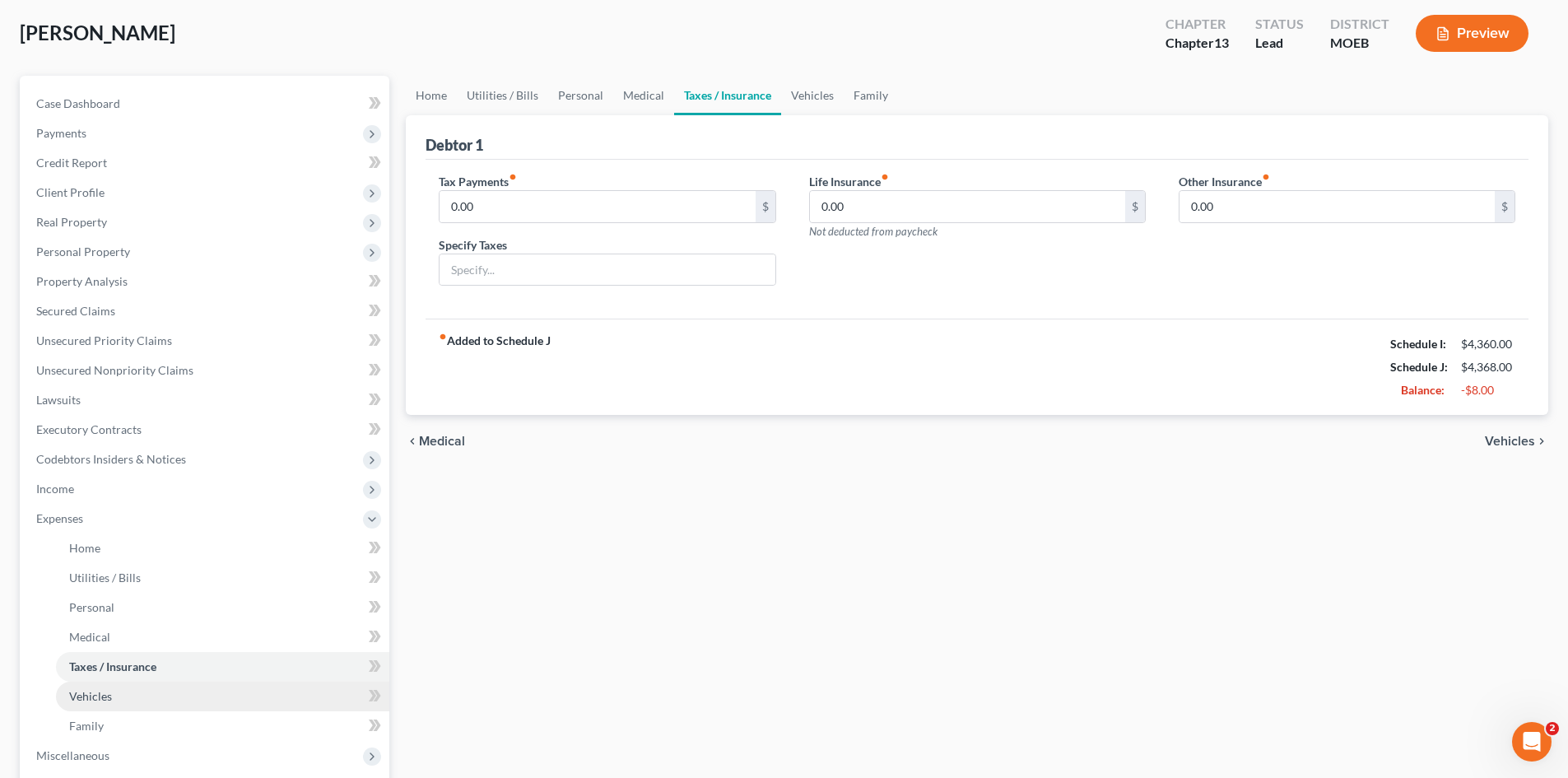
click at [94, 701] on span "Vehicles" at bounding box center [90, 696] width 43 height 14
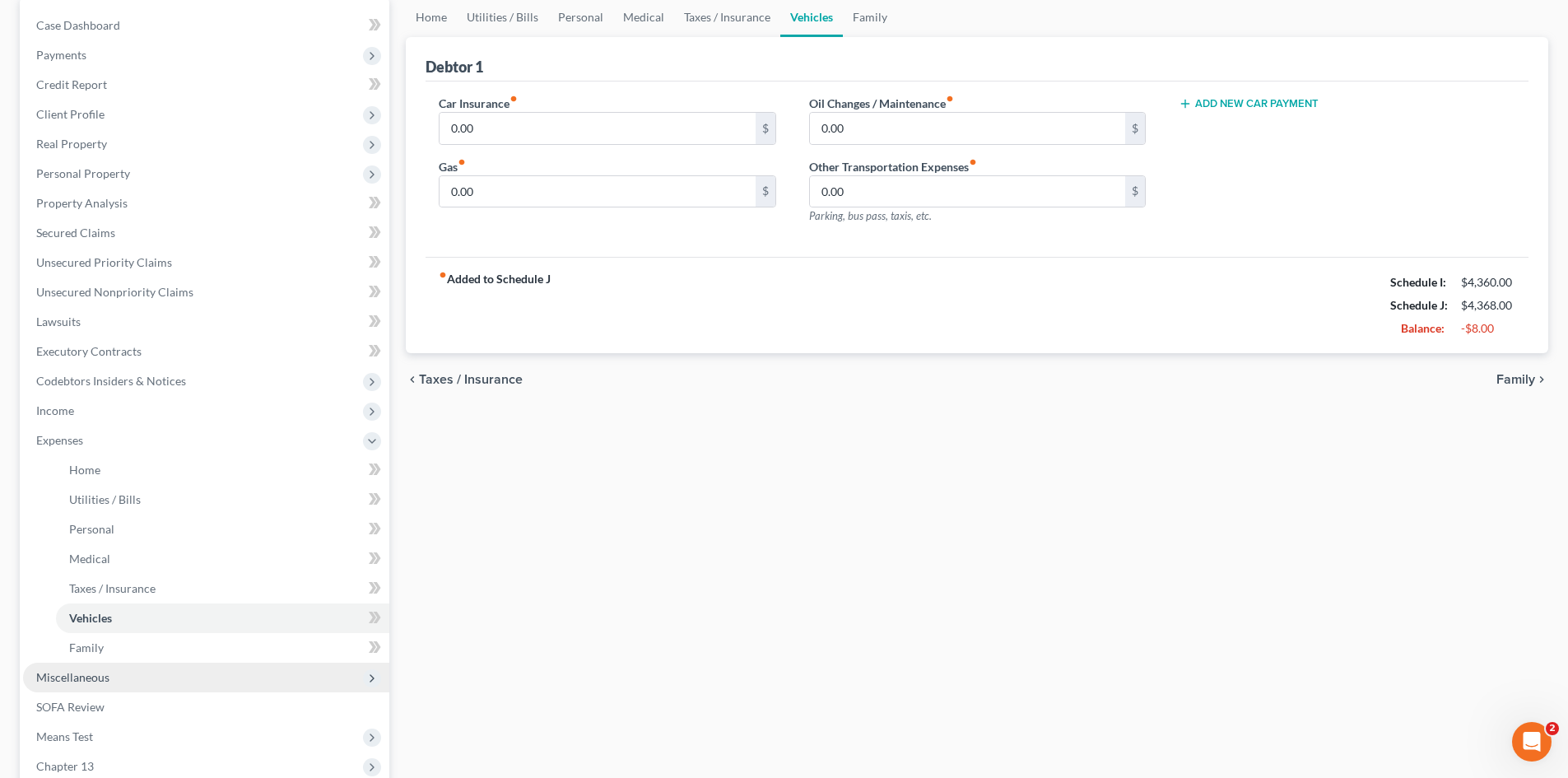
scroll to position [165, 0]
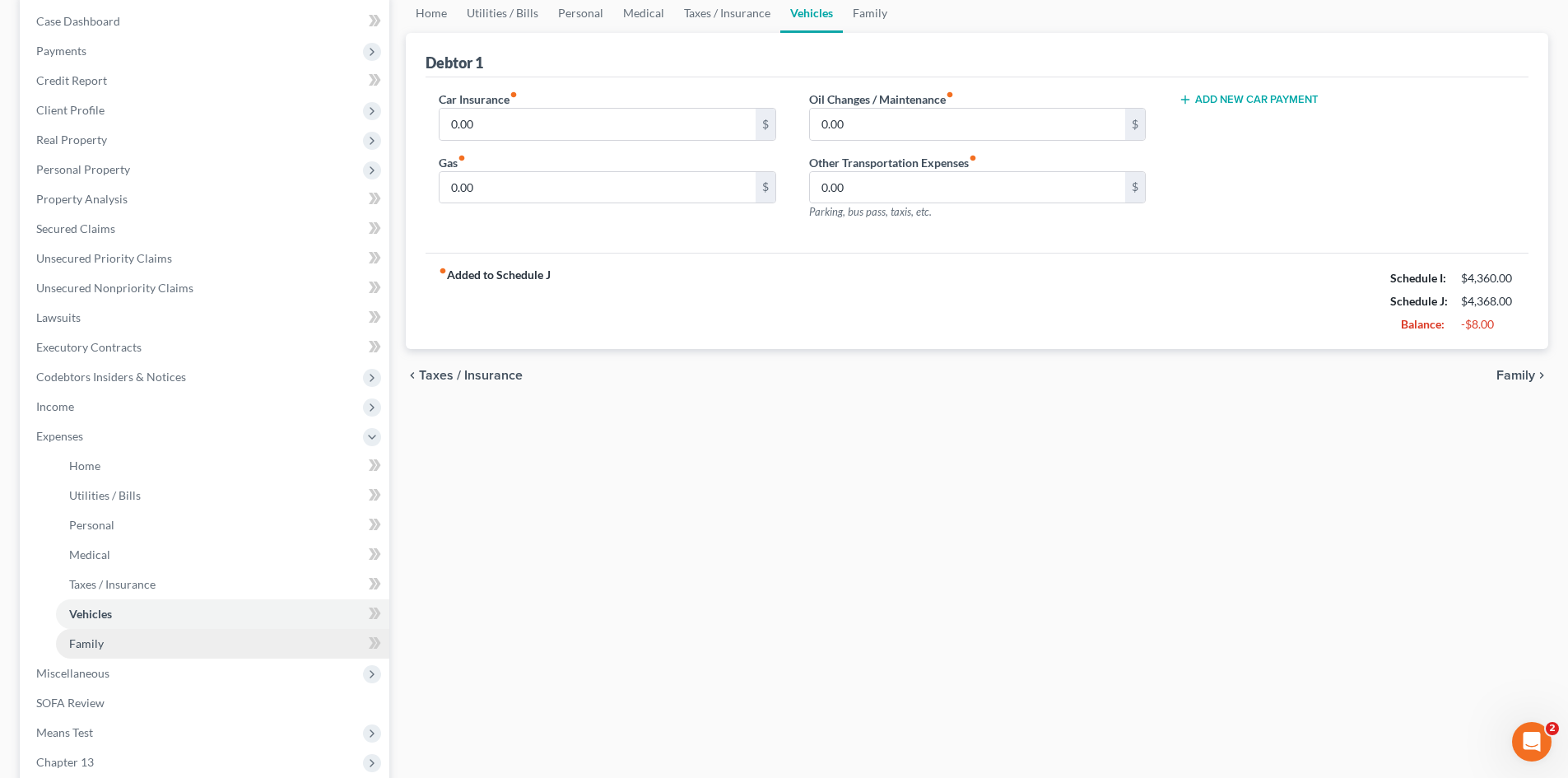
click at [101, 644] on span "Family" at bounding box center [87, 643] width 35 height 14
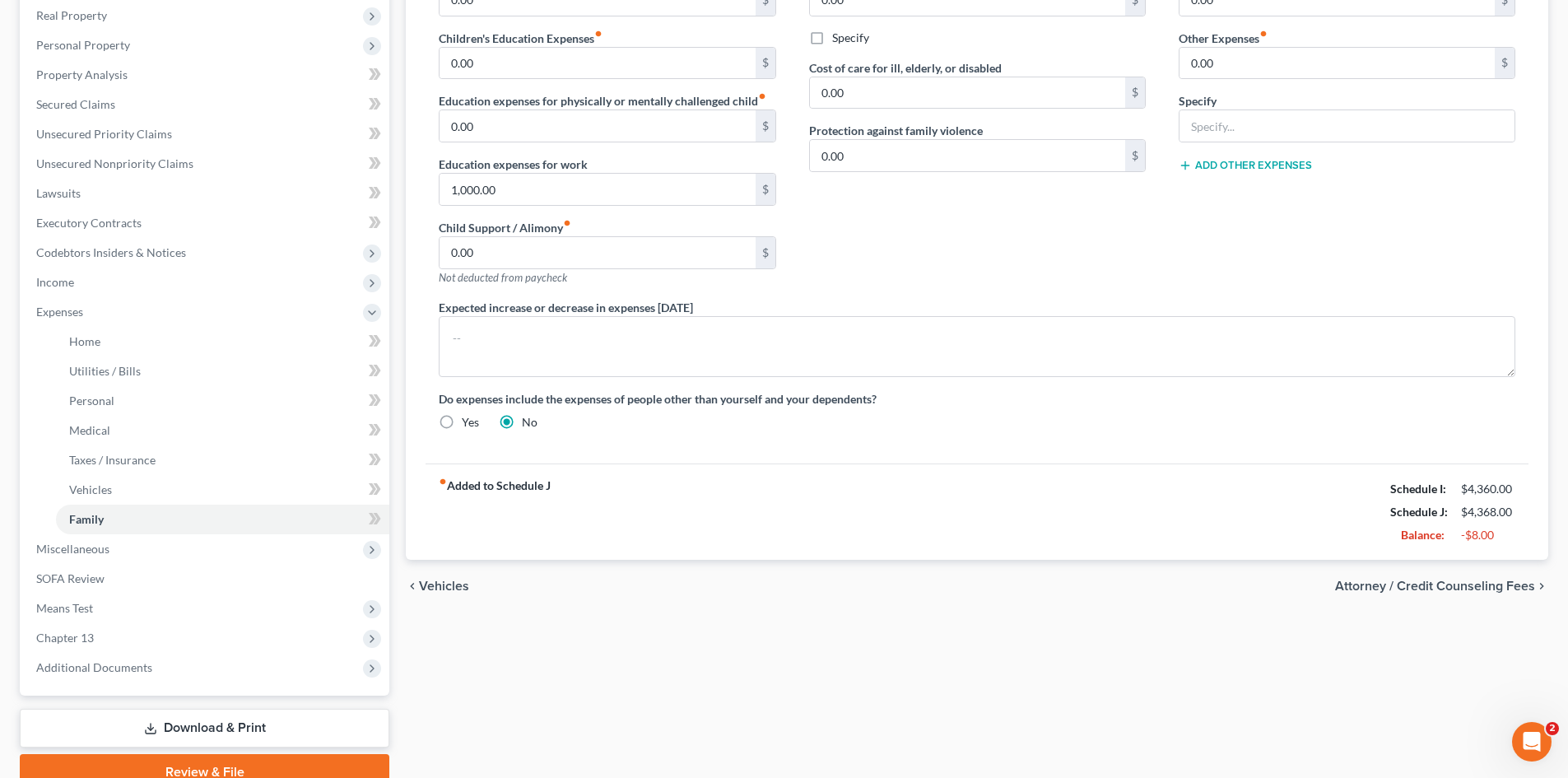
scroll to position [364, 0]
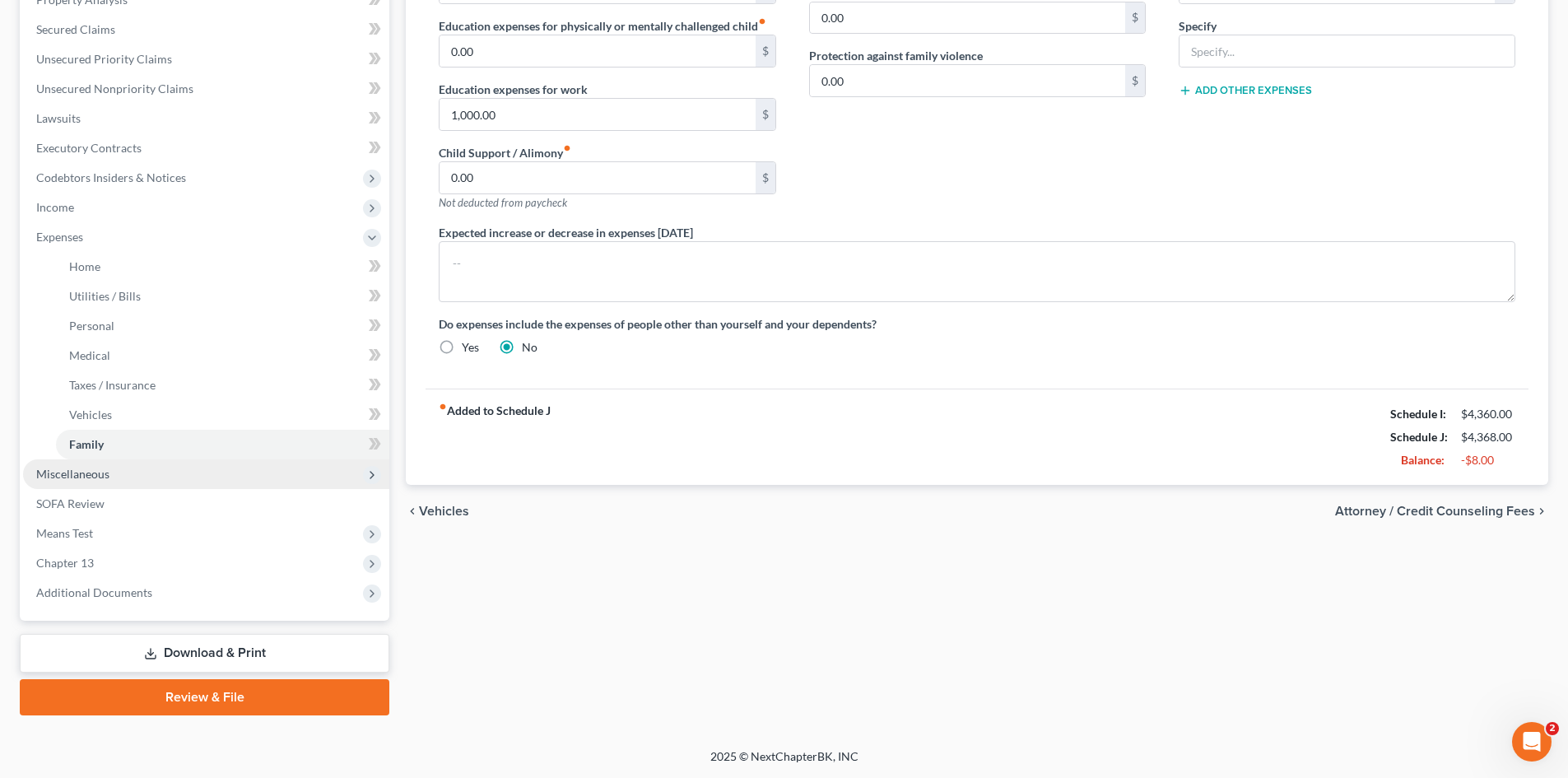
click at [139, 474] on span "Miscellaneous" at bounding box center [206, 474] width 366 height 30
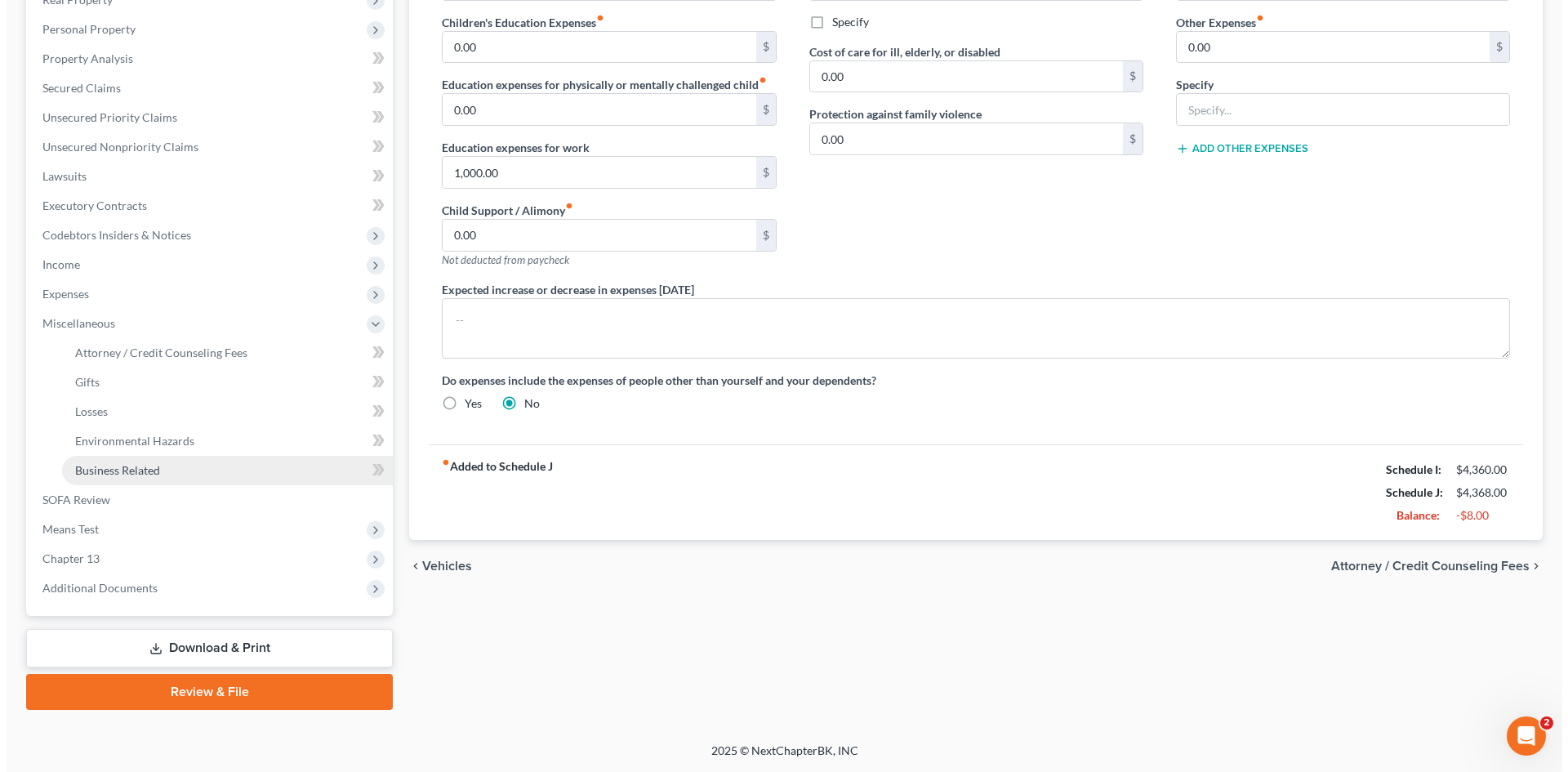
scroll to position [302, 0]
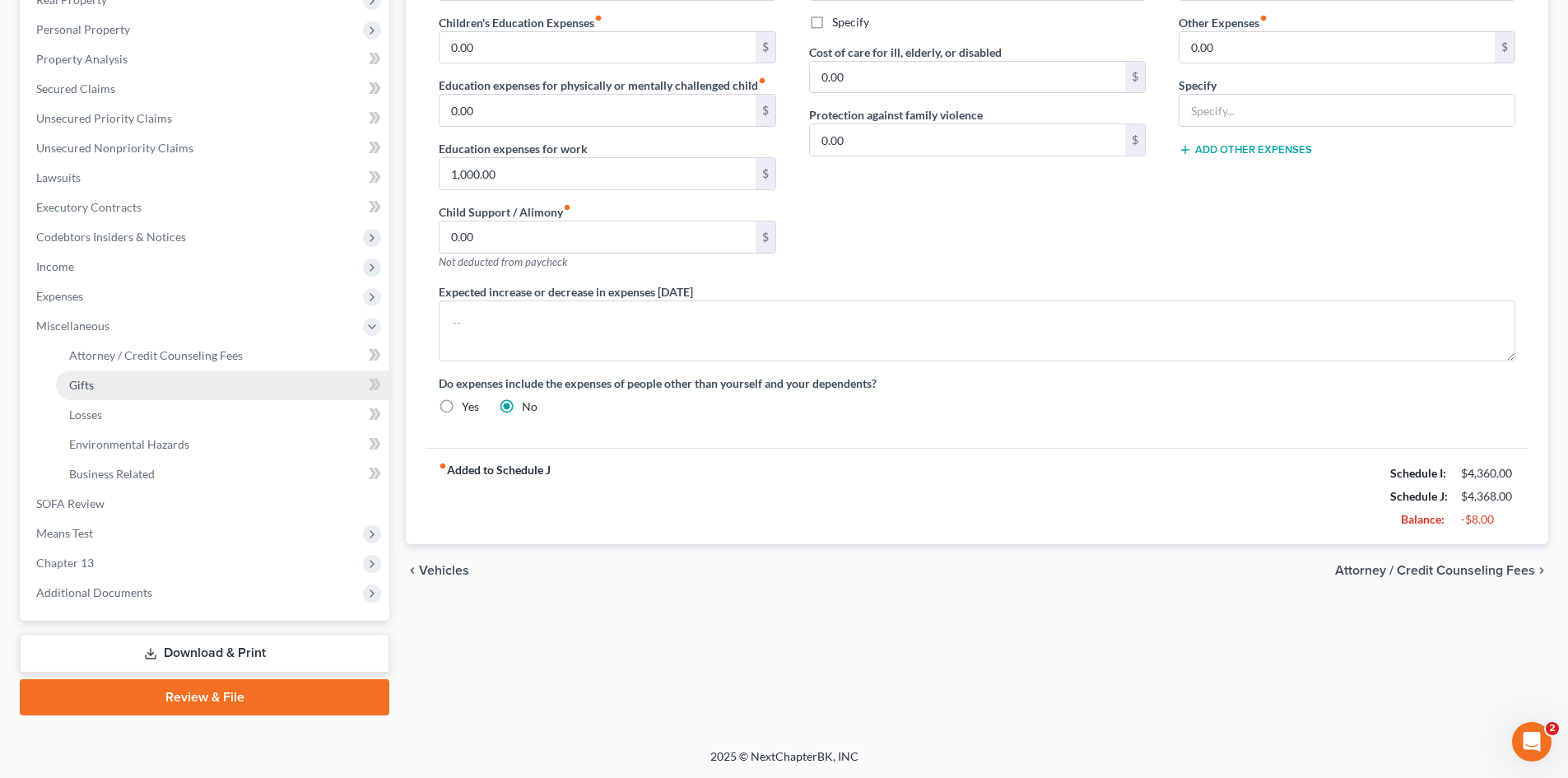
click at [100, 387] on link "Gifts" at bounding box center [222, 385] width 334 height 30
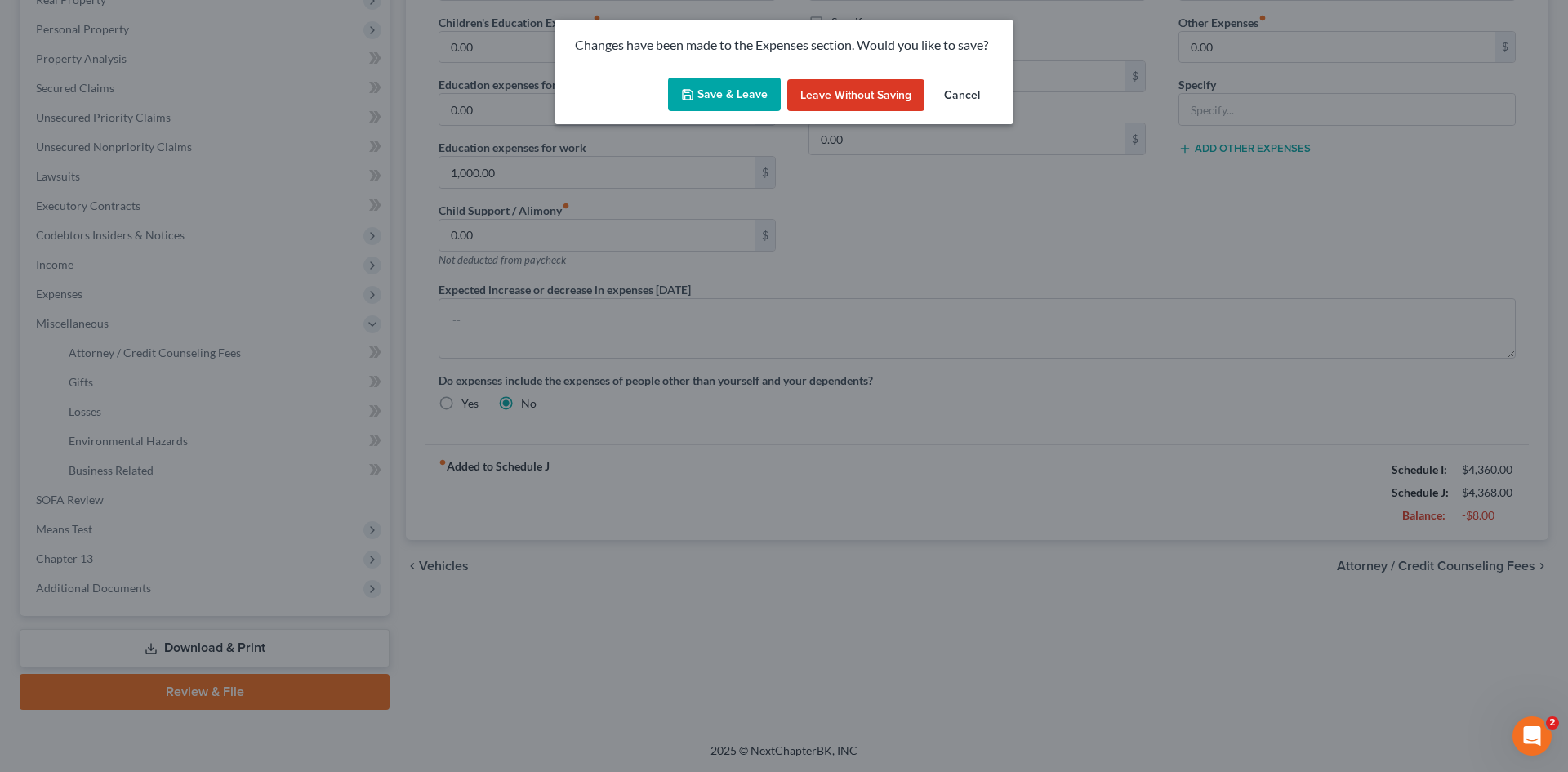
click at [735, 92] on button "Save & Leave" at bounding box center [724, 95] width 113 height 34
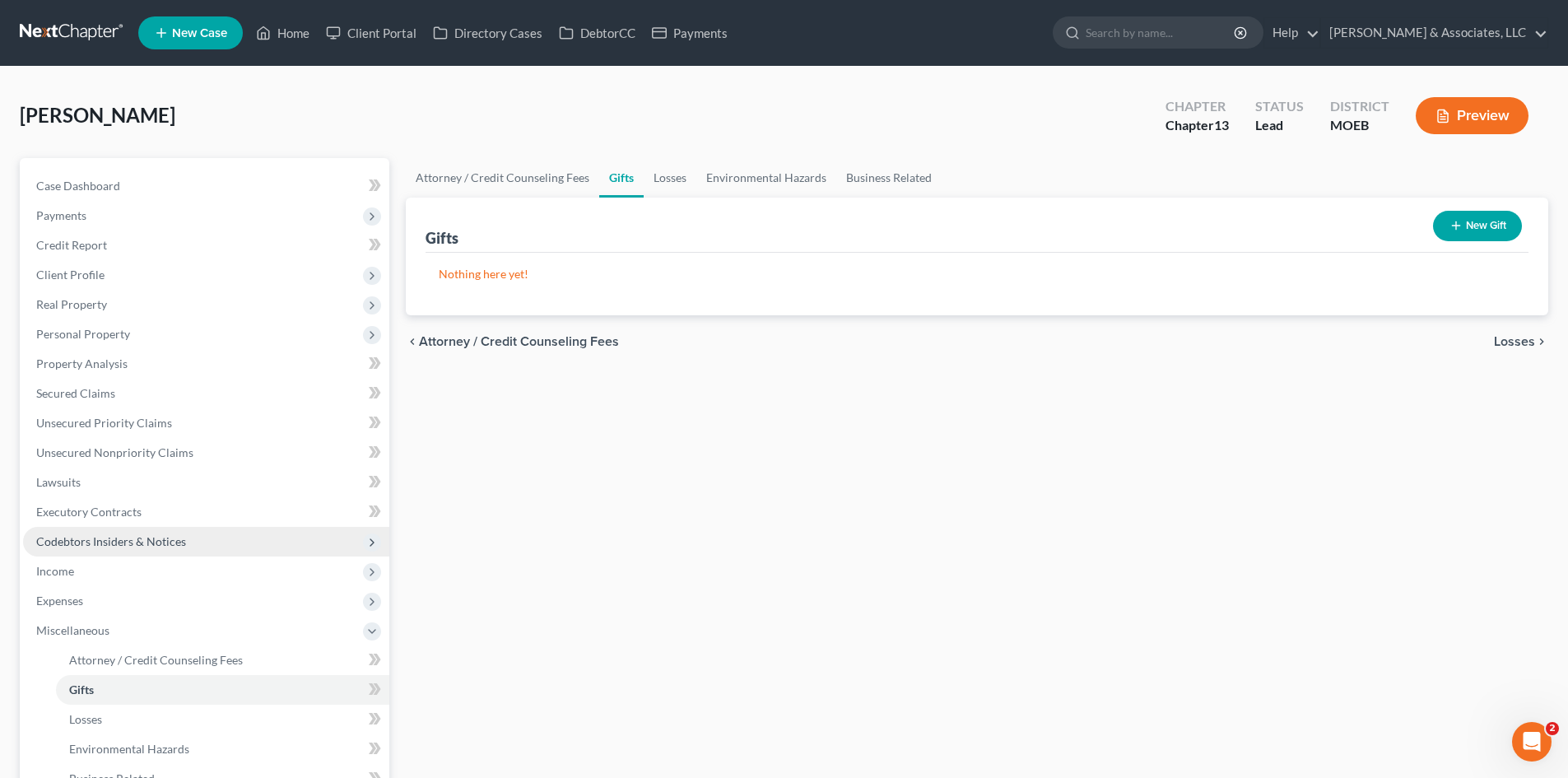
scroll to position [305, 0]
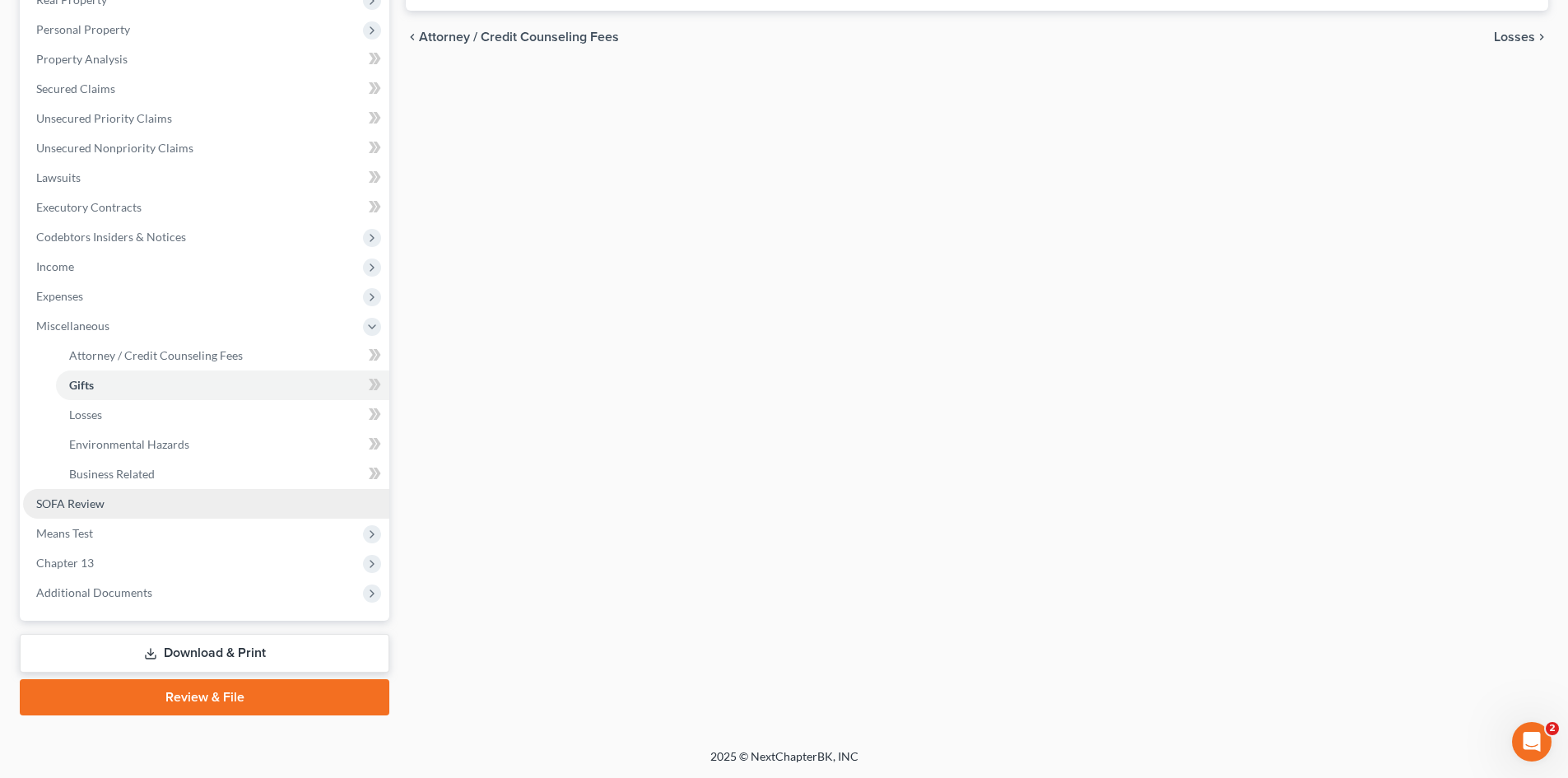
click at [138, 503] on link "SOFA Review" at bounding box center [206, 503] width 366 height 30
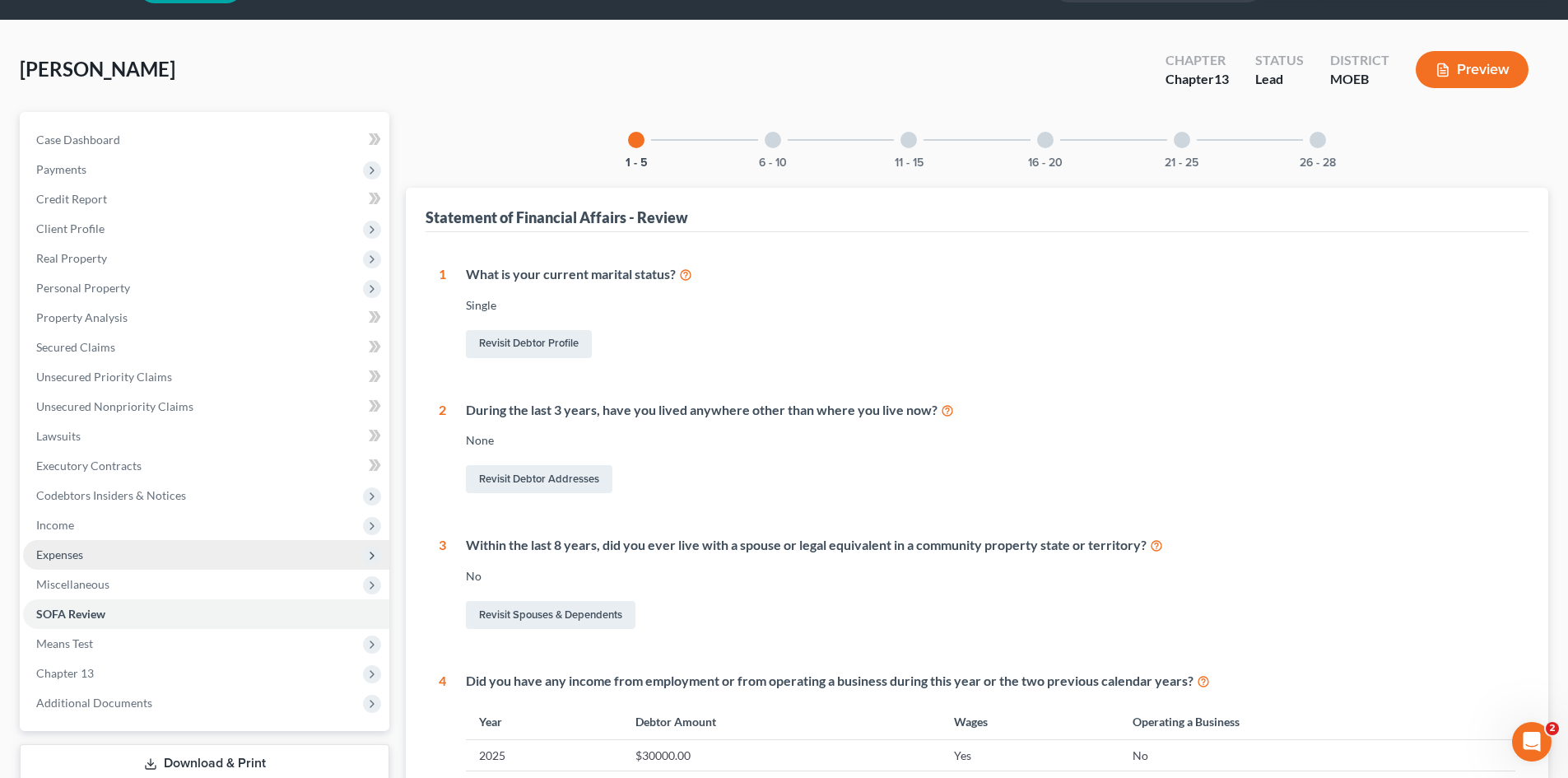
scroll to position [82, 0]
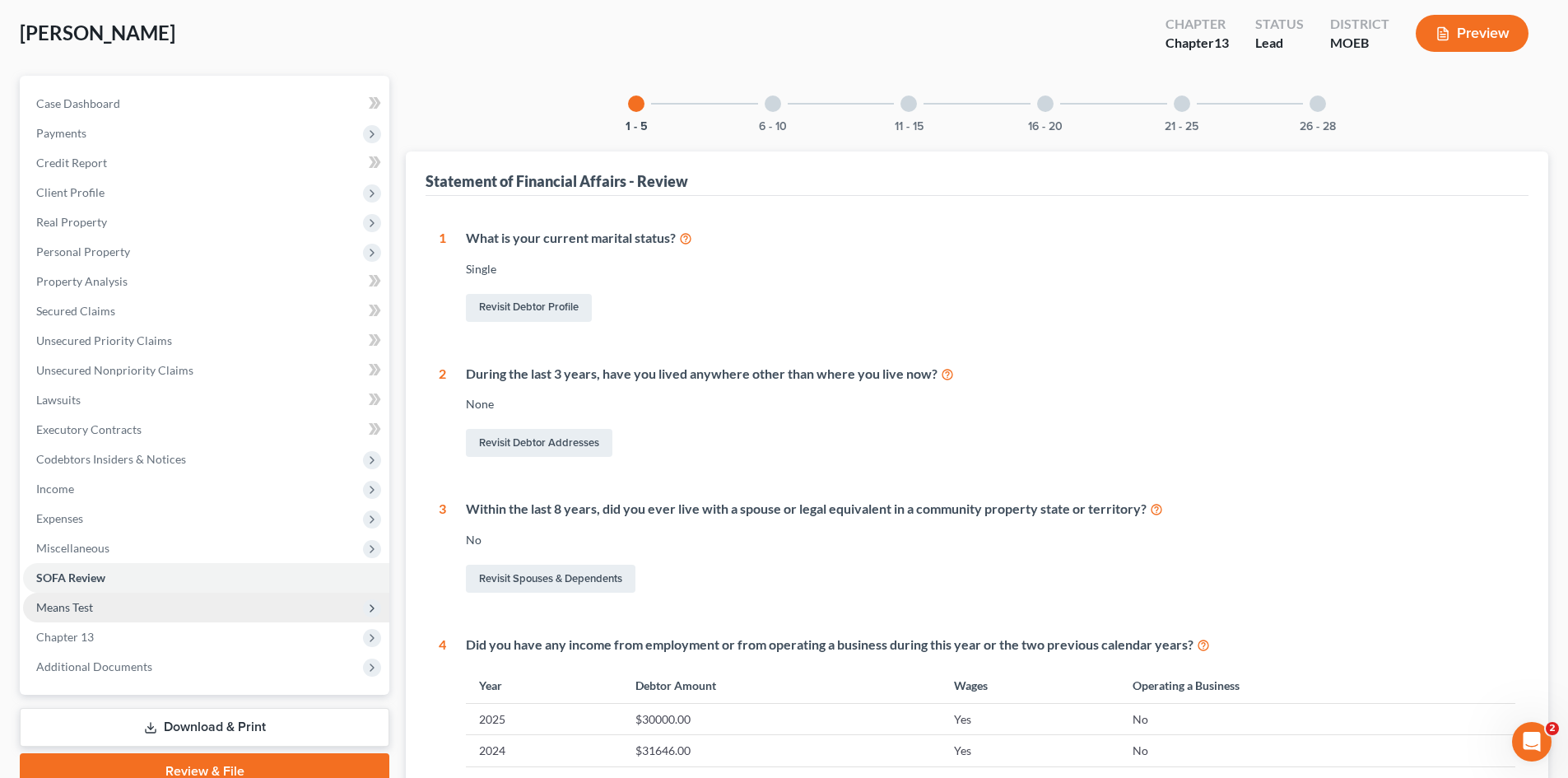
click at [93, 604] on span "Means Test" at bounding box center [65, 607] width 57 height 14
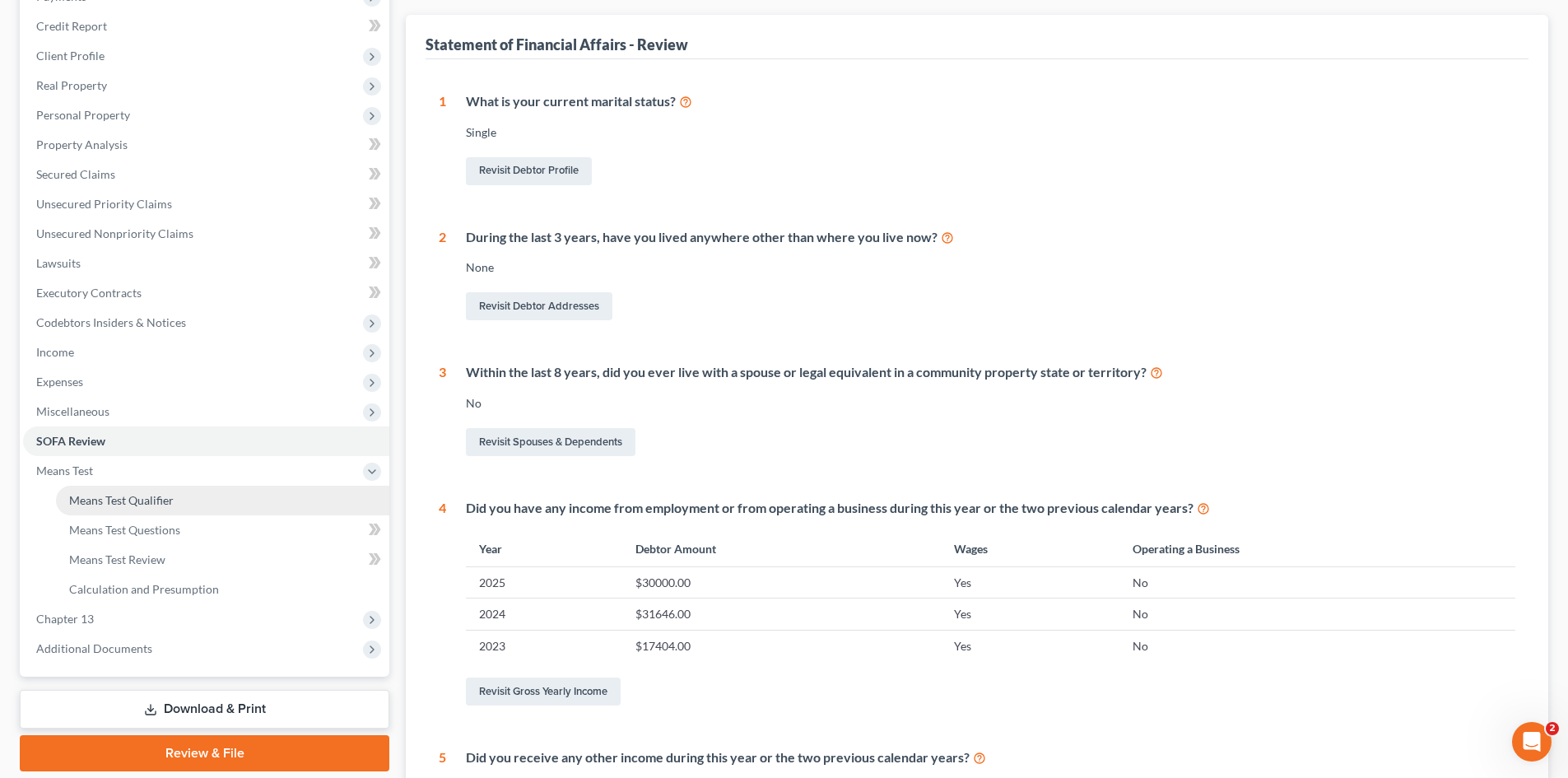
scroll to position [247, 0]
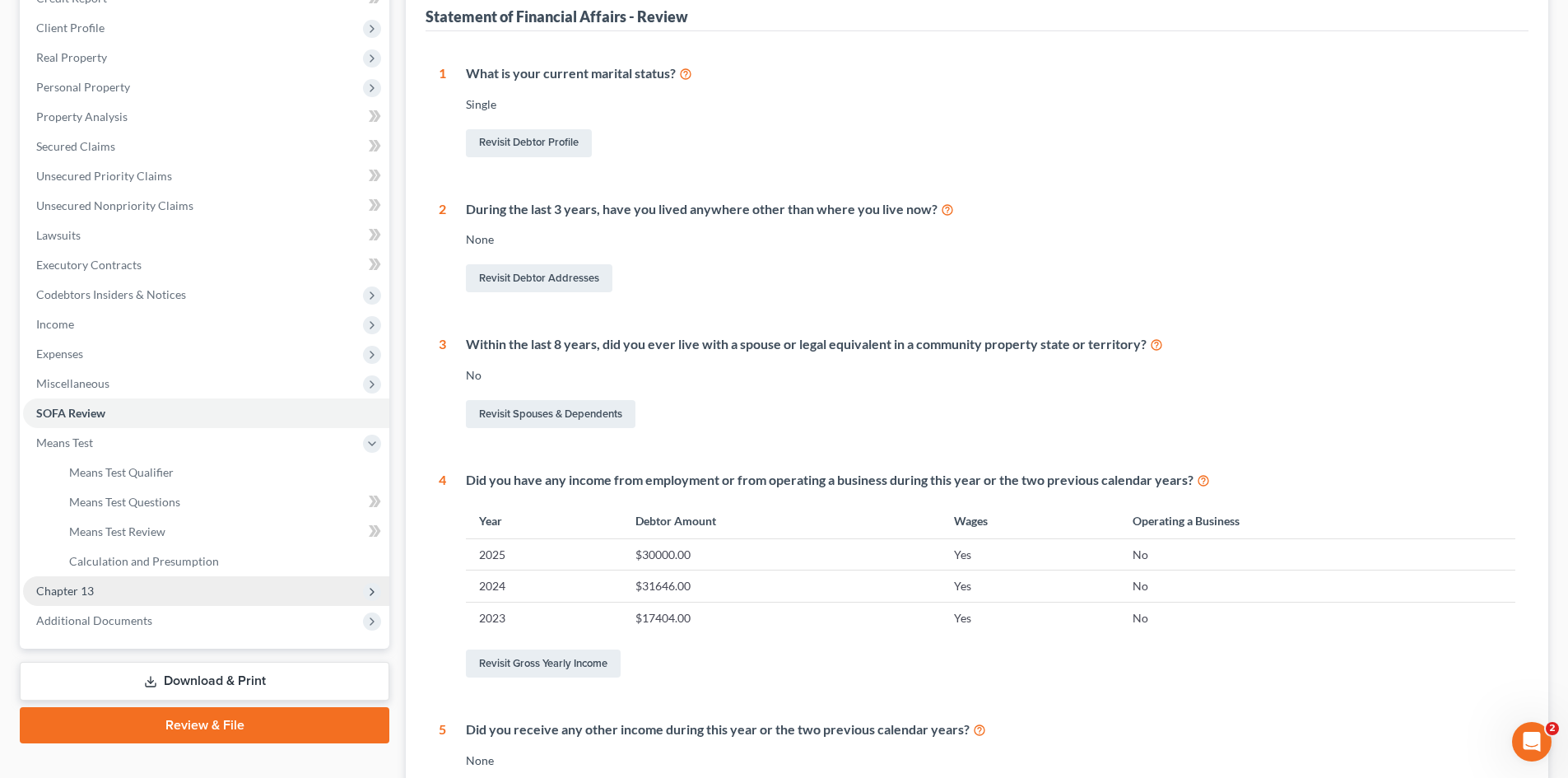
click at [89, 597] on span "Chapter 13" at bounding box center [206, 591] width 366 height 30
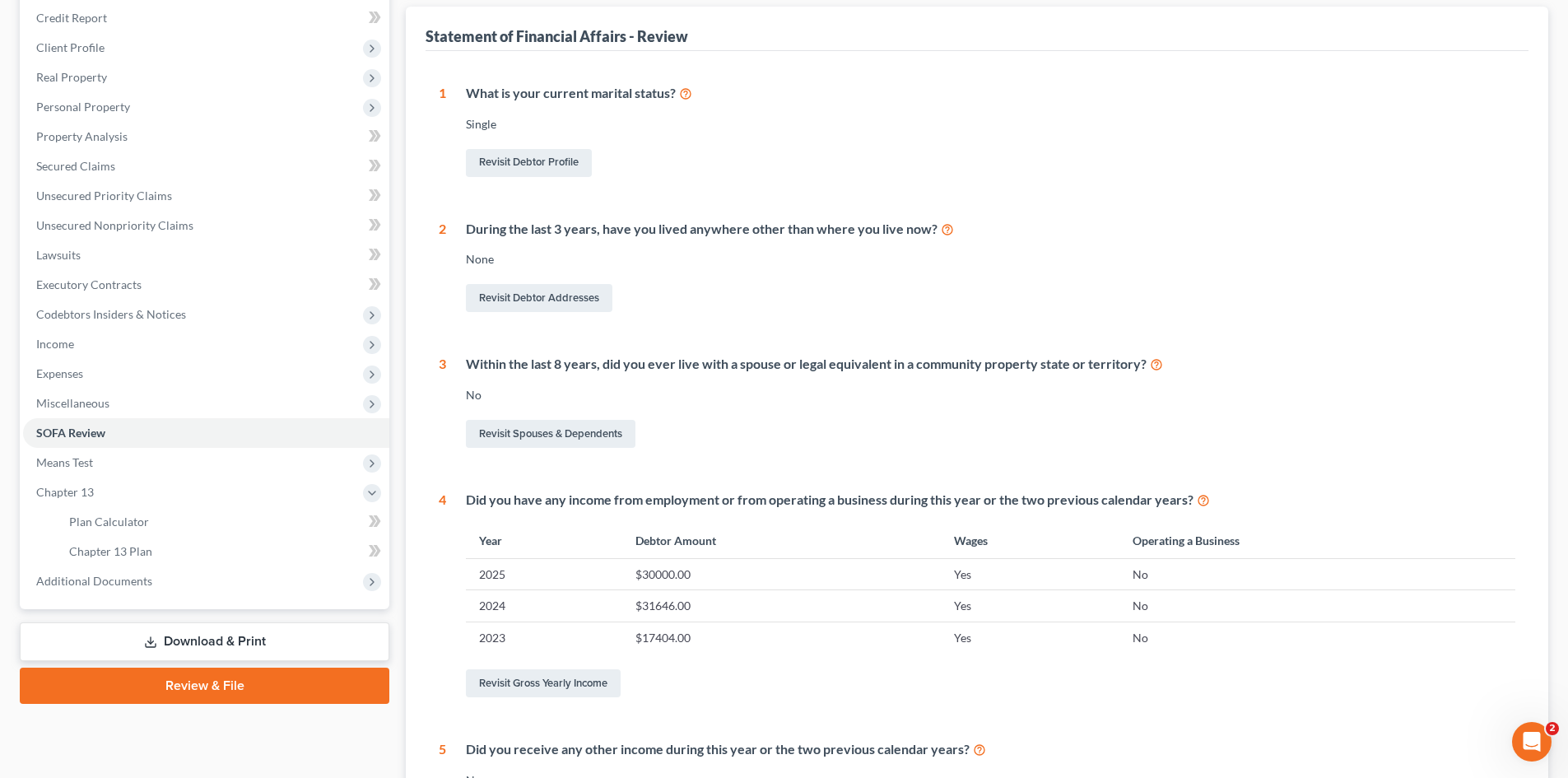
scroll to position [213, 0]
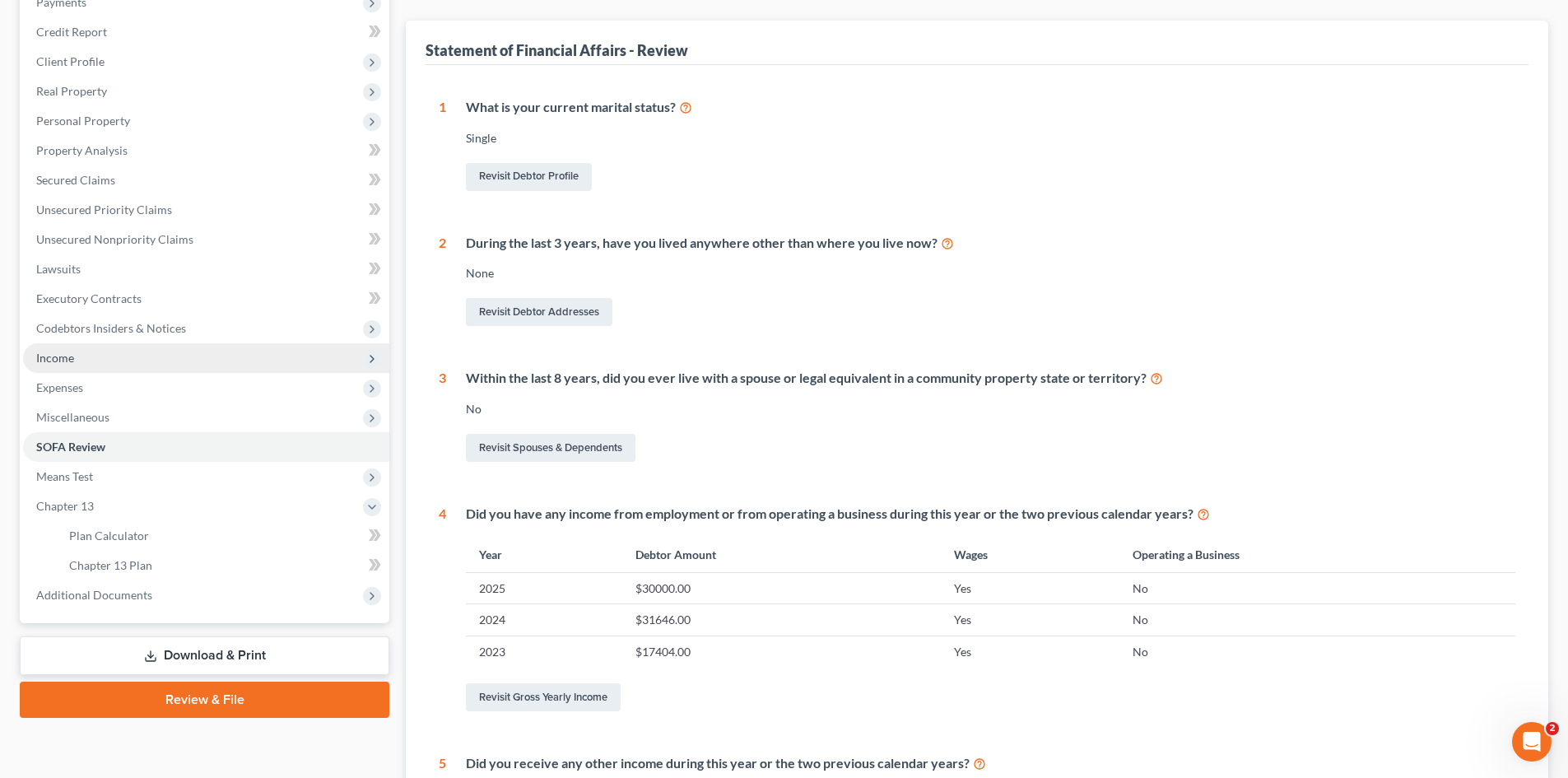
click at [66, 363] on span "Income" at bounding box center [56, 358] width 38 height 14
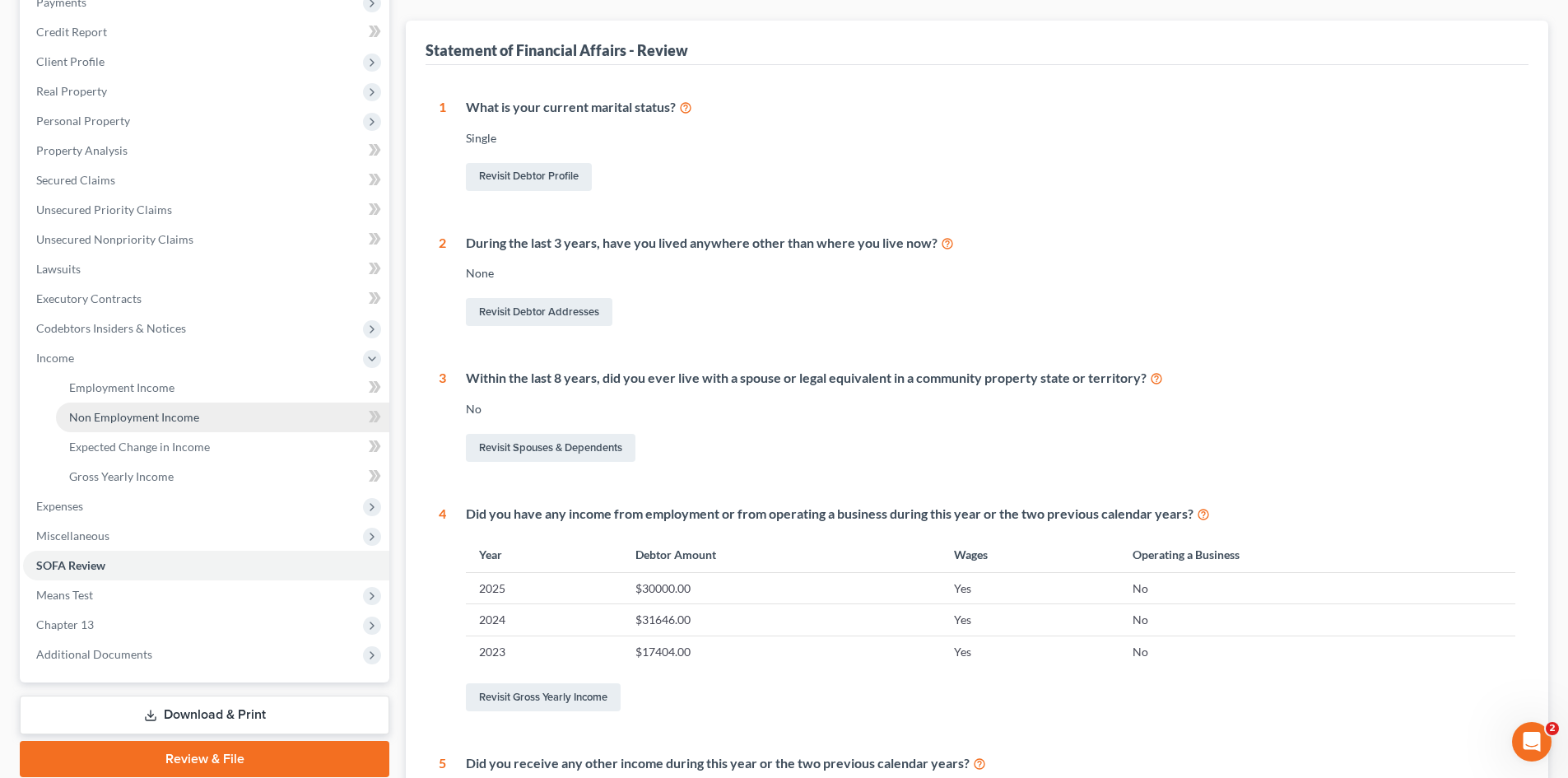
click at [110, 420] on span "Non Employment Income" at bounding box center [134, 417] width 130 height 14
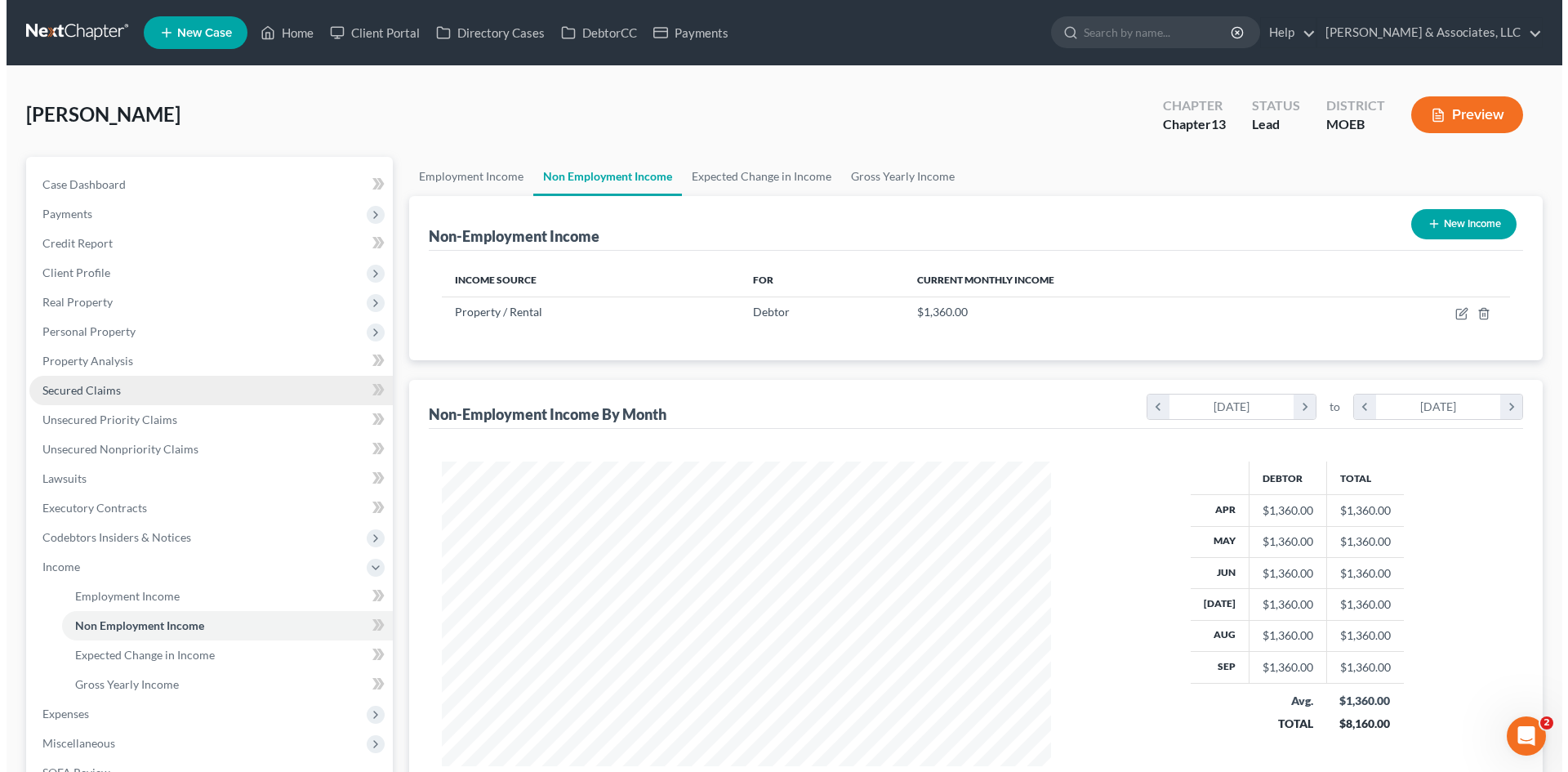
scroll to position [305, 642]
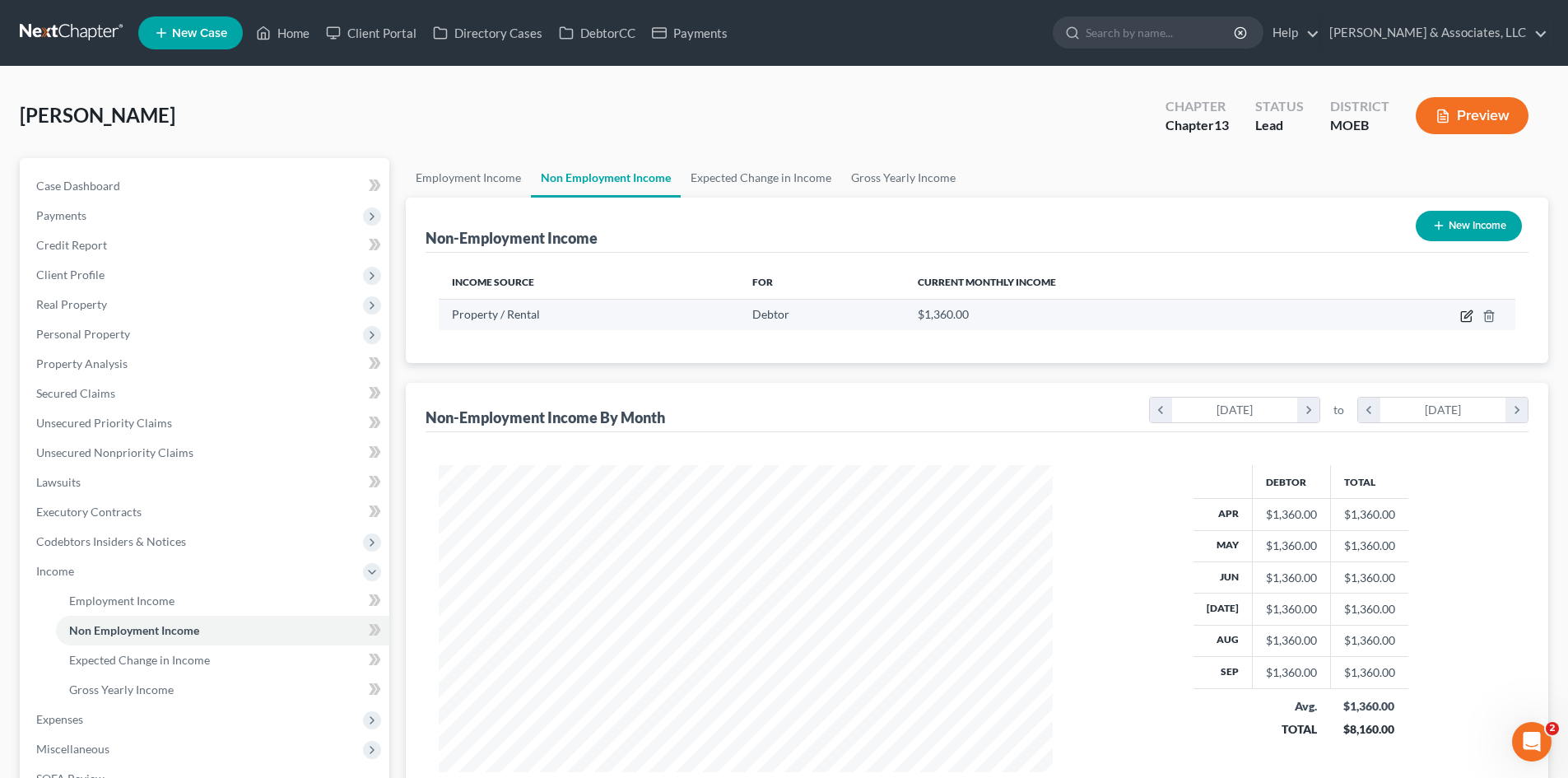
click at [1464, 316] on icon "button" at bounding box center [1467, 316] width 13 height 13
select select "9"
select select "0"
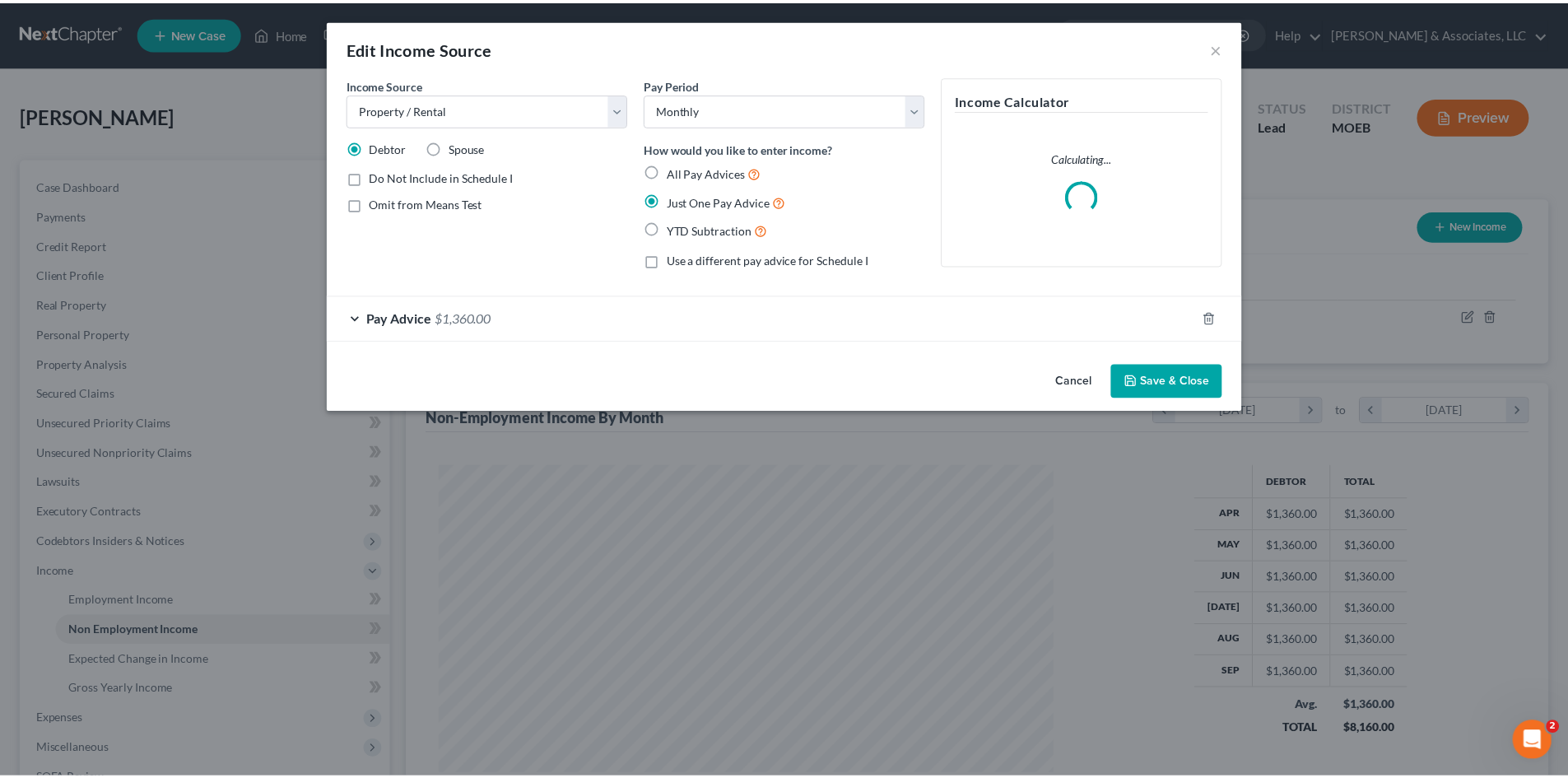
scroll to position [309, 653]
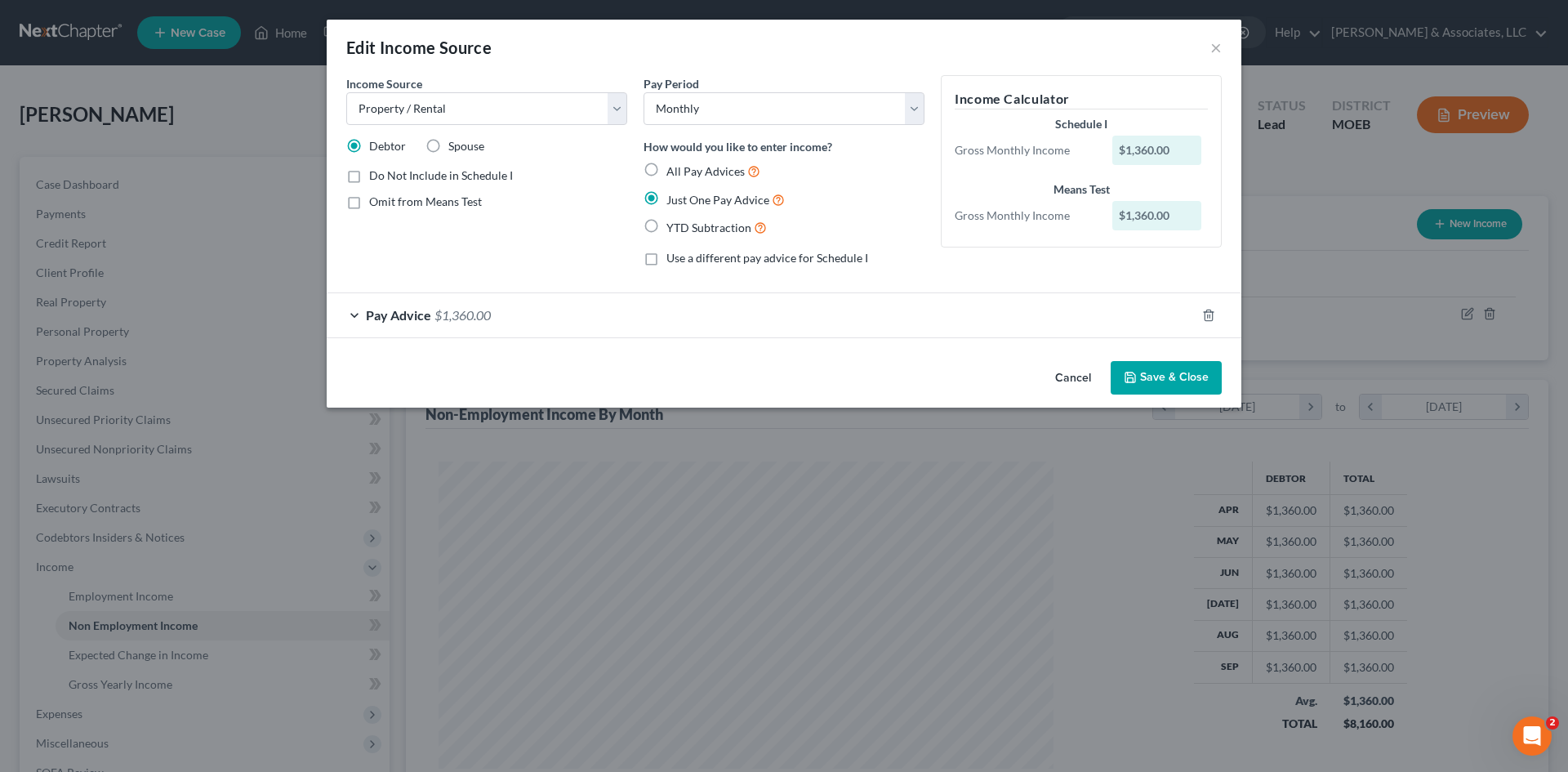
click at [1181, 376] on button "Save & Close" at bounding box center [1166, 378] width 111 height 34
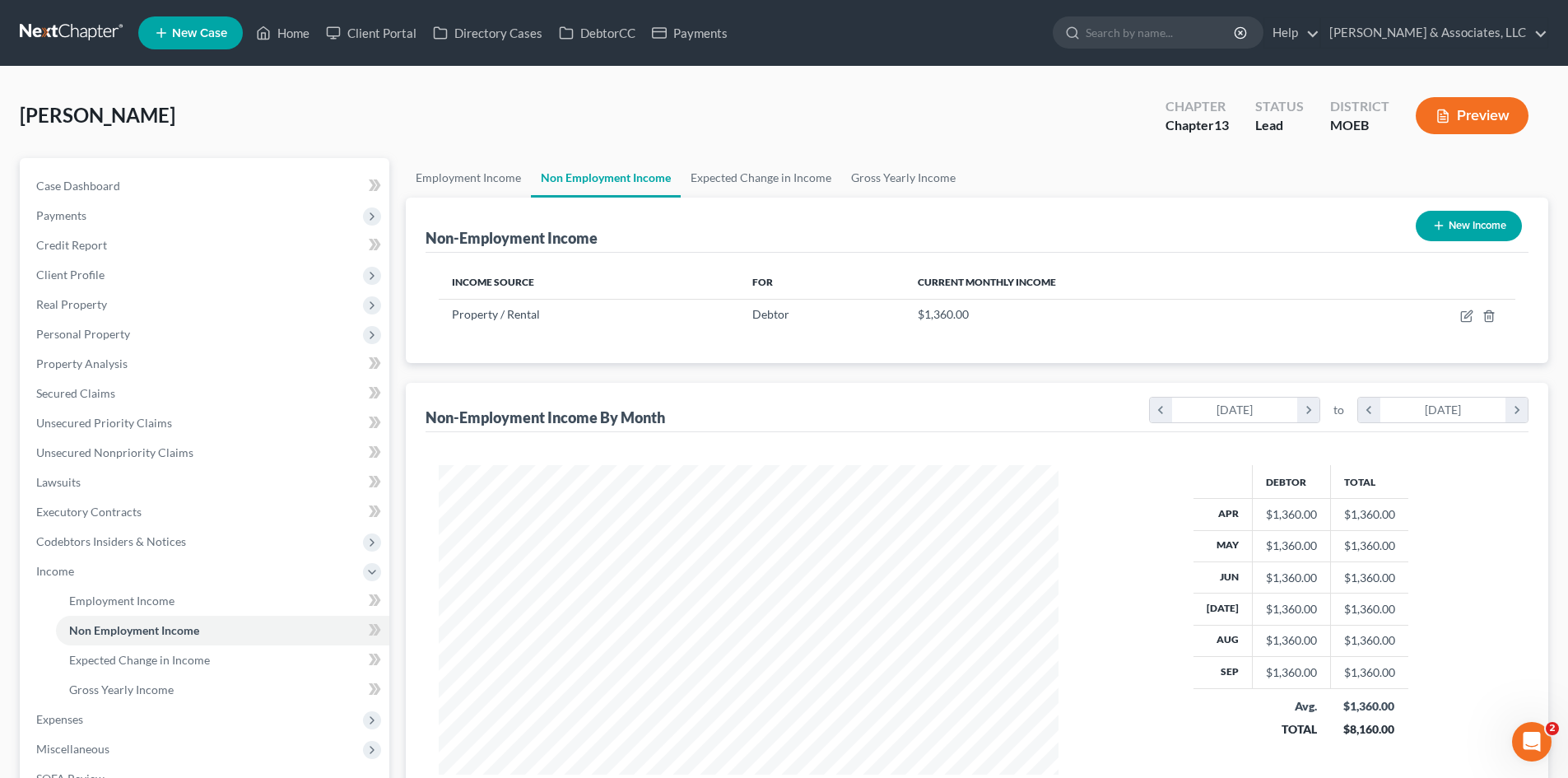
scroll to position [823103, 822359]
click at [169, 601] on span "Employment Income" at bounding box center [122, 600] width 106 height 14
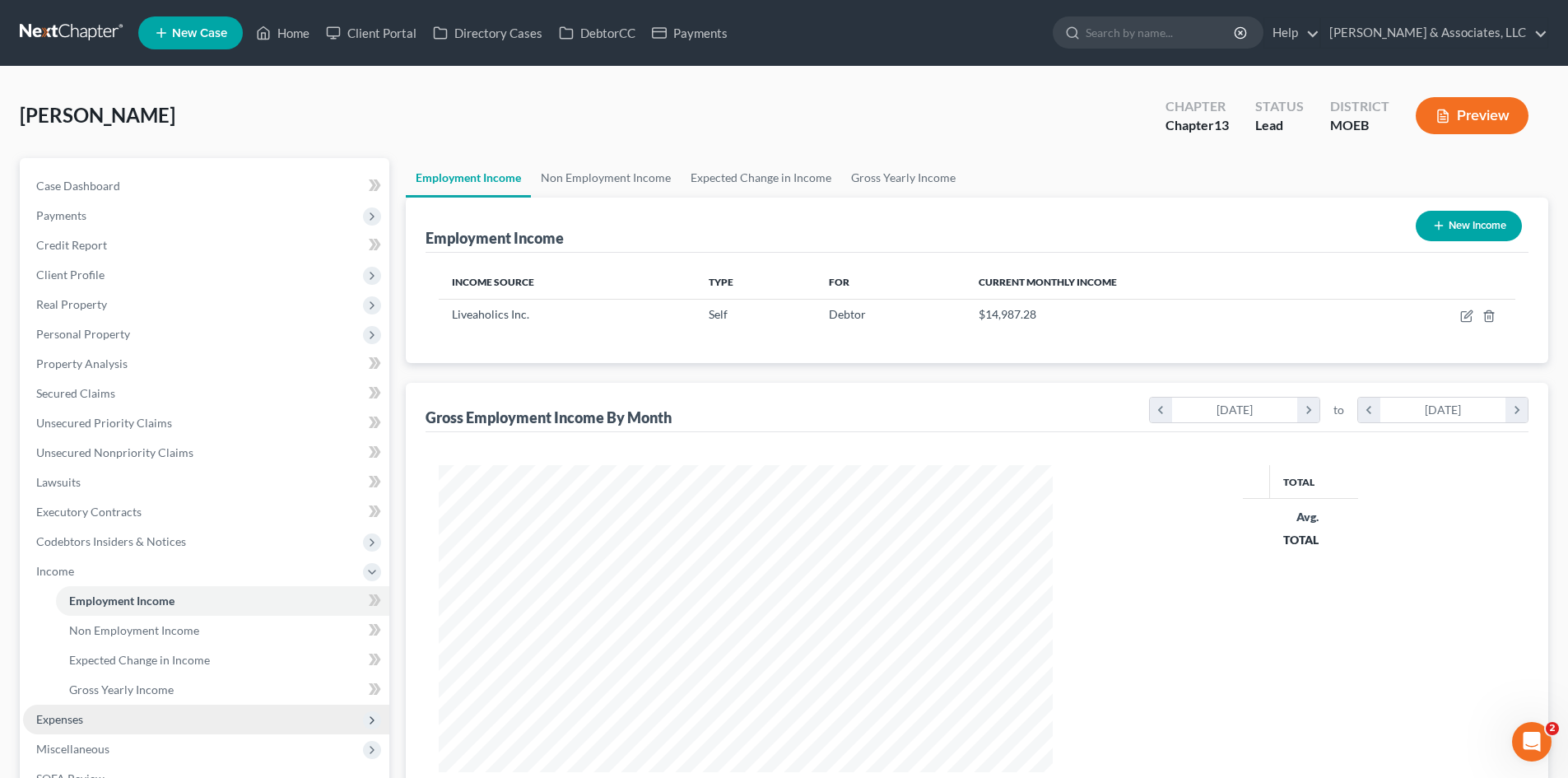
scroll to position [307, 647]
click at [58, 722] on span "Expenses" at bounding box center [59, 719] width 46 height 14
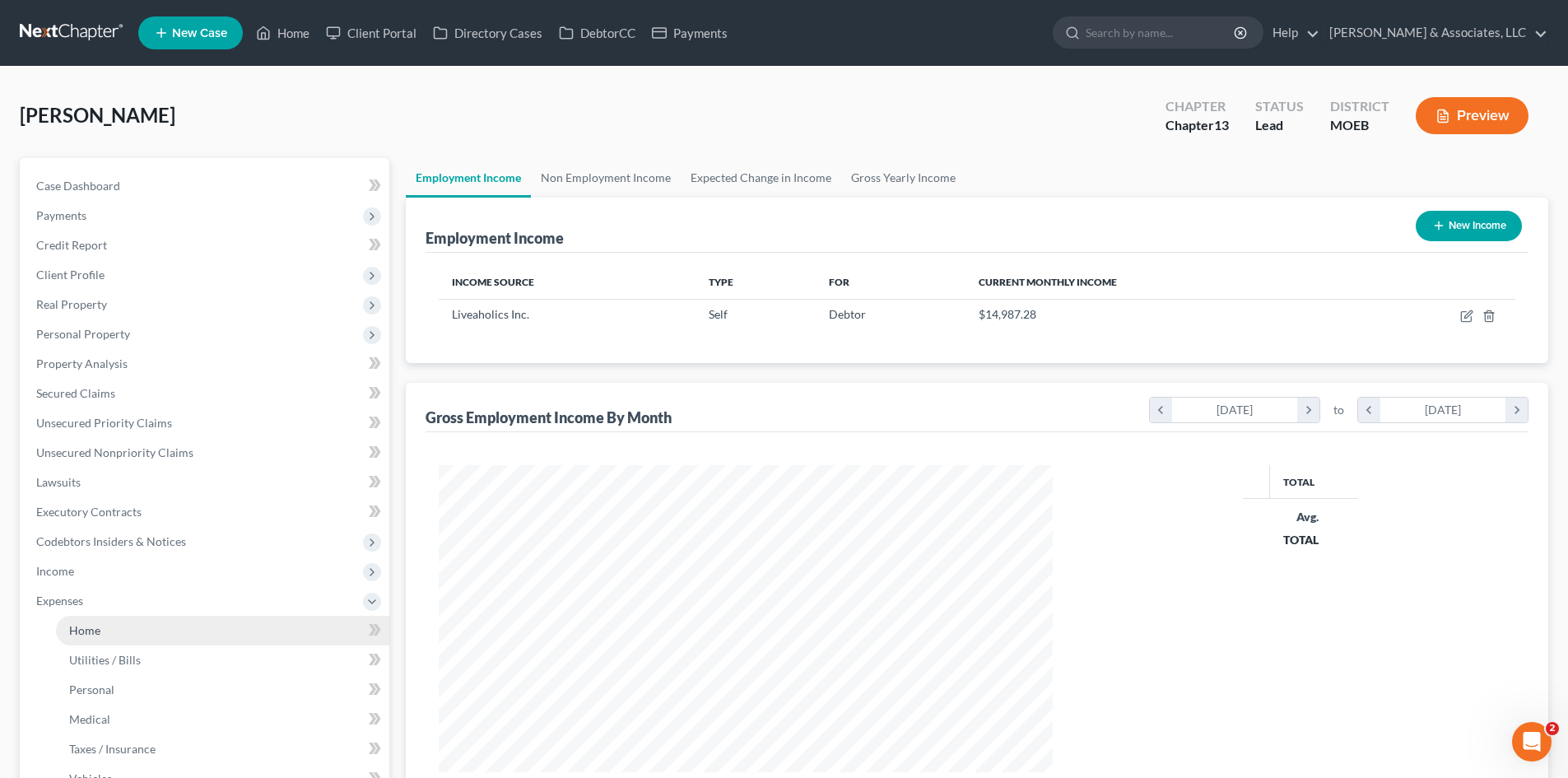
click at [98, 636] on span "Home" at bounding box center [85, 629] width 31 height 14
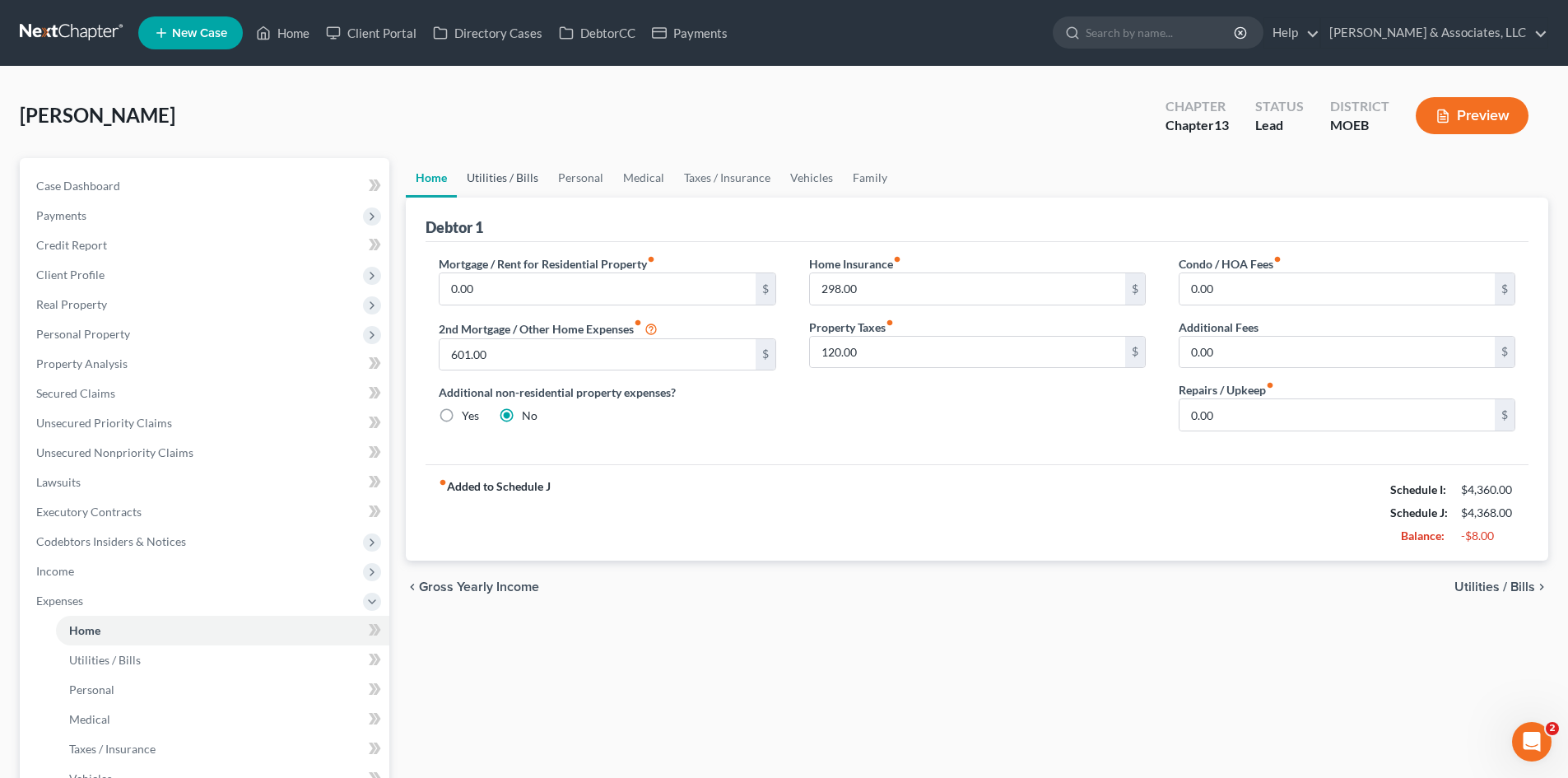
click at [506, 178] on link "Utilities / Bills" at bounding box center [502, 177] width 91 height 39
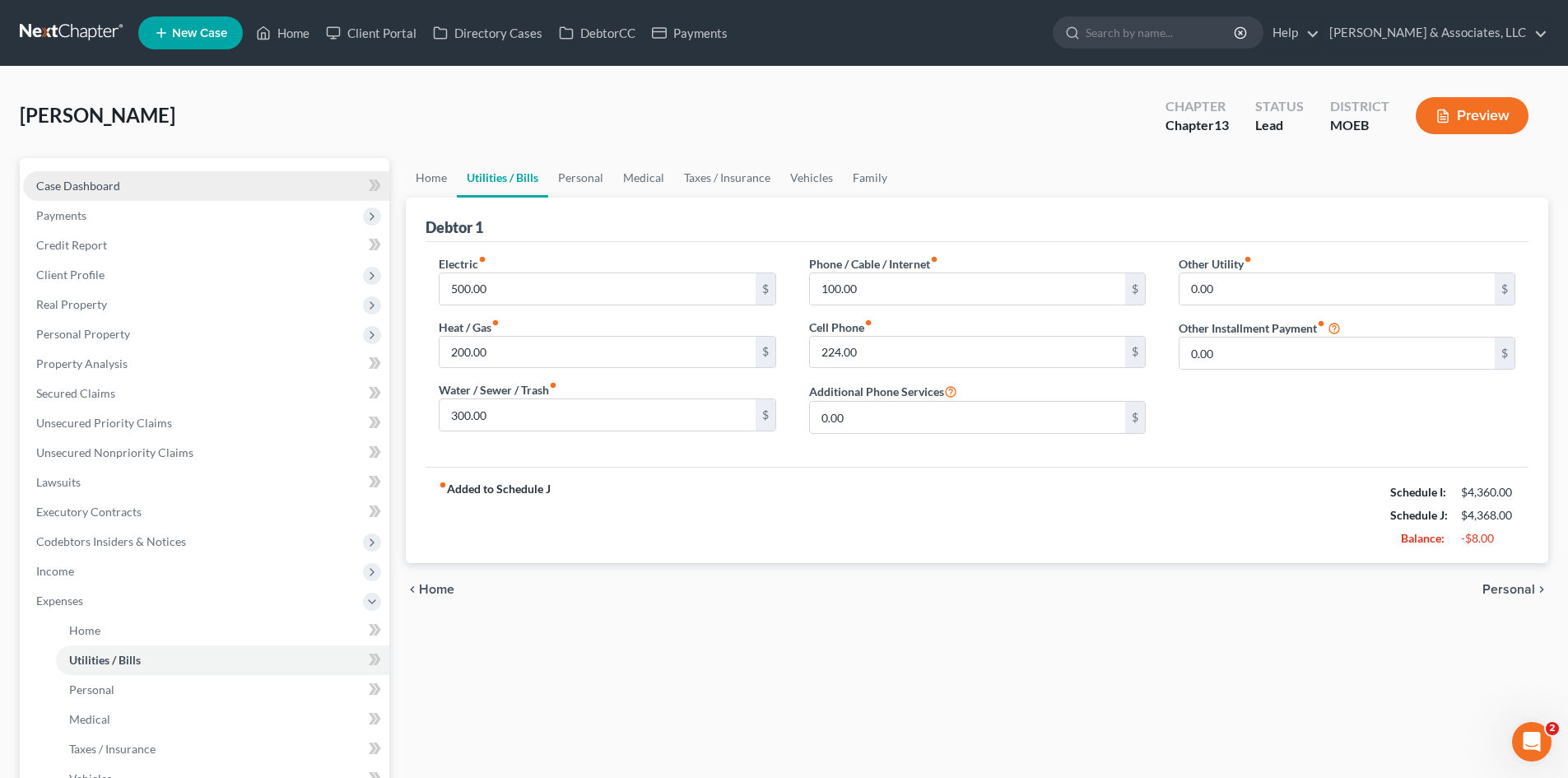
click at [118, 192] on link "Case Dashboard" at bounding box center [206, 186] width 366 height 30
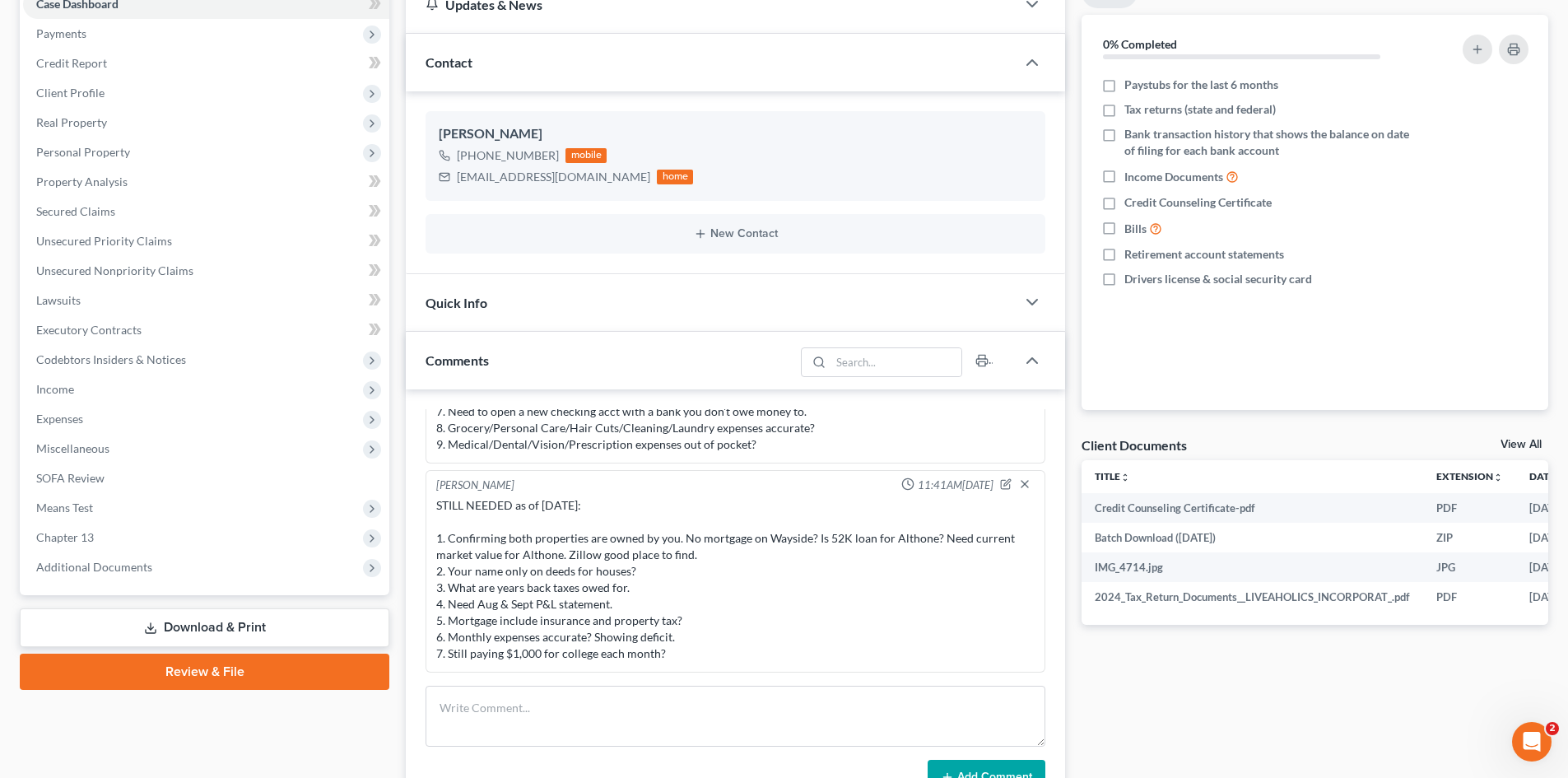
scroll to position [329, 0]
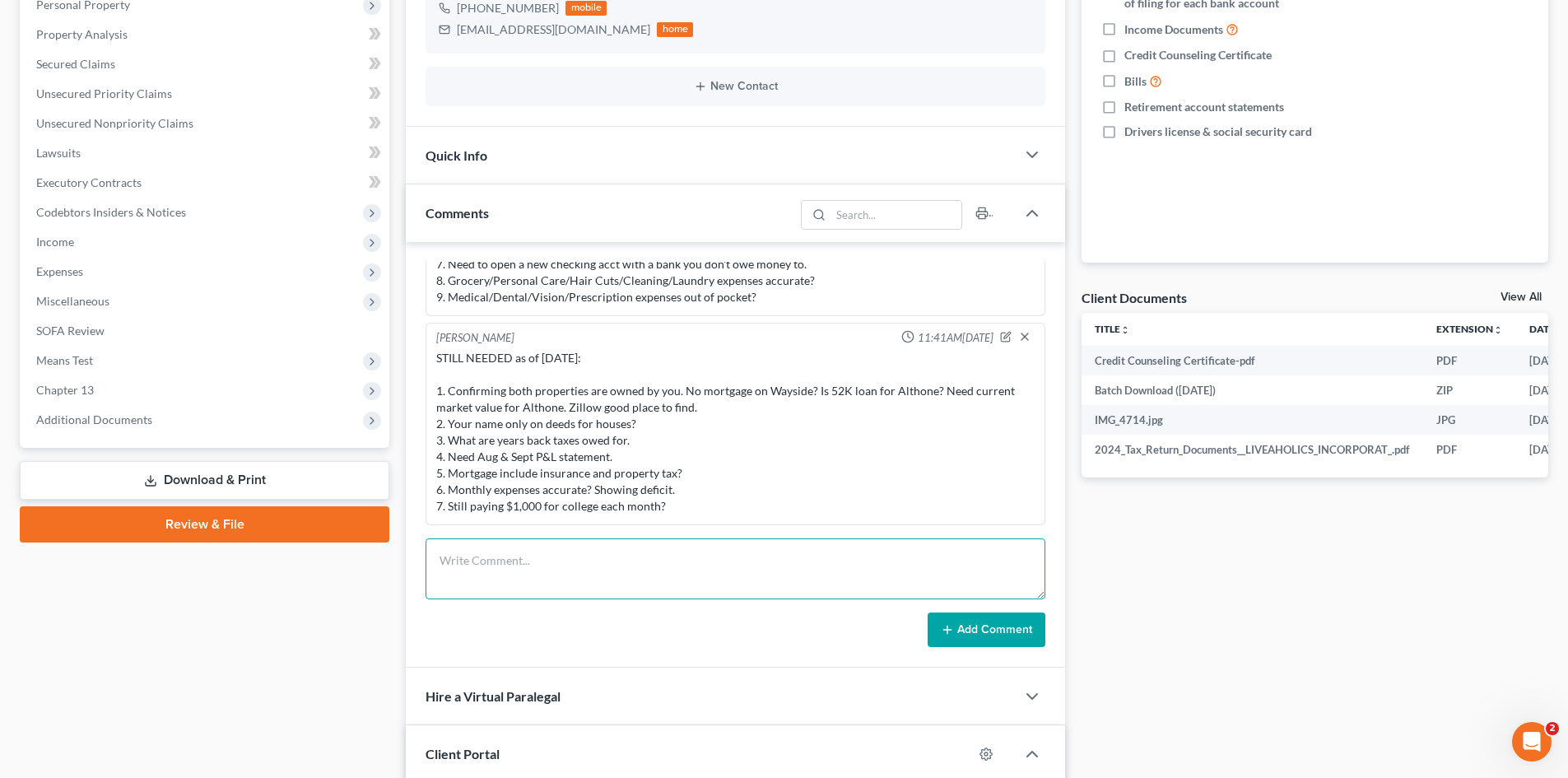
click at [499, 563] on textarea at bounding box center [736, 568] width 620 height 61
drag, startPoint x: 698, startPoint y: 596, endPoint x: 604, endPoint y: 583, distance: 94.9
click at [604, 583] on textarea "STILL NEED as of 10/7/25: 1. Are deeds for both properties just in your name?" at bounding box center [736, 568] width 620 height 61
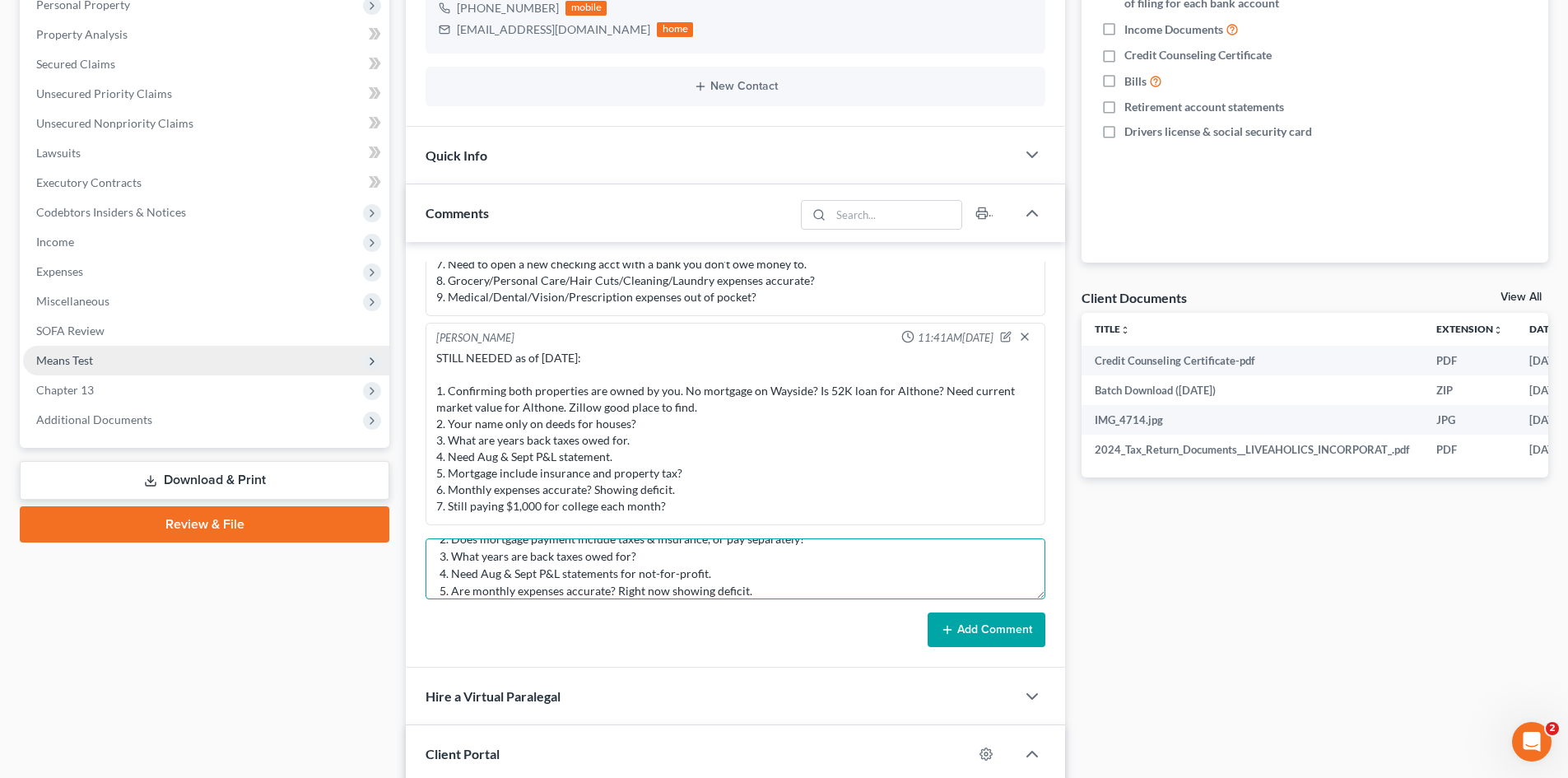
scroll to position [125, 0]
type textarea "STILL NEED as of 10/7/25: 1. Are deeds for both properties in your name only? *…"
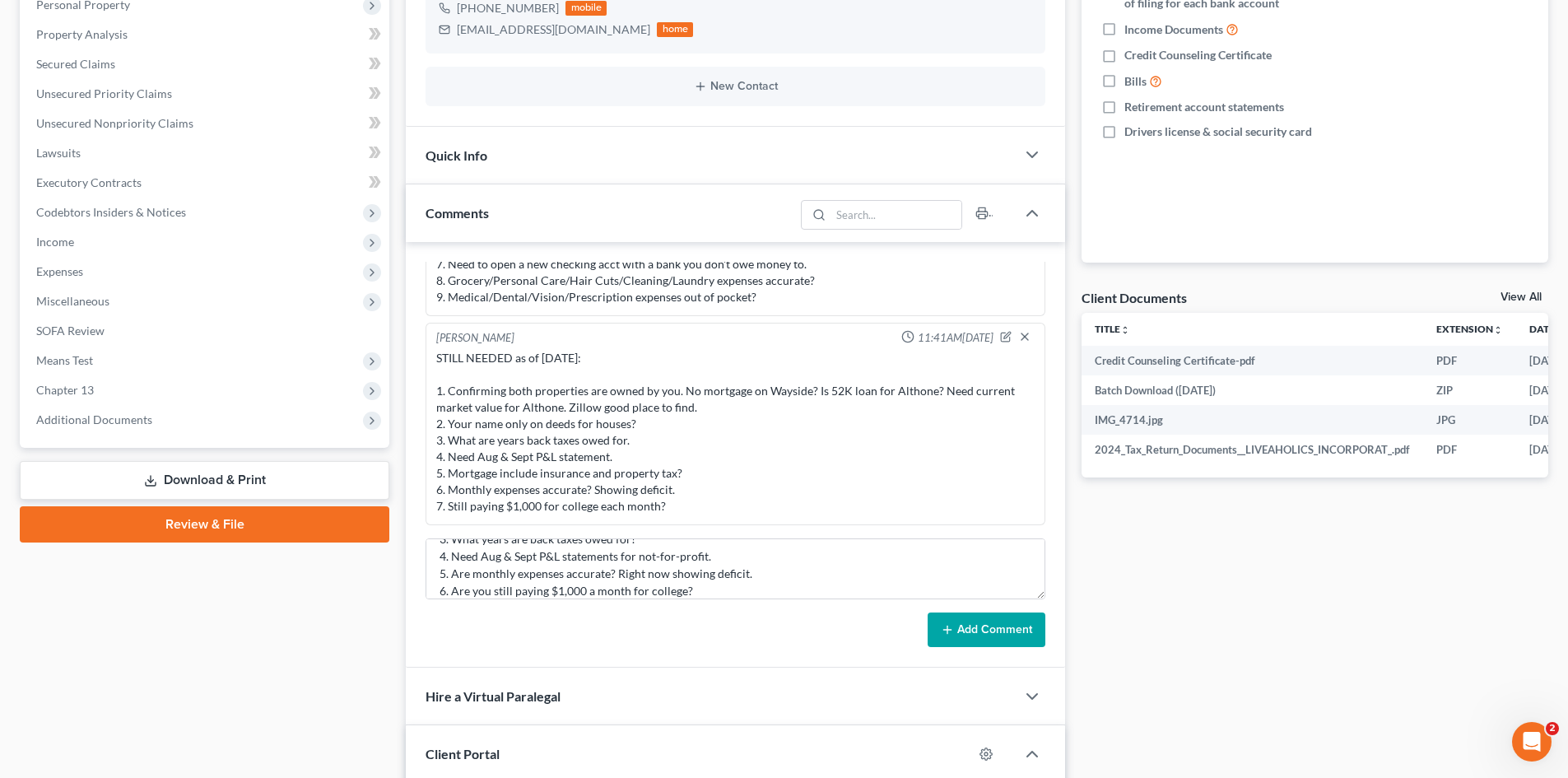
click at [987, 628] on button "Add Comment" at bounding box center [985, 630] width 118 height 35
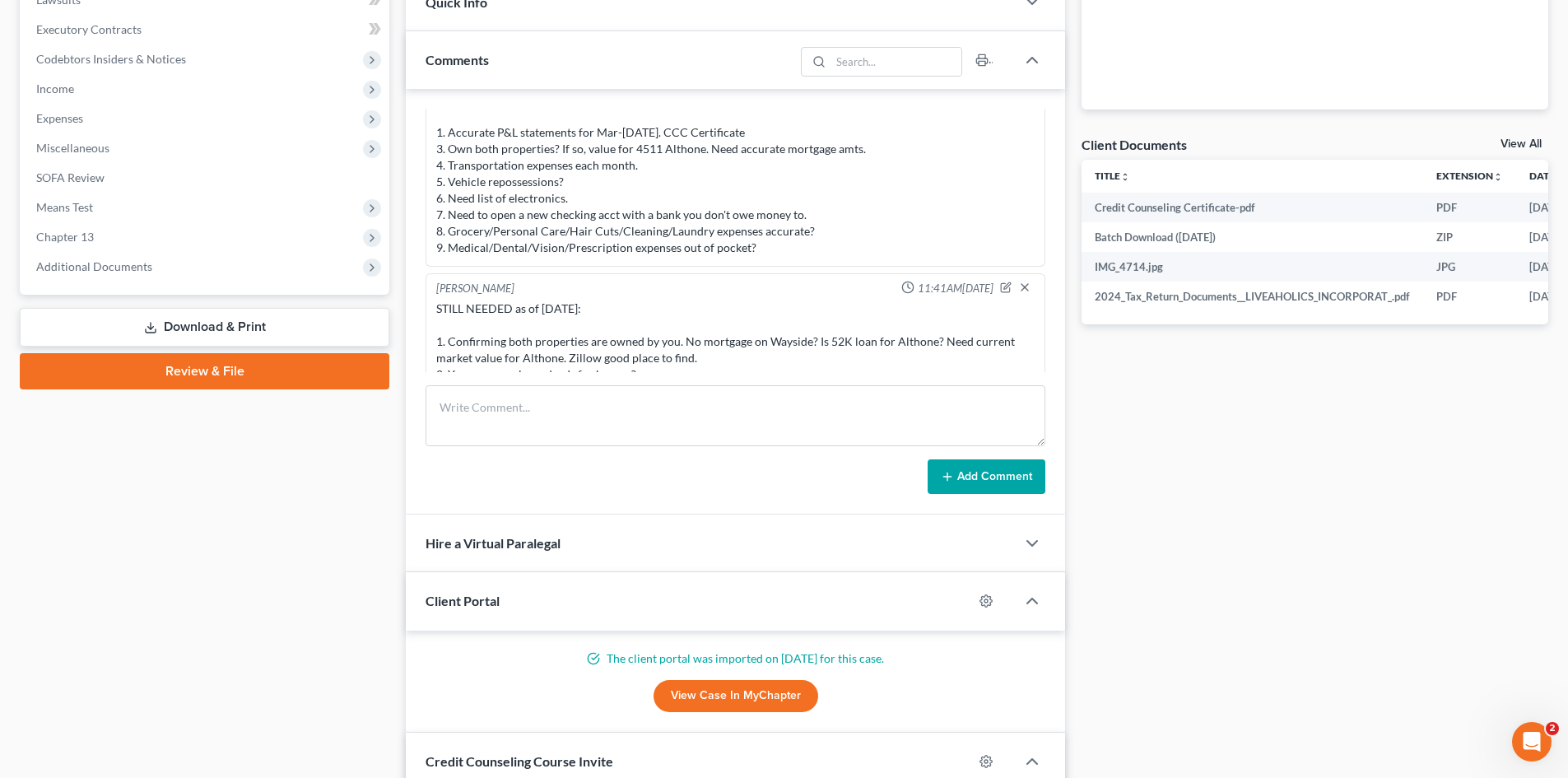
scroll to position [576, 0]
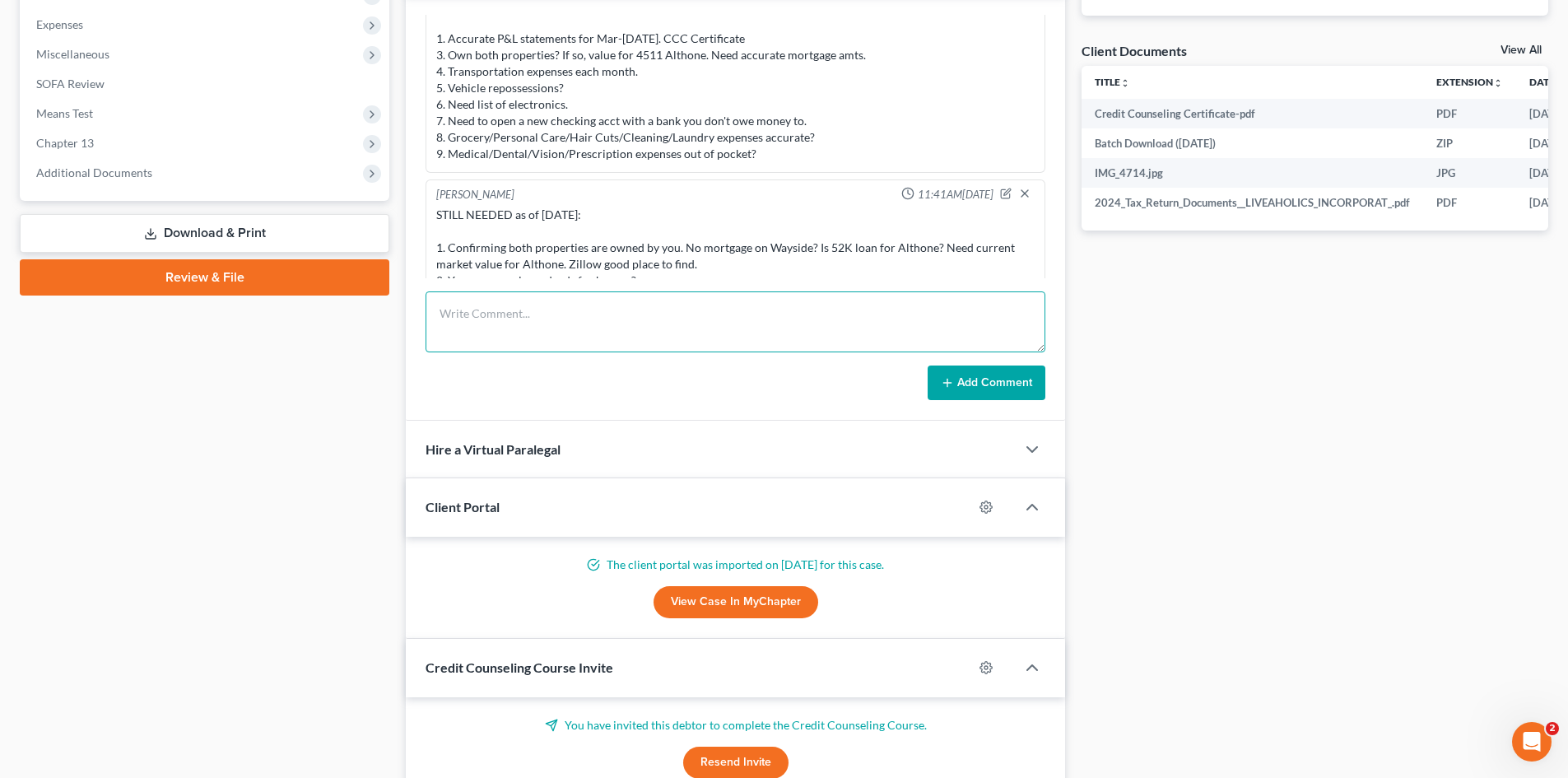
click at [562, 309] on textarea at bounding box center [736, 322] width 620 height 61
click at [663, 243] on div "STILL NEEDED as of 10/2/25: 1. Confirming both properties are owned by you. No …" at bounding box center [735, 289] width 598 height 165
click at [651, 328] on textarea at bounding box center [736, 322] width 620 height 61
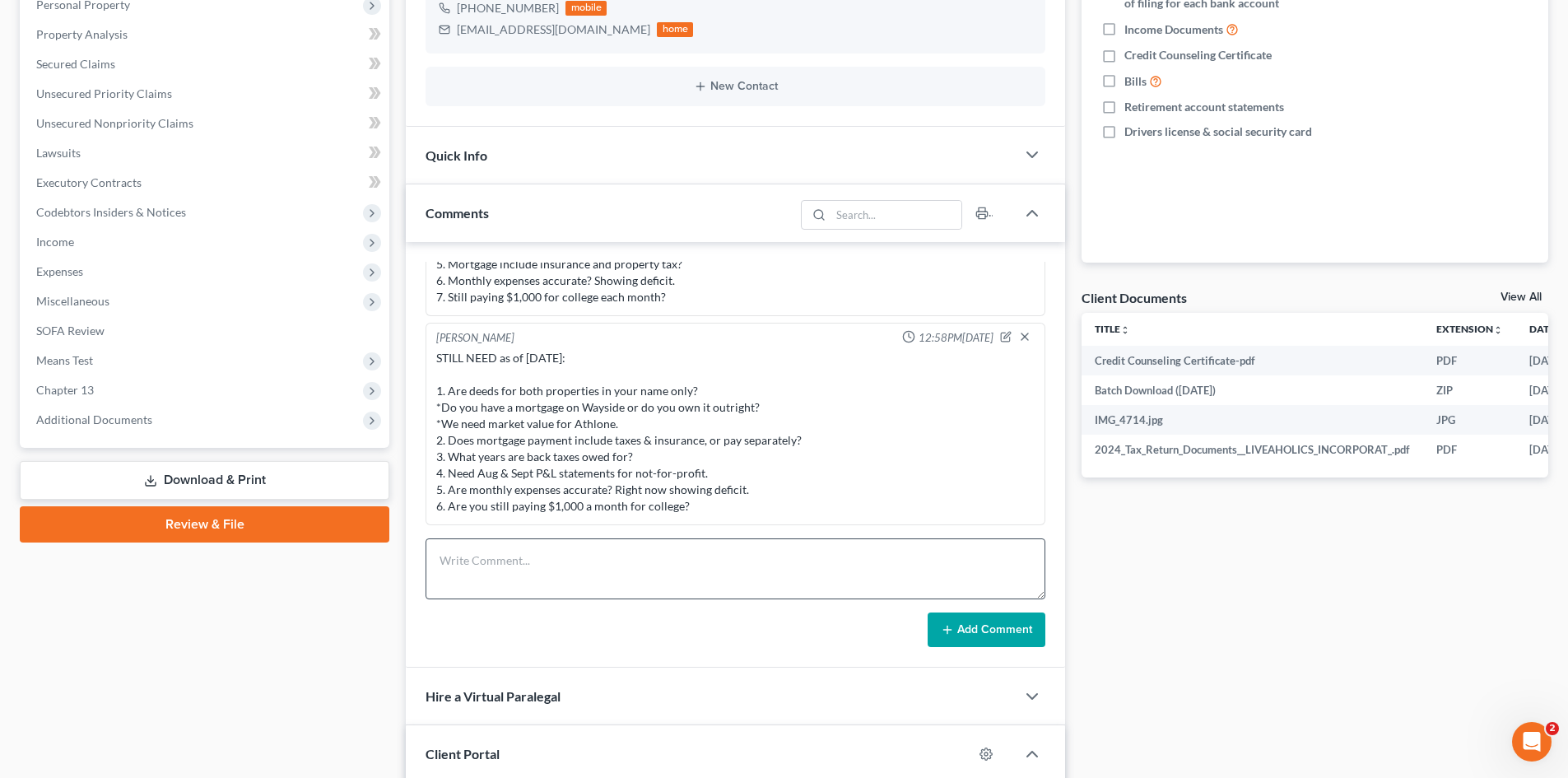
scroll to position [0, 0]
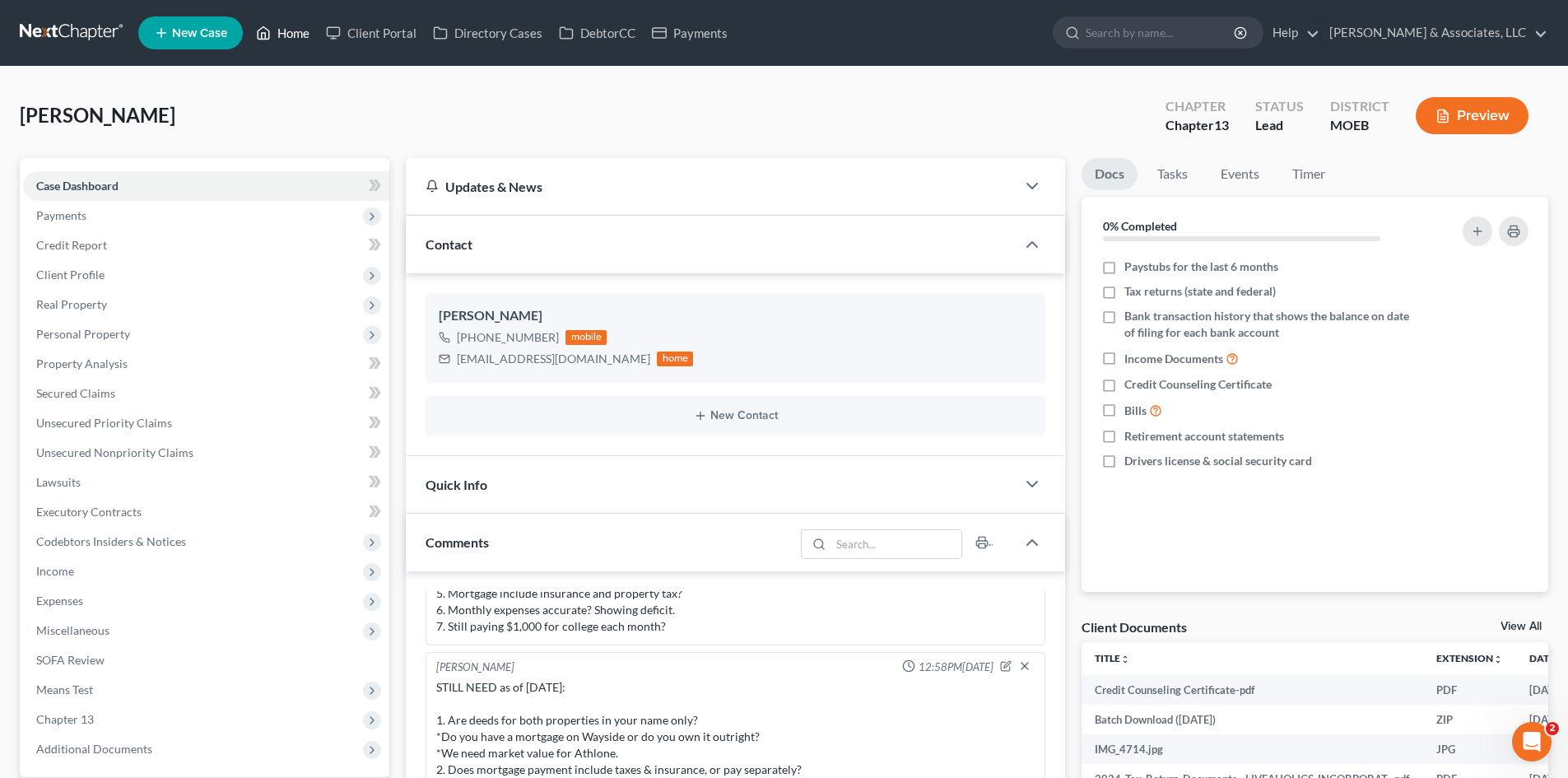
click at [286, 24] on link "Home" at bounding box center [283, 33] width 70 height 30
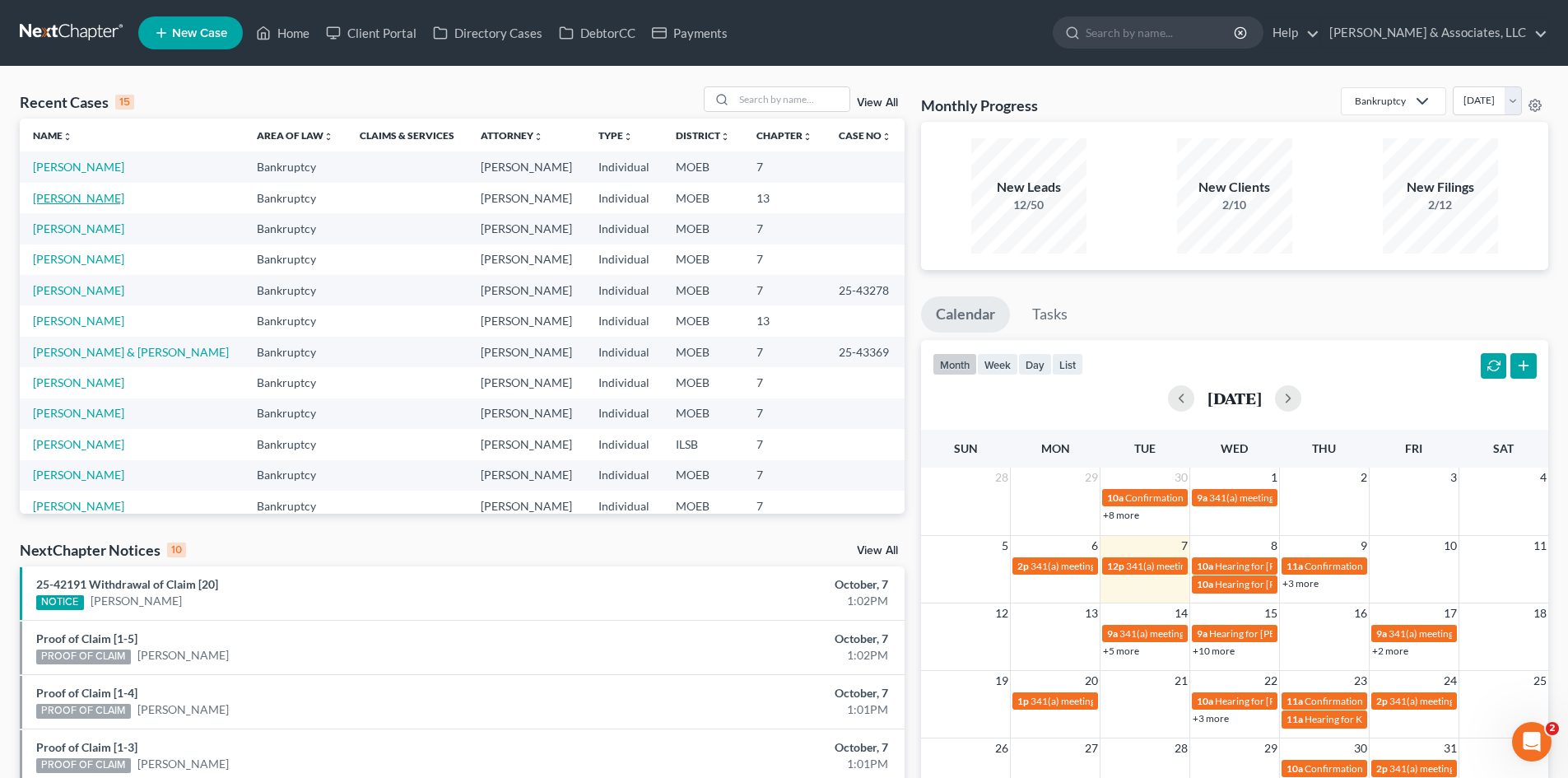
click at [103, 199] on link "Johnson, Crystal" at bounding box center [78, 197] width 91 height 14
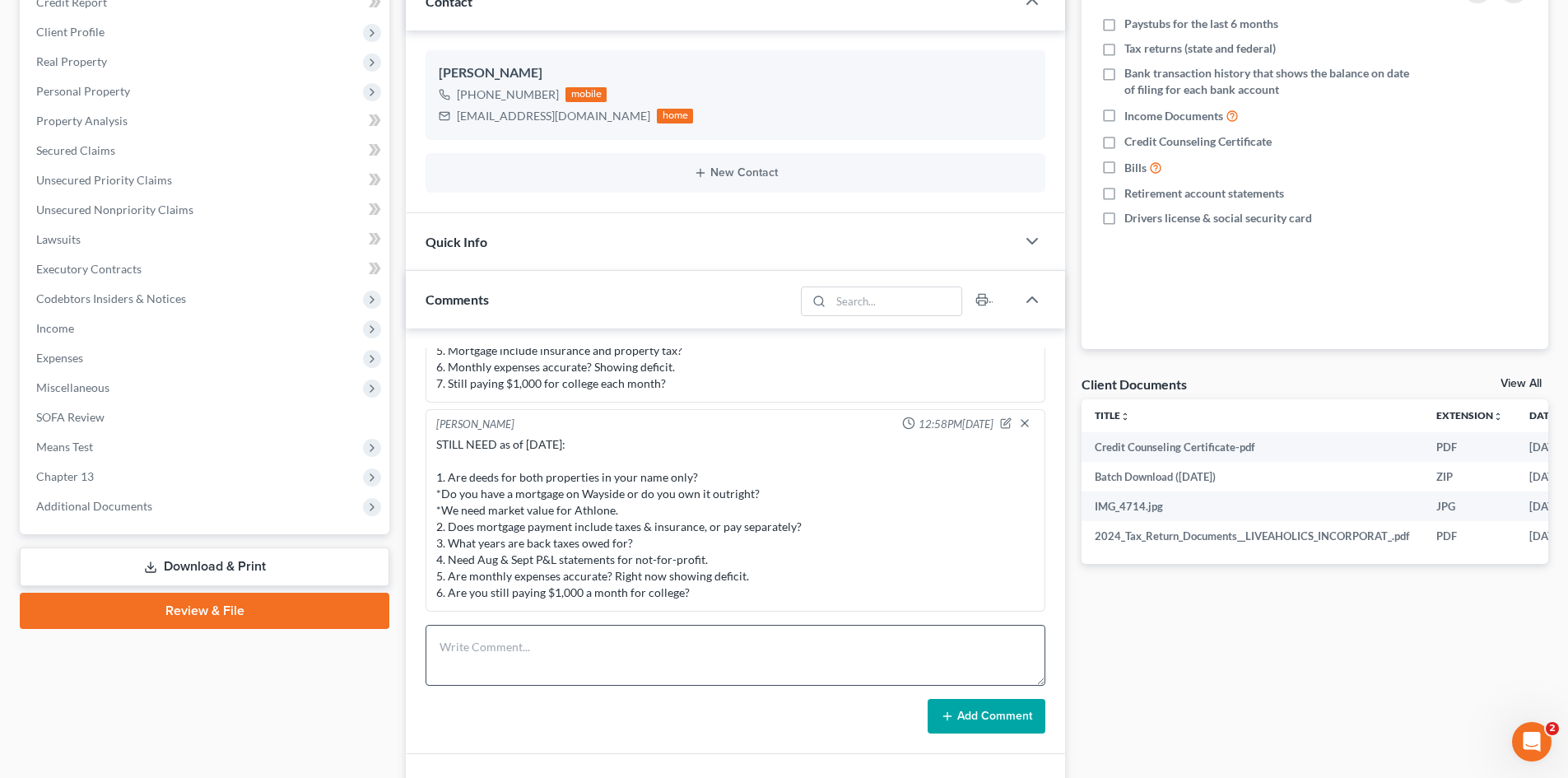
scroll to position [247, 0]
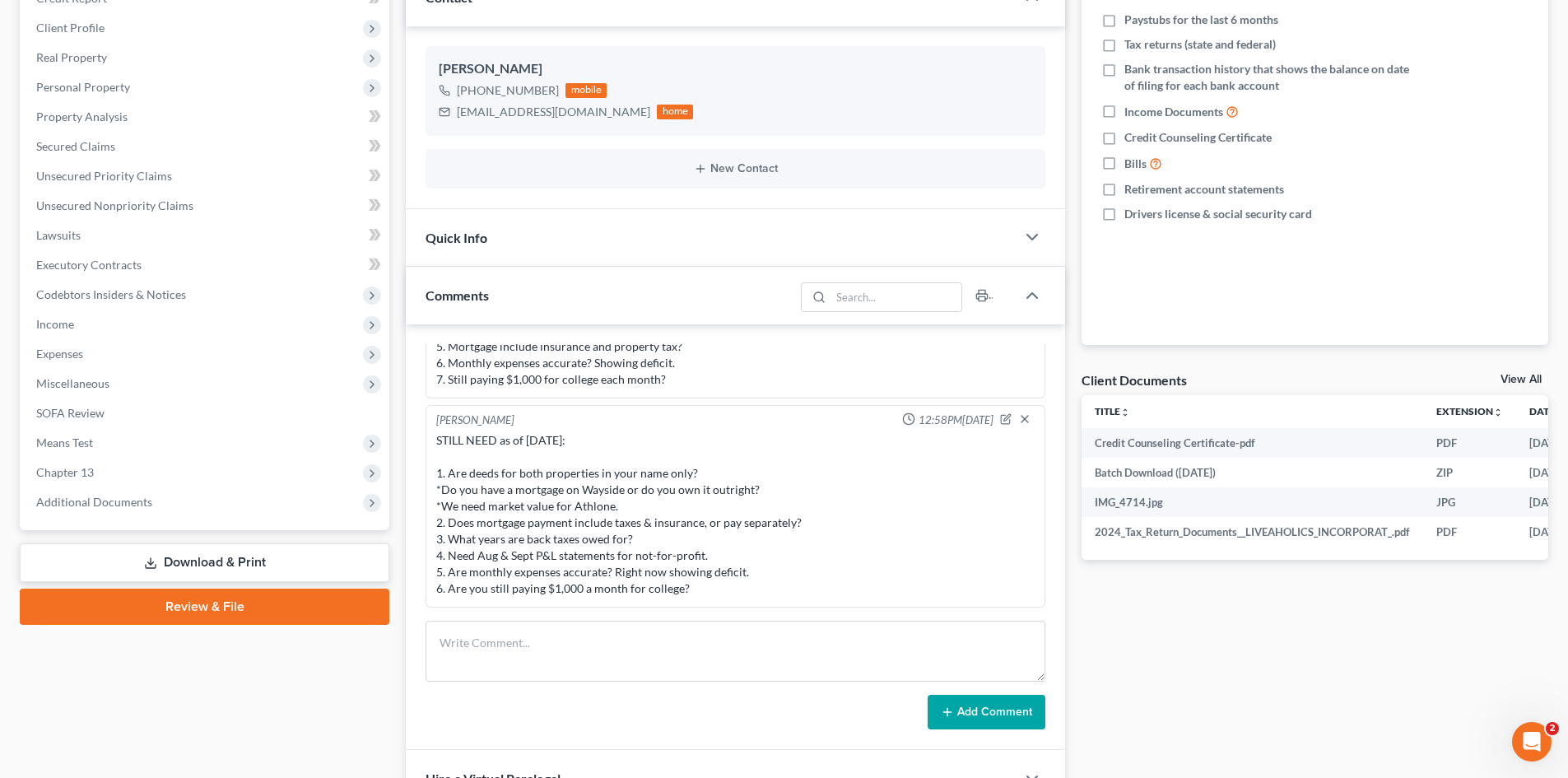
drag, startPoint x: 710, startPoint y: 588, endPoint x: 436, endPoint y: 503, distance: 286.9
click at [452, 564] on div "STILL NEED as of 10/7/25: 1. Are deeds for both properties in your name only? *…" at bounding box center [735, 514] width 598 height 165
drag, startPoint x: 970, startPoint y: 535, endPoint x: 461, endPoint y: 501, distance: 510.1
click at [967, 535] on div "STILL NEED as of 10/7/25: 1. Are deeds for both properties in your name only? *…" at bounding box center [735, 514] width 598 height 165
click at [435, 469] on div "STILL NEED as of 10/7/25: 1. Are deeds for both properties in your name only? *…" at bounding box center [736, 514] width 605 height 171
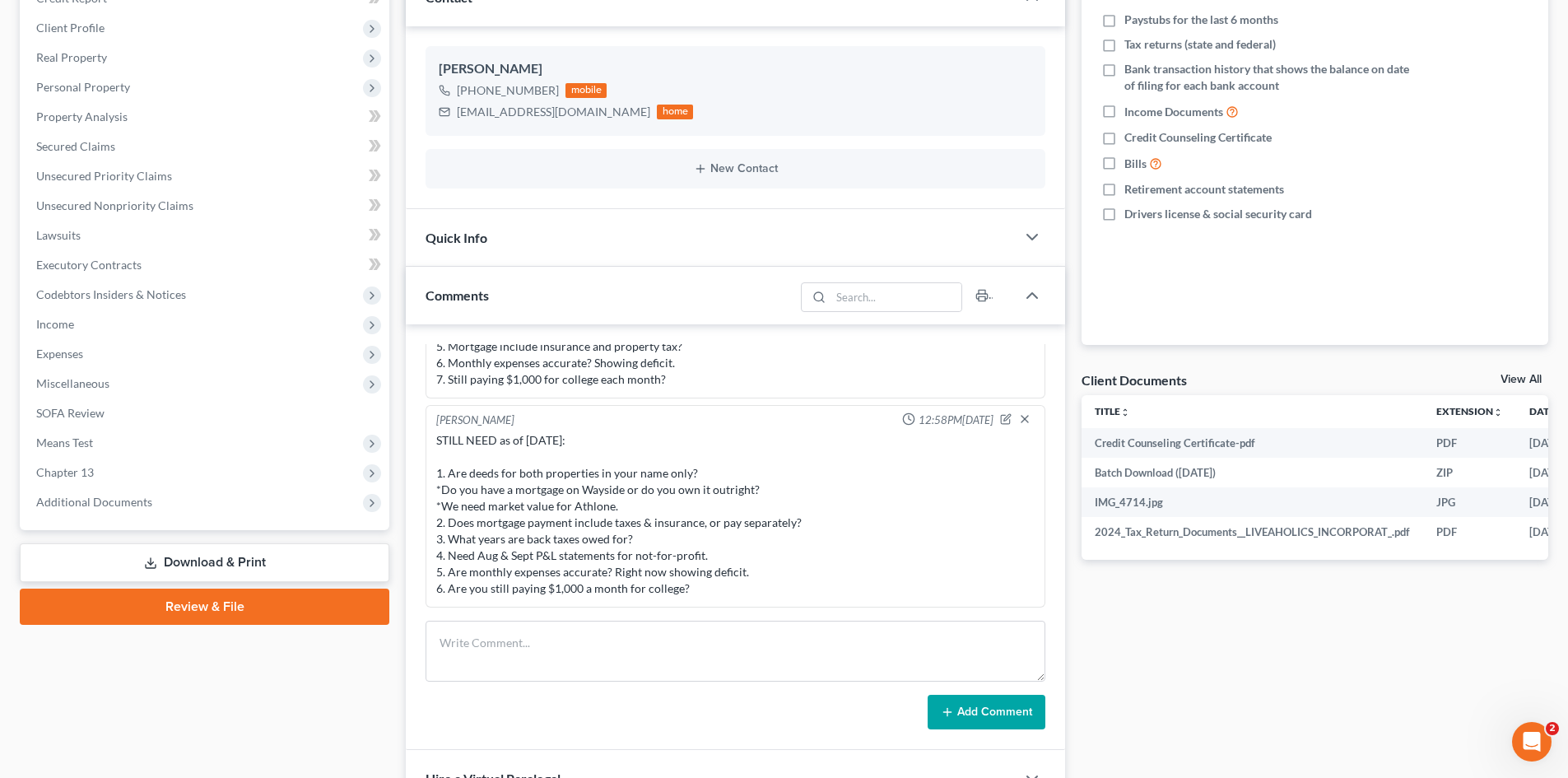
drag, startPoint x: 438, startPoint y: 471, endPoint x: 677, endPoint y: 574, distance: 260.2
click at [781, 596] on div "STILL NEED as of 10/7/25: 1. Are deeds for both properties in your name only? *…" at bounding box center [735, 514] width 598 height 165
copy div "1. Are deeds for both properties in your name only? *Do you have a mortgage on …"
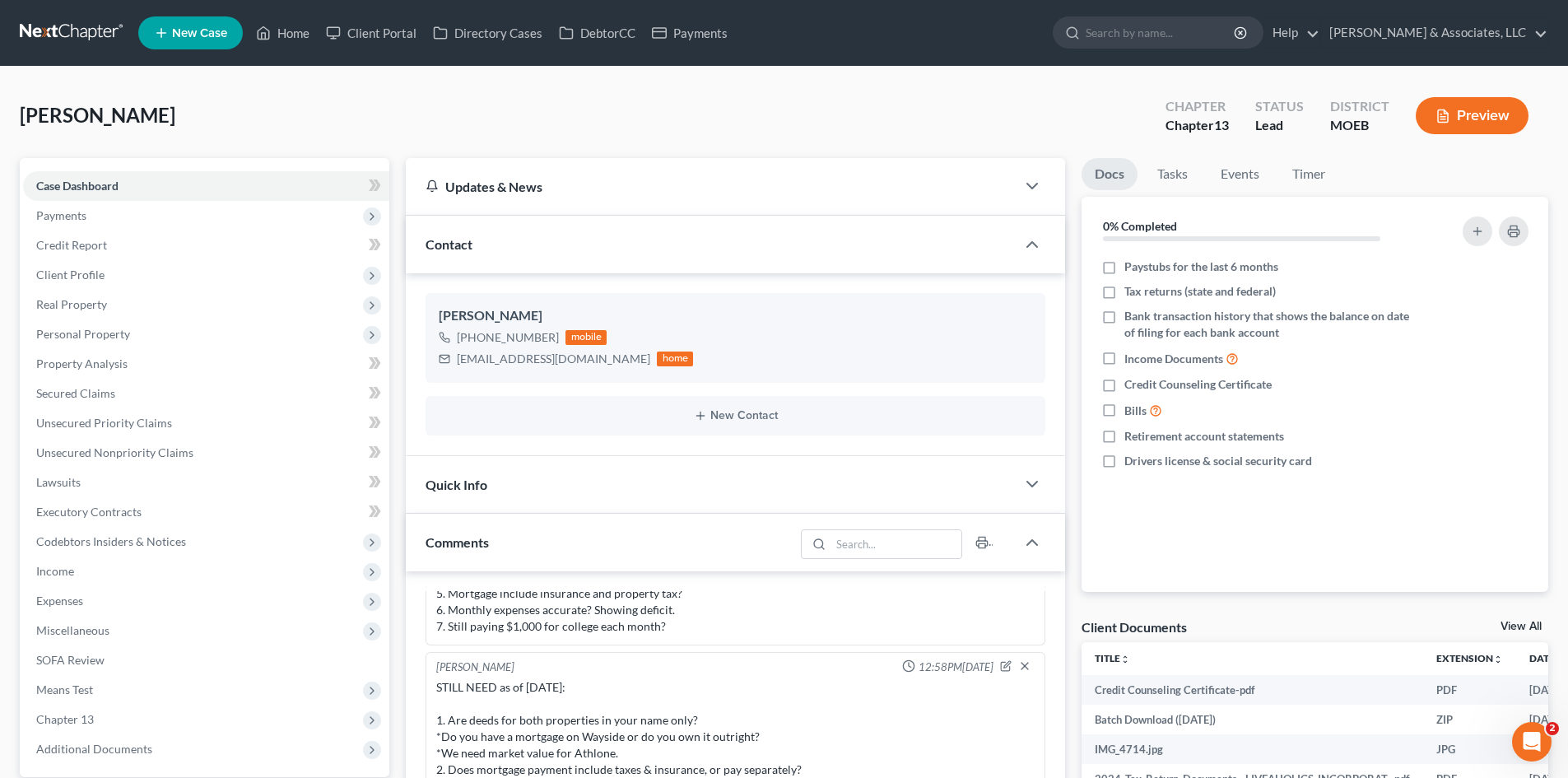
click at [998, 192] on div "Updates & News" at bounding box center [710, 186] width 610 height 57
click at [292, 30] on link "Home" at bounding box center [283, 33] width 70 height 30
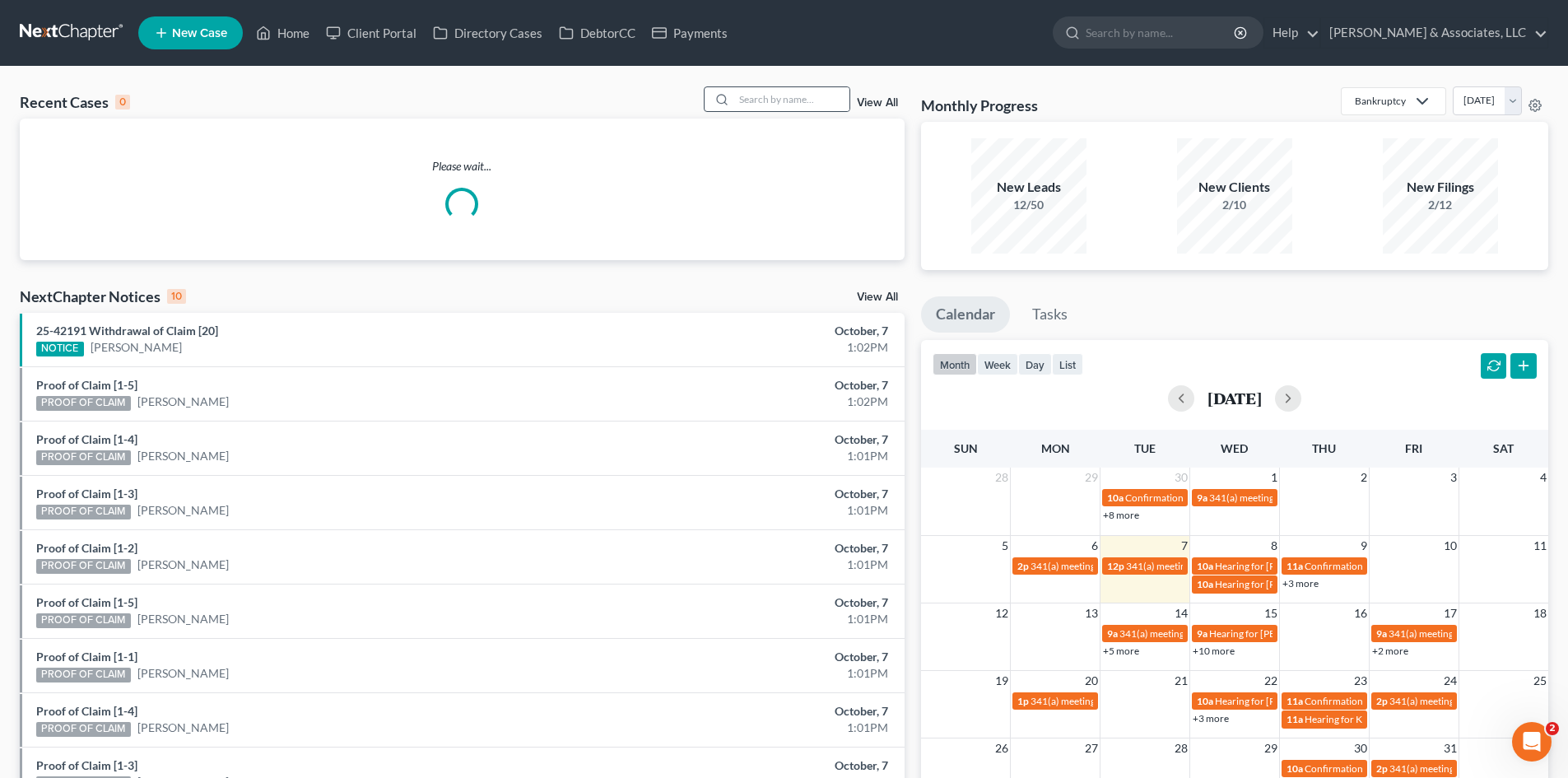
click at [734, 97] on div at bounding box center [719, 99] width 30 height 24
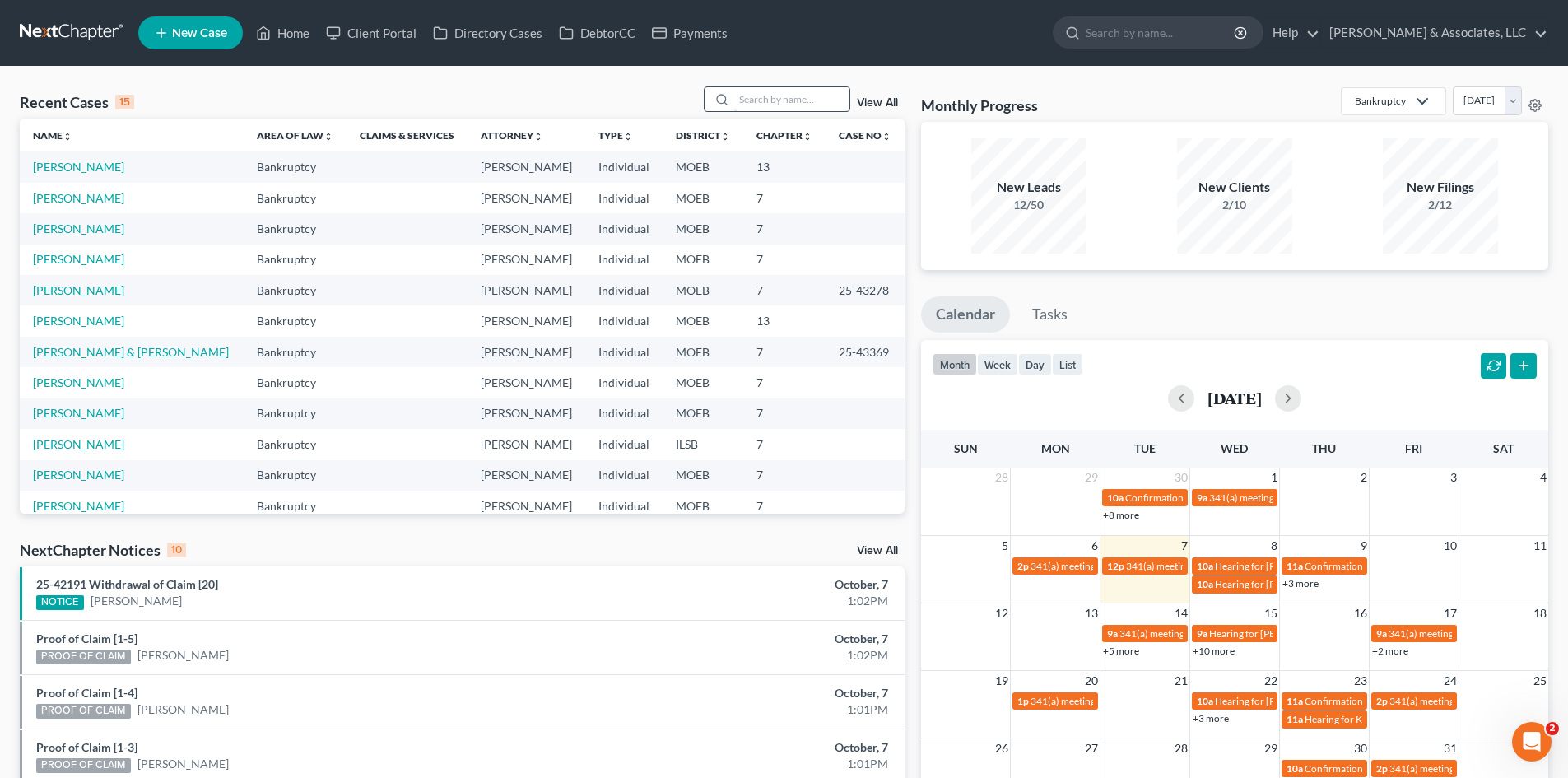
click at [749, 101] on input "search" at bounding box center [791, 99] width 115 height 24
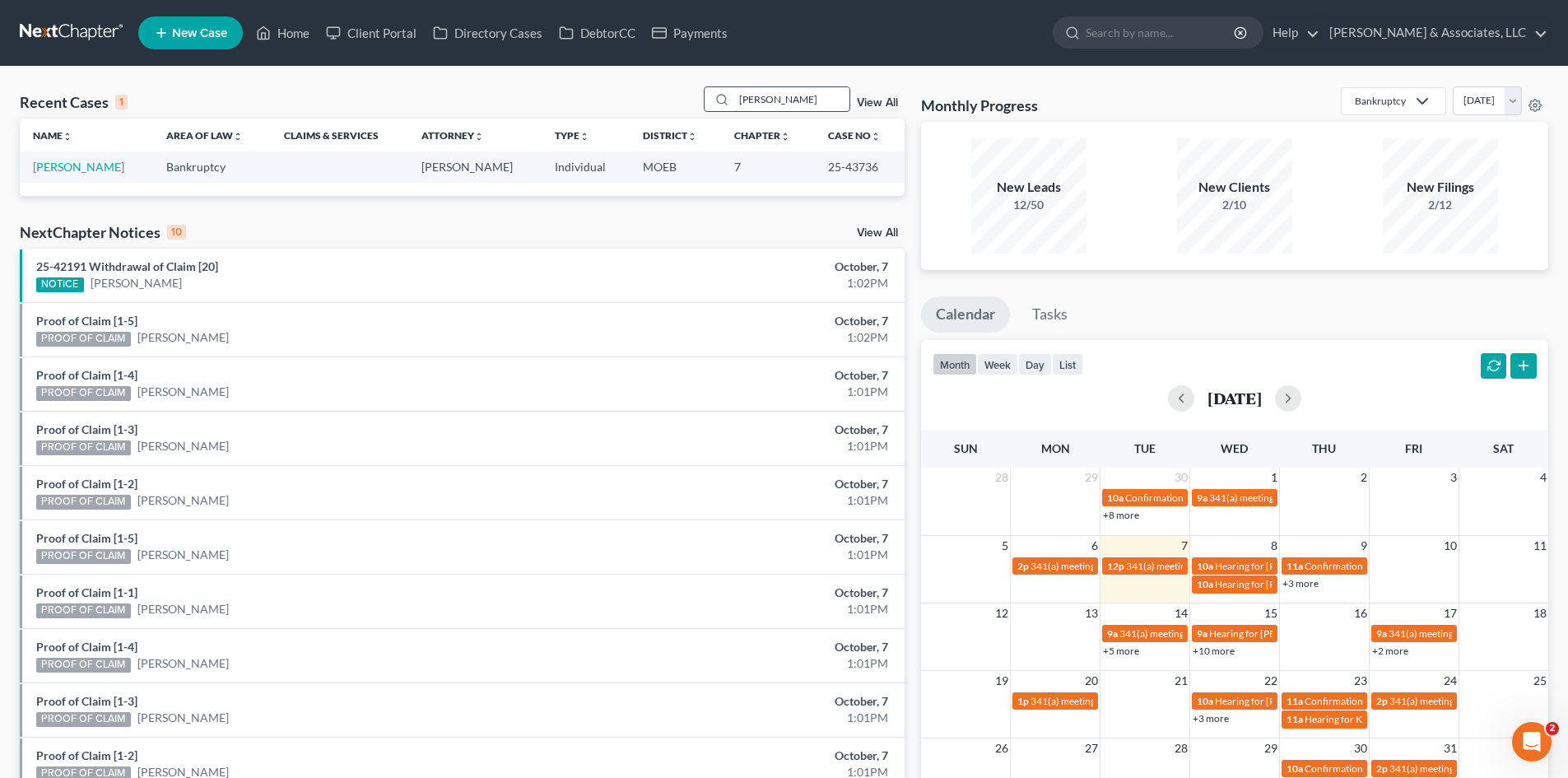
click at [775, 96] on input "waller" at bounding box center [791, 99] width 115 height 24
drag, startPoint x: 775, startPoint y: 99, endPoint x: 705, endPoint y: 102, distance: 70.1
click at [705, 102] on div "Recent Cases 1 waller View All" at bounding box center [462, 102] width 884 height 32
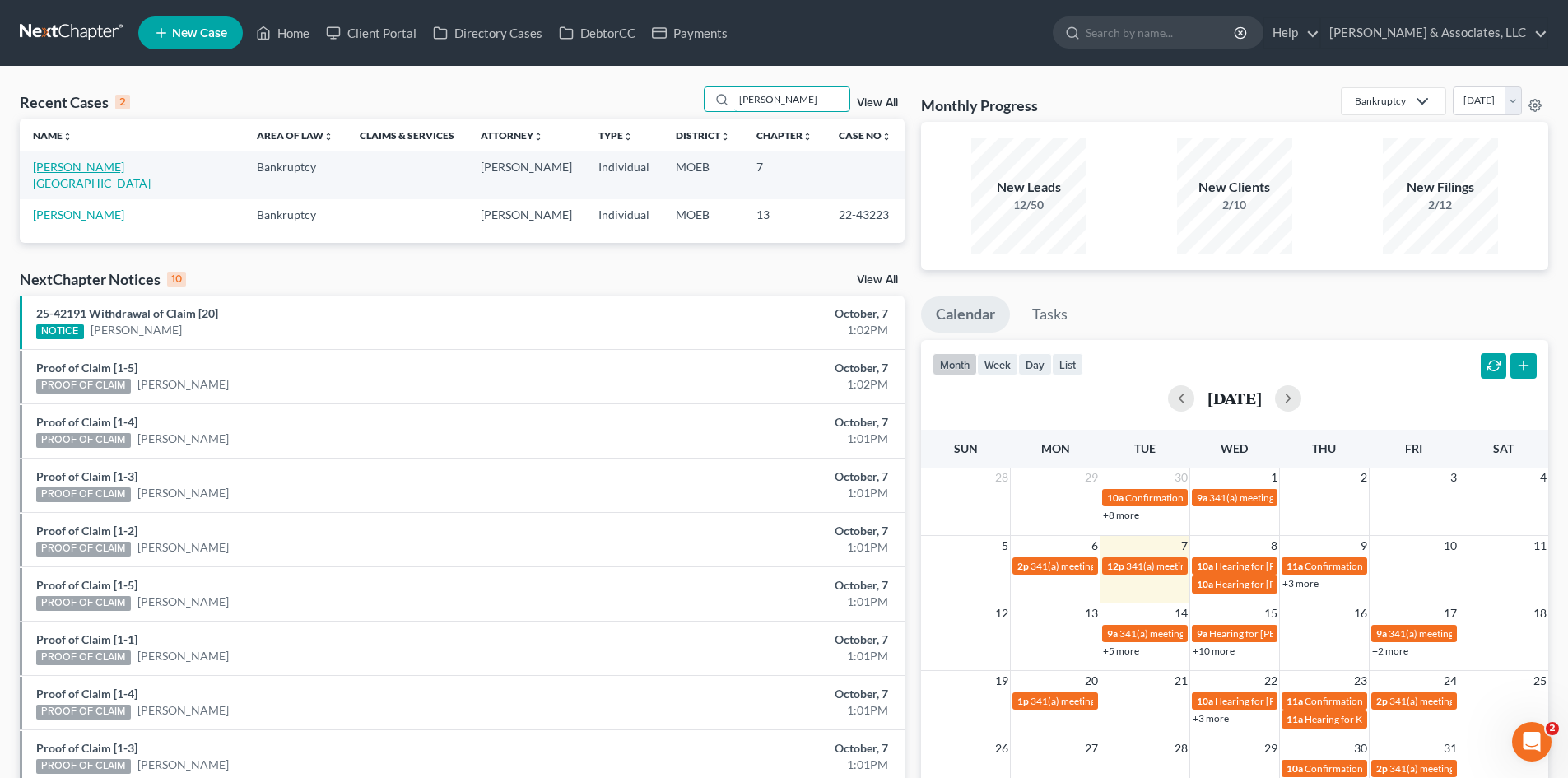
type input "wayne"
click at [78, 168] on link "Wayne, Brittany" at bounding box center [91, 174] width 118 height 30
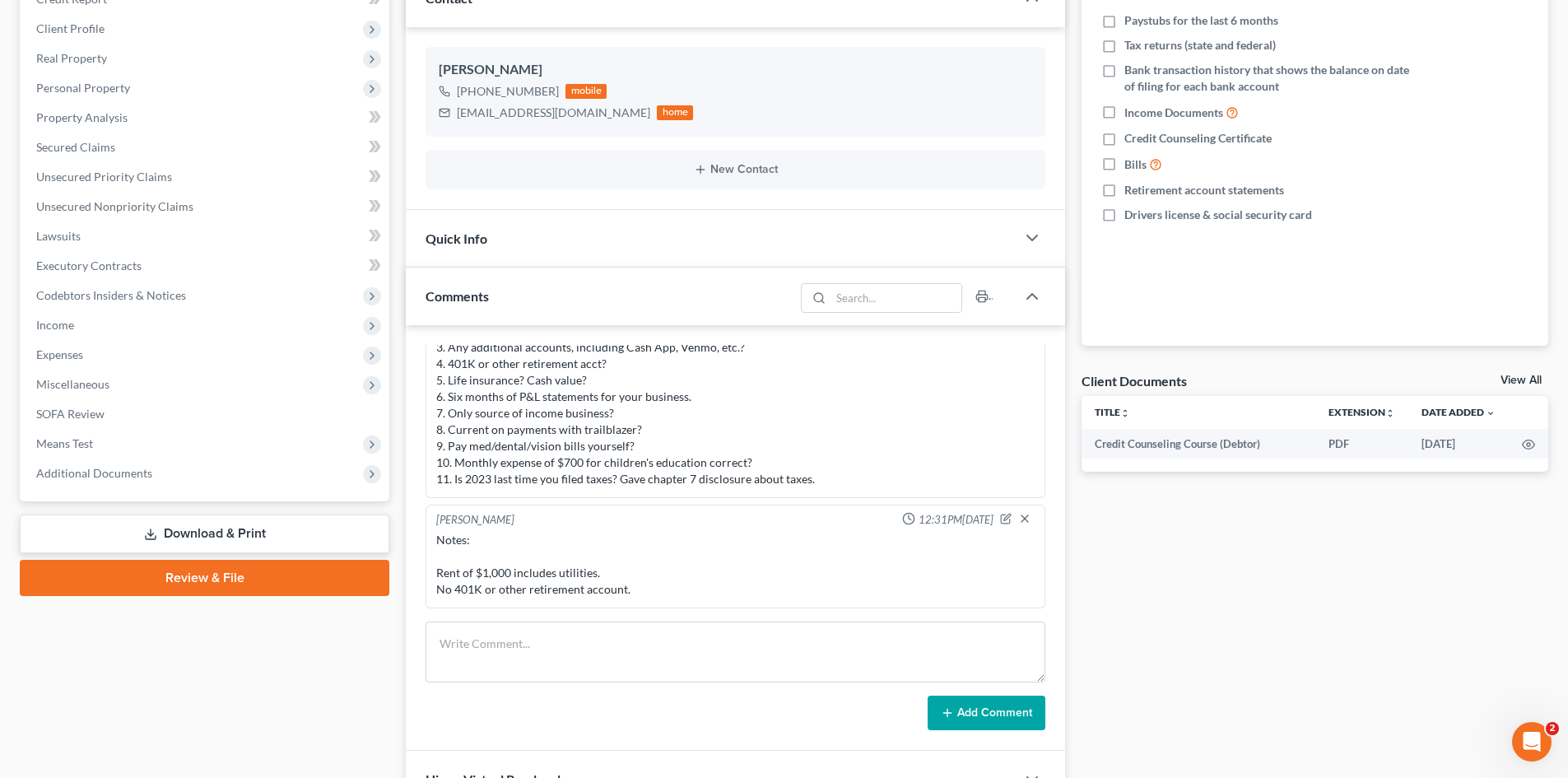
scroll to position [247, 0]
click at [565, 643] on textarea at bounding box center [736, 651] width 620 height 61
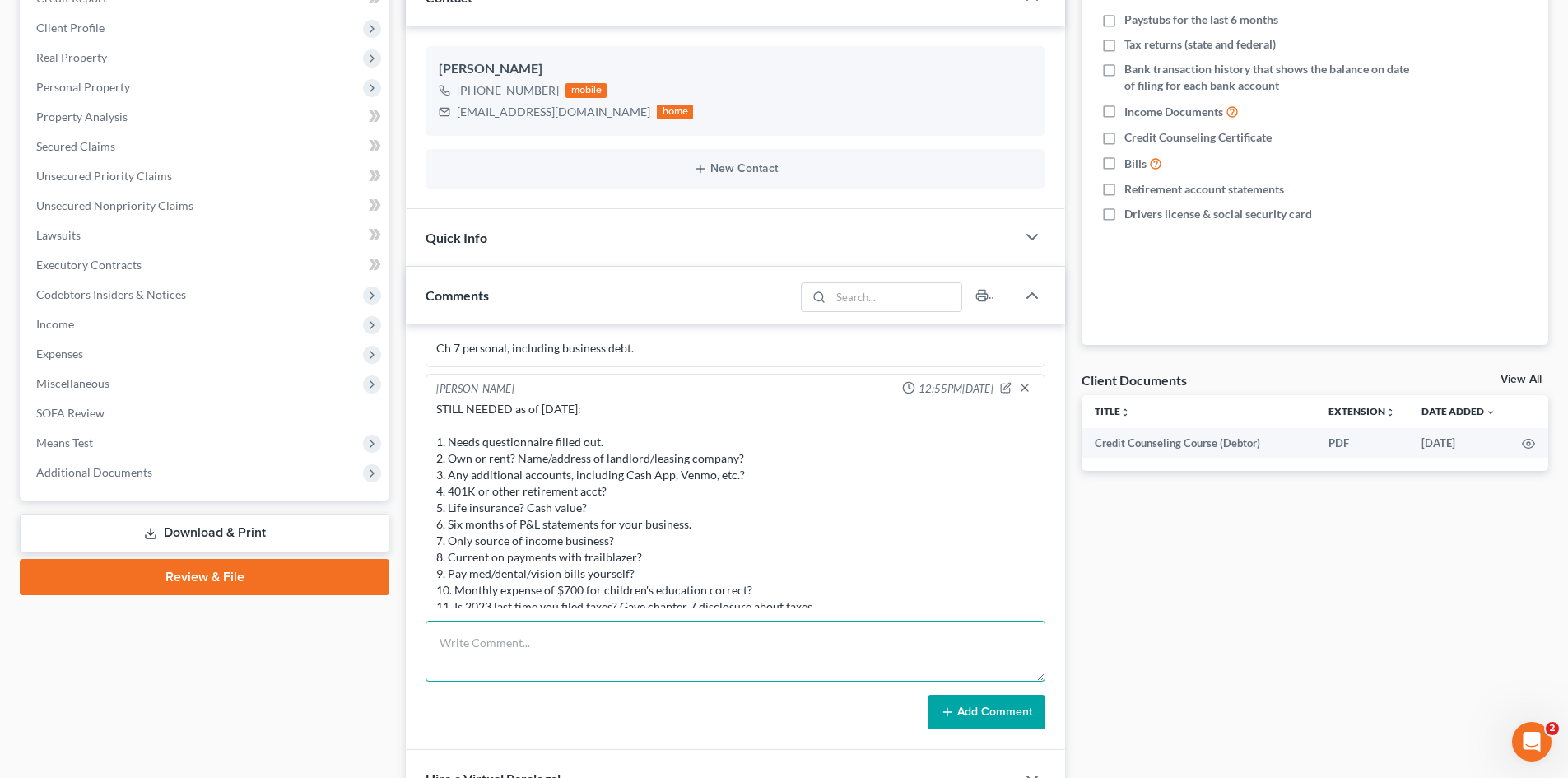
scroll to position [0, 0]
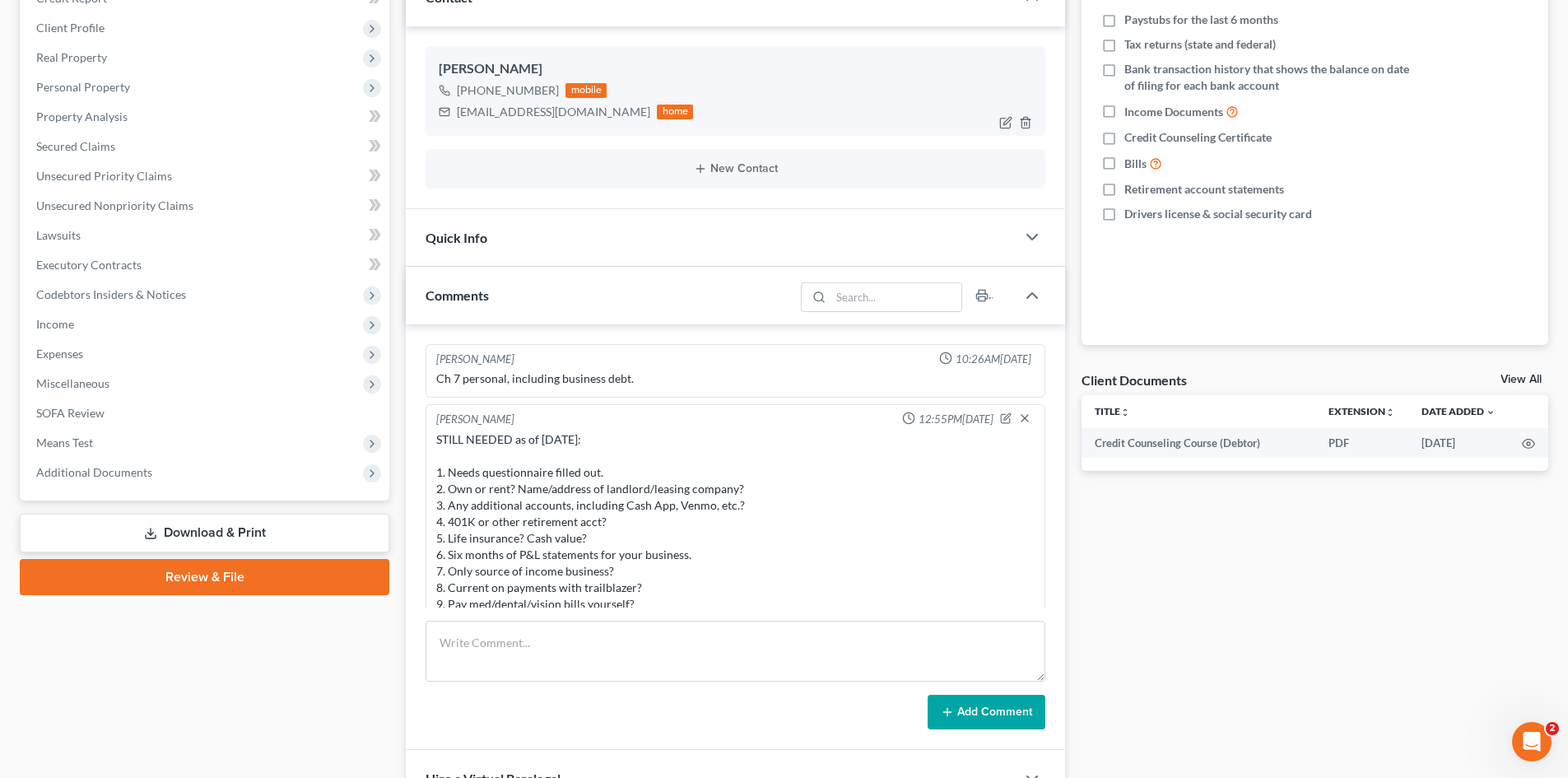
drag, startPoint x: 552, startPoint y: 89, endPoint x: 473, endPoint y: 92, distance: 79.1
click at [480, 93] on div "+1 (314) 683-7552" at bounding box center [508, 90] width 102 height 16
click at [473, 91] on div "+1 (314) 683-7552" at bounding box center [508, 90] width 102 height 16
drag, startPoint x: 473, startPoint y: 91, endPoint x: 552, endPoint y: 94, distance: 79.1
click at [552, 94] on div "+1 (314) 683-7552" at bounding box center [508, 90] width 102 height 16
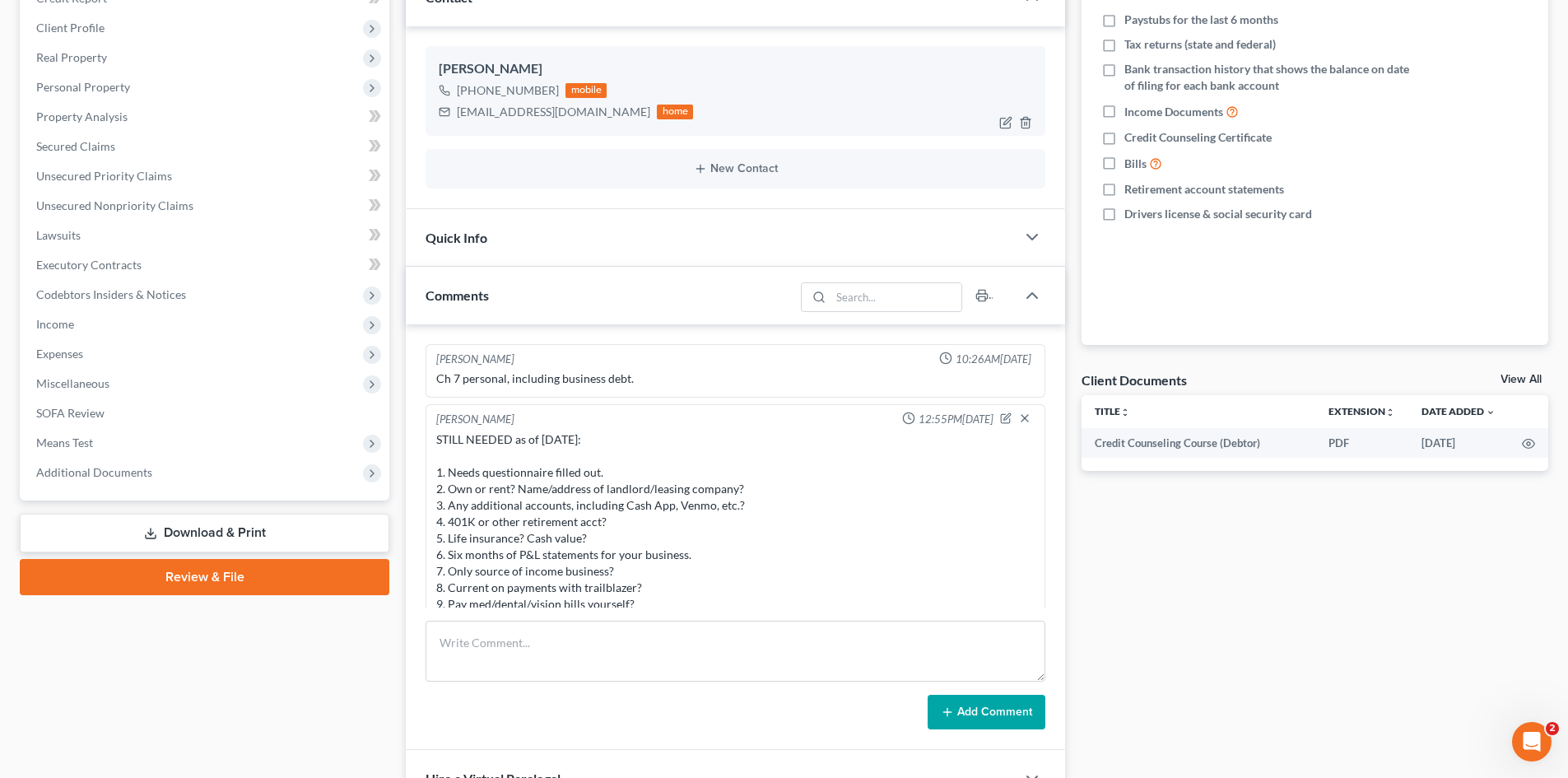
copy div "(314) 683-7552"
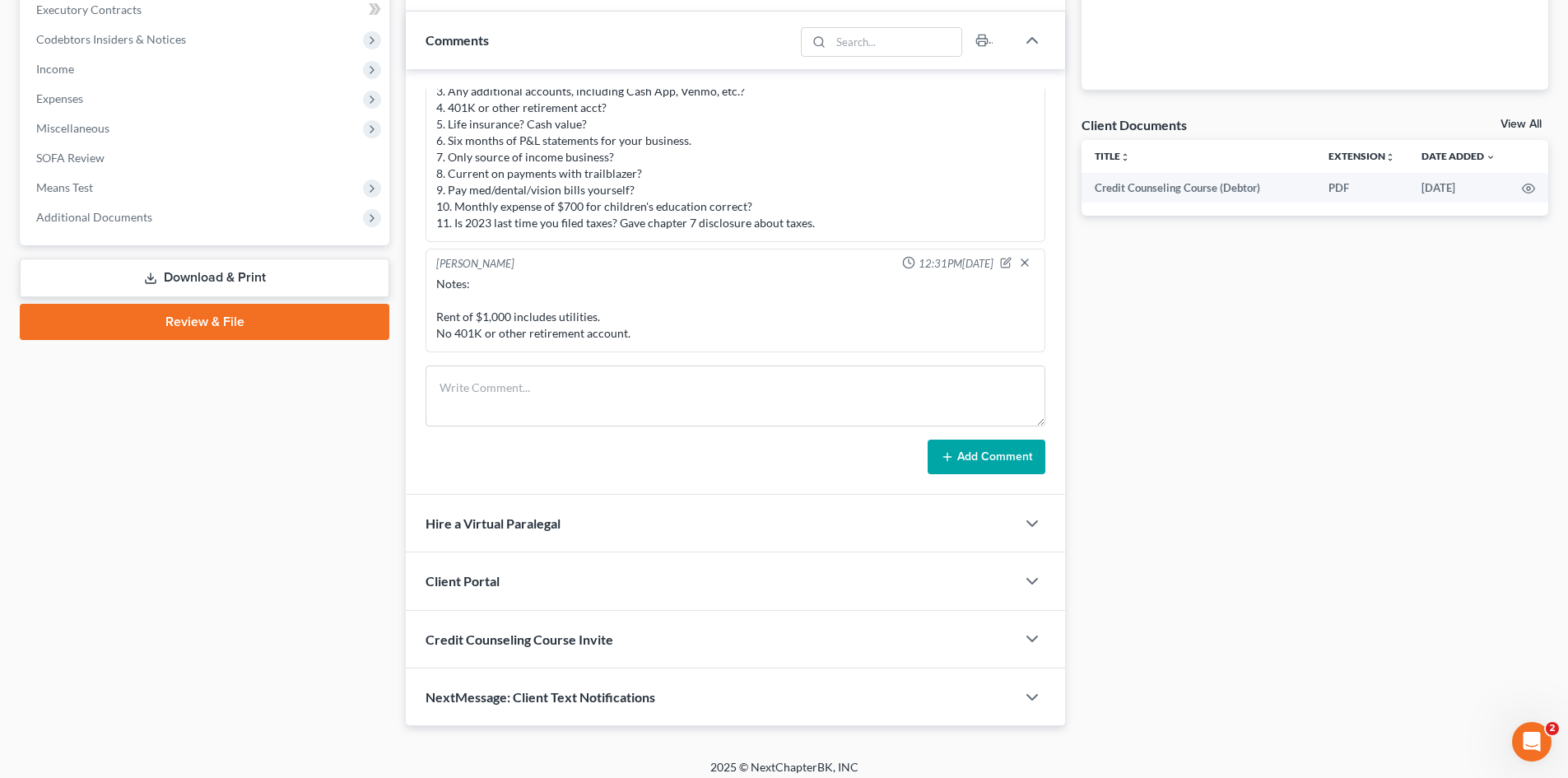
scroll to position [513, 0]
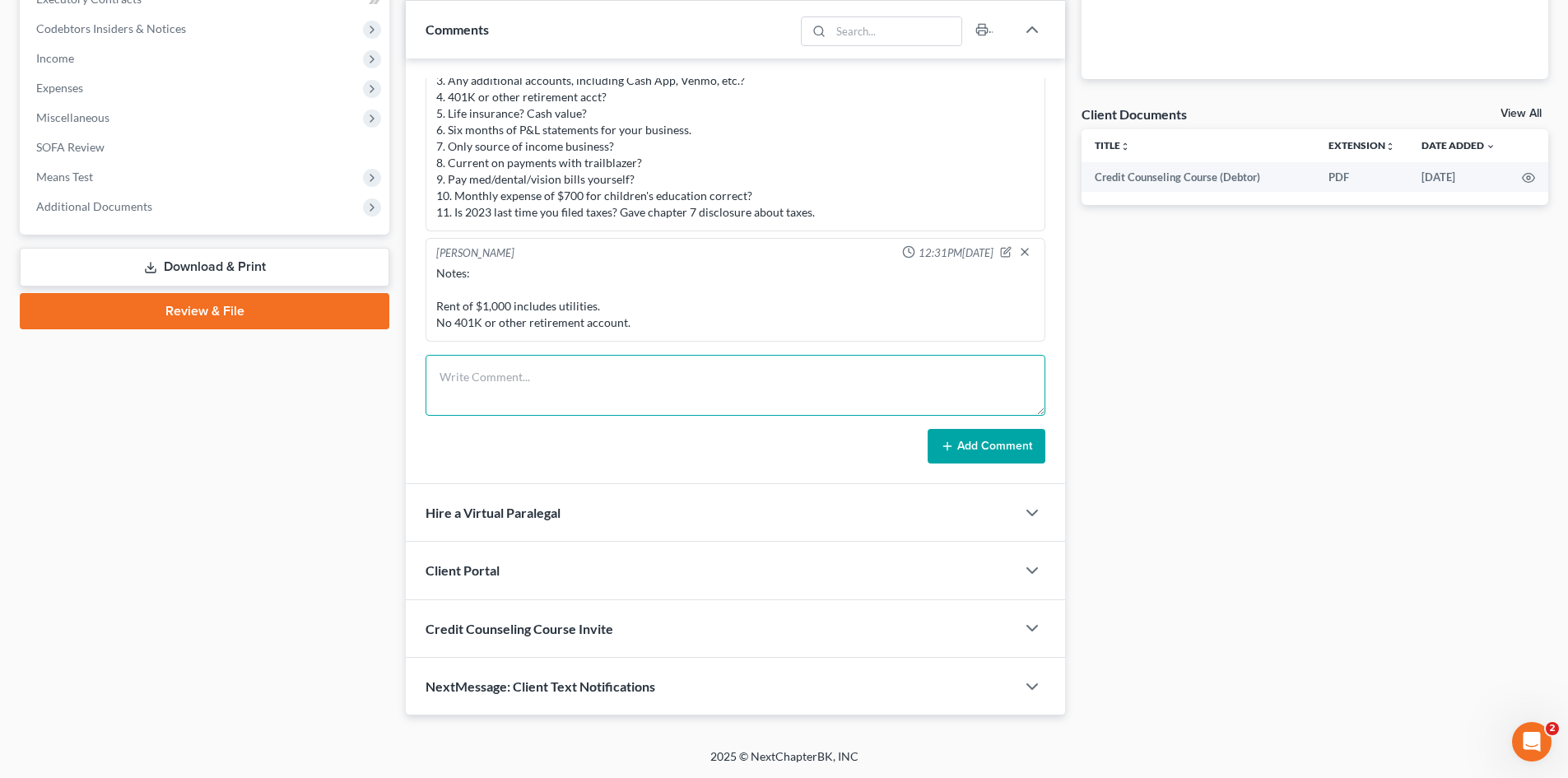
click at [490, 389] on textarea at bounding box center [736, 385] width 620 height 61
click at [478, 369] on textarea at bounding box center [736, 385] width 620 height 61
paste textarea "1. Few questions about the Residential Lease. What is Barbara's address? 2. I a…"
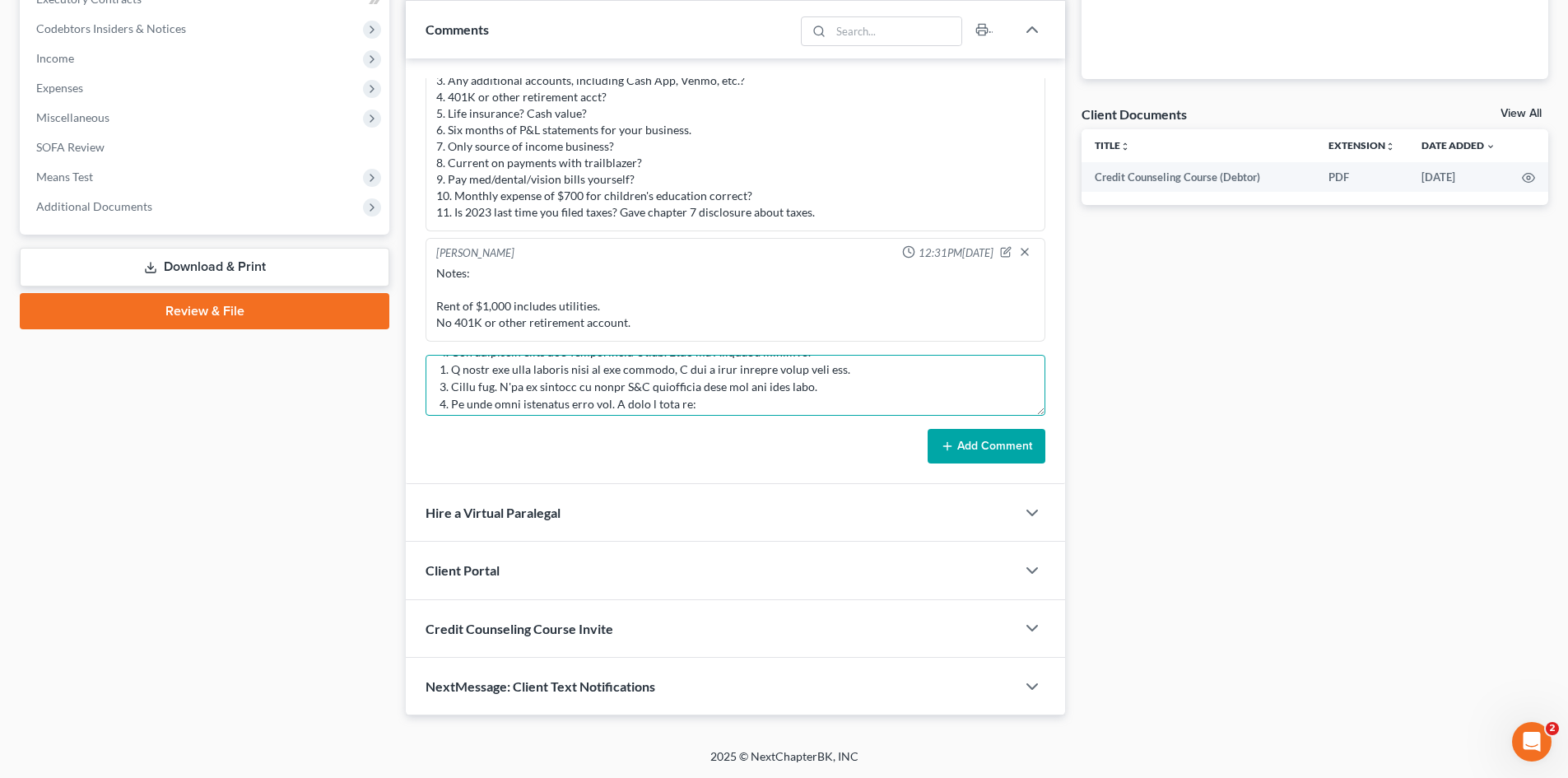
click at [647, 389] on textarea at bounding box center [736, 385] width 620 height 61
drag, startPoint x: 869, startPoint y: 372, endPoint x: 451, endPoint y: 375, distance: 418.0
click at [451, 375] on textarea at bounding box center [736, 385] width 620 height 61
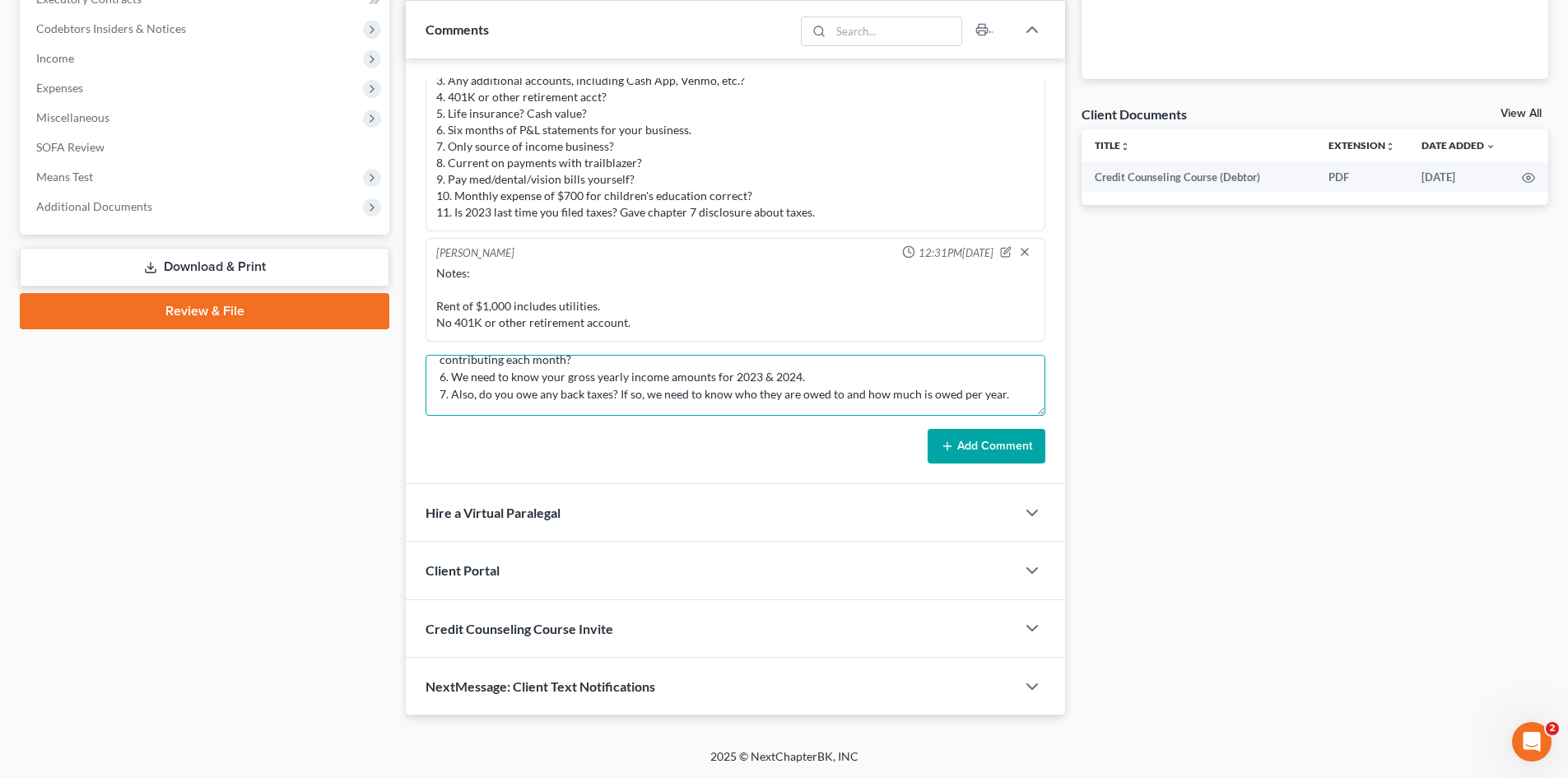
type textarea "STILL NEEDED as of 10/7/25: 1. Few questions about the Residential Lease. What …"
click at [972, 445] on button "Add Comment" at bounding box center [985, 446] width 118 height 35
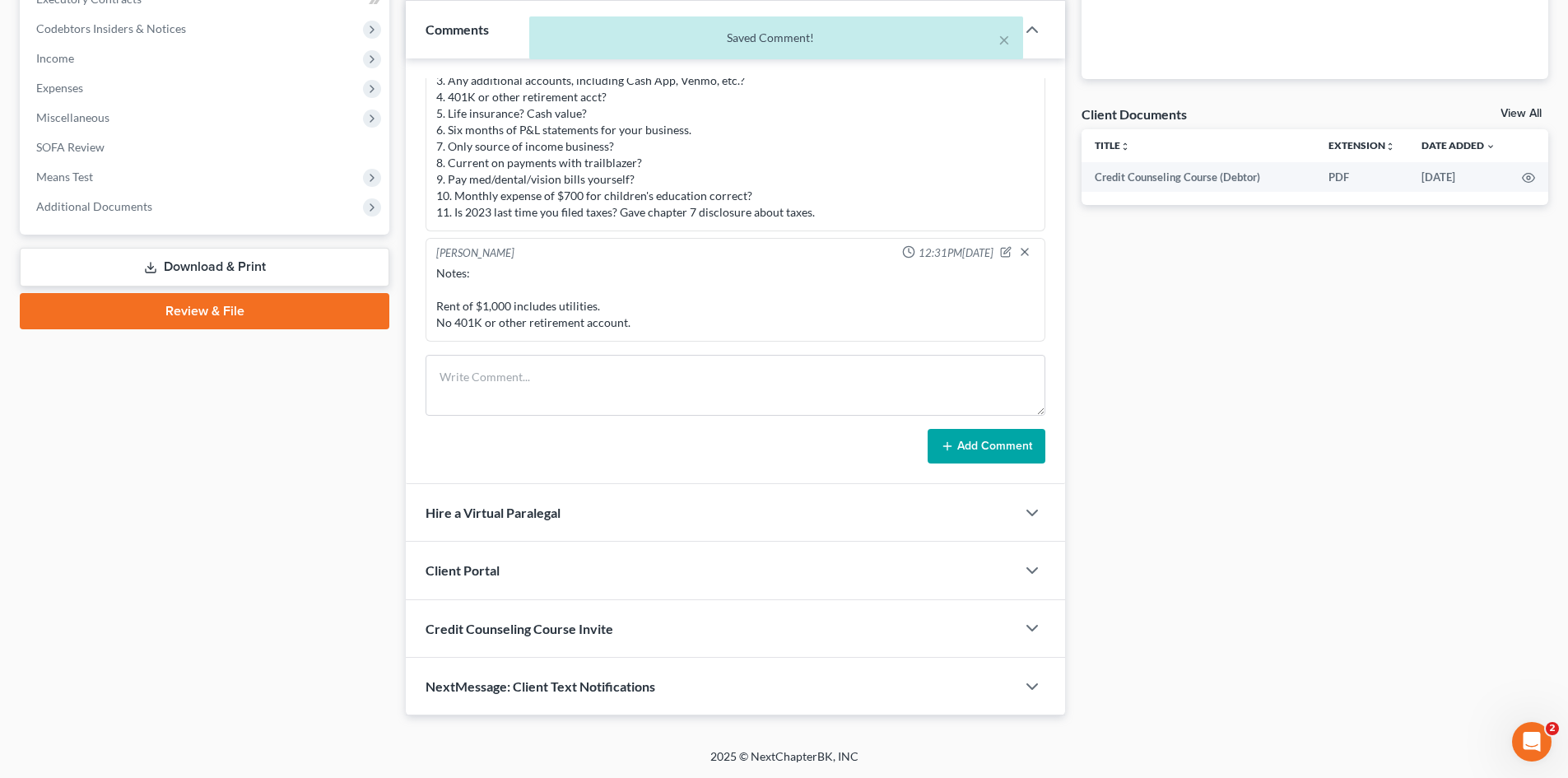
scroll to position [451, 0]
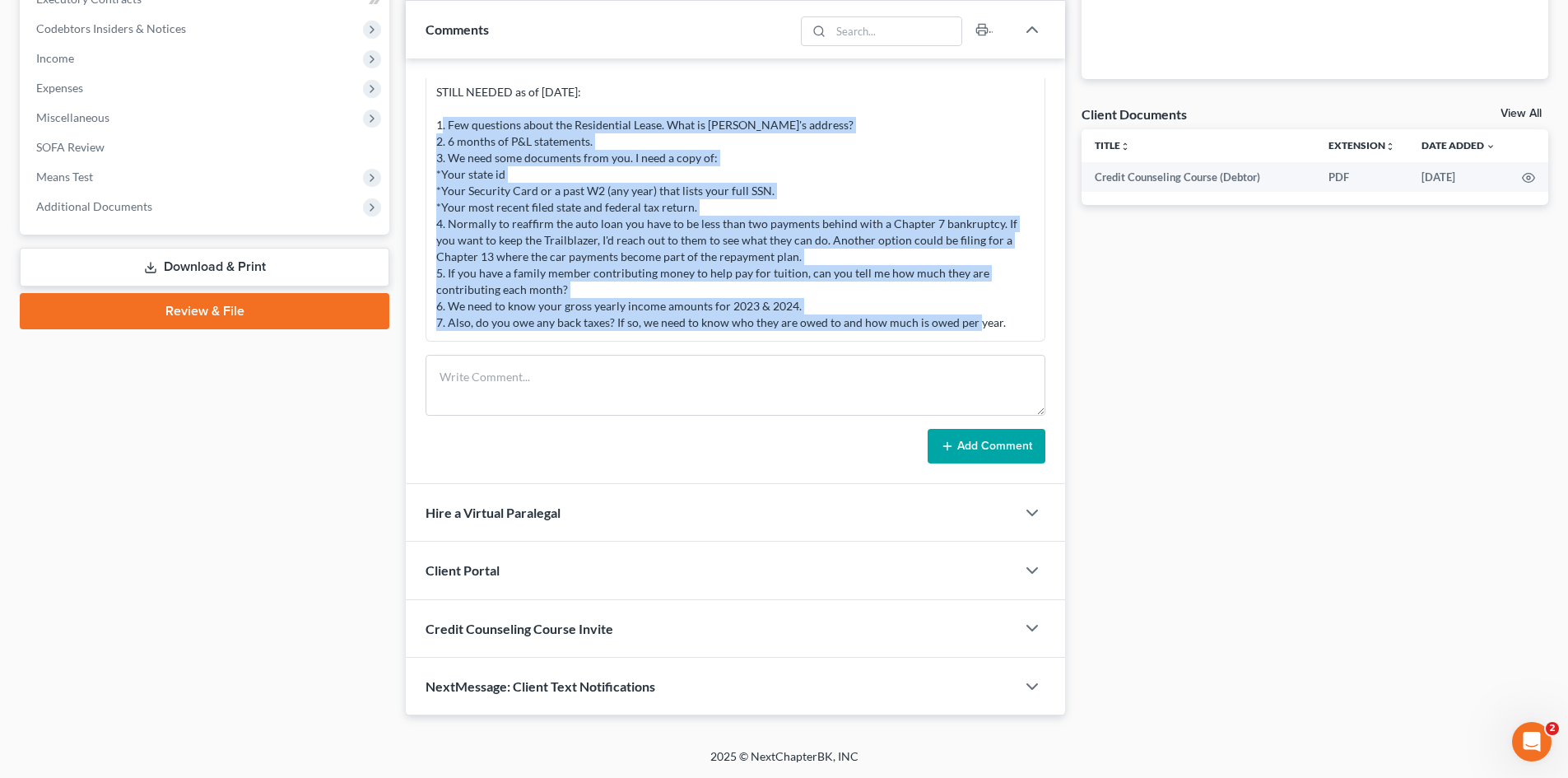
drag, startPoint x: 436, startPoint y: 125, endPoint x: 763, endPoint y: 305, distance: 373.3
click at [1037, 328] on div "Lori Haire 10:26AM, 08/18/2025 Ch 7 personal, including business debt. Liz O'Fa…" at bounding box center [736, 210] width 620 height 264
copy div "1. Few questions about the Residential Lease. What is Barbara's address? 2. 6 m…"
drag, startPoint x: 506, startPoint y: 198, endPoint x: 25, endPoint y: 359, distance: 507.2
click at [860, 155] on div "STILL NEEDED as of 10/7/25: 1. Few questions about the Residential Lease. What …" at bounding box center [735, 207] width 598 height 247
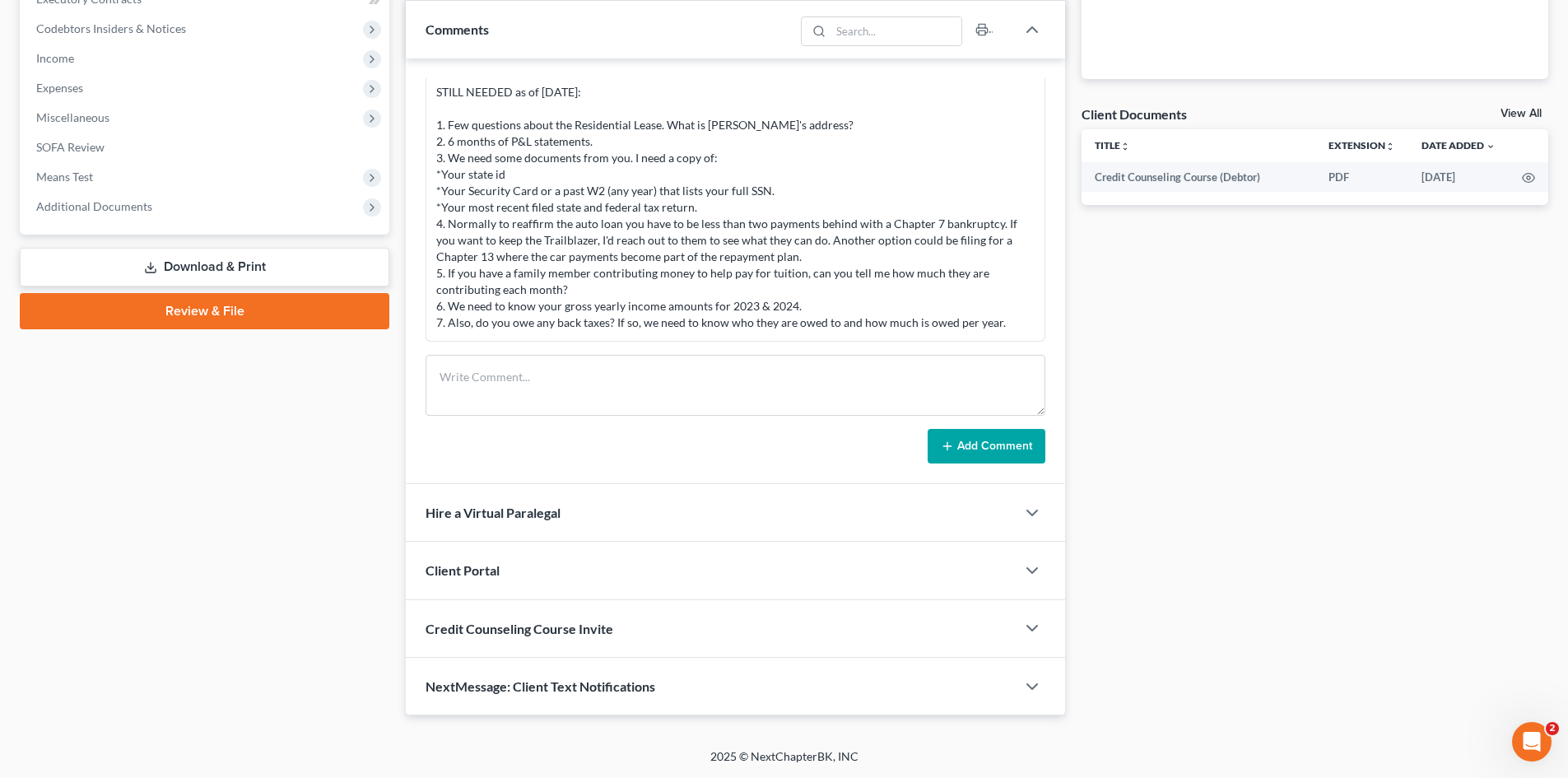
click at [260, 449] on div "Case Dashboard Payments Invoices Payments Payments Credit Report Client Profile" at bounding box center [204, 181] width 386 height 1072
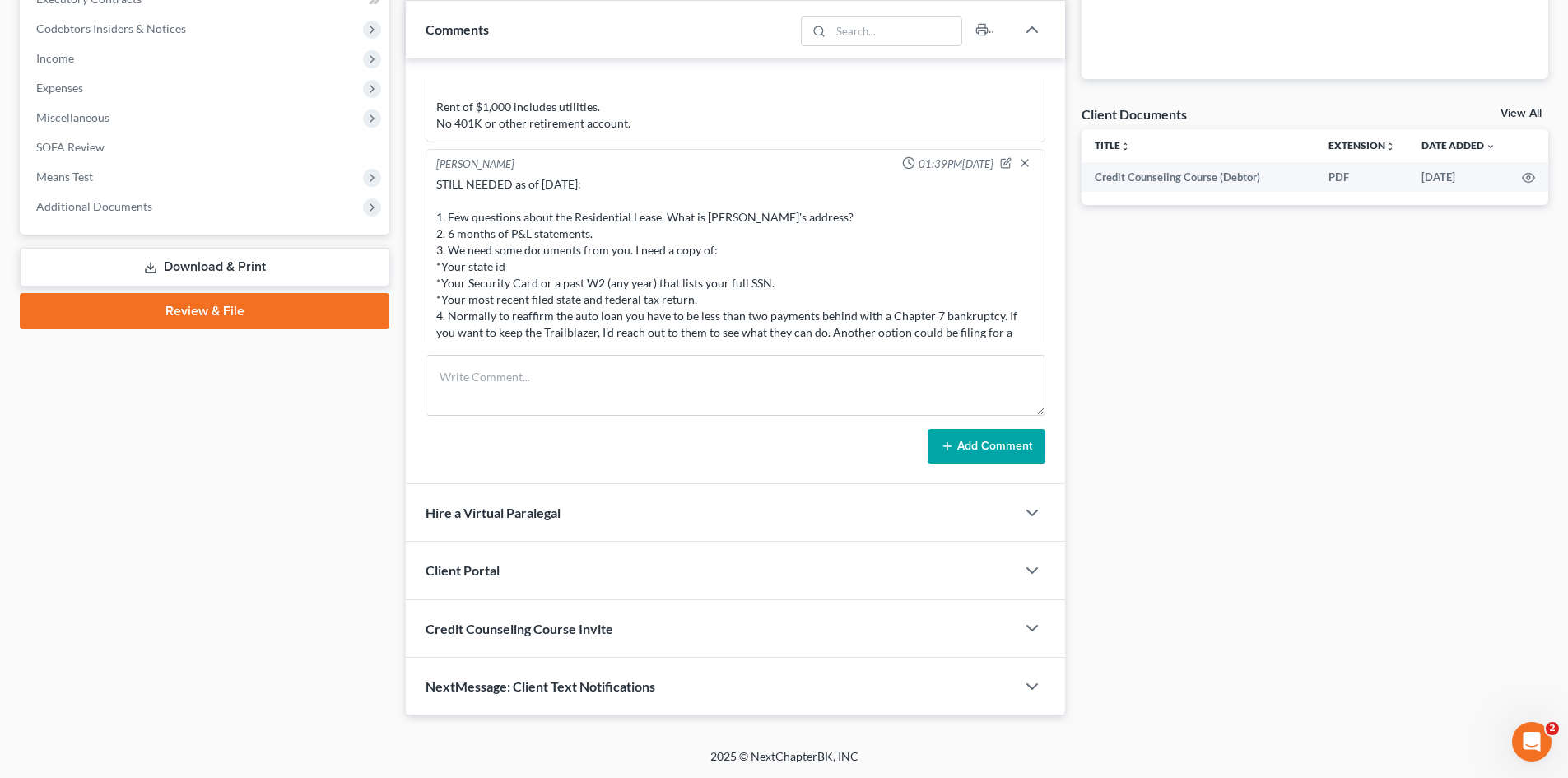
scroll to position [368, 0]
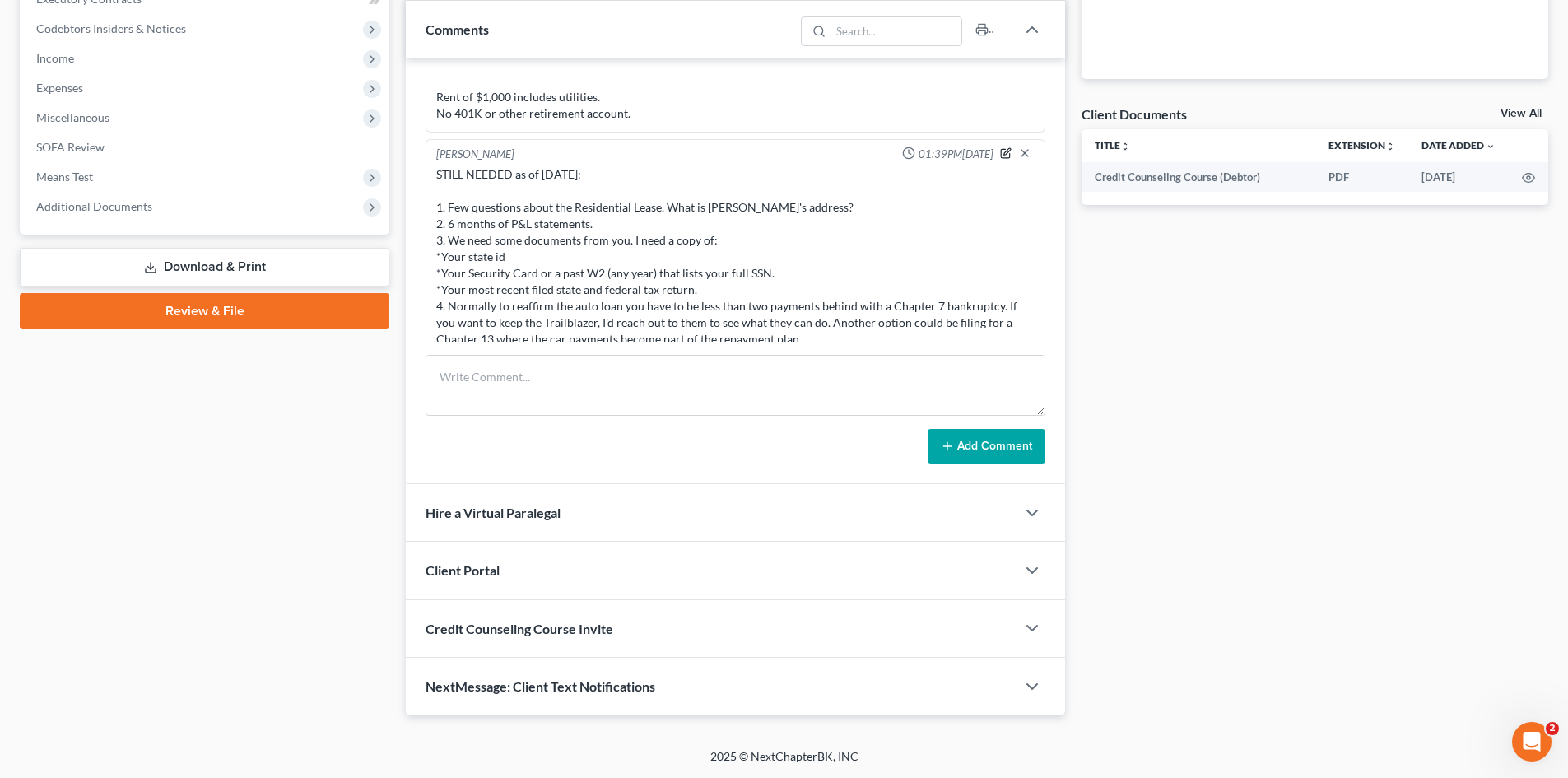
click at [1000, 155] on icon "button" at bounding box center [1006, 153] width 12 height 12
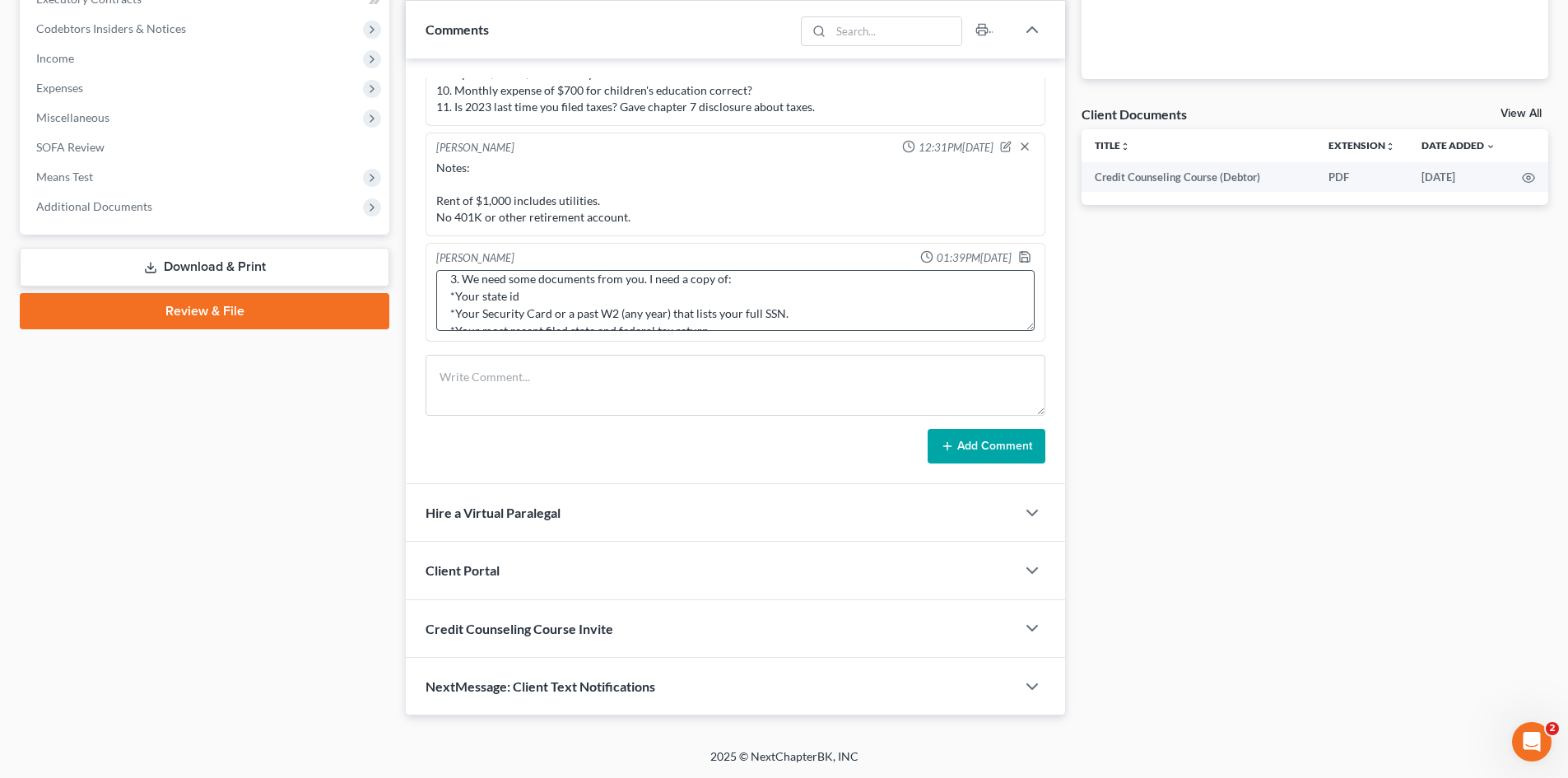
scroll to position [23, 0]
click at [482, 300] on textarea "STILL NEEDED as of 10/7/25: 1. Few questions about the Residential Lease. What …" at bounding box center [735, 300] width 598 height 61
drag, startPoint x: 583, startPoint y: 302, endPoint x: 478, endPoint y: 305, distance: 105.0
click at [469, 301] on textarea "STILL NEEDED as of 10/7/25: 1. Few questions about the Residential Lease. What …" at bounding box center [735, 300] width 598 height 61
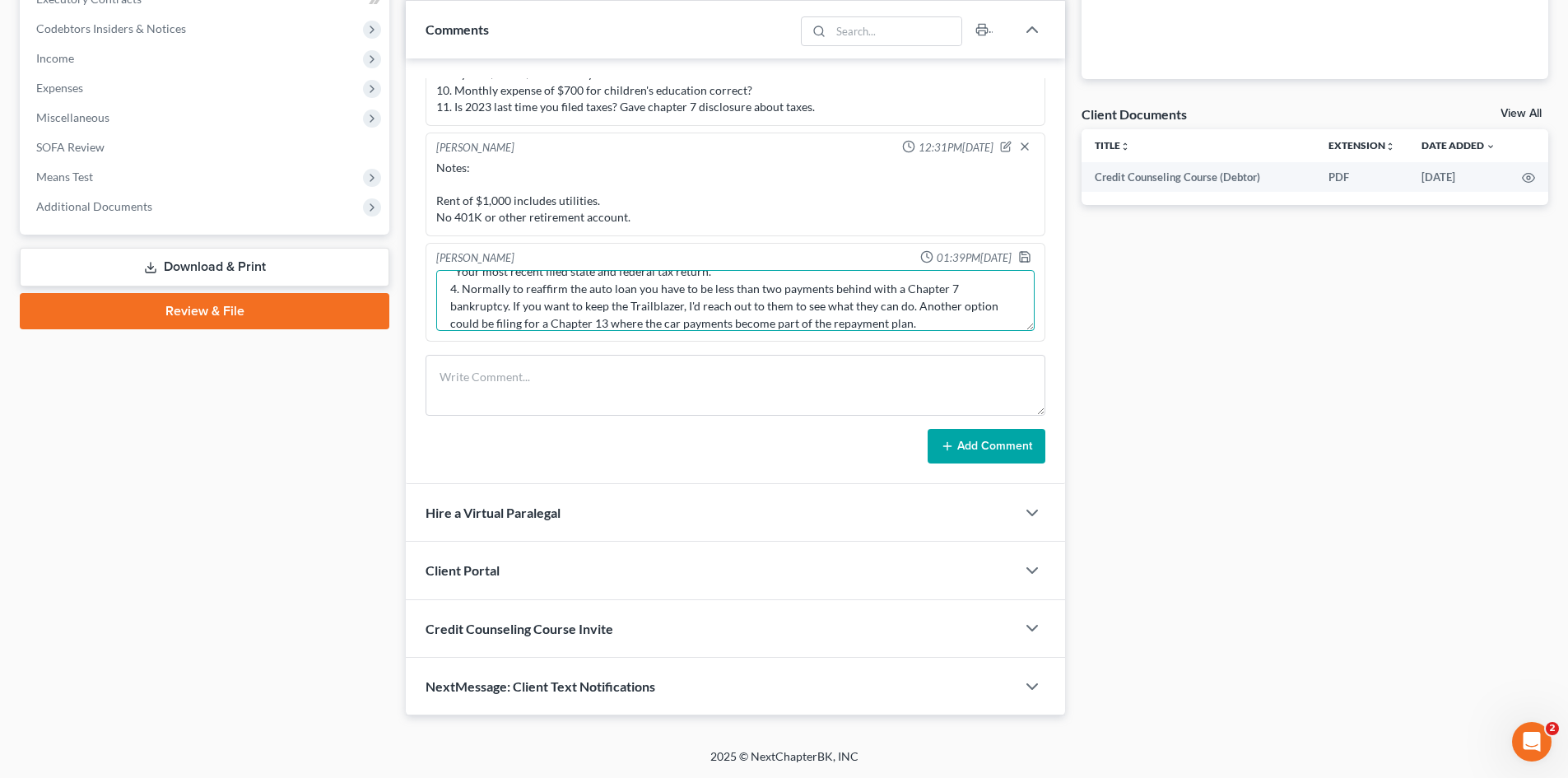
scroll to position [242, 0]
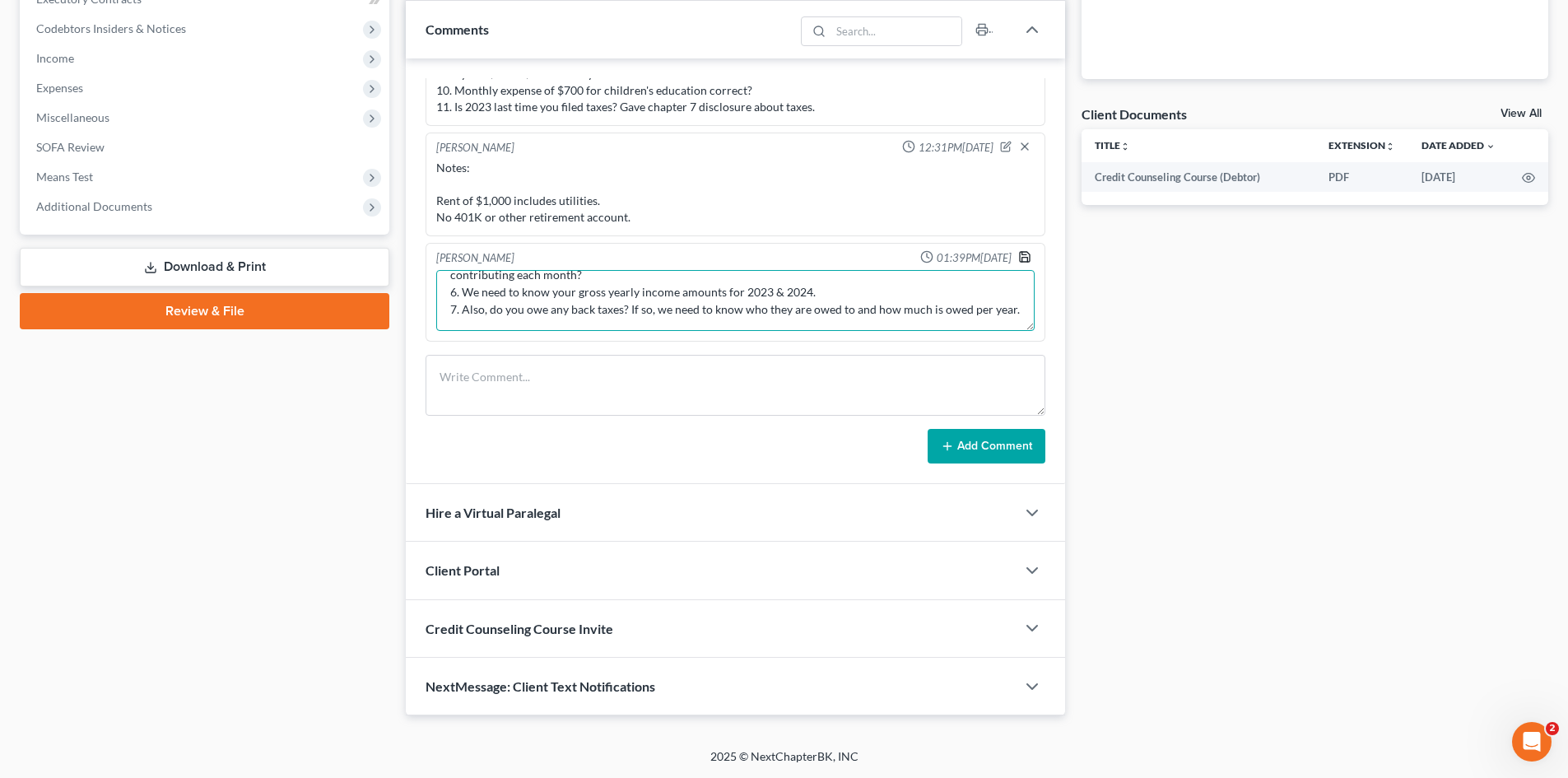
type textarea "STILL NEEDED as of 10/7/25: 1. For the Residential Lease. What is Barbara's add…"
click at [1022, 258] on polyline "button" at bounding box center [1025, 260] width 5 height 5
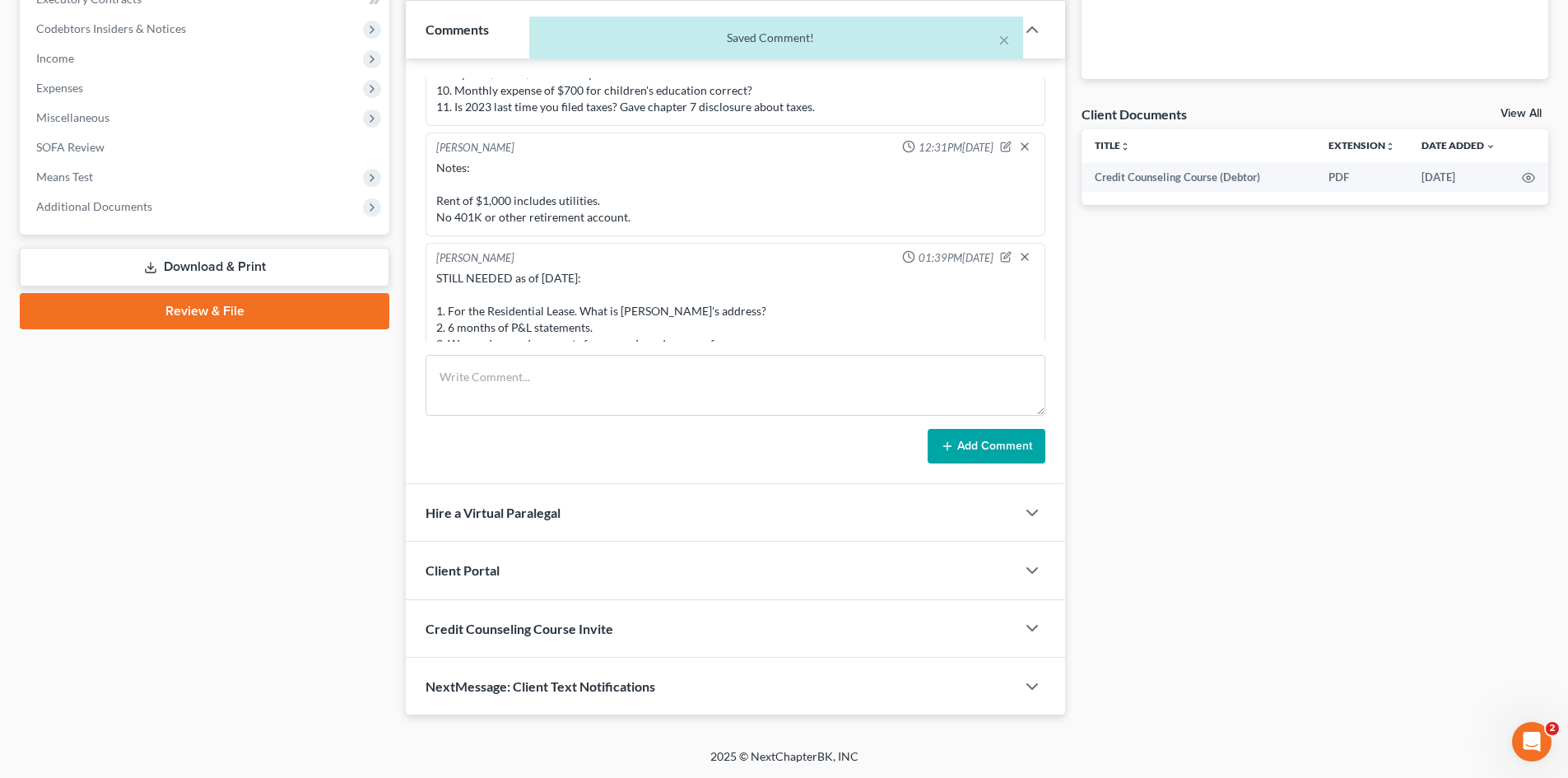
scroll to position [451, 0]
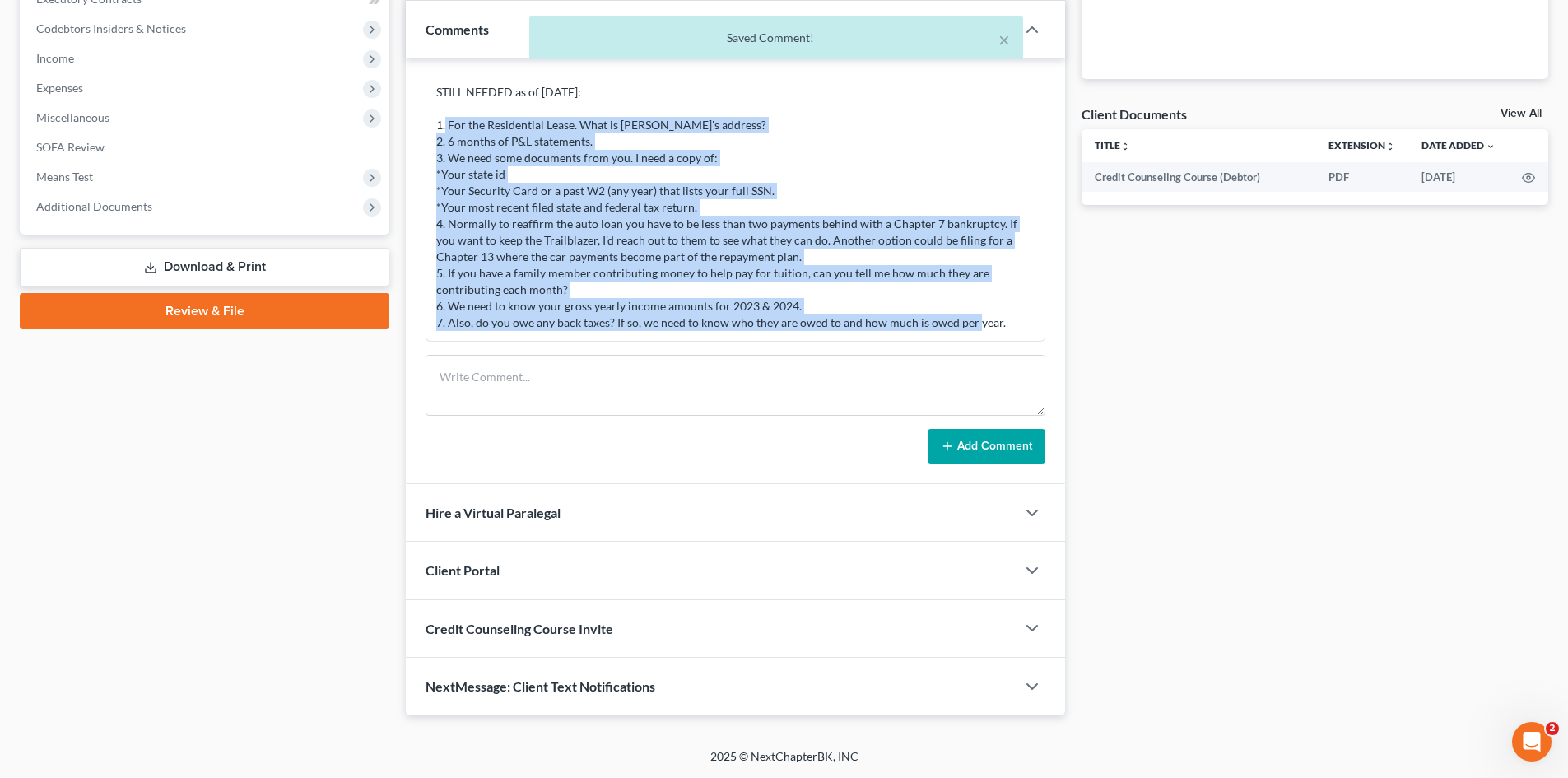
drag, startPoint x: 440, startPoint y: 126, endPoint x: 425, endPoint y: 203, distance: 78.4
click at [978, 326] on div "STILL NEEDED as of 10/7/25: 1. For the Residential Lease. What is Barbara's add…" at bounding box center [735, 207] width 598 height 247
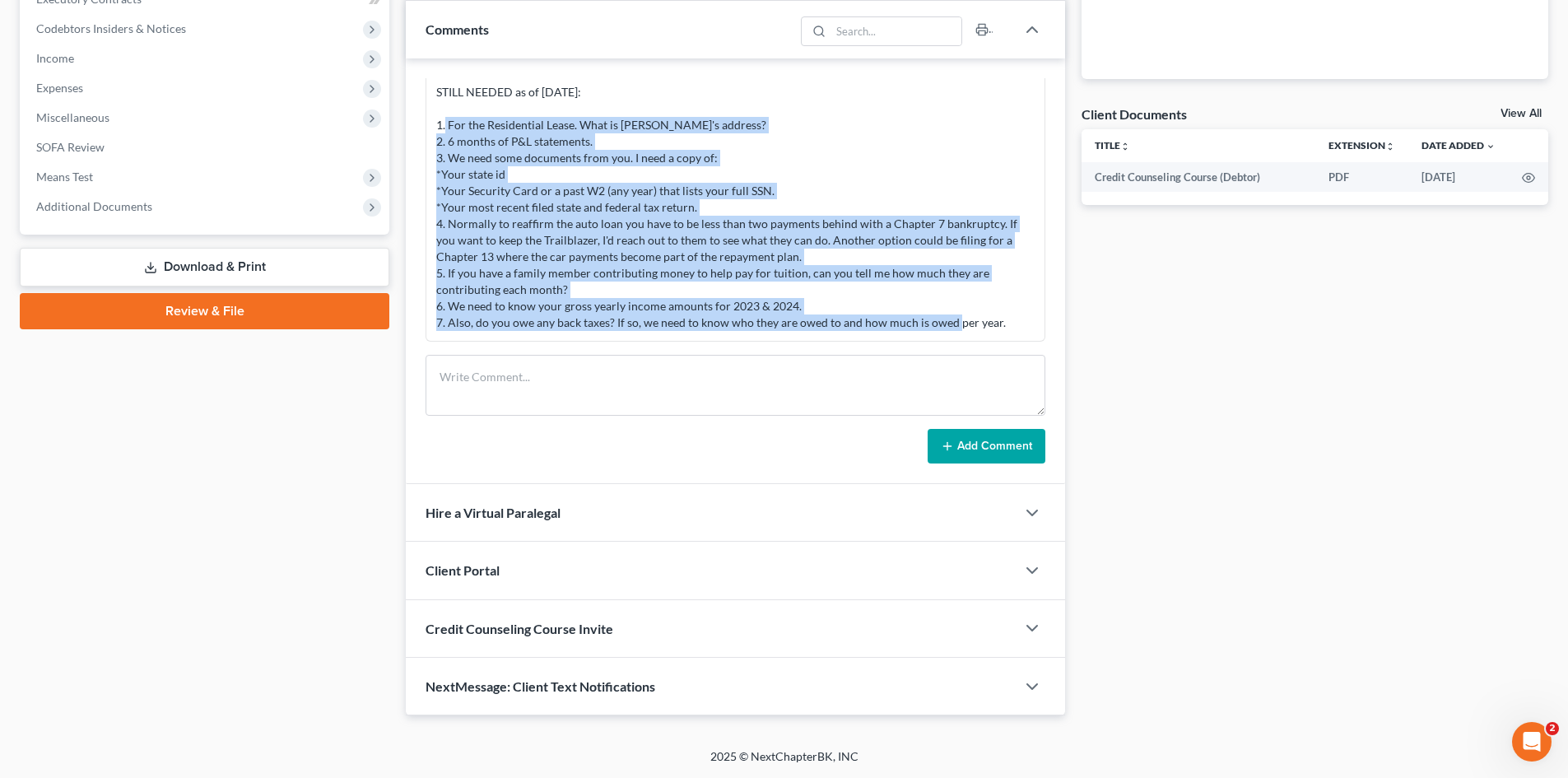
copy div ". For the Residential Lease. What is Barbara's address? 2. 6 months of P&L stat…"
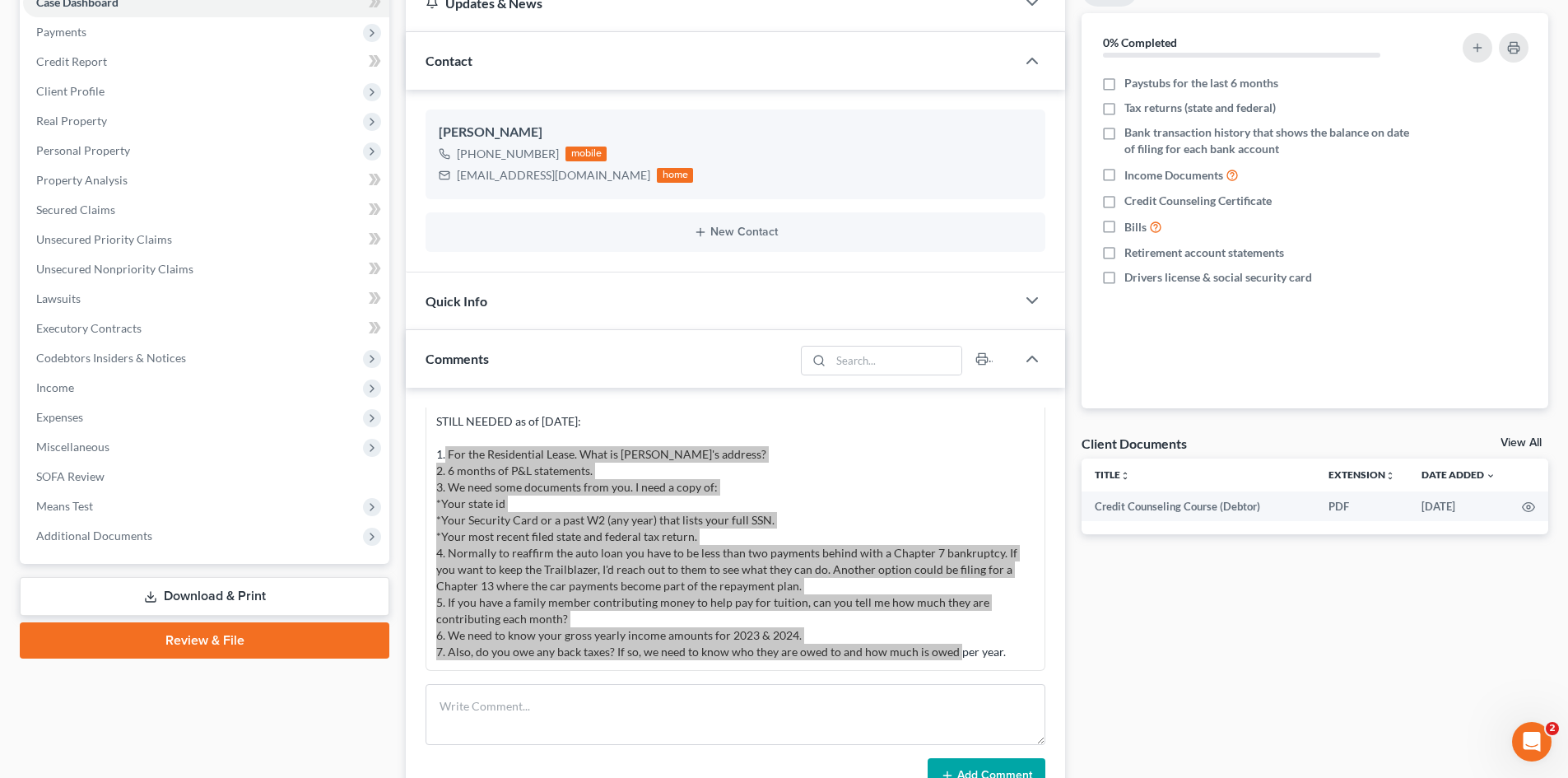
scroll to position [0, 0]
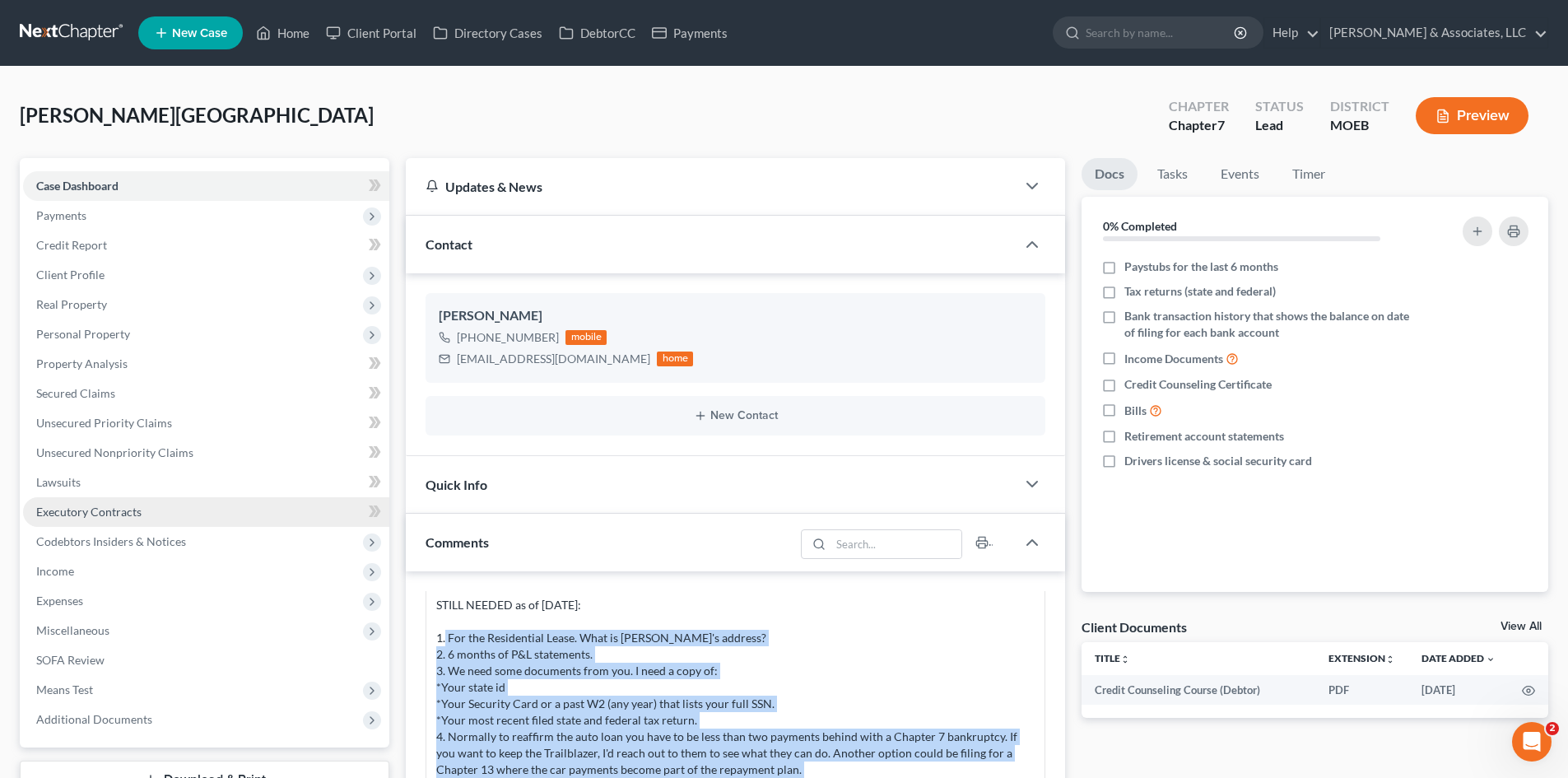
click at [82, 516] on span "Executory Contracts" at bounding box center [89, 511] width 106 height 14
click at [100, 513] on span "Executory Contracts" at bounding box center [89, 511] width 106 height 14
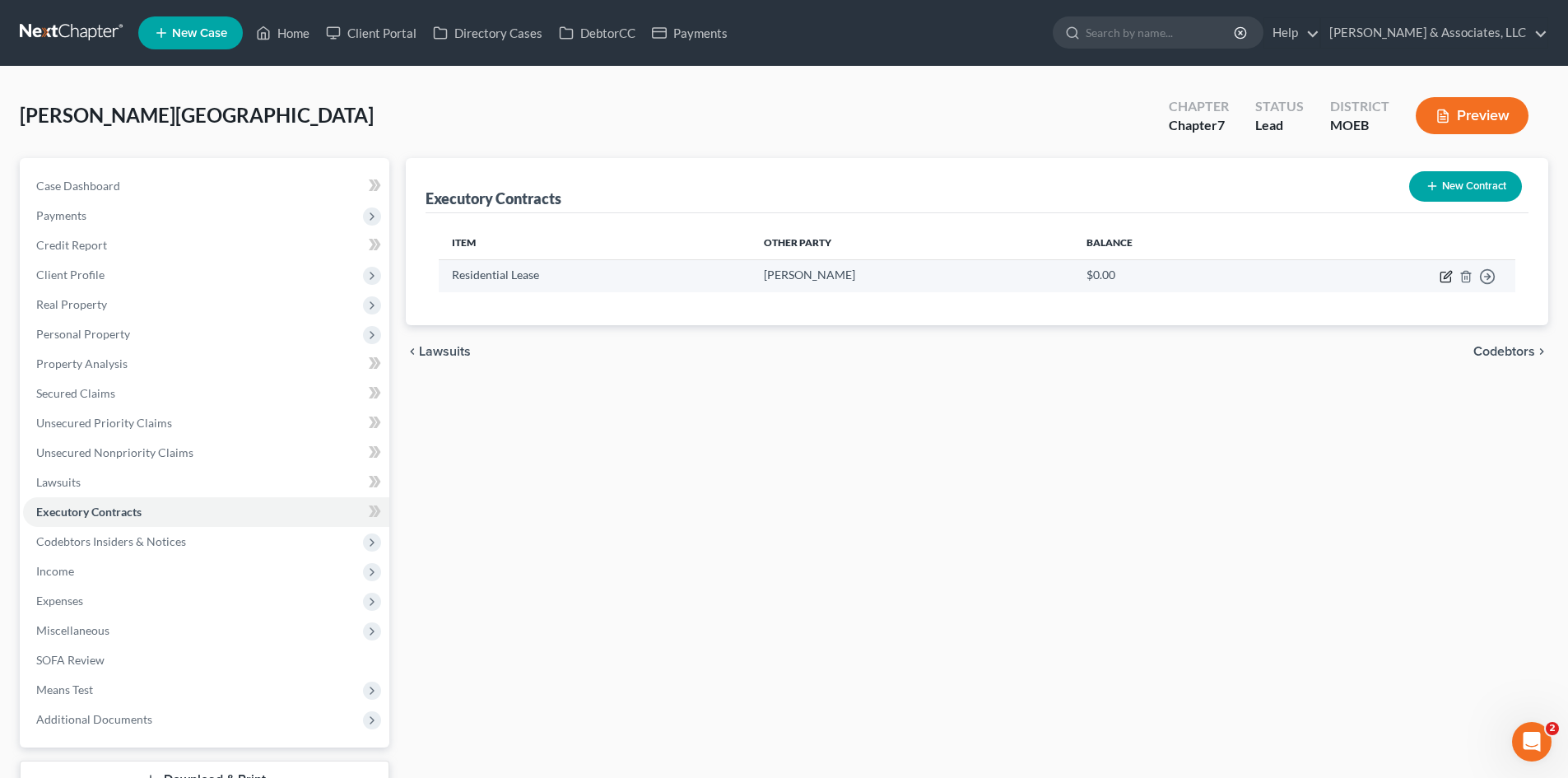
click at [1441, 275] on icon "button" at bounding box center [1445, 277] width 10 height 10
select select "3"
select select "0"
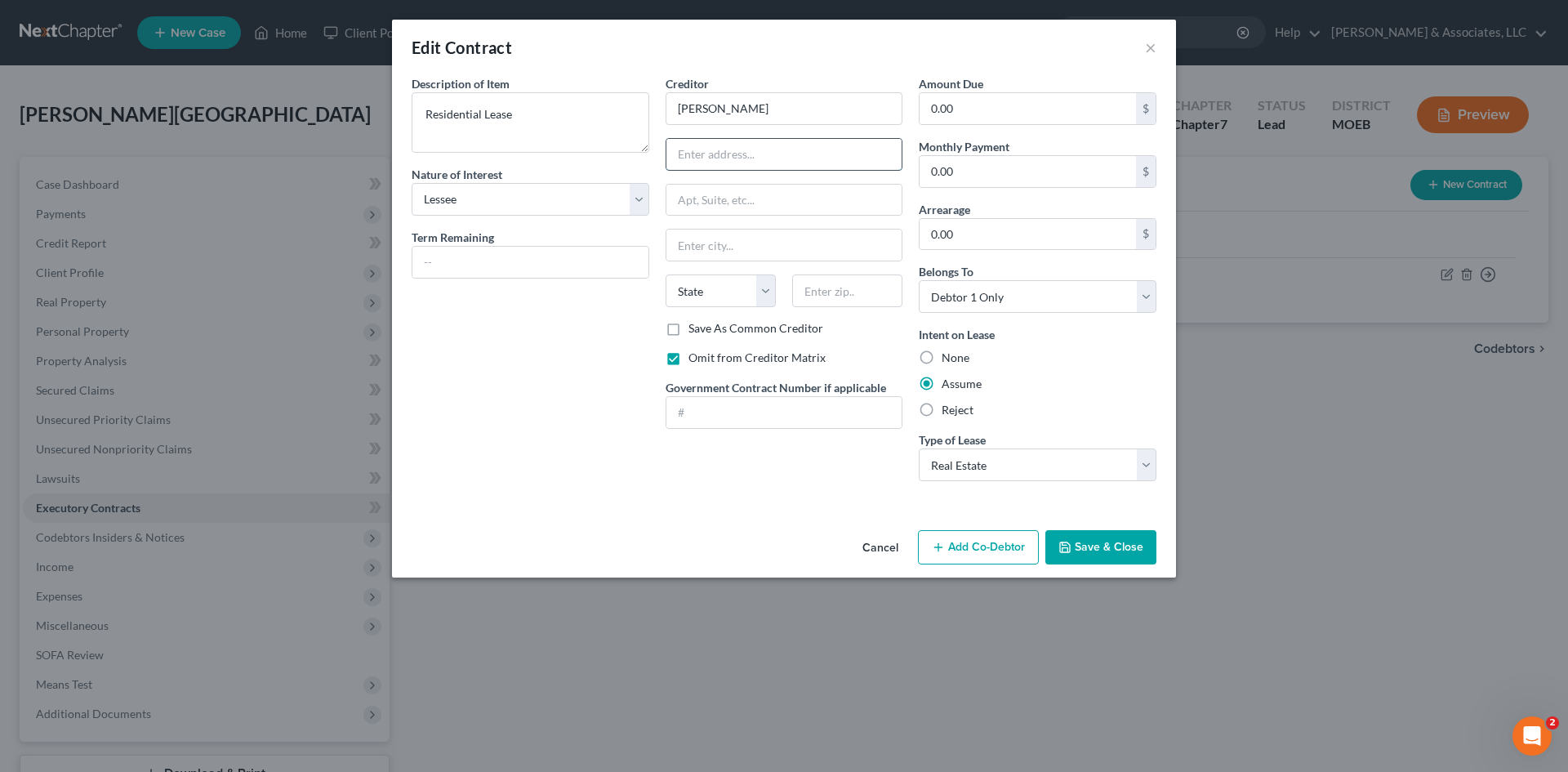
click at [697, 163] on input "text" at bounding box center [784, 154] width 236 height 31
type input "1227 Darr Dr"
type input "St. Louis"
select select "26"
click at [837, 301] on input "text" at bounding box center [848, 291] width 110 height 33
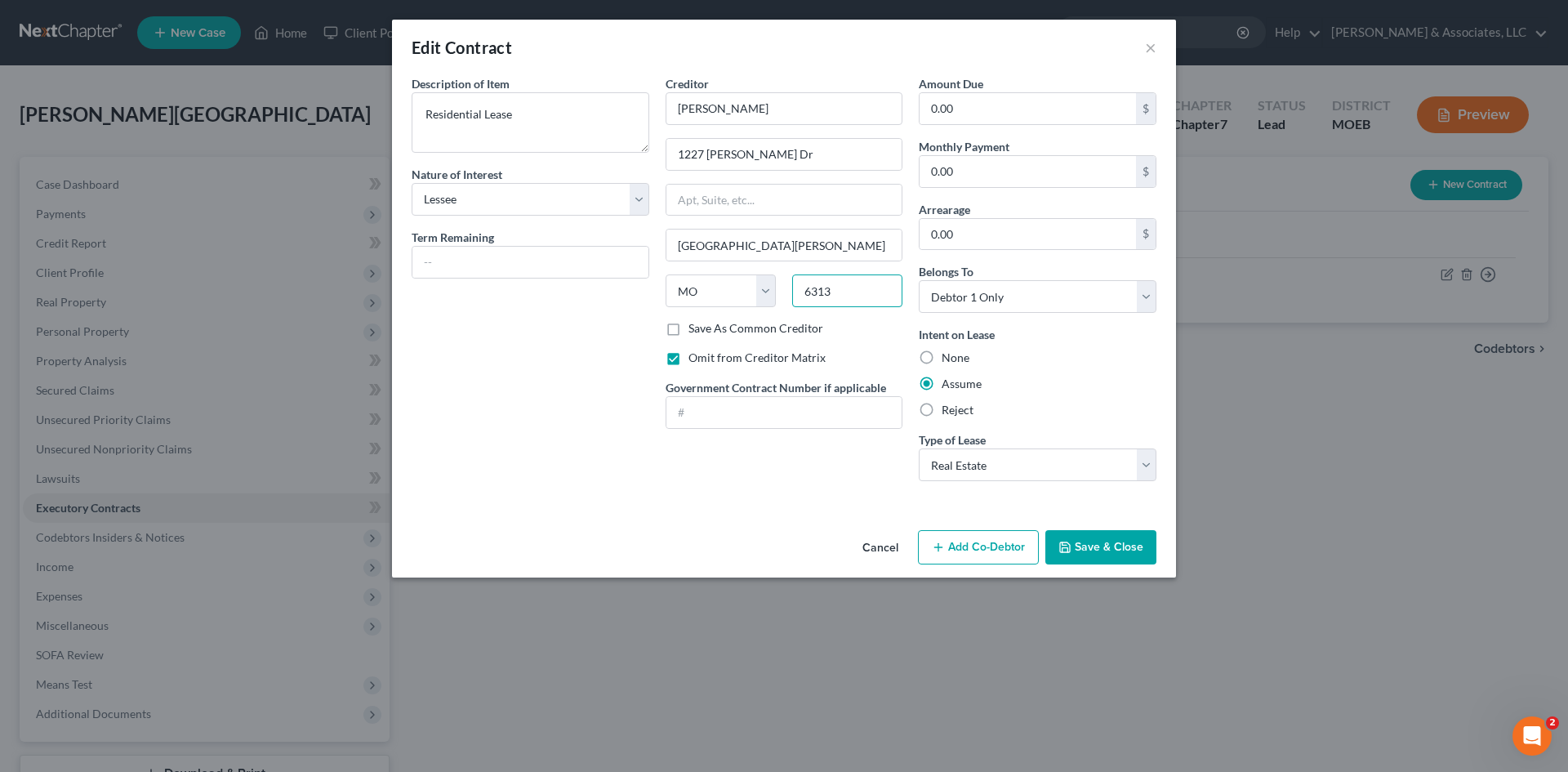
type input "63137"
click at [1097, 545] on button "Save & Close" at bounding box center [1101, 548] width 111 height 34
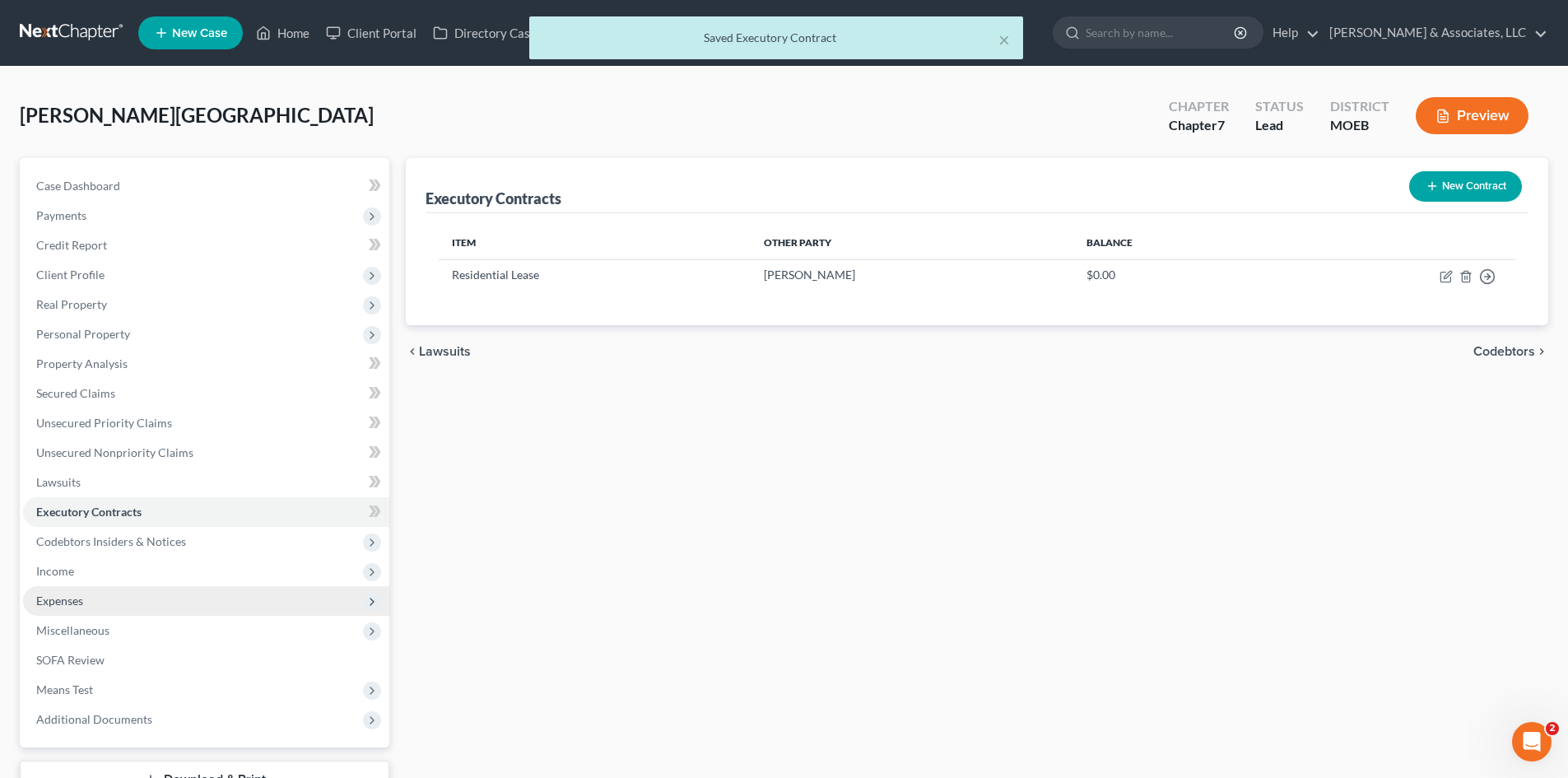
click at [69, 605] on span "Expenses" at bounding box center [59, 600] width 46 height 14
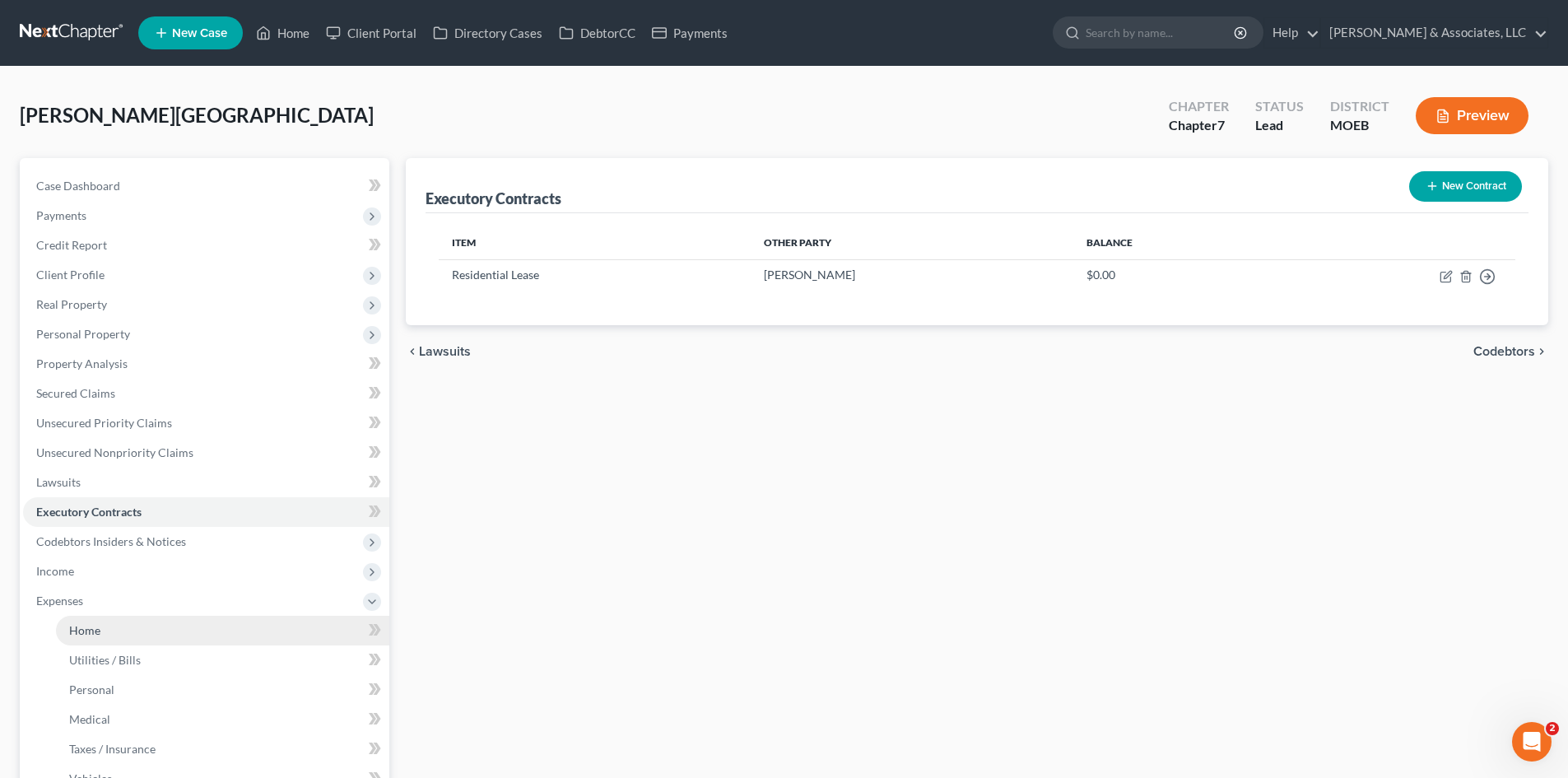
click at [91, 627] on span "Home" at bounding box center [85, 629] width 31 height 14
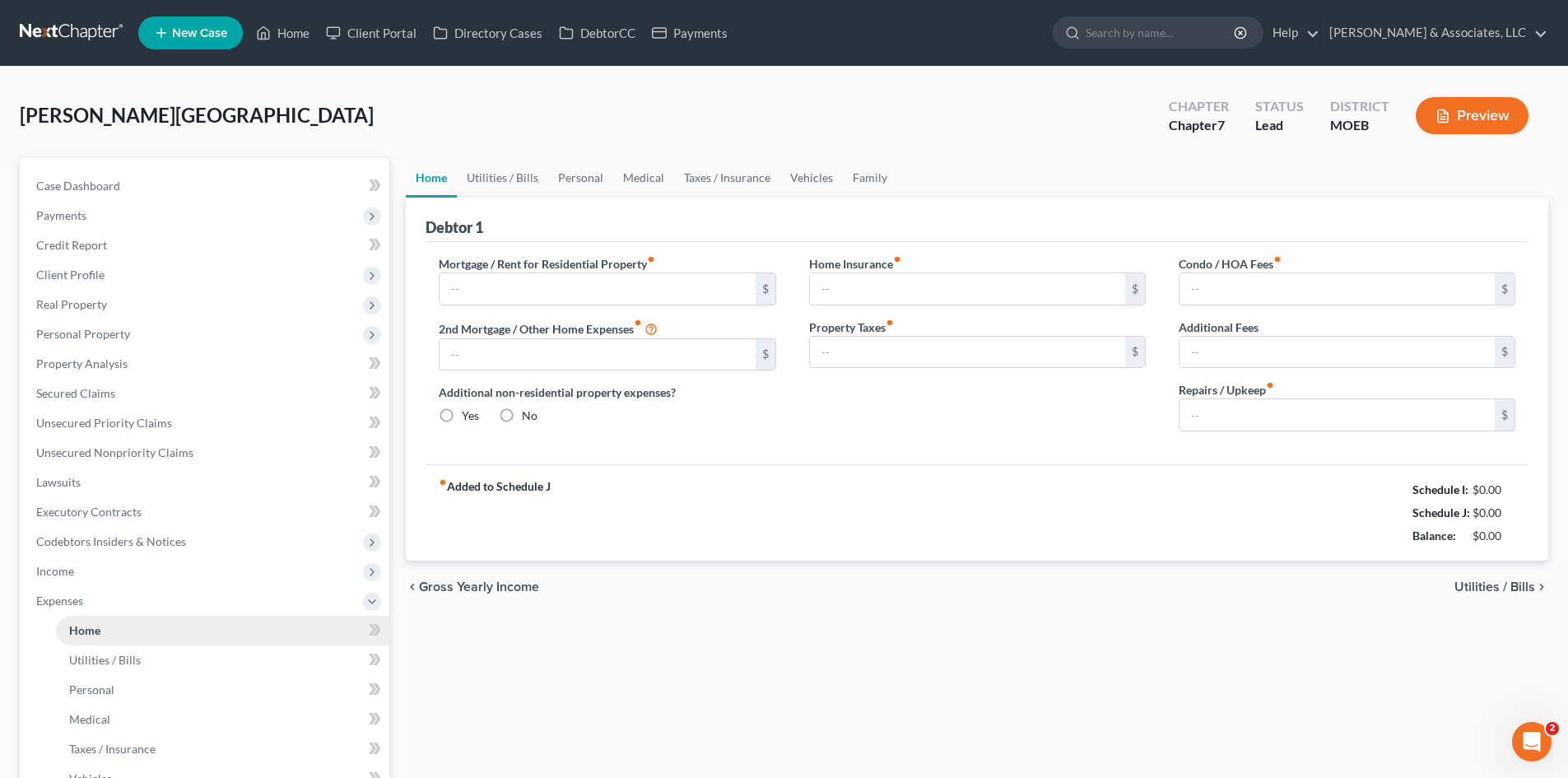
type input "0.00"
radio input "true"
type input "0.00"
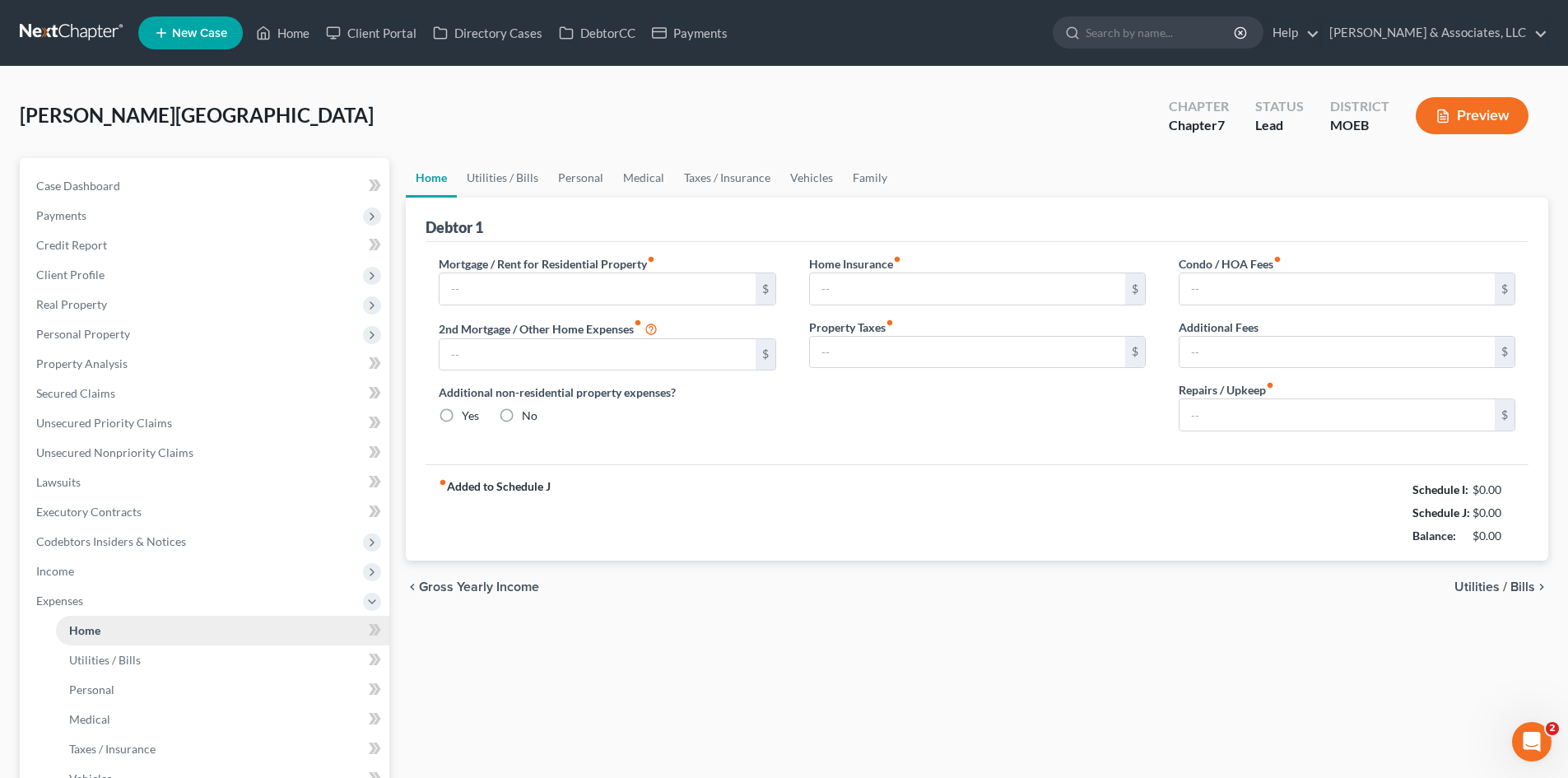
type input "0.00"
click at [139, 190] on link "Case Dashboard" at bounding box center [206, 186] width 366 height 30
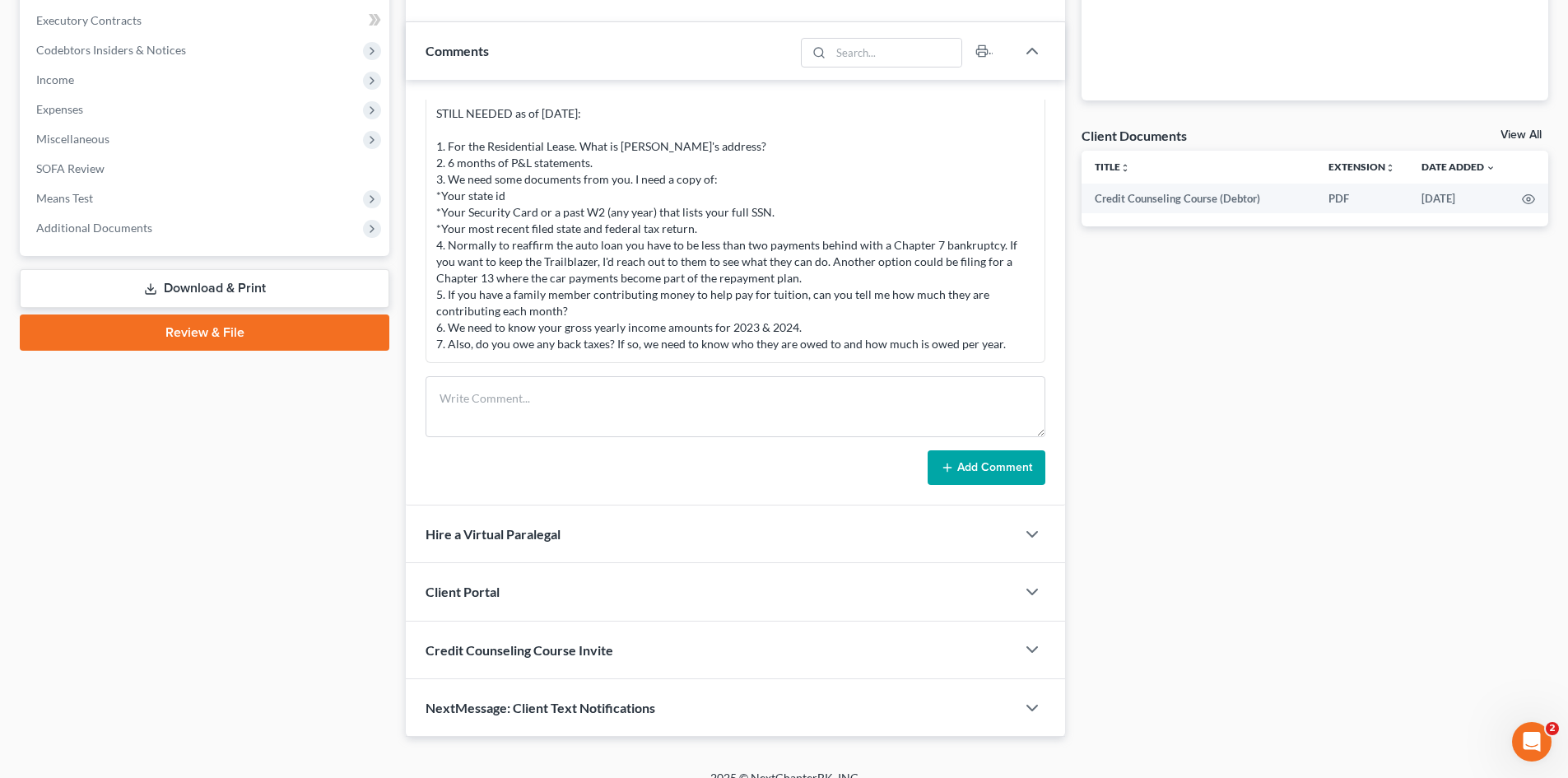
scroll to position [430, 0]
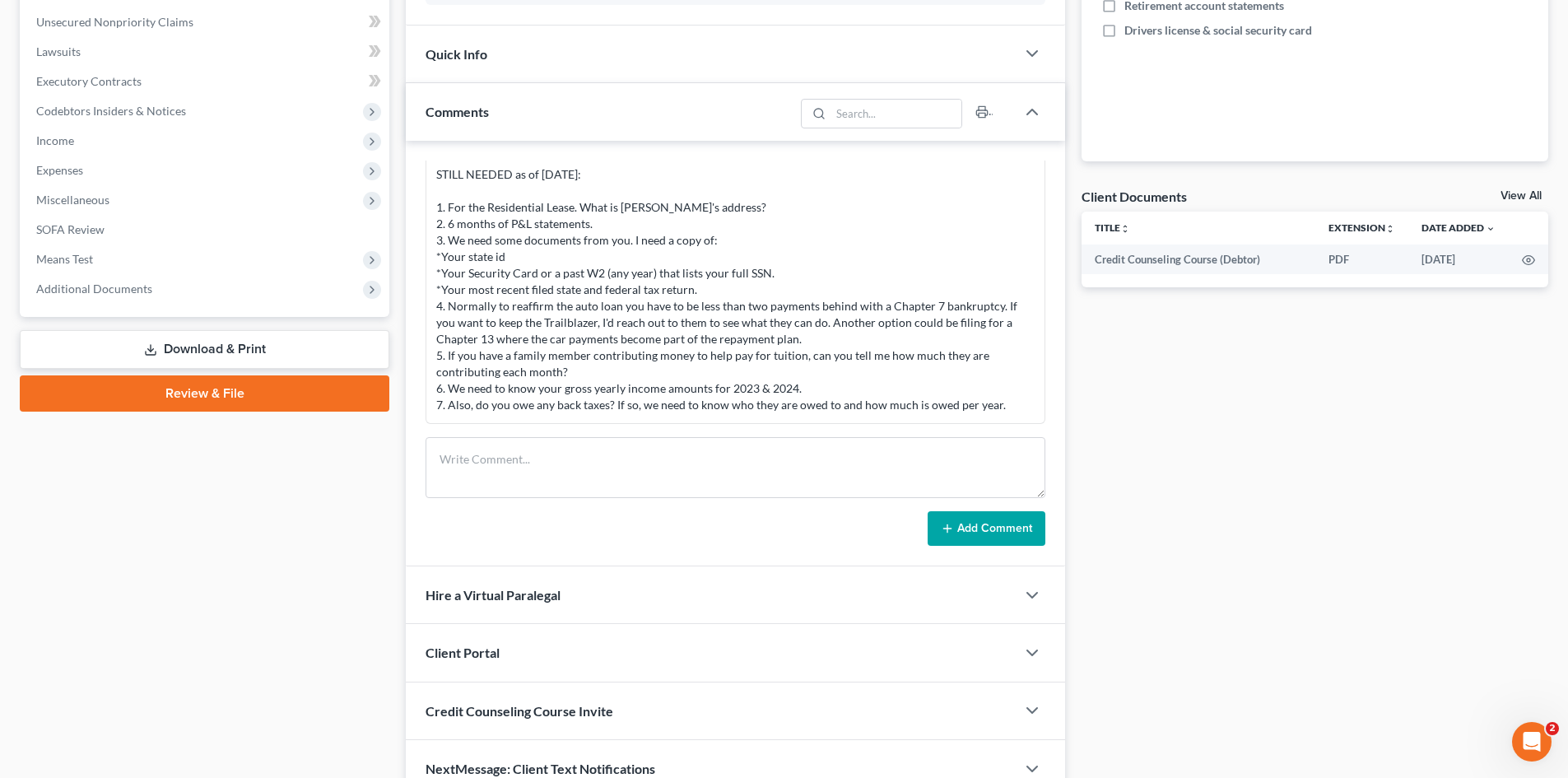
drag, startPoint x: 61, startPoint y: 166, endPoint x: 1194, endPoint y: 308, distance: 1141.9
click at [61, 166] on span "Expenses" at bounding box center [59, 170] width 46 height 14
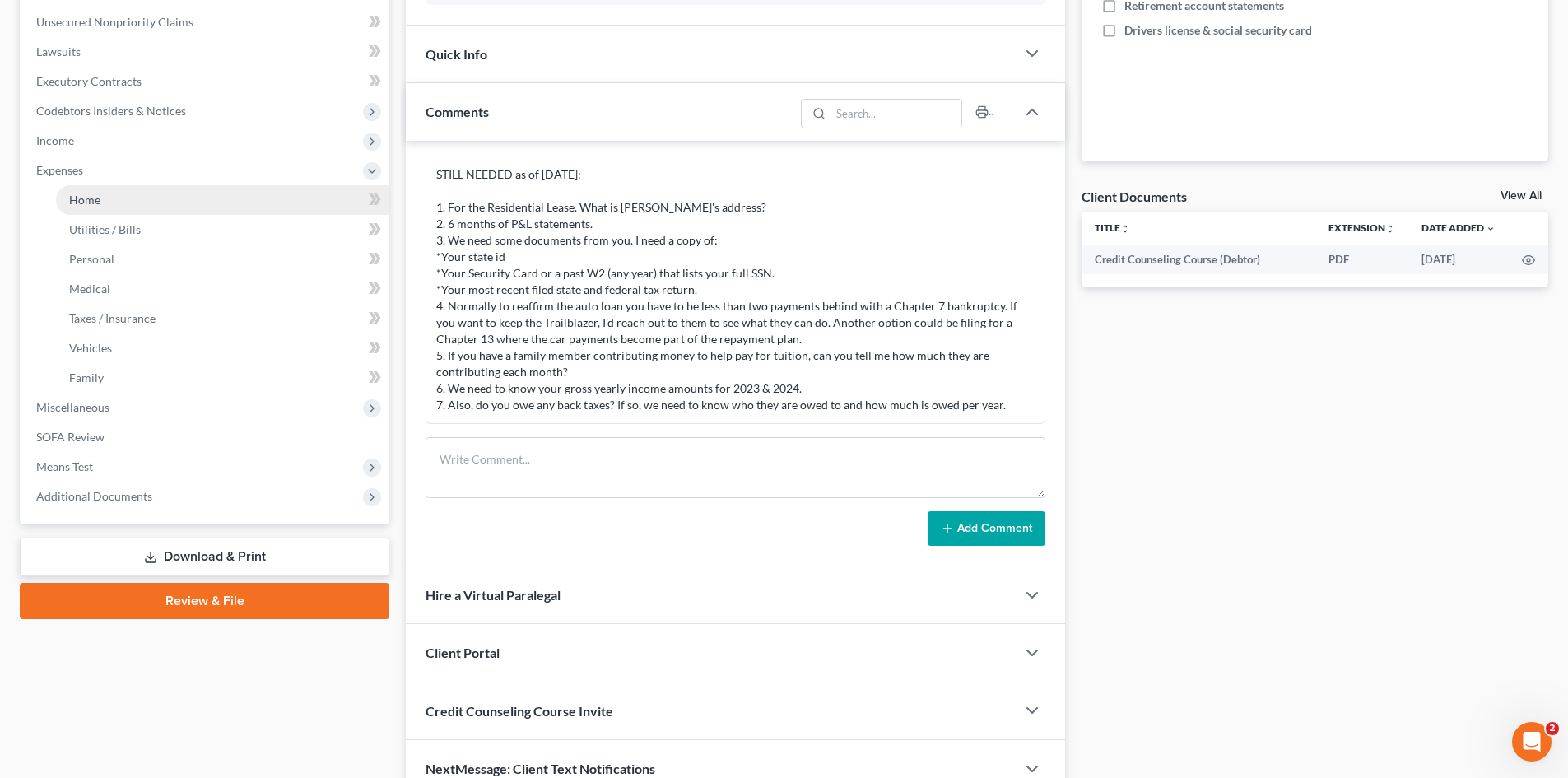
click at [95, 197] on span "Home" at bounding box center [85, 199] width 31 height 14
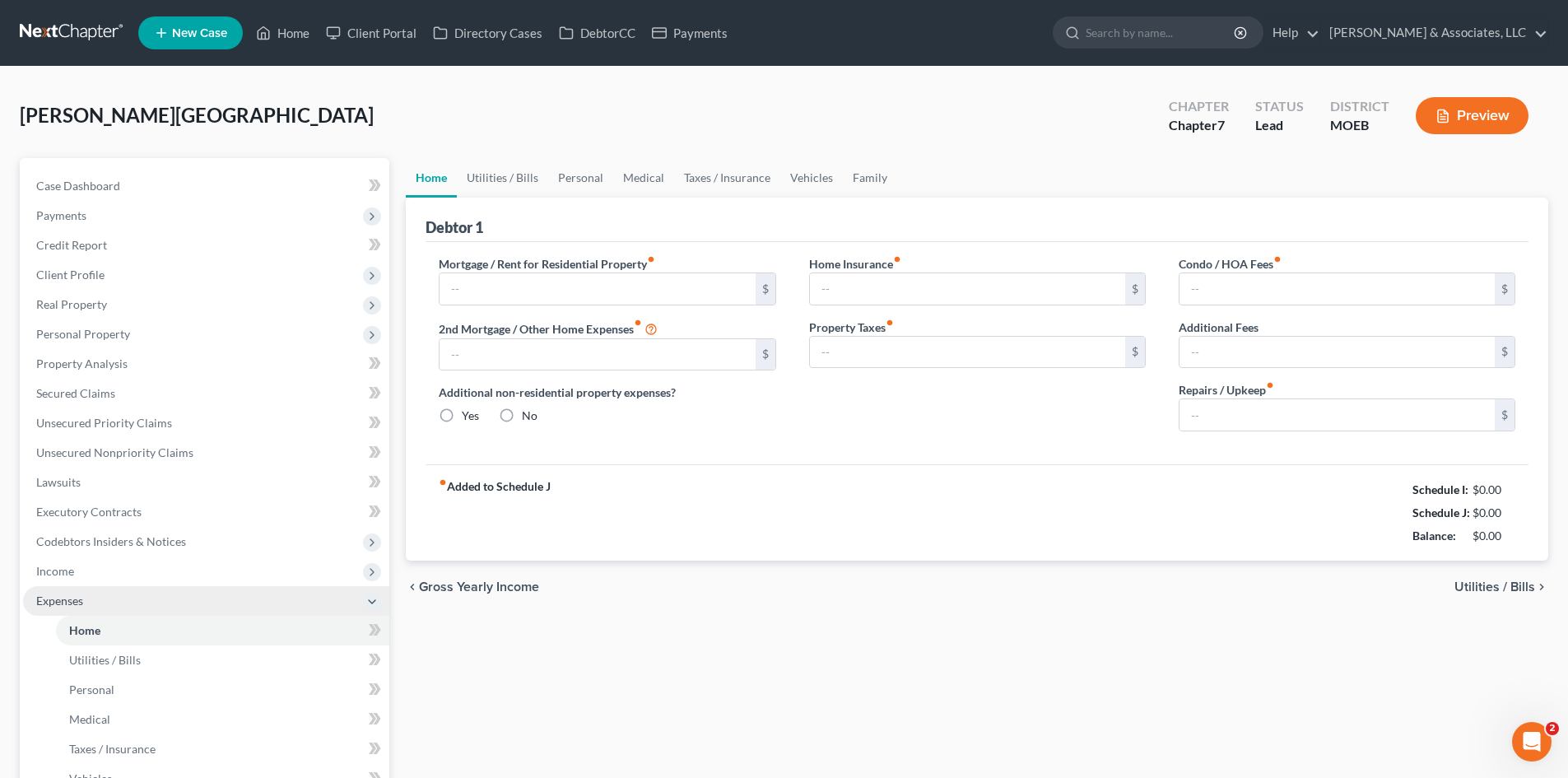
type input "0.00"
radio input "true"
type input "0.00"
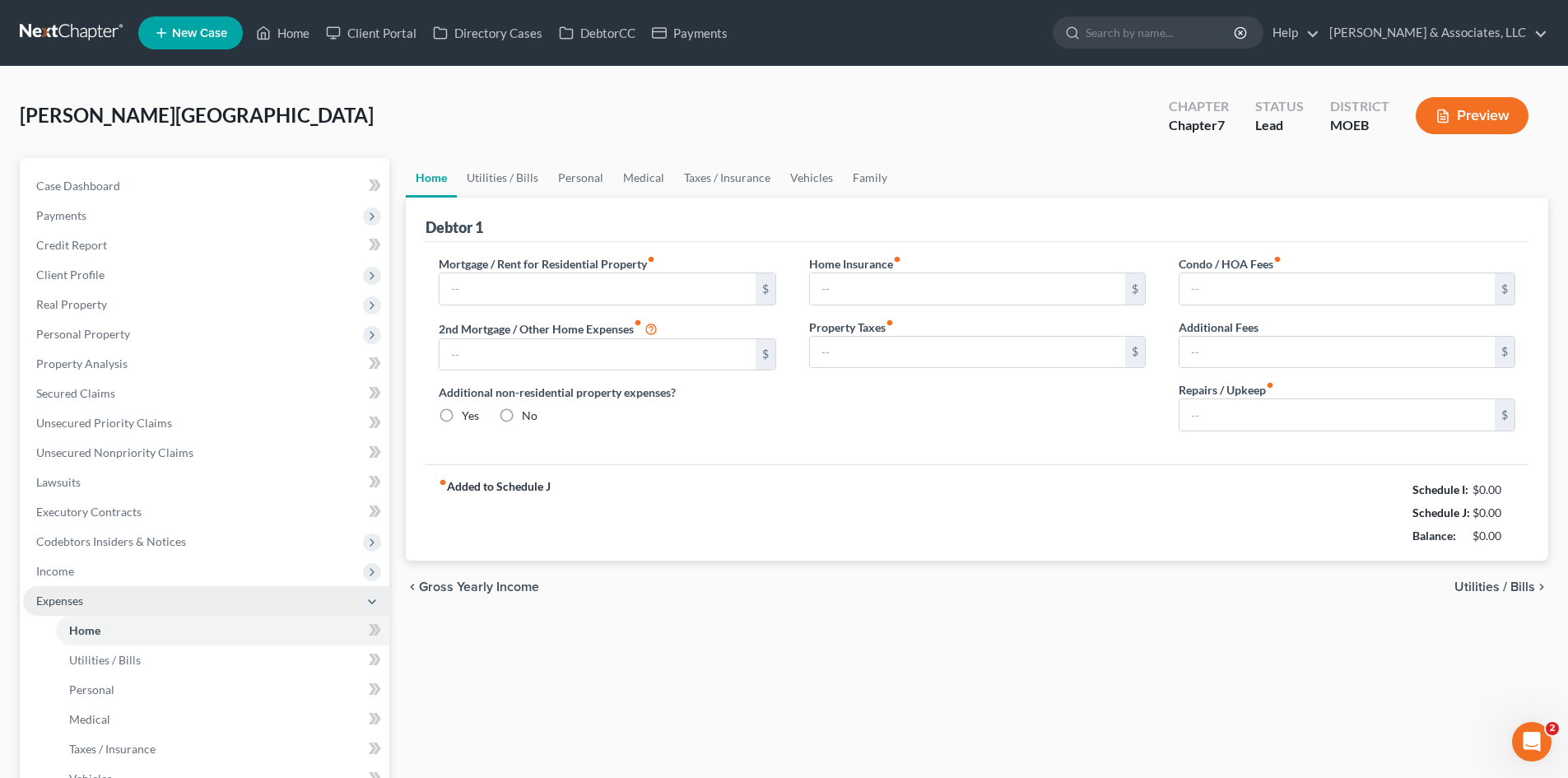
type input "0.00"
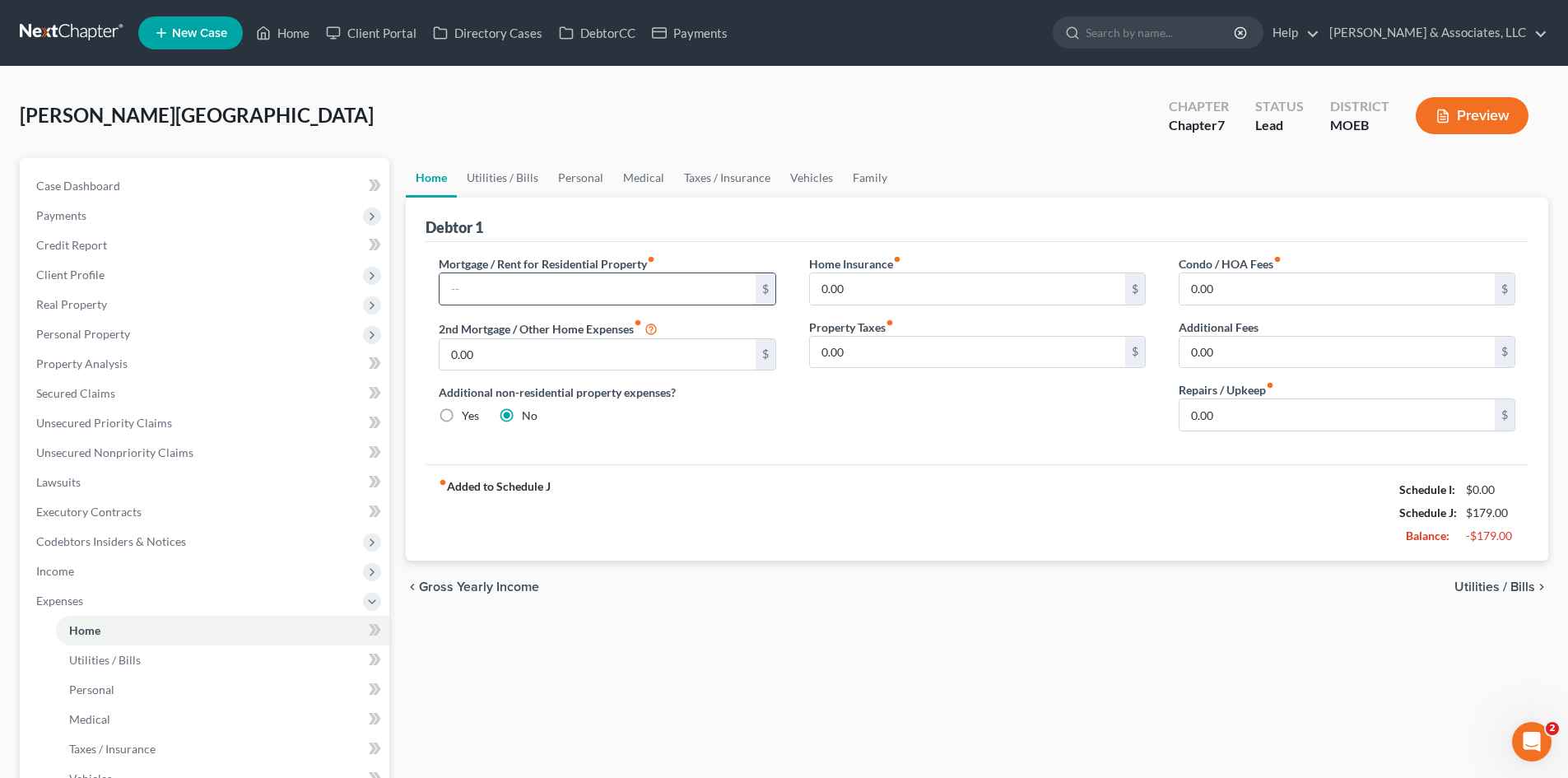
click at [542, 285] on input "text" at bounding box center [597, 289] width 315 height 31
type input "1,000.00"
click at [678, 216] on div "Debtor 1" at bounding box center [977, 220] width 1103 height 45
click at [500, 177] on link "Utilities / Bills" at bounding box center [502, 177] width 91 height 39
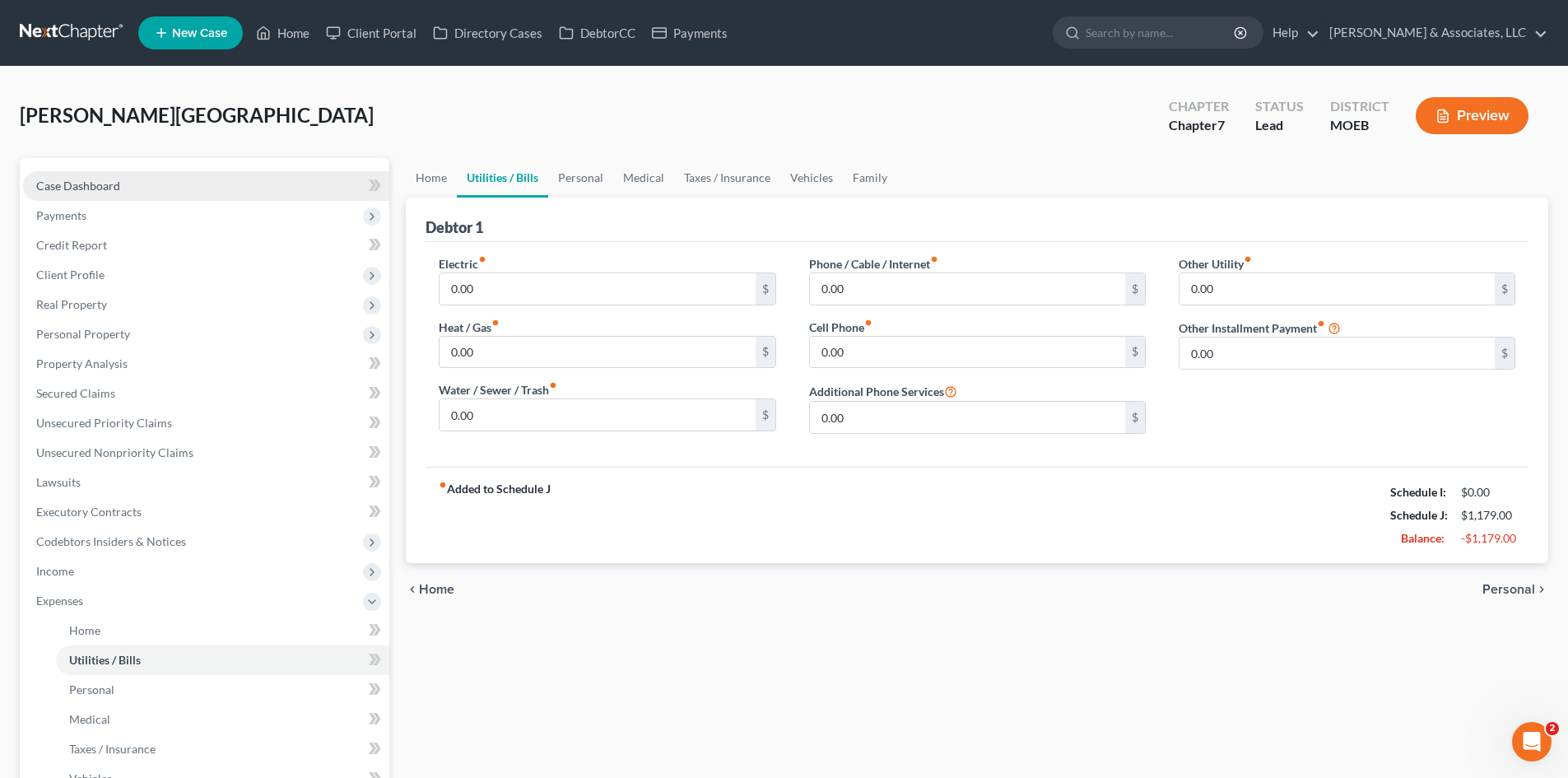
click at [108, 182] on span "Case Dashboard" at bounding box center [78, 185] width 84 height 14
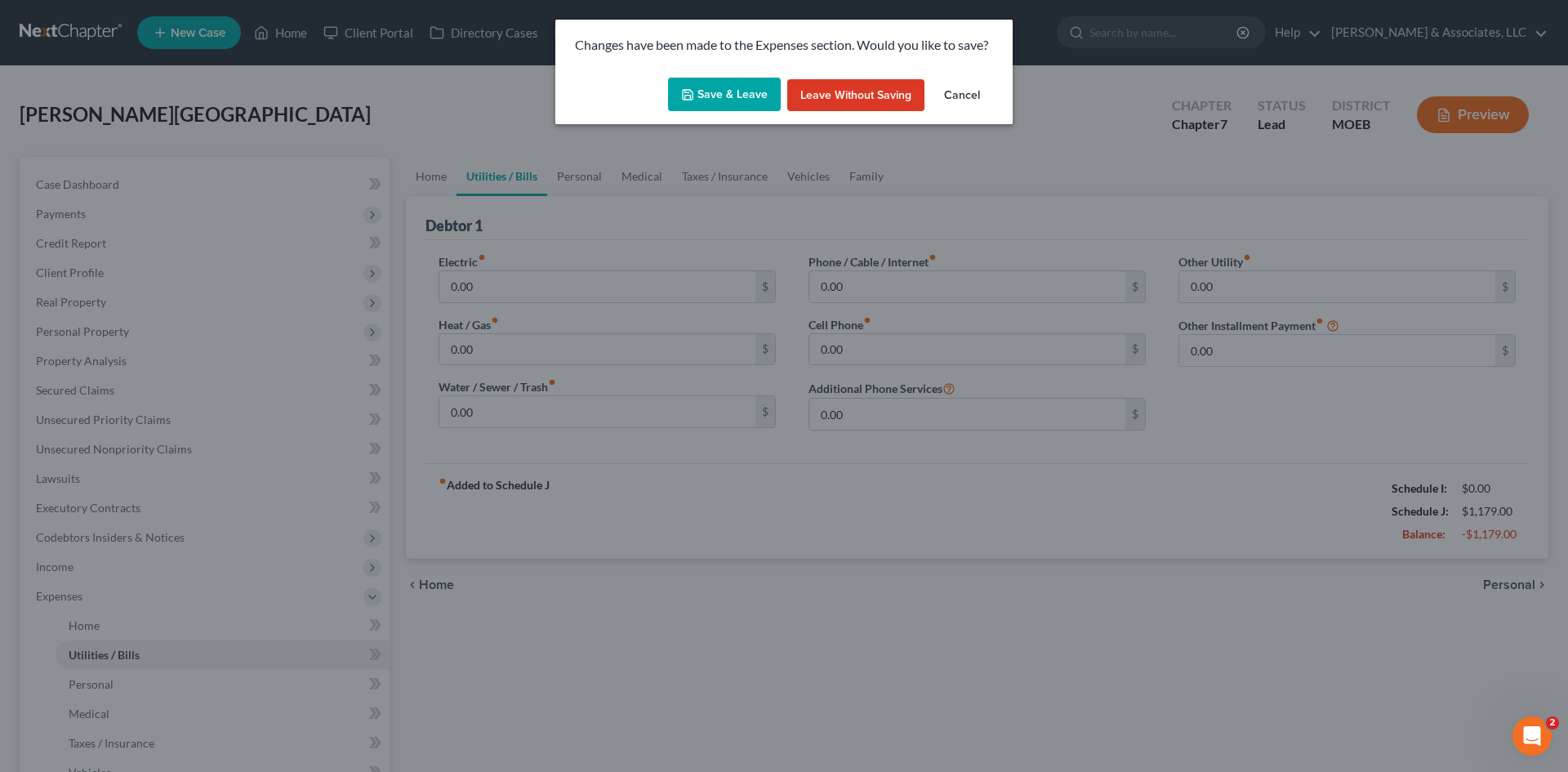
click at [713, 90] on button "Save & Leave" at bounding box center [724, 95] width 113 height 34
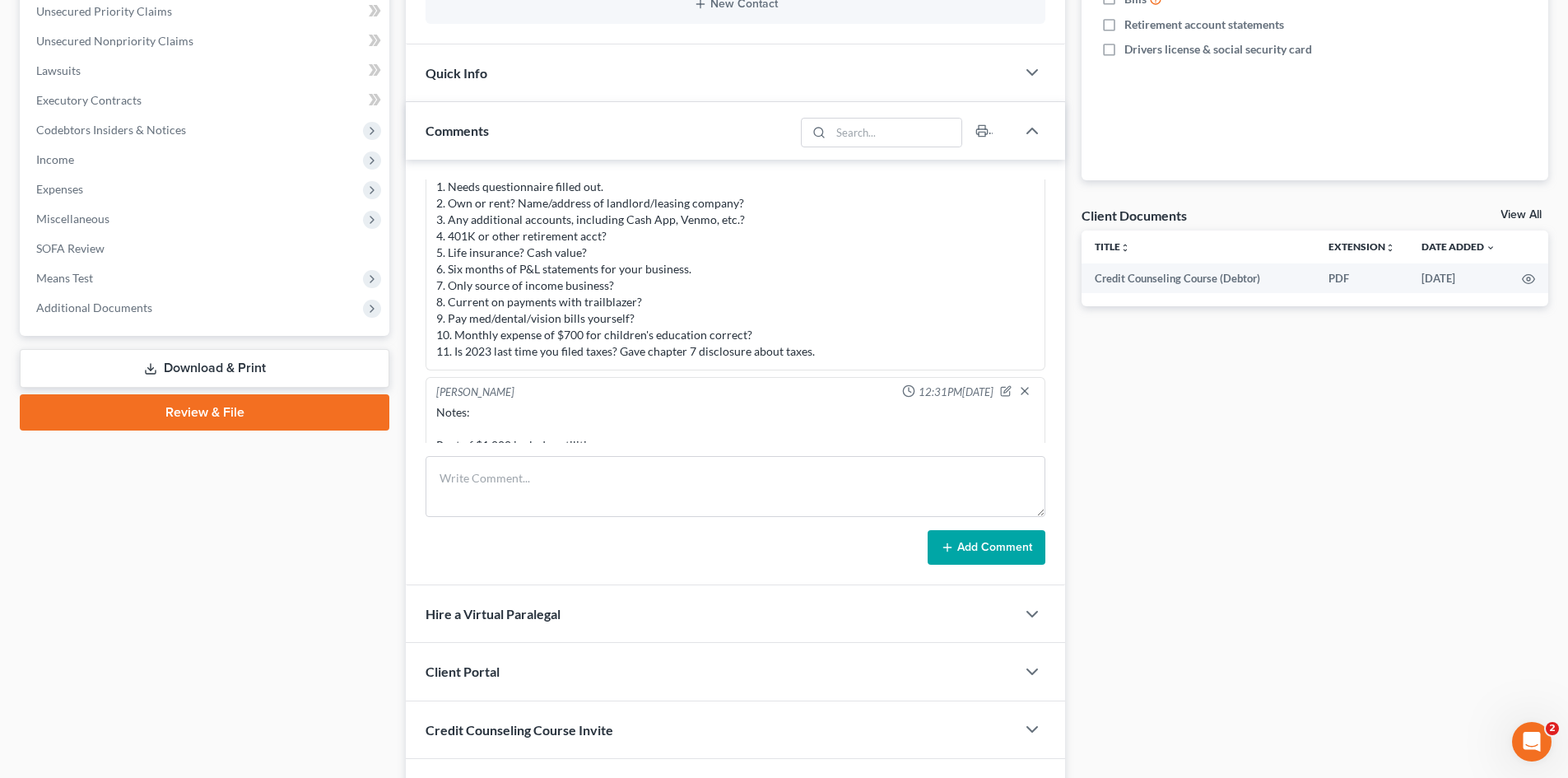
scroll to position [285, 0]
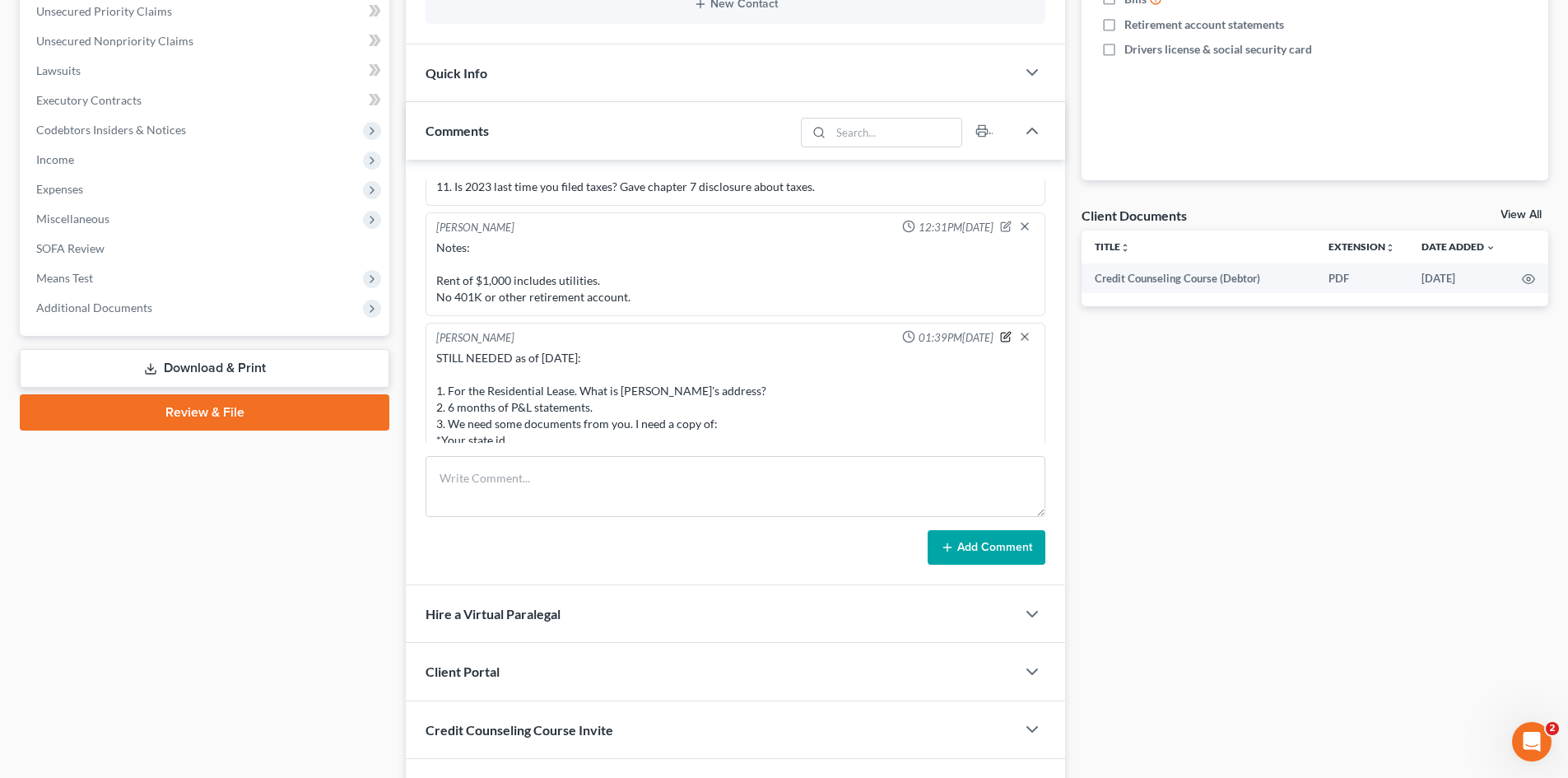
drag, startPoint x: 992, startPoint y: 337, endPoint x: 978, endPoint y: 337, distance: 14.0
click at [1004, 337] on icon "button" at bounding box center [1006, 335] width 6 height 6
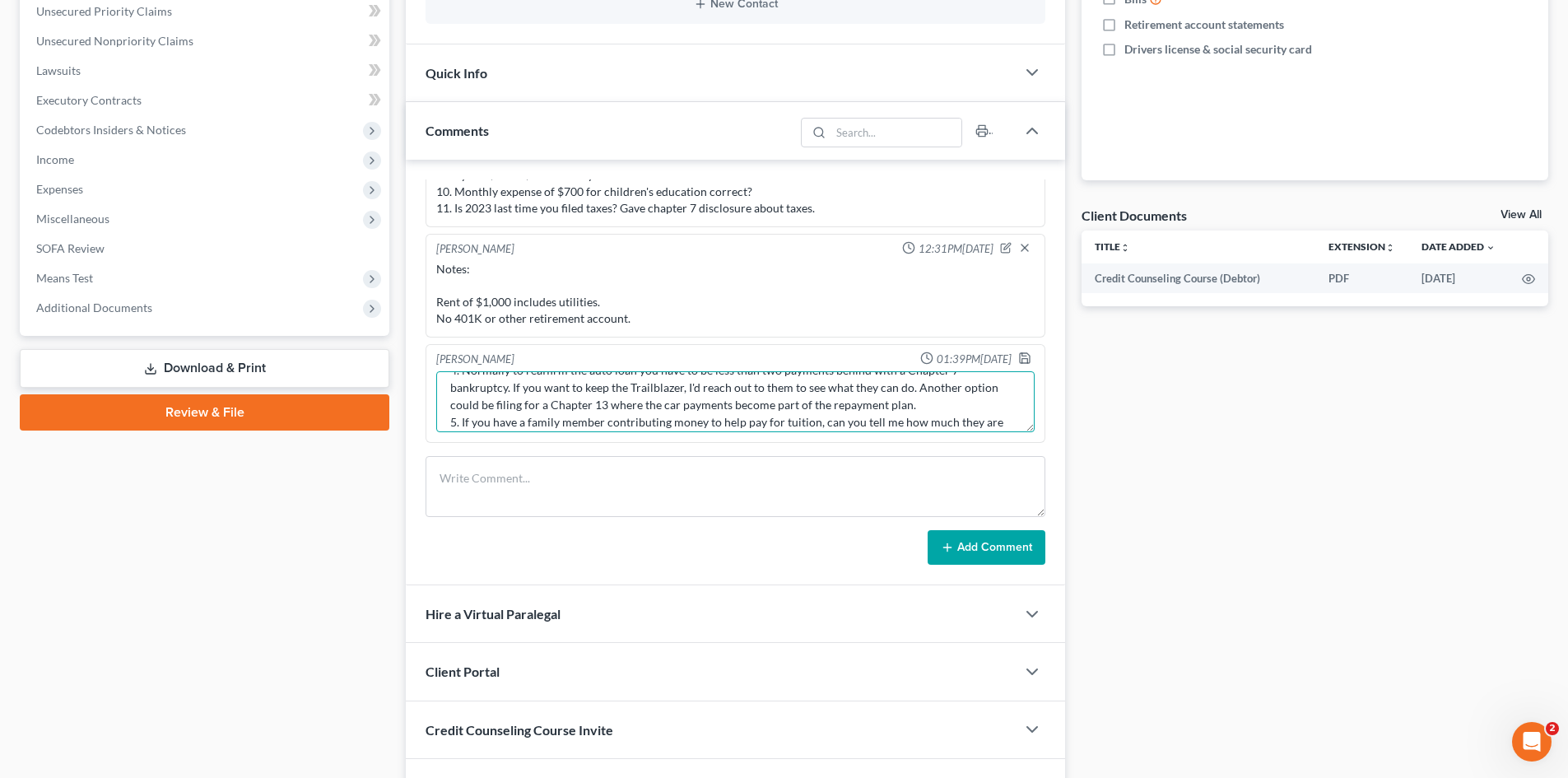
scroll to position [194, 0]
drag, startPoint x: 738, startPoint y: 422, endPoint x: 455, endPoint y: 403, distance: 283.6
click at [455, 403] on textarea "STILL NEEDED as of 10/7/25: 1. For the Residential Lease. What is Barbara's add…" at bounding box center [735, 401] width 598 height 61
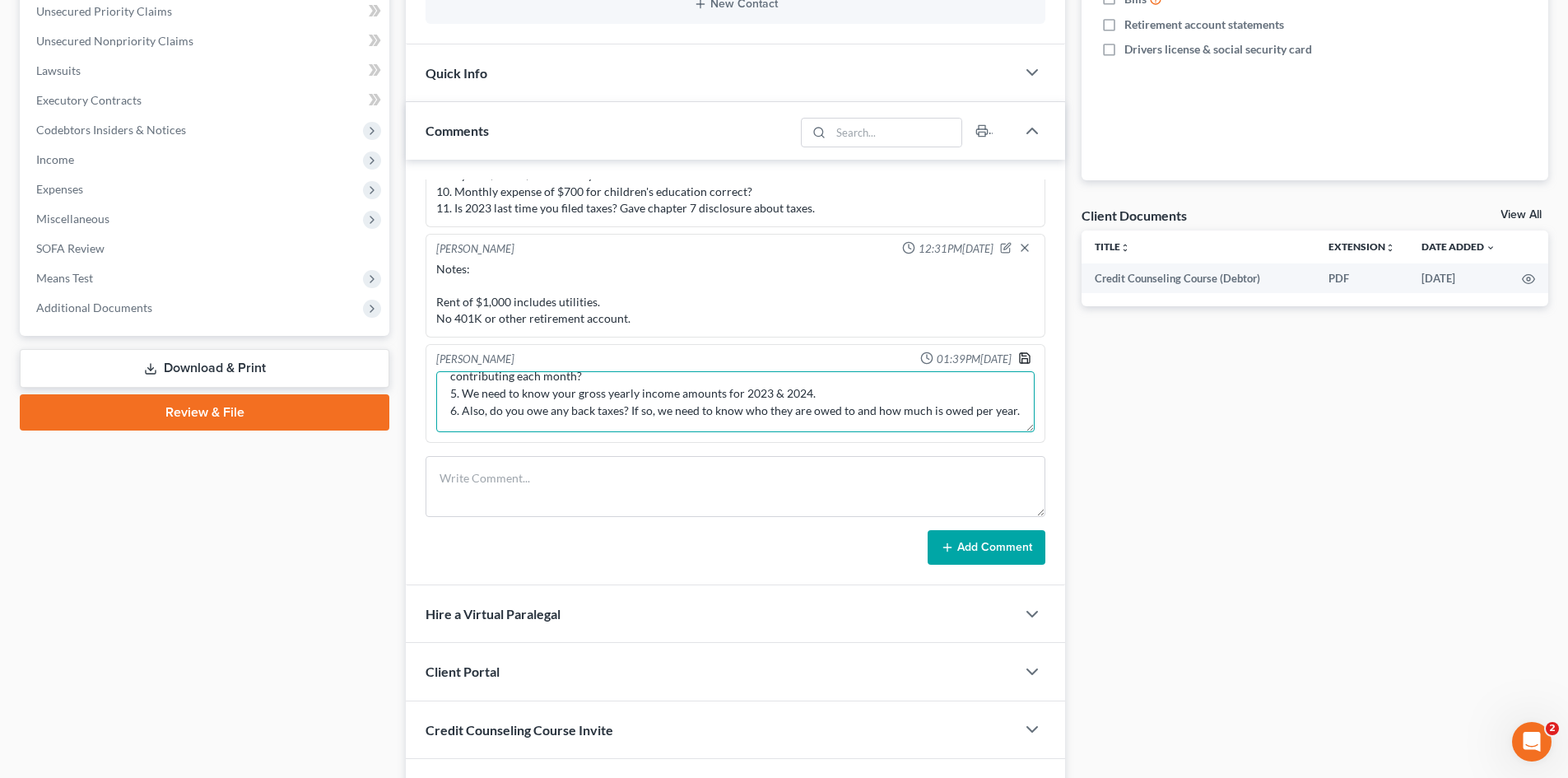
type textarea "STILL NEEDED as of 10/7/25: 1. 6 months of P&L statements. 2. We need some docu…"
click at [1020, 354] on icon "button" at bounding box center [1025, 358] width 10 height 10
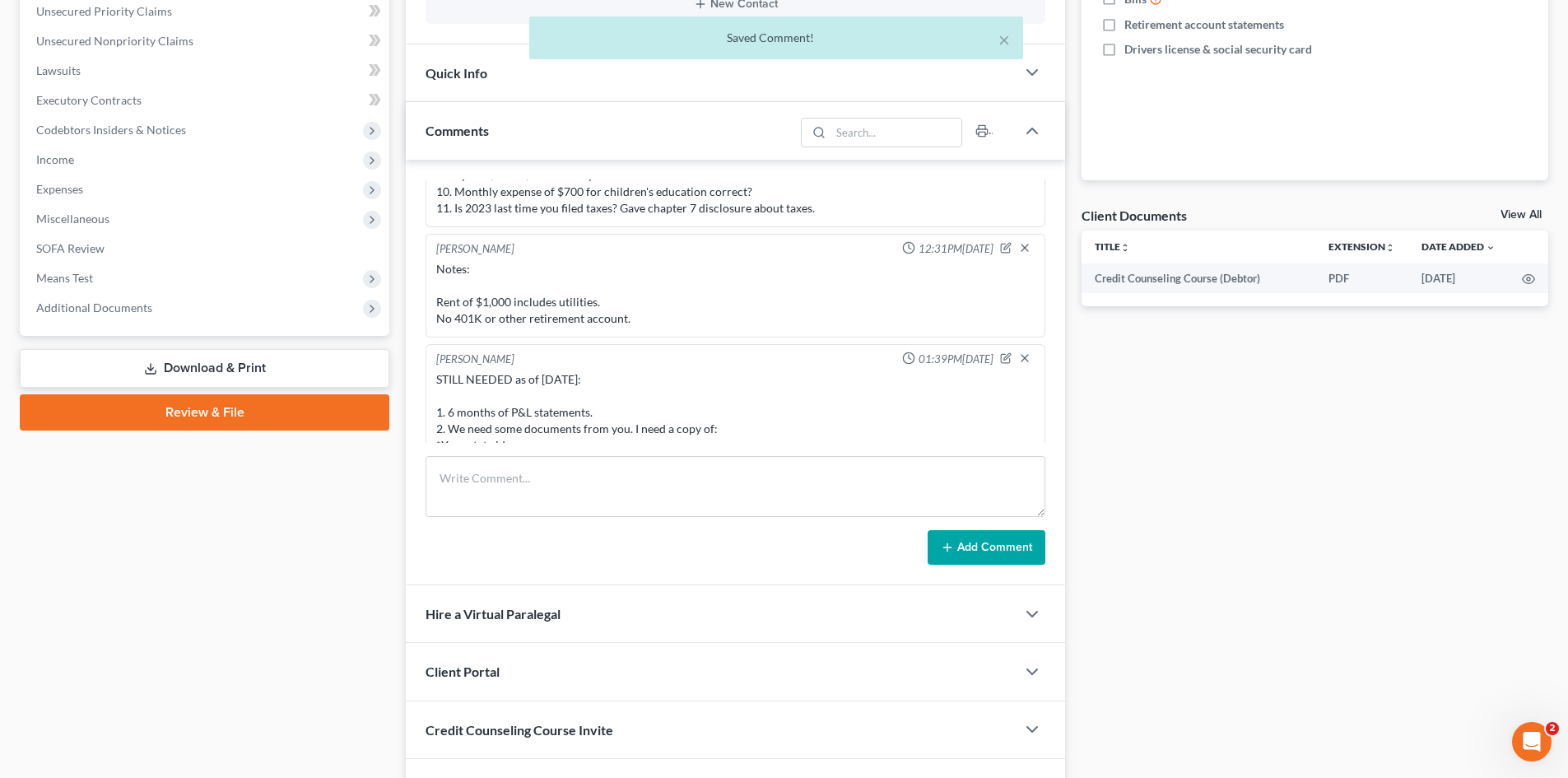
scroll to position [434, 0]
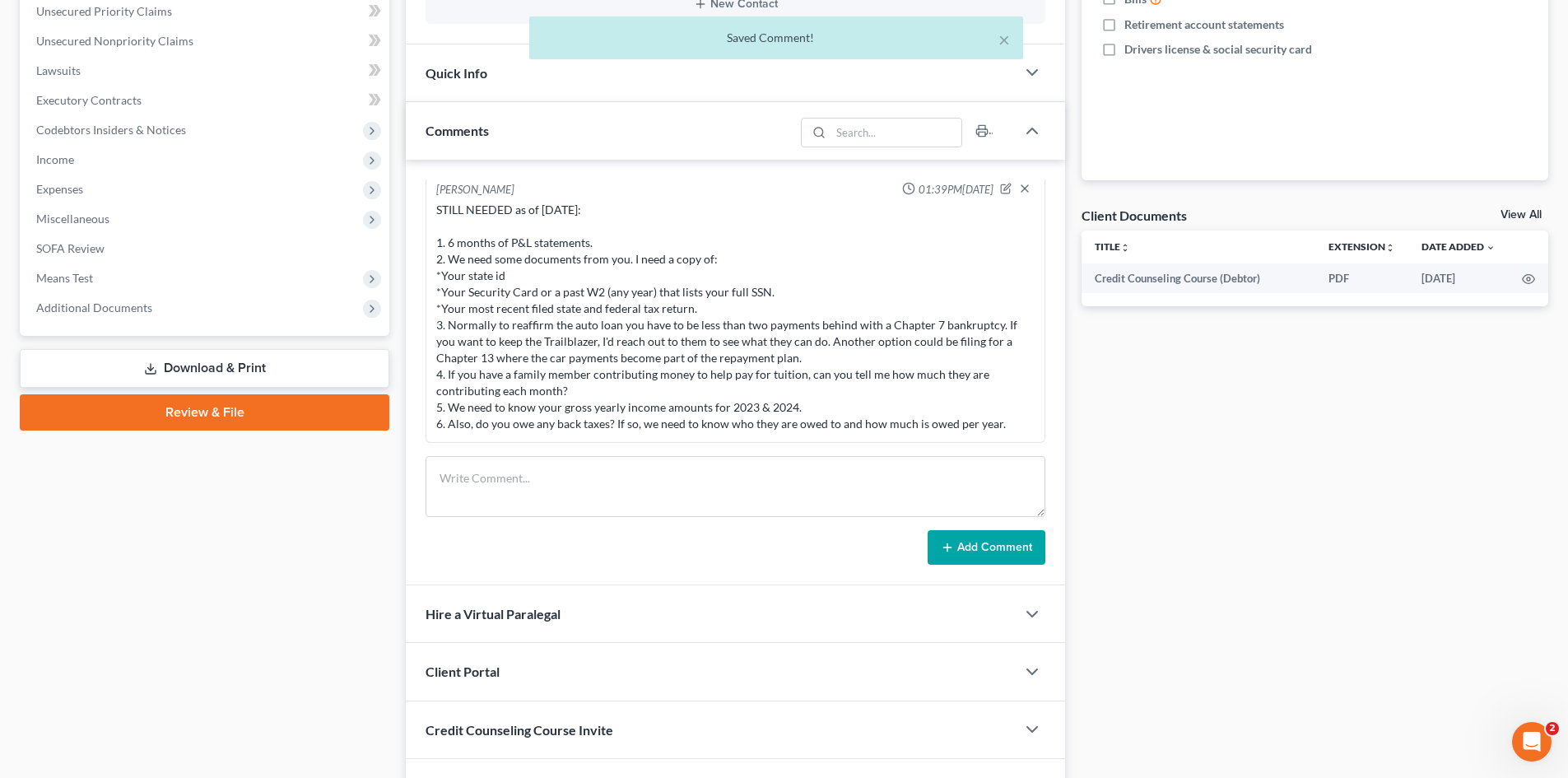
drag, startPoint x: 439, startPoint y: 245, endPoint x: 625, endPoint y: 373, distance: 225.8
click at [1016, 432] on div "STILL NEEDED as of 10/7/25: 1. 6 months of P&L statements. 2. We need some docu…" at bounding box center [736, 317] width 605 height 237
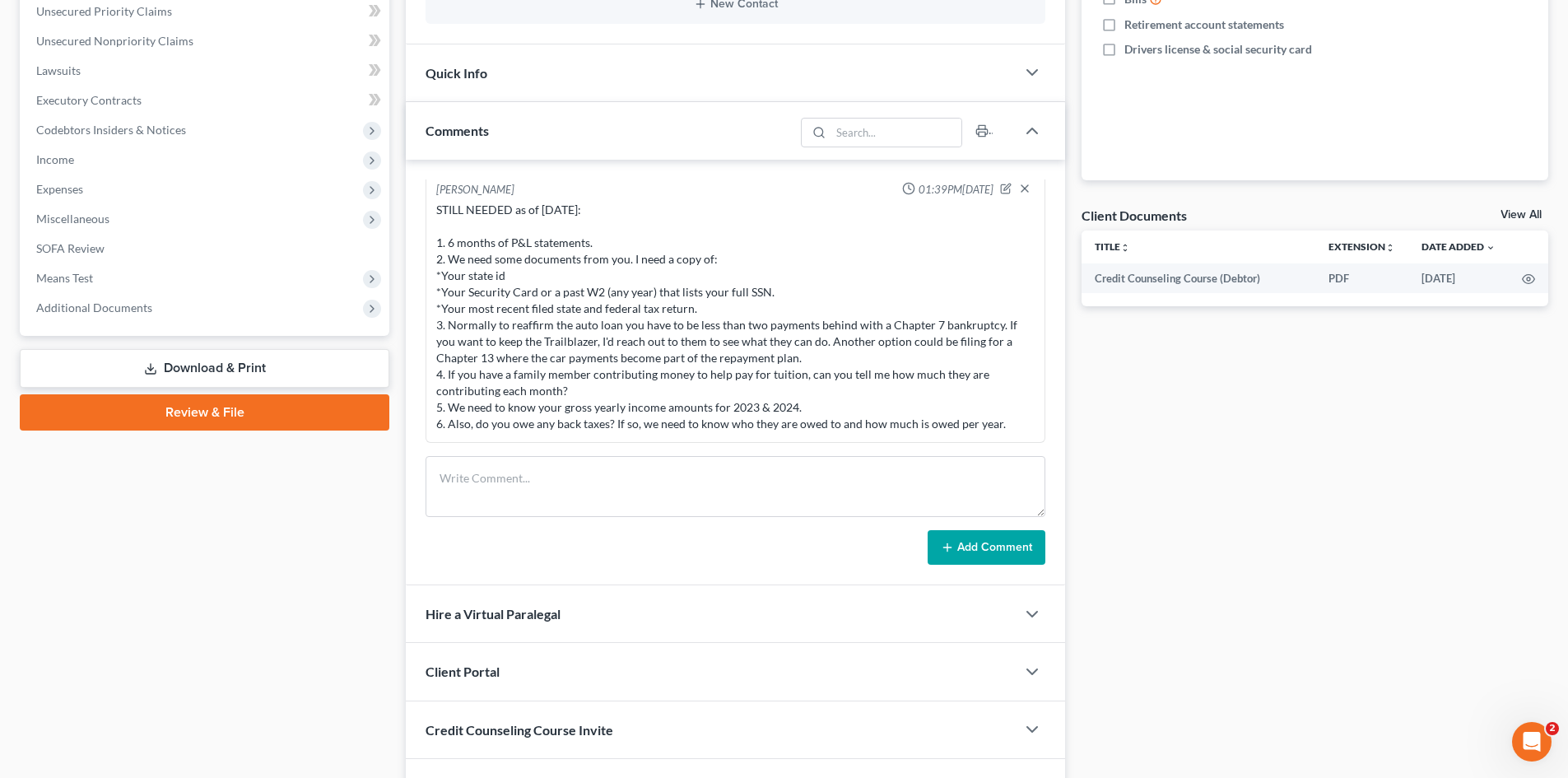
copy div "1. 6 months of P&L statements. 2. We need some documents from you. I need a cop…"
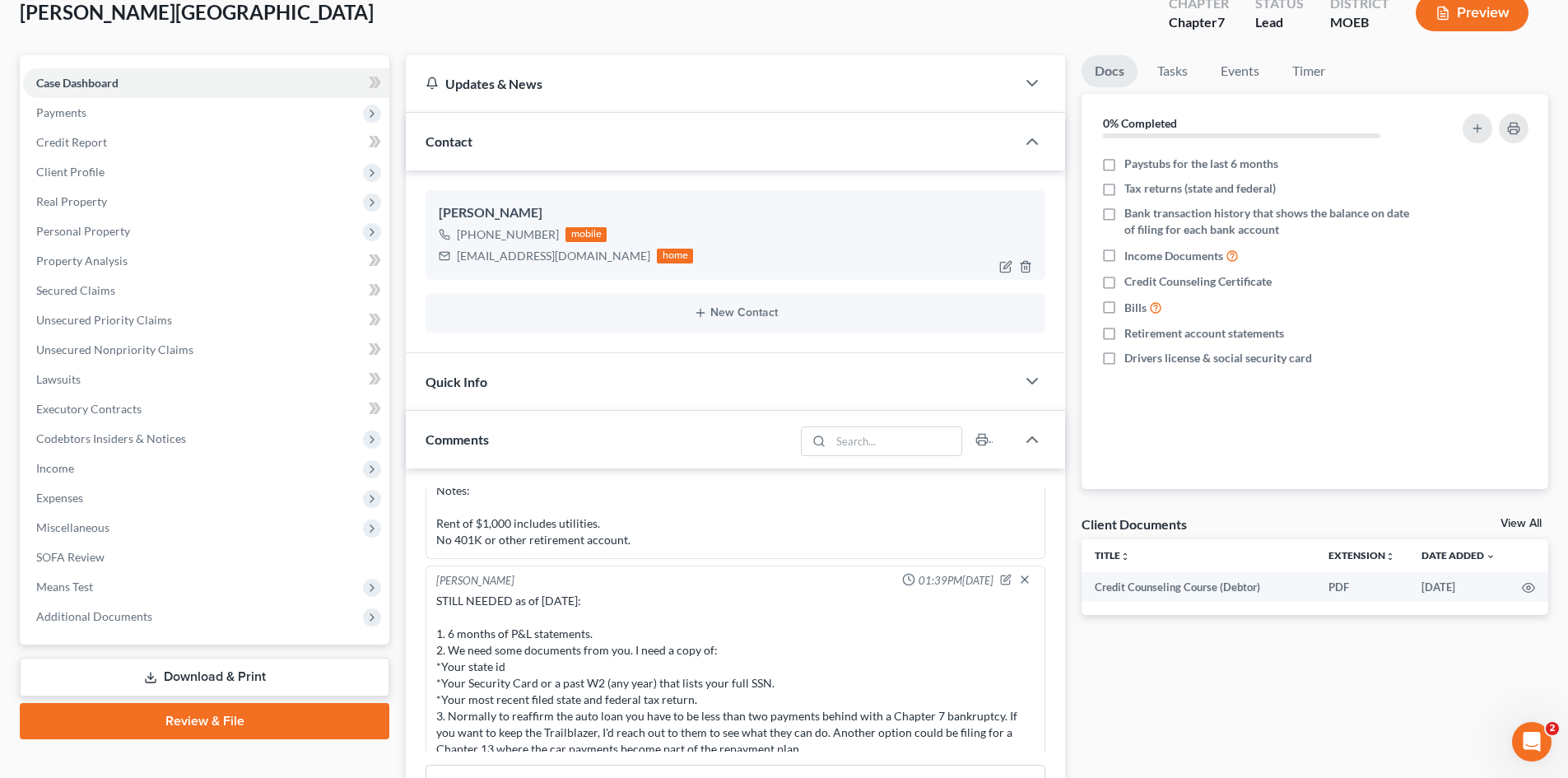
scroll to position [0, 0]
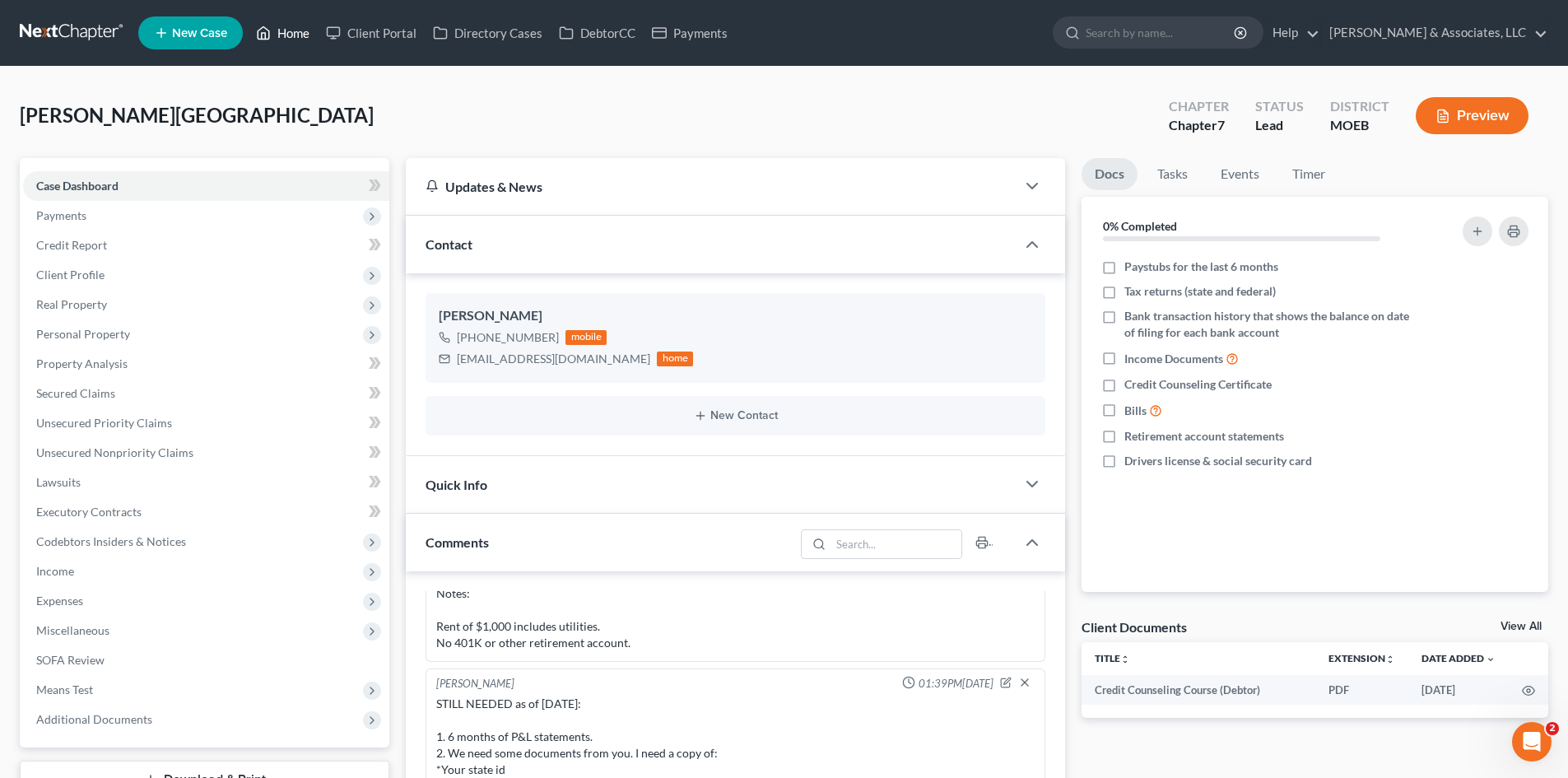
click at [296, 33] on link "Home" at bounding box center [283, 33] width 70 height 30
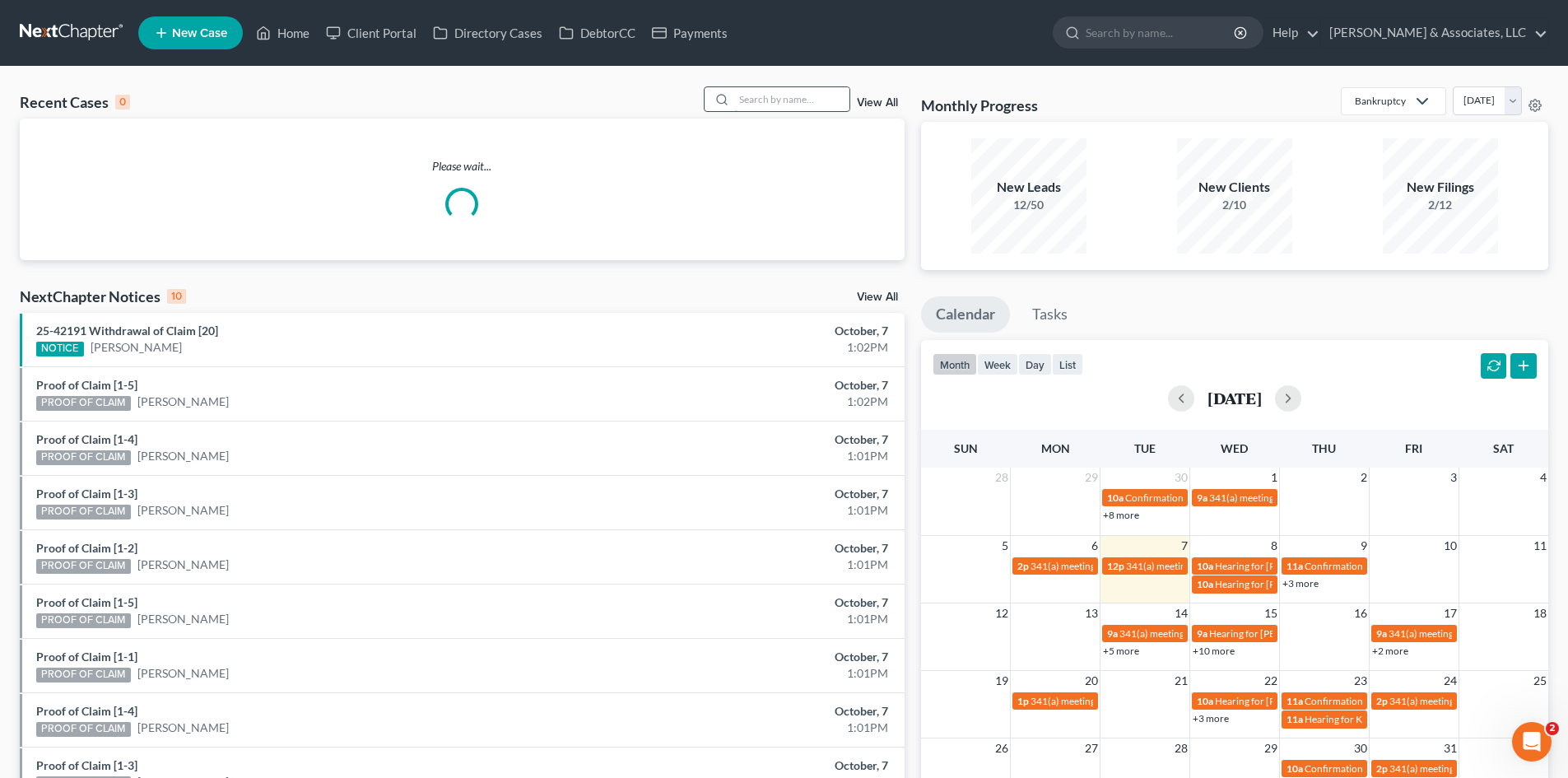
click at [767, 97] on input "search" at bounding box center [791, 99] width 115 height 24
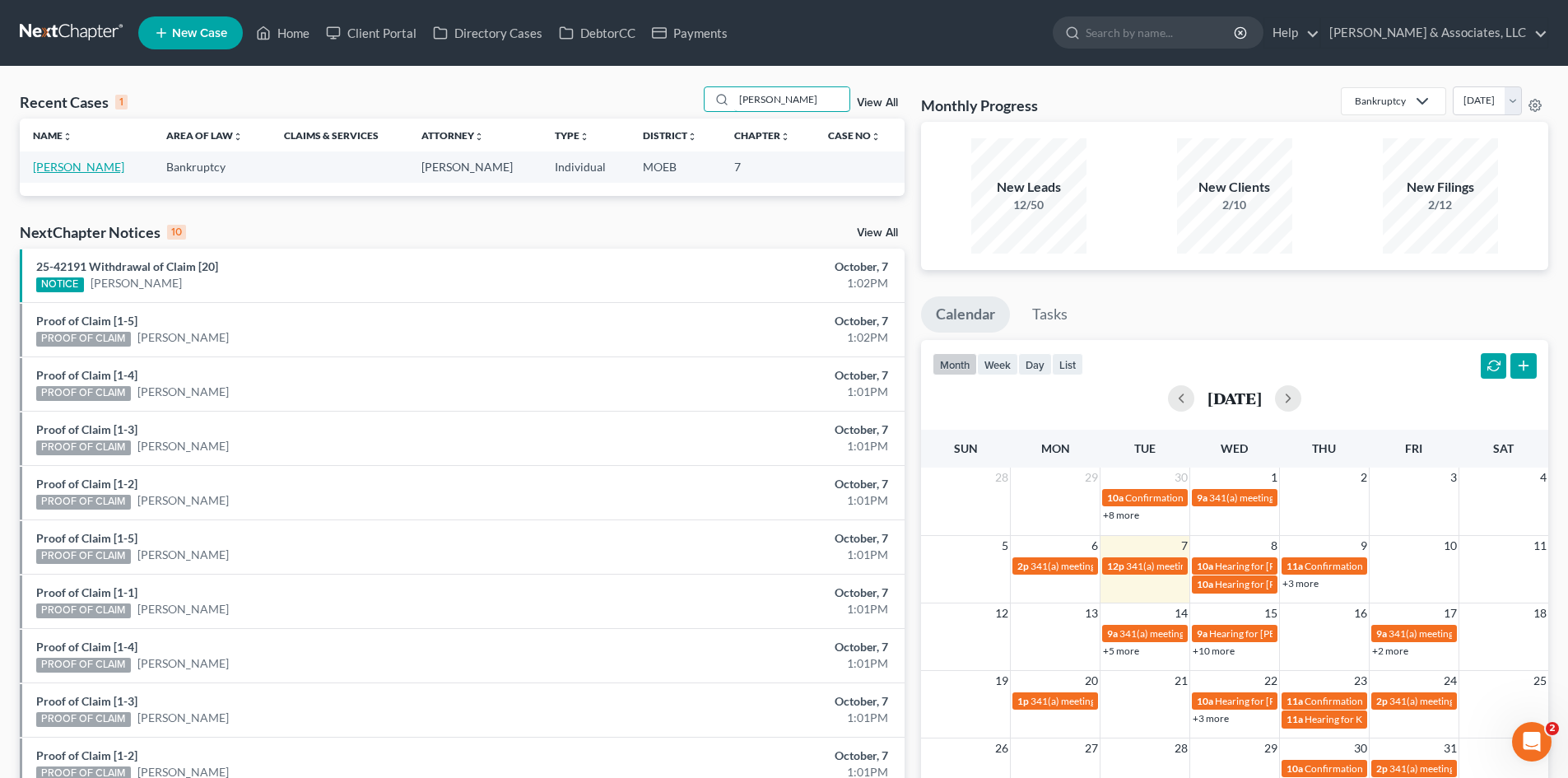
type input "[PERSON_NAME]"
click at [87, 167] on link "[PERSON_NAME]" at bounding box center [78, 166] width 91 height 14
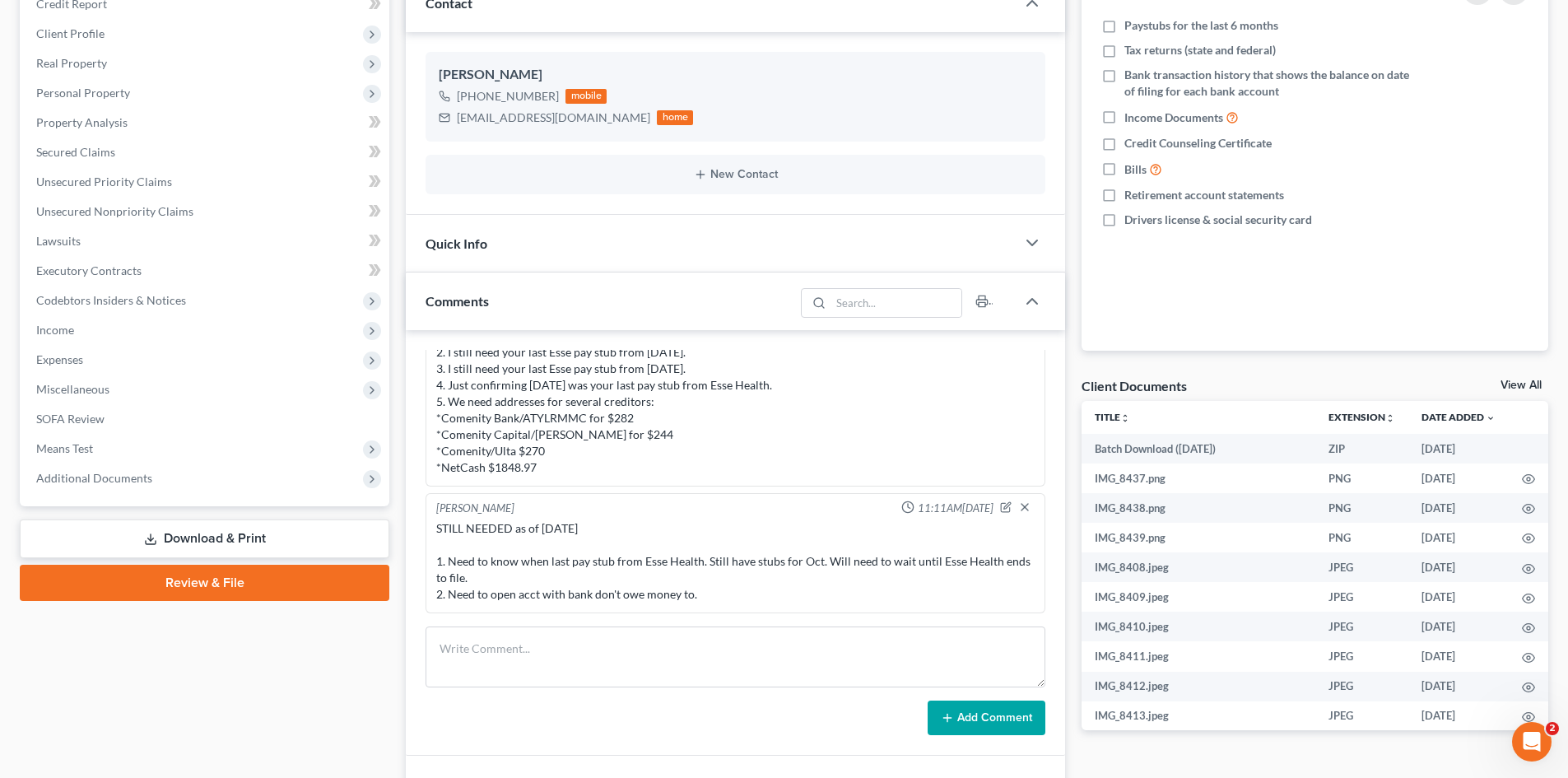
scroll to position [247, 0]
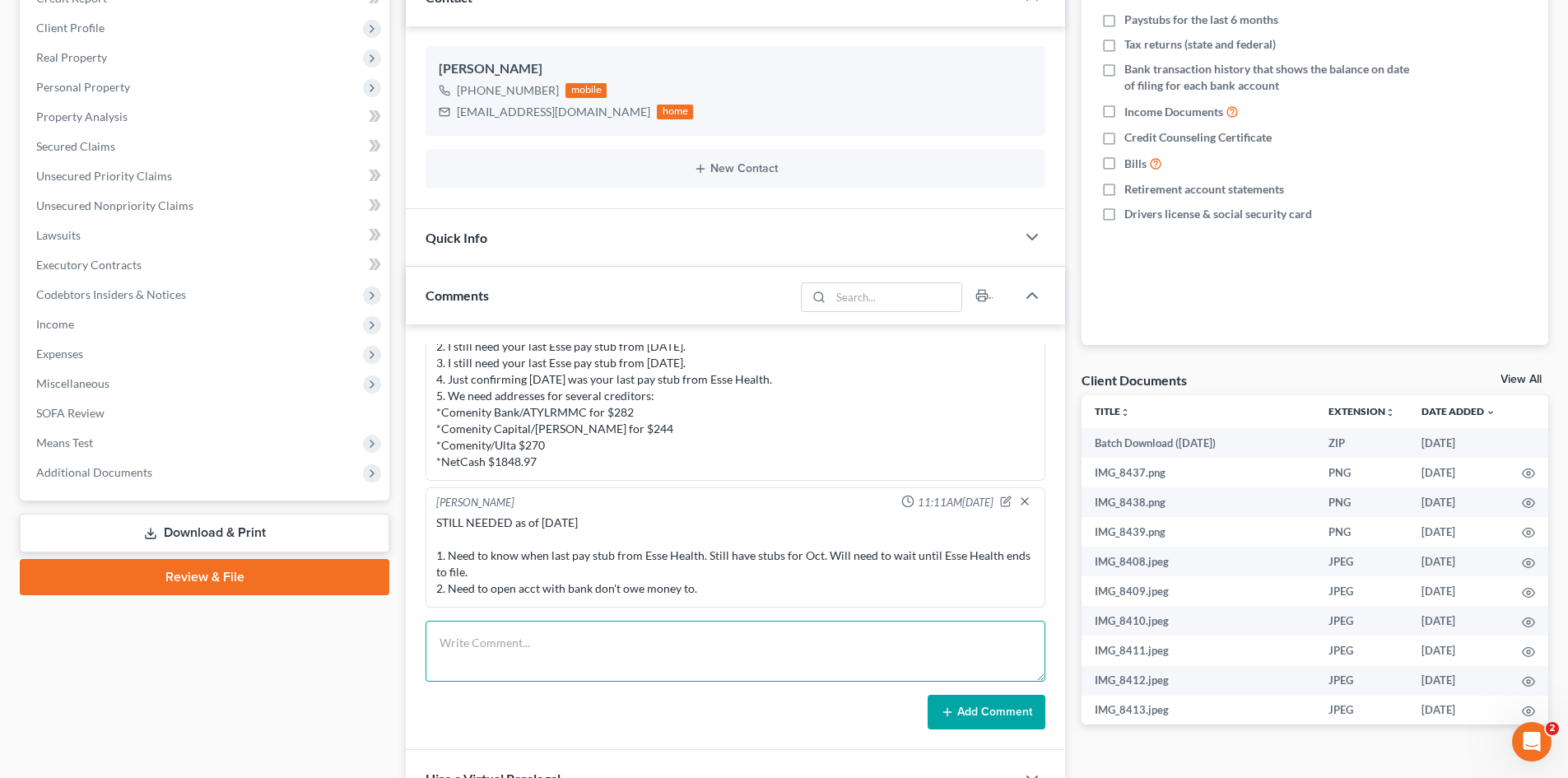
click at [623, 632] on textarea at bounding box center [736, 651] width 620 height 61
click at [1000, 499] on icon "button" at bounding box center [1006, 501] width 12 height 12
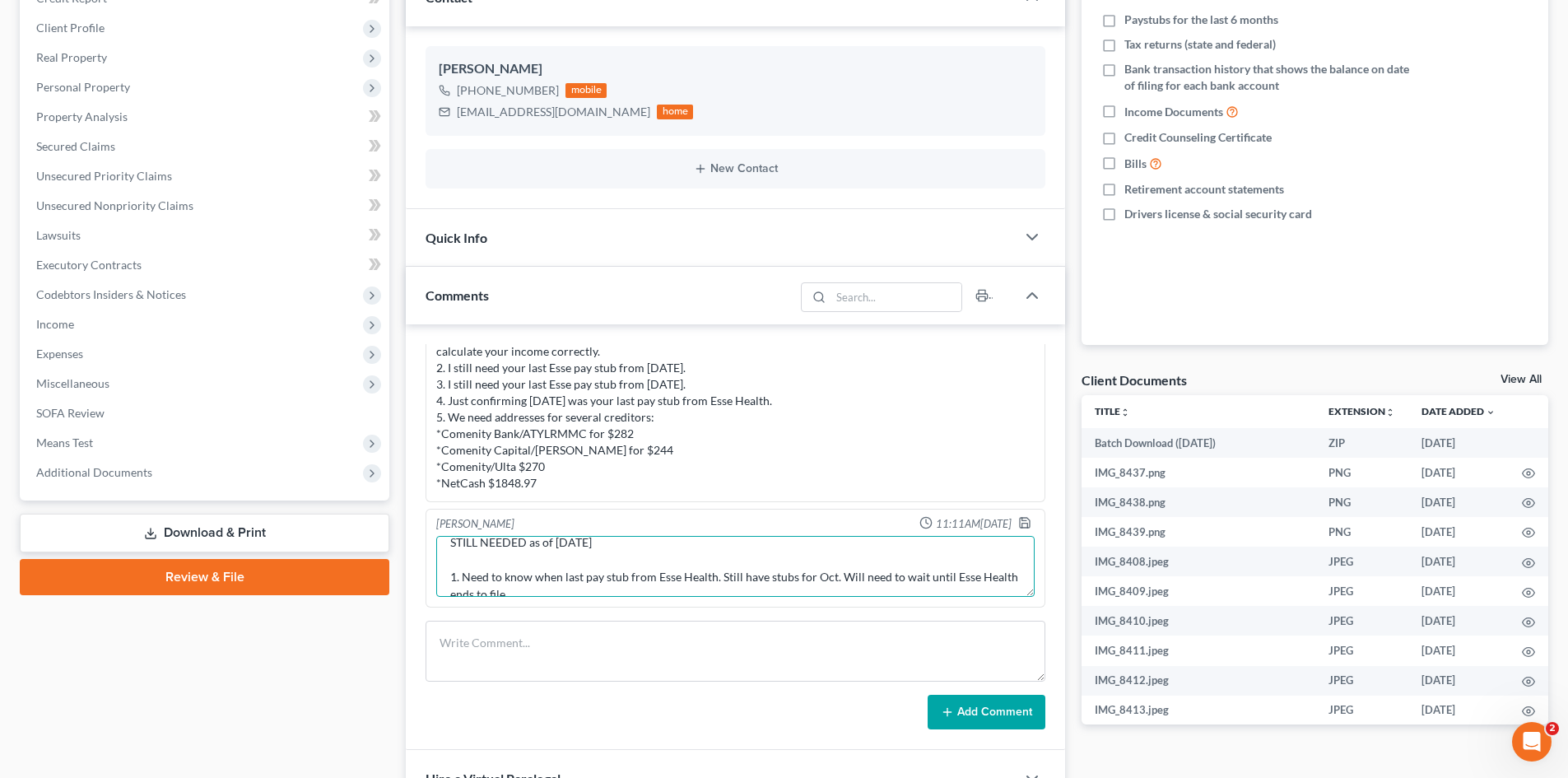
scroll to position [0, 0]
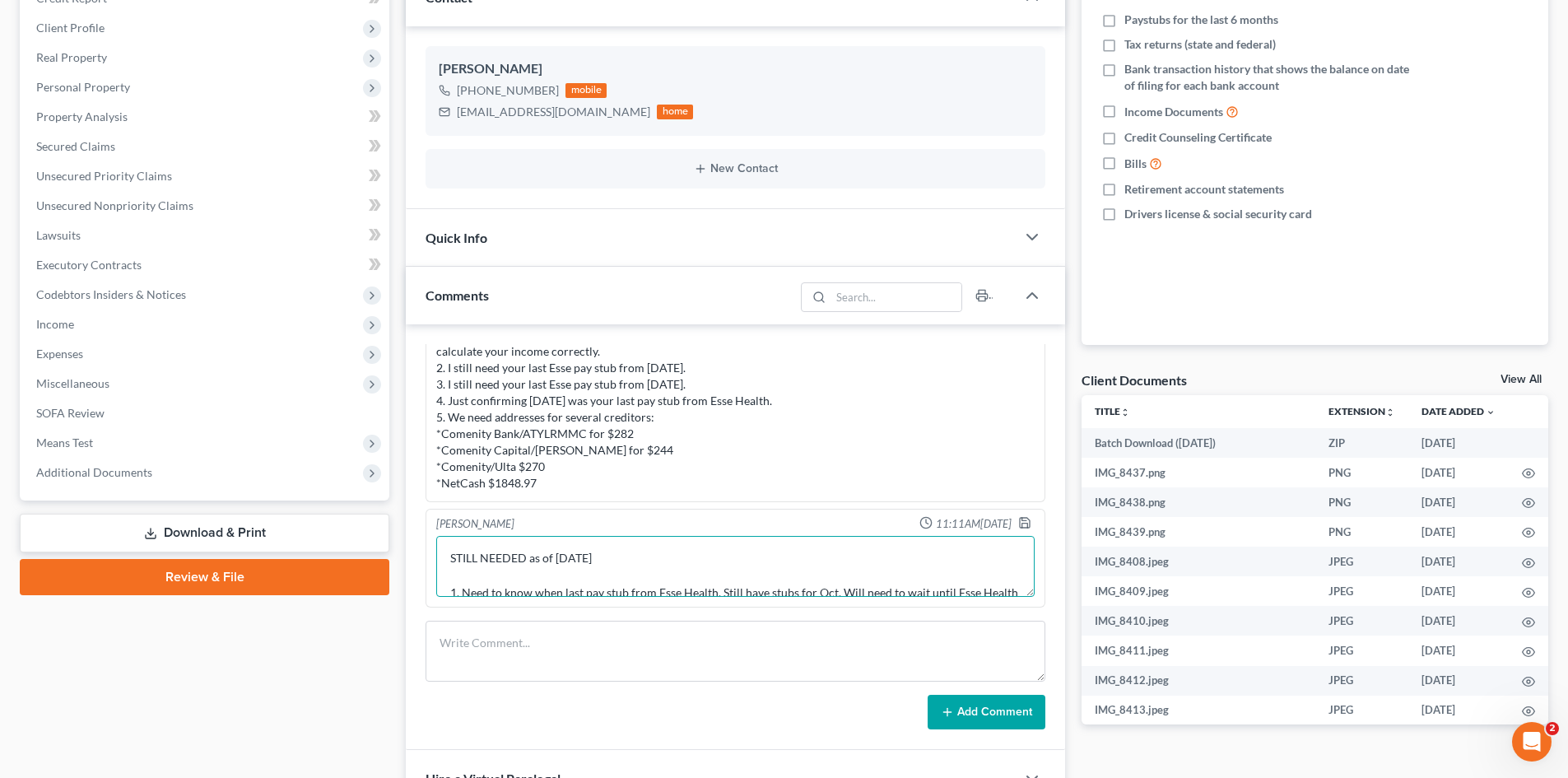
drag, startPoint x: 456, startPoint y: 576, endPoint x: 446, endPoint y: 574, distance: 10.2
click at [446, 574] on textarea "STILL NEEDED as of [DATE] 1. Need to know when last pay stub from Esse Health. …" at bounding box center [735, 566] width 598 height 61
click at [720, 591] on textarea "STILL NEEDED as of 10/7/25 1. Need to open acct with bank don't owe money to." at bounding box center [735, 566] width 598 height 61
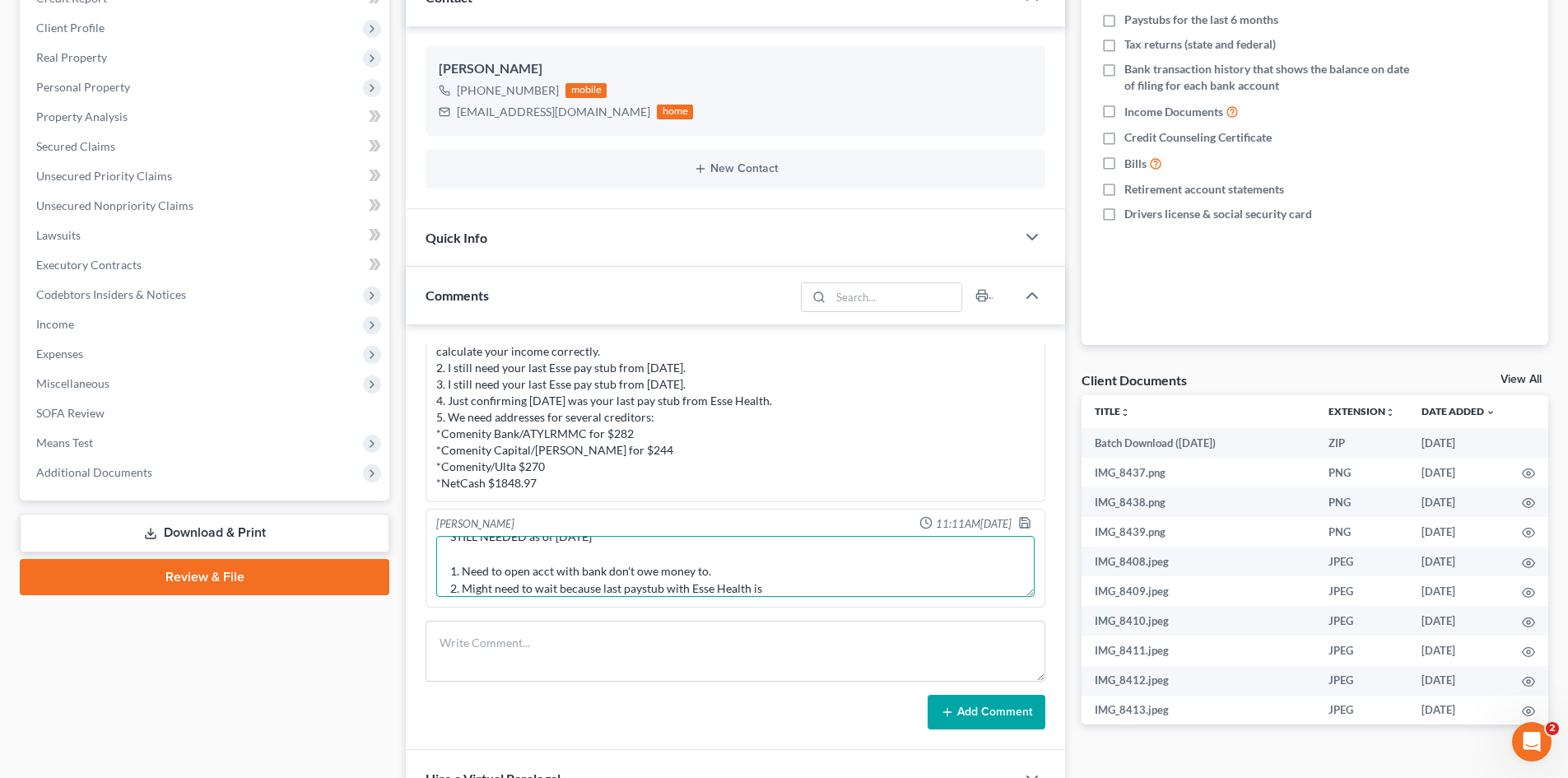
click at [793, 588] on textarea "STILL NEEDED as of 10/7/25 1. Need to open acct with bank don't owe money to. 2…" at bounding box center [735, 566] width 598 height 61
click at [813, 587] on textarea "STILL NEEDED as of 10/7/25 1. Need to open acct with bank don't owe money to. 2…" at bounding box center [735, 566] width 598 height 61
type textarea "STILL NEEDED as of 10/7/25 1. Need to open acct with bank don't owe money to. 2…"
click at [1018, 521] on icon "button" at bounding box center [1025, 523] width 13 height 13
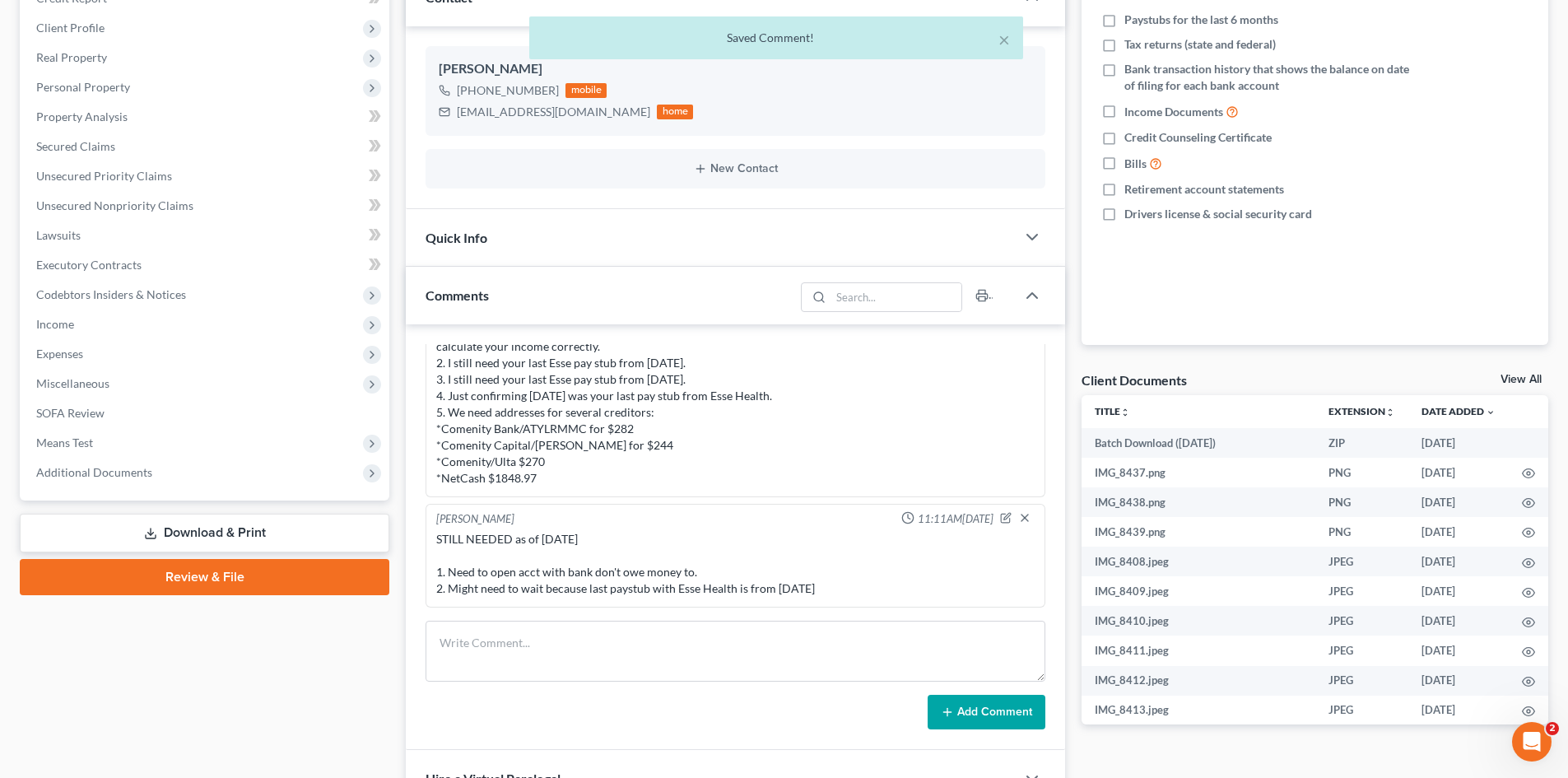
scroll to position [411, 0]
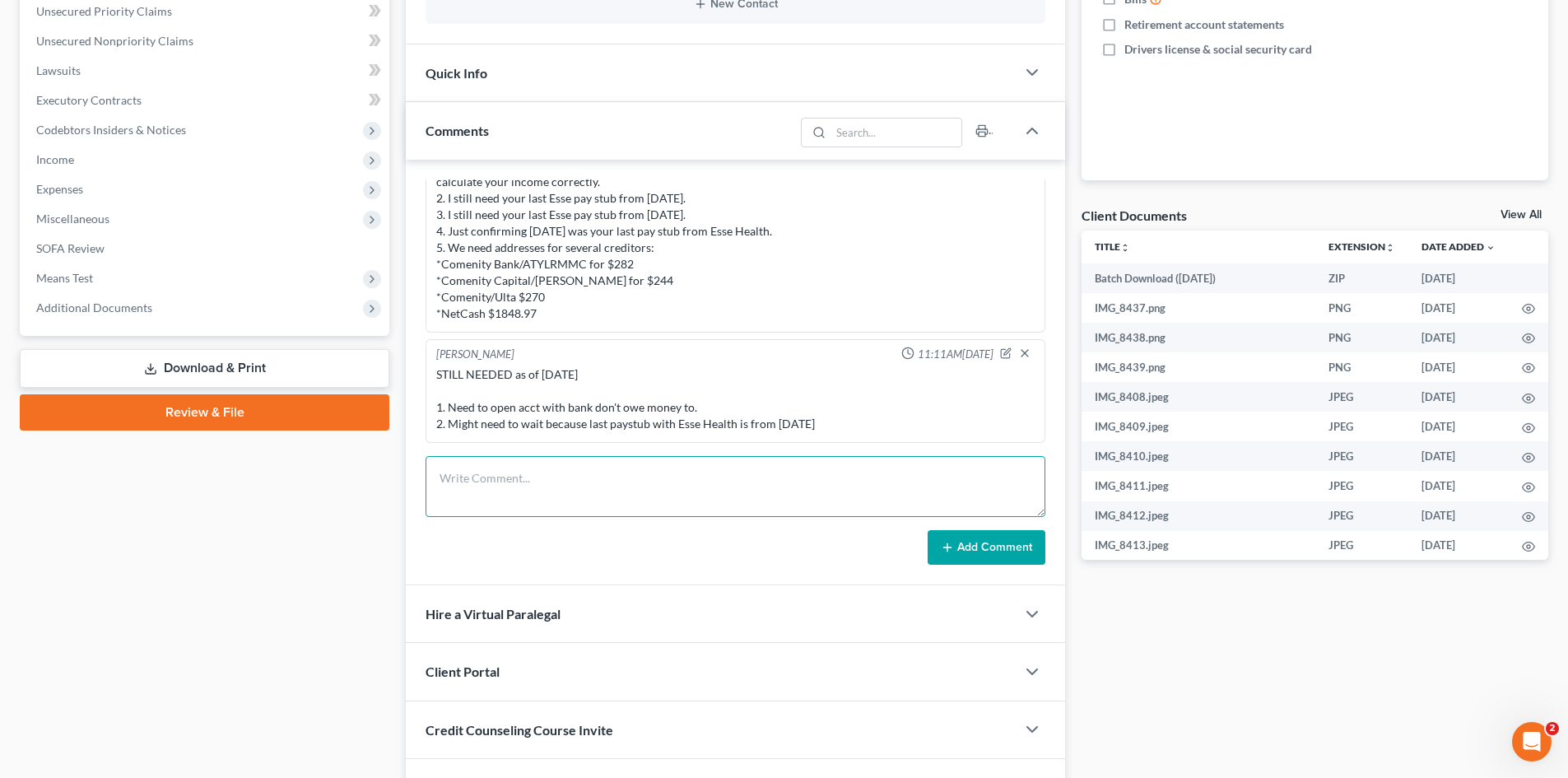
drag, startPoint x: 533, startPoint y: 487, endPoint x: 430, endPoint y: 406, distance: 131.0
click at [532, 485] on textarea at bounding box center [736, 486] width 620 height 61
